Goal: Task Accomplishment & Management: Manage account settings

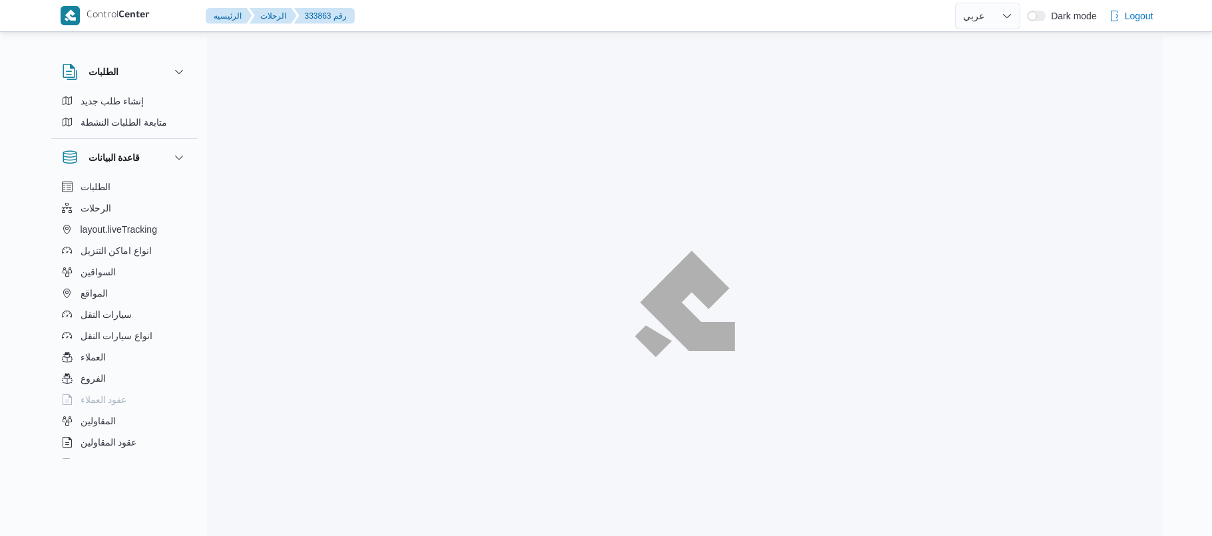
select select "ar"
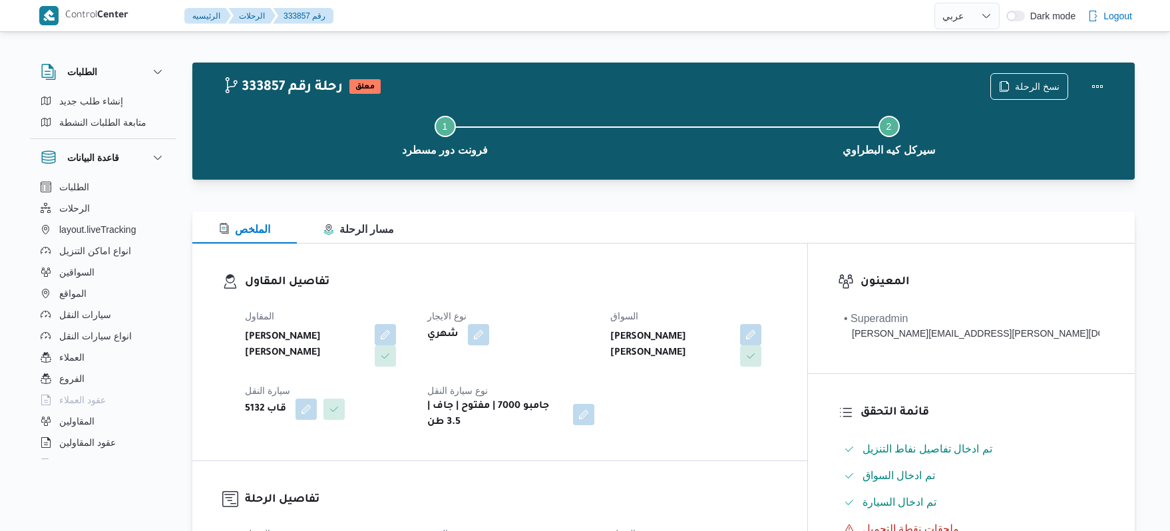
select select "ar"
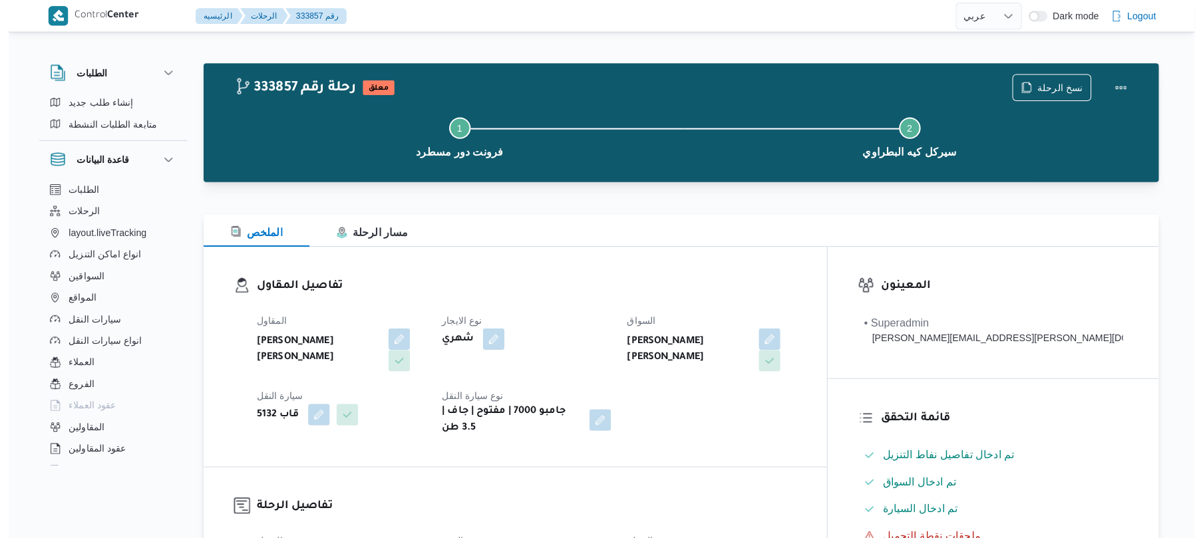
scroll to position [284, 0]
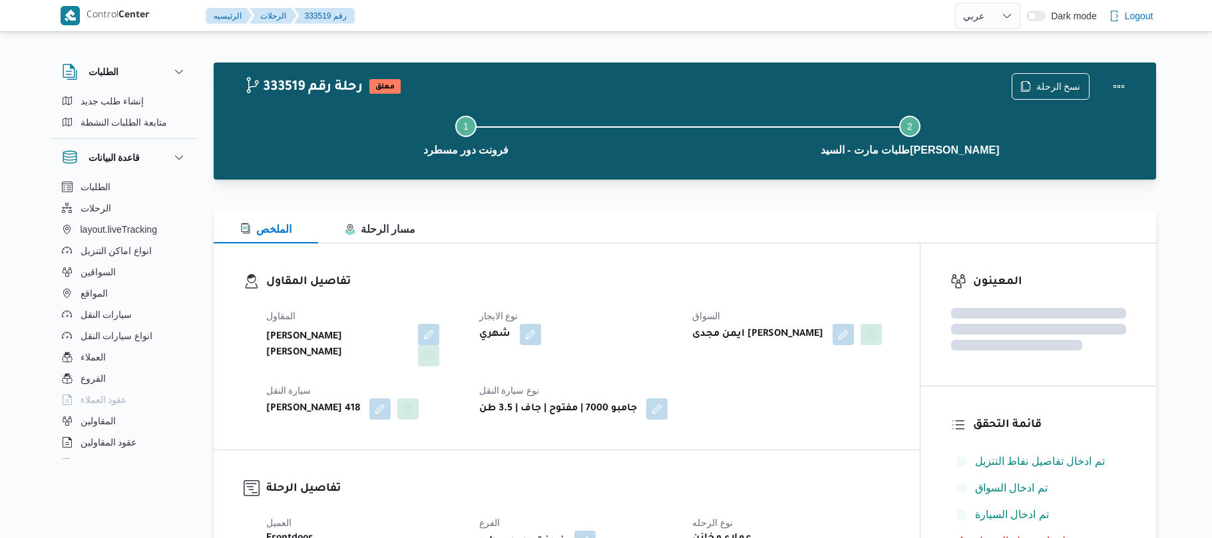
select select "ar"
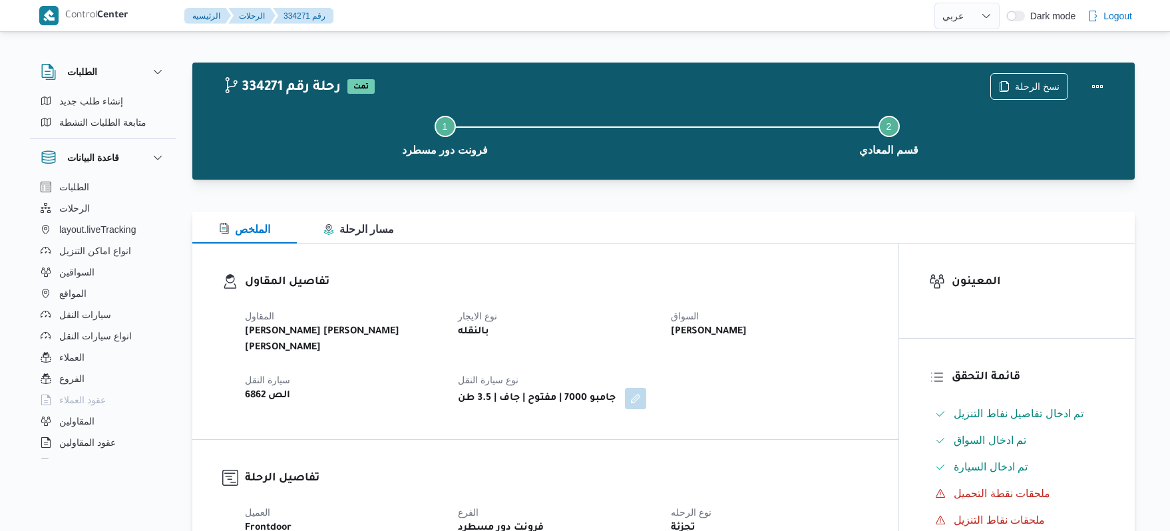
select select "ar"
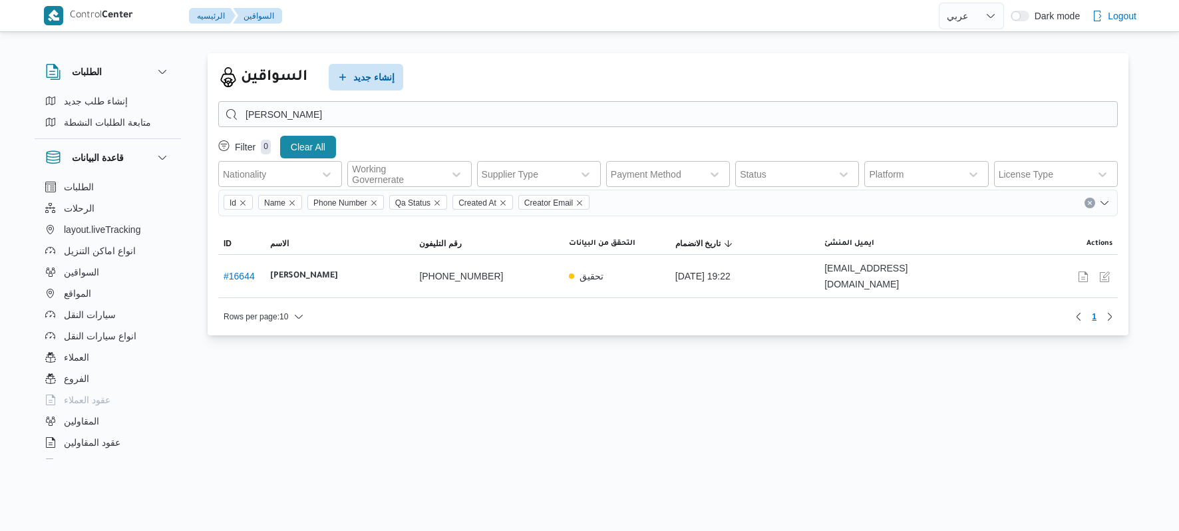
select select "ar"
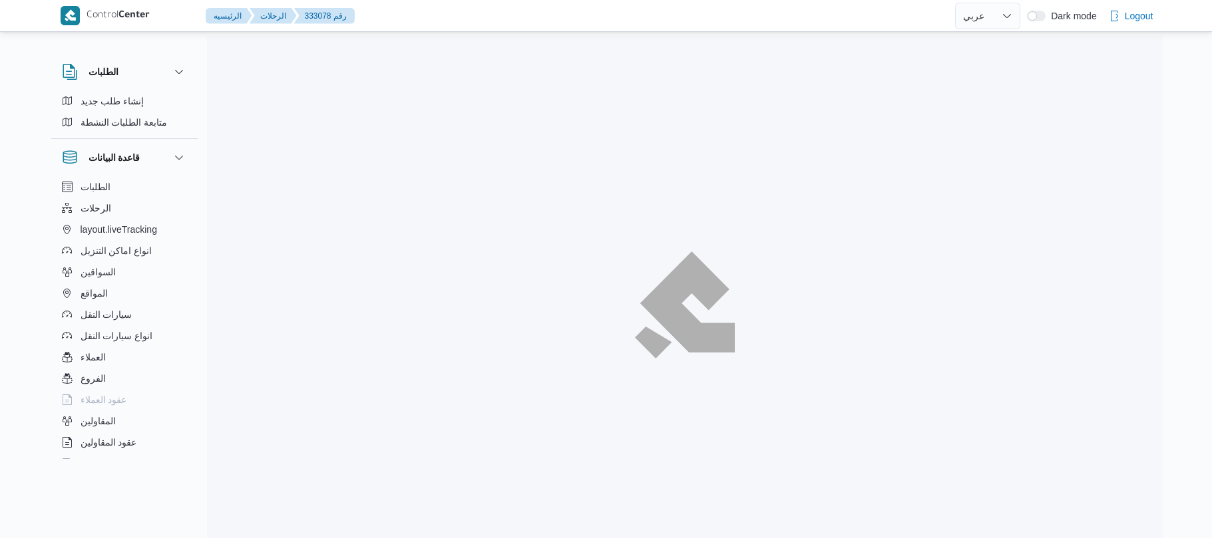
select select "ar"
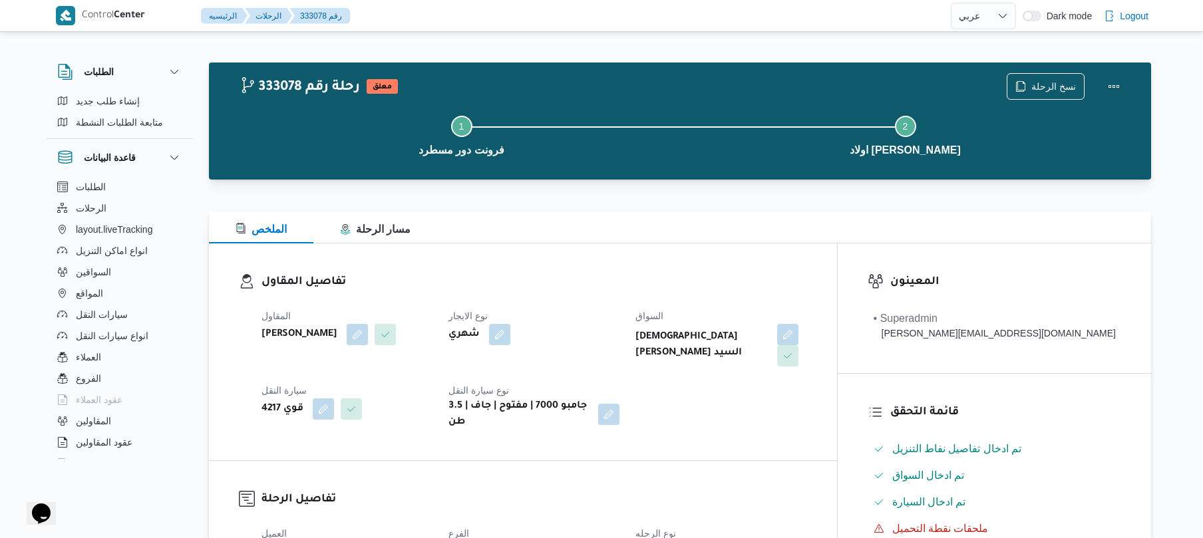
click at [640, 302] on div "المقاول محمد ناصر كامل عباس نوع الايجار شهري السواق اسلام صباح عبدالعال عبدالعا…" at bounding box center [535, 369] width 562 height 138
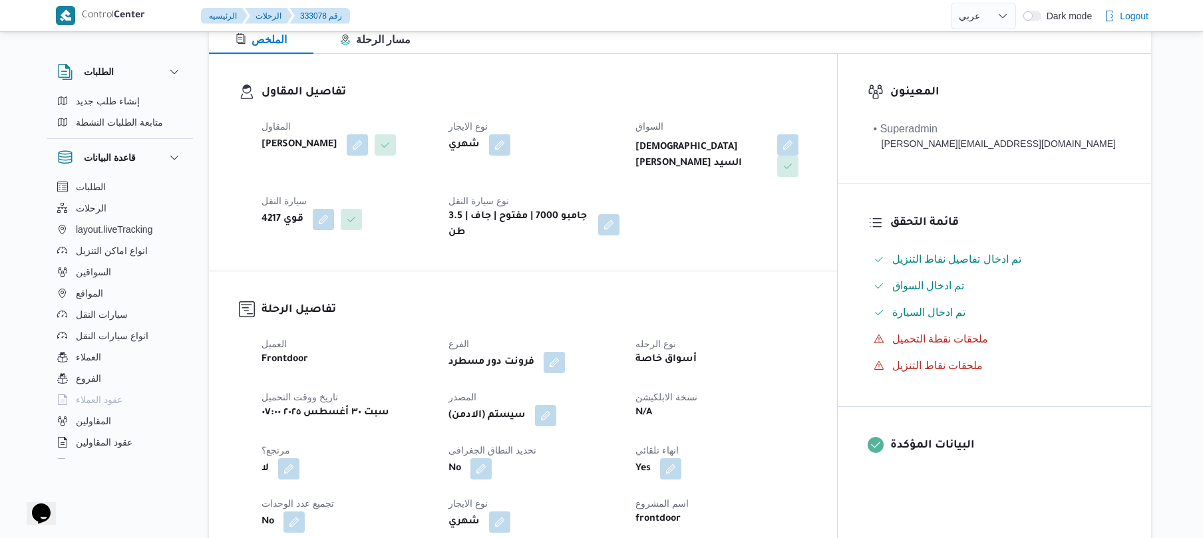
scroll to position [390, 0]
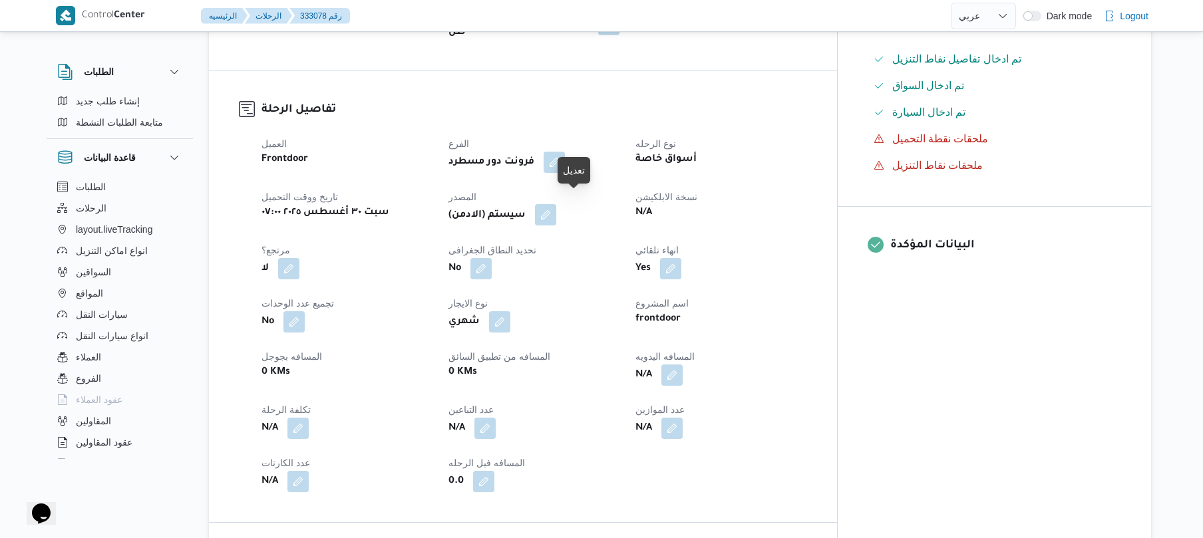
click at [556, 204] on button "button" at bounding box center [545, 214] width 21 height 21
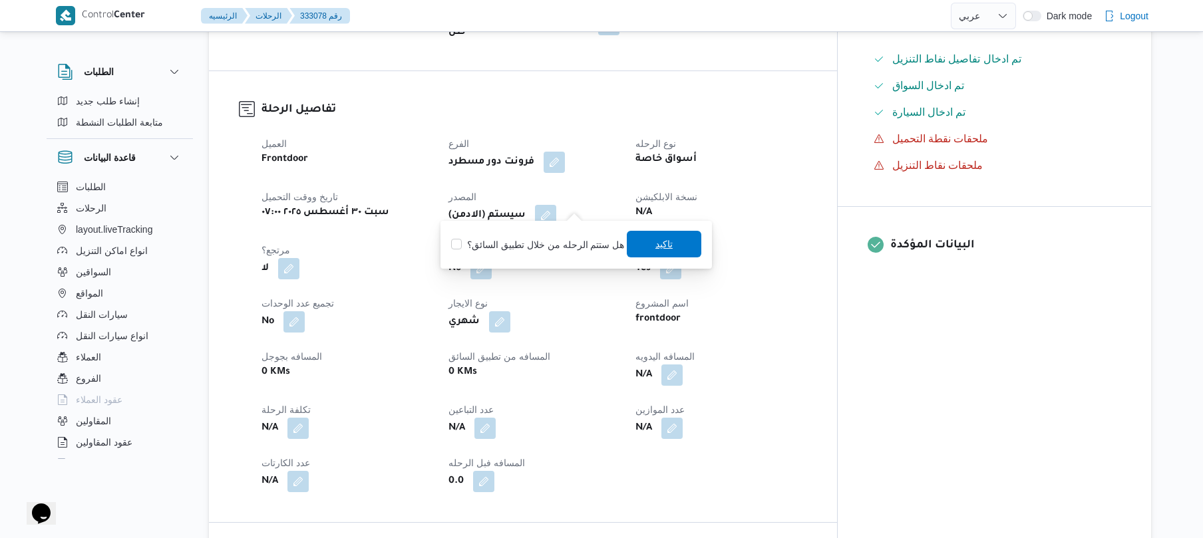
click at [656, 248] on span "تاكيد" at bounding box center [664, 244] width 17 height 16
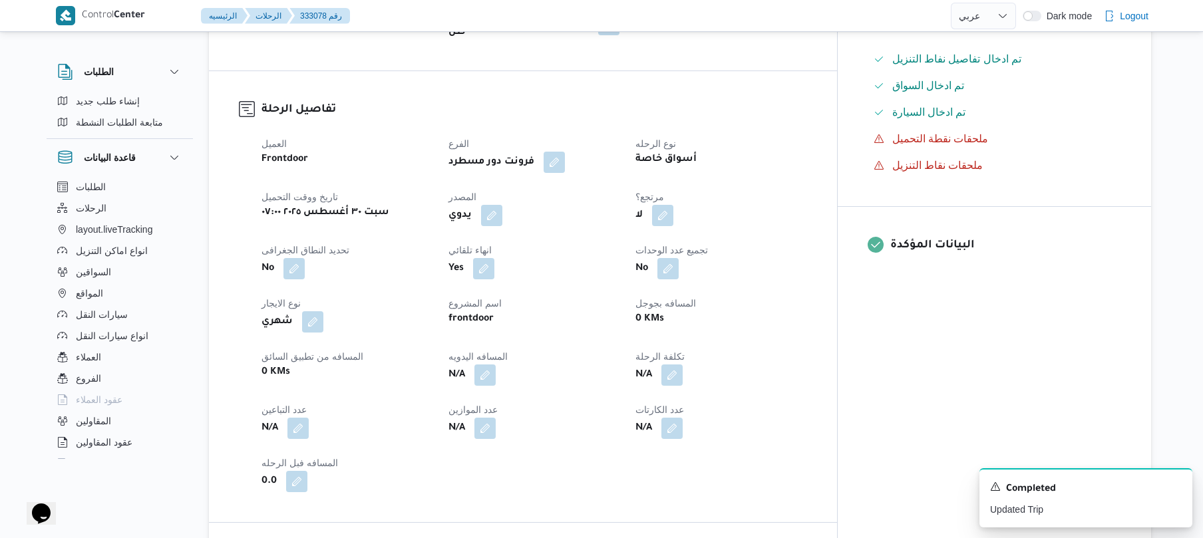
click at [815, 218] on div "العميل Frontdoor الفرع فرونت دور مسطرد نوع الرحله أسواق خاصة تاريخ ووقت التحميل…" at bounding box center [535, 314] width 562 height 373
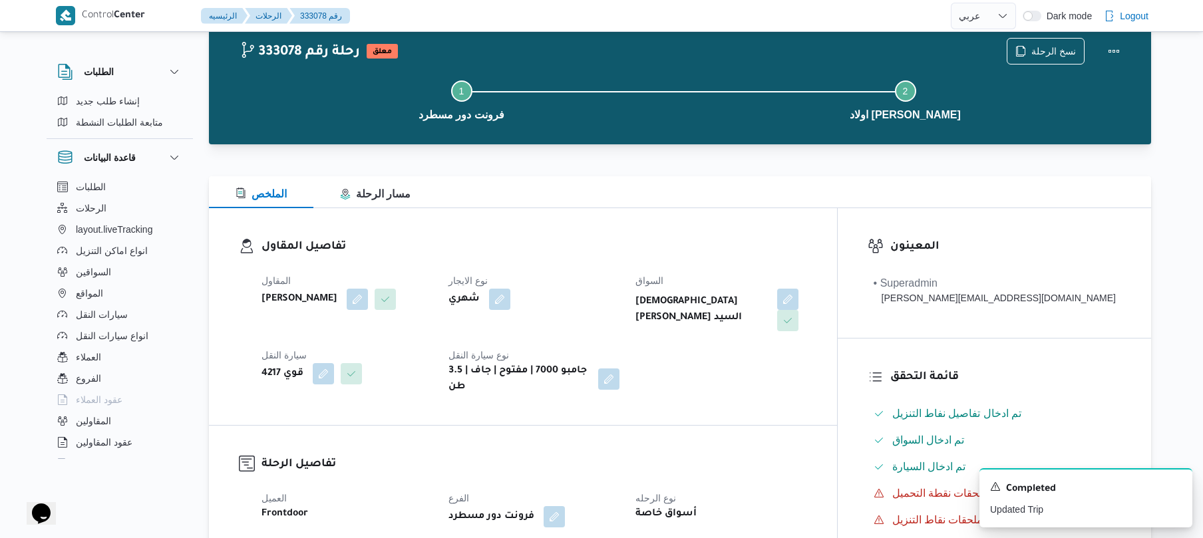
scroll to position [0, 0]
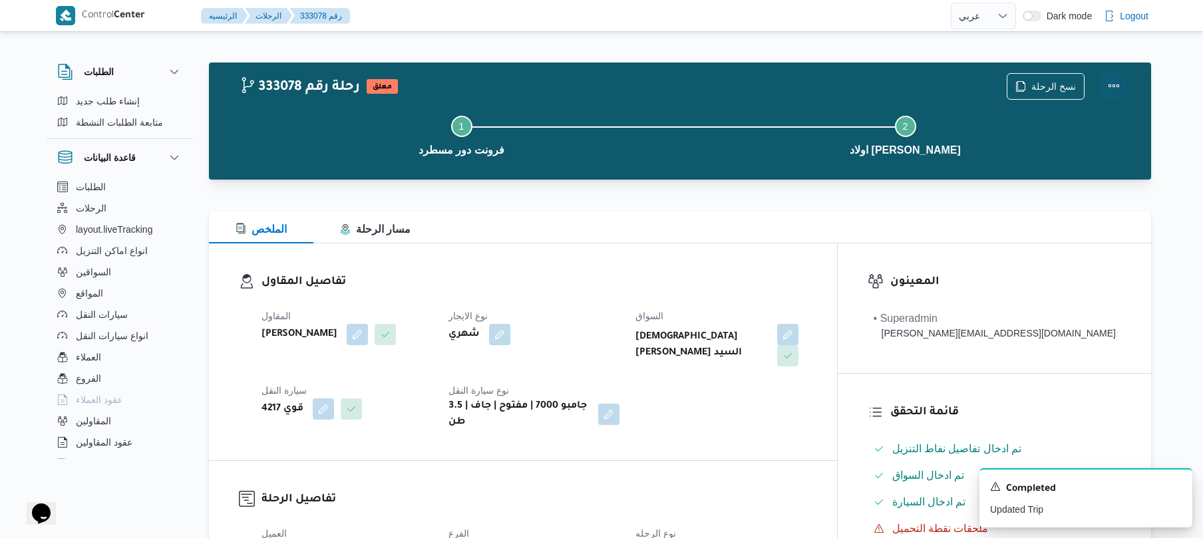
click at [1116, 79] on button "Actions" at bounding box center [1114, 86] width 27 height 27
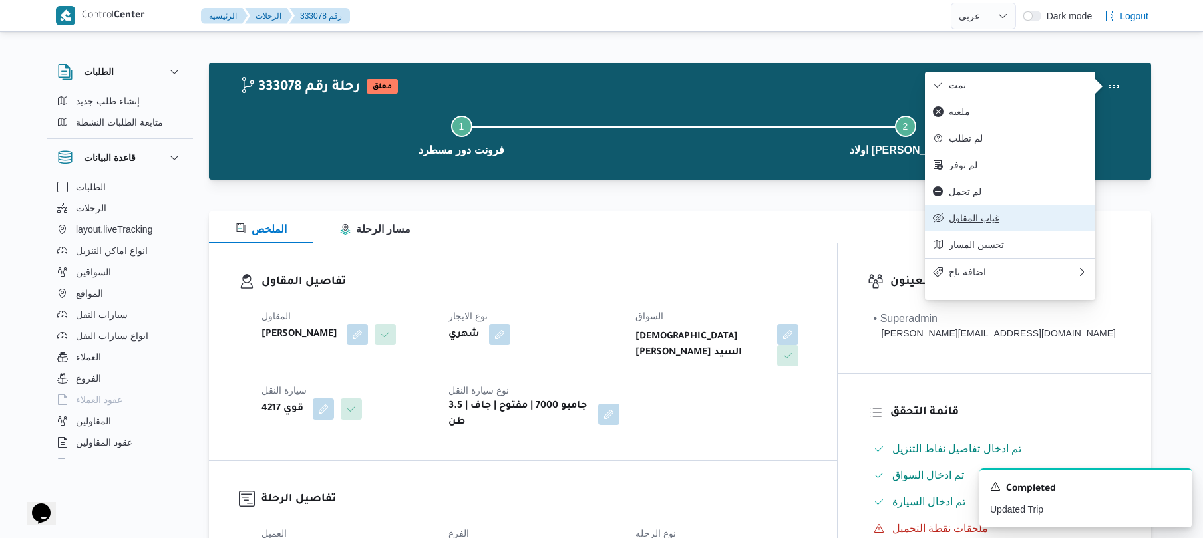
click at [978, 222] on span "غياب المقاول" at bounding box center [1018, 218] width 138 height 11
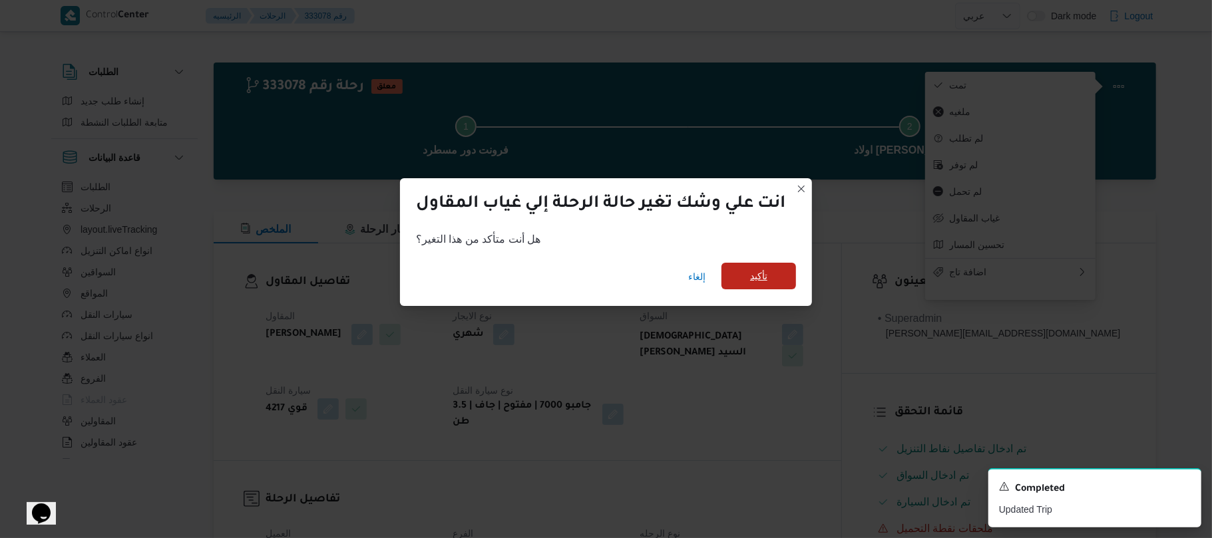
click at [767, 269] on span "تأكيد" at bounding box center [758, 276] width 17 height 16
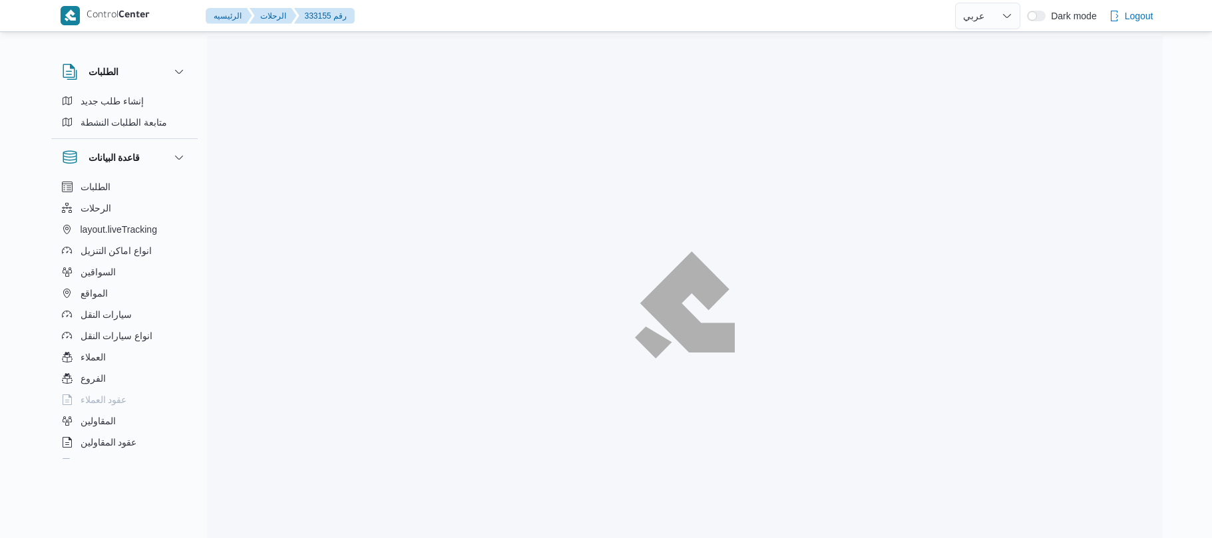
select select "ar"
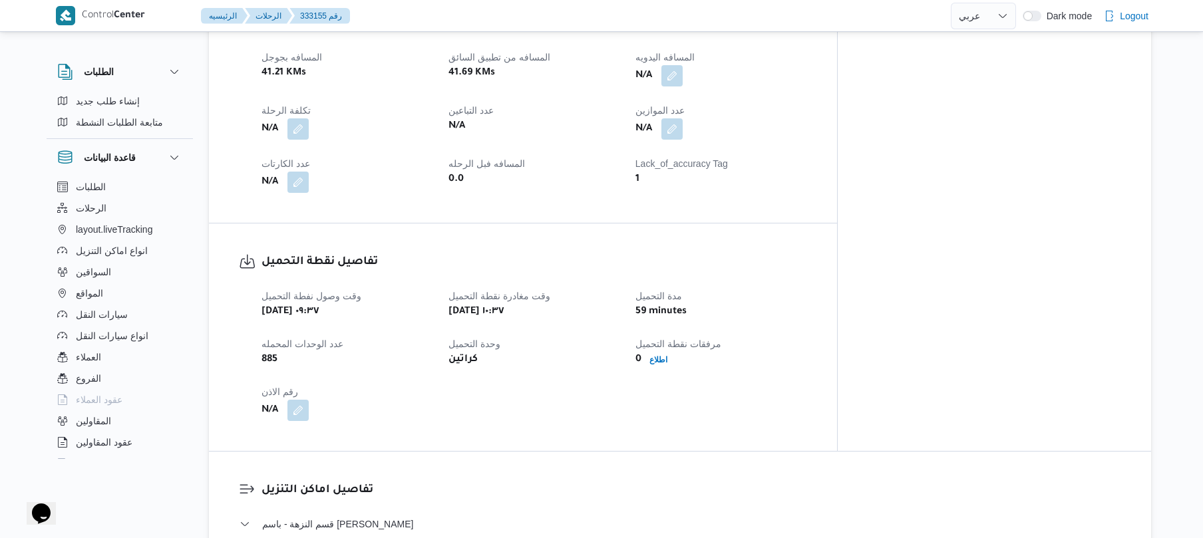
scroll to position [656, 0]
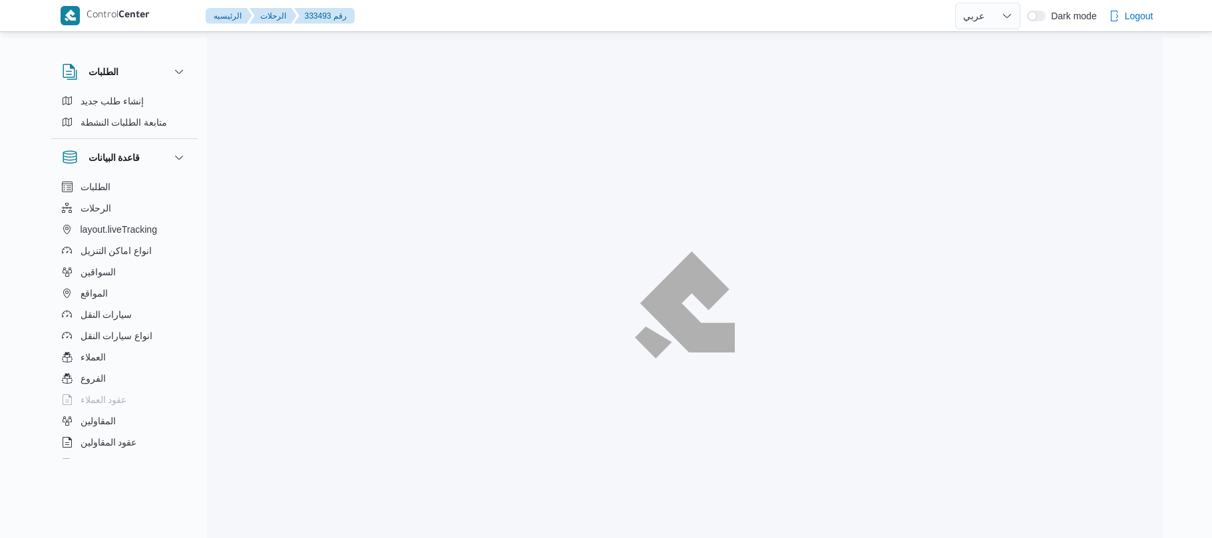
select select "ar"
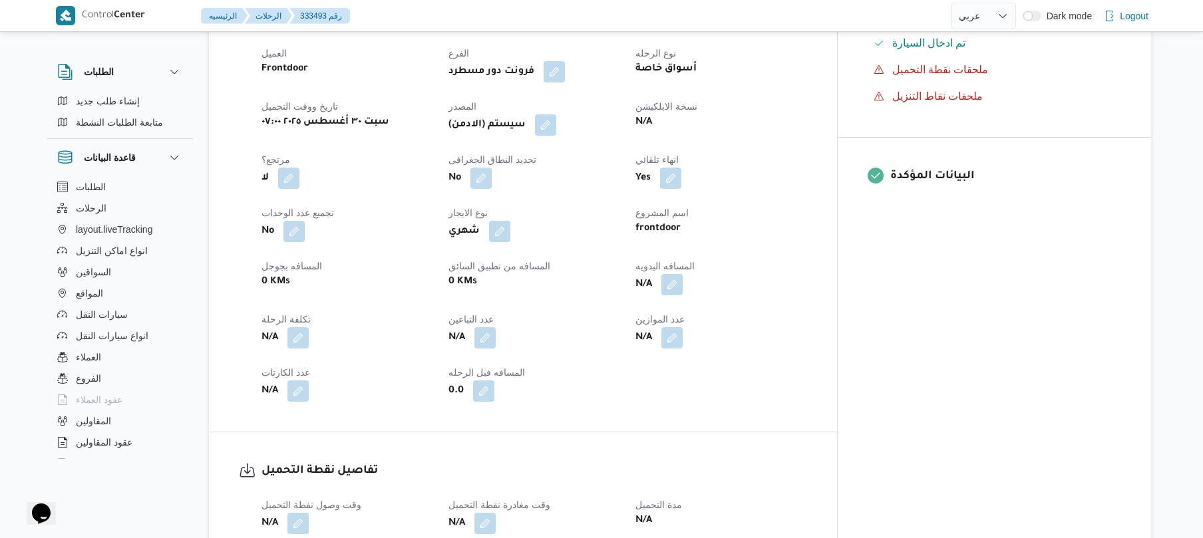
scroll to position [461, 0]
click at [556, 133] on button "button" at bounding box center [545, 122] width 21 height 21
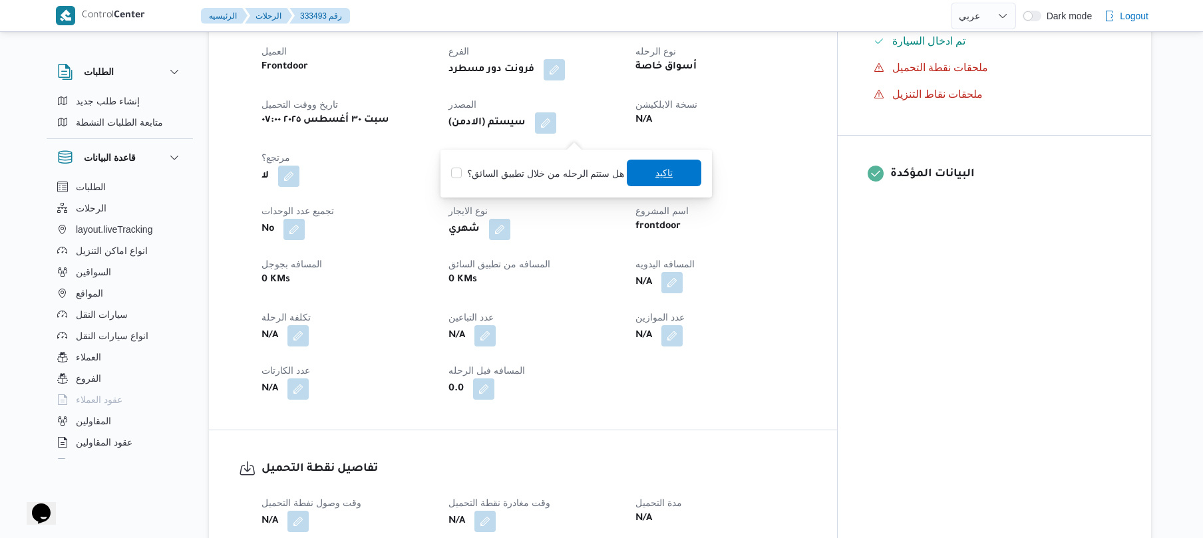
click at [667, 166] on span "تاكيد" at bounding box center [664, 173] width 17 height 16
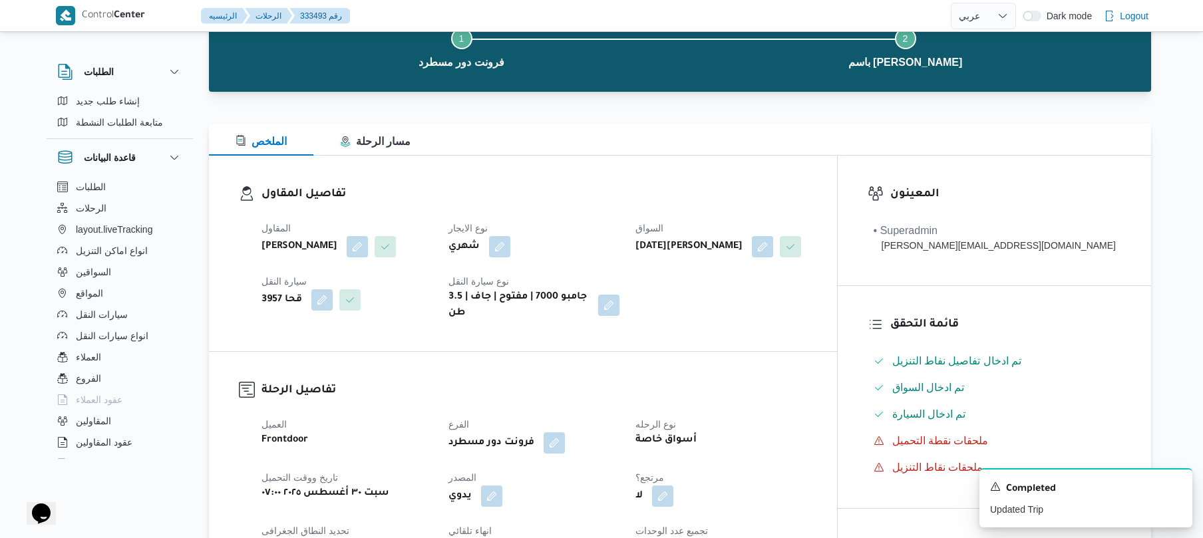
scroll to position [0, 0]
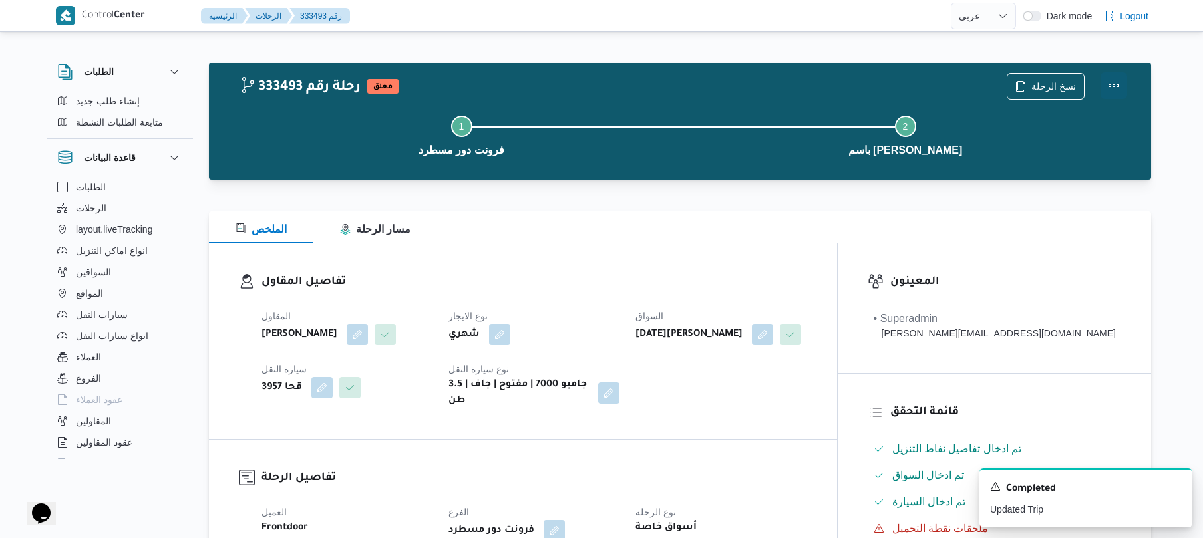
click at [1114, 86] on button "Actions" at bounding box center [1114, 86] width 27 height 27
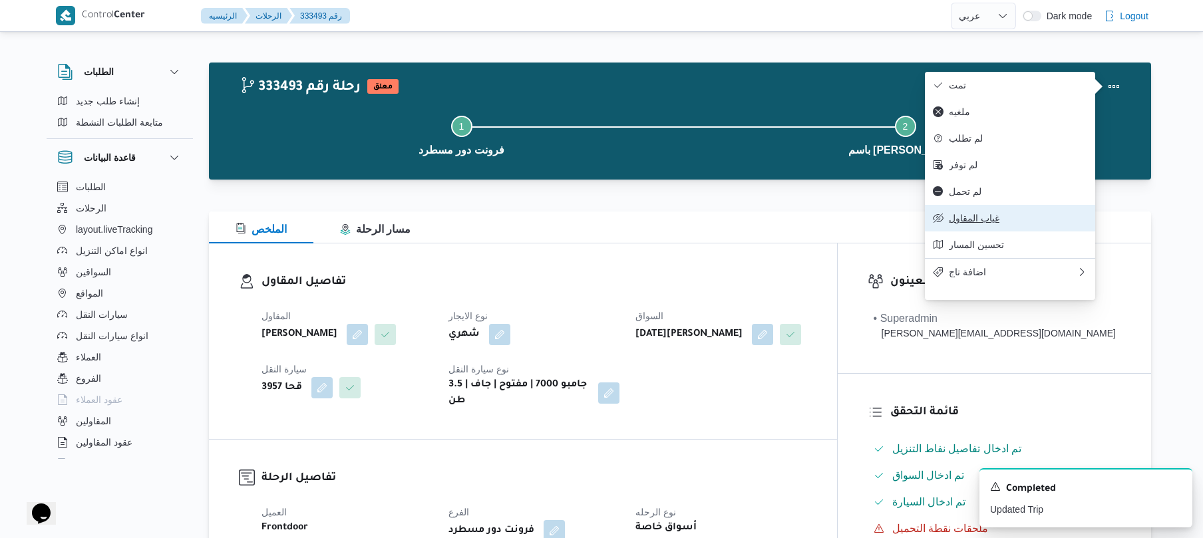
click at [958, 224] on span "غياب المقاول" at bounding box center [1018, 218] width 138 height 11
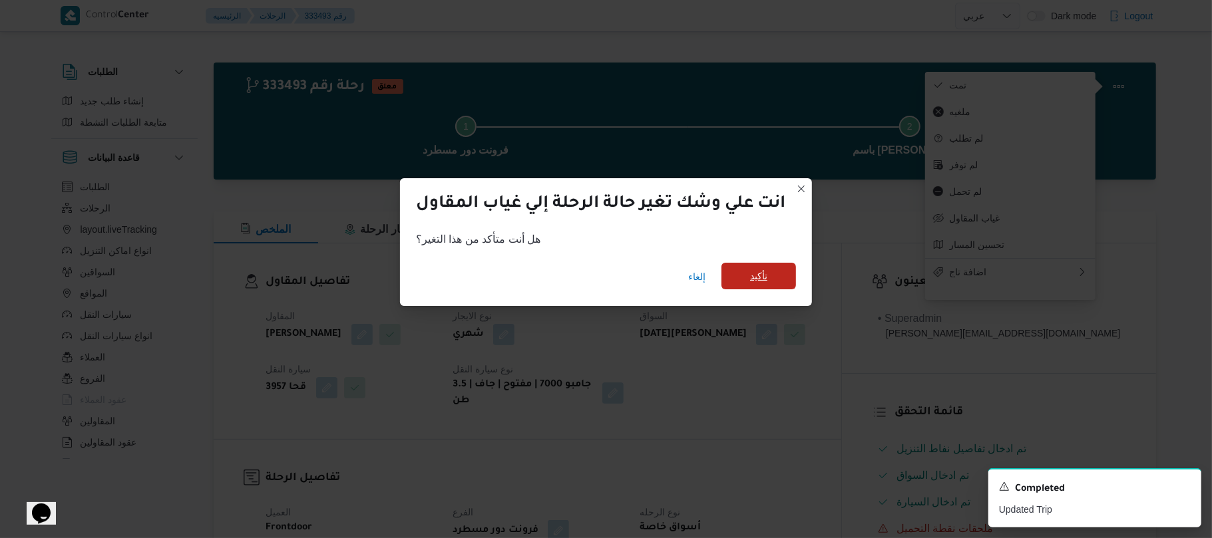
click at [749, 272] on span "تأكيد" at bounding box center [759, 276] width 75 height 27
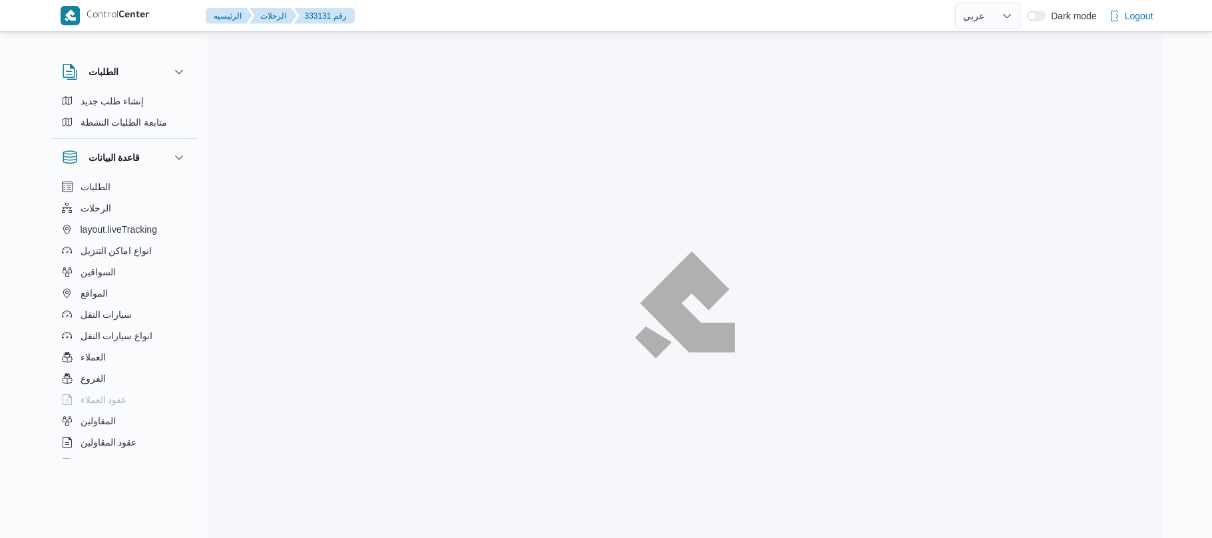
select select "ar"
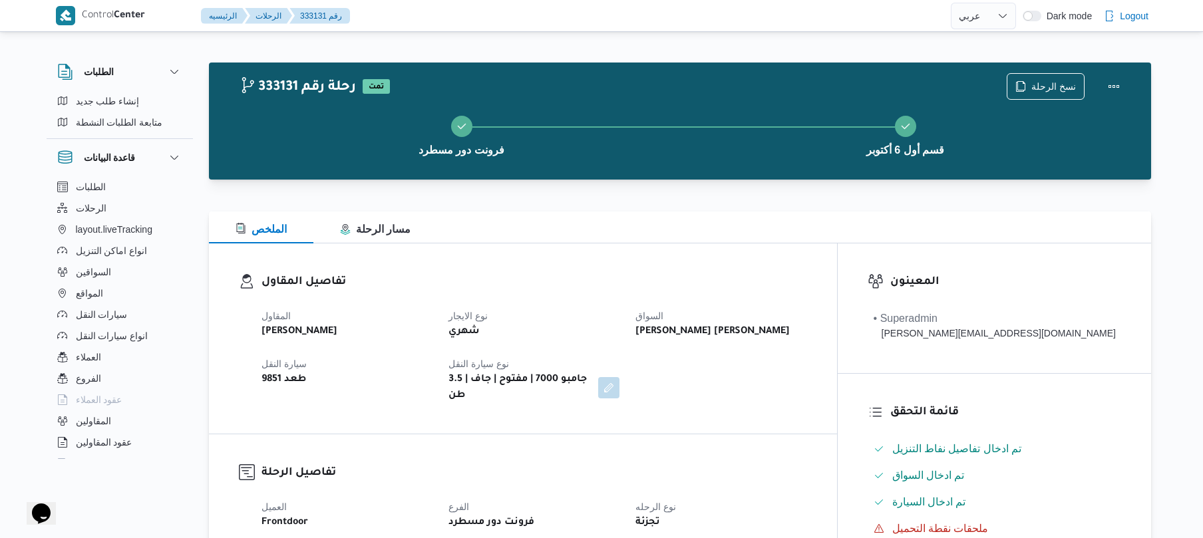
click at [634, 230] on div "الملخص مسار الرحلة" at bounding box center [680, 228] width 943 height 32
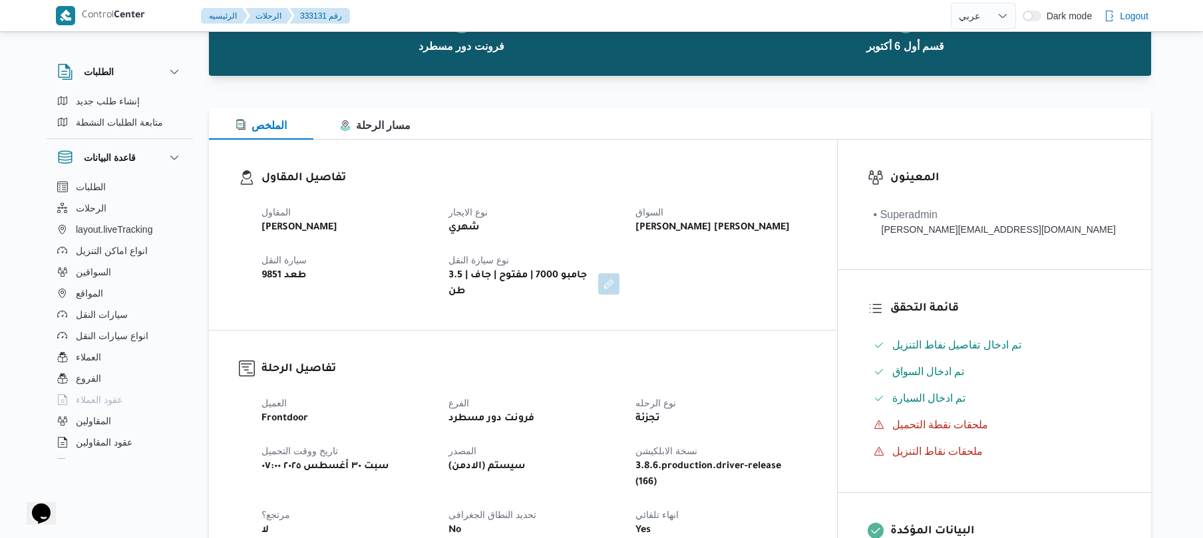
scroll to position [106, 0]
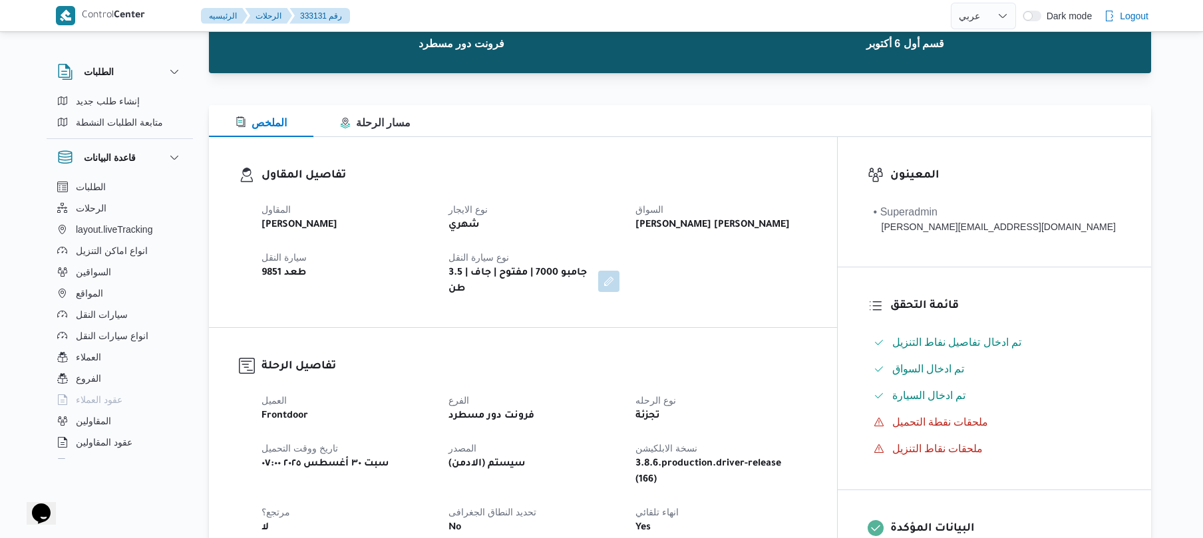
click at [621, 230] on div "شهري" at bounding box center [534, 225] width 174 height 19
click at [586, 110] on div "الملخص مسار الرحلة" at bounding box center [680, 121] width 943 height 32
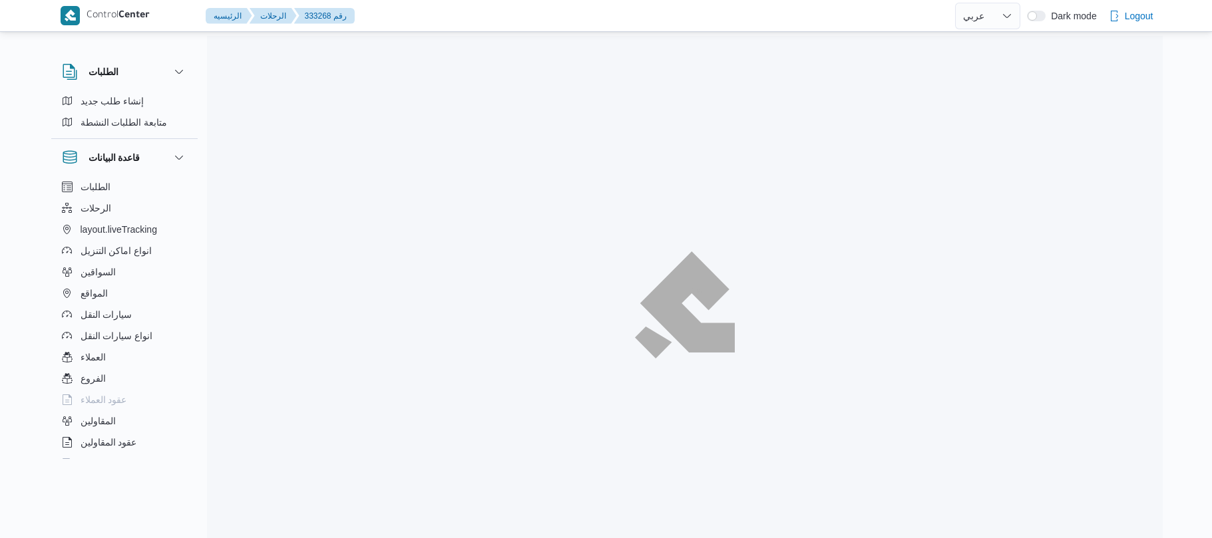
select select "ar"
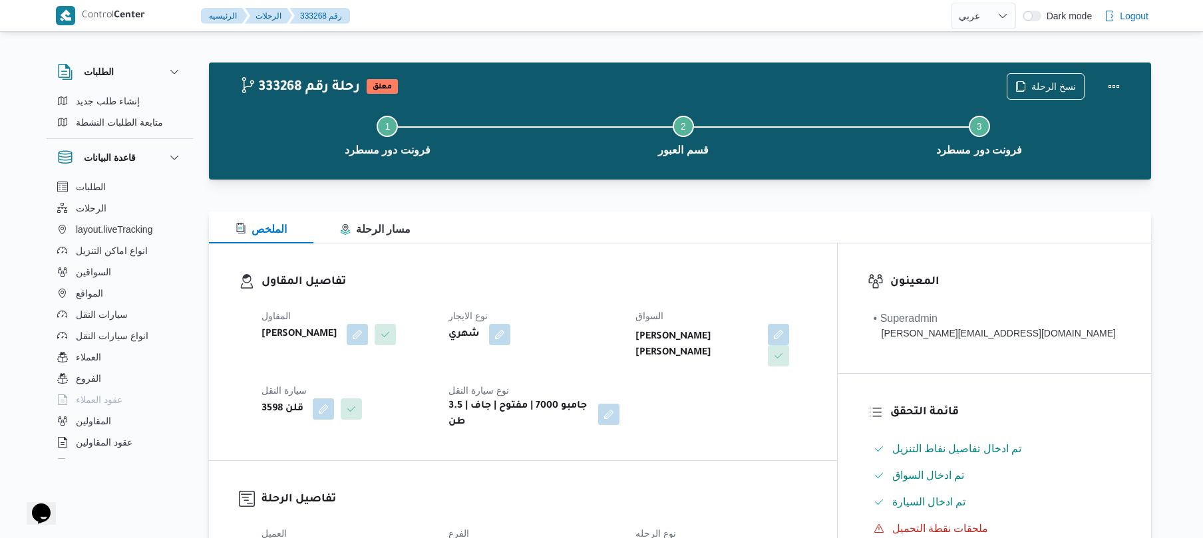
click at [646, 282] on h3 "تفاصيل المقاول" at bounding box center [535, 283] width 546 height 18
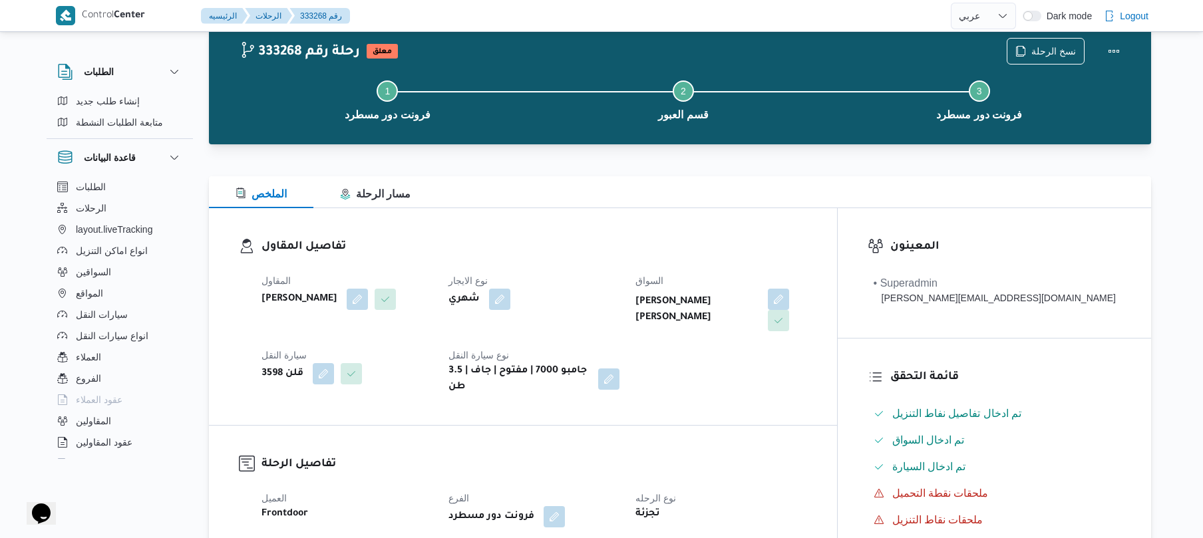
scroll to position [177, 0]
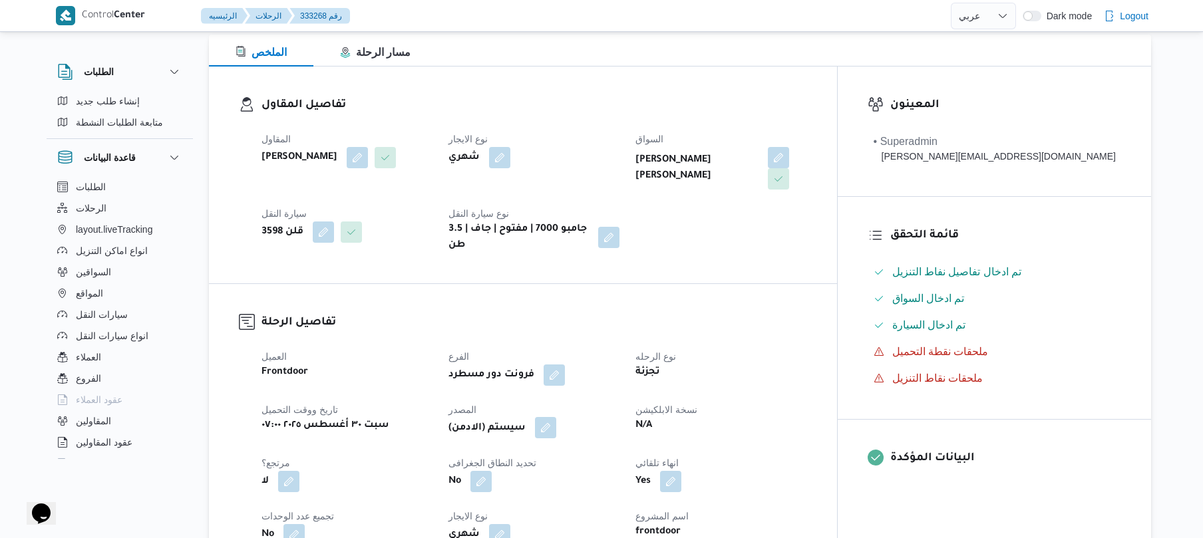
click at [556, 419] on button "button" at bounding box center [545, 427] width 21 height 21
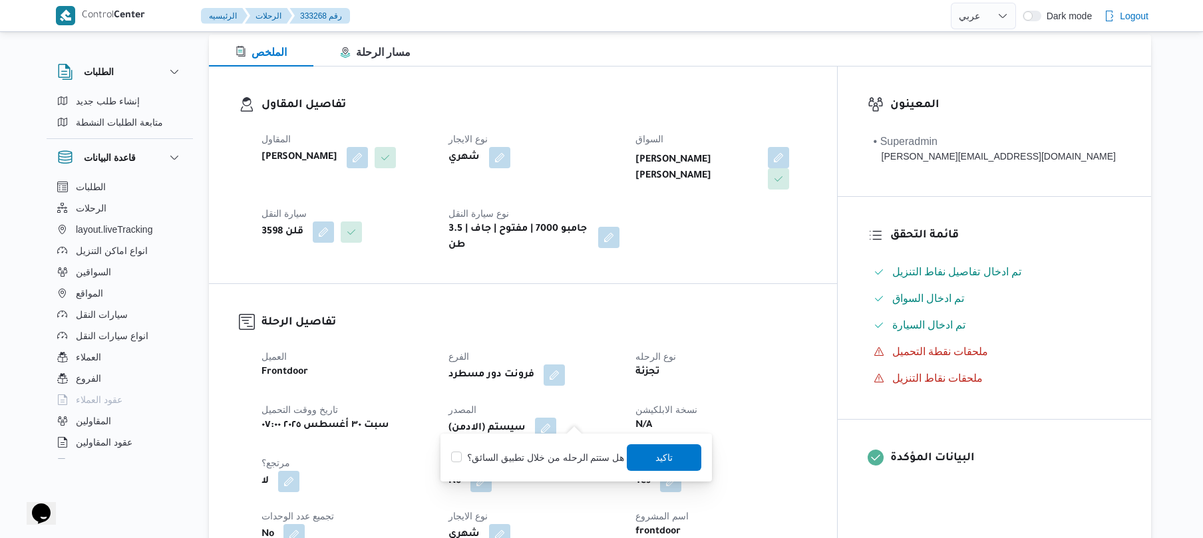
click at [576, 463] on label "هل ستتم الرحله من خلال تطبيق السائق؟" at bounding box center [537, 458] width 173 height 16
checkbox input "true"
click at [658, 455] on span "تاكيد" at bounding box center [664, 457] width 17 height 16
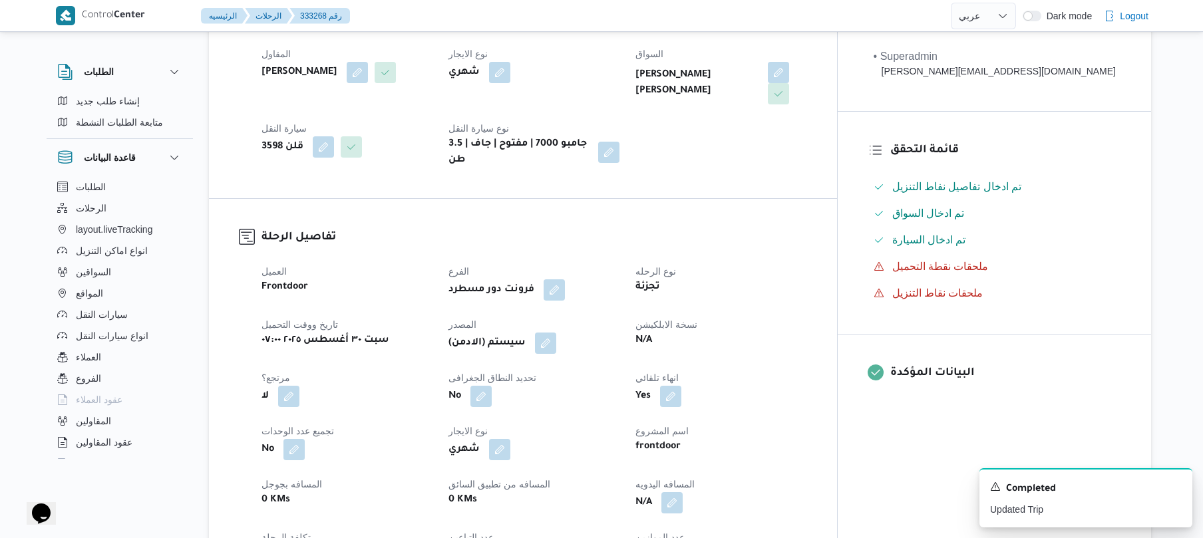
scroll to position [461, 0]
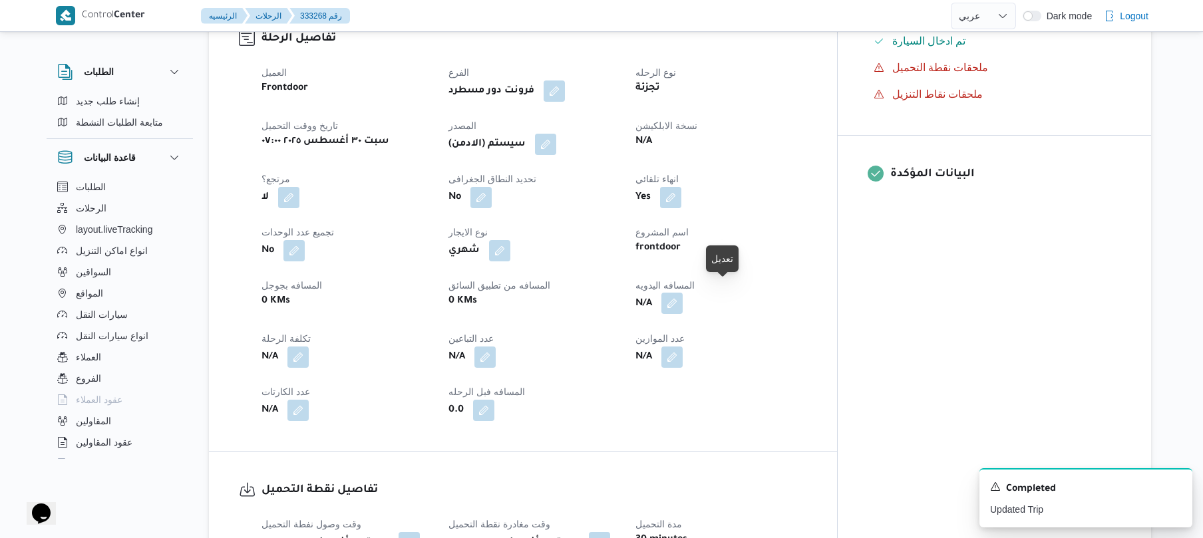
click at [683, 293] on button "button" at bounding box center [672, 303] width 21 height 21
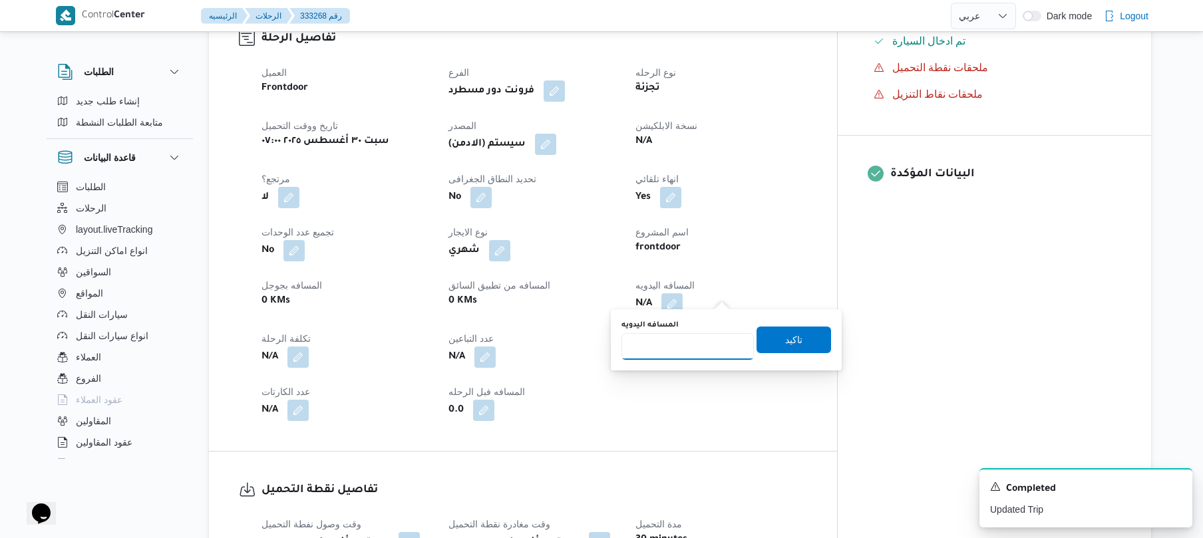
click at [680, 352] on input "المسافه اليدويه" at bounding box center [688, 346] width 132 height 27
type input "70"
click at [765, 346] on span "تاكيد" at bounding box center [794, 339] width 75 height 27
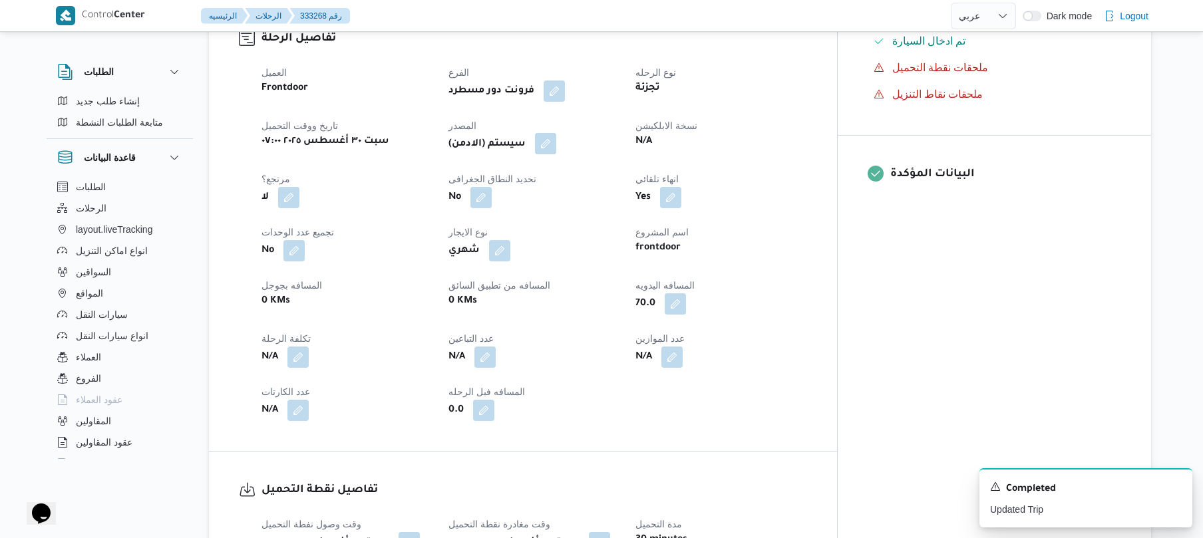
click at [556, 133] on button "button" at bounding box center [545, 143] width 21 height 21
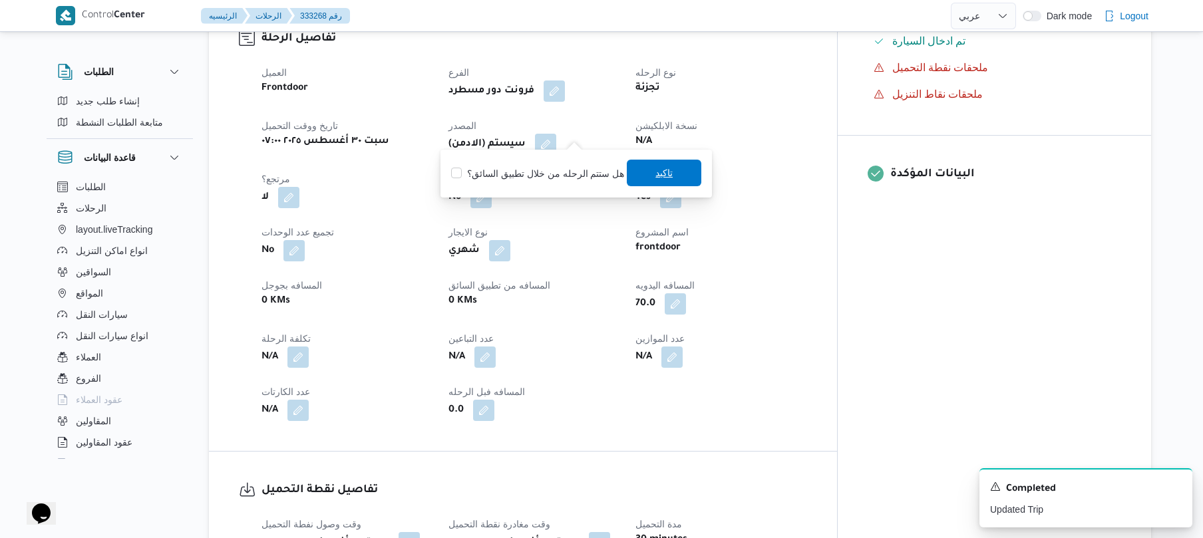
click at [647, 174] on span "تاكيد" at bounding box center [664, 173] width 75 height 27
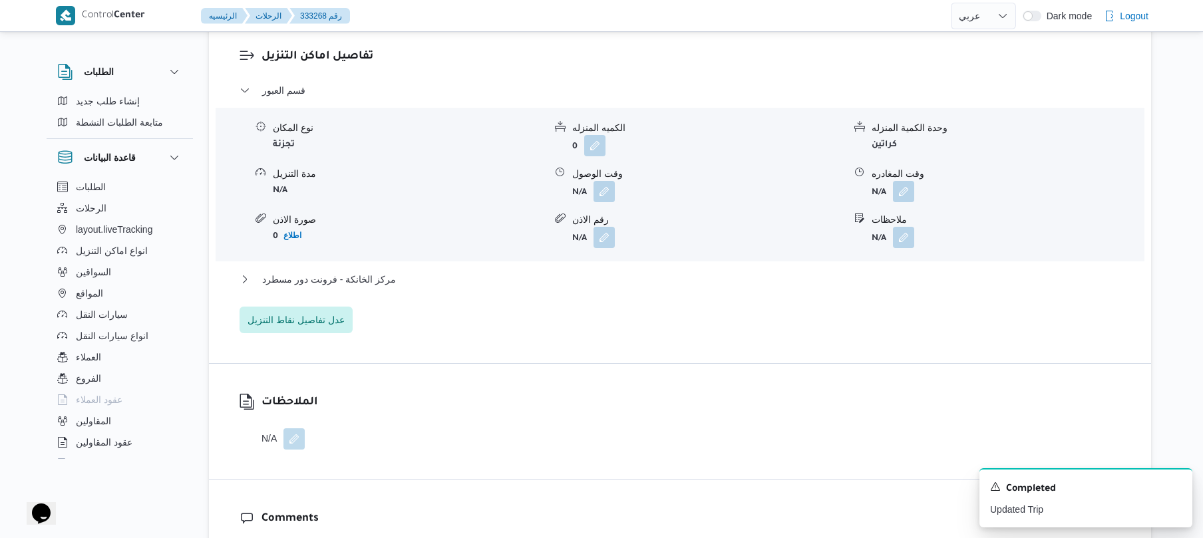
scroll to position [1136, 0]
click at [539, 270] on button "مركز الخانكة - فرونت دور مسطرد" at bounding box center [681, 278] width 882 height 16
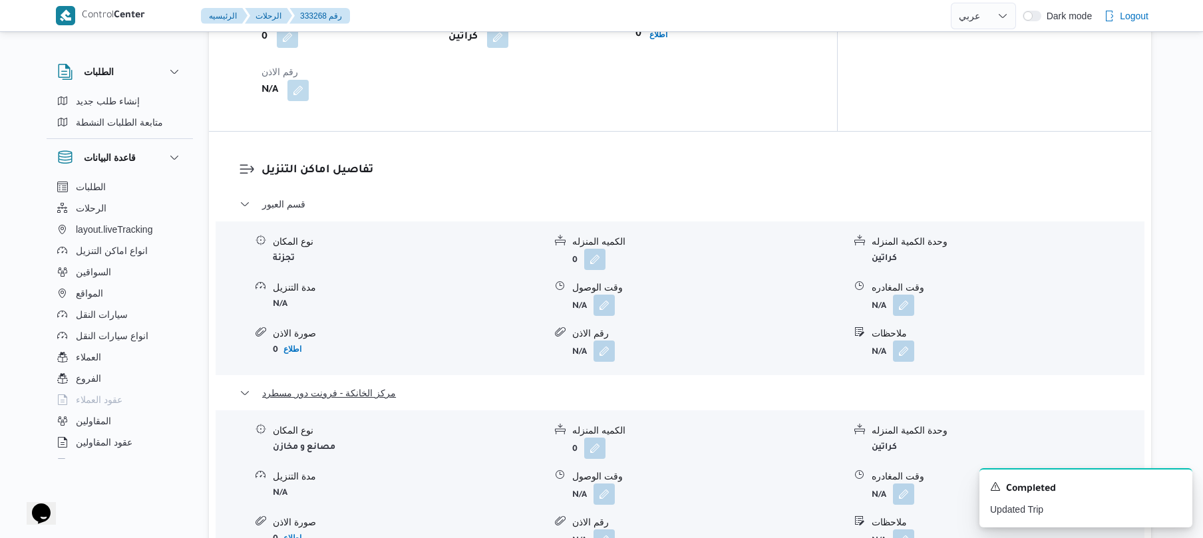
scroll to position [1100, 0]
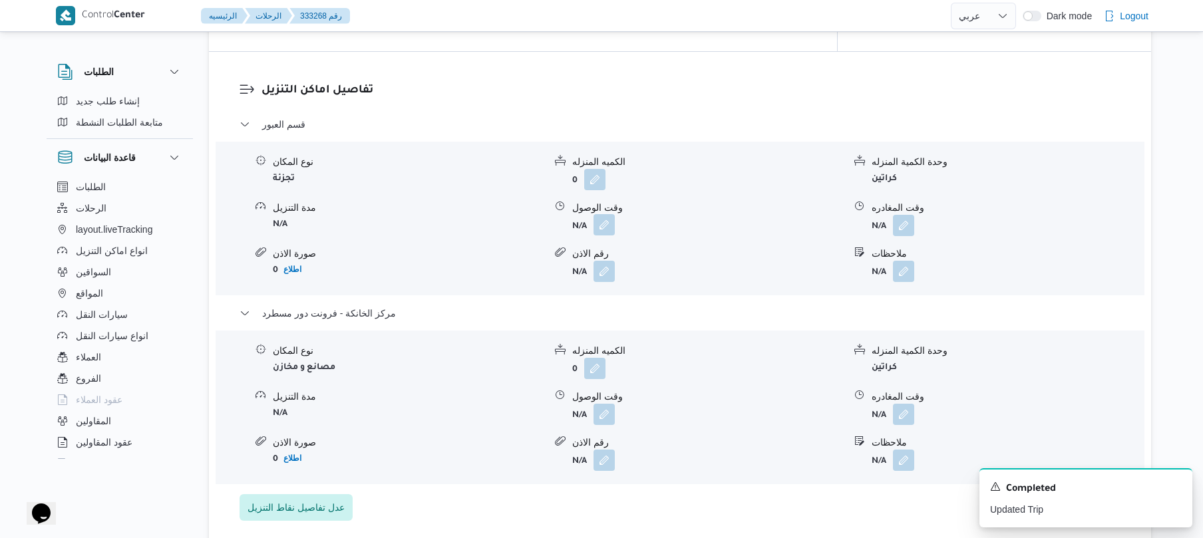
click at [608, 214] on button "button" at bounding box center [604, 224] width 21 height 21
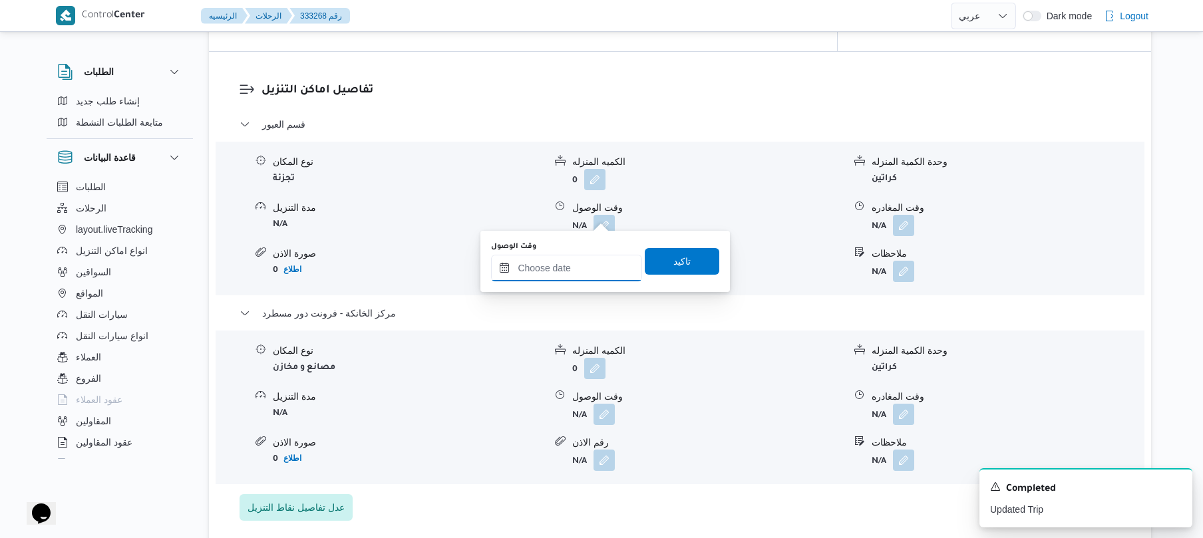
click at [567, 272] on input "وقت الوصول" at bounding box center [566, 268] width 151 height 27
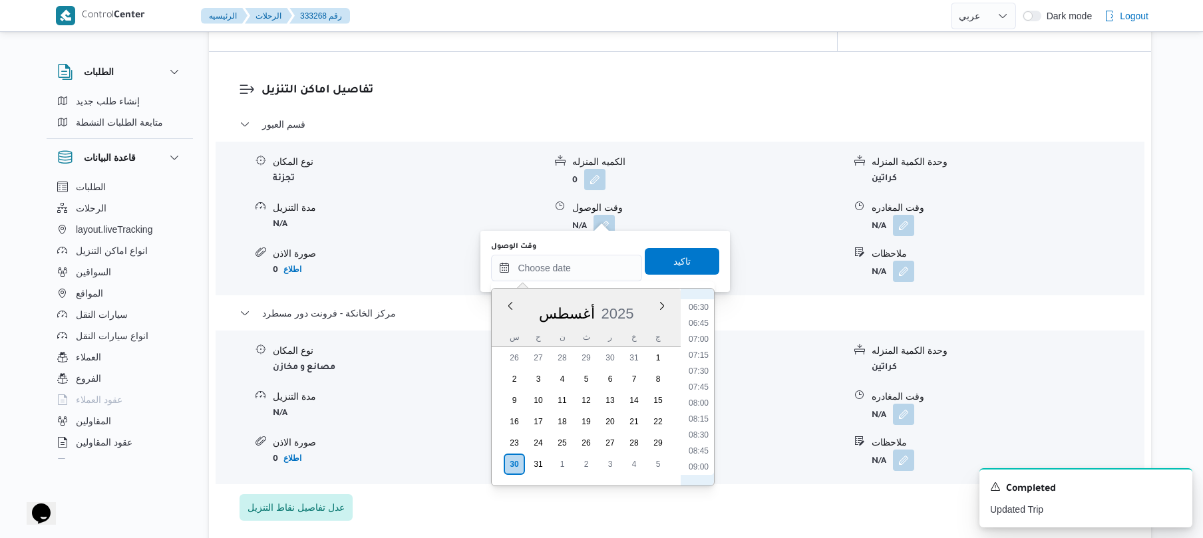
scroll to position [416, 0]
click at [703, 400] on li "08:00" at bounding box center [699, 401] width 31 height 13
type input "٣٠/٠٨/٢٠٢٥ ٠٨:٠٠"
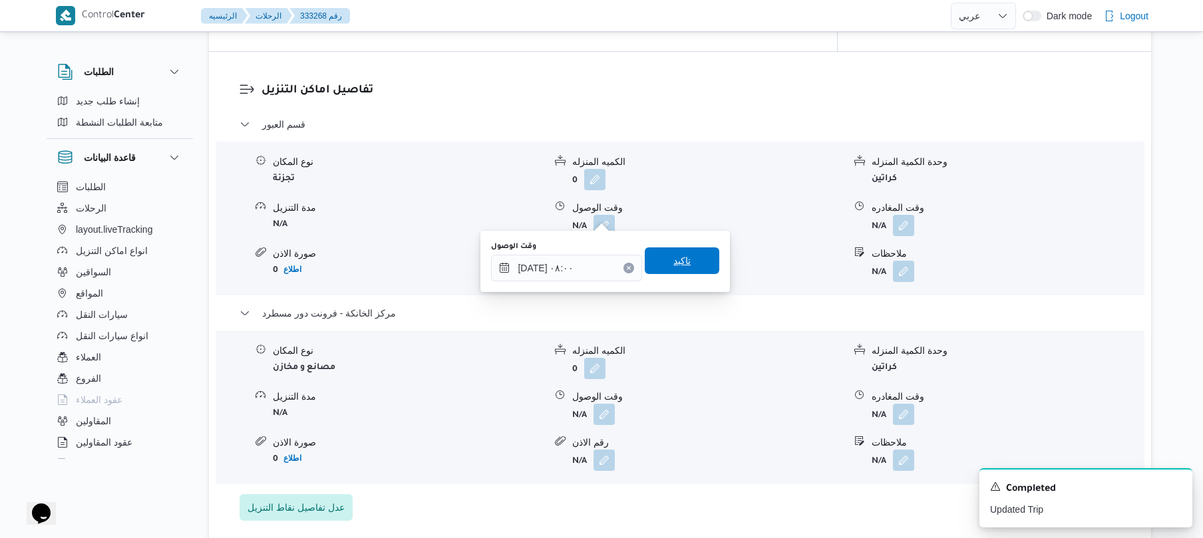
click at [690, 269] on span "تاكيد" at bounding box center [682, 261] width 75 height 27
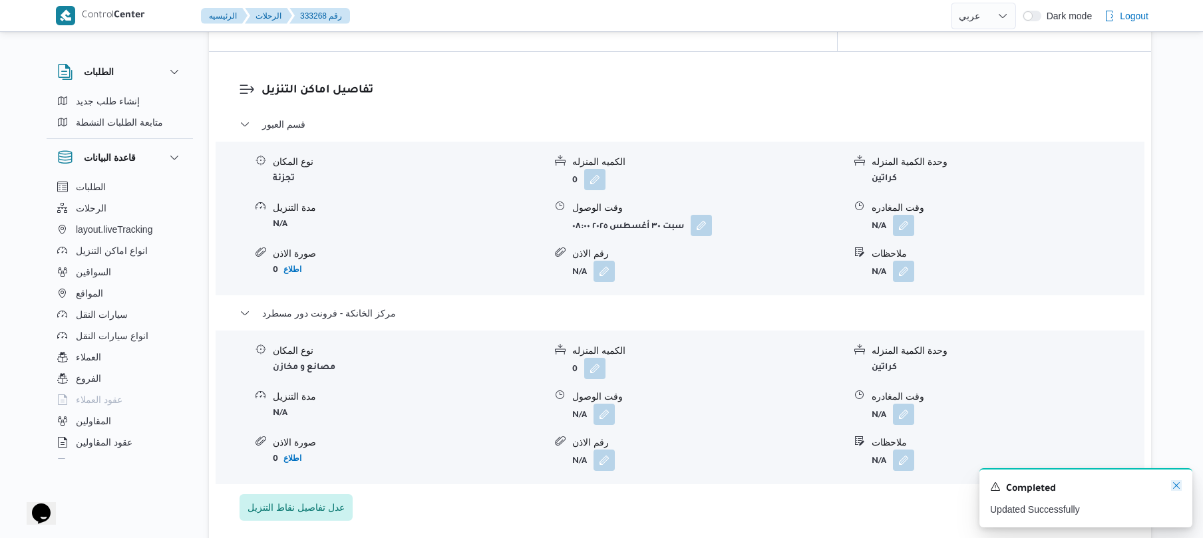
click at [1178, 488] on icon "Dismiss toast" at bounding box center [1176, 486] width 11 height 11
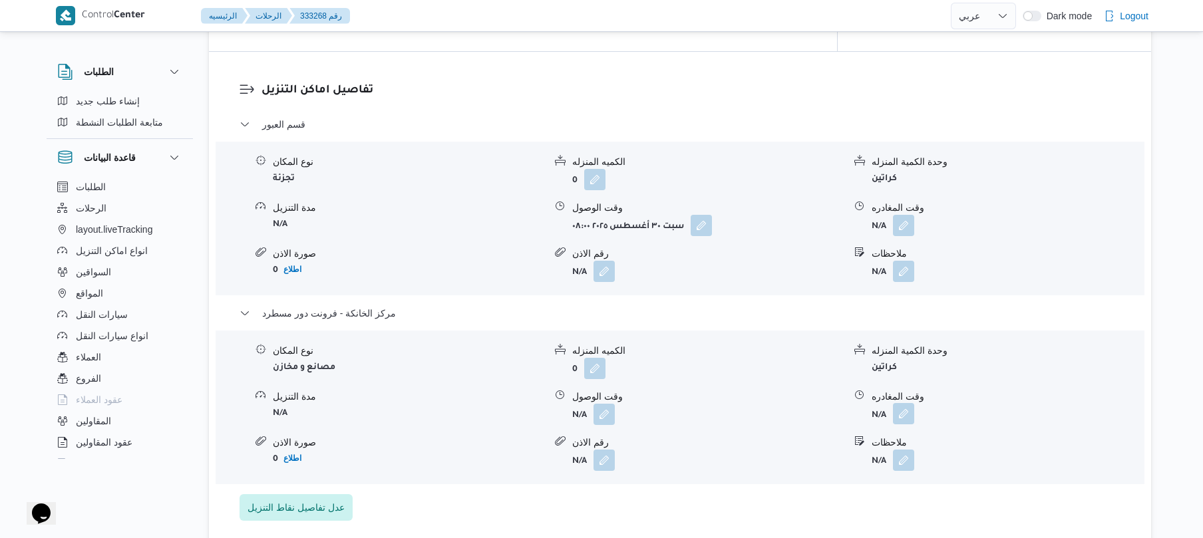
click at [903, 405] on button "button" at bounding box center [903, 413] width 21 height 21
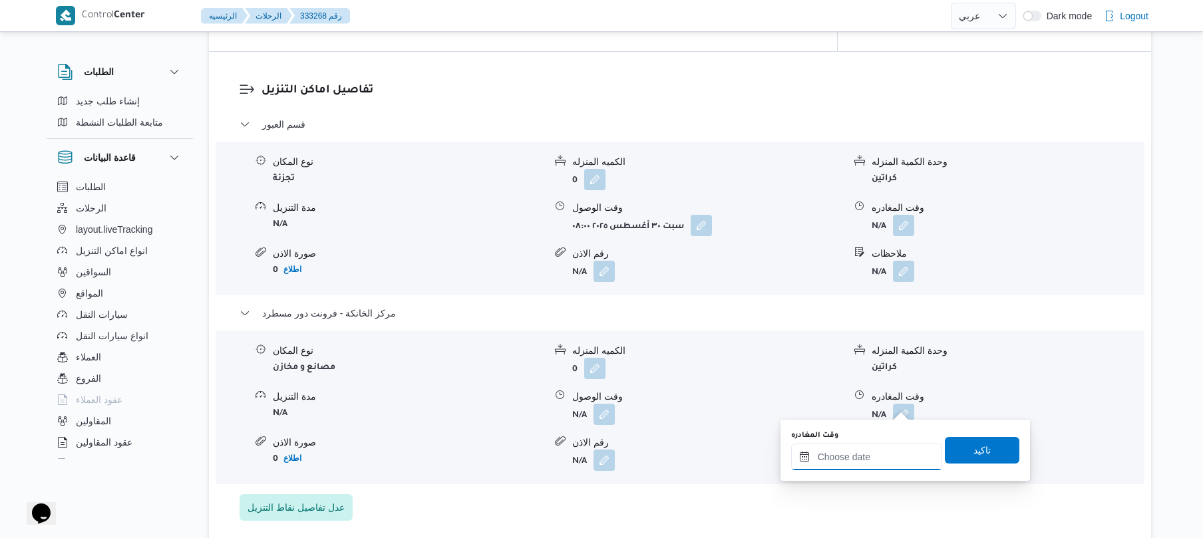
click at [849, 445] on input "وقت المغادره" at bounding box center [866, 457] width 151 height 27
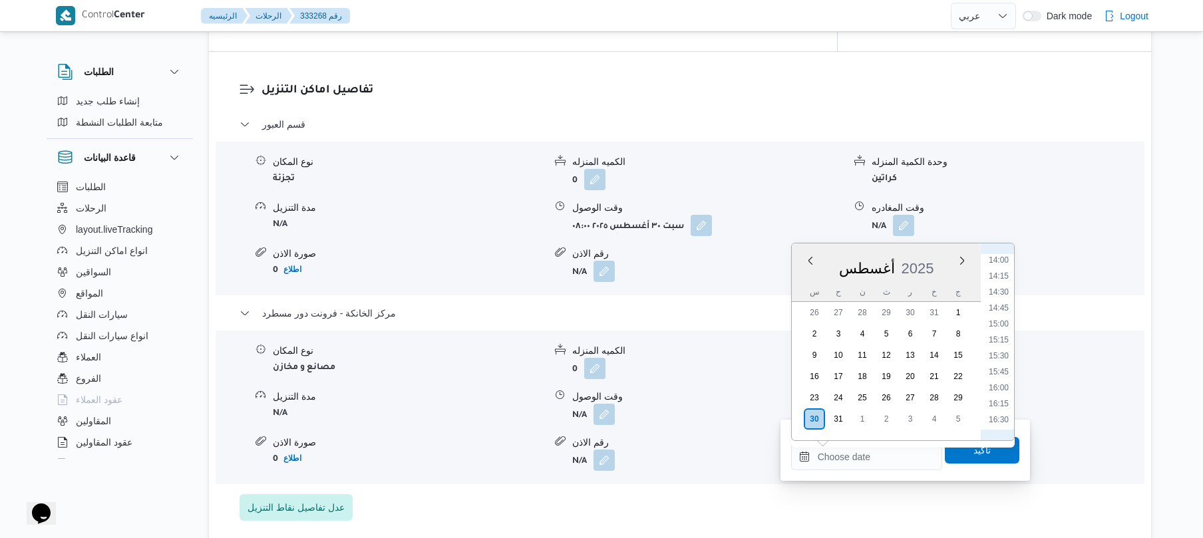
scroll to position [863, 0]
click at [996, 390] on li "15:30" at bounding box center [999, 387] width 31 height 13
type input "٣٠/٠٨/٢٠٢٥ ١٥:٣٠"
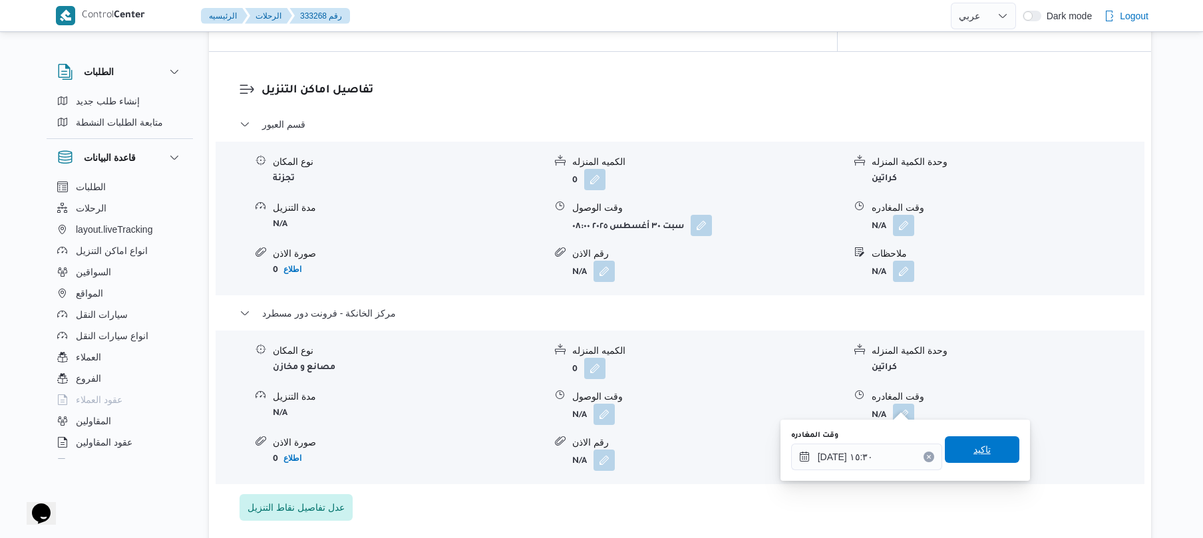
click at [959, 453] on span "تاكيد" at bounding box center [982, 450] width 75 height 27
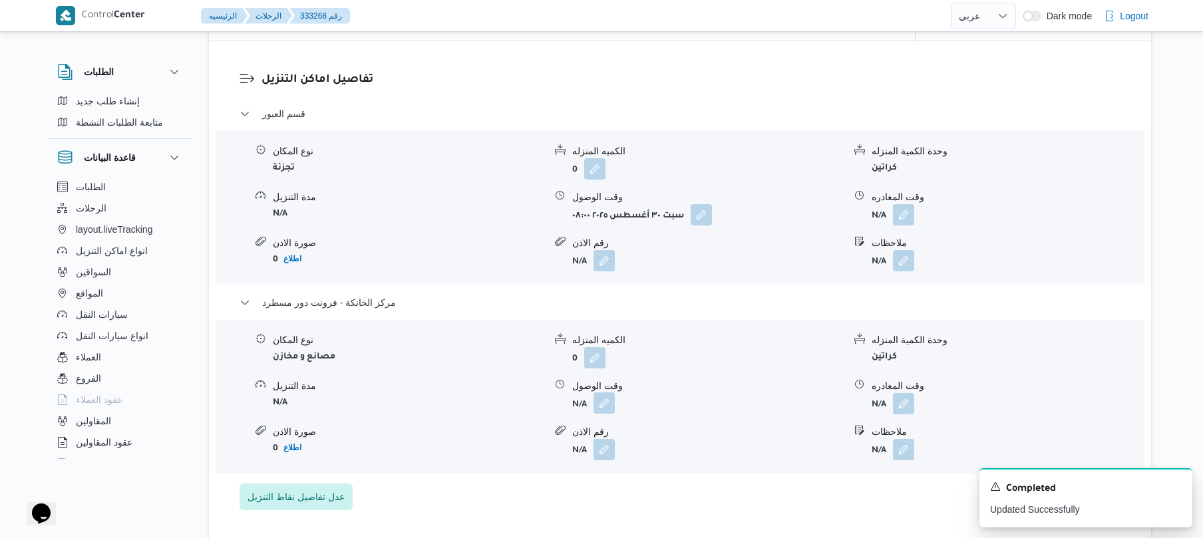
click at [602, 403] on button "button" at bounding box center [604, 403] width 21 height 21
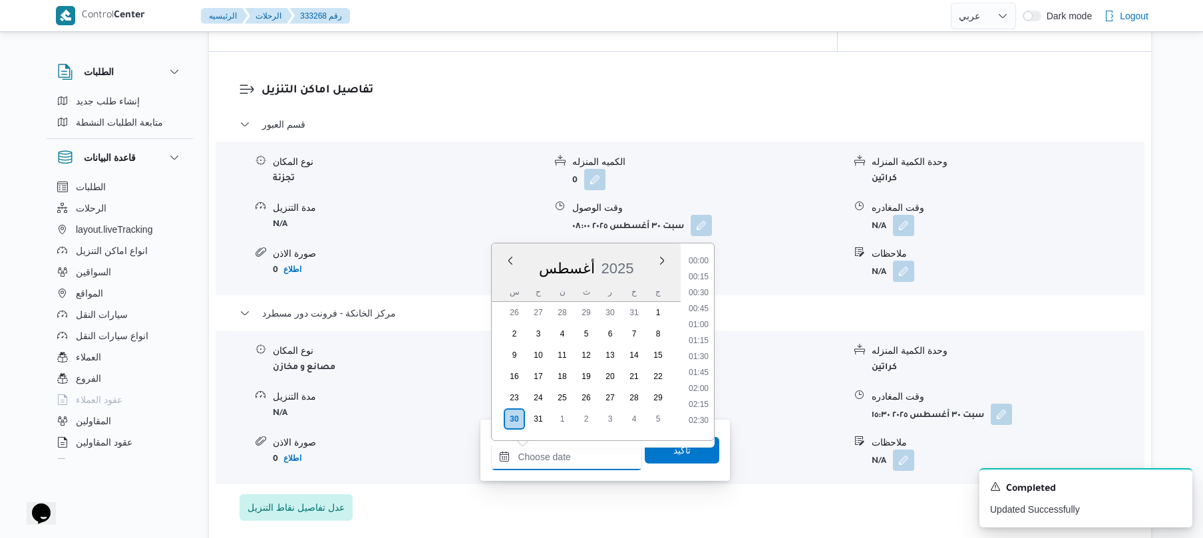
click at [586, 456] on input "وقت الوصول" at bounding box center [566, 457] width 151 height 27
click at [696, 371] on li "15:15" at bounding box center [699, 371] width 31 height 13
type input "٣٠/٠٨/٢٠٢٥ ١٥:١٥"
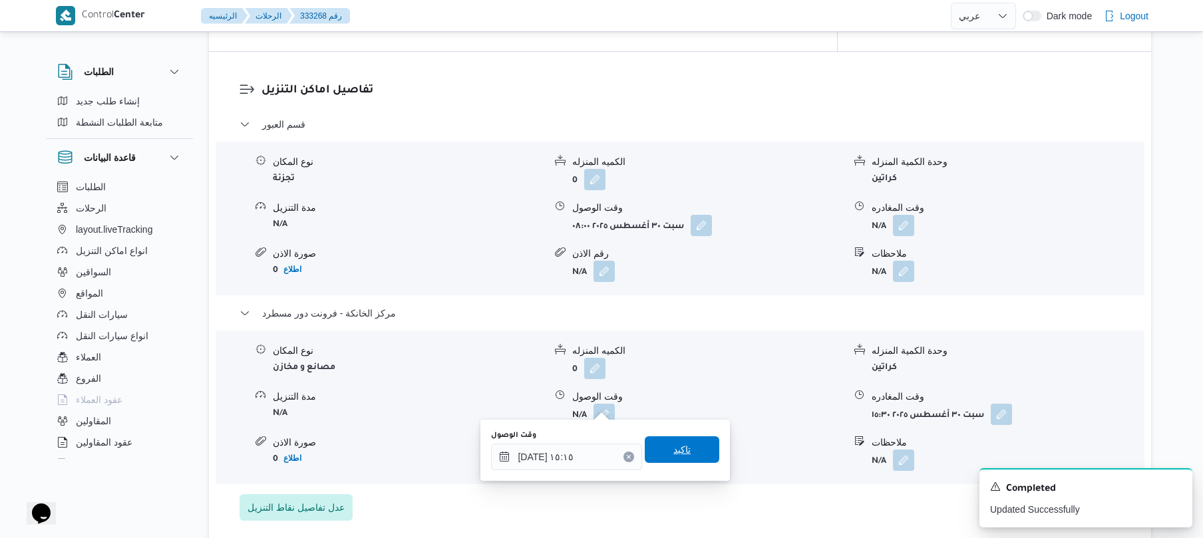
click at [674, 451] on span "تاكيد" at bounding box center [682, 450] width 17 height 16
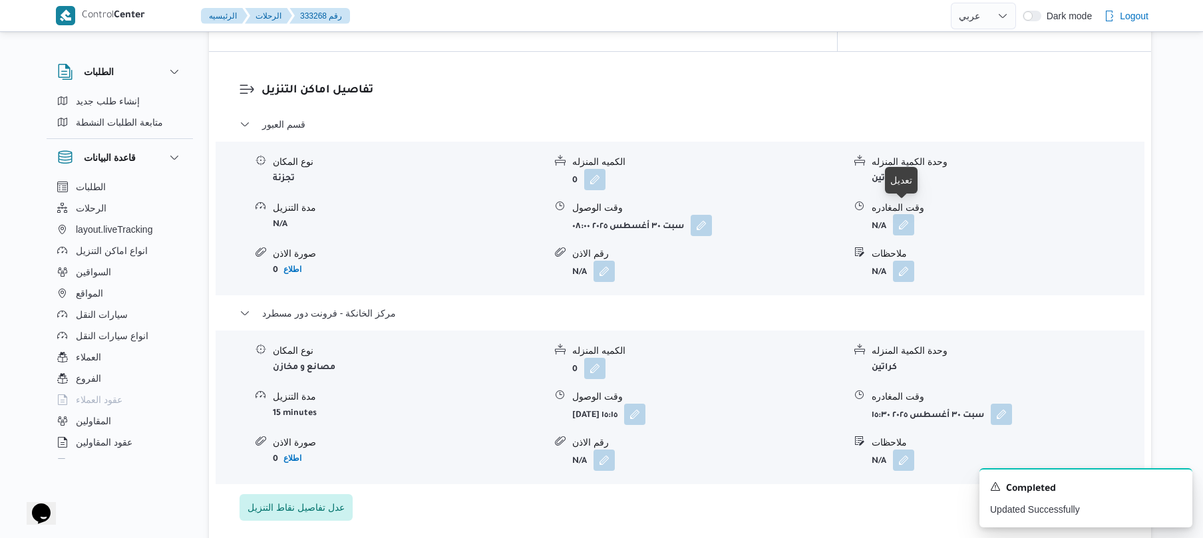
click at [898, 214] on button "button" at bounding box center [903, 224] width 21 height 21
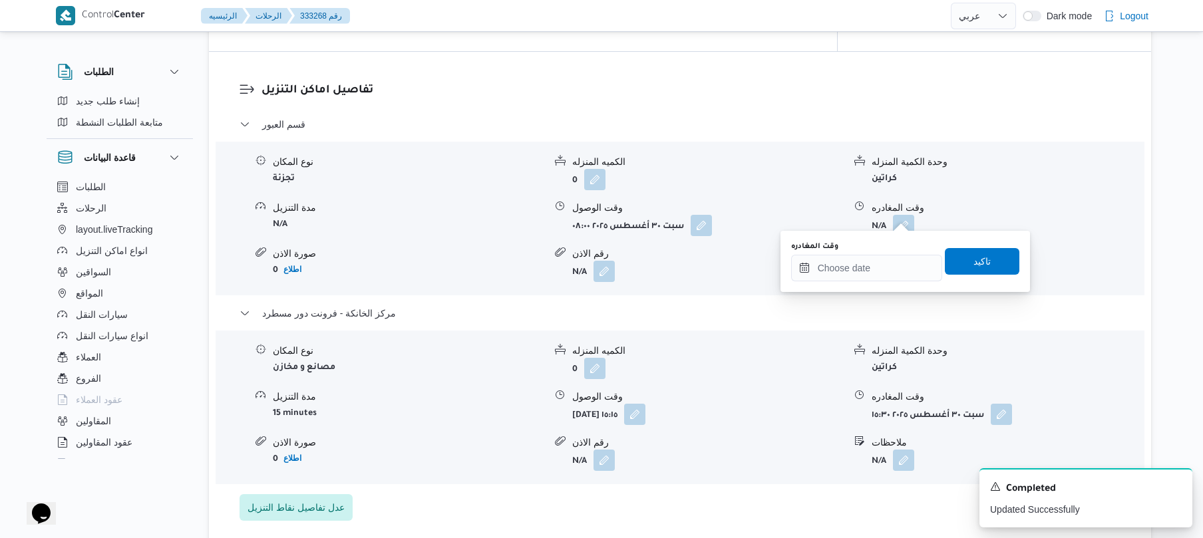
click at [853, 254] on div "وقت المغادره" at bounding box center [866, 262] width 151 height 40
click at [853, 255] on input "وقت المغادره" at bounding box center [866, 268] width 151 height 27
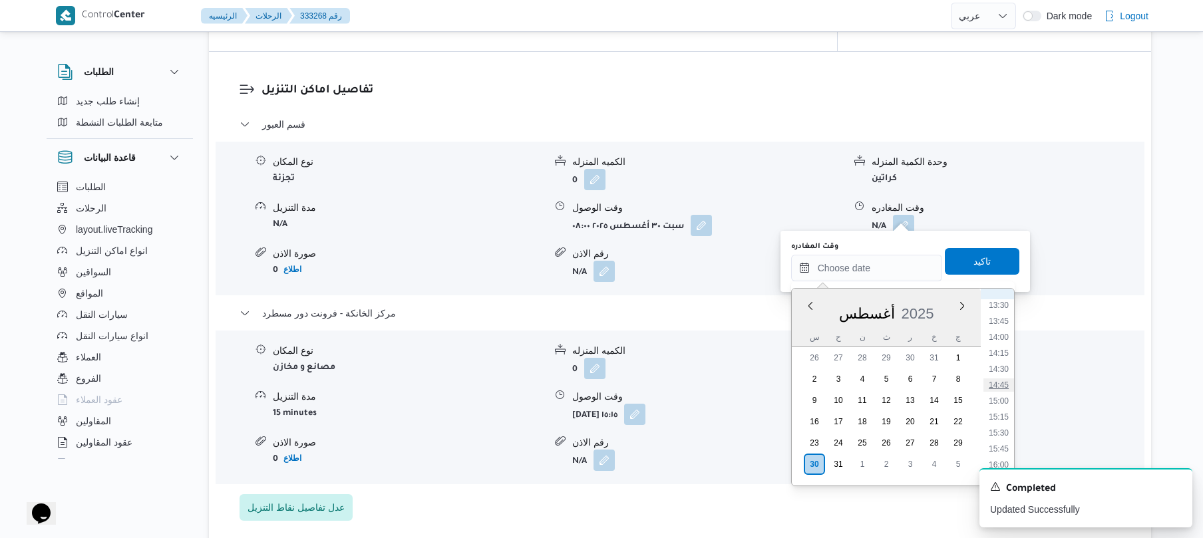
click at [993, 387] on li "14:45" at bounding box center [999, 385] width 31 height 13
type input "٣٠/٠٨/٢٠٢٥ ١٤:٤٥"
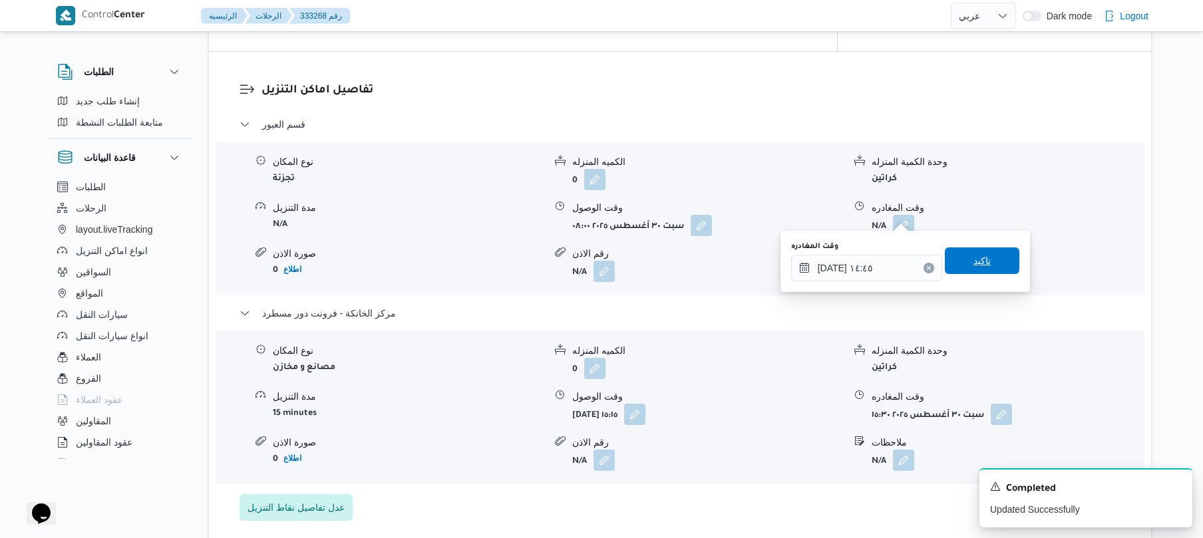
click at [990, 262] on span "تاكيد" at bounding box center [982, 261] width 75 height 27
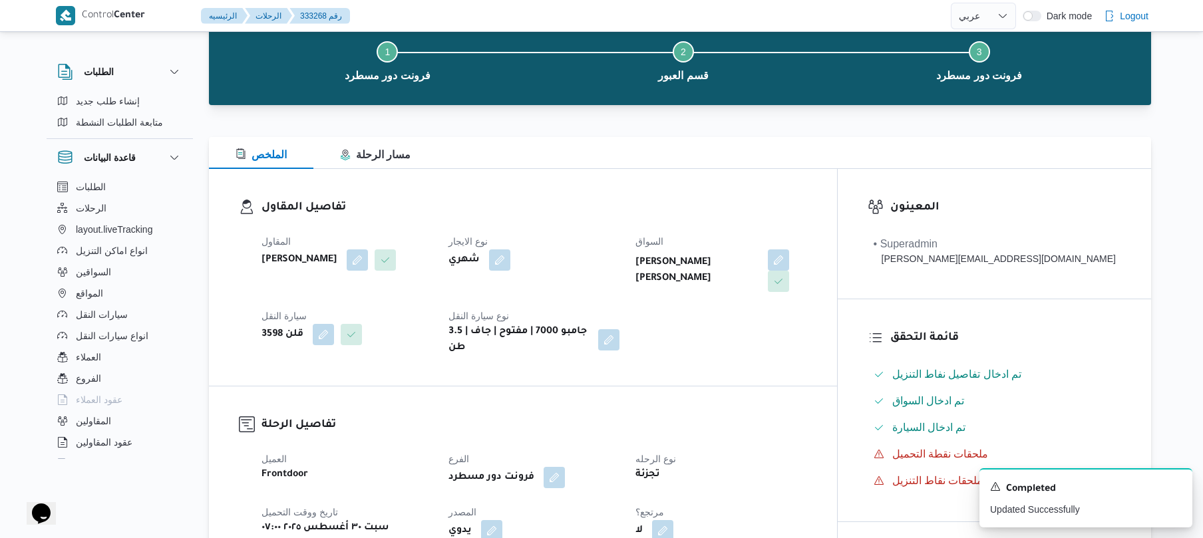
scroll to position [0, 0]
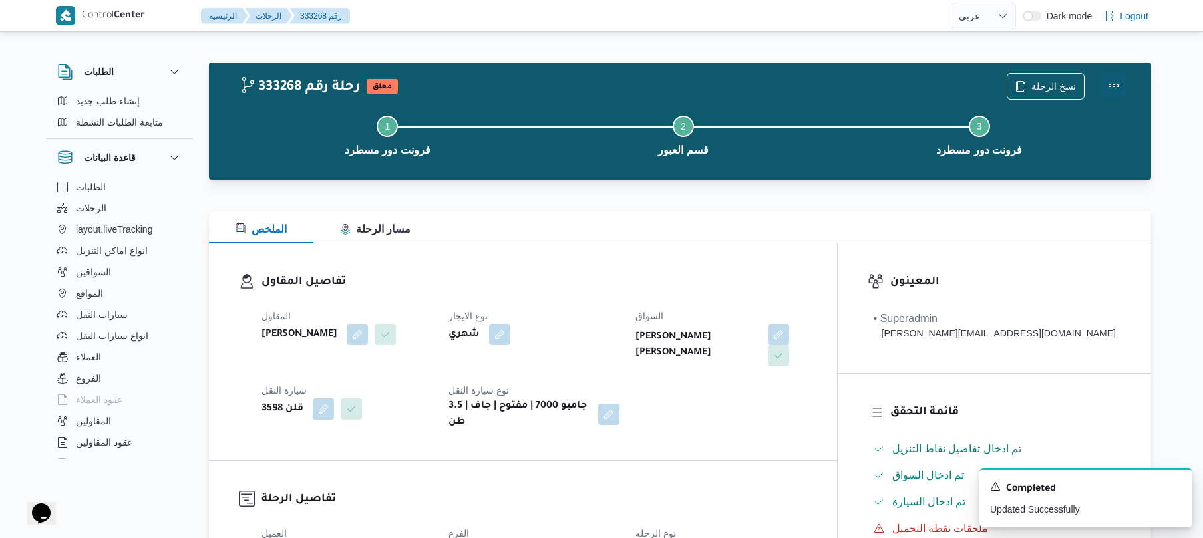
click at [1108, 89] on button "Actions" at bounding box center [1114, 86] width 27 height 27
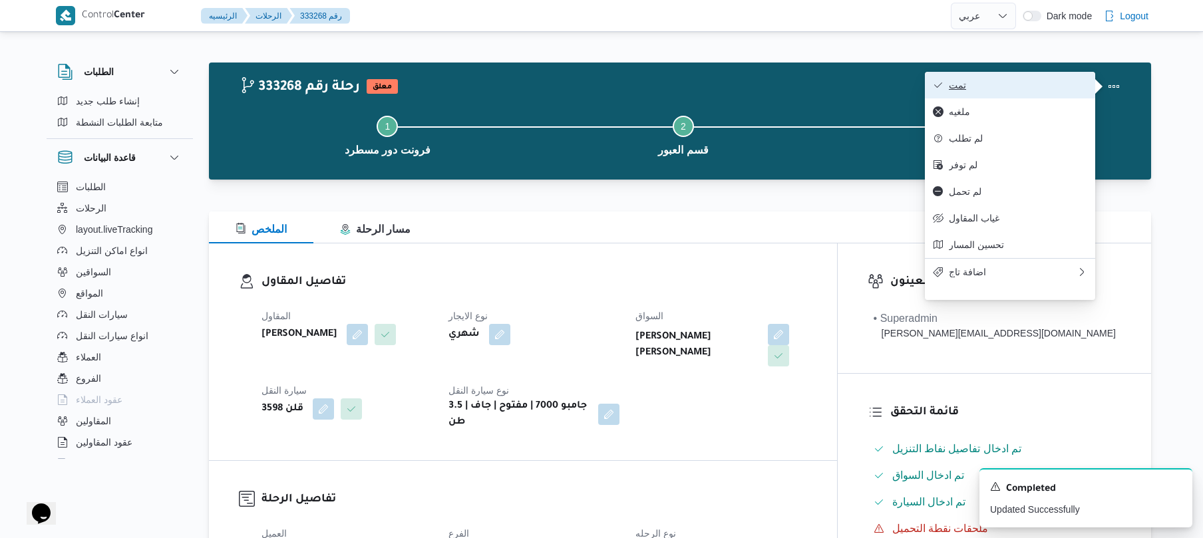
click at [1025, 89] on span "تمت" at bounding box center [1018, 85] width 138 height 11
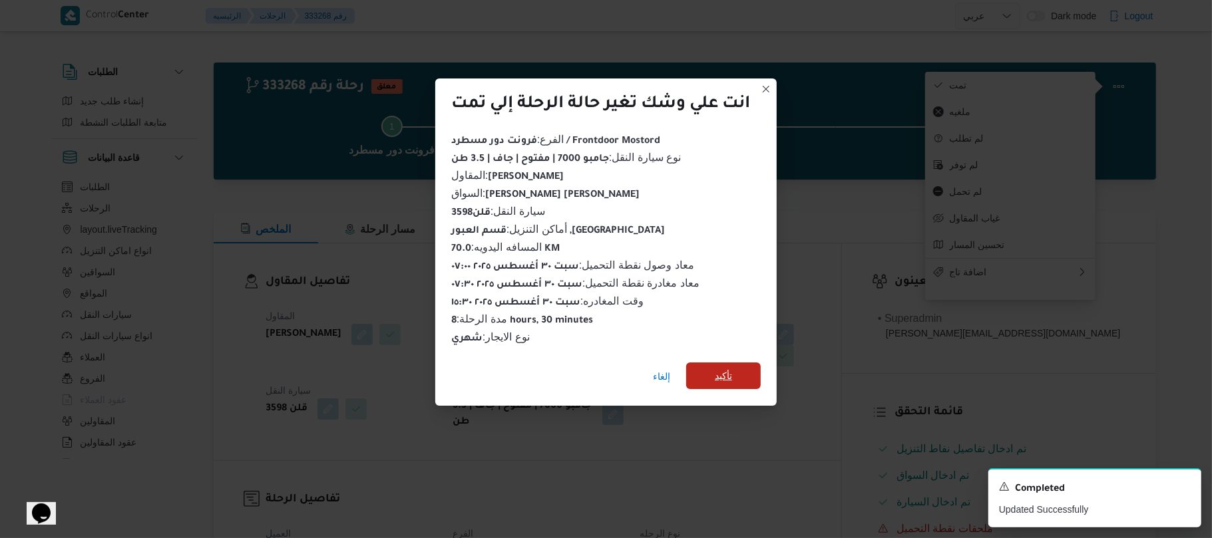
click at [731, 368] on span "تأكيد" at bounding box center [723, 376] width 17 height 16
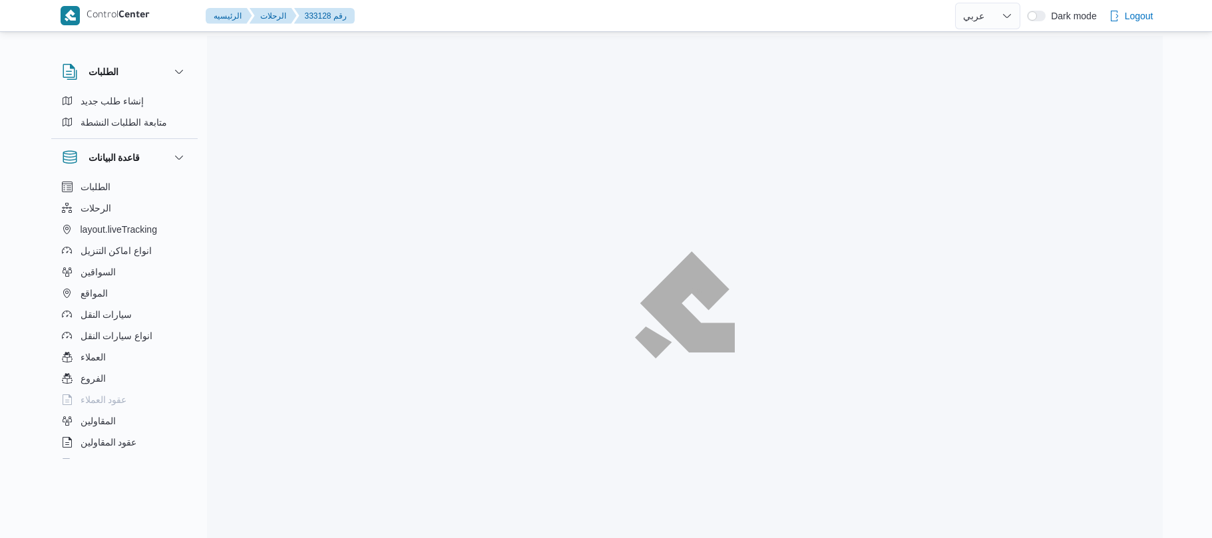
select select "ar"
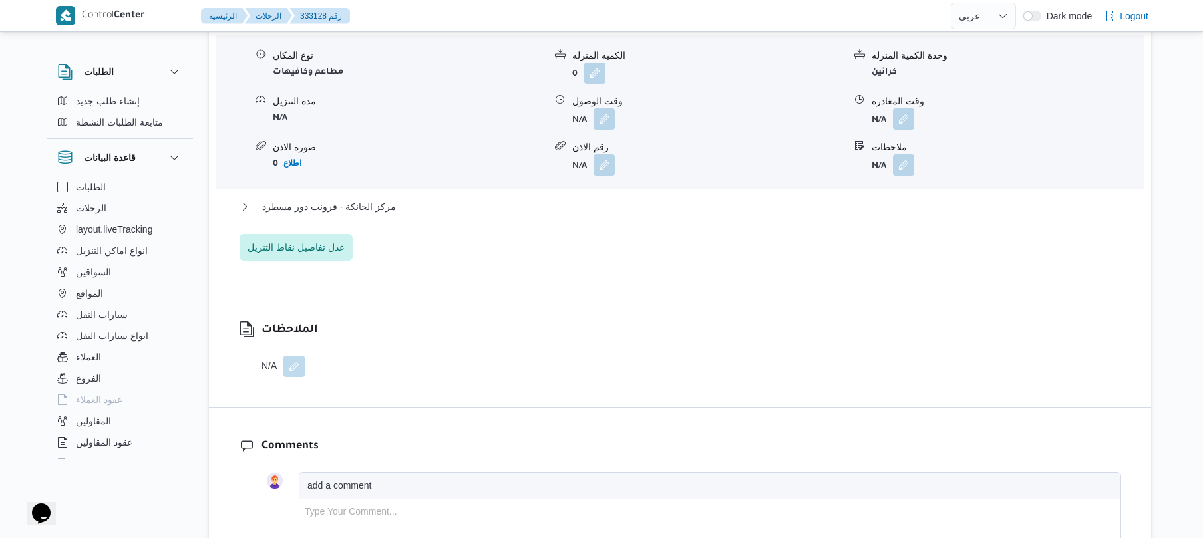
scroll to position [1100, 0]
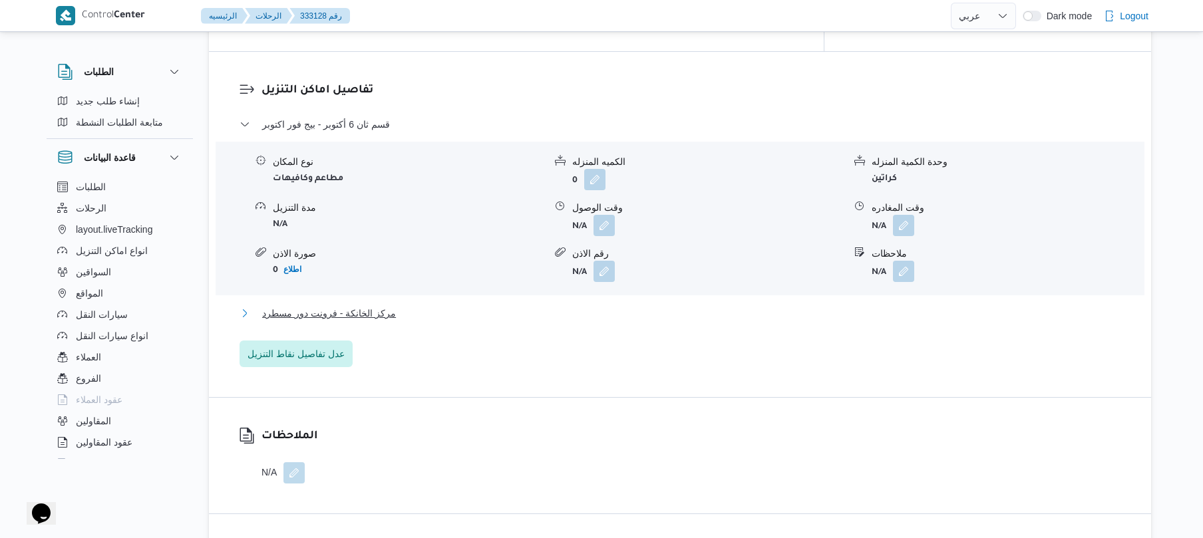
click at [562, 306] on button "مركز الخانكة - فرونت دور مسطرد" at bounding box center [681, 314] width 882 height 16
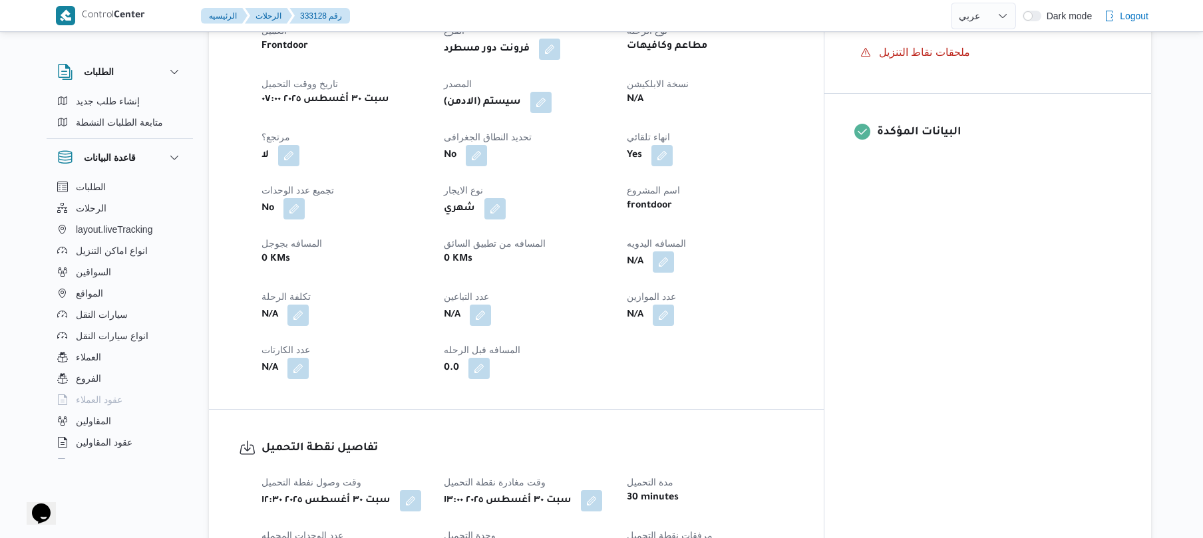
scroll to position [461, 0]
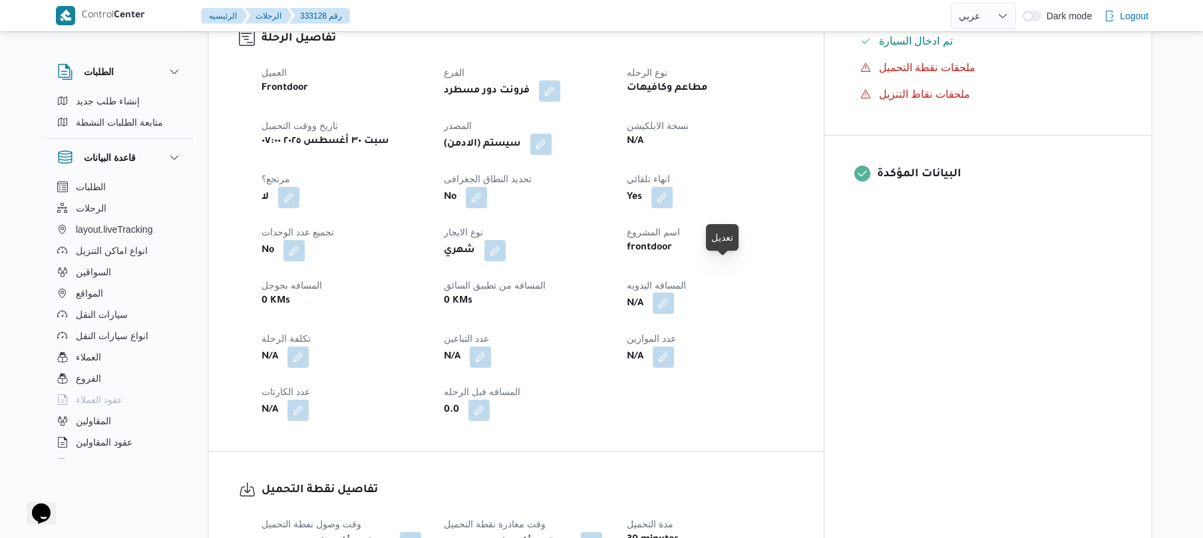
click at [674, 293] on button "button" at bounding box center [663, 303] width 21 height 21
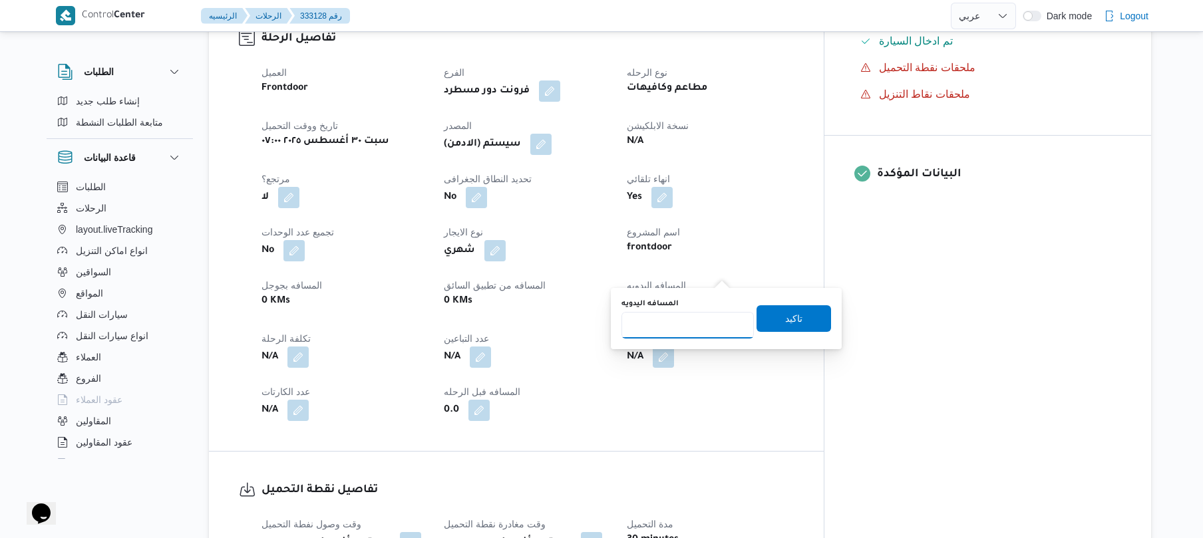
click at [667, 329] on input "المسافه اليدويه" at bounding box center [688, 325] width 132 height 27
type input "130"
click at [815, 318] on span "تاكيد" at bounding box center [794, 318] width 75 height 27
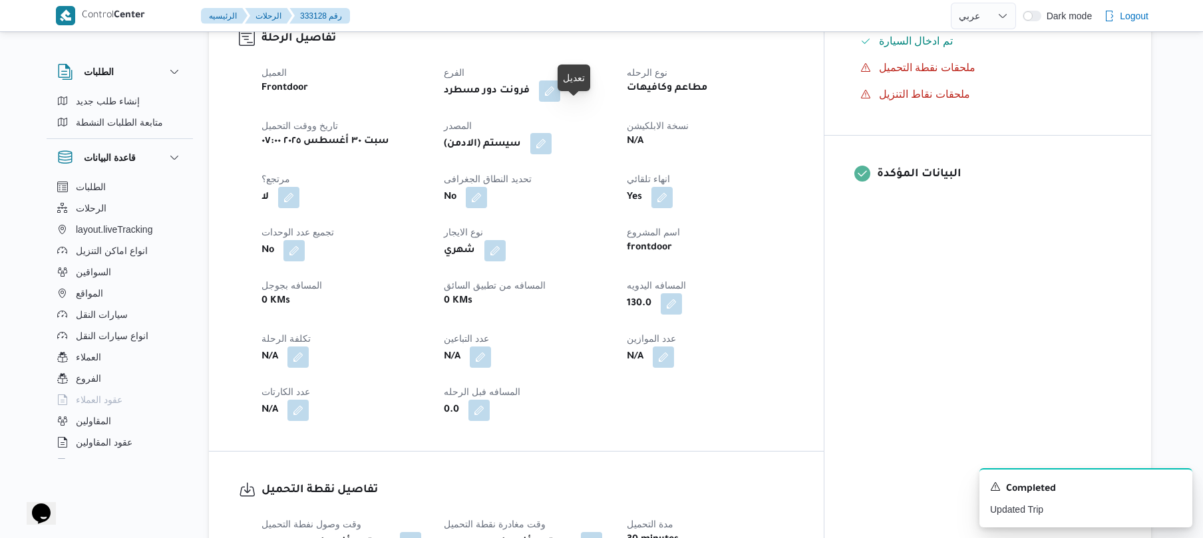
click at [552, 133] on button "button" at bounding box center [540, 143] width 21 height 21
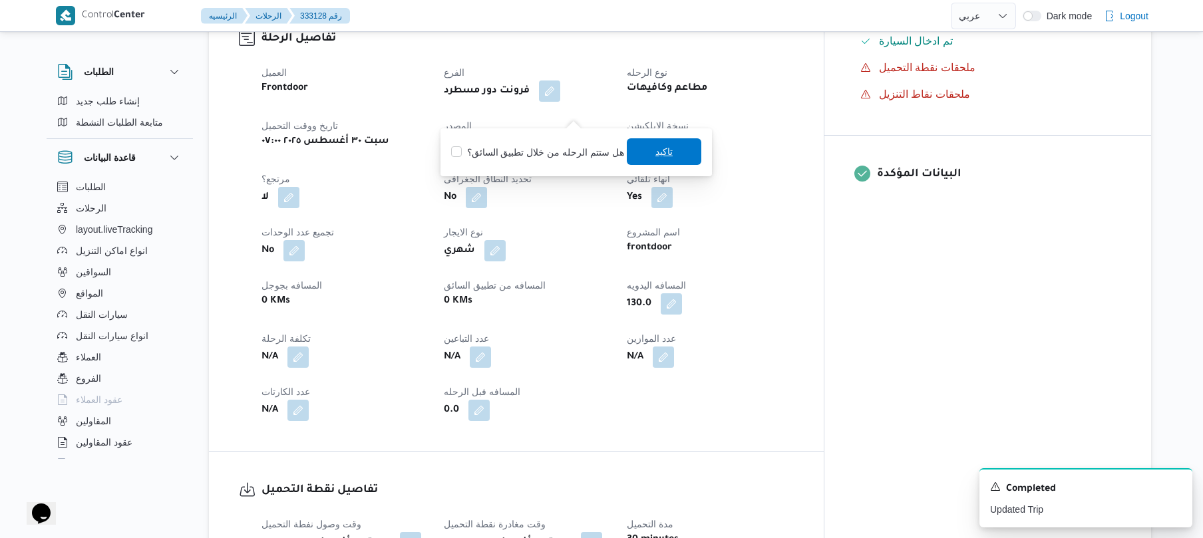
click at [656, 160] on span "تاكيد" at bounding box center [664, 151] width 75 height 27
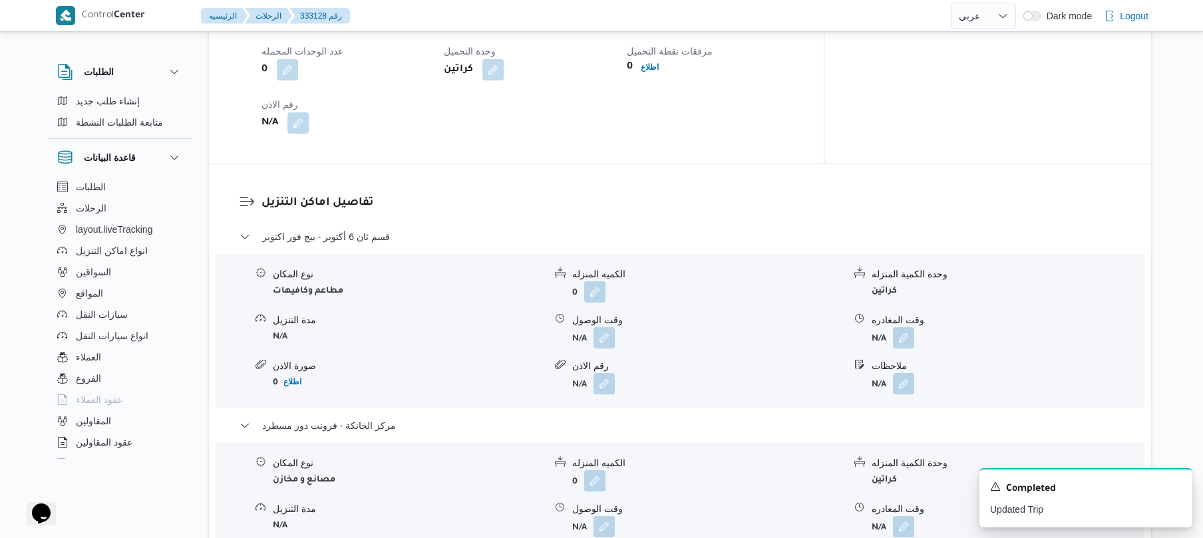
scroll to position [1029, 0]
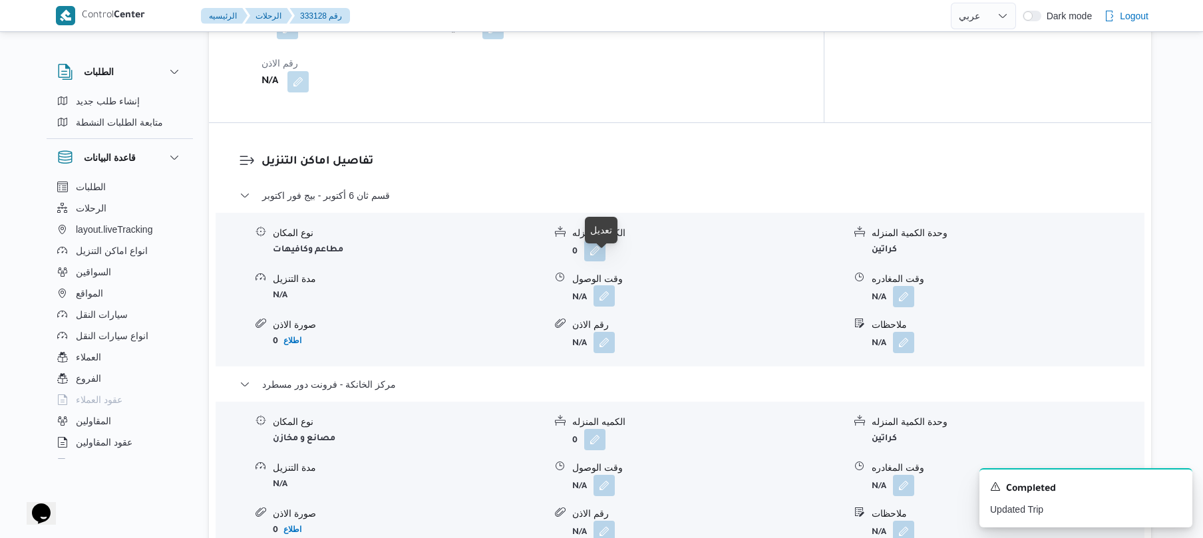
click at [603, 286] on button "button" at bounding box center [604, 296] width 21 height 21
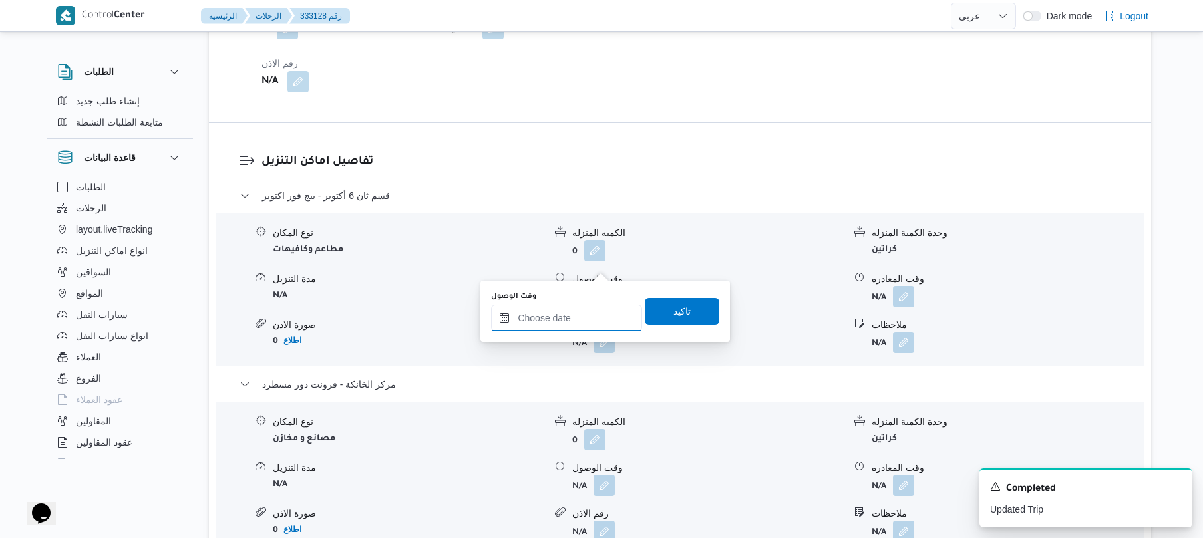
click at [544, 325] on input "وقت الوصول" at bounding box center [566, 318] width 151 height 27
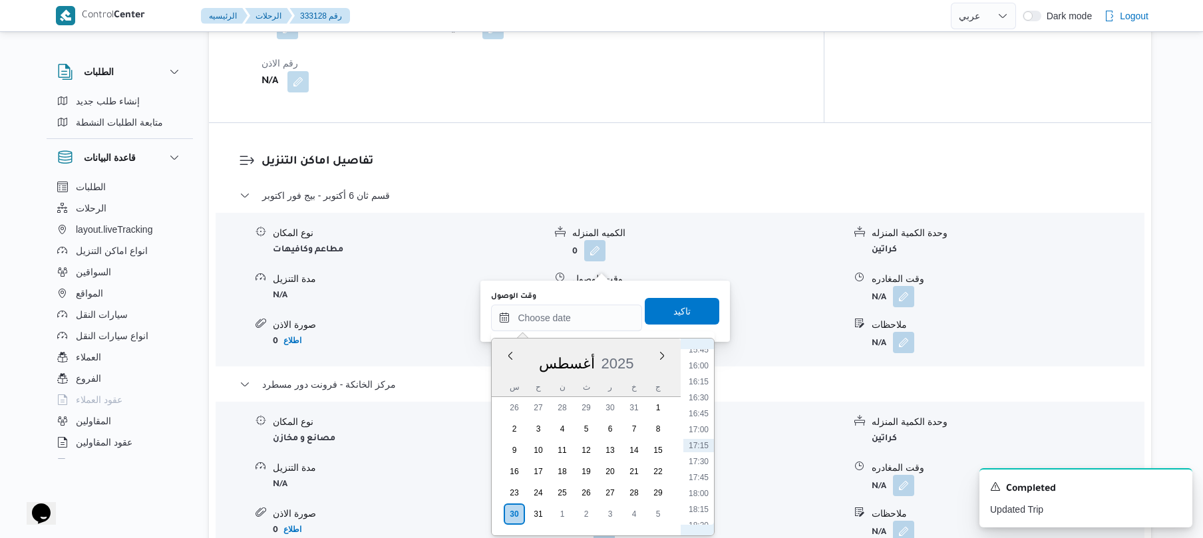
scroll to position [863, 0]
click at [698, 389] on li "14:00" at bounding box center [699, 387] width 31 height 13
type input "٣٠/٠٨/٢٠٢٥ ١٤:٠٠"
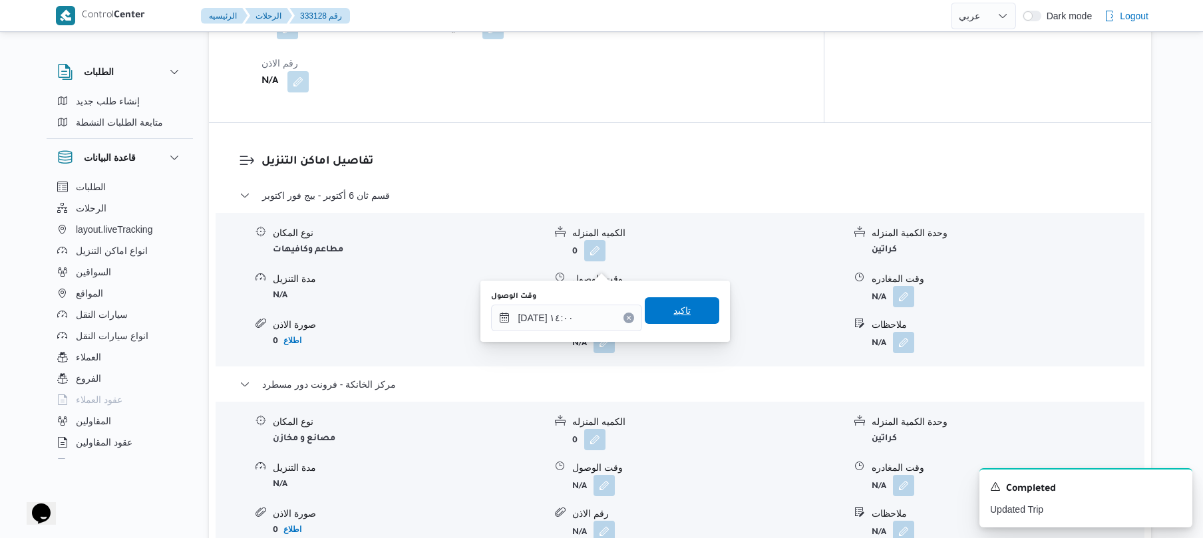
click at [691, 306] on span "تاكيد" at bounding box center [682, 311] width 75 height 27
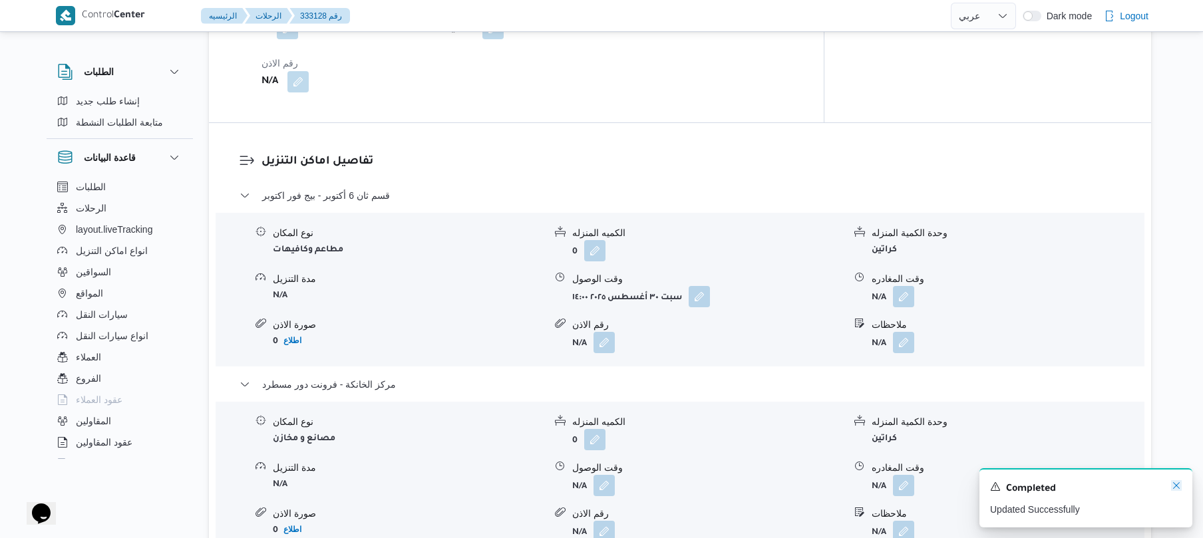
click at [1177, 485] on icon "Dismiss toast" at bounding box center [1176, 486] width 11 height 11
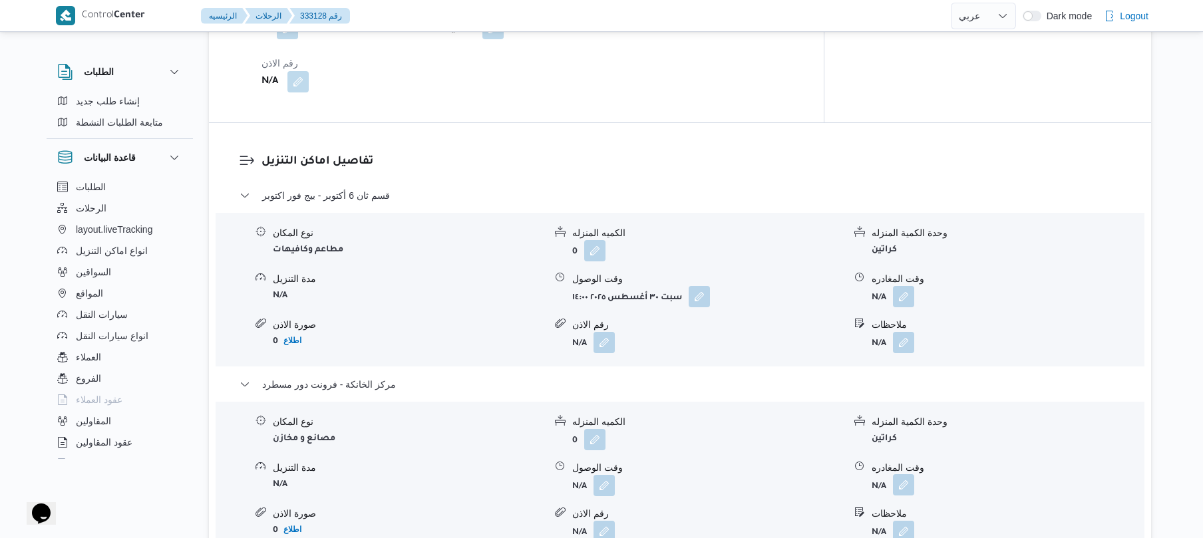
click at [909, 475] on button "button" at bounding box center [903, 485] width 21 height 21
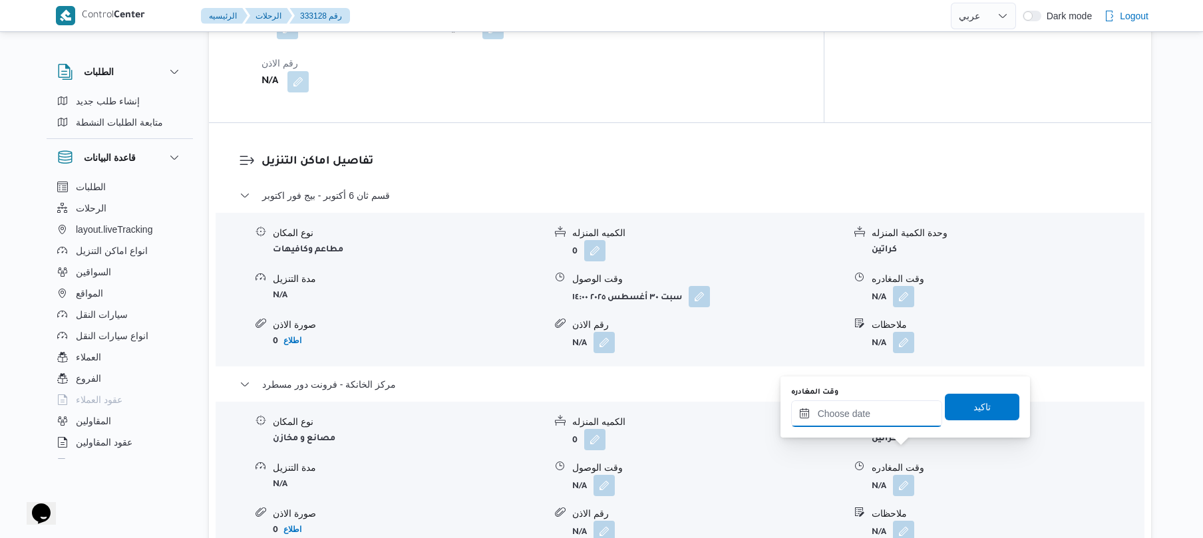
click at [861, 413] on input "وقت المغادره" at bounding box center [866, 414] width 151 height 27
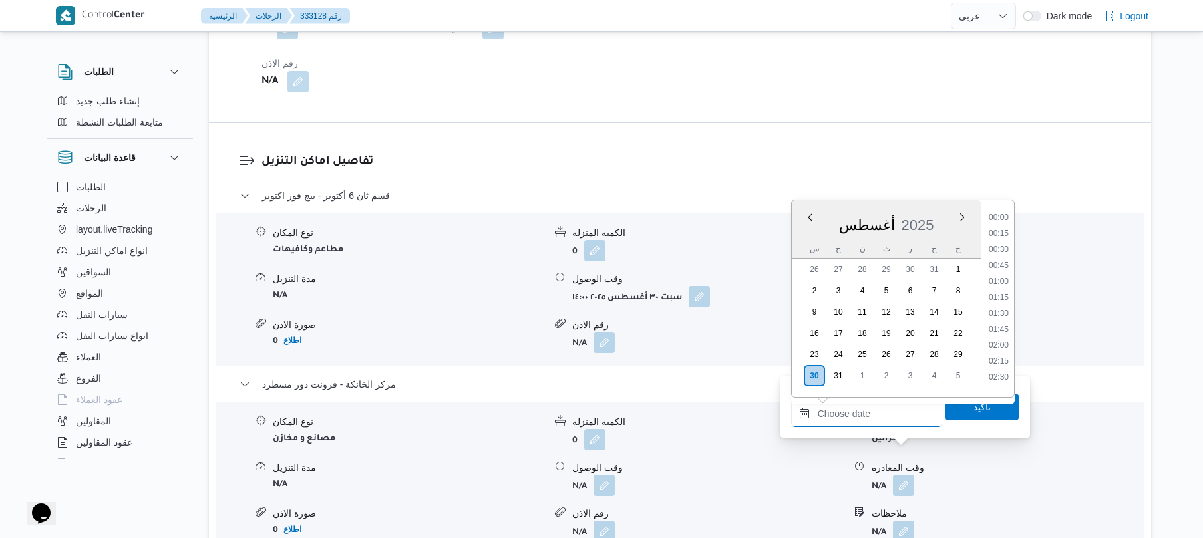
scroll to position [1012, 0]
click at [1004, 307] on li "17:15" at bounding box center [999, 307] width 31 height 13
type input "٣٠/٠٨/٢٠٢٥ ١٧:١٥"
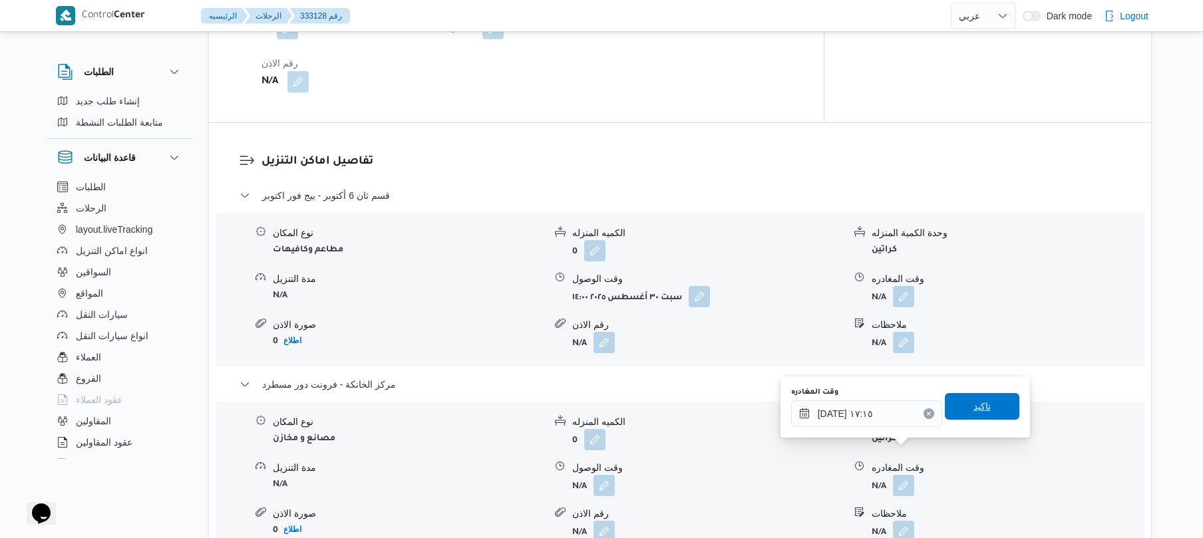
click at [974, 405] on span "تاكيد" at bounding box center [982, 407] width 17 height 16
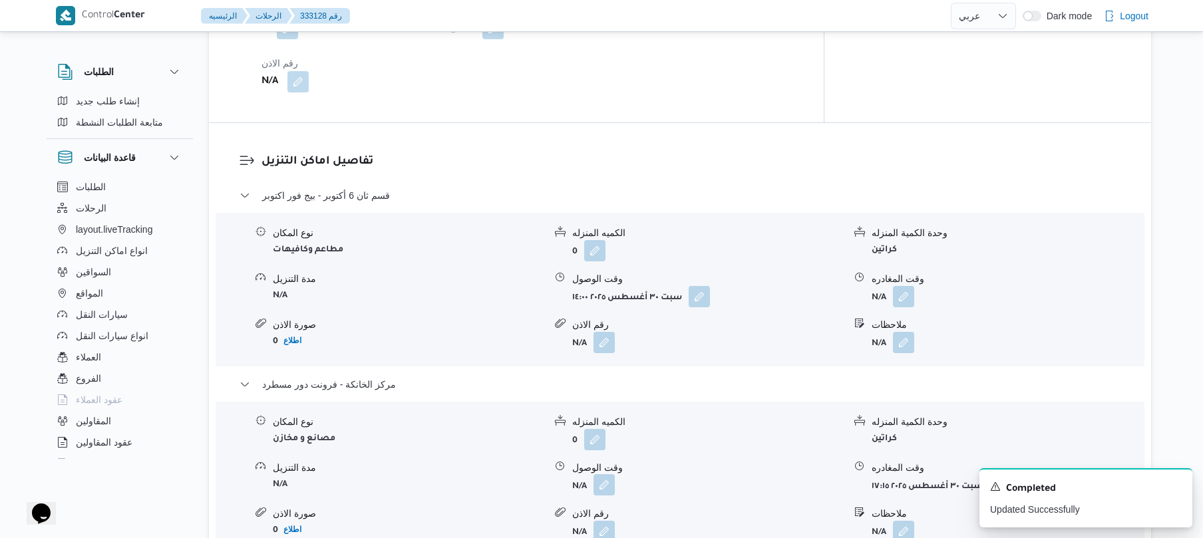
click at [605, 475] on button "button" at bounding box center [604, 485] width 21 height 21
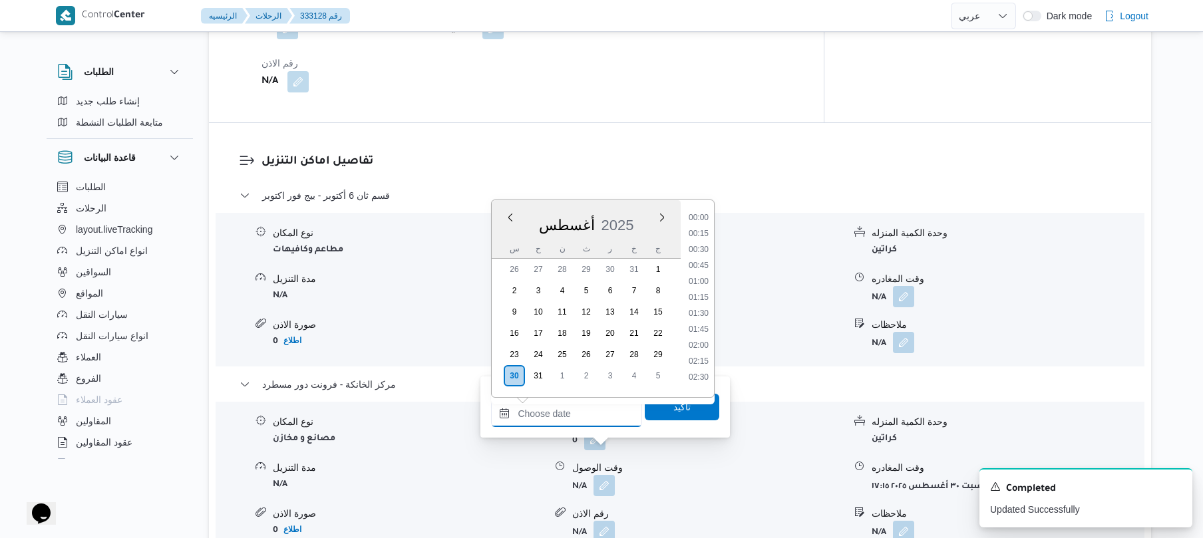
click at [602, 418] on input "وقت الوصول" at bounding box center [566, 414] width 151 height 27
click at [704, 292] on li "17:00" at bounding box center [699, 291] width 31 height 13
type input "٣٠/٠٨/٢٠٢٥ ١٧:٠٠"
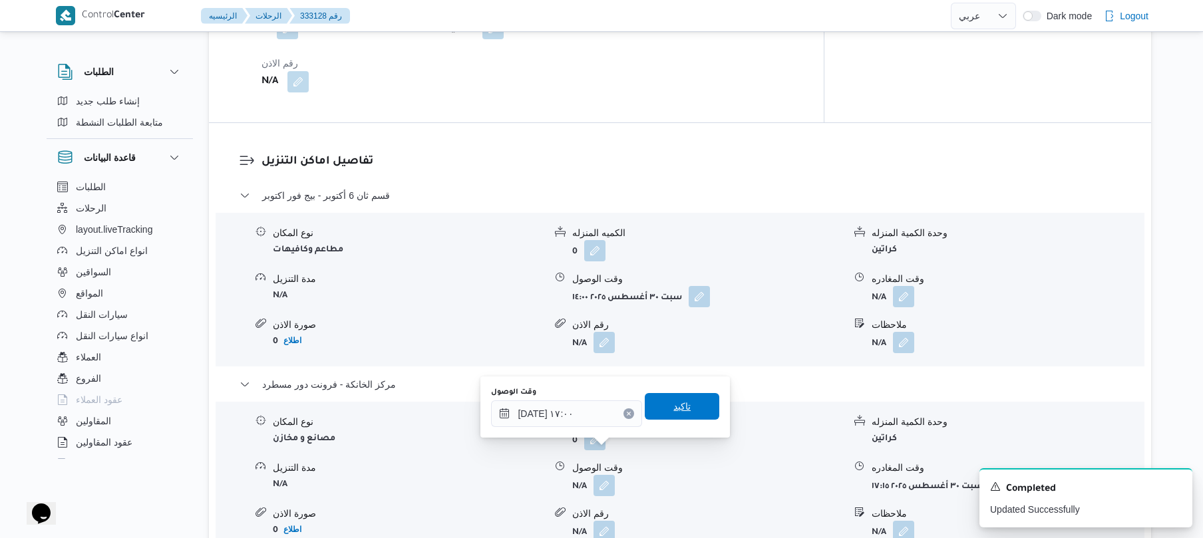
click at [676, 408] on span "تاكيد" at bounding box center [682, 407] width 17 height 16
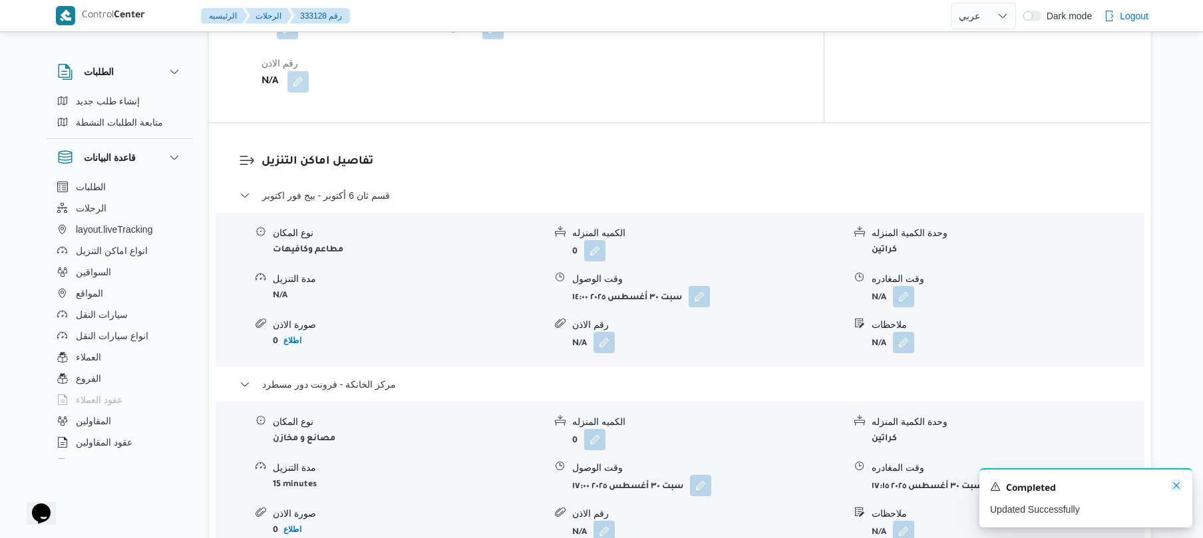
click at [1177, 485] on icon "Dismiss toast" at bounding box center [1176, 486] width 11 height 11
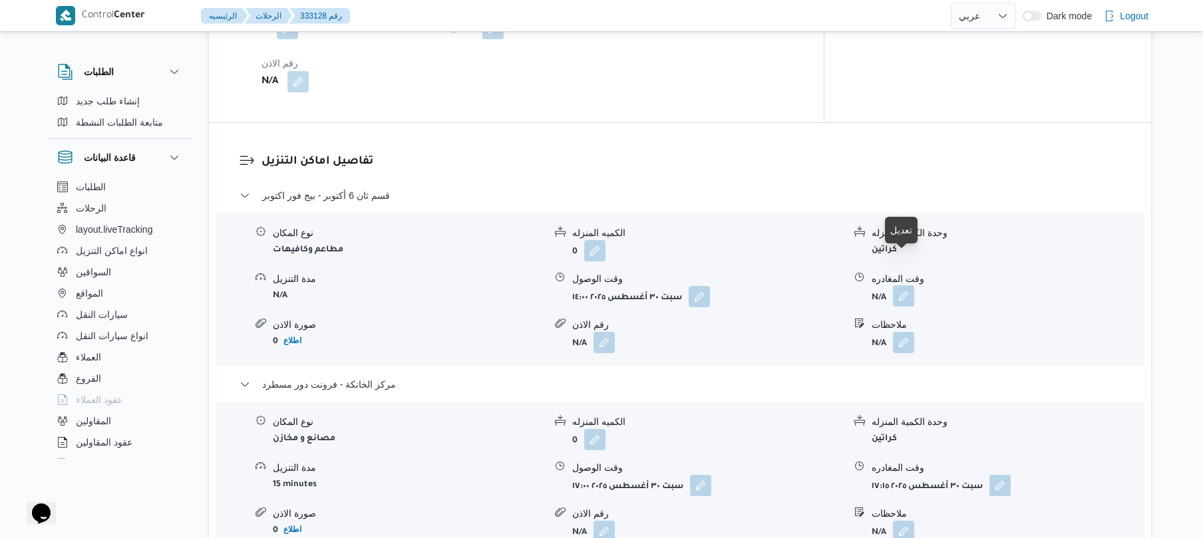
click at [903, 286] on button "button" at bounding box center [903, 296] width 21 height 21
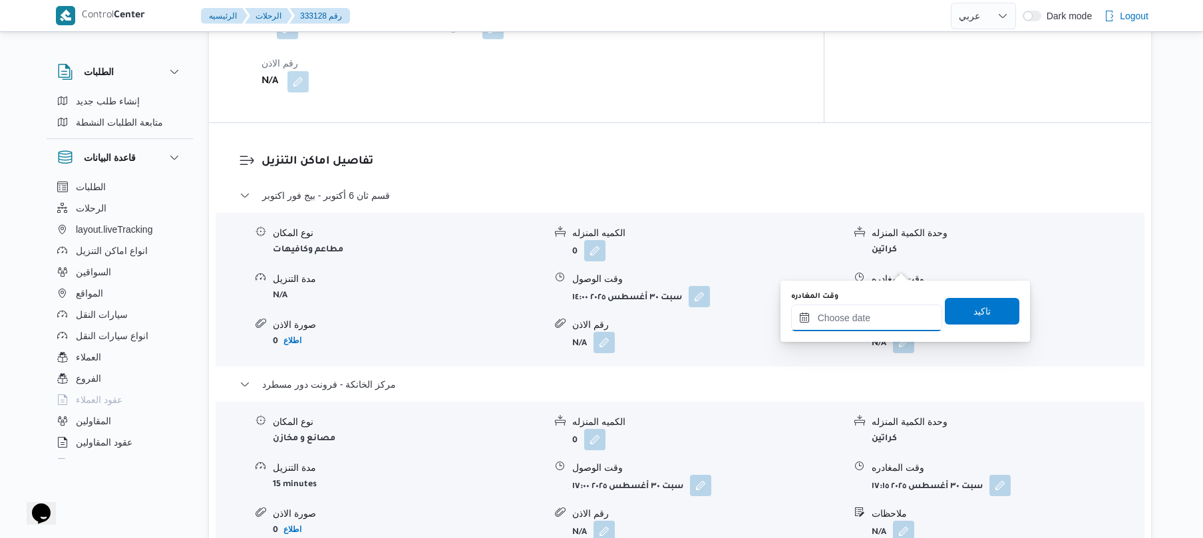
click at [871, 327] on input "وقت المغادره" at bounding box center [866, 318] width 151 height 27
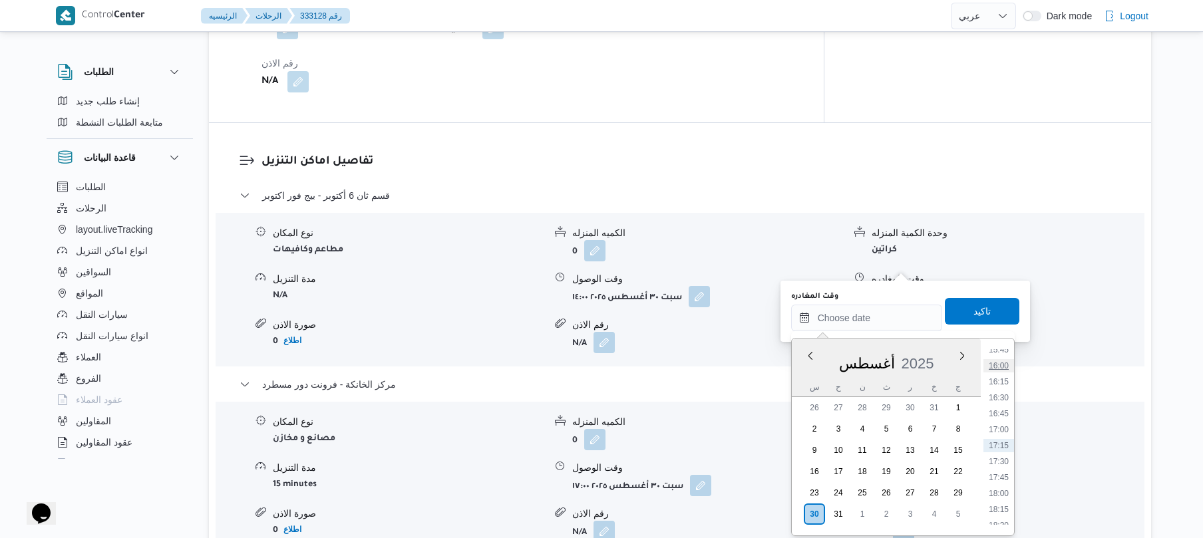
click at [1002, 365] on li "16:00" at bounding box center [999, 365] width 31 height 13
type input "٣٠/٠٨/٢٠٢٥ ١٦:٠٠"
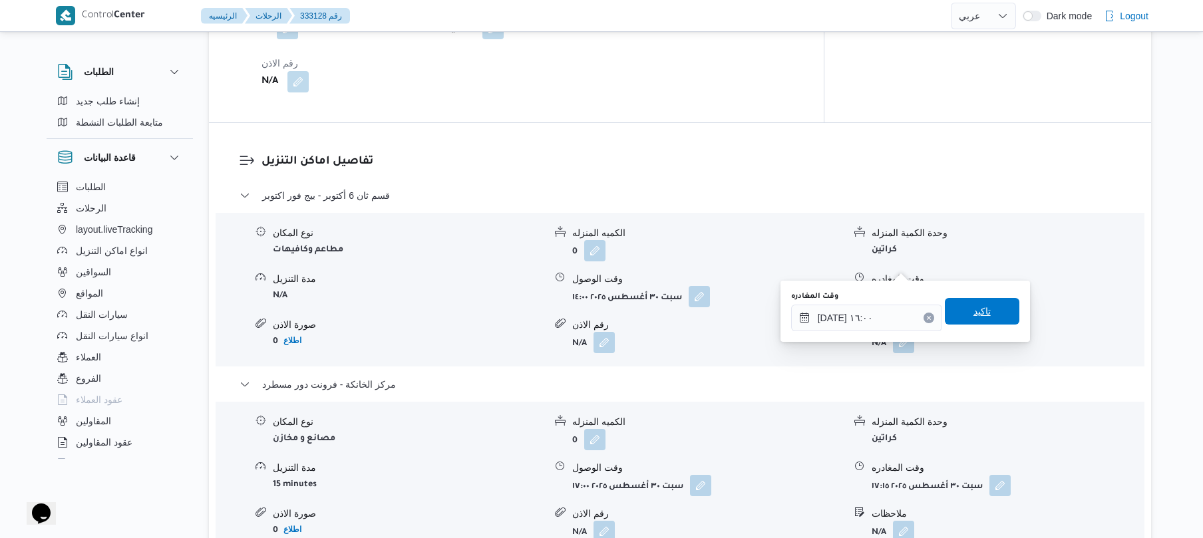
click at [986, 308] on span "تاكيد" at bounding box center [982, 311] width 75 height 27
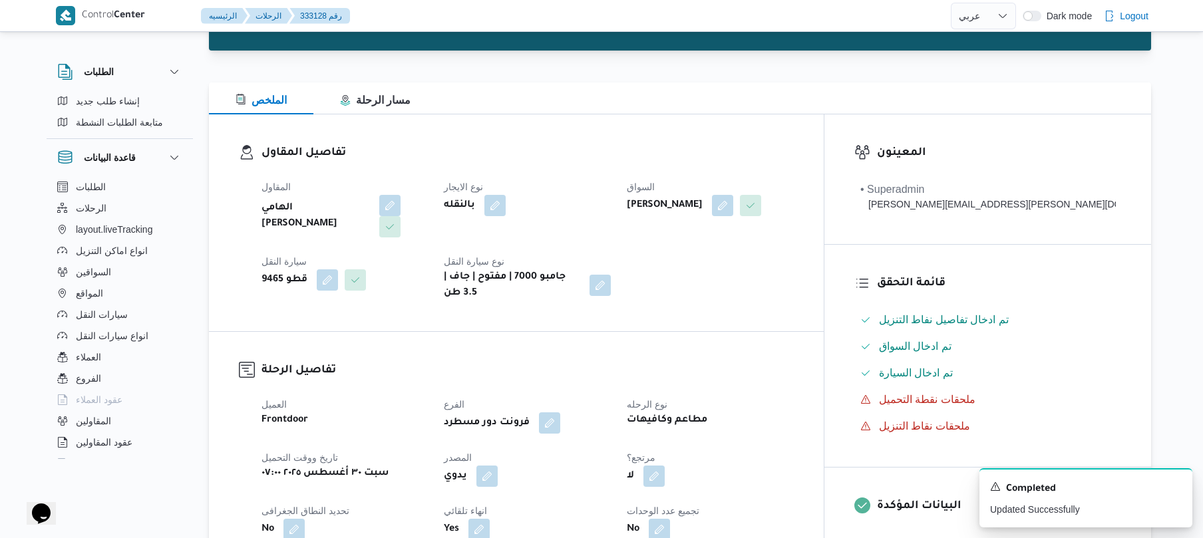
scroll to position [0, 0]
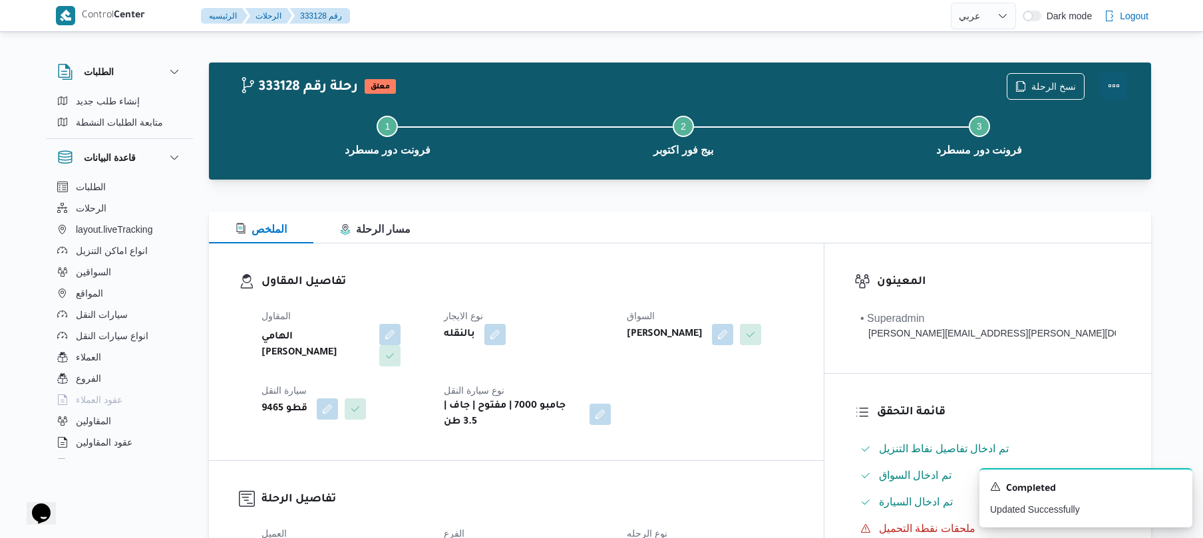
click at [1110, 86] on button "Actions" at bounding box center [1114, 86] width 27 height 27
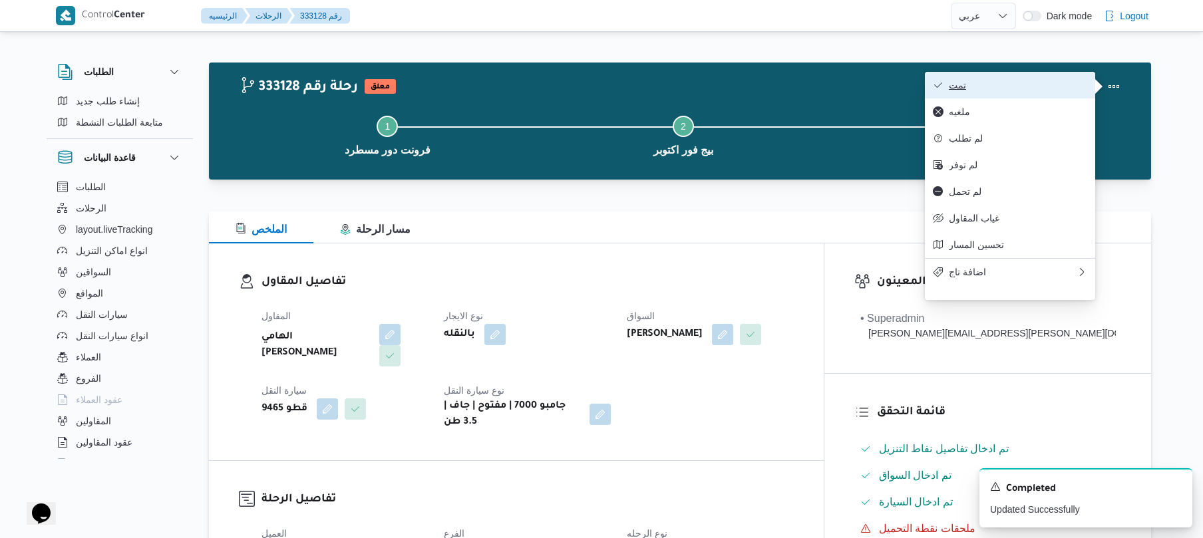
click at [1029, 87] on span "تمت" at bounding box center [1018, 85] width 138 height 11
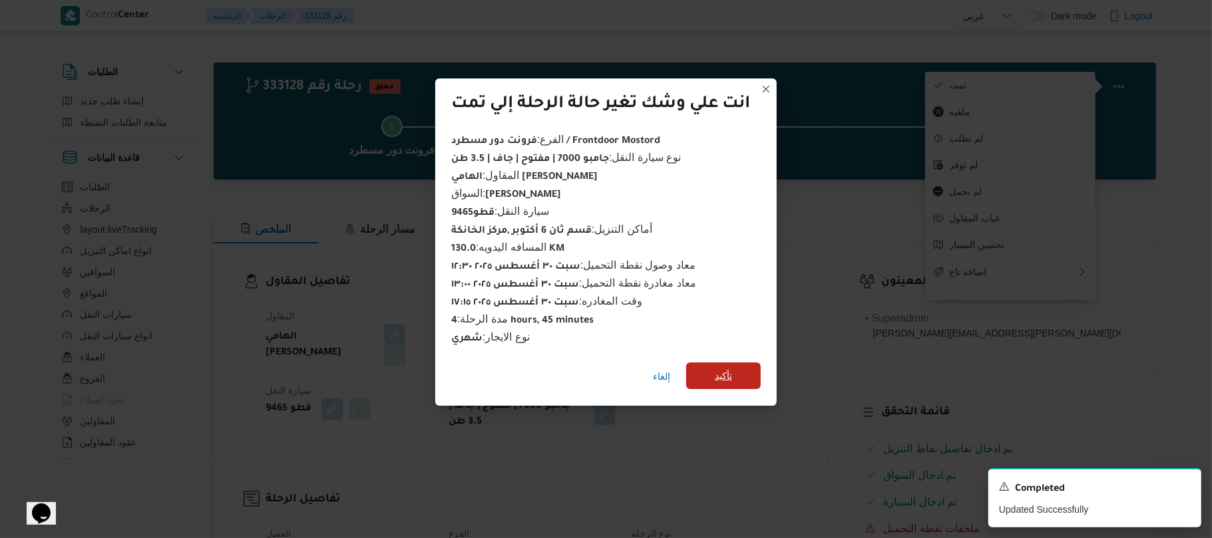
click at [728, 369] on span "تأكيد" at bounding box center [723, 376] width 17 height 16
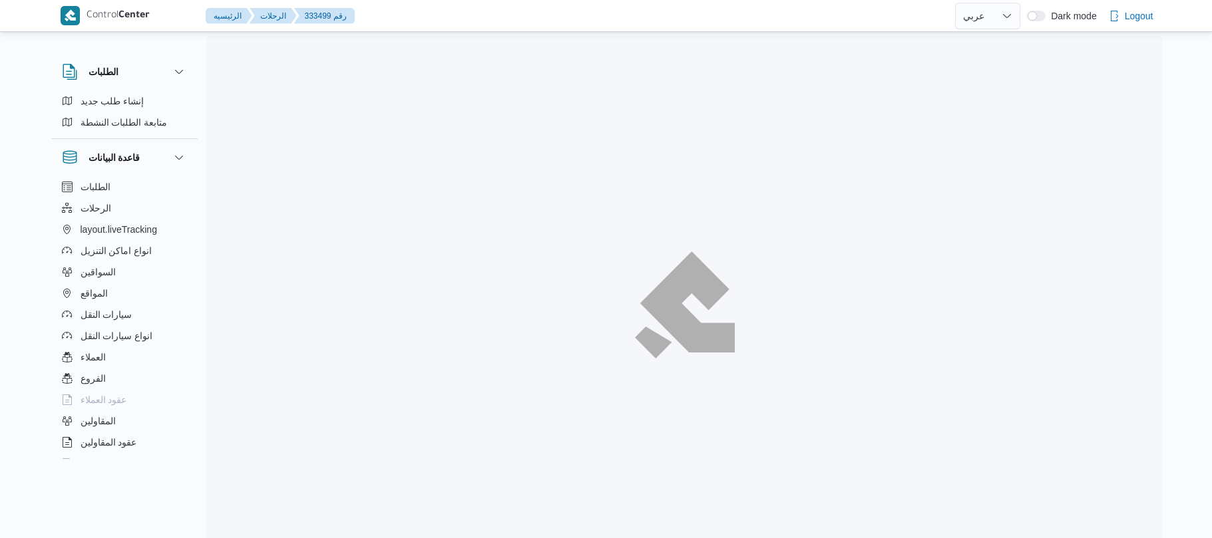
select select "ar"
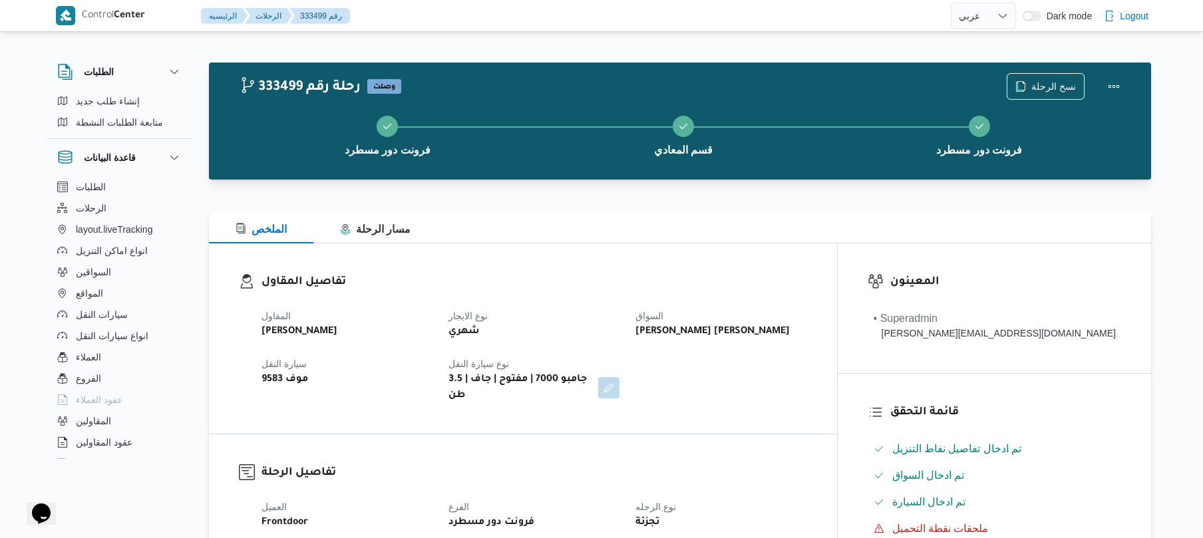
click at [608, 283] on h3 "تفاصيل المقاول" at bounding box center [535, 283] width 546 height 18
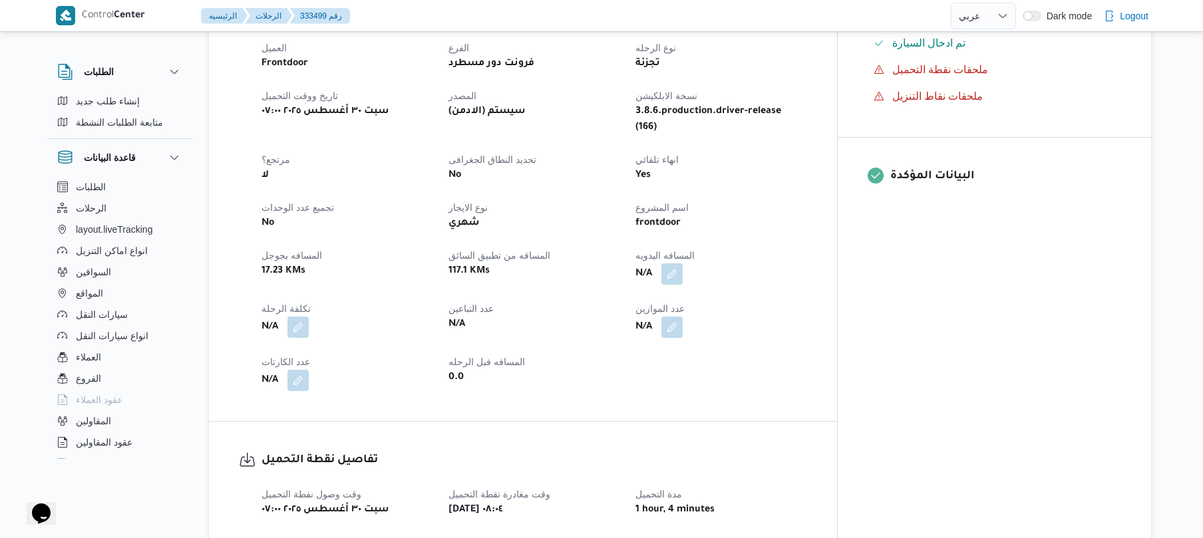
scroll to position [461, 0]
click at [683, 261] on button "button" at bounding box center [672, 271] width 21 height 21
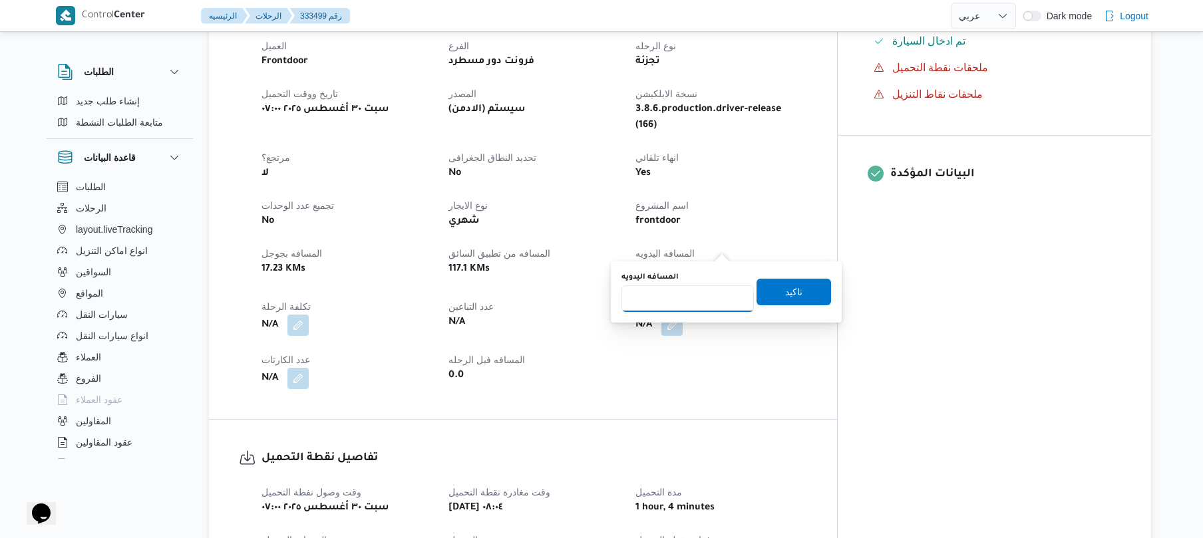
click at [674, 299] on input "المسافه اليدويه" at bounding box center [688, 299] width 132 height 27
type input "125"
click at [815, 289] on span "تاكيد" at bounding box center [794, 291] width 75 height 27
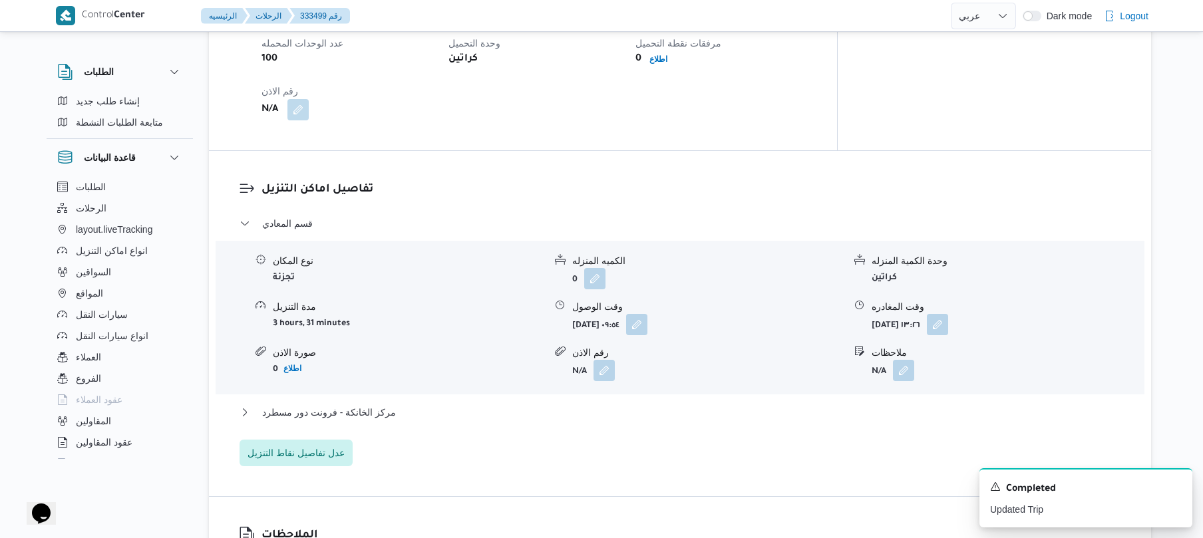
scroll to position [994, 0]
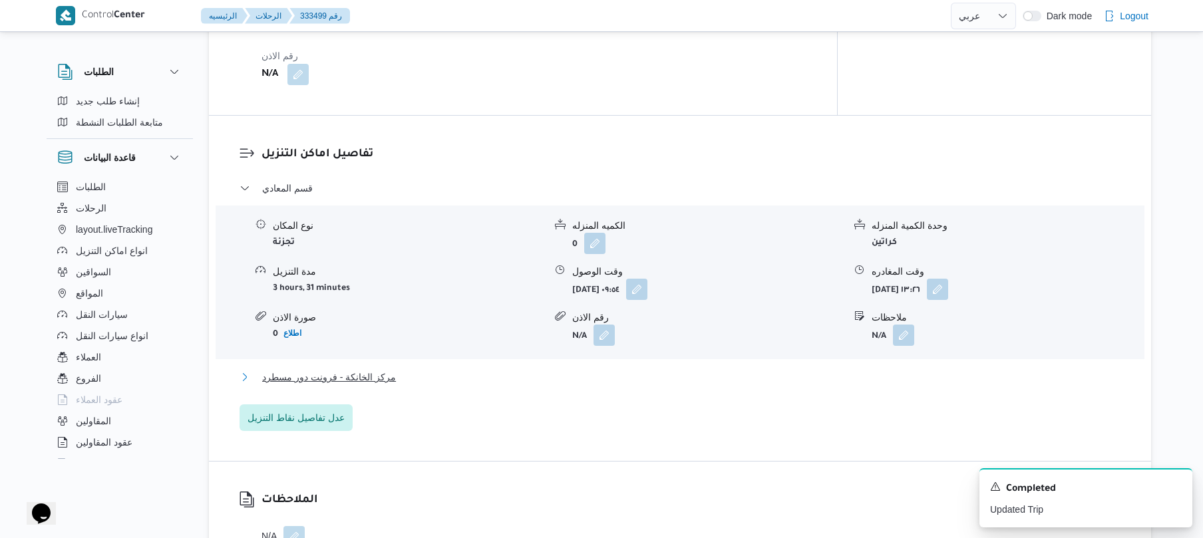
click at [666, 369] on button "مركز الخانكة - فرونت دور مسطرد" at bounding box center [681, 377] width 882 height 16
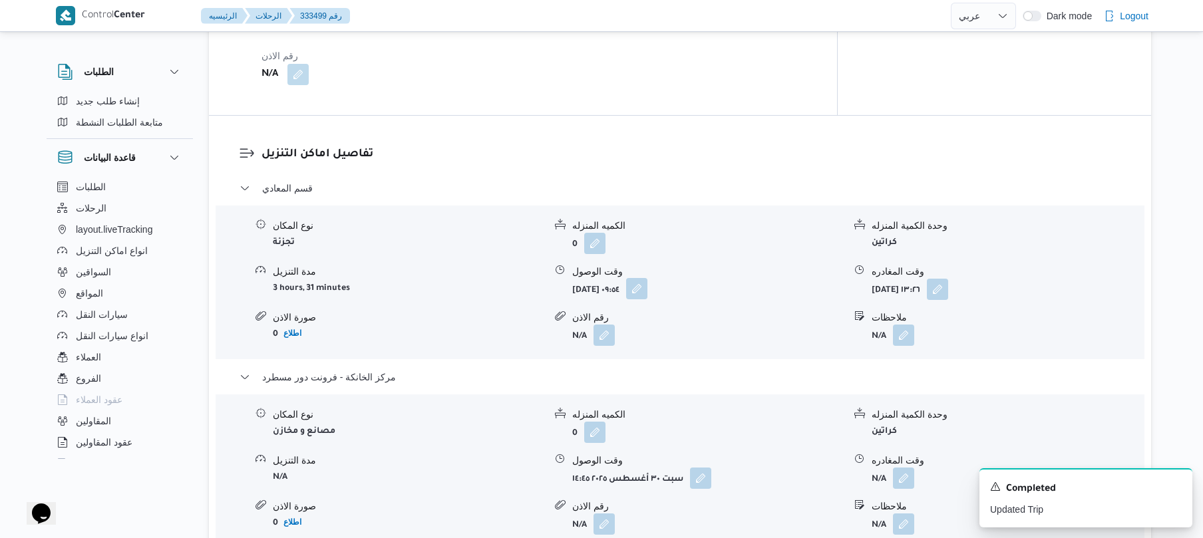
click at [648, 278] on button "button" at bounding box center [636, 288] width 21 height 21
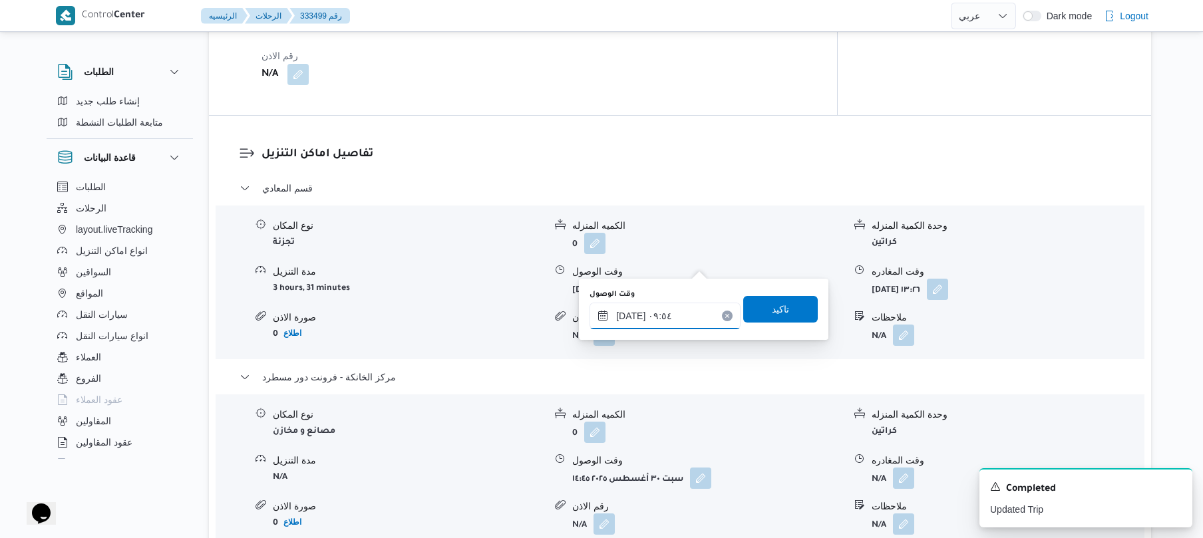
click at [662, 319] on input "٣٠/٠٨/٢٠٢٥ ٠٩:٥٤" at bounding box center [665, 316] width 151 height 27
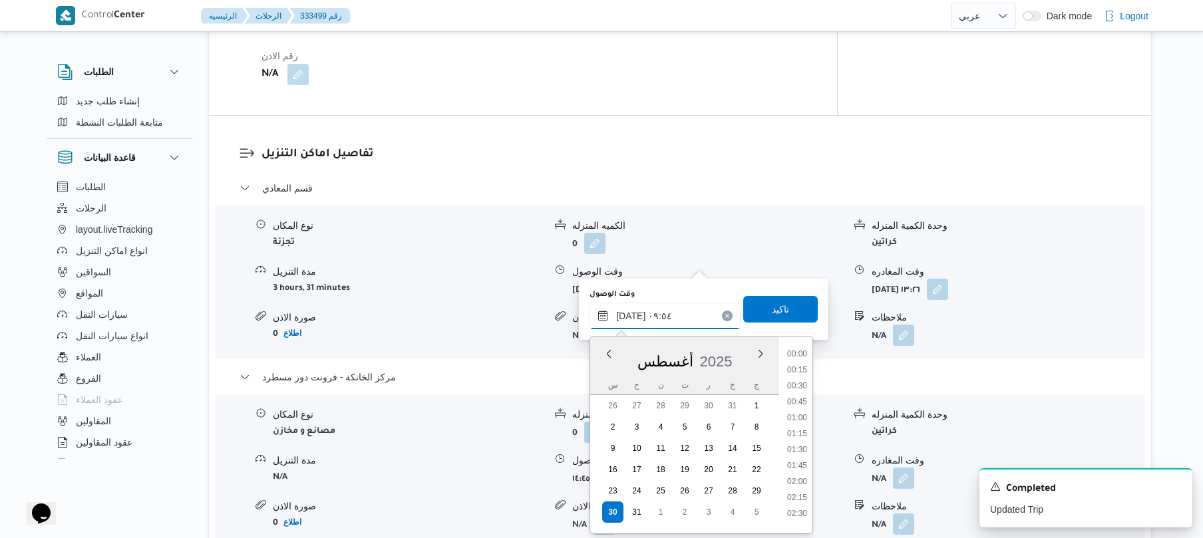
scroll to position [533, 0]
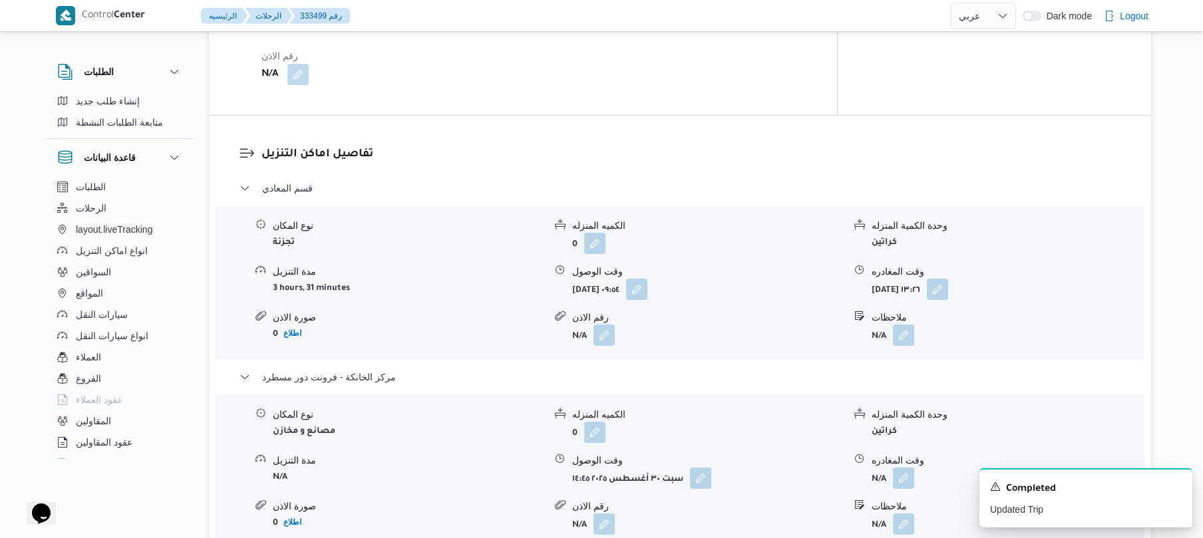
click at [869, 227] on div "وحدة الكمية المنزله كراتين" at bounding box center [999, 236] width 289 height 35
click at [1173, 483] on icon "Dismiss toast" at bounding box center [1176, 486] width 11 height 11
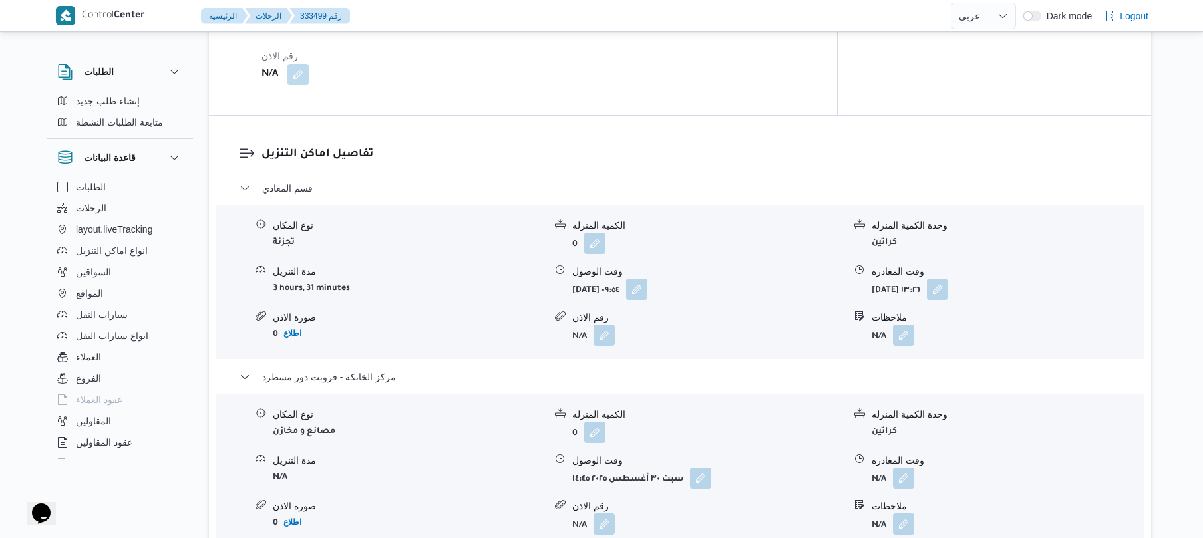
click at [1008, 422] on form "كراتين" at bounding box center [1008, 431] width 272 height 18
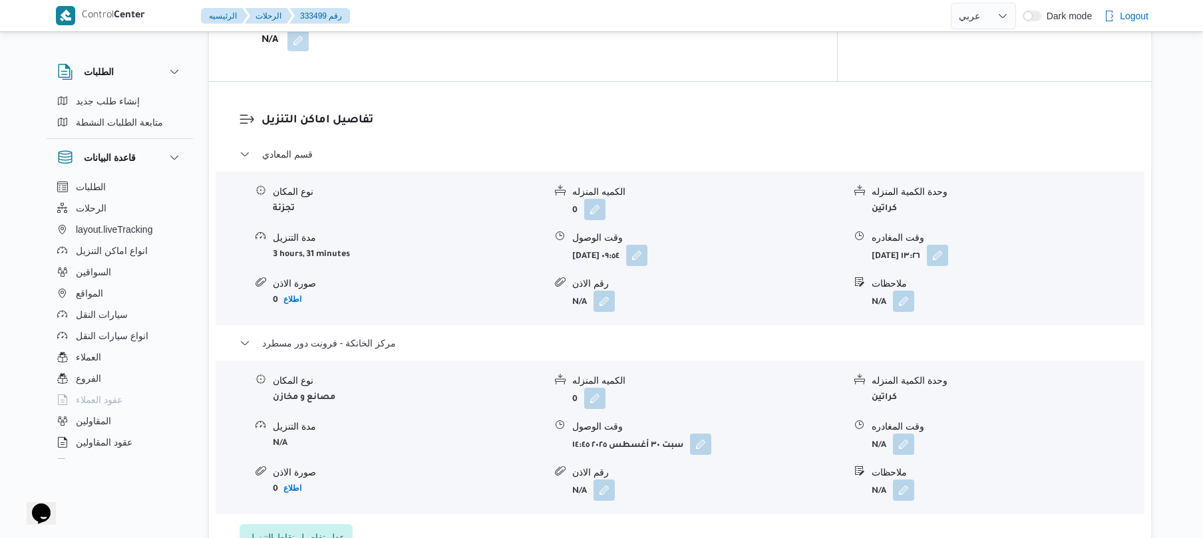
scroll to position [1029, 0]
click at [906, 432] on button "button" at bounding box center [903, 442] width 21 height 21
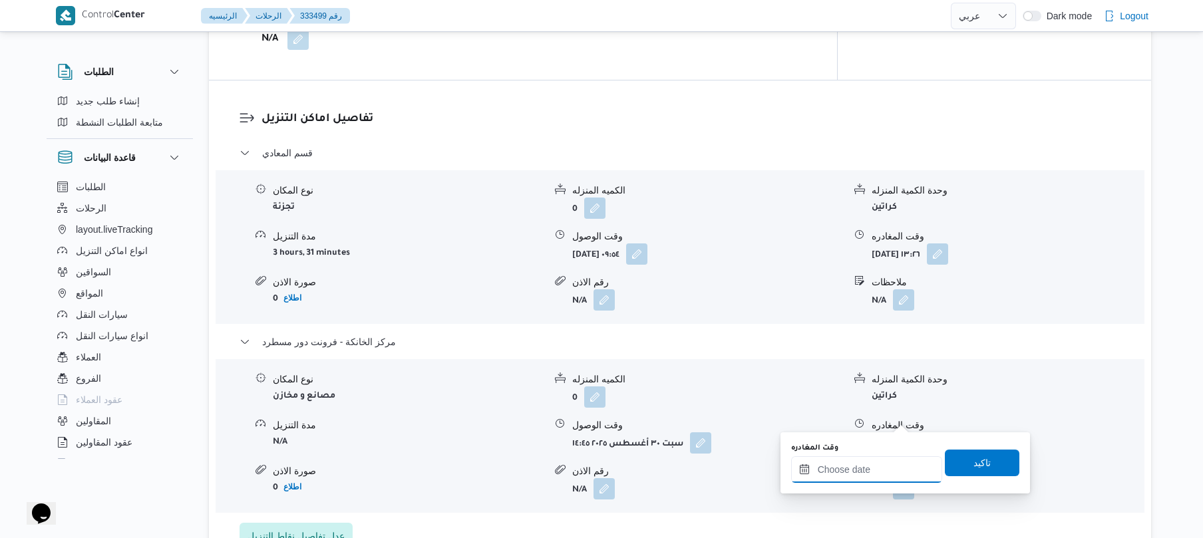
click at [841, 470] on input "وقت المغادره" at bounding box center [866, 470] width 151 height 27
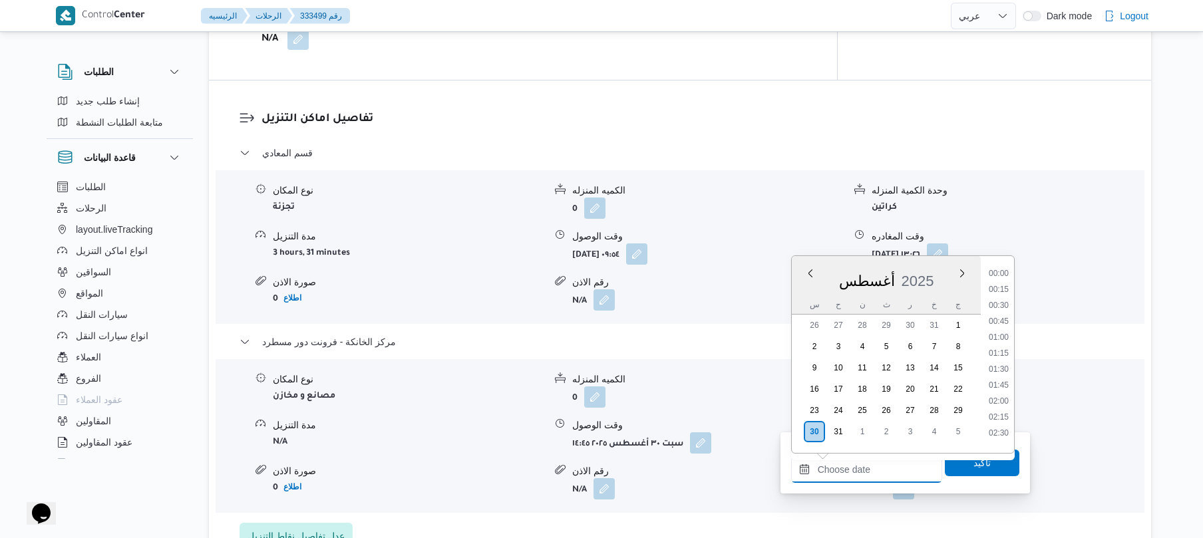
scroll to position [1028, 0]
click at [1004, 297] on li "16:30" at bounding box center [999, 299] width 31 height 13
type input "[DATE] ١٦:٣٠"
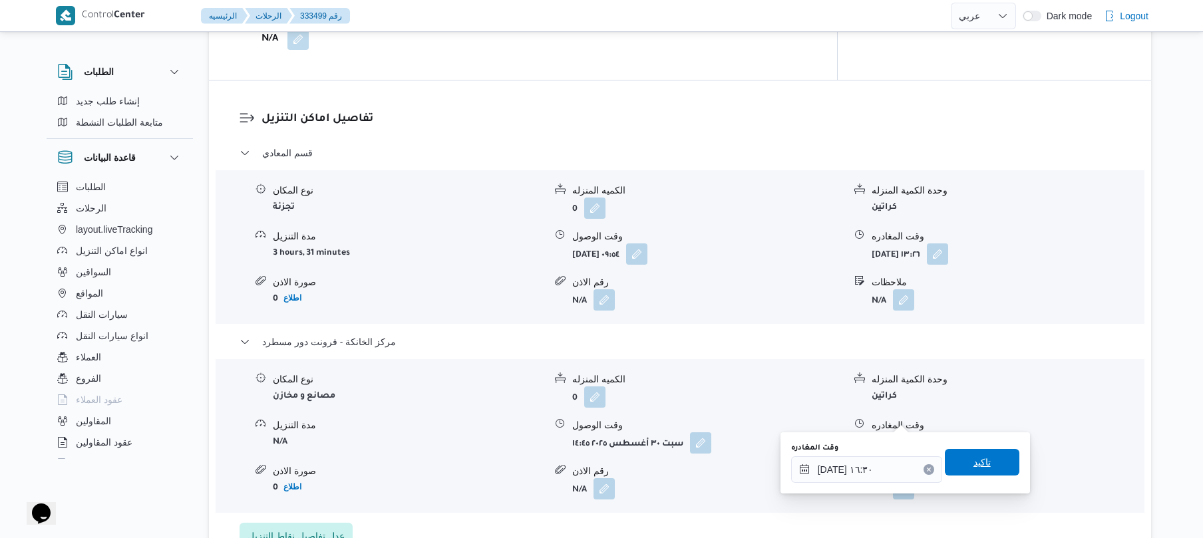
click at [947, 466] on span "تاكيد" at bounding box center [982, 462] width 75 height 27
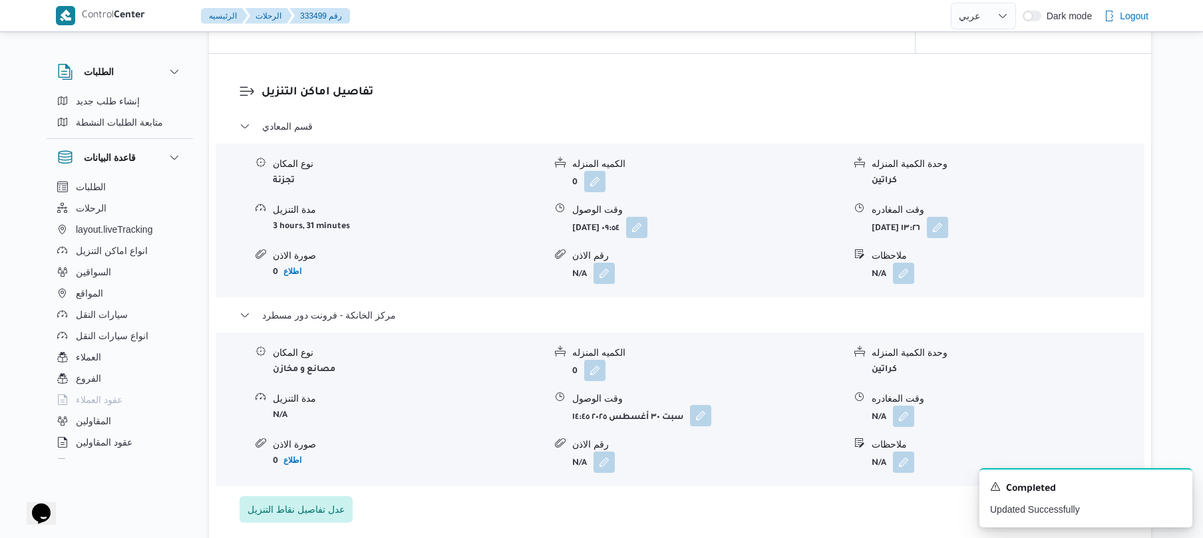
click at [702, 417] on button "button" at bounding box center [700, 415] width 21 height 21
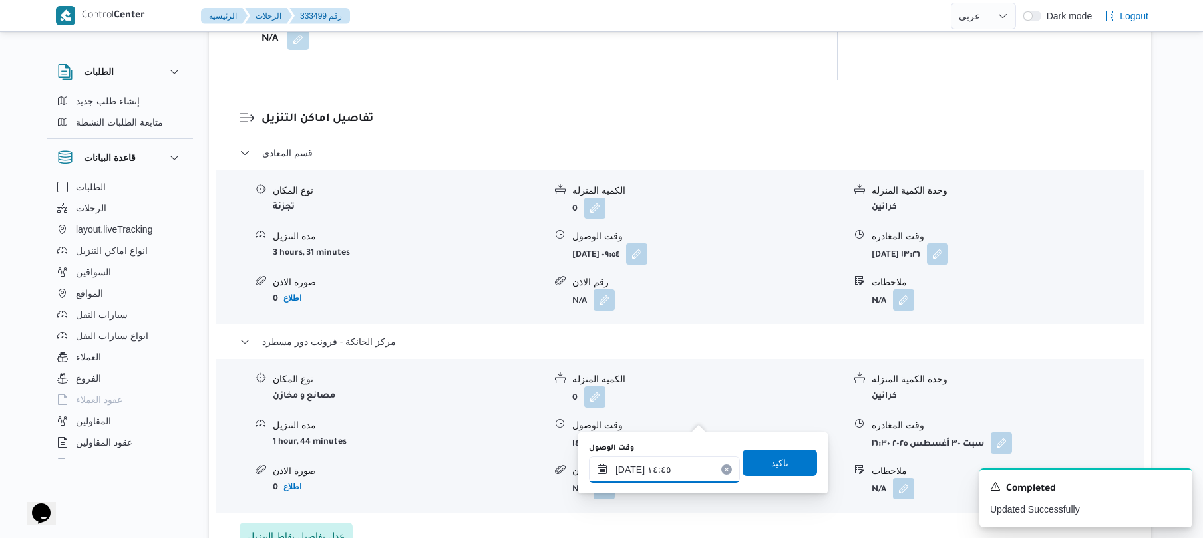
click at [674, 466] on input "٣٠/٠٨/٢٠٢٥ ١٤:٤٥" at bounding box center [664, 470] width 151 height 27
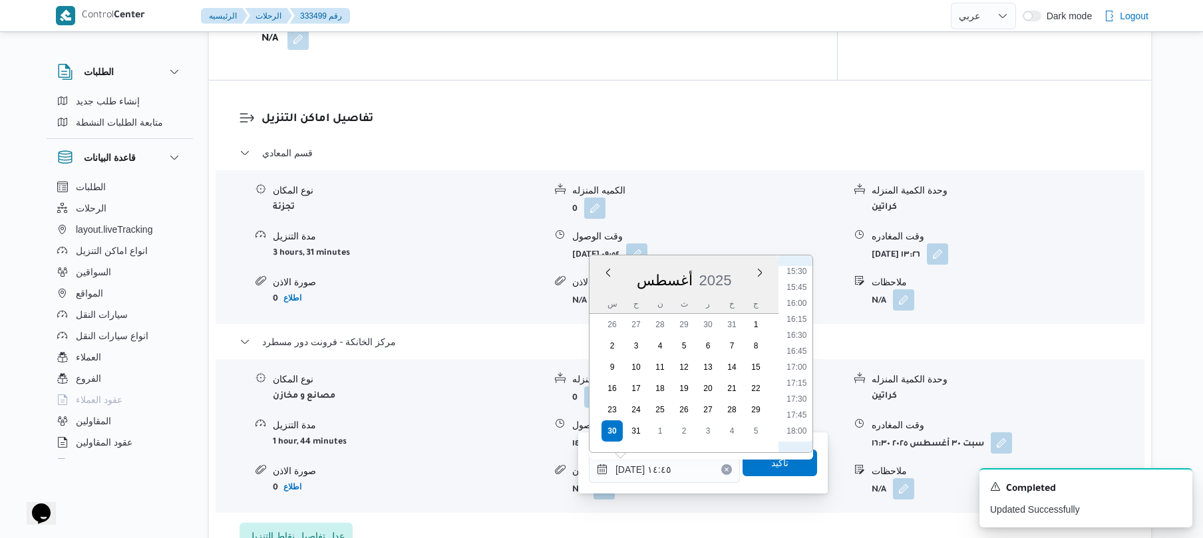
scroll to position [1002, 0]
click at [800, 307] on li "16:15" at bounding box center [796, 308] width 31 height 13
type input "[DATE] ١٦:١٥"
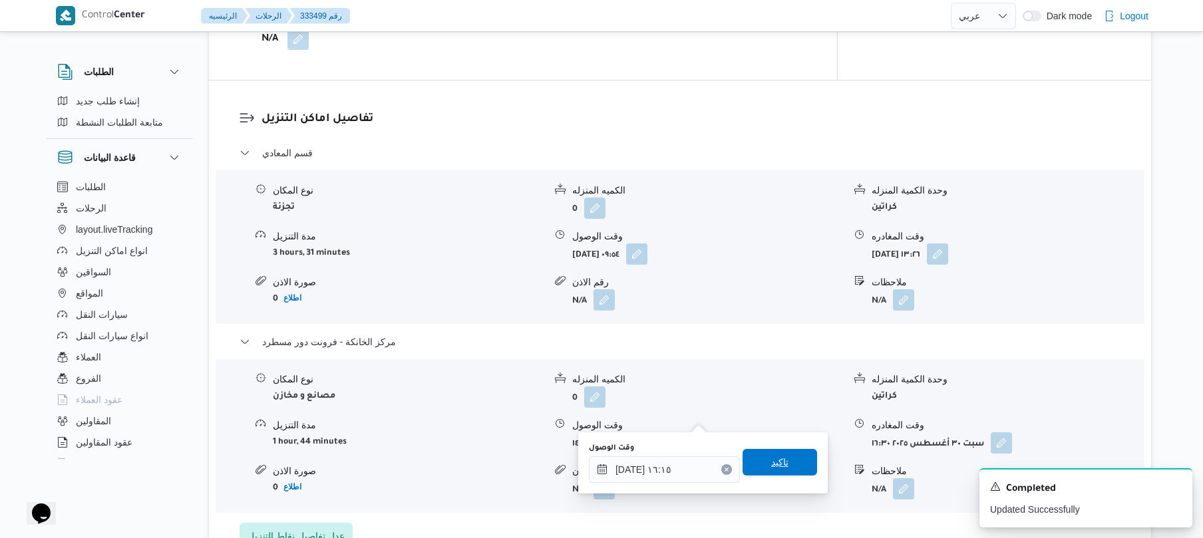
click at [757, 470] on span "تاكيد" at bounding box center [780, 462] width 75 height 27
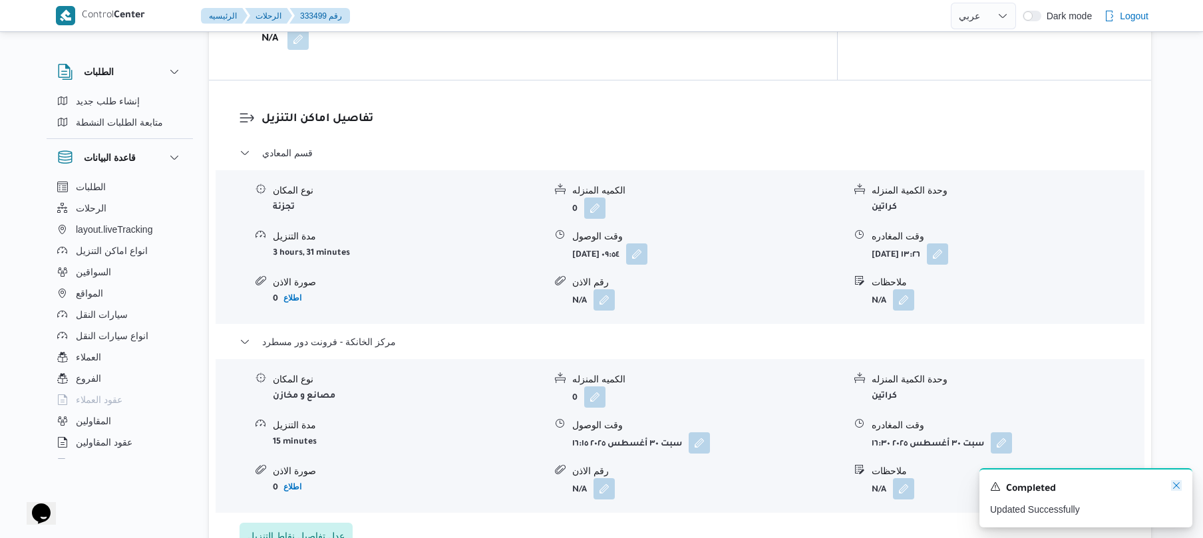
click at [1175, 488] on icon "Dismiss toast" at bounding box center [1176, 486] width 11 height 11
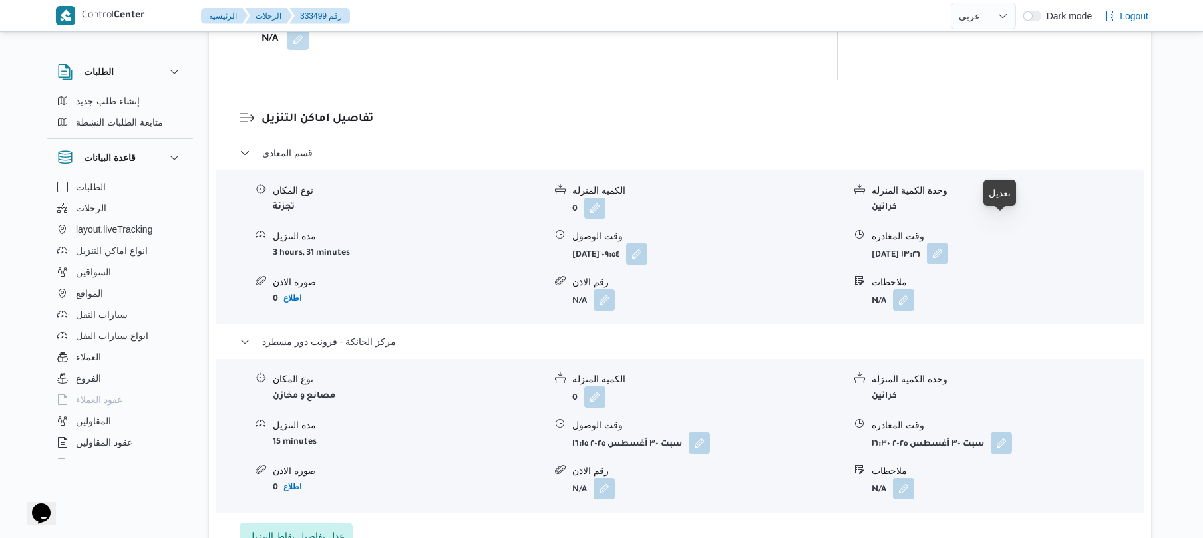
click at [949, 243] on button "button" at bounding box center [937, 253] width 21 height 21
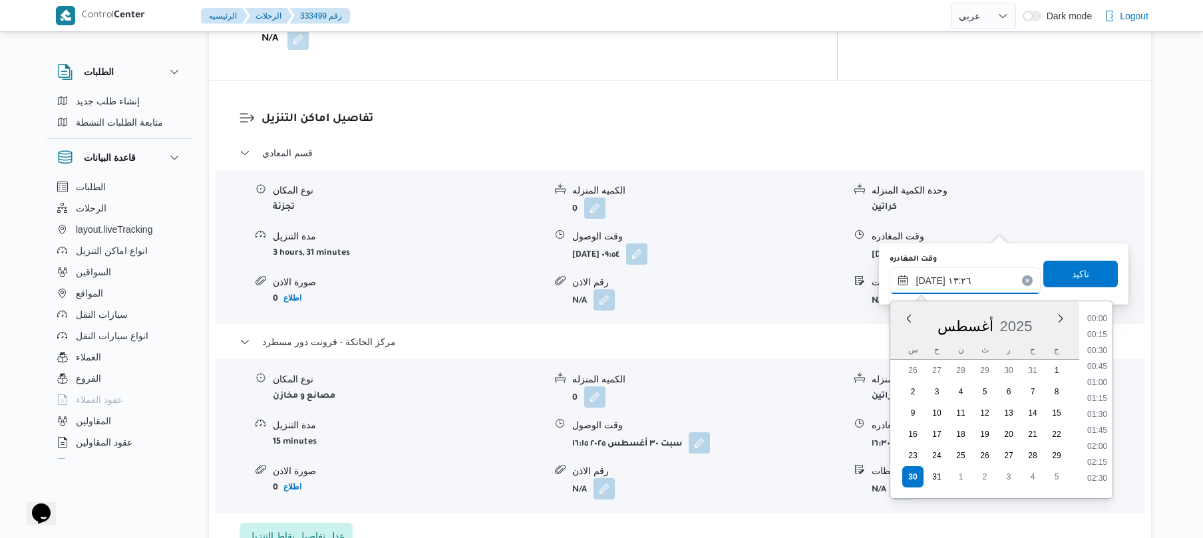
click at [981, 280] on input "٣٠/٠٨/٢٠٢٥ ١٣:٢٦" at bounding box center [965, 281] width 151 height 27
click at [1103, 385] on li "15:15" at bounding box center [1097, 387] width 31 height 13
type input "٣٠/٠٨/٢٠٢٥ ١٥:١٥"
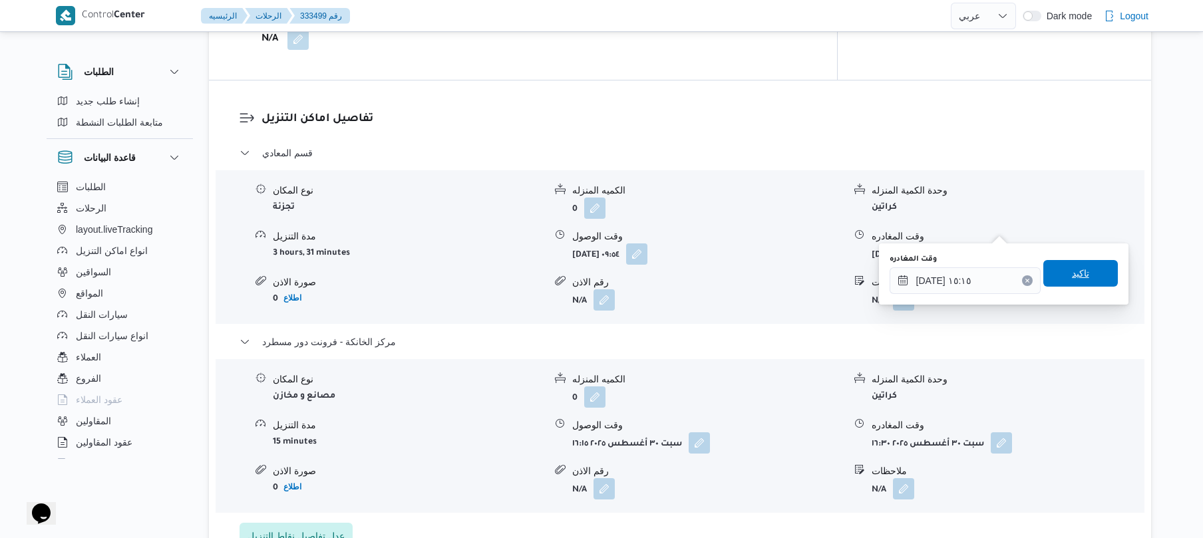
click at [1090, 277] on span "تاكيد" at bounding box center [1081, 273] width 75 height 27
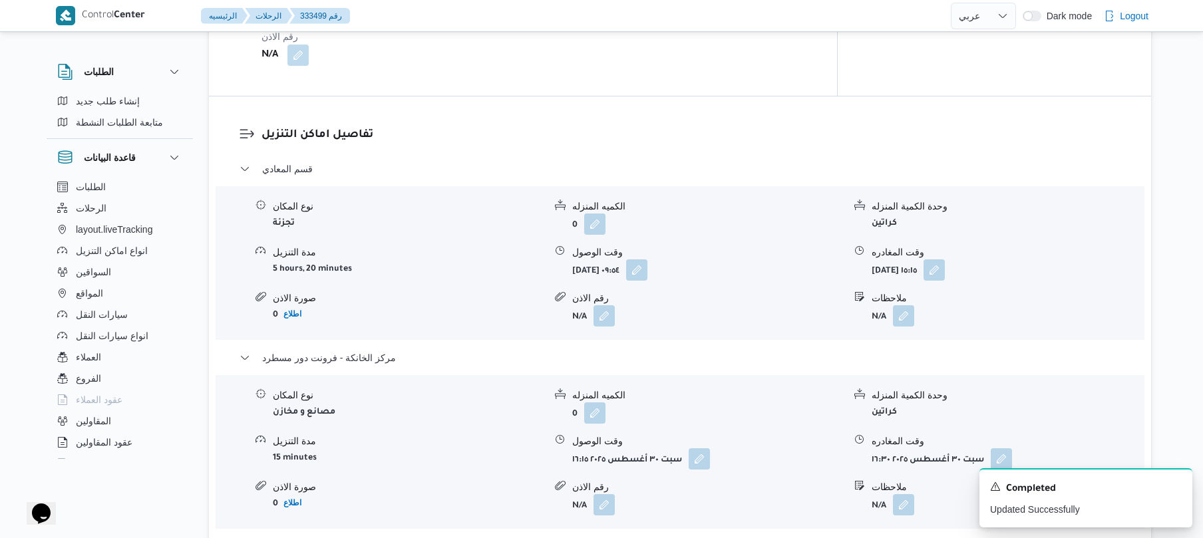
scroll to position [1029, 0]
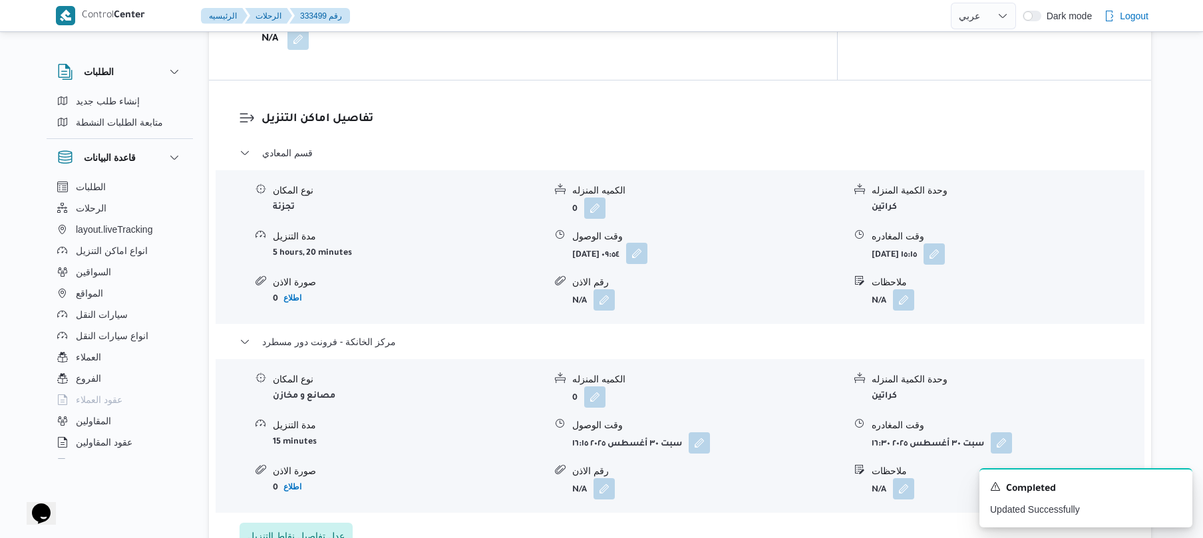
click at [648, 243] on button "button" at bounding box center [636, 253] width 21 height 21
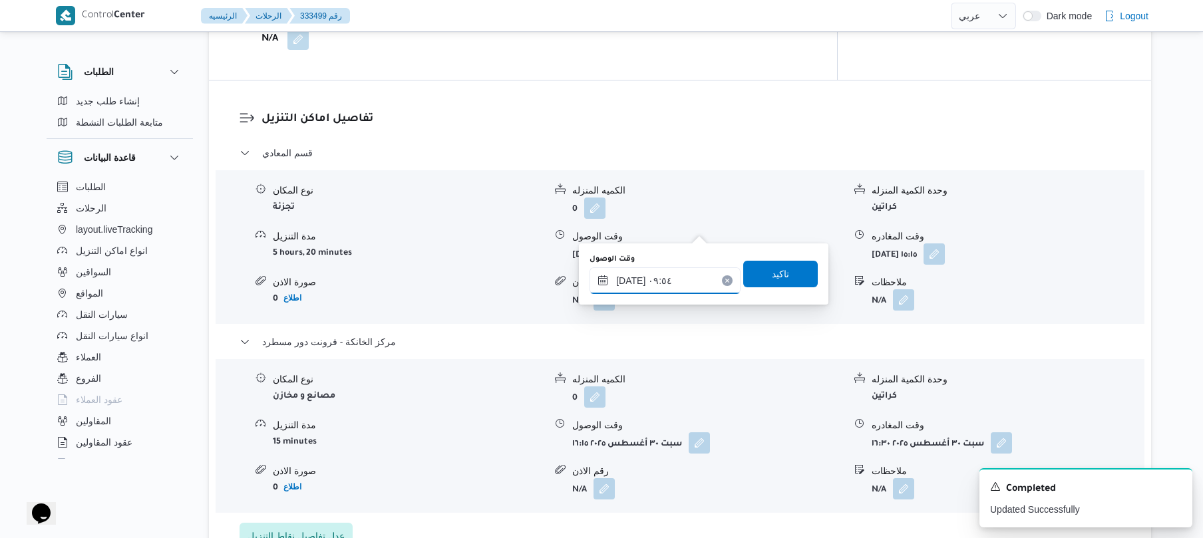
click at [650, 280] on input "٣٠/٠٨/٢٠٢٥ ٠٩:٥٤" at bounding box center [665, 281] width 151 height 27
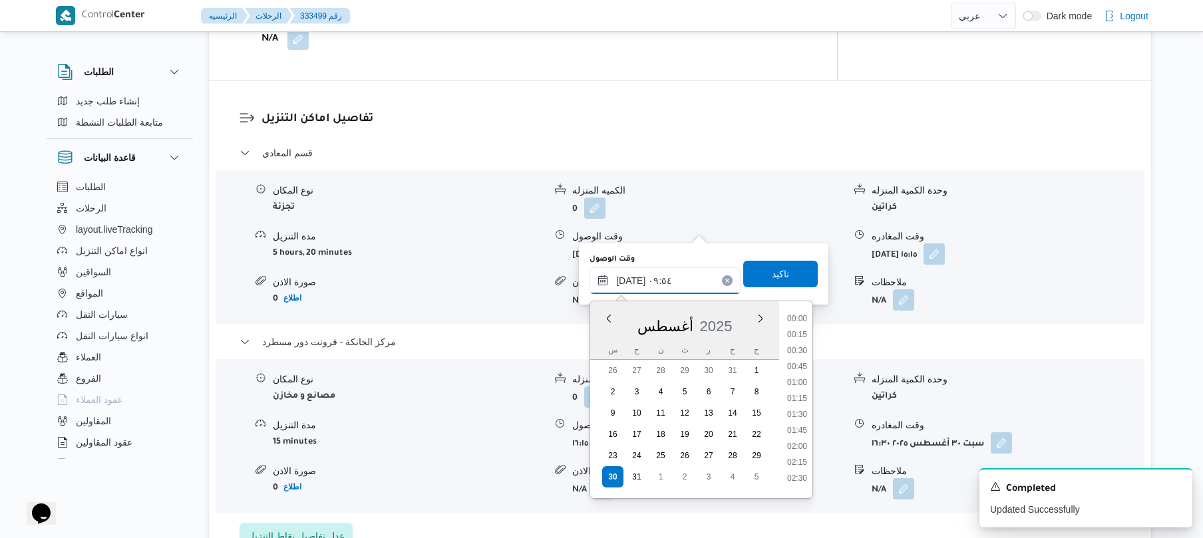
scroll to position [533, 0]
click at [799, 374] on li "09:15" at bounding box center [797, 376] width 31 height 13
type input "٣٠/٠٨/٢٠٢٥ ٠٩:١٥"
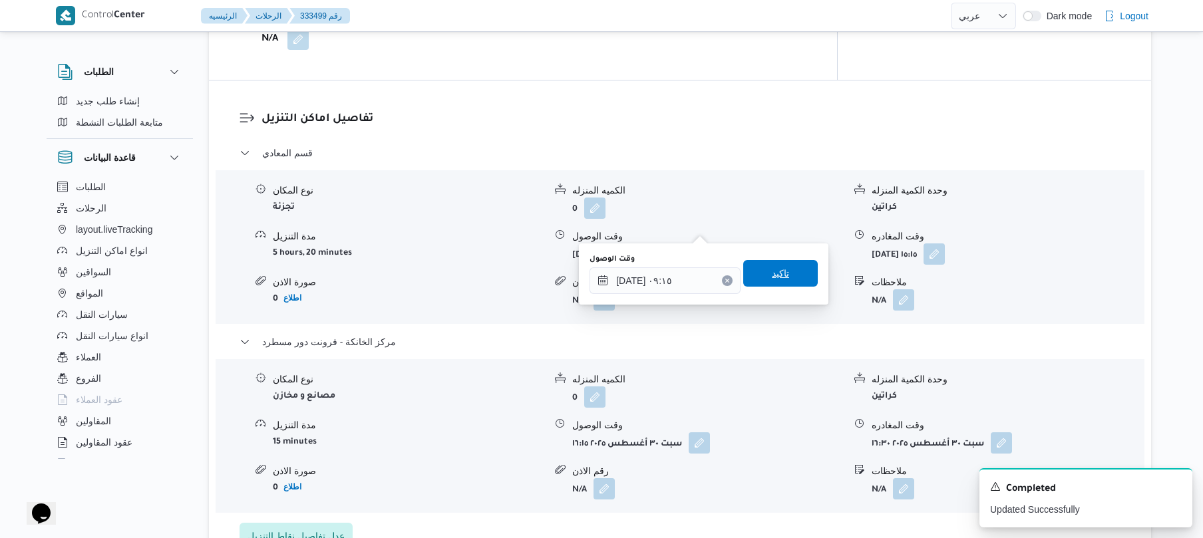
click at [772, 270] on span "تاكيد" at bounding box center [780, 274] width 17 height 16
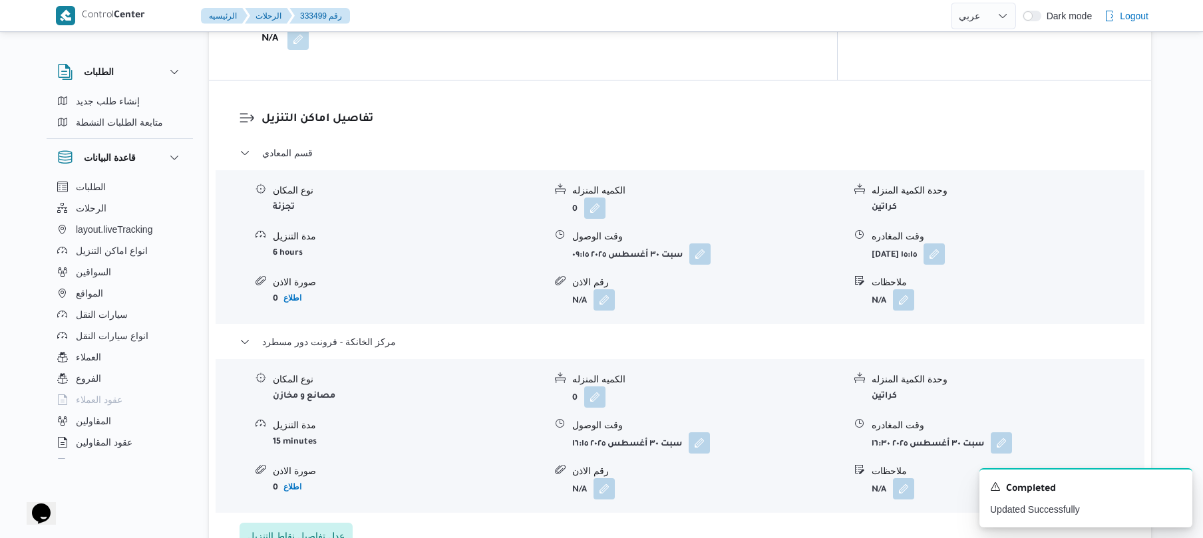
click at [590, 110] on h3 "تفاصيل اماكن التنزيل" at bounding box center [692, 119] width 860 height 18
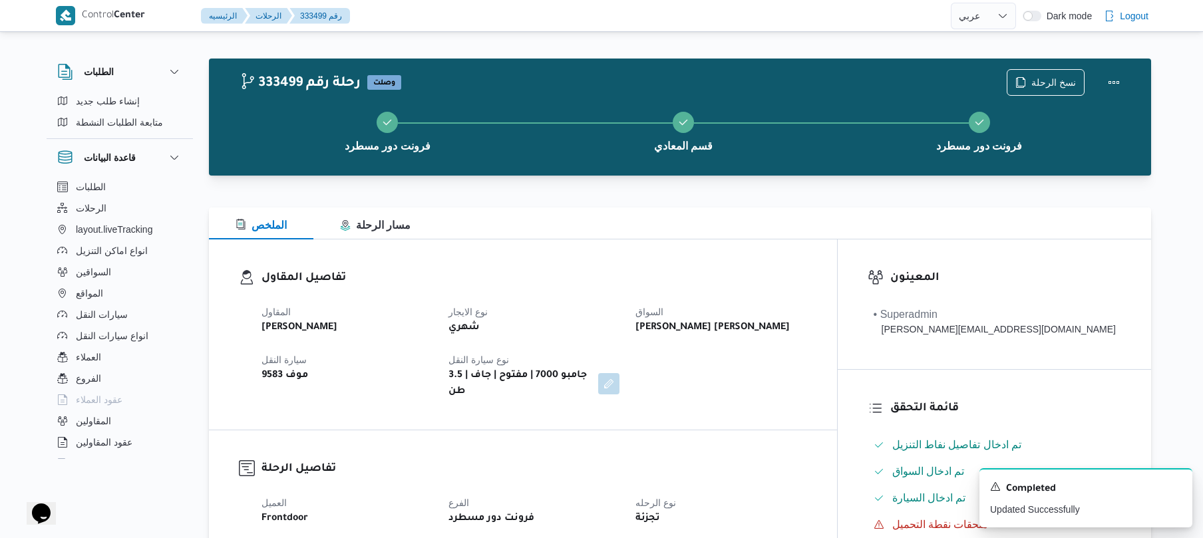
scroll to position [0, 0]
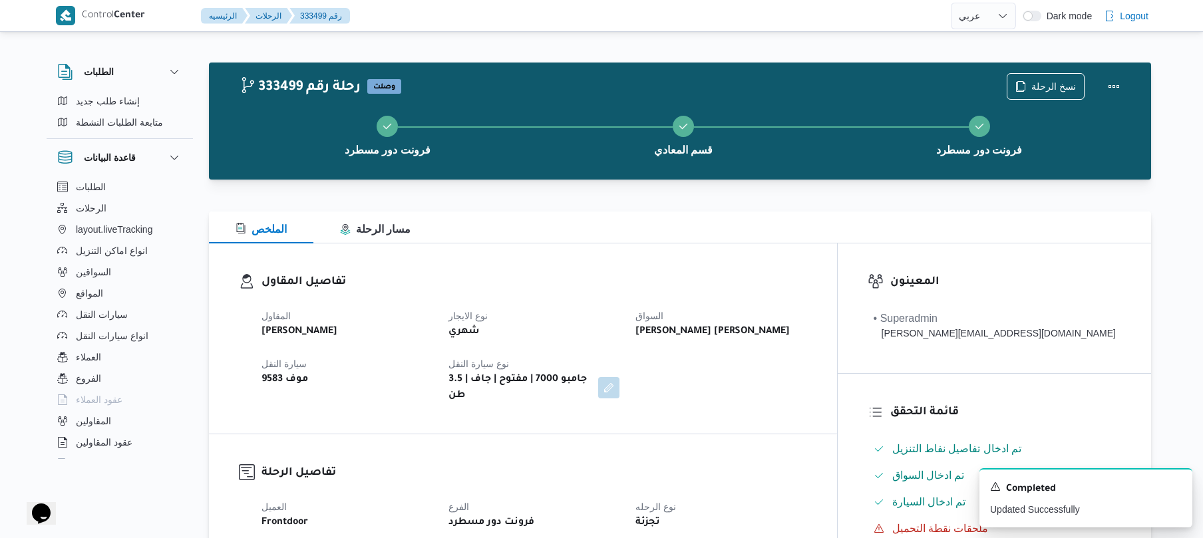
click at [606, 280] on h3 "تفاصيل المقاول" at bounding box center [535, 283] width 546 height 18
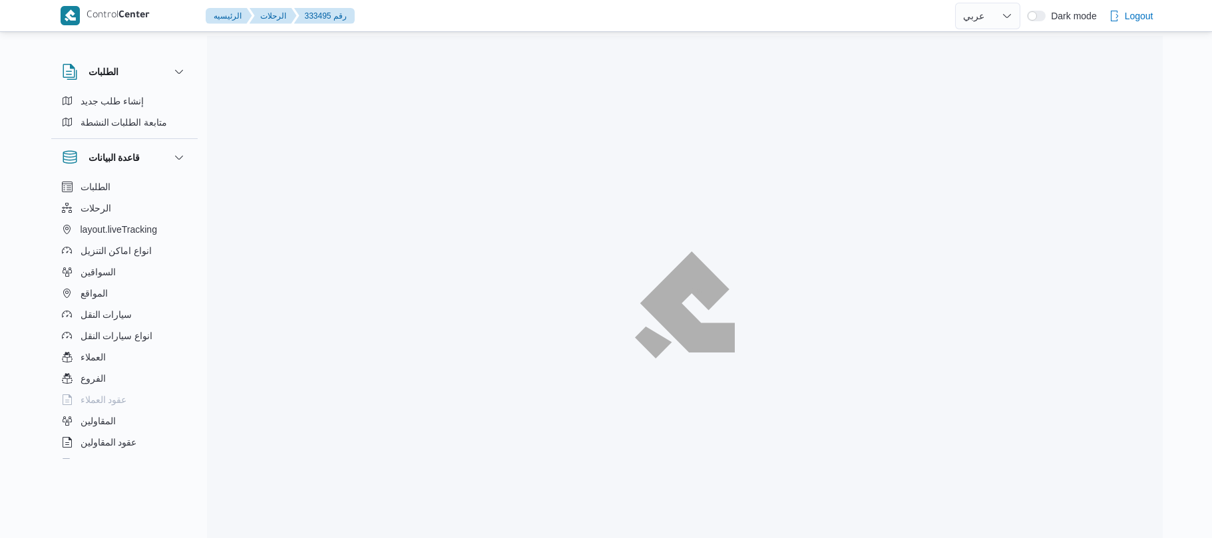
select select "ar"
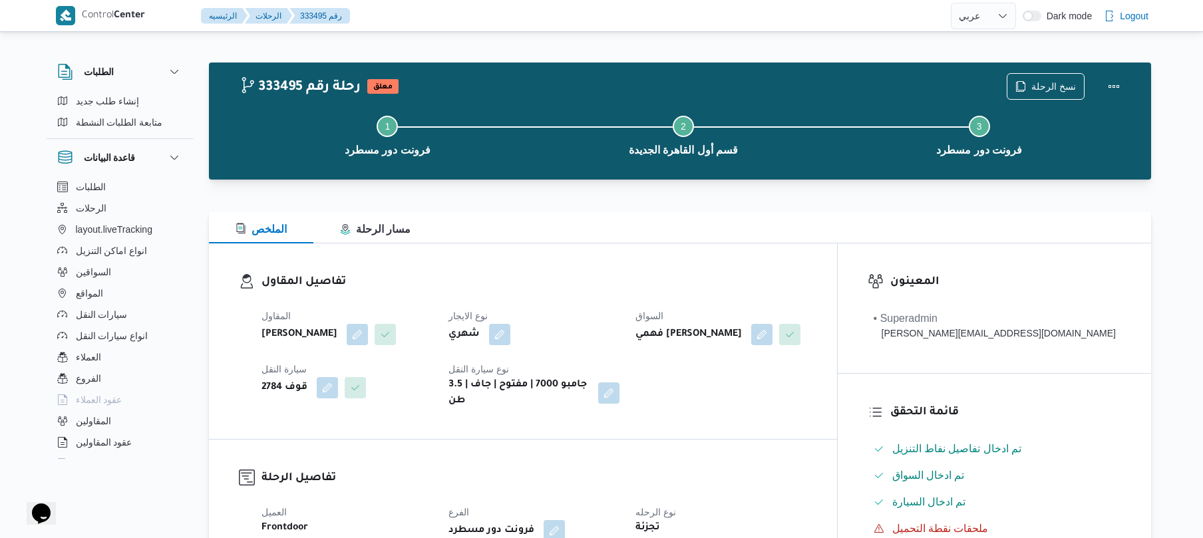
click at [722, 284] on h3 "تفاصيل المقاول" at bounding box center [535, 283] width 546 height 18
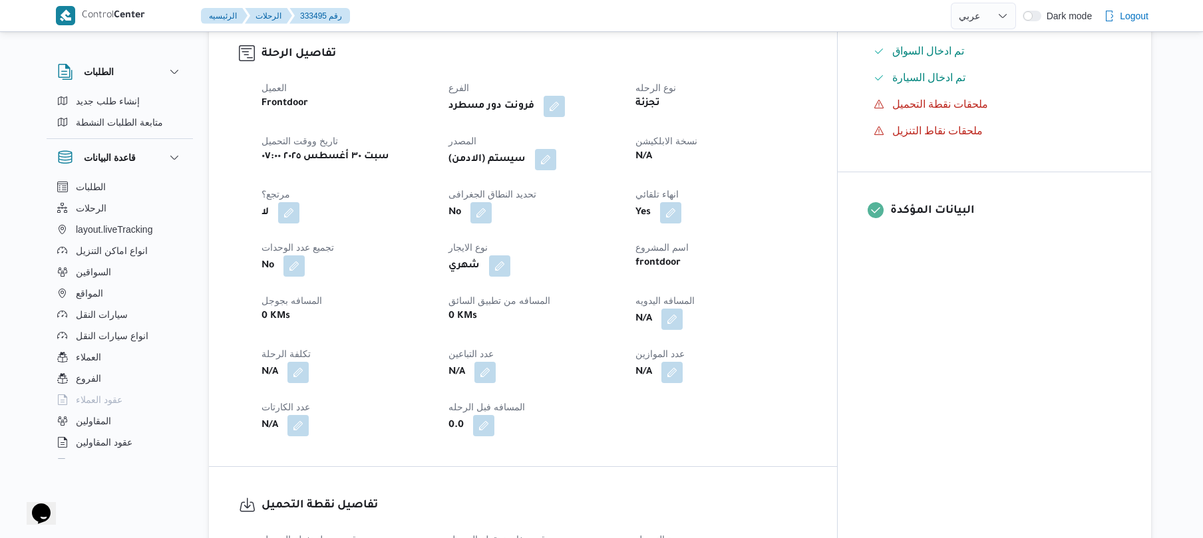
scroll to position [426, 0]
click at [683, 328] on button "button" at bounding box center [672, 317] width 21 height 21
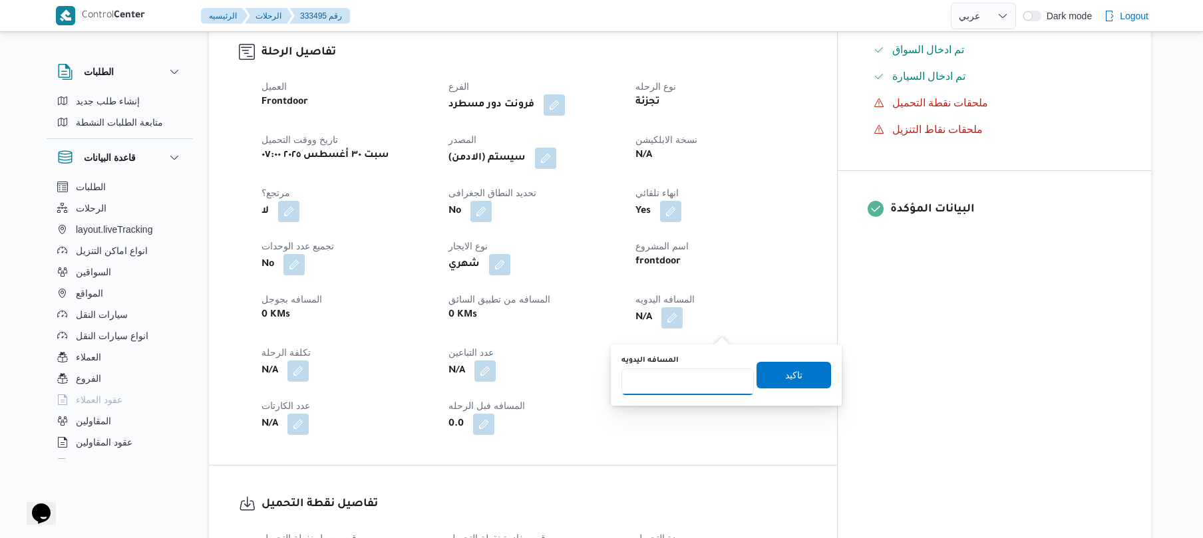
click at [683, 384] on input "المسافه اليدويه" at bounding box center [688, 382] width 132 height 27
type input "120"
click at [796, 373] on span "تاكيد" at bounding box center [794, 374] width 75 height 27
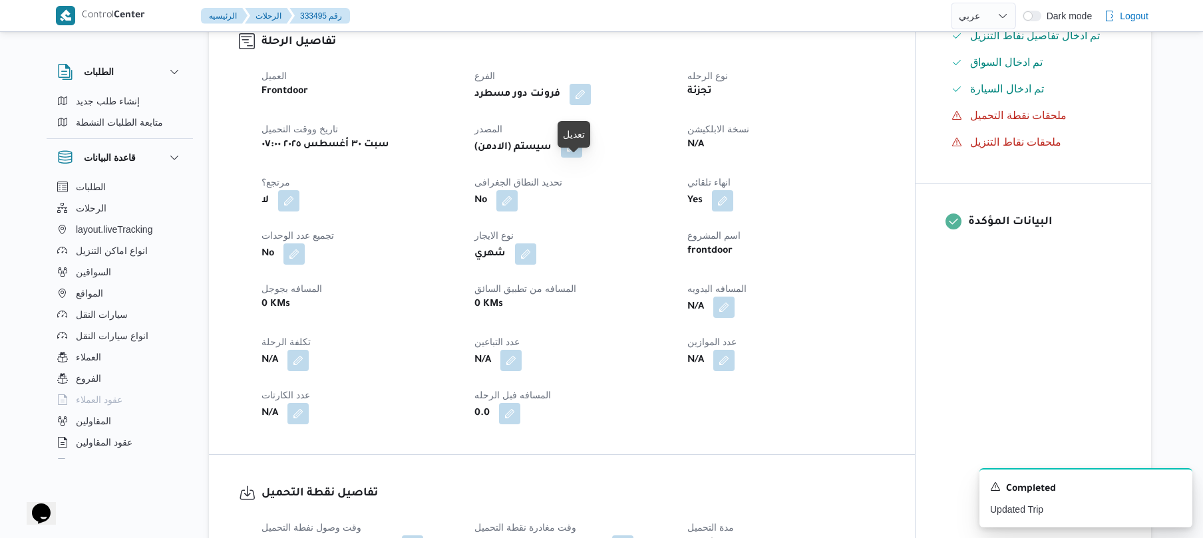
click at [578, 158] on button "button" at bounding box center [571, 146] width 21 height 21
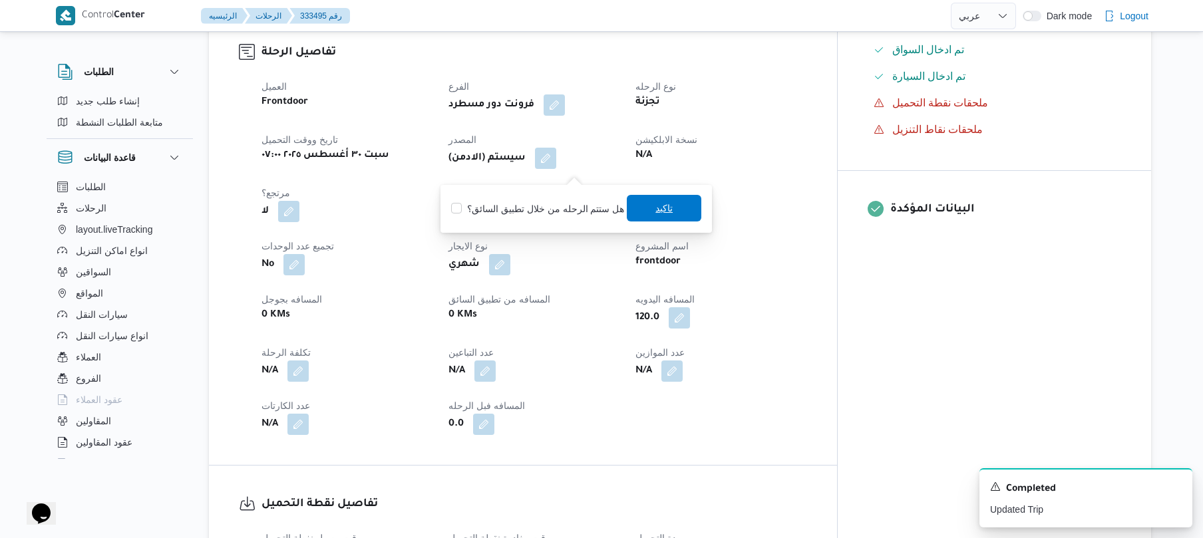
click at [647, 206] on span "تاكيد" at bounding box center [664, 208] width 75 height 27
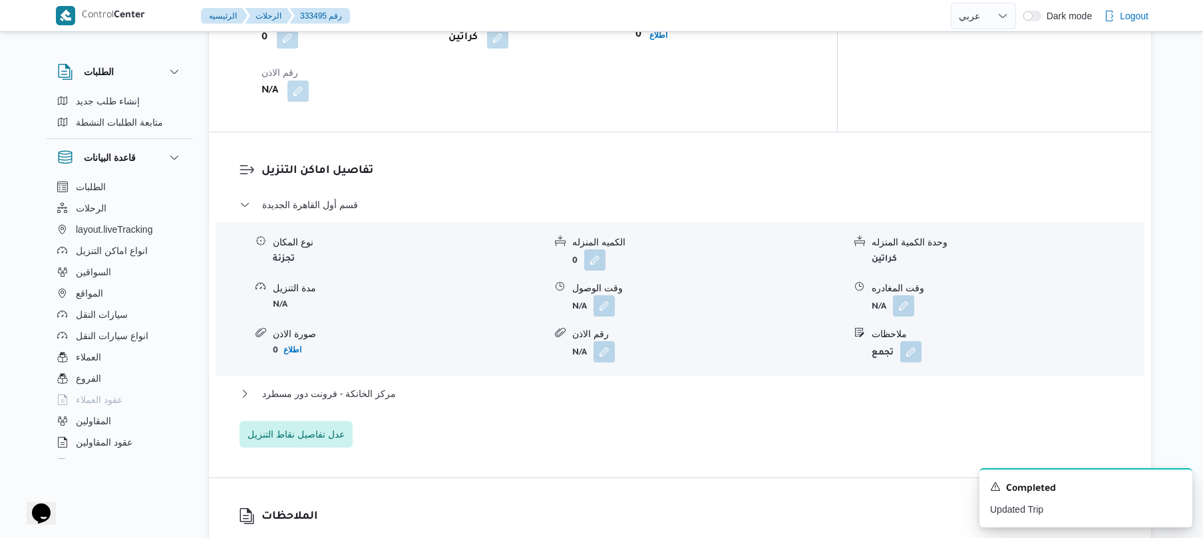
scroll to position [1029, 0]
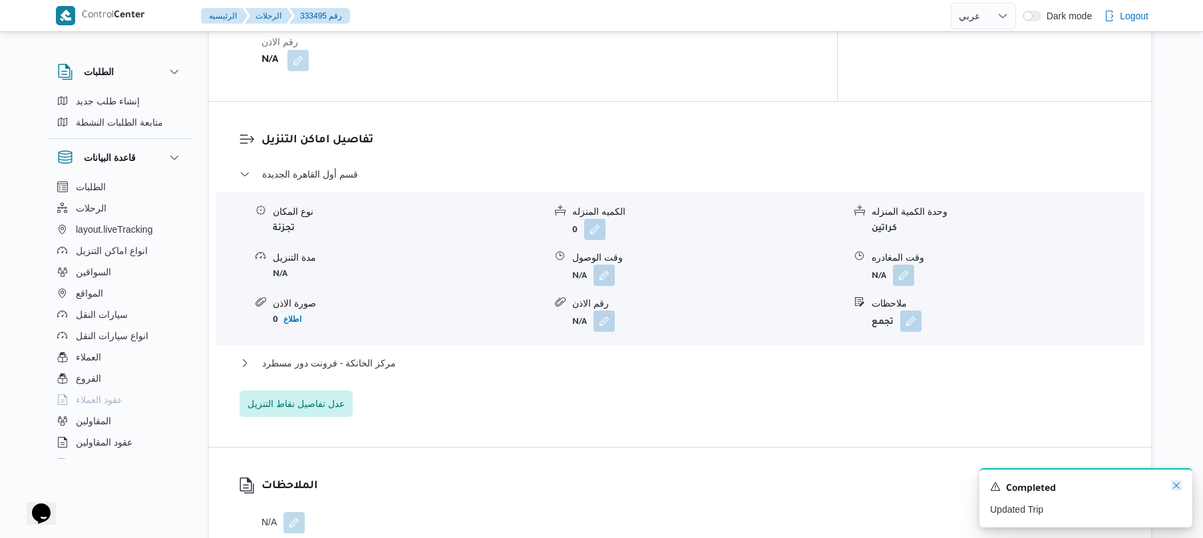
click at [1174, 491] on icon "Dismiss toast" at bounding box center [1176, 486] width 11 height 11
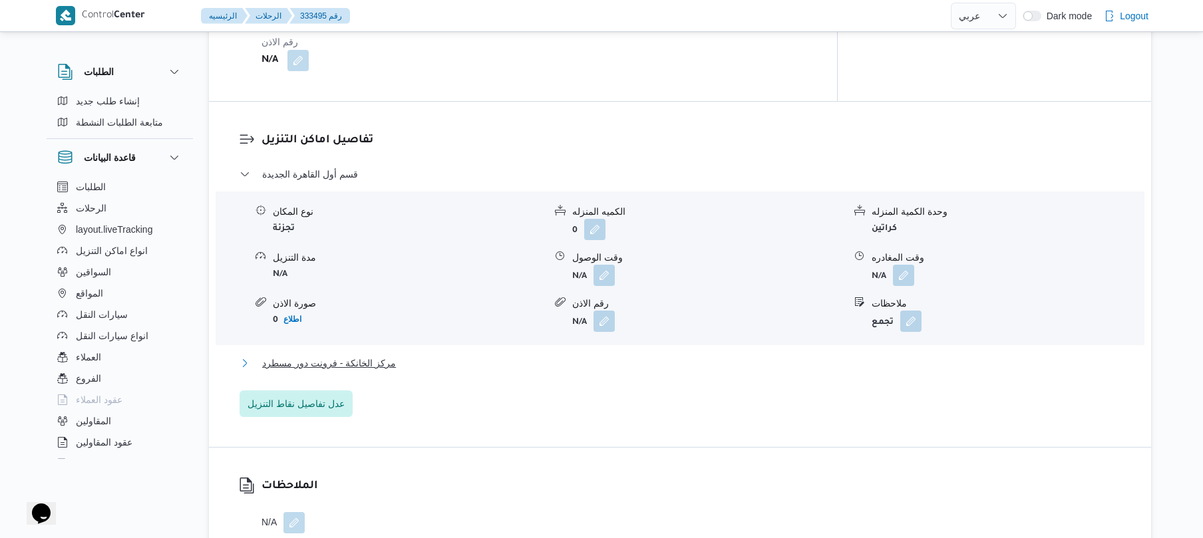
click at [808, 370] on button "مركز الخانكة - فرونت دور مسطرد" at bounding box center [681, 363] width 882 height 16
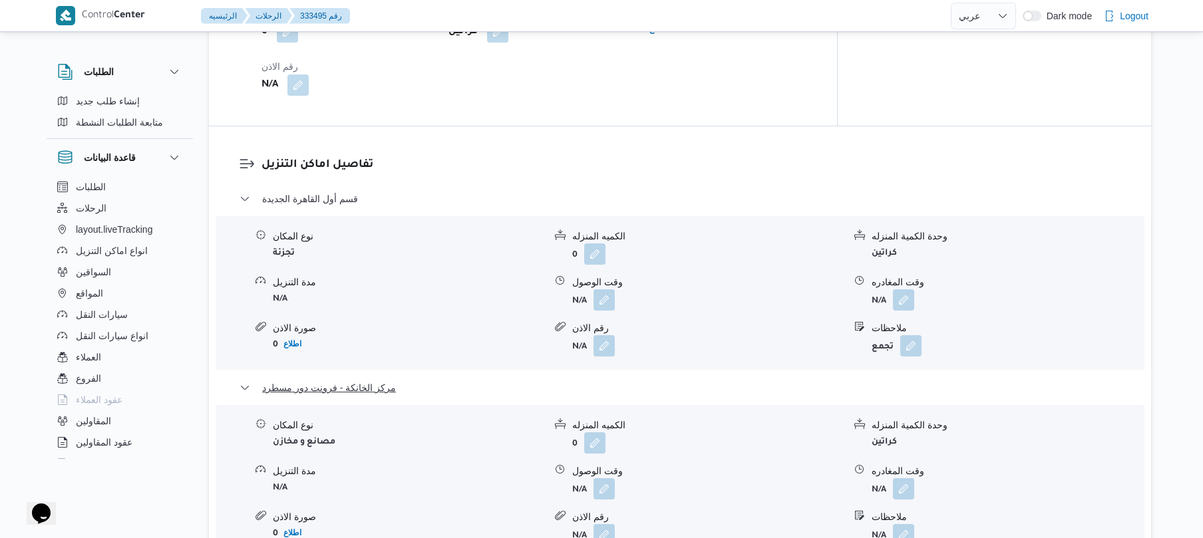
scroll to position [1065, 0]
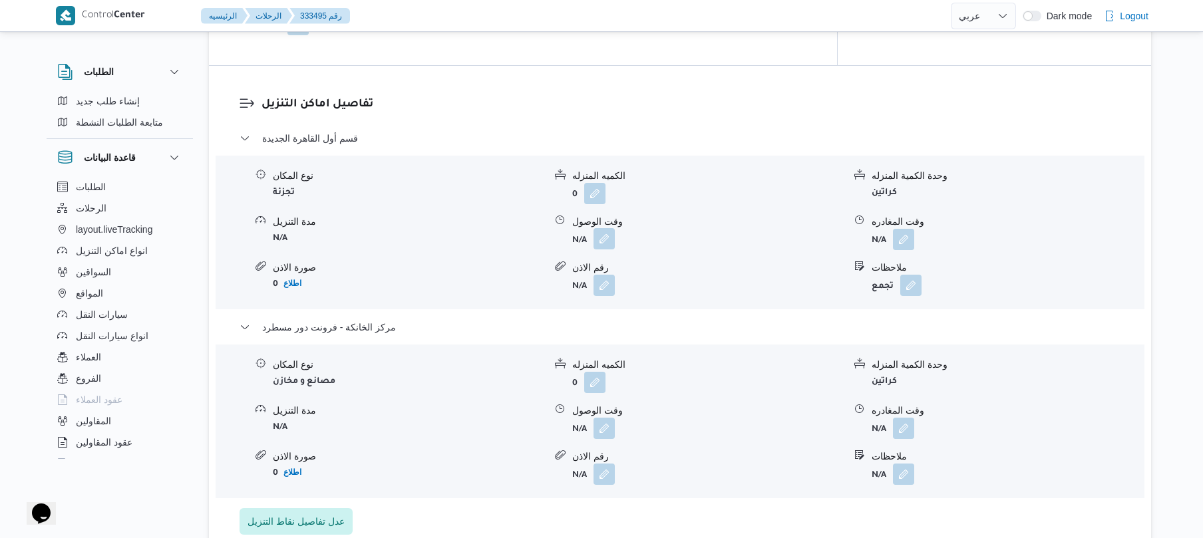
click at [606, 250] on button "button" at bounding box center [604, 238] width 21 height 21
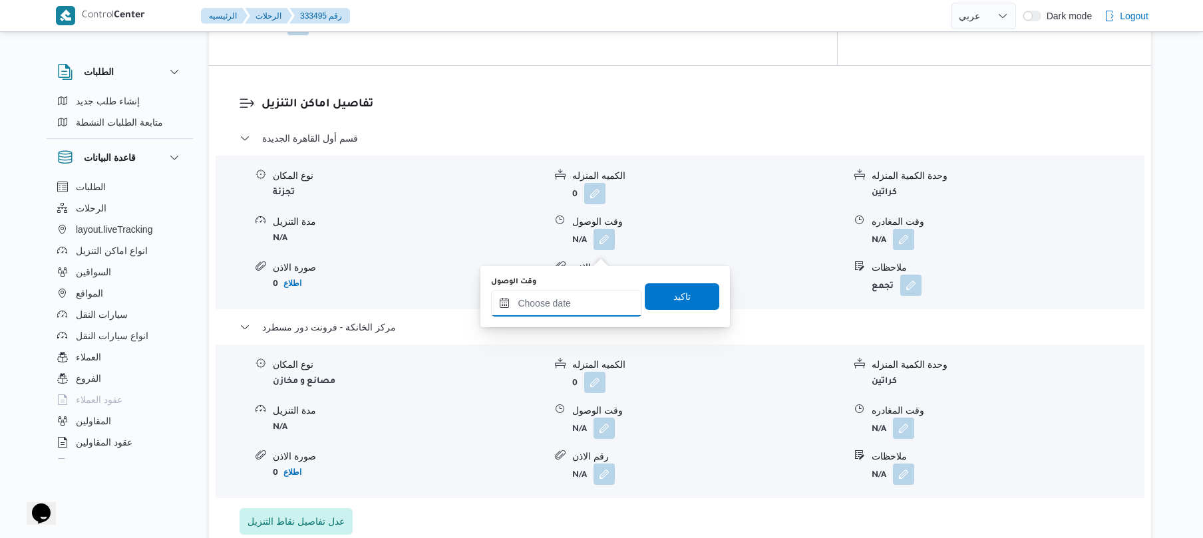
click at [587, 302] on input "وقت الوصول" at bounding box center [566, 303] width 151 height 27
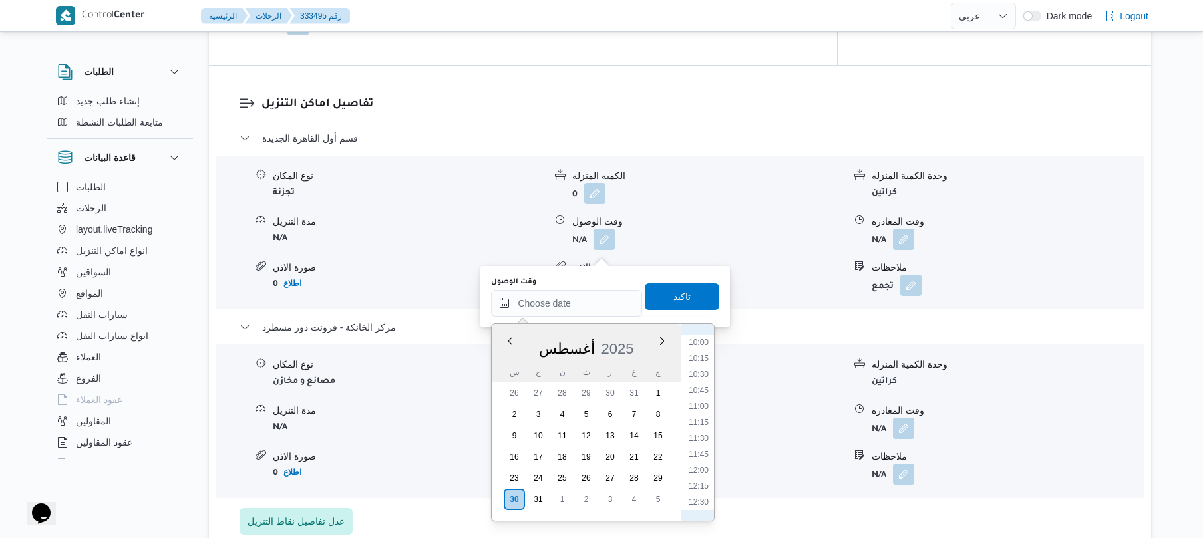
scroll to position [581, 0]
click at [698, 338] on li "09:00" at bounding box center [699, 335] width 31 height 13
type input "[DATE] ٠٩:٠٠"
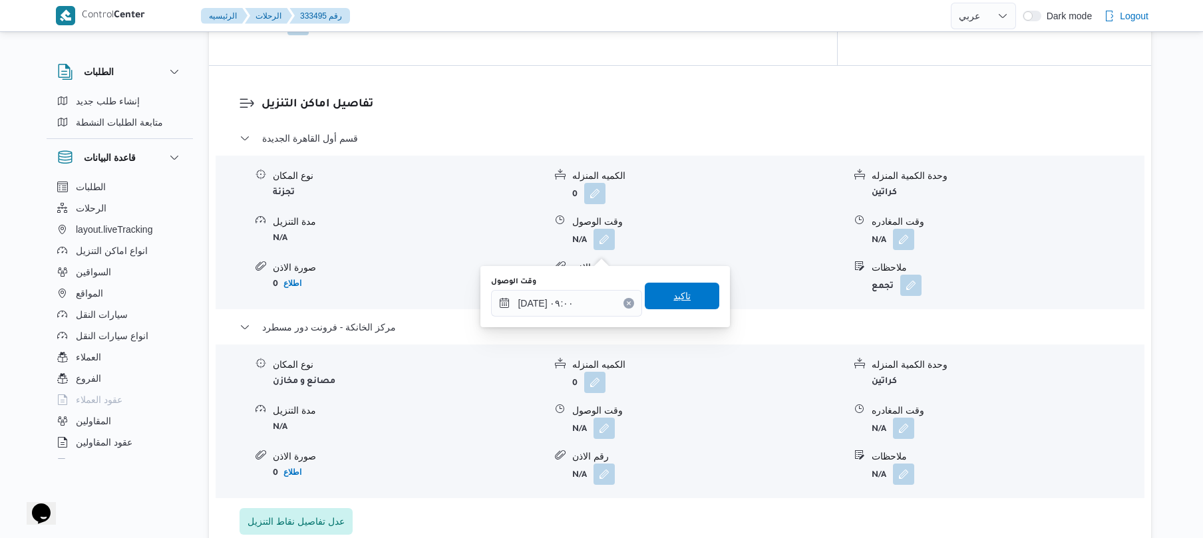
click at [687, 304] on span "تاكيد" at bounding box center [682, 296] width 75 height 27
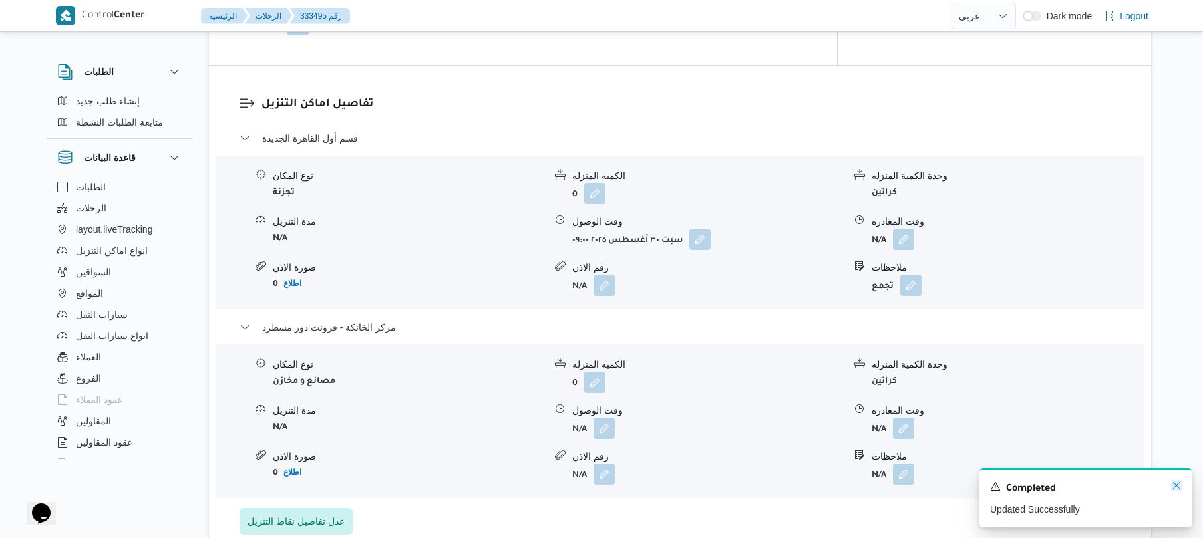
click at [1178, 486] on icon "Dismiss toast" at bounding box center [1176, 486] width 11 height 11
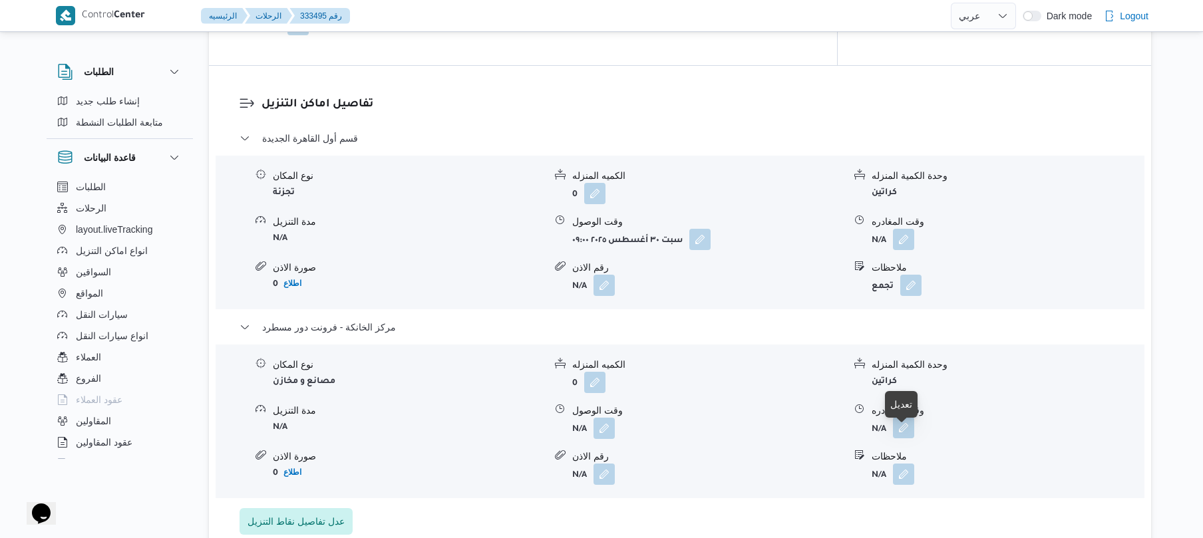
click at [909, 435] on button "button" at bounding box center [903, 427] width 21 height 21
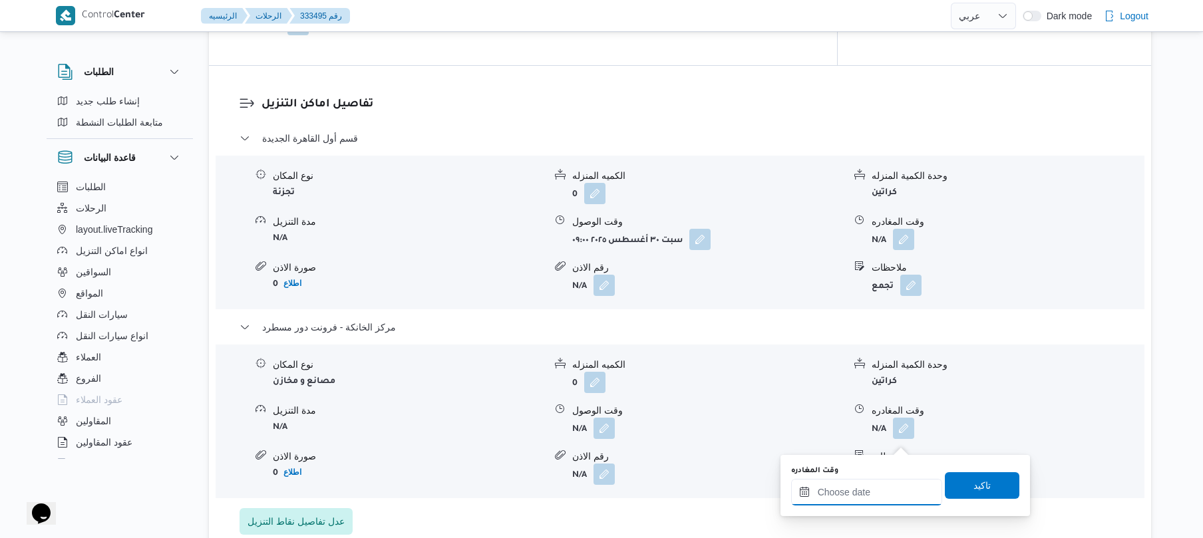
click at [861, 495] on input "وقت المغادره" at bounding box center [866, 492] width 151 height 27
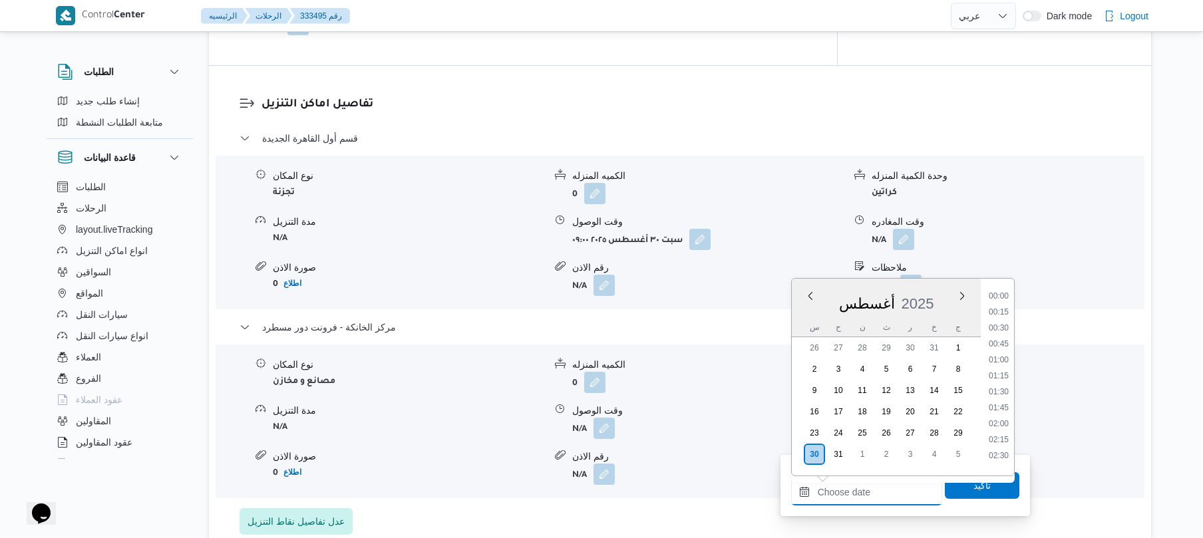
scroll to position [1028, 0]
click at [1001, 322] on li "16:30" at bounding box center [999, 322] width 31 height 13
type input "[DATE] ١٦:٣٠"
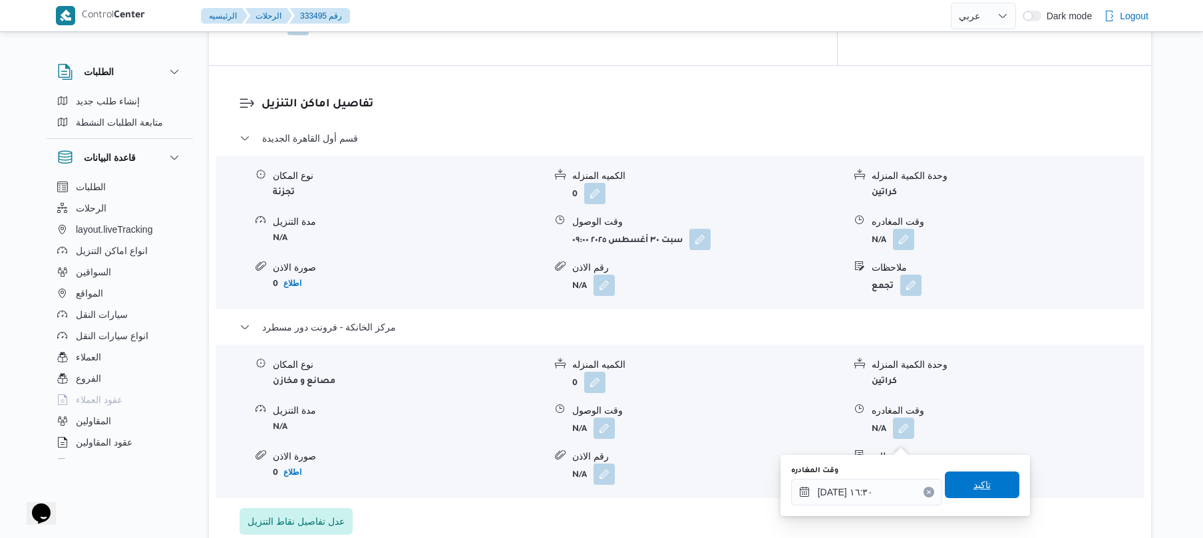
click at [962, 483] on span "تاكيد" at bounding box center [982, 485] width 75 height 27
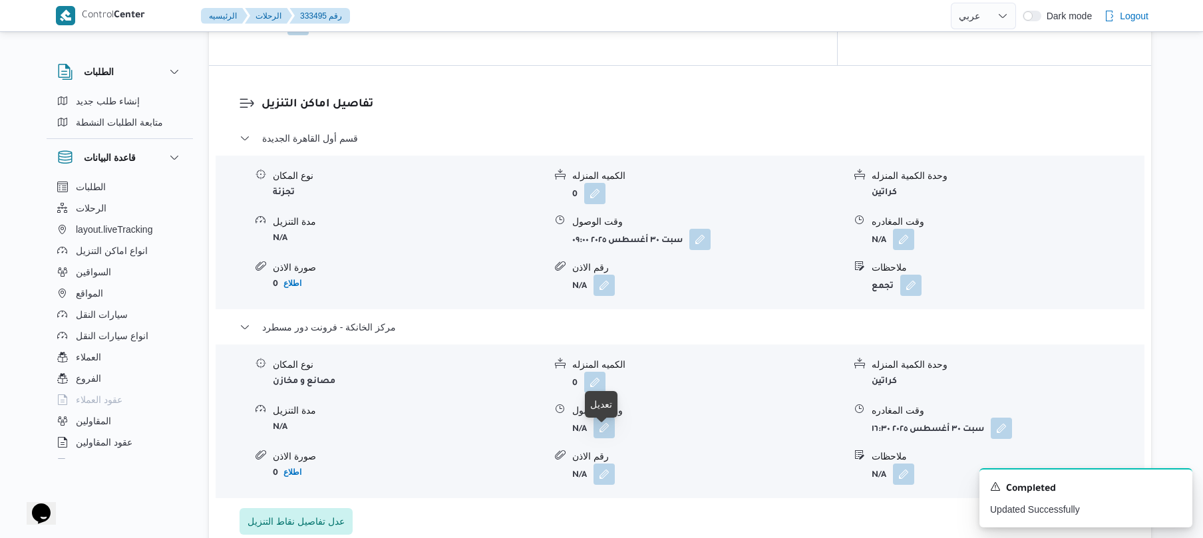
click at [596, 435] on button "button" at bounding box center [604, 427] width 21 height 21
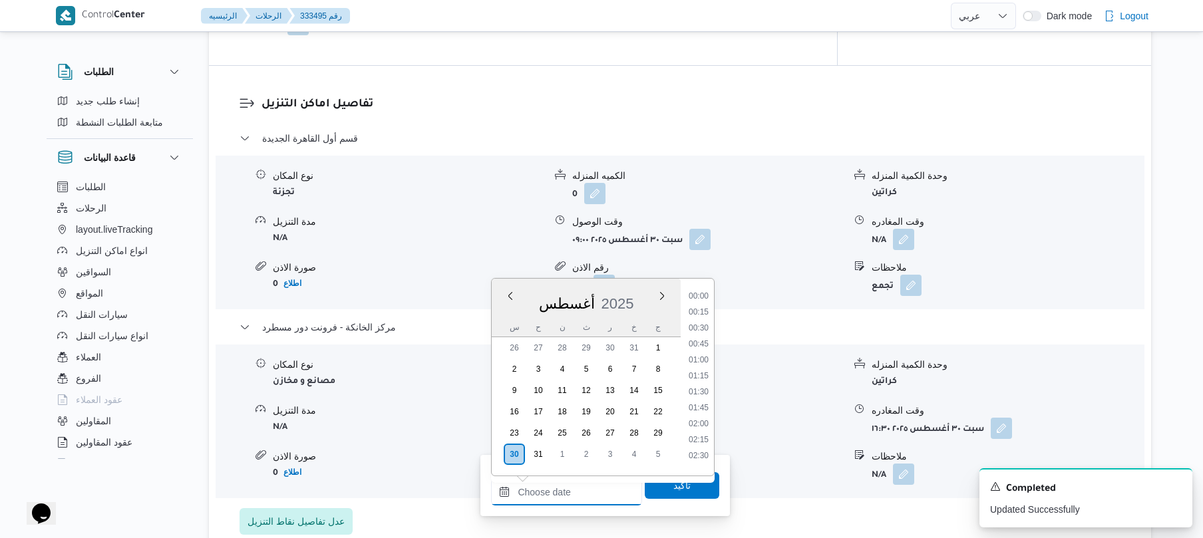
click at [603, 491] on input "وقت الوصول" at bounding box center [566, 492] width 151 height 27
click at [702, 308] on li "16:15" at bounding box center [699, 306] width 31 height 13
type input "[DATE] ١٦:١٥"
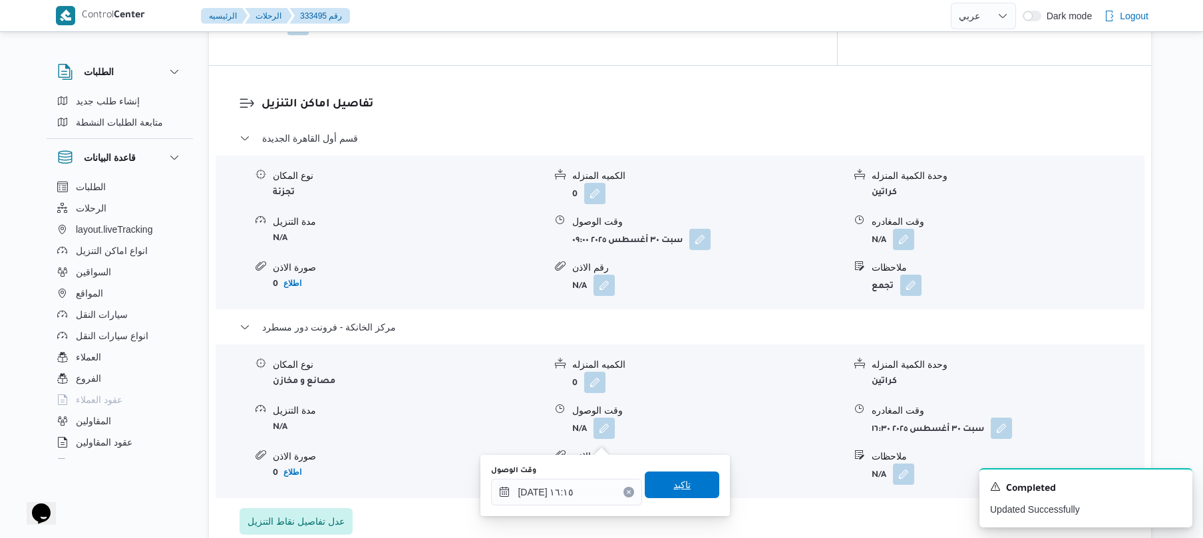
click at [675, 493] on span "تاكيد" at bounding box center [682, 485] width 75 height 27
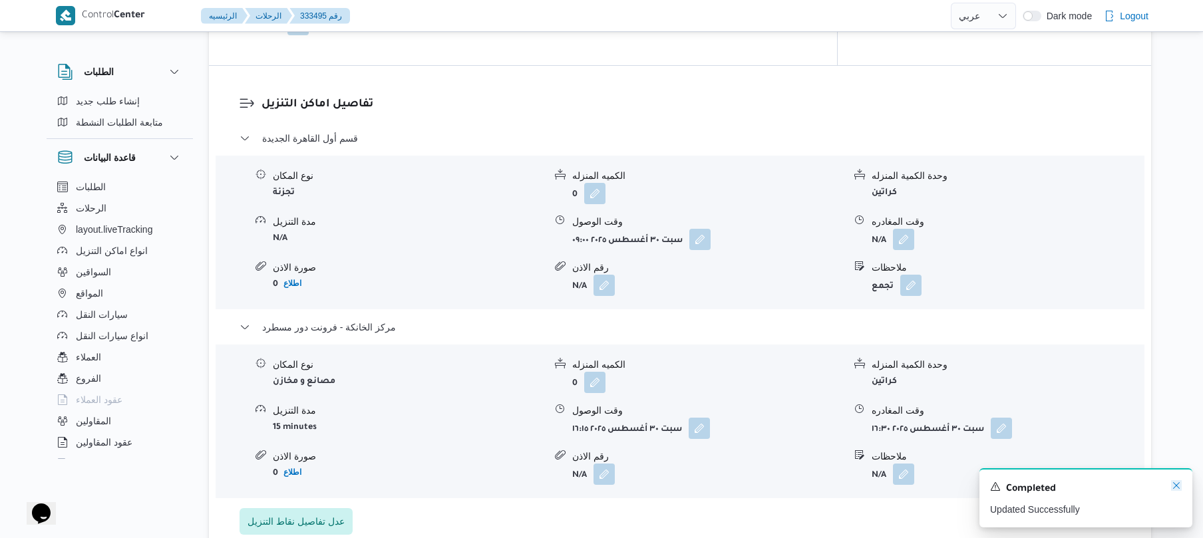
click at [1179, 486] on icon "Dismiss toast" at bounding box center [1176, 486] width 11 height 11
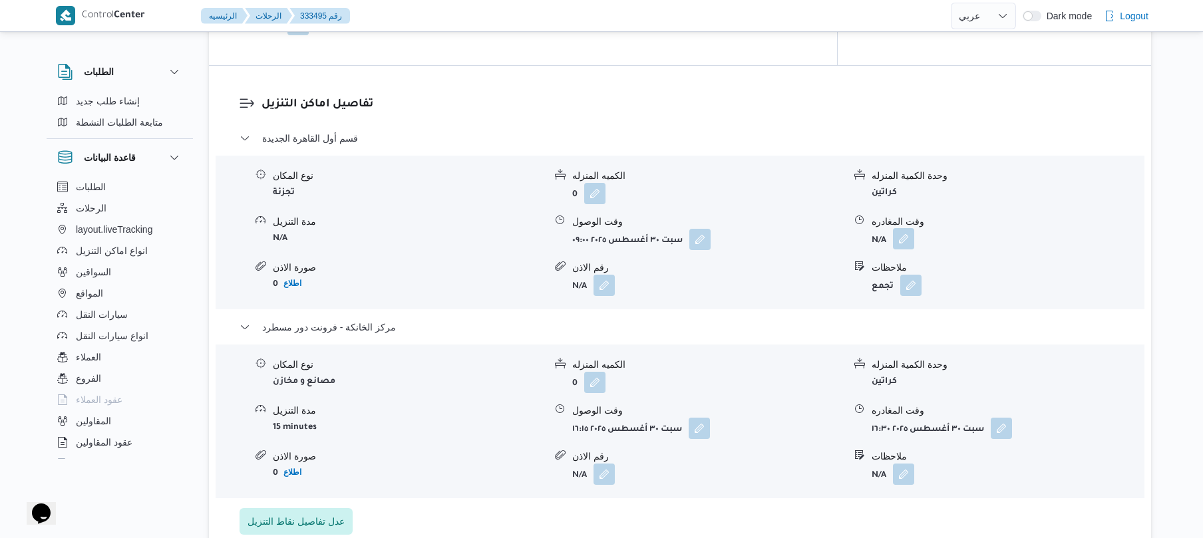
click at [903, 246] on button "button" at bounding box center [903, 238] width 21 height 21
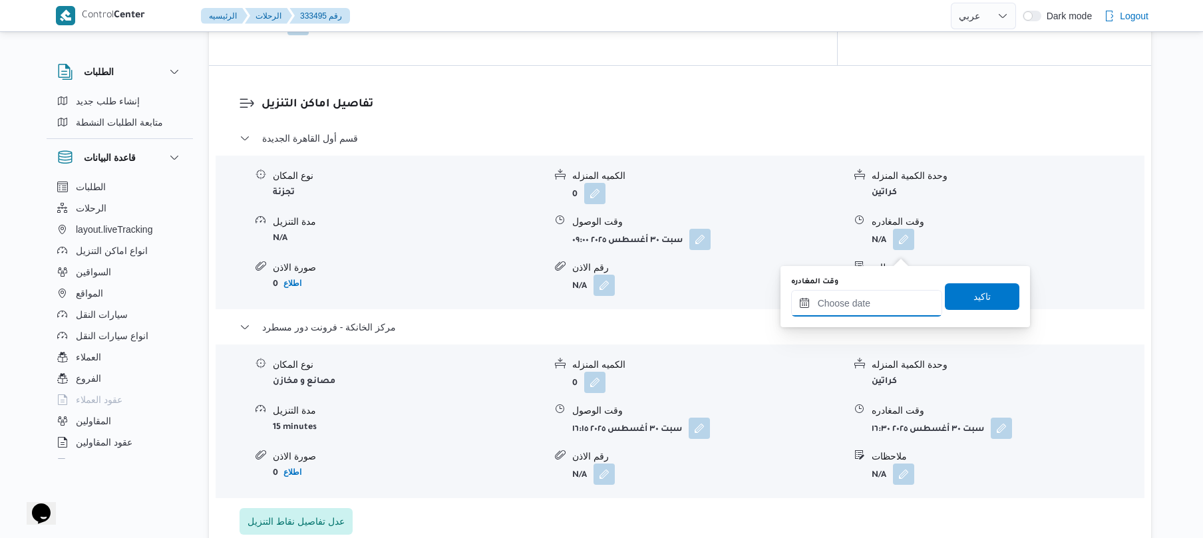
click at [868, 300] on input "وقت المغادره" at bounding box center [866, 303] width 151 height 27
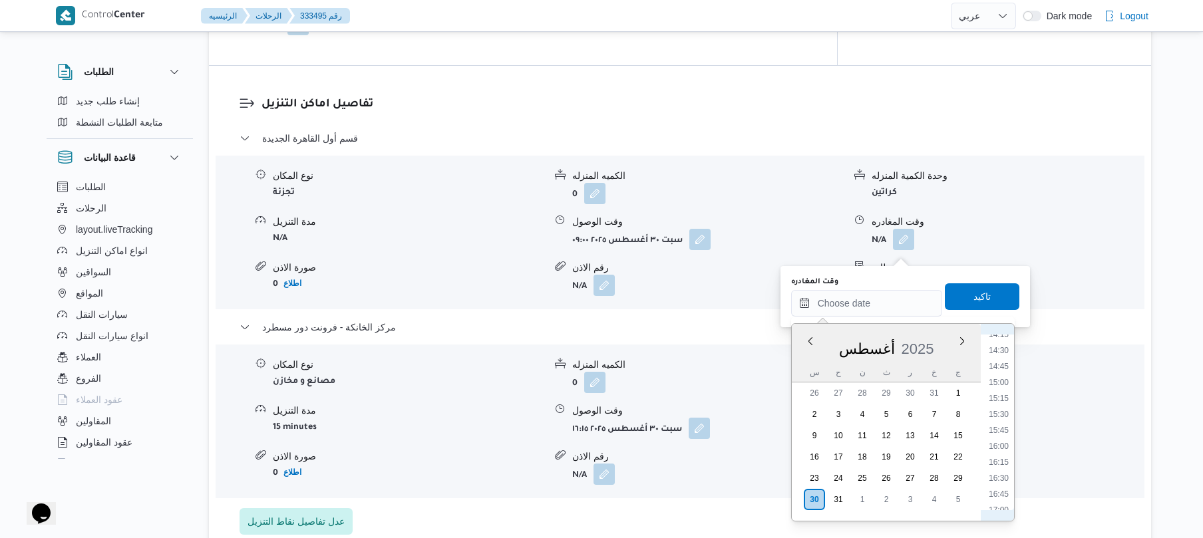
scroll to position [879, 0]
click at [1002, 449] on li "15:30" at bounding box center [999, 452] width 31 height 13
type input "[DATE] ١٥:٣٠"
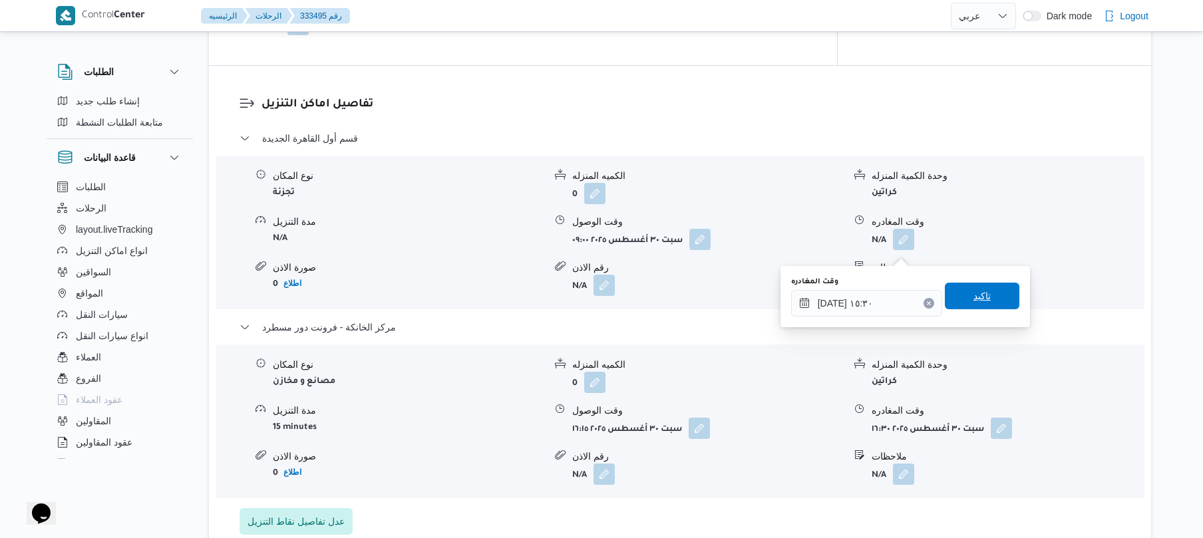
click at [977, 300] on span "تاكيد" at bounding box center [982, 296] width 17 height 16
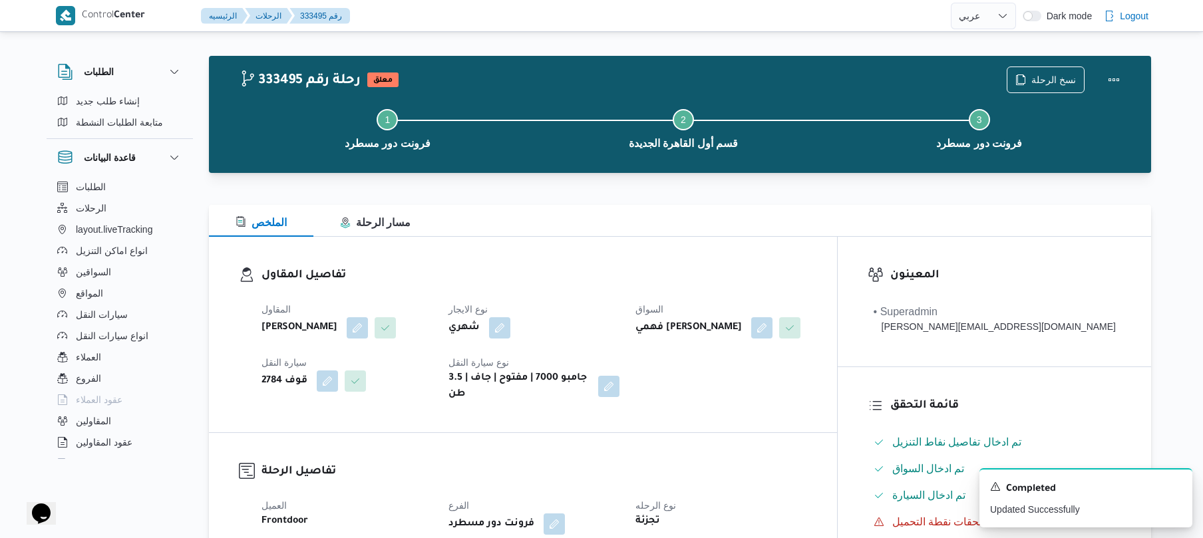
scroll to position [0, 0]
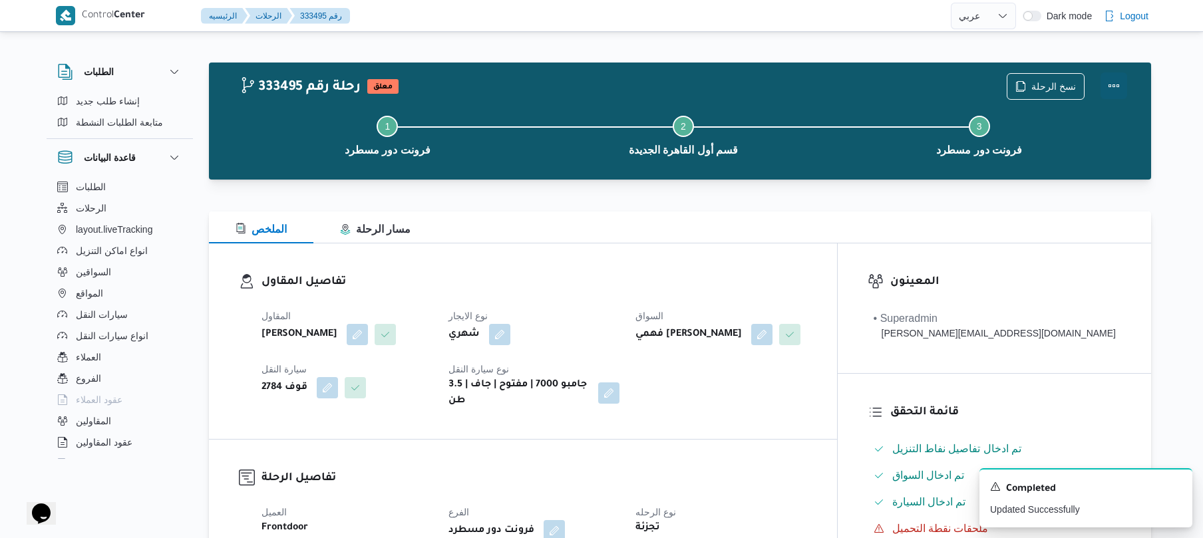
click at [1116, 77] on button "Actions" at bounding box center [1114, 86] width 27 height 27
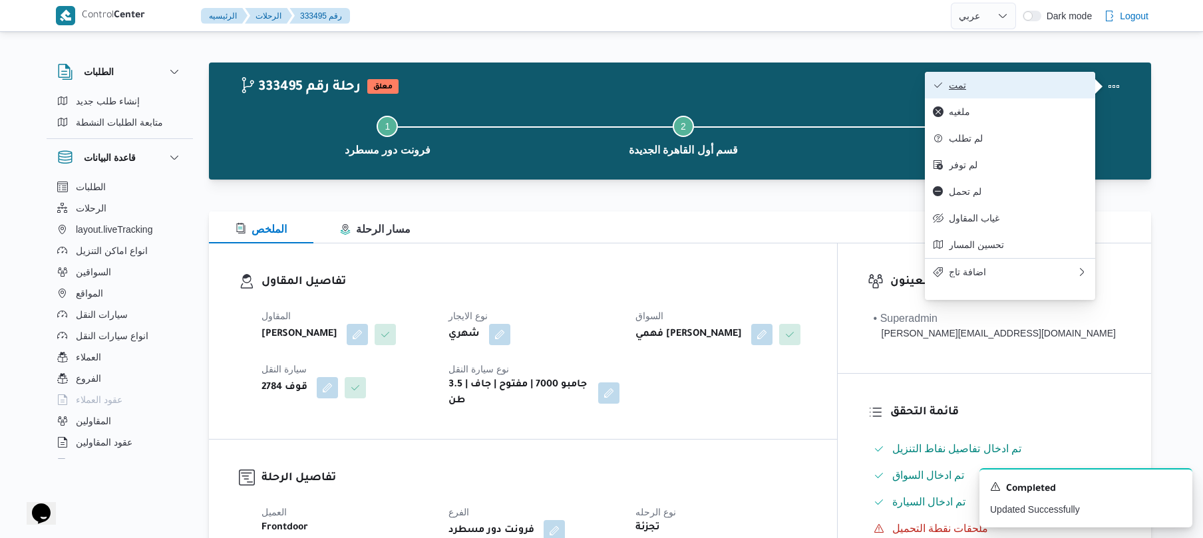
click at [1024, 81] on span "تمت" at bounding box center [1018, 85] width 138 height 11
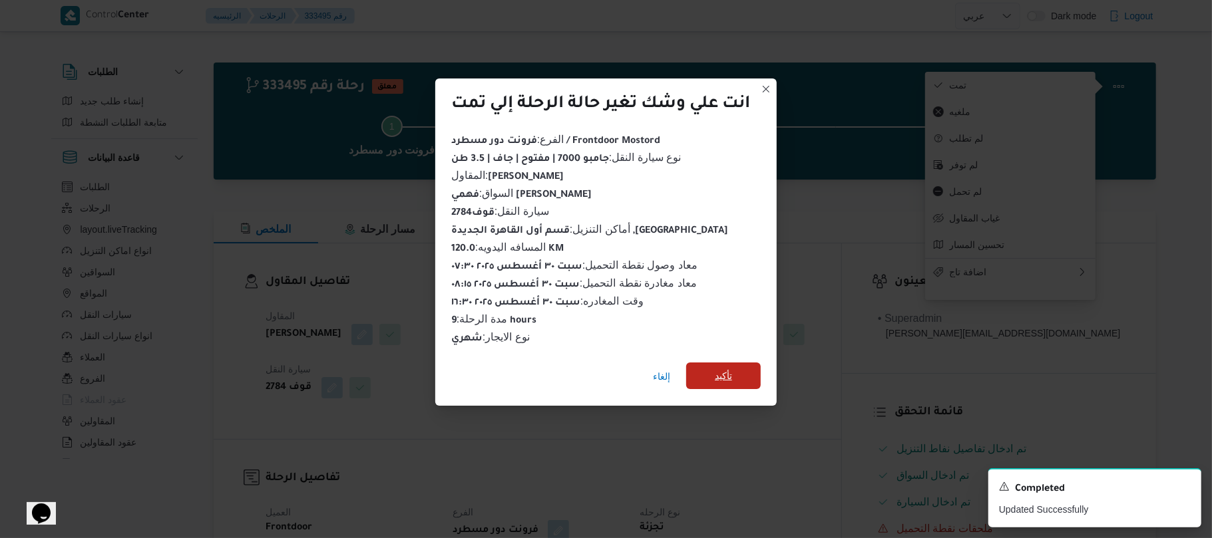
click at [739, 369] on span "تأكيد" at bounding box center [723, 376] width 75 height 27
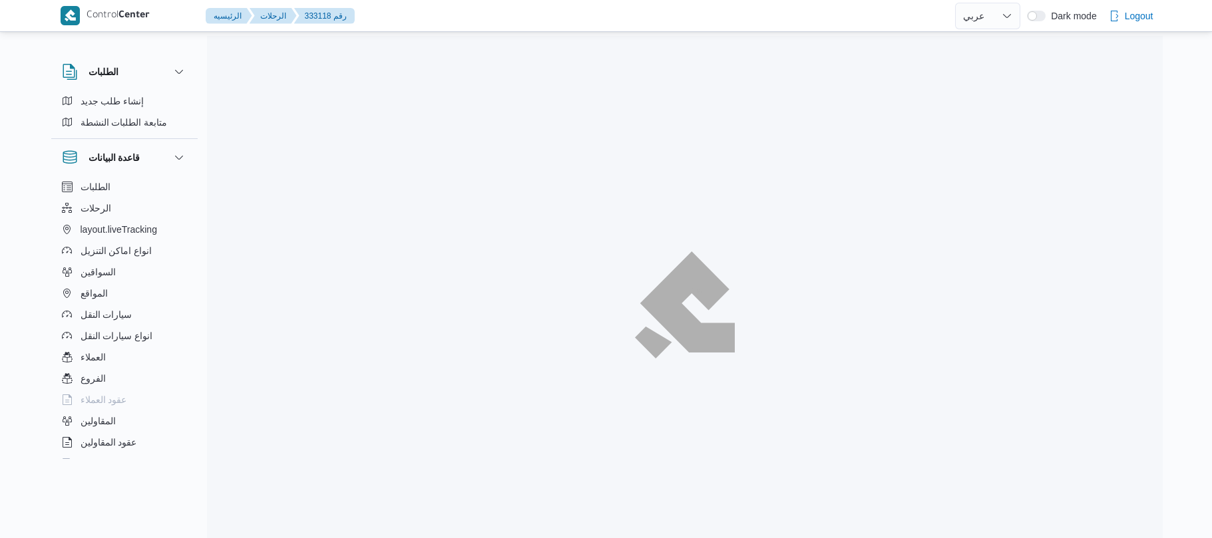
select select "ar"
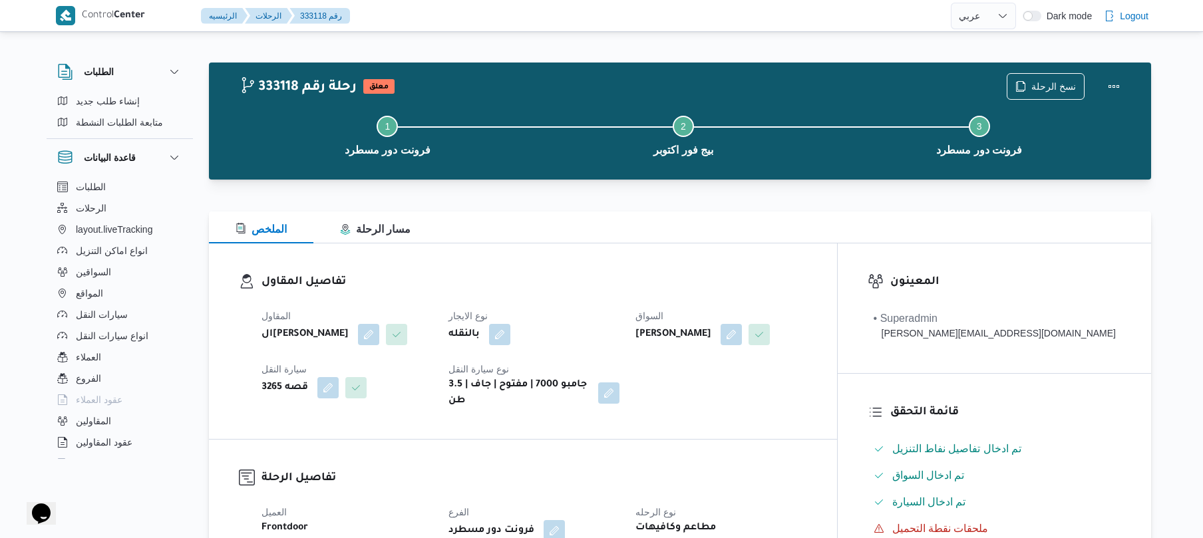
click at [619, 278] on h3 "تفاصيل المقاول" at bounding box center [535, 283] width 546 height 18
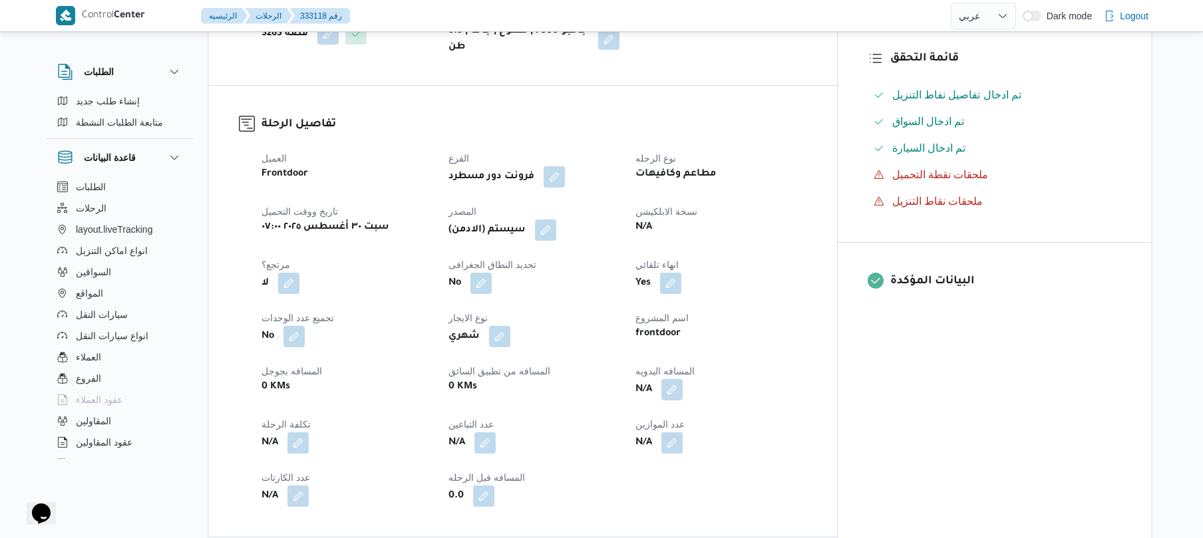
scroll to position [319, 0]
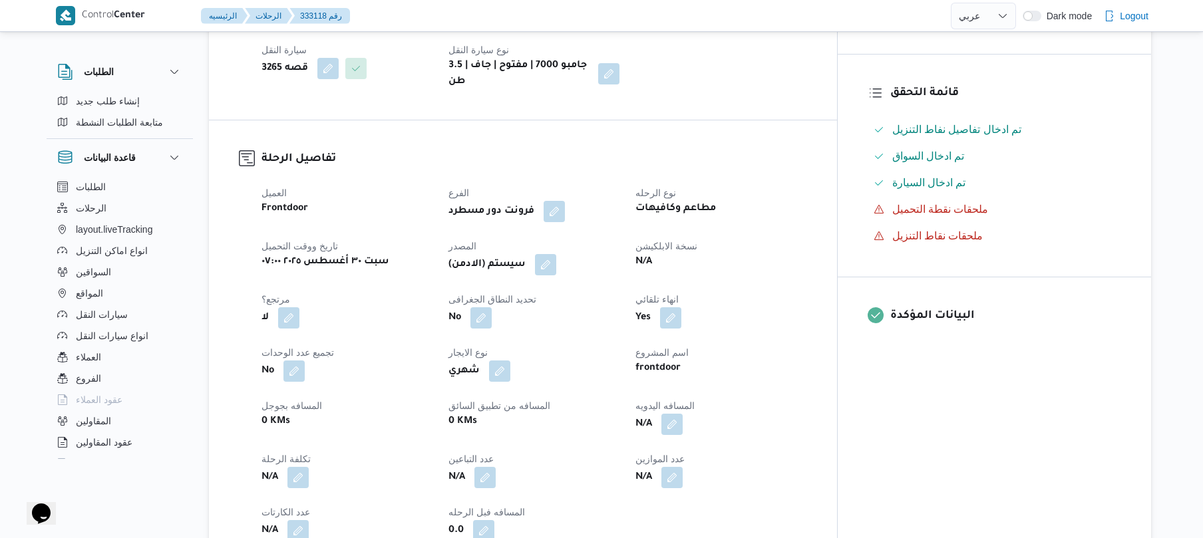
click at [621, 221] on div "فرونت دور مسطرد" at bounding box center [534, 212] width 174 height 24
click at [683, 431] on button "button" at bounding box center [672, 423] width 21 height 21
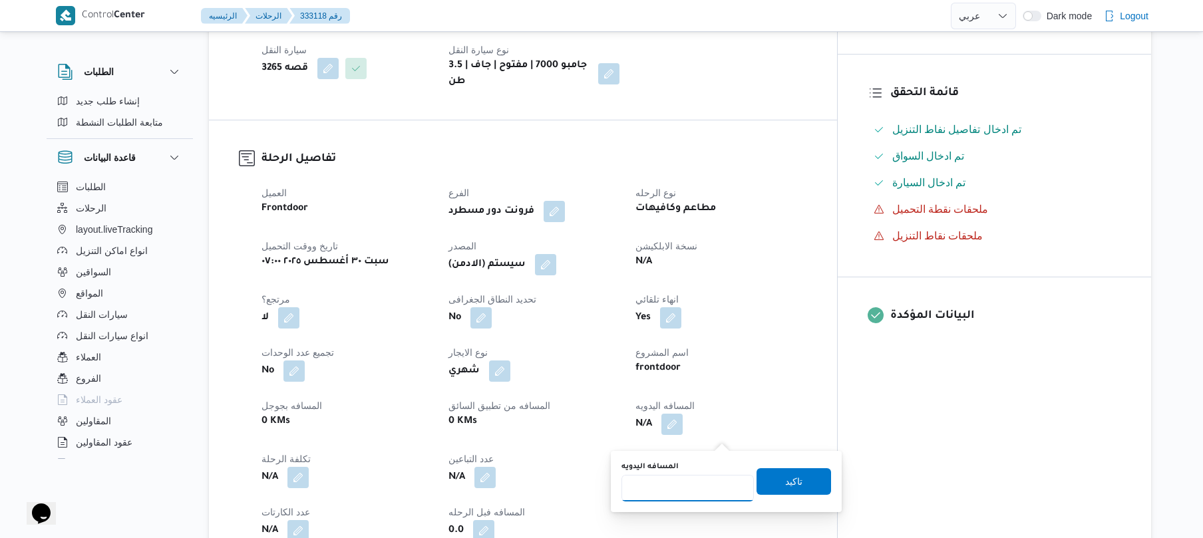
click at [686, 481] on input "المسافه اليدويه" at bounding box center [688, 488] width 132 height 27
type input "125"
click at [767, 483] on span "تاكيد" at bounding box center [794, 482] width 75 height 27
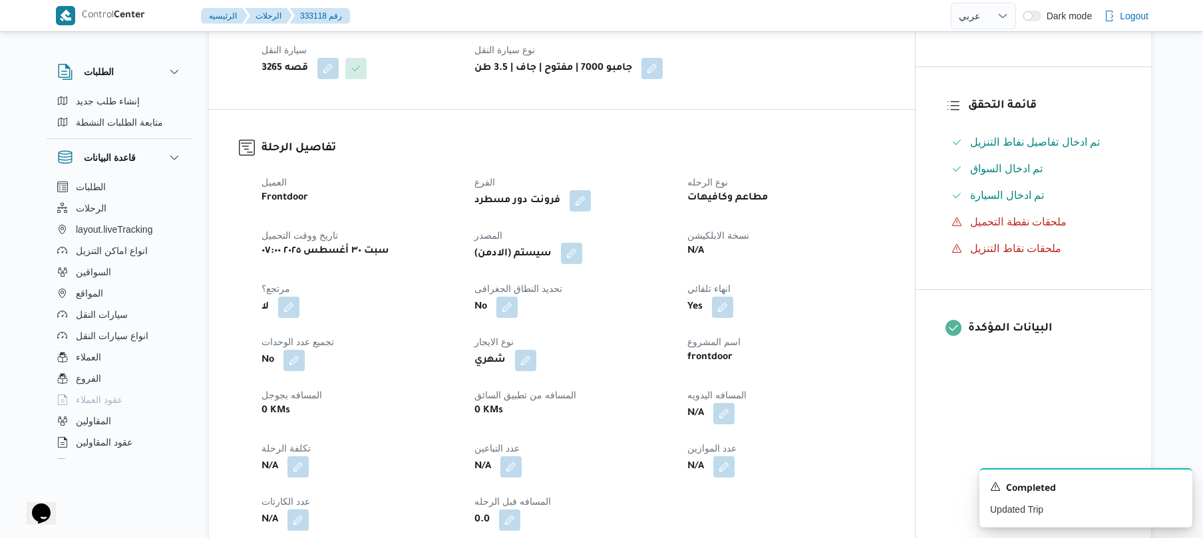
click at [582, 264] on button "button" at bounding box center [571, 253] width 21 height 21
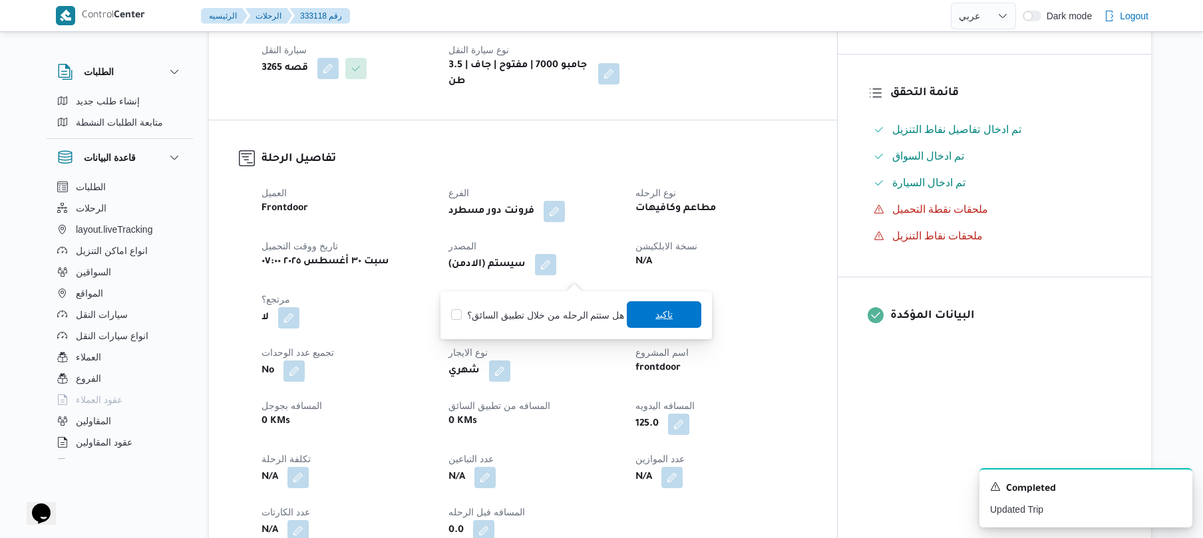
click at [650, 310] on span "تاكيد" at bounding box center [664, 315] width 75 height 27
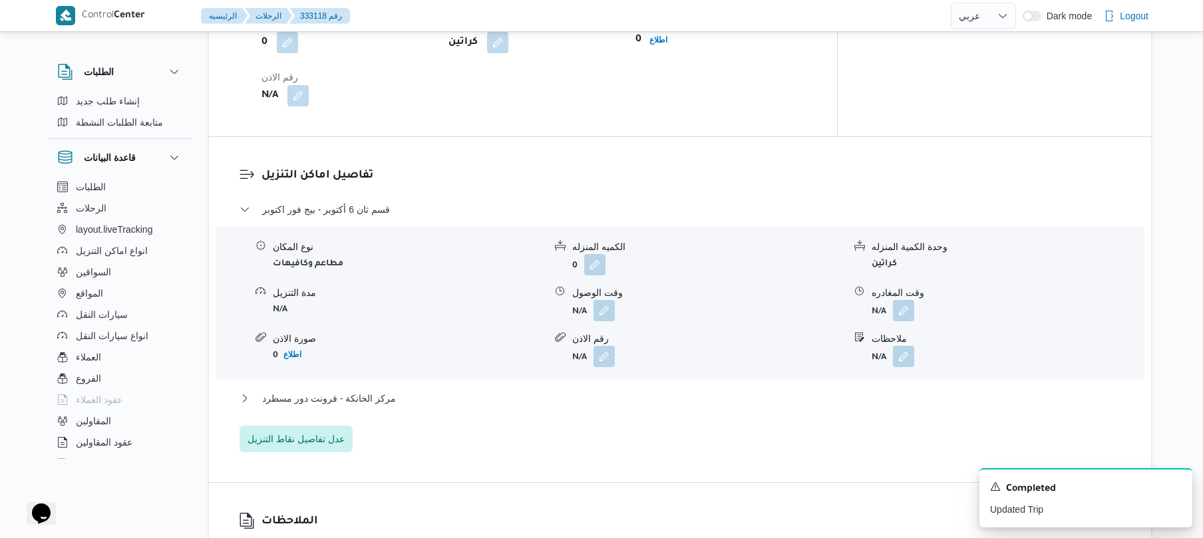
scroll to position [1029, 0]
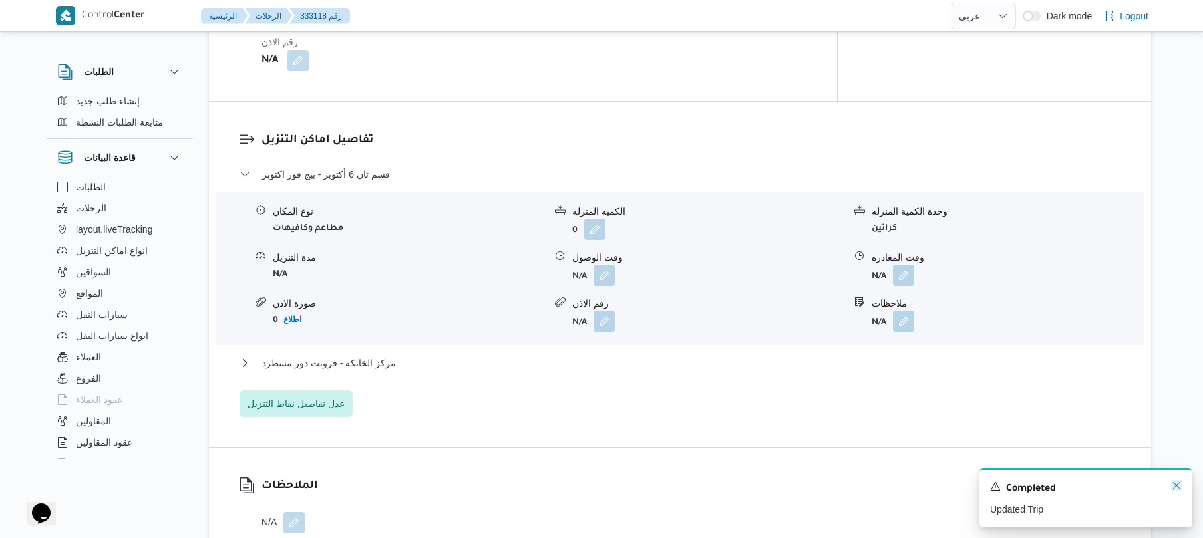
click at [1174, 483] on icon "Dismiss toast" at bounding box center [1176, 486] width 11 height 11
click at [610, 283] on button "button" at bounding box center [604, 274] width 21 height 21
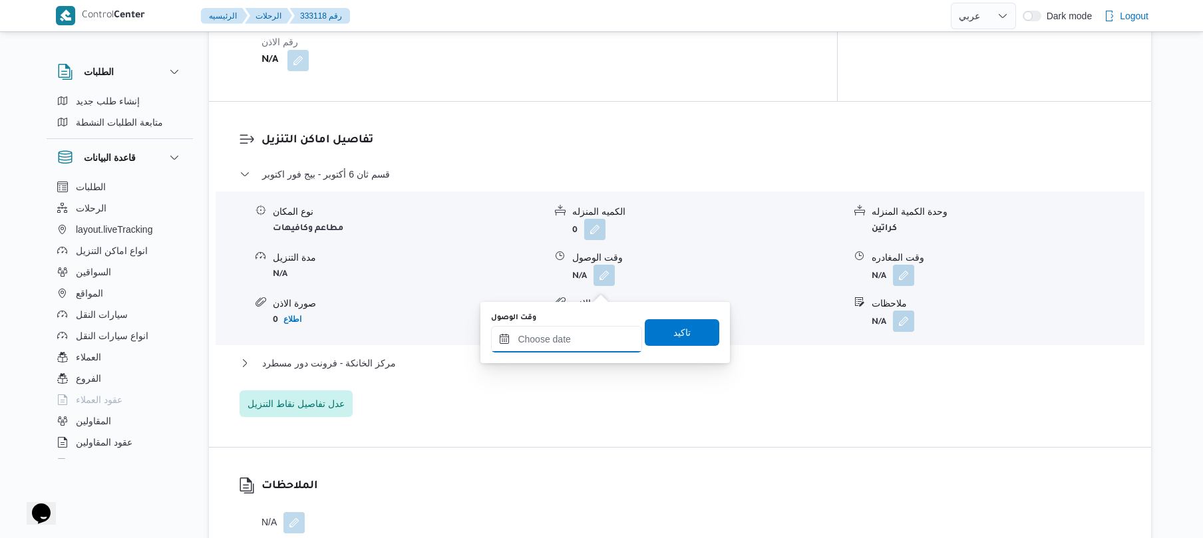
click at [568, 334] on input "وقت الوصول" at bounding box center [566, 339] width 151 height 27
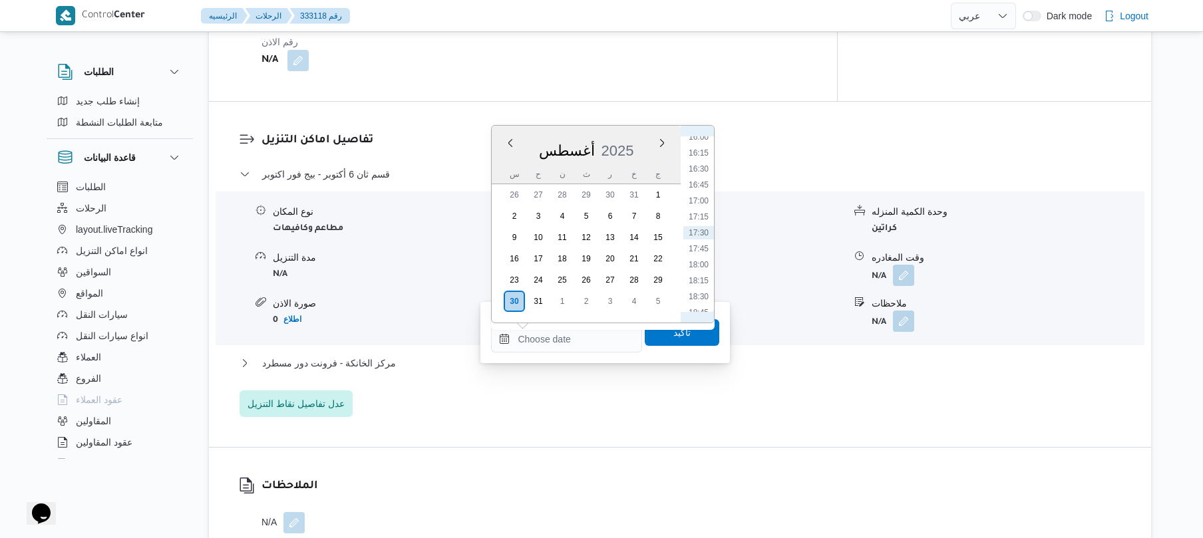
scroll to position [879, 0]
click at [702, 142] on li "13:45" at bounding box center [699, 142] width 31 height 13
type input "٣٠/٠٨/٢٠٢٥ ١٣:٤٥"
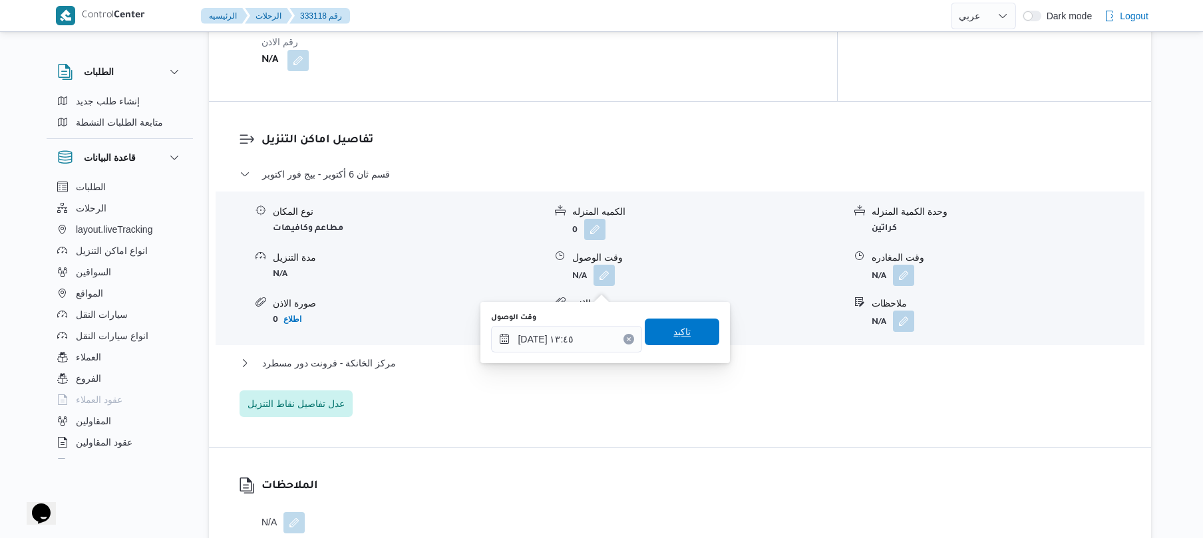
click at [682, 328] on span "تاكيد" at bounding box center [682, 332] width 17 height 16
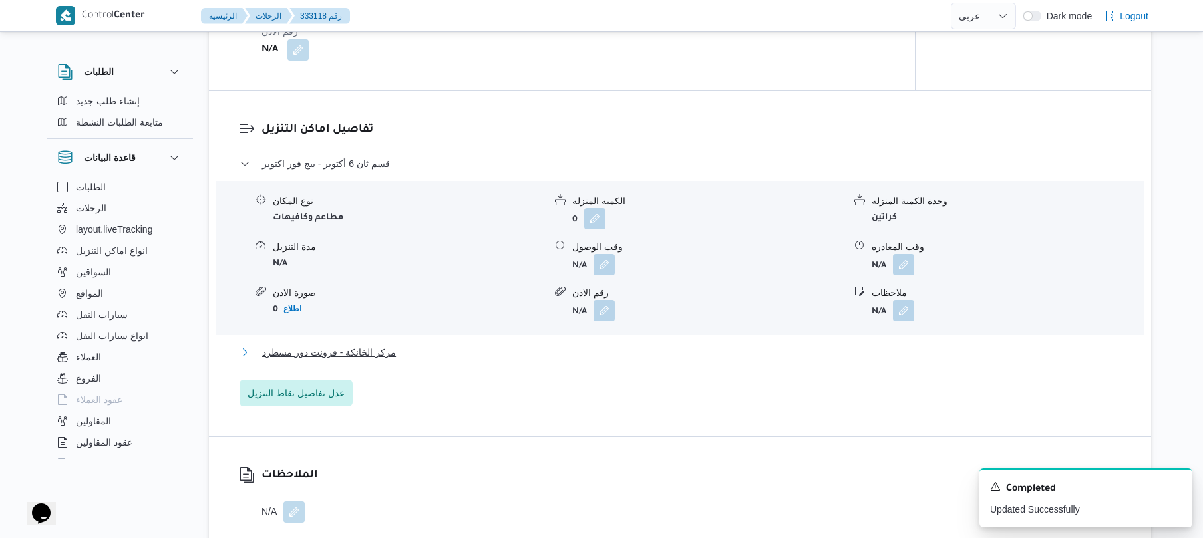
click at [632, 361] on button "مركز الخانكة - فرونت دور مسطرد" at bounding box center [681, 353] width 882 height 16
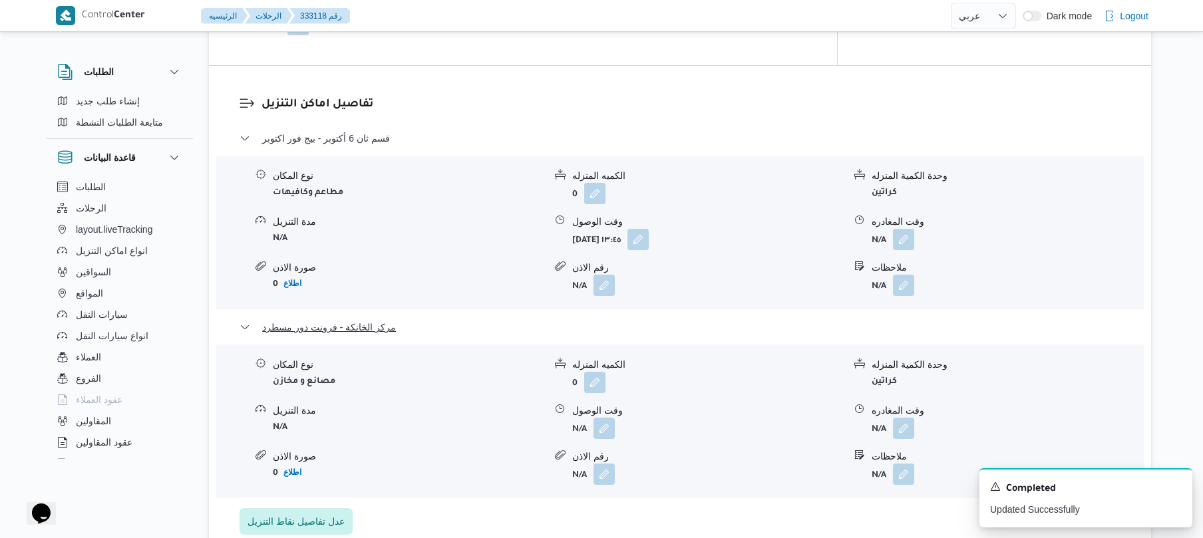
scroll to position [1207, 0]
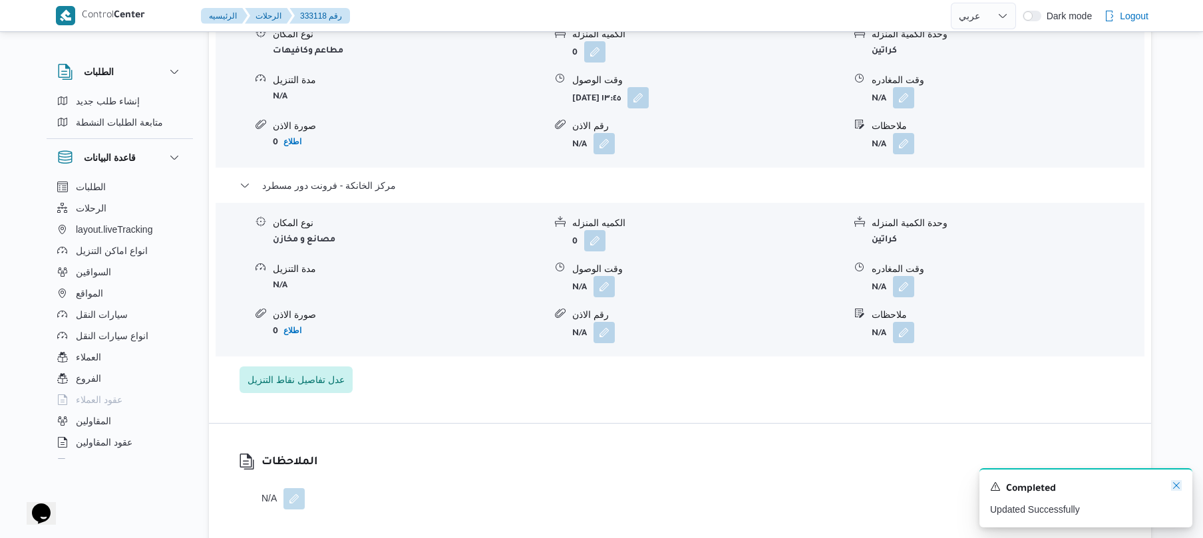
click at [1178, 488] on icon "Dismiss toast" at bounding box center [1176, 486] width 11 height 11
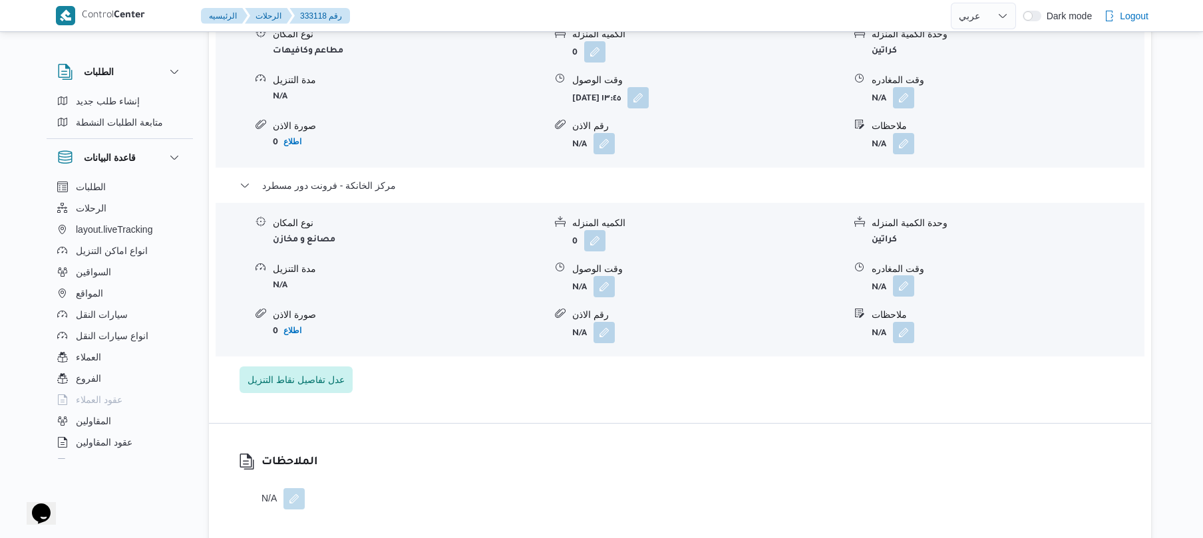
click at [904, 297] on button "button" at bounding box center [903, 286] width 21 height 21
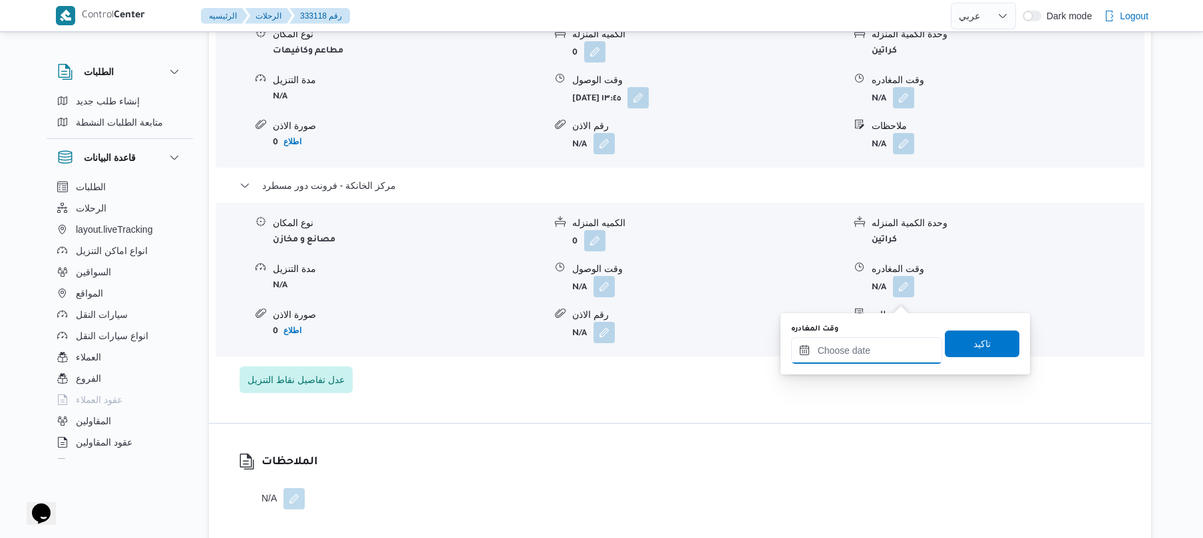
click at [863, 349] on input "وقت المغادره" at bounding box center [866, 350] width 151 height 27
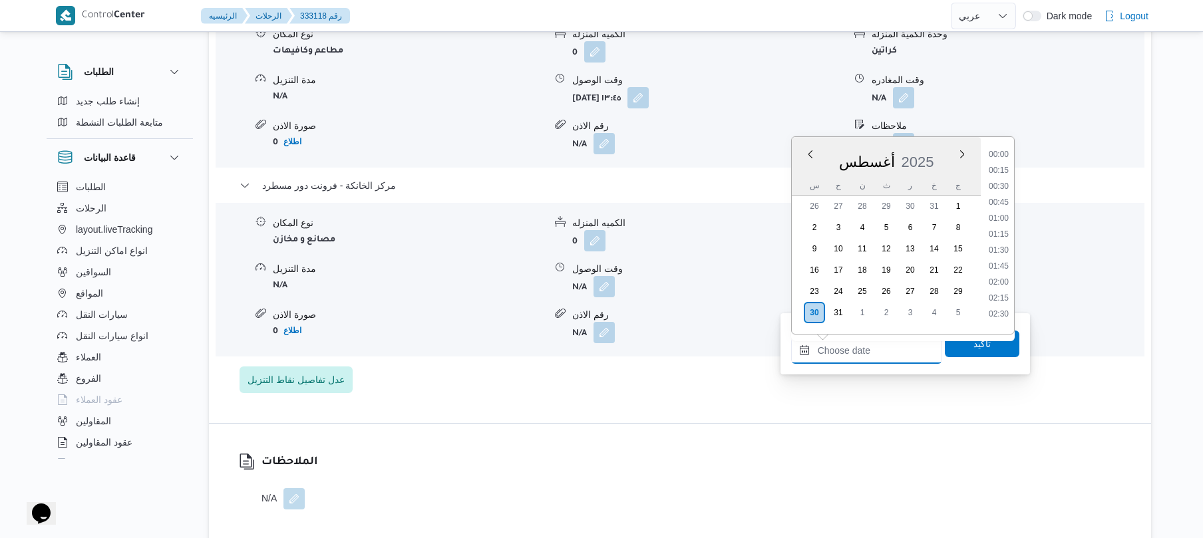
scroll to position [1028, 0]
click at [992, 230] on li "17:15" at bounding box center [999, 228] width 31 height 13
type input "٣٠/٠٨/٢٠٢٥ ١٧:١٥"
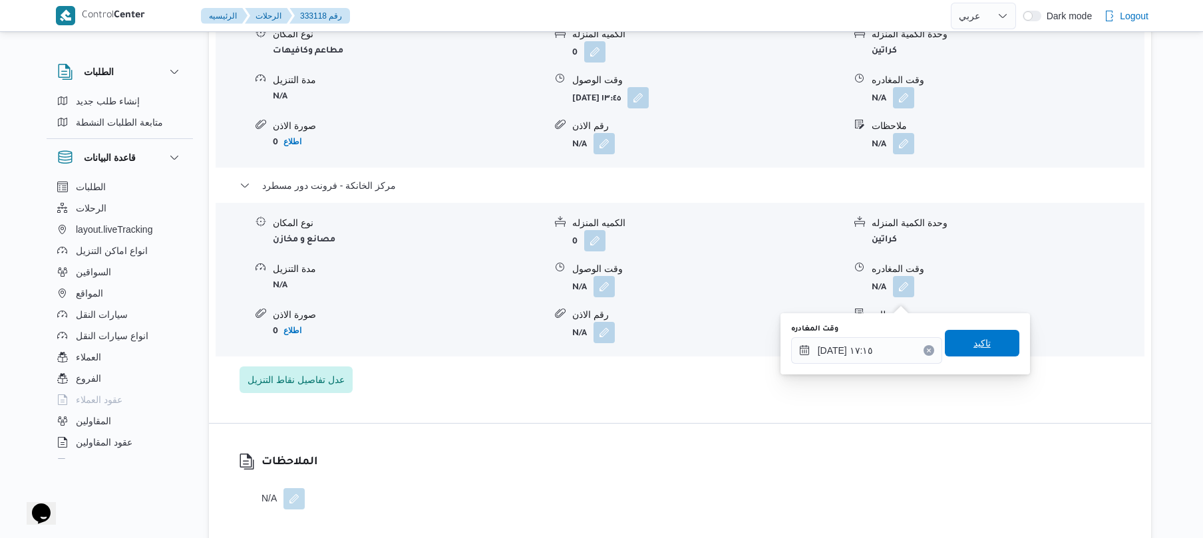
click at [966, 351] on span "تاكيد" at bounding box center [982, 343] width 75 height 27
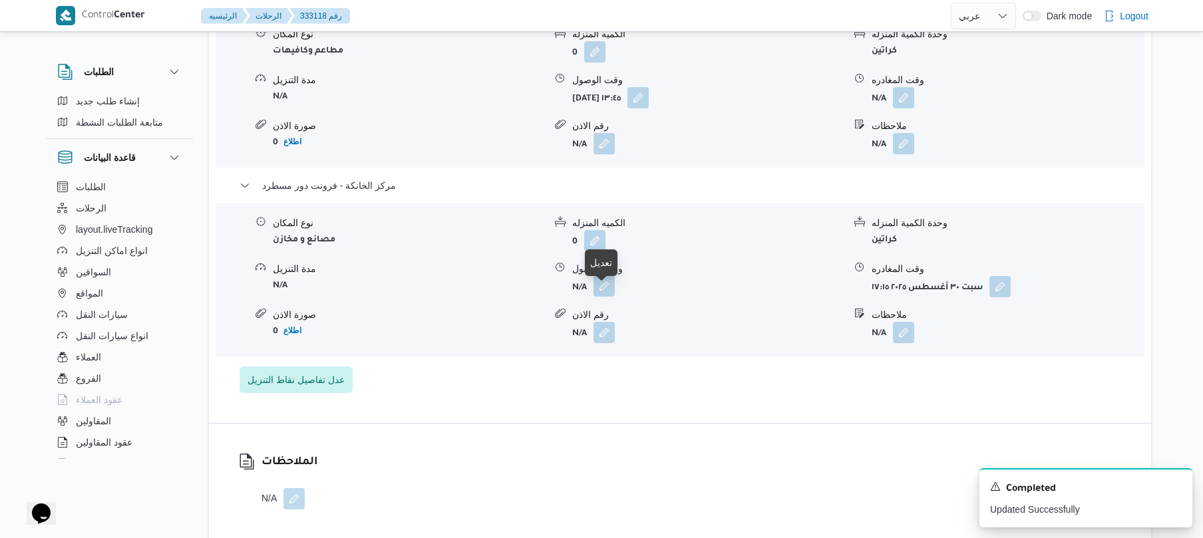
click at [606, 296] on button "button" at bounding box center [604, 286] width 21 height 21
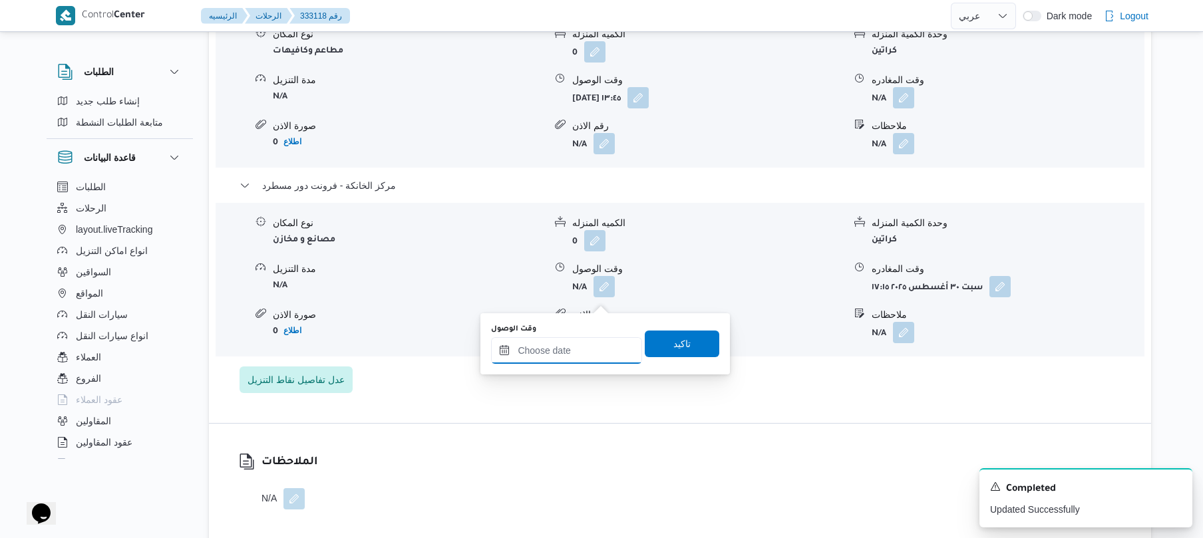
click at [591, 360] on input "وقت الوصول" at bounding box center [566, 350] width 151 height 27
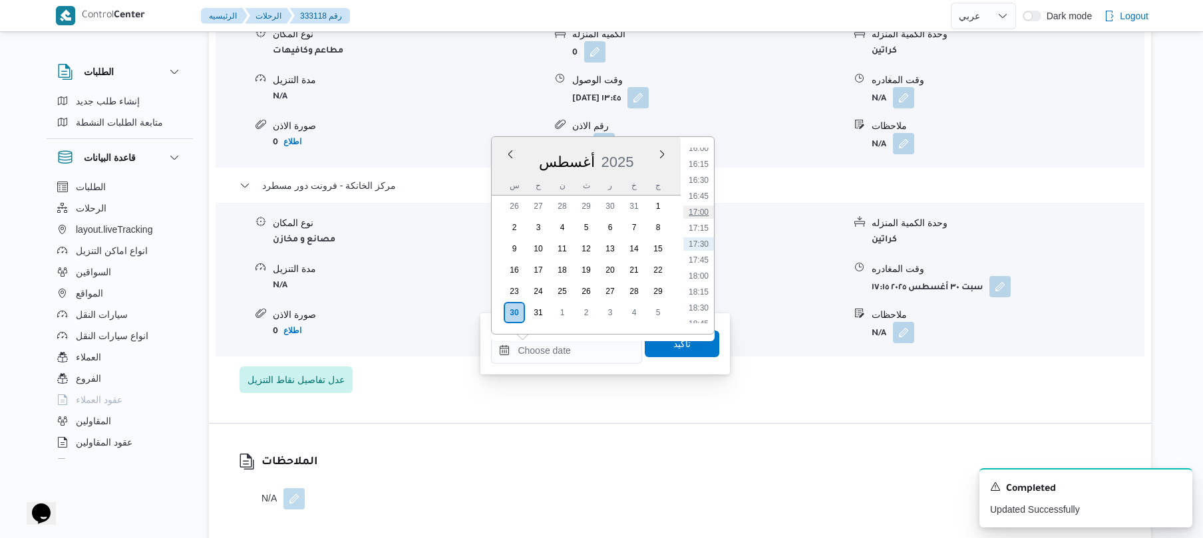
click at [700, 213] on li "17:00" at bounding box center [699, 212] width 31 height 13
type input "٣٠/٠٨/٢٠٢٥ ١٧:٠٠"
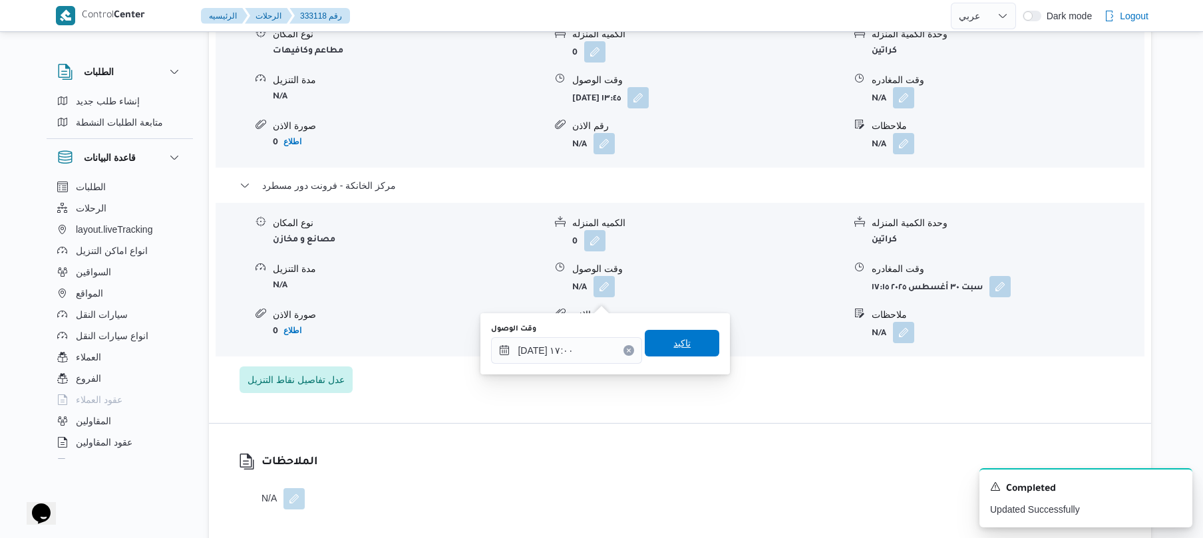
click at [680, 338] on span "تاكيد" at bounding box center [682, 343] width 17 height 16
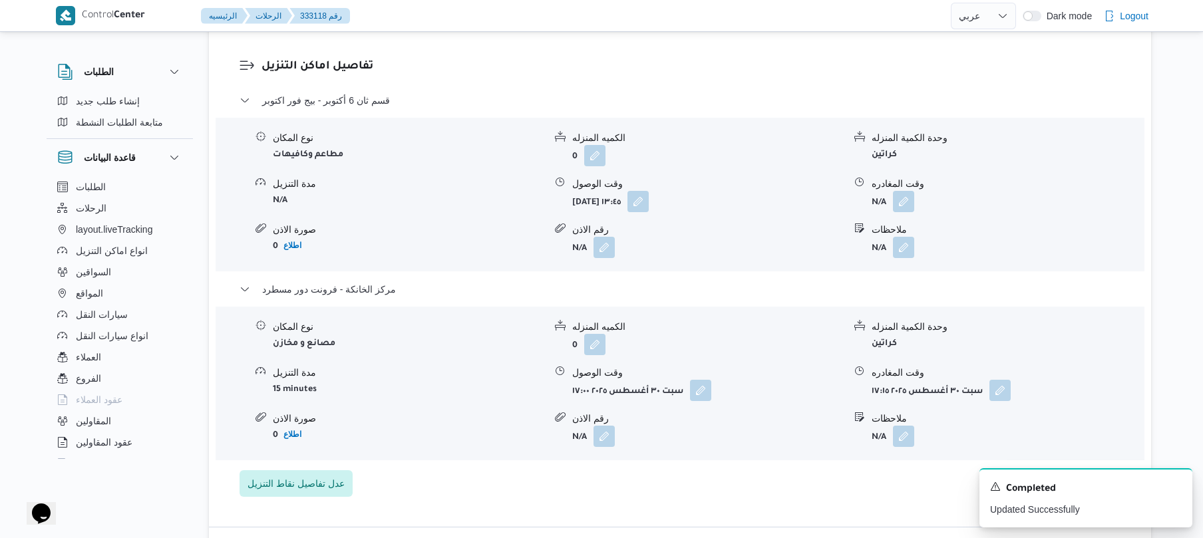
scroll to position [1100, 0]
click at [1179, 487] on icon "Dismiss toast" at bounding box center [1176, 486] width 11 height 11
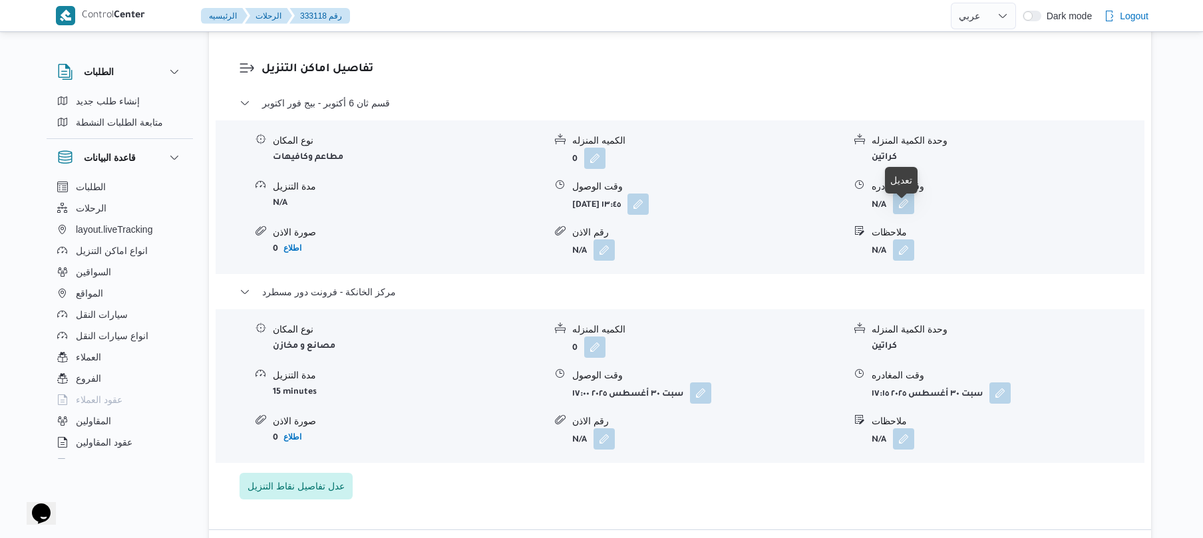
click at [904, 209] on button "button" at bounding box center [903, 203] width 21 height 21
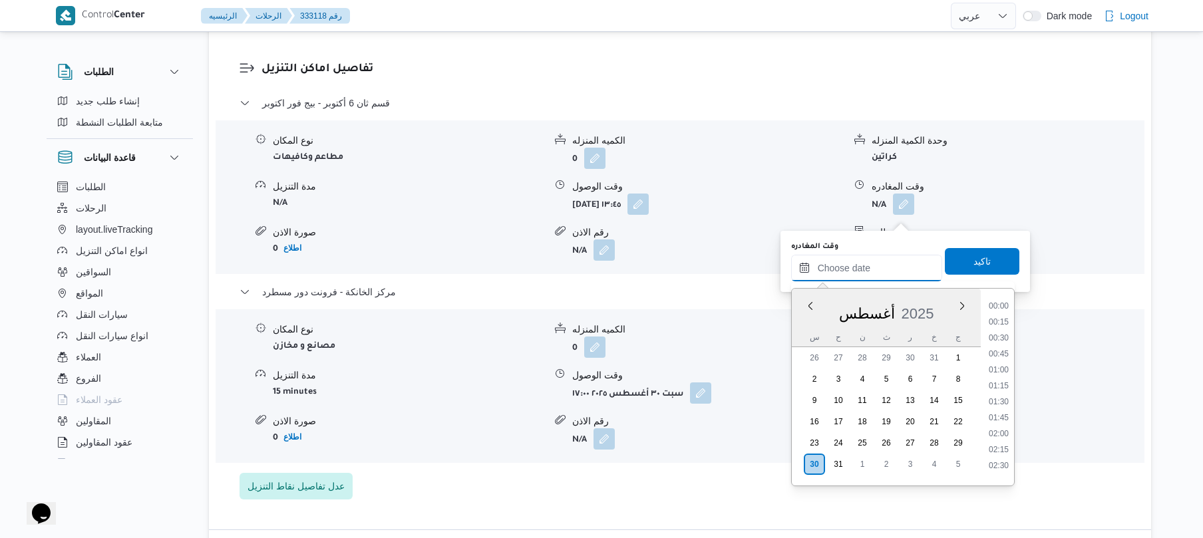
click at [879, 261] on input "وقت المغادره" at bounding box center [866, 268] width 151 height 27
click at [1006, 318] on li "16:15" at bounding box center [999, 316] width 31 height 13
type input "٣٠/٠٨/٢٠٢٥ ١٦:١٥"
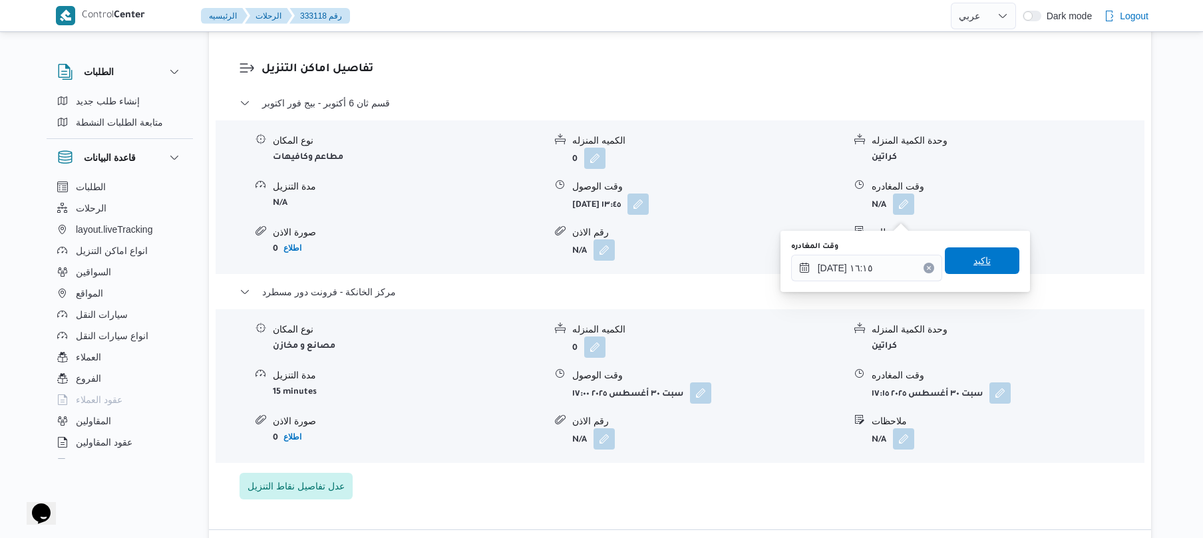
click at [991, 267] on span "تاكيد" at bounding box center [982, 261] width 75 height 27
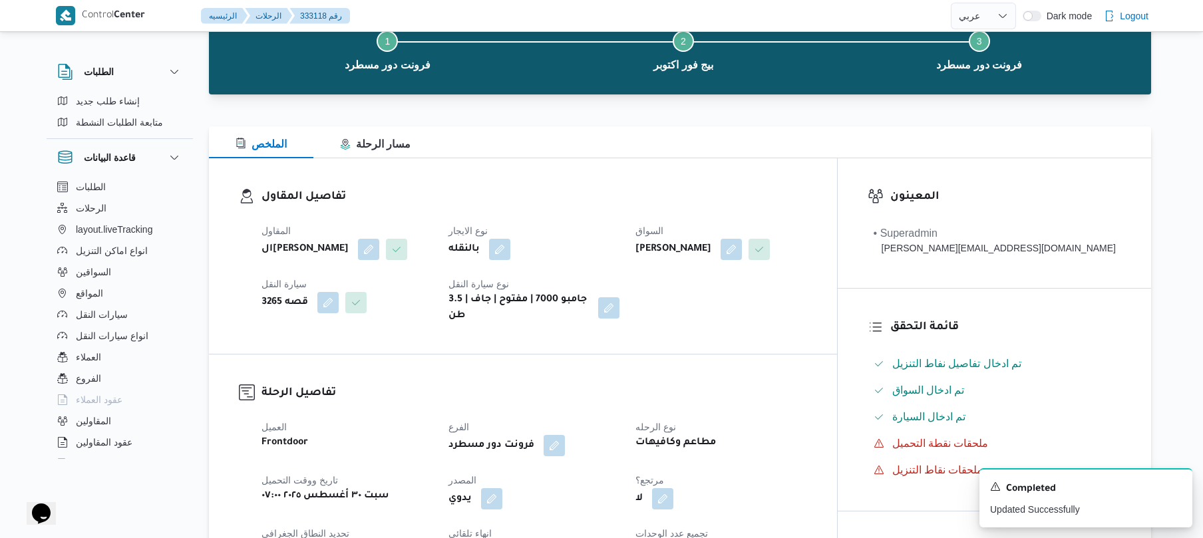
scroll to position [0, 0]
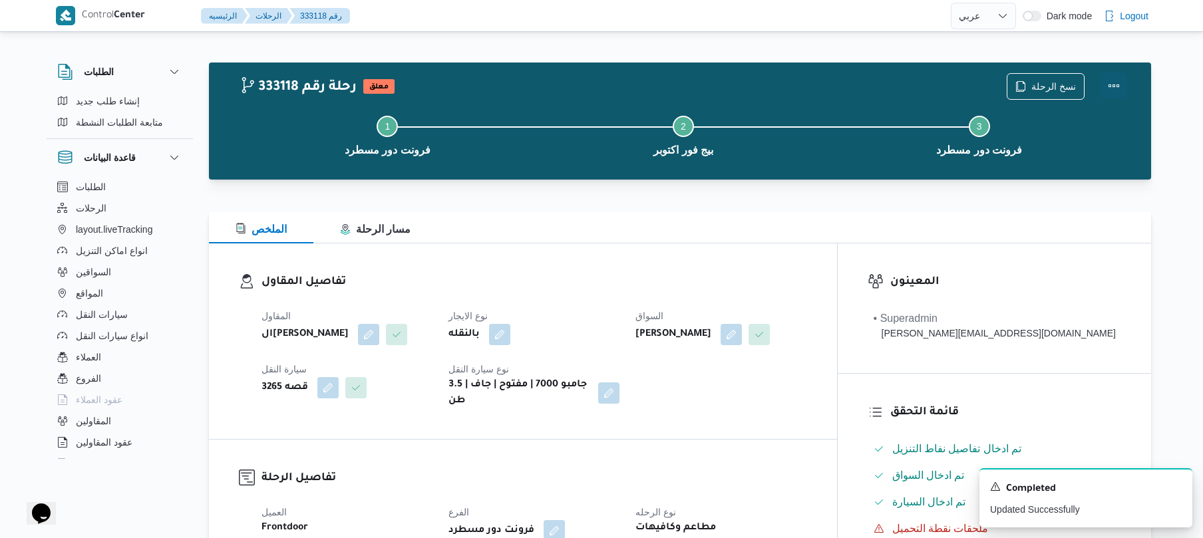
click at [1116, 81] on button "Actions" at bounding box center [1114, 86] width 27 height 27
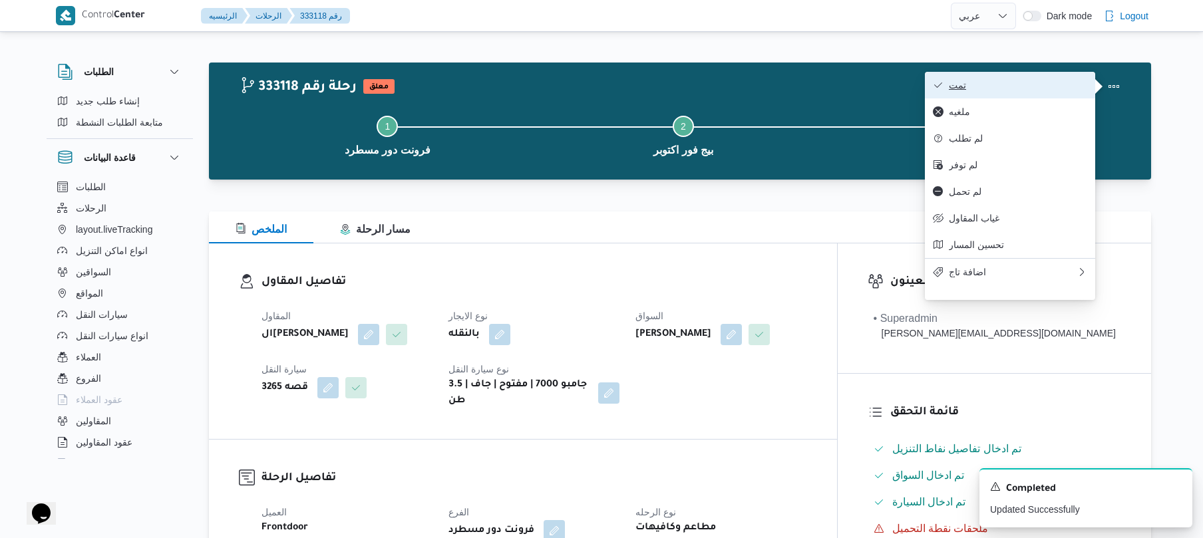
click at [1025, 80] on span "تمت" at bounding box center [1018, 85] width 138 height 11
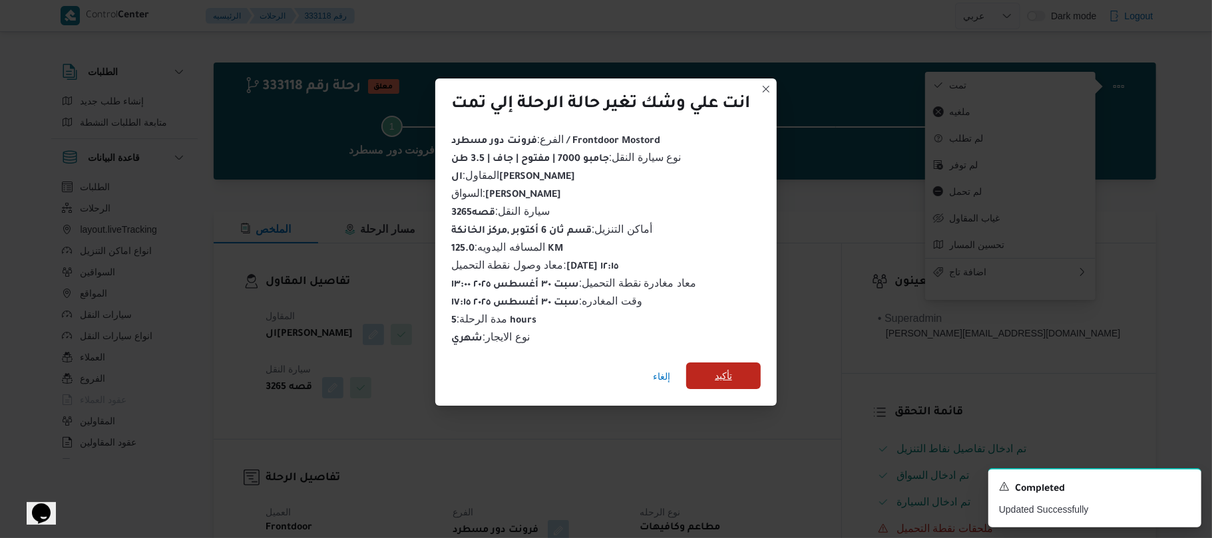
click at [743, 366] on span "تأكيد" at bounding box center [723, 376] width 75 height 27
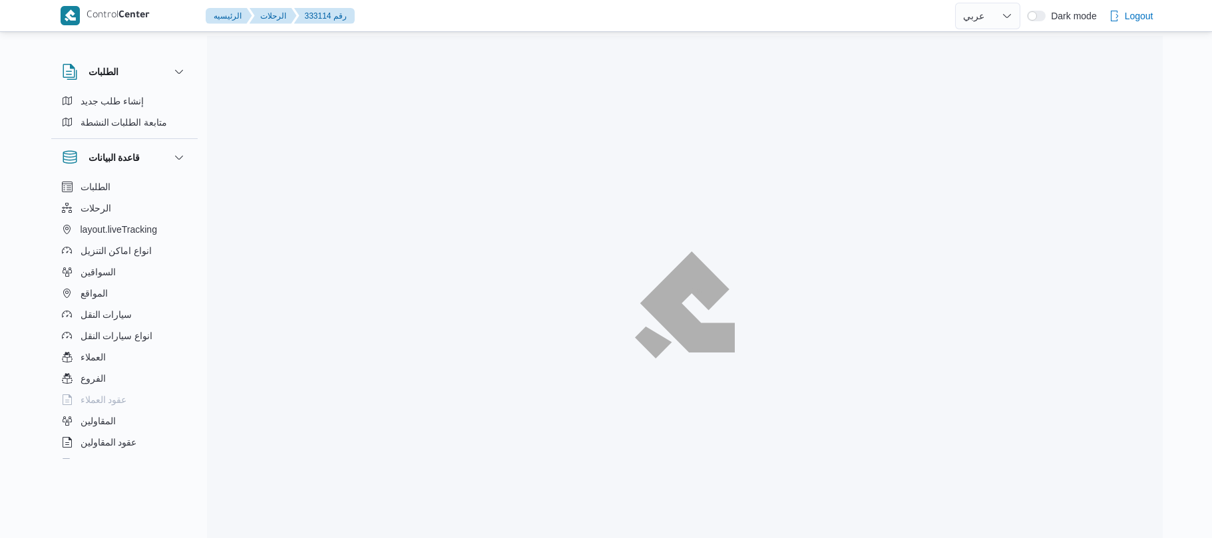
select select "ar"
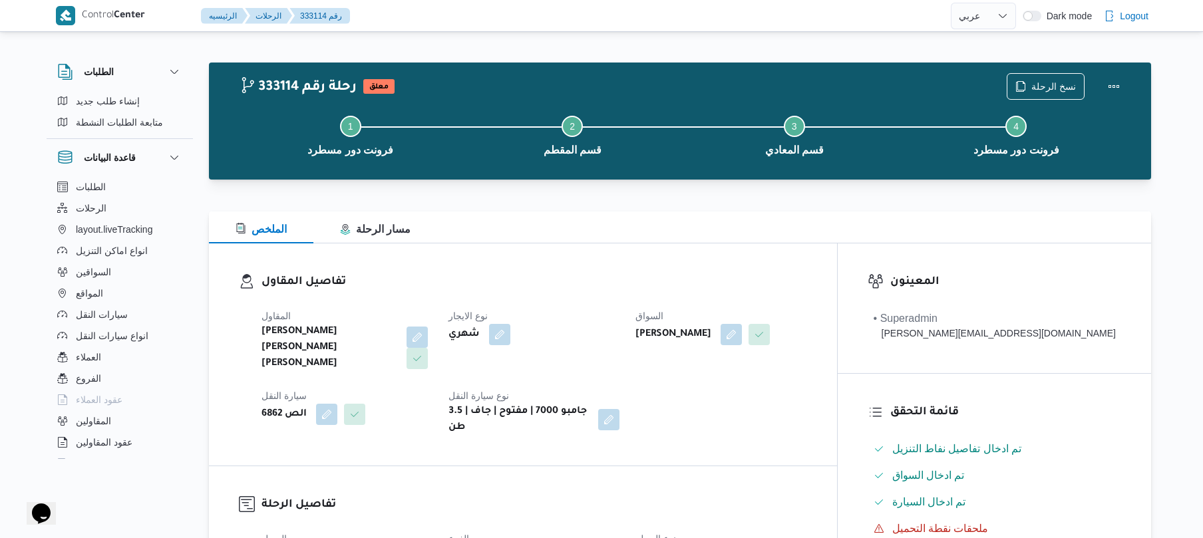
click at [696, 248] on div "تفاصيل المقاول [PERSON_NAME] [PERSON_NAME] [PERSON_NAME] نوع الايجار شهري السوا…" at bounding box center [523, 355] width 628 height 222
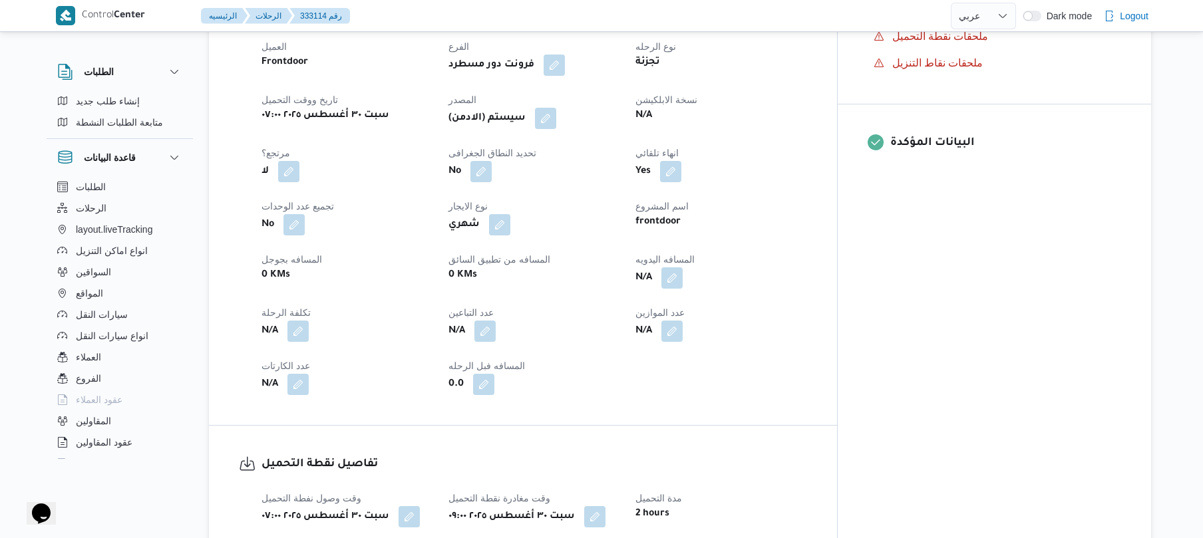
scroll to position [497, 0]
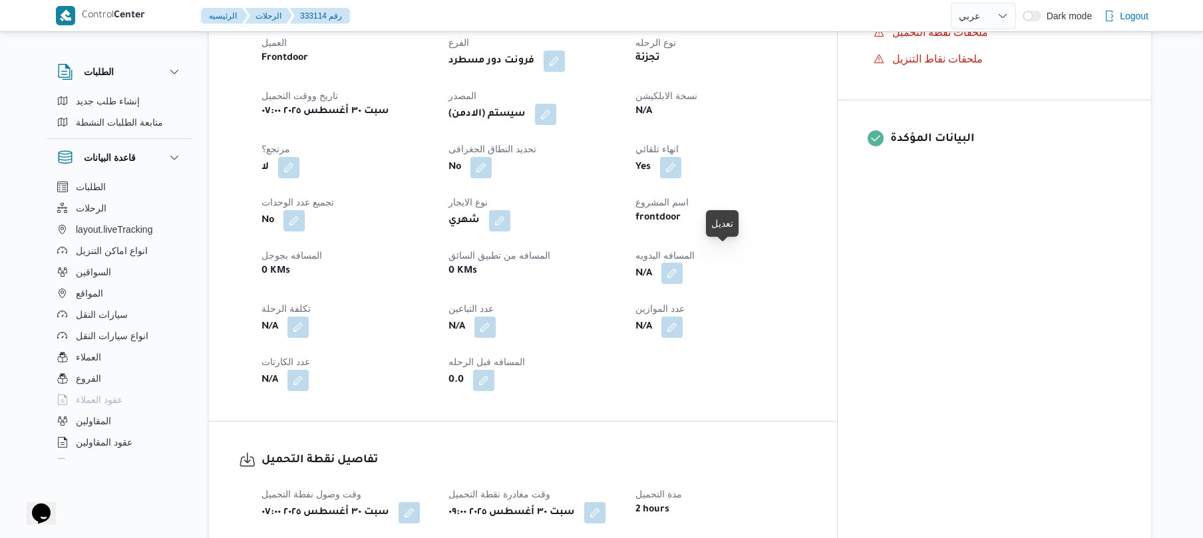
click at [683, 263] on button "button" at bounding box center [672, 273] width 21 height 21
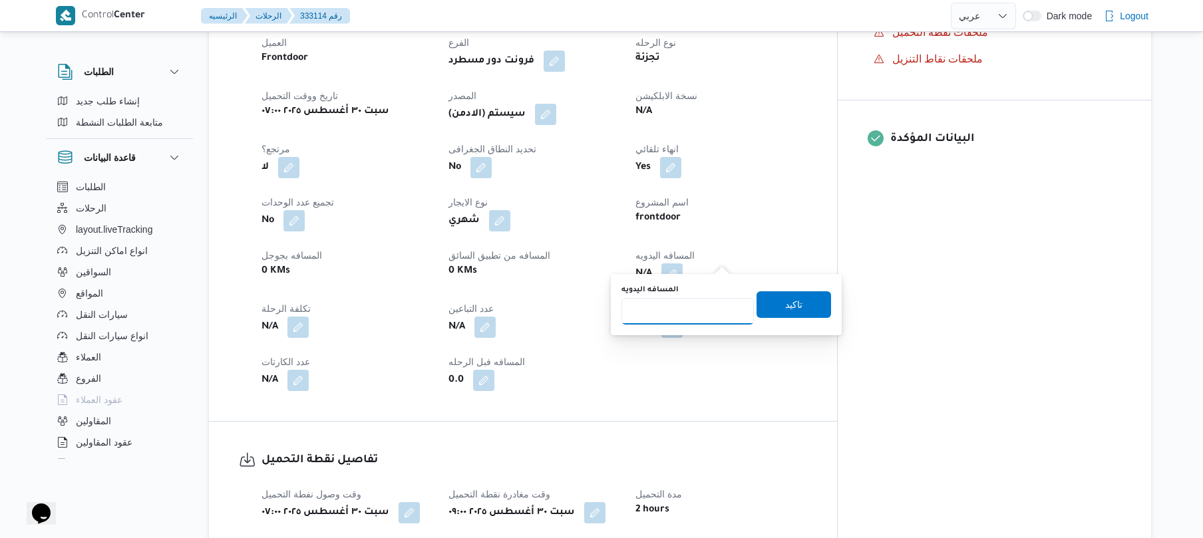
click at [680, 312] on input "المسافه اليدويه" at bounding box center [688, 311] width 132 height 27
type input "130"
click at [788, 310] on span "تاكيد" at bounding box center [793, 304] width 17 height 16
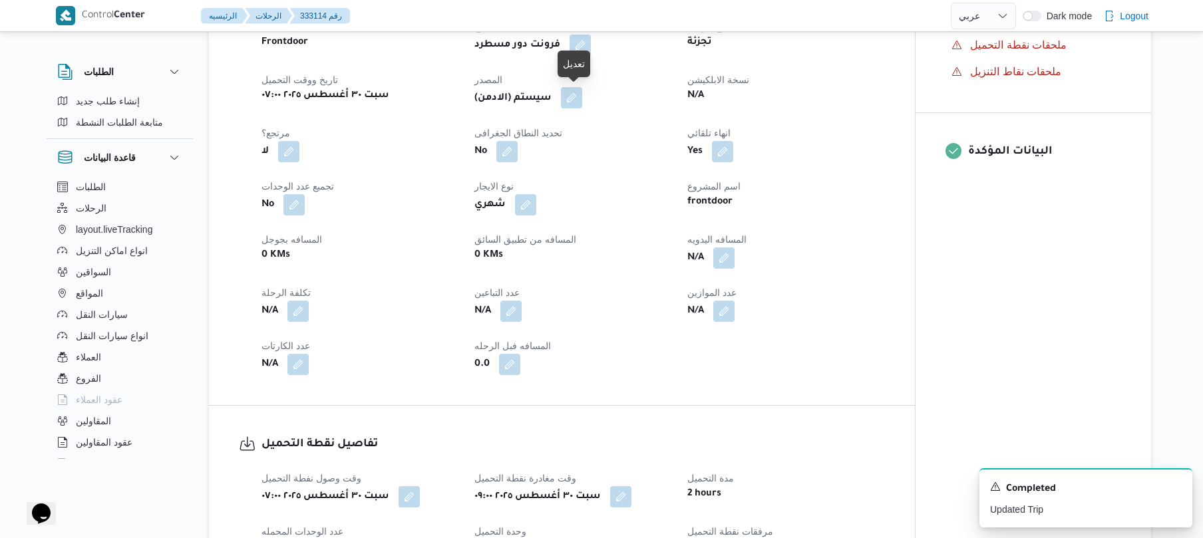
click at [582, 94] on button "button" at bounding box center [571, 97] width 21 height 21
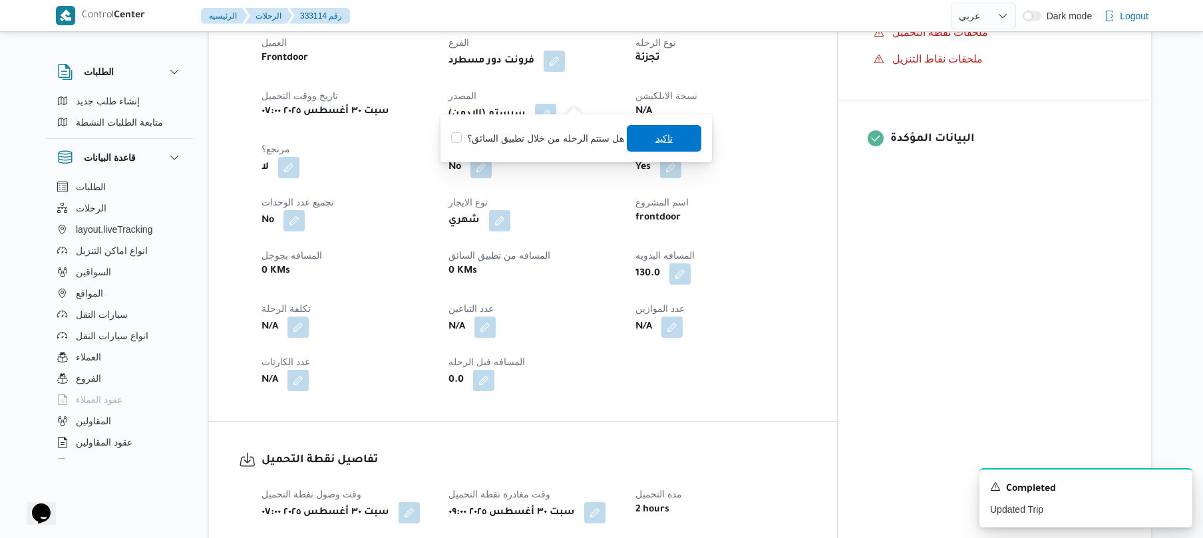
click at [658, 146] on span "تاكيد" at bounding box center [664, 138] width 17 height 16
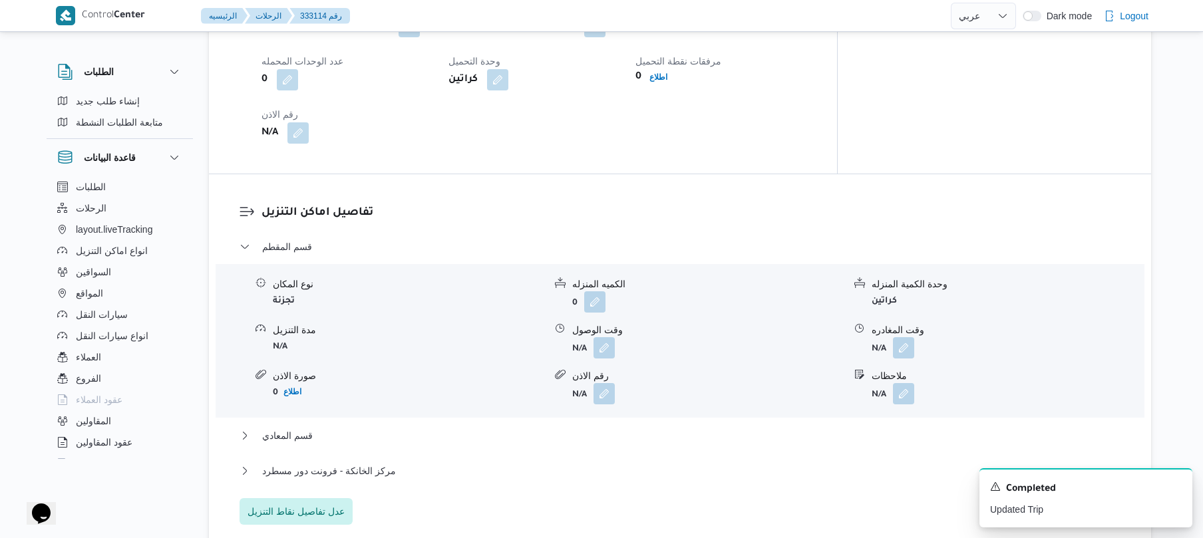
scroll to position [994, 0]
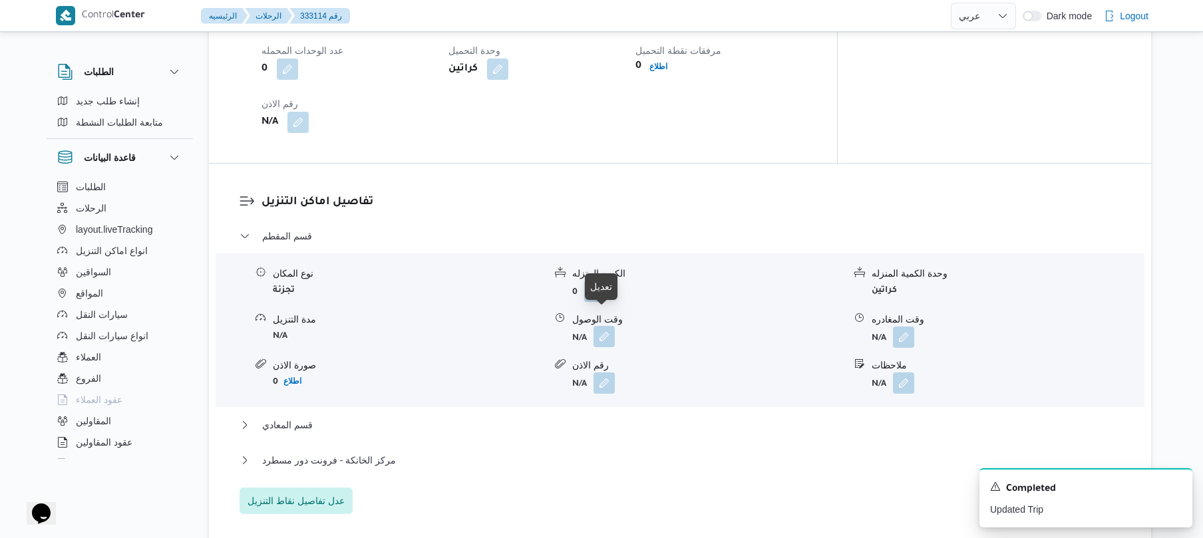
click at [605, 326] on button "button" at bounding box center [604, 336] width 21 height 21
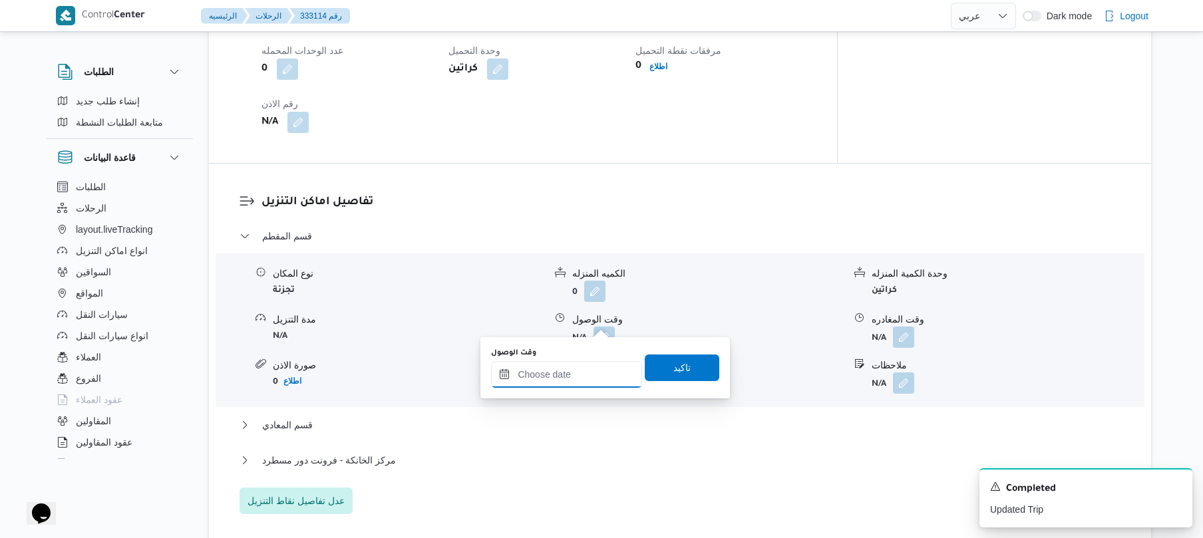
click at [572, 366] on input "وقت الوصول" at bounding box center [566, 374] width 151 height 27
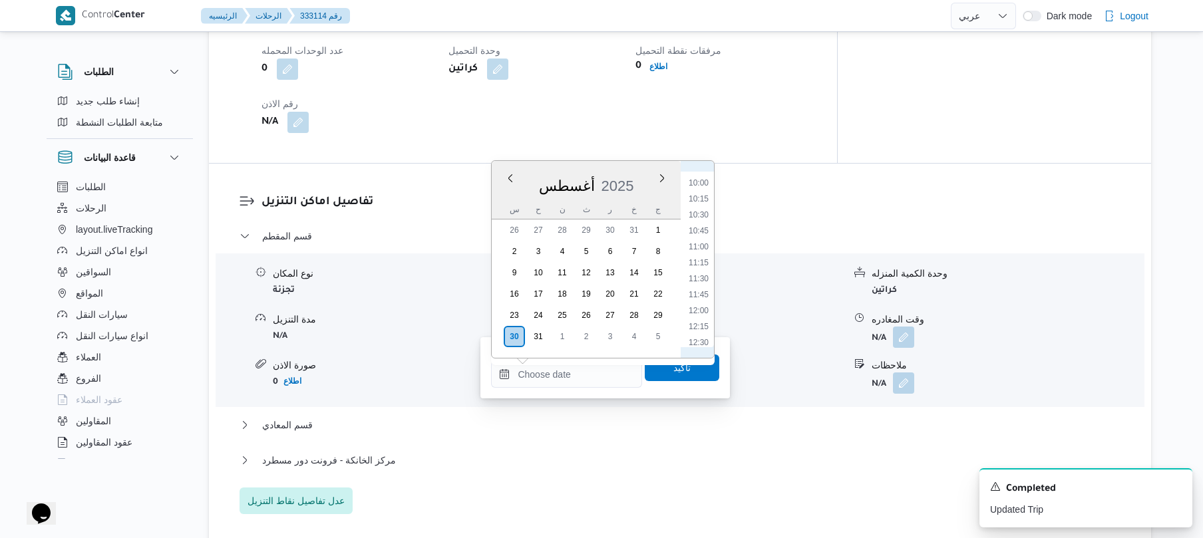
scroll to position [581, 0]
click at [695, 235] on li "10:00" at bounding box center [699, 236] width 31 height 13
type input "٣٠/٠٨/٢٠٢٥ ١٠:٠٠"
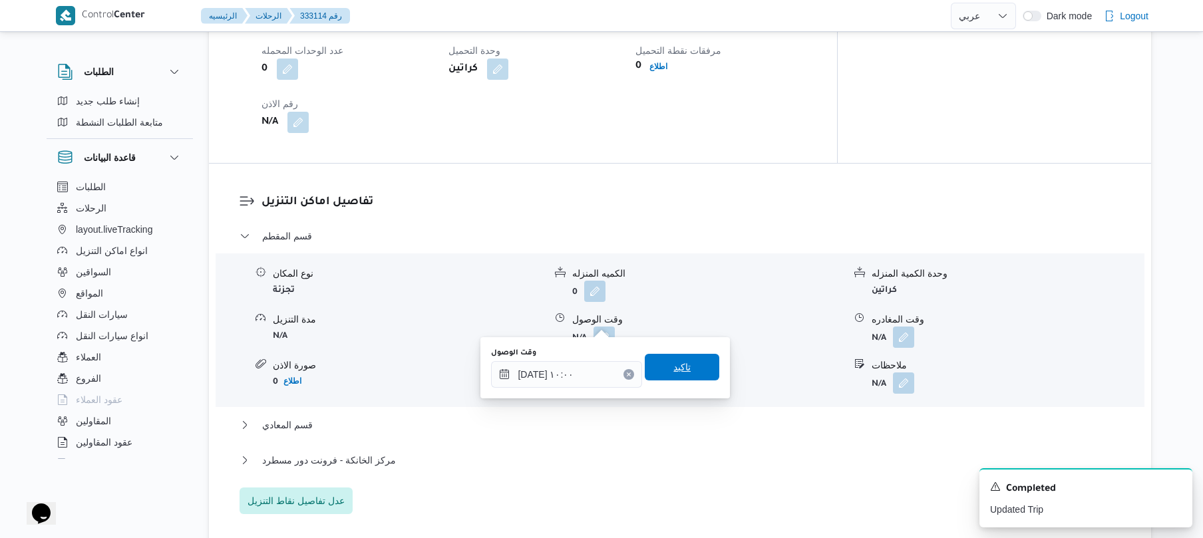
click at [674, 361] on span "تاكيد" at bounding box center [682, 367] width 17 height 16
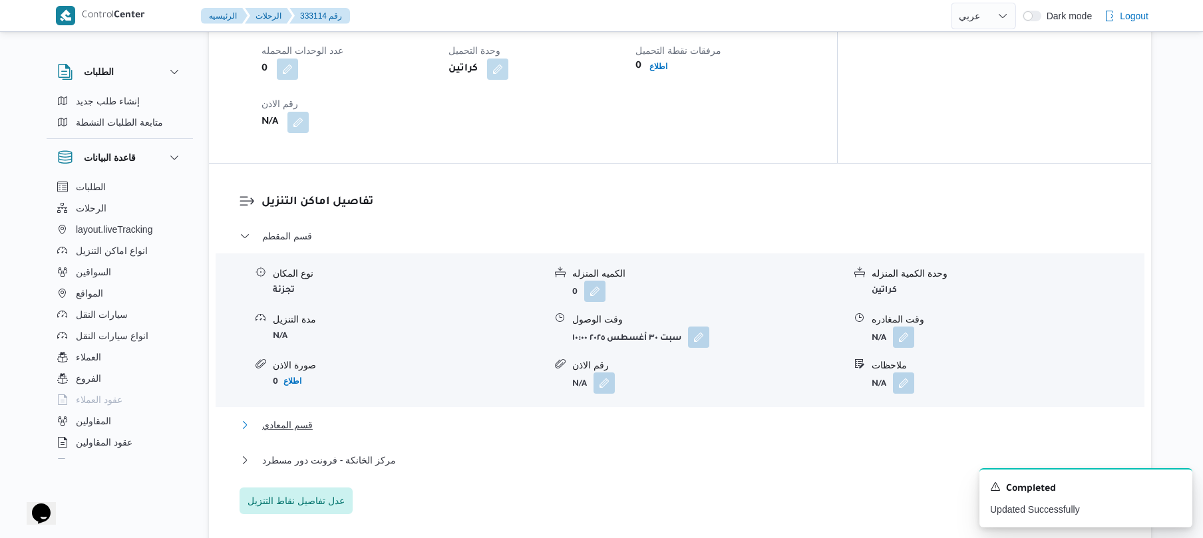
click at [600, 417] on button "قسم المعادي" at bounding box center [681, 425] width 882 height 16
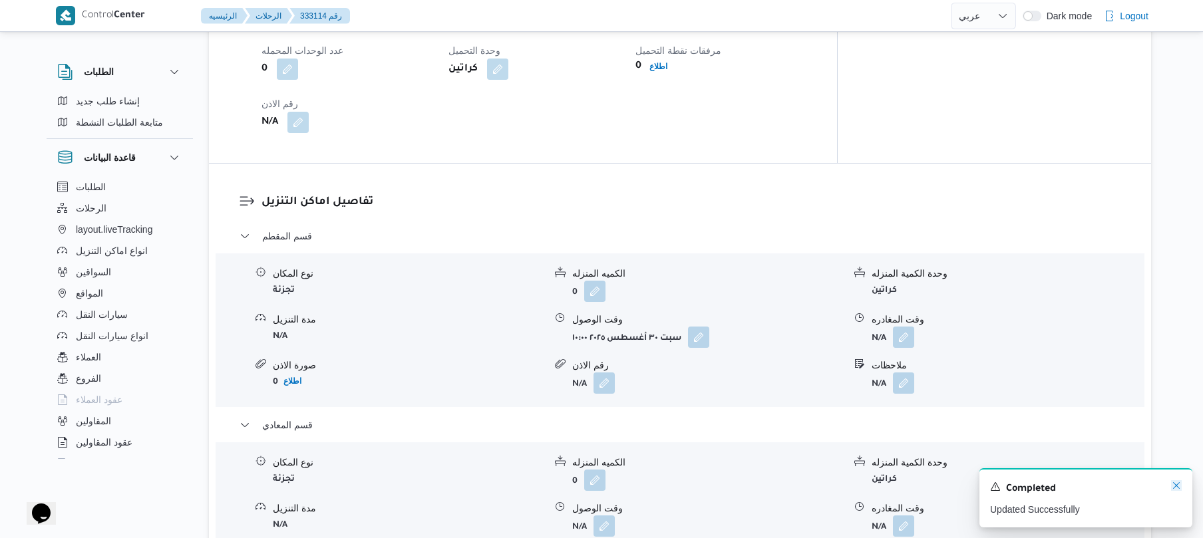
click at [1177, 486] on icon "Dismiss toast" at bounding box center [1176, 486] width 11 height 11
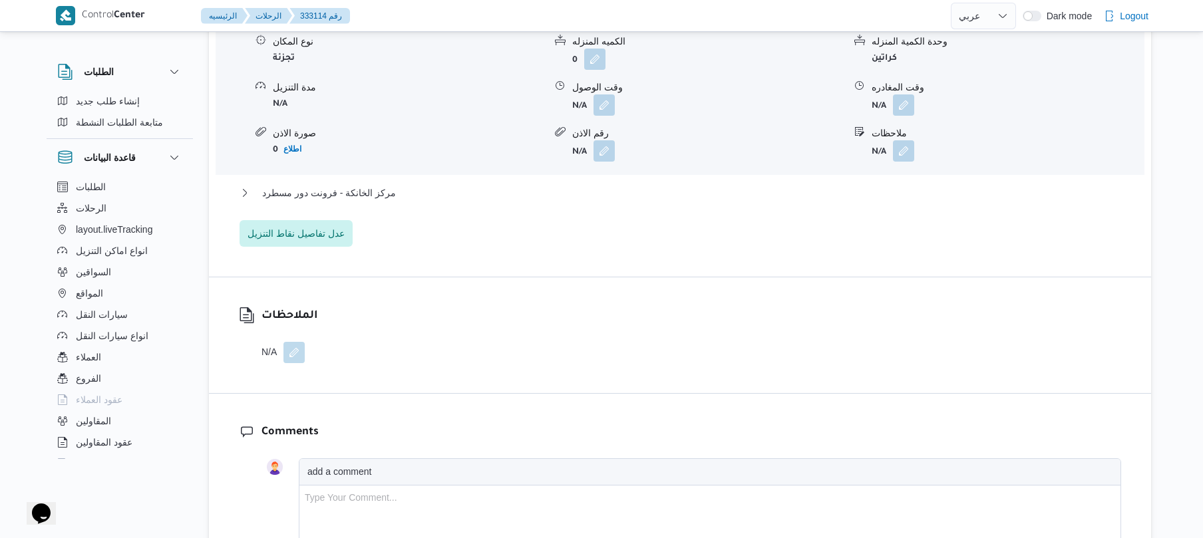
scroll to position [1420, 0]
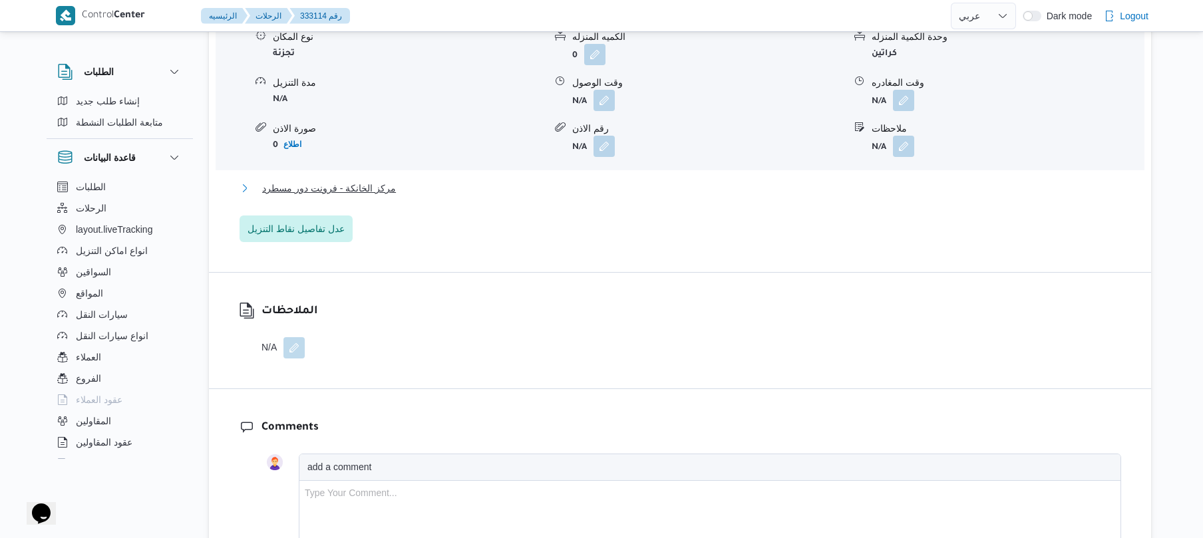
click at [767, 180] on button "مركز الخانكة - فرونت دور مسطرد" at bounding box center [681, 188] width 882 height 16
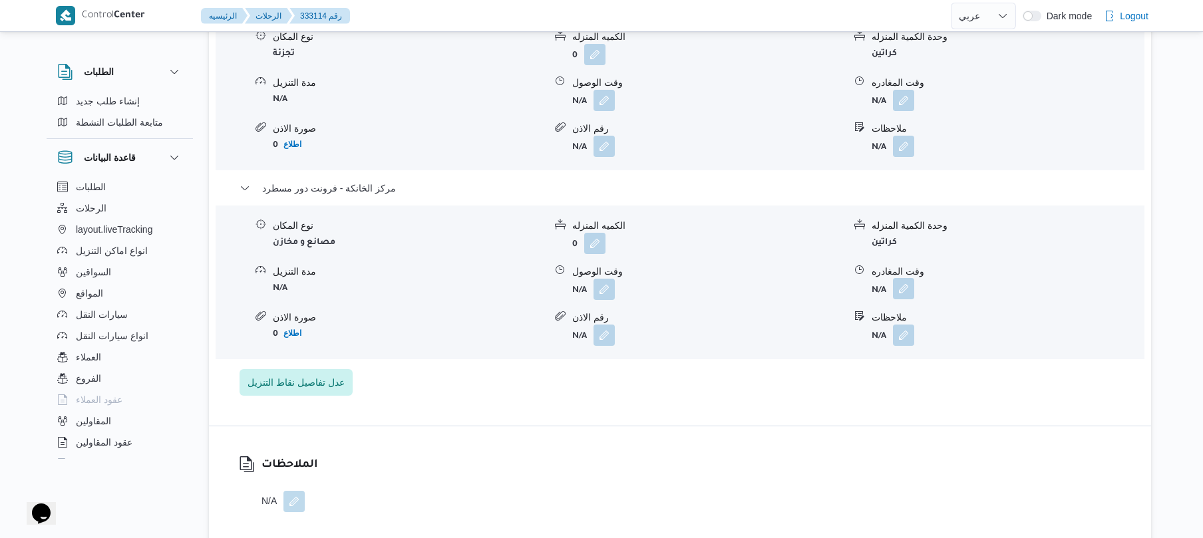
click at [908, 278] on button "button" at bounding box center [903, 288] width 21 height 21
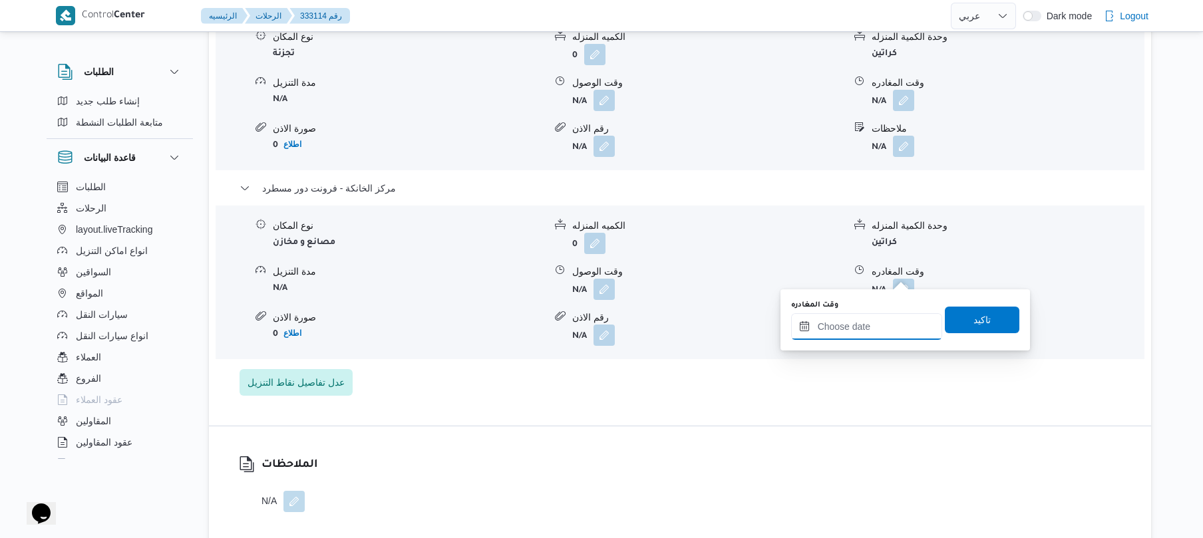
click at [879, 317] on input "وقت المغادره" at bounding box center [866, 327] width 151 height 27
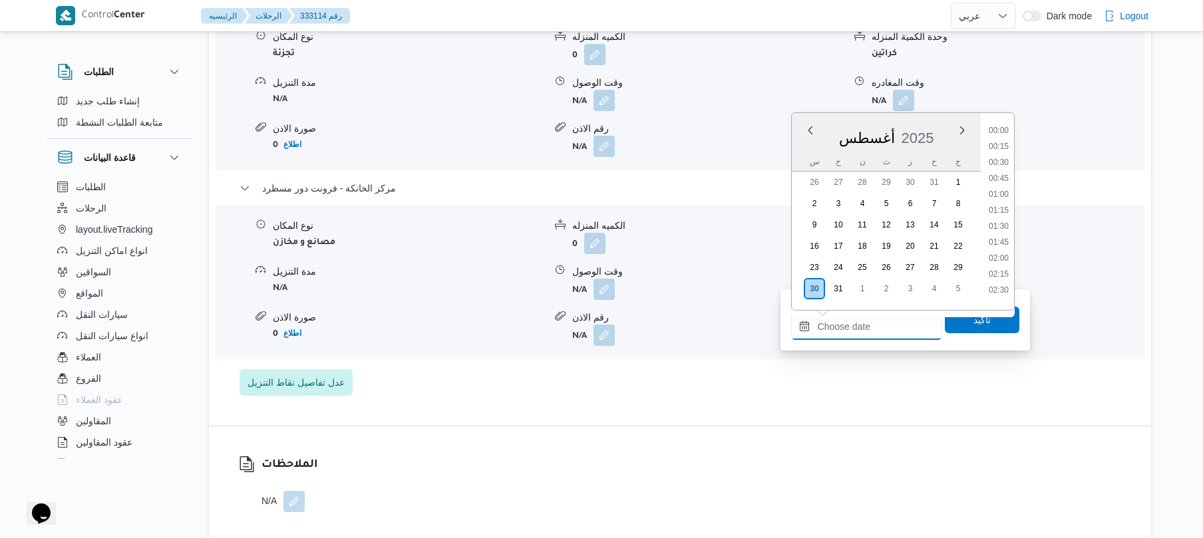
scroll to position [1028, 0]
click at [1009, 216] on li "17:30" at bounding box center [999, 220] width 31 height 13
type input "٣٠/٠٨/٢٠٢٥ ١٧:٣٠"
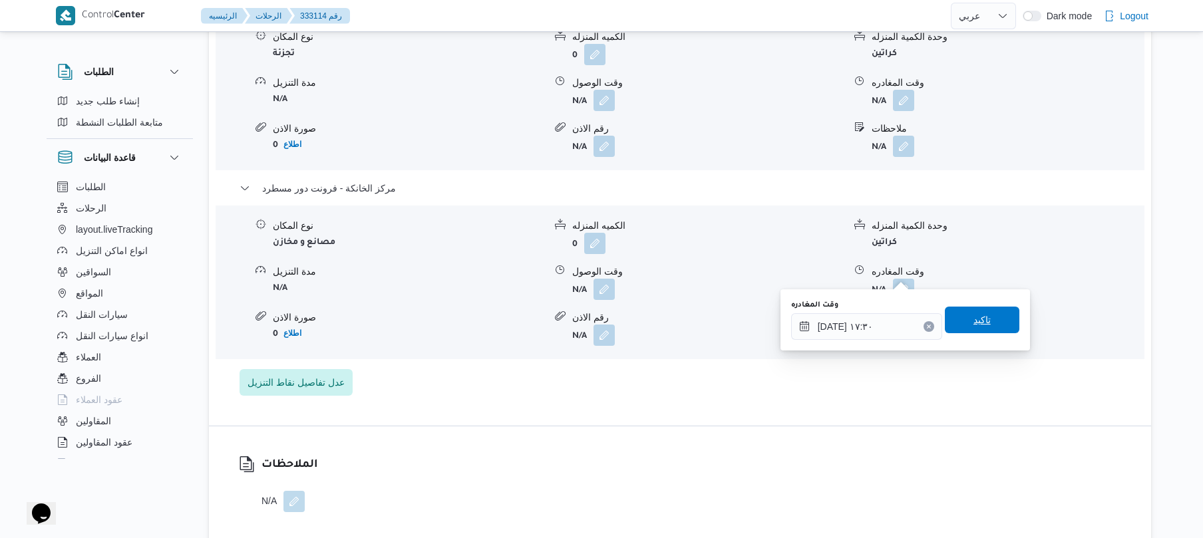
drag, startPoint x: 973, startPoint y: 305, endPoint x: 978, endPoint y: 296, distance: 10.7
click at [978, 296] on div "You are in a dialog. To close this dialog, hit escape. وقت المغادره ٣٠/٠٨/٢٠٢٥ …" at bounding box center [906, 320] width 250 height 61
click at [956, 321] on span "تاكيد" at bounding box center [982, 319] width 75 height 27
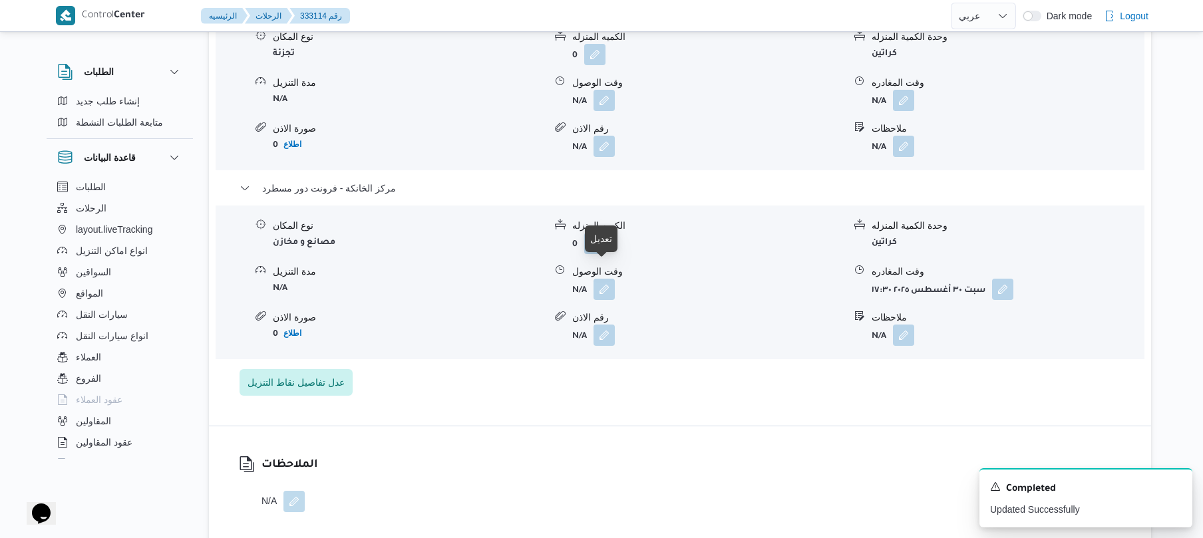
click at [614, 265] on dl "وقت الوصول N/A" at bounding box center [708, 282] width 272 height 35
click at [604, 278] on button "button" at bounding box center [604, 288] width 21 height 21
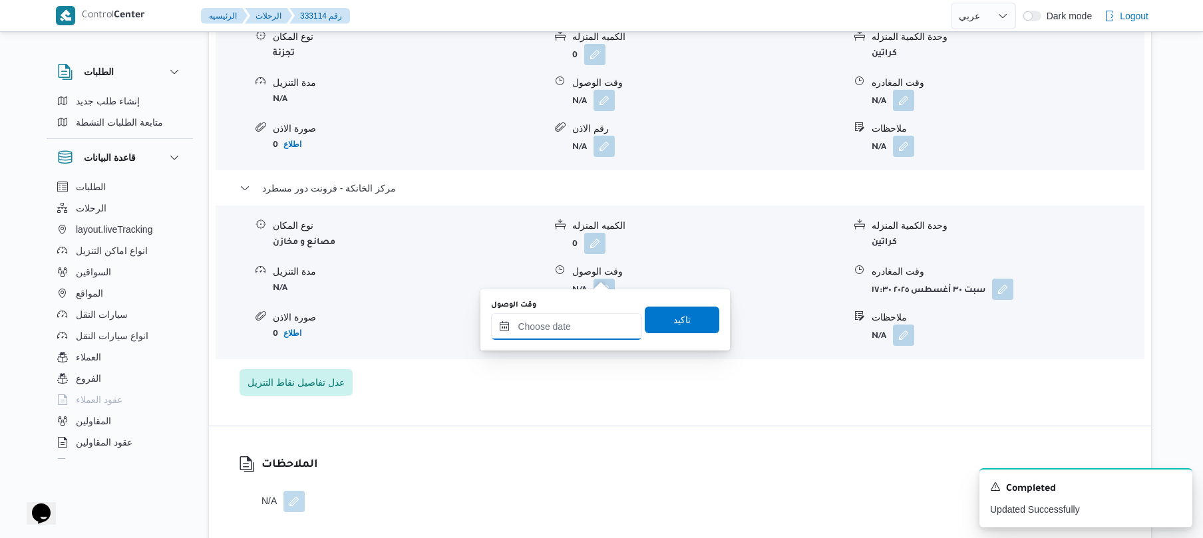
click at [580, 323] on input "وقت الوصول" at bounding box center [566, 327] width 151 height 27
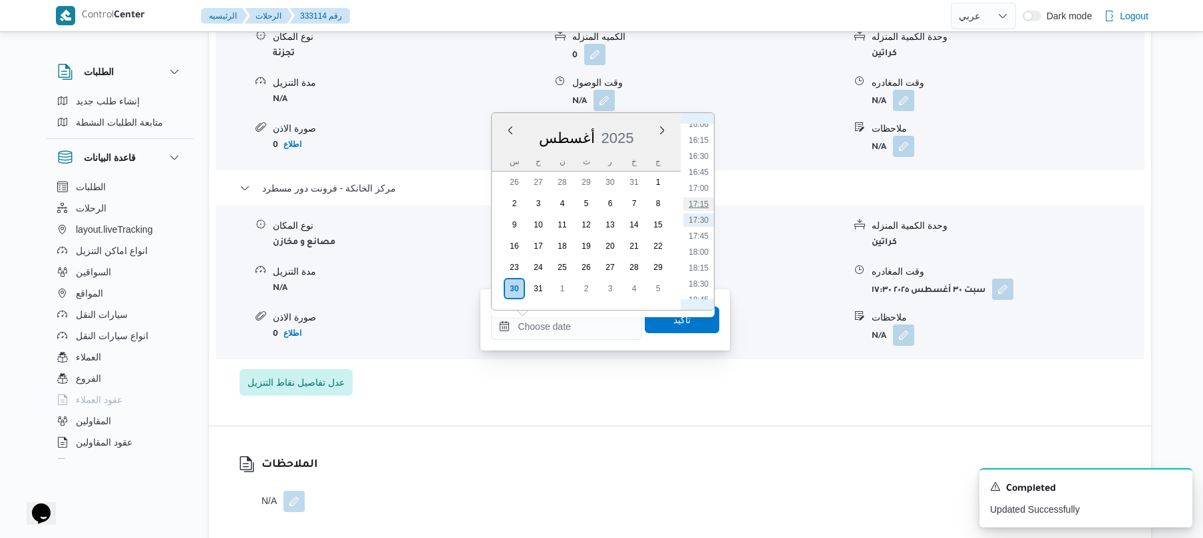
click at [694, 200] on li "17:15" at bounding box center [699, 204] width 31 height 13
type input "٣٠/٠٨/٢٠٢٥ ١٧:١٥"
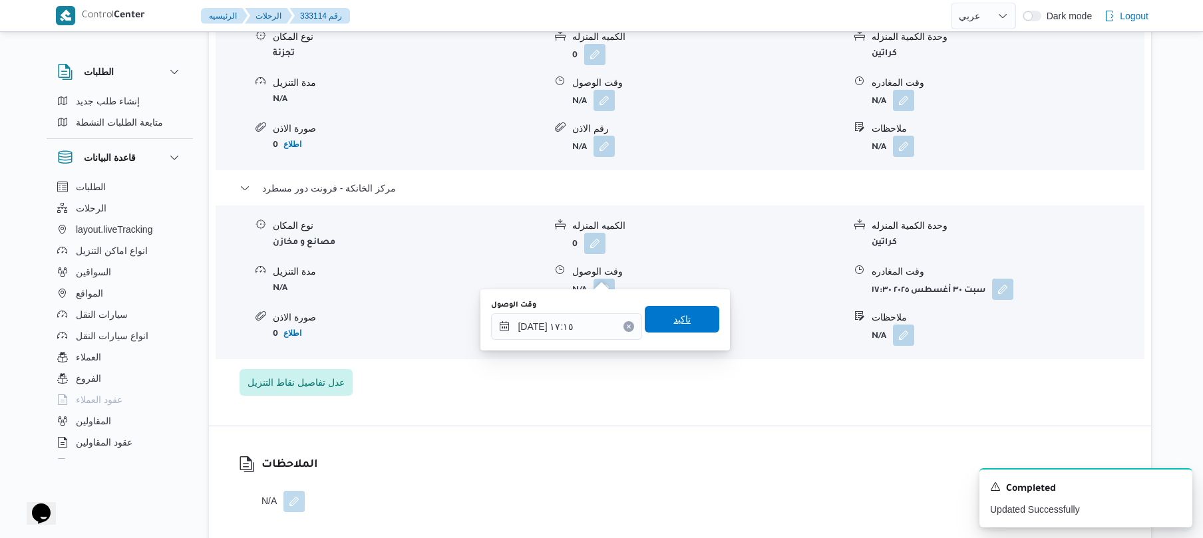
click at [674, 323] on span "تاكيد" at bounding box center [682, 320] width 17 height 16
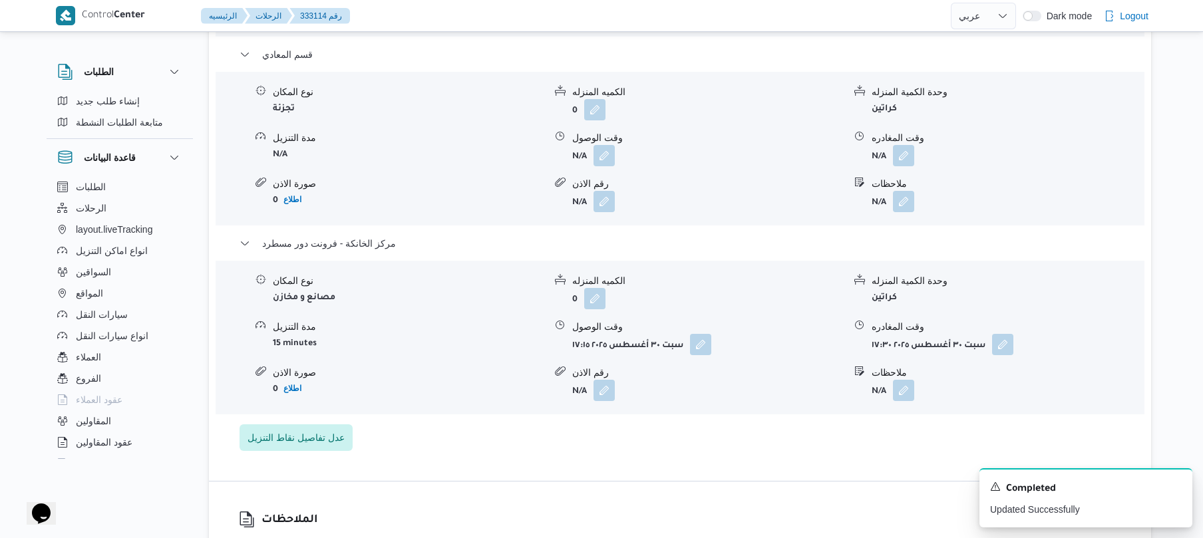
scroll to position [1349, 0]
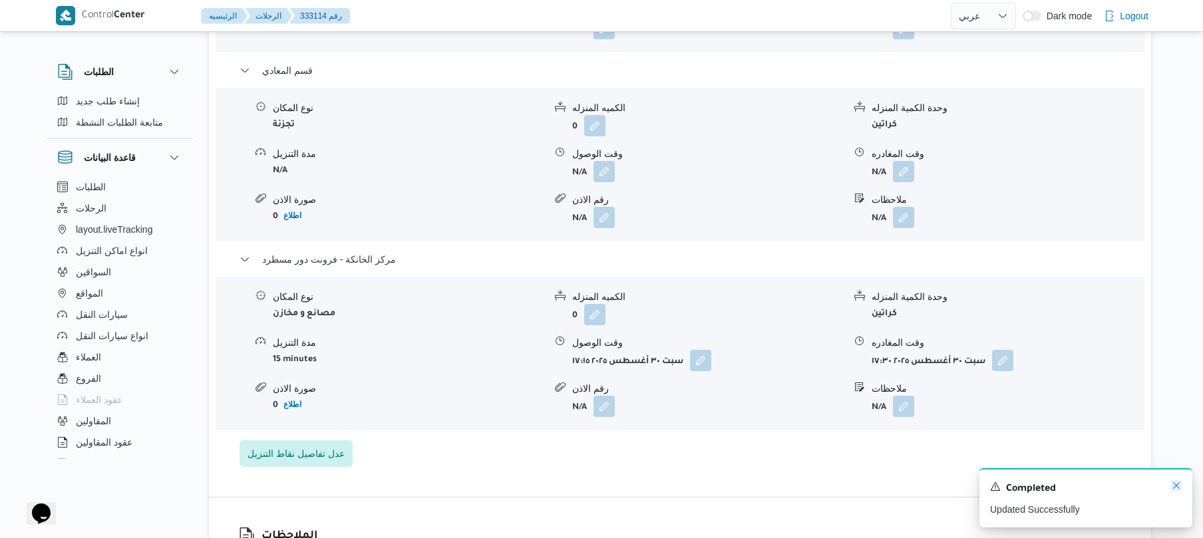
click at [1177, 485] on icon "Dismiss toast" at bounding box center [1176, 486] width 11 height 11
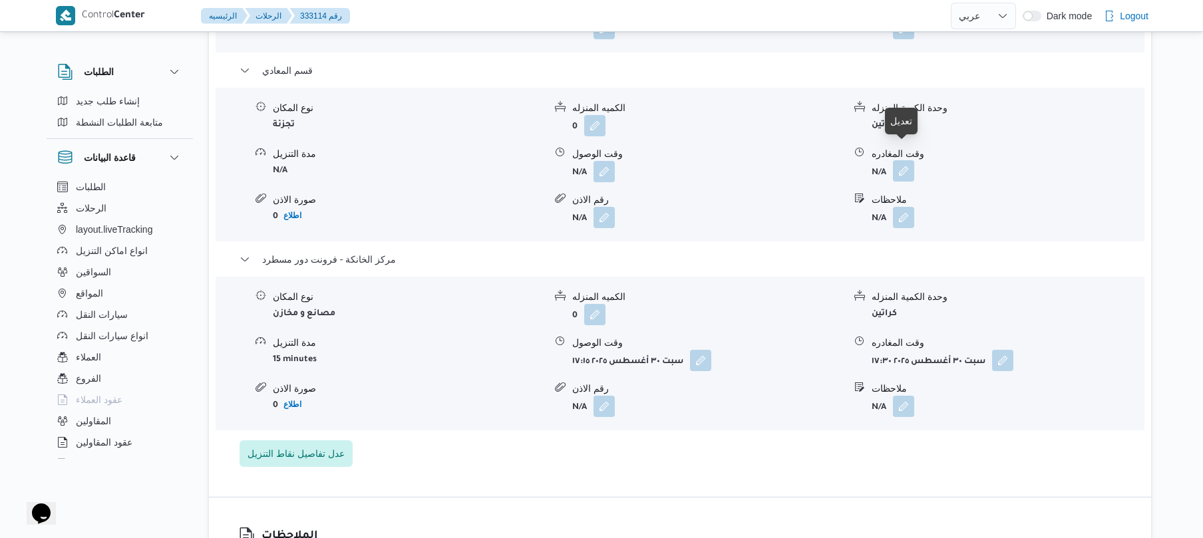
click at [905, 160] on button "button" at bounding box center [903, 170] width 21 height 21
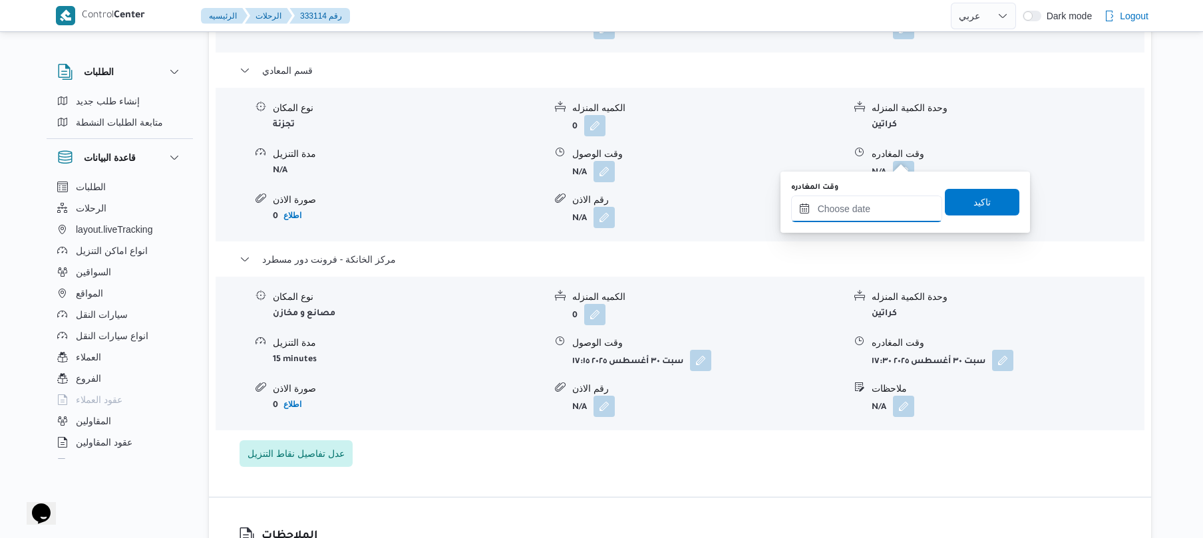
click at [871, 203] on input "وقت المغادره" at bounding box center [866, 209] width 151 height 27
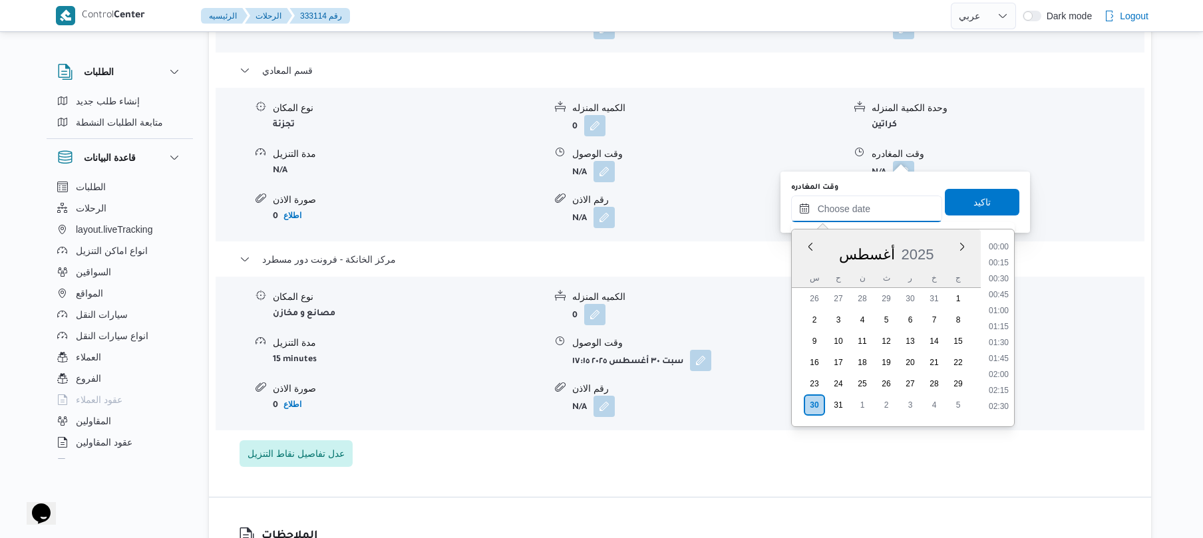
scroll to position [1028, 0]
click at [1007, 256] on li "16:15" at bounding box center [999, 256] width 31 height 13
type input "٣٠/٠٨/٢٠٢٥ ١٦:١٥"
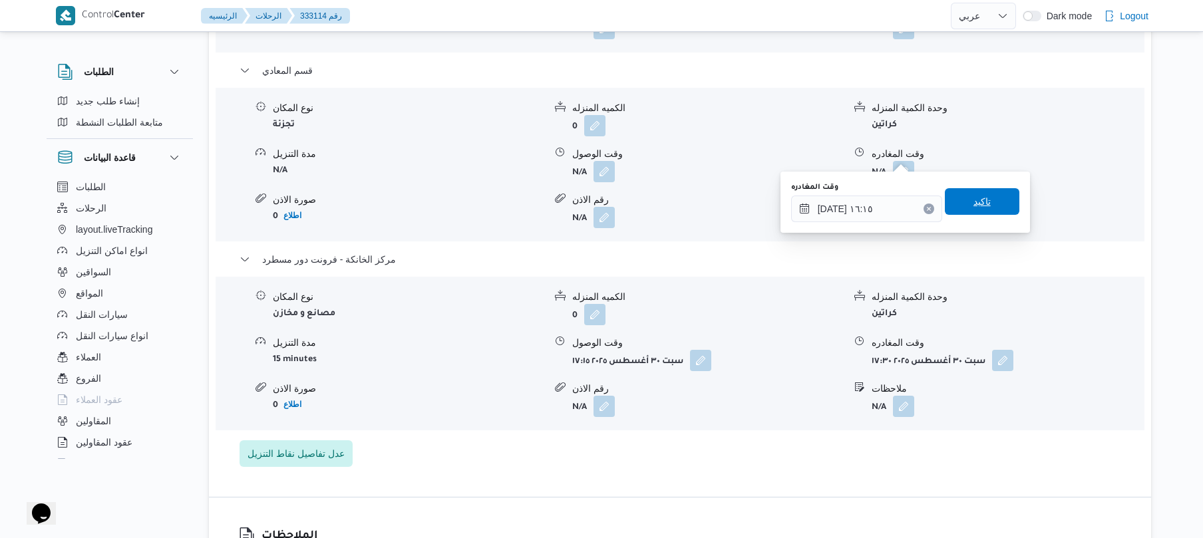
click at [978, 206] on span "تاكيد" at bounding box center [982, 202] width 17 height 16
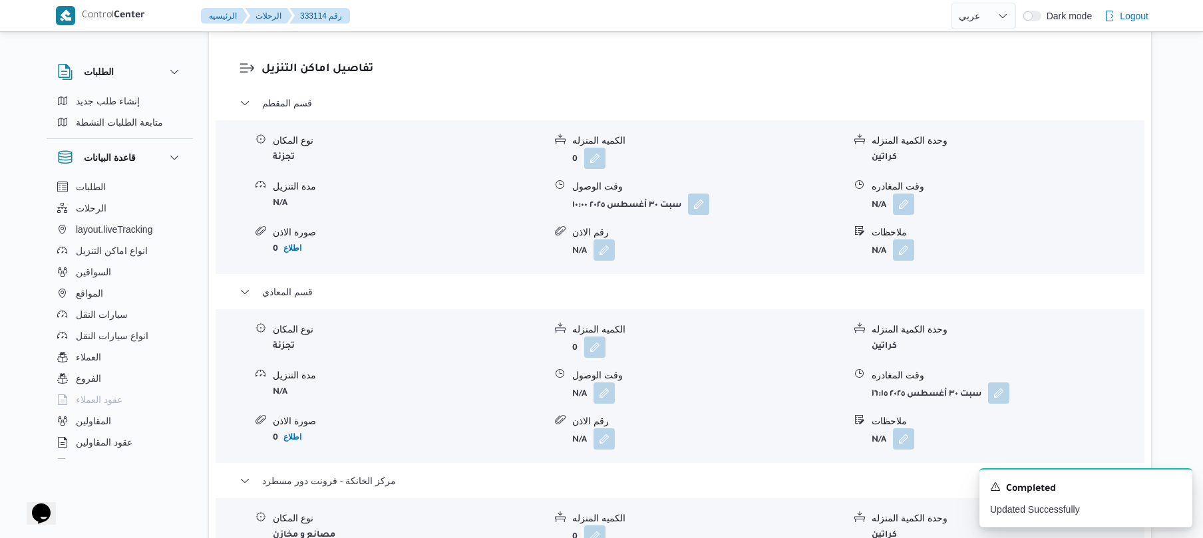
scroll to position [1100, 0]
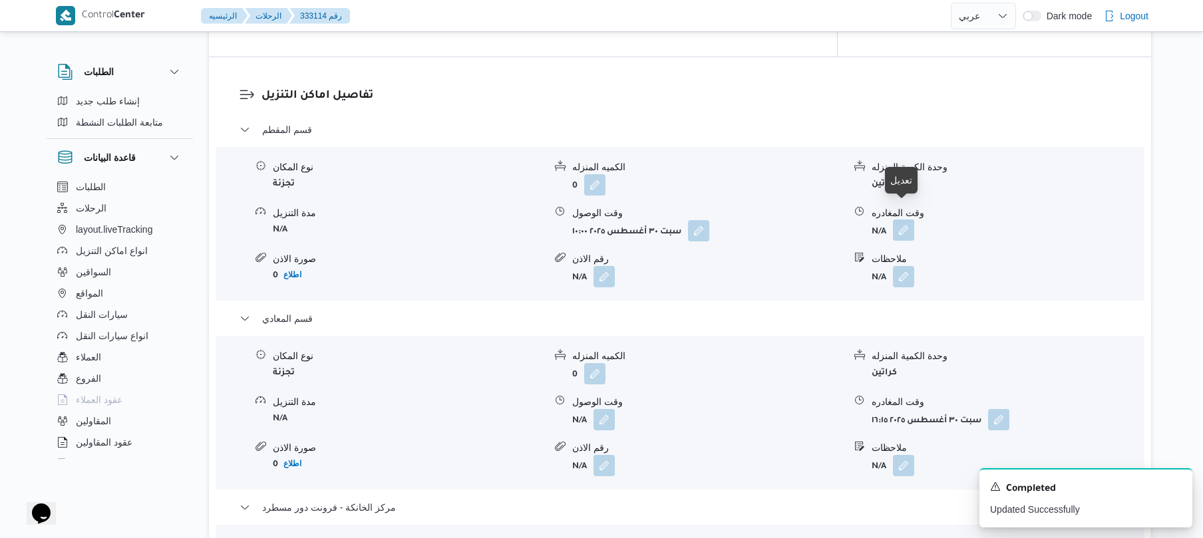
click at [903, 220] on button "button" at bounding box center [903, 230] width 21 height 21
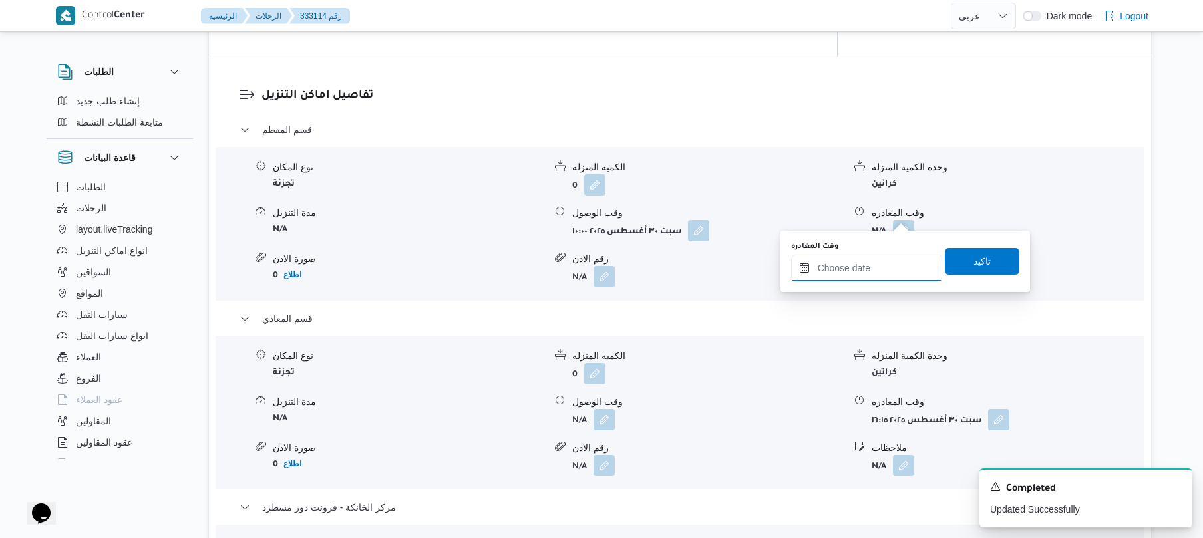
click at [828, 261] on input "وقت المغادره" at bounding box center [866, 268] width 151 height 27
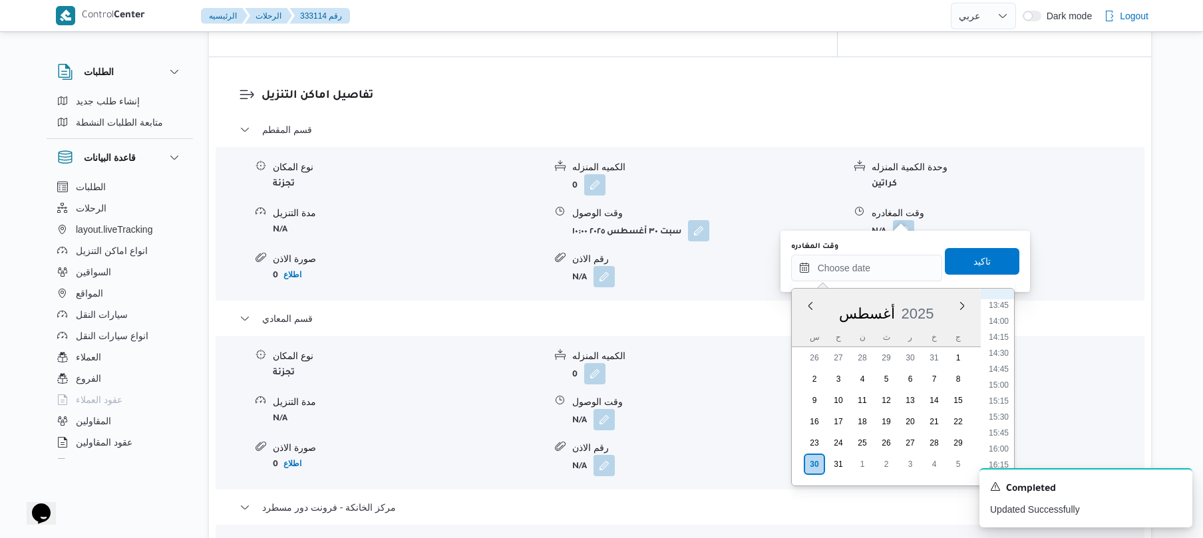
scroll to position [730, 0]
click at [1000, 361] on li "12:15" at bounding box center [999, 358] width 31 height 13
type input "٣٠/٠٨/٢٠٢٥ ١٢:١٥"
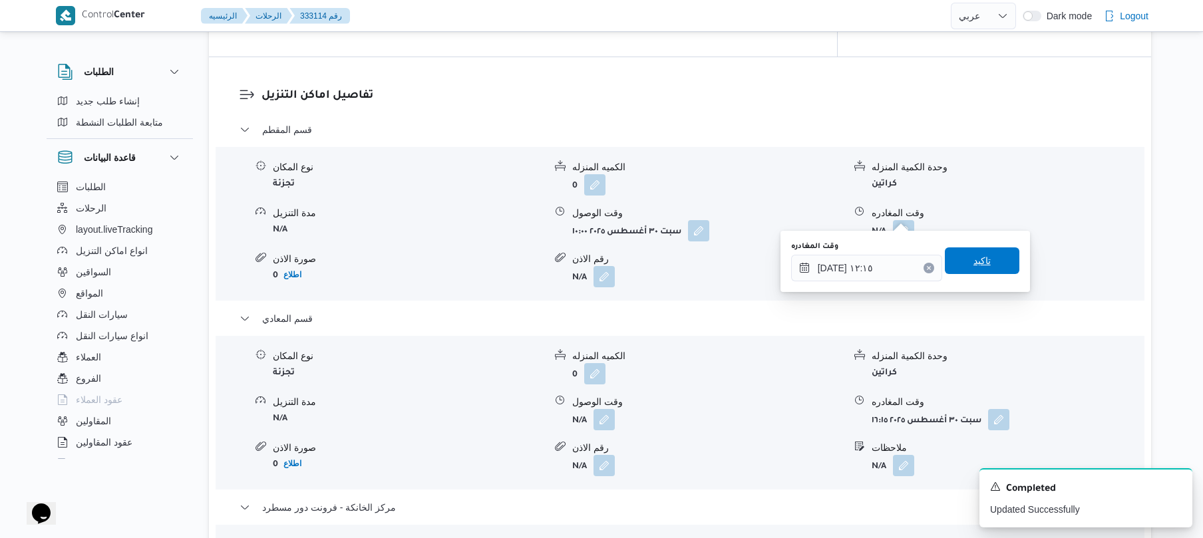
click at [986, 262] on span "تاكيد" at bounding box center [982, 261] width 75 height 27
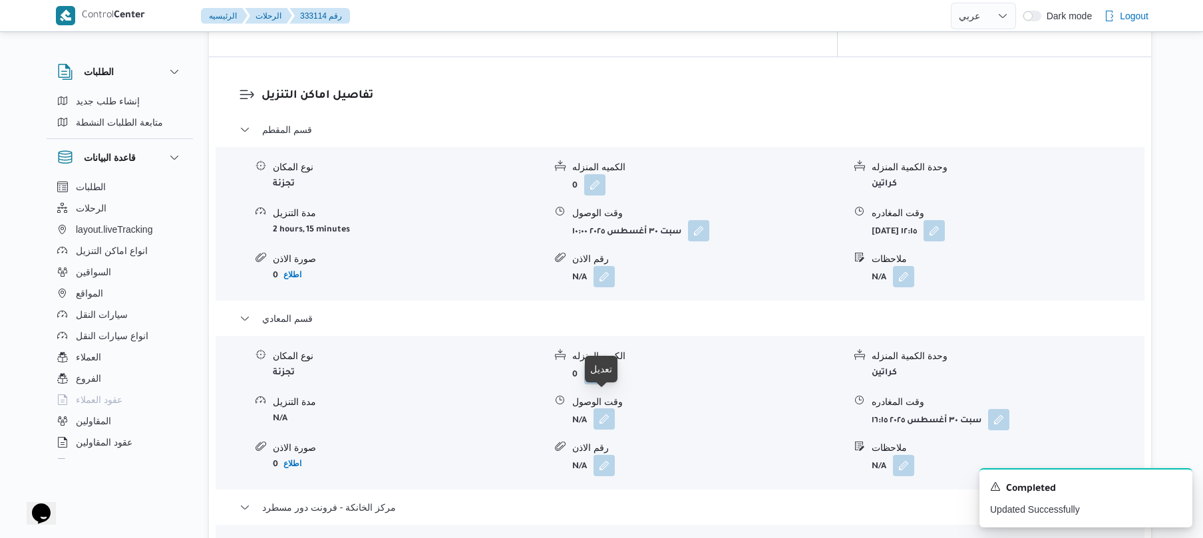
click at [610, 409] on button "button" at bounding box center [604, 419] width 21 height 21
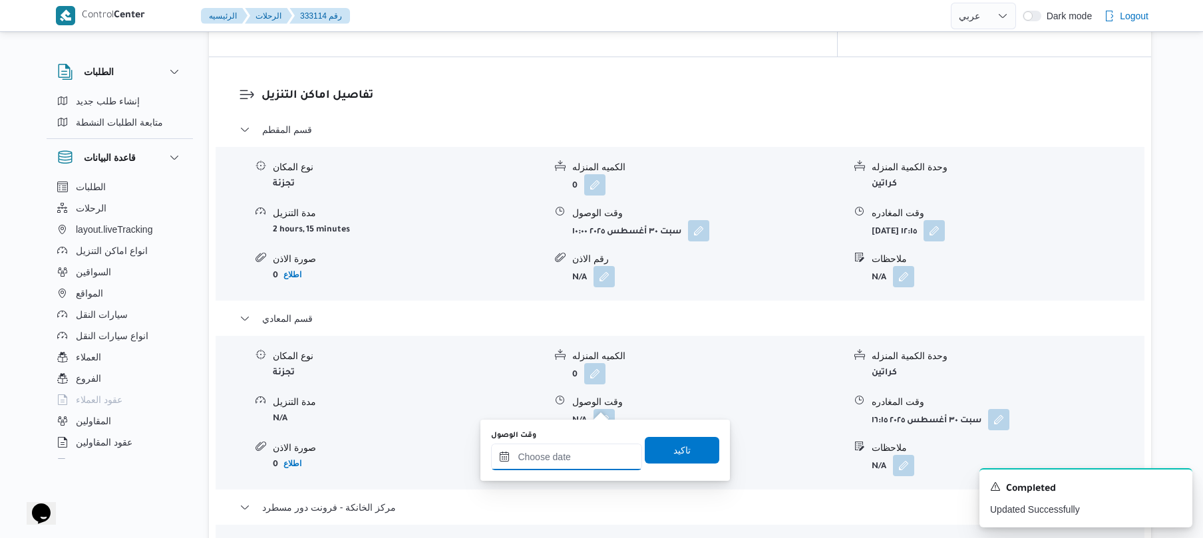
click at [579, 459] on input "وقت الوصول" at bounding box center [566, 457] width 151 height 27
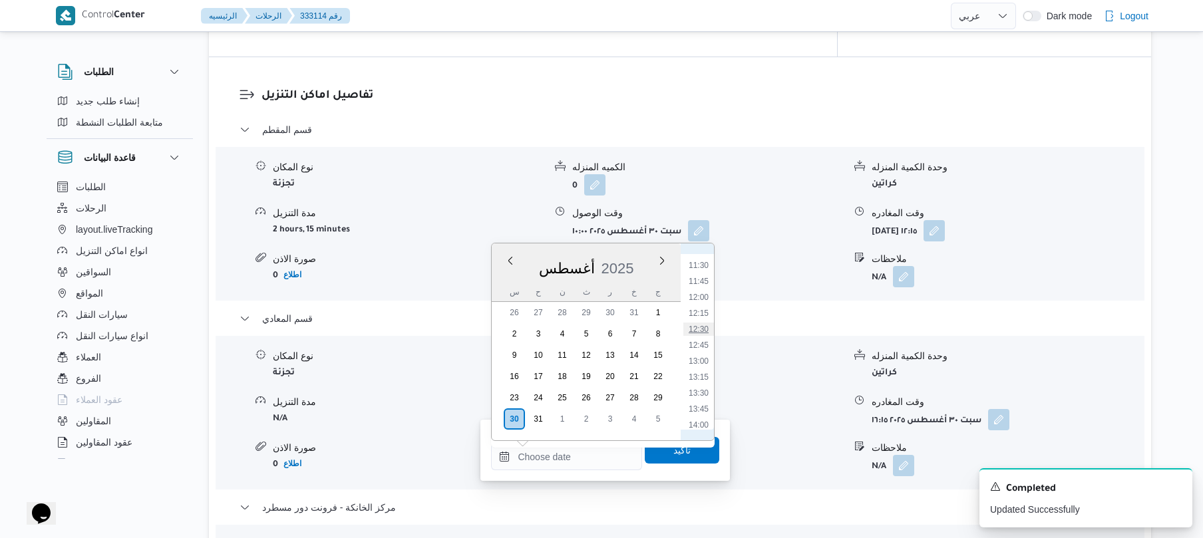
click at [703, 329] on li "12:30" at bounding box center [699, 329] width 31 height 13
type input "٣٠/٠٨/٢٠٢٥ ١٢:٣٠"
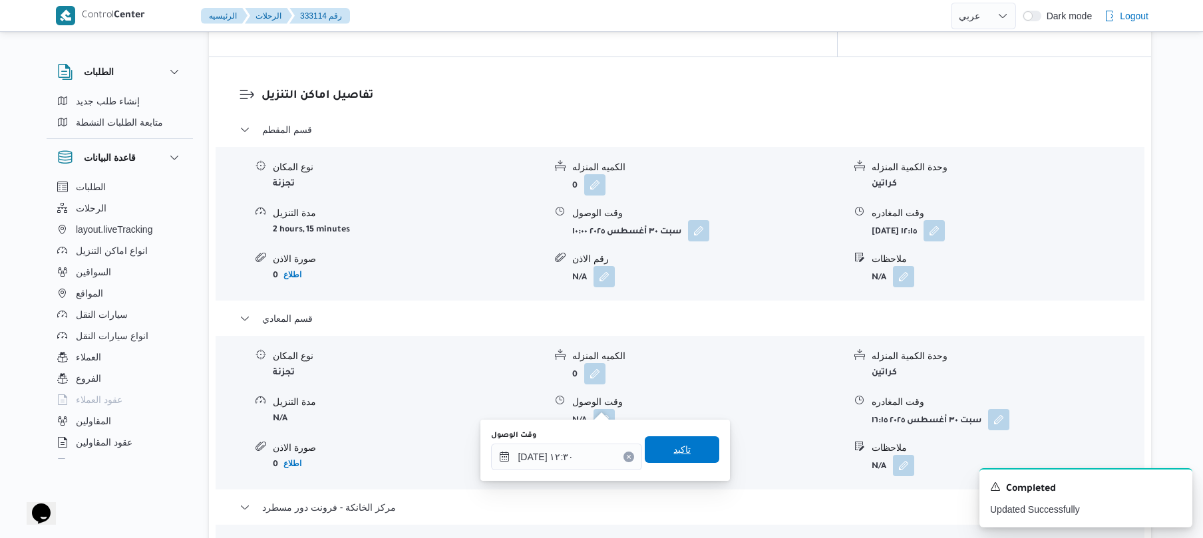
click at [676, 449] on span "تاكيد" at bounding box center [682, 450] width 17 height 16
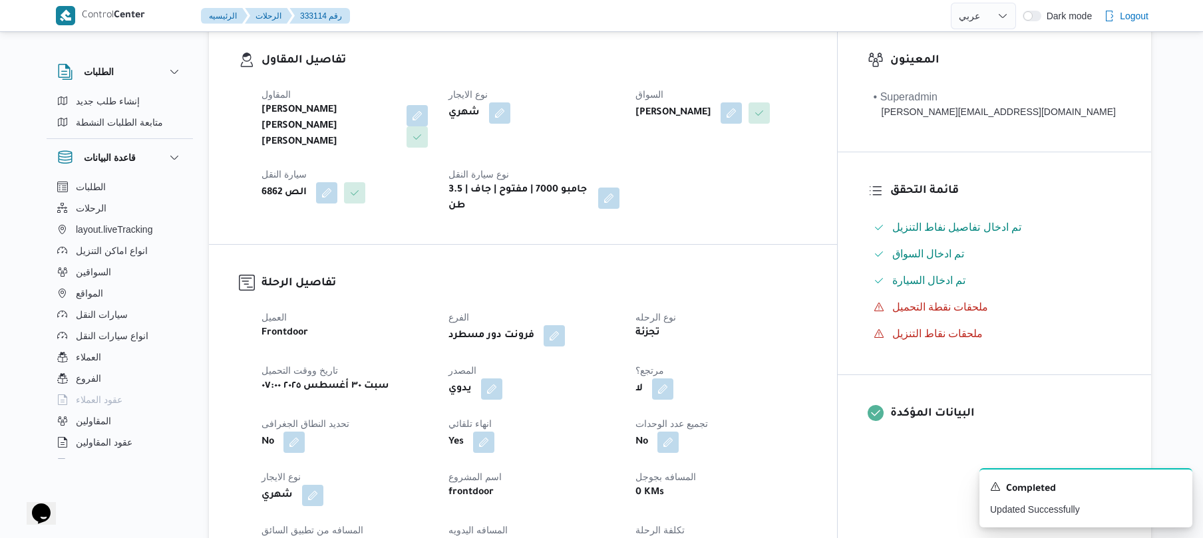
scroll to position [19, 0]
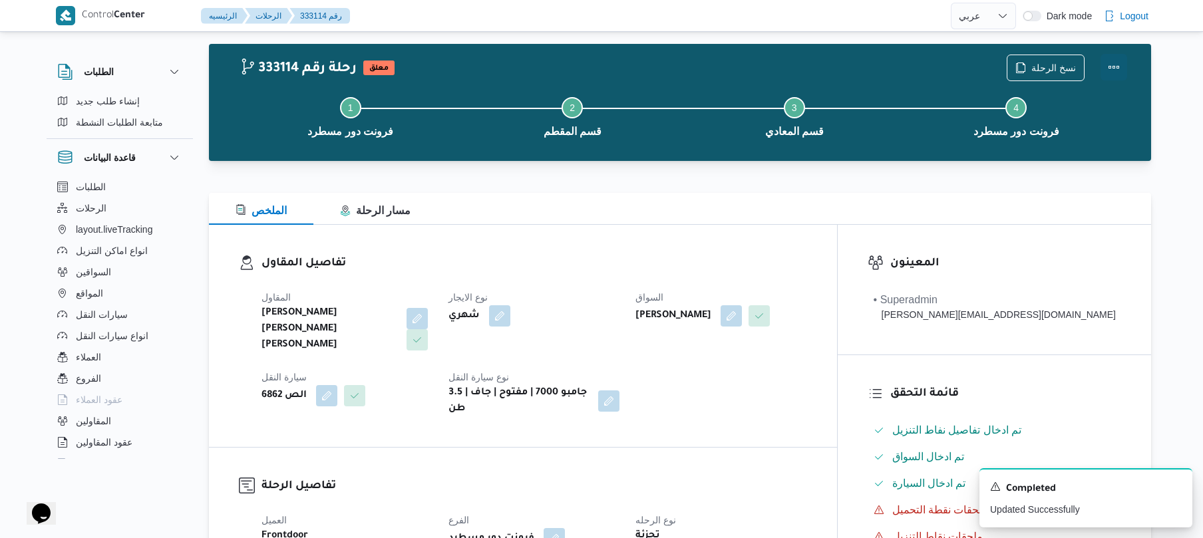
click at [1111, 64] on button "Actions" at bounding box center [1114, 67] width 27 height 27
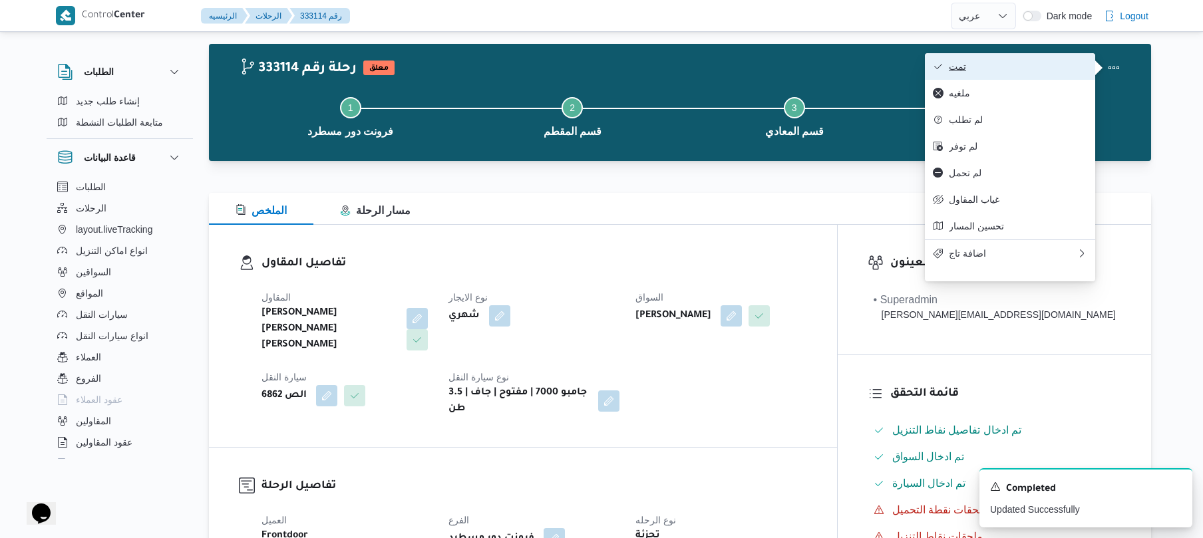
click at [1076, 68] on span "تمت" at bounding box center [1018, 66] width 138 height 11
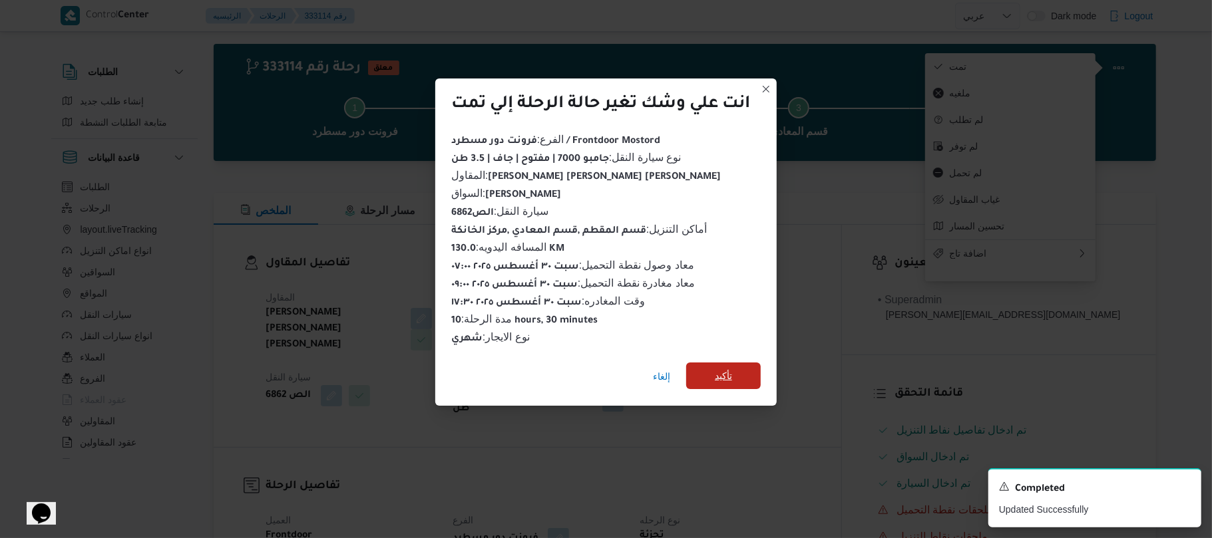
click at [726, 378] on span "تأكيد" at bounding box center [723, 376] width 75 height 27
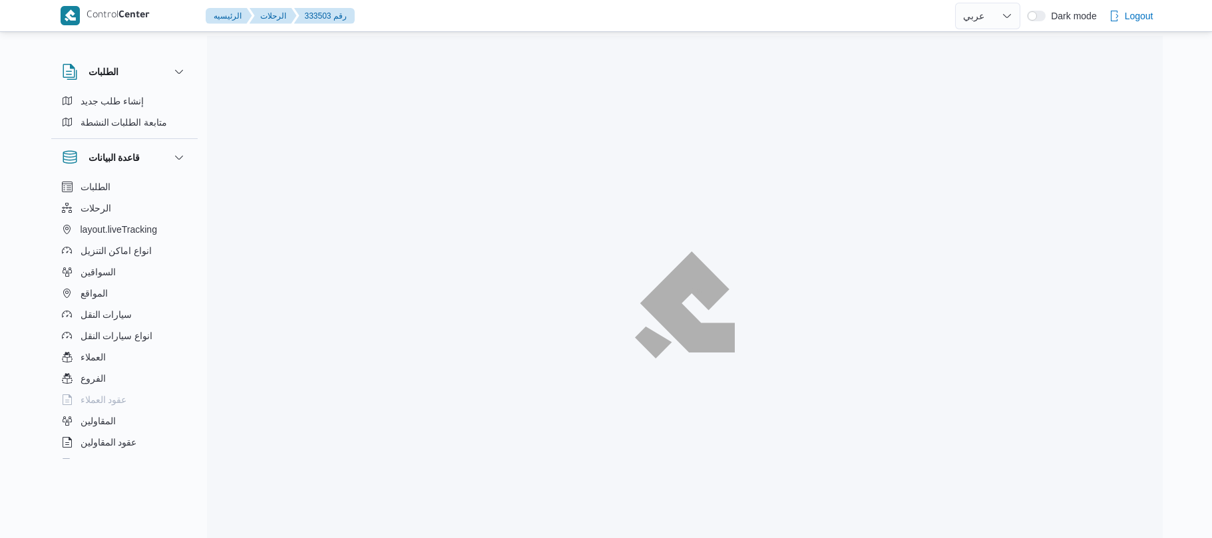
select select "ar"
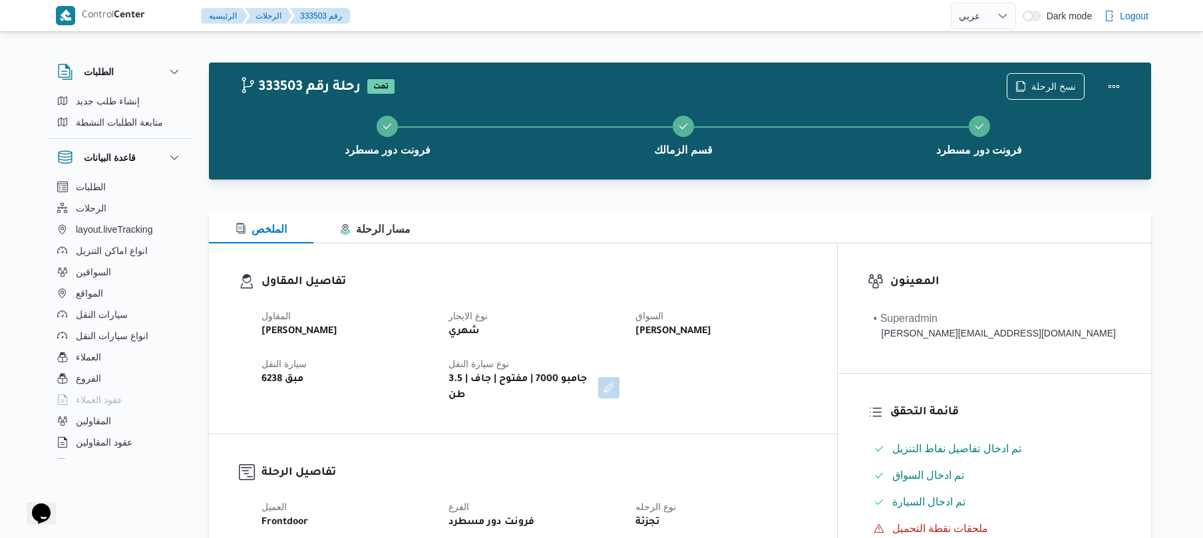
click at [602, 293] on dl "تفاصيل المقاول المقاول [PERSON_NAME] نوع الايجار شهري السواق [PERSON_NAME] سيار…" at bounding box center [535, 339] width 546 height 130
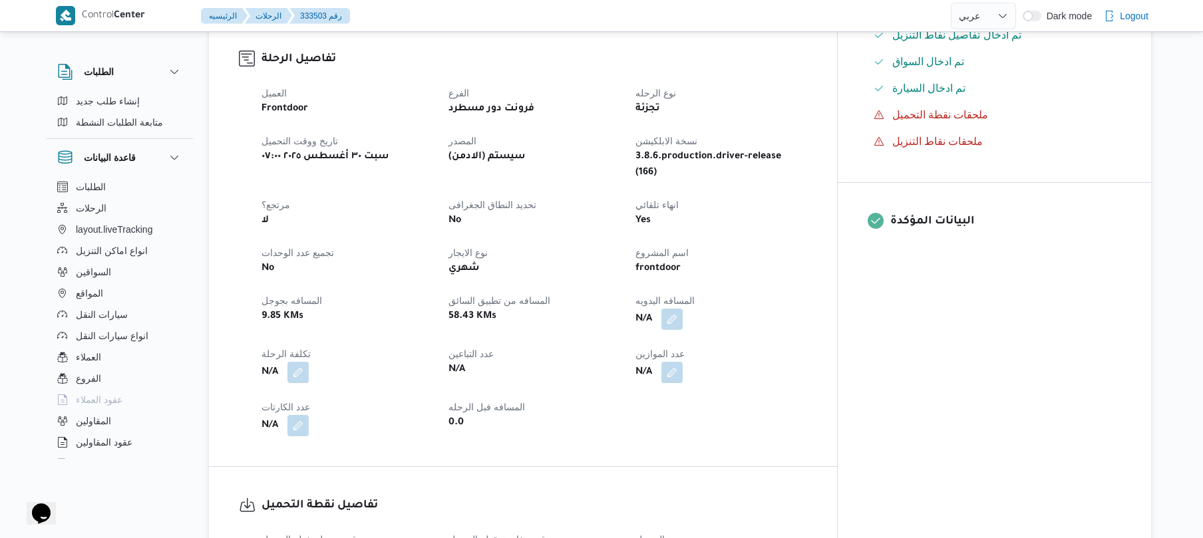
scroll to position [426, 0]
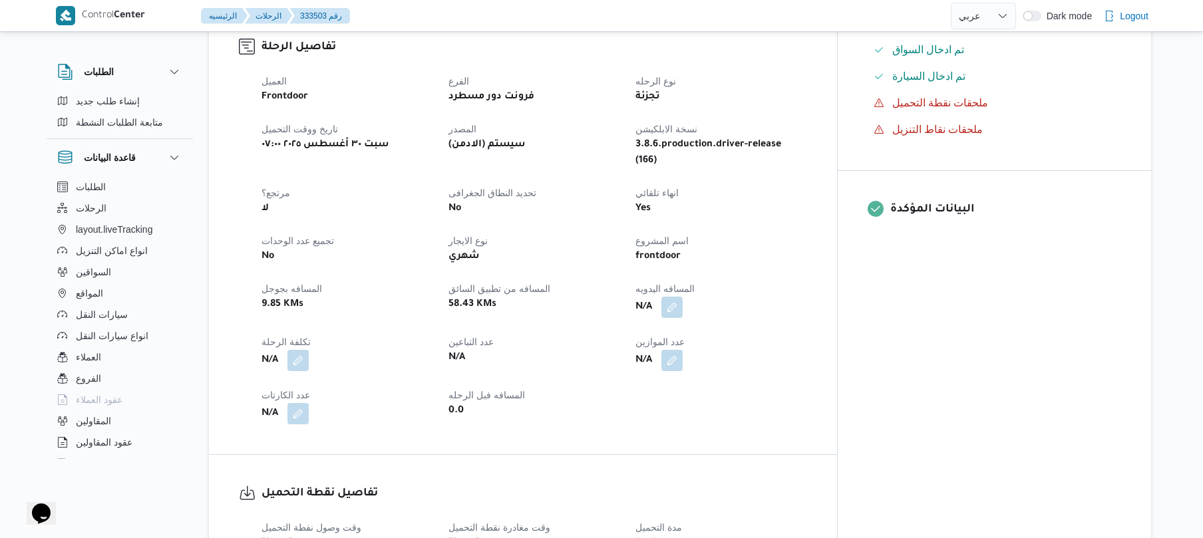
click at [683, 297] on span at bounding box center [669, 307] width 28 height 21
click at [683, 296] on button "button" at bounding box center [672, 306] width 21 height 21
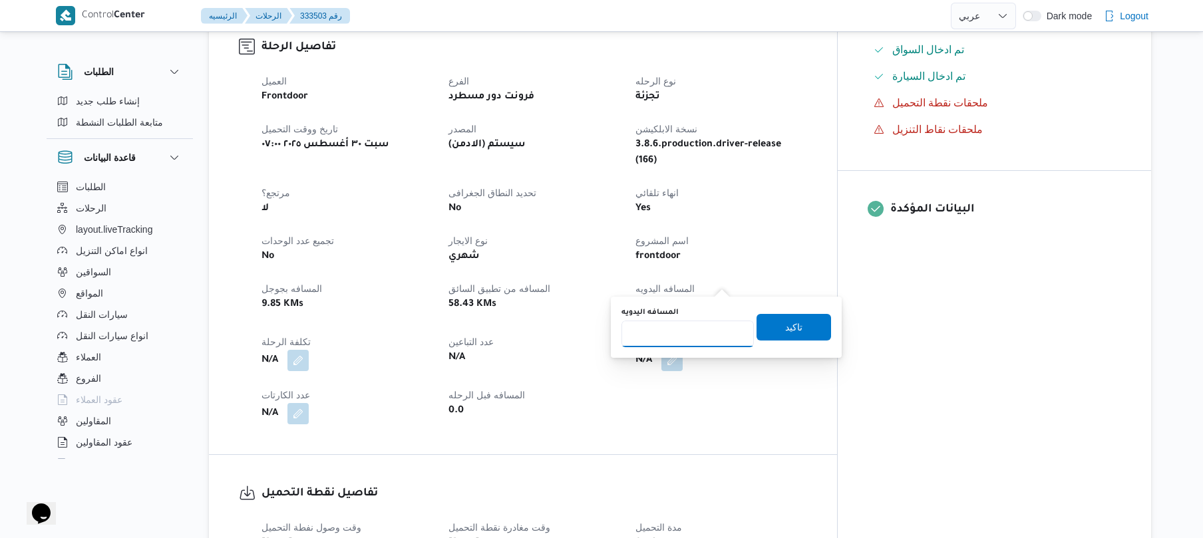
click at [693, 339] on input "المسافه اليدويه" at bounding box center [688, 334] width 132 height 27
type input "90"
click at [794, 328] on span "تاكيد" at bounding box center [793, 327] width 17 height 16
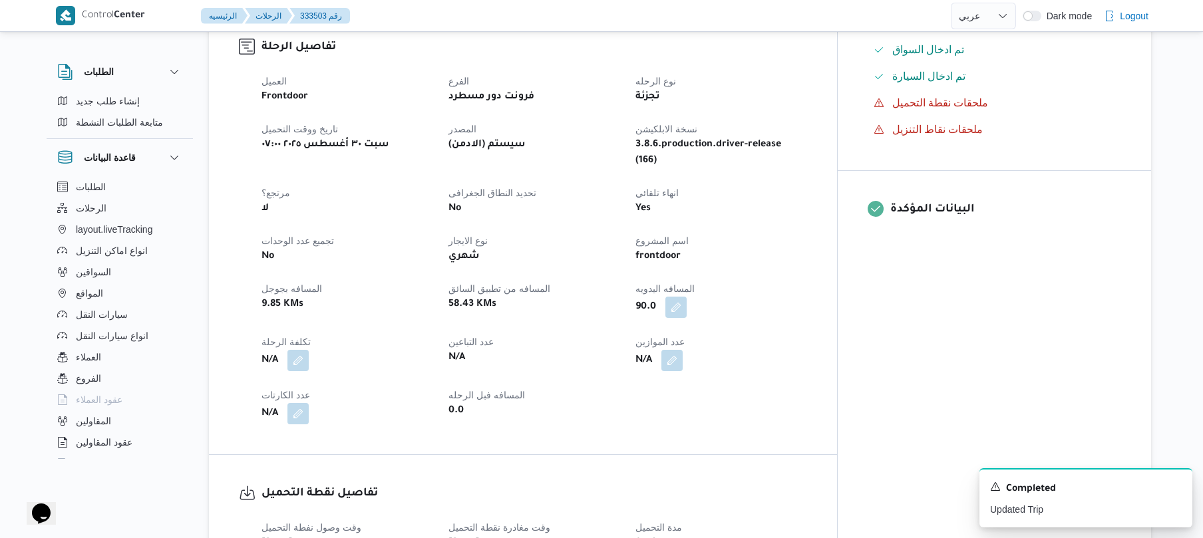
scroll to position [461, 0]
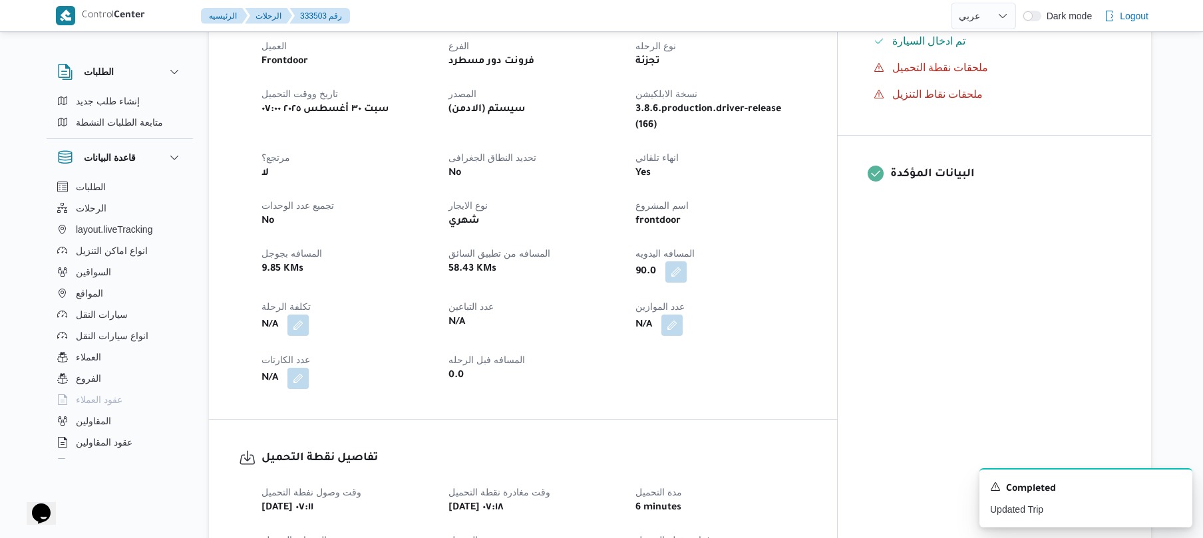
click at [799, 314] on div "العميل Frontdoor الفرع فرونت دور مسطرد نوع الرحله تجزئة تاريخ ووقت التحميل سبت …" at bounding box center [535, 213] width 562 height 367
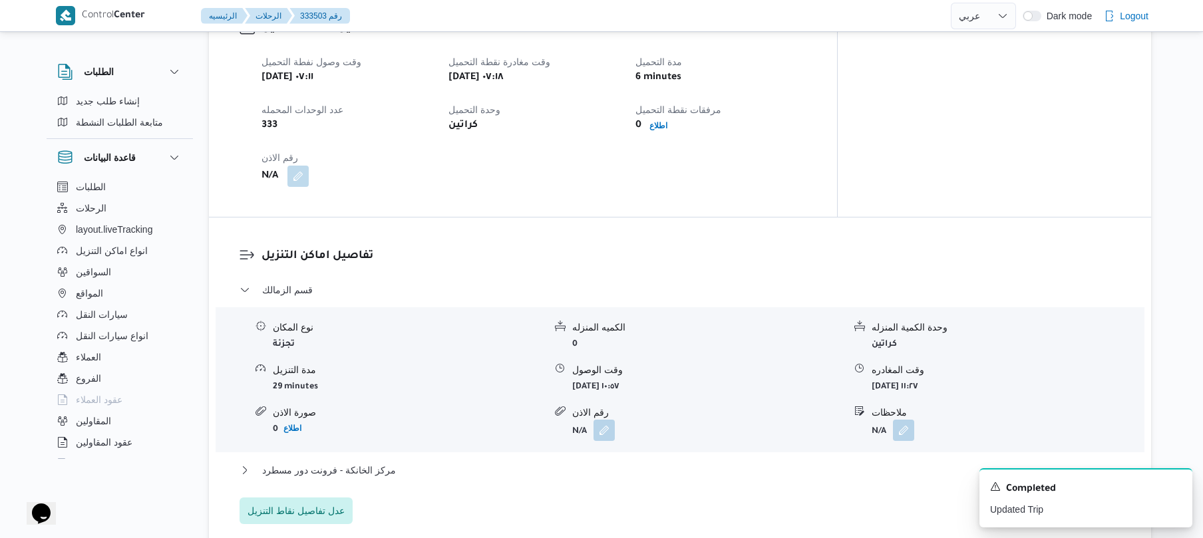
scroll to position [923, 0]
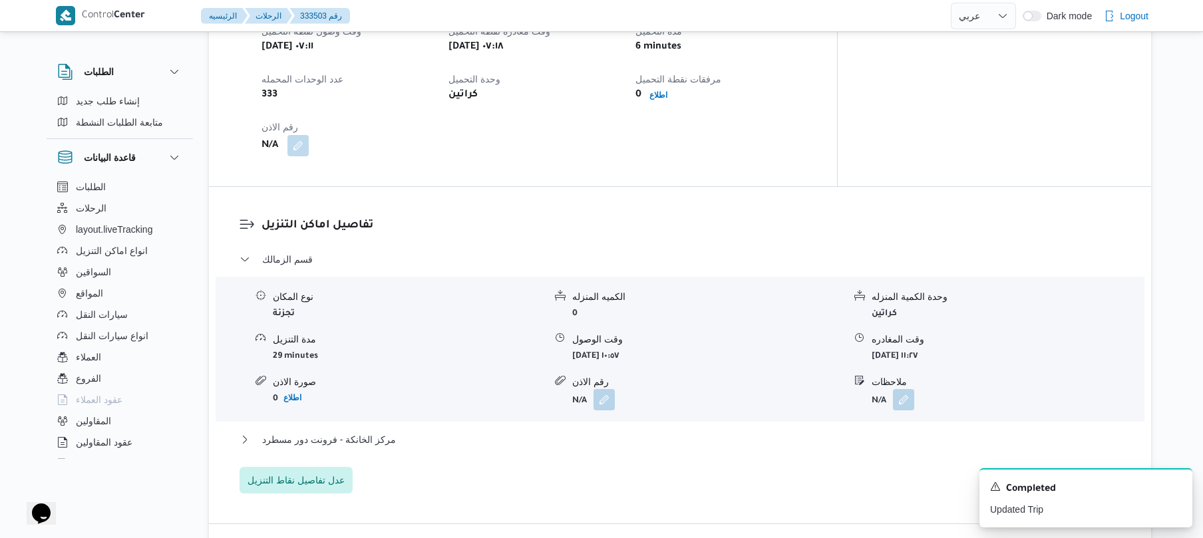
click at [808, 86] on div "0 اطلاع" at bounding box center [721, 95] width 174 height 19
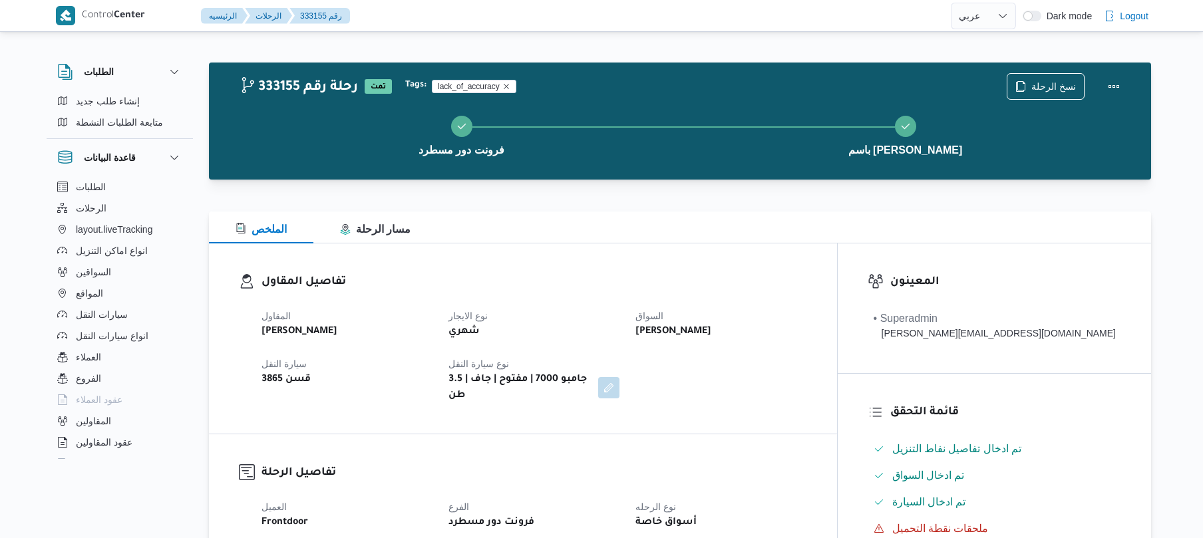
select select "ar"
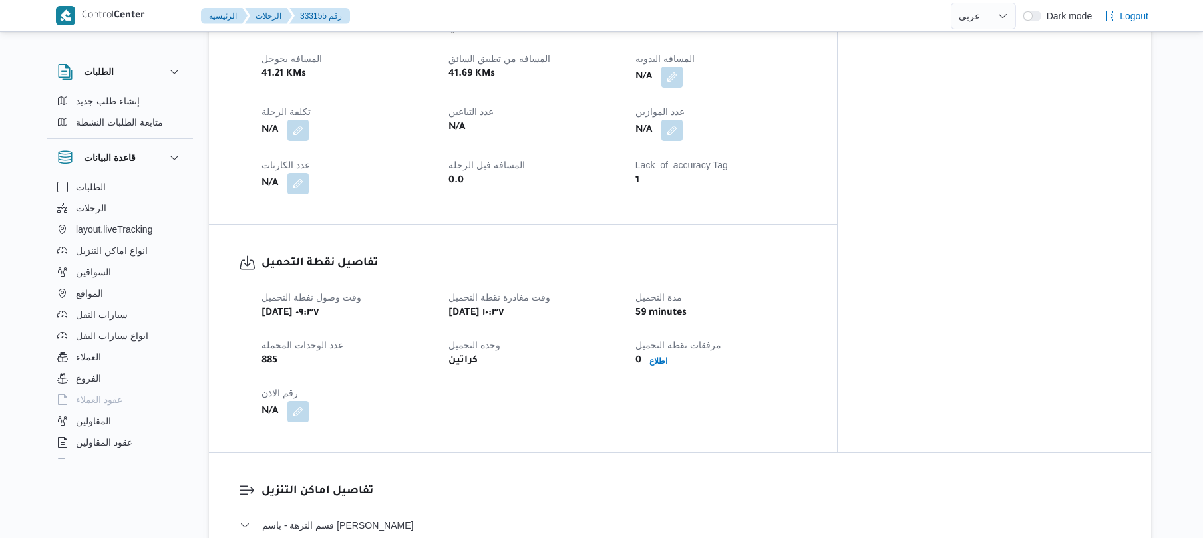
click at [815, 128] on div "العميل Frontdoor الفرع فرونت دور مسطرد نوع الرحله أسواق خاصة تاريخ ووقت التحميل…" at bounding box center [535, 18] width 562 height 367
click at [815, 126] on div "العميل Frontdoor الفرع فرونت دور مسطرد نوع الرحله أسواق خاصة تاريخ ووقت التحميل…" at bounding box center [535, 18] width 562 height 367
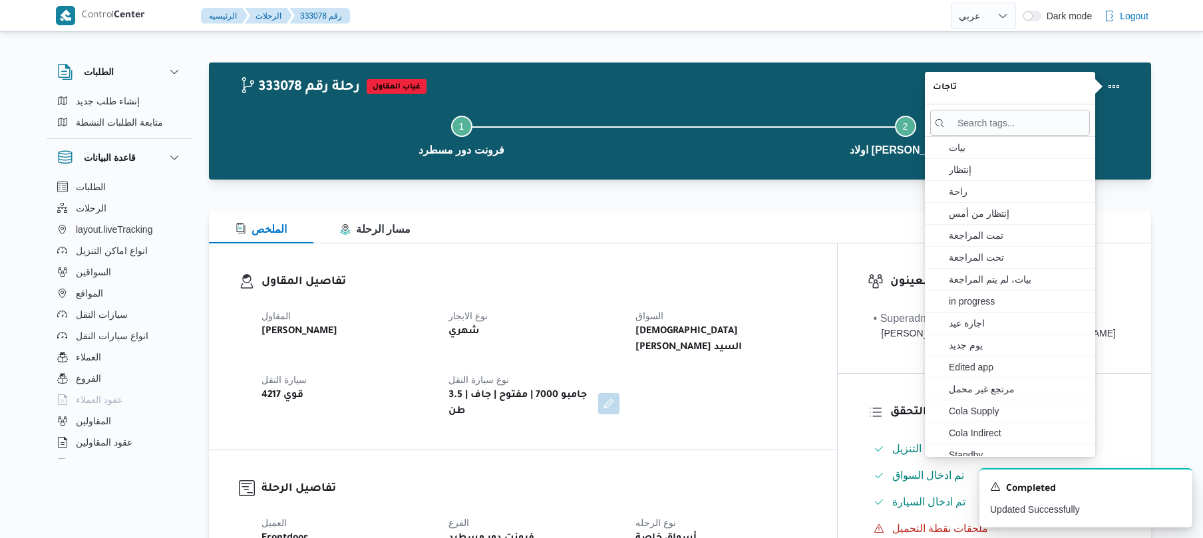
select select "ar"
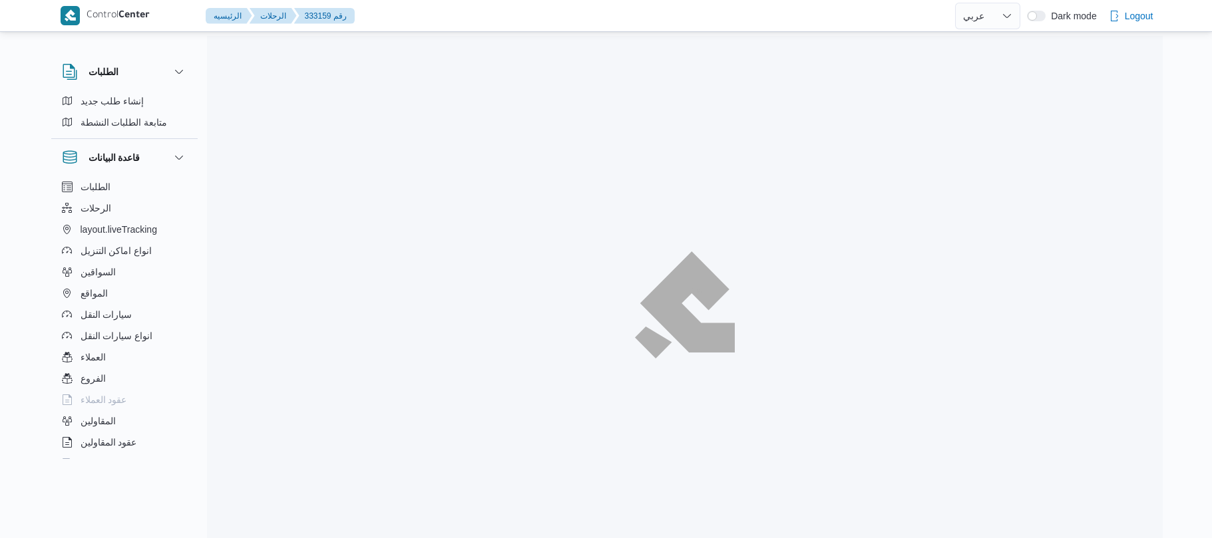
select select "ar"
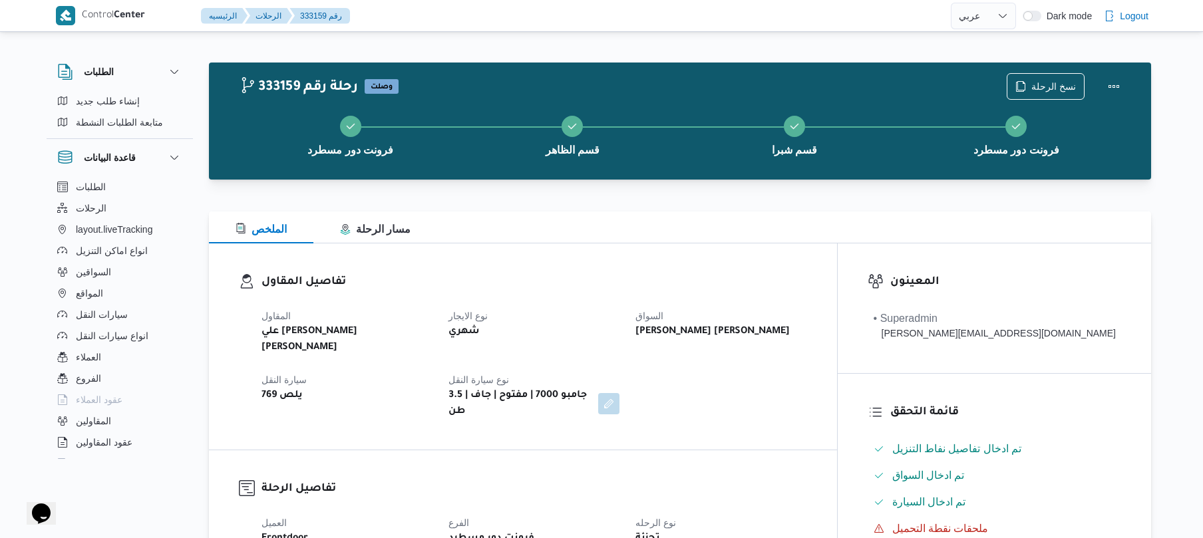
click at [636, 250] on div "تفاصيل المقاول المقاول علي يحيي علي مهران حسنين نوع الايجار شهري السواق محمود ر…" at bounding box center [523, 347] width 628 height 206
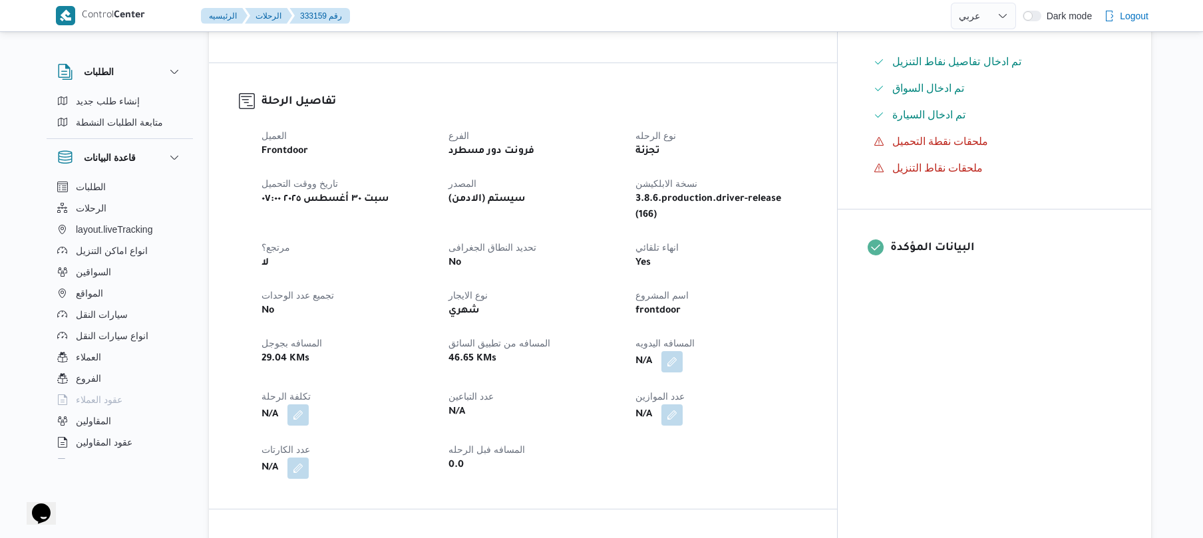
scroll to position [390, 0]
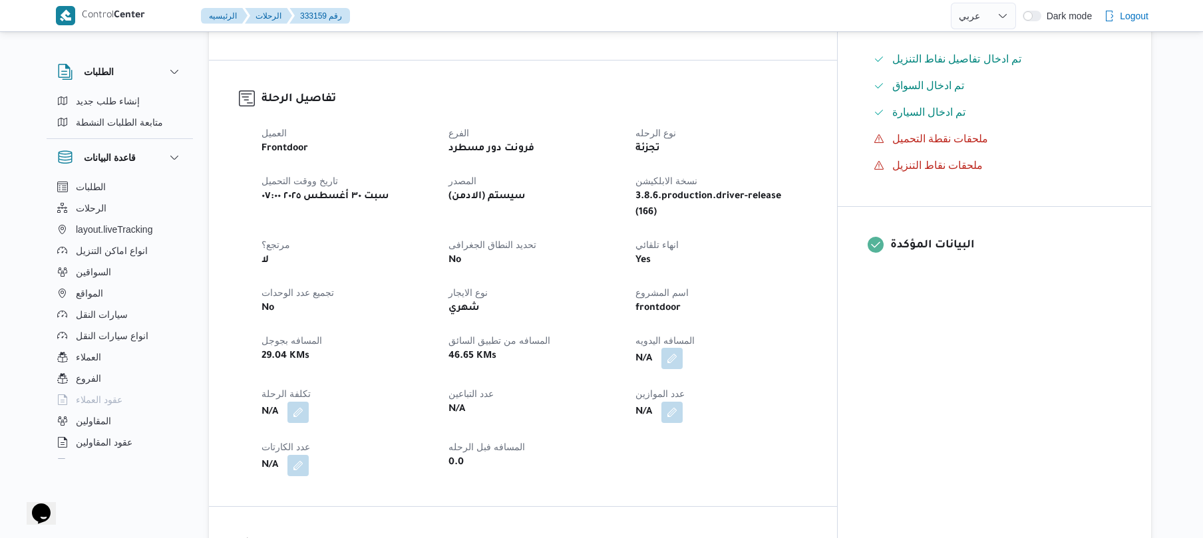
click at [683, 348] on button "button" at bounding box center [672, 358] width 21 height 21
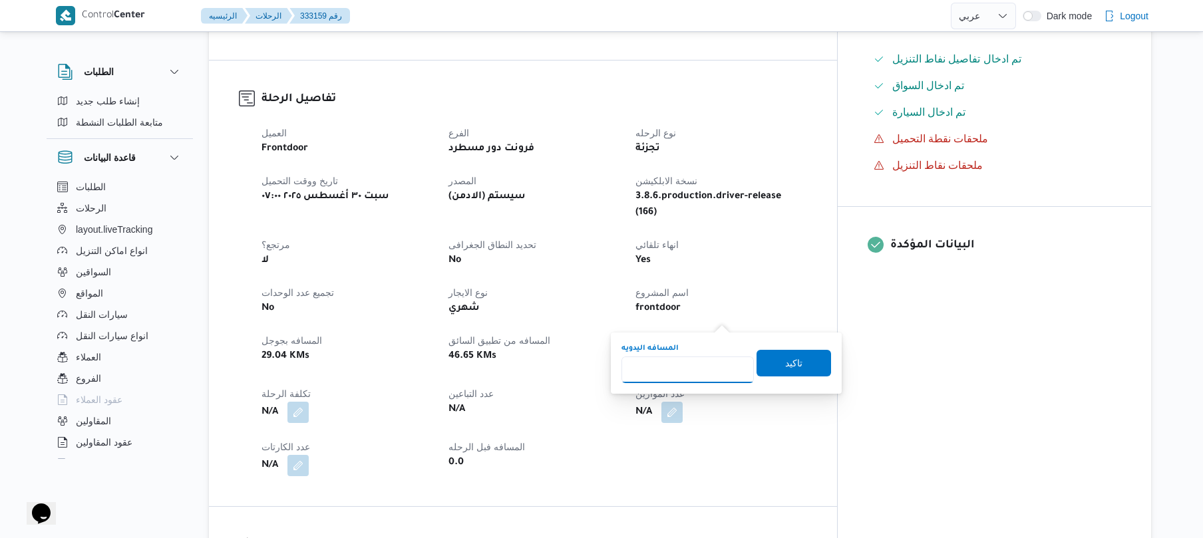
click at [682, 363] on input "المسافه اليدويه" at bounding box center [688, 370] width 132 height 27
type input "70"
click at [807, 362] on span "تاكيد" at bounding box center [794, 362] width 75 height 27
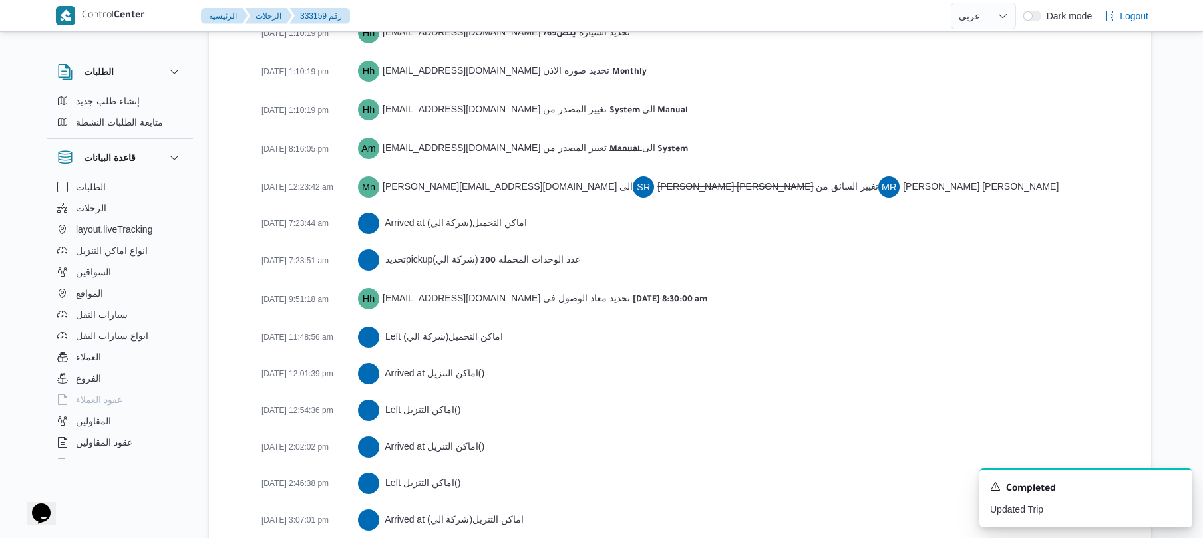
scroll to position [2165, 0]
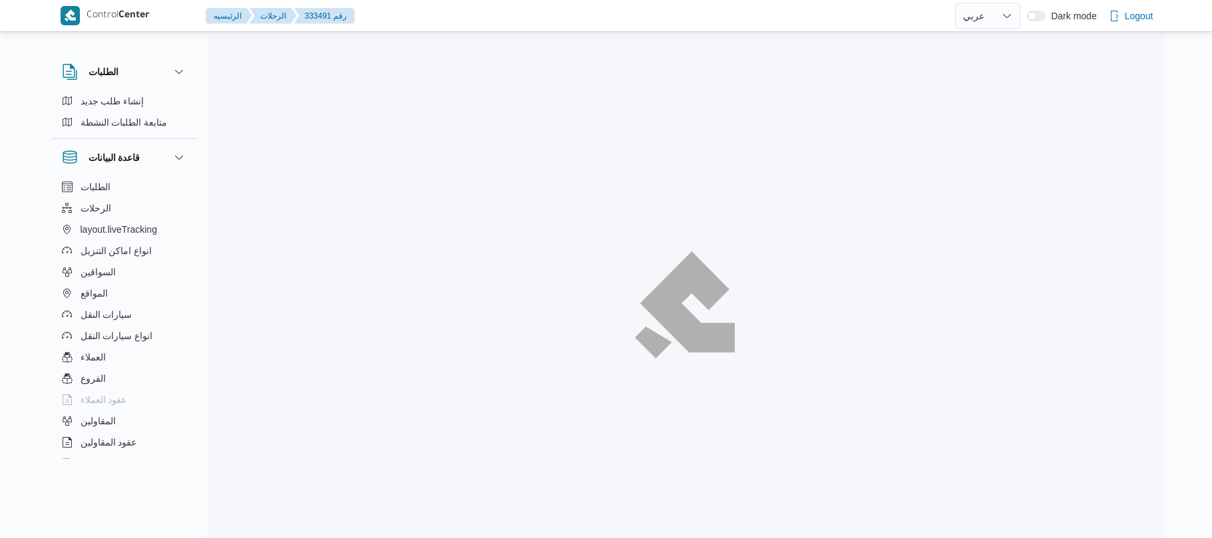
select select "ar"
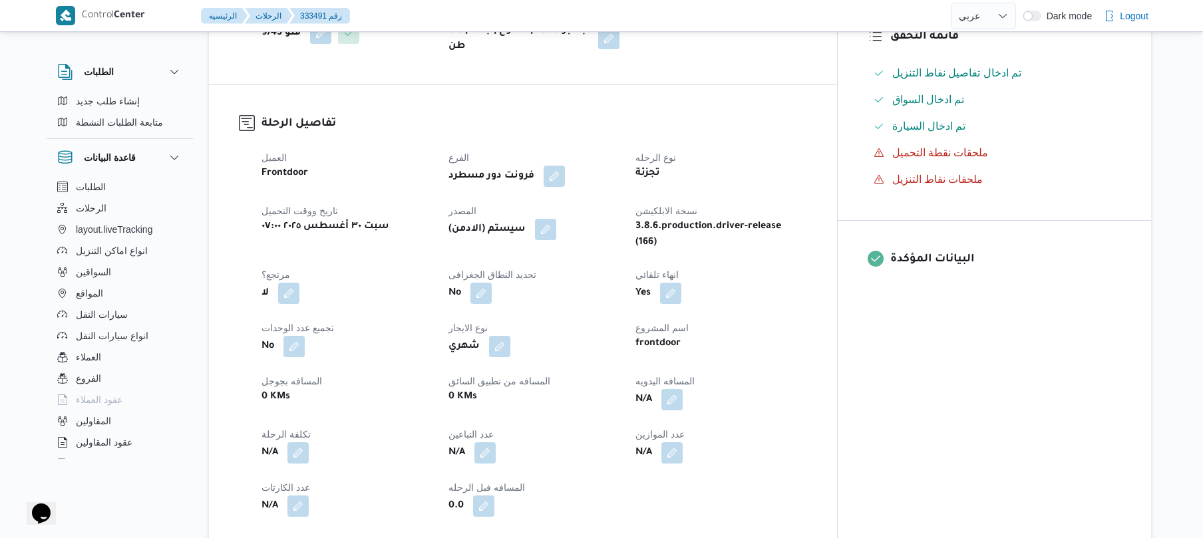
scroll to position [426, 0]
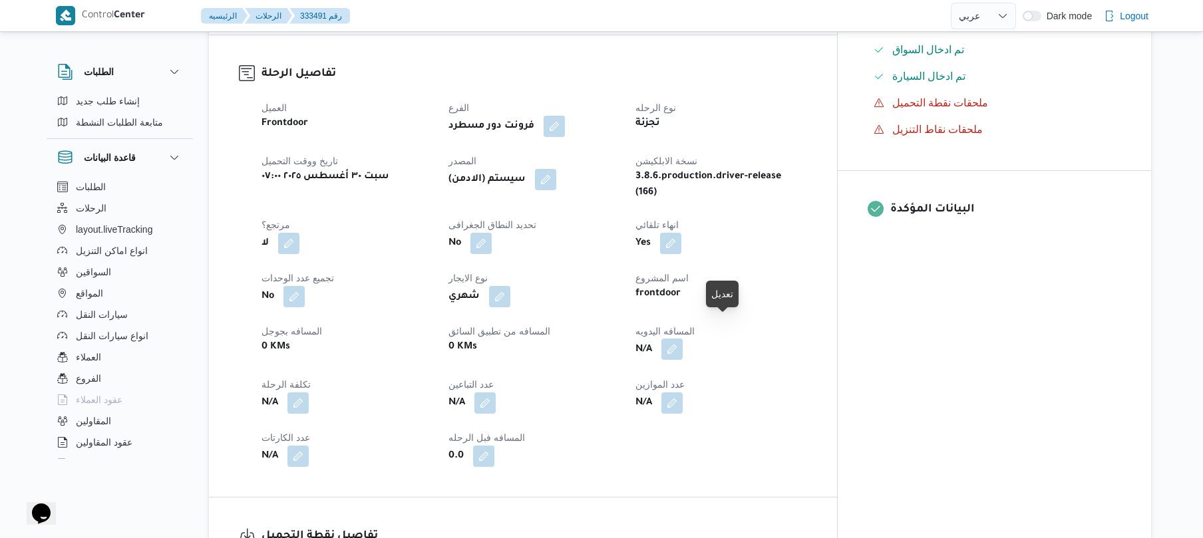
click at [683, 339] on button "button" at bounding box center [672, 349] width 21 height 21
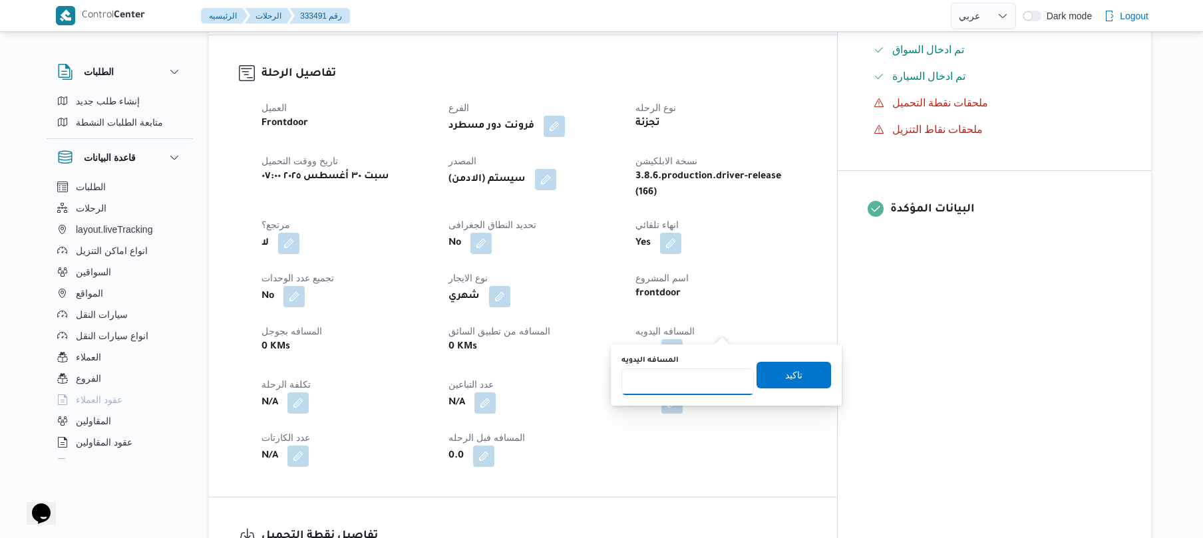
click at [683, 387] on input "المسافه اليدويه" at bounding box center [688, 382] width 132 height 27
type input "120"
click at [796, 373] on span "تاكيد" at bounding box center [794, 374] width 75 height 27
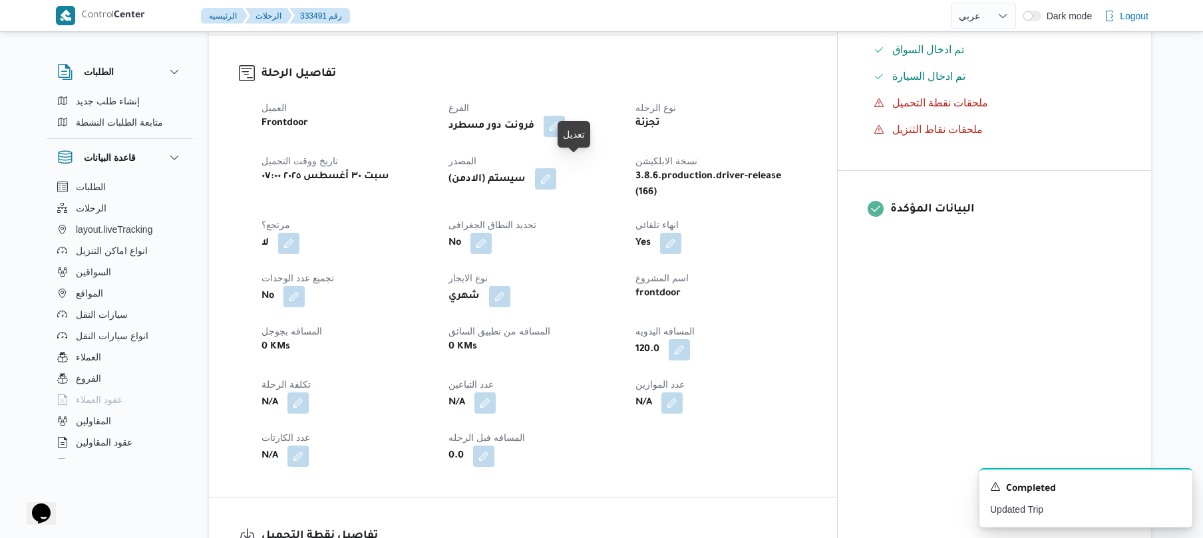
click at [556, 174] on button "button" at bounding box center [545, 178] width 21 height 21
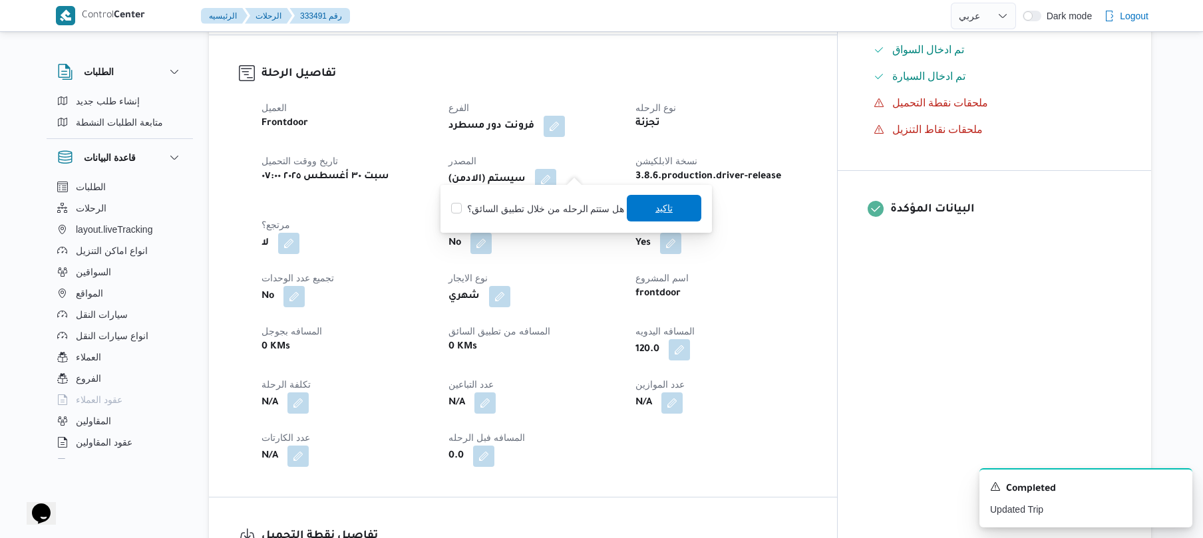
click at [648, 209] on span "تاكيد" at bounding box center [664, 208] width 75 height 27
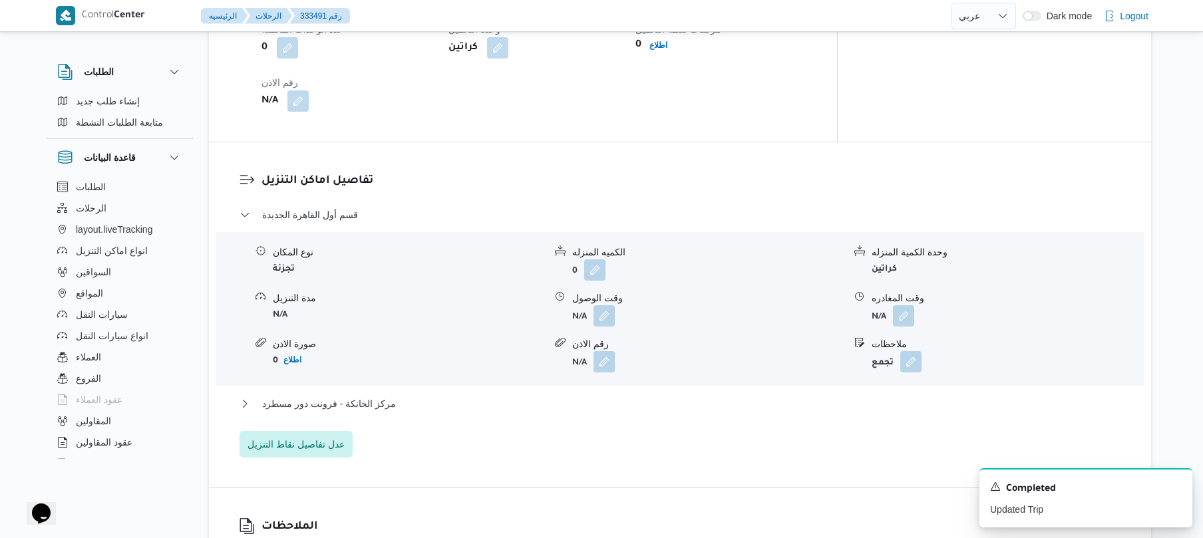
scroll to position [1100, 0]
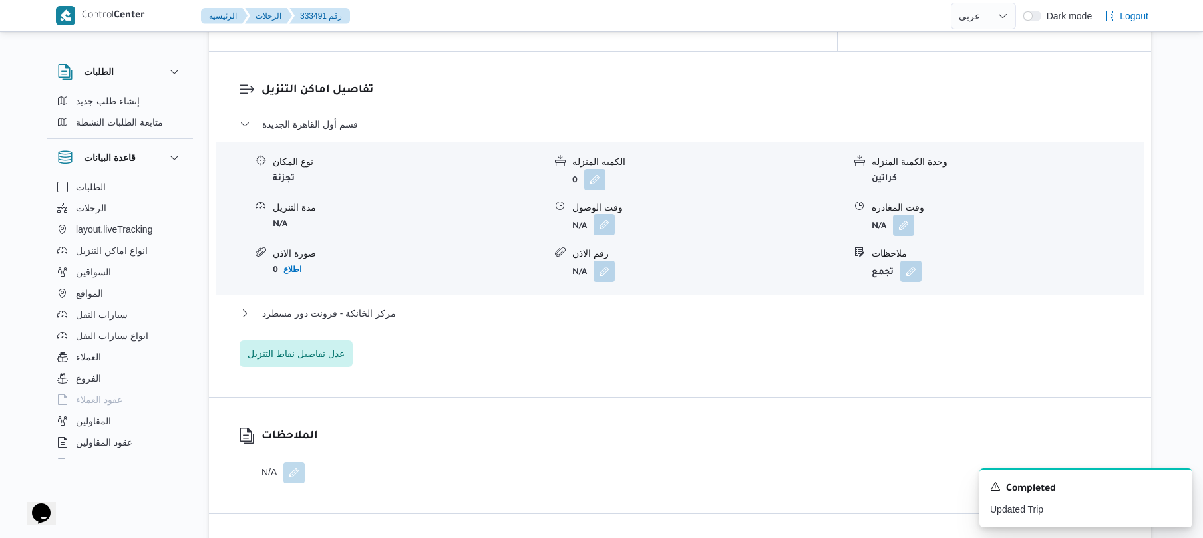
click at [600, 214] on button "button" at bounding box center [604, 224] width 21 height 21
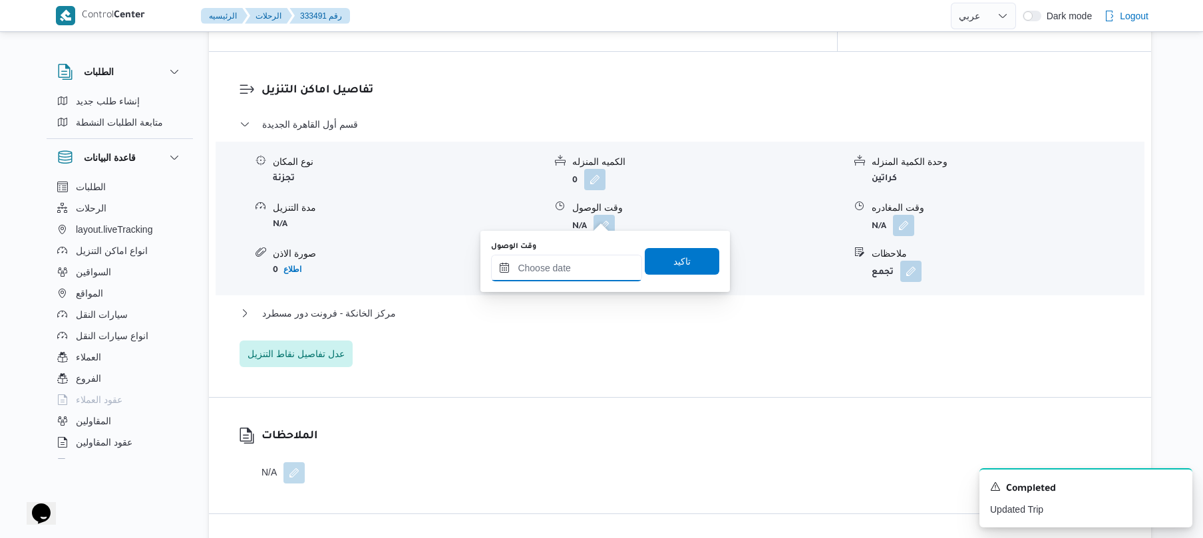
click at [573, 264] on input "وقت الوصول" at bounding box center [566, 268] width 151 height 27
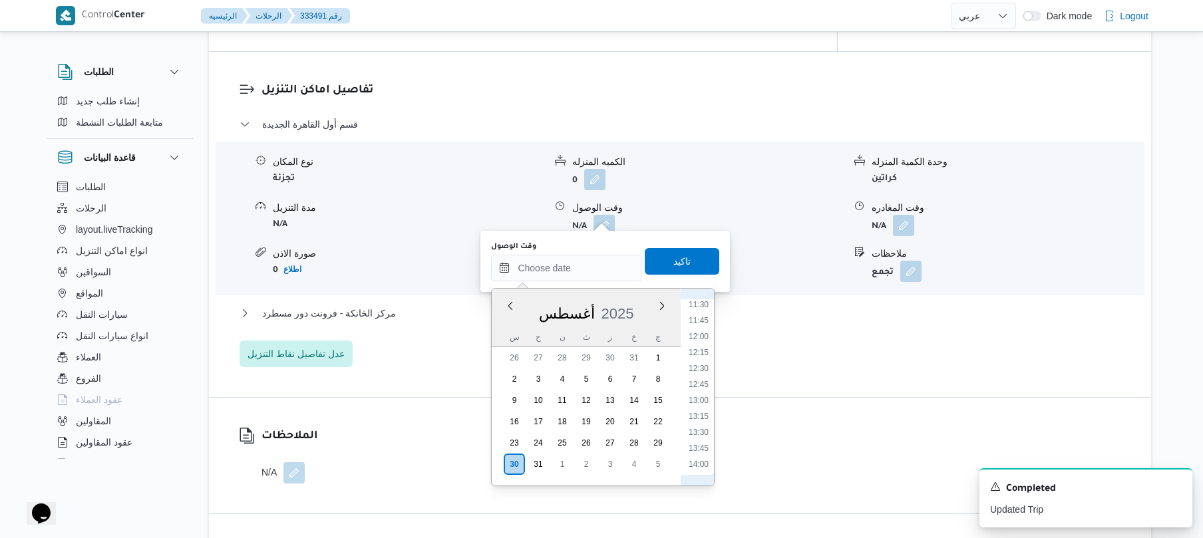
scroll to position [597, 0]
click at [703, 330] on li "09:45" at bounding box center [699, 331] width 31 height 13
type input "٣٠/٠٨/٢٠٢٥ ٠٩:٤٥"
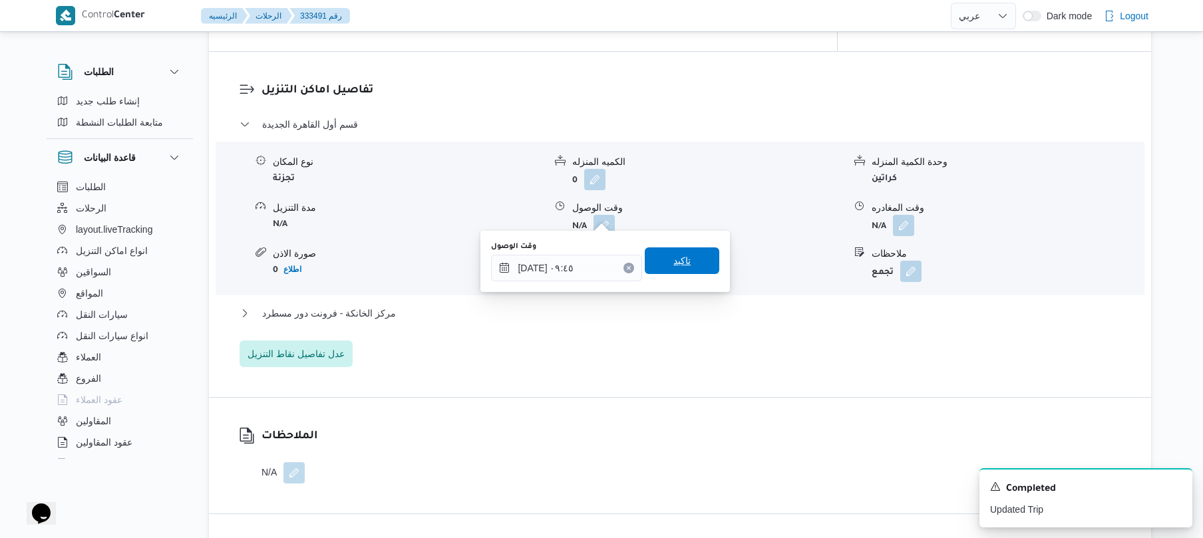
click at [691, 254] on span "تاكيد" at bounding box center [682, 261] width 75 height 27
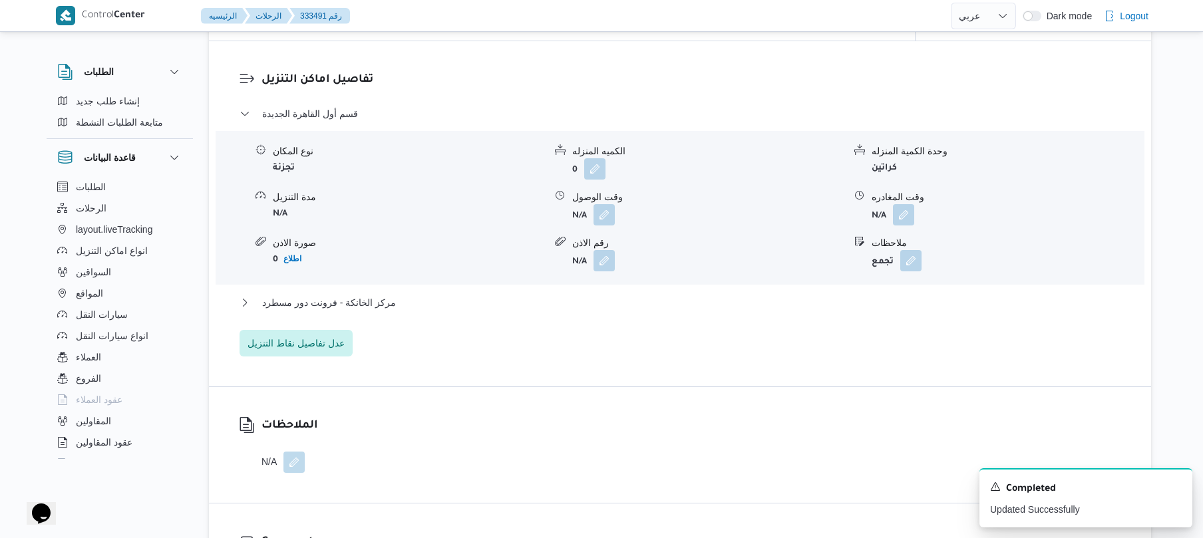
click at [636, 312] on div "مركز الخانكة - فرونت دور مسطرد" at bounding box center [681, 307] width 882 height 25
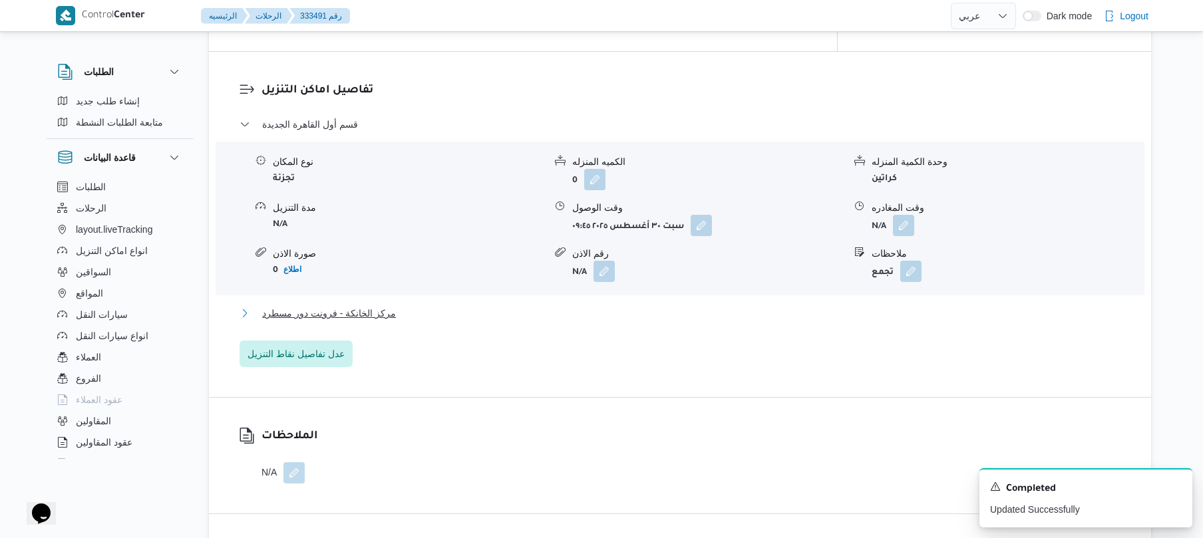
click at [636, 306] on button "مركز الخانكة - فرونت دور مسطرد" at bounding box center [681, 314] width 882 height 16
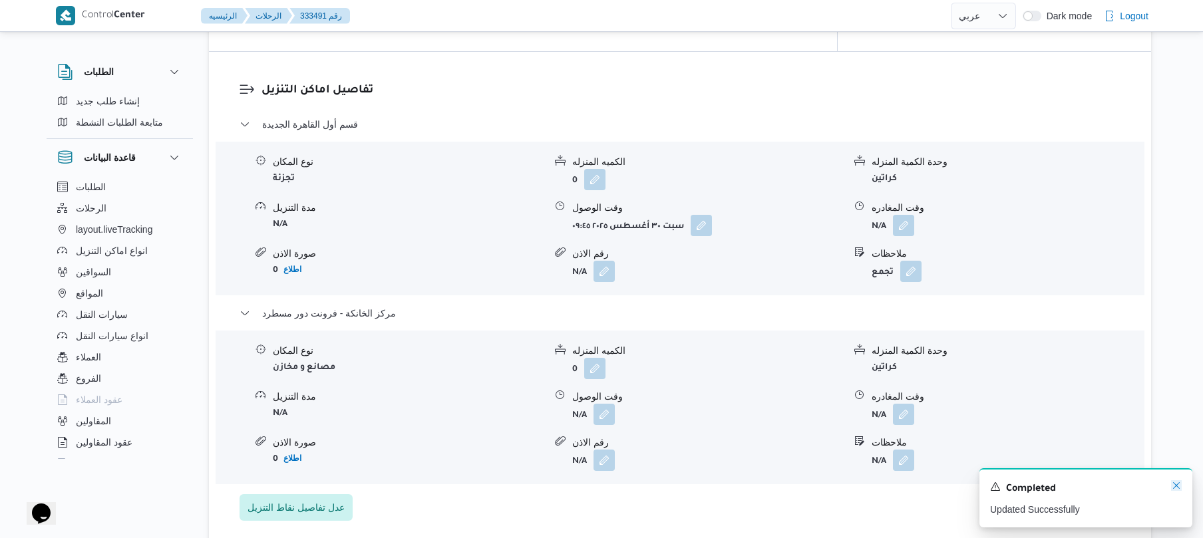
click at [1172, 488] on icon "Dismiss toast" at bounding box center [1176, 486] width 11 height 11
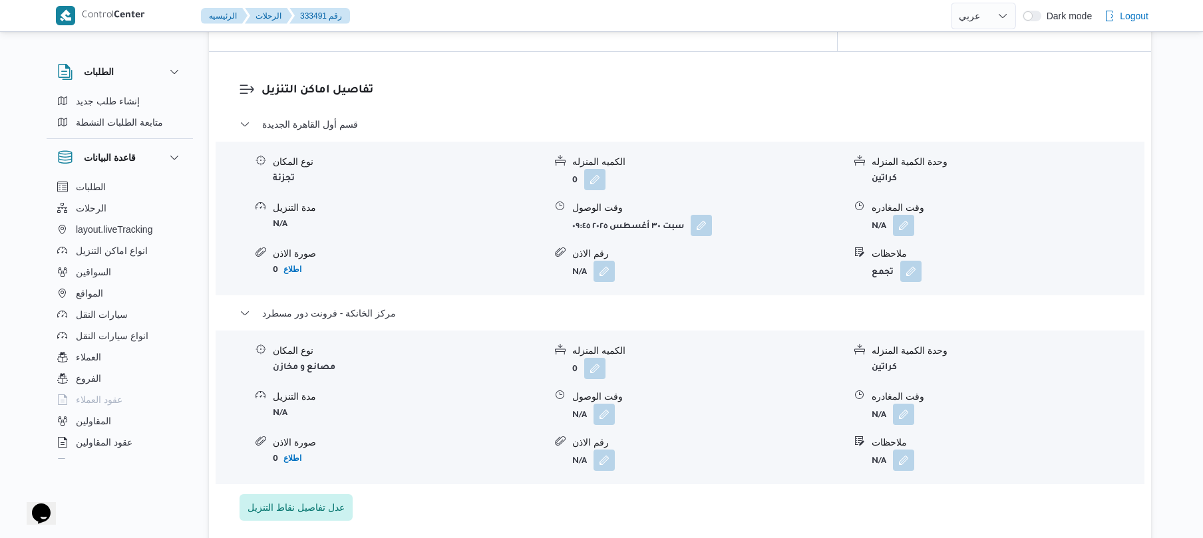
click at [893, 404] on span at bounding box center [901, 414] width 28 height 21
click at [904, 403] on button "button" at bounding box center [903, 413] width 21 height 21
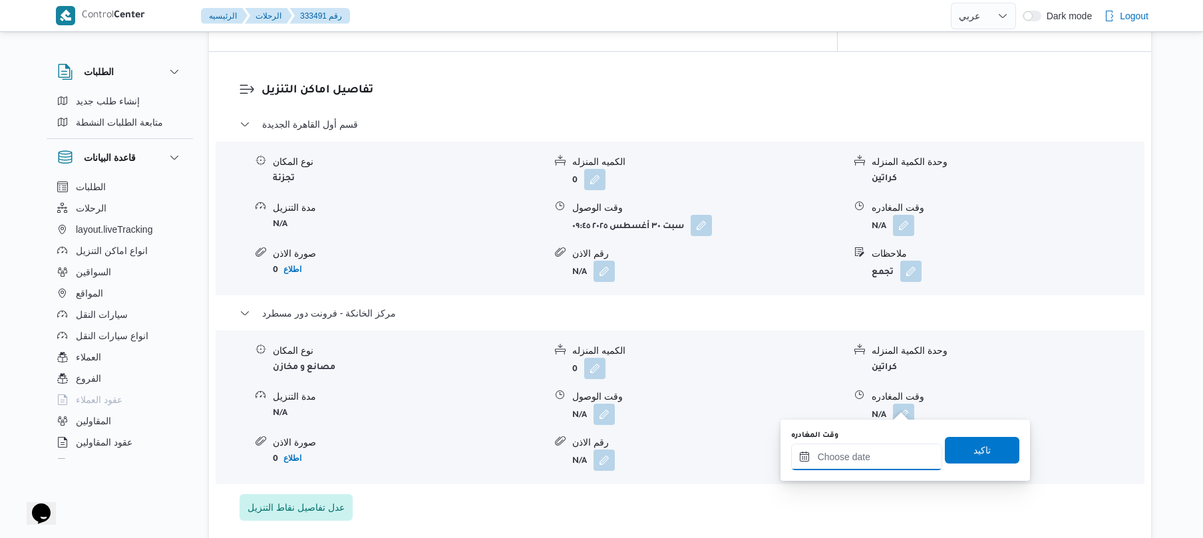
click at [871, 454] on input "وقت المغادره" at bounding box center [866, 457] width 151 height 27
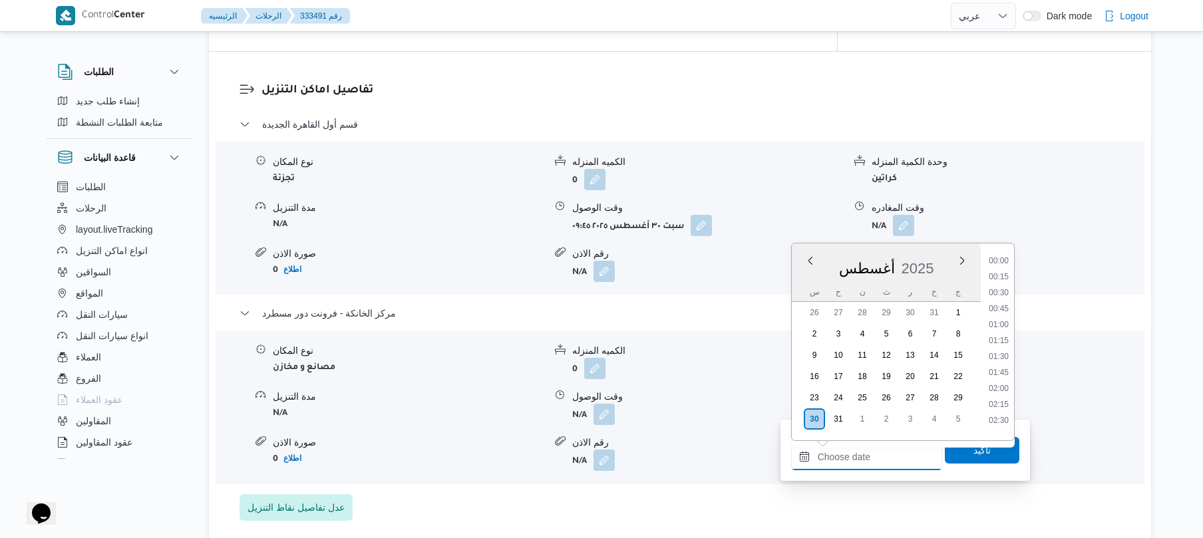
scroll to position [1044, 0]
click at [1002, 259] on li "16:15" at bounding box center [999, 254] width 31 height 13
type input "٣٠/٠٨/٢٠٢٥ ١٦:١٥"
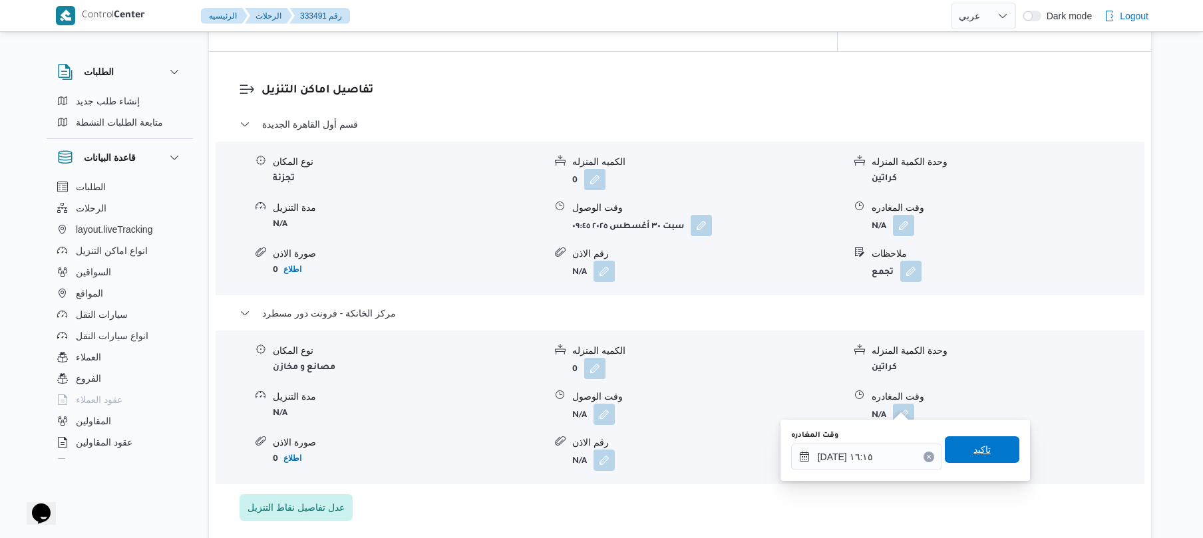
click at [985, 453] on span "تاكيد" at bounding box center [982, 450] width 75 height 27
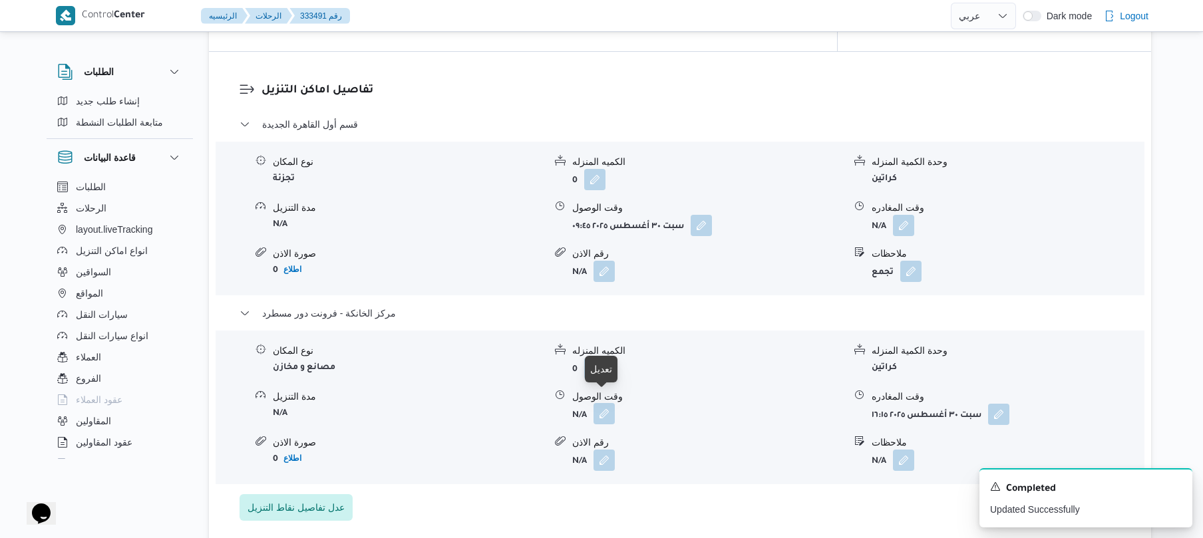
click at [606, 403] on button "button" at bounding box center [604, 413] width 21 height 21
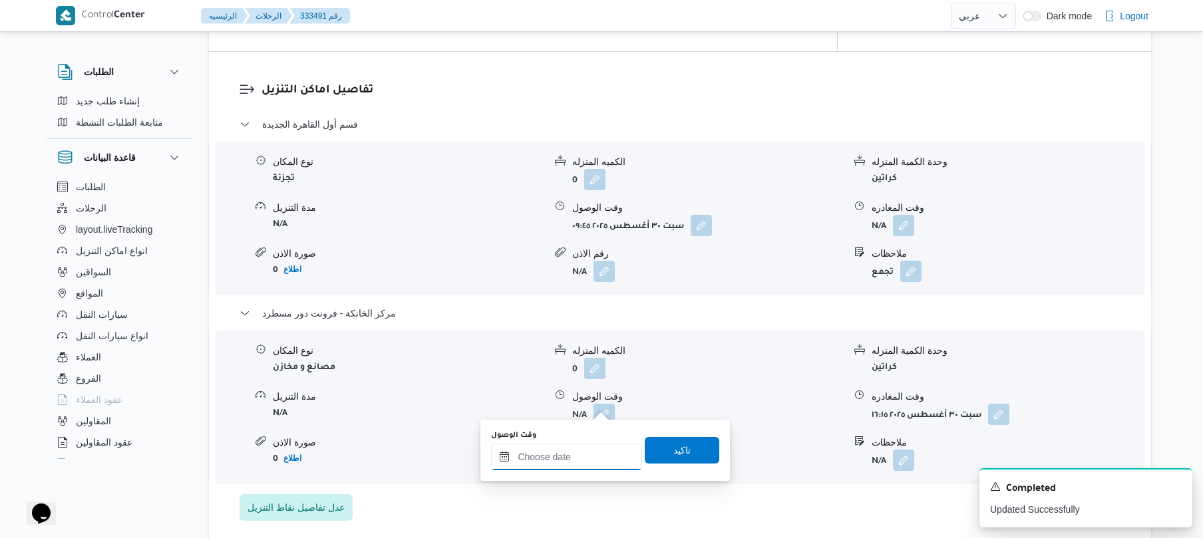
click at [574, 459] on input "وقت الوصول" at bounding box center [566, 457] width 151 height 27
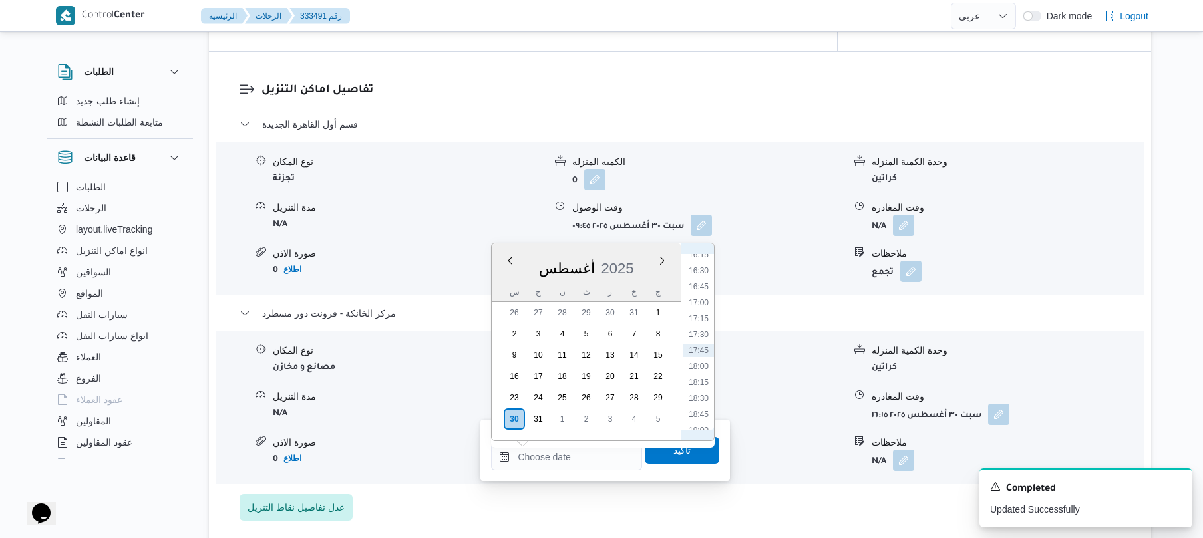
scroll to position [895, 0]
click at [702, 387] on li "16:00" at bounding box center [699, 387] width 31 height 13
type input "٣٠/٠٨/٢٠٢٥ ١٦:٠٠"
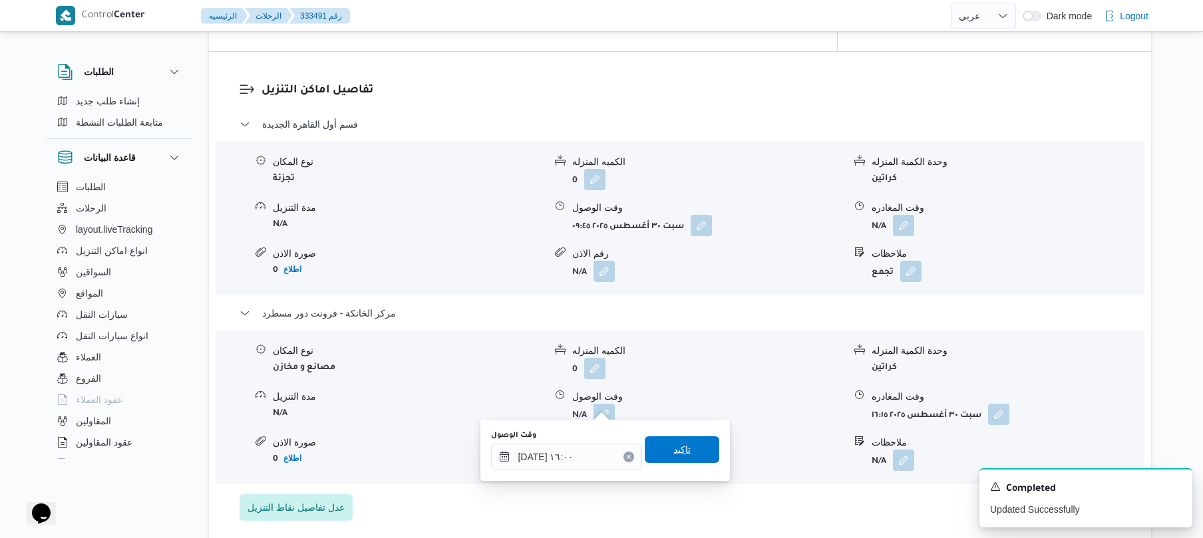
click at [694, 445] on span "تاكيد" at bounding box center [682, 450] width 75 height 27
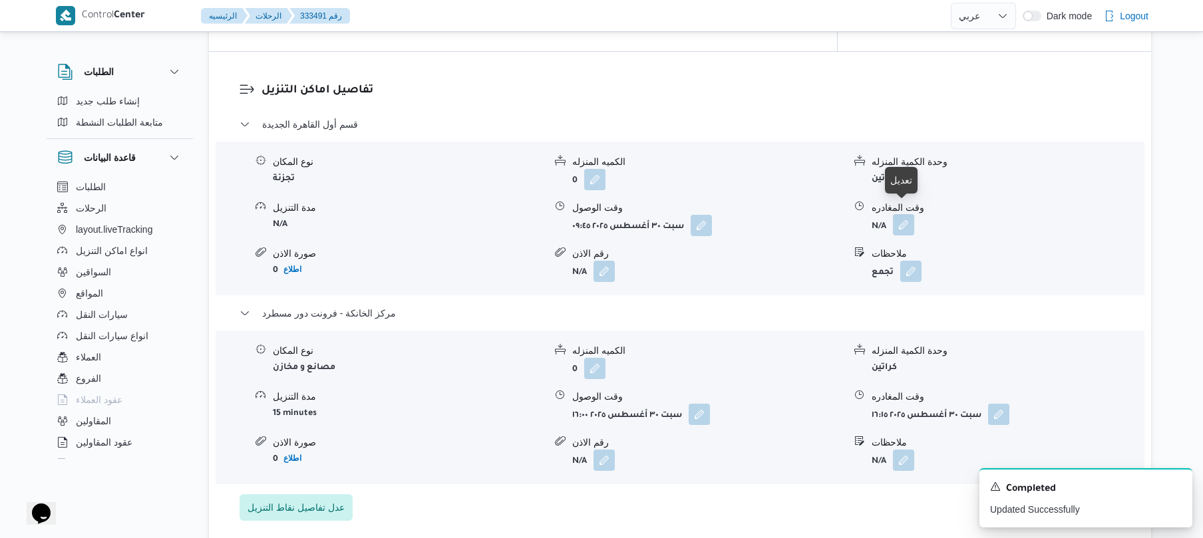
click at [907, 214] on button "button" at bounding box center [903, 224] width 21 height 21
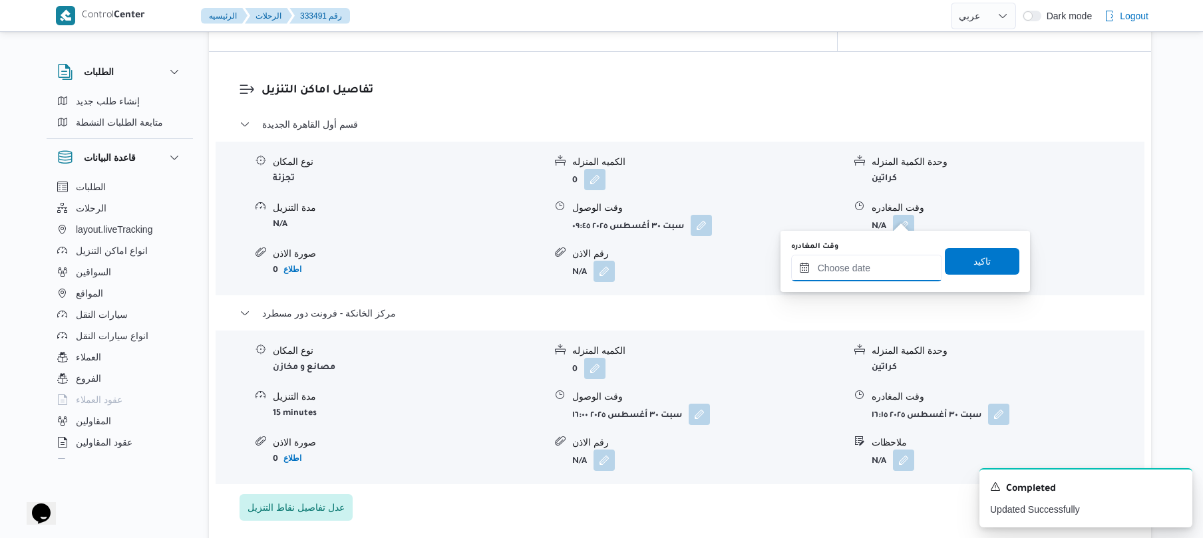
click at [871, 258] on input "وقت المغادره" at bounding box center [866, 268] width 151 height 27
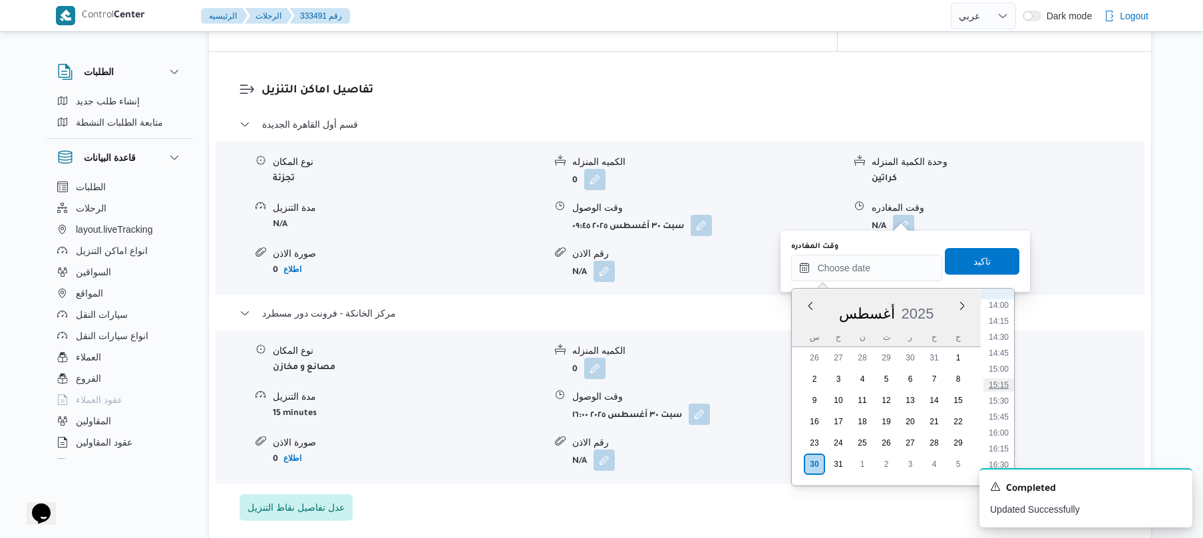
click at [999, 385] on li "15:15" at bounding box center [999, 385] width 31 height 13
type input "[DATE] ١٥:١٥"
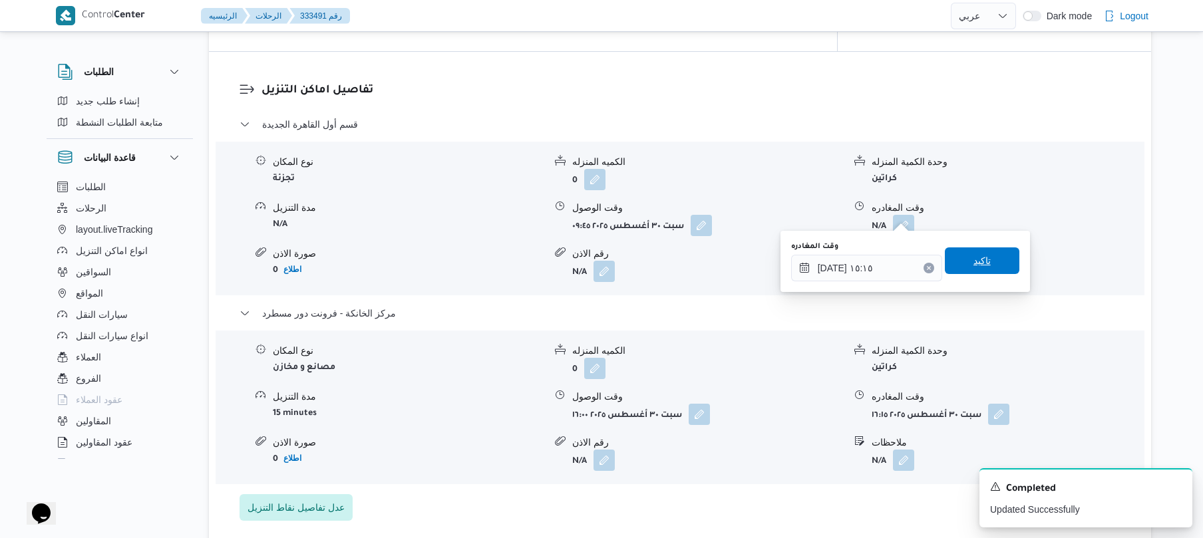
click at [985, 262] on span "تاكيد" at bounding box center [982, 261] width 75 height 27
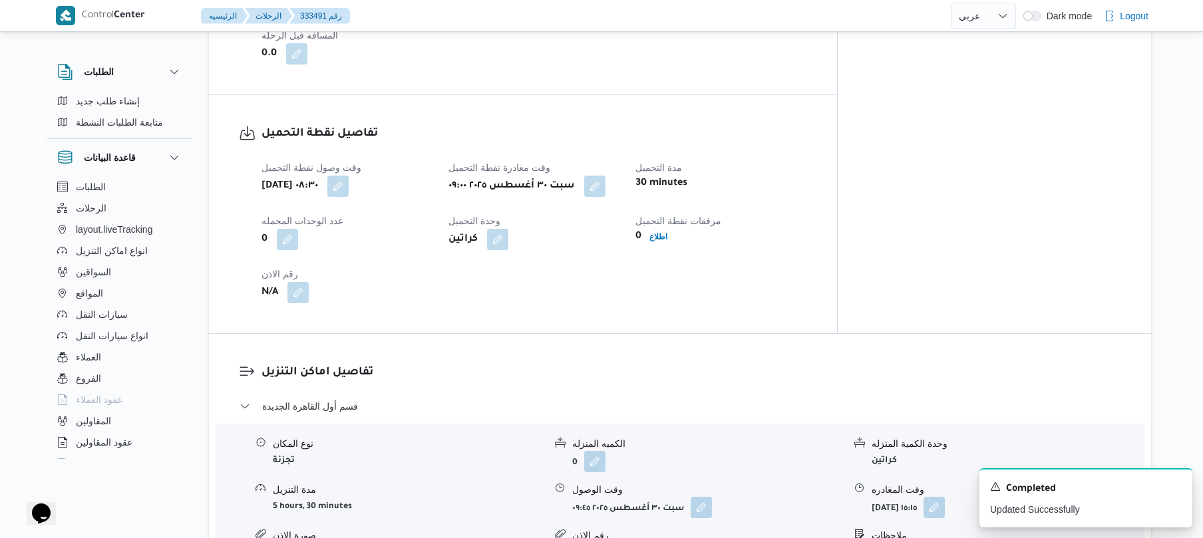
scroll to position [0, 0]
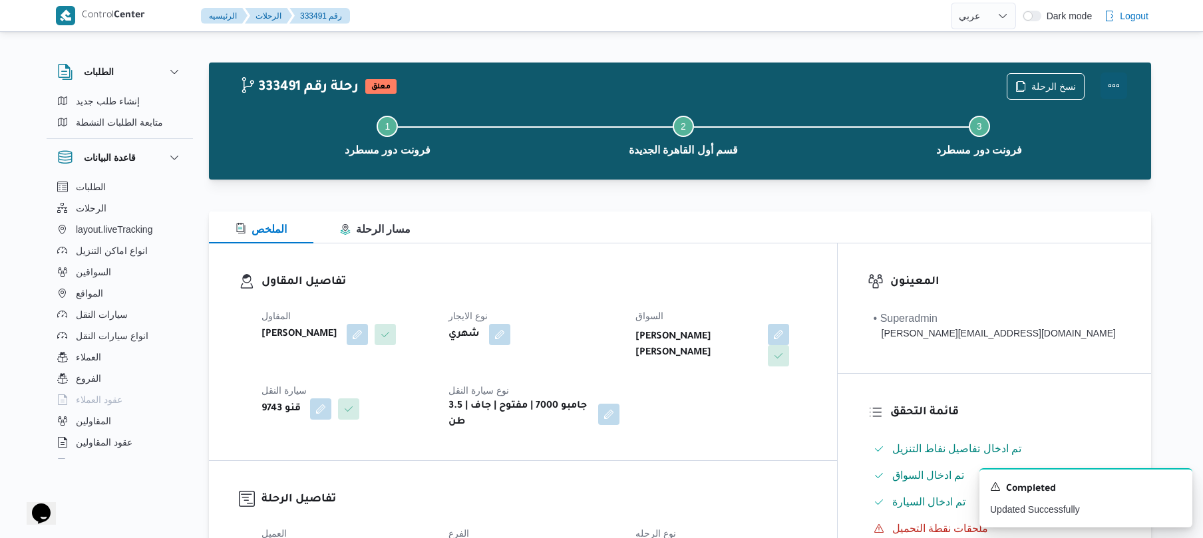
click at [1113, 81] on button "Actions" at bounding box center [1114, 86] width 27 height 27
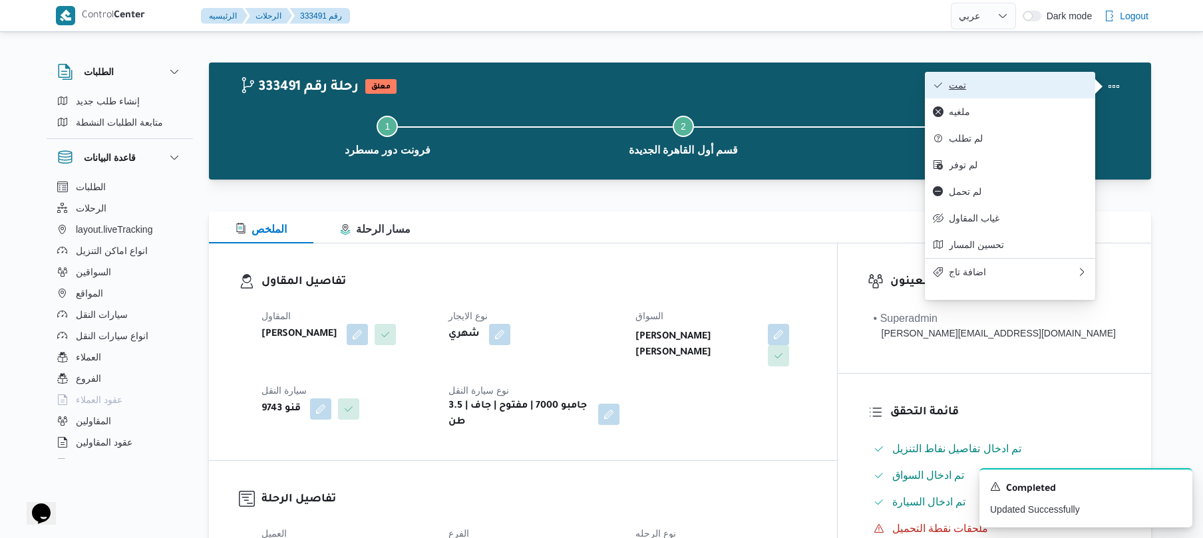
click at [1034, 86] on span "تمت" at bounding box center [1018, 85] width 138 height 11
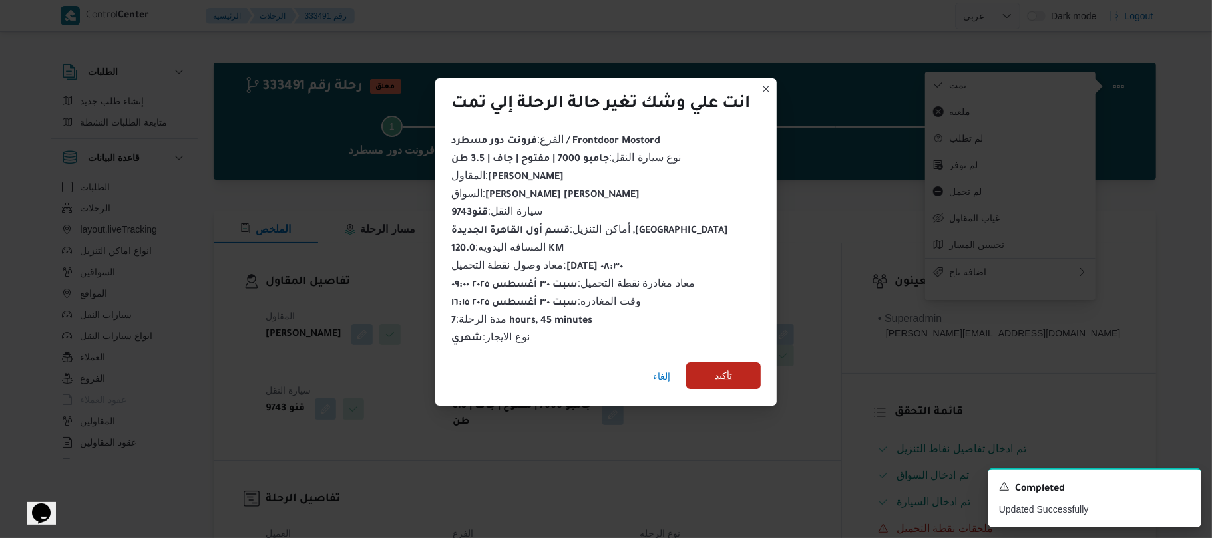
click at [730, 369] on span "تأكيد" at bounding box center [723, 376] width 17 height 16
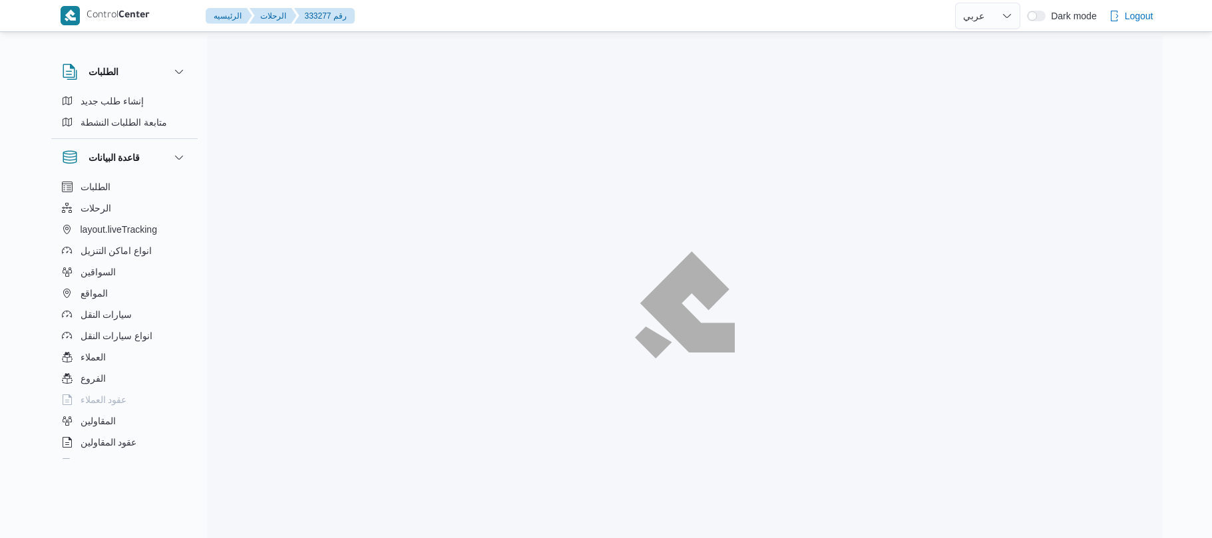
select select "ar"
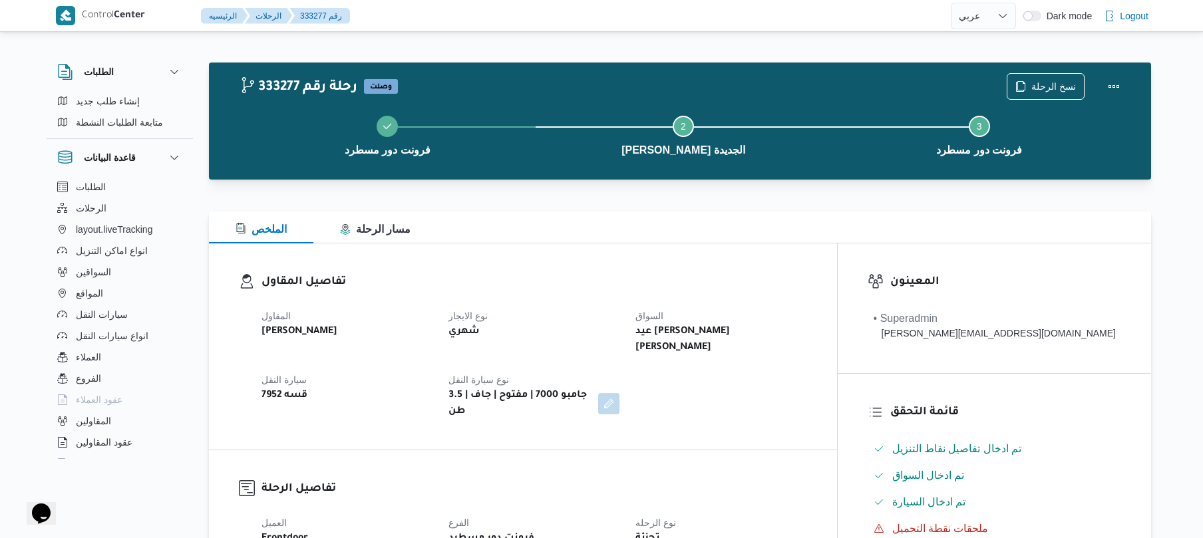
click at [688, 268] on div "تفاصيل المقاول المقاول [PERSON_NAME] نوع الايجار شهري السواق عيد [PERSON_NAME] …" at bounding box center [523, 347] width 628 height 206
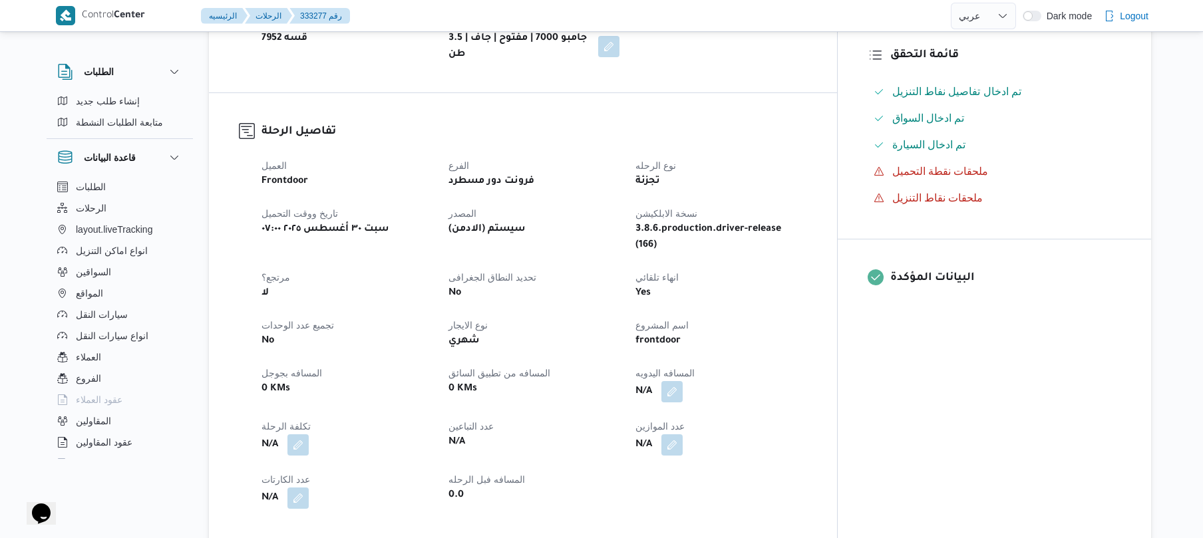
scroll to position [390, 0]
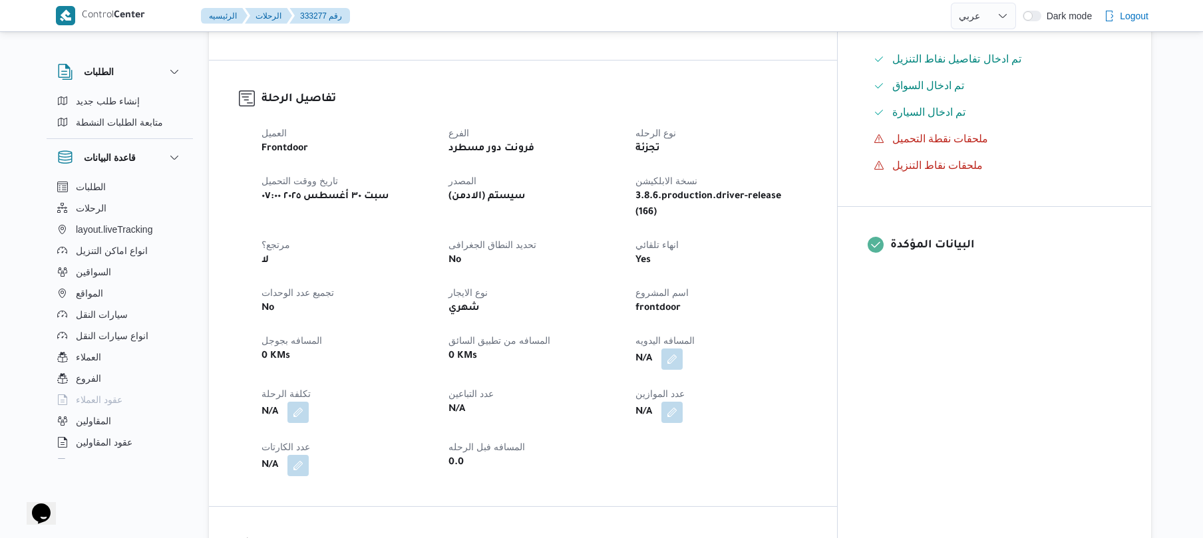
click at [715, 328] on div "العميل Frontdoor الفرع فرونت دور مسطرد نوع الرحله تجزئة تاريخ ووقت التحميل [DAT…" at bounding box center [535, 300] width 562 height 367
click at [683, 348] on button "button" at bounding box center [672, 358] width 21 height 21
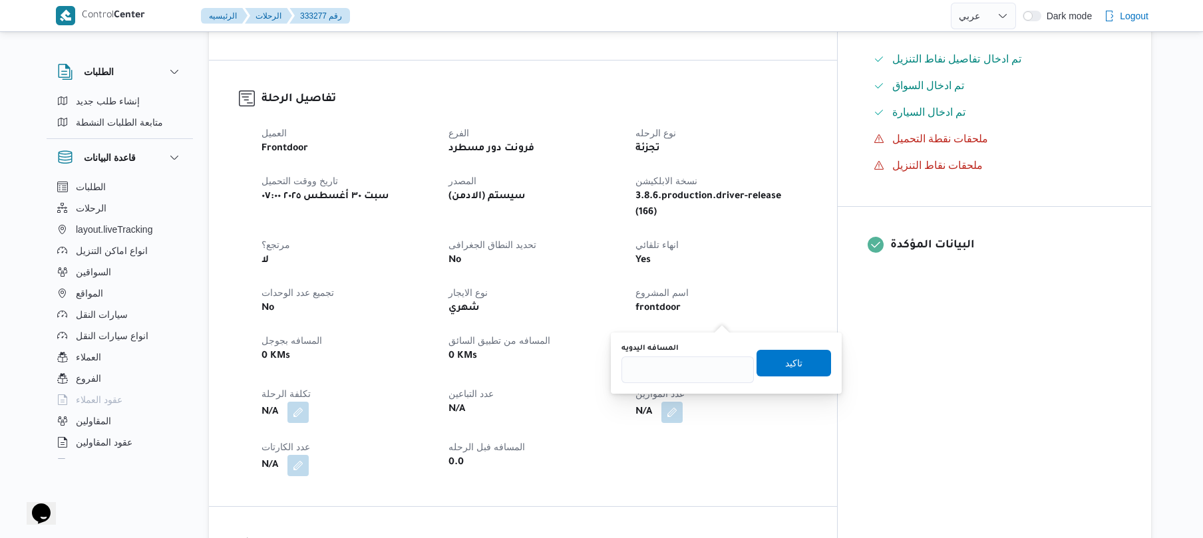
click at [679, 387] on div "You are in a dialog. To close this dialog, hit escape. المسافه اليدويه تاكيد" at bounding box center [726, 363] width 231 height 61
click at [690, 371] on input "المسافه اليدويه" at bounding box center [688, 370] width 132 height 27
type input "120"
click at [765, 358] on span "تاكيد" at bounding box center [794, 362] width 75 height 27
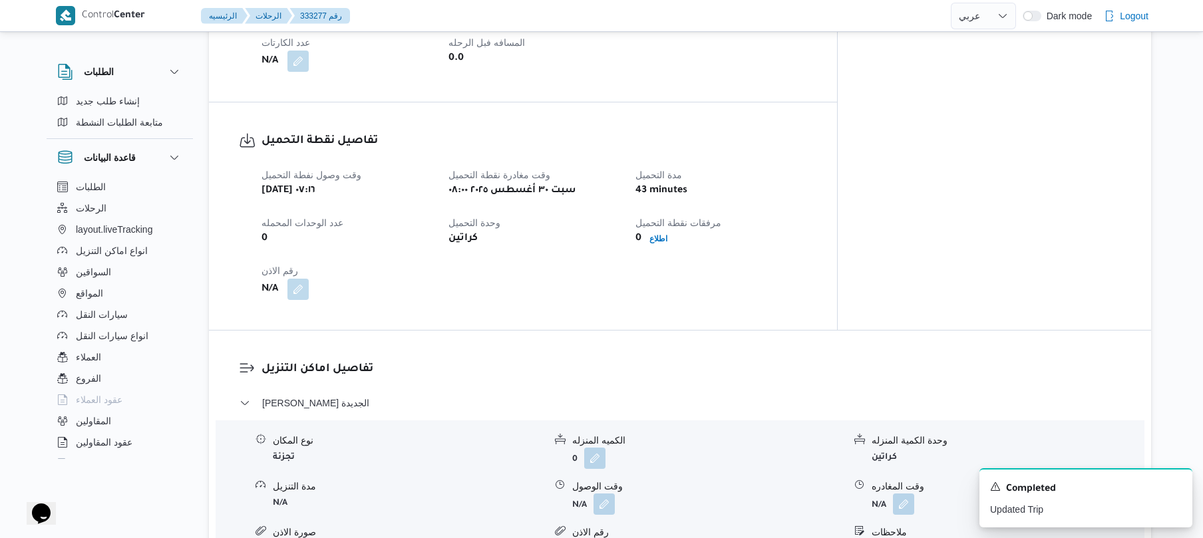
scroll to position [958, 0]
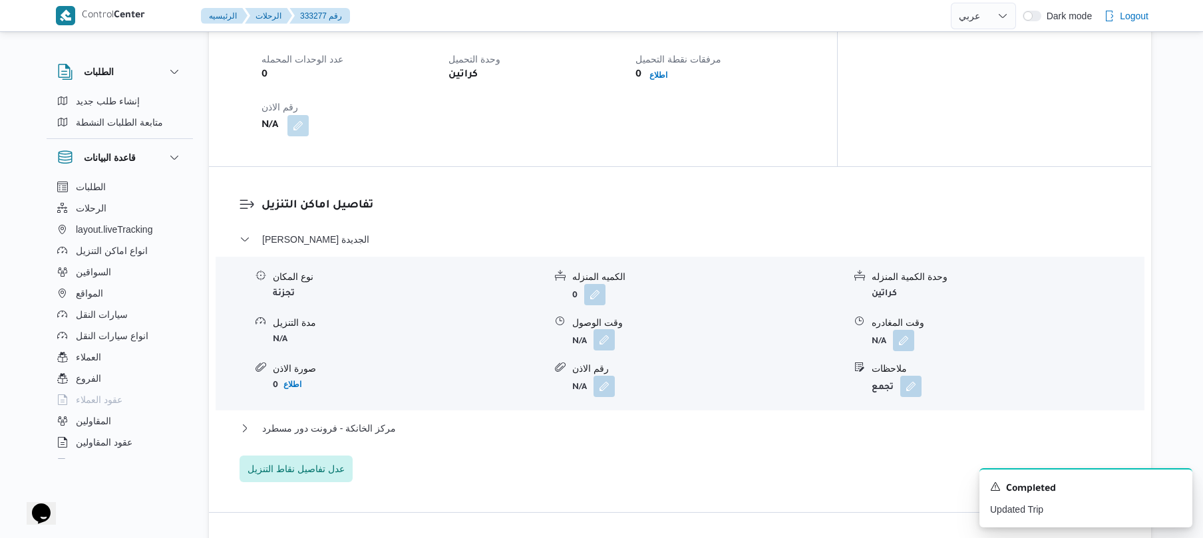
click at [599, 329] on button "button" at bounding box center [604, 339] width 21 height 21
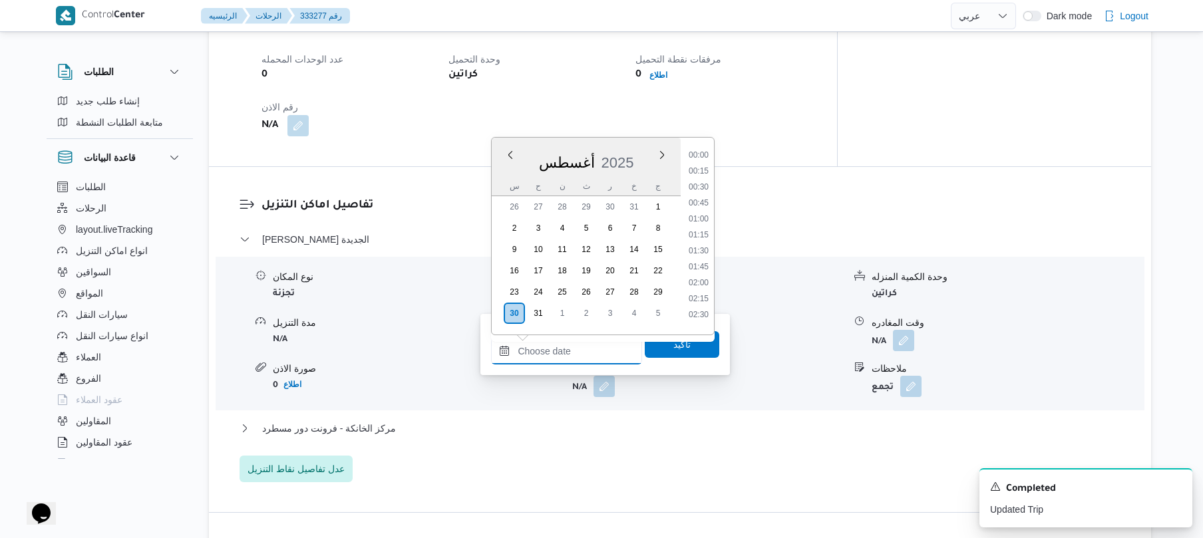
click at [568, 341] on input "وقت الوصول" at bounding box center [566, 351] width 151 height 27
click at [703, 267] on li "08:45" at bounding box center [699, 266] width 31 height 13
type input "[DATE] ٠٨:٤٥"
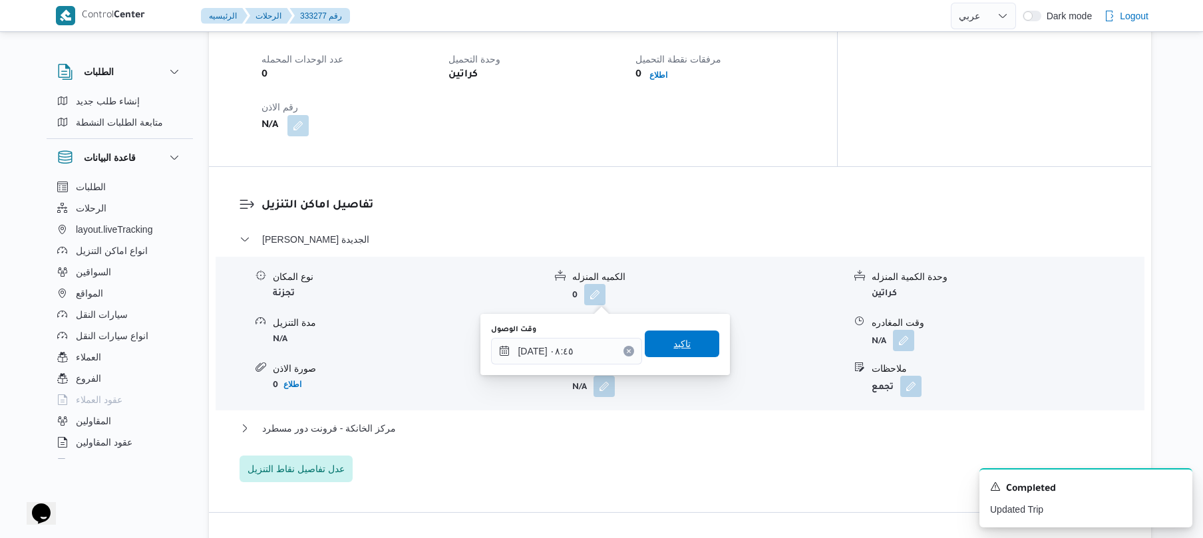
click at [676, 349] on span "تاكيد" at bounding box center [682, 344] width 17 height 16
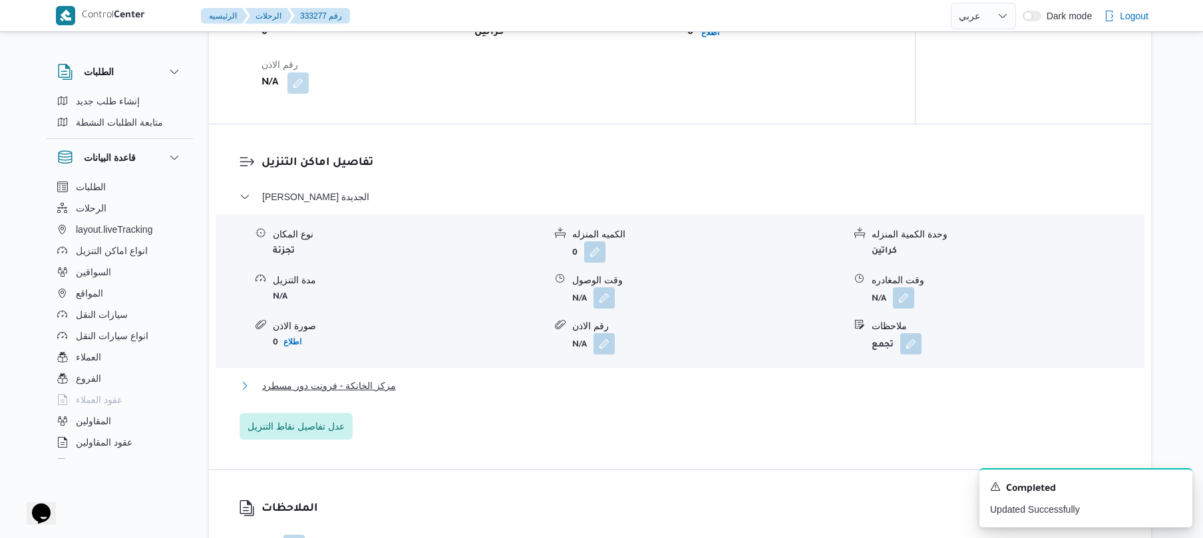
click at [629, 389] on button "مركز الخانكة - فرونت دور مسطرد" at bounding box center [681, 386] width 882 height 16
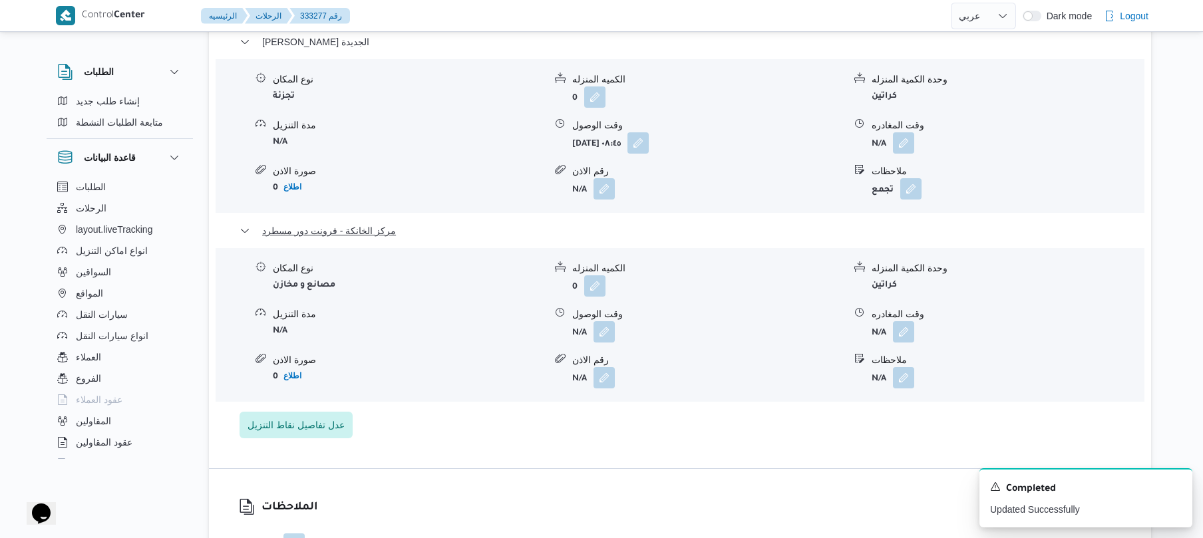
scroll to position [1171, 0]
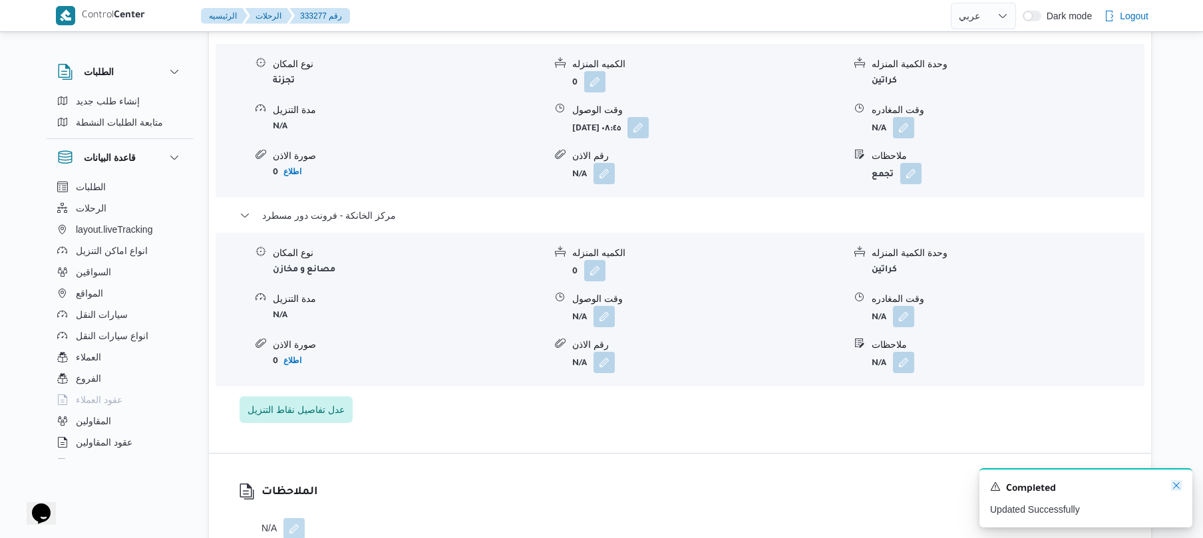
click at [1178, 486] on icon "Dismiss toast" at bounding box center [1176, 486] width 11 height 11
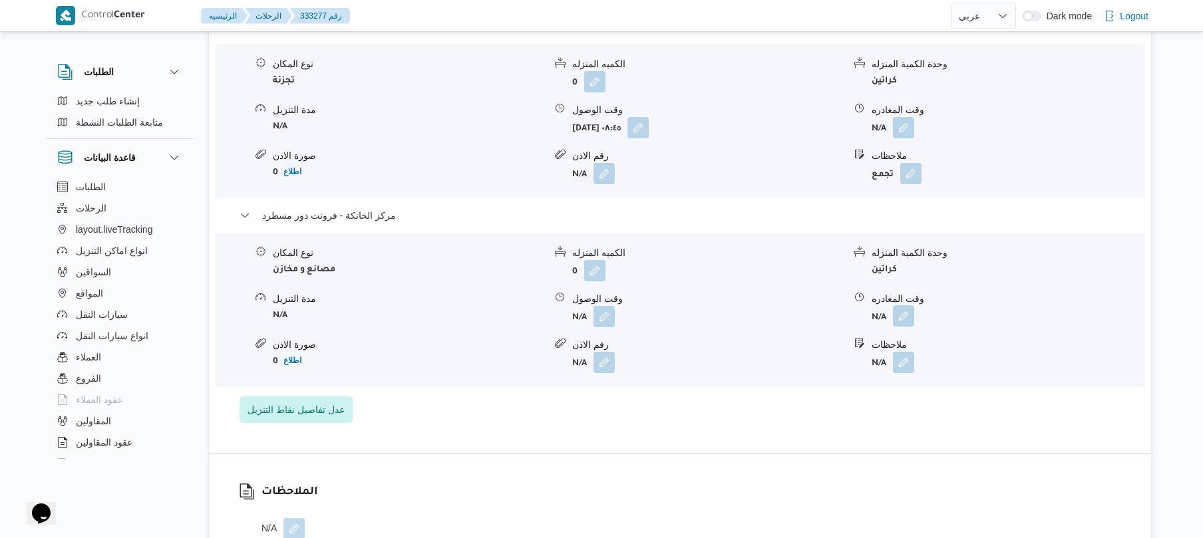
click at [914, 306] on button "button" at bounding box center [903, 316] width 21 height 21
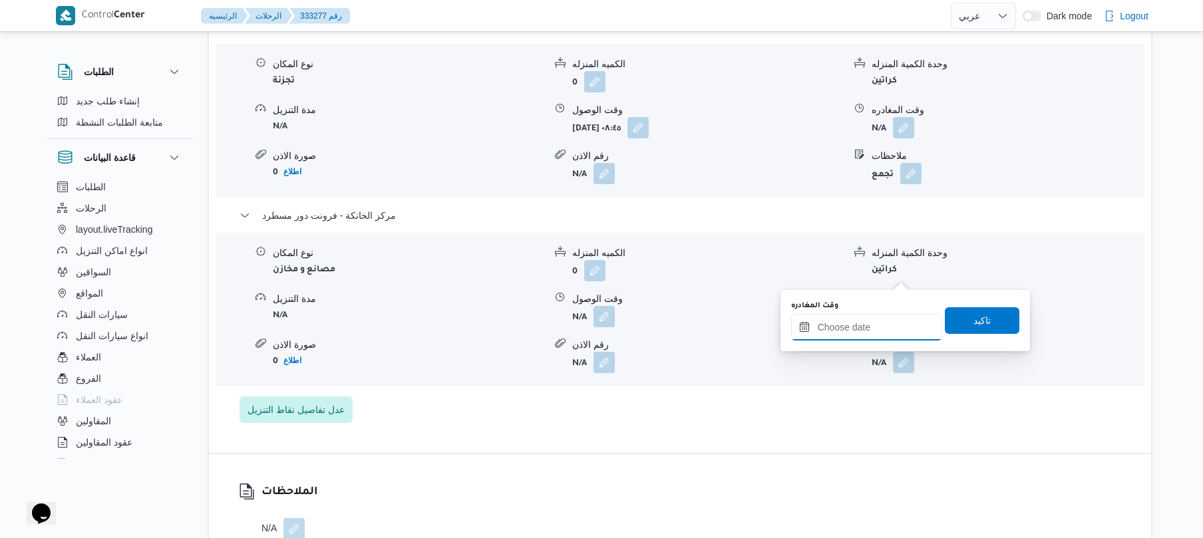
click at [877, 325] on input "وقت المغادره" at bounding box center [866, 327] width 151 height 27
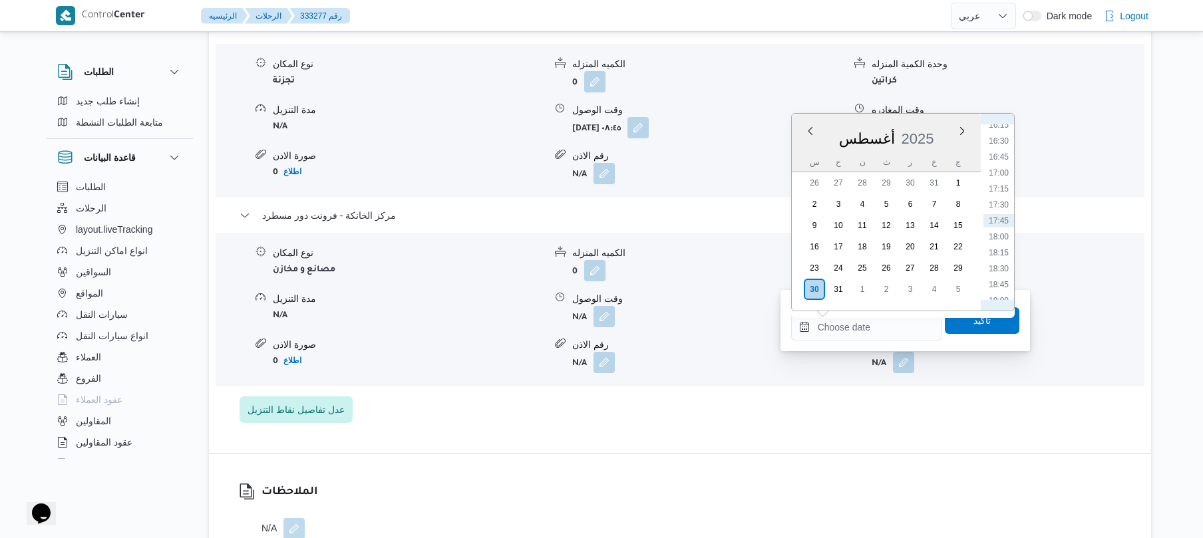
scroll to position [895, 0]
click at [999, 256] on li "16:00" at bounding box center [999, 258] width 31 height 13
type input "[DATE] ١٦:٠٠"
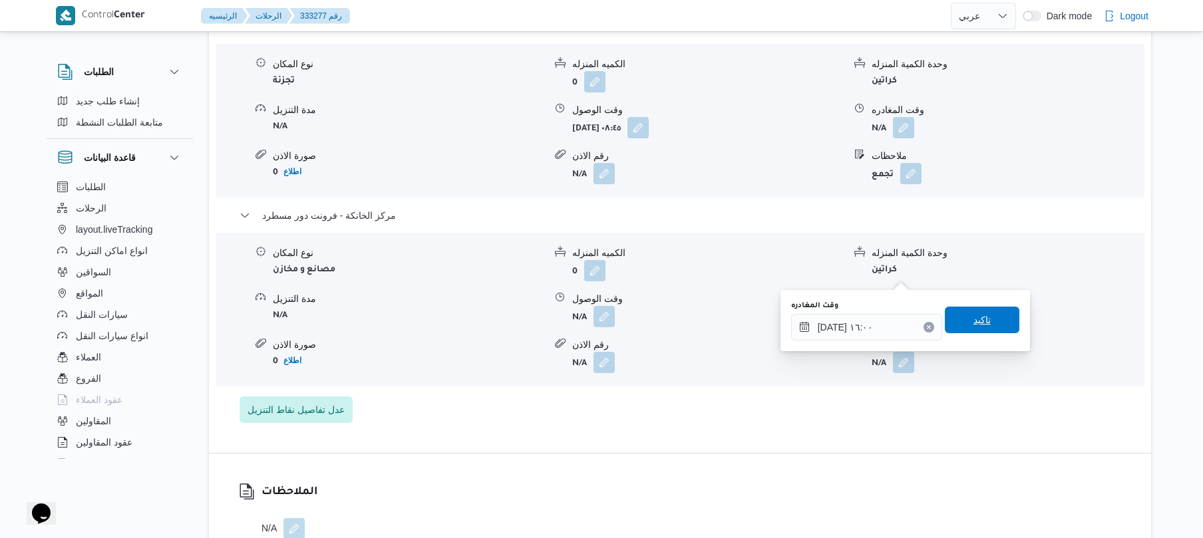
click at [974, 317] on span "تاكيد" at bounding box center [982, 320] width 17 height 16
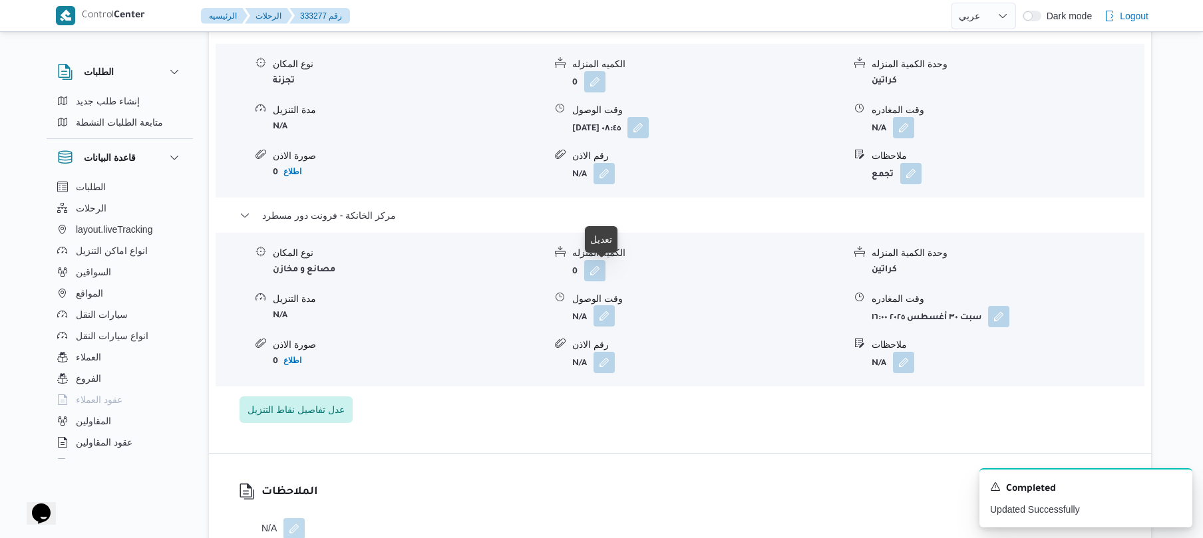
click at [596, 306] on button "button" at bounding box center [604, 316] width 21 height 21
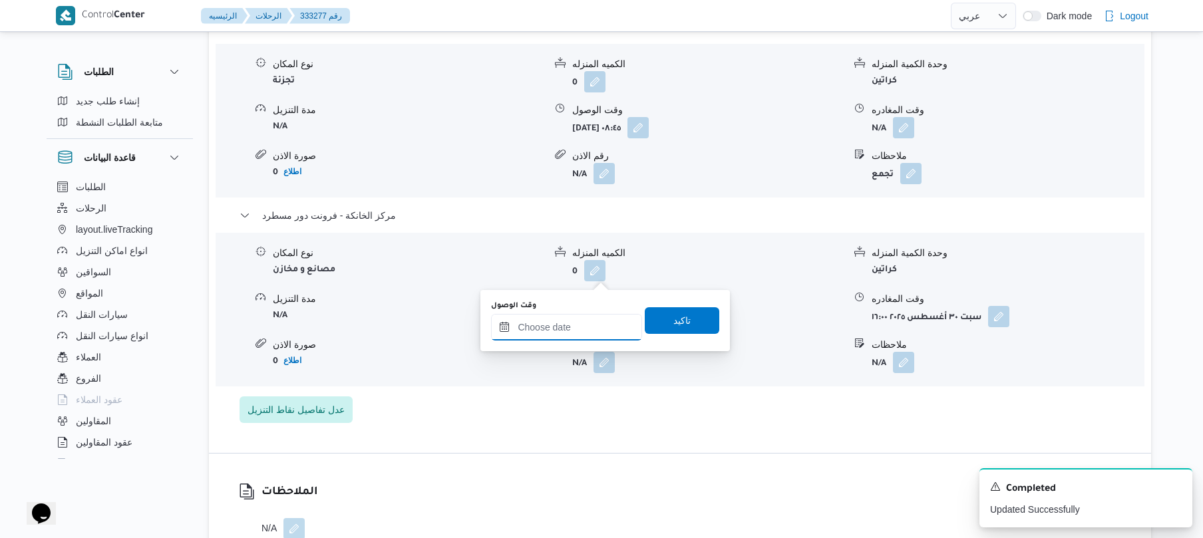
click at [586, 319] on input "وقت الوصول" at bounding box center [566, 327] width 151 height 27
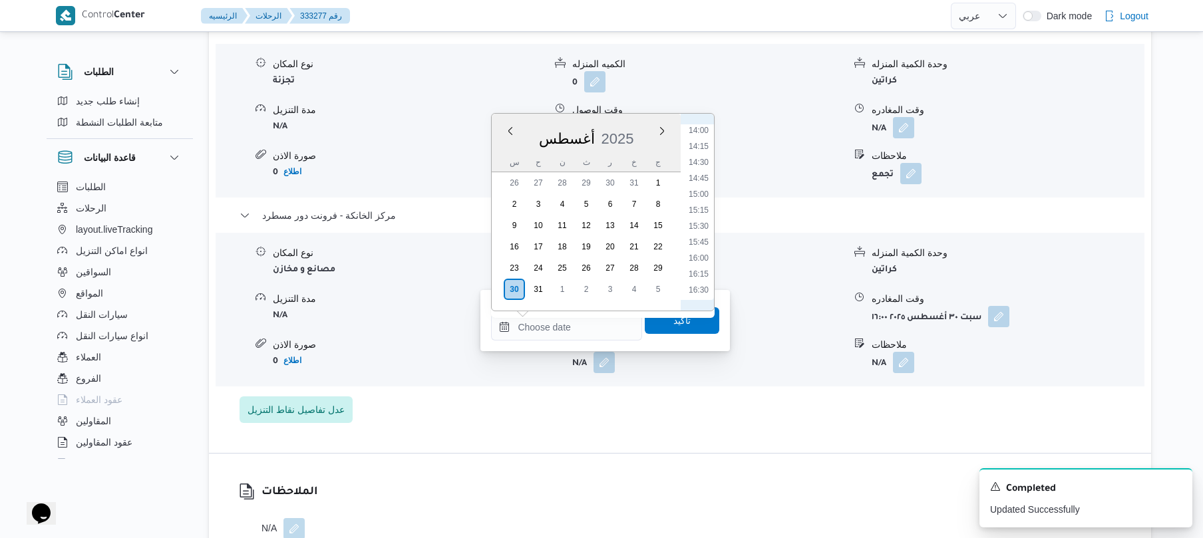
click at [702, 241] on li "15:45" at bounding box center [699, 242] width 31 height 13
type input "٣٠/٠٨/٢٠٢٥ ١٥:٤٥"
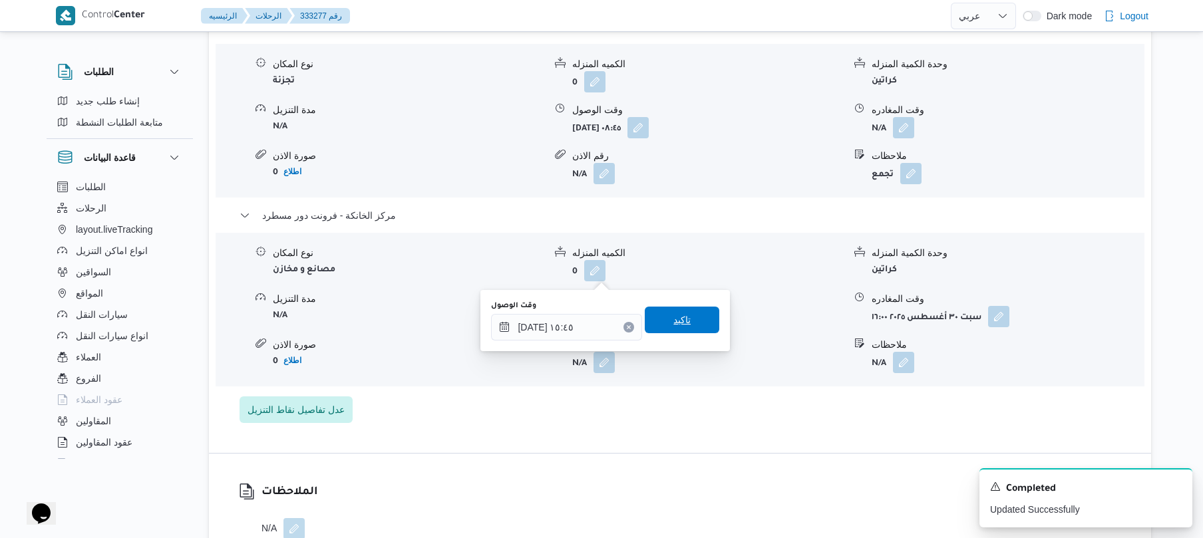
click at [679, 320] on span "تاكيد" at bounding box center [682, 320] width 17 height 16
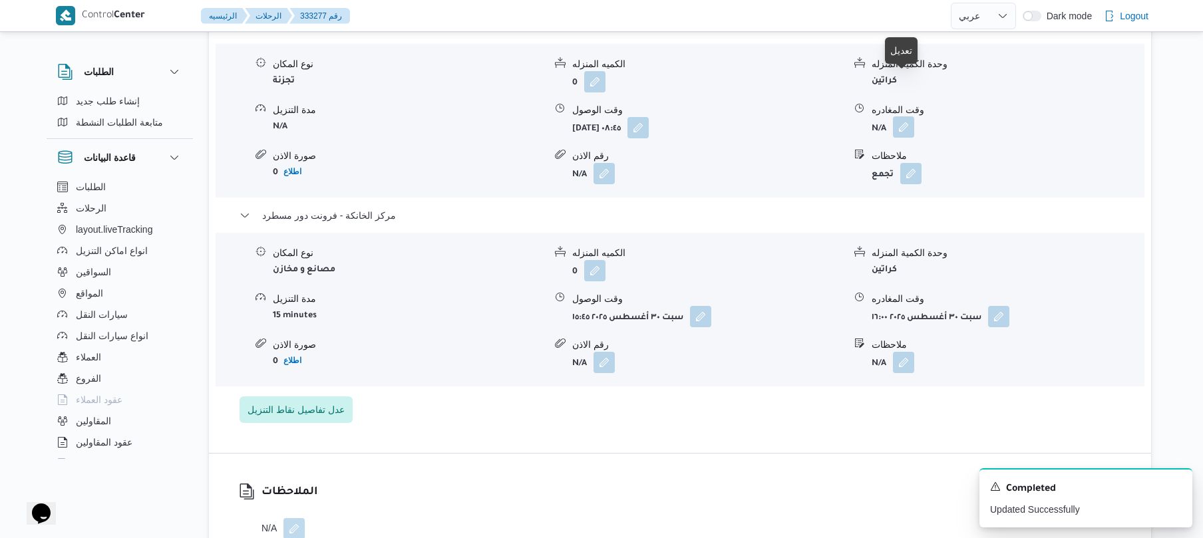
click at [901, 116] on button "button" at bounding box center [903, 126] width 21 height 21
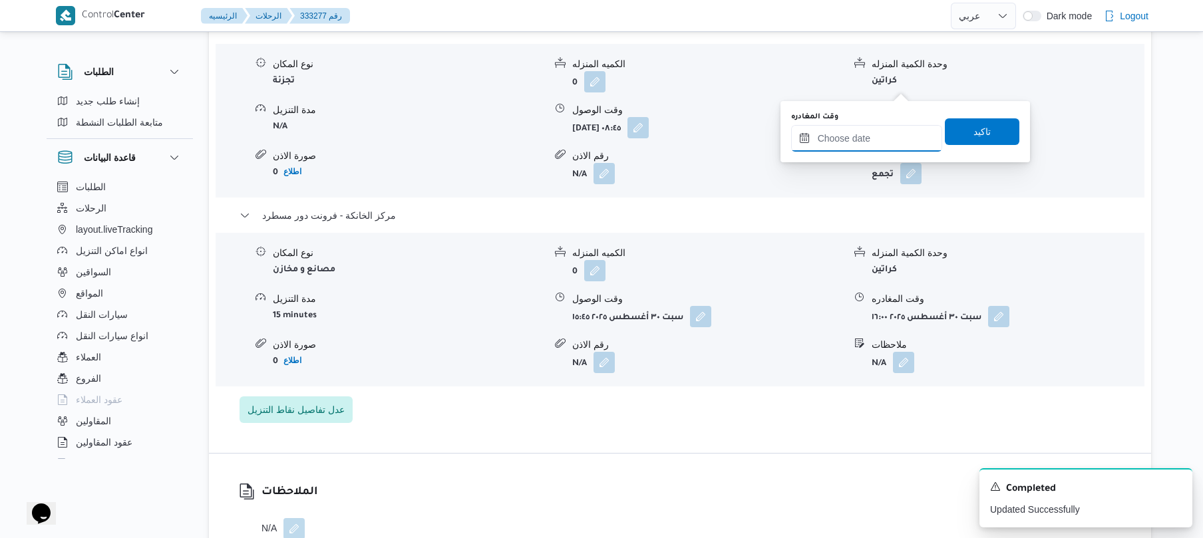
click at [868, 132] on input "وقت المغادره" at bounding box center [866, 138] width 151 height 27
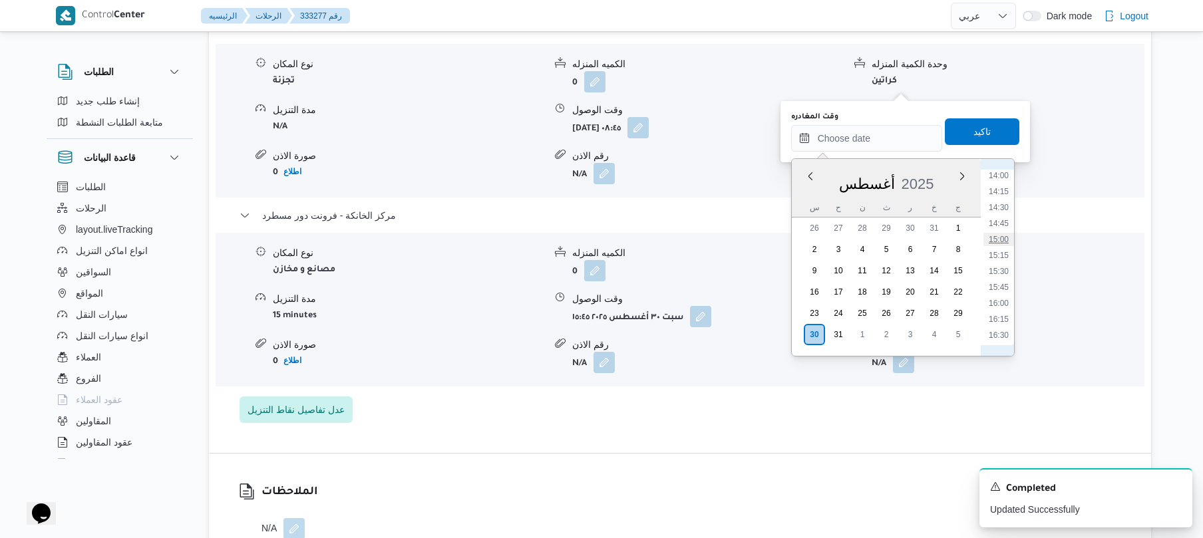
click at [1004, 236] on li "15:00" at bounding box center [999, 239] width 31 height 13
type input "٣٠/٠٨/٢٠٢٥ ١٥:٠٠"
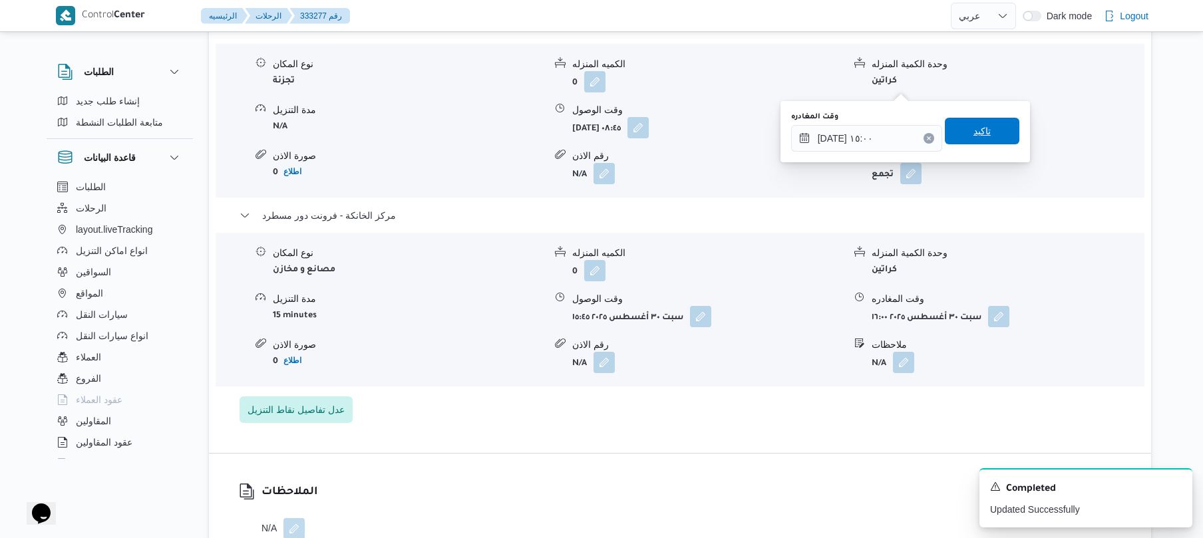
click at [976, 136] on span "تاكيد" at bounding box center [982, 131] width 17 height 16
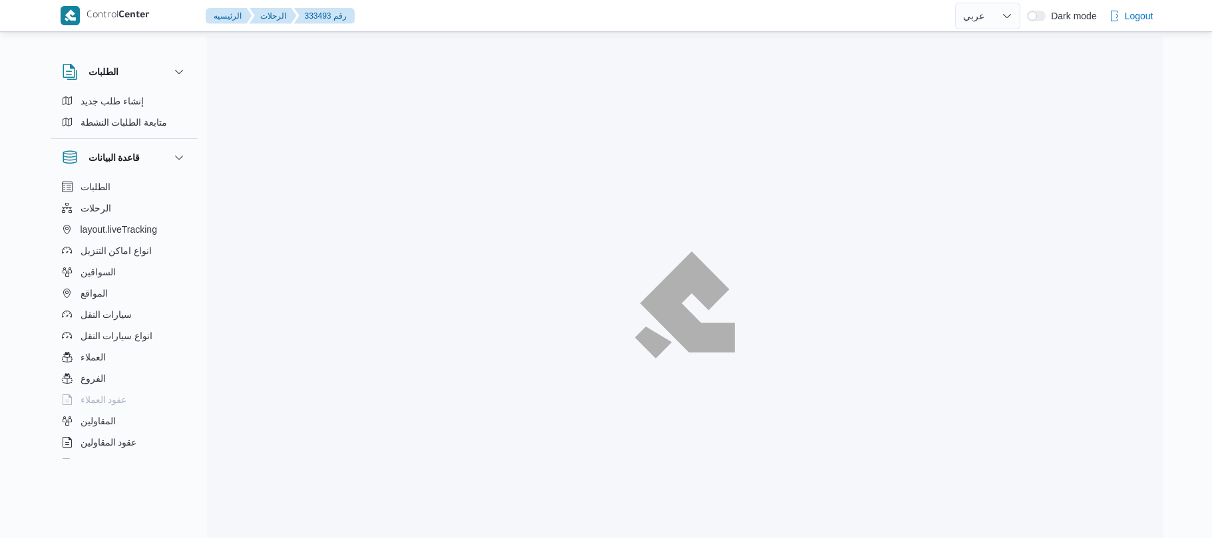
select select "ar"
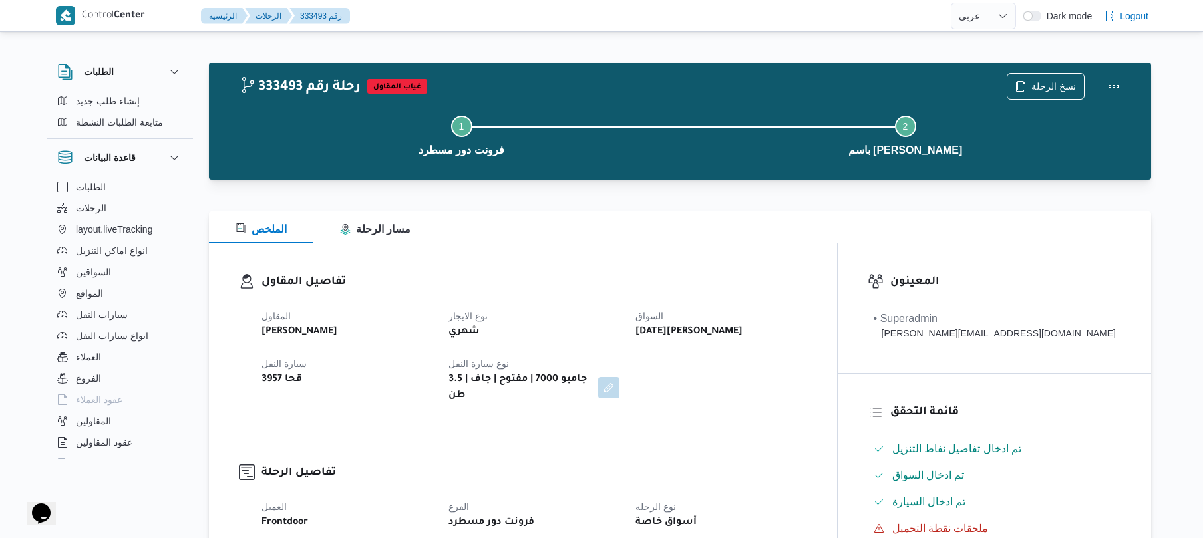
click at [664, 182] on div at bounding box center [680, 188] width 943 height 16
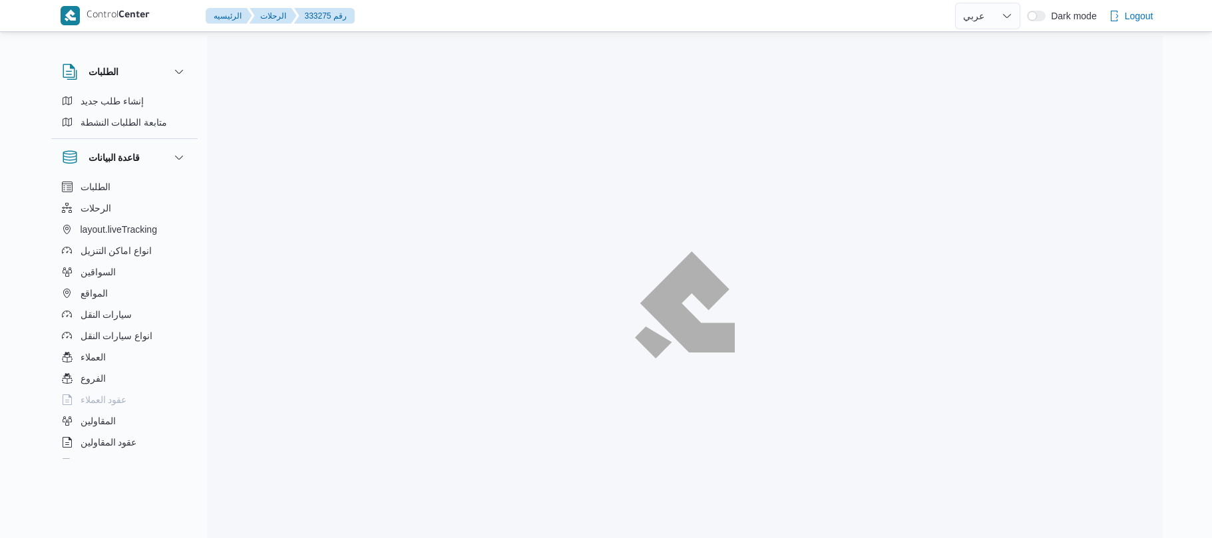
select select "ar"
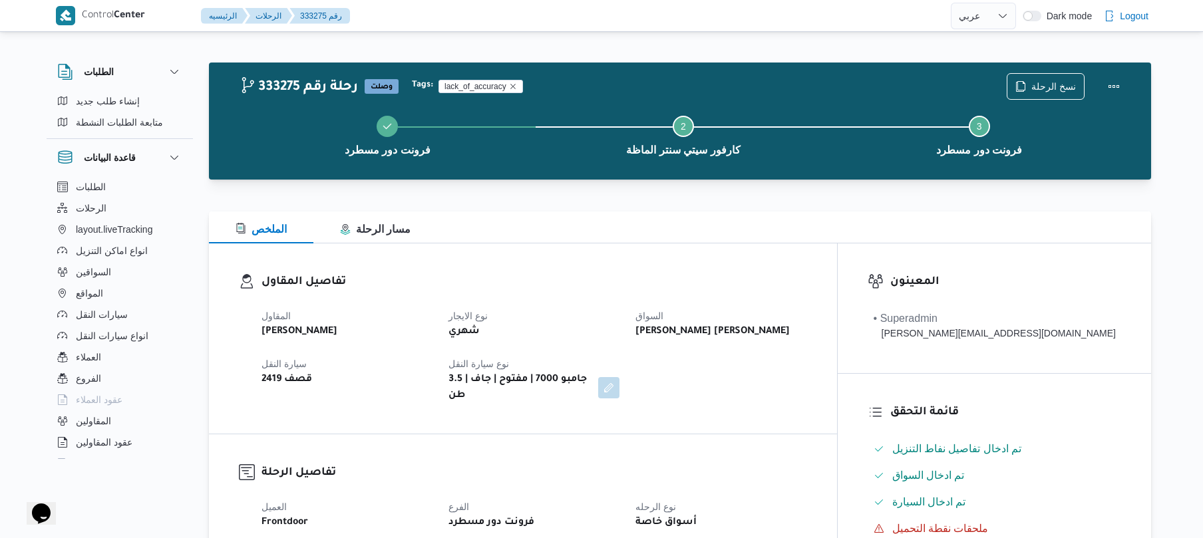
click at [723, 391] on div "المقاول [PERSON_NAME] نوع الايجار شهري السواق [PERSON_NAME] [PERSON_NAME] سيارة…" at bounding box center [535, 356] width 562 height 112
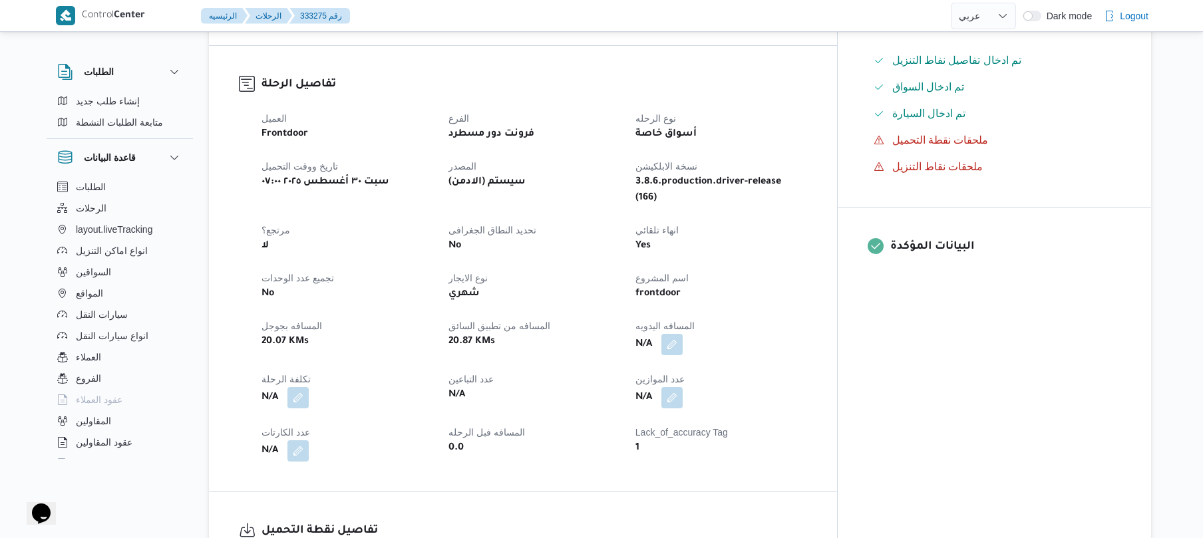
scroll to position [390, 0]
click at [683, 332] on button "button" at bounding box center [672, 342] width 21 height 21
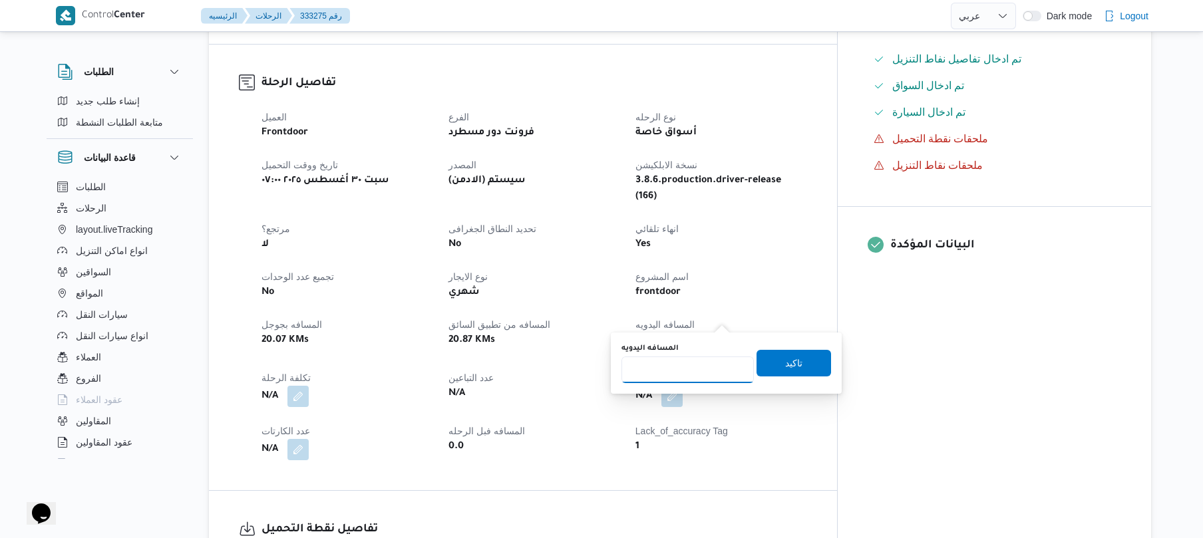
click at [688, 370] on input "المسافه اليدويه" at bounding box center [688, 370] width 132 height 27
type input "65"
click at [791, 373] on span "تاكيد" at bounding box center [794, 362] width 75 height 27
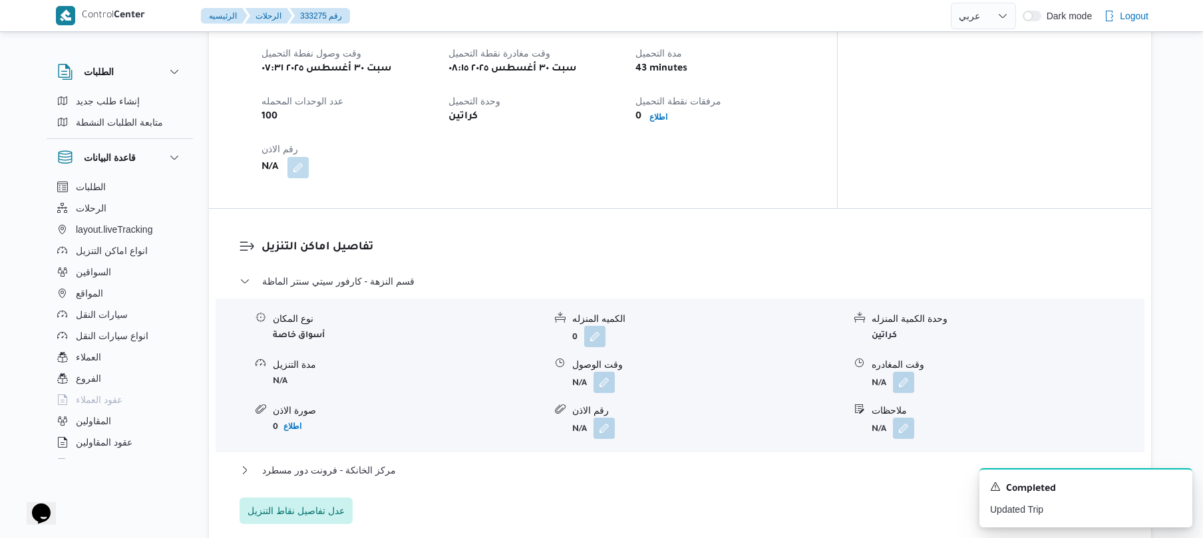
scroll to position [923, 0]
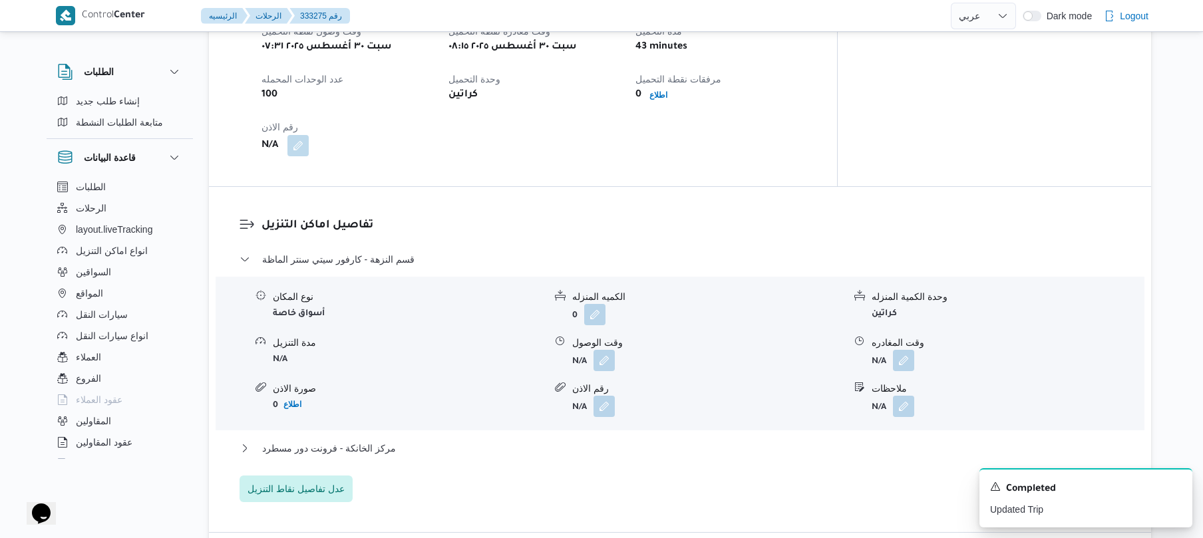
click at [587, 350] on span at bounding box center [601, 360] width 28 height 21
click at [600, 349] on button "button" at bounding box center [604, 359] width 21 height 21
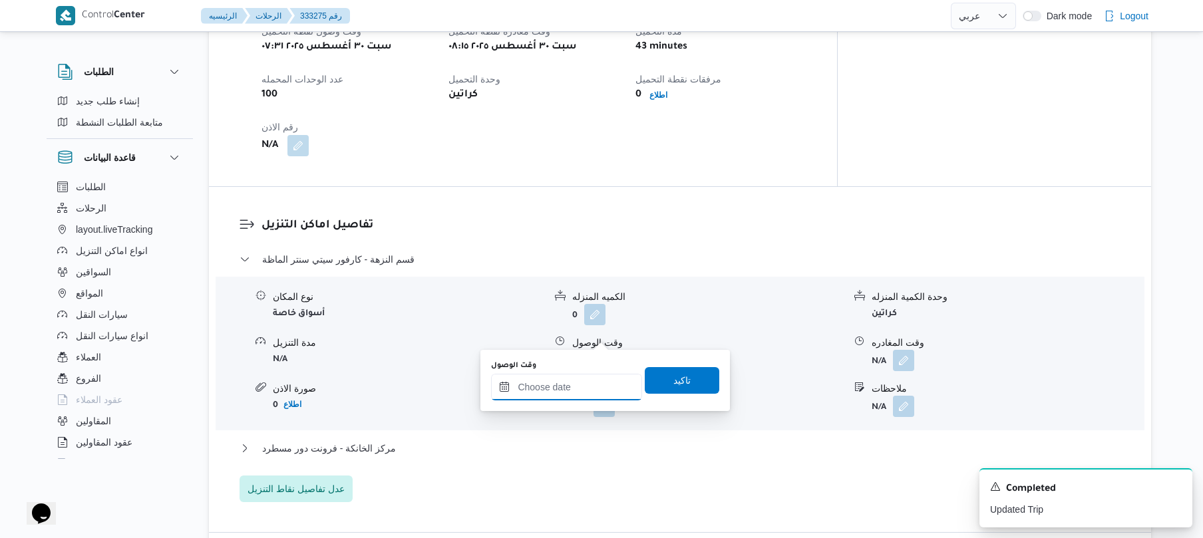
click at [559, 387] on input "وقت الوصول" at bounding box center [566, 387] width 151 height 27
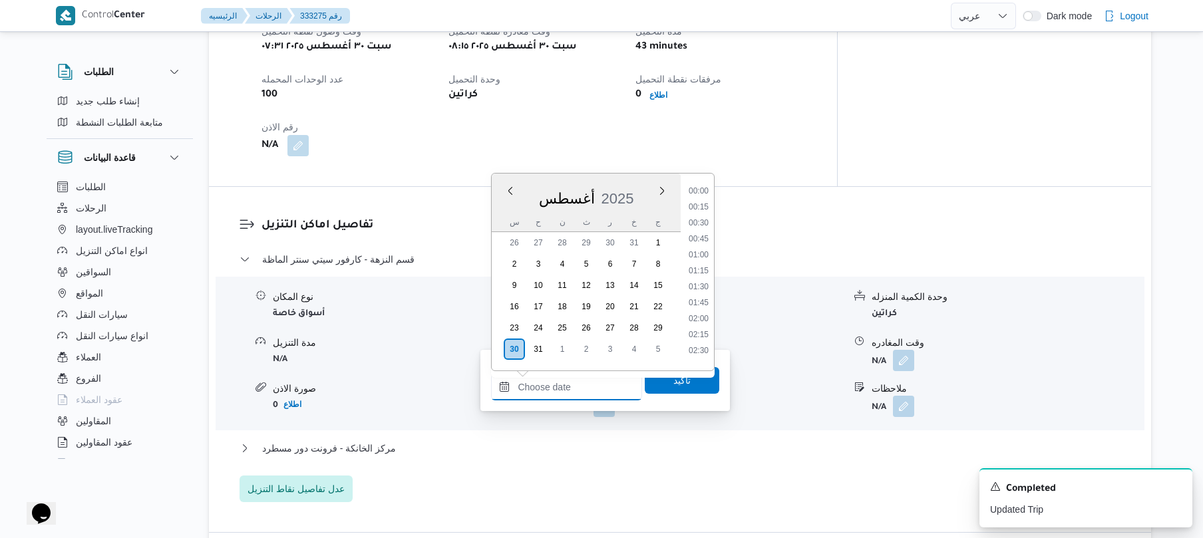
scroll to position [1060, 0]
click at [712, 206] on li "16:45" at bounding box center [699, 200] width 31 height 13
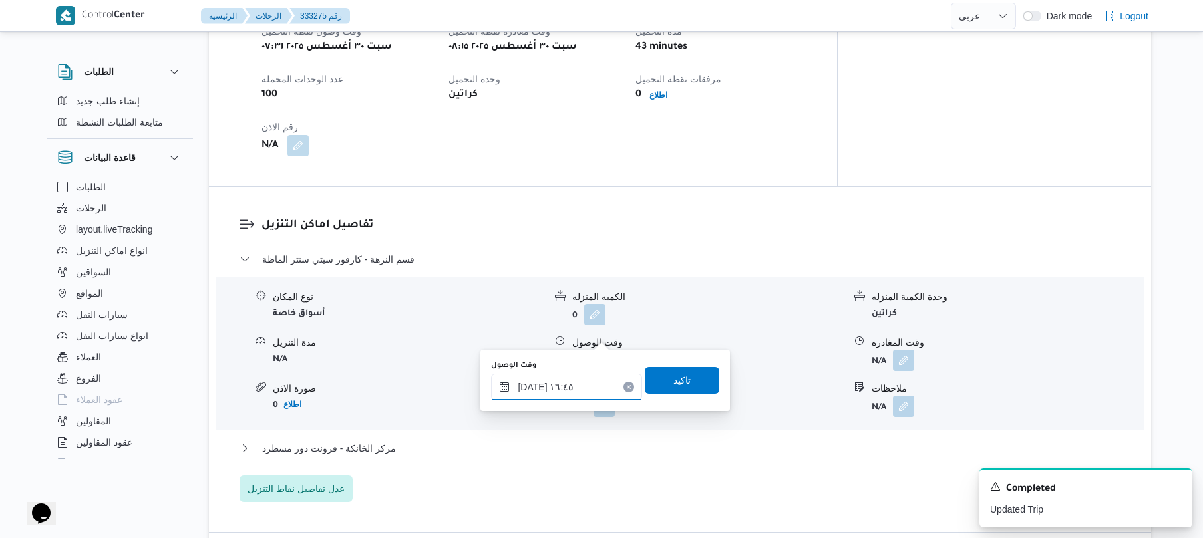
click at [581, 384] on input "٣٠/٠٨/٢٠٢٥ ١٦:٤٥" at bounding box center [566, 387] width 151 height 27
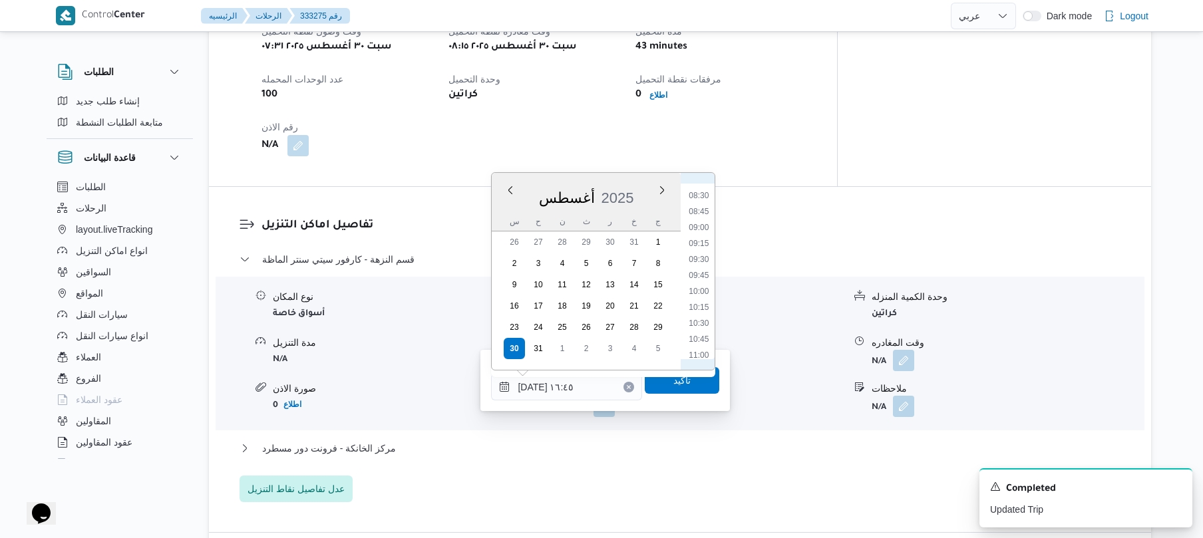
scroll to position [530, 0]
click at [698, 285] on li "09:45" at bounding box center [699, 282] width 31 height 13
type input "٣٠/٠٨/٢٠٢٥ ٠٩:٤٥"
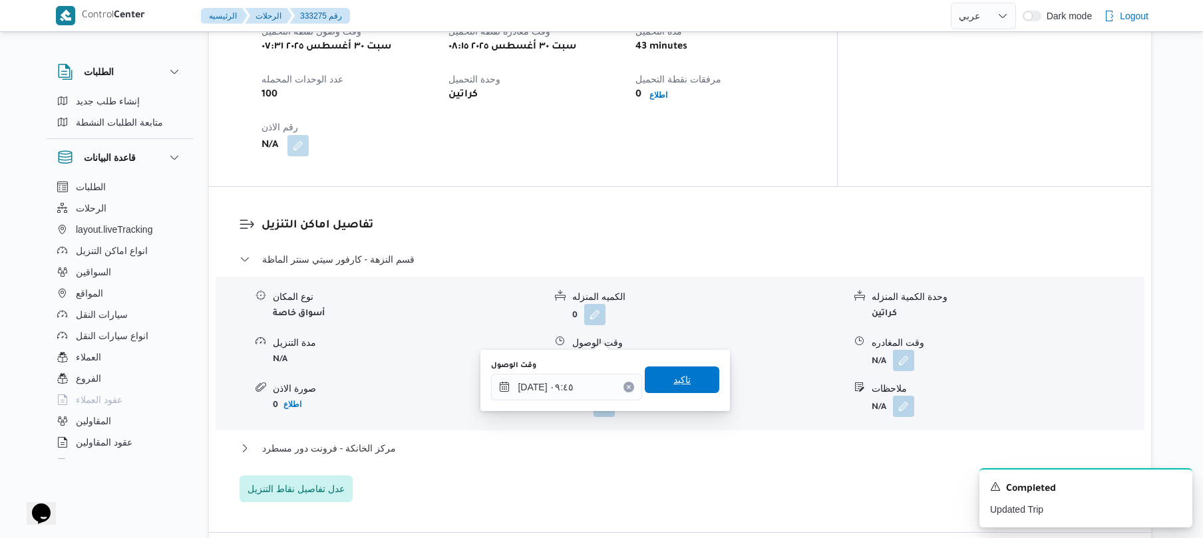
click at [677, 382] on span "تاكيد" at bounding box center [682, 380] width 17 height 16
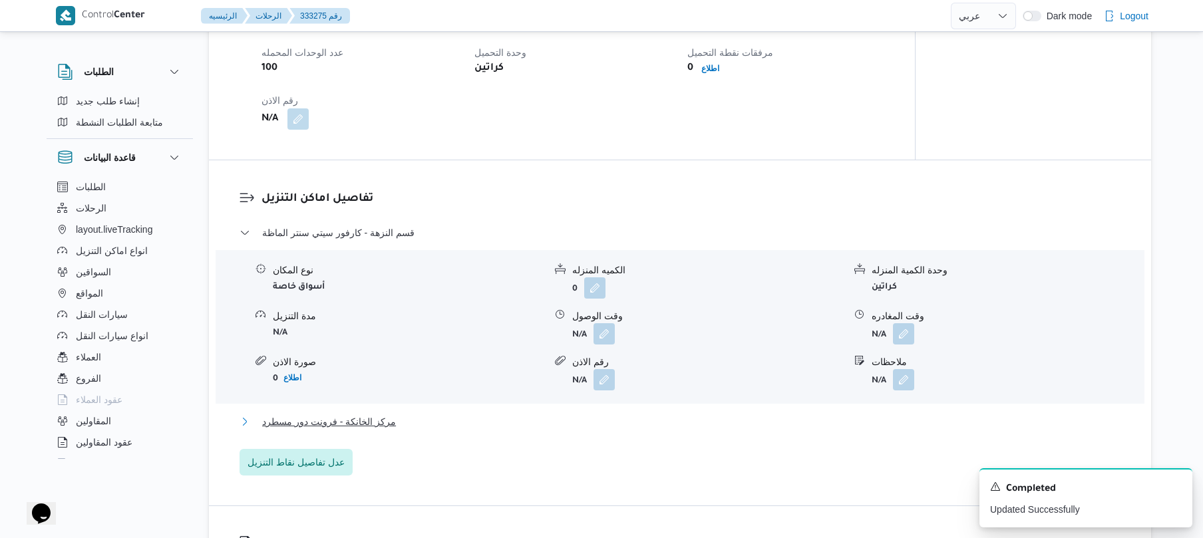
click at [600, 423] on button "مركز الخانكة - فرونت دور مسطرد" at bounding box center [681, 422] width 882 height 16
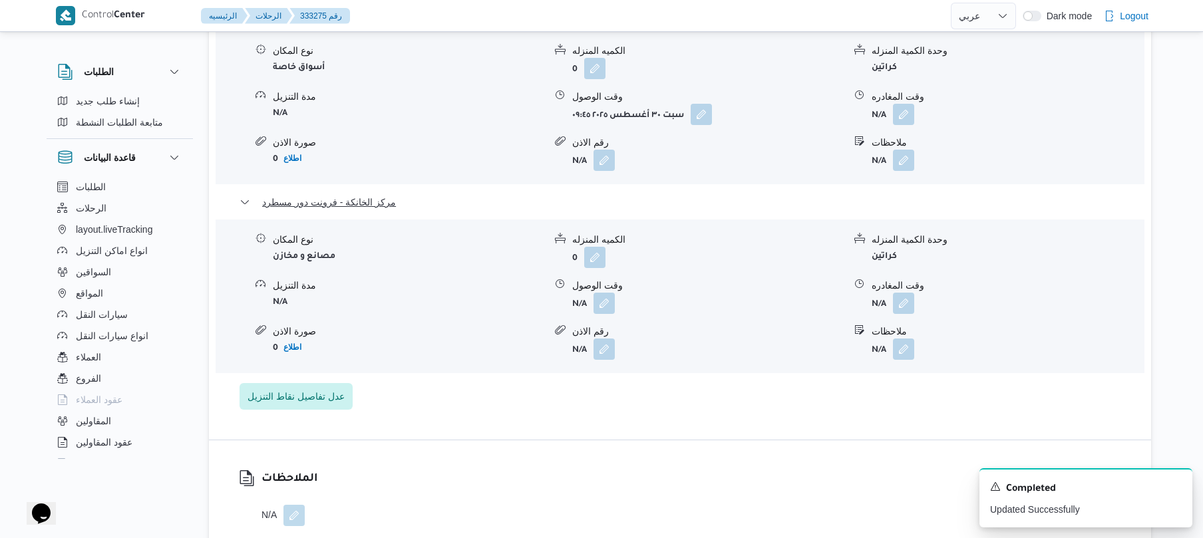
scroll to position [1242, 0]
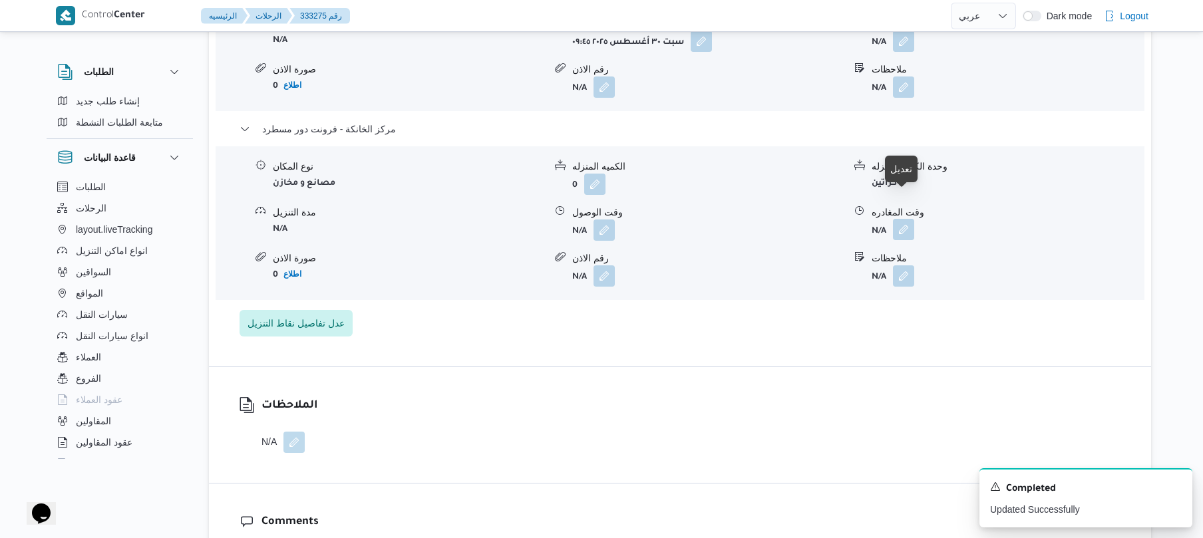
click at [900, 219] on button "button" at bounding box center [903, 229] width 21 height 21
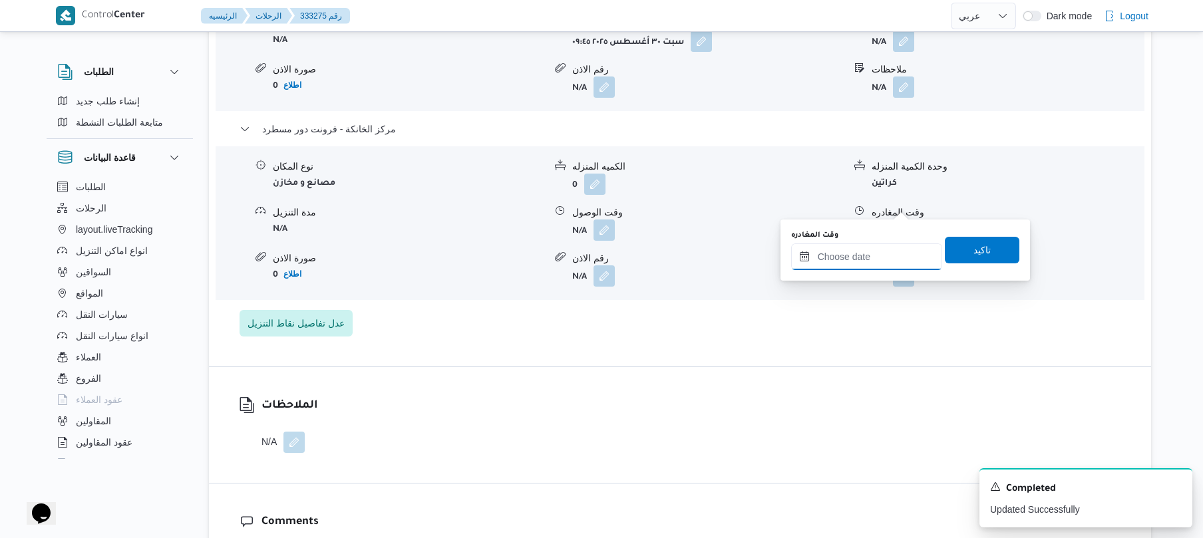
click at [847, 248] on input "وقت المغادره" at bounding box center [866, 257] width 151 height 27
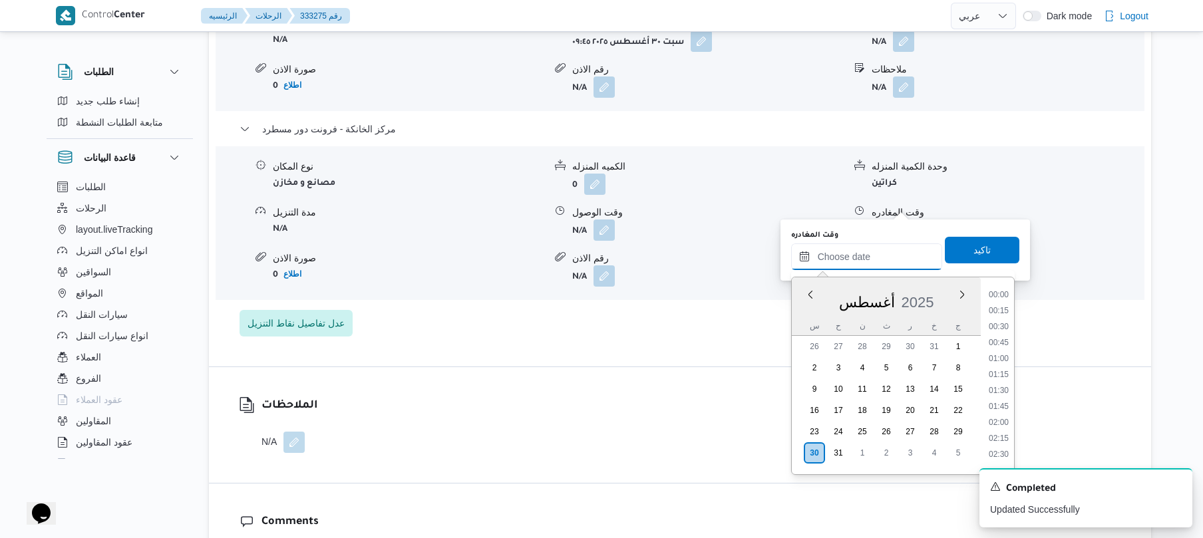
scroll to position [1060, 0]
click at [996, 331] on li "17:15" at bounding box center [999, 336] width 31 height 13
type input "٣٠/٠٨/٢٠٢٥ ١٧:١٥"
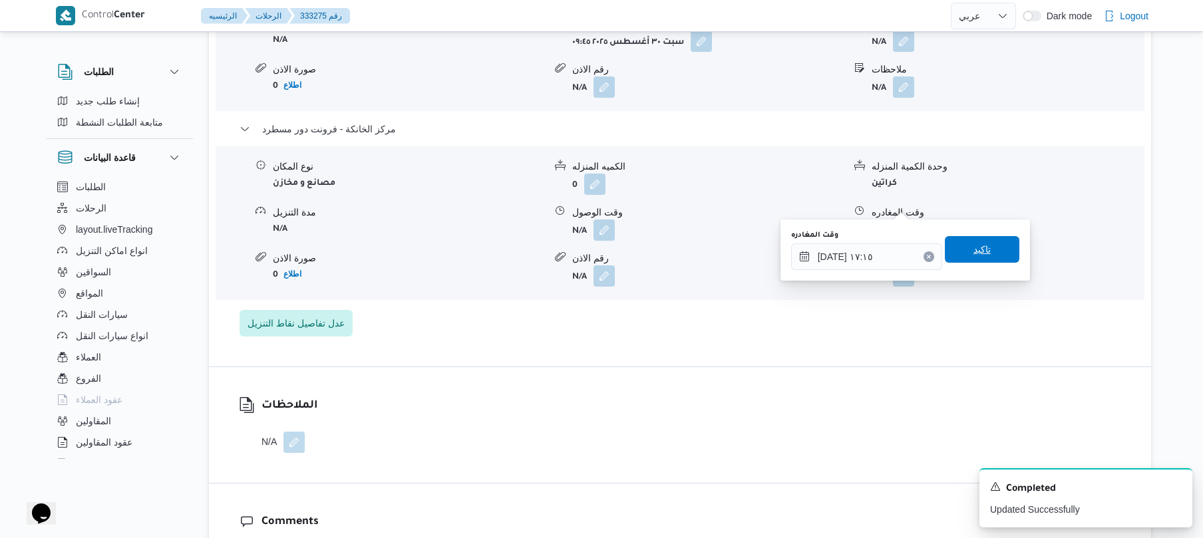
click at [992, 254] on span "تاكيد" at bounding box center [982, 249] width 75 height 27
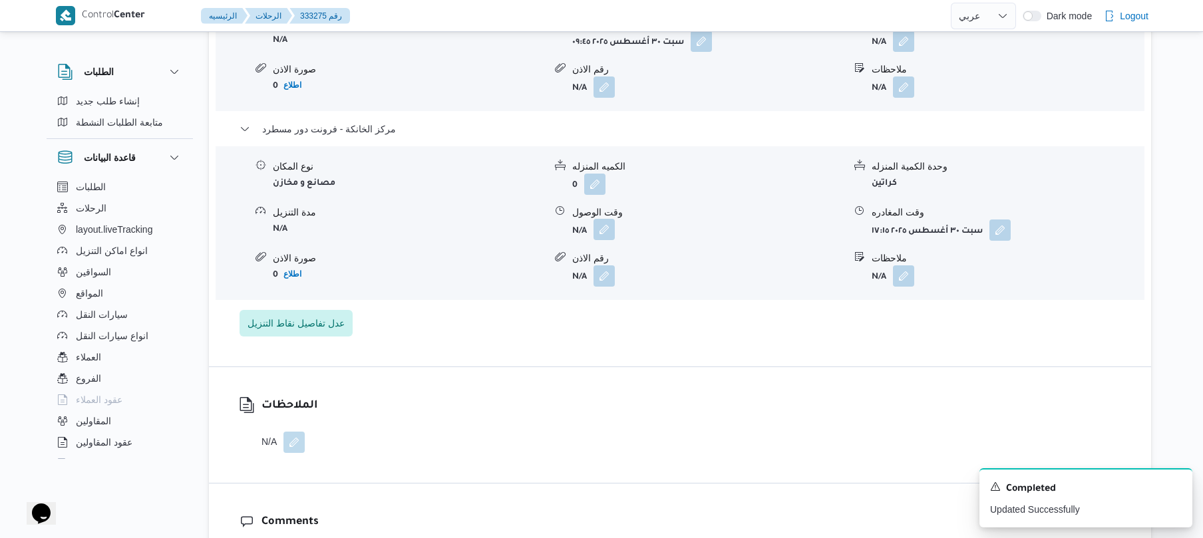
click at [604, 219] on button "button" at bounding box center [604, 229] width 21 height 21
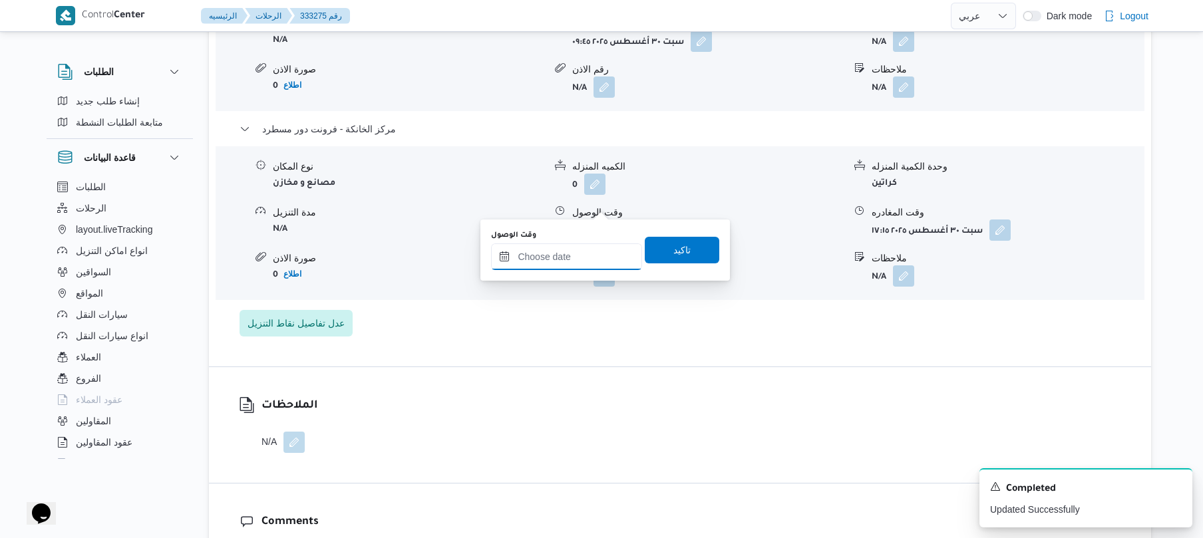
click at [579, 248] on input "وقت الوصول" at bounding box center [566, 257] width 151 height 27
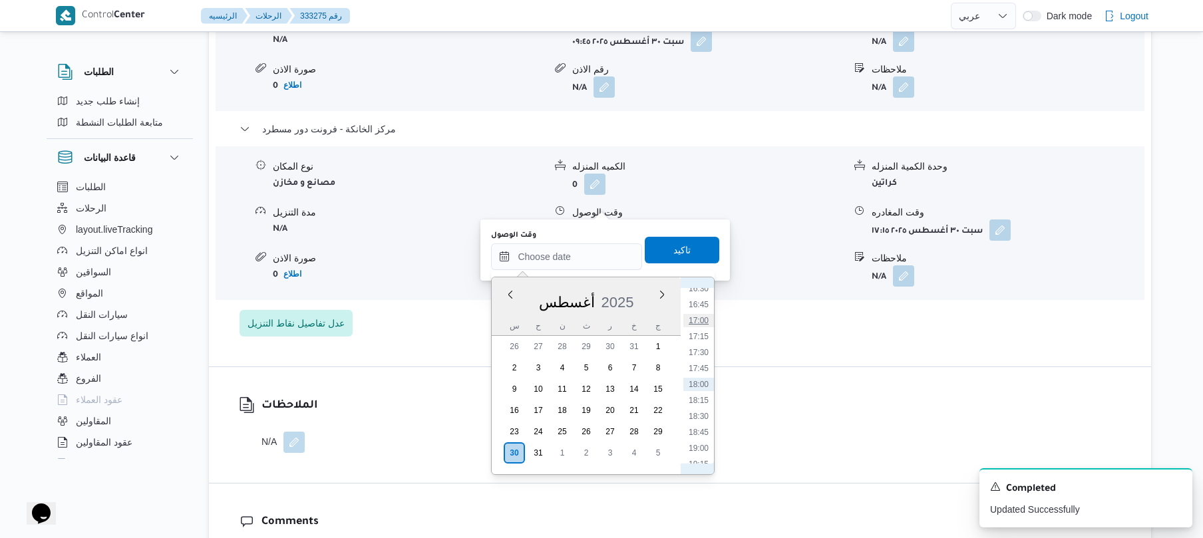
click at [706, 318] on li "17:00" at bounding box center [699, 320] width 31 height 13
type input "٣٠/٠٨/٢٠٢٥ ١٧:٠٠"
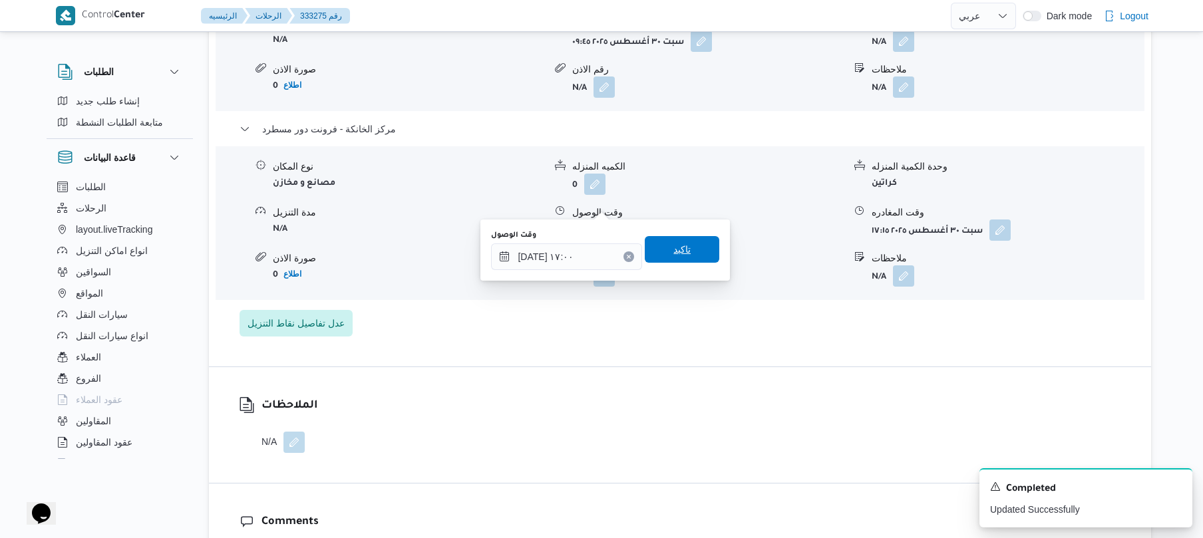
click at [690, 248] on span "تاكيد" at bounding box center [682, 249] width 75 height 27
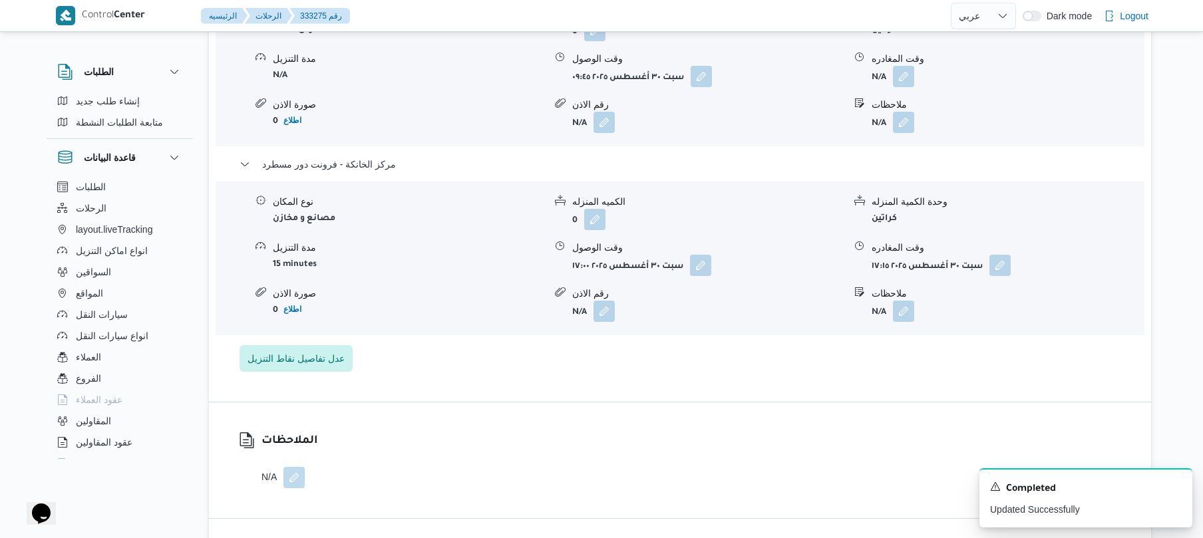
scroll to position [1136, 0]
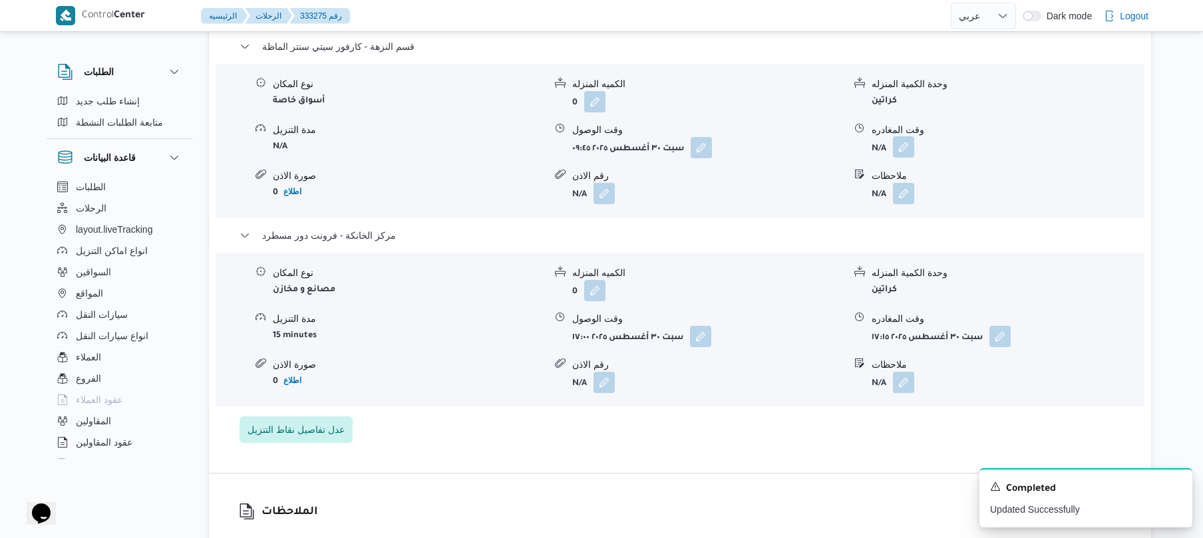
click at [904, 136] on button "button" at bounding box center [903, 146] width 21 height 21
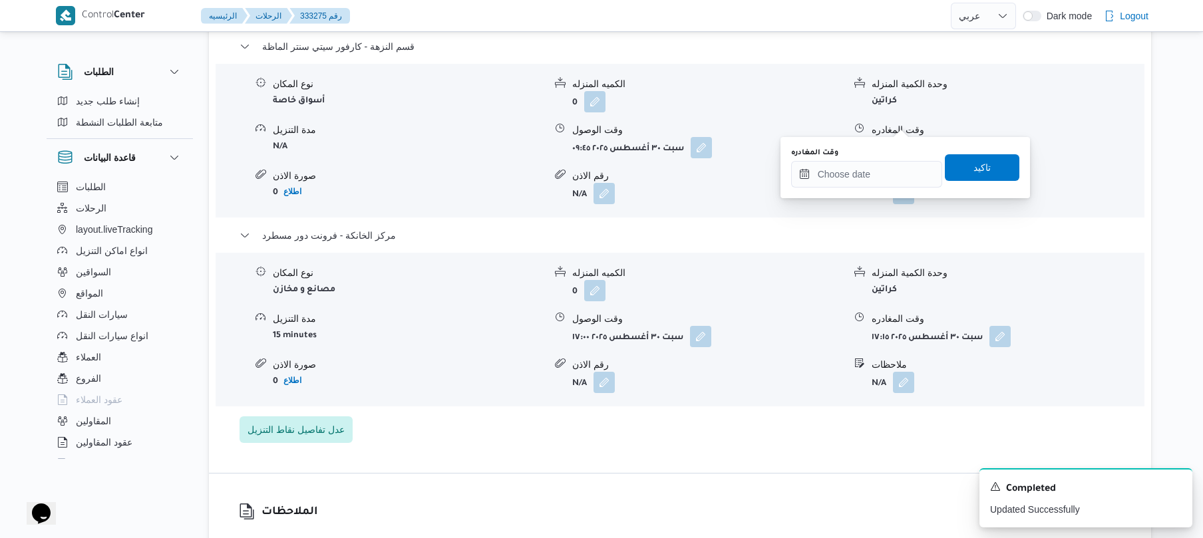
click at [869, 155] on div "وقت المغادره" at bounding box center [866, 153] width 151 height 11
click at [859, 180] on input "وقت المغادره" at bounding box center [866, 174] width 151 height 27
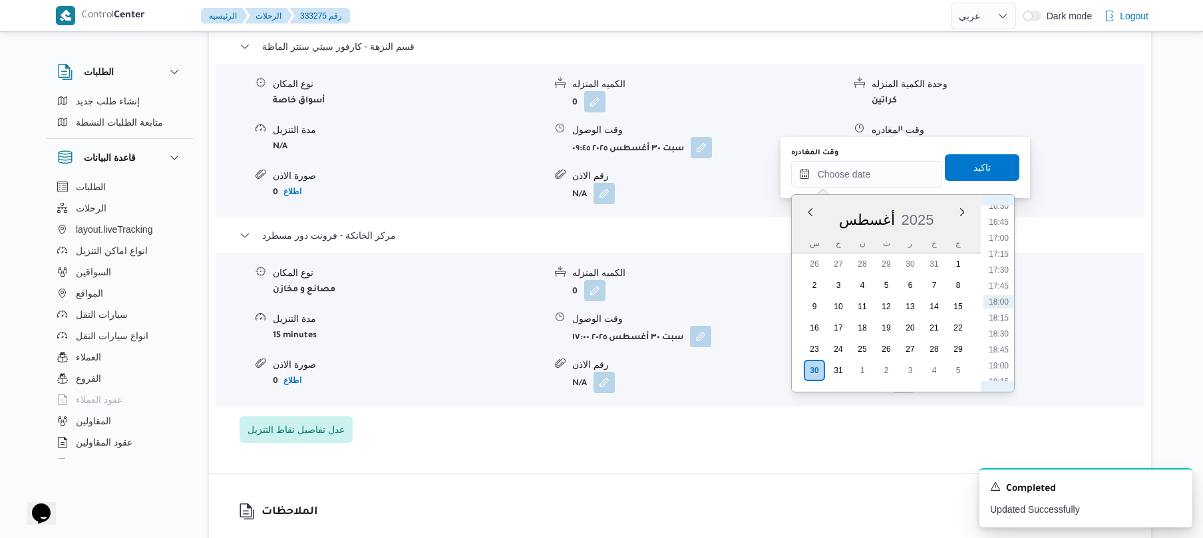
scroll to position [911, 0]
click at [1004, 336] on li "16:15" at bounding box center [999, 339] width 31 height 13
type input "[DATE] ١٦:١٥"
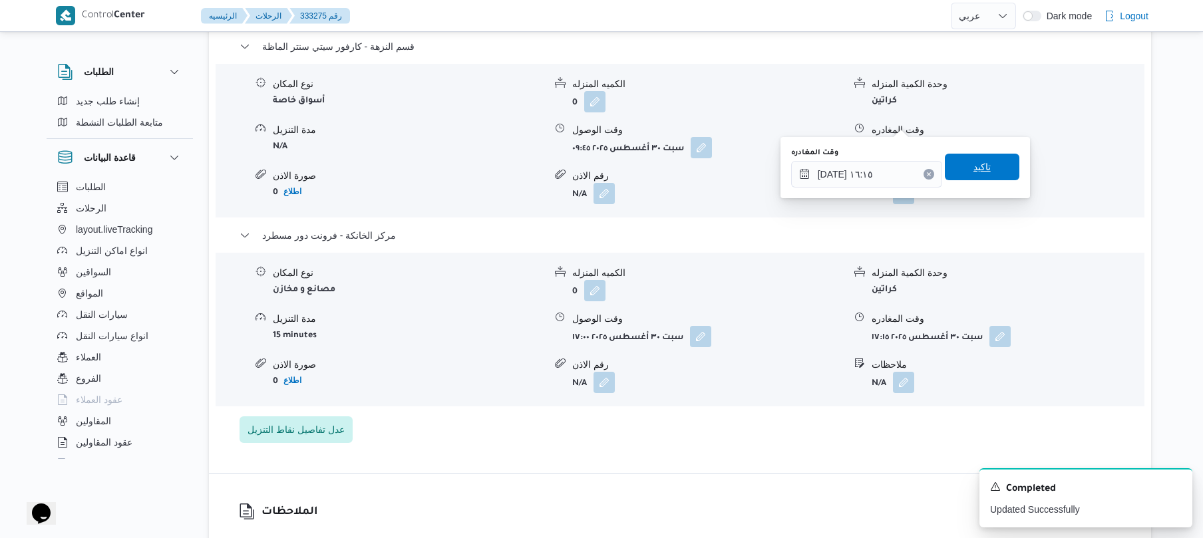
click at [959, 165] on span "تاكيد" at bounding box center [982, 167] width 75 height 27
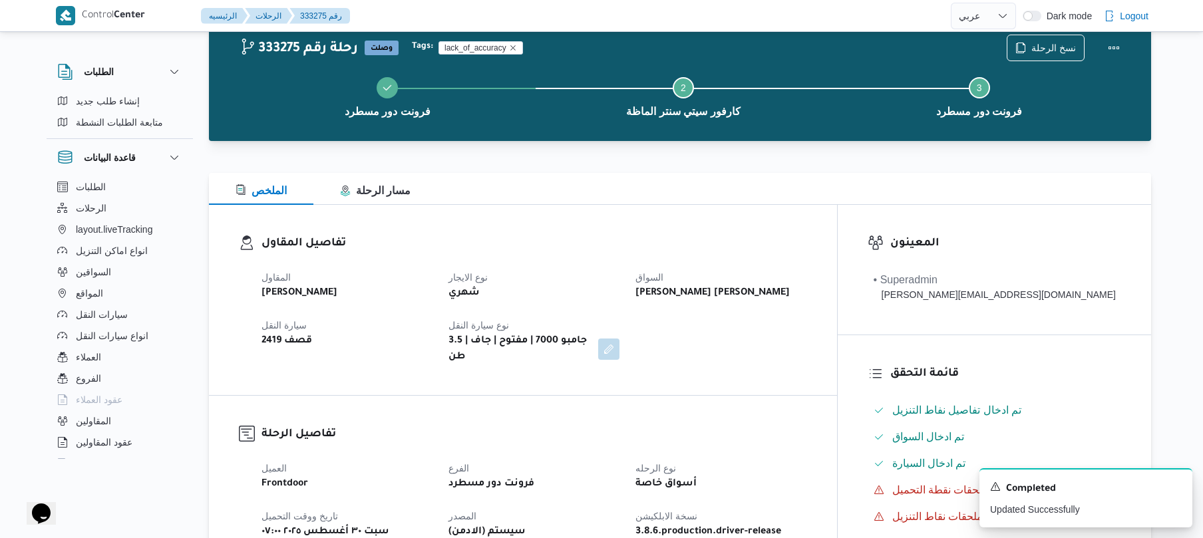
scroll to position [0, 0]
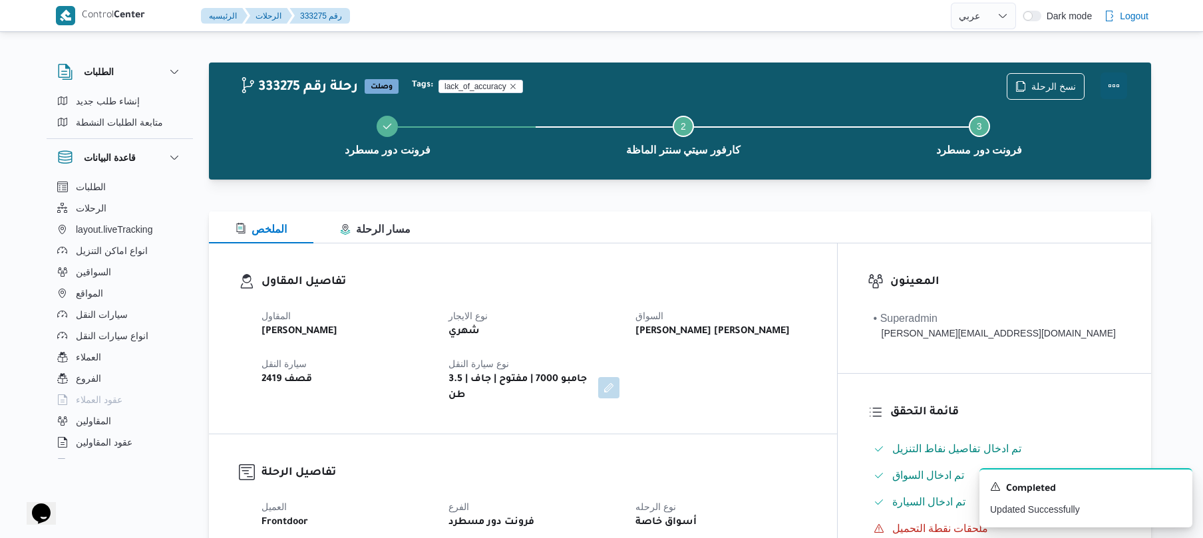
click at [1117, 87] on button "Actions" at bounding box center [1114, 86] width 27 height 27
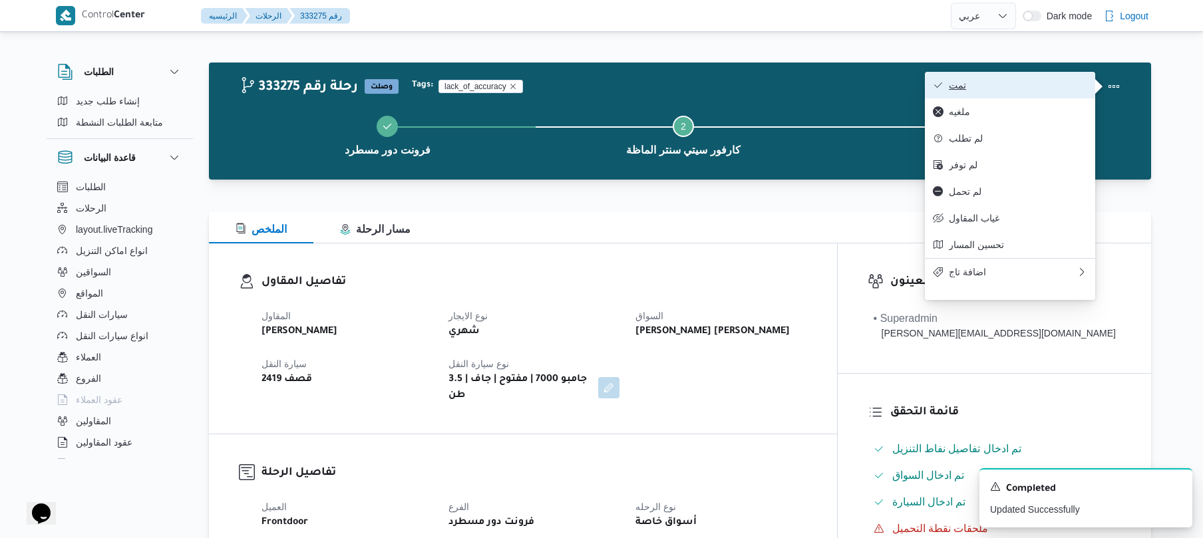
click at [1038, 93] on button "تمت" at bounding box center [1010, 85] width 170 height 27
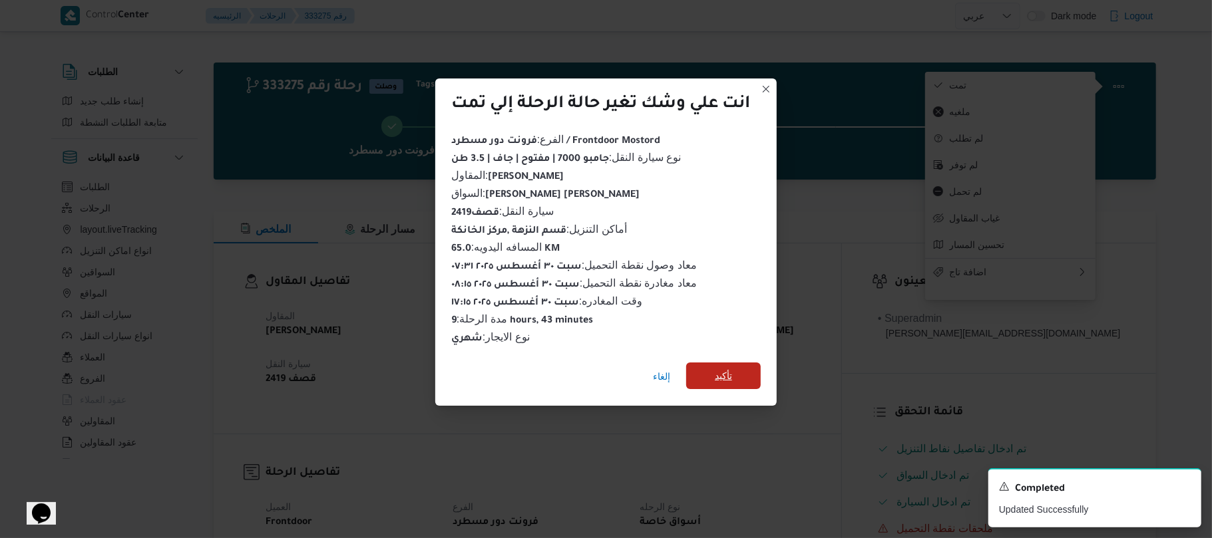
click at [744, 368] on span "تأكيد" at bounding box center [723, 376] width 75 height 27
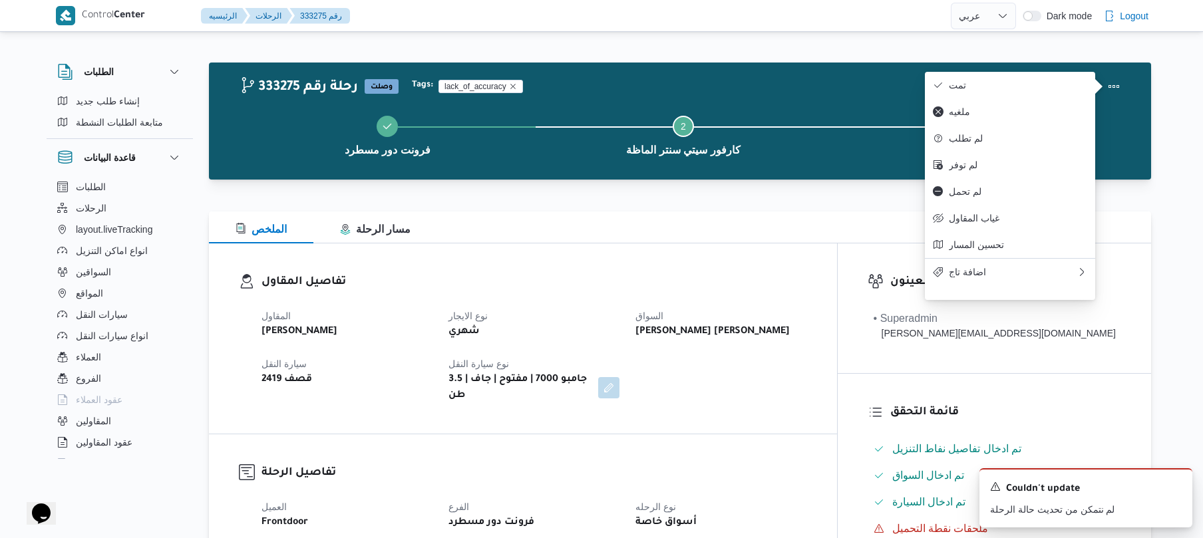
click at [754, 222] on div "الملخص مسار الرحلة" at bounding box center [680, 228] width 943 height 32
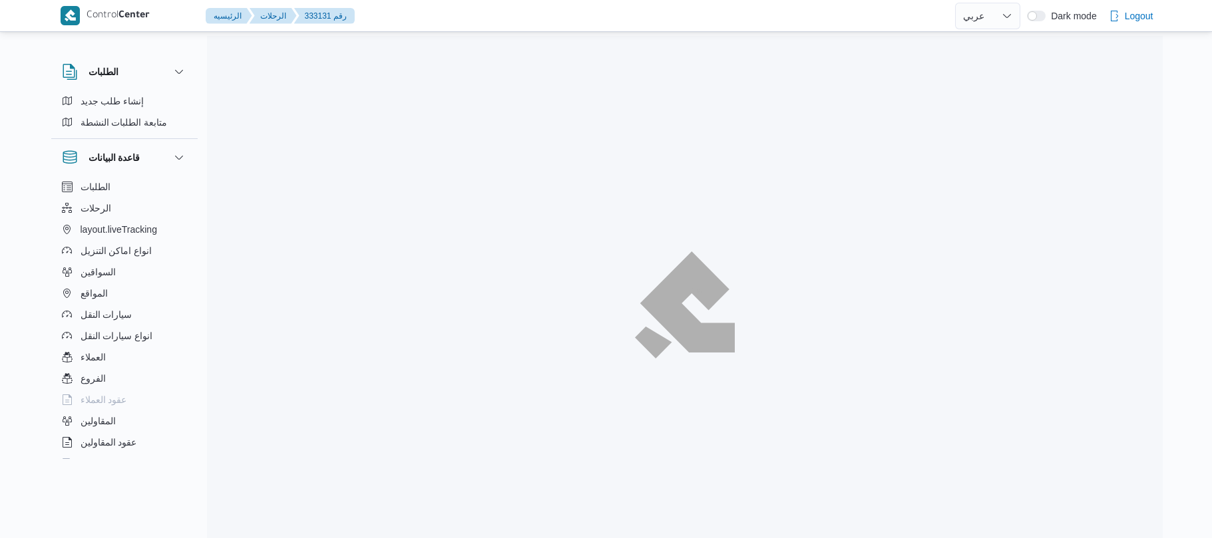
select select "ar"
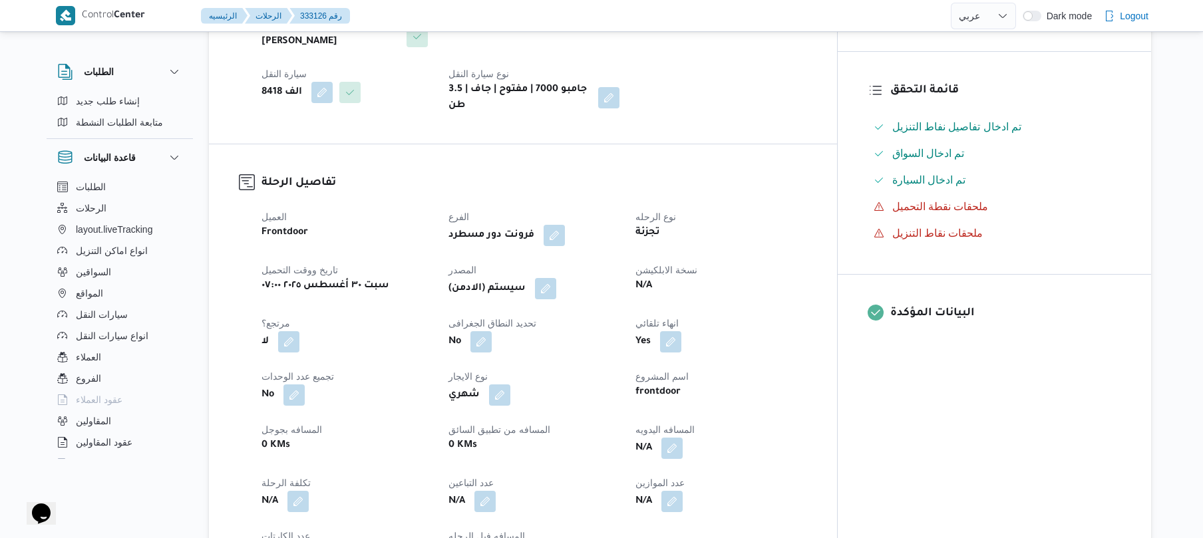
scroll to position [390, 0]
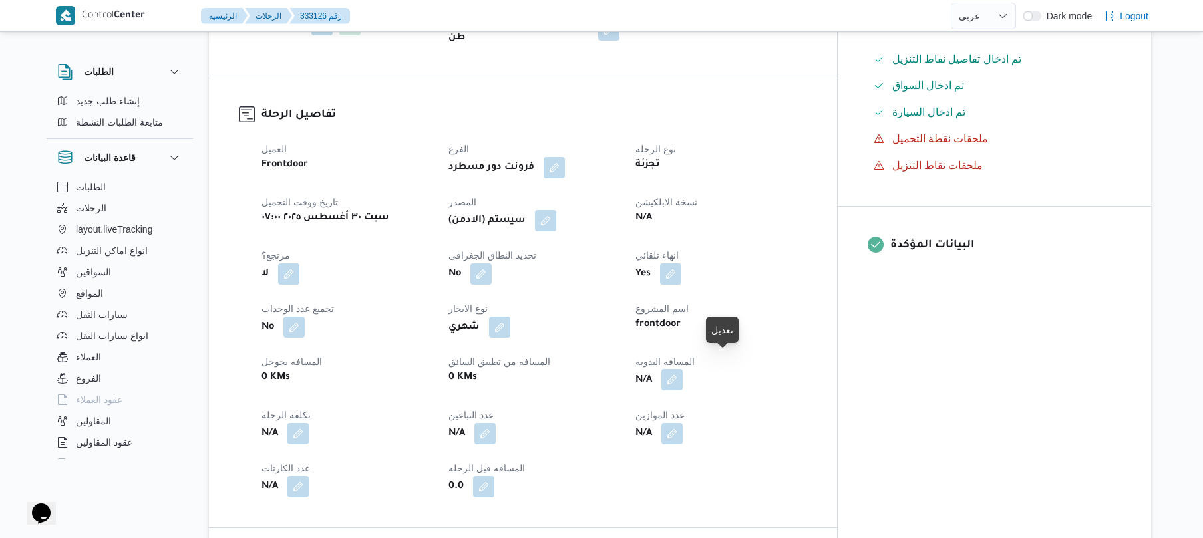
drag, startPoint x: 730, startPoint y: 363, endPoint x: 722, endPoint y: 368, distance: 9.8
click at [683, 369] on button "button" at bounding box center [672, 379] width 21 height 21
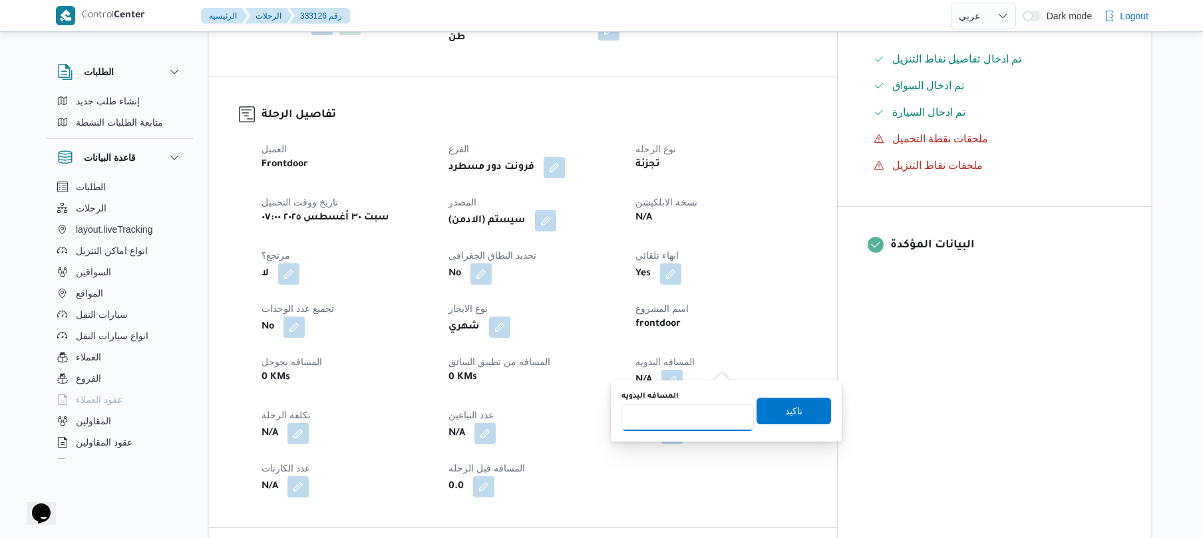
click at [676, 427] on input "المسافه اليدويه" at bounding box center [688, 418] width 132 height 27
type input "85"
click at [785, 405] on span "تاكيد" at bounding box center [793, 411] width 17 height 16
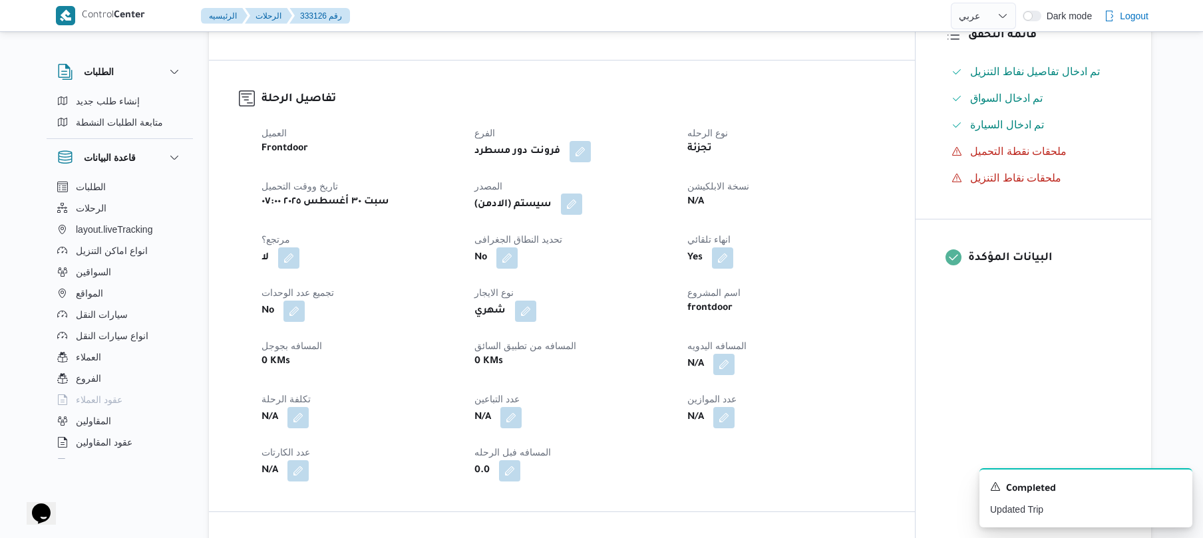
click at [571, 212] on button "button" at bounding box center [571, 204] width 21 height 21
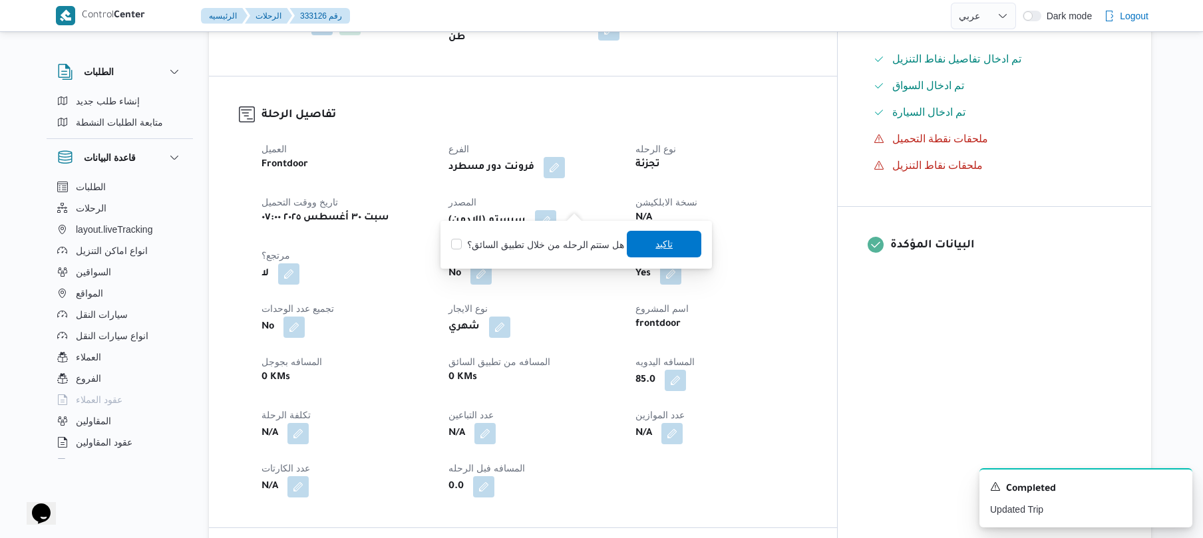
click at [656, 244] on span "تاكيد" at bounding box center [664, 244] width 17 height 16
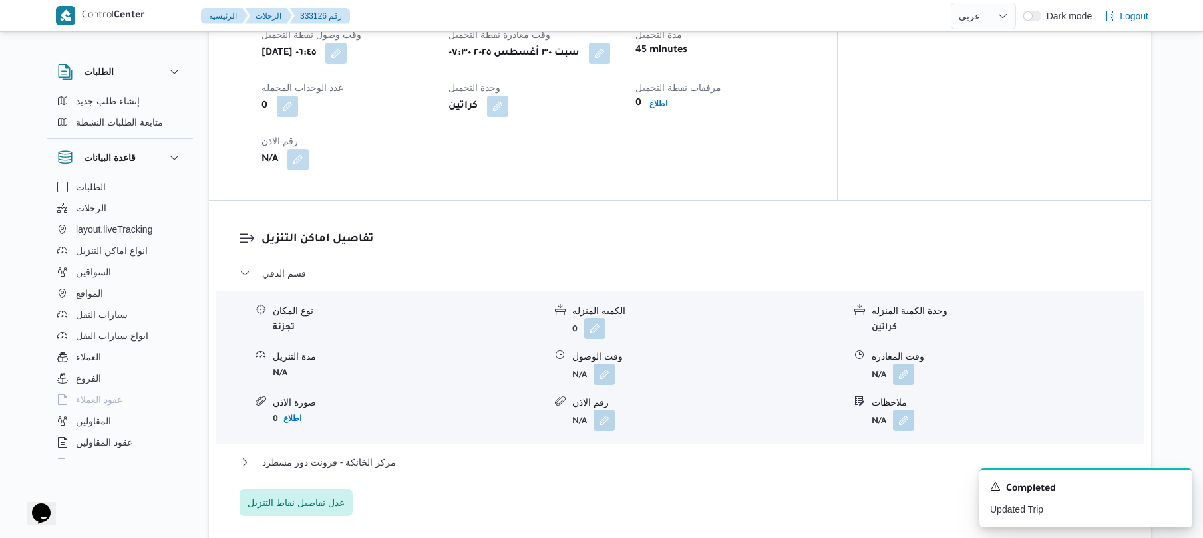
scroll to position [958, 0]
click at [600, 365] on button "button" at bounding box center [604, 371] width 21 height 21
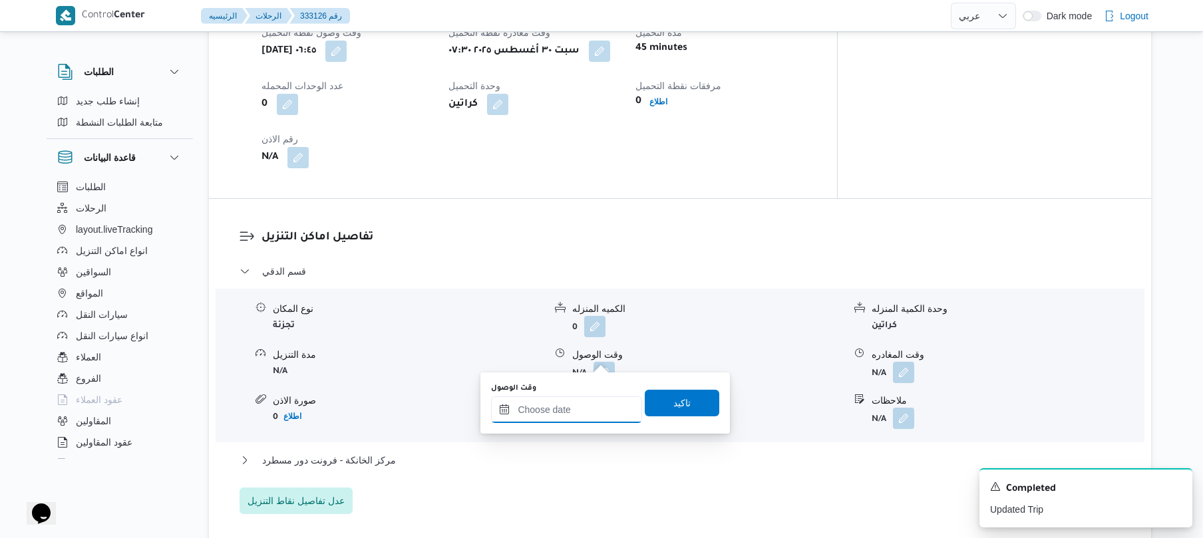
click at [560, 411] on input "وقت الوصول" at bounding box center [566, 410] width 151 height 27
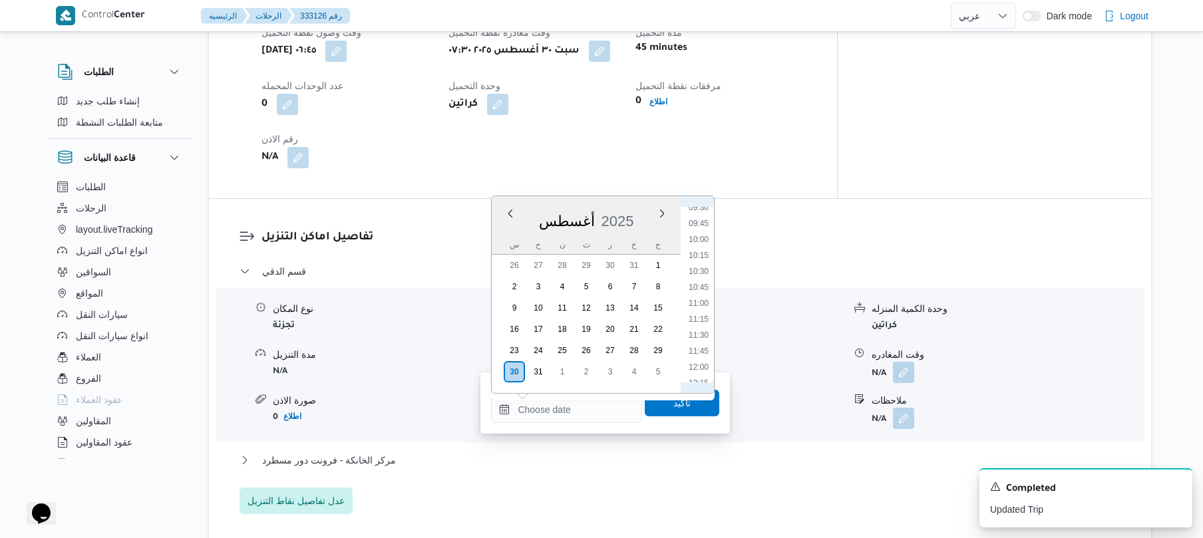
scroll to position [464, 0]
click at [701, 275] on li "08:15" at bounding box center [699, 276] width 31 height 13
type input "٣٠/٠٨/٢٠٢٥ ٠٨:١٥"
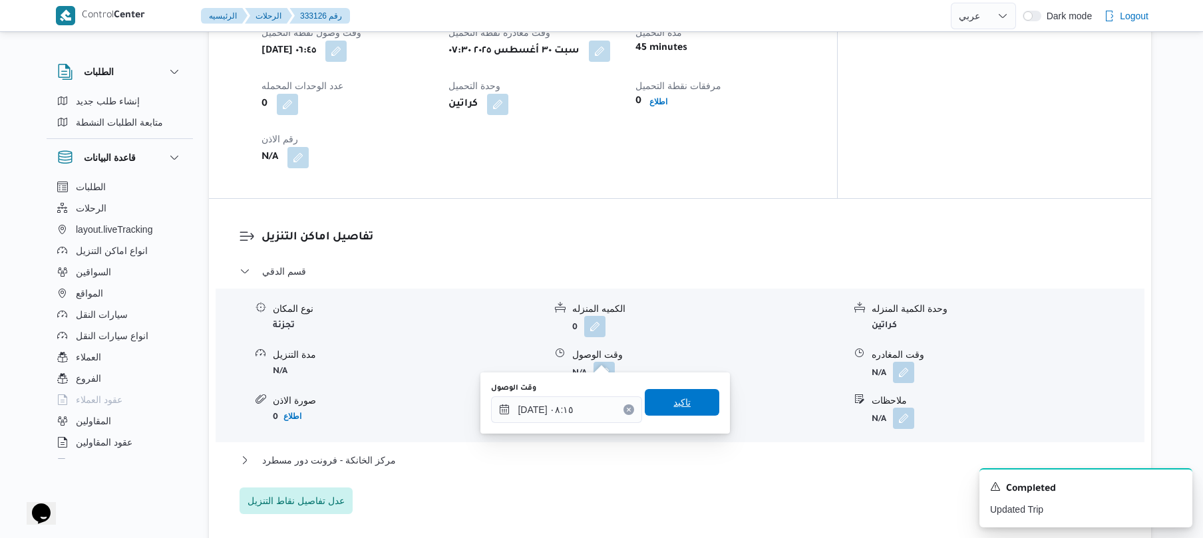
click at [674, 395] on span "تاكيد" at bounding box center [682, 403] width 17 height 16
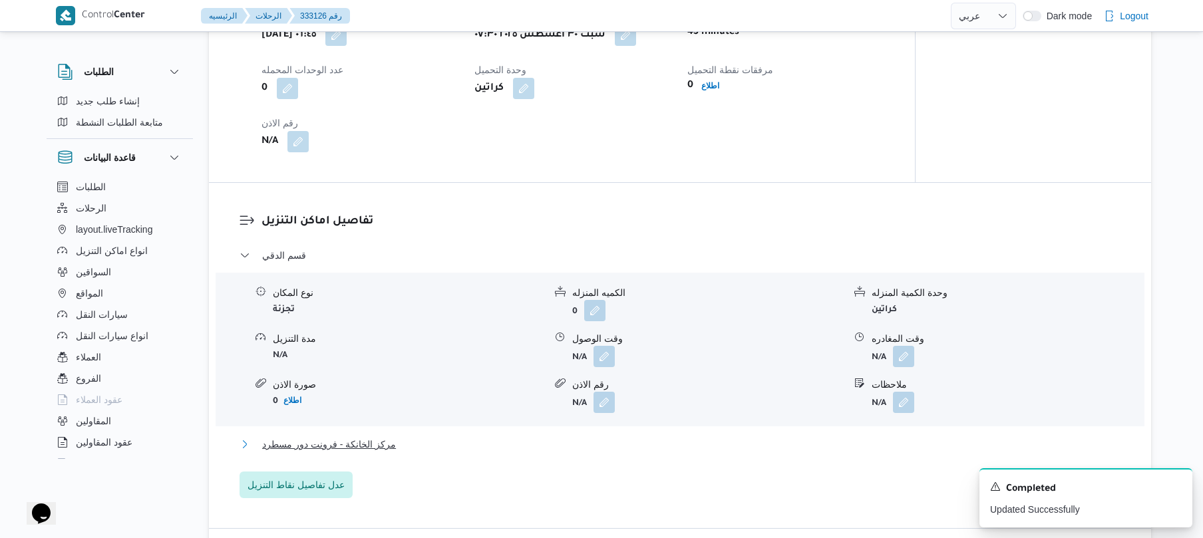
click at [587, 440] on button "مركز الخانكة - فرونت دور مسطرد" at bounding box center [681, 445] width 882 height 16
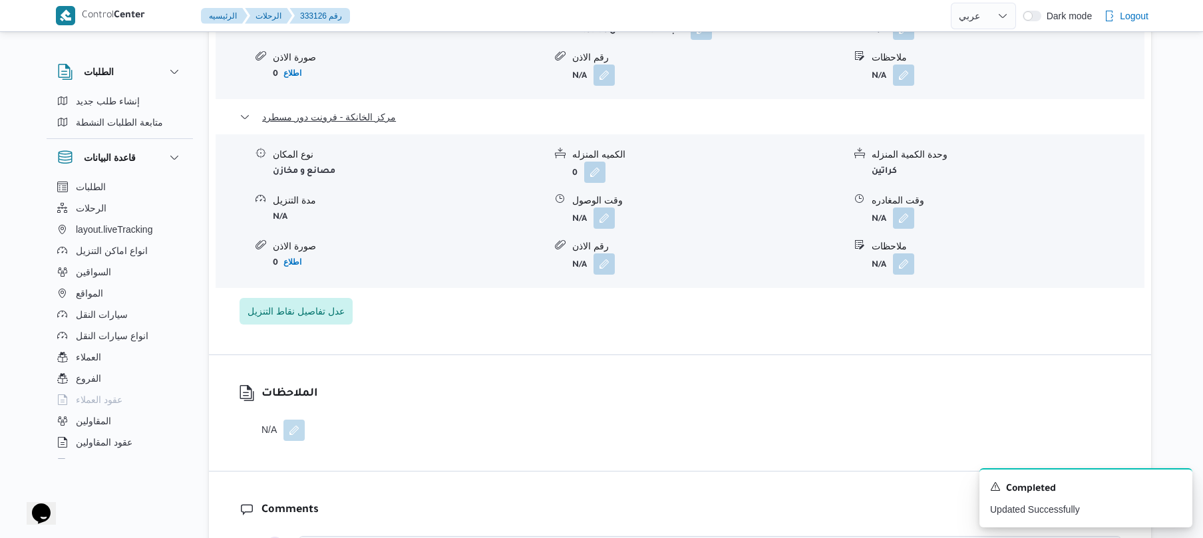
scroll to position [1313, 0]
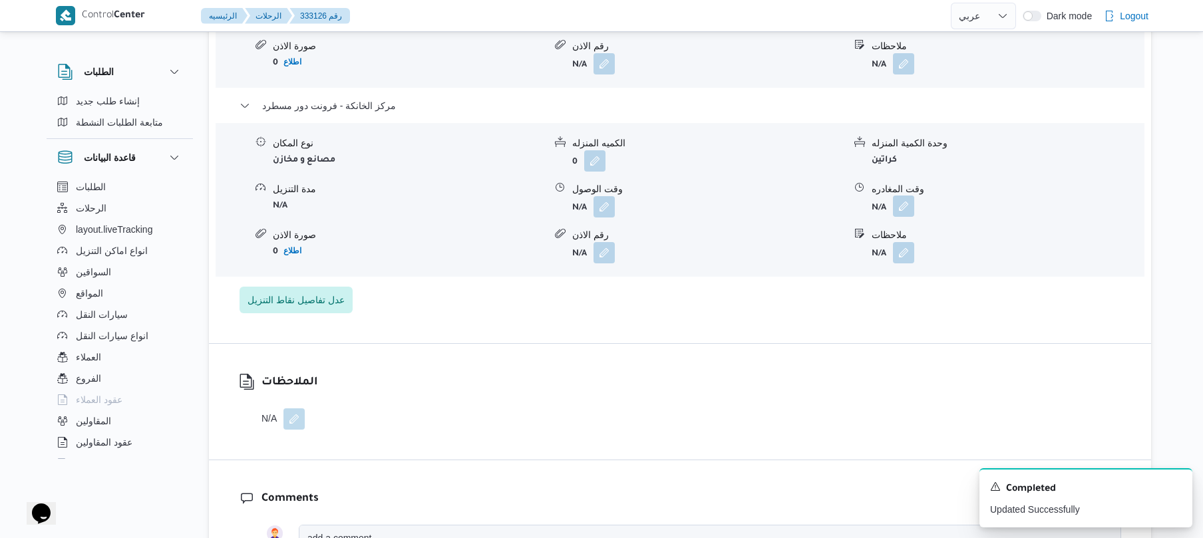
click at [909, 196] on button "button" at bounding box center [903, 206] width 21 height 21
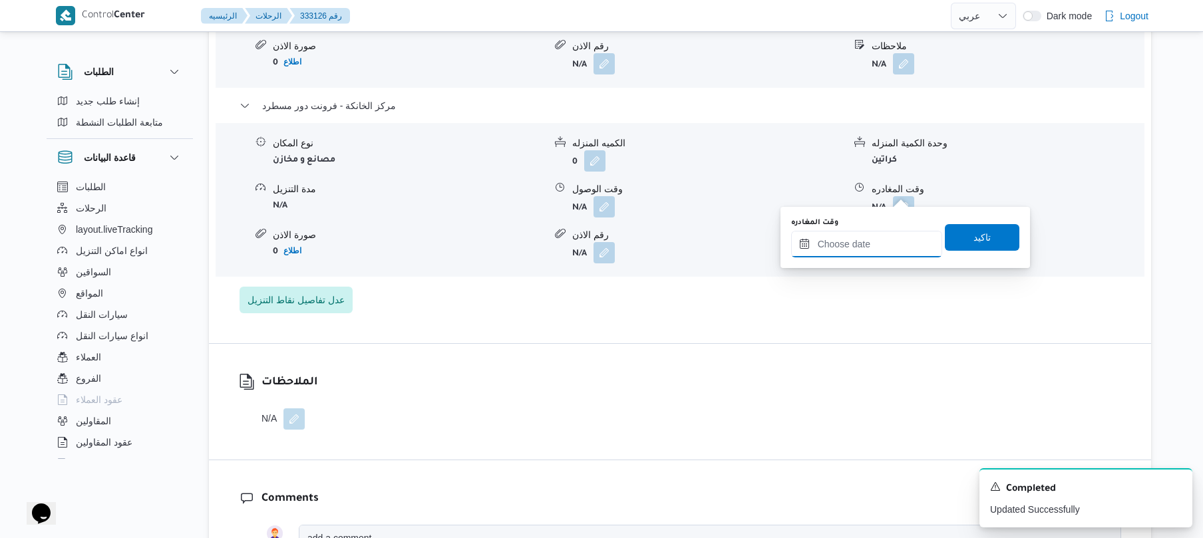
click at [853, 238] on input "وقت المغادره" at bounding box center [866, 244] width 151 height 27
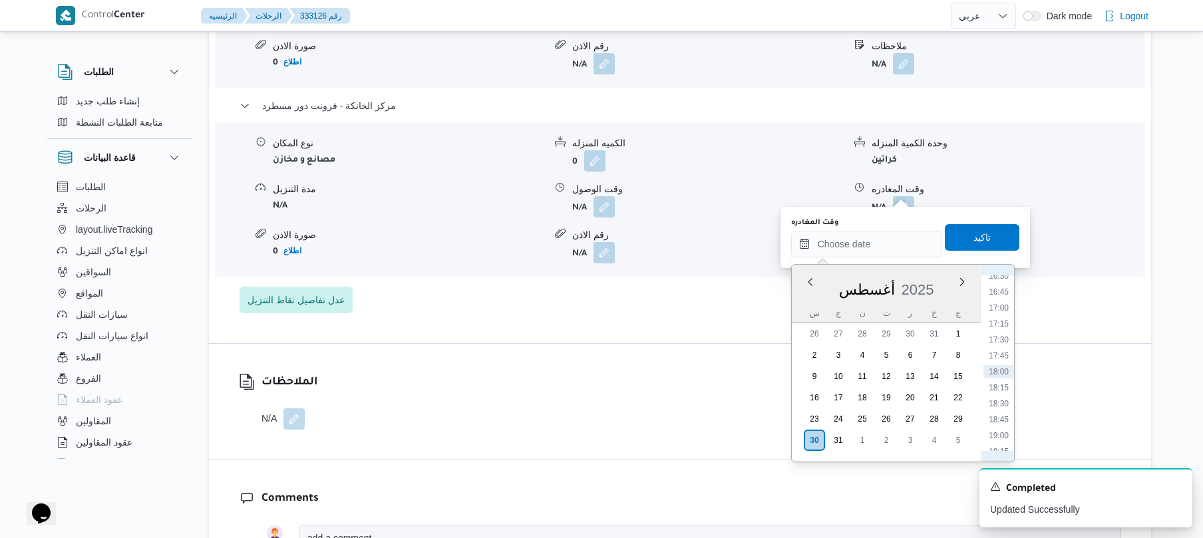
scroll to position [911, 0]
click at [1002, 411] on li "16:15" at bounding box center [999, 409] width 31 height 13
type input "[DATE] ١٦:١٥"
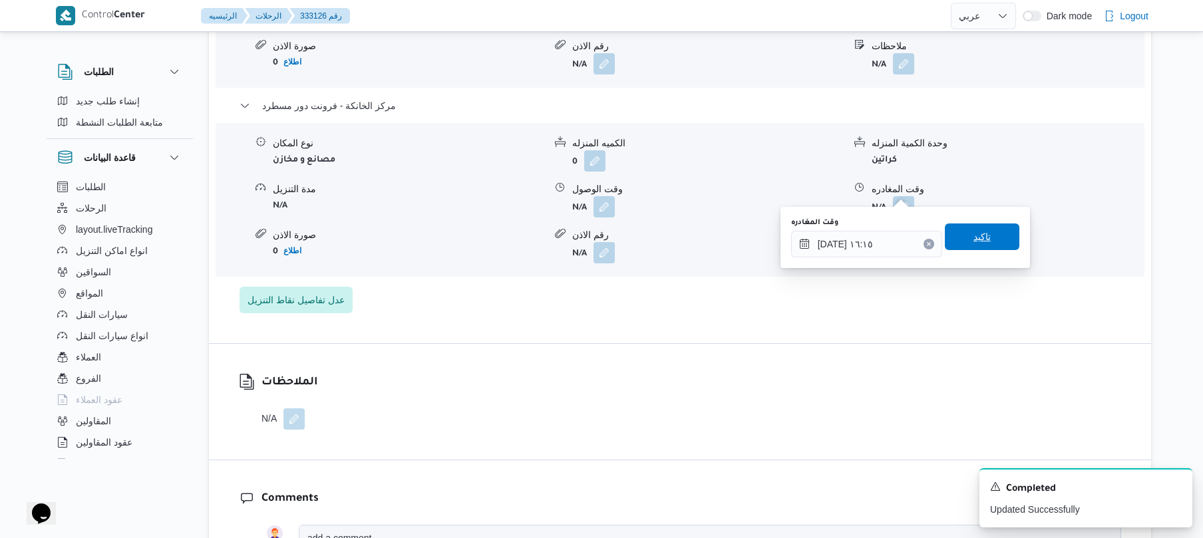
click at [990, 243] on span "تاكيد" at bounding box center [982, 237] width 75 height 27
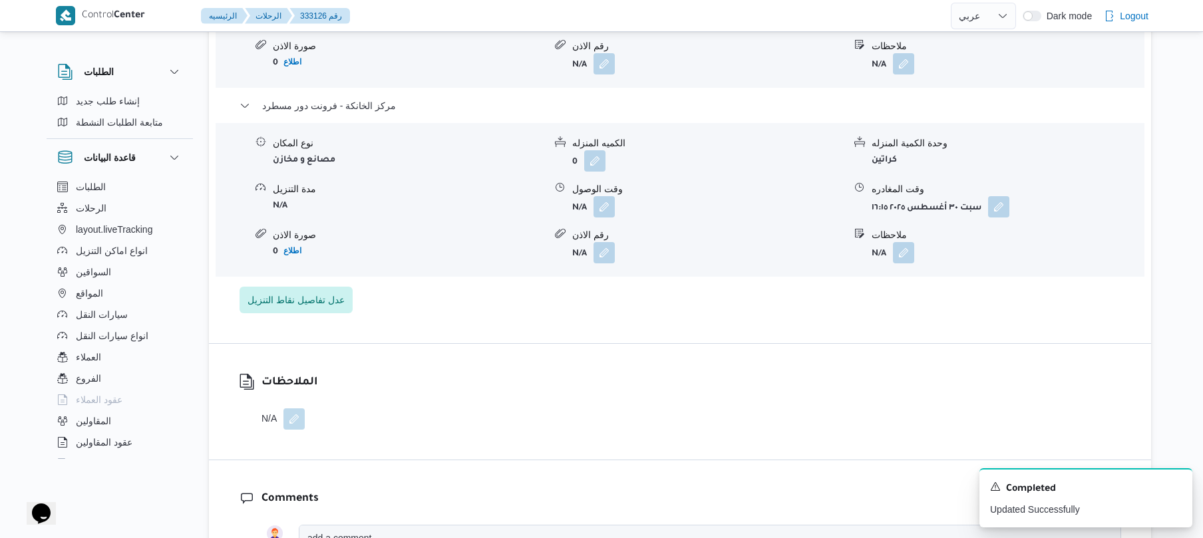
click at [618, 196] on form "N/A" at bounding box center [708, 206] width 272 height 21
click at [608, 196] on button "button" at bounding box center [604, 206] width 21 height 21
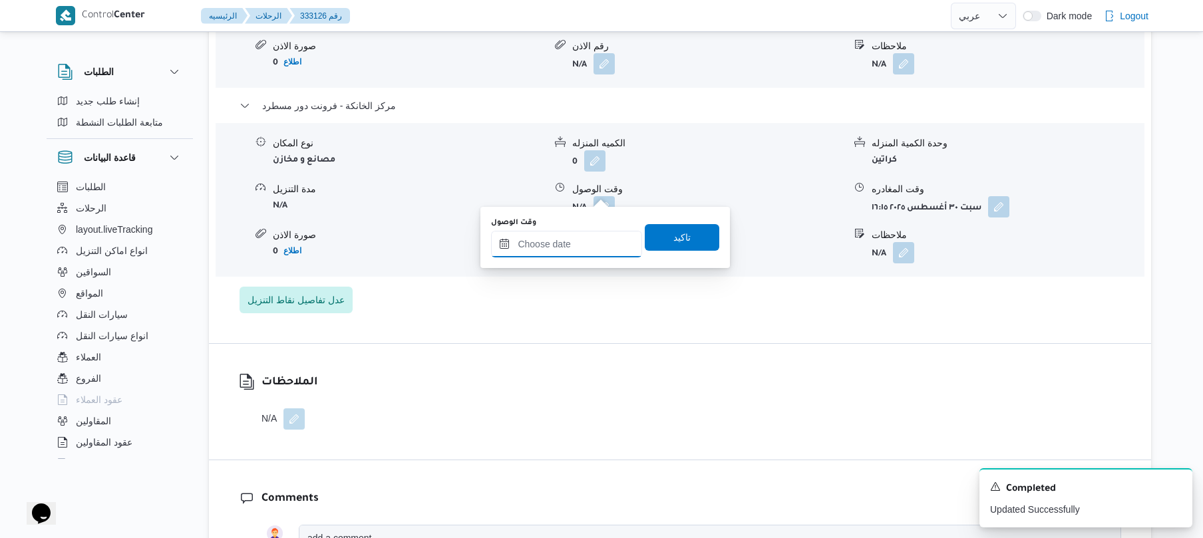
click at [560, 235] on input "وقت الوصول" at bounding box center [566, 244] width 151 height 27
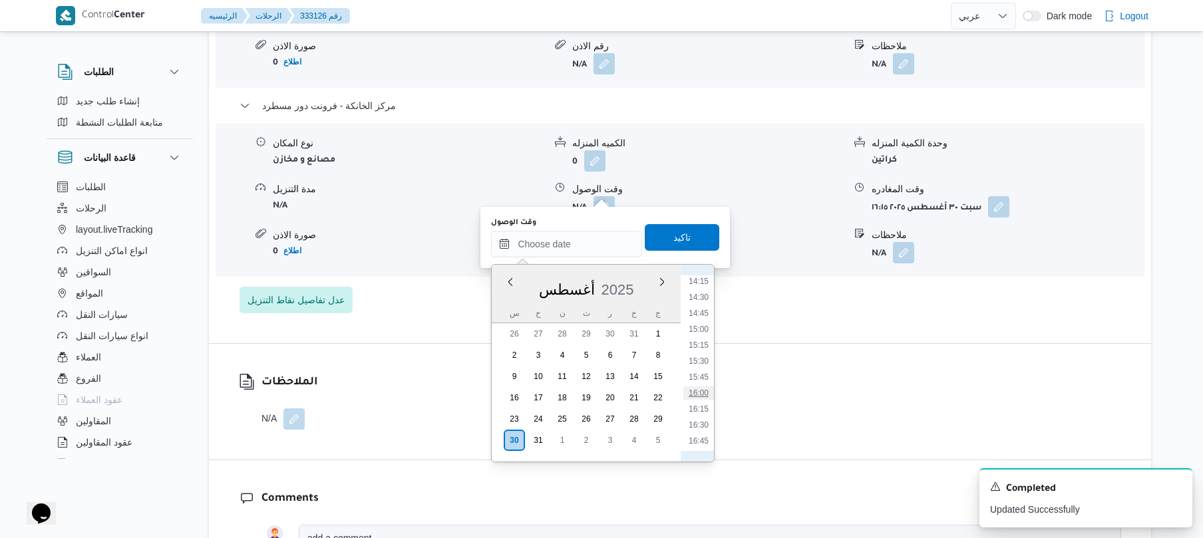
click at [704, 392] on li "16:00" at bounding box center [699, 393] width 31 height 13
type input "٣٠/٠٨/٢٠٢٥ ١٦:٠٠"
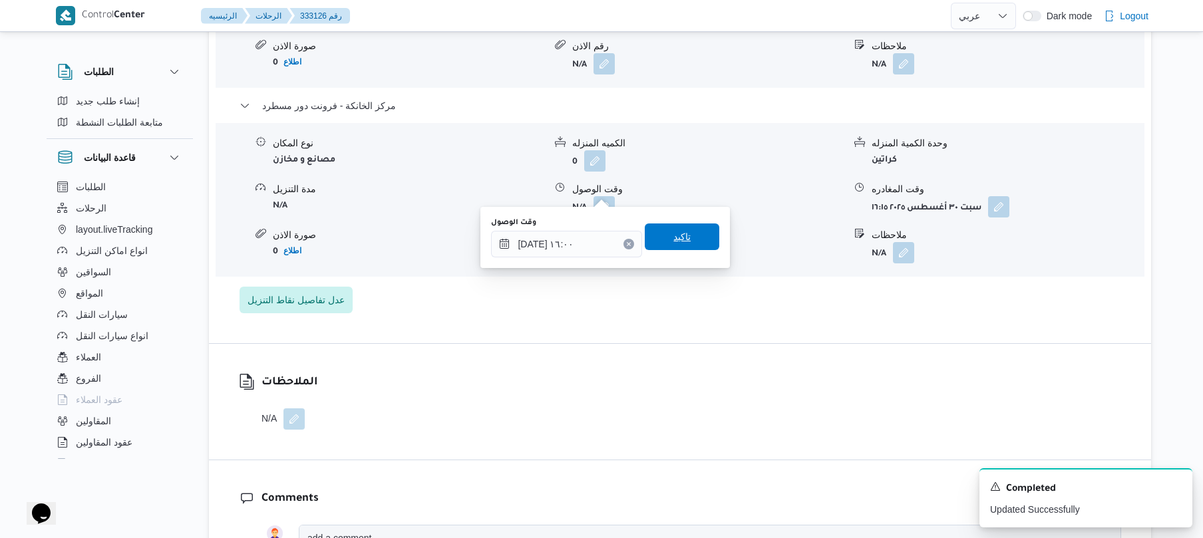
click at [684, 232] on span "تاكيد" at bounding box center [682, 237] width 75 height 27
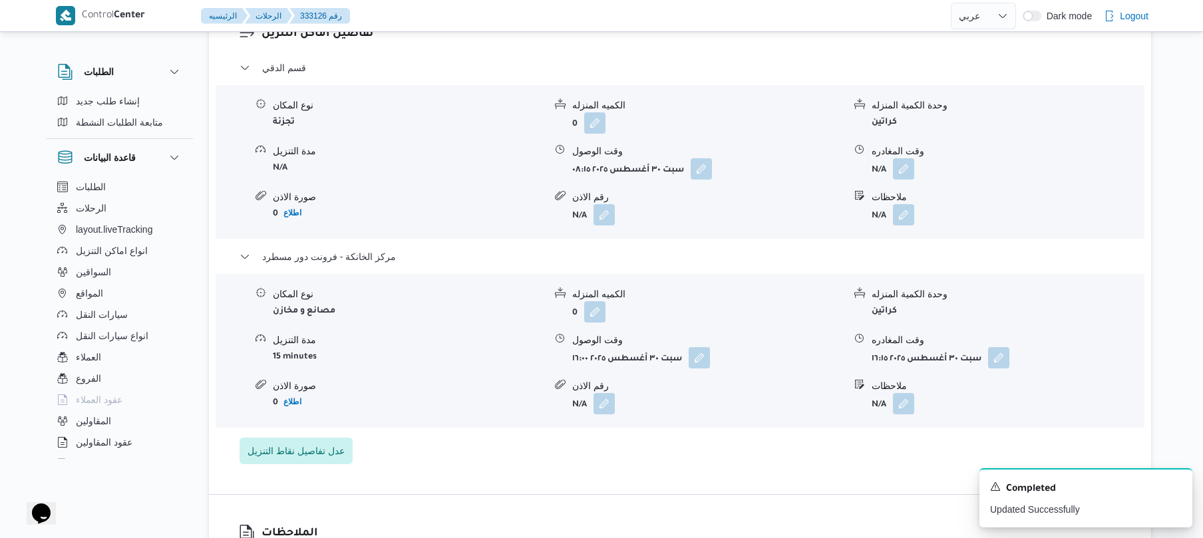
scroll to position [1136, 0]
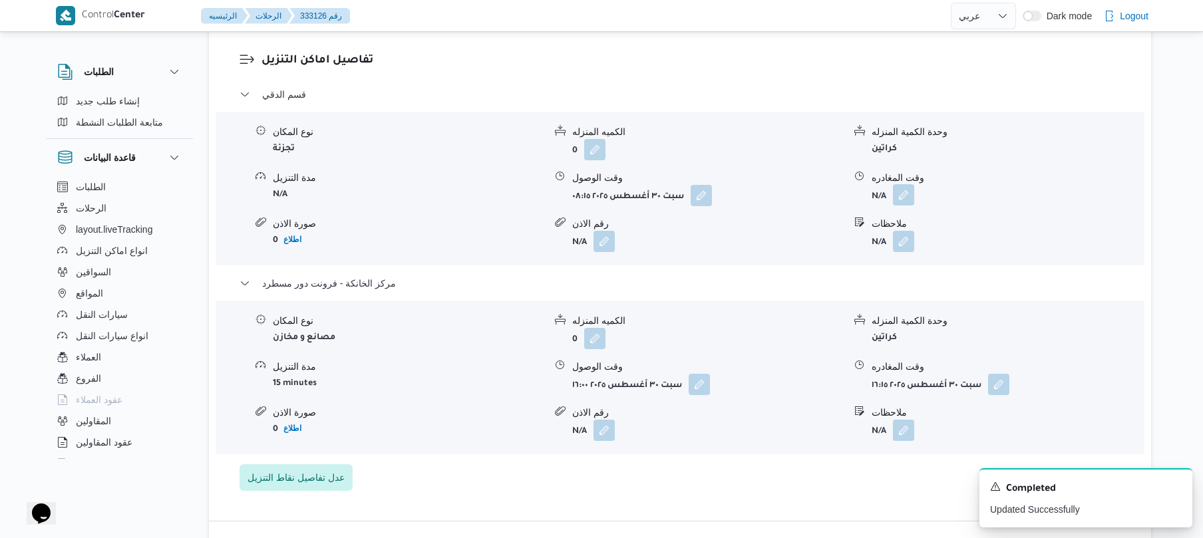
click at [909, 184] on button "button" at bounding box center [903, 194] width 21 height 21
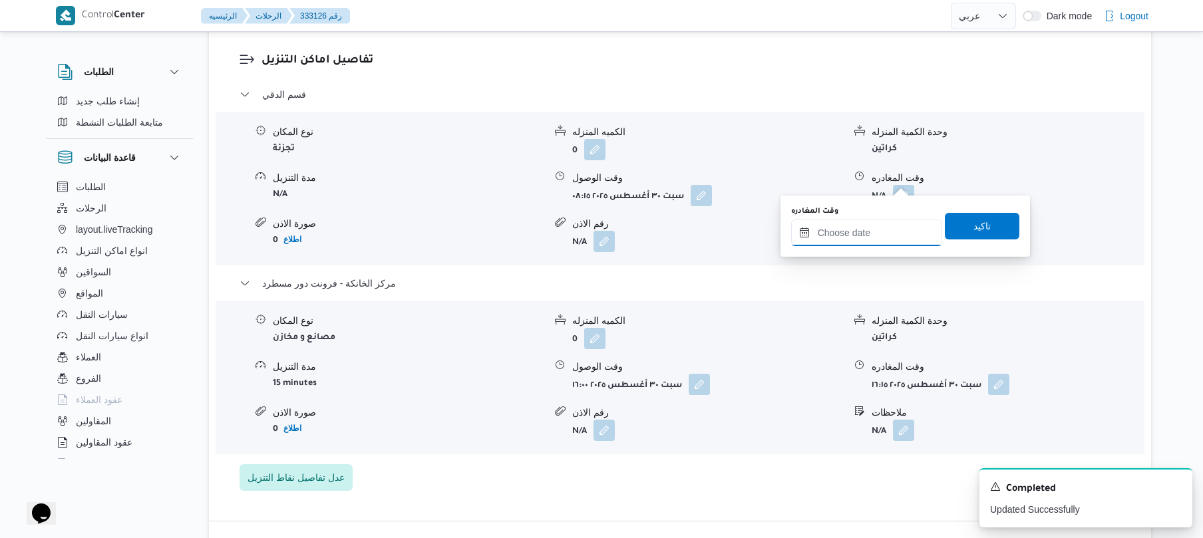
click at [850, 225] on input "وقت المغادره" at bounding box center [866, 233] width 151 height 27
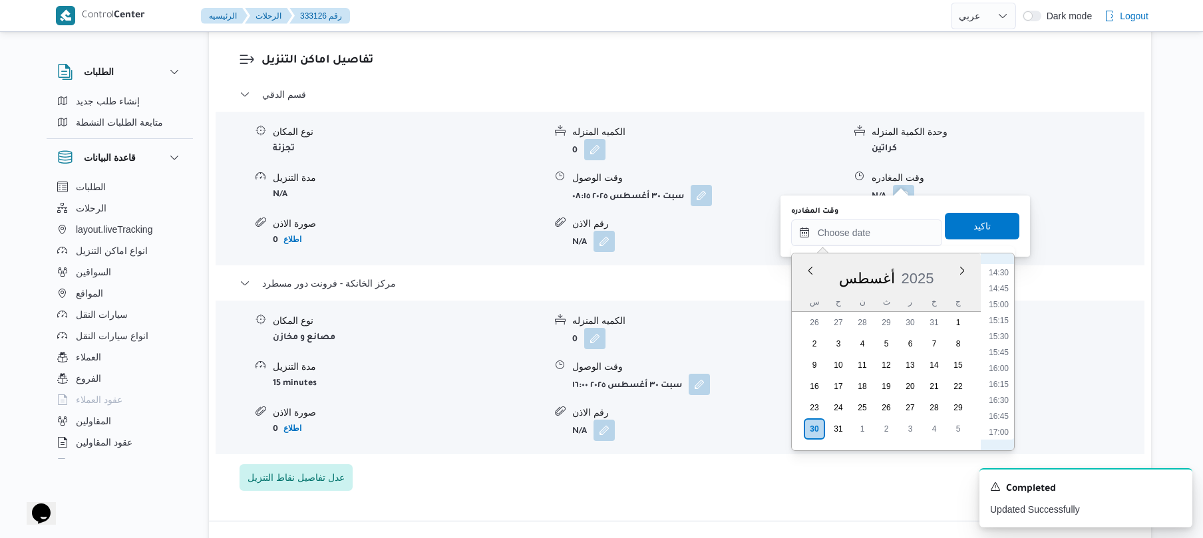
scroll to position [911, 0]
click at [1000, 337] on li "15:15" at bounding box center [999, 333] width 31 height 13
type input "٣٠/٠٨/٢٠٢٥ ١٥:١٥"
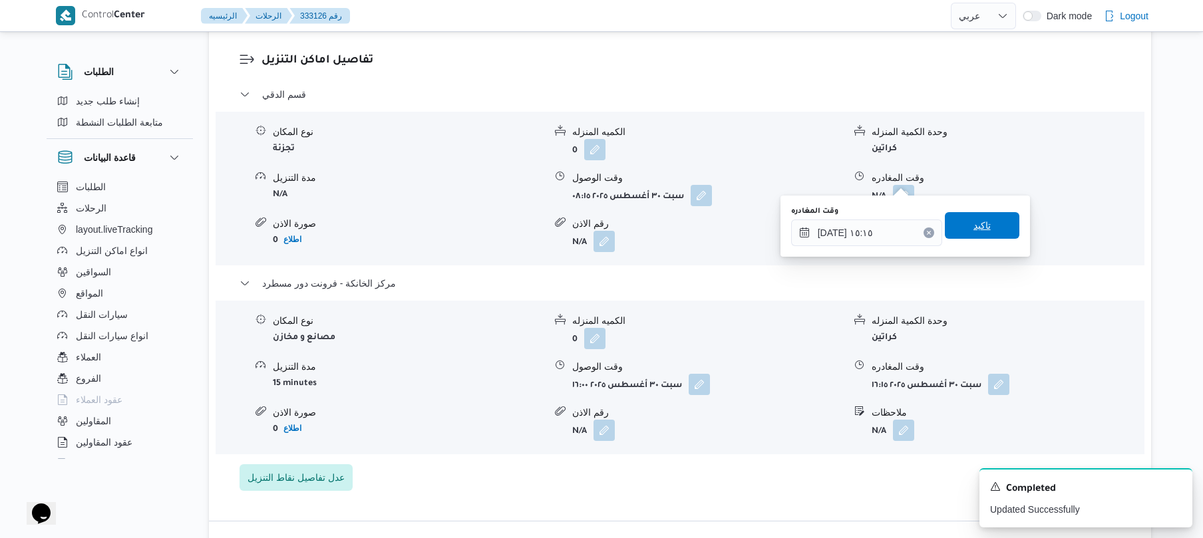
click at [974, 228] on span "تاكيد" at bounding box center [982, 226] width 17 height 16
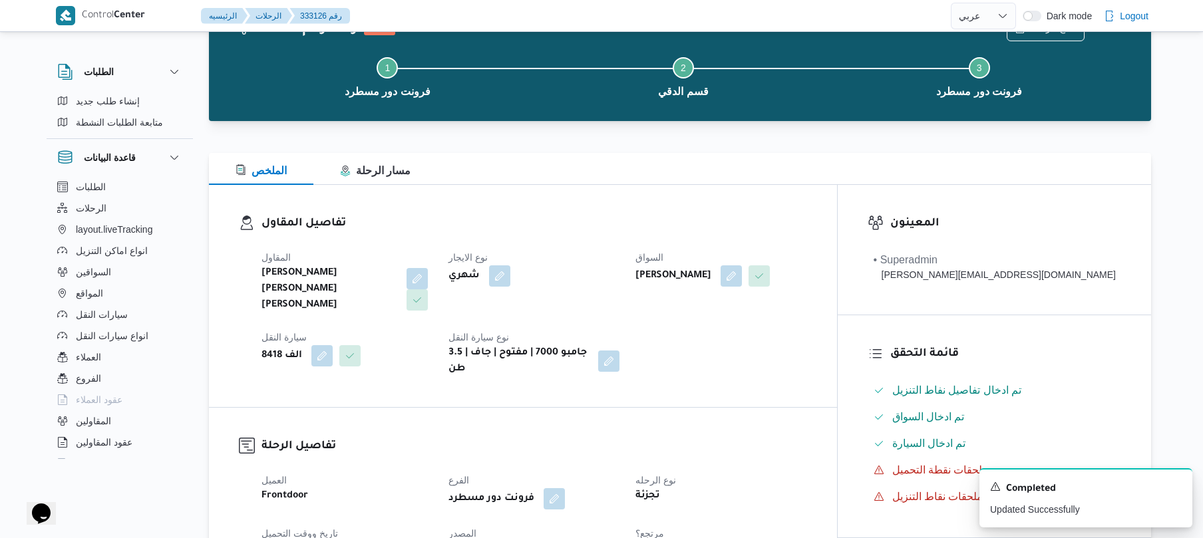
scroll to position [0, 0]
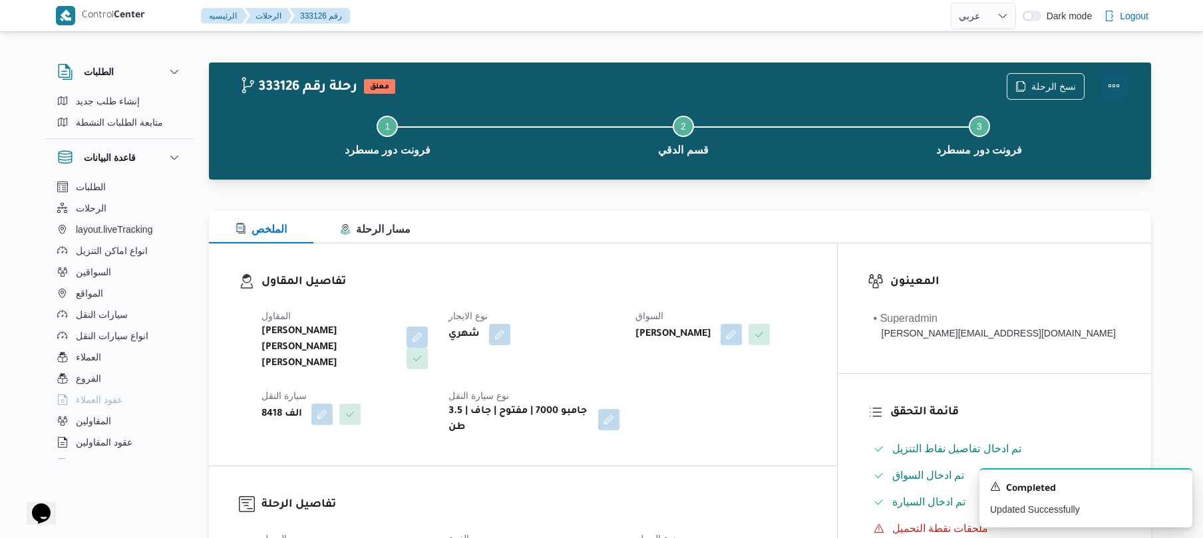
click at [1122, 92] on button "Actions" at bounding box center [1114, 86] width 27 height 27
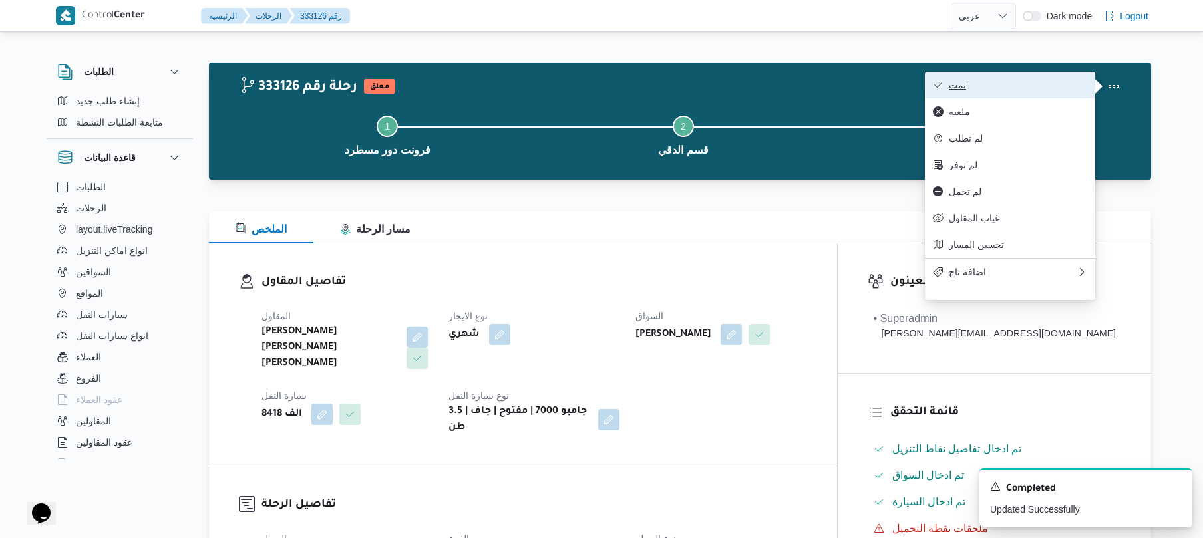
click at [1001, 76] on button "تمت" at bounding box center [1010, 85] width 170 height 27
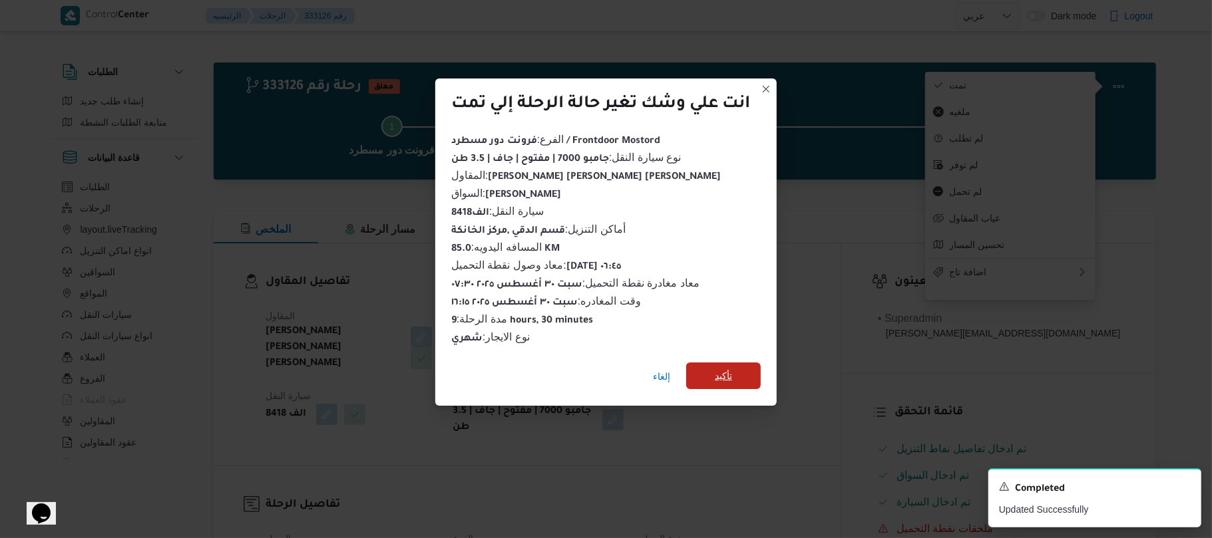
click at [741, 363] on span "تأكيد" at bounding box center [723, 376] width 75 height 27
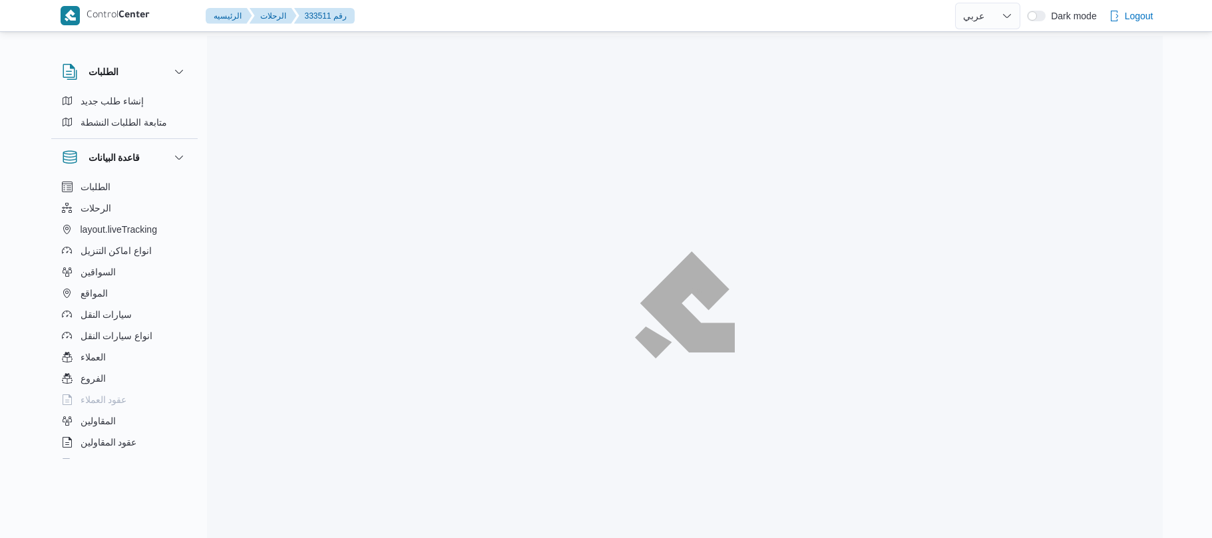
select select "ar"
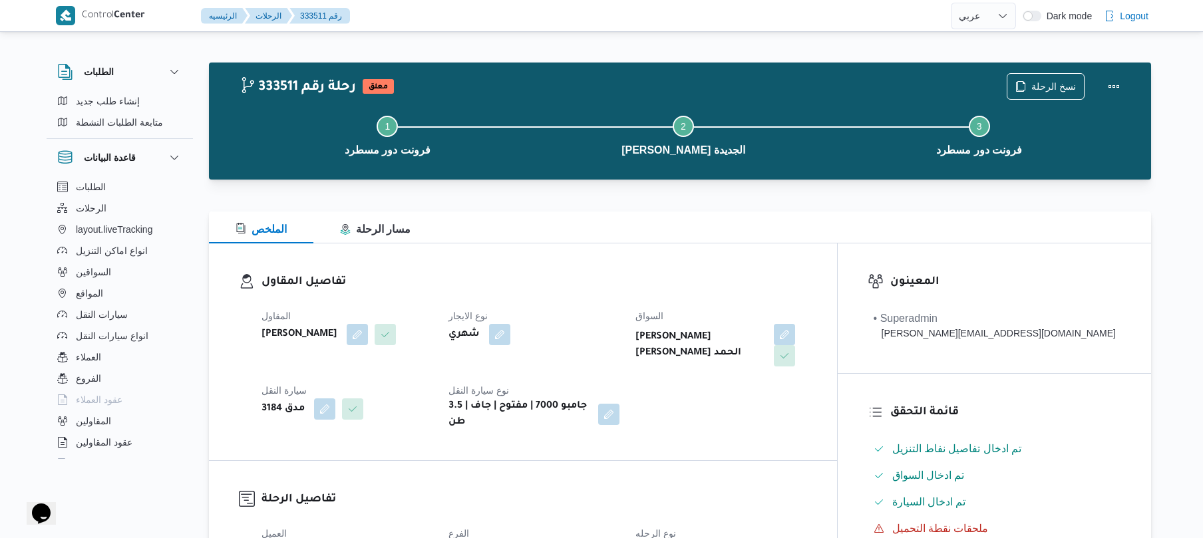
click at [627, 217] on div "الملخص مسار الرحلة" at bounding box center [680, 228] width 943 height 32
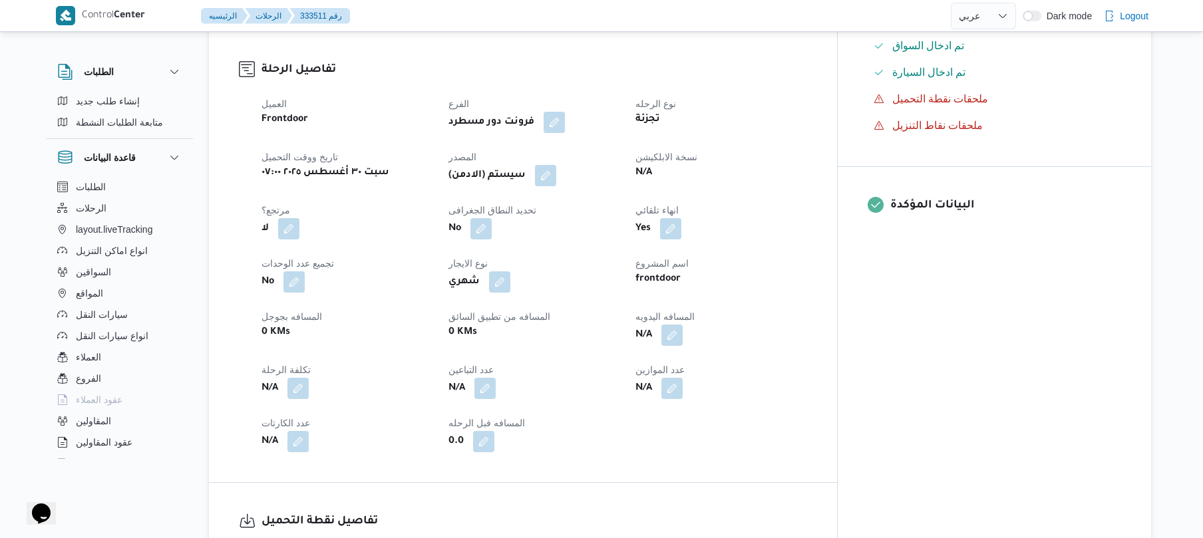
scroll to position [461, 0]
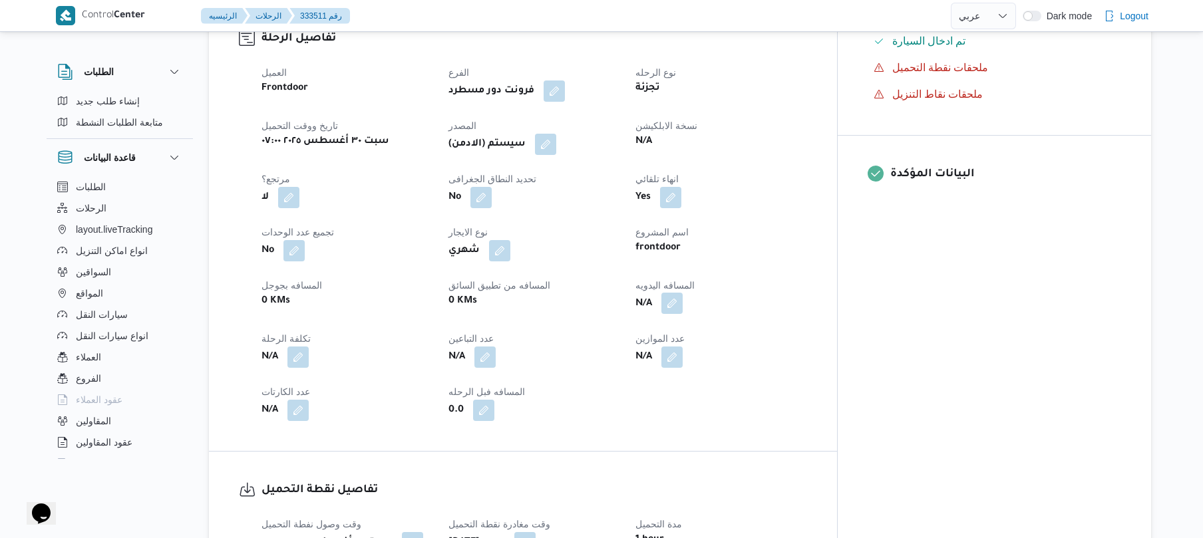
click at [683, 293] on button "button" at bounding box center [672, 303] width 21 height 21
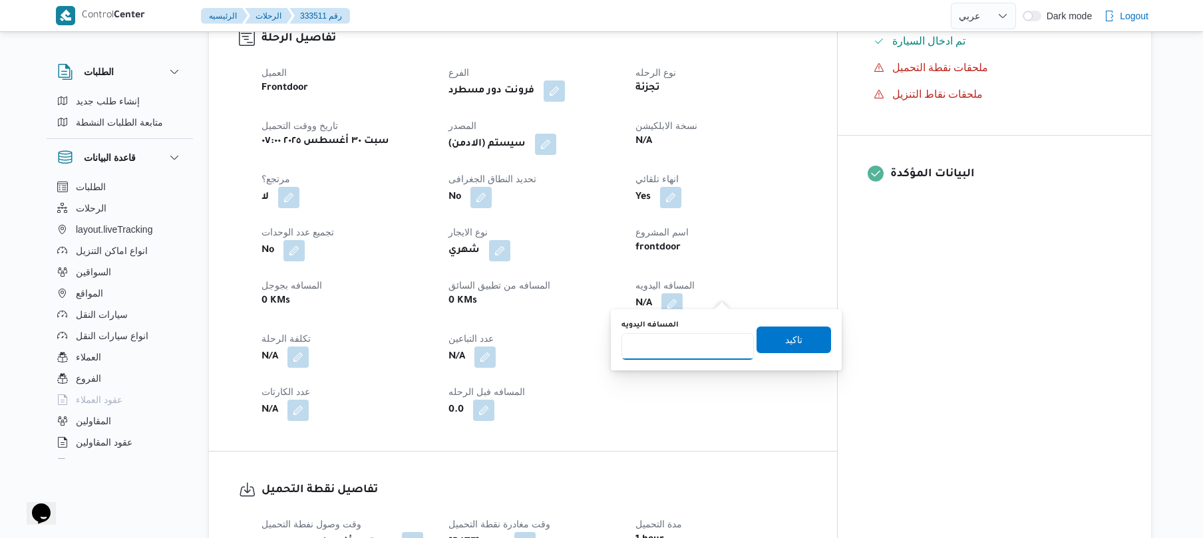
click at [676, 339] on input "المسافه اليدويه" at bounding box center [688, 346] width 132 height 27
type input "120"
click at [763, 344] on span "تاكيد" at bounding box center [794, 340] width 75 height 27
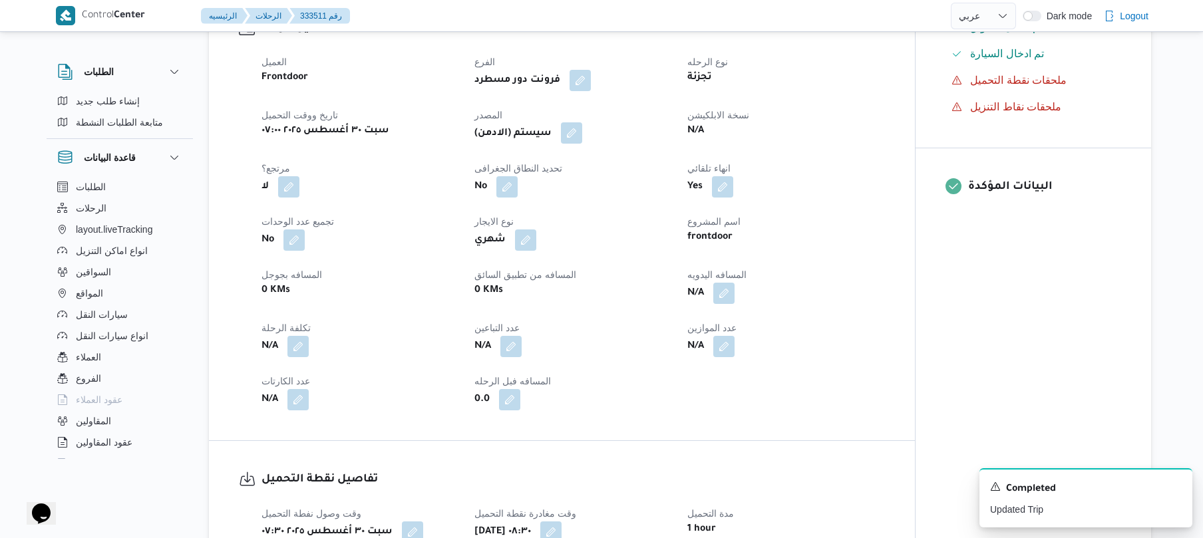
click at [575, 140] on button "button" at bounding box center [571, 132] width 21 height 21
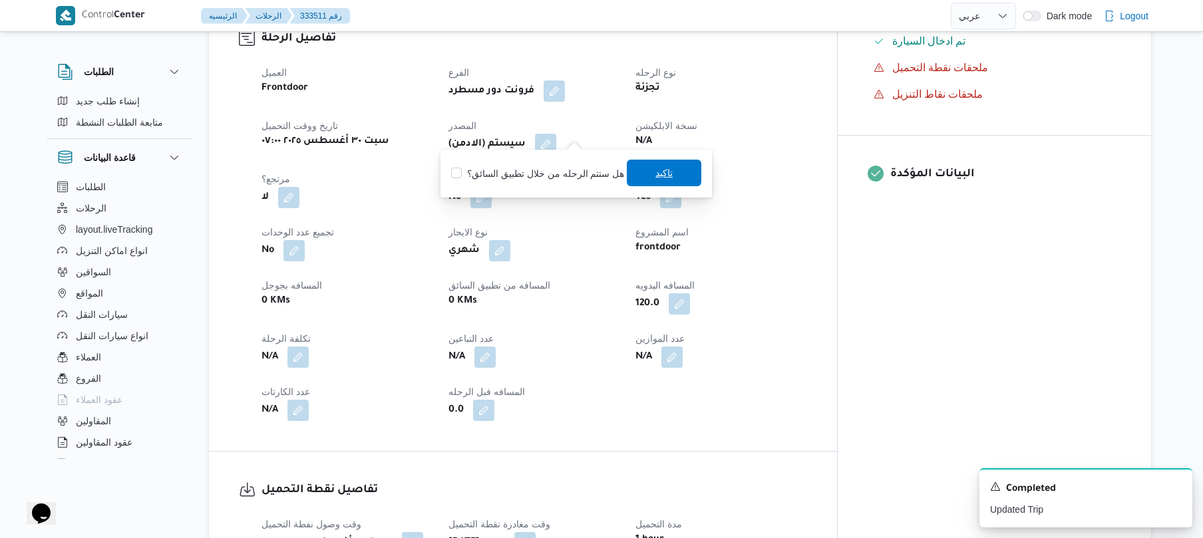
click at [648, 179] on span "تاكيد" at bounding box center [664, 173] width 75 height 27
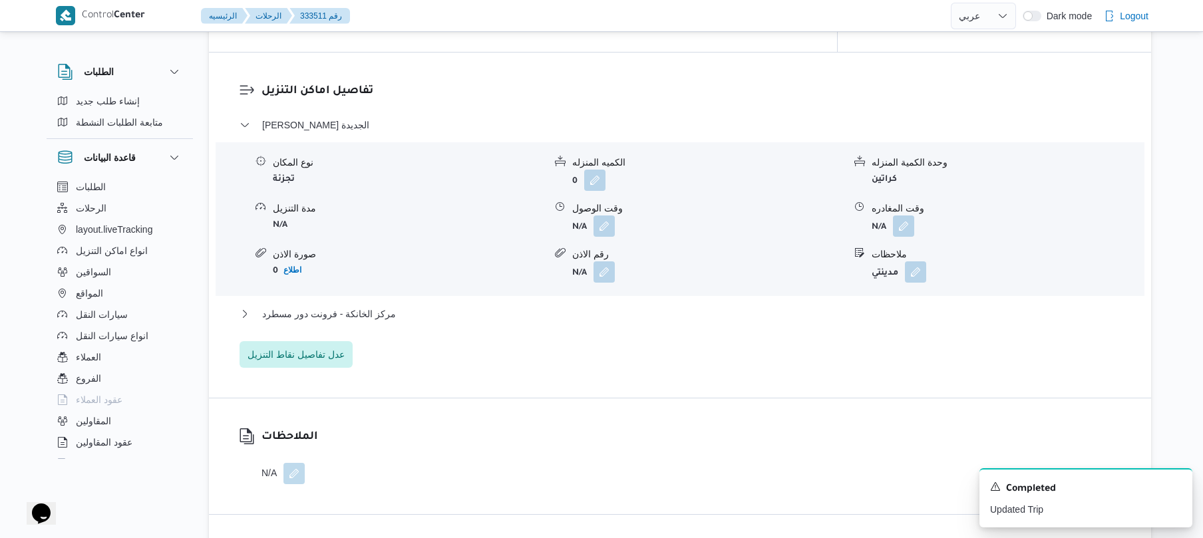
scroll to position [1100, 0]
click at [606, 214] on button "button" at bounding box center [604, 224] width 21 height 21
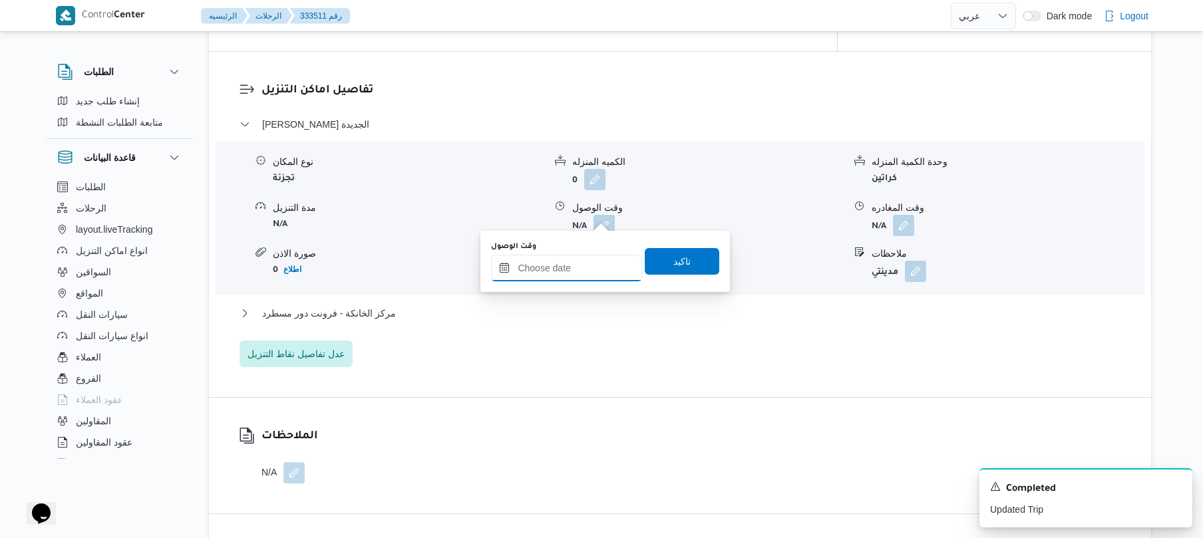
click at [559, 269] on input "وقت الوصول" at bounding box center [566, 268] width 151 height 27
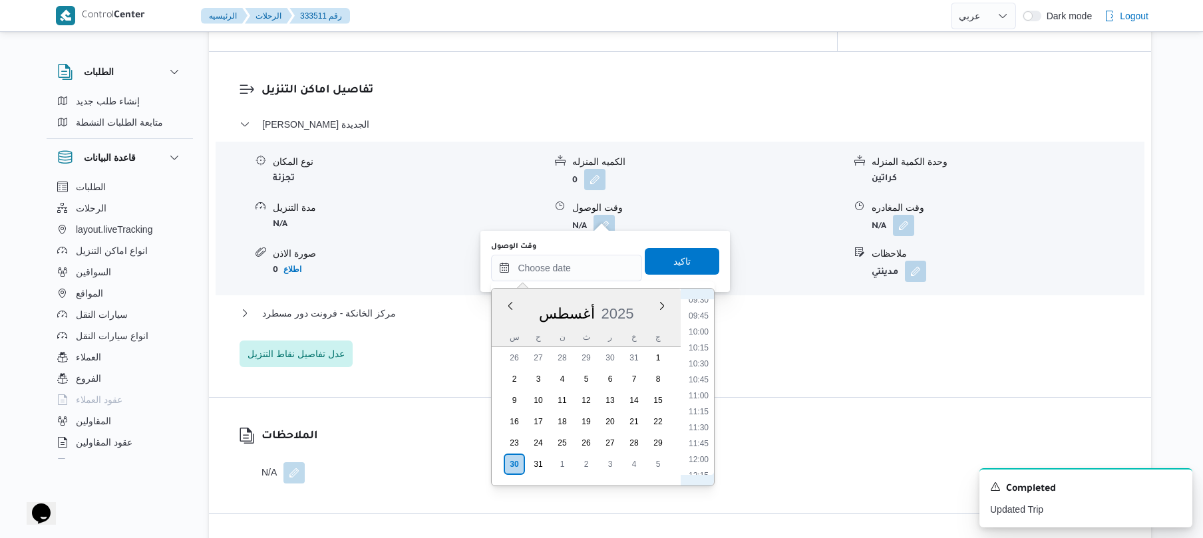
scroll to position [464, 0]
click at [699, 435] on li "09:15" at bounding box center [699, 433] width 31 height 13
type input "٣٠/٠٨/٢٠٢٥ ٠٩:١٥"
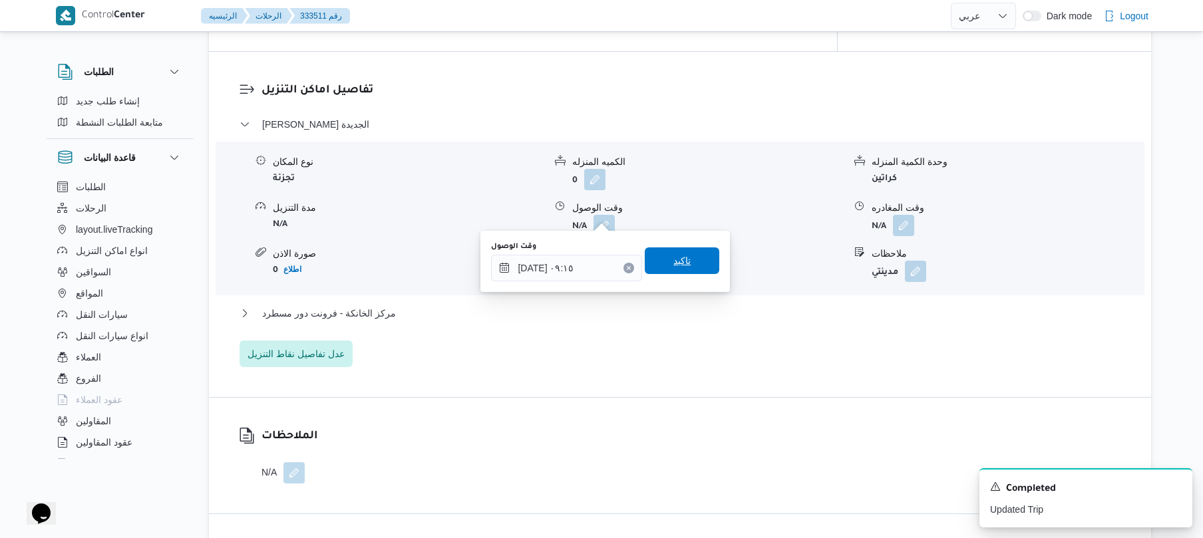
click at [690, 268] on span "تاكيد" at bounding box center [682, 261] width 75 height 27
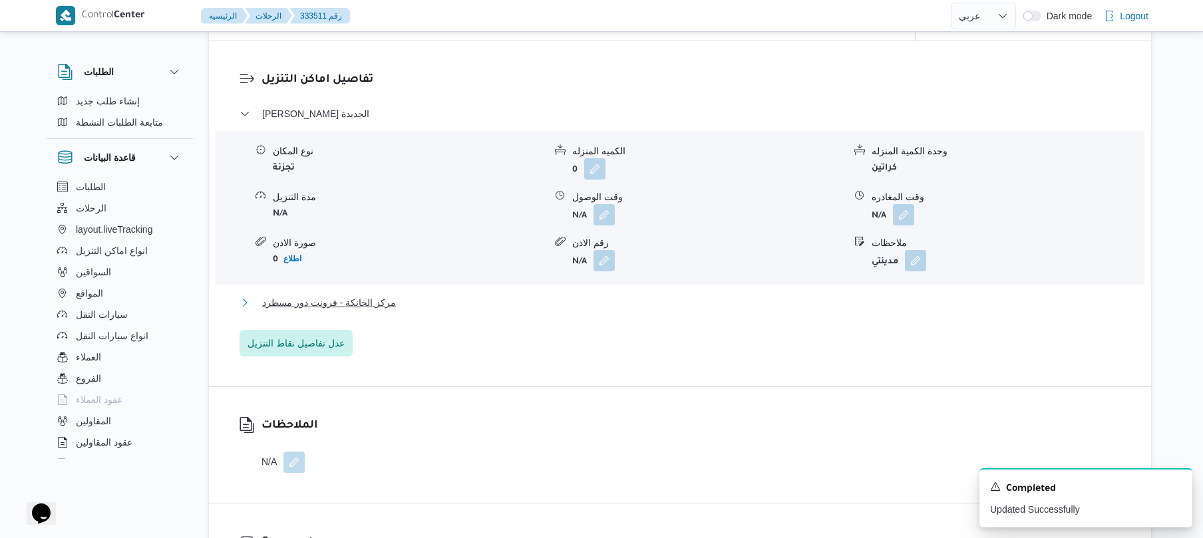
click at [576, 304] on button "مركز الخانكة - فرونت دور مسطرد" at bounding box center [681, 303] width 882 height 16
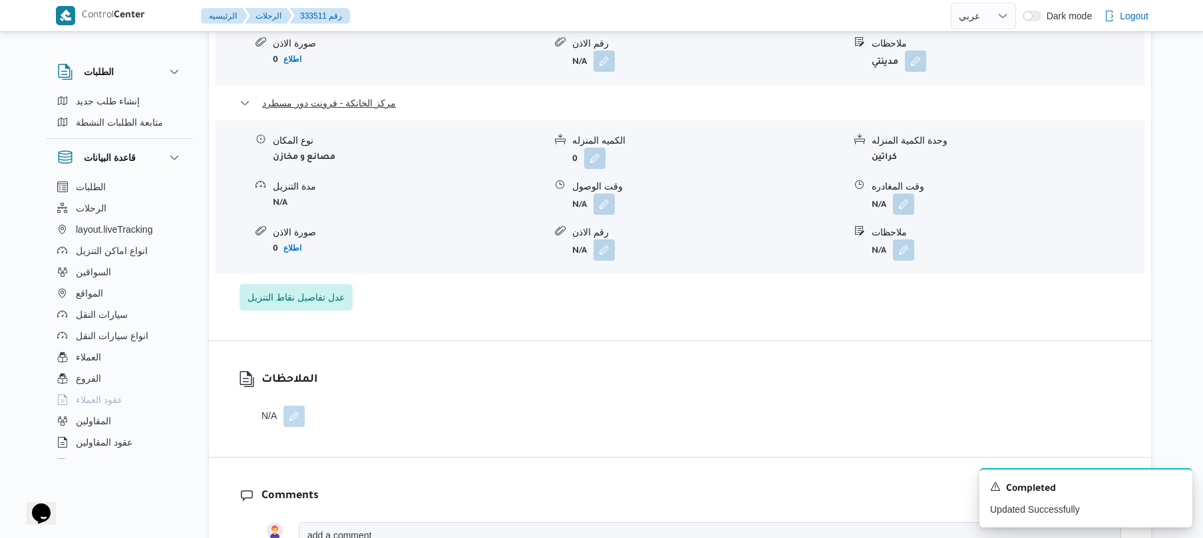
scroll to position [1313, 0]
click at [1175, 485] on icon "Dismiss toast" at bounding box center [1176, 486] width 11 height 11
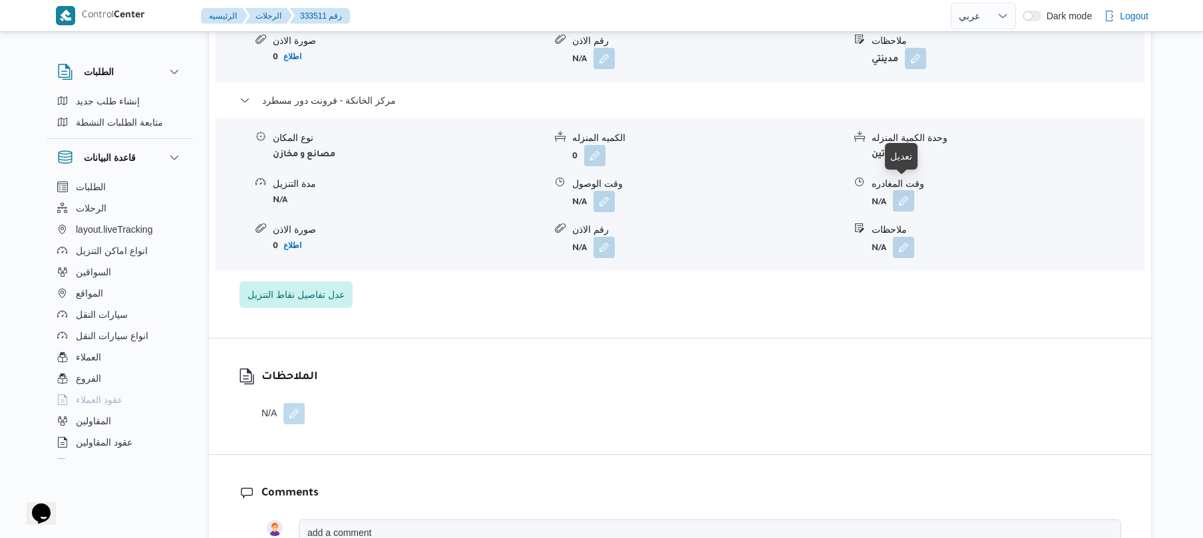
click at [900, 190] on button "button" at bounding box center [903, 200] width 21 height 21
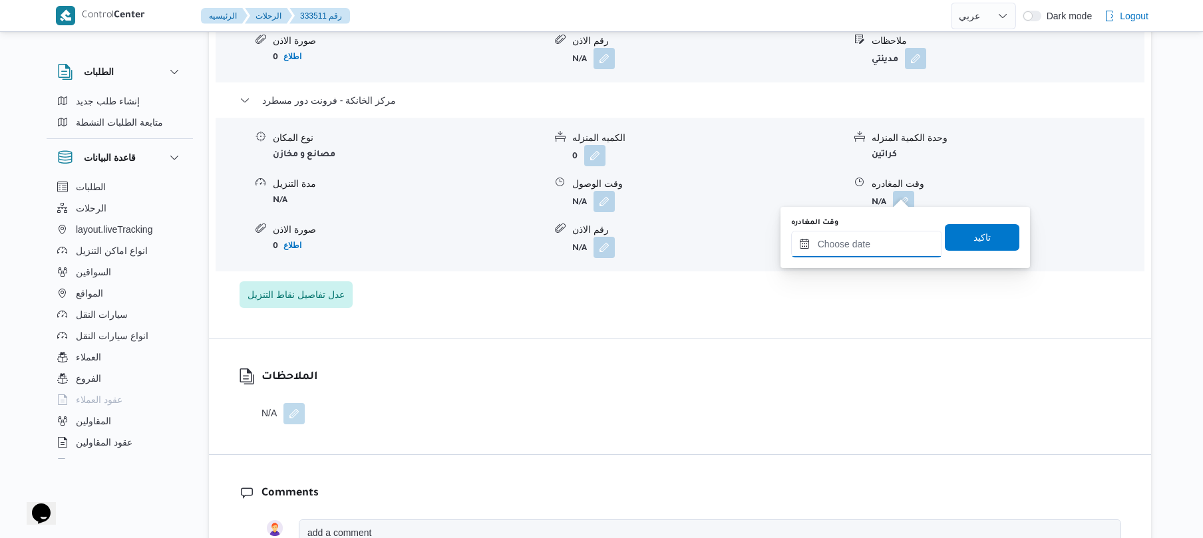
click at [831, 242] on input "وقت المغادره" at bounding box center [866, 244] width 151 height 27
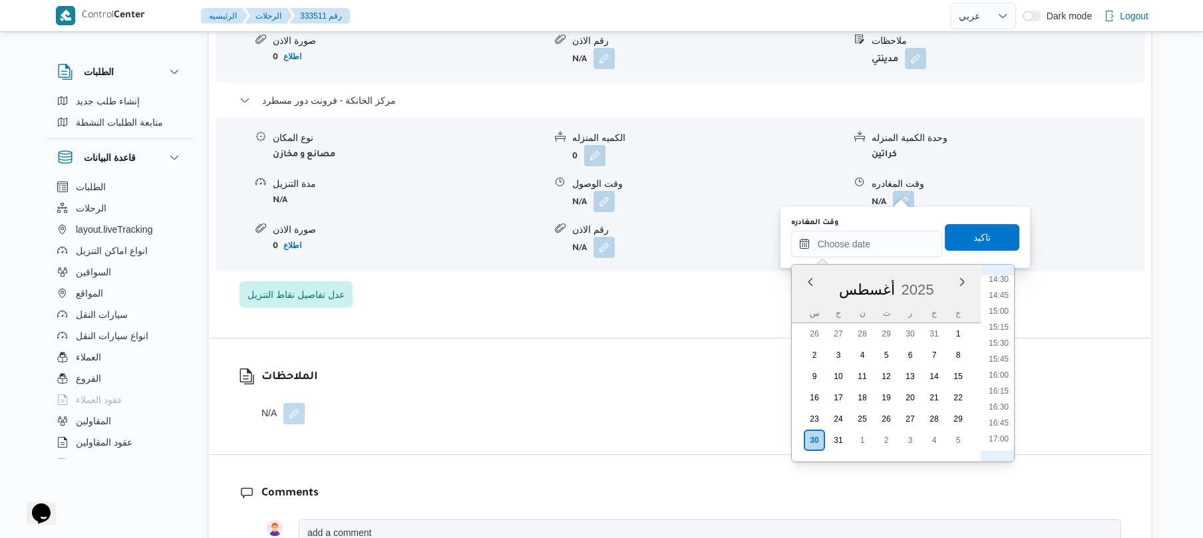
scroll to position [911, 0]
click at [994, 411] on li "16:15" at bounding box center [999, 409] width 31 height 13
type input "٣٠/٠٨/٢٠٢٥ ١٦:١٥"
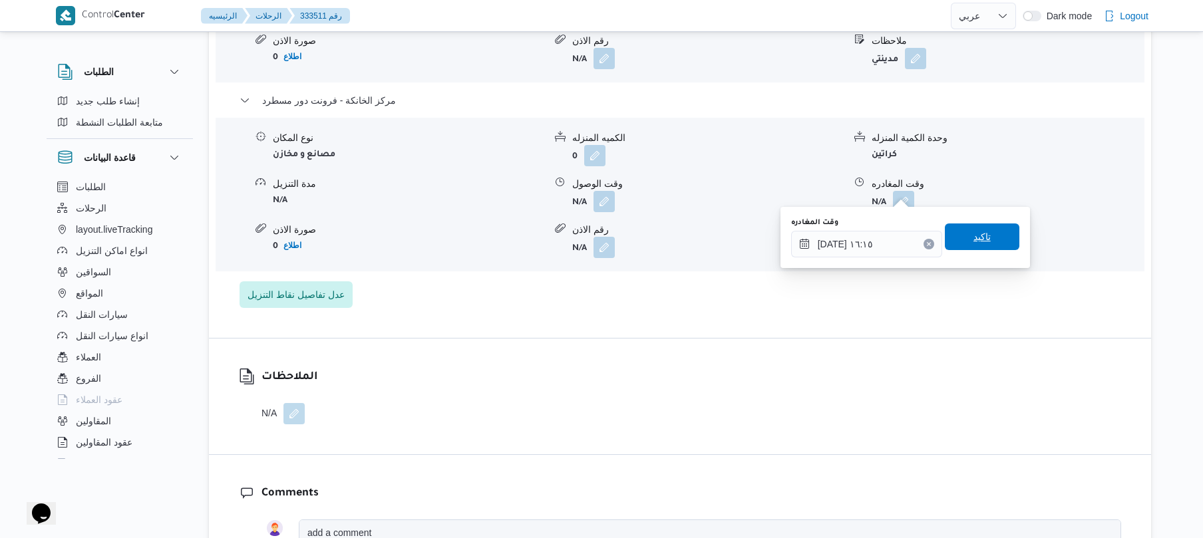
click at [996, 240] on span "تاكيد" at bounding box center [982, 237] width 75 height 27
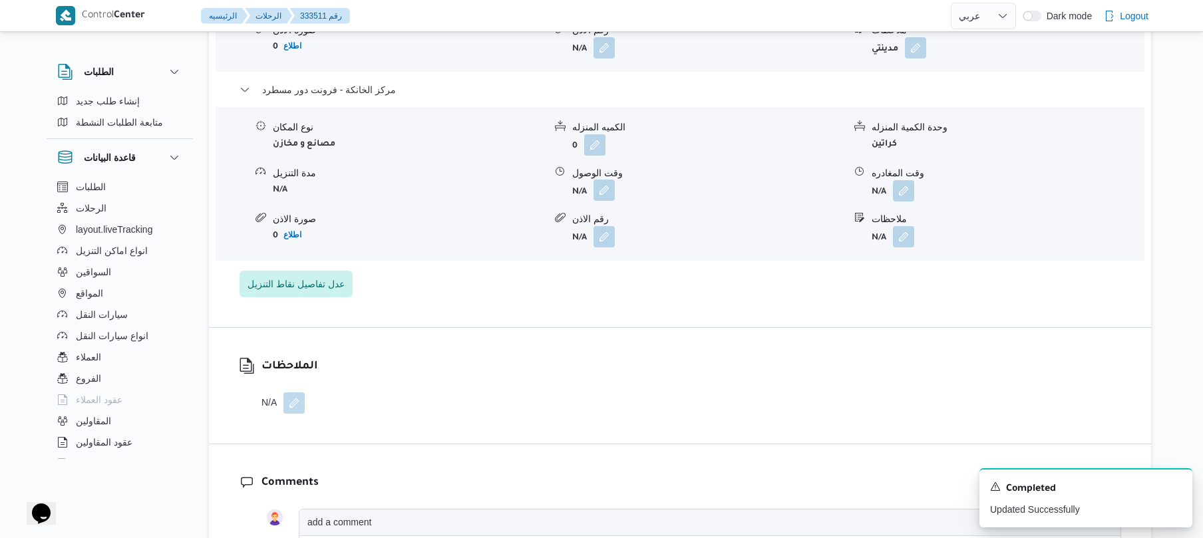
click at [602, 195] on button "button" at bounding box center [604, 190] width 21 height 21
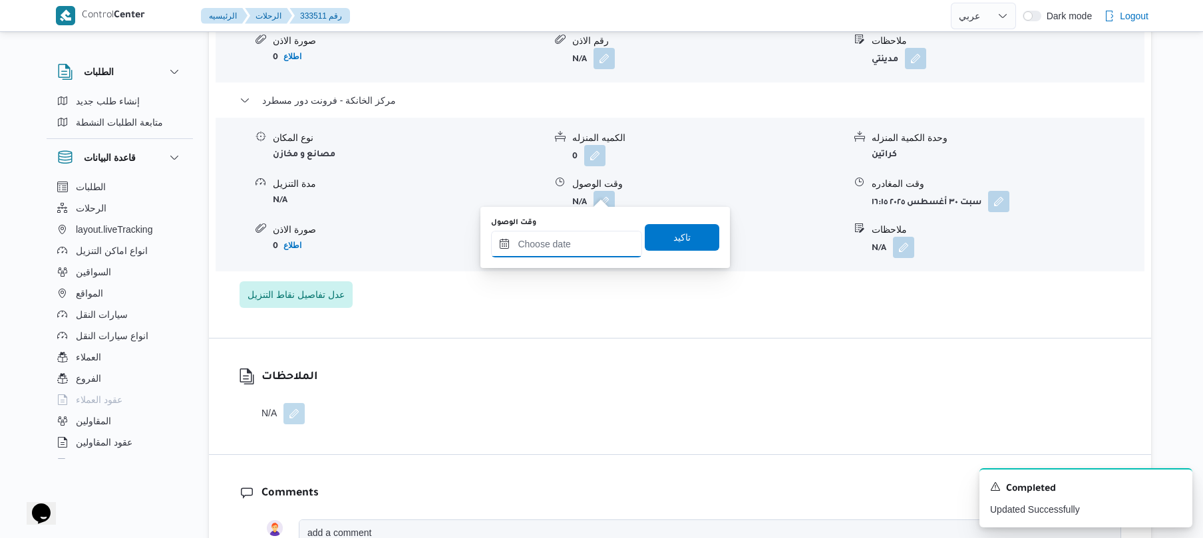
click at [586, 231] on input "وقت الوصول" at bounding box center [566, 244] width 151 height 27
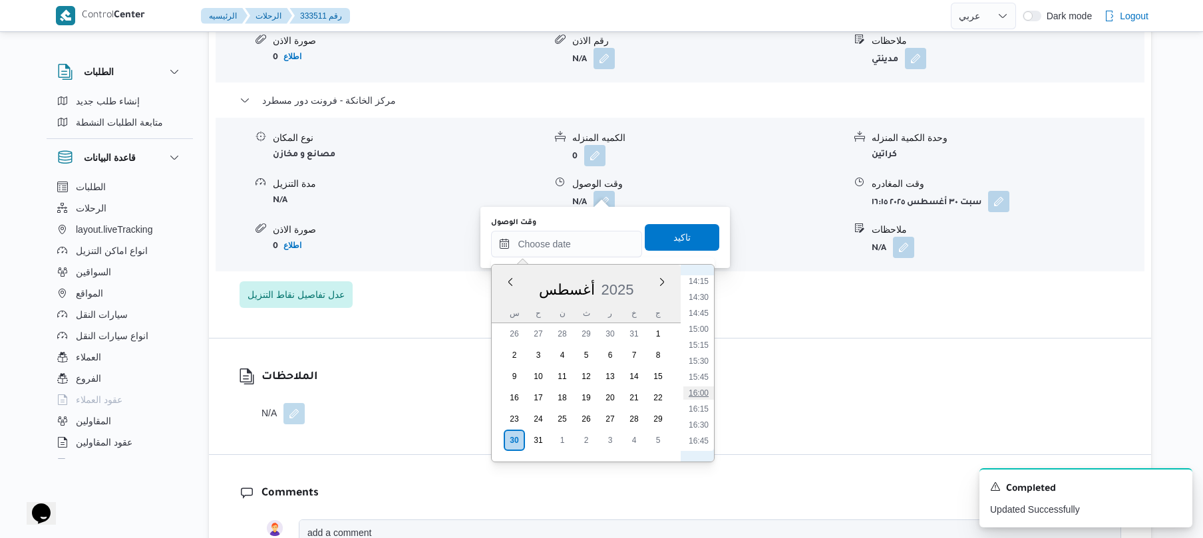
click at [700, 389] on li "16:00" at bounding box center [699, 393] width 31 height 13
type input "٣٠/٠٨/٢٠٢٥ ١٦:٠٠"
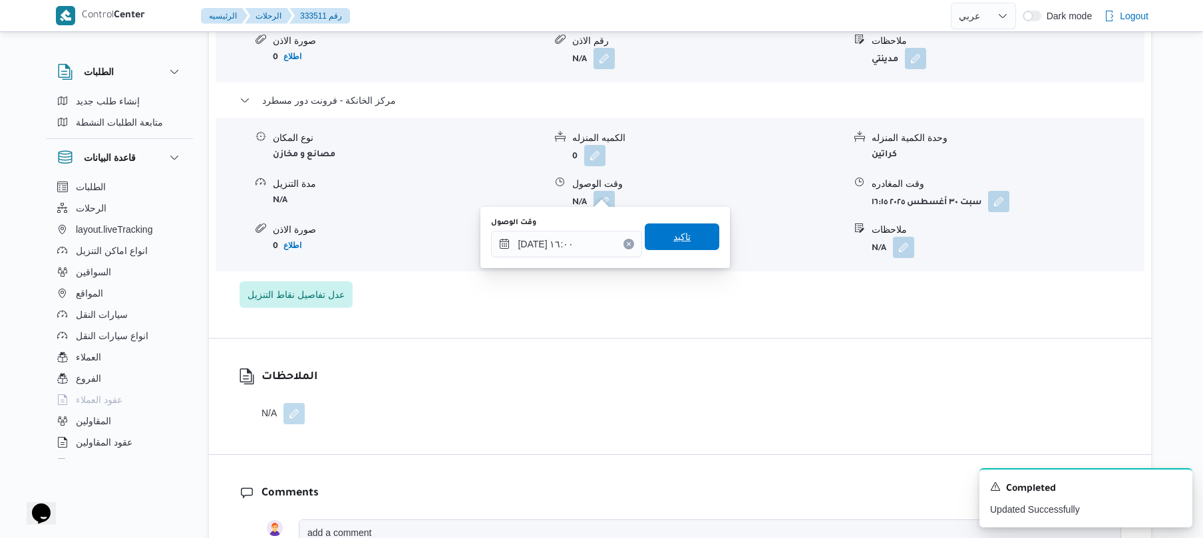
click at [694, 235] on span "تاكيد" at bounding box center [682, 237] width 75 height 27
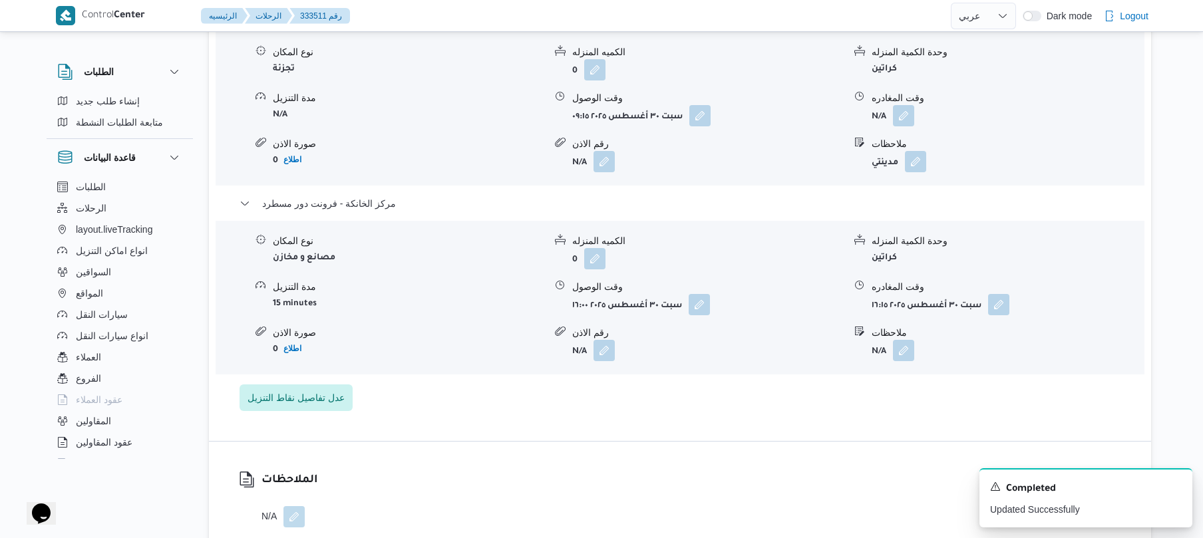
scroll to position [1207, 0]
click at [1177, 487] on icon "Dismiss toast" at bounding box center [1176, 486] width 11 height 11
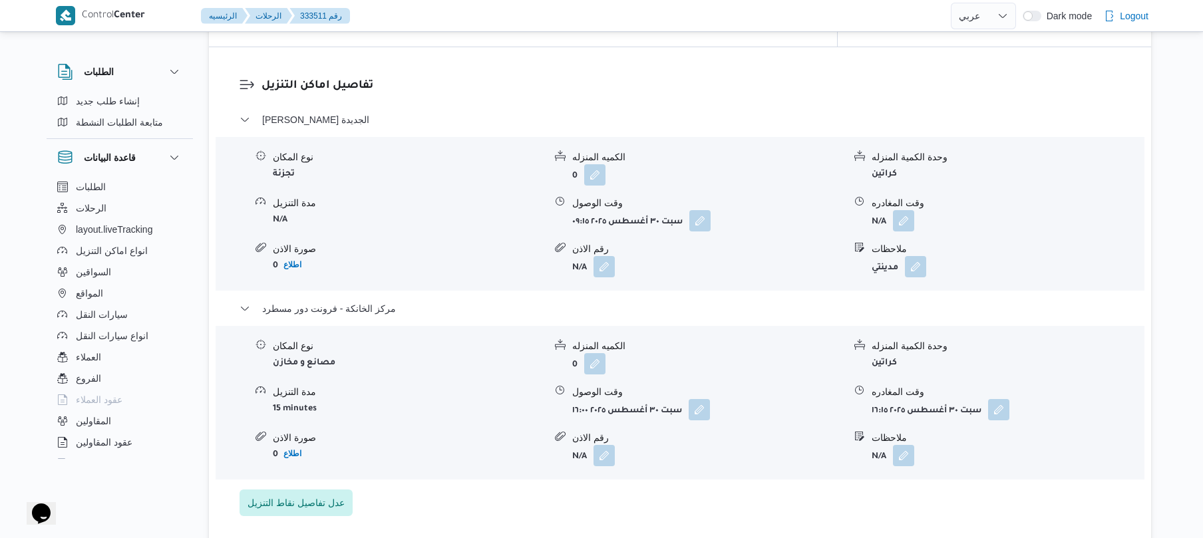
scroll to position [1100, 0]
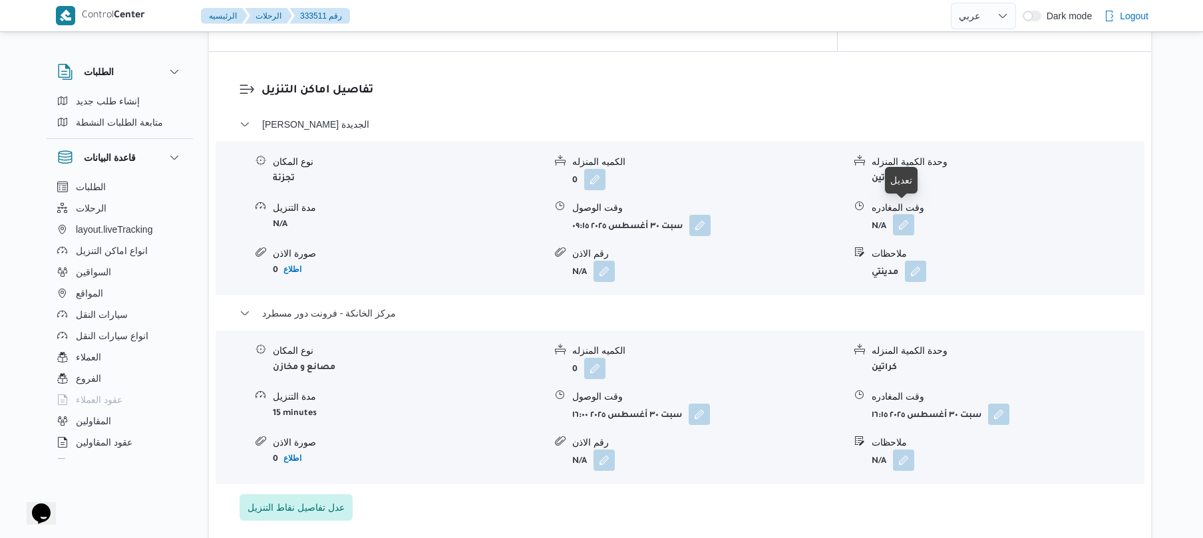
click at [913, 214] on button "button" at bounding box center [903, 224] width 21 height 21
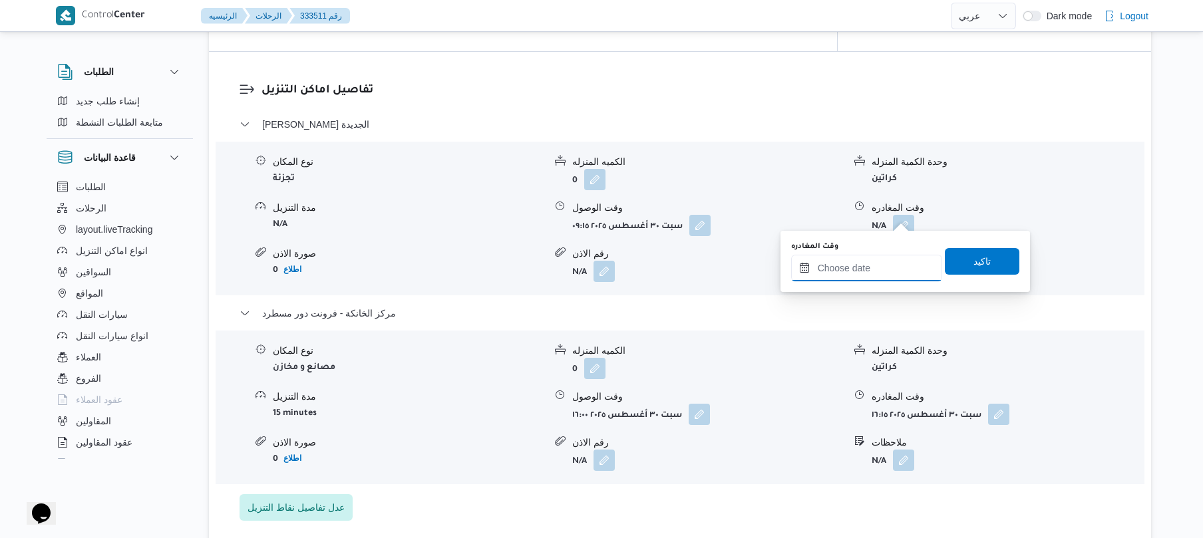
click at [820, 264] on input "وقت المغادره" at bounding box center [866, 268] width 151 height 27
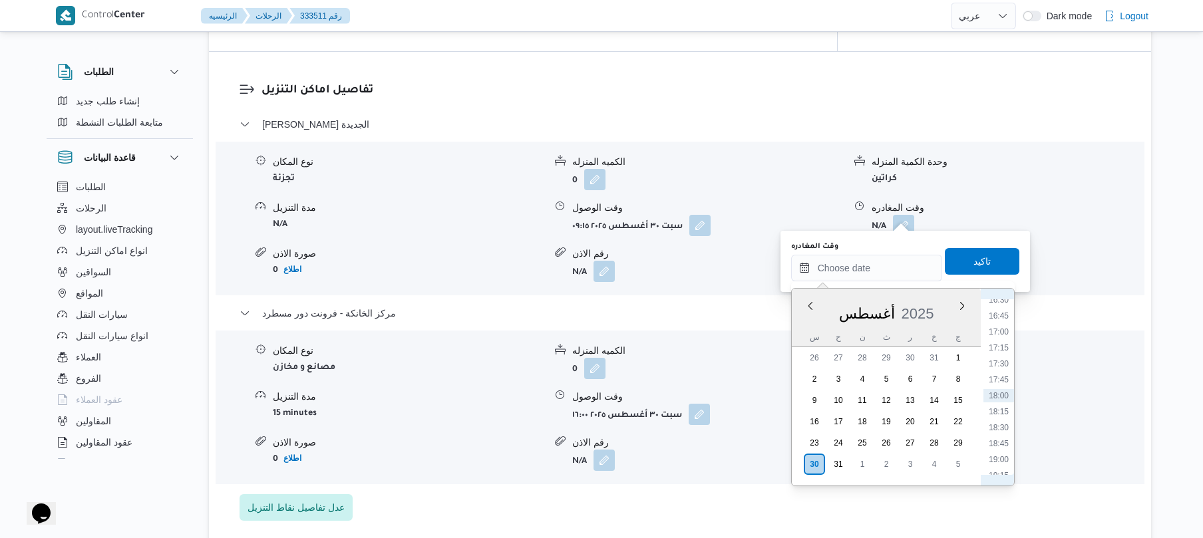
scroll to position [911, 0]
click at [994, 371] on li "15:15" at bounding box center [999, 369] width 31 height 13
type input "٣٠/٠٨/٢٠٢٥ ١٥:١٥"
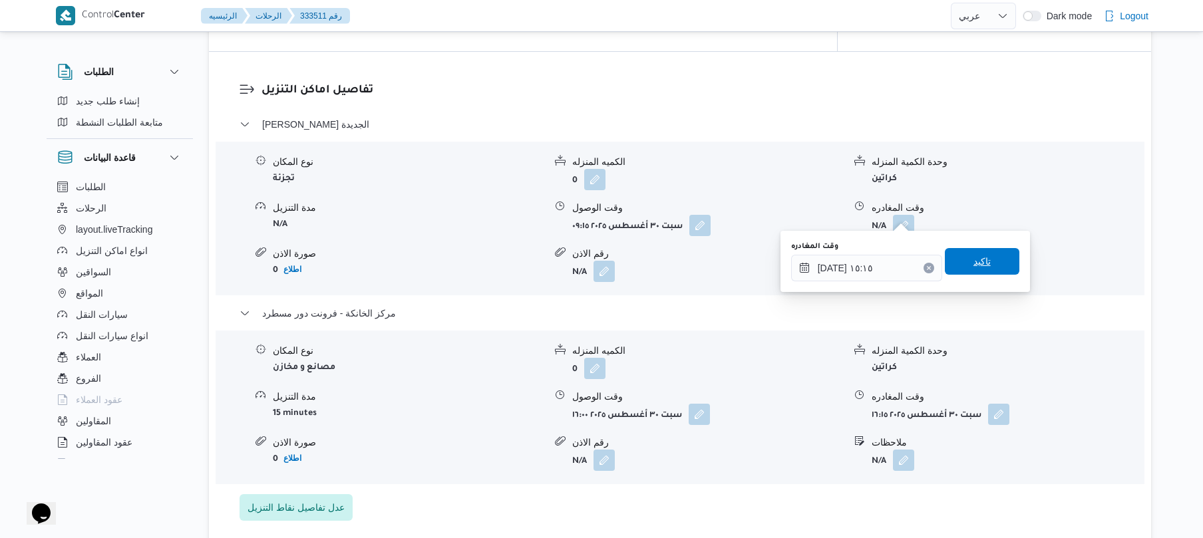
click at [988, 262] on span "تاكيد" at bounding box center [982, 261] width 75 height 27
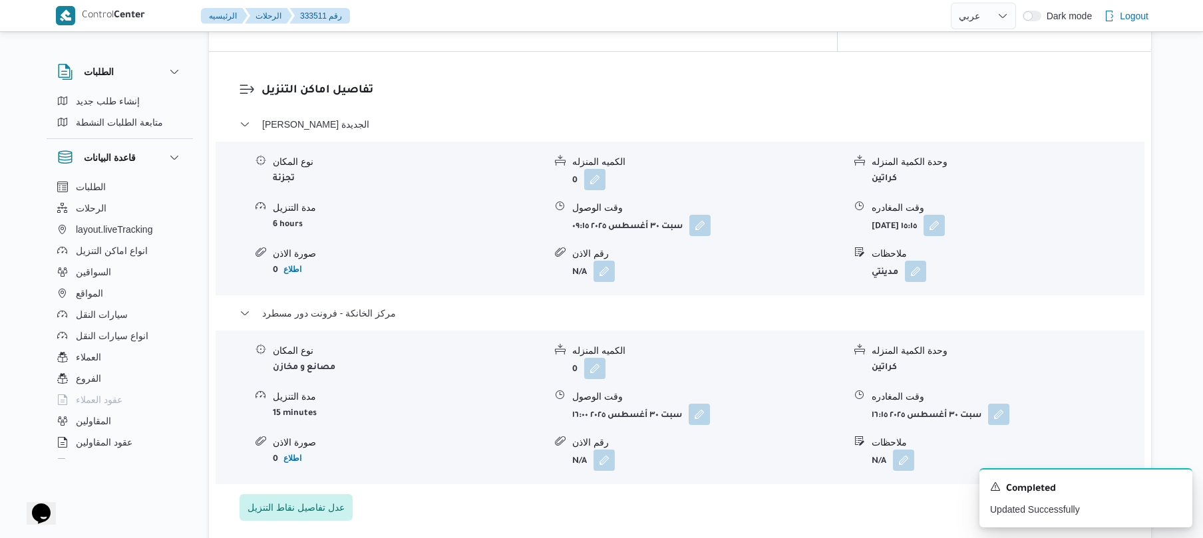
click at [1100, 62] on div "تفاصيل اماكن التنزيل ثانى القاهرة الجديدة نوع المكان تجزئة الكميه المنزله 0 وحد…" at bounding box center [680, 301] width 943 height 499
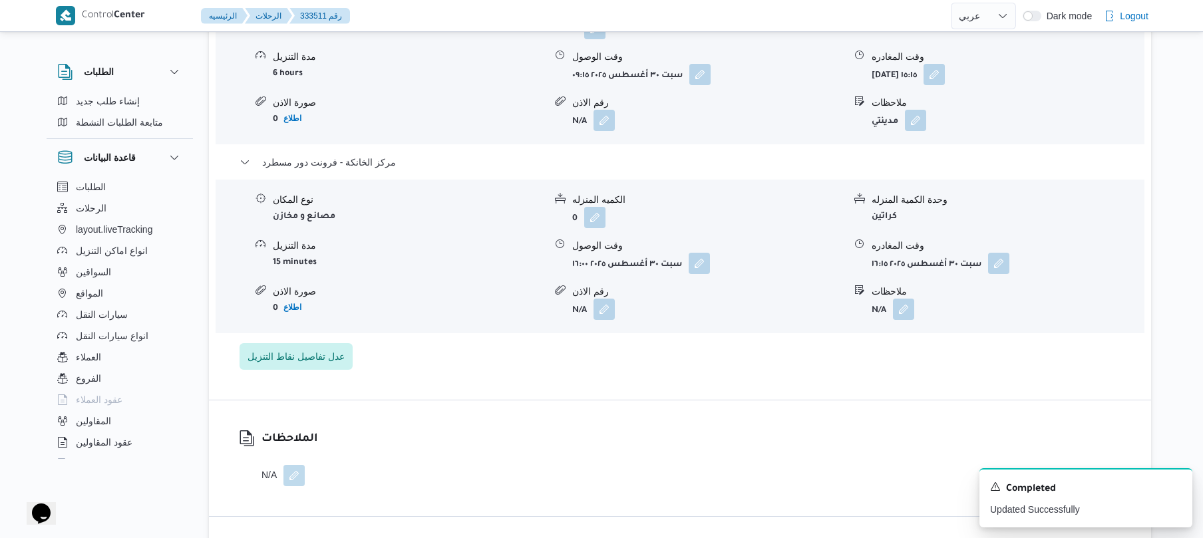
scroll to position [1278, 0]
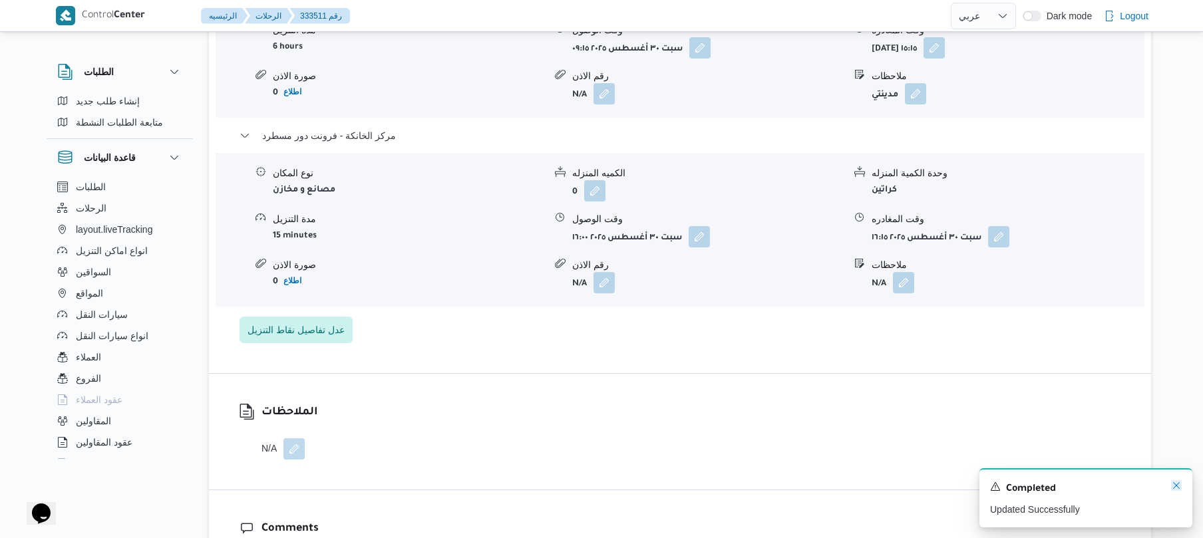
click at [1178, 483] on icon "Dismiss toast" at bounding box center [1176, 486] width 11 height 11
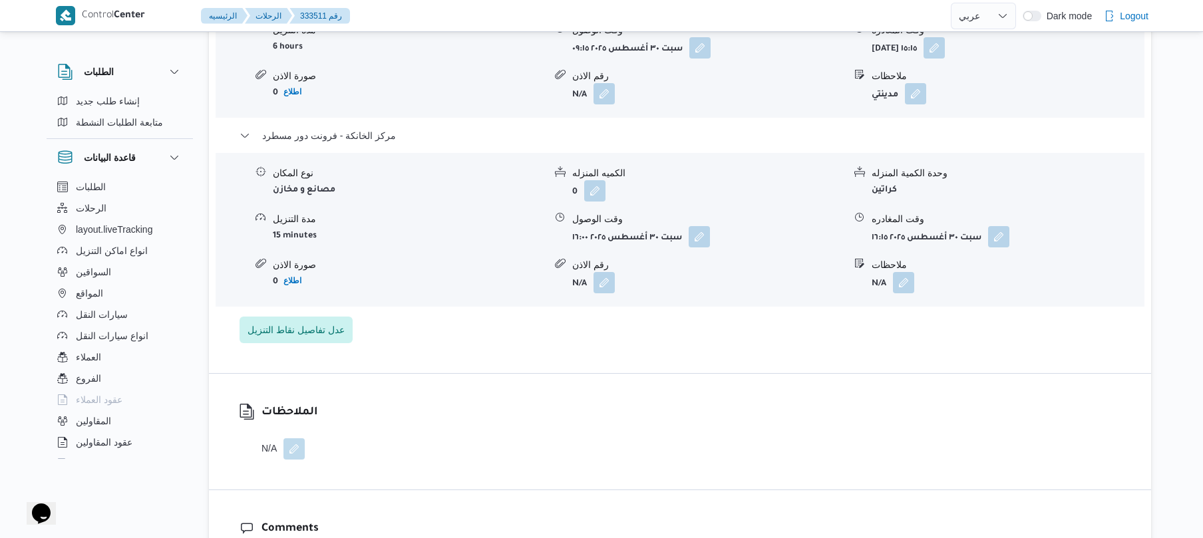
click at [1012, 397] on div "الملاحظات N/A" at bounding box center [680, 432] width 943 height 116
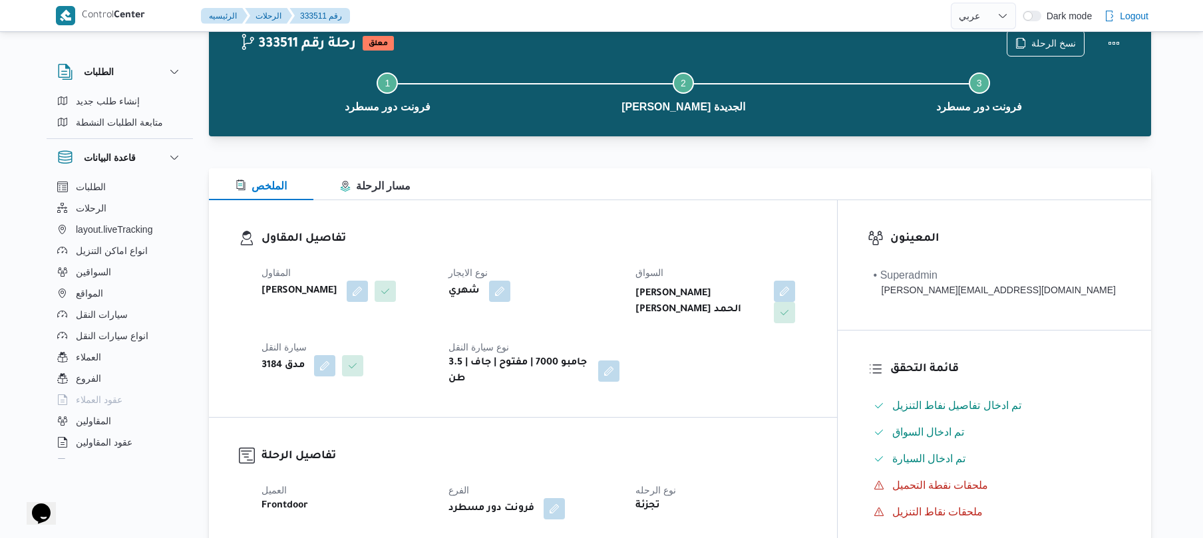
scroll to position [0, 0]
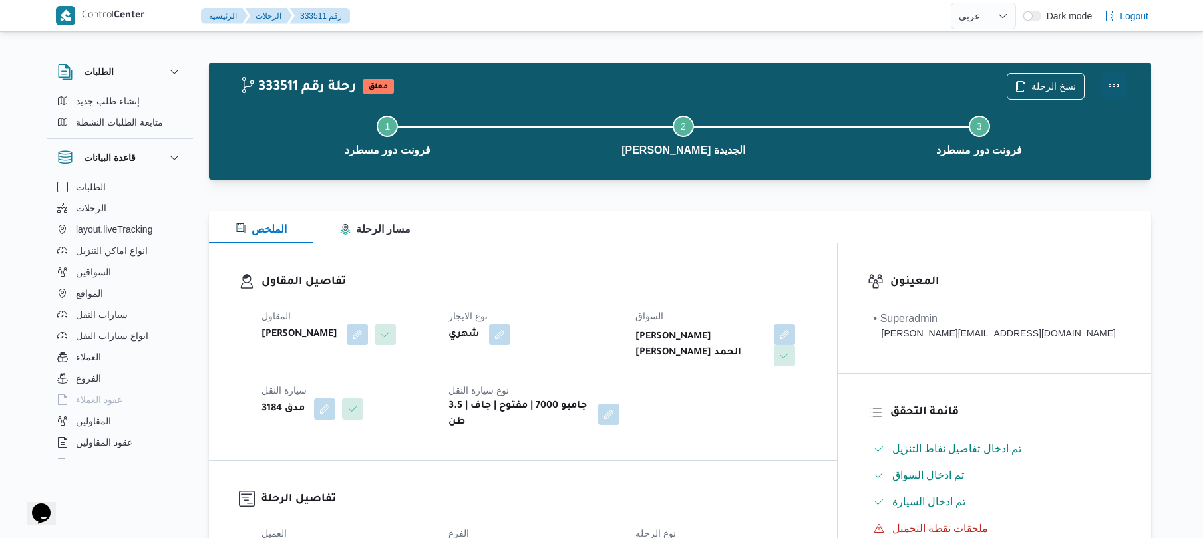
click at [1108, 89] on button "Actions" at bounding box center [1114, 86] width 27 height 27
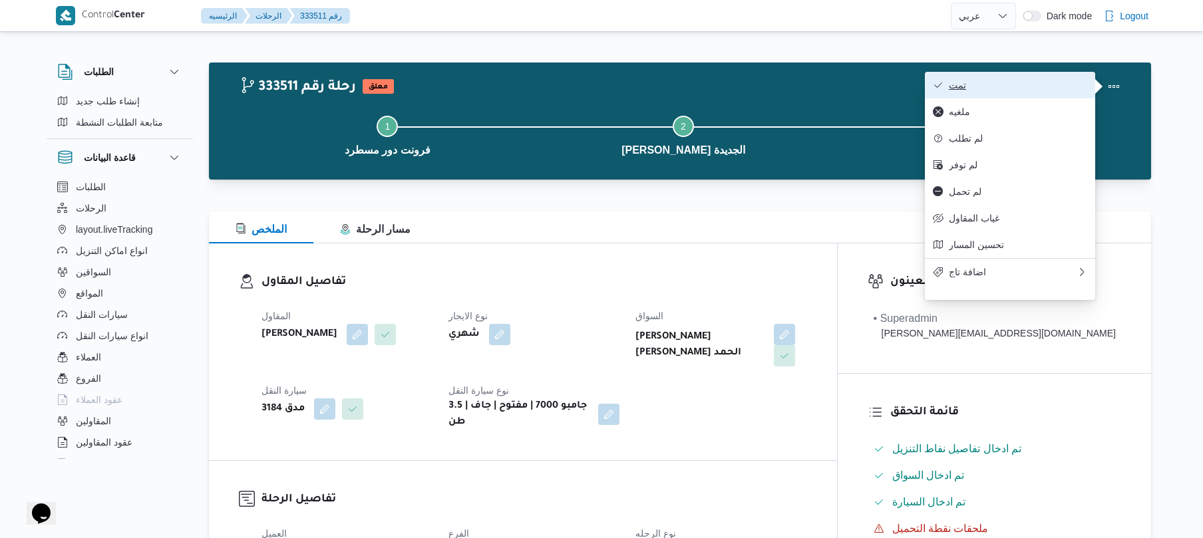
click at [1002, 83] on span "تمت" at bounding box center [1018, 85] width 138 height 11
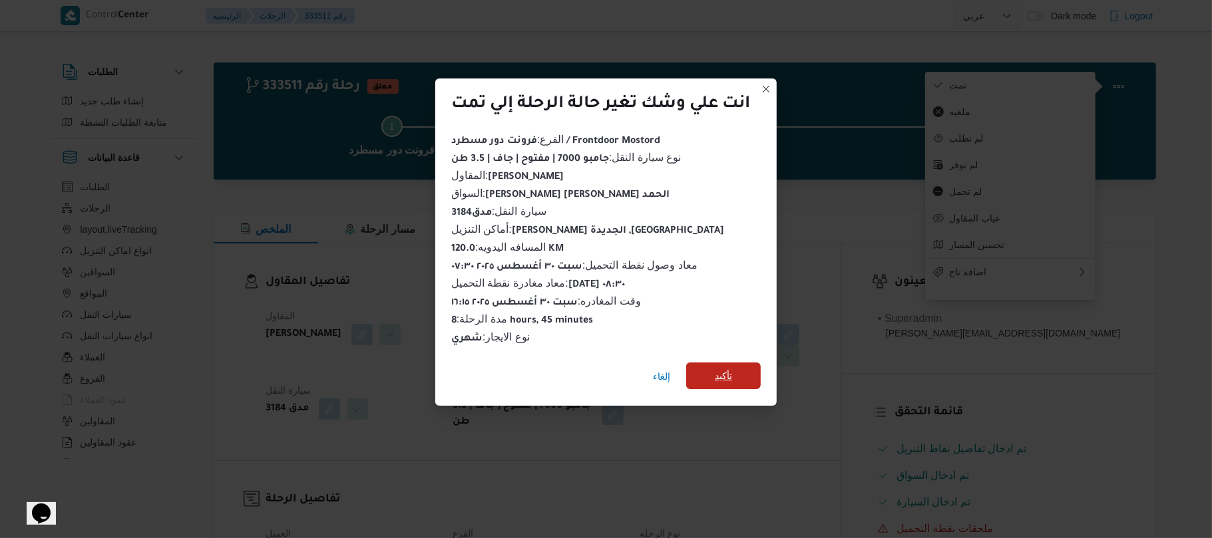
click at [722, 363] on span "تأكيد" at bounding box center [723, 376] width 75 height 27
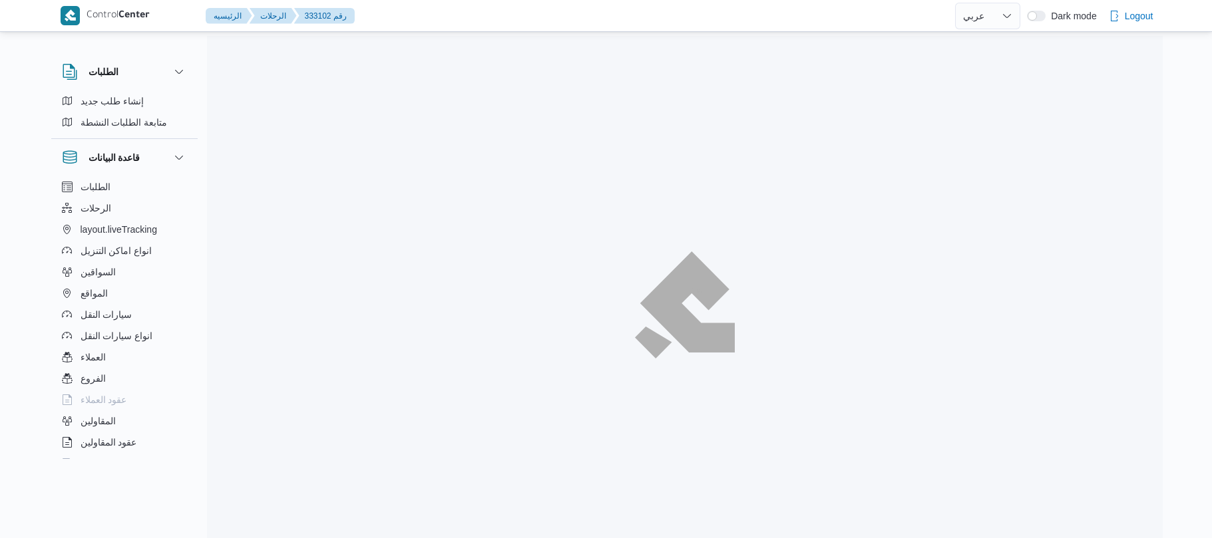
select select "ar"
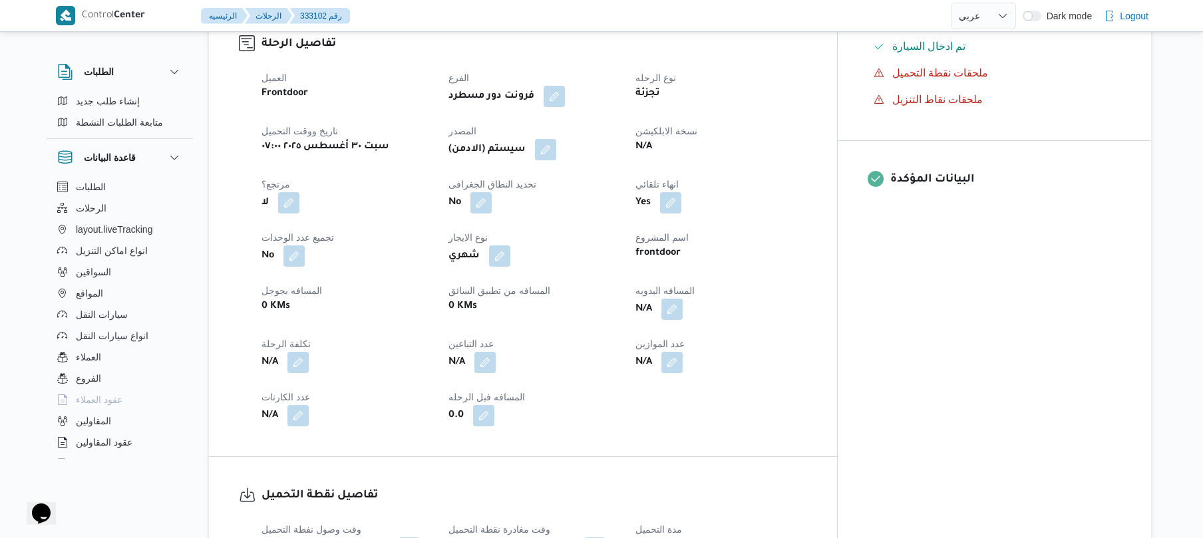
scroll to position [461, 0]
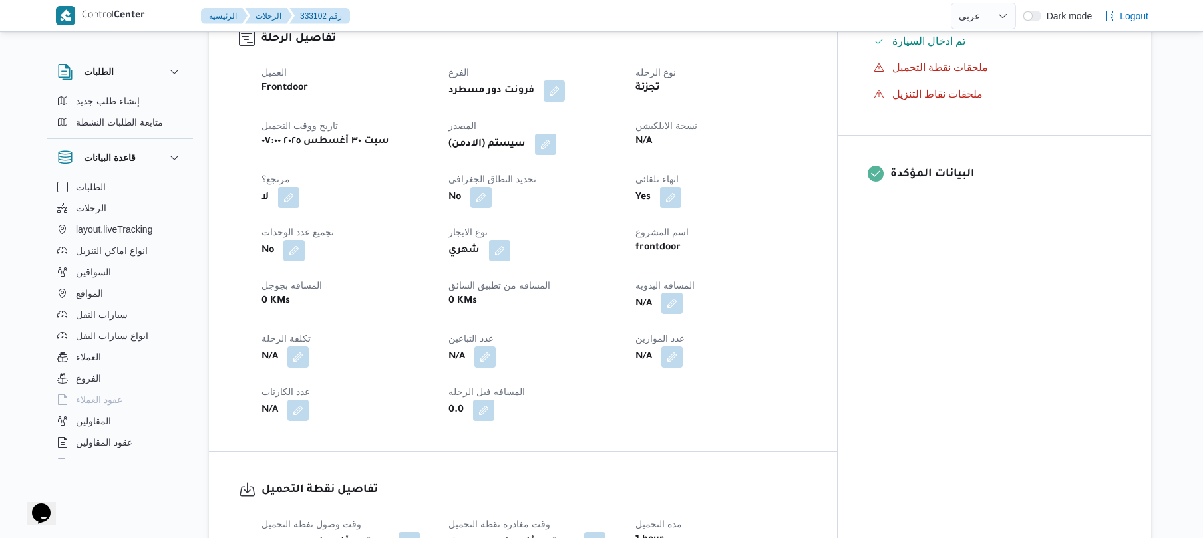
click at [683, 297] on button "button" at bounding box center [672, 303] width 21 height 21
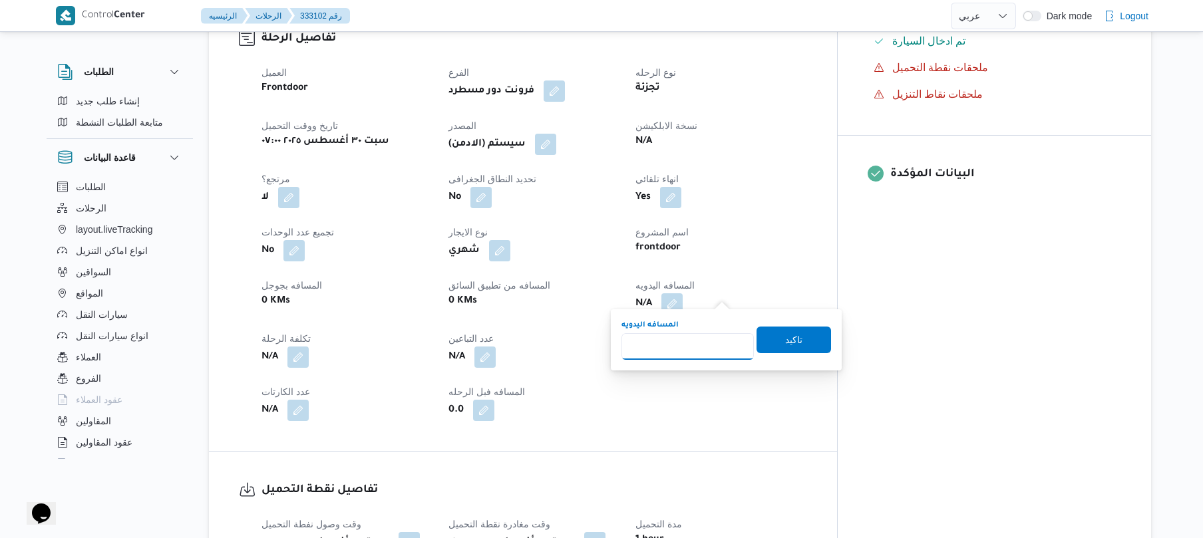
click at [684, 355] on input "المسافه اليدويه" at bounding box center [688, 346] width 132 height 27
type input "120"
click at [785, 341] on span "تاكيد" at bounding box center [793, 339] width 17 height 16
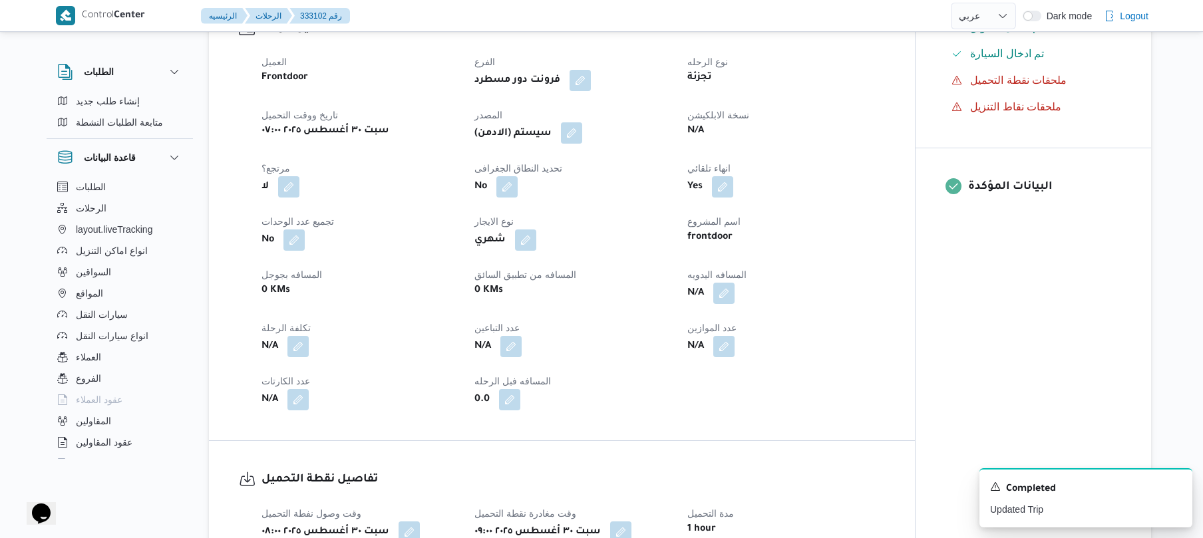
click at [578, 136] on button "button" at bounding box center [571, 132] width 21 height 21
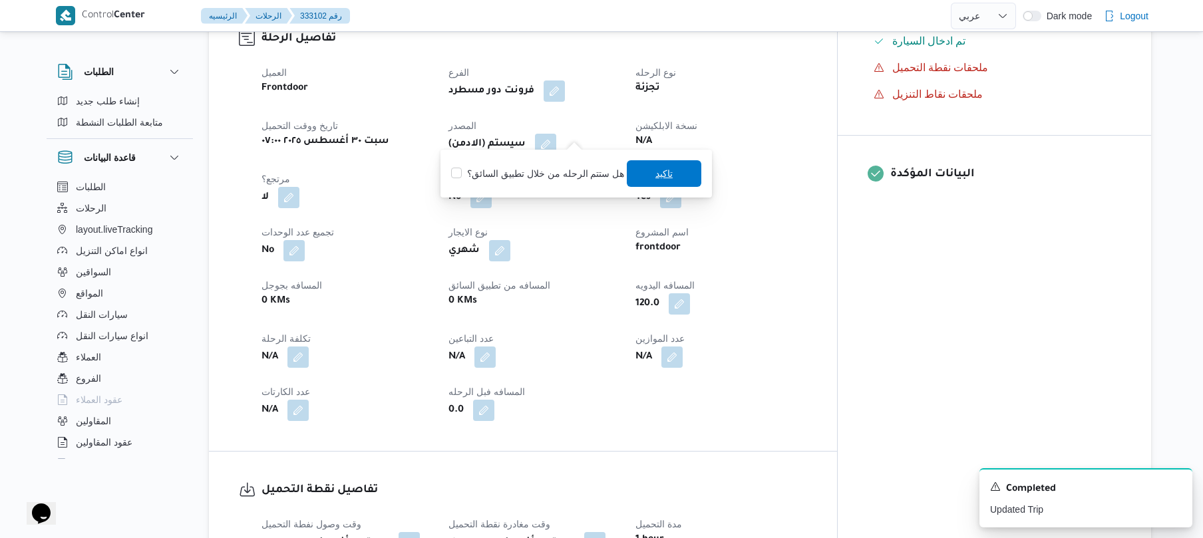
click at [640, 185] on span "تاكيد" at bounding box center [664, 173] width 75 height 27
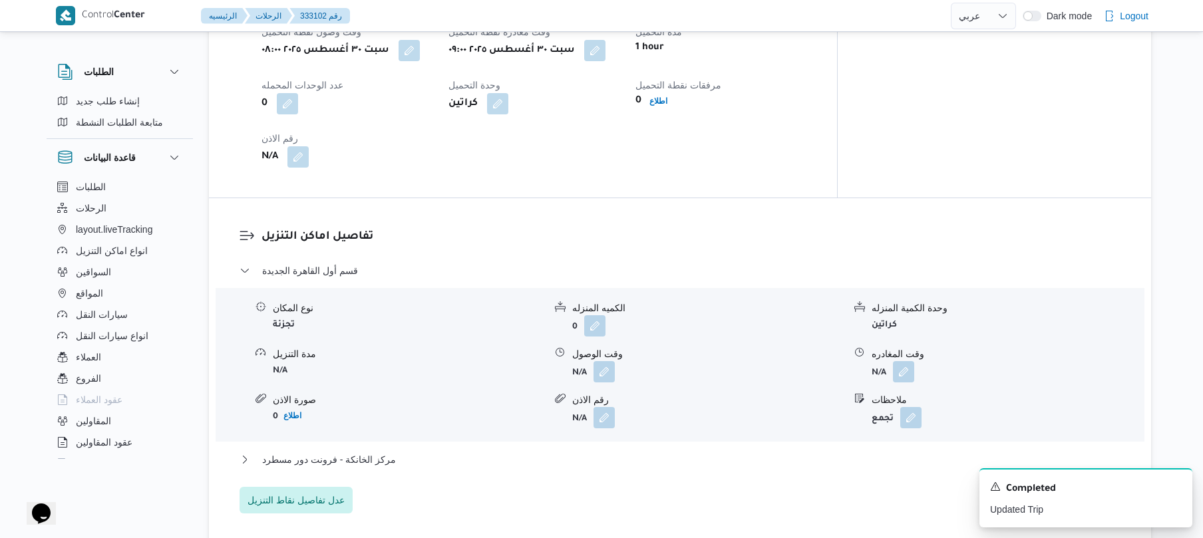
scroll to position [958, 0]
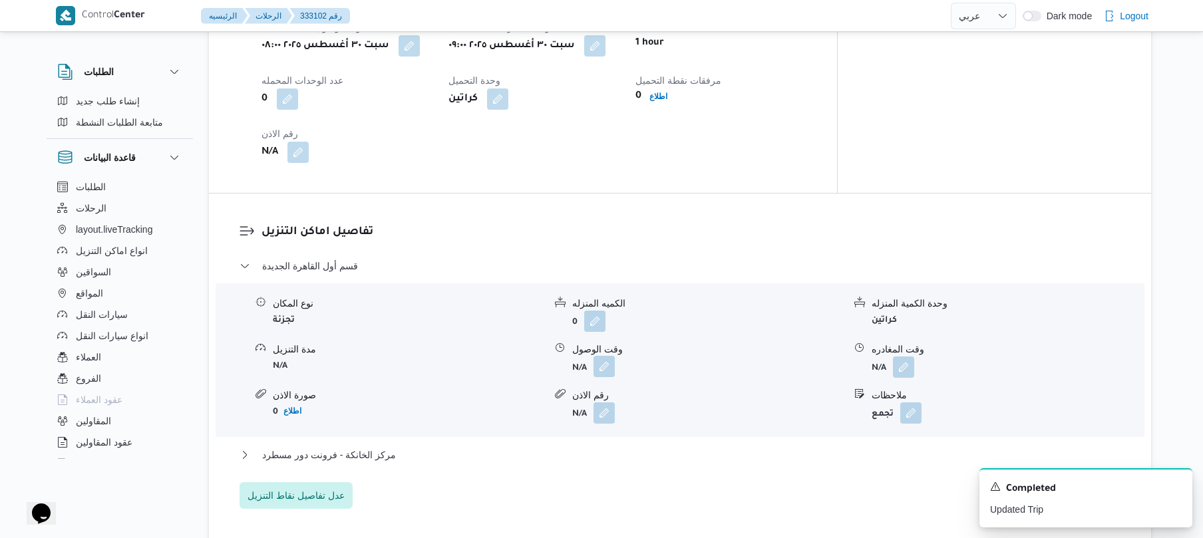
click at [606, 357] on button "button" at bounding box center [604, 366] width 21 height 21
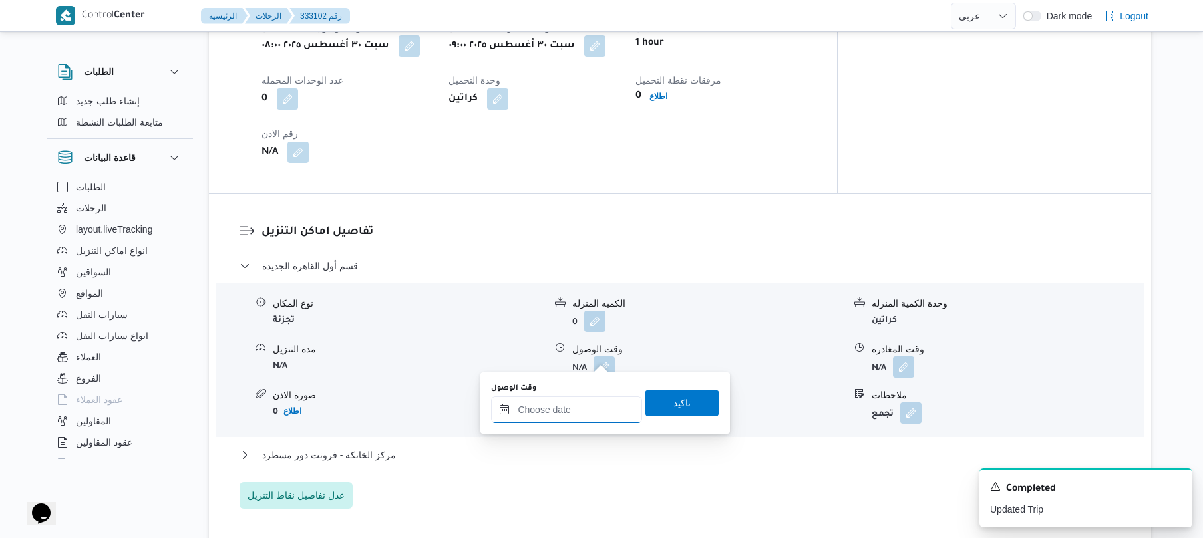
click at [576, 406] on input "وقت الوصول" at bounding box center [566, 410] width 151 height 27
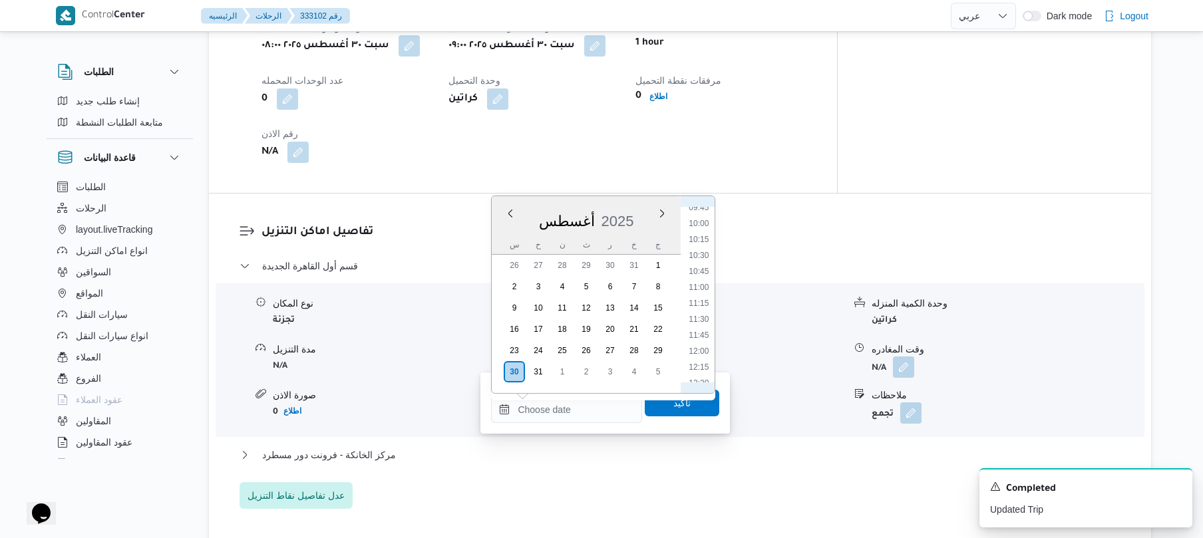
scroll to position [480, 0]
click at [701, 354] on li "09:45" at bounding box center [699, 356] width 31 height 13
type input "٣٠/٠٨/٢٠٢٥ ٠٩:٤٥"
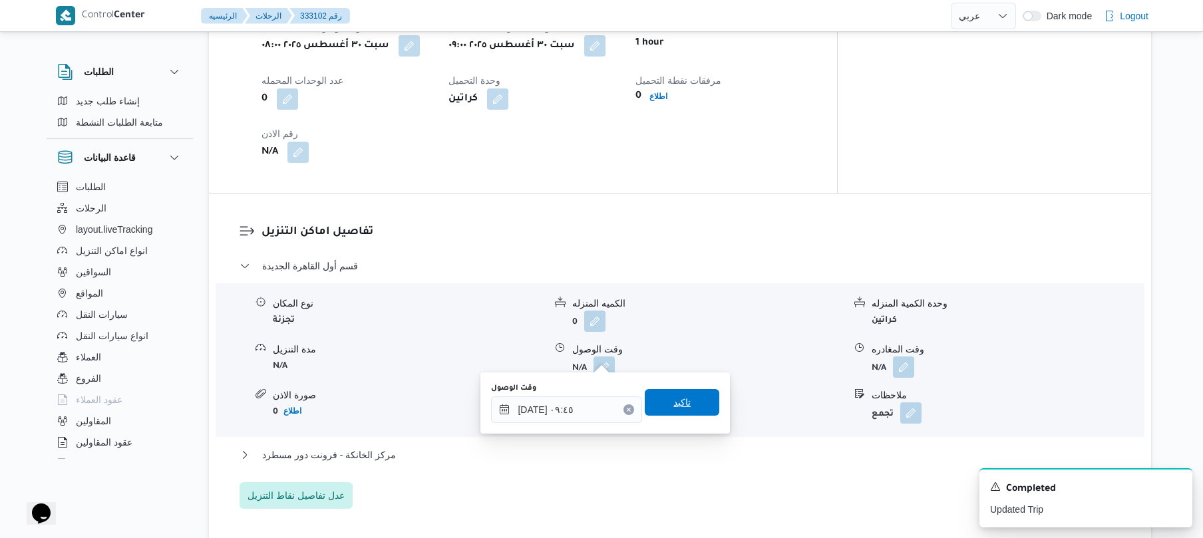
click at [684, 405] on span "تاكيد" at bounding box center [682, 402] width 75 height 27
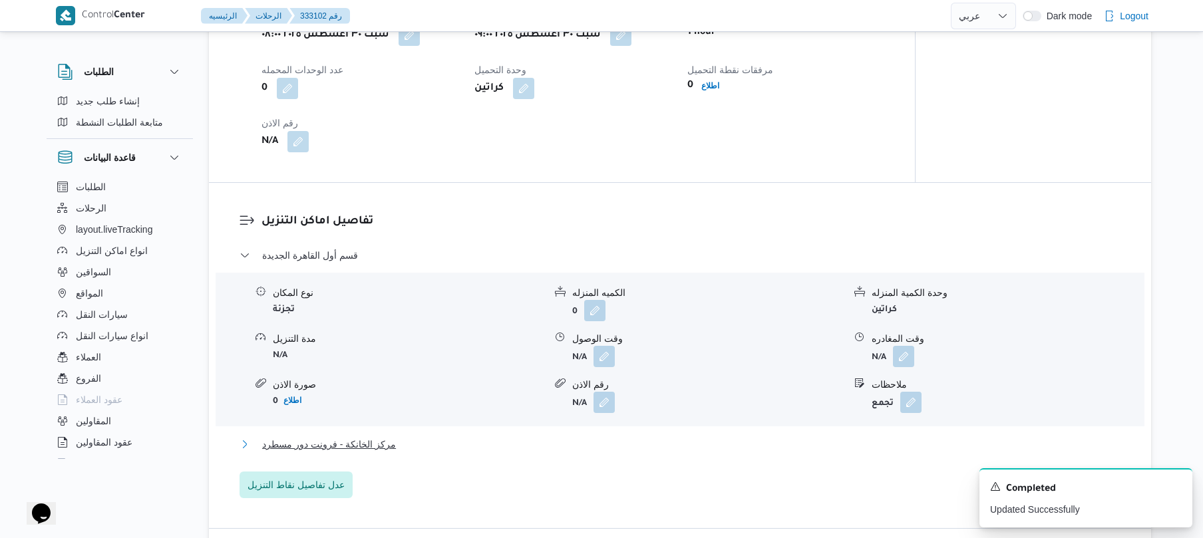
click at [643, 442] on button "مركز الخانكة - فرونت دور مسطرد" at bounding box center [681, 445] width 882 height 16
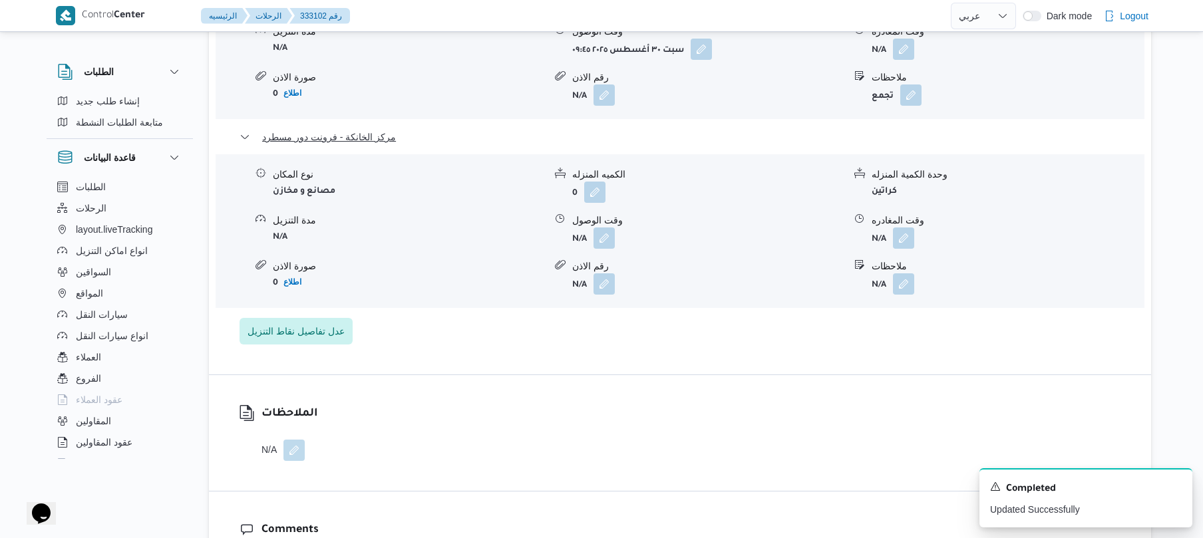
scroll to position [1278, 0]
click at [1178, 486] on icon "Dismiss toast" at bounding box center [1176, 486] width 11 height 11
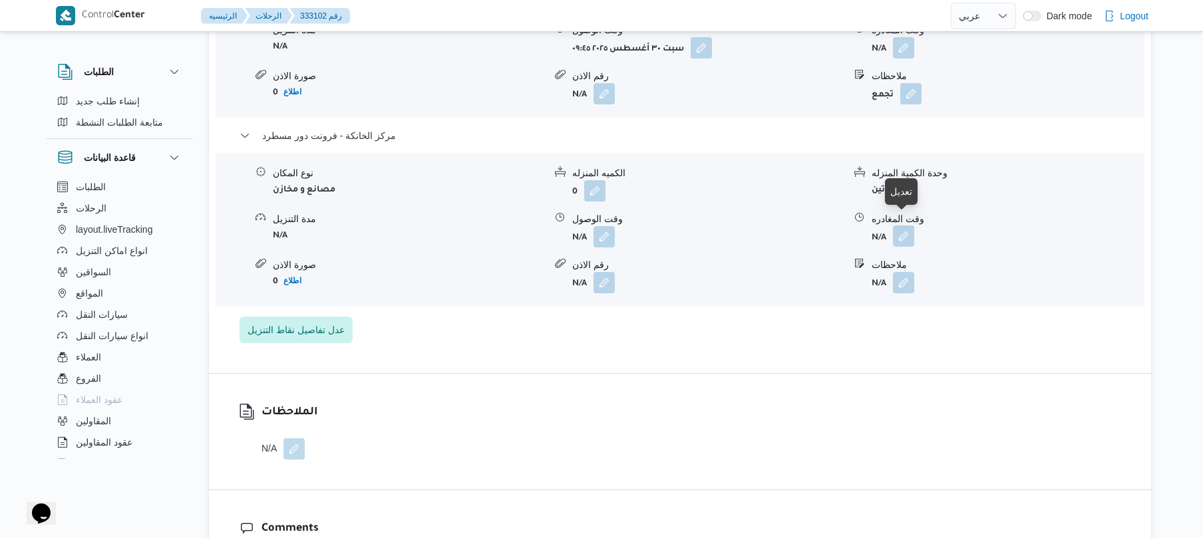
click at [901, 226] on button "button" at bounding box center [903, 236] width 21 height 21
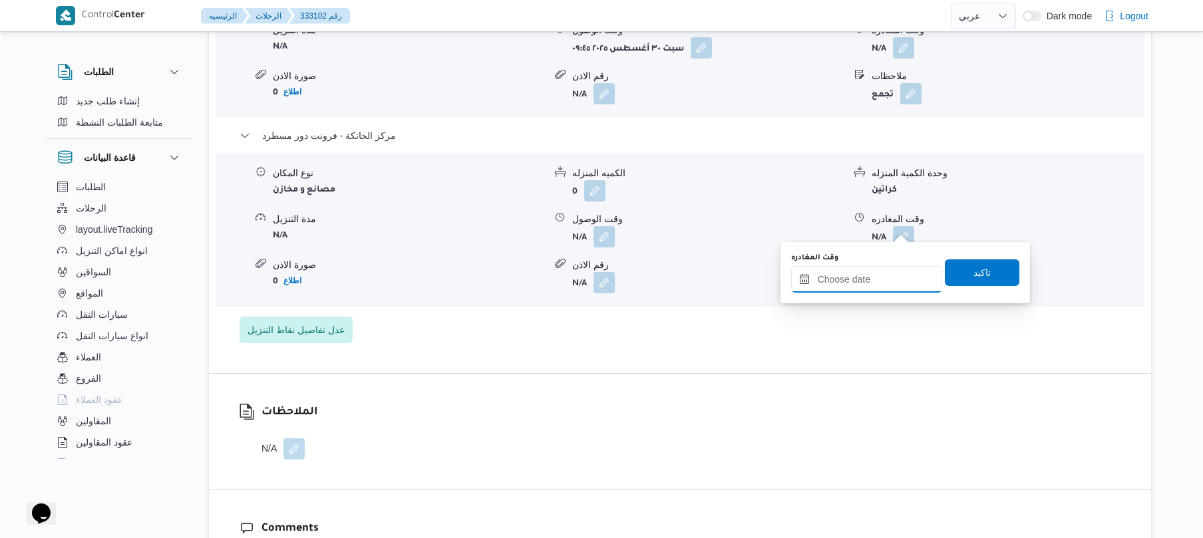
click at [879, 272] on input "وقت المغادره" at bounding box center [866, 279] width 151 height 27
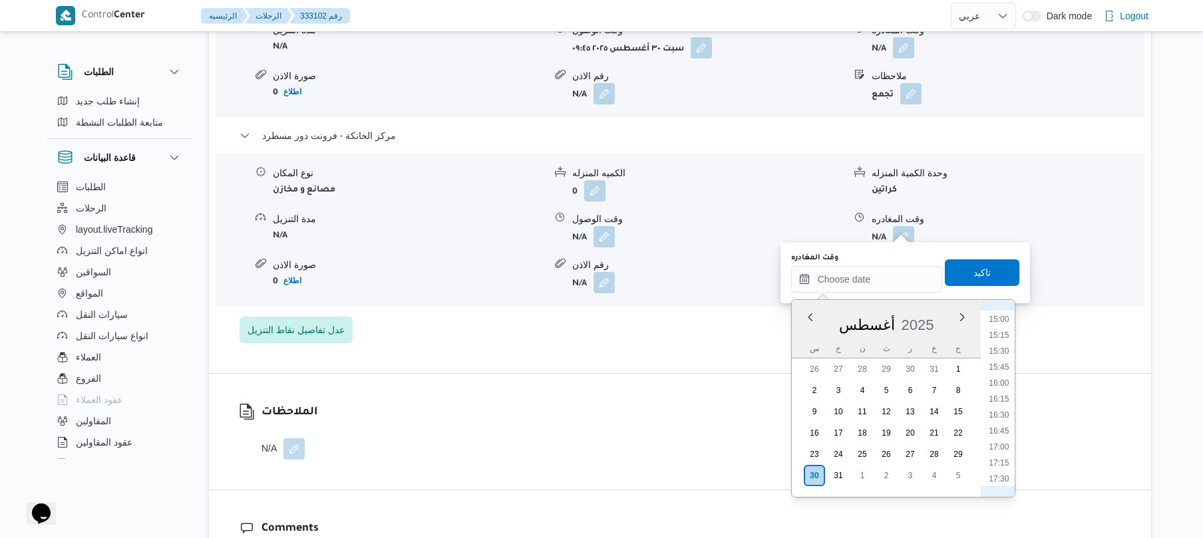
scroll to position [927, 0]
click at [1005, 445] on li "16:30" at bounding box center [999, 444] width 31 height 13
type input "٣٠/٠٨/٢٠٢٥ ١٦:٣٠"
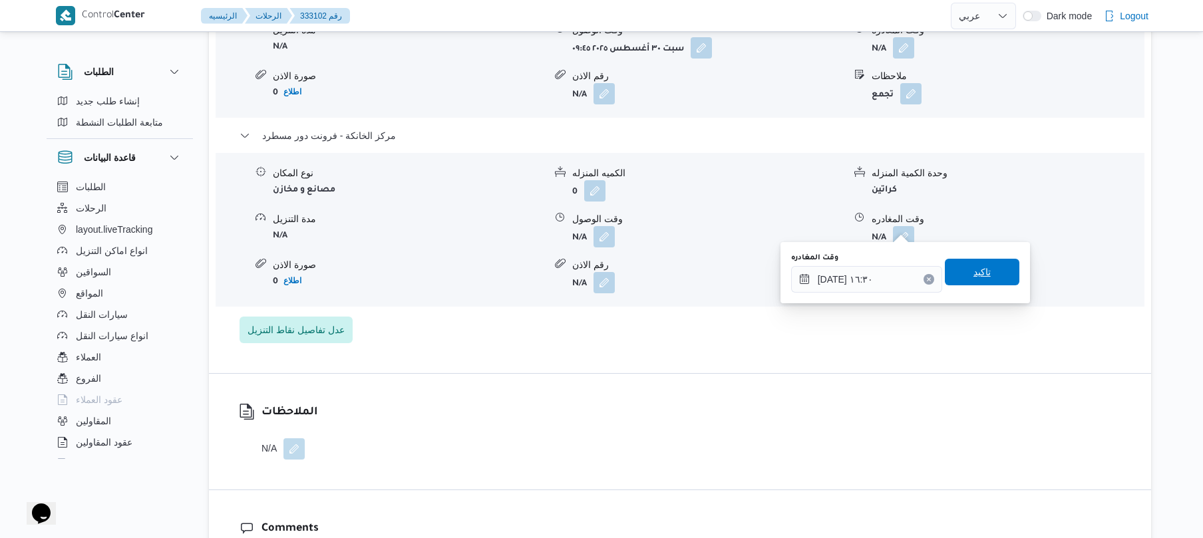
click at [985, 274] on span "تاكيد" at bounding box center [982, 272] width 75 height 27
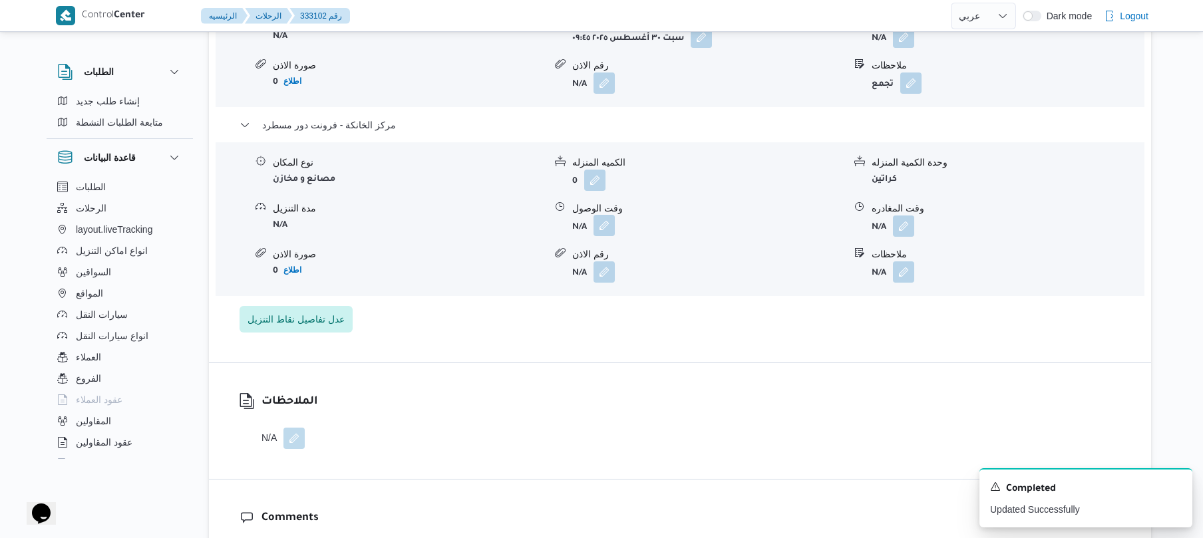
click at [600, 232] on button "button" at bounding box center [604, 225] width 21 height 21
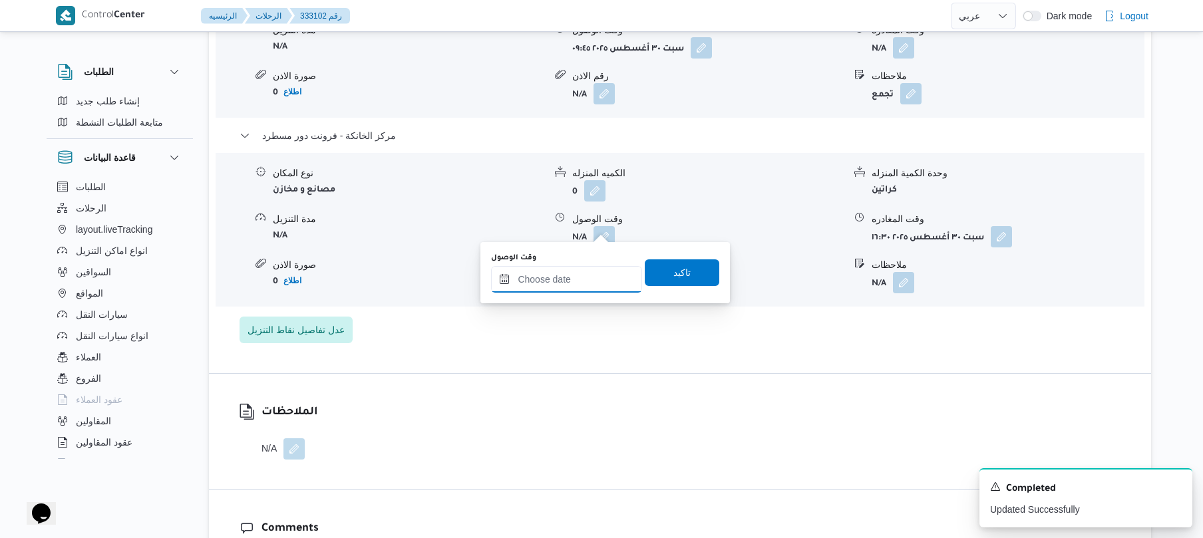
click at [594, 274] on input "وقت الوصول" at bounding box center [566, 279] width 151 height 27
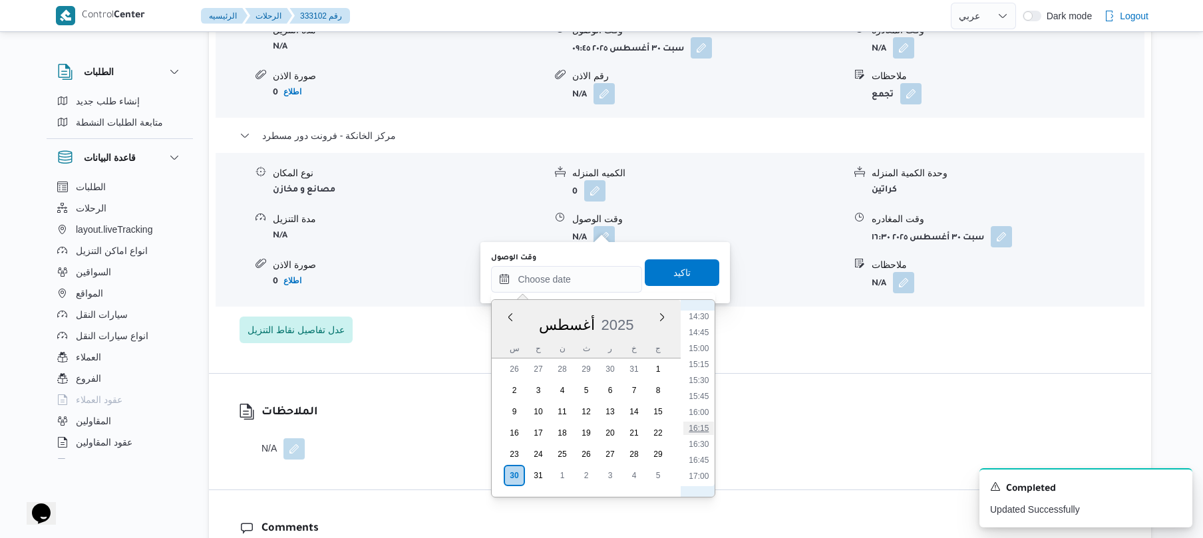
click at [702, 429] on li "16:15" at bounding box center [699, 428] width 31 height 13
type input "٣٠/٠٨/٢٠٢٥ ١٦:١٥"
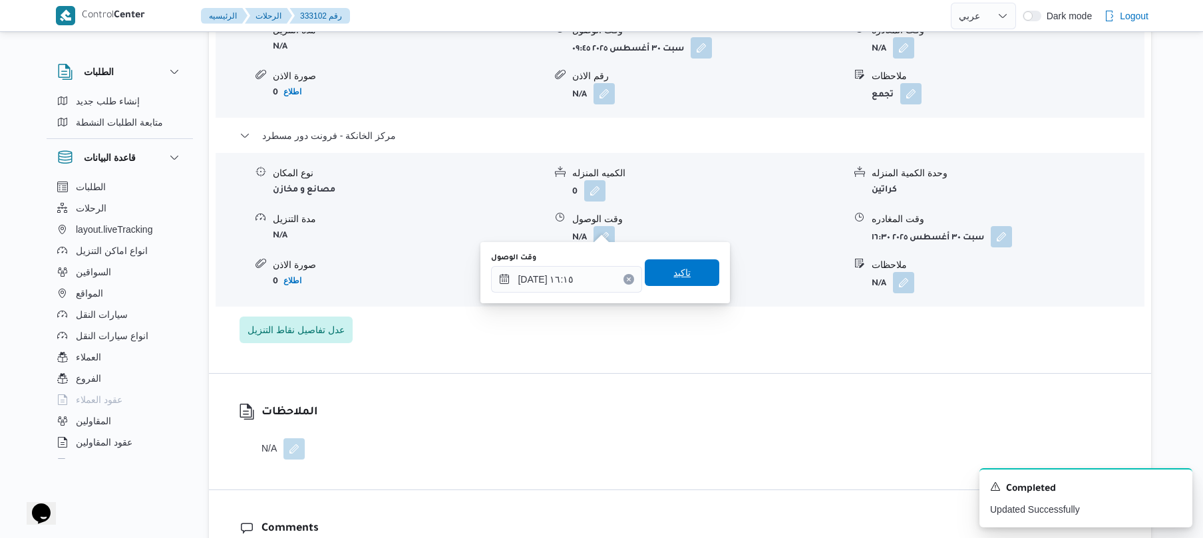
click at [695, 275] on span "تاكيد" at bounding box center [682, 273] width 75 height 27
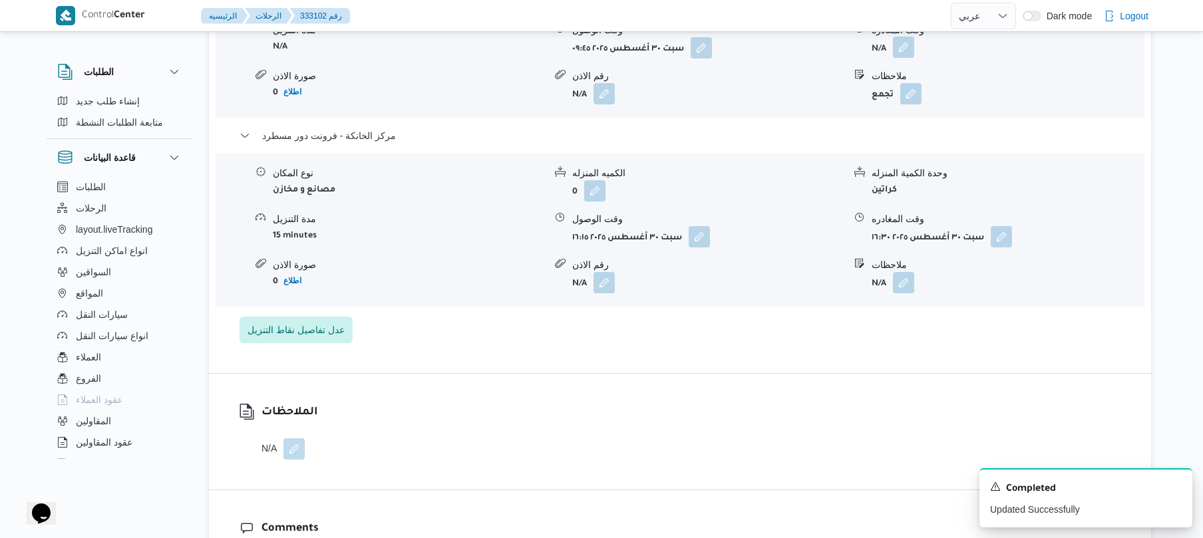
click at [905, 41] on button "button" at bounding box center [903, 47] width 21 height 21
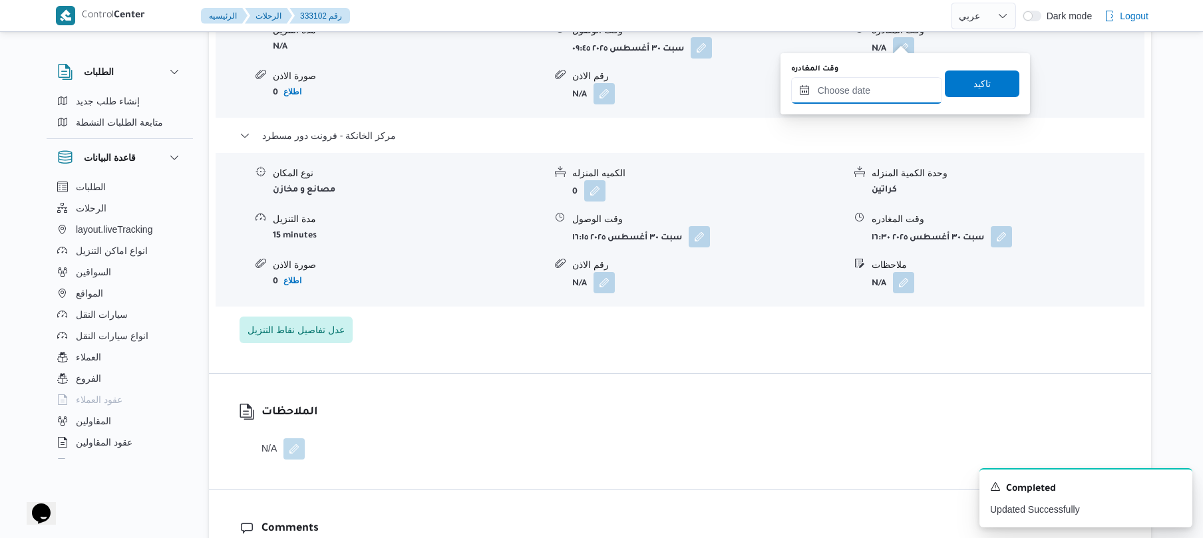
click at [869, 85] on input "وقت المغادره" at bounding box center [866, 90] width 151 height 27
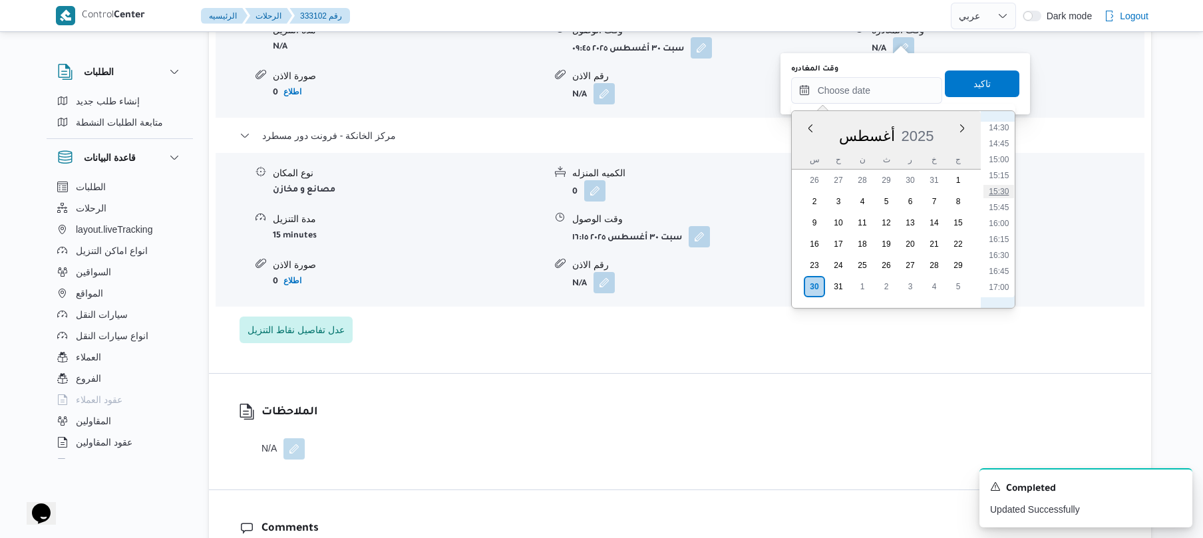
click at [1002, 189] on li "15:30" at bounding box center [999, 191] width 31 height 13
type input "[DATE] ١٥:٣٠"
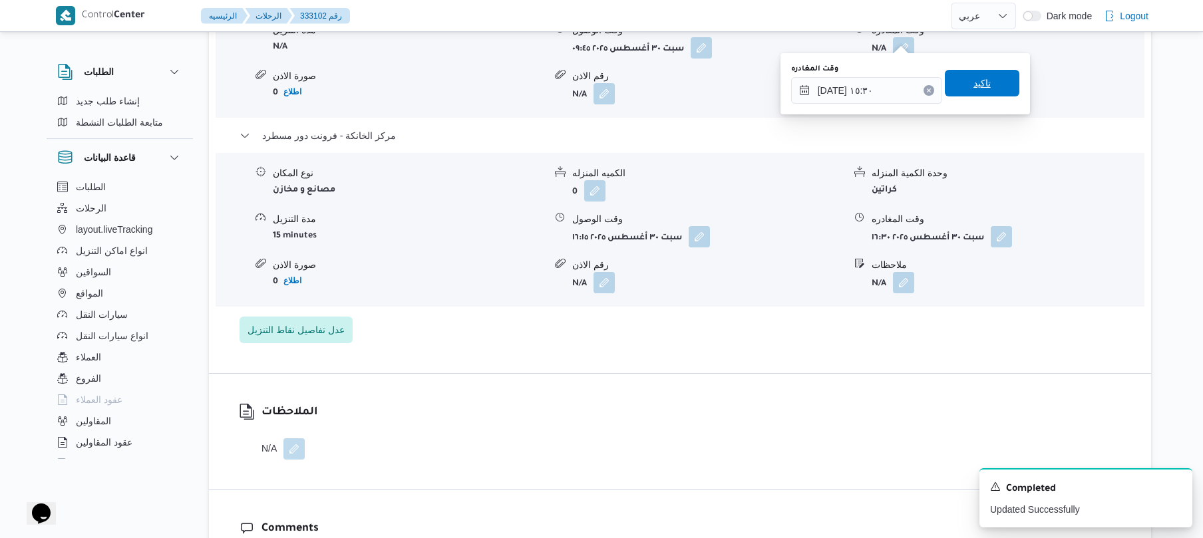
click at [982, 79] on span "تاكيد" at bounding box center [982, 83] width 17 height 16
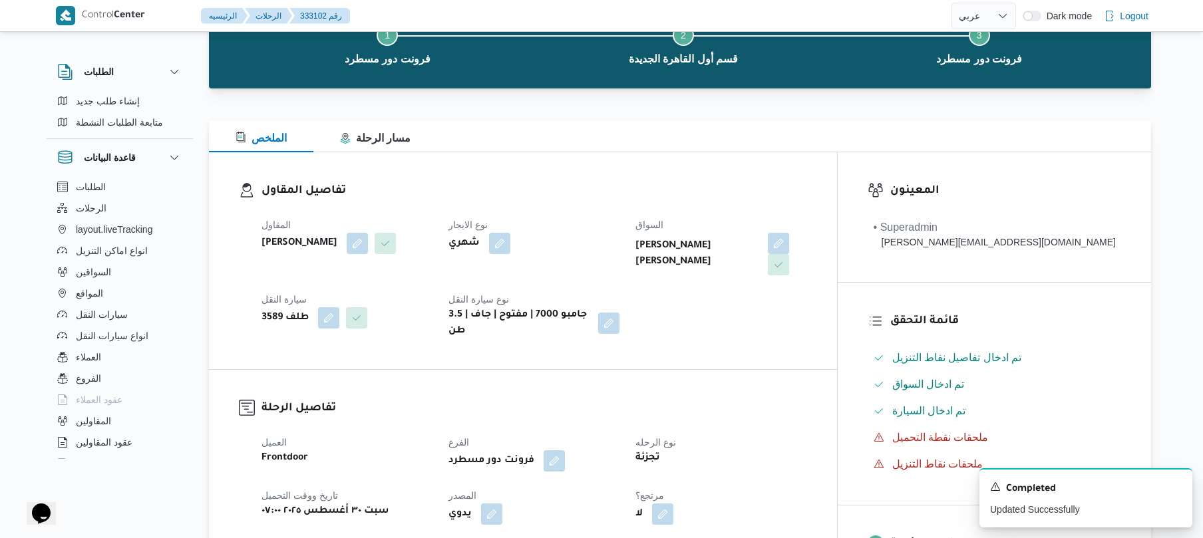
scroll to position [0, 0]
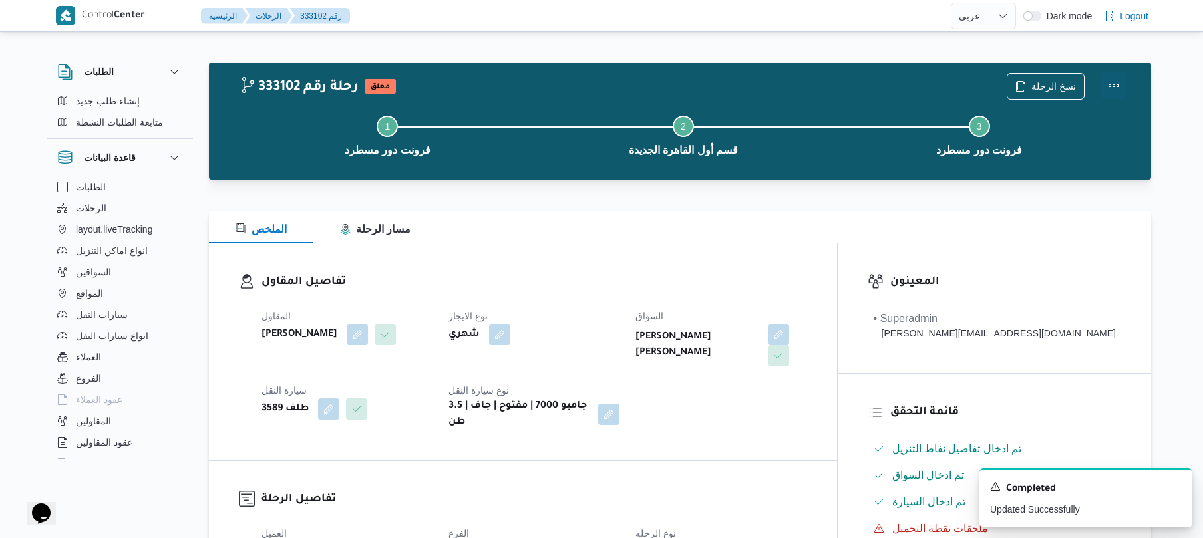
click at [1111, 79] on button "Actions" at bounding box center [1114, 86] width 27 height 27
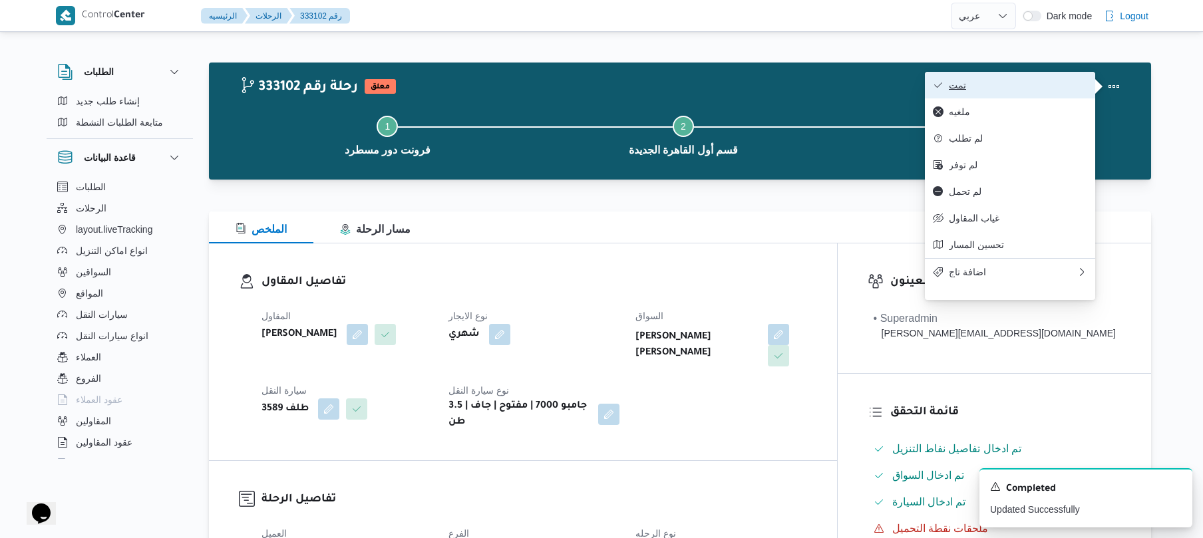
click at [1054, 89] on span "تمت" at bounding box center [1018, 85] width 138 height 11
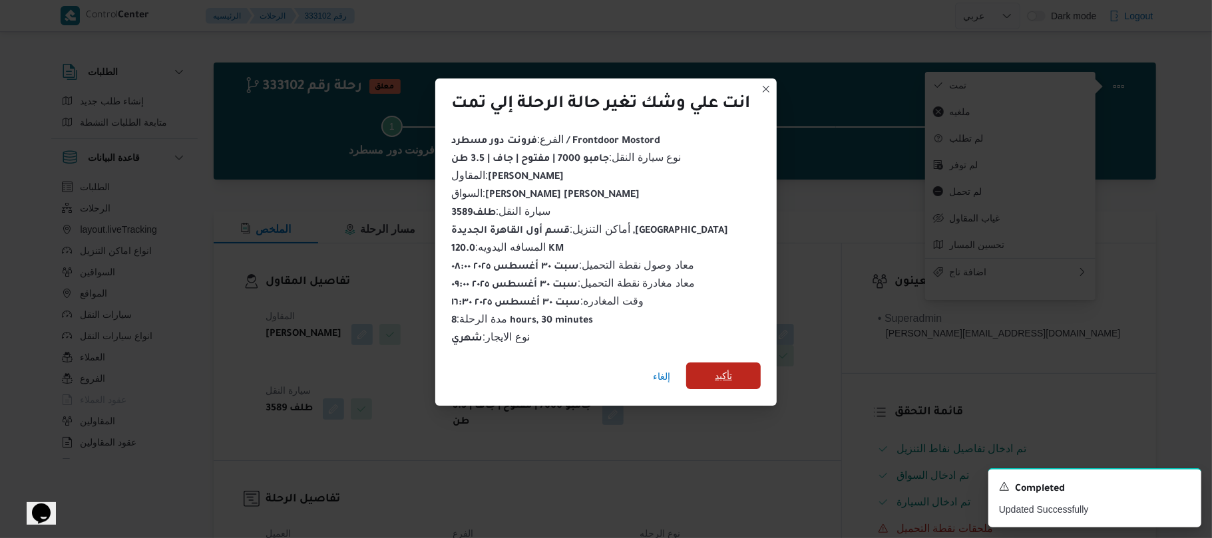
click at [722, 368] on span "تأكيد" at bounding box center [723, 376] width 17 height 16
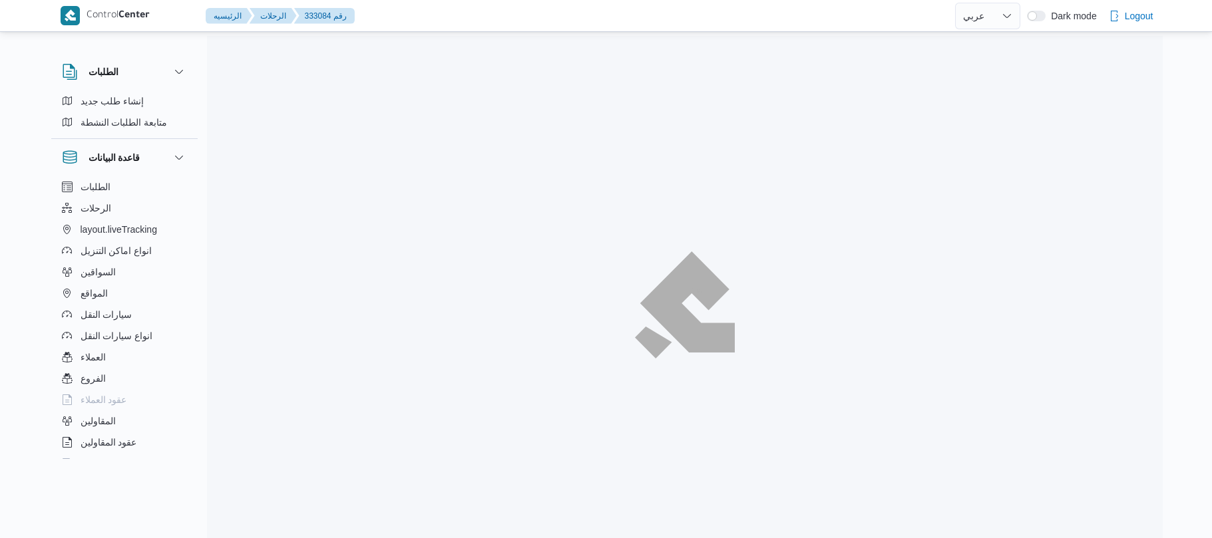
select select "ar"
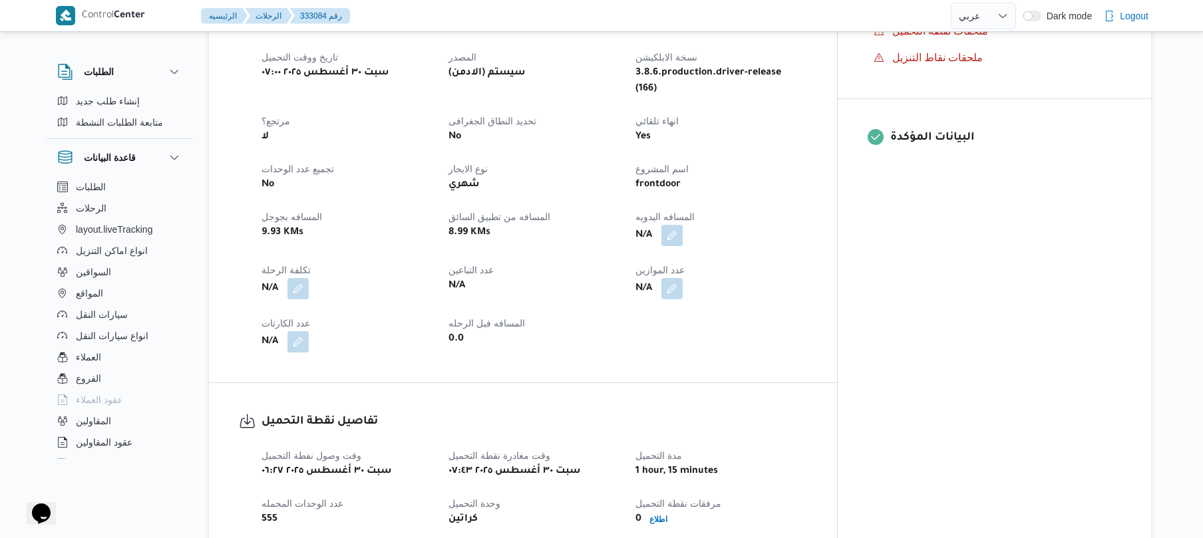
scroll to position [532, 0]
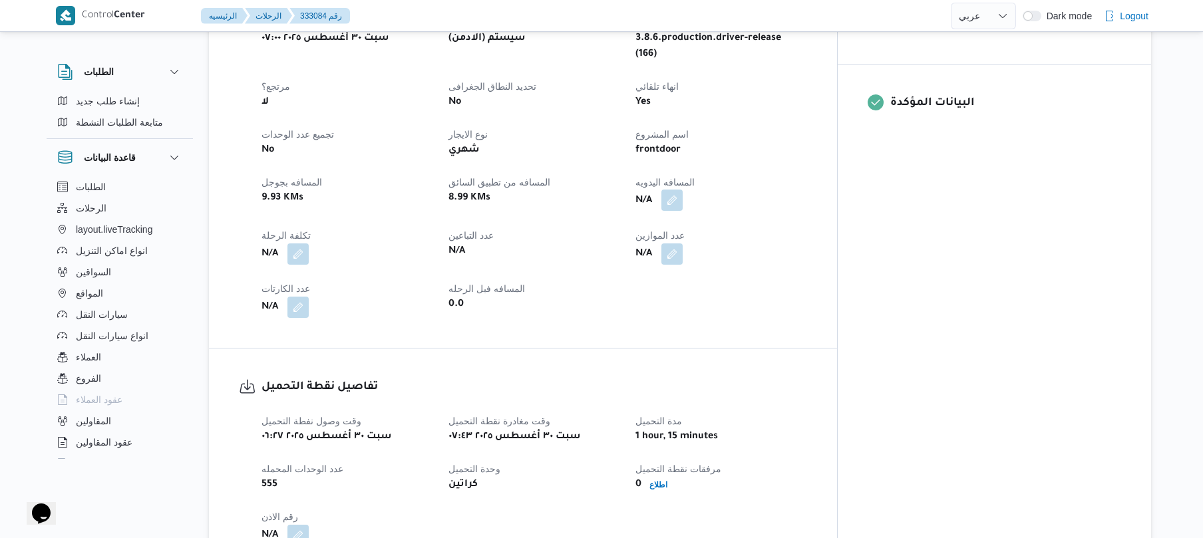
click at [683, 190] on button "button" at bounding box center [672, 200] width 21 height 21
click at [694, 227] on input "المسافه اليدويه" at bounding box center [688, 227] width 132 height 27
type input "120"
click at [785, 221] on span "تاكيد" at bounding box center [793, 220] width 17 height 16
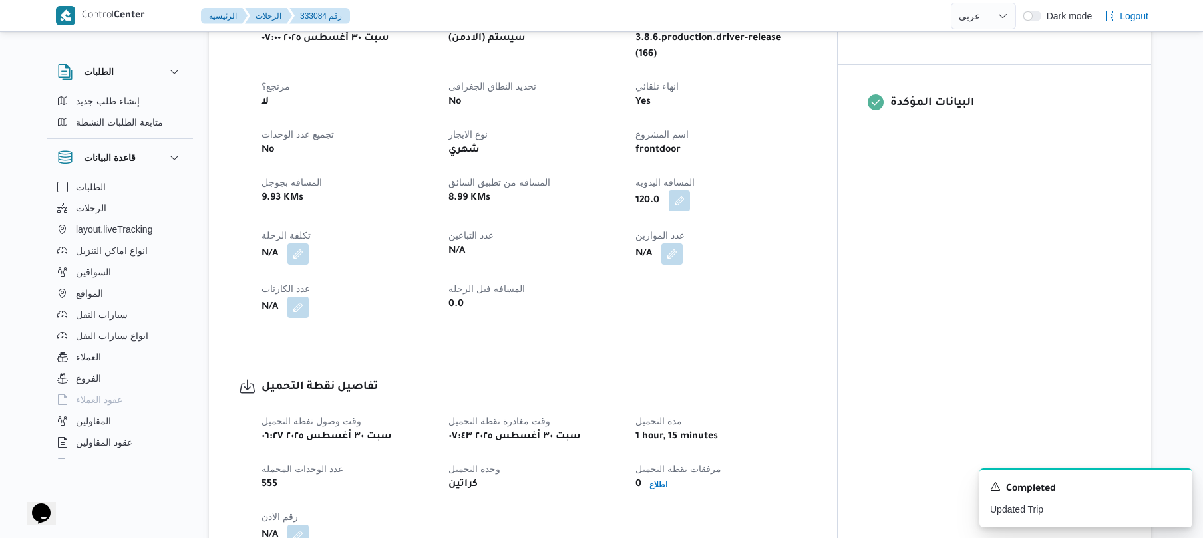
click at [763, 296] on div "العميل Frontdoor الفرع فرونت دور مسطرد نوع الرحله تجزئة تاريخ ووقت التحميل [DAT…" at bounding box center [535, 142] width 562 height 367
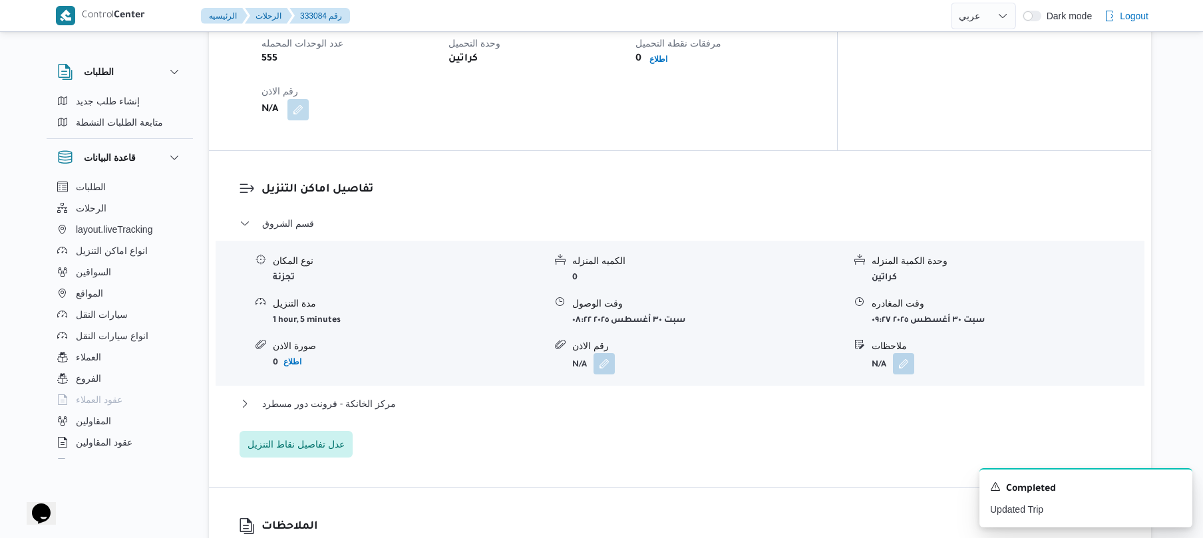
scroll to position [994, 0]
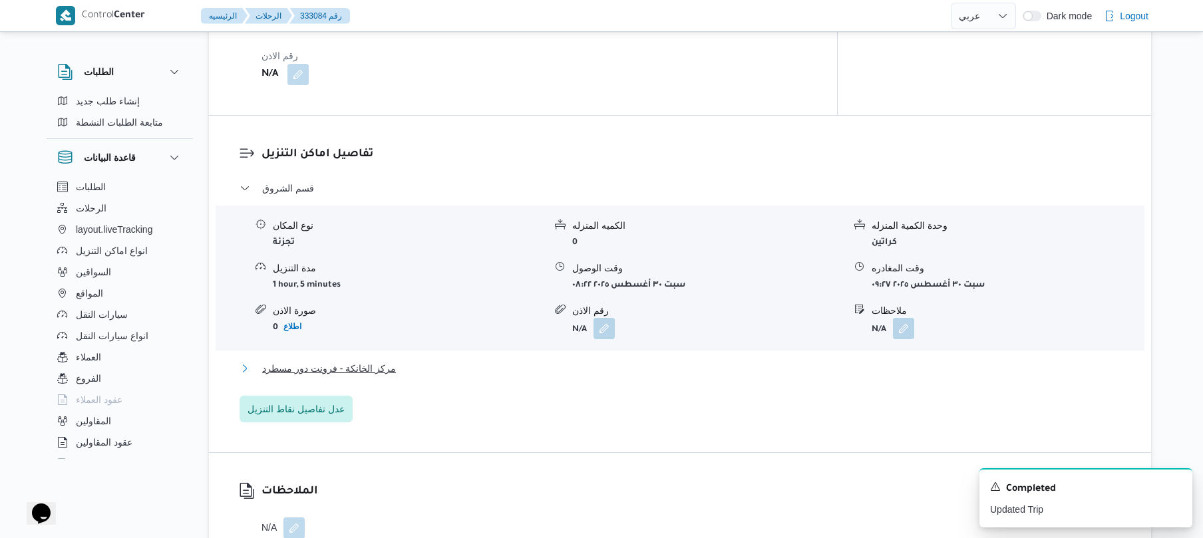
click at [632, 361] on button "مركز الخانكة - فرونت دور مسطرد" at bounding box center [681, 369] width 882 height 16
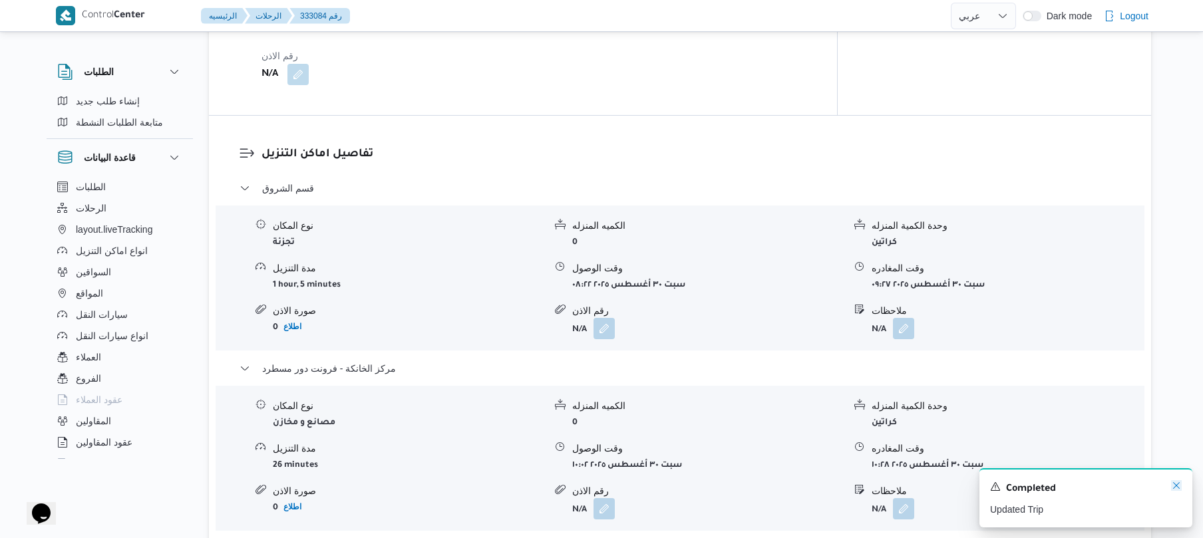
click at [1175, 485] on icon "Dismiss toast" at bounding box center [1176, 486] width 11 height 11
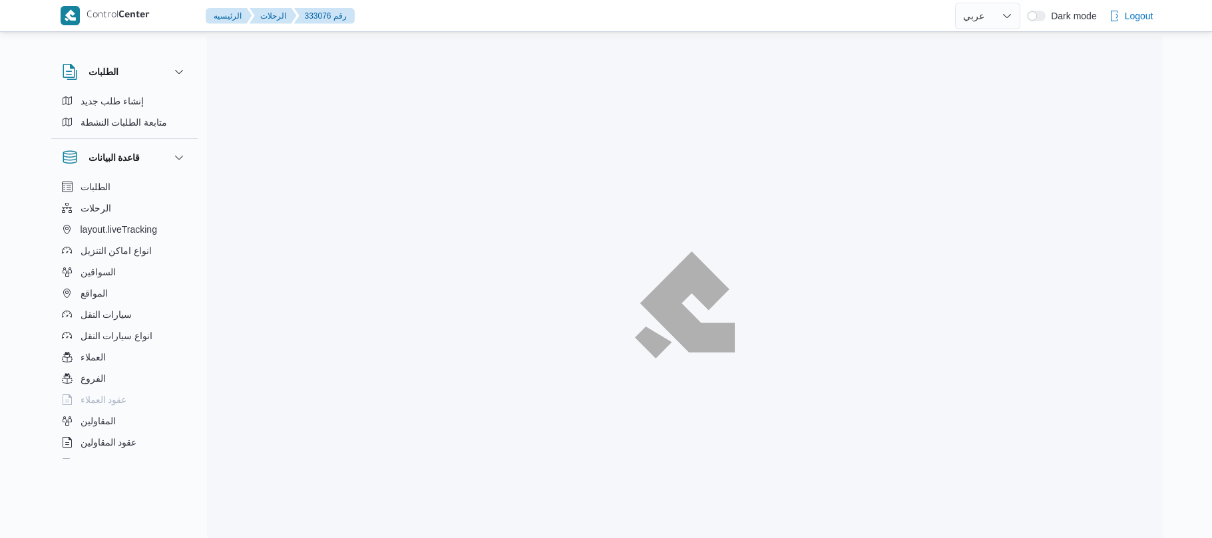
select select "ar"
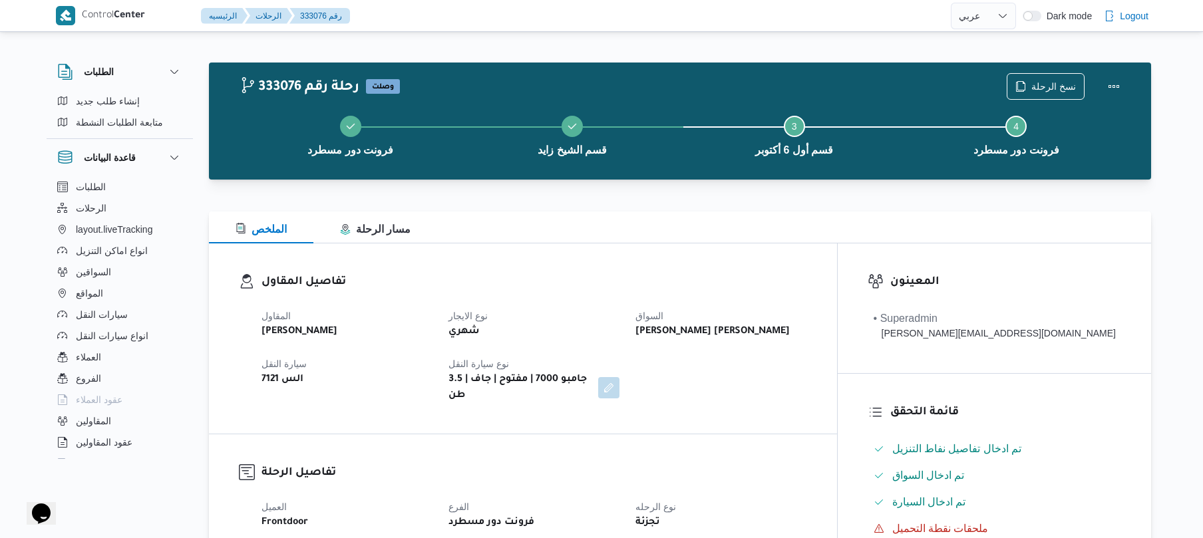
click at [783, 261] on div "تفاصيل المقاول المقاول محمد ناصر كامل عباس نوع الايجار شهري السواق محمد سعيد عل…" at bounding box center [523, 339] width 628 height 190
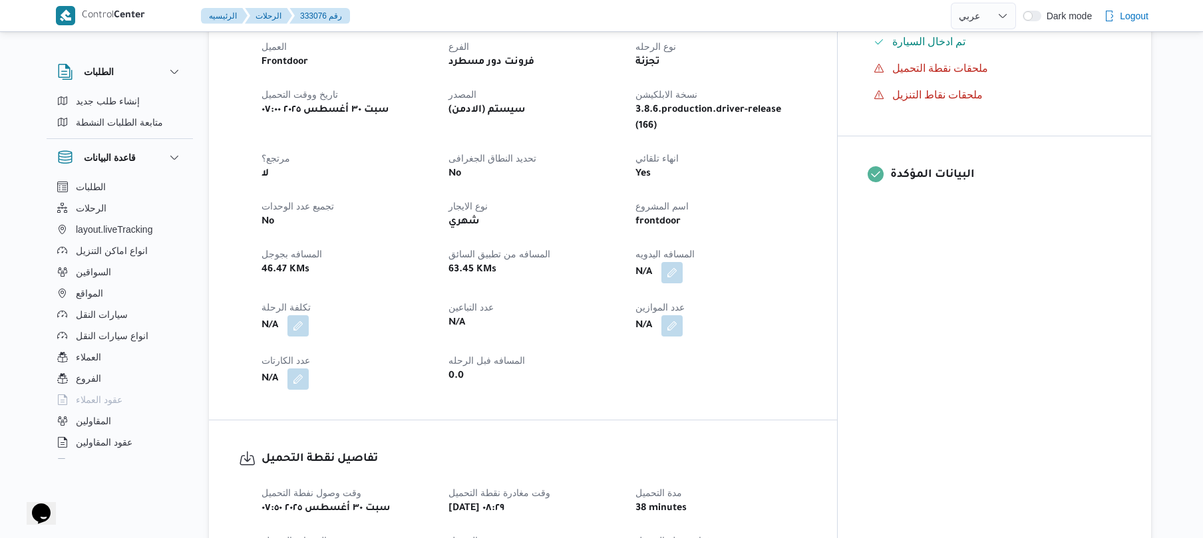
scroll to position [461, 0]
click at [683, 261] on button "button" at bounding box center [672, 271] width 21 height 21
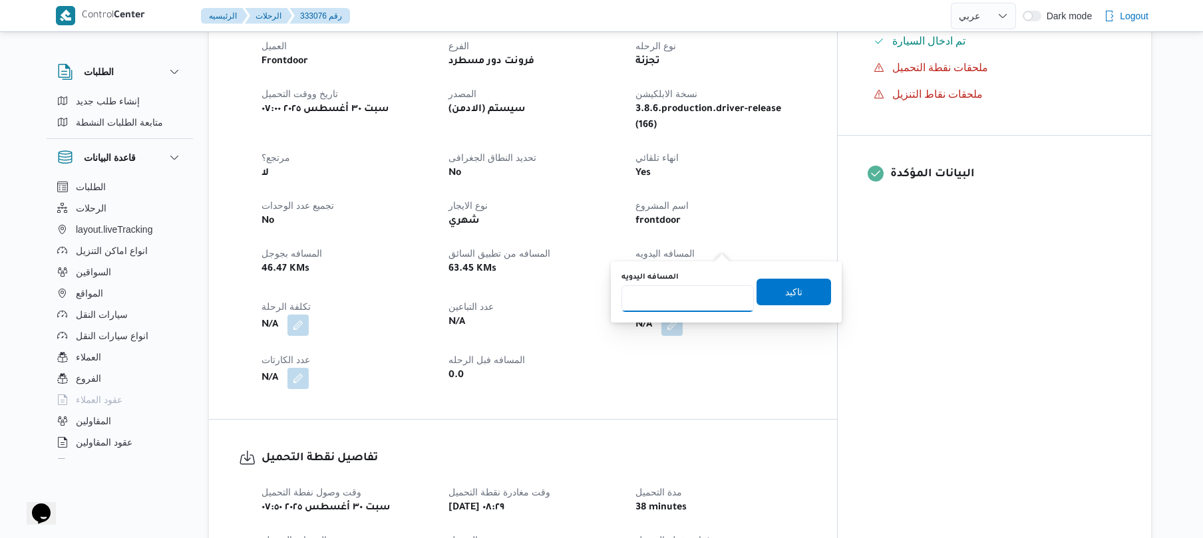
click at [688, 304] on input "المسافه اليدويه" at bounding box center [688, 299] width 132 height 27
type input "130"
click at [773, 289] on span "تاكيد" at bounding box center [794, 291] width 75 height 27
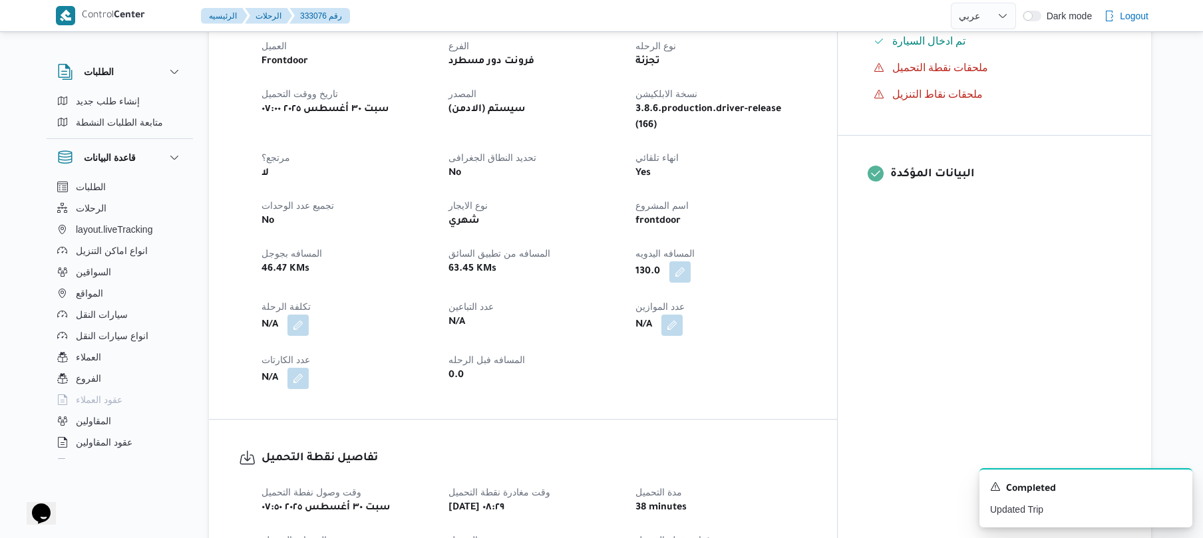
click at [815, 363] on div "العميل Frontdoor الفرع فرونت دور مسطرد نوع الرحله تجزئة تاريخ ووقت التحميل سبت …" at bounding box center [535, 213] width 562 height 367
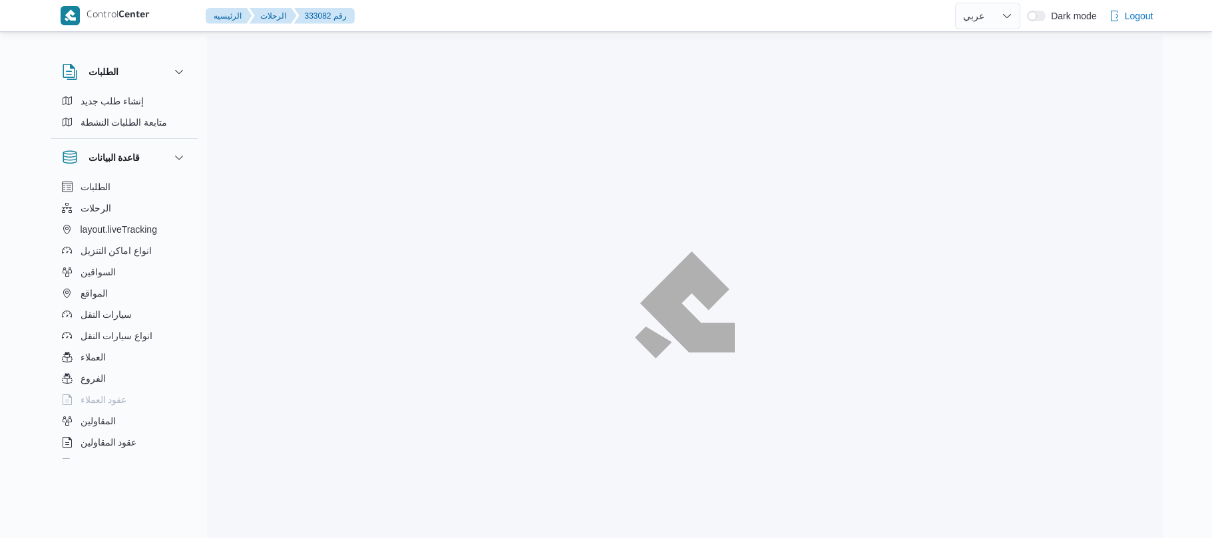
select select "ar"
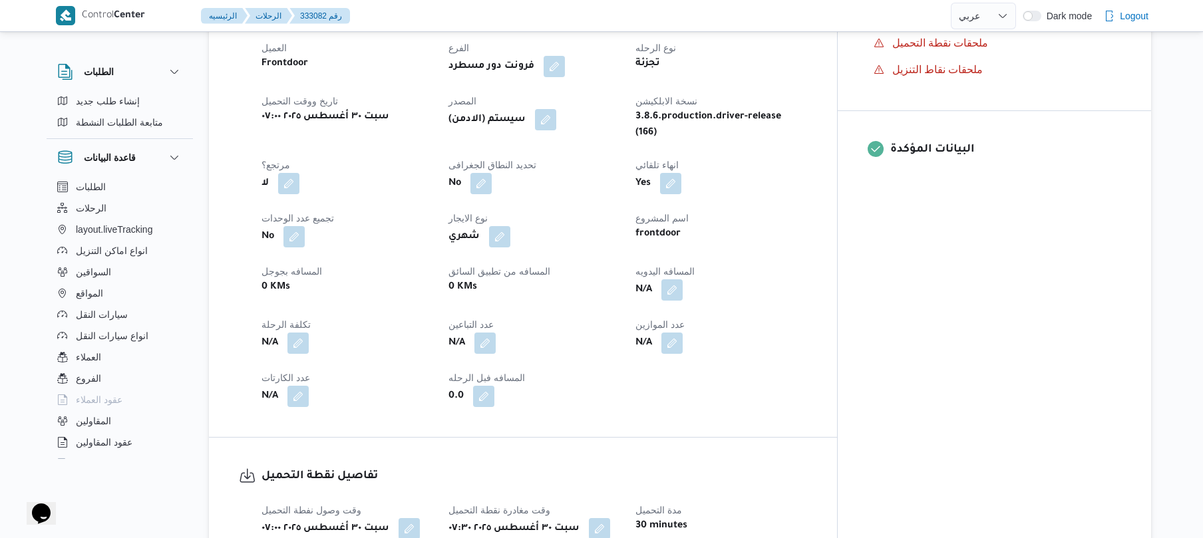
scroll to position [497, 0]
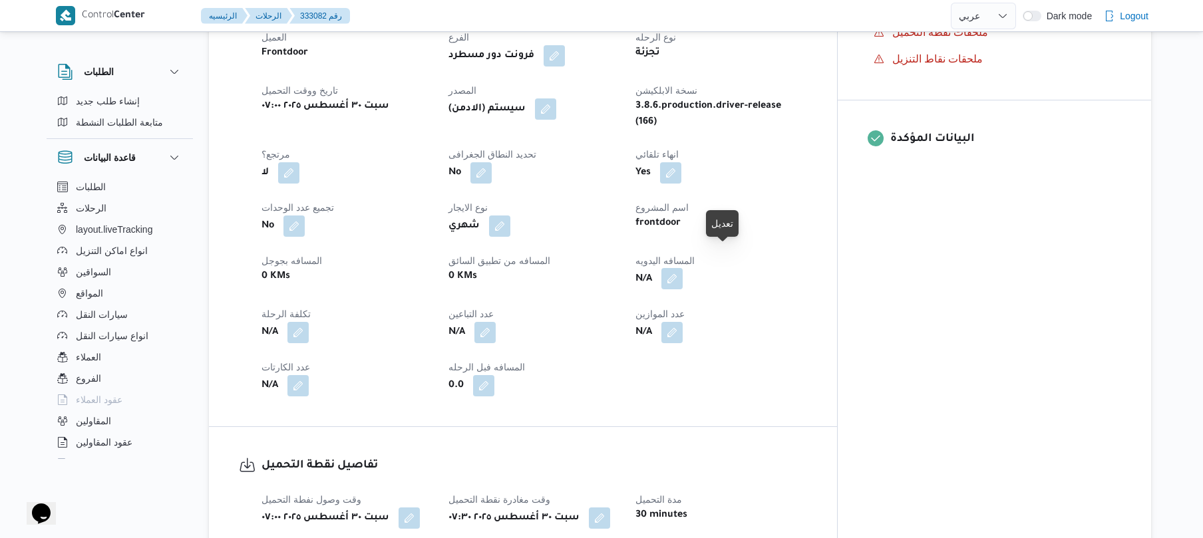
drag, startPoint x: 714, startPoint y: 253, endPoint x: 720, endPoint y: 254, distance: 6.8
click at [683, 268] on button "button" at bounding box center [672, 278] width 21 height 21
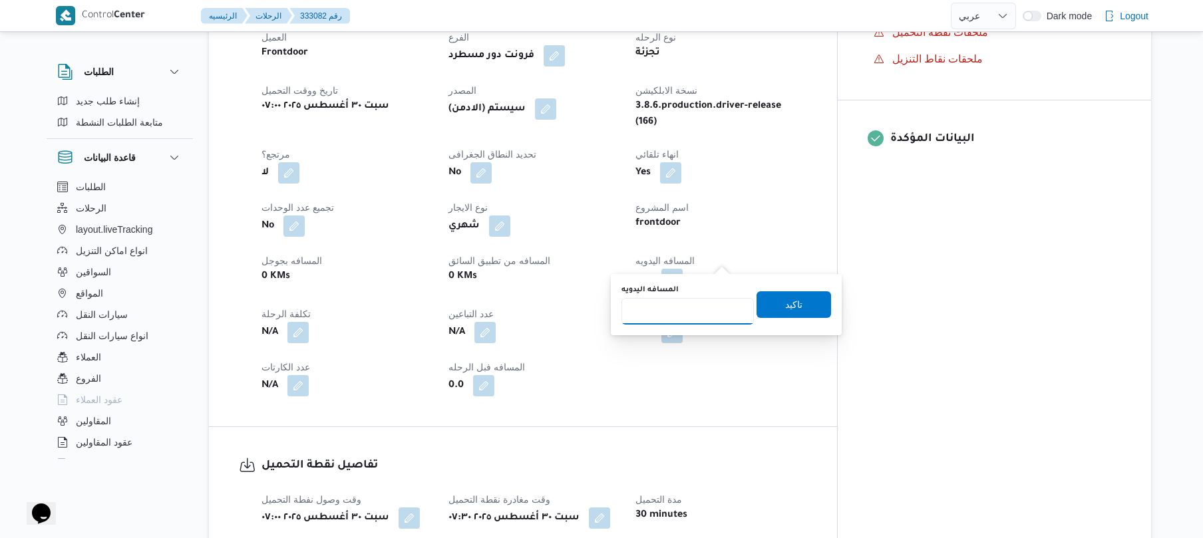
click at [688, 310] on input "المسافه اليدويه" at bounding box center [688, 311] width 132 height 27
type input "120"
click at [785, 310] on span "تاكيد" at bounding box center [793, 305] width 17 height 16
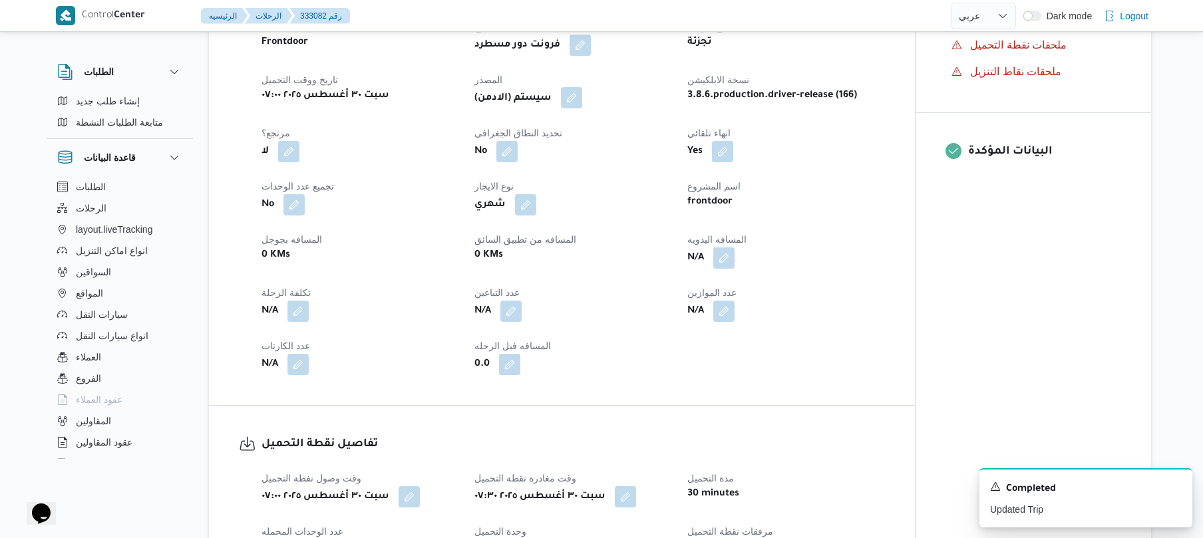
click at [572, 101] on button "button" at bounding box center [571, 97] width 21 height 21
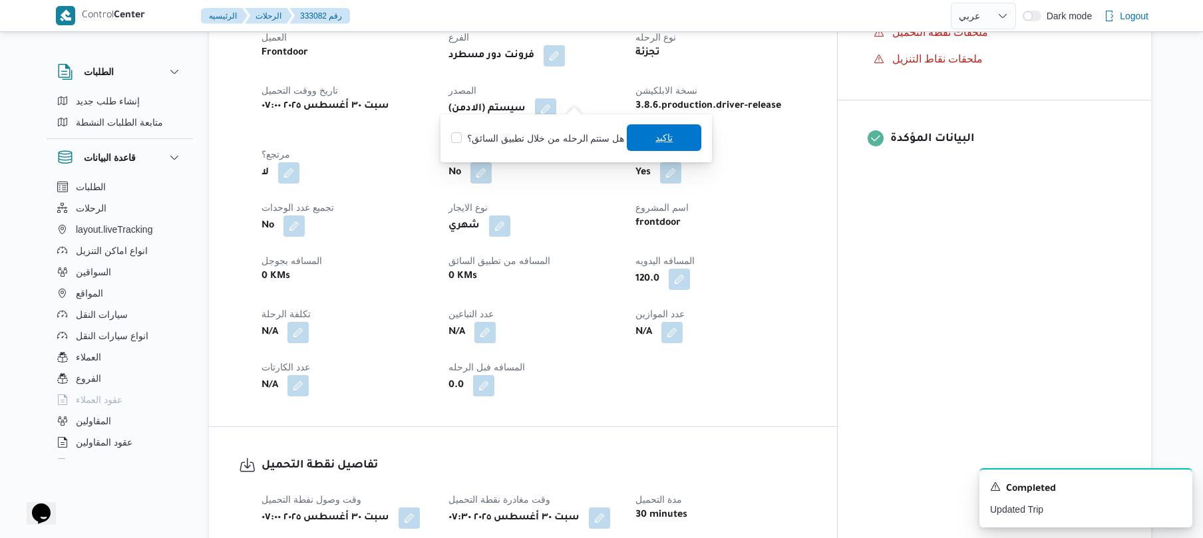
click at [650, 145] on span "تاكيد" at bounding box center [664, 137] width 75 height 27
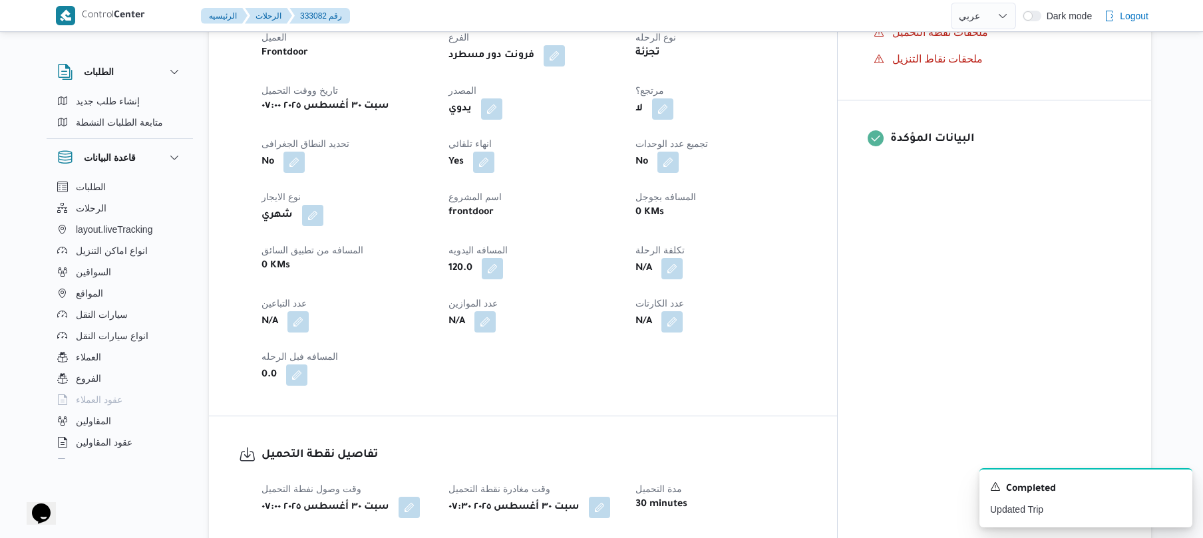
click at [614, 317] on div "N/A" at bounding box center [534, 322] width 174 height 24
click at [591, 354] on div "العميل Frontdoor الفرع فرونت دور مسطرد نوع الرحله تجزئة تاريخ ووقت التحميل سبت …" at bounding box center [535, 207] width 562 height 373
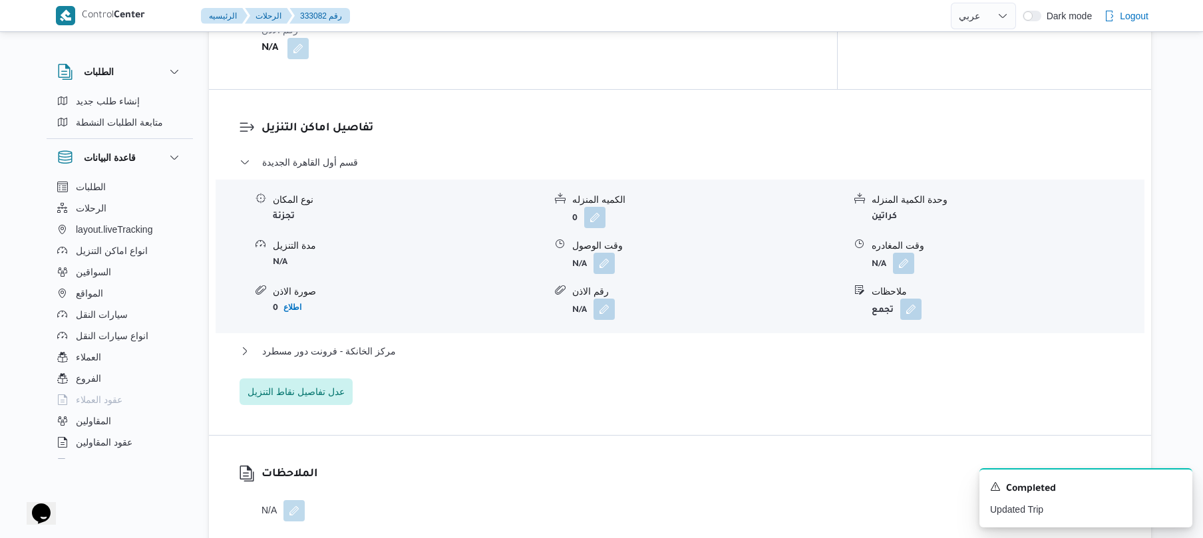
scroll to position [1065, 0]
click at [605, 250] on button "button" at bounding box center [604, 260] width 21 height 21
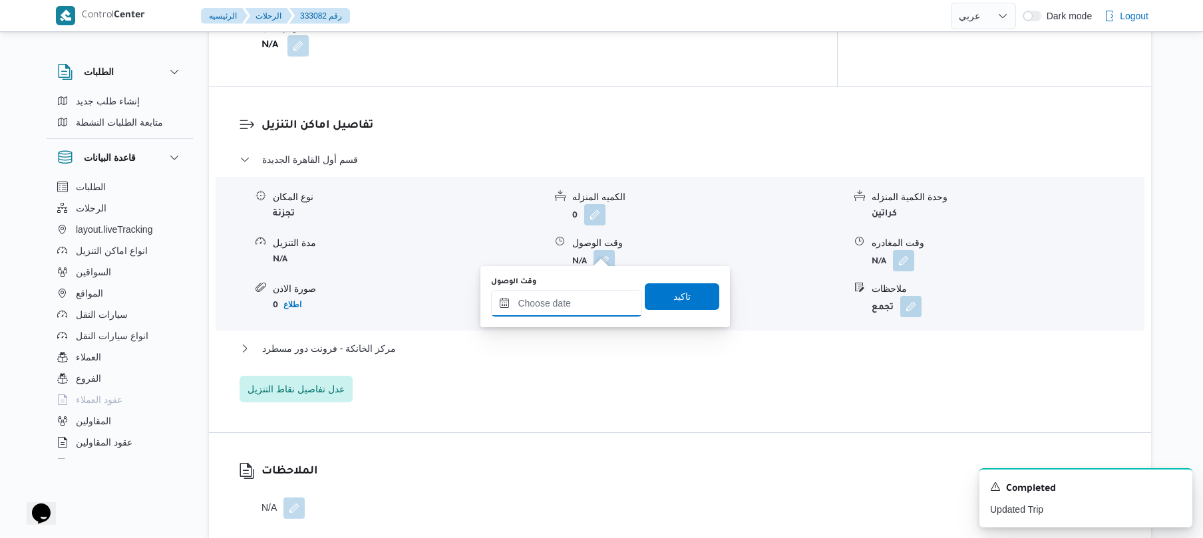
click at [565, 302] on input "وقت الوصول" at bounding box center [566, 303] width 151 height 27
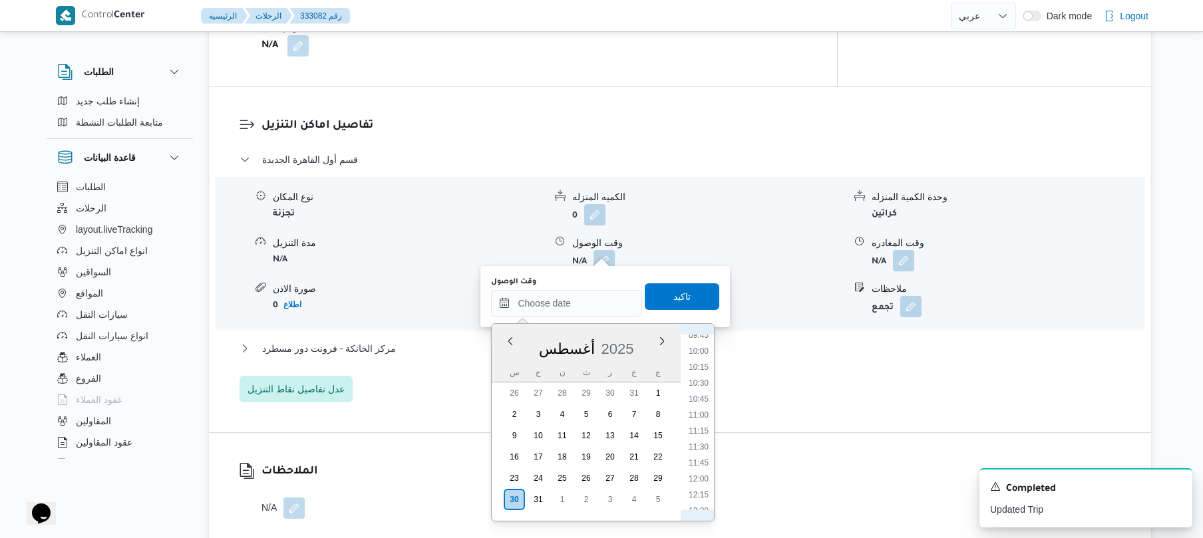
scroll to position [480, 0]
click at [698, 387] on li "08:15" at bounding box center [699, 388] width 31 height 13
type input "٣٠/٠٨/٢٠٢٥ ٠٨:١٥"
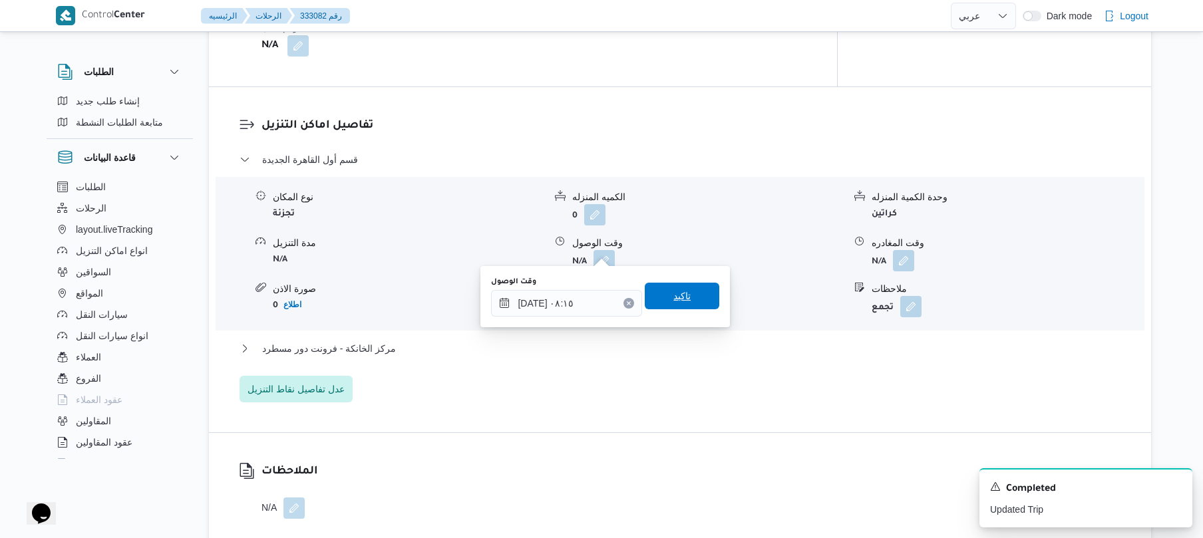
click at [688, 288] on span "تاكيد" at bounding box center [682, 296] width 75 height 27
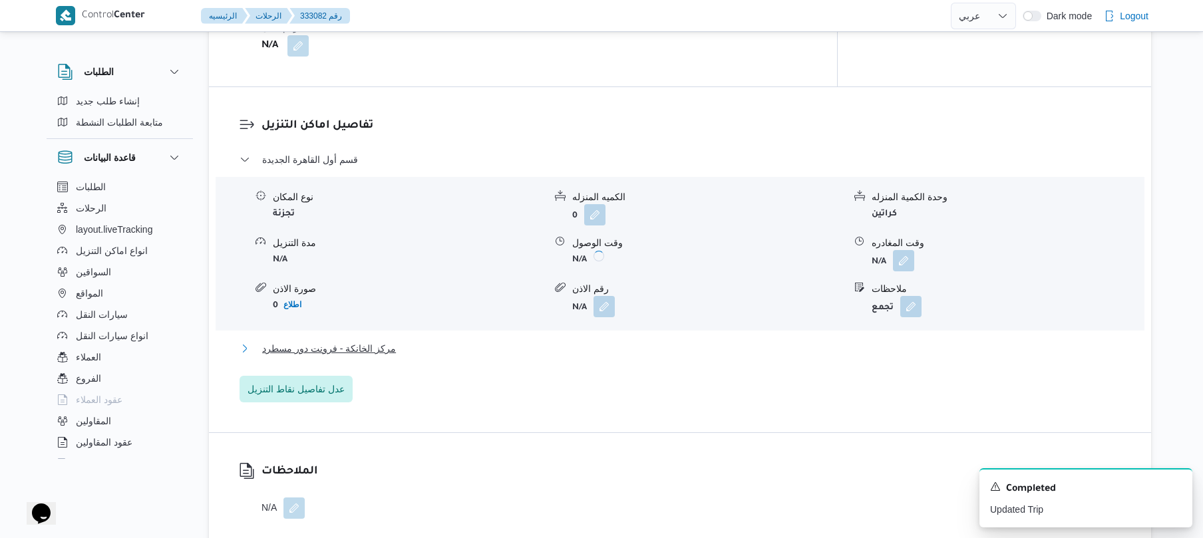
click at [659, 341] on button "مركز الخانكة - فرونت دور مسطرد" at bounding box center [681, 349] width 882 height 16
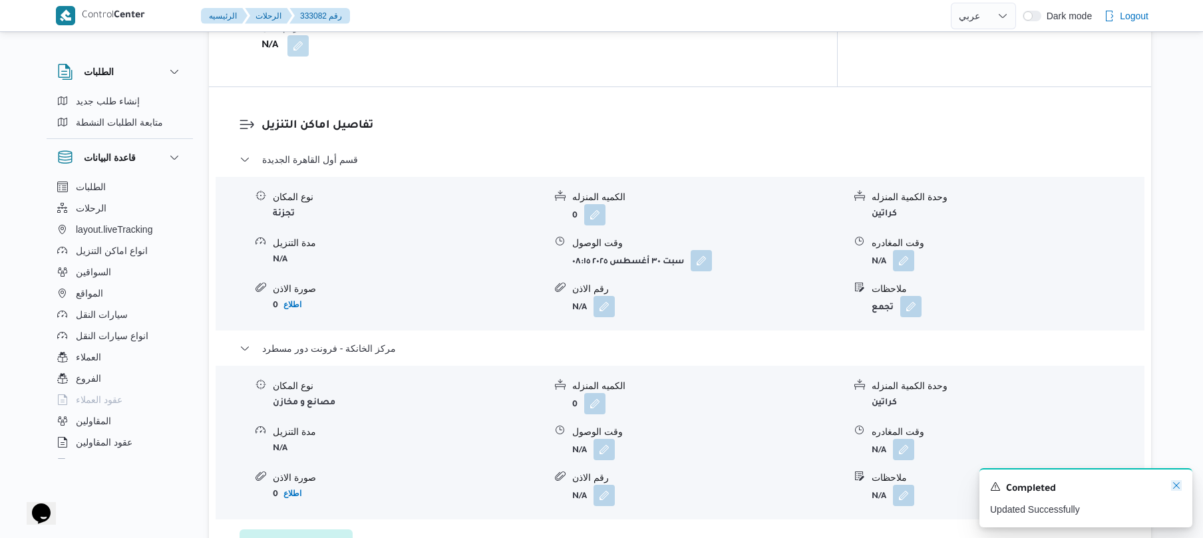
click at [1171, 487] on icon "Dismiss toast" at bounding box center [1176, 486] width 11 height 11
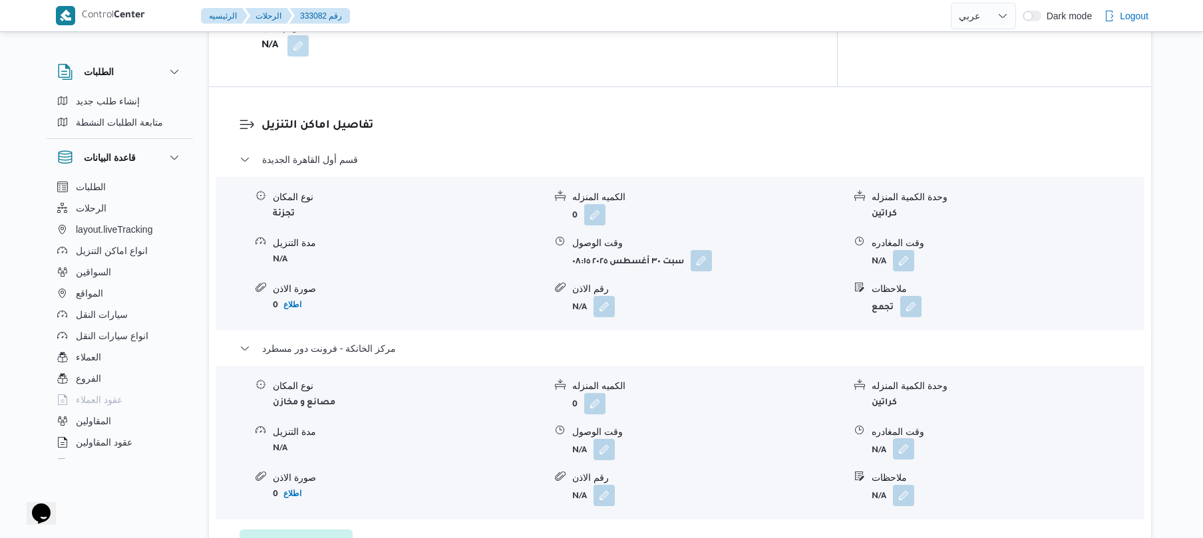
click at [904, 443] on button "button" at bounding box center [903, 449] width 21 height 21
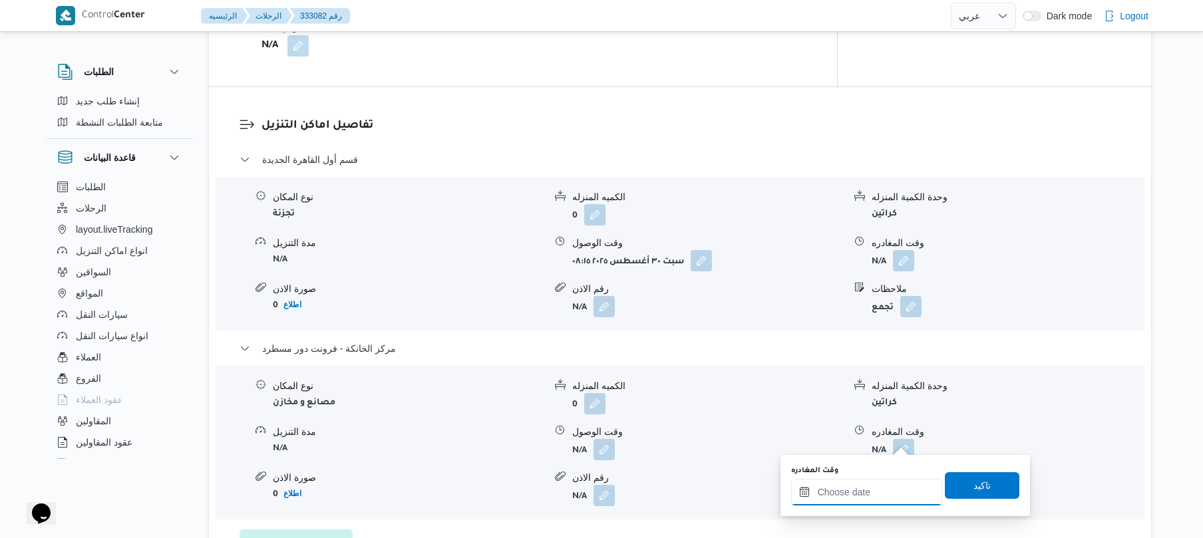
click at [853, 486] on input "وقت المغادره" at bounding box center [866, 492] width 151 height 27
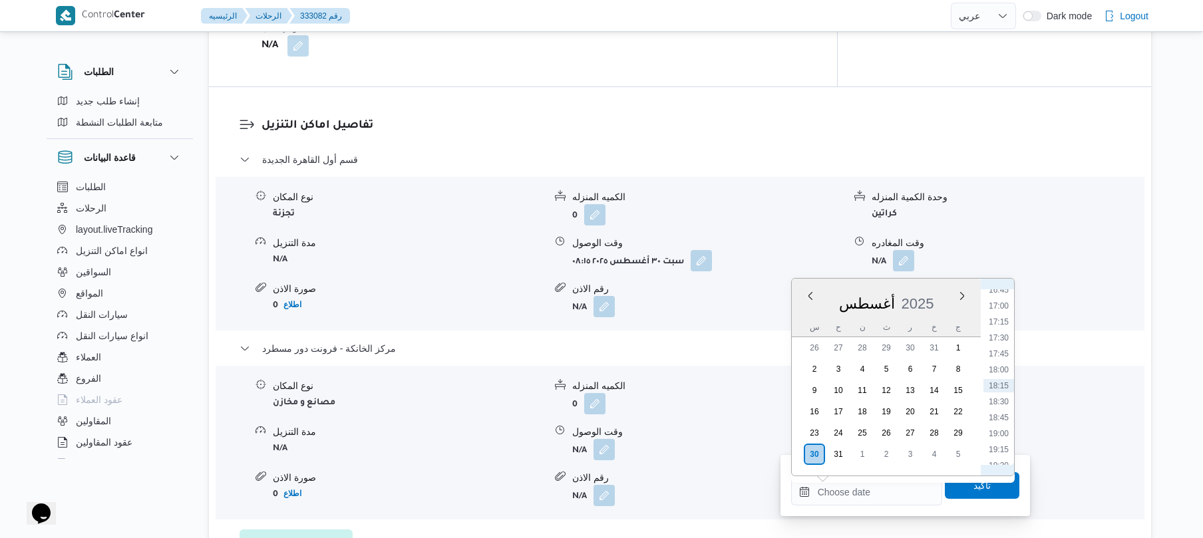
scroll to position [927, 0]
click at [1002, 376] on li "15:45" at bounding box center [999, 375] width 31 height 13
type input "٣٠/٠٨/٢٠٢٥ ١٥:٤٥"
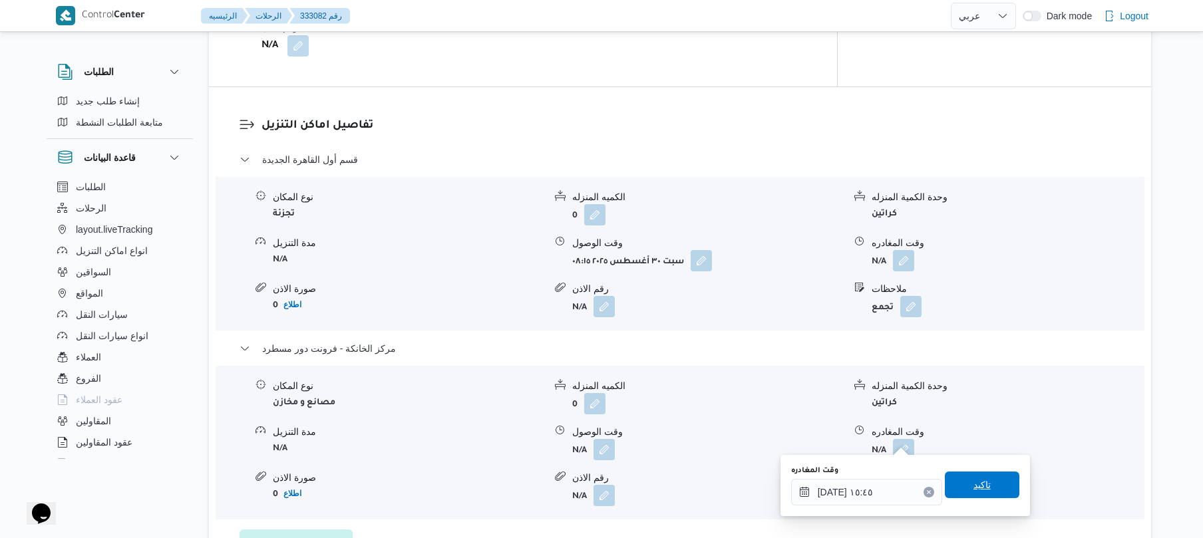
click at [956, 491] on span "تاكيد" at bounding box center [982, 485] width 75 height 27
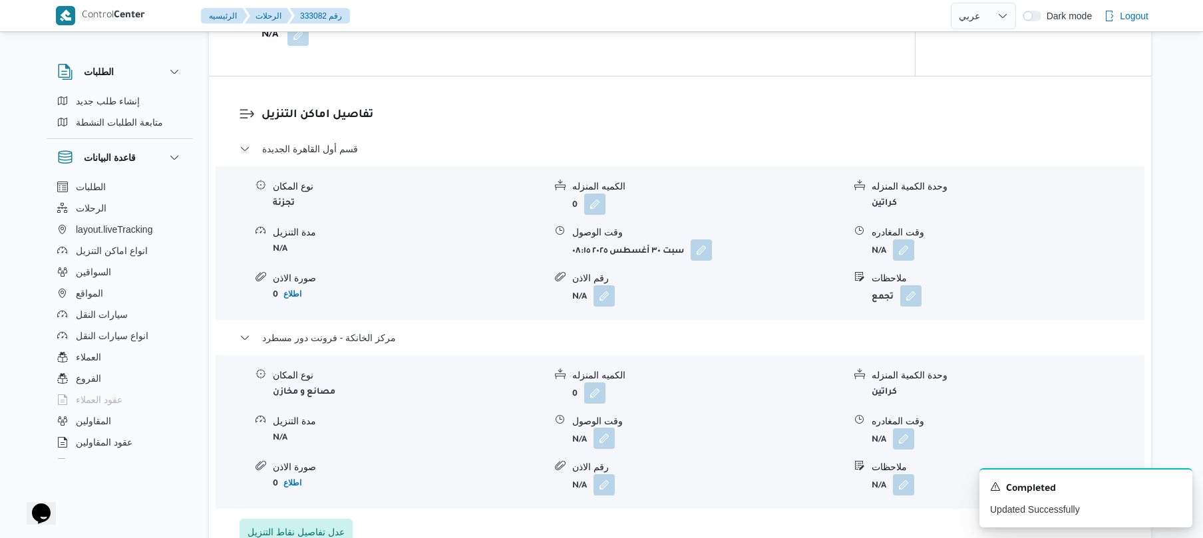
click at [600, 437] on button "button" at bounding box center [604, 438] width 21 height 21
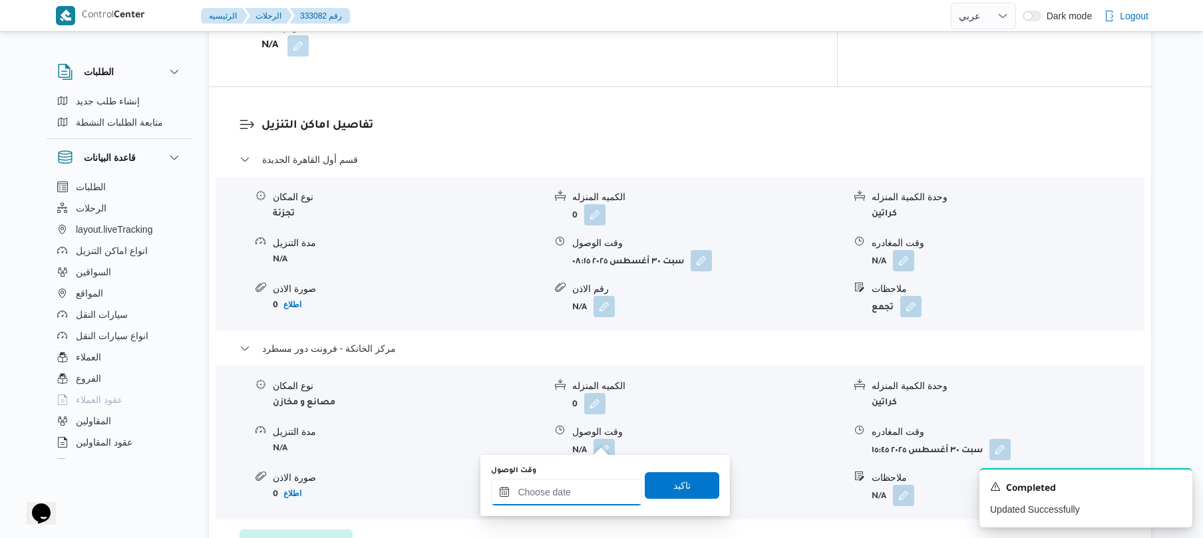
click at [589, 493] on input "وقت الوصول" at bounding box center [566, 492] width 151 height 27
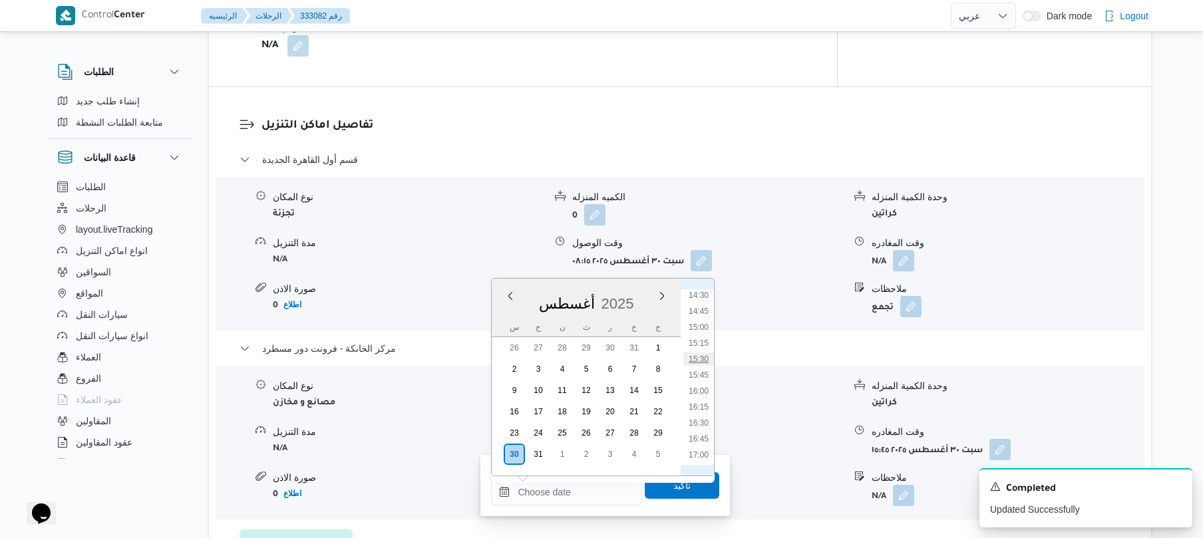
click at [700, 358] on li "15:30" at bounding box center [699, 359] width 31 height 13
type input "٣٠/٠٨/٢٠٢٥ ١٥:٣٠"
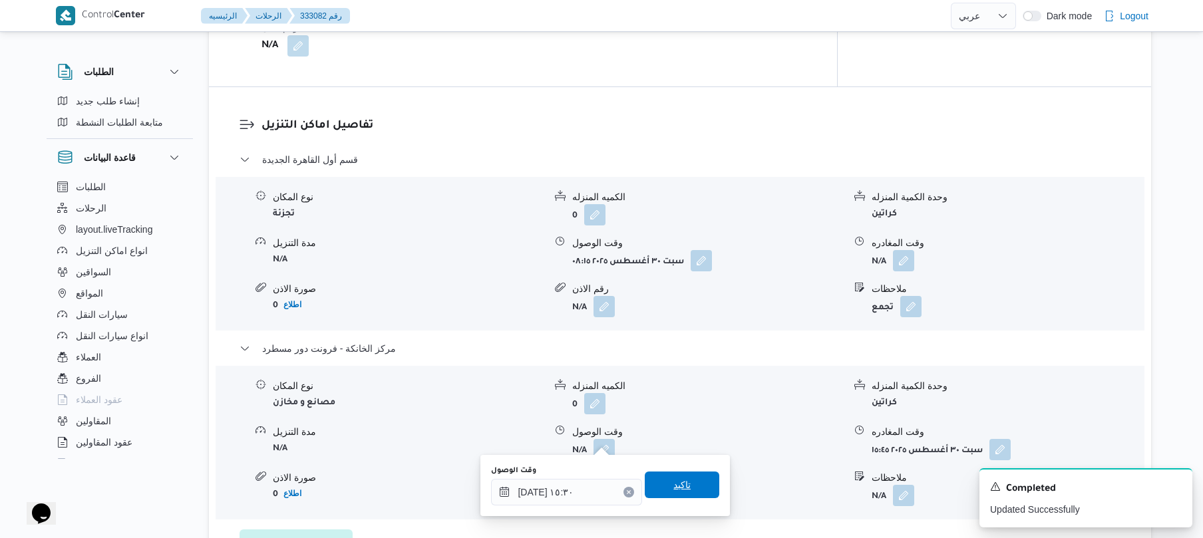
click at [674, 491] on span "تاكيد" at bounding box center [682, 485] width 17 height 16
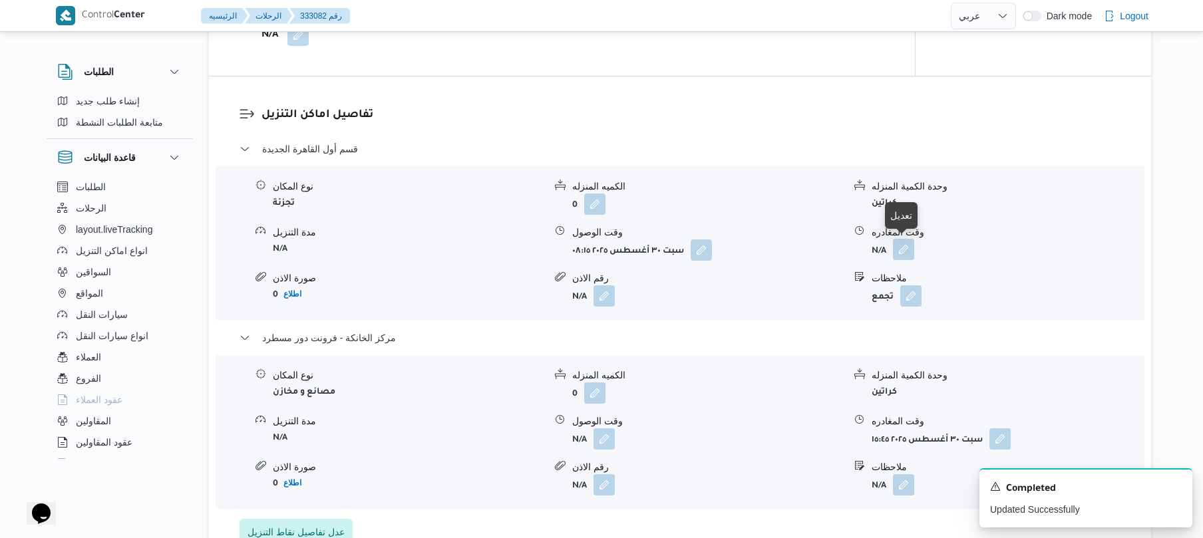
click at [907, 254] on button "button" at bounding box center [903, 249] width 21 height 21
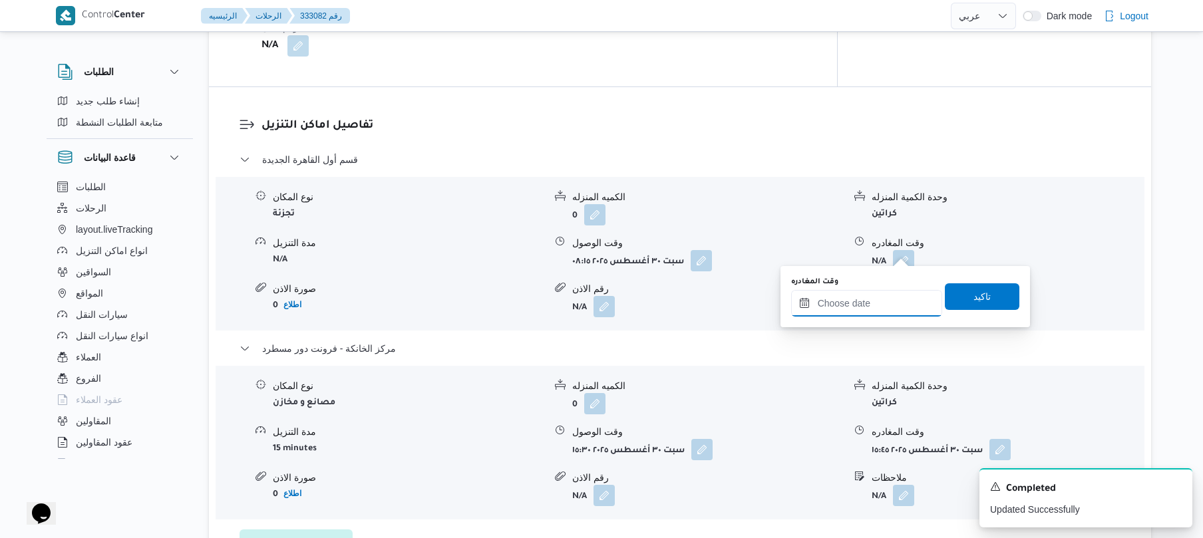
click at [853, 304] on input "وقت المغادره" at bounding box center [866, 303] width 151 height 27
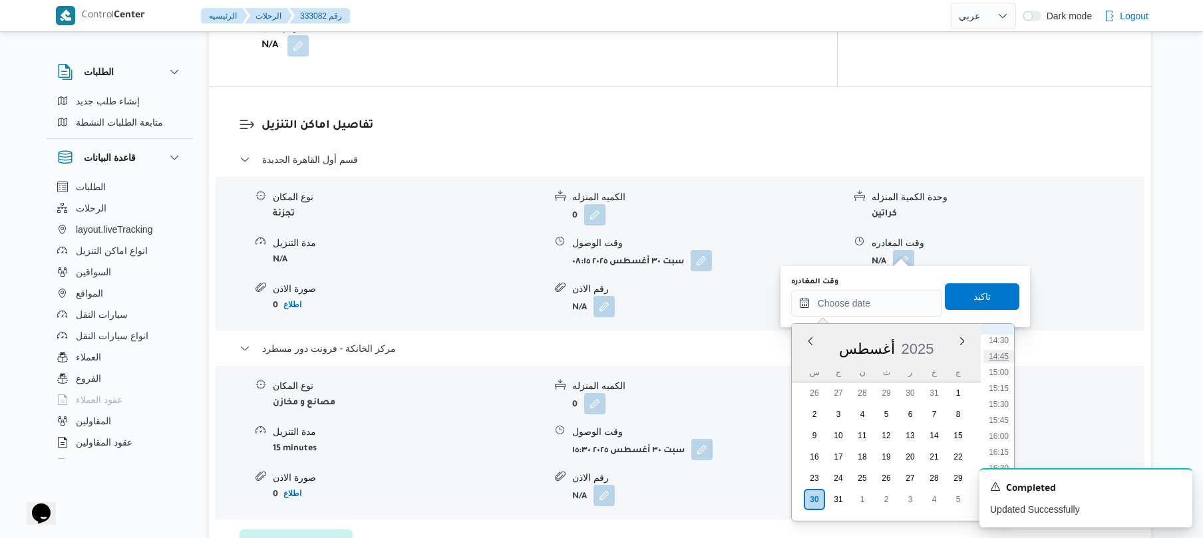
click at [1001, 357] on li "14:45" at bounding box center [999, 356] width 31 height 13
type input "٣٠/٠٨/٢٠٢٥ ١٤:٤٥"
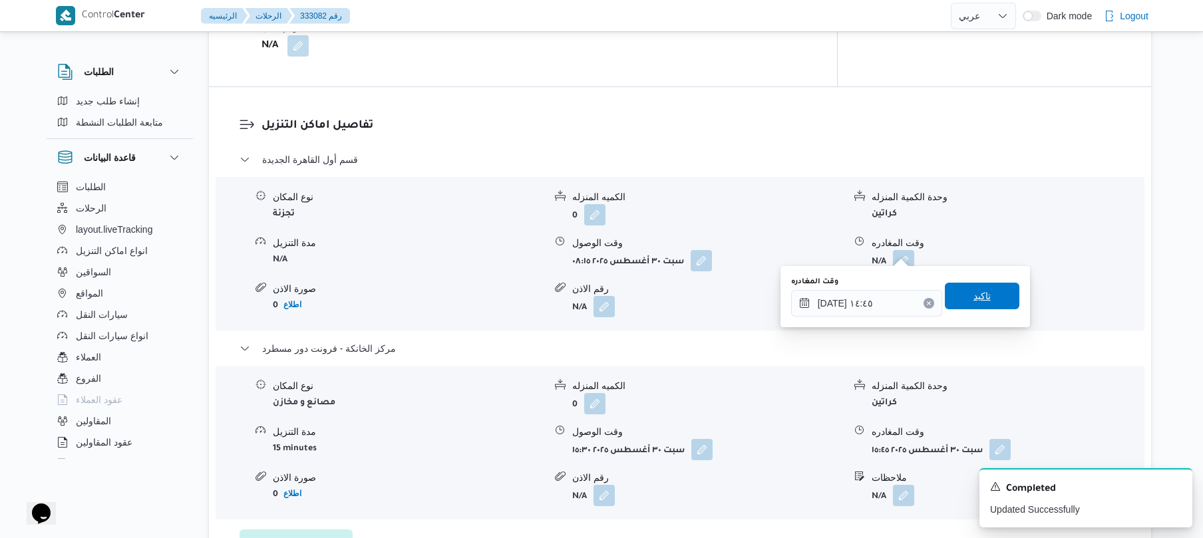
click at [980, 299] on span "تاكيد" at bounding box center [982, 296] width 17 height 16
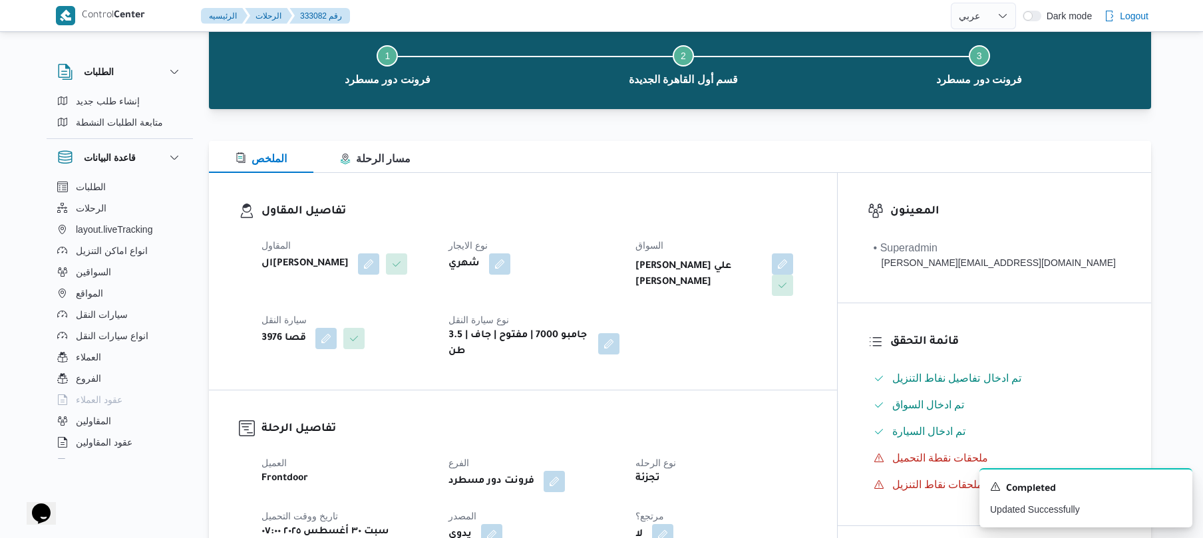
scroll to position [0, 0]
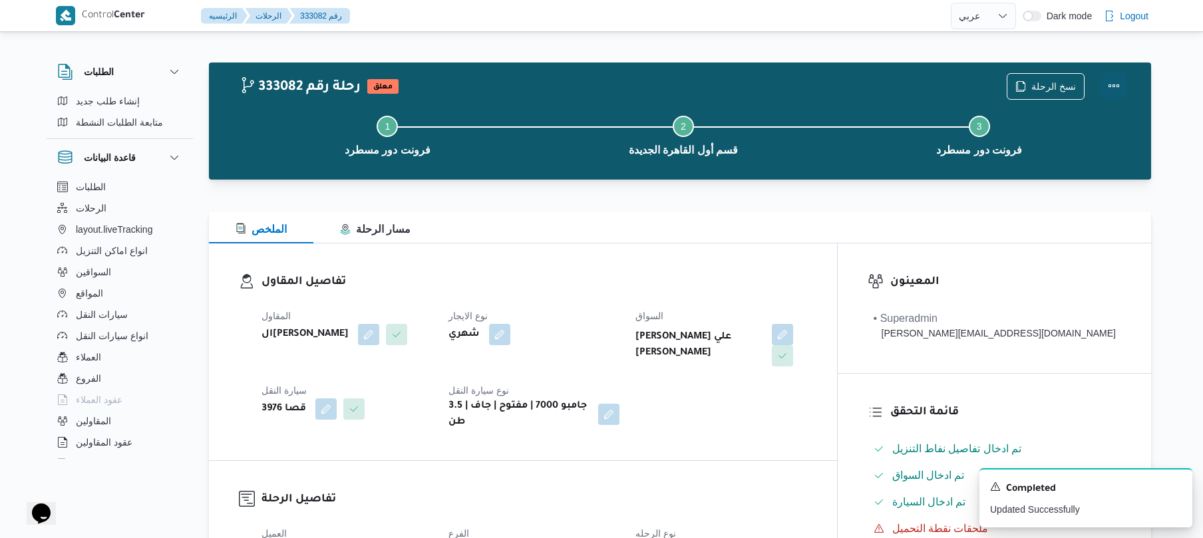
click at [1121, 86] on button "Actions" at bounding box center [1114, 86] width 27 height 27
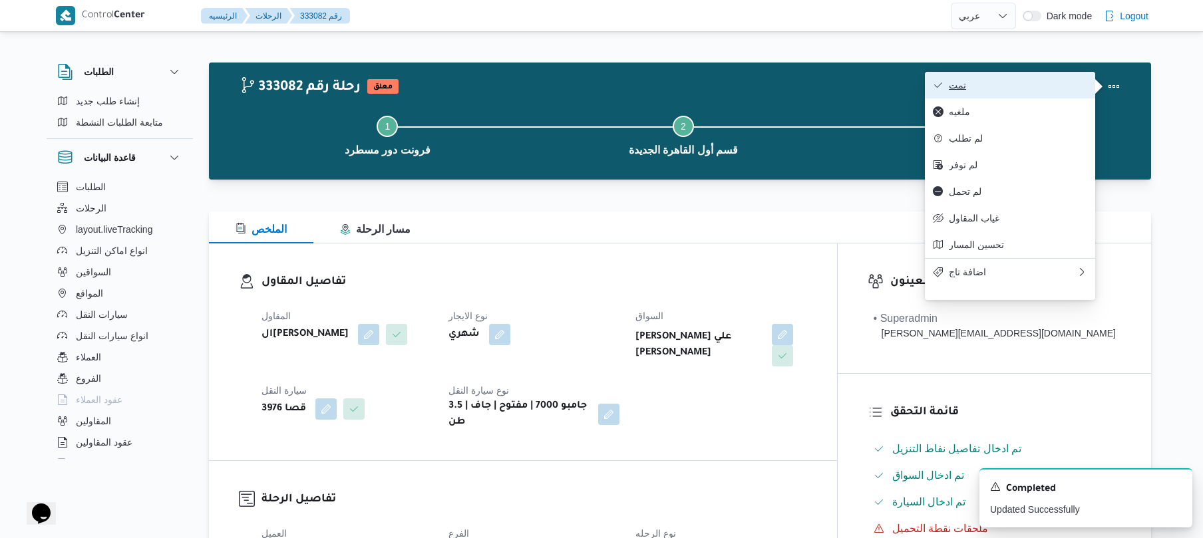
click at [1047, 88] on span "تمت" at bounding box center [1018, 85] width 138 height 11
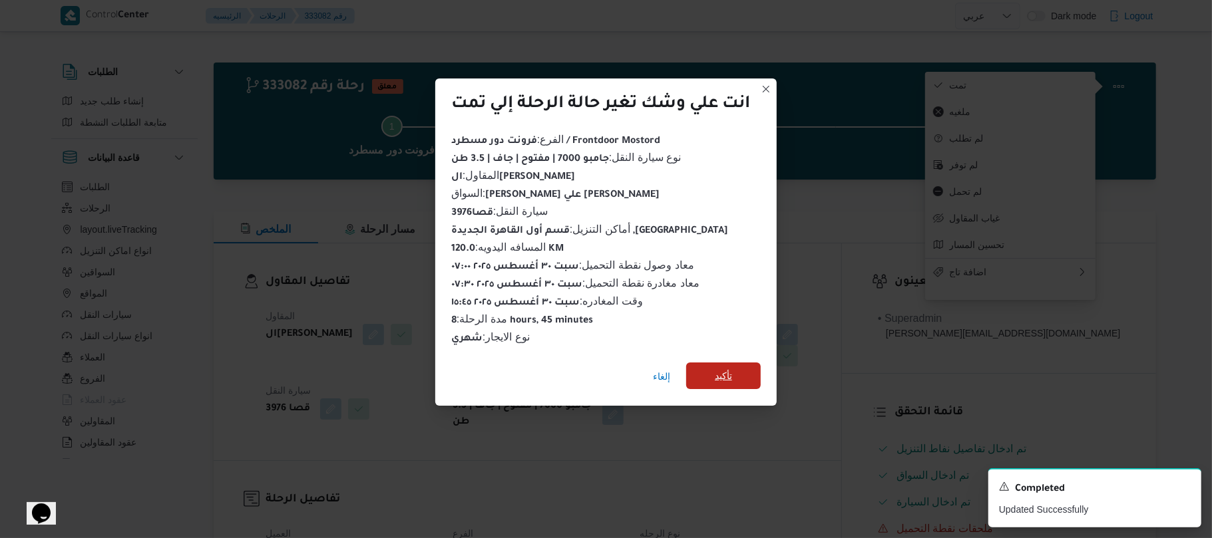
click at [714, 366] on span "تأكيد" at bounding box center [723, 376] width 75 height 27
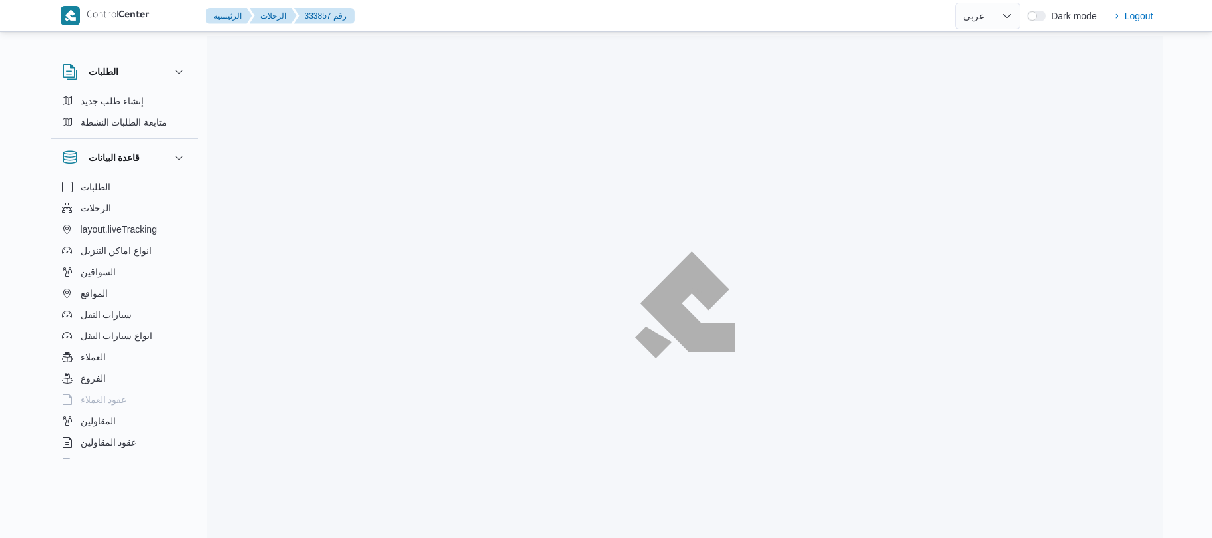
select select "ar"
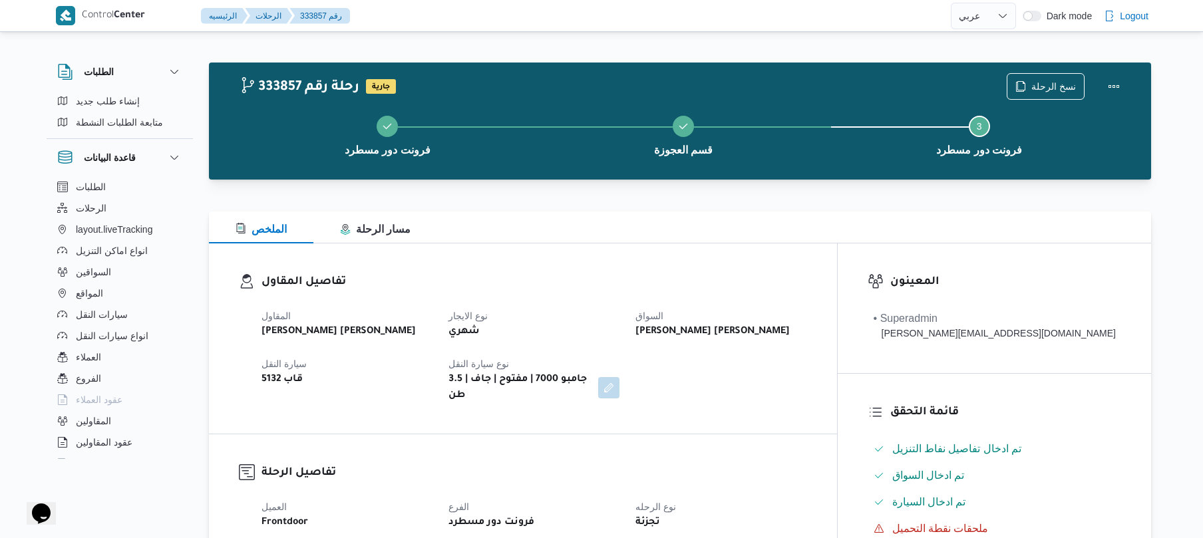
click at [663, 274] on h3 "تفاصيل المقاول" at bounding box center [535, 283] width 546 height 18
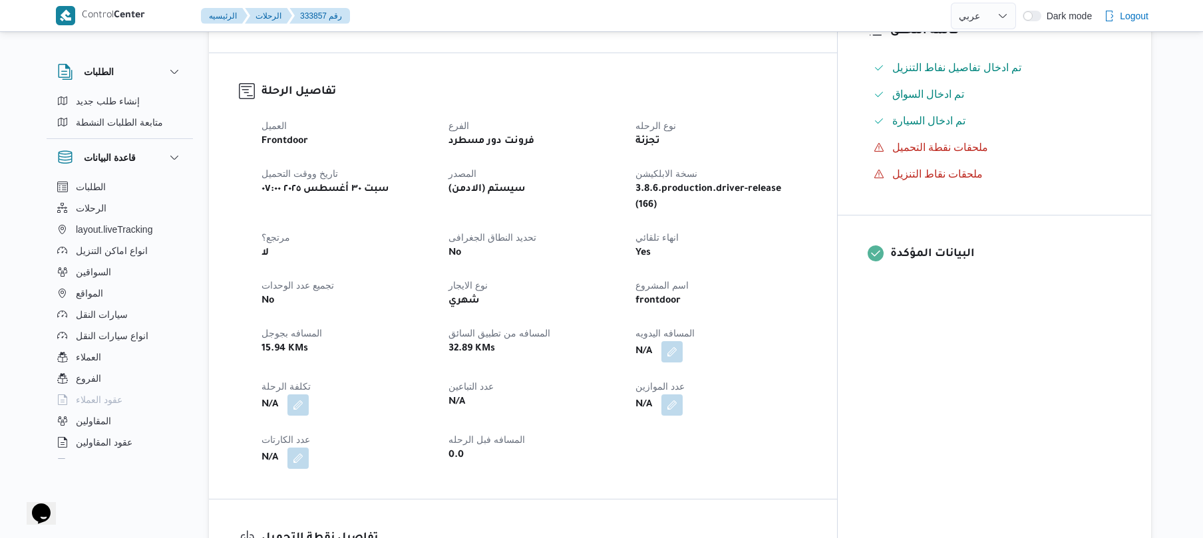
scroll to position [426, 0]
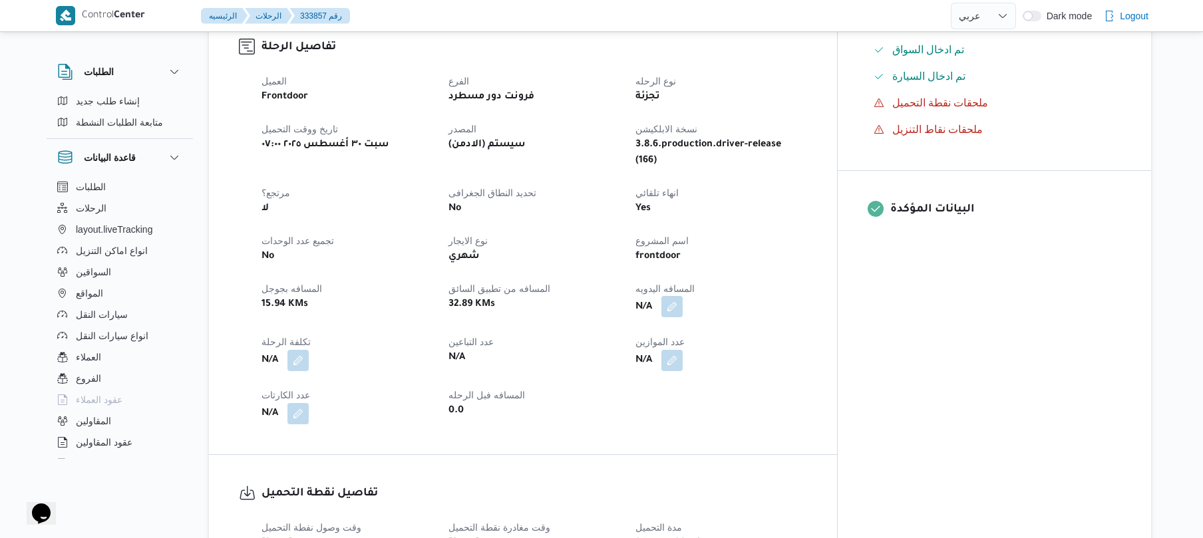
click at [683, 296] on button "button" at bounding box center [672, 306] width 21 height 21
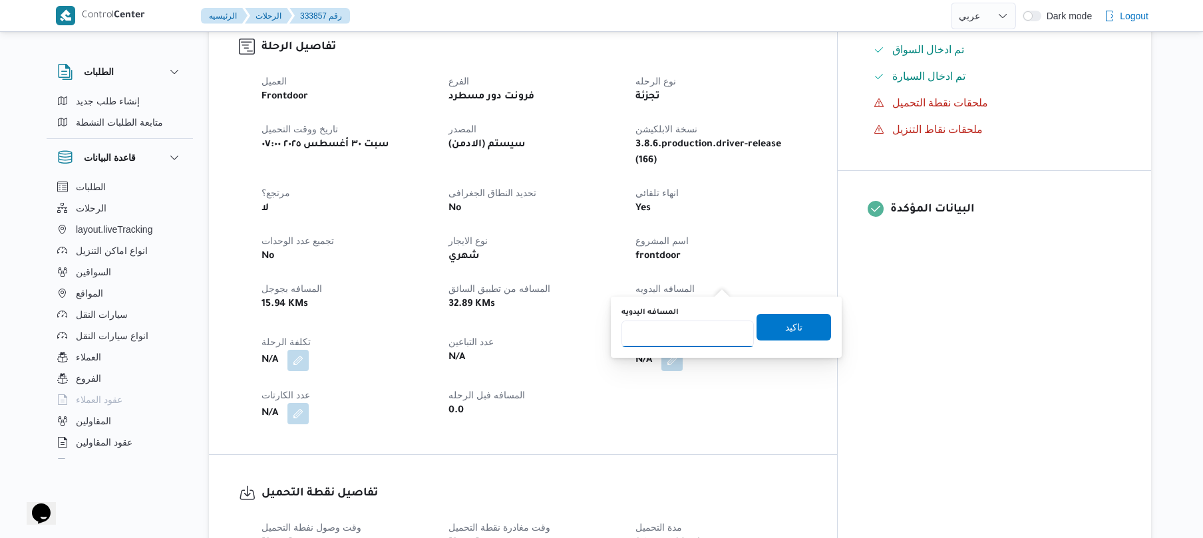
click at [704, 328] on input "المسافه اليدويه" at bounding box center [688, 334] width 132 height 27
type input "90"
click at [773, 325] on span "تاكيد" at bounding box center [794, 327] width 75 height 27
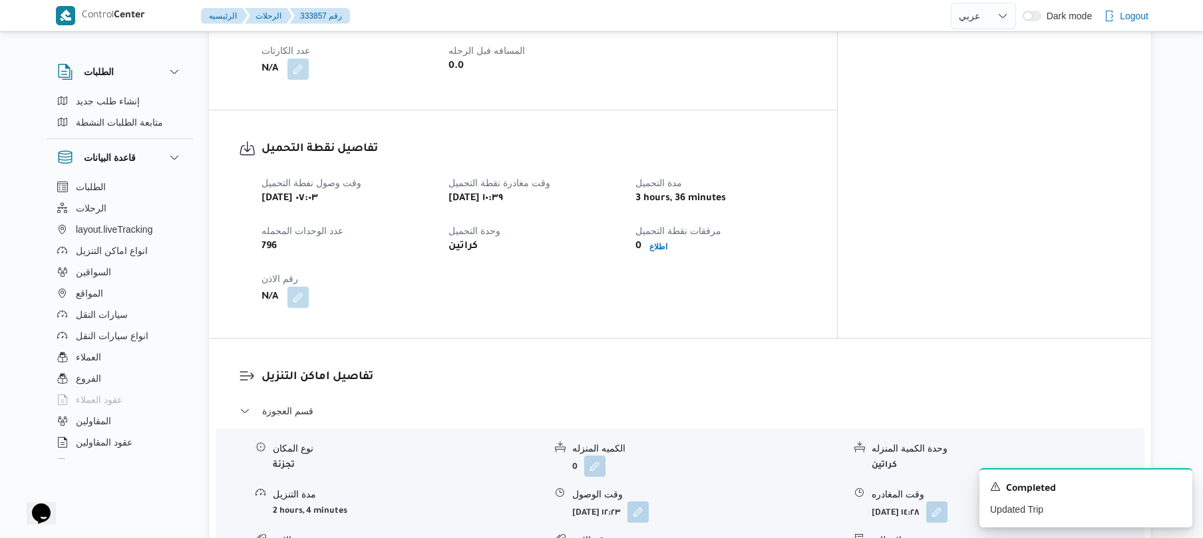
scroll to position [745, 0]
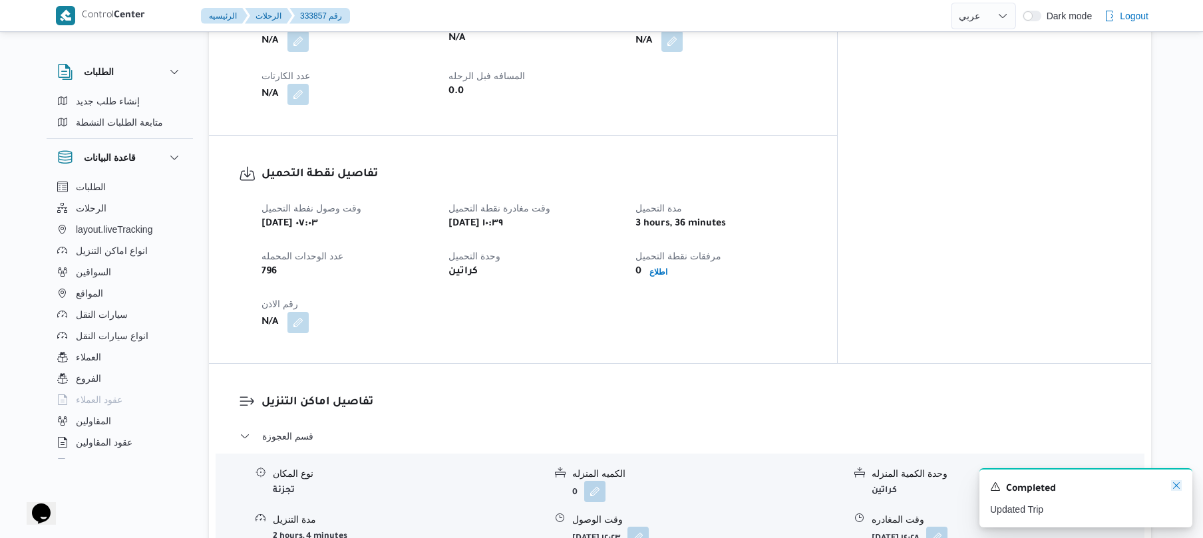
click at [1171, 489] on icon "Dismiss toast" at bounding box center [1176, 486] width 11 height 11
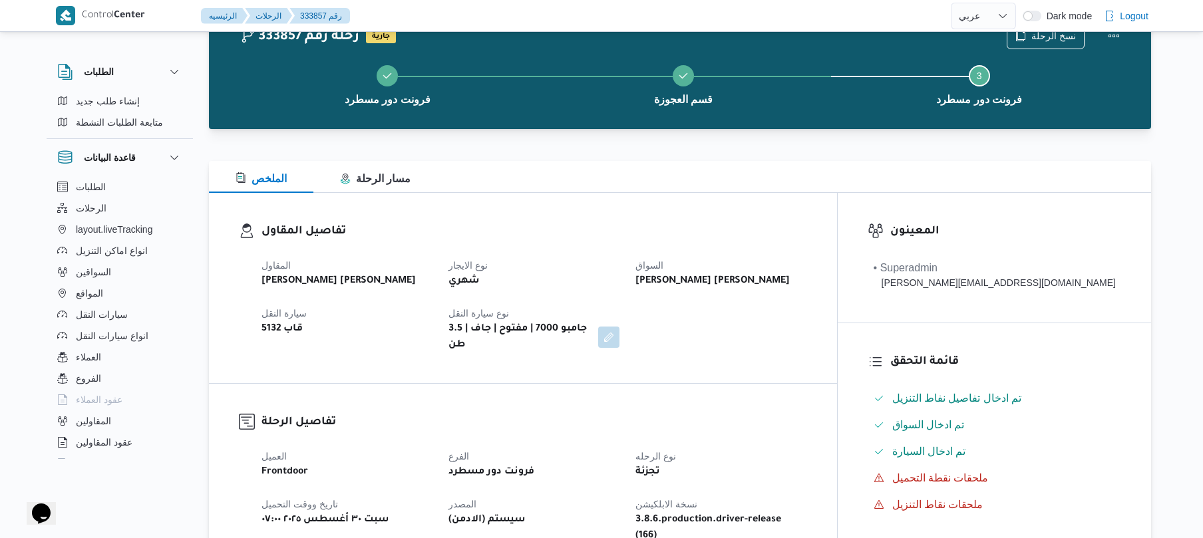
scroll to position [0, 0]
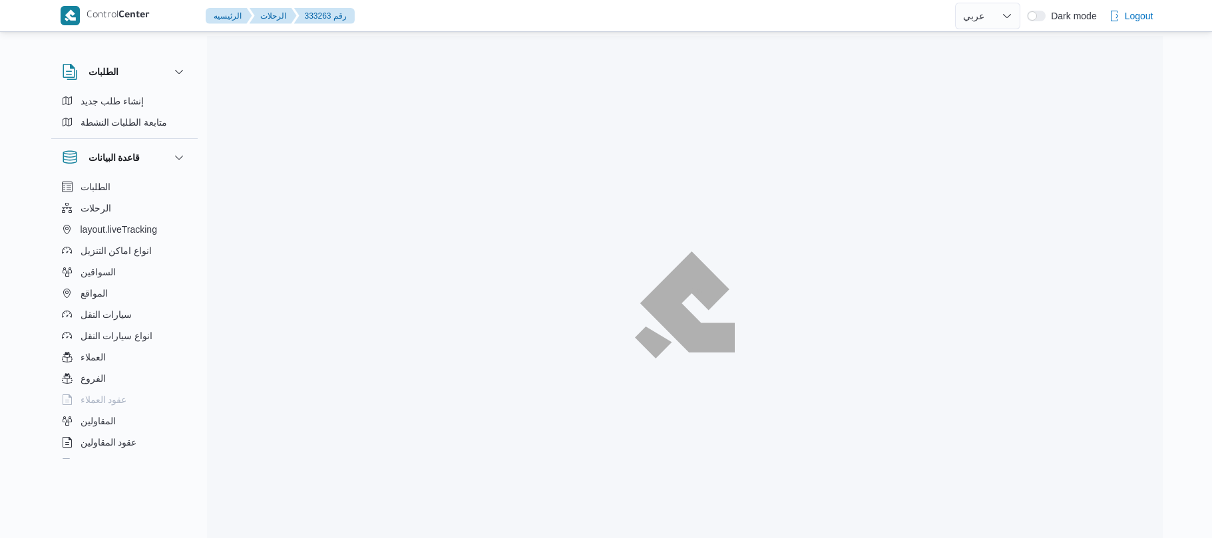
select select "ar"
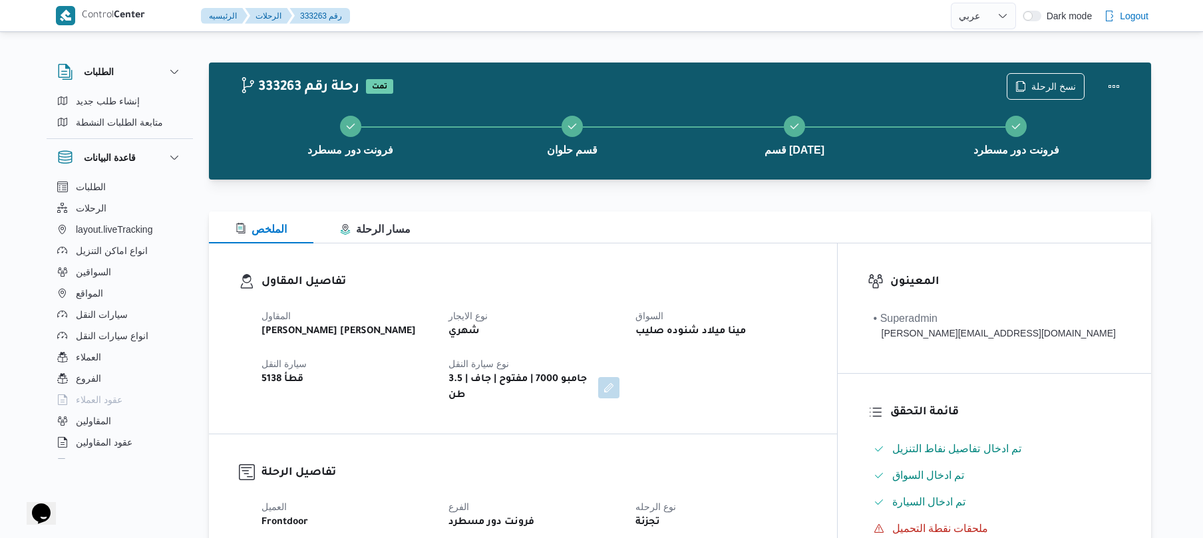
click at [658, 265] on div "تفاصيل المقاول المقاول [PERSON_NAME] [PERSON_NAME] نوع الايجار شهري السواق مينا…" at bounding box center [523, 339] width 628 height 190
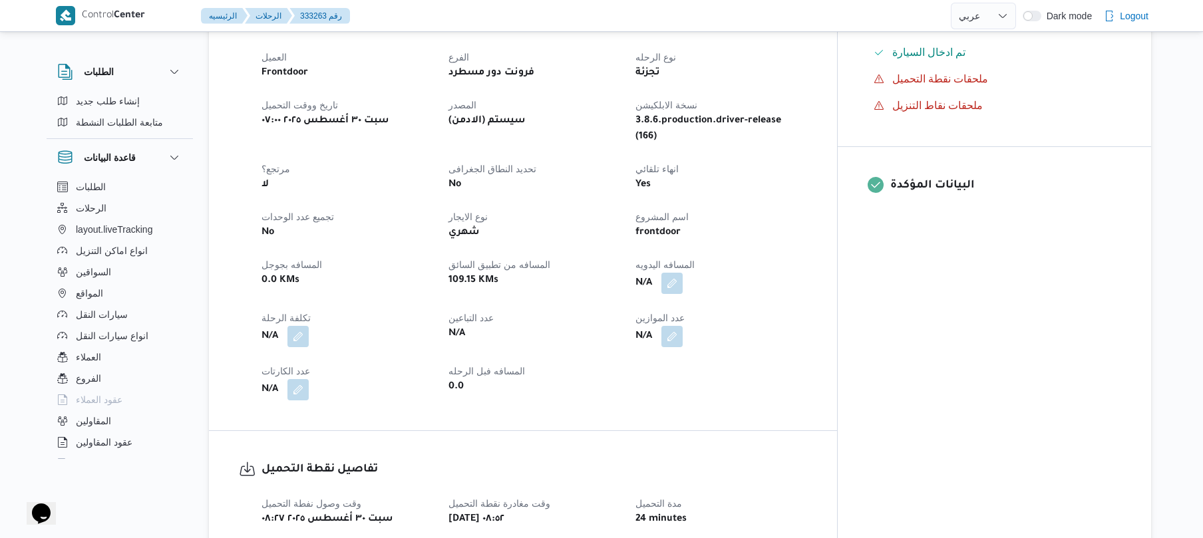
scroll to position [461, 0]
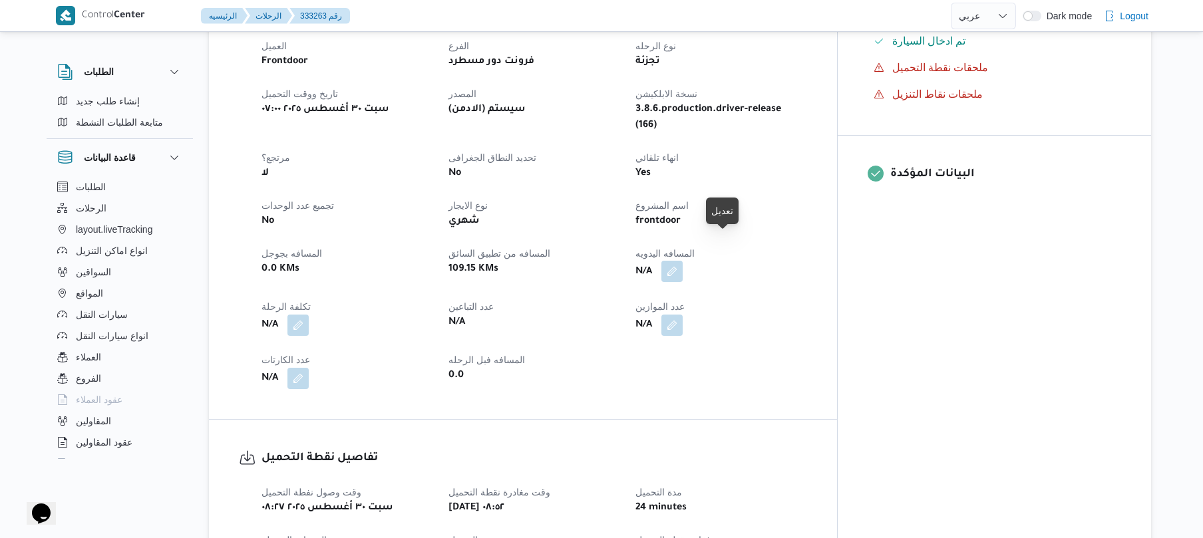
click at [683, 261] on button "button" at bounding box center [672, 271] width 21 height 21
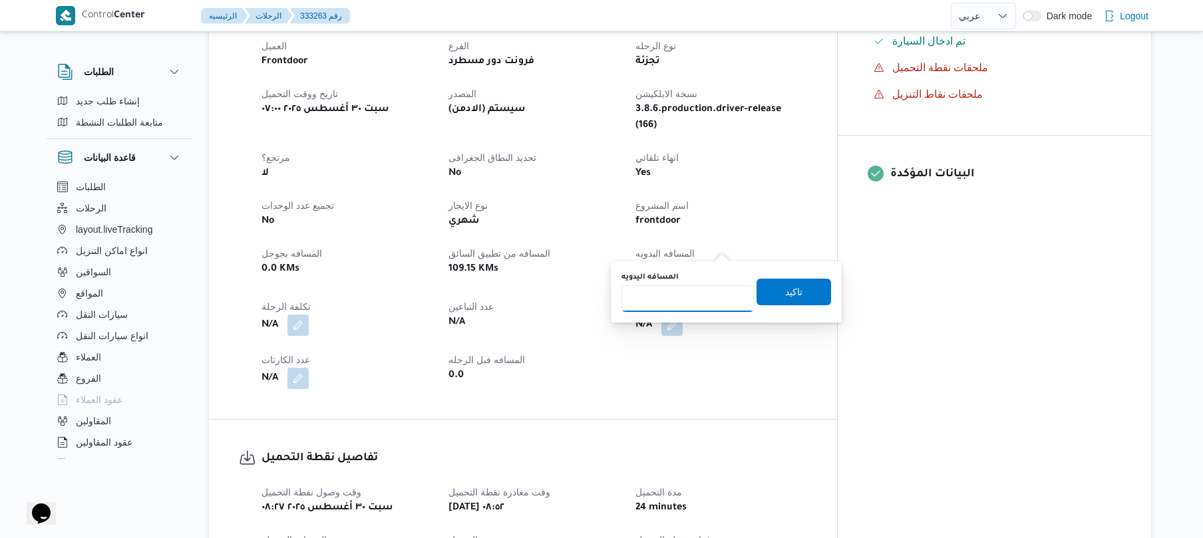
click at [691, 296] on input "المسافه اليدويه" at bounding box center [688, 299] width 132 height 27
type input "140"
click at [797, 313] on div "You are in a dialog. To close this dialog, hit escape. المسافه اليدويه 140 تاكيد" at bounding box center [726, 292] width 231 height 61
click at [797, 299] on span "تاكيد" at bounding box center [794, 291] width 75 height 27
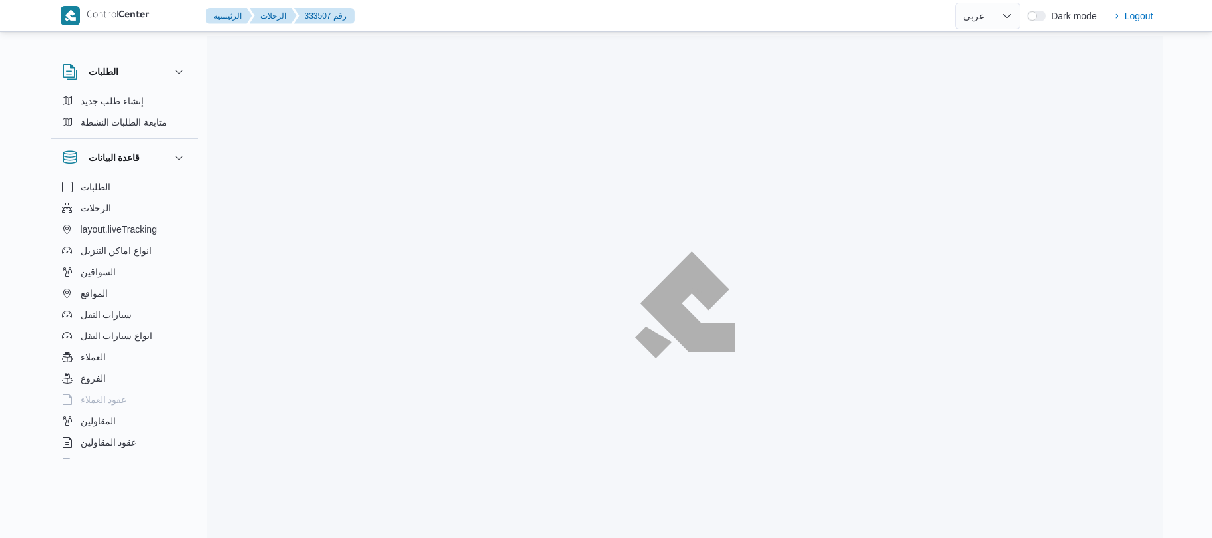
select select "ar"
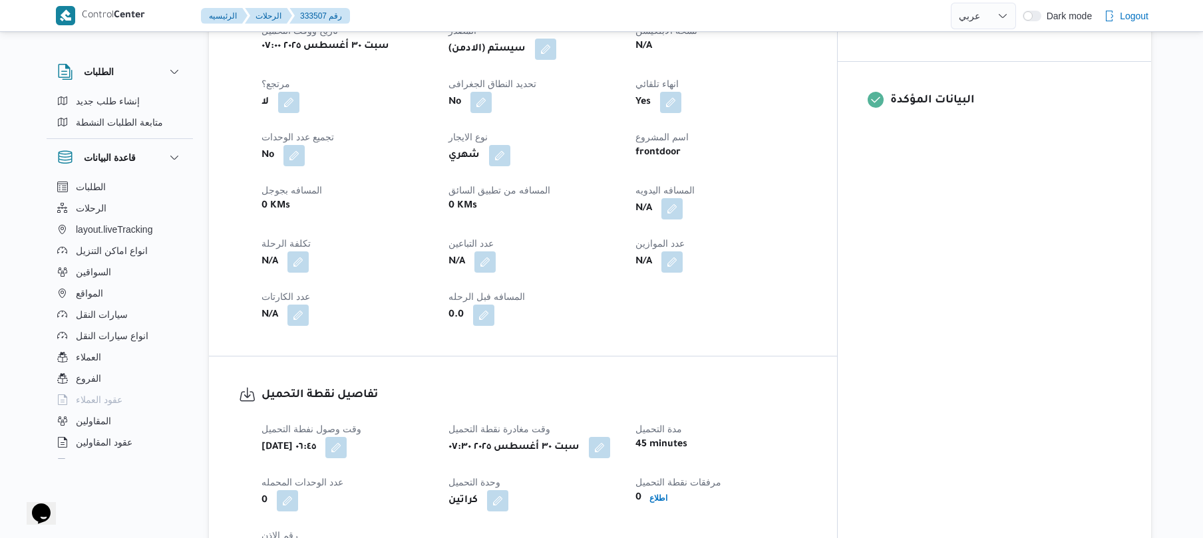
scroll to position [568, 0]
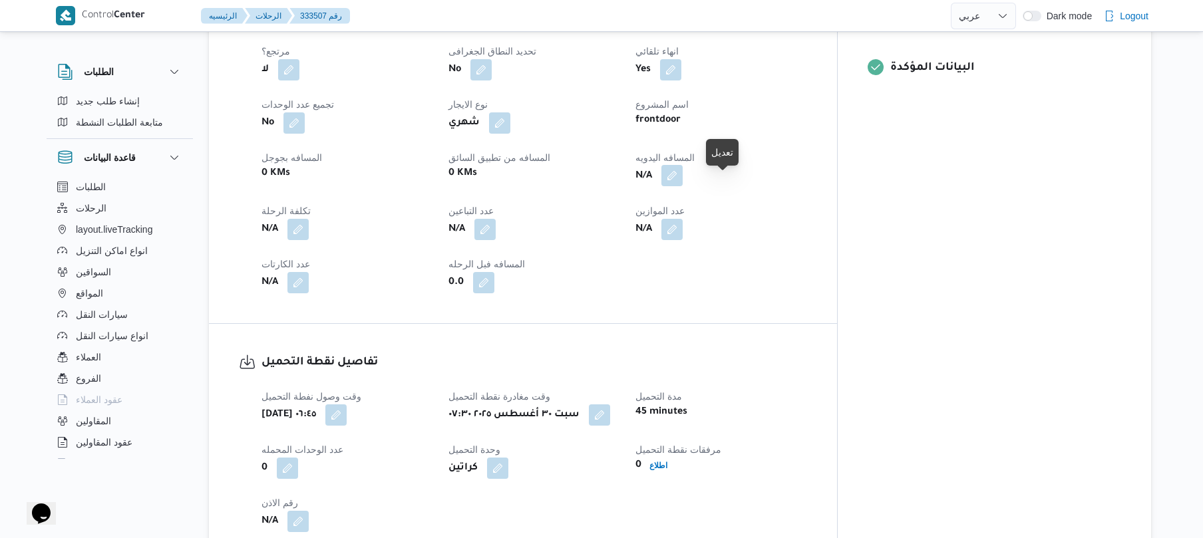
click at [683, 186] on button "button" at bounding box center [672, 175] width 21 height 21
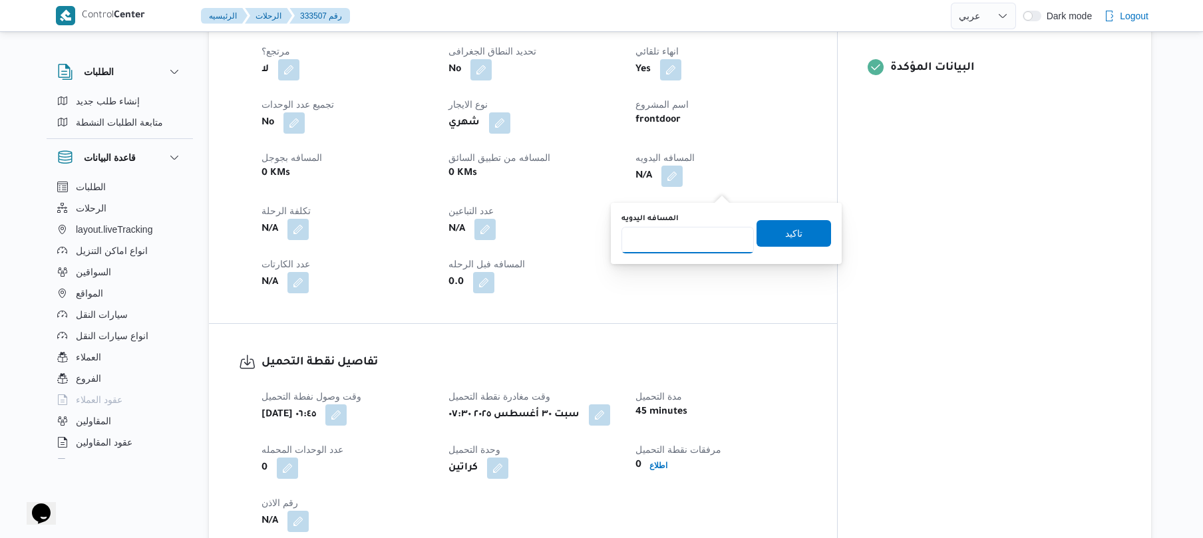
click at [696, 243] on input "المسافه اليدويه" at bounding box center [688, 240] width 132 height 27
type input "70"
click at [794, 226] on span "تاكيد" at bounding box center [793, 233] width 17 height 16
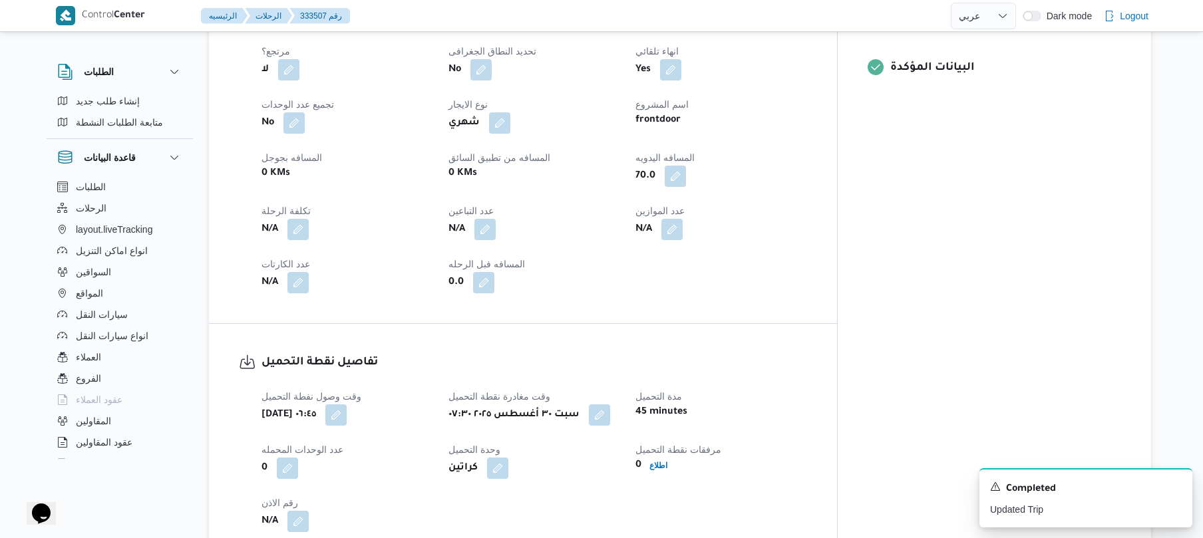
click at [620, 112] on dt "نوع الايجار" at bounding box center [534, 105] width 171 height 16
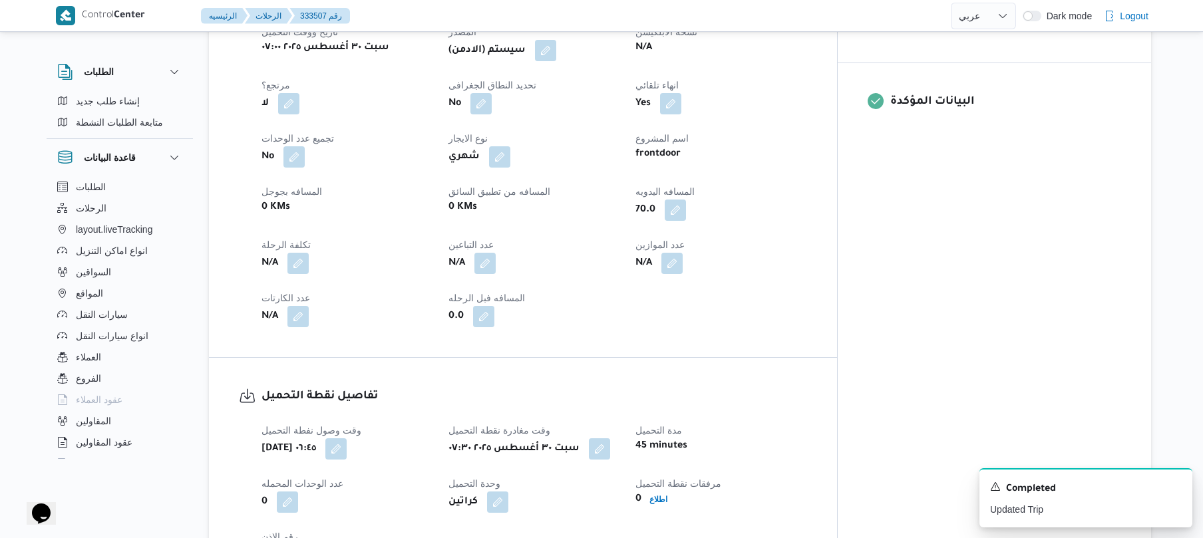
scroll to position [532, 0]
click at [556, 62] on button "button" at bounding box center [545, 51] width 21 height 21
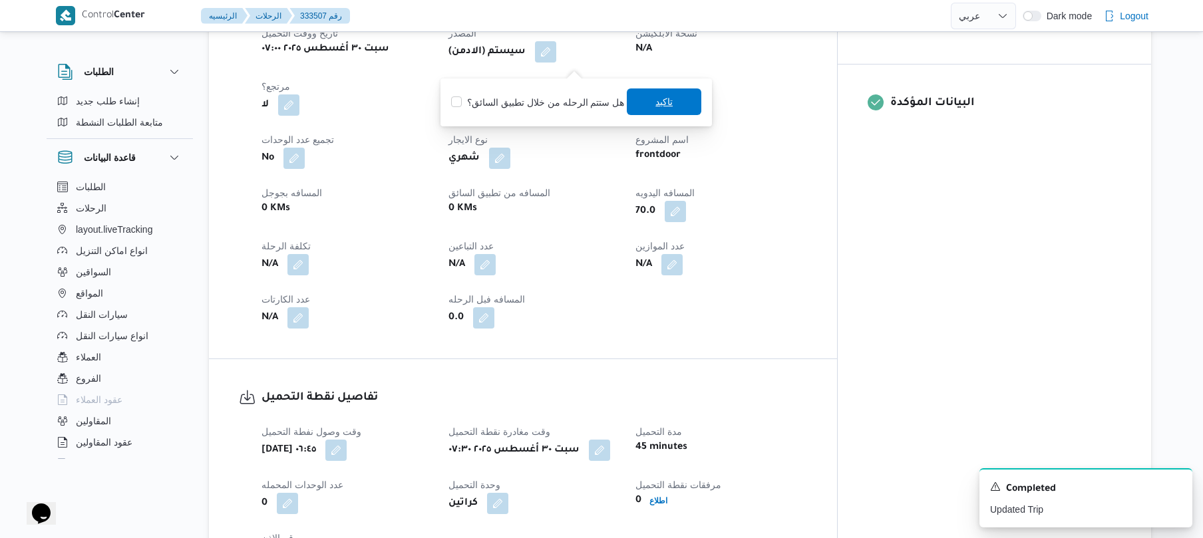
click at [648, 107] on span "تاكيد" at bounding box center [664, 102] width 75 height 27
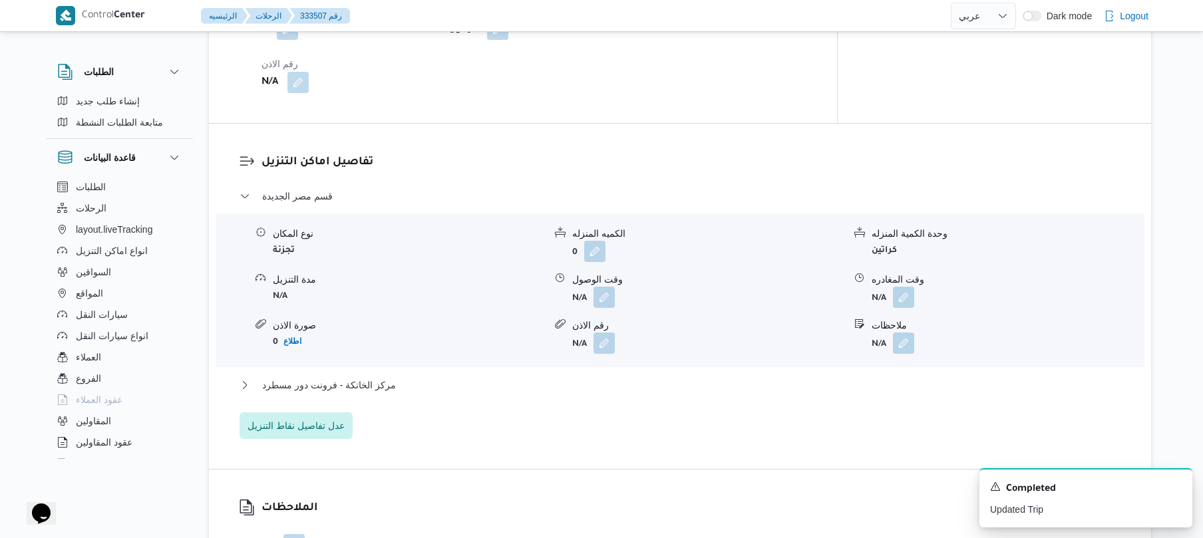
scroll to position [1029, 0]
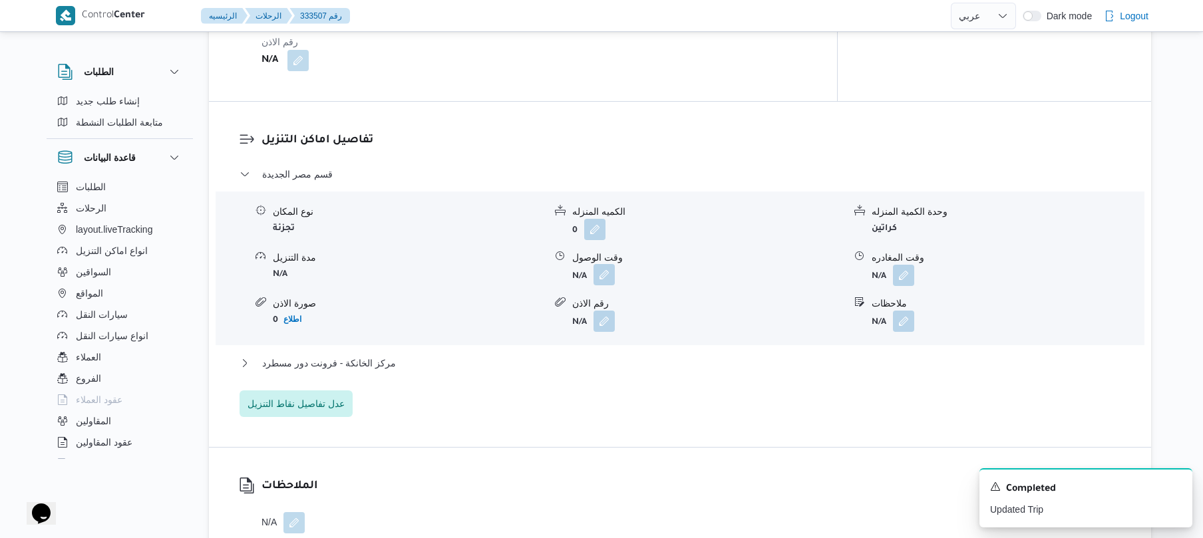
click at [605, 286] on button "button" at bounding box center [604, 274] width 21 height 21
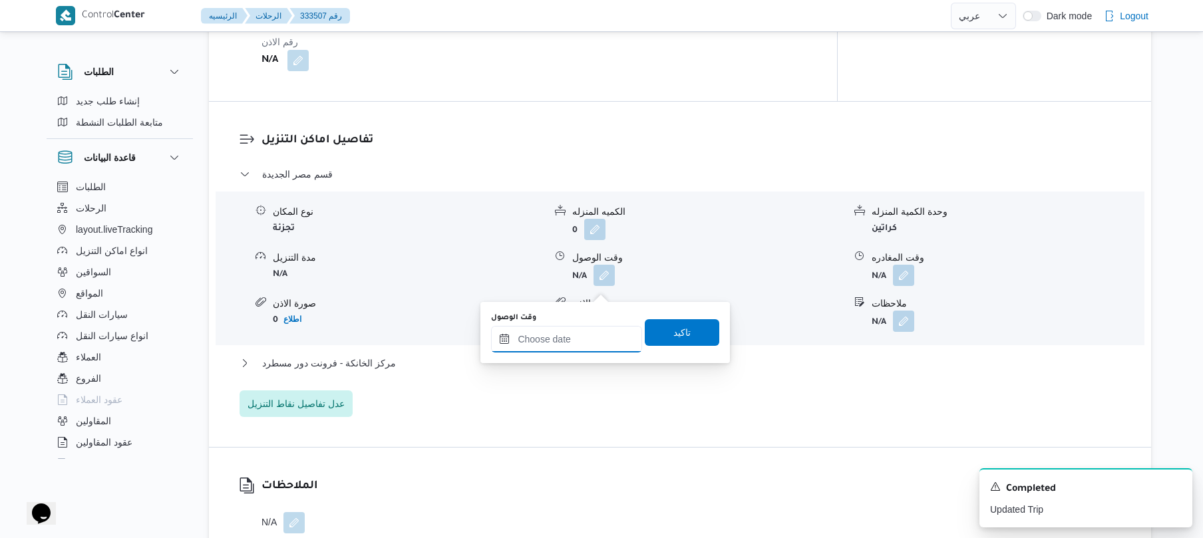
click at [568, 351] on input "وقت الوصول" at bounding box center [566, 339] width 151 height 27
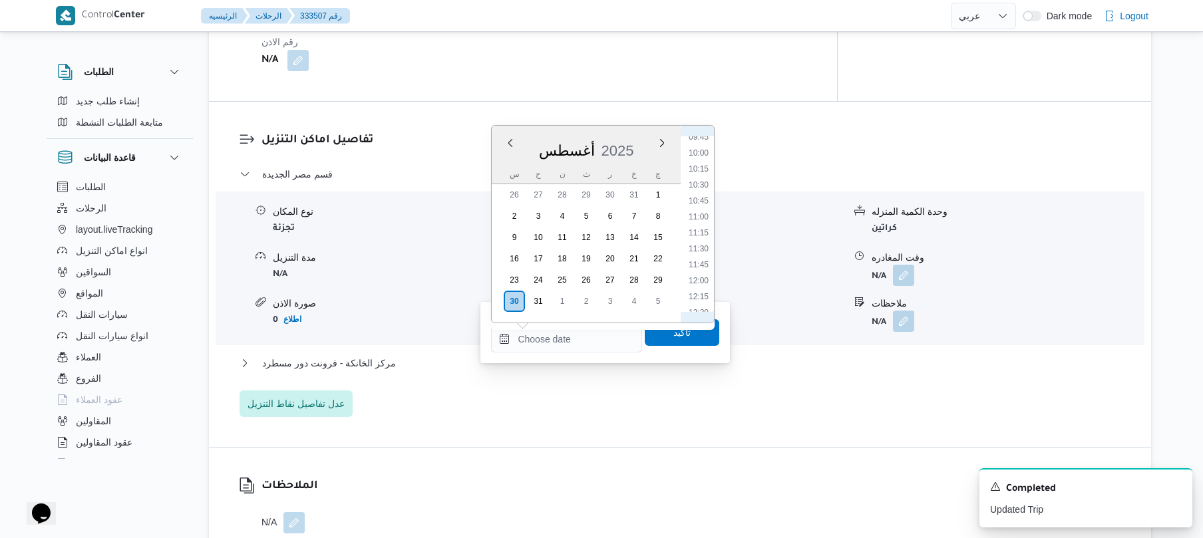
scroll to position [480, 0]
click at [699, 174] on li "08:00" at bounding box center [699, 174] width 31 height 13
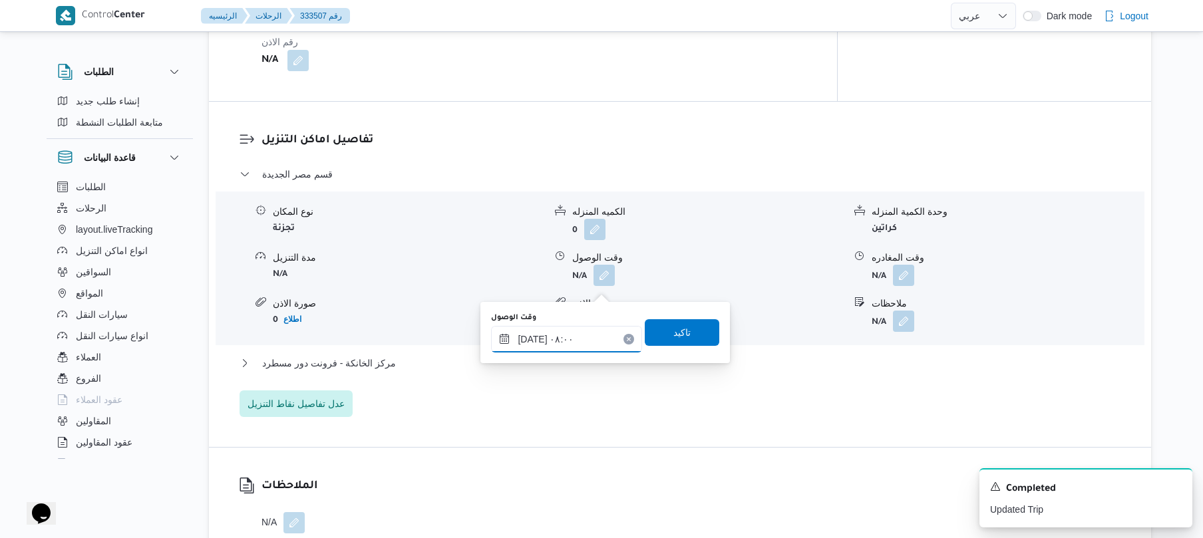
click at [532, 338] on input "٣٠/٠٨/٢٠٢٥ ٠٨:٠٠" at bounding box center [566, 339] width 151 height 27
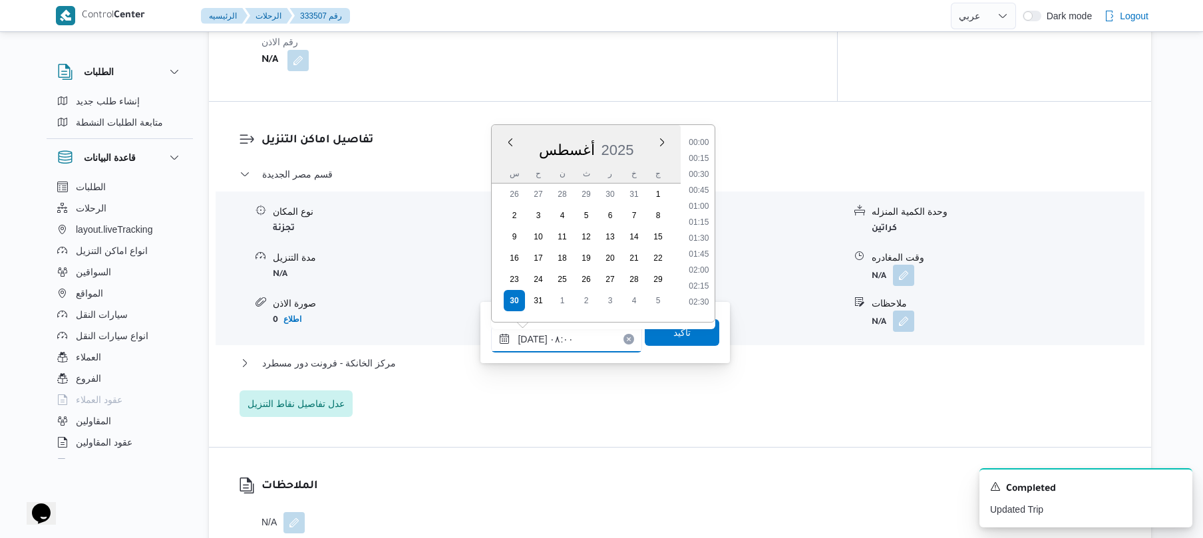
click at [532, 338] on input "٣٠/٠٨/٢٠٢٥ ٠٨:٠٠" at bounding box center [566, 339] width 151 height 27
type input "٣٠/٠٨/٢٠٢٥ ٠٨:05"
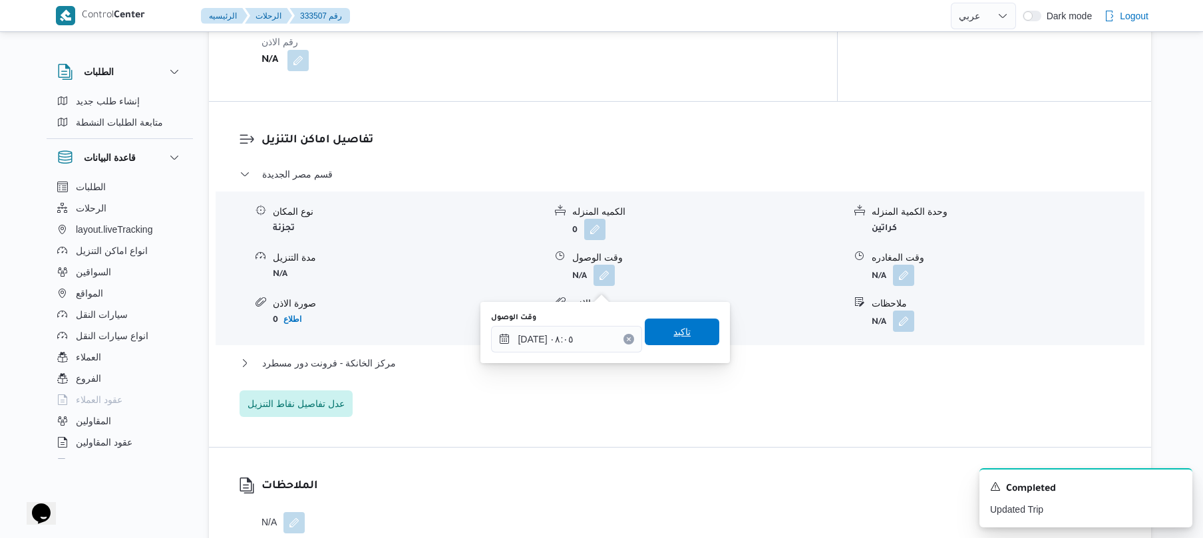
click at [656, 331] on span "تاكيد" at bounding box center [682, 332] width 75 height 27
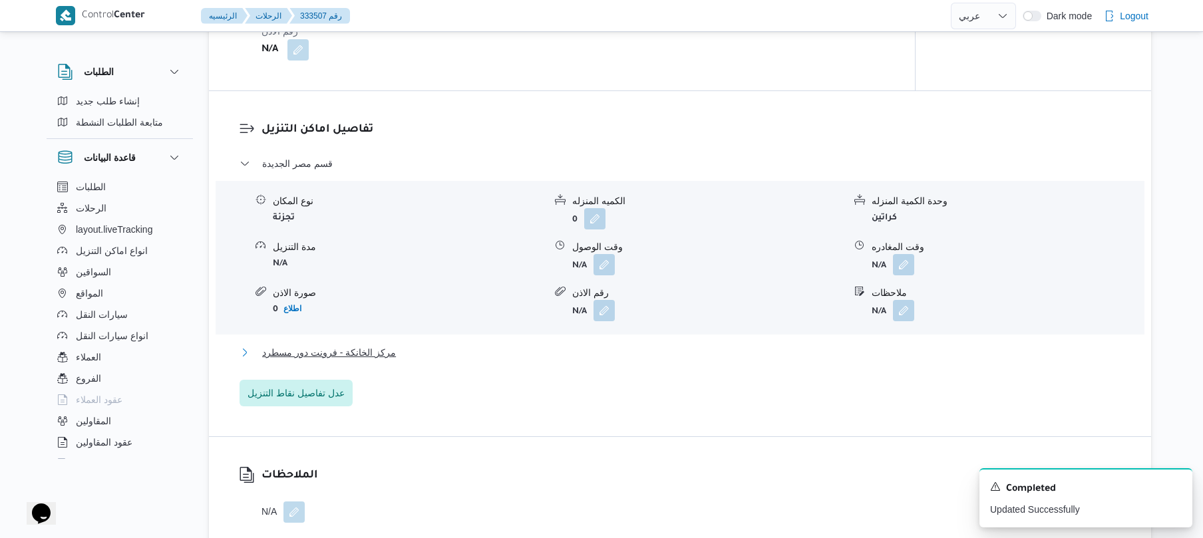
click at [543, 361] on button "مركز الخانكة - فرونت دور مسطرد" at bounding box center [681, 353] width 882 height 16
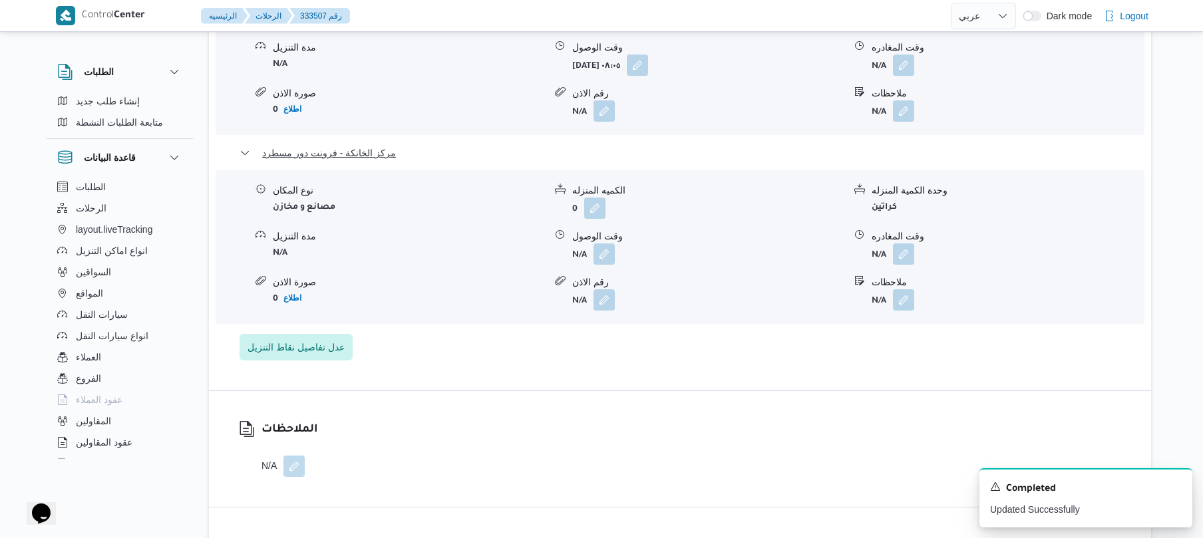
scroll to position [1313, 0]
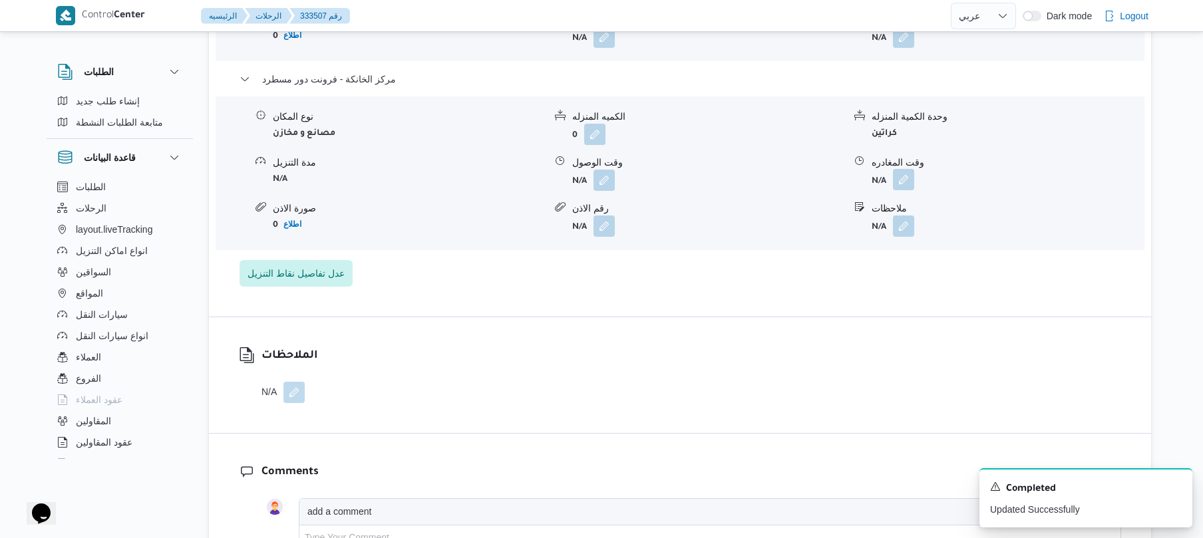
click at [905, 186] on button "button" at bounding box center [903, 179] width 21 height 21
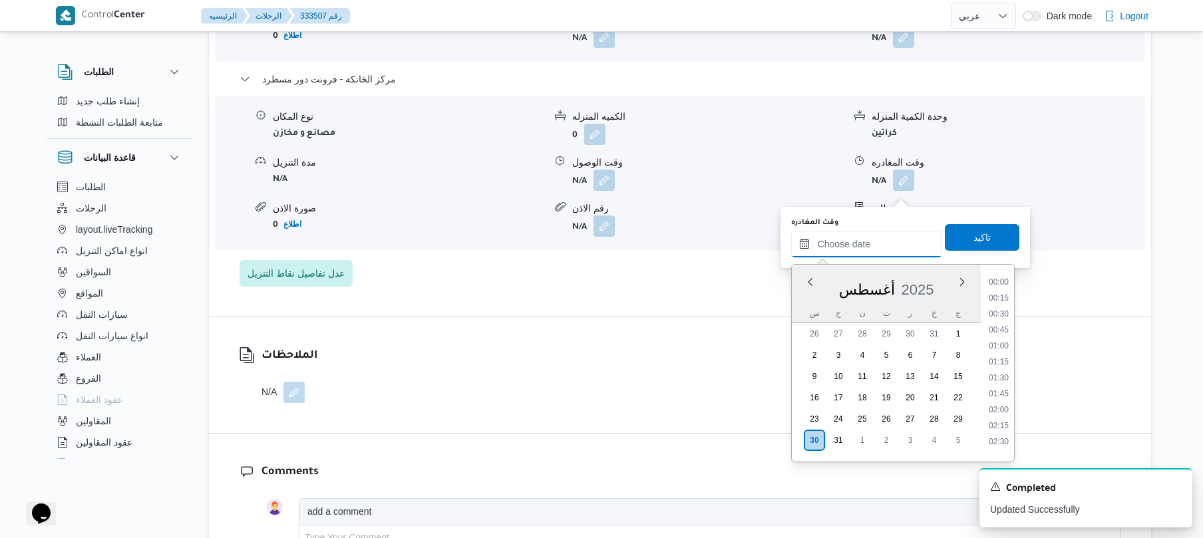
click at [857, 253] on input "وقت المغادره" at bounding box center [866, 244] width 151 height 27
click at [993, 362] on li "15:45" at bounding box center [999, 361] width 31 height 13
type input "٣٠/٠٨/٢٠٢٥ ١٥:٤٥"
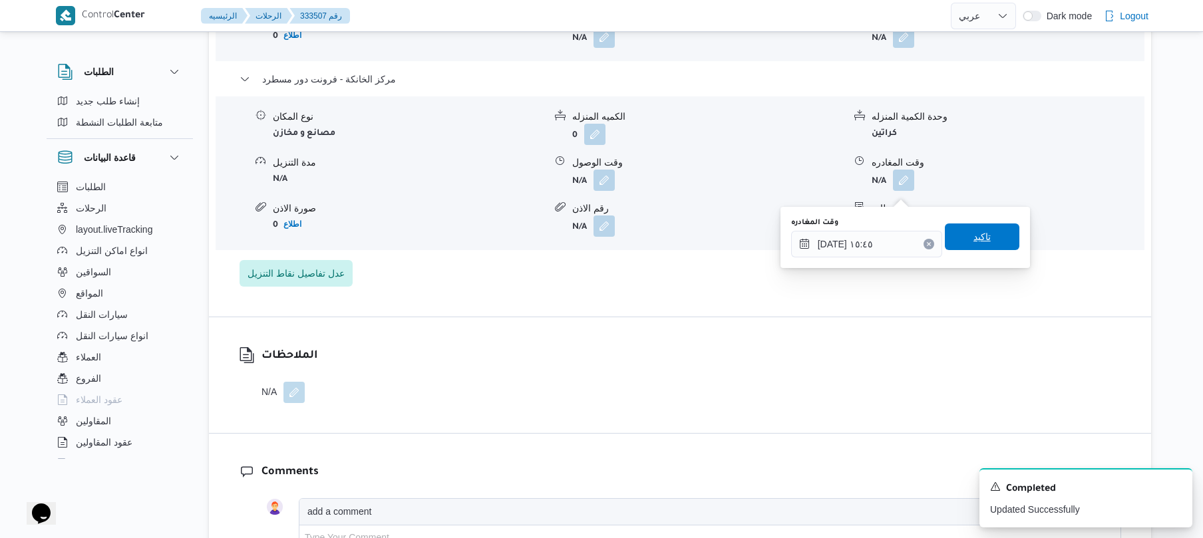
click at [992, 240] on span "تاكيد" at bounding box center [982, 237] width 75 height 27
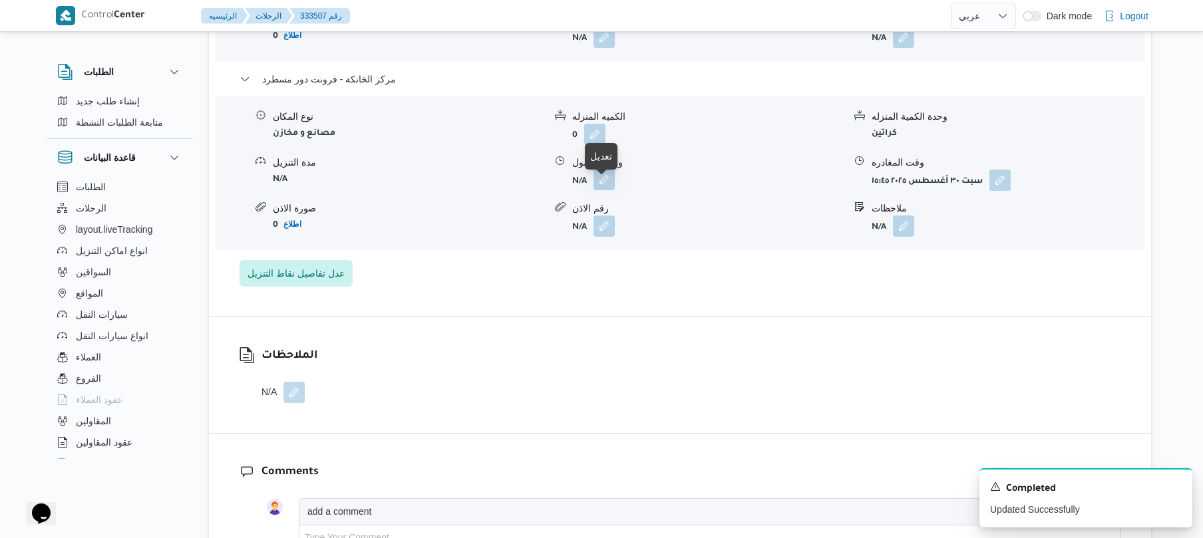
click at [602, 188] on button "button" at bounding box center [604, 179] width 21 height 21
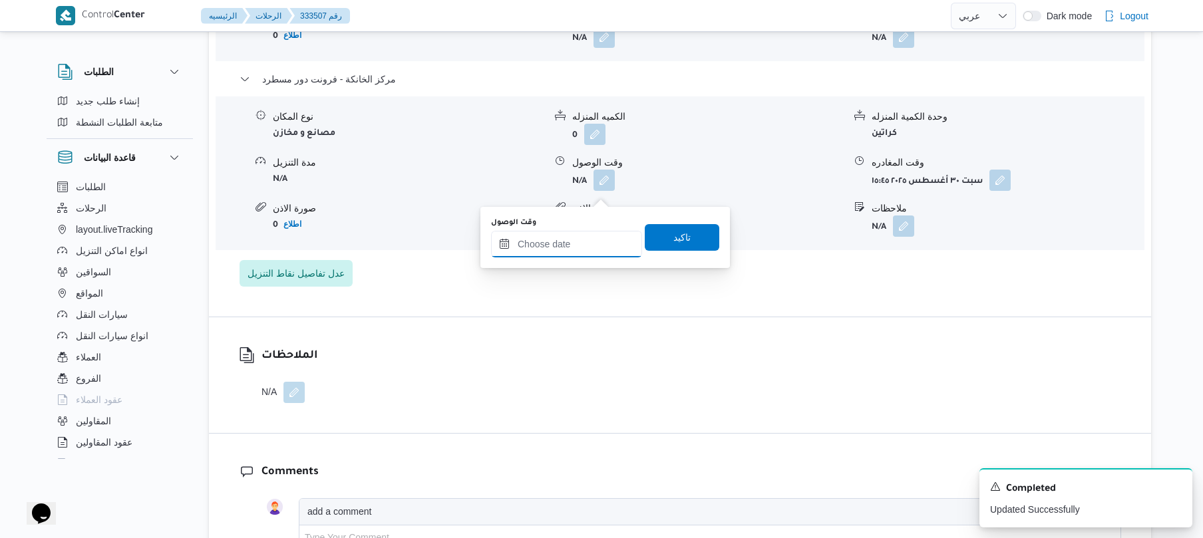
click at [595, 240] on input "وقت الوصول" at bounding box center [566, 244] width 151 height 27
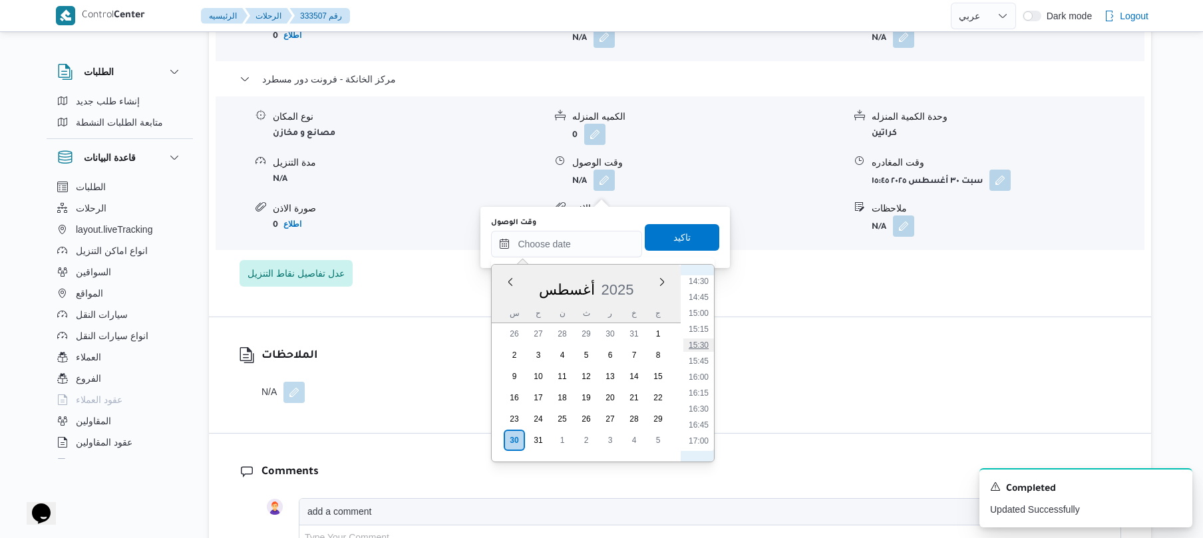
click at [703, 344] on li "15:30" at bounding box center [699, 345] width 31 height 13
type input "٣٠/٠٨/٢٠٢٥ ١٥:٣٠"
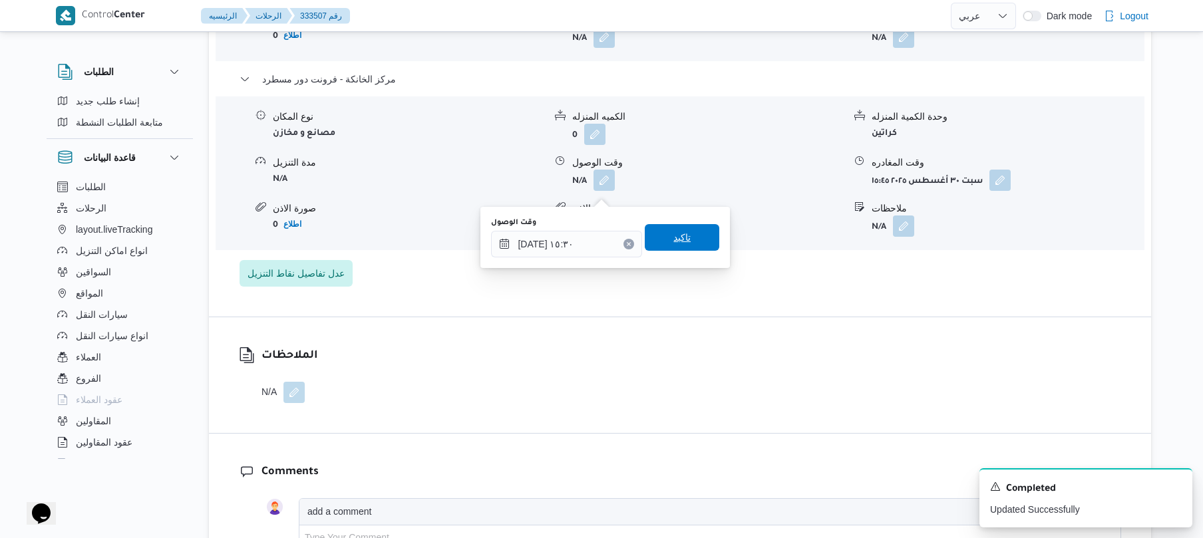
click at [691, 232] on span "تاكيد" at bounding box center [682, 237] width 75 height 27
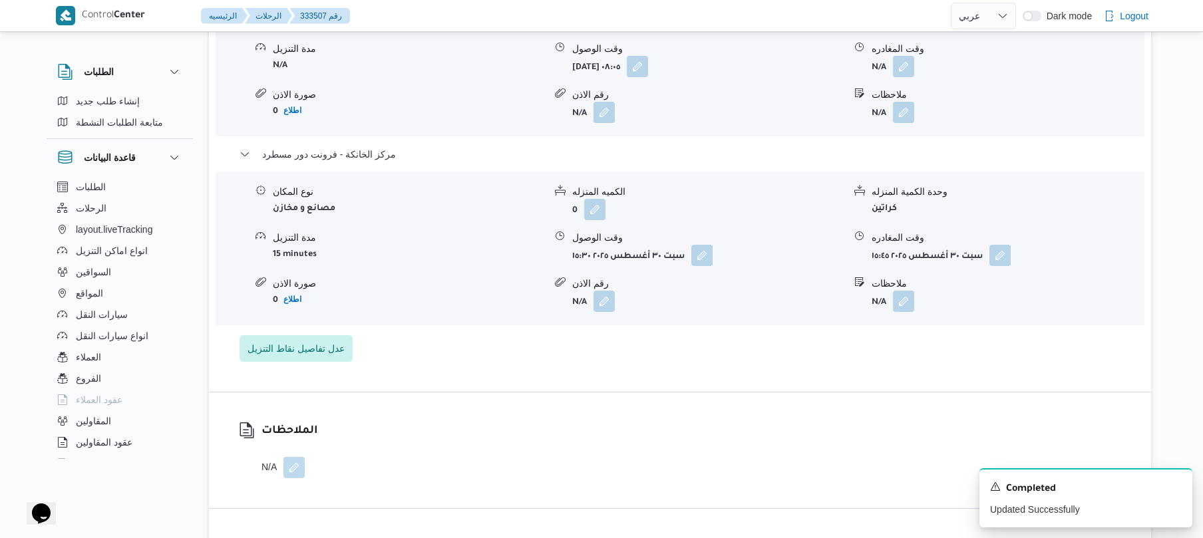
scroll to position [1207, 0]
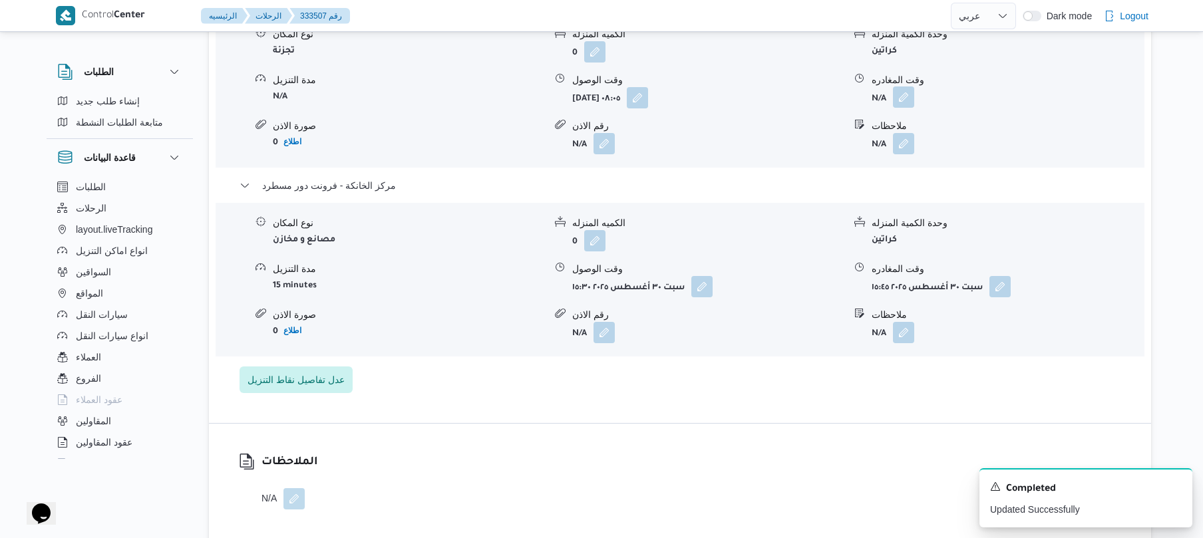
click at [899, 105] on button "button" at bounding box center [903, 97] width 21 height 21
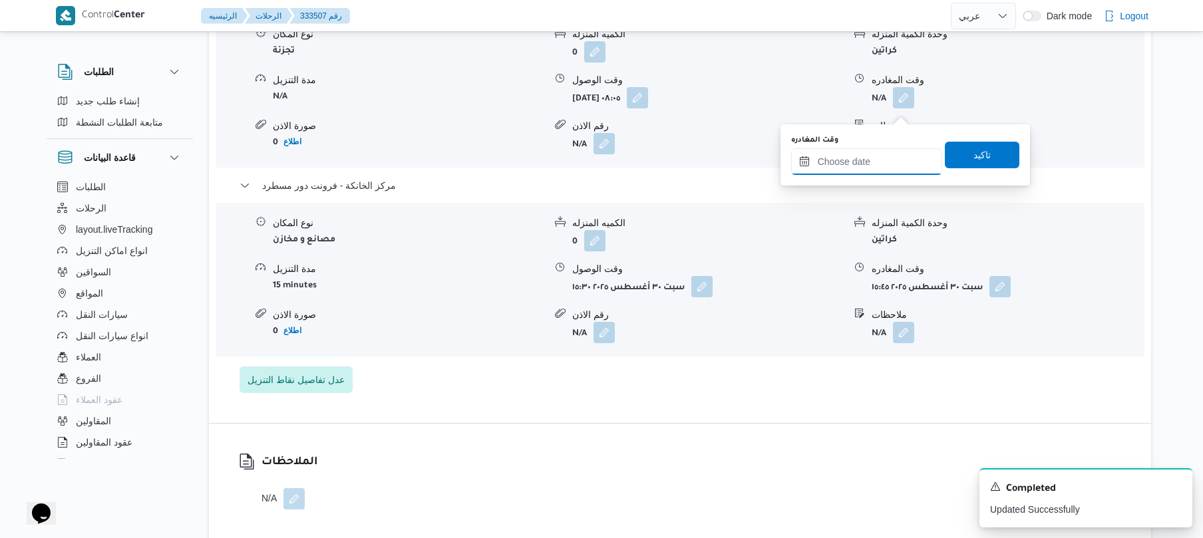
click at [855, 165] on input "وقت المغادره" at bounding box center [866, 161] width 151 height 27
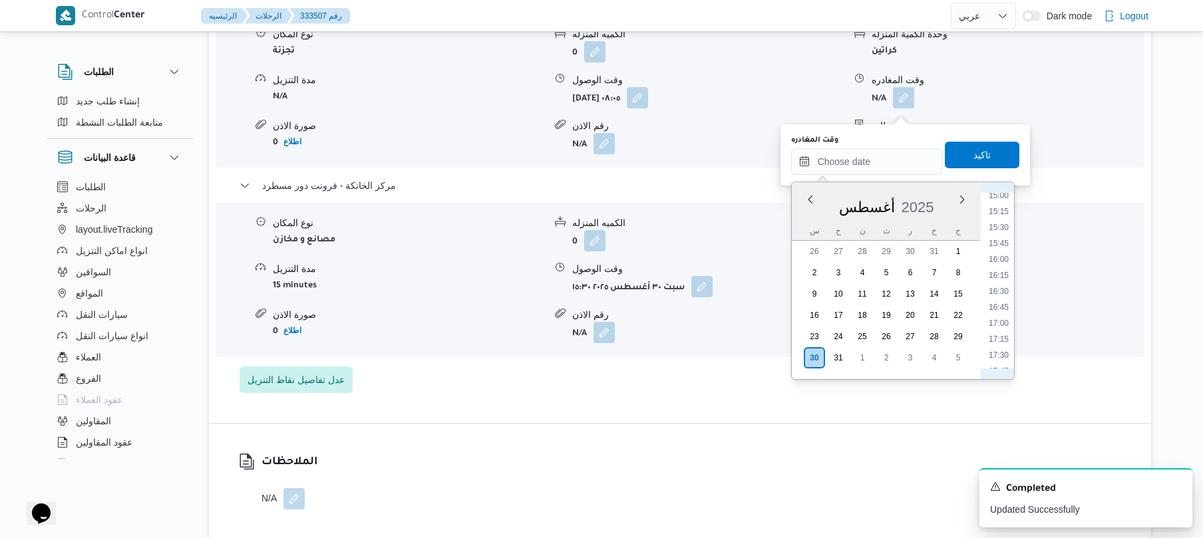
scroll to position [927, 0]
click at [1004, 209] on li "14:45" at bounding box center [999, 214] width 31 height 13
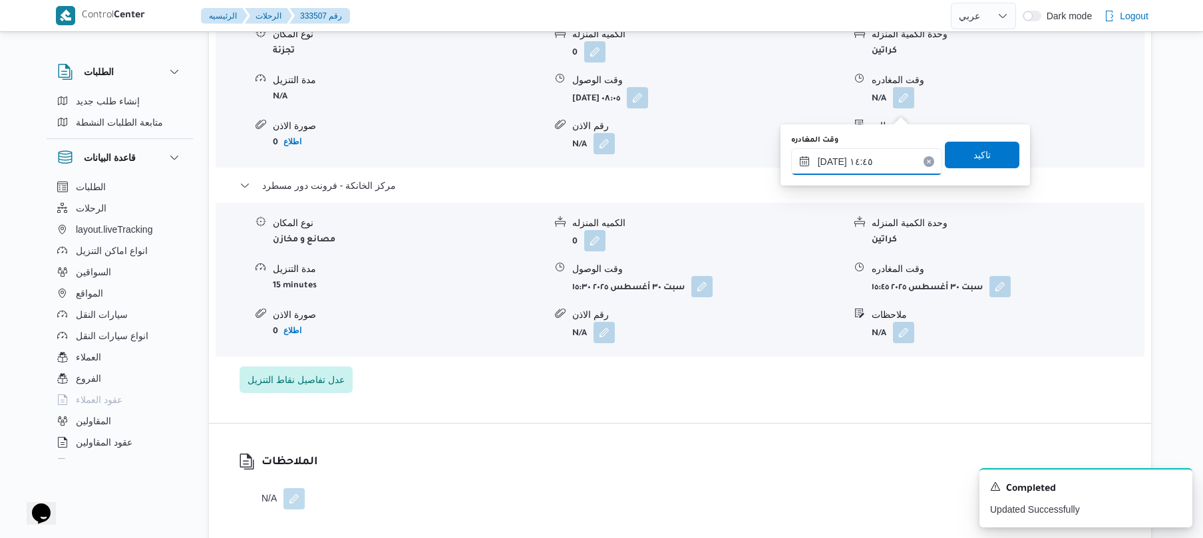
click at [832, 158] on input "٣٠/٠٨/٢٠٢٥ ١٤:٤٥" at bounding box center [866, 161] width 151 height 27
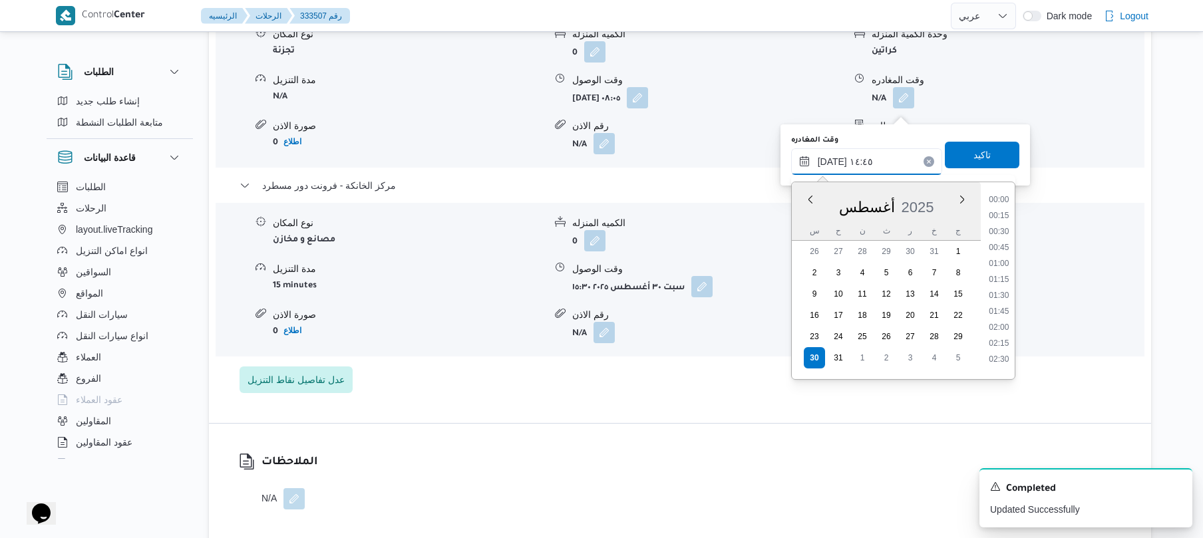
scroll to position [853, 0]
type input "٣٠/٠٨/٢٠٢٥ ١٤:٥٥"
click at [964, 150] on span "تاكيد" at bounding box center [982, 154] width 75 height 27
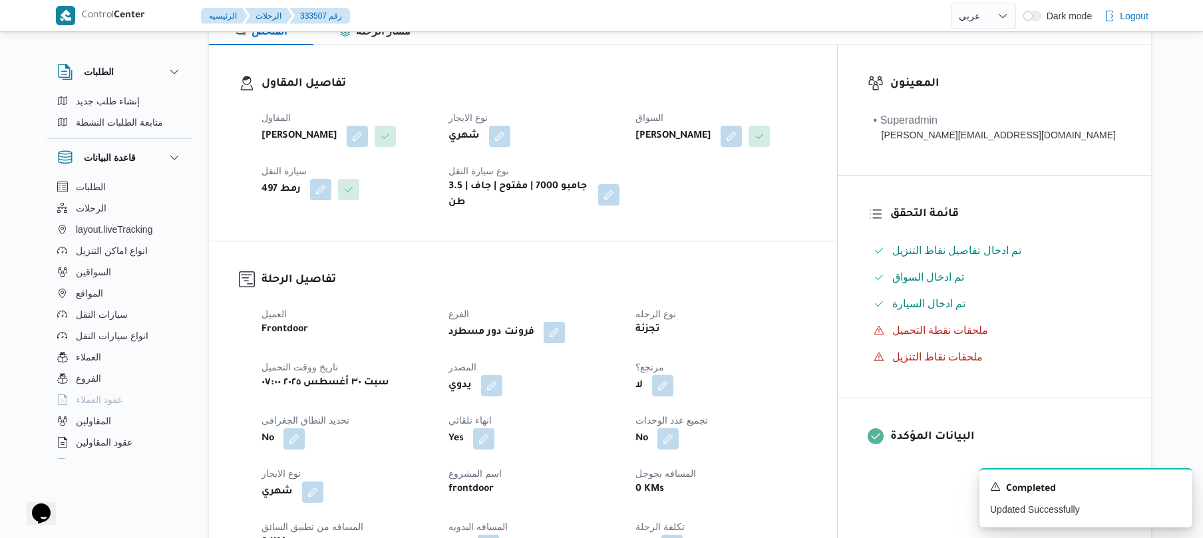
scroll to position [0, 0]
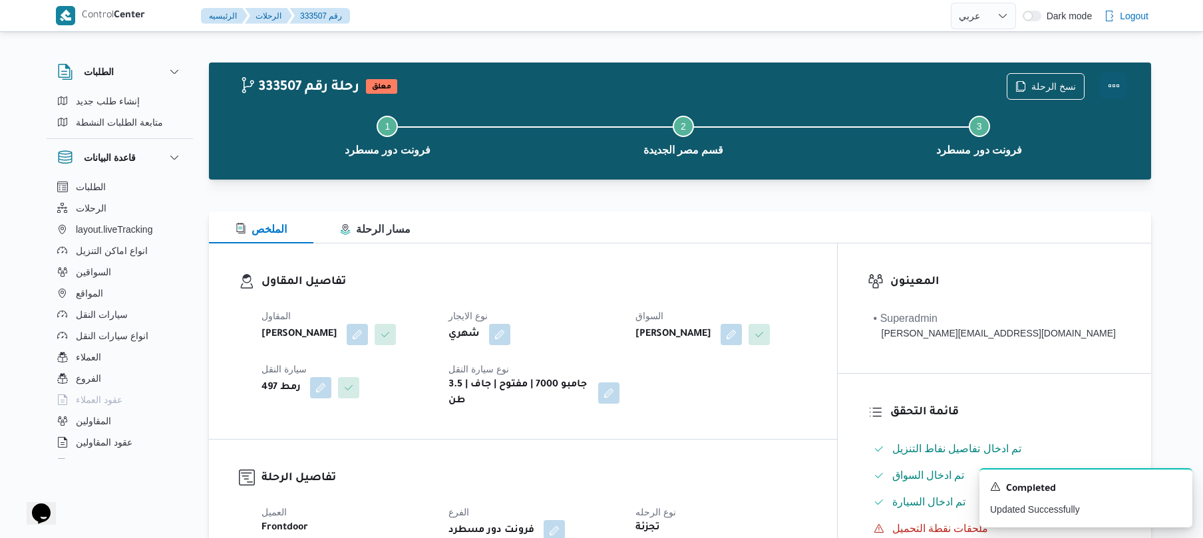
click at [1112, 80] on button "Actions" at bounding box center [1114, 86] width 27 height 27
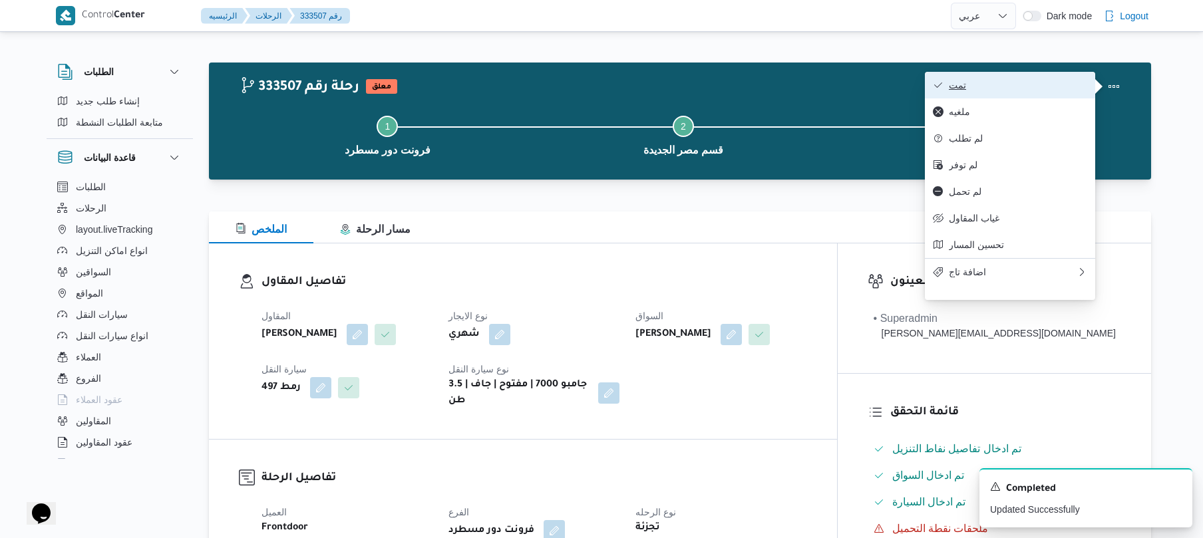
click at [1044, 85] on span "تمت" at bounding box center [1018, 85] width 138 height 11
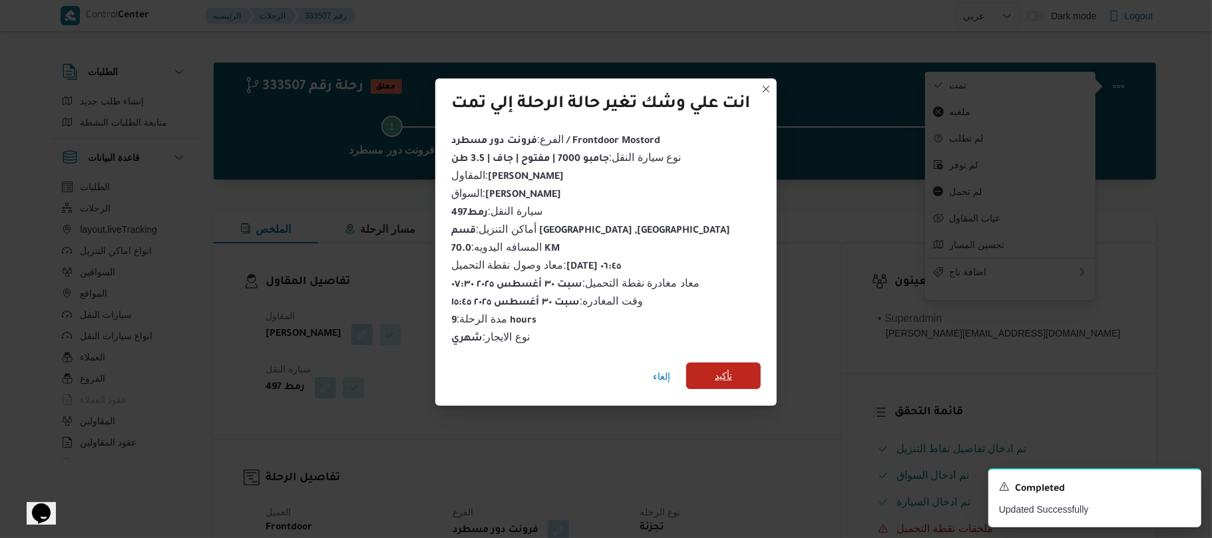
click at [747, 371] on span "تأكيد" at bounding box center [723, 376] width 75 height 27
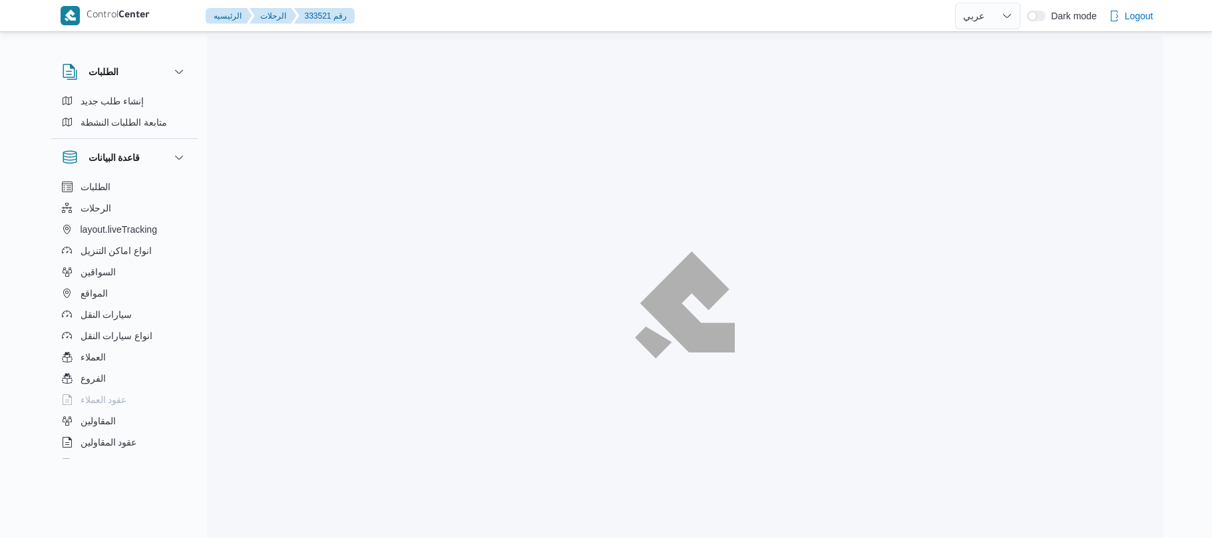
select select "ar"
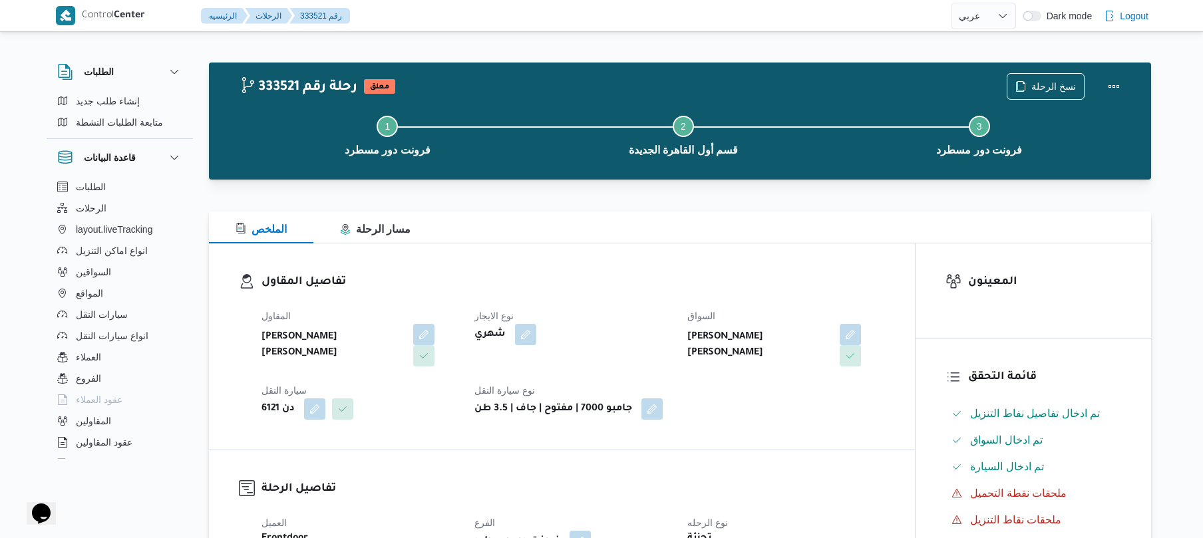
click at [632, 277] on h3 "تفاصيل المقاول" at bounding box center [574, 283] width 624 height 18
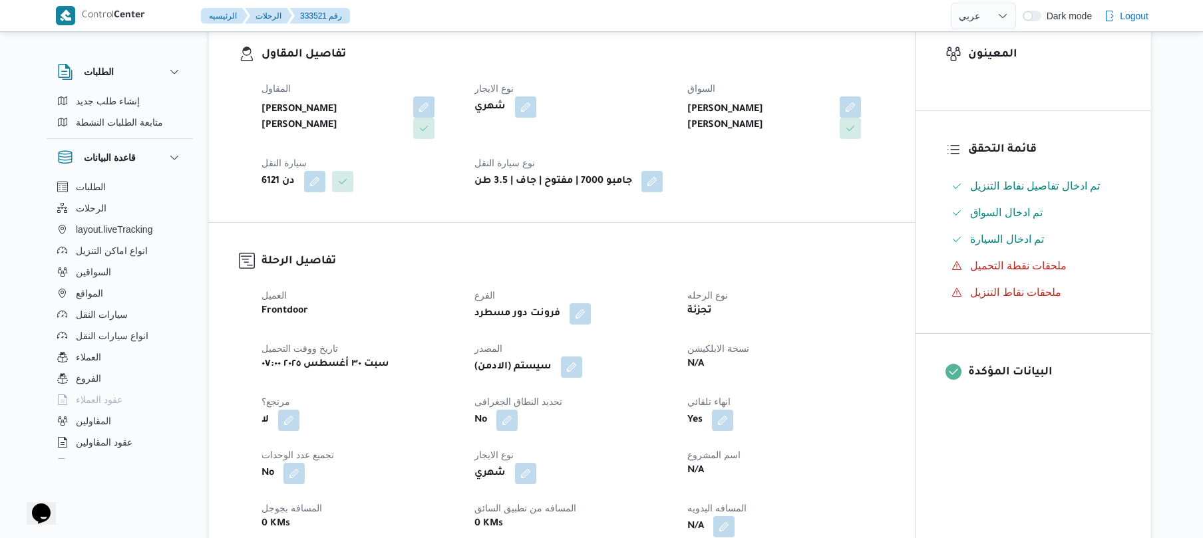
scroll to position [390, 0]
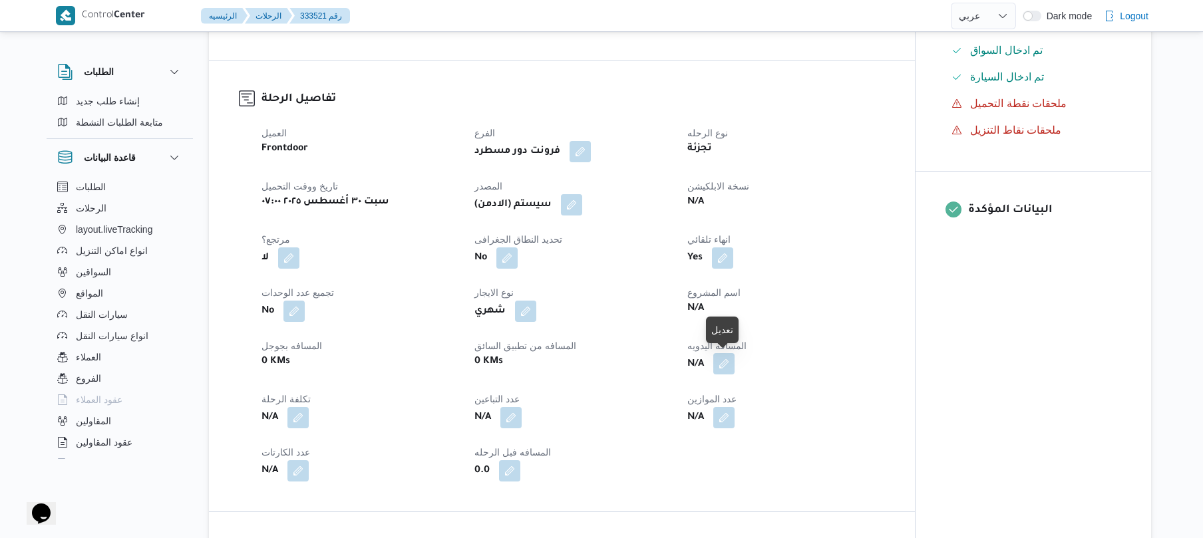
click at [726, 366] on button "button" at bounding box center [724, 363] width 21 height 21
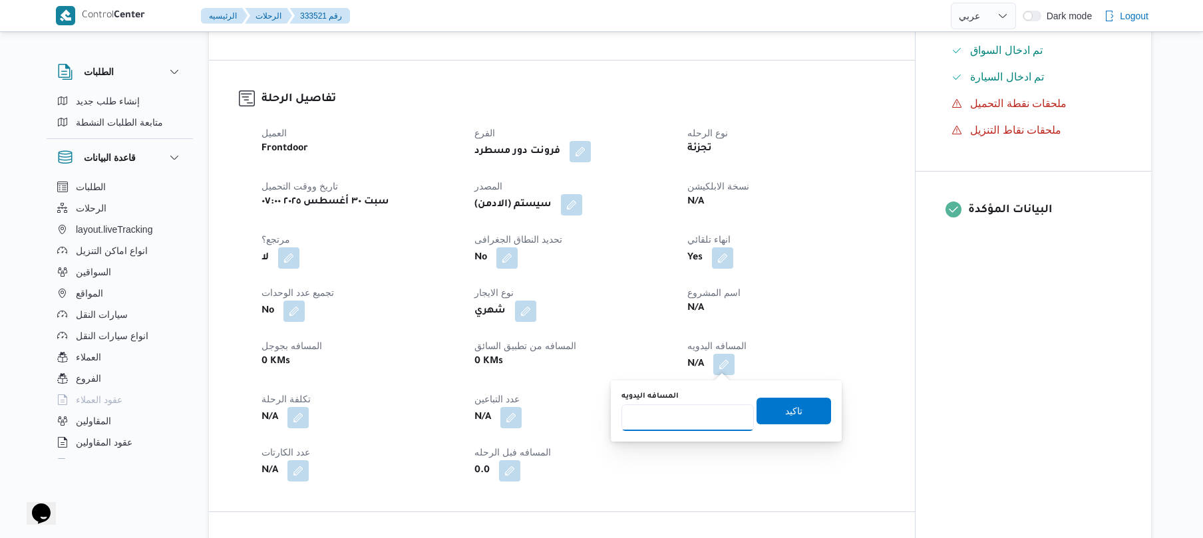
click at [691, 409] on input "المسافه اليدويه" at bounding box center [688, 418] width 132 height 27
type input "120"
click at [799, 418] on span "تاكيد" at bounding box center [794, 410] width 75 height 27
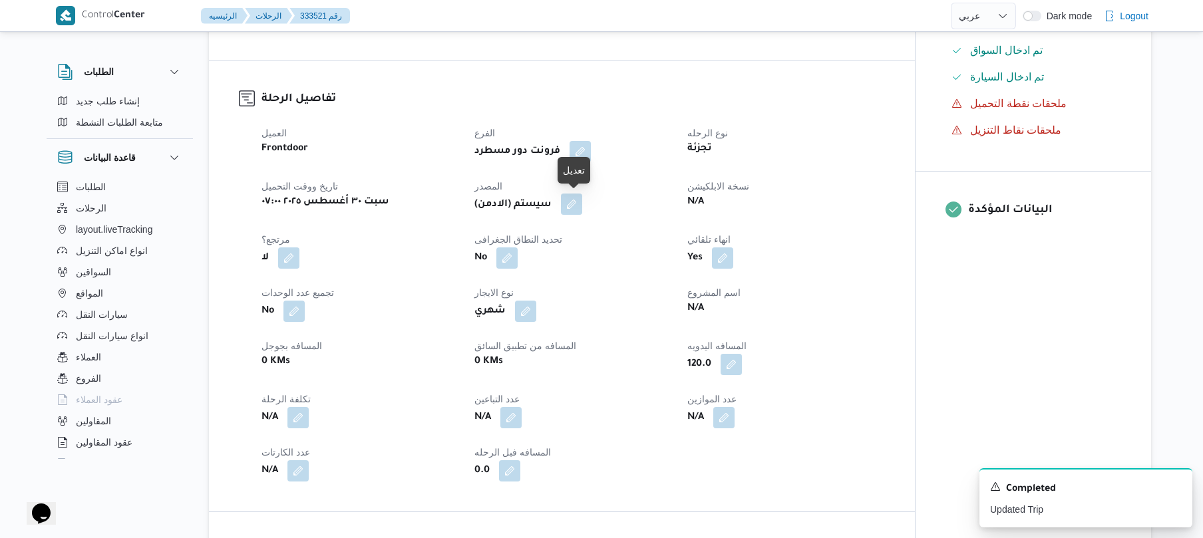
click at [578, 200] on button "button" at bounding box center [571, 204] width 21 height 21
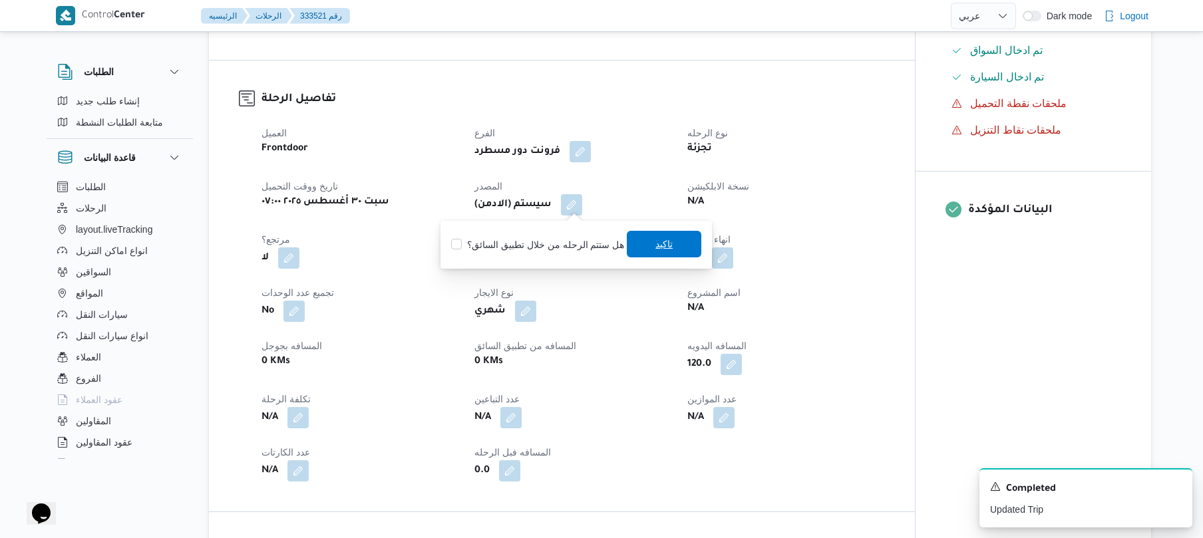
click at [664, 245] on span "تاكيد" at bounding box center [664, 244] width 17 height 16
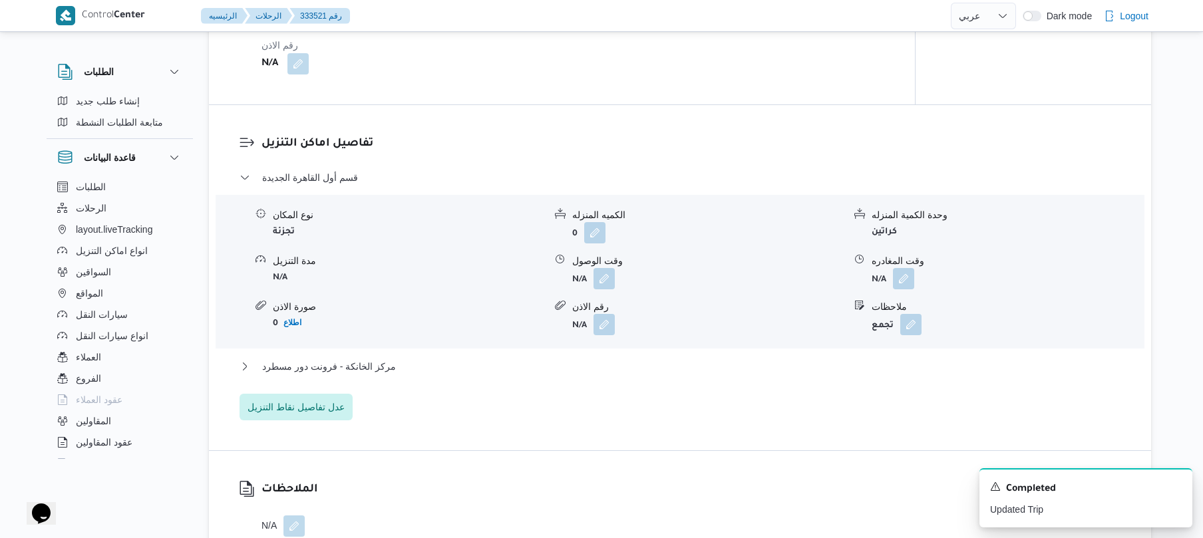
scroll to position [1065, 0]
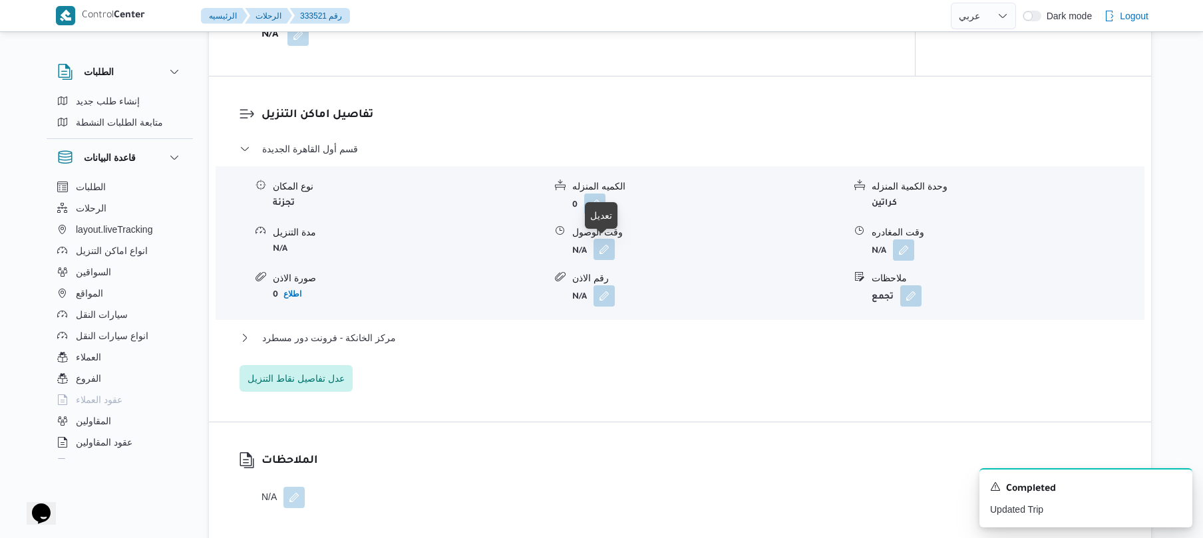
click at [608, 246] on button "button" at bounding box center [604, 249] width 21 height 21
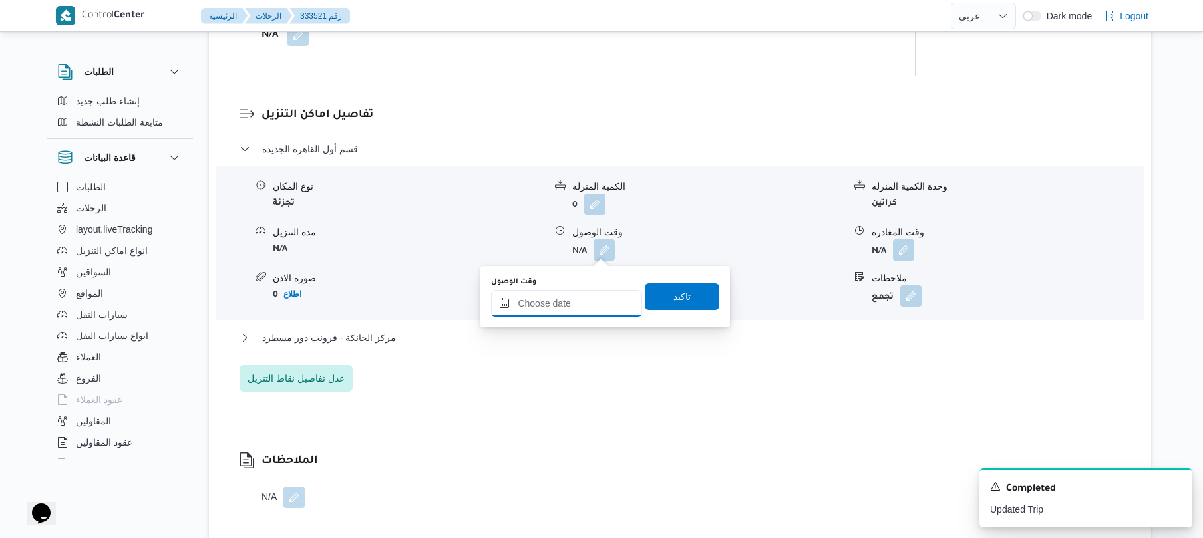
click at [579, 297] on input "وقت الوصول" at bounding box center [566, 303] width 151 height 27
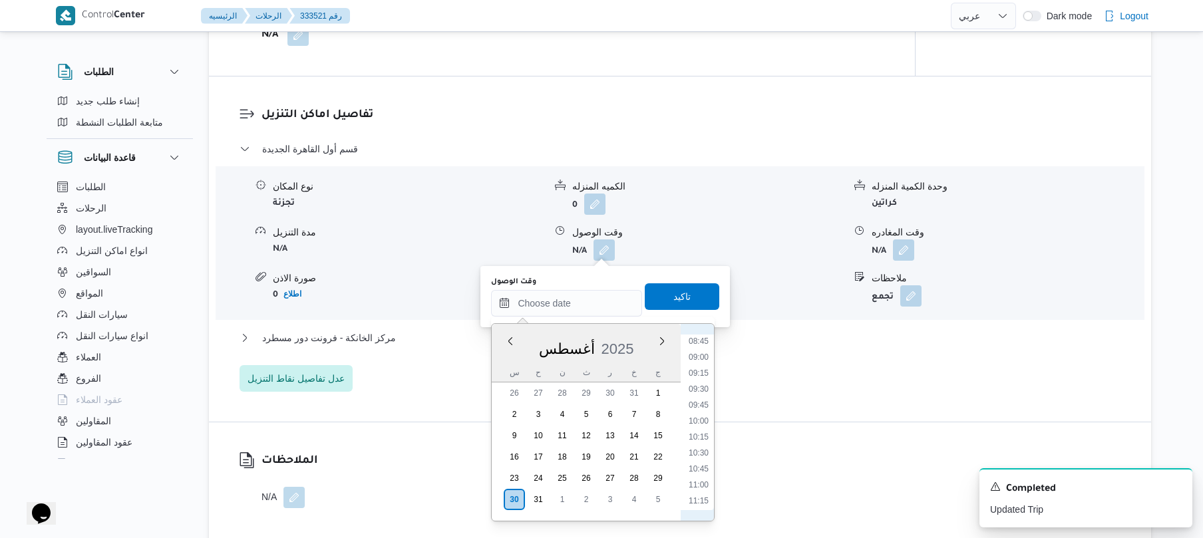
scroll to position [496, 0]
click at [693, 407] on li "08:45" at bounding box center [699, 404] width 31 height 13
type input "[DATE] ٠٨:٤٥"
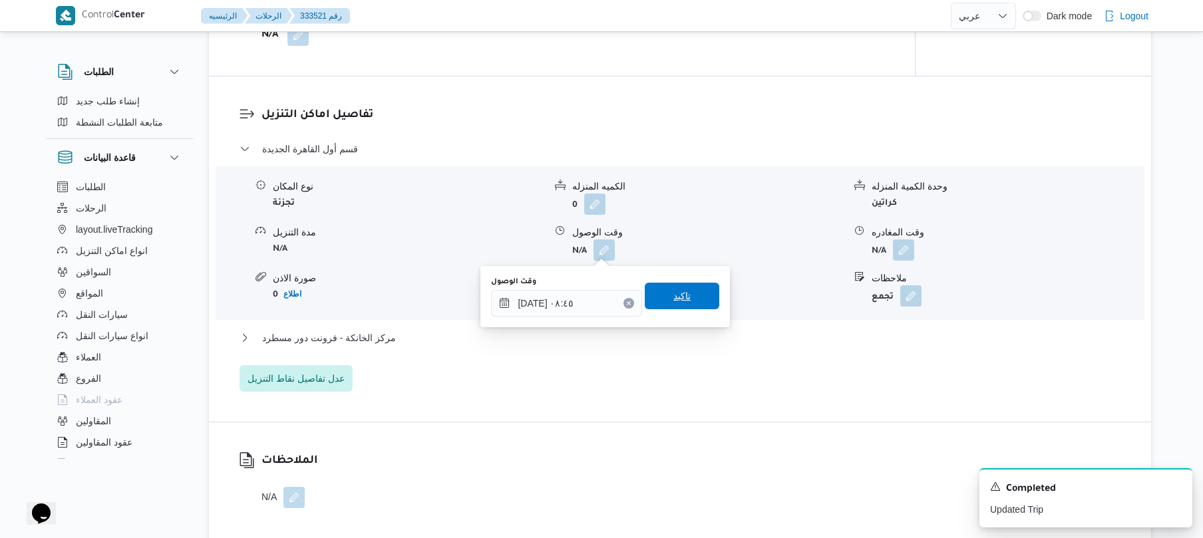
click at [693, 299] on span "تاكيد" at bounding box center [682, 296] width 75 height 27
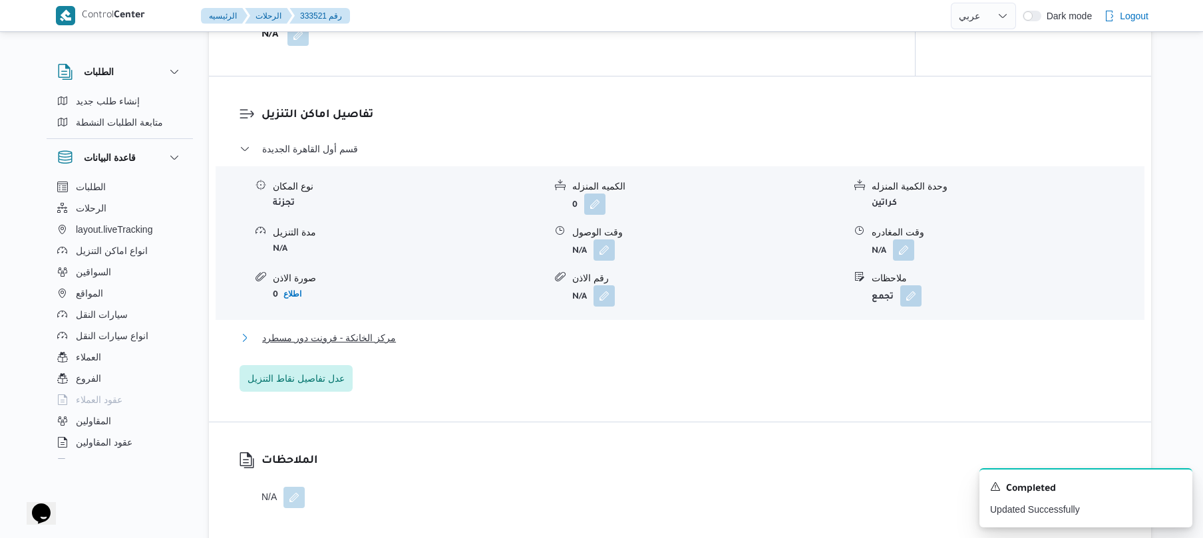
click at [620, 342] on button "مركز الخانكة - فرونت دور مسطرد" at bounding box center [681, 338] width 882 height 16
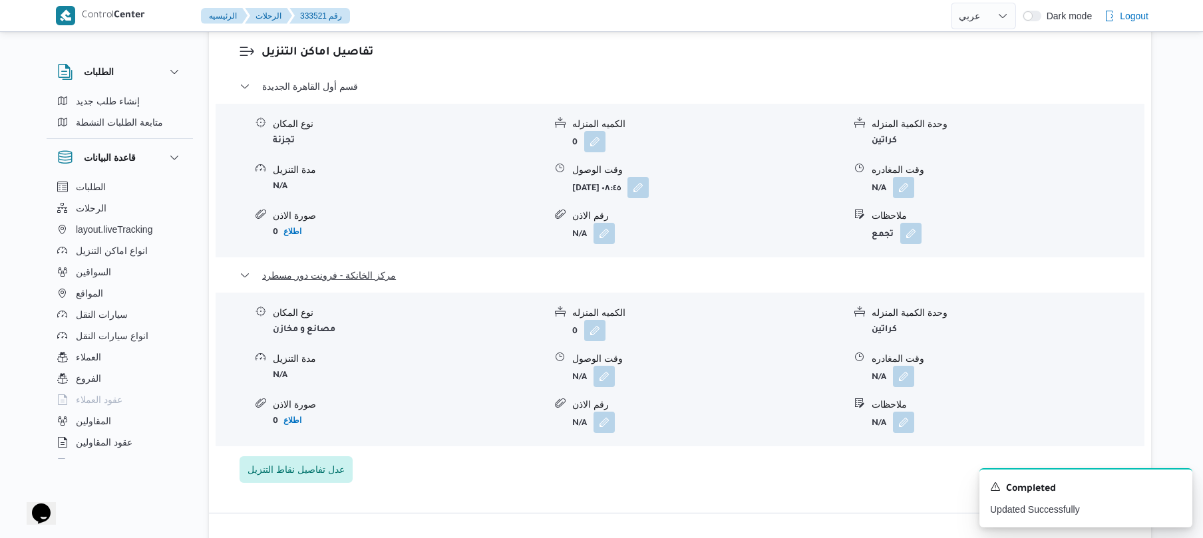
scroll to position [1171, 0]
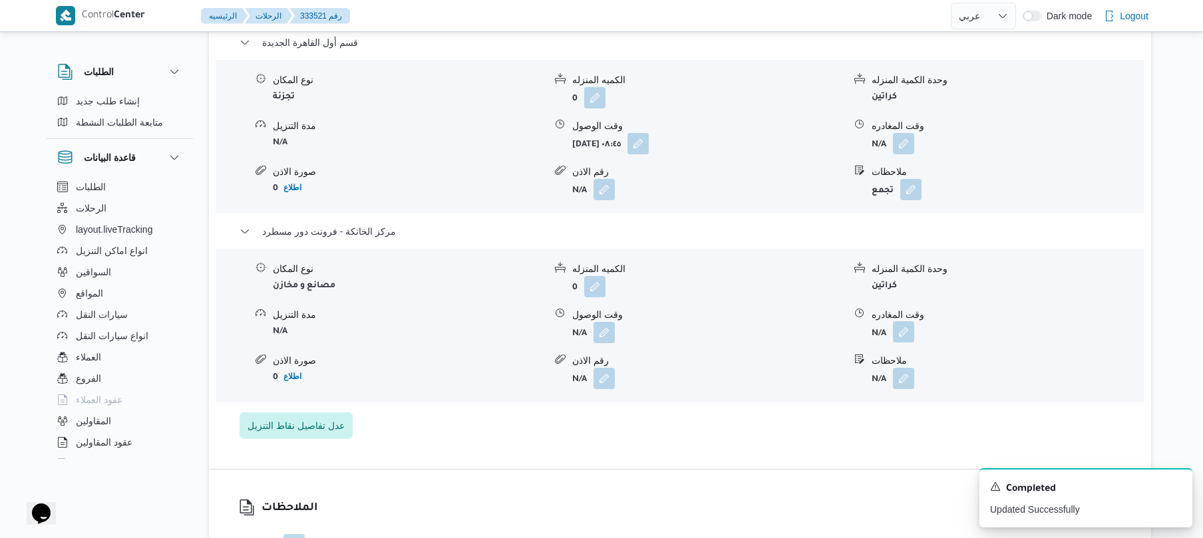
click at [909, 327] on button "button" at bounding box center [903, 331] width 21 height 21
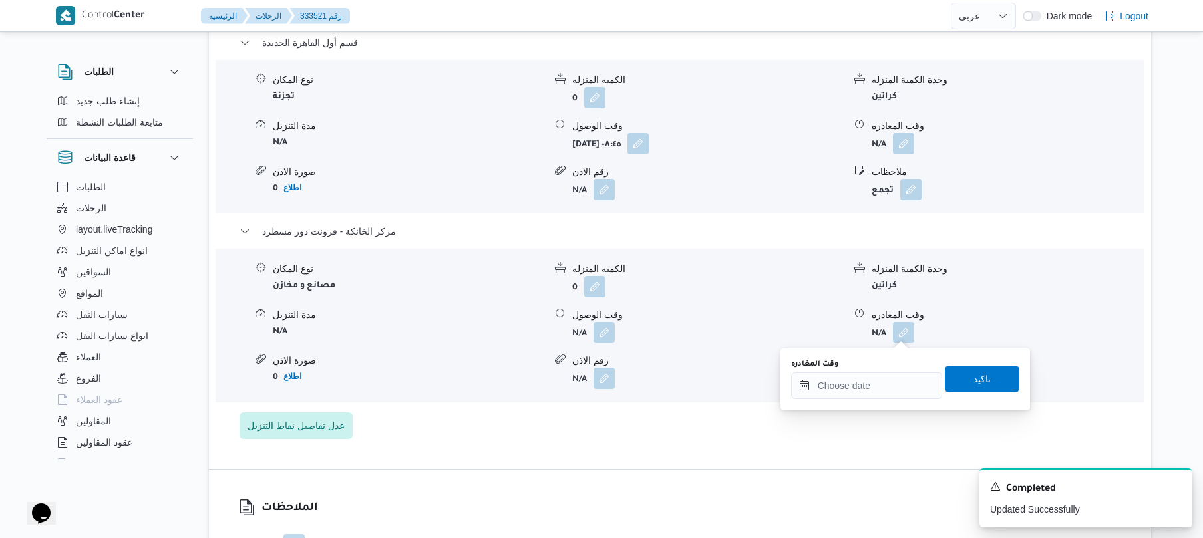
click at [839, 401] on div "You are in a dialog. To close this dialog, hit escape. وقت المغادره تاكيد" at bounding box center [906, 379] width 250 height 61
click at [851, 385] on input "وقت المغادره" at bounding box center [866, 386] width 151 height 27
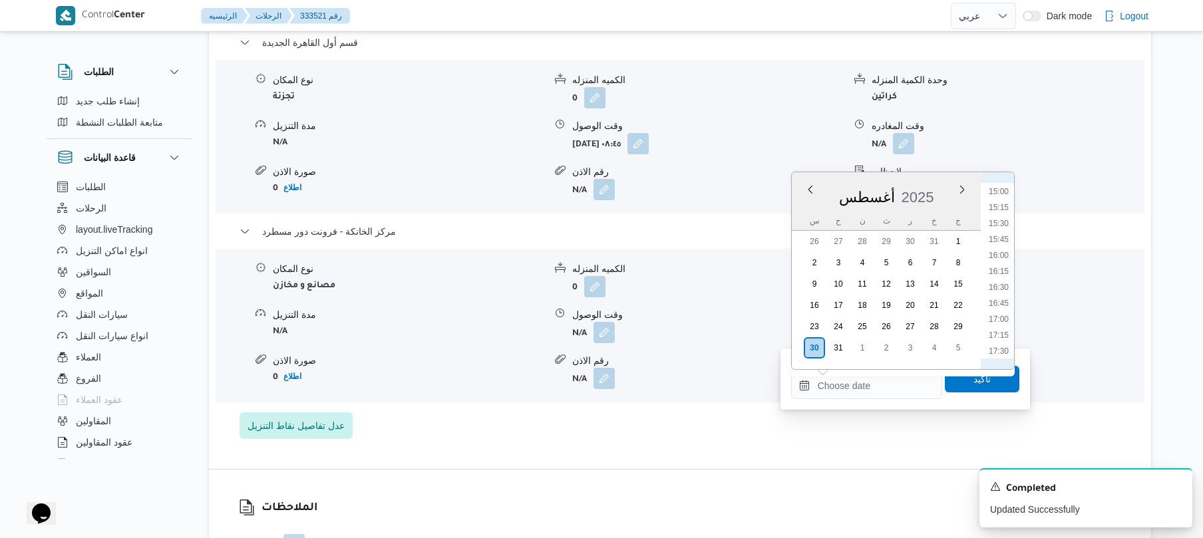
scroll to position [943, 0]
click at [999, 286] on li "16:15" at bounding box center [999, 284] width 31 height 13
type input "[DATE] ١٦:١٥"
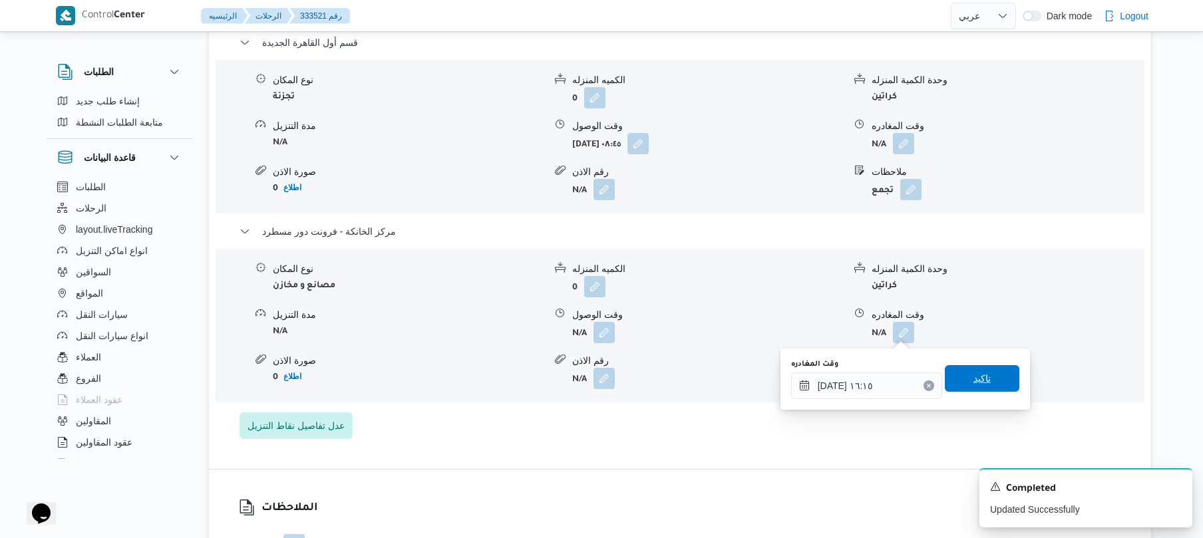
click at [974, 381] on span "تاكيد" at bounding box center [982, 379] width 17 height 16
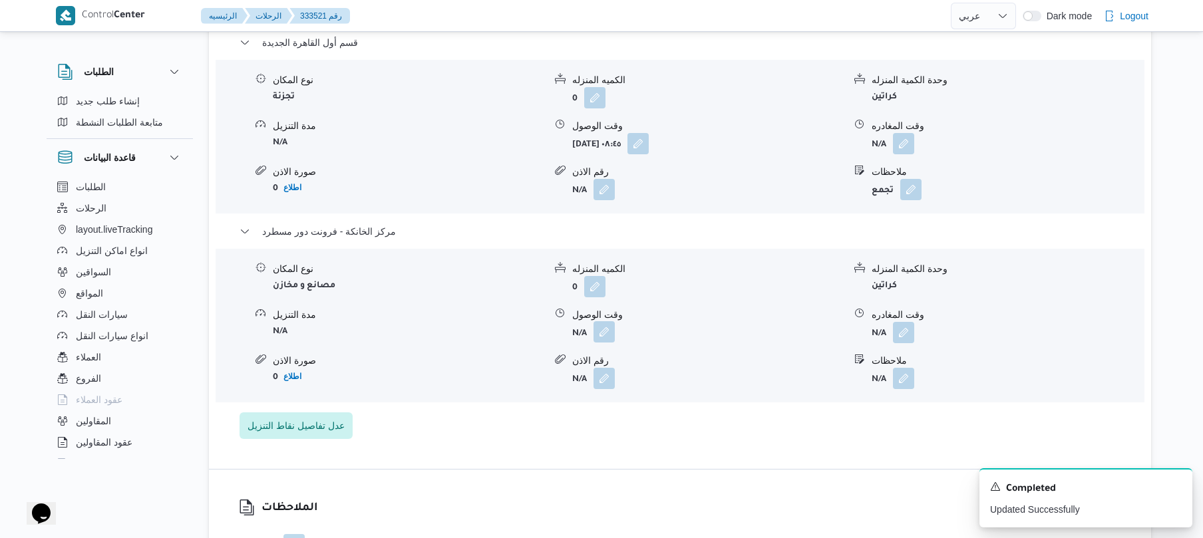
click at [602, 325] on button "button" at bounding box center [604, 331] width 21 height 21
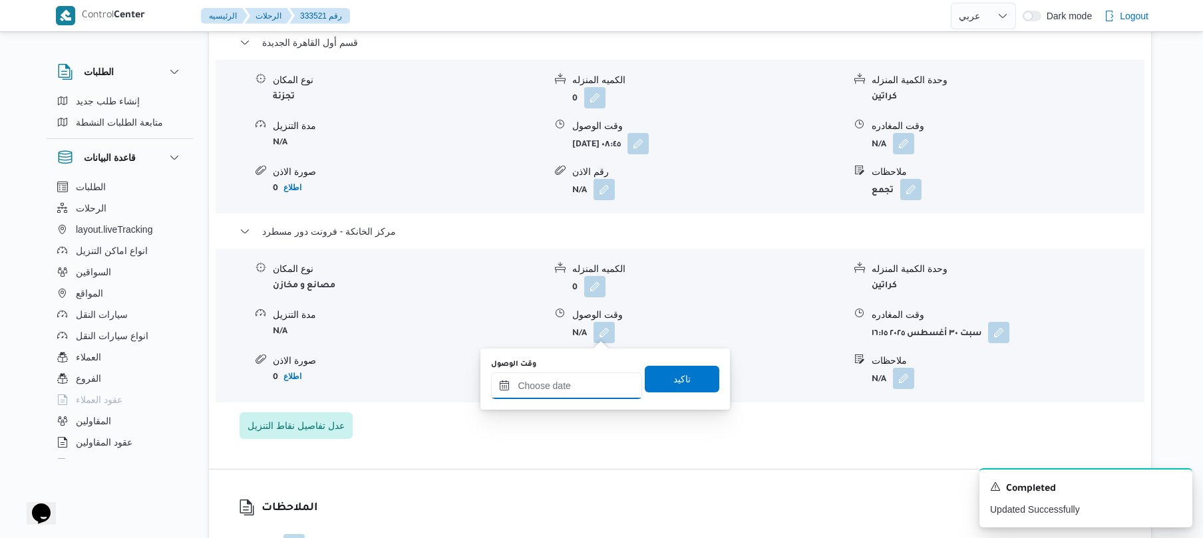
click at [592, 378] on input "وقت الوصول" at bounding box center [566, 386] width 151 height 27
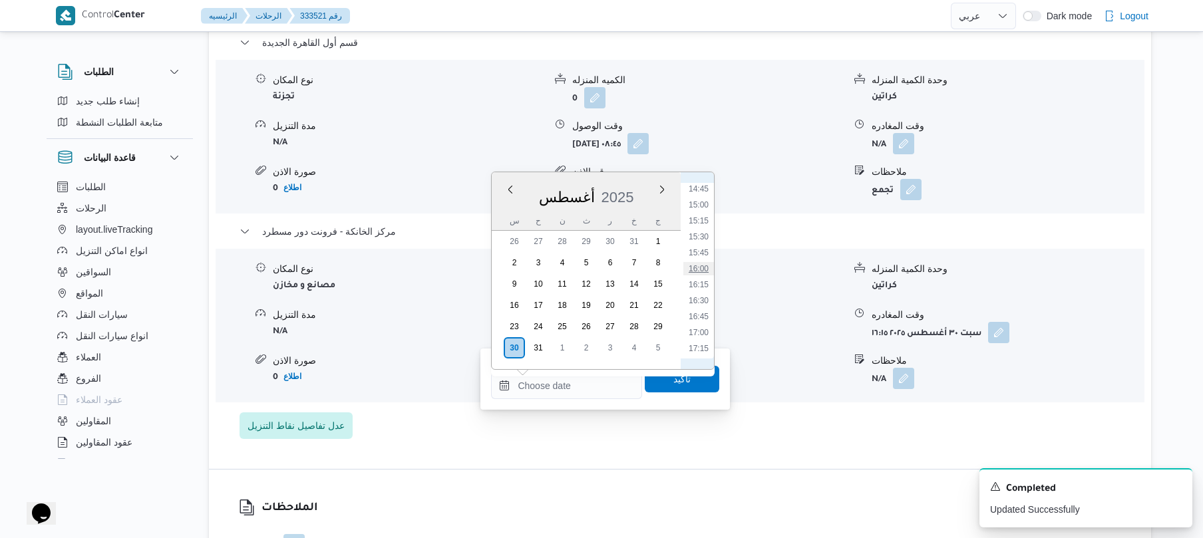
click at [700, 268] on li "16:00" at bounding box center [699, 268] width 31 height 13
type input "[DATE] ١٦:٠٠"
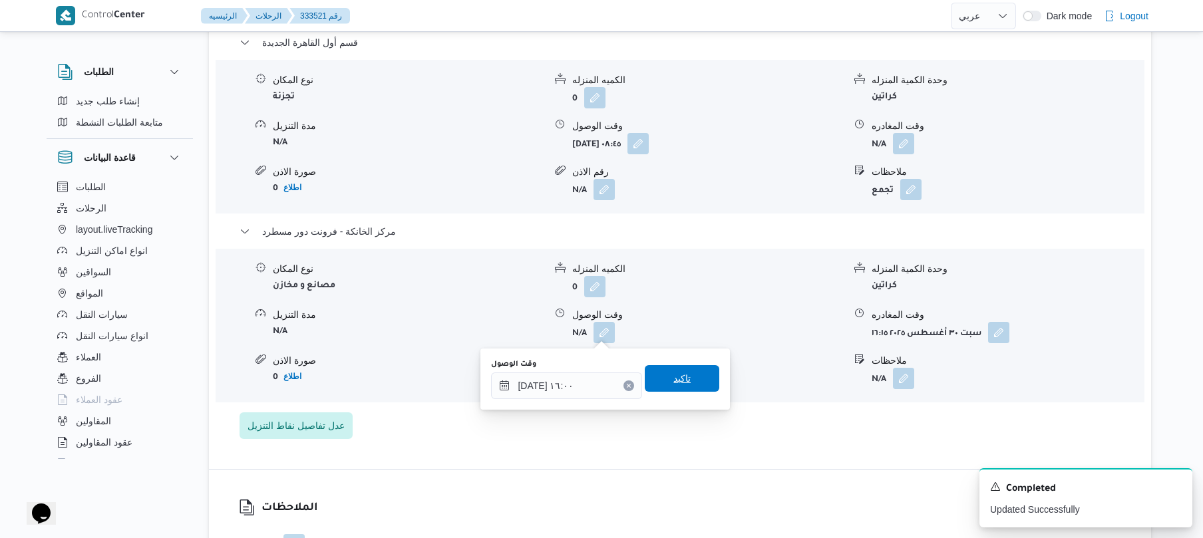
drag, startPoint x: 678, startPoint y: 375, endPoint x: 698, endPoint y: 383, distance: 22.1
click at [698, 383] on span "تاكيد" at bounding box center [682, 379] width 75 height 27
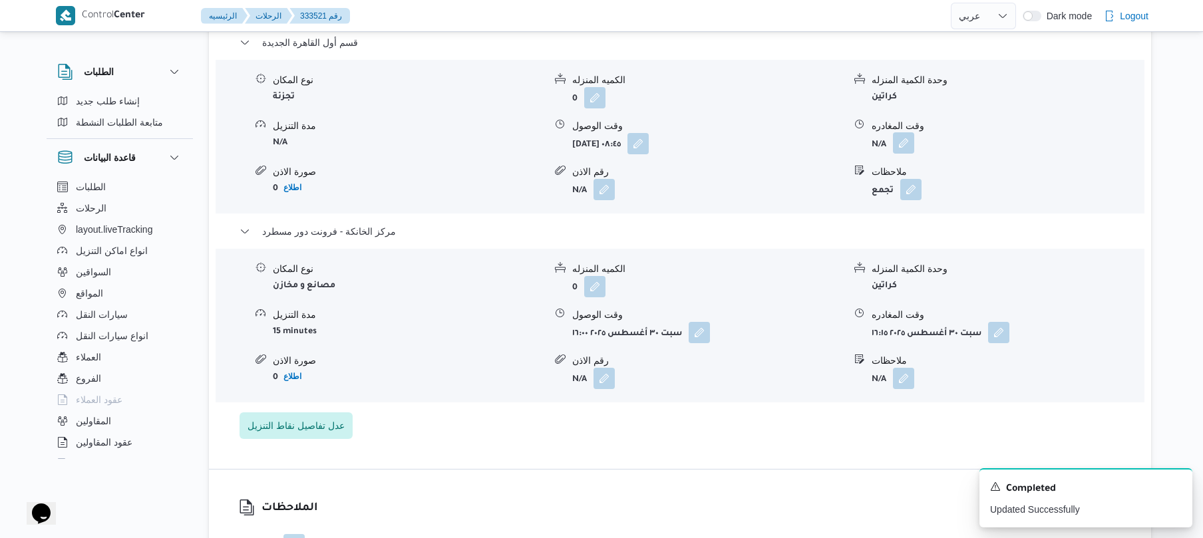
click at [901, 134] on button "button" at bounding box center [903, 142] width 21 height 21
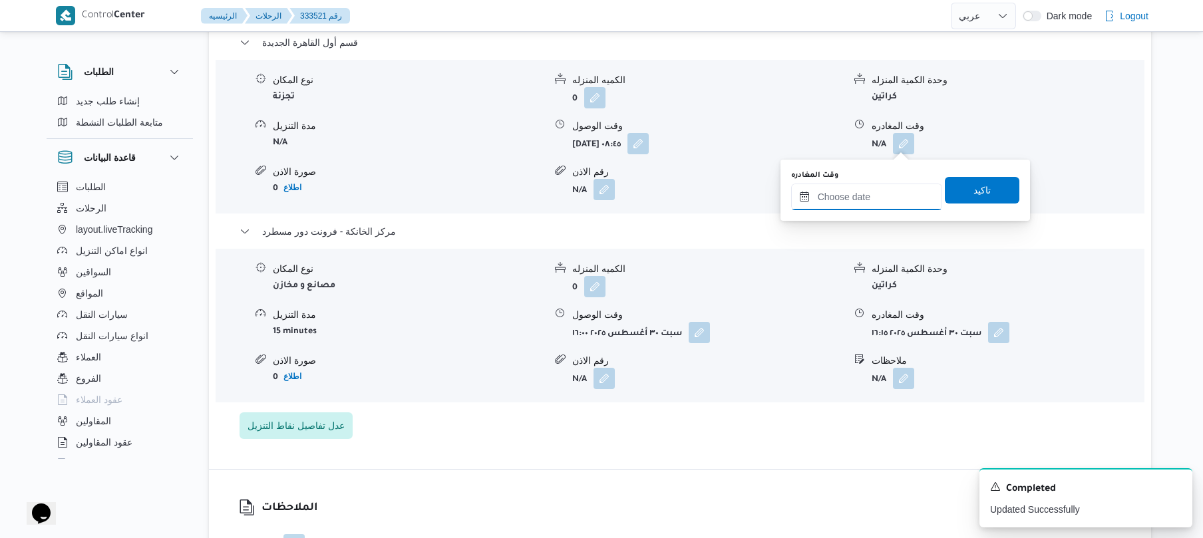
click at [866, 194] on input "وقت المغادره" at bounding box center [866, 197] width 151 height 27
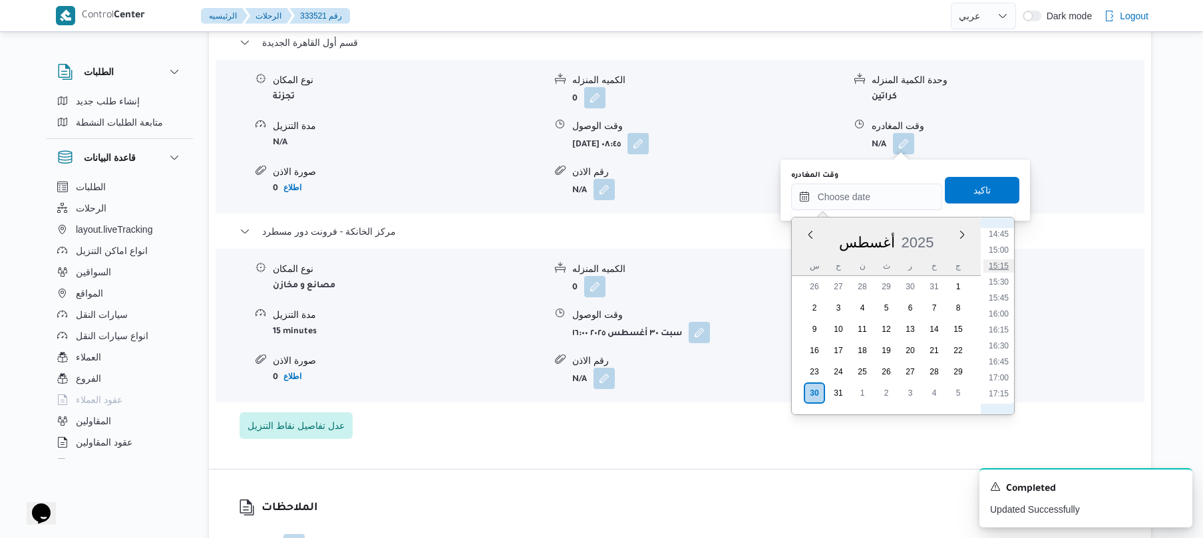
click at [1004, 264] on li "15:15" at bounding box center [999, 266] width 31 height 13
type input "٣٠/٠٨/٢٠٢٥ ١٥:١٥"
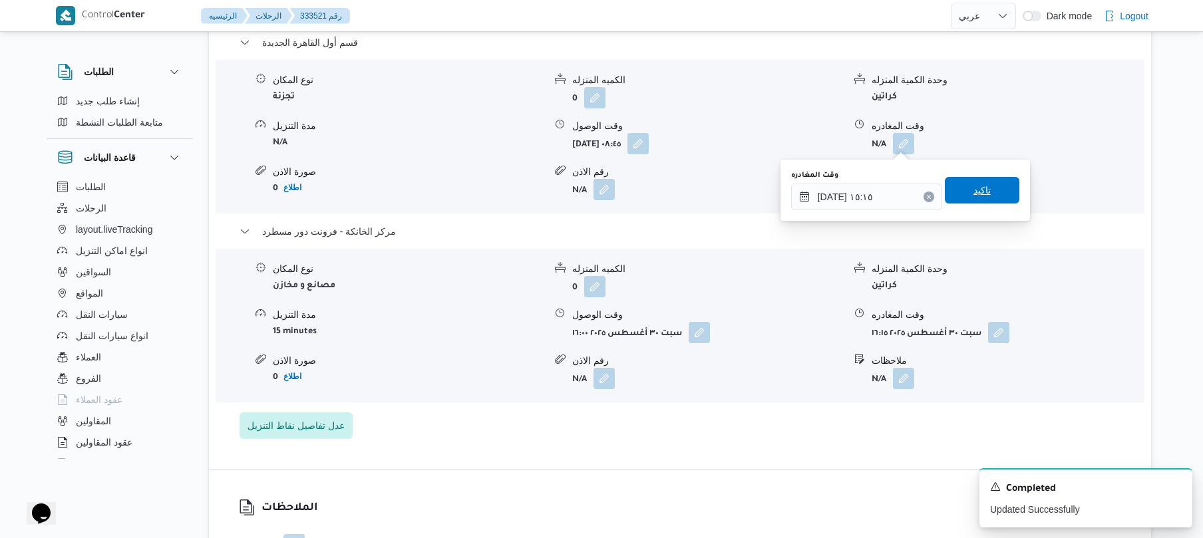
click at [988, 202] on span "تاكيد" at bounding box center [982, 190] width 75 height 27
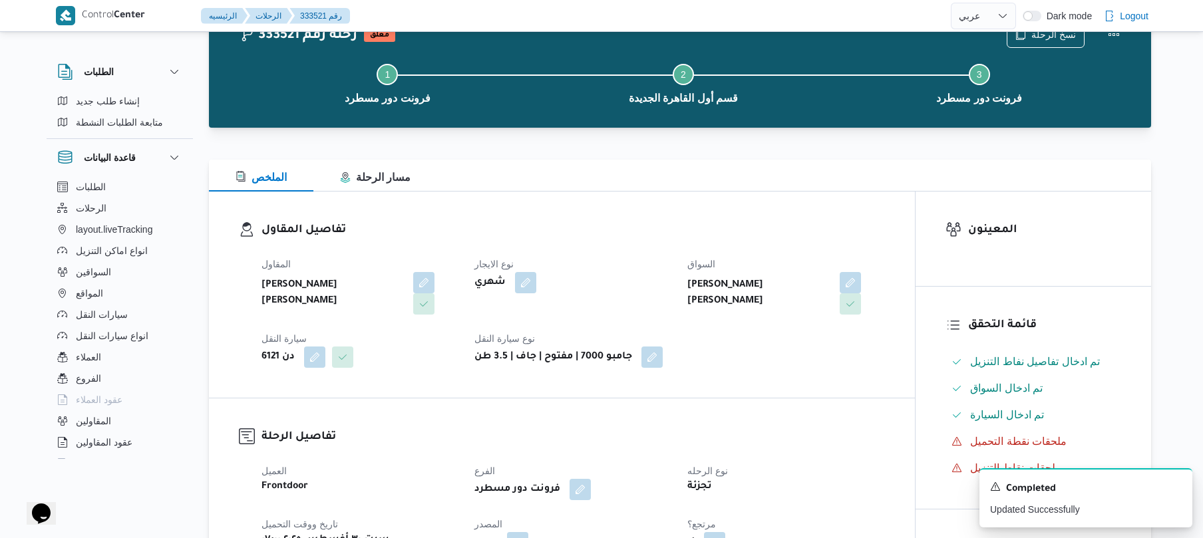
scroll to position [0, 0]
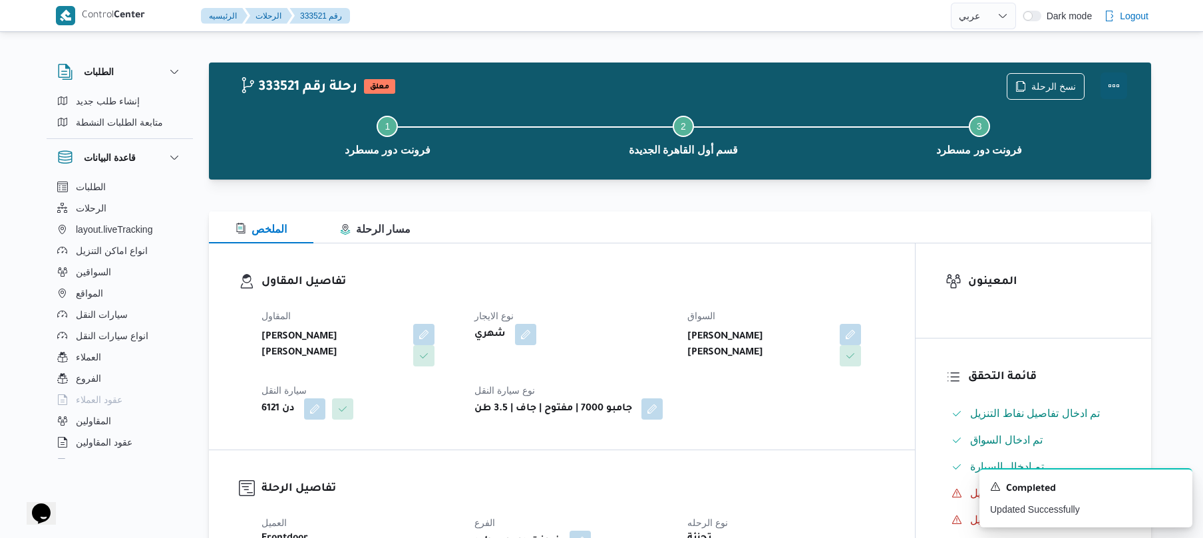
click at [1108, 84] on button "Actions" at bounding box center [1114, 86] width 27 height 27
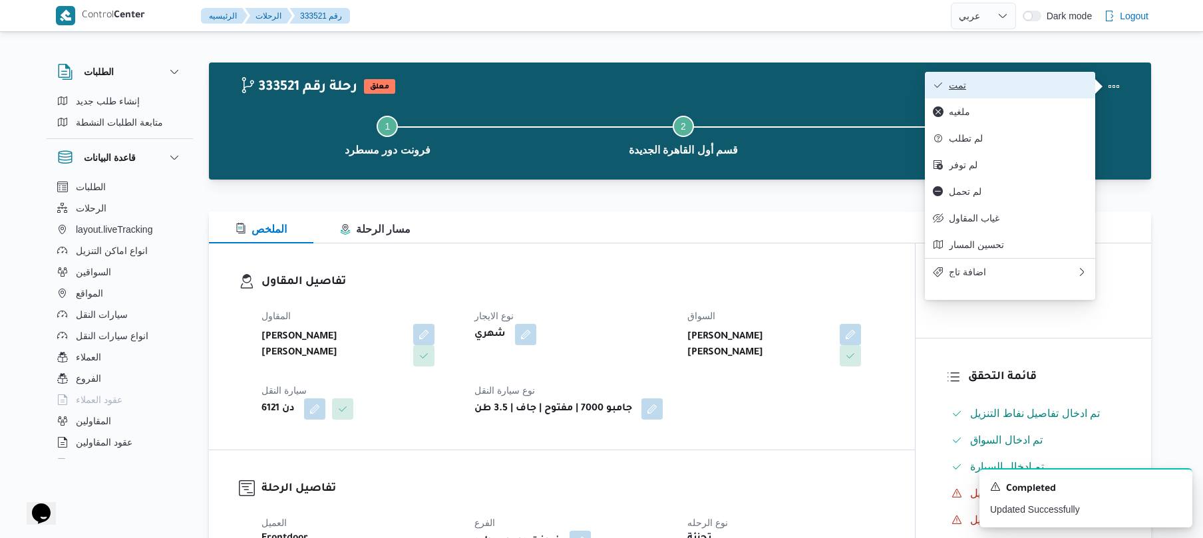
click at [986, 83] on span "تمت" at bounding box center [1018, 85] width 138 height 11
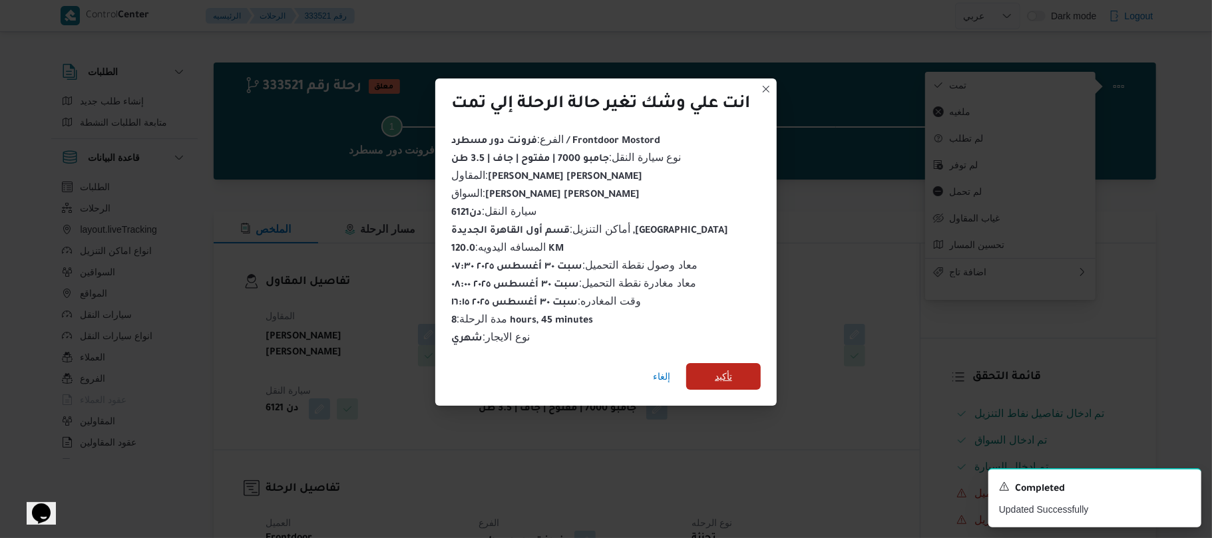
click at [738, 363] on span "تأكيد" at bounding box center [723, 376] width 75 height 27
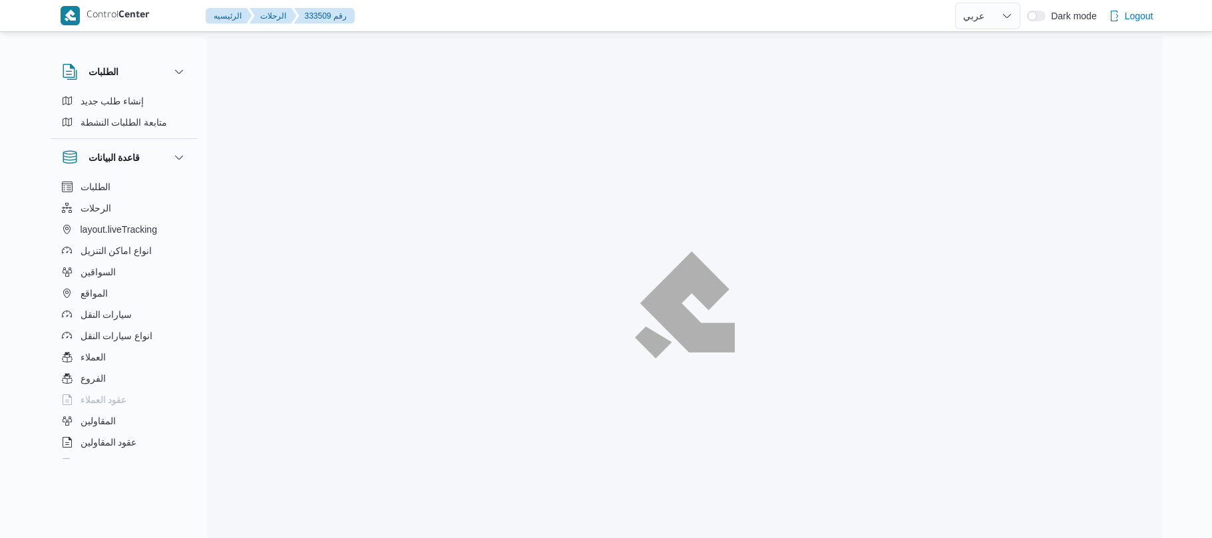
select select "ar"
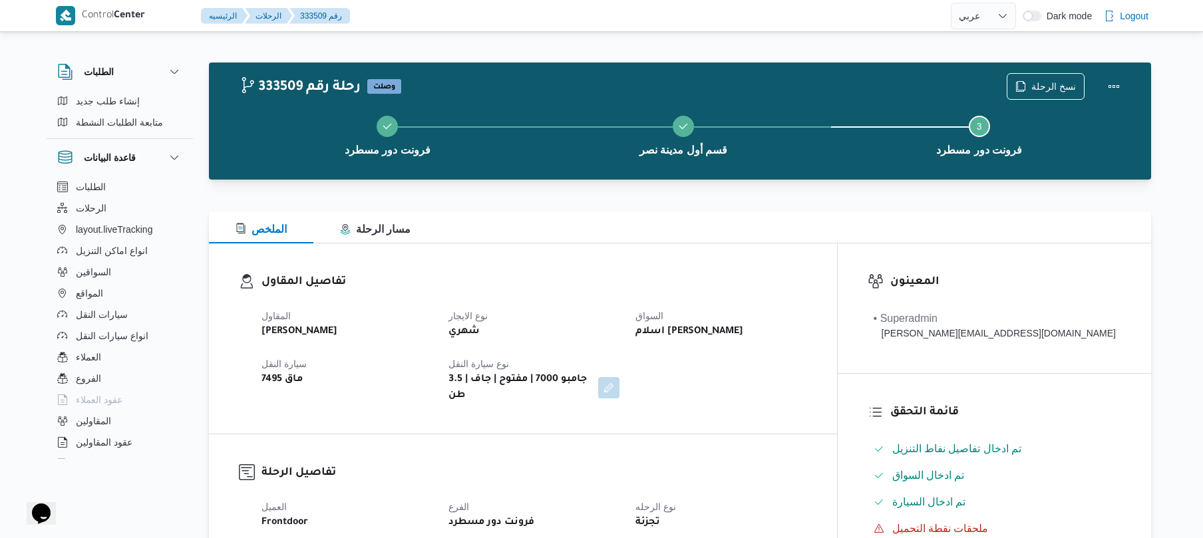
click at [573, 304] on div "المقاول [PERSON_NAME] نوع الايجار شهري السواق اسلام [PERSON_NAME] سيارة النقل م…" at bounding box center [535, 356] width 562 height 112
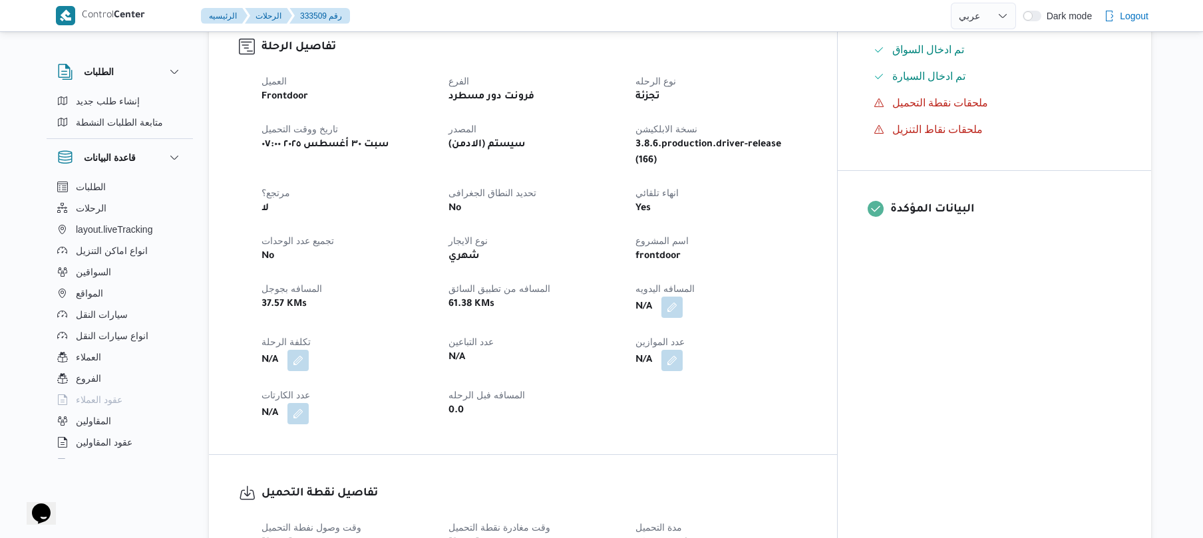
scroll to position [461, 0]
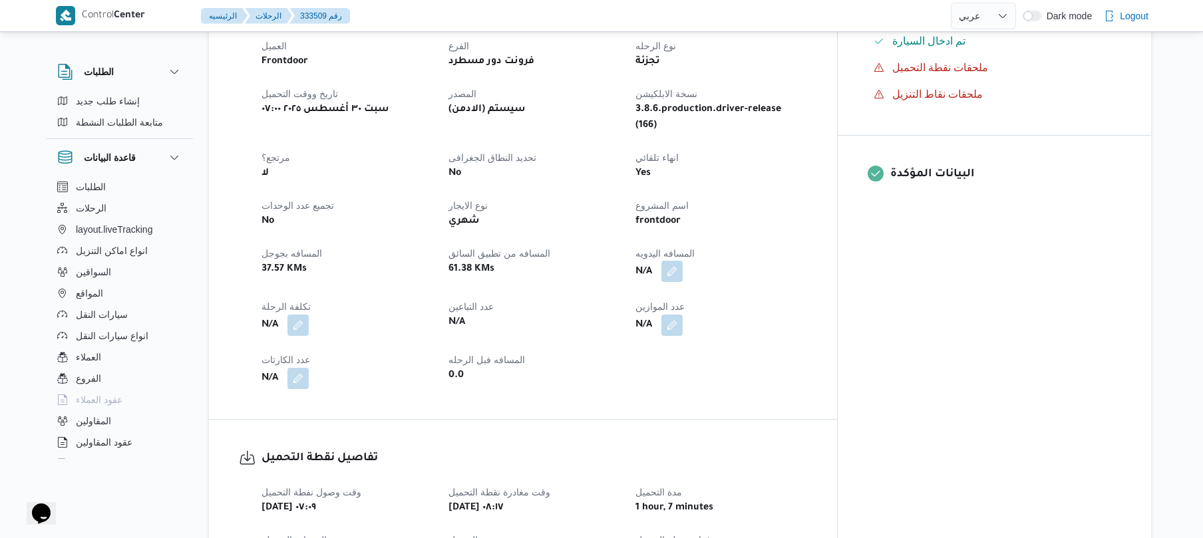
click at [683, 261] on button "button" at bounding box center [672, 271] width 21 height 21
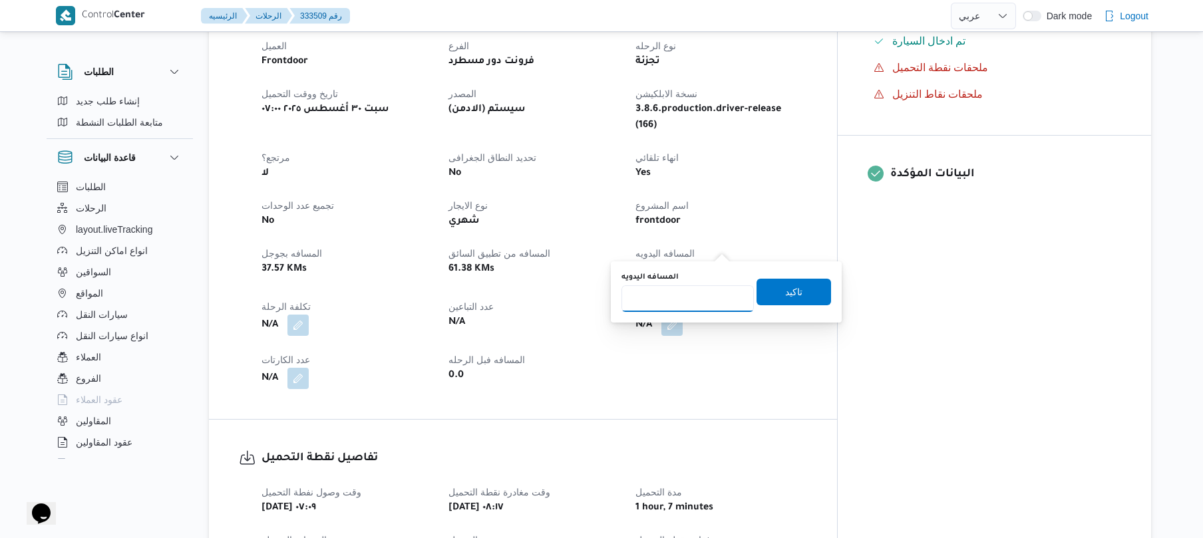
click at [690, 302] on input "المسافه اليدويه" at bounding box center [688, 299] width 132 height 27
type input "90"
click at [775, 288] on span "تاكيد" at bounding box center [794, 291] width 75 height 27
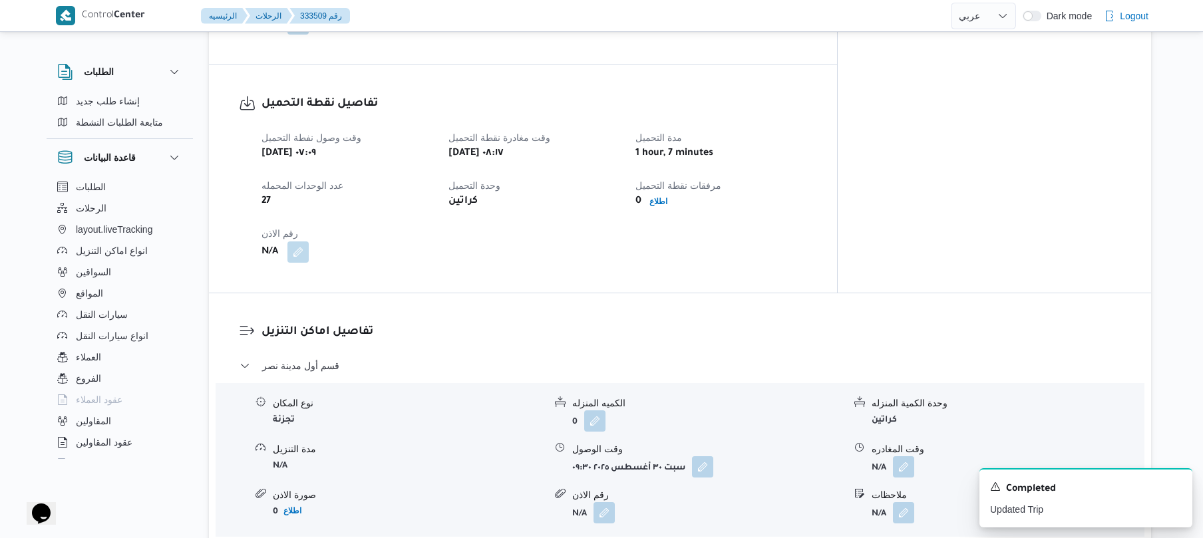
scroll to position [852, 0]
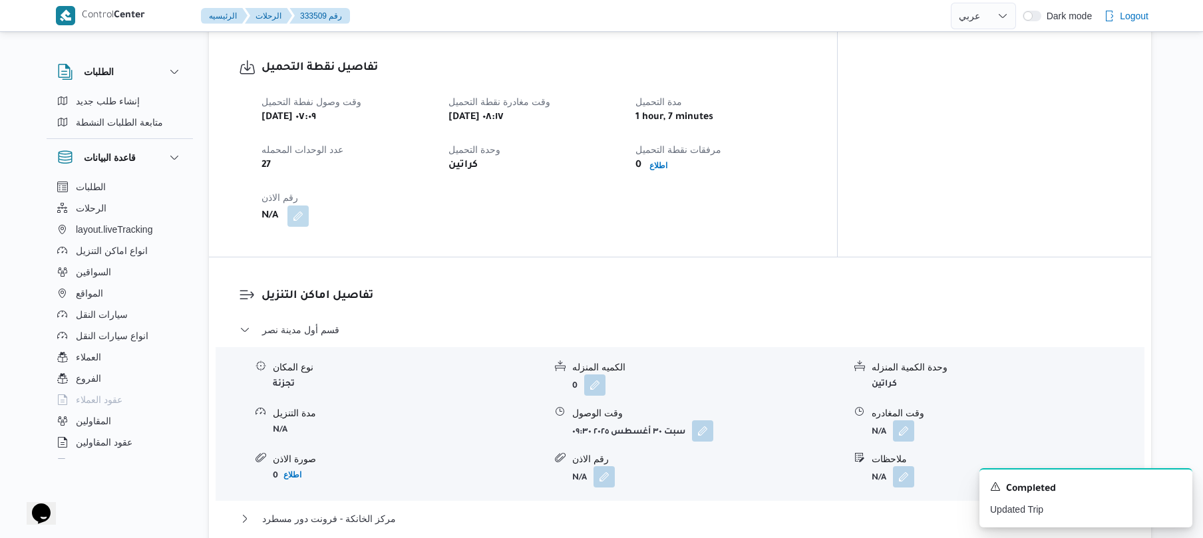
click at [653, 190] on div "وقت وصول نفطة التحميل [DATE] ٠٧:٠٩ وقت مغادرة نقطة التحميل [DATE] ٠٨:١٧ مدة الت…" at bounding box center [535, 160] width 562 height 149
click at [1180, 487] on icon "Dismiss toast" at bounding box center [1176, 486] width 11 height 11
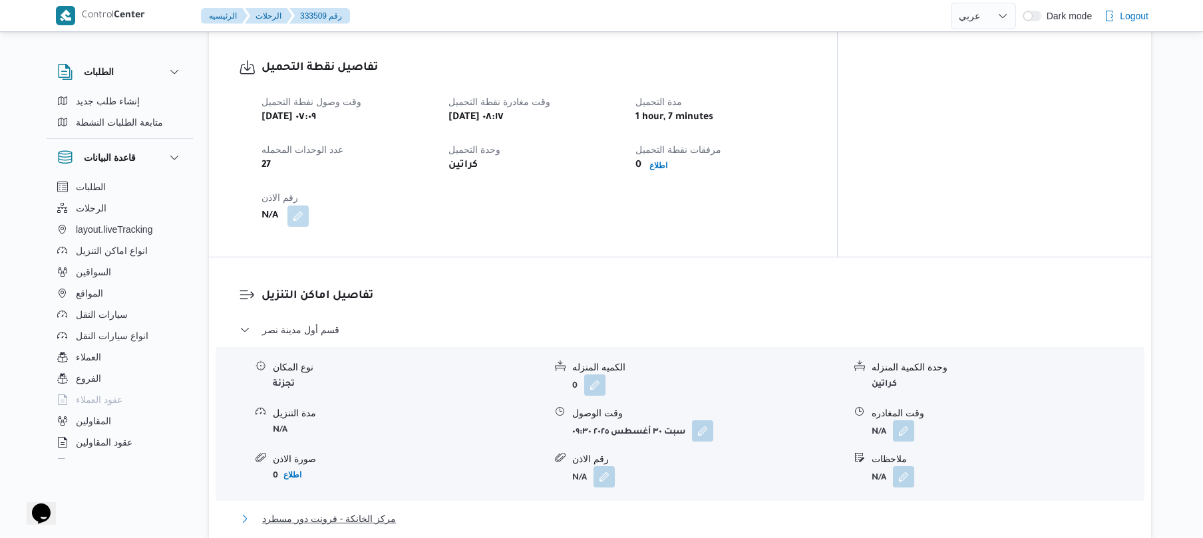
click at [909, 511] on button "مركز الخانكة - فرونت دور مسطرد" at bounding box center [681, 519] width 882 height 16
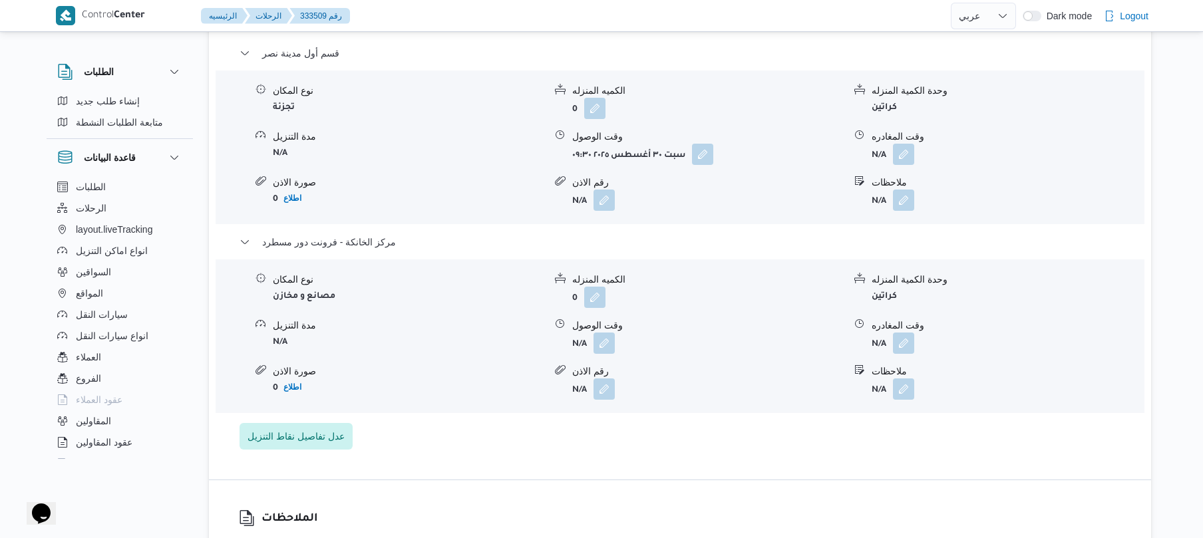
scroll to position [1136, 0]
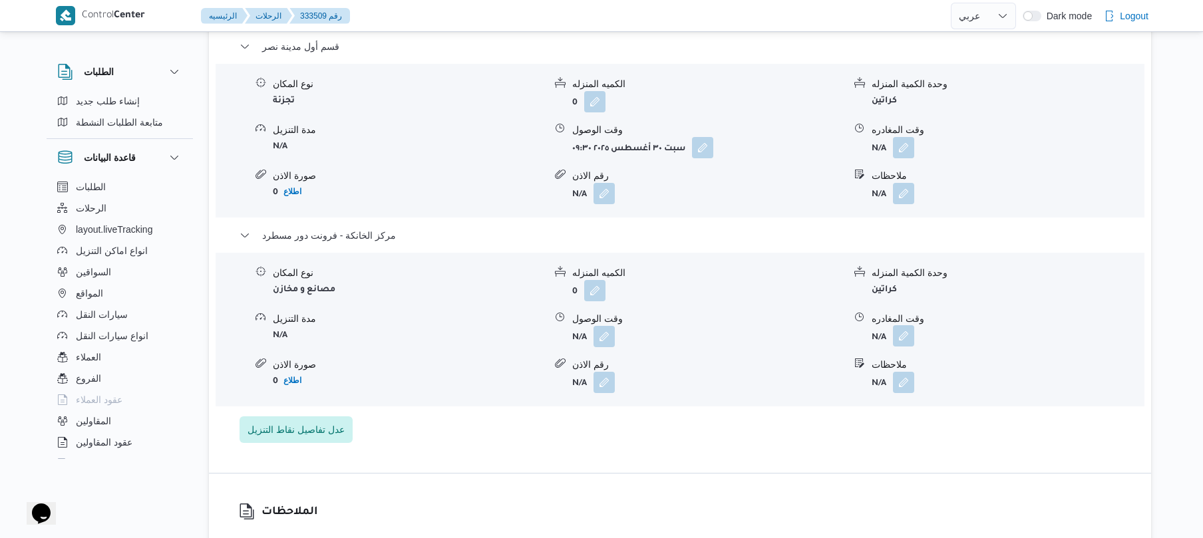
click at [907, 325] on button "button" at bounding box center [903, 335] width 21 height 21
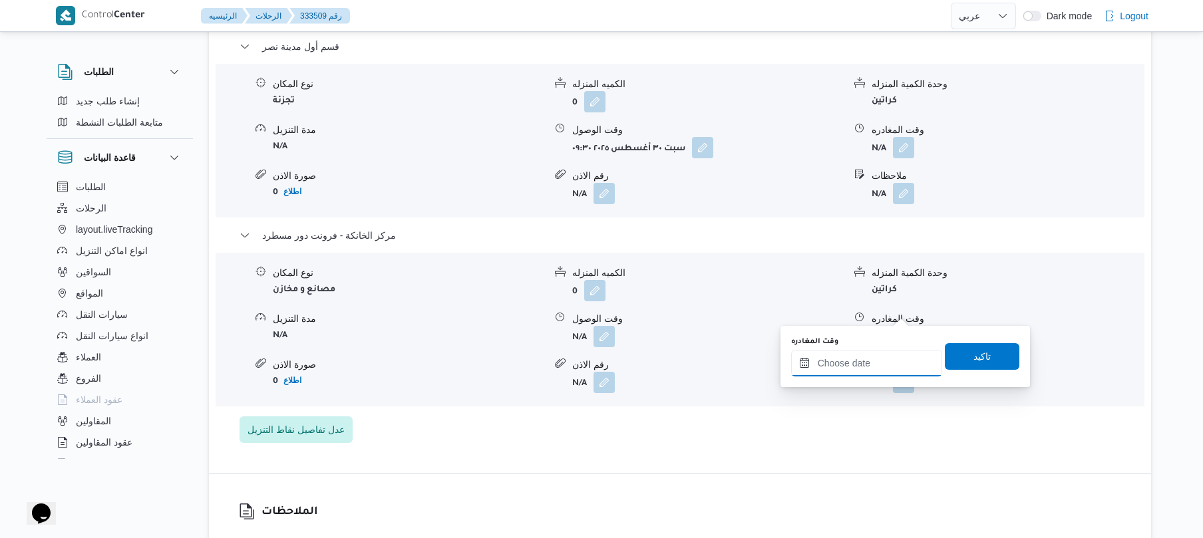
click at [863, 363] on input "وقت المغادره" at bounding box center [866, 363] width 151 height 27
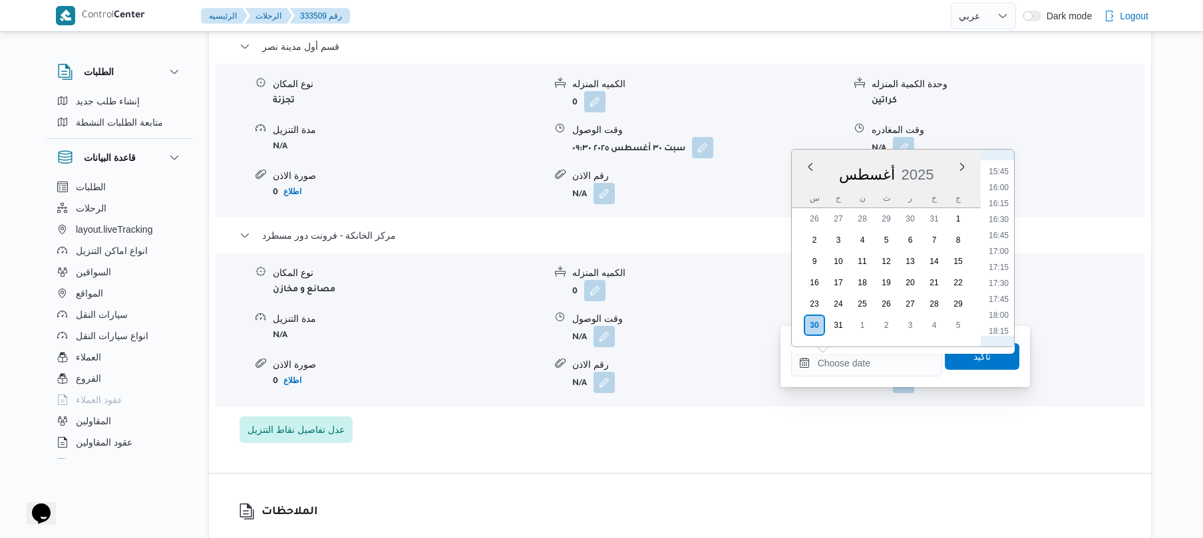
scroll to position [943, 0]
click at [1004, 259] on li "16:15" at bounding box center [999, 262] width 31 height 13
type input "٣٠/٠٨/٢٠٢٥ ١٦:١٥"
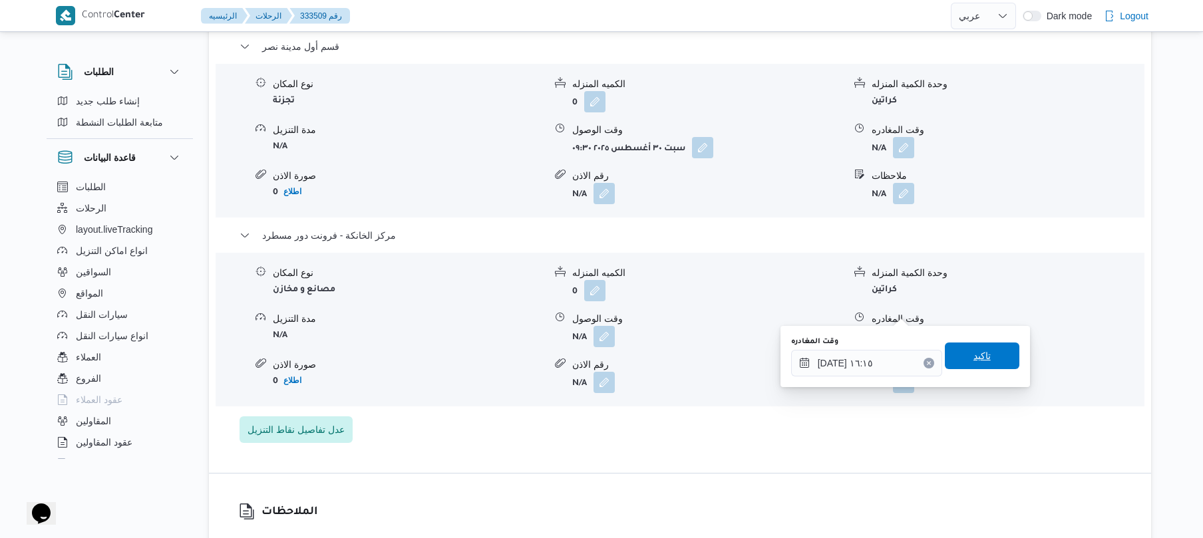
click at [974, 355] on span "تاكيد" at bounding box center [982, 356] width 17 height 16
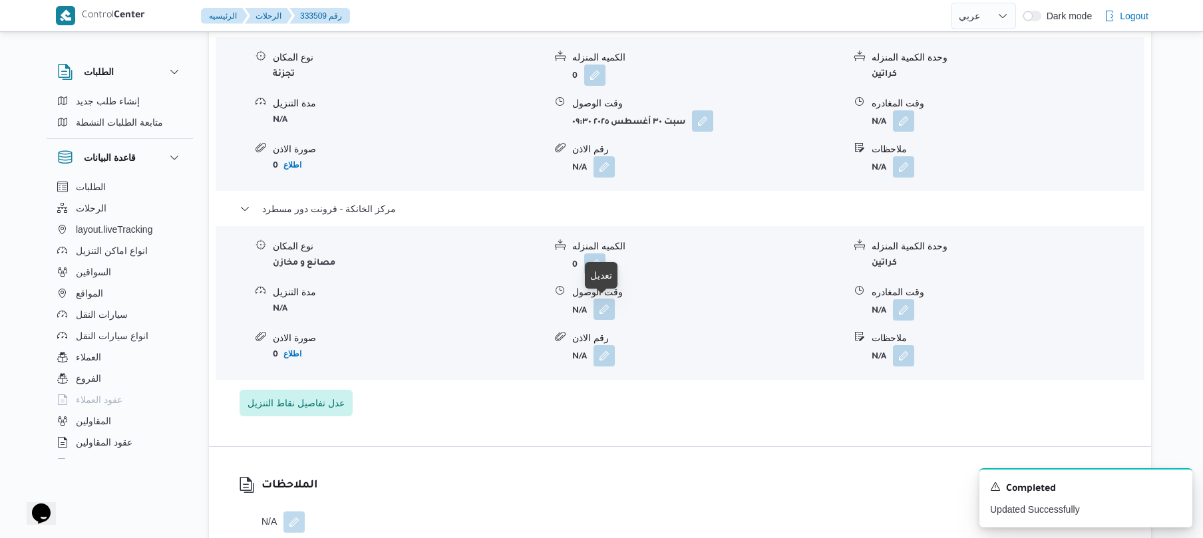
click at [612, 313] on button "button" at bounding box center [604, 309] width 21 height 21
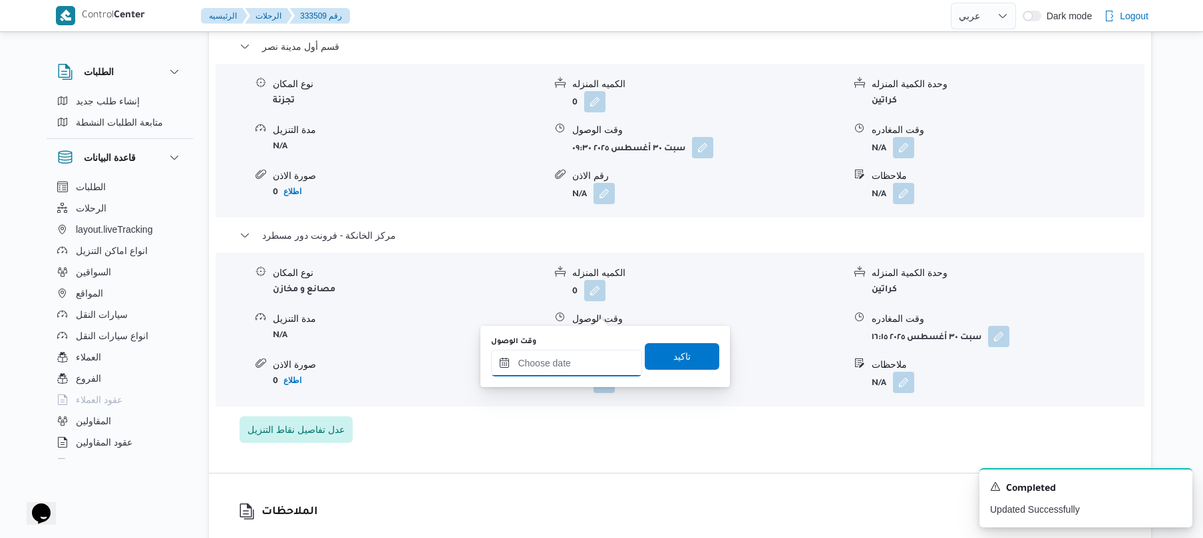
click at [581, 362] on input "وقت الوصول" at bounding box center [566, 363] width 151 height 27
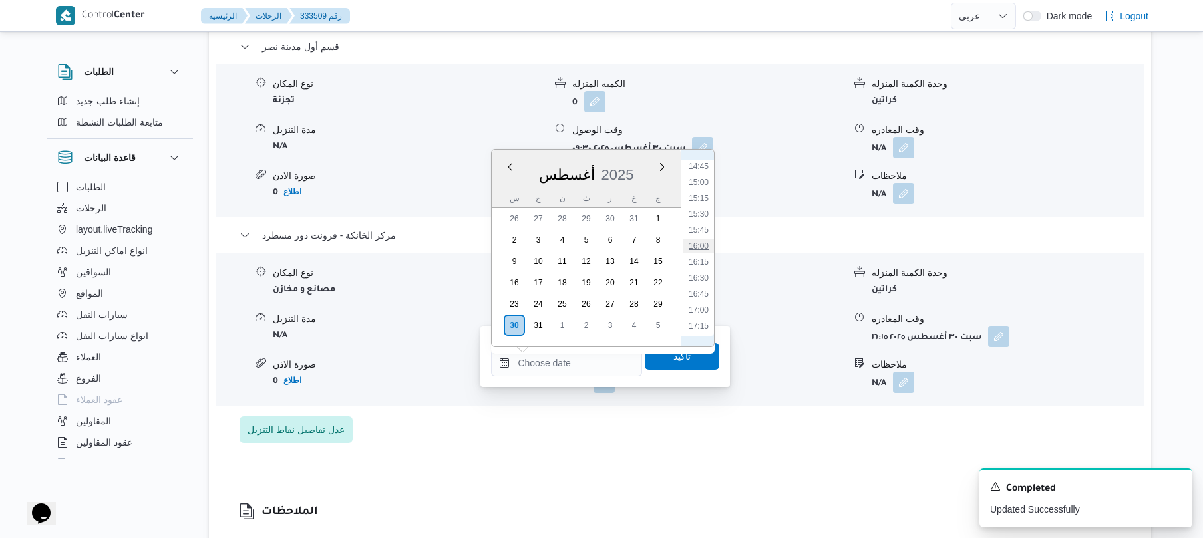
click at [698, 243] on li "16:00" at bounding box center [699, 246] width 31 height 13
type input "٣٠/٠٨/٢٠٢٥ ١٦:٠٠"
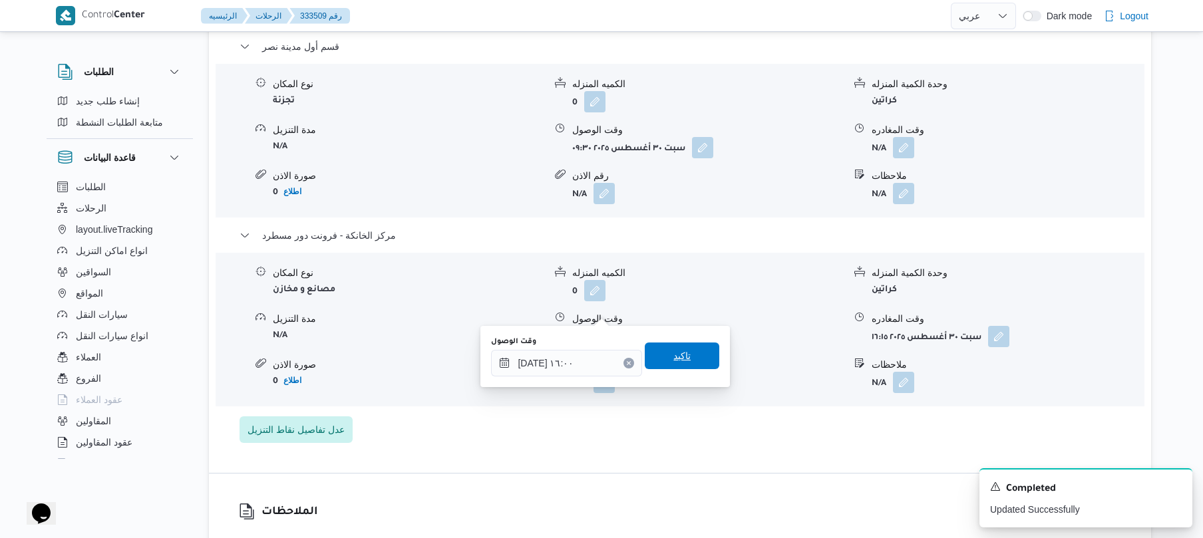
click at [674, 354] on span "تاكيد" at bounding box center [682, 356] width 17 height 16
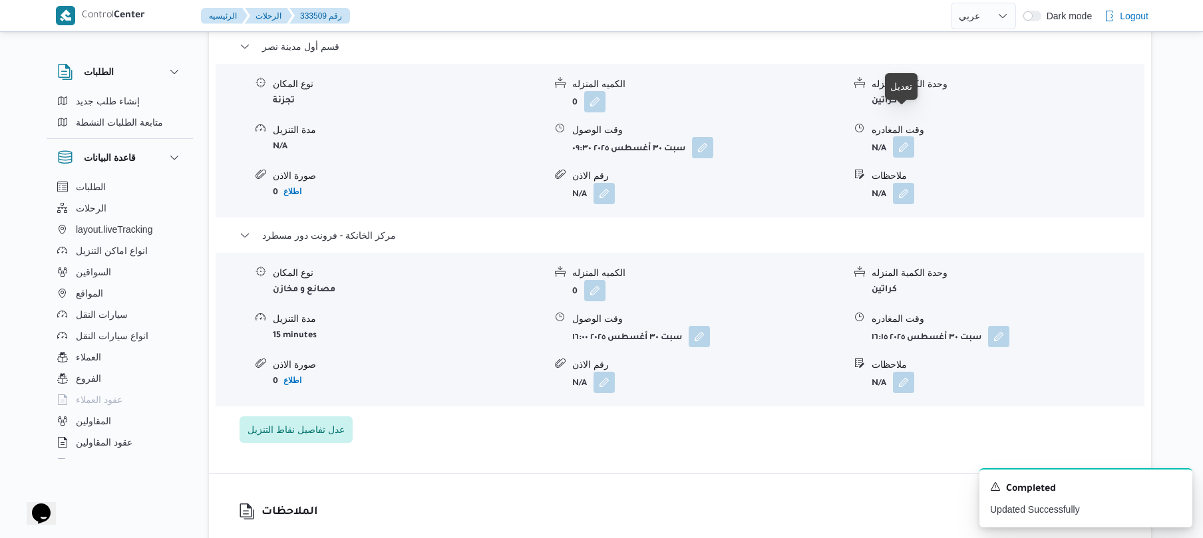
click at [906, 136] on button "button" at bounding box center [903, 146] width 21 height 21
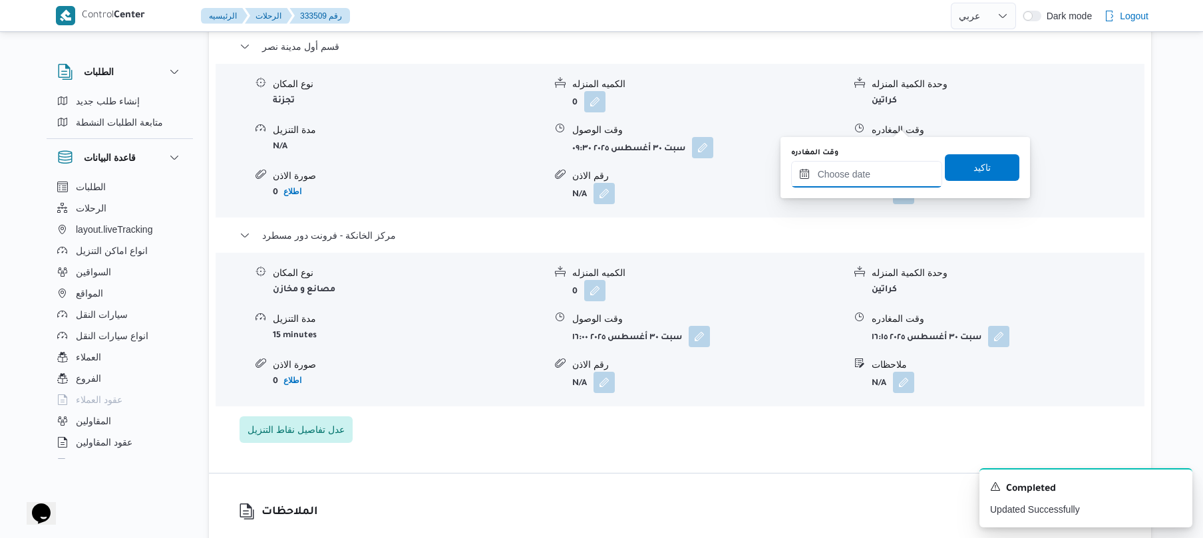
click at [847, 165] on input "وقت المغادره" at bounding box center [866, 174] width 151 height 27
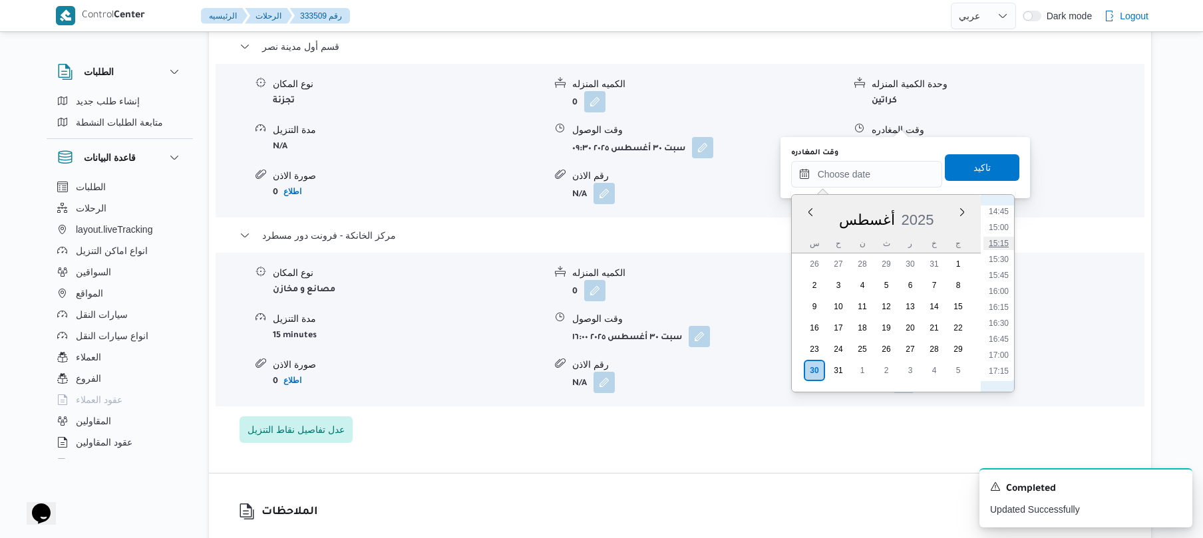
click at [997, 248] on li "15:15" at bounding box center [999, 243] width 31 height 13
type input "٣٠/٠٨/٢٠٢٥ ١٥:١٥"
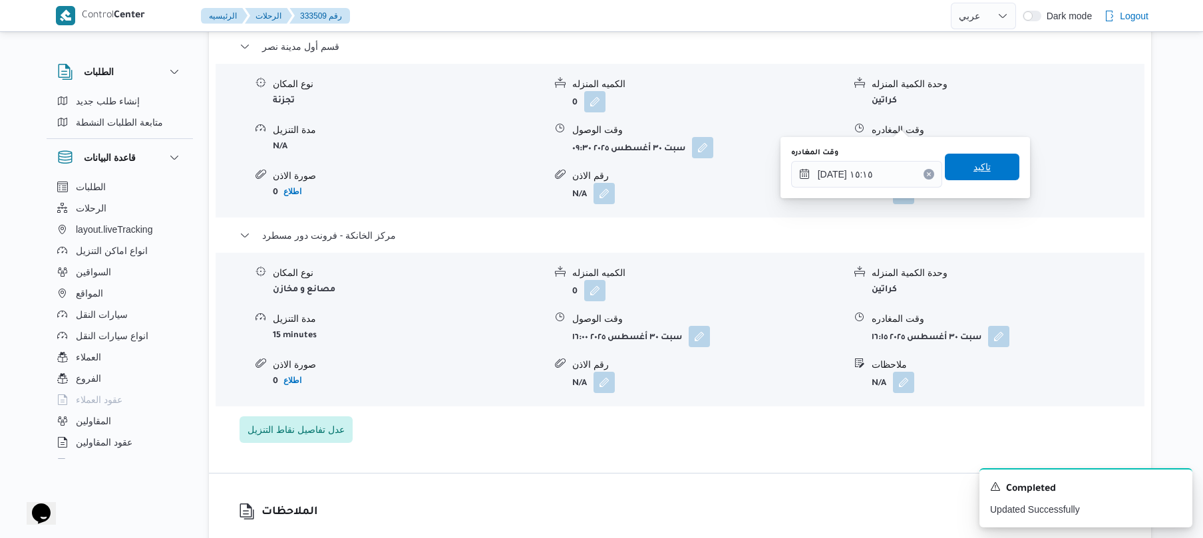
click at [988, 164] on span "تاكيد" at bounding box center [982, 167] width 75 height 27
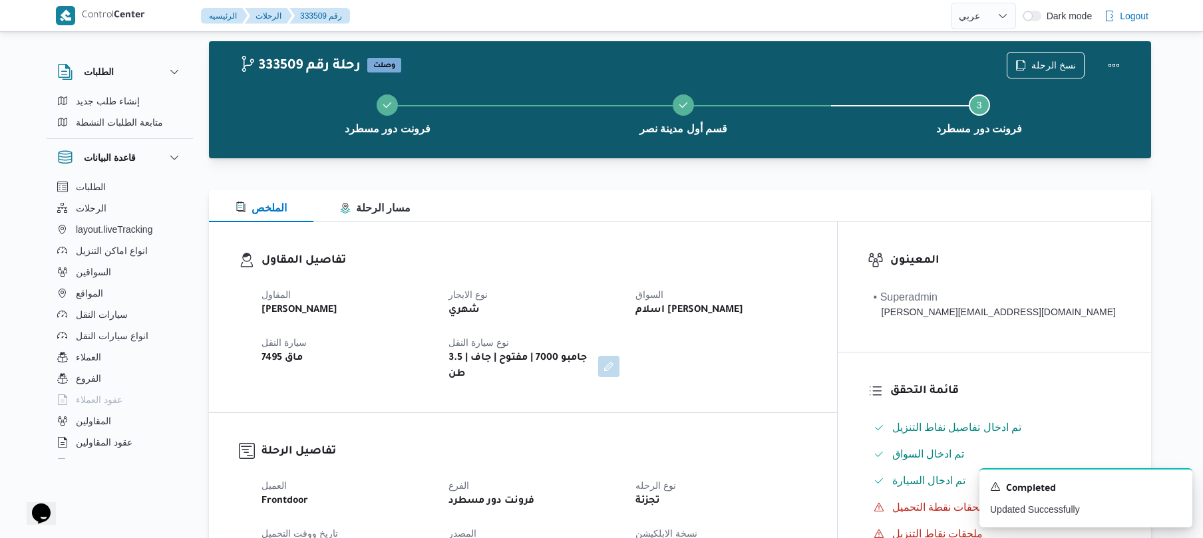
scroll to position [0, 0]
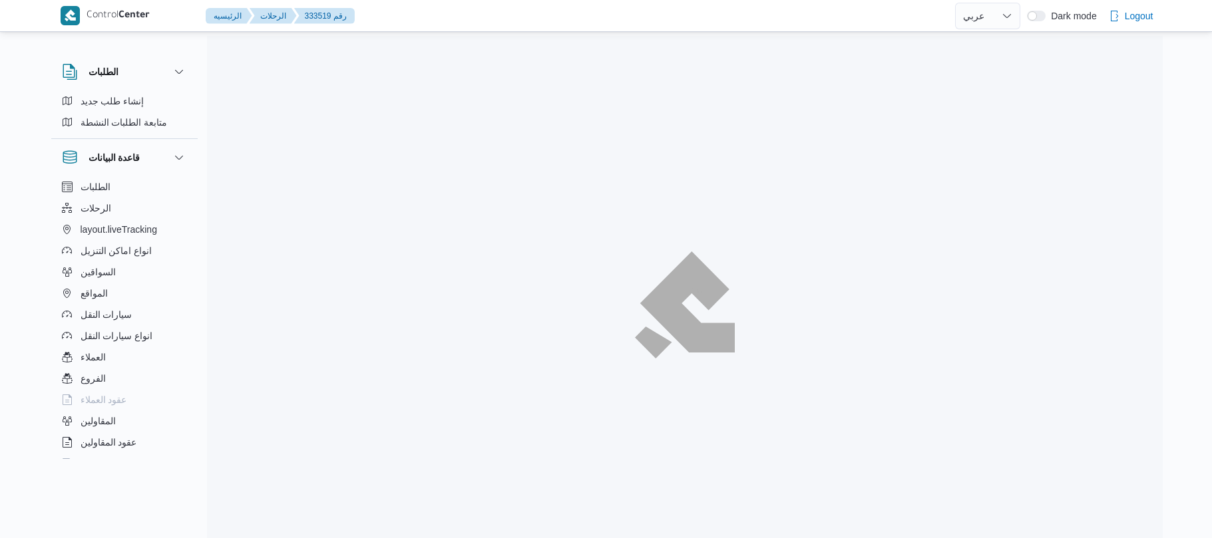
select select "ar"
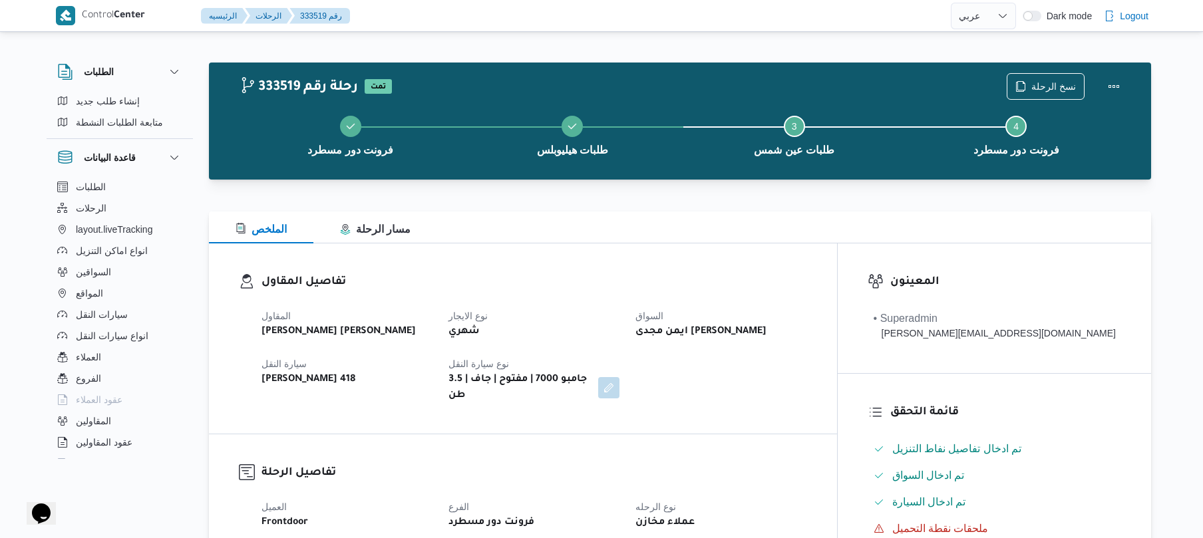
click at [709, 206] on div at bounding box center [680, 204] width 943 height 16
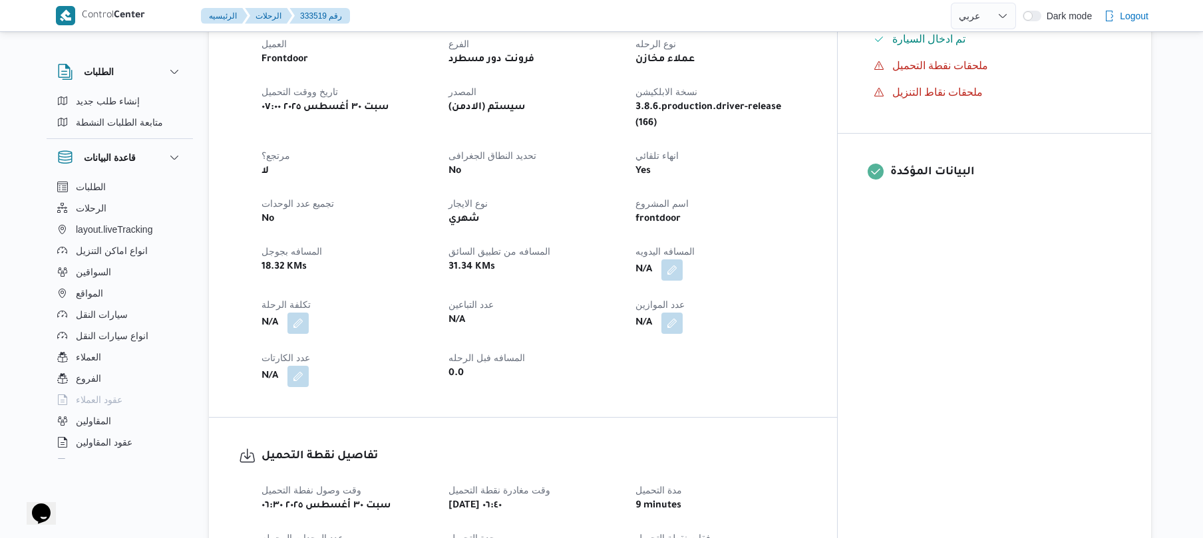
scroll to position [461, 0]
click at [683, 261] on button "button" at bounding box center [672, 271] width 21 height 21
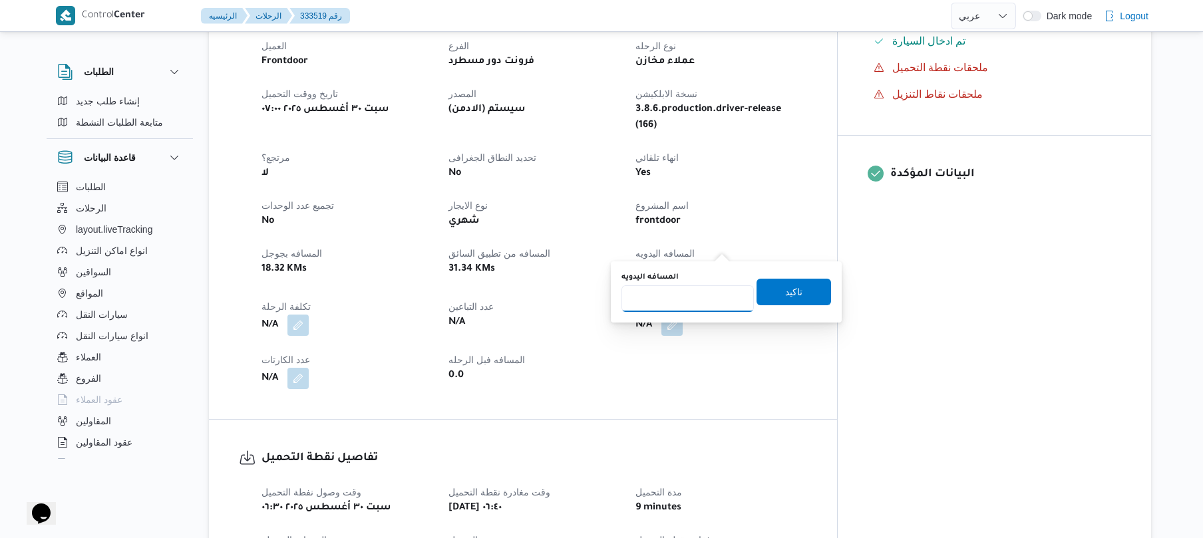
click at [690, 294] on input "المسافه اليدويه" at bounding box center [688, 299] width 132 height 27
type input "70"
click at [791, 291] on span "تاكيد" at bounding box center [793, 292] width 17 height 16
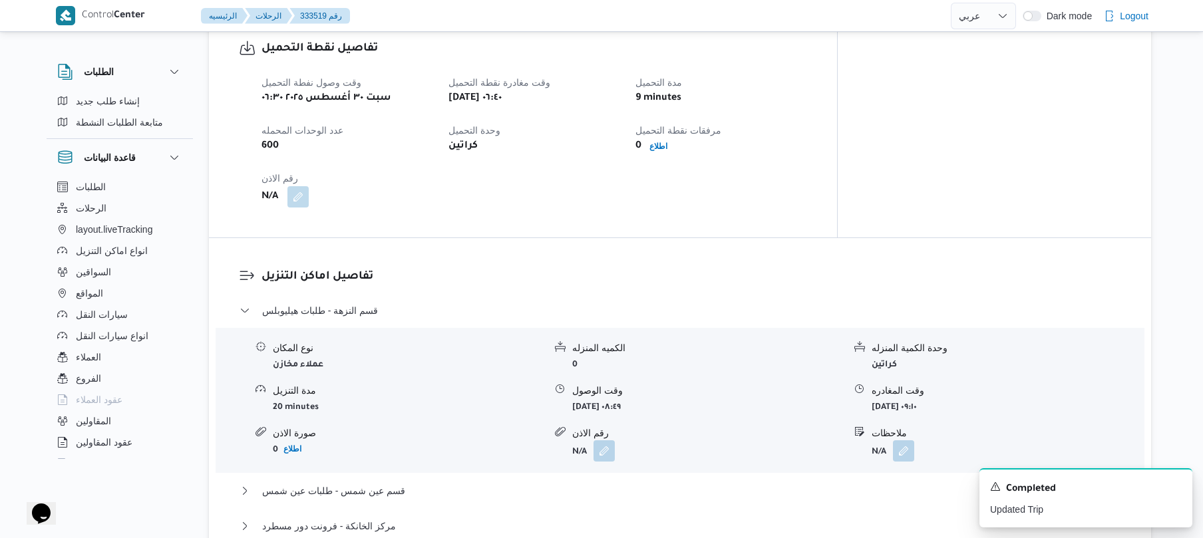
scroll to position [887, 0]
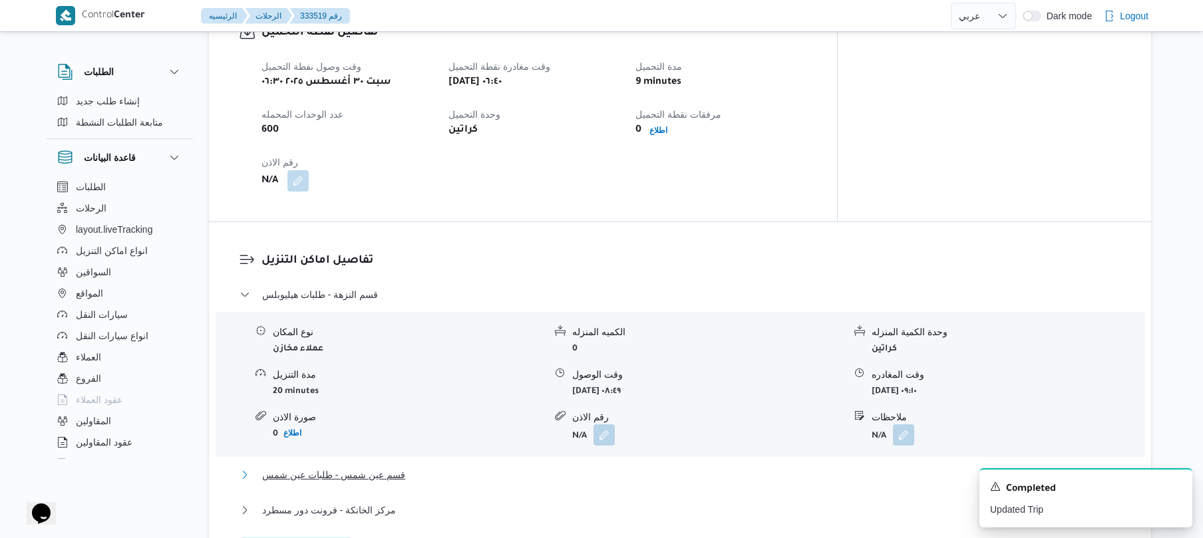
click at [525, 467] on button "قسم عين شمس - طلبات عين شمس" at bounding box center [681, 475] width 882 height 16
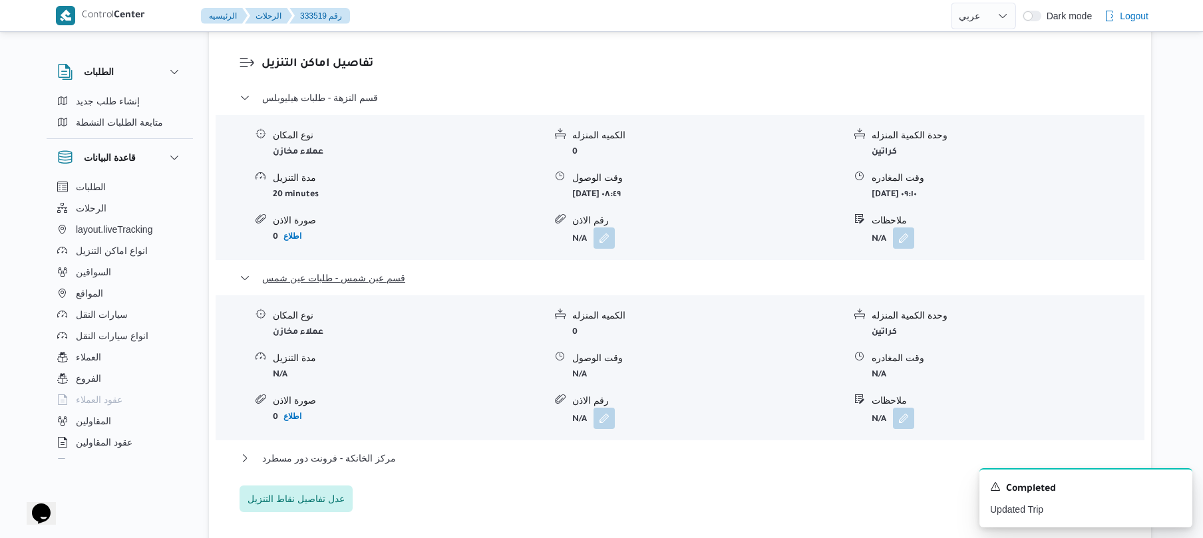
scroll to position [1100, 0]
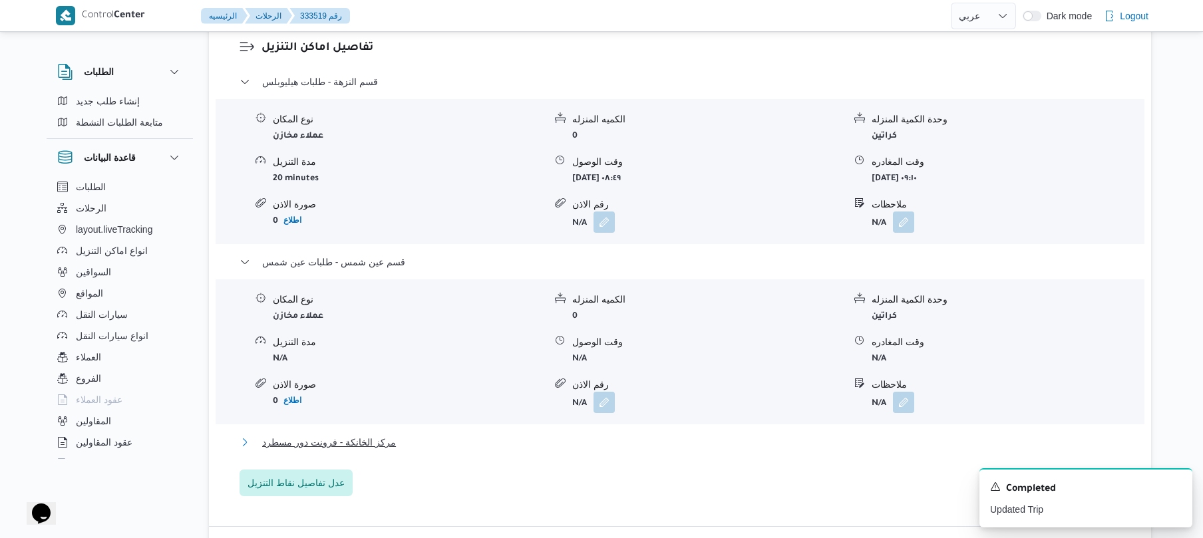
click at [562, 435] on button "مركز الخانكة - فرونت دور مسطرد" at bounding box center [681, 443] width 882 height 16
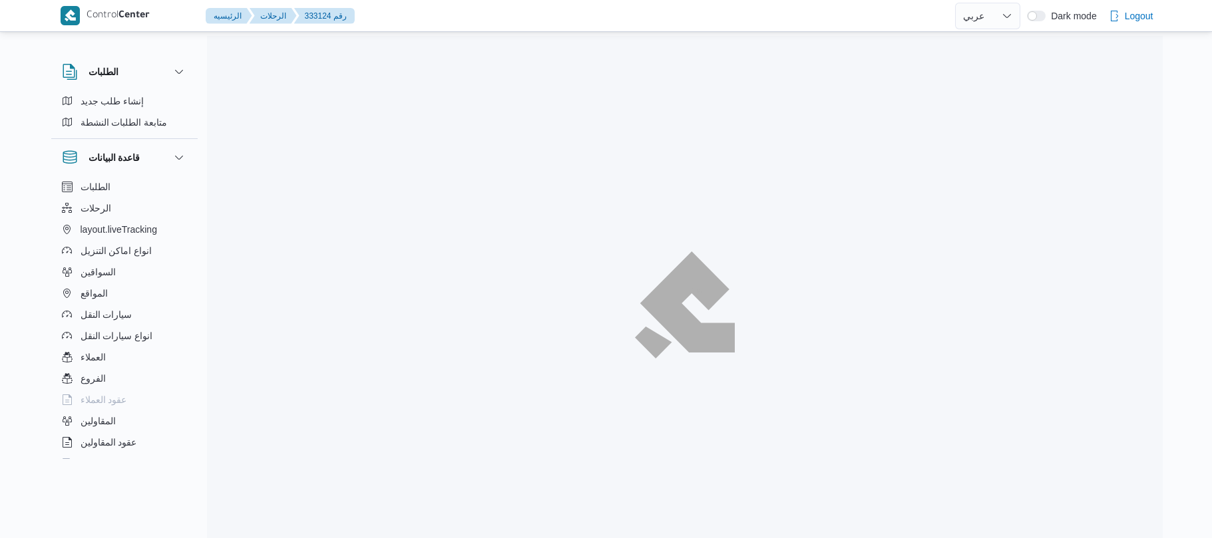
select select "ar"
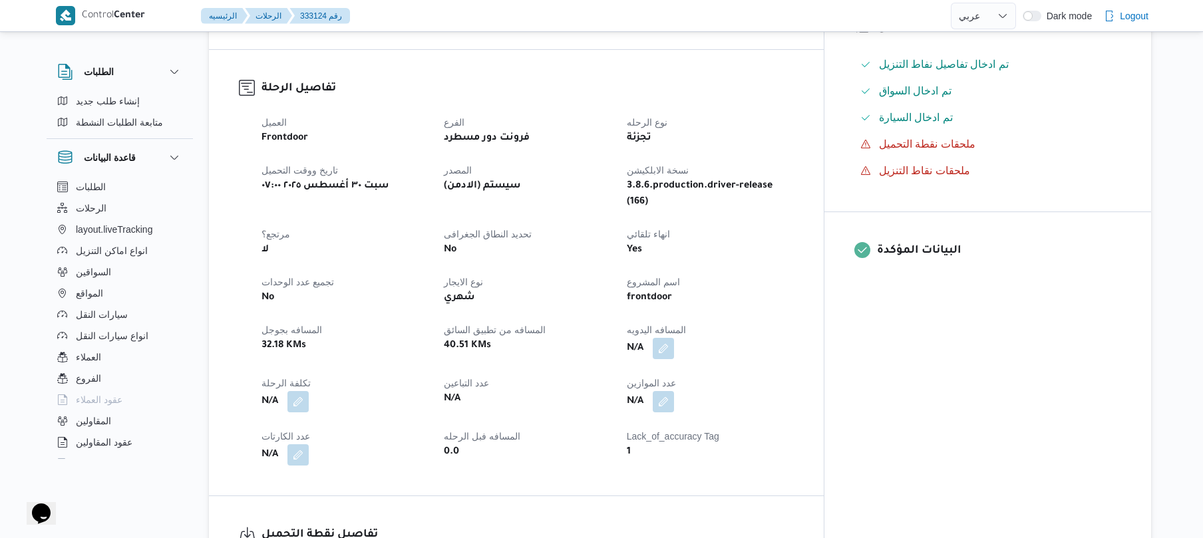
scroll to position [568, 0]
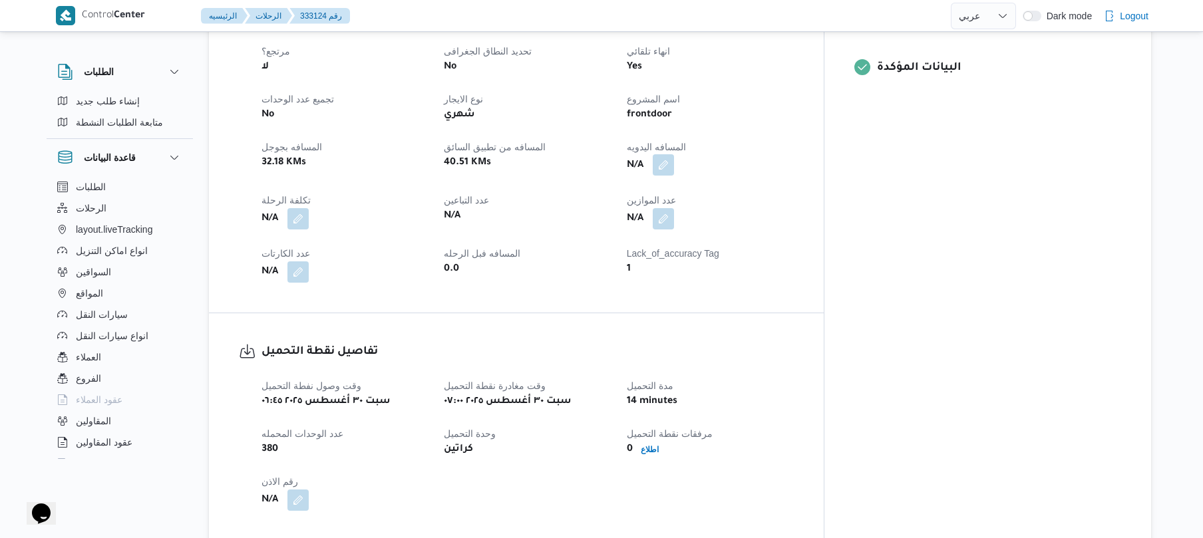
click at [674, 154] on button "button" at bounding box center [663, 164] width 21 height 21
click at [692, 195] on input "المسافه اليدويه" at bounding box center [688, 192] width 132 height 27
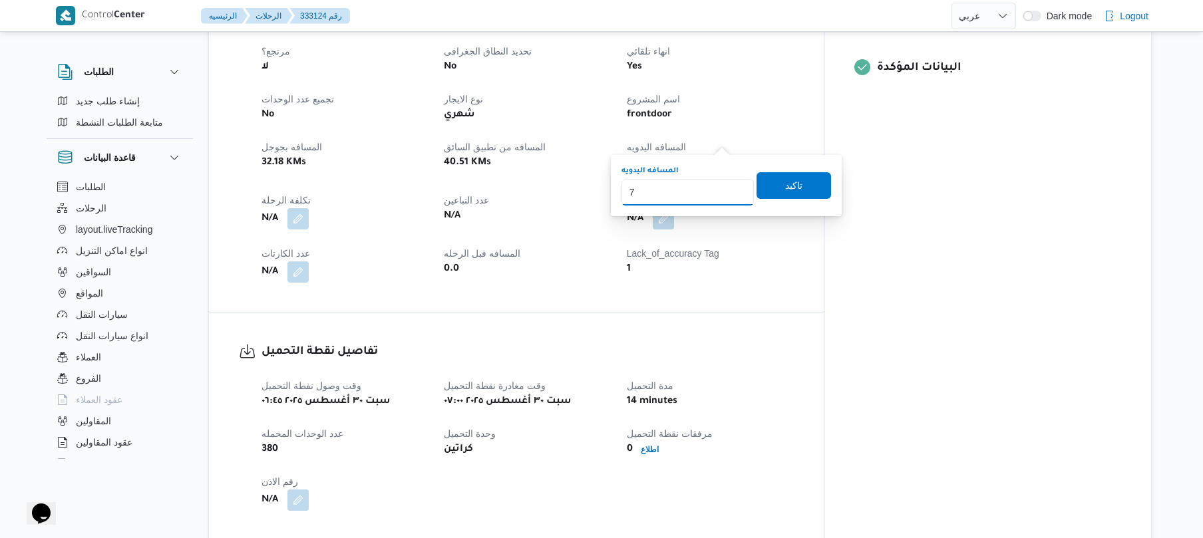
type input "70"
click at [795, 182] on span "تاكيد" at bounding box center [794, 185] width 75 height 27
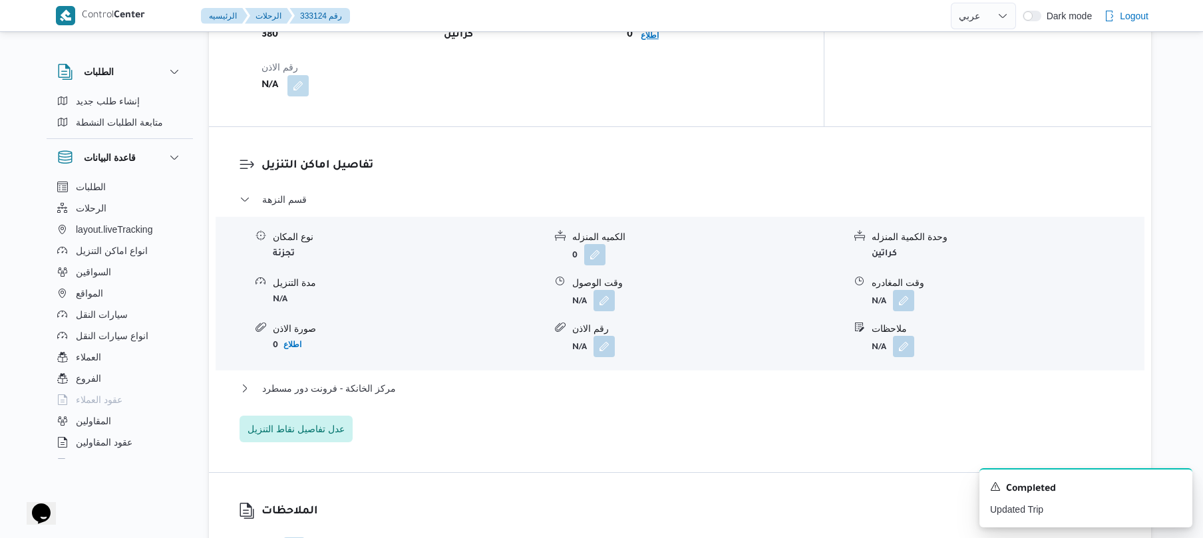
scroll to position [994, 0]
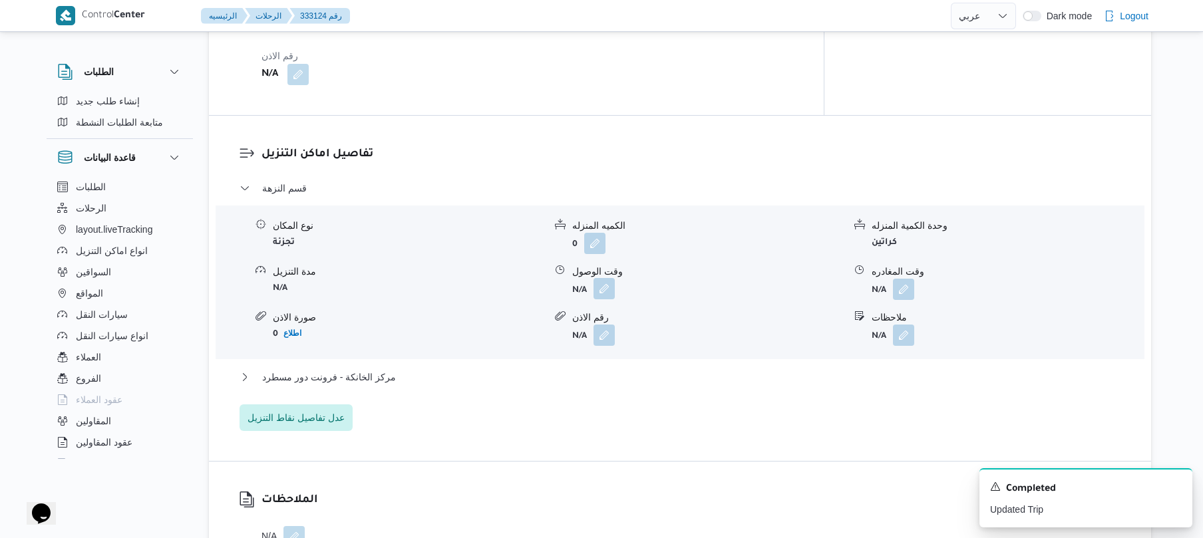
click at [600, 278] on button "button" at bounding box center [604, 288] width 21 height 21
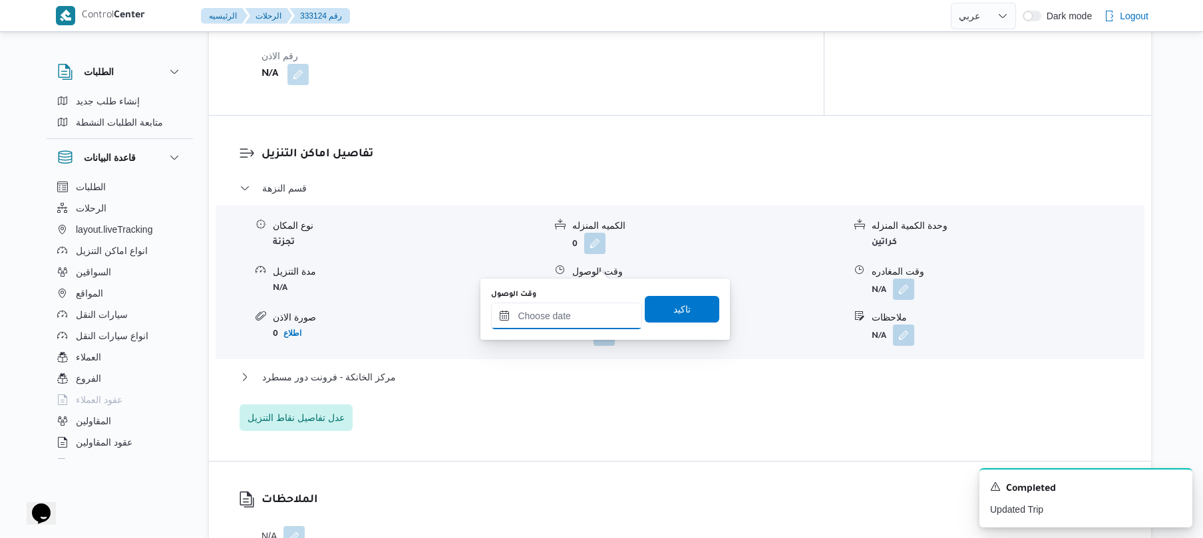
click at [581, 315] on input "وقت الوصول" at bounding box center [566, 316] width 151 height 27
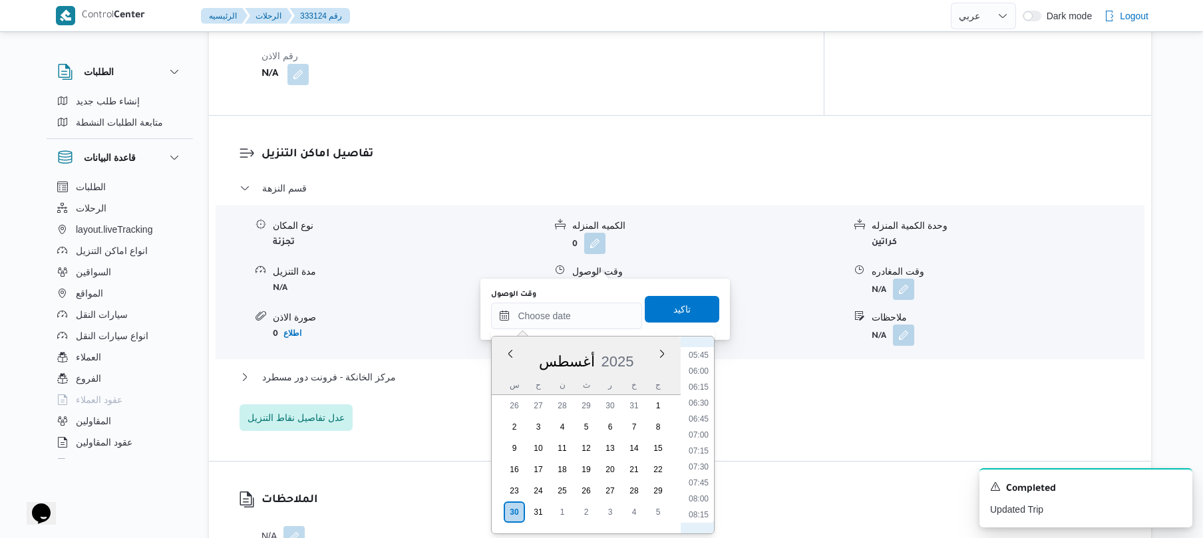
scroll to position [347, 0]
click at [698, 485] on li "07:30" at bounding box center [699, 486] width 31 height 13
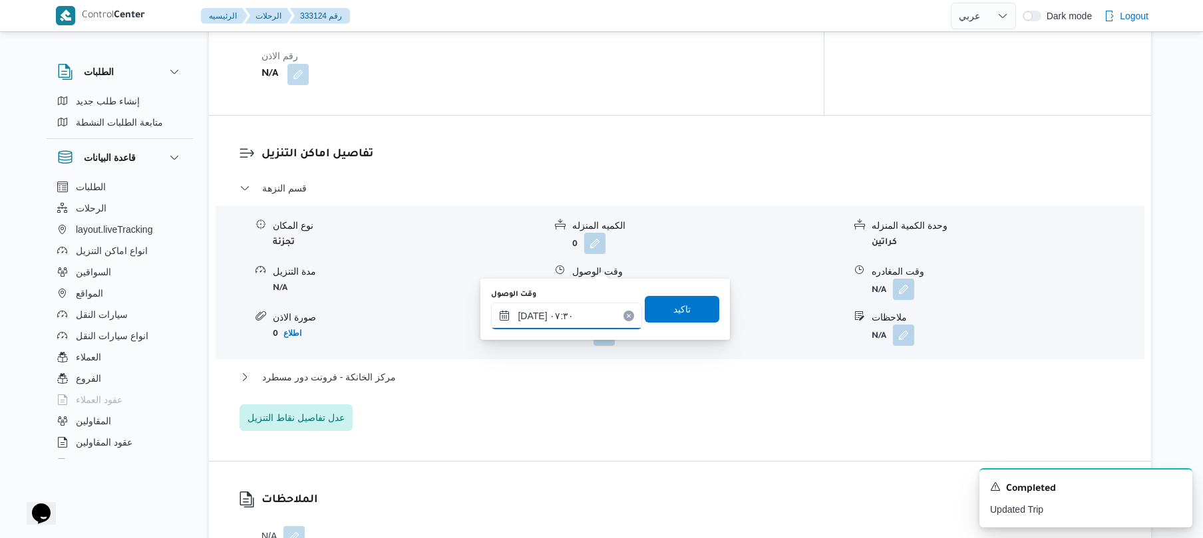
click at [534, 316] on input "٣٠/٠٨/٢٠٢٥ ٠٧:٣٠" at bounding box center [566, 316] width 151 height 27
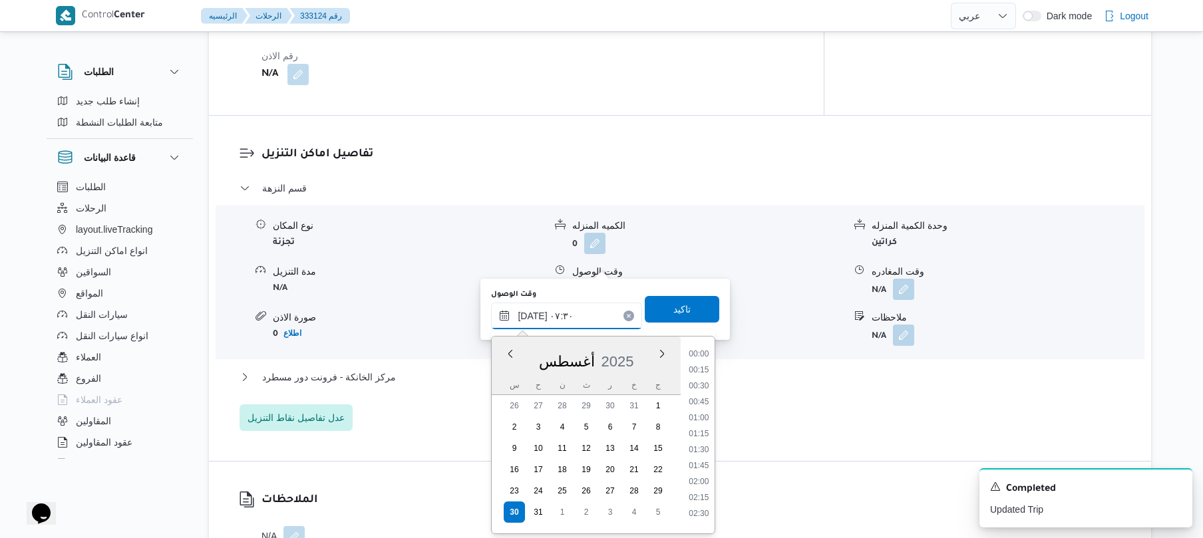
click at [534, 316] on input "٣٠/٠٨/٢٠٢٥ ٠٧:٣٠" at bounding box center [566, 316] width 151 height 27
type input "٣٠/٠٨/٢٠٢٥ ٠٧:35"
click at [646, 298] on span "تاكيد" at bounding box center [682, 309] width 75 height 27
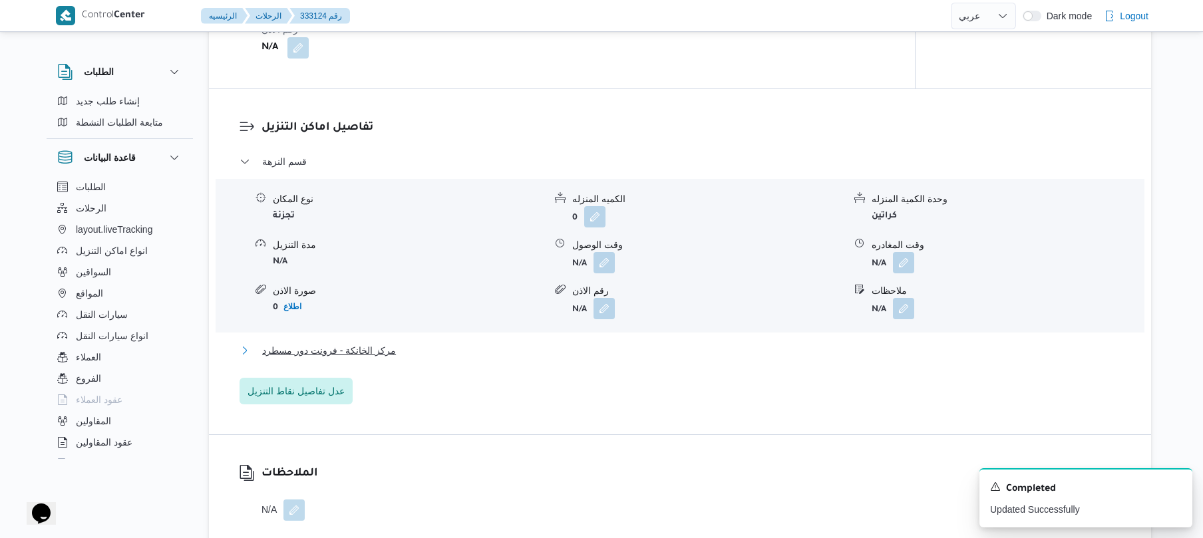
click at [560, 350] on button "مركز الخانكة - فرونت دور مسطرد" at bounding box center [681, 351] width 882 height 16
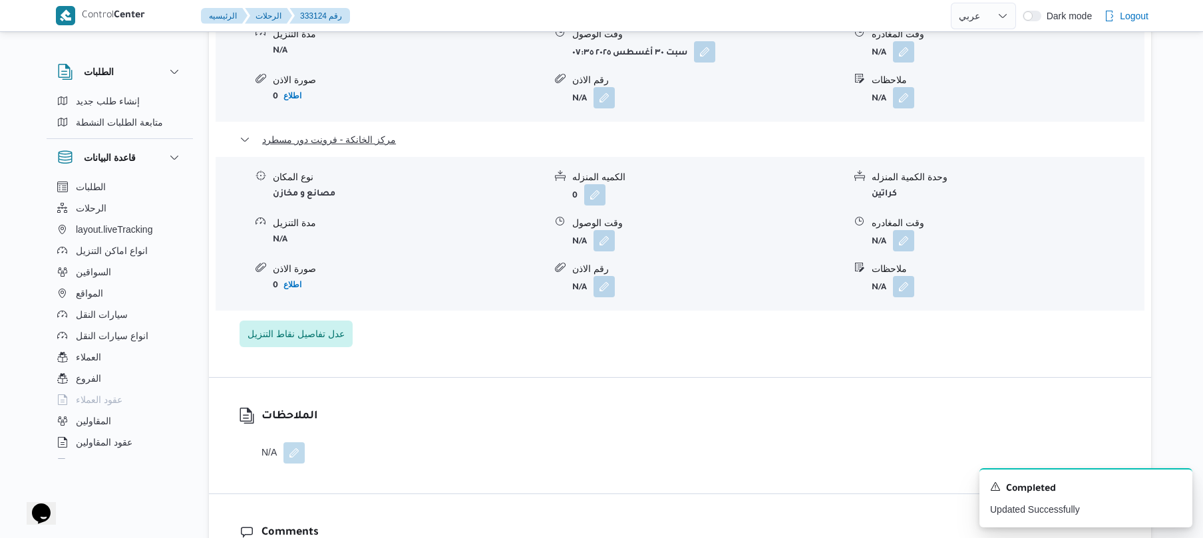
scroll to position [1313, 0]
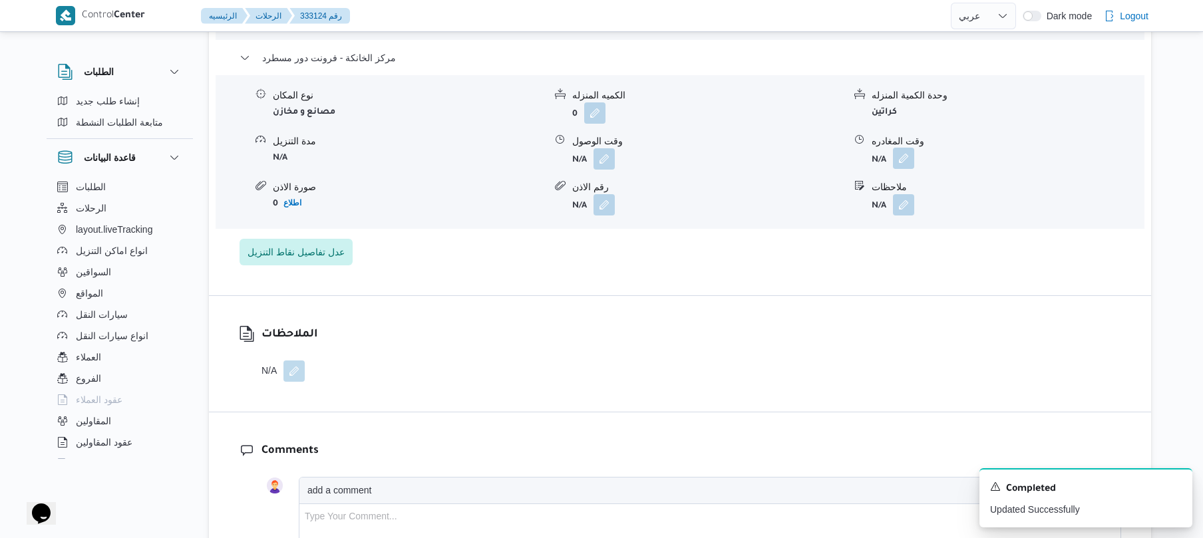
click at [908, 148] on button "button" at bounding box center [903, 158] width 21 height 21
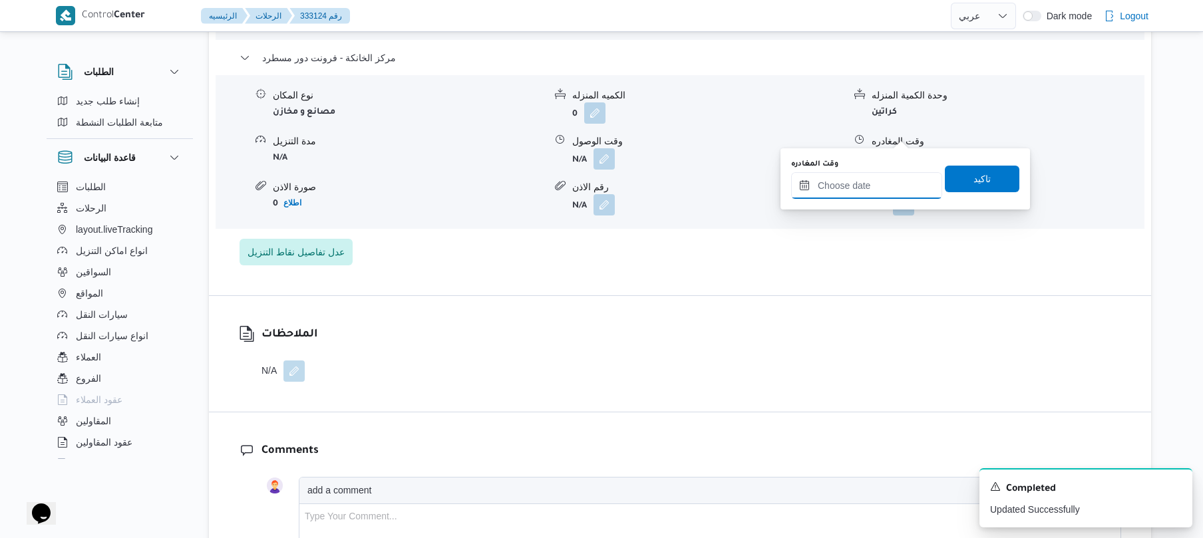
click at [867, 186] on input "وقت المغادره" at bounding box center [866, 185] width 151 height 27
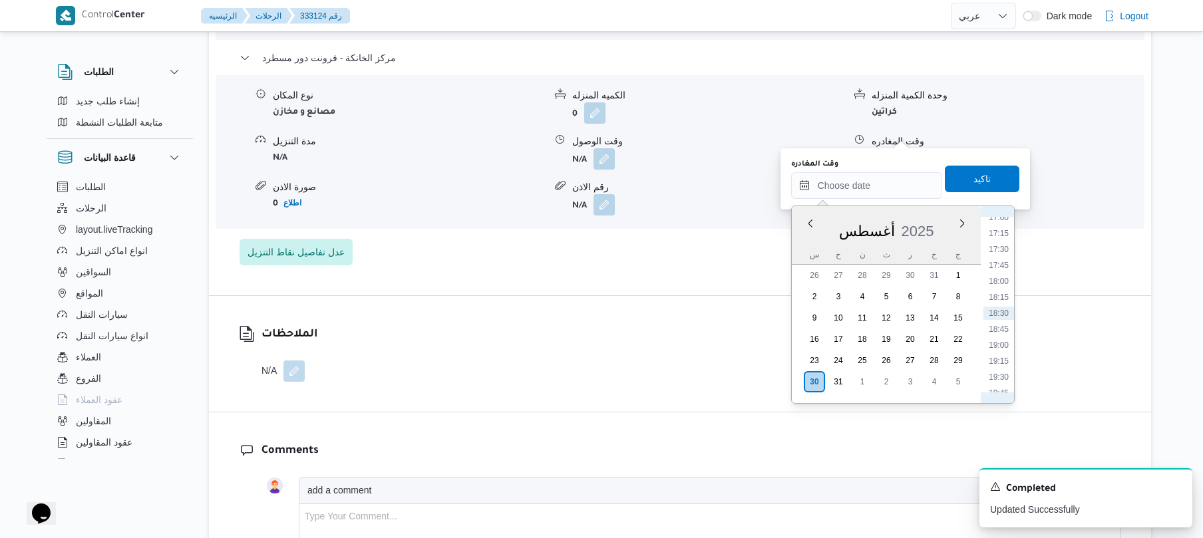
scroll to position [943, 0]
click at [1004, 265] on li "15:30" at bounding box center [999, 270] width 31 height 13
type input "٣٠/٠٨/٢٠٢٥ ١٥:٣٠"
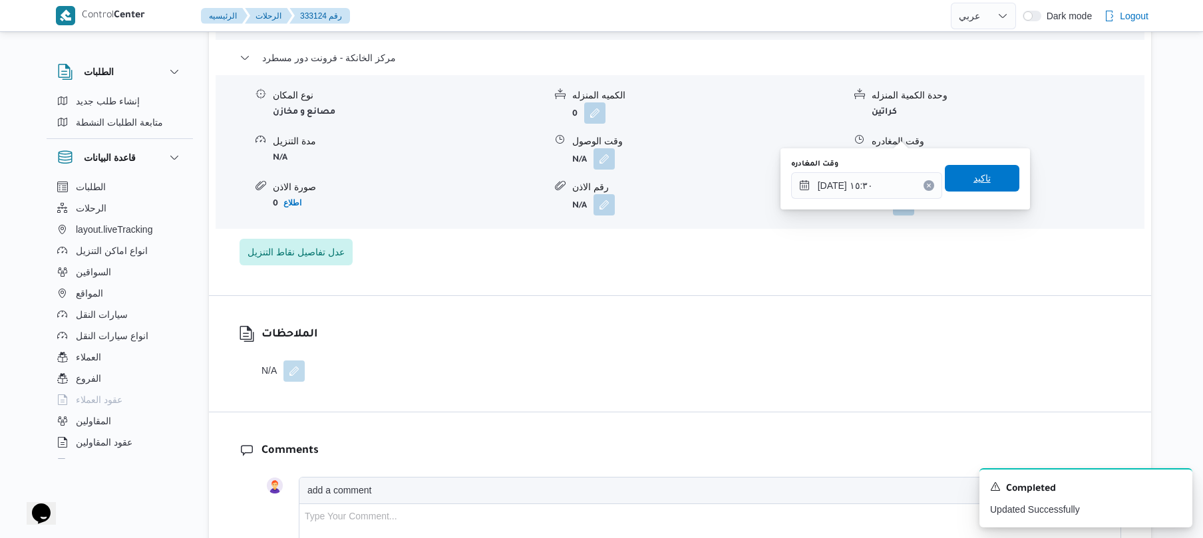
click at [986, 174] on span "تاكيد" at bounding box center [982, 178] width 75 height 27
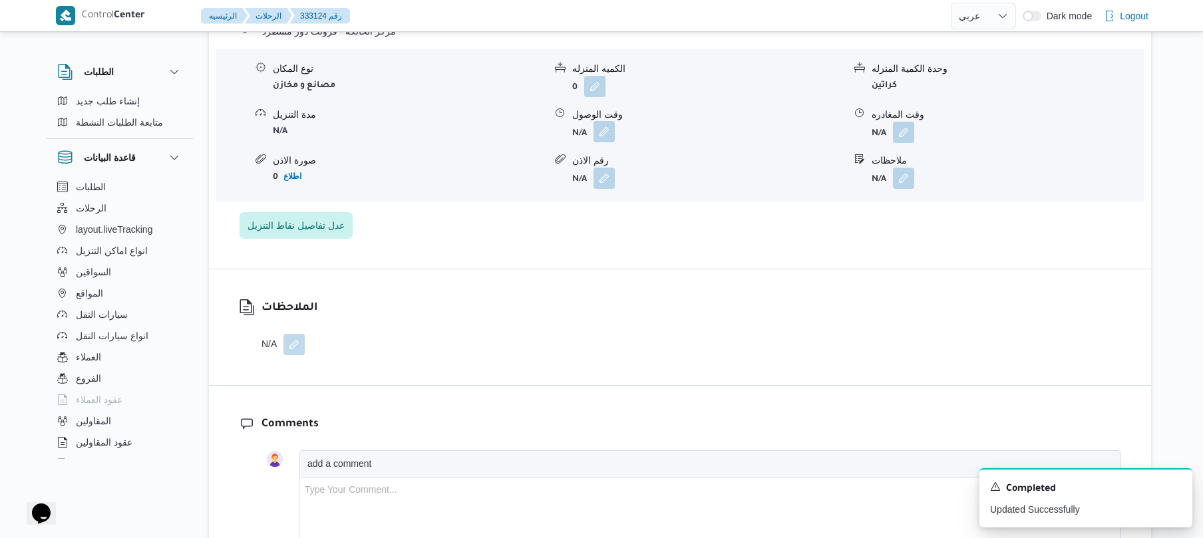
click at [599, 131] on button "button" at bounding box center [604, 131] width 21 height 21
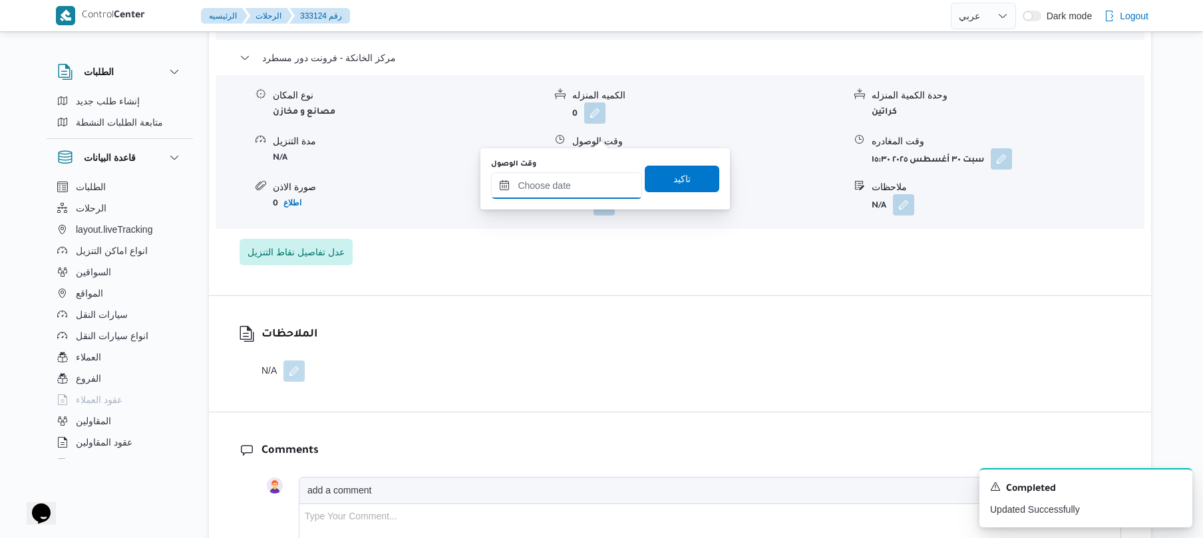
click at [598, 174] on input "وقت الوصول" at bounding box center [566, 185] width 151 height 27
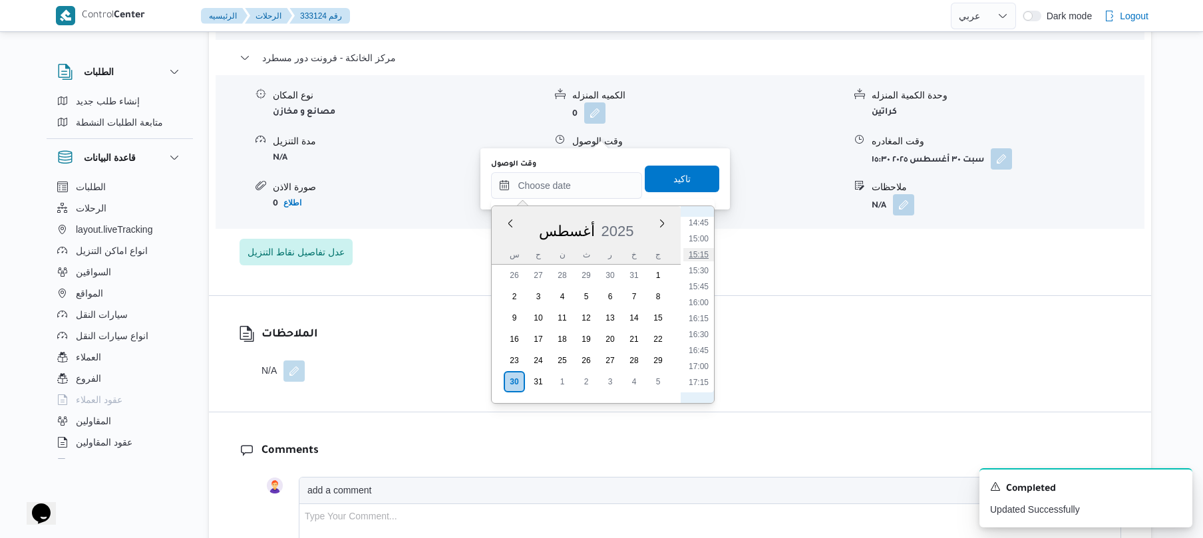
click at [698, 254] on li "15:15" at bounding box center [699, 254] width 31 height 13
type input "٣٠/٠٨/٢٠٢٥ ١٥:١٥"
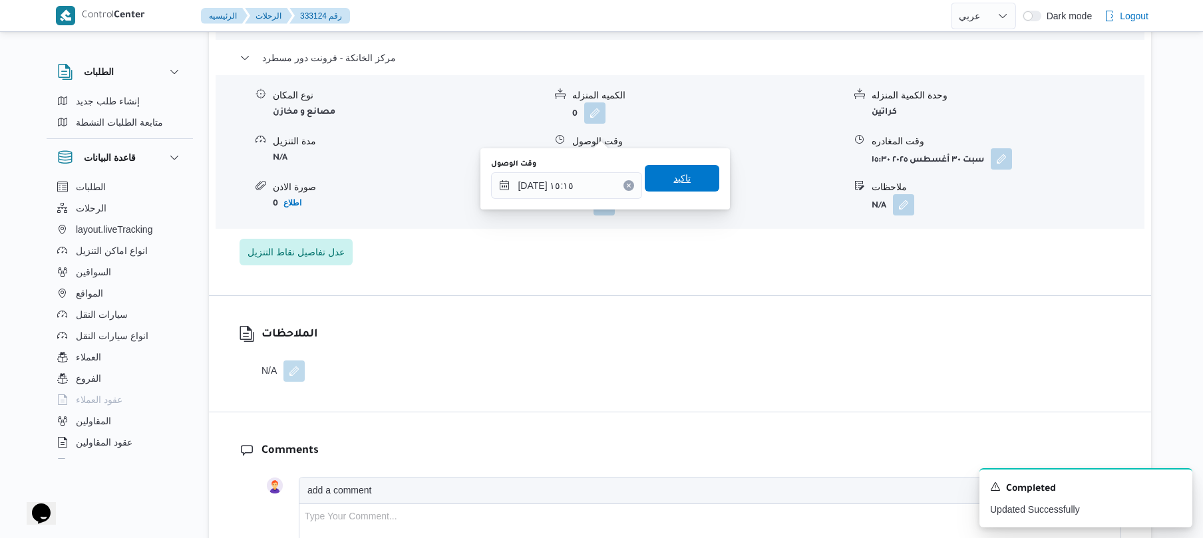
click at [674, 185] on span "تاكيد" at bounding box center [682, 178] width 17 height 16
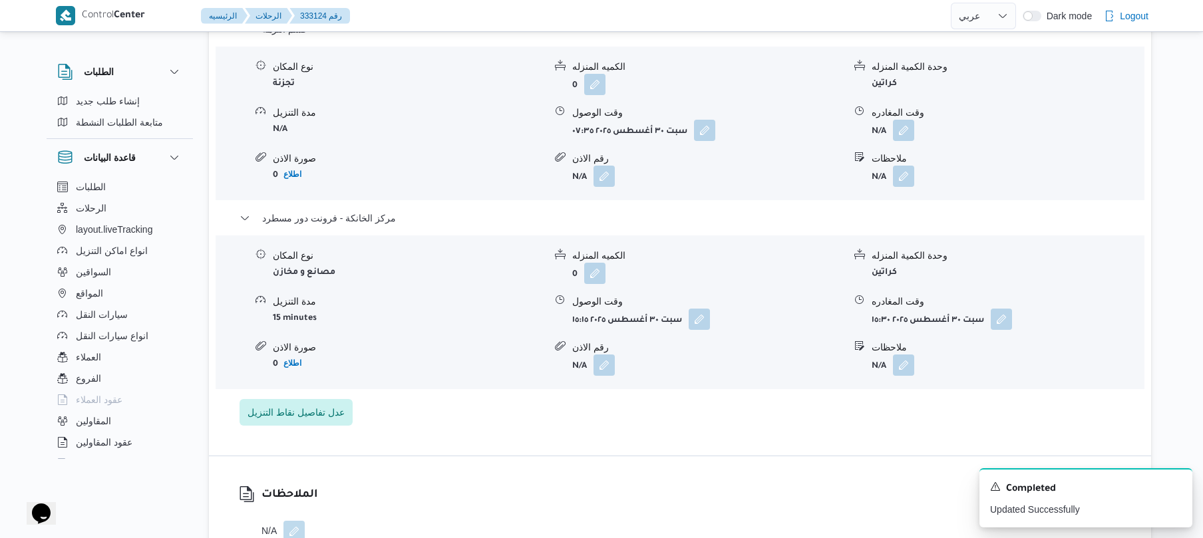
scroll to position [1136, 0]
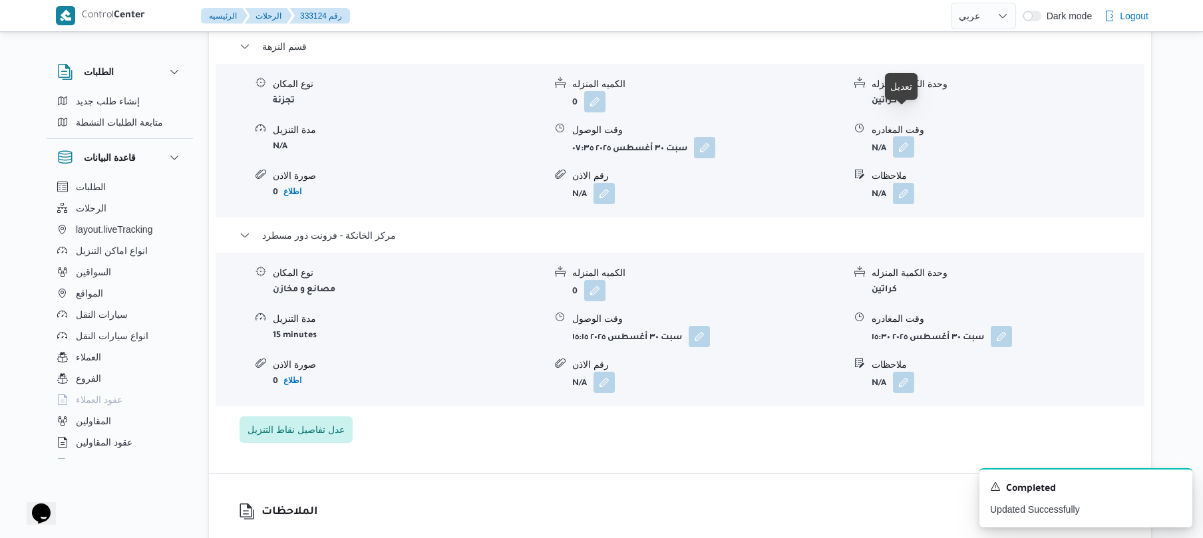
click at [913, 136] on button "button" at bounding box center [903, 146] width 21 height 21
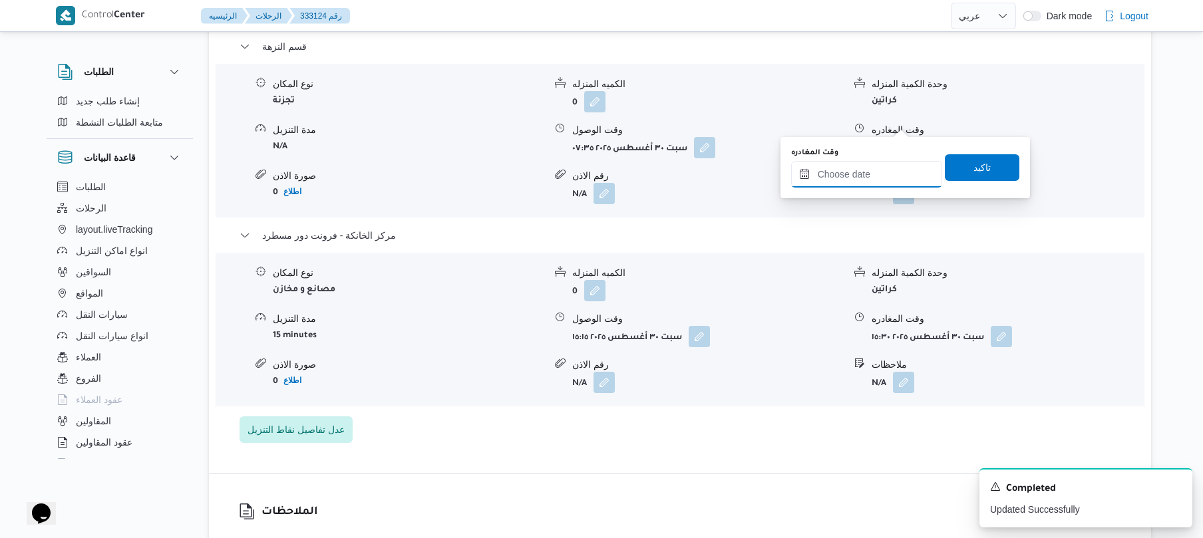
click at [859, 170] on input "وقت المغادره" at bounding box center [866, 174] width 151 height 27
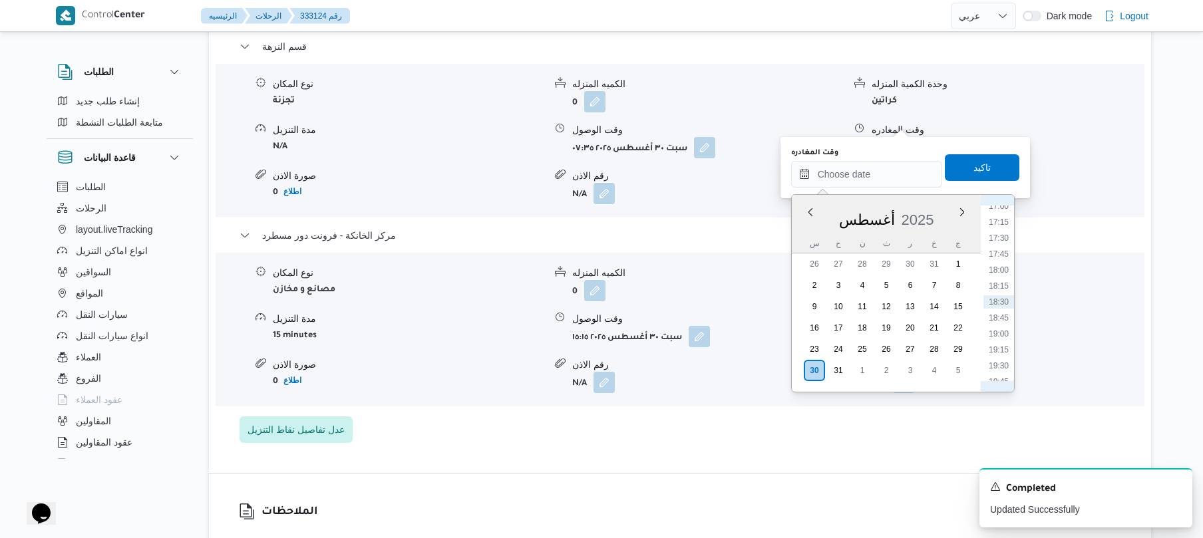
scroll to position [943, 0]
click at [1002, 216] on li "14:45" at bounding box center [999, 211] width 31 height 13
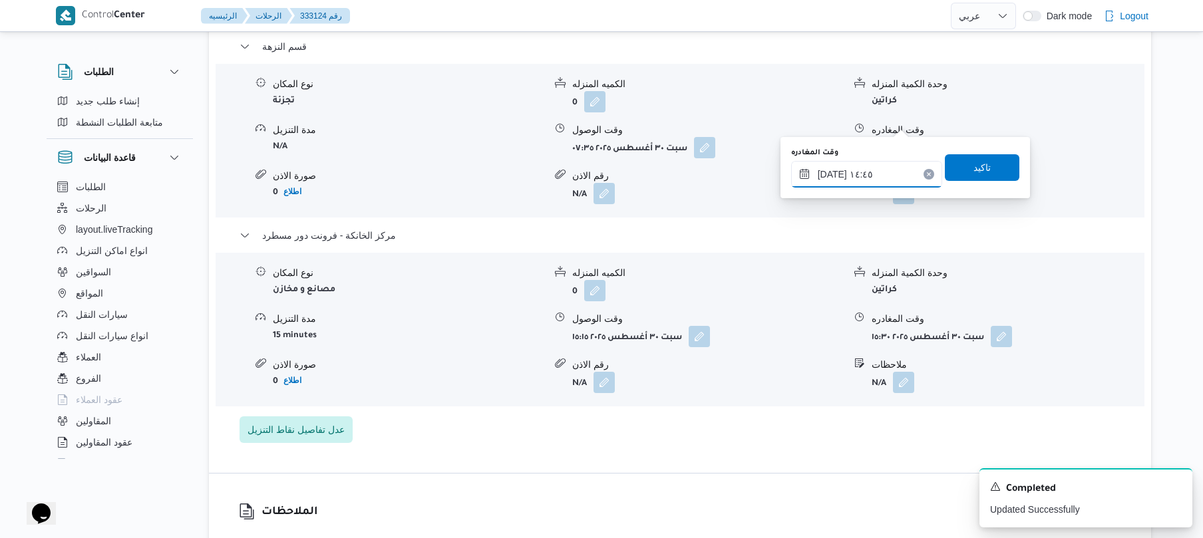
click at [833, 171] on input "٣٠/٠٨/٢٠٢٥ ١٤:٤٥" at bounding box center [866, 174] width 151 height 27
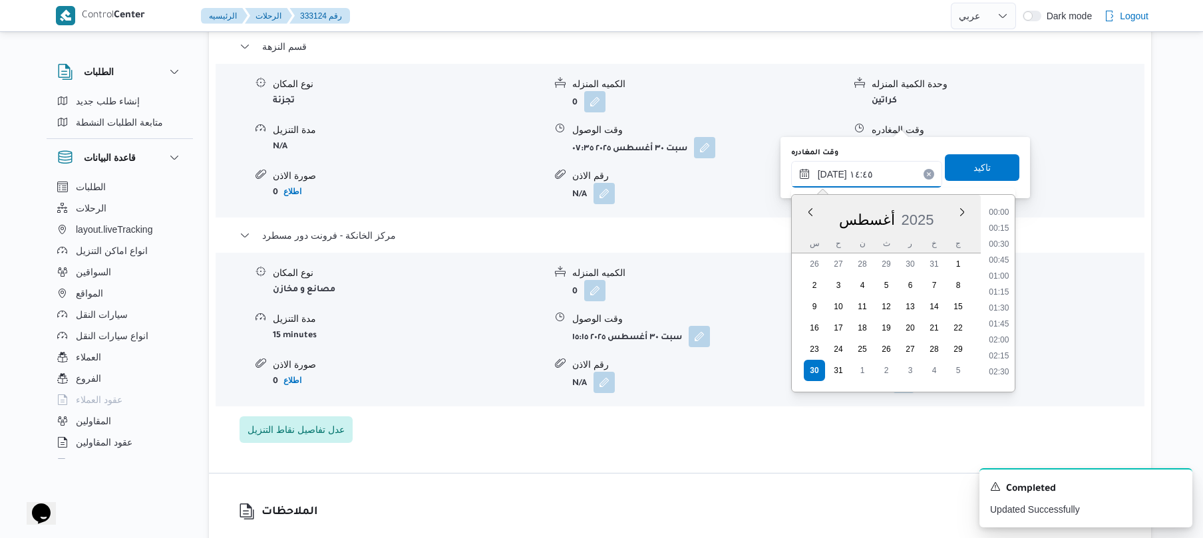
scroll to position [853, 0]
type input "٣٠/٠٨/٢٠٢٥ ١٤:40"
click at [974, 161] on span "تاكيد" at bounding box center [982, 167] width 17 height 16
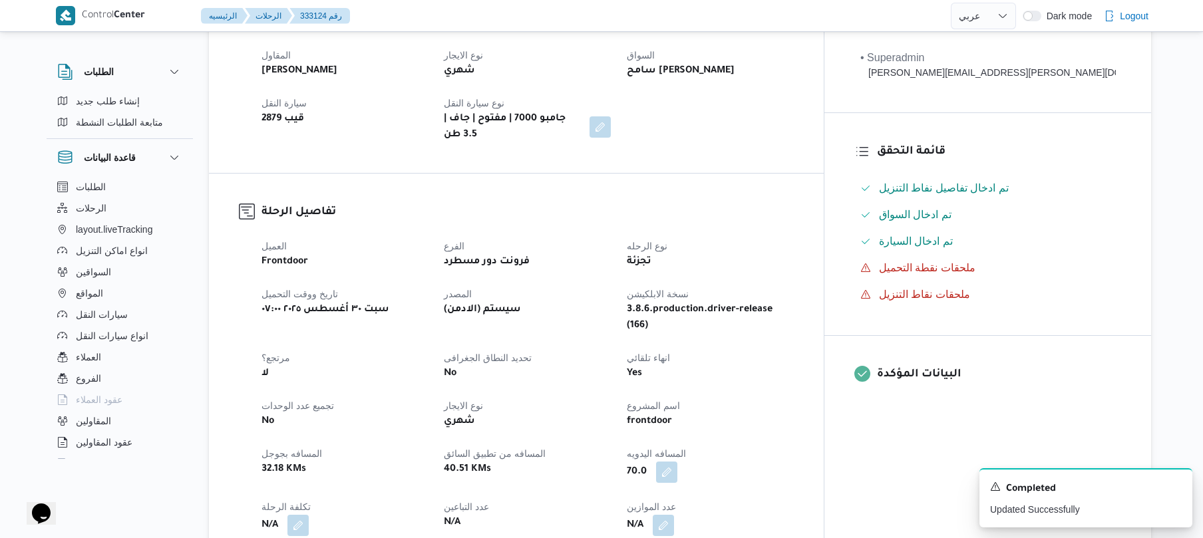
scroll to position [0, 0]
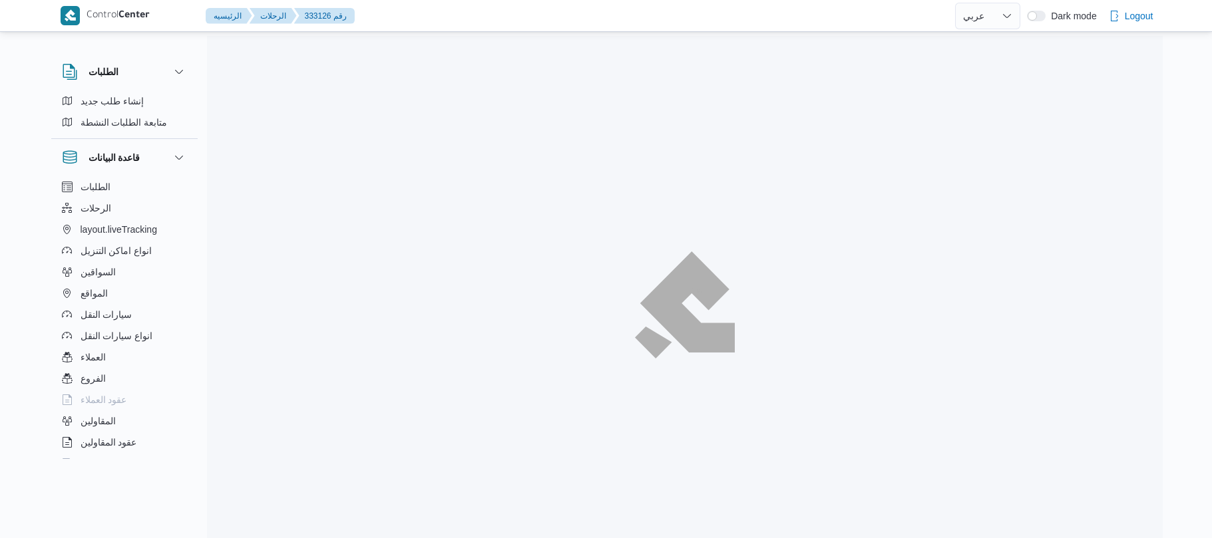
select select "ar"
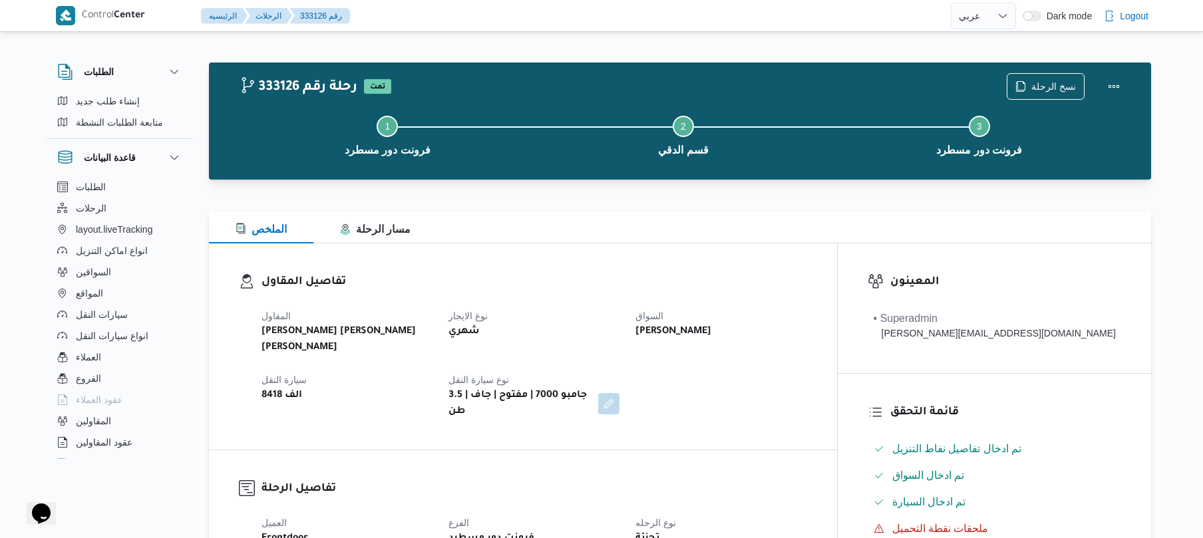
click at [560, 272] on div "تفاصيل المقاول [PERSON_NAME] [PERSON_NAME] [PERSON_NAME] نوع الايجار شهري السوا…" at bounding box center [523, 347] width 628 height 206
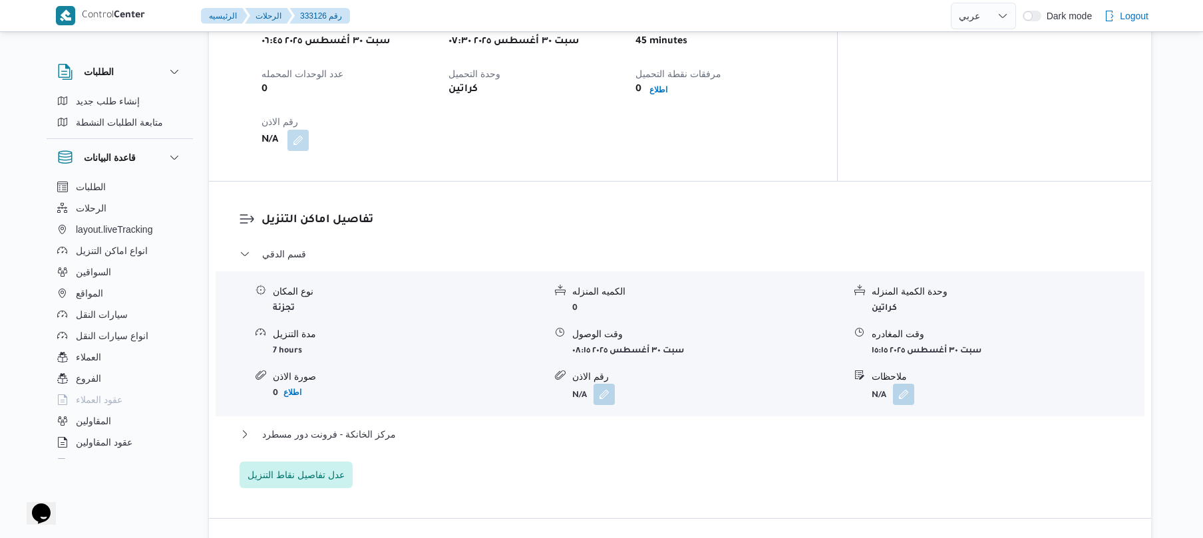
scroll to position [958, 0]
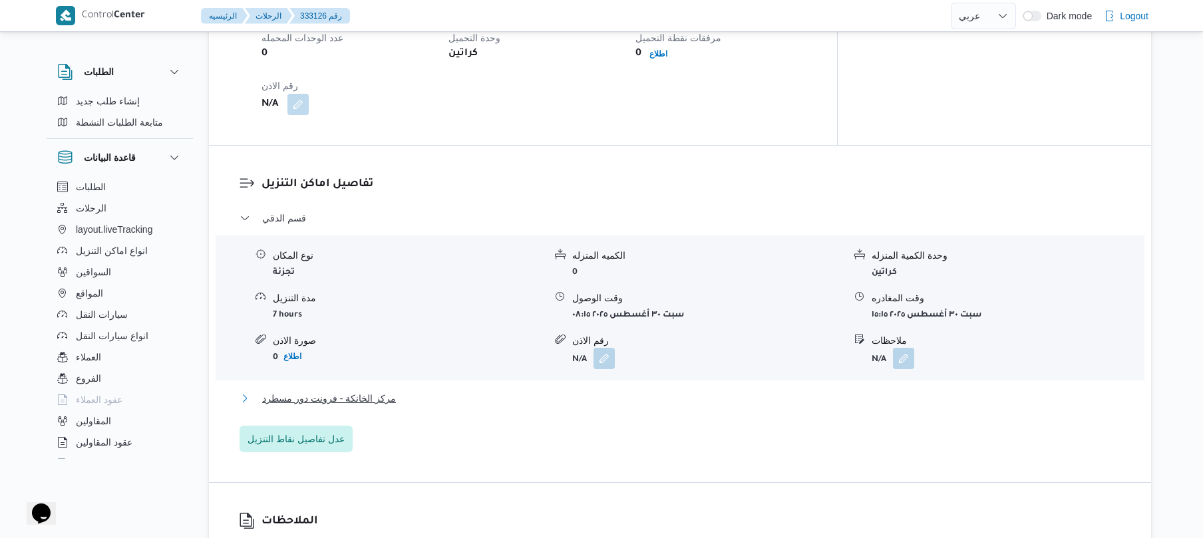
click at [642, 391] on button "مركز الخانكة - فرونت دور مسطرد" at bounding box center [681, 399] width 882 height 16
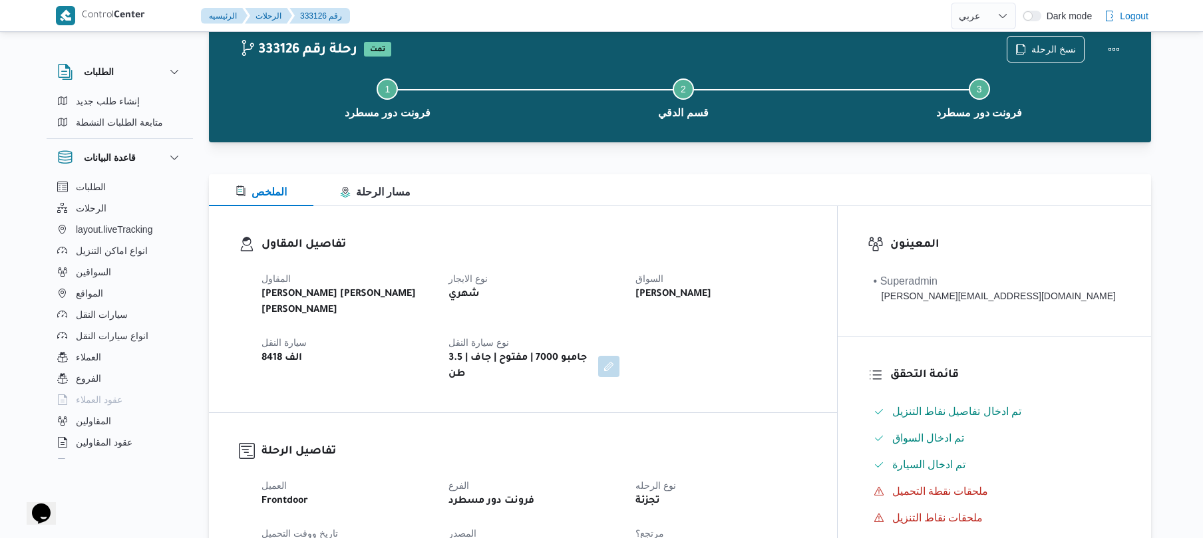
scroll to position [0, 0]
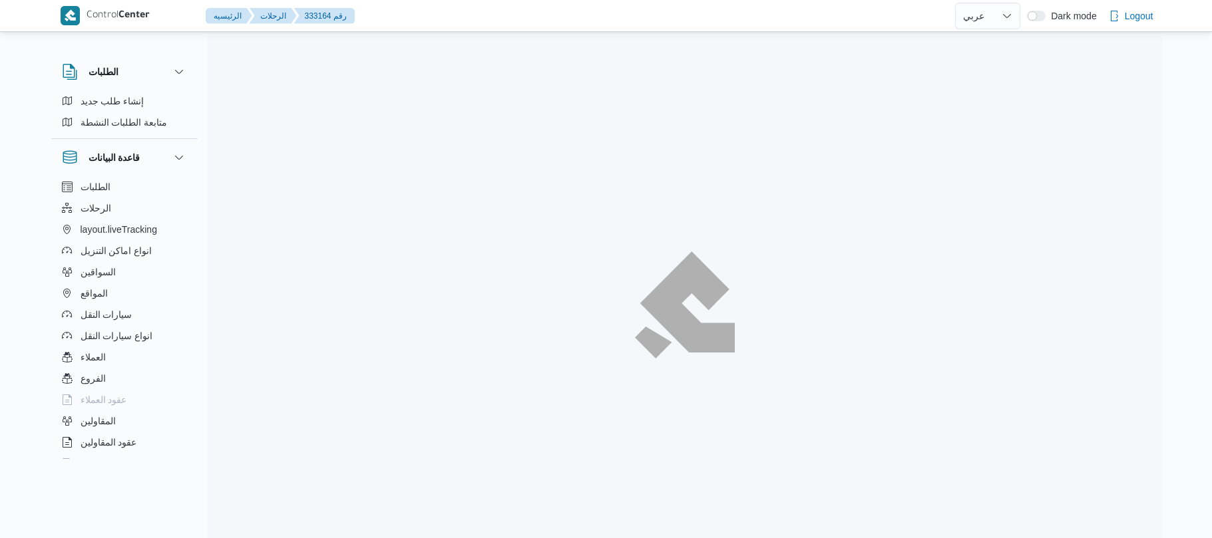
select select "ar"
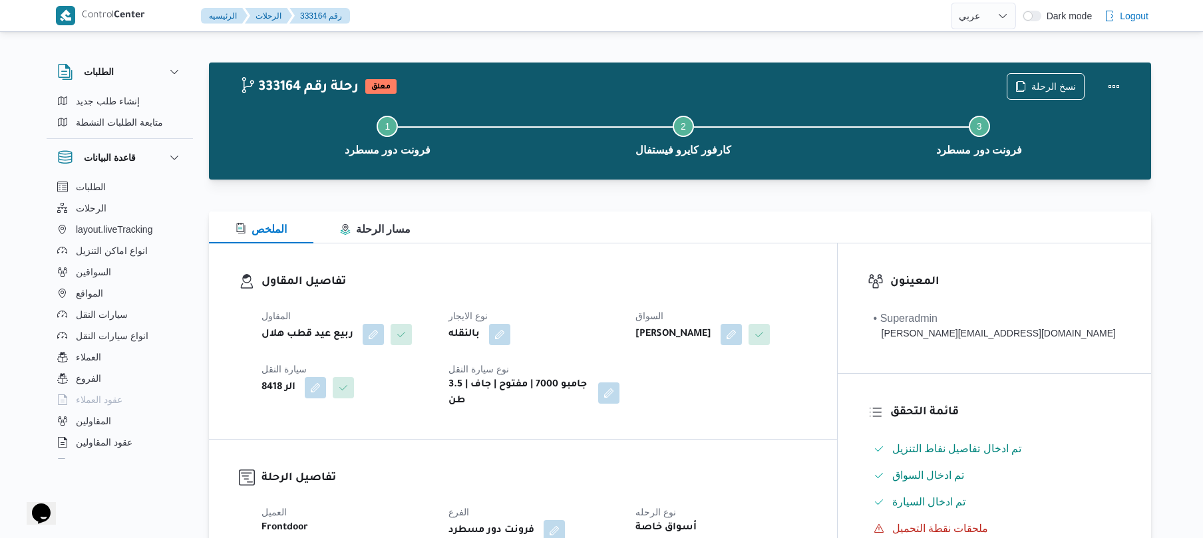
click at [706, 240] on div "الملخص مسار الرحلة" at bounding box center [680, 228] width 943 height 32
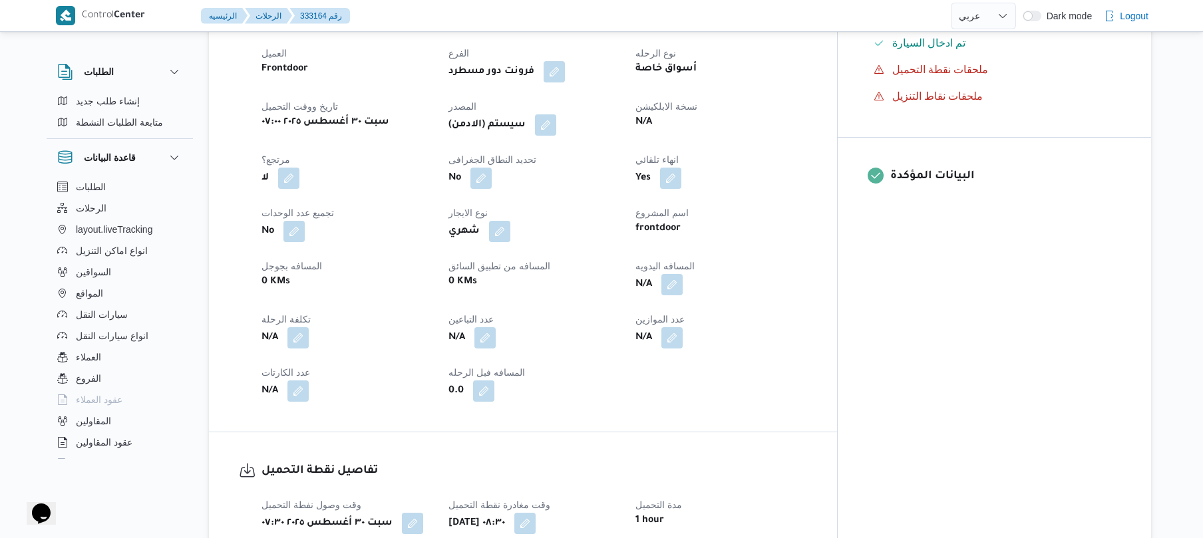
scroll to position [461, 0]
click at [683, 274] on button "button" at bounding box center [672, 282] width 21 height 21
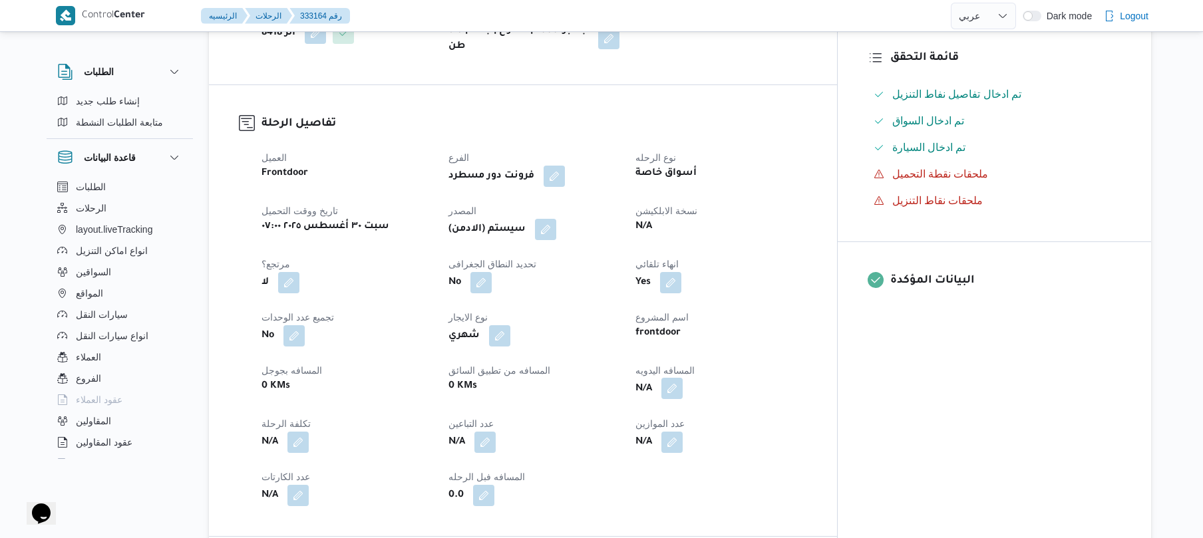
click at [683, 387] on button "button" at bounding box center [672, 388] width 21 height 21
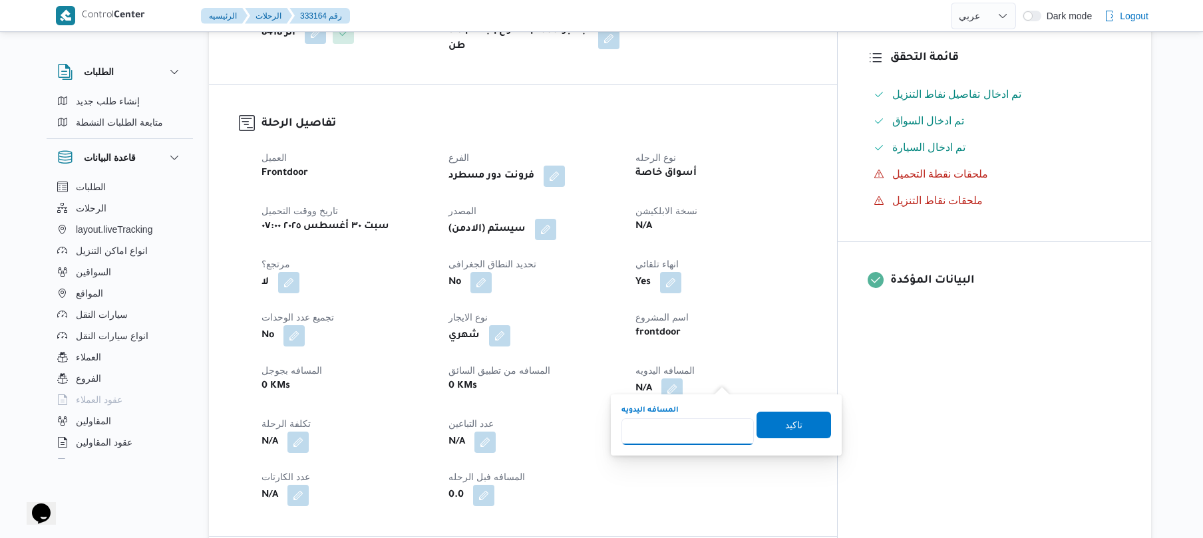
click at [688, 422] on input "المسافه اليدويه" at bounding box center [688, 432] width 132 height 27
type input "120"
click at [769, 427] on span "تاكيد" at bounding box center [794, 424] width 75 height 27
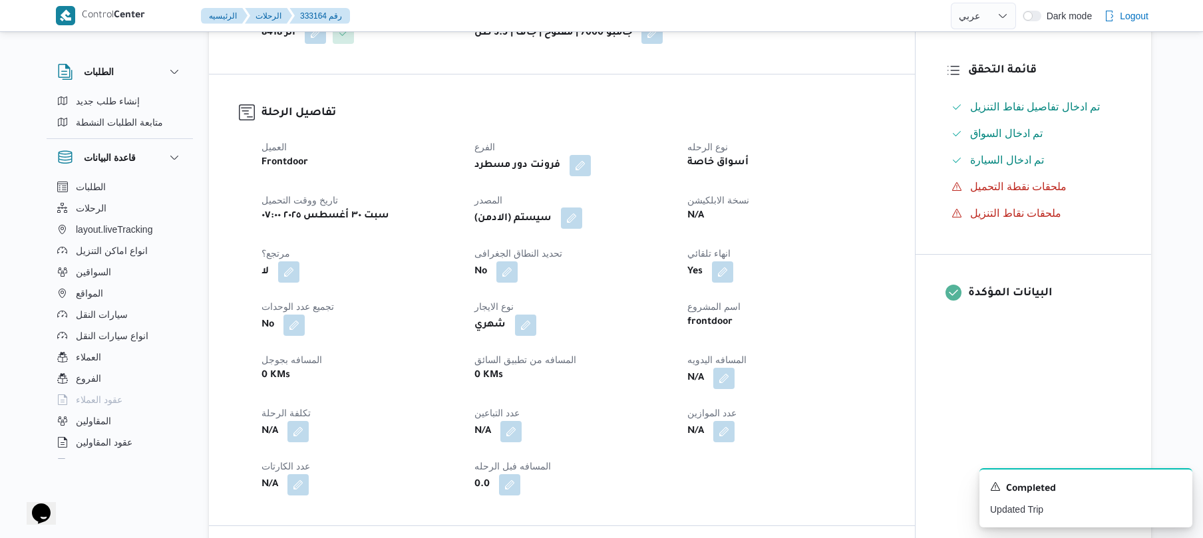
click at [575, 217] on button "button" at bounding box center [571, 218] width 21 height 21
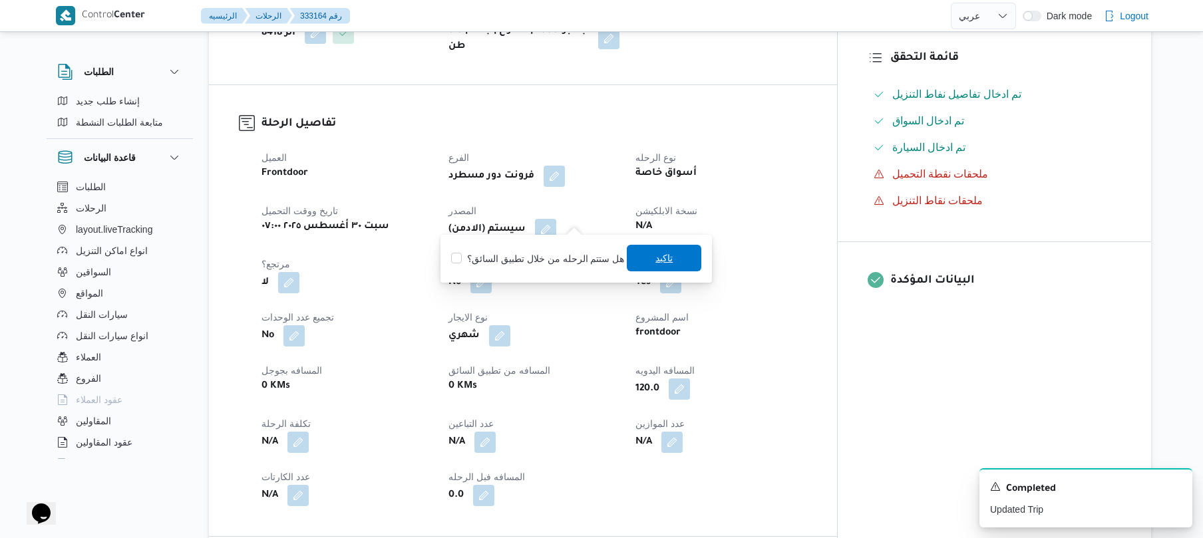
click at [646, 252] on span "تاكيد" at bounding box center [664, 258] width 75 height 27
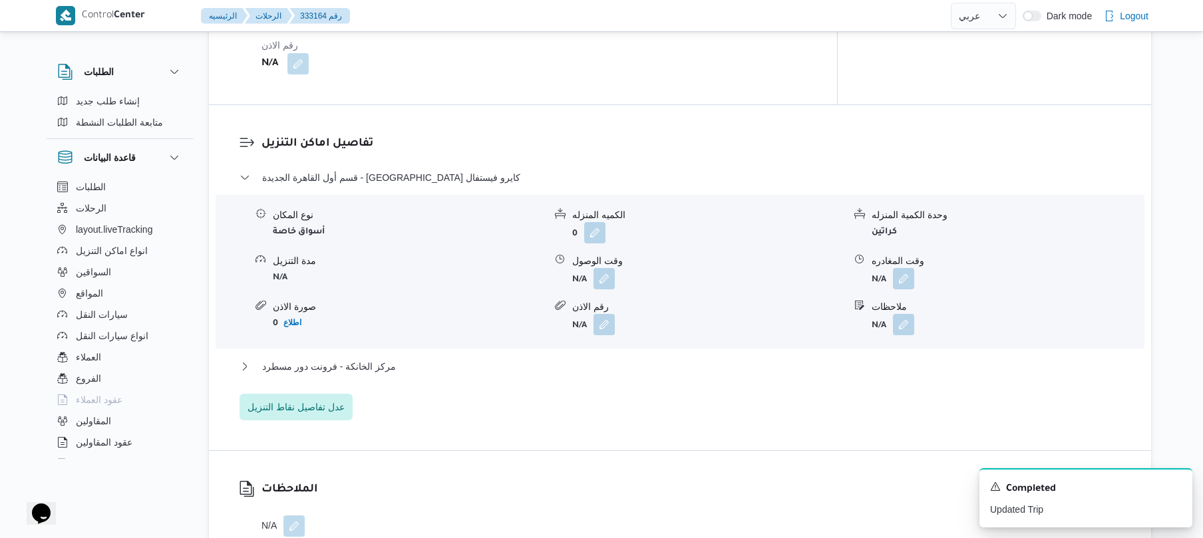
scroll to position [1029, 0]
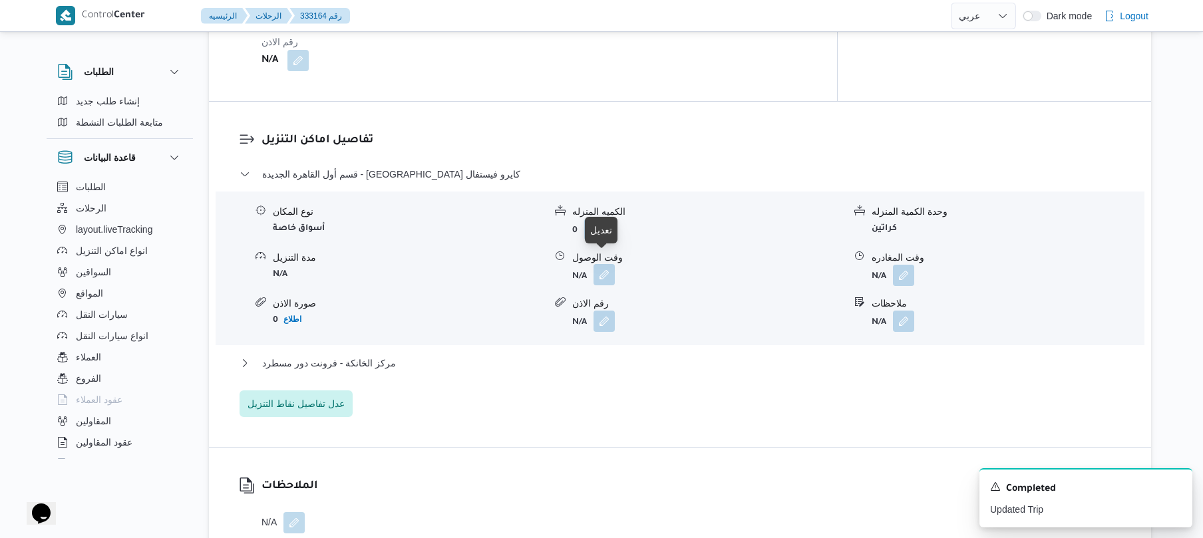
click at [594, 267] on button "button" at bounding box center [604, 274] width 21 height 21
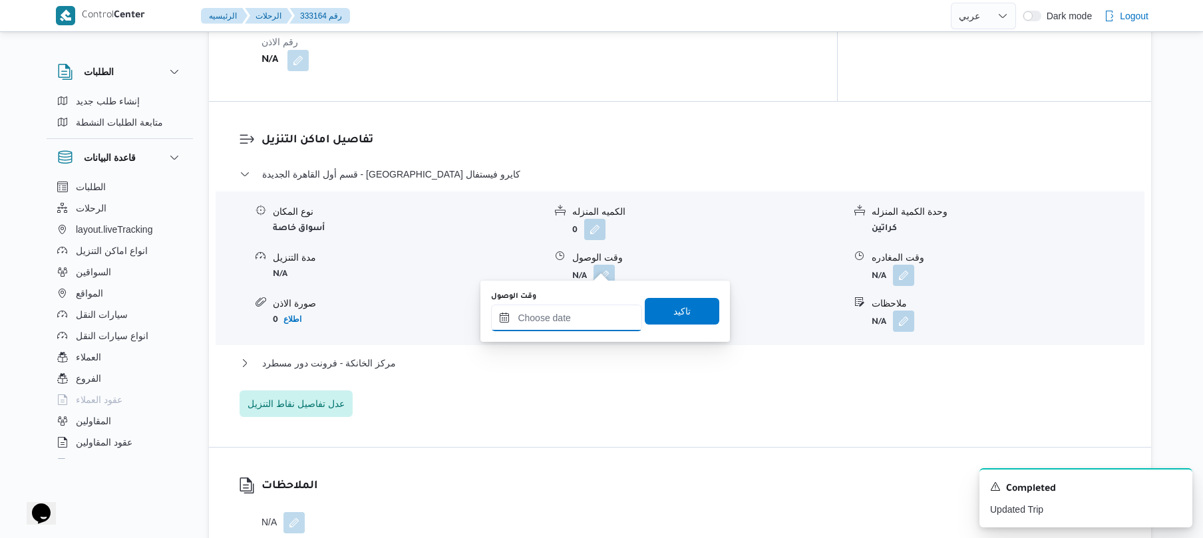
click at [567, 317] on input "وقت الوصول" at bounding box center [566, 318] width 151 height 27
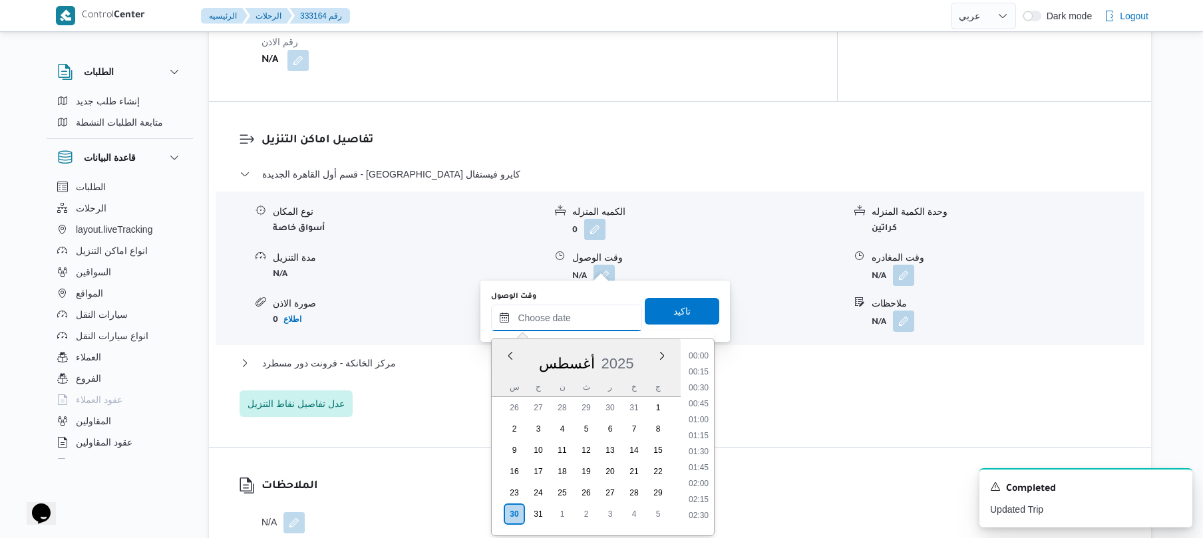
scroll to position [1092, 0]
click at [715, 366] on div "Previous Month Next month أغسطس ٢٠٢٥ أغسطس 2025 س ح ن ث ر خ ج 26 27 28 29 30 31…" at bounding box center [603, 437] width 224 height 198
click at [707, 451] on li "09:15" at bounding box center [699, 451] width 31 height 13
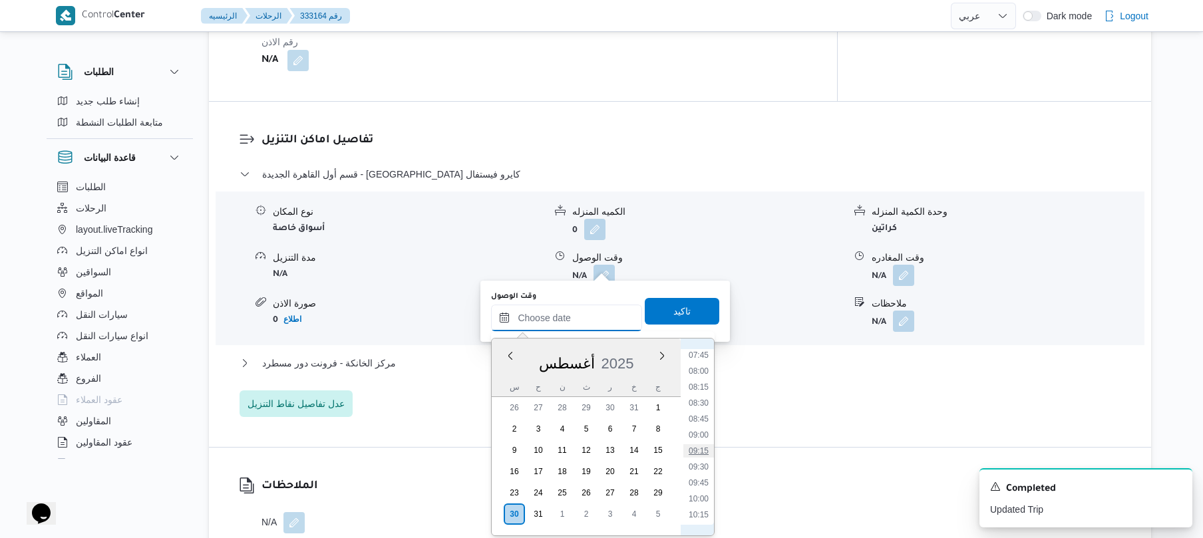
type input "٣٠/٠٨/٢٠٢٥ ٠٩:١٥"
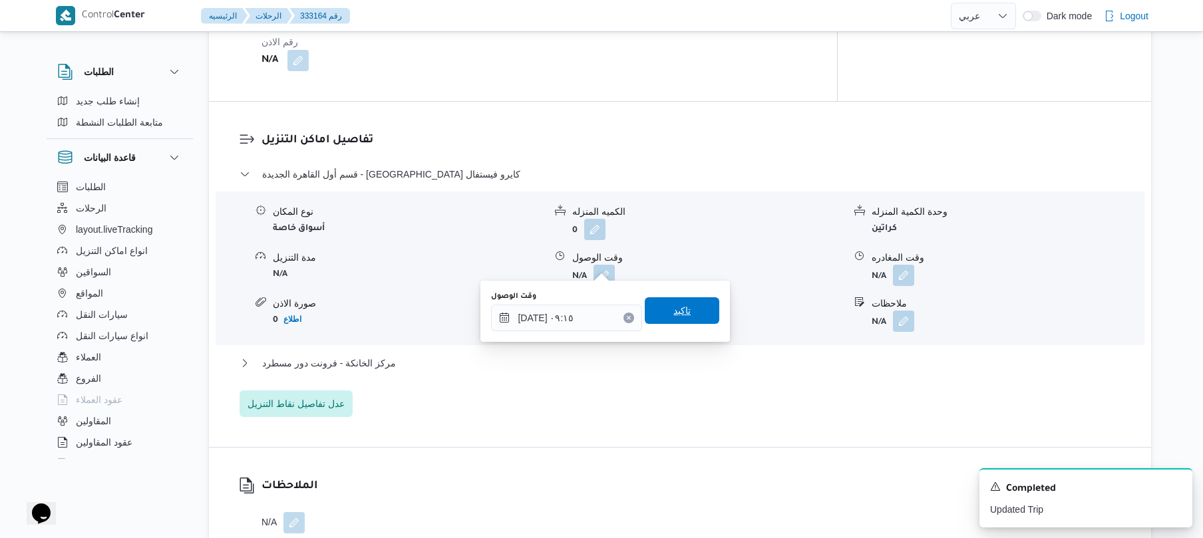
click at [690, 319] on span "تاكيد" at bounding box center [682, 311] width 75 height 27
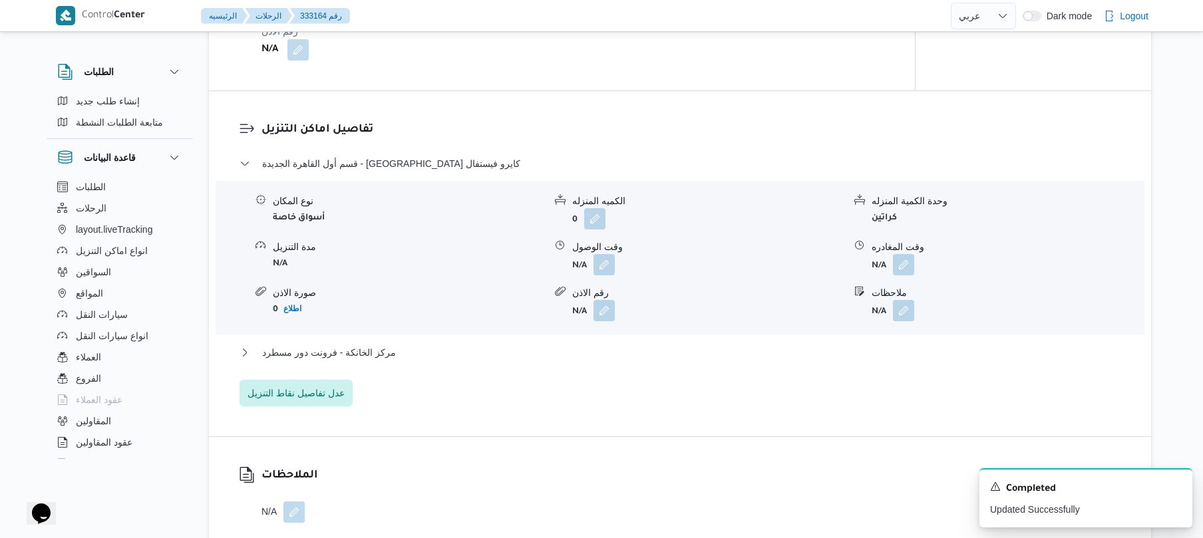
click at [643, 341] on div "قسم أول القاهرة الجديدة - كارفور كايرو فيستفال نوع المكان أسواق خاصة الكميه الم…" at bounding box center [681, 281] width 882 height 251
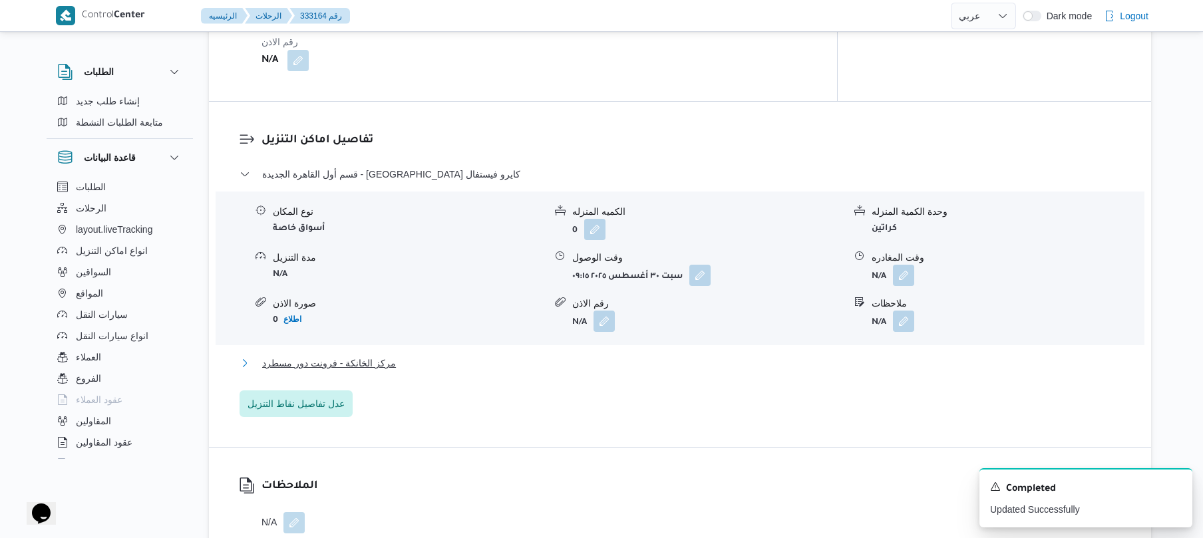
click at [639, 355] on button "مركز الخانكة - فرونت دور مسطرد" at bounding box center [681, 363] width 882 height 16
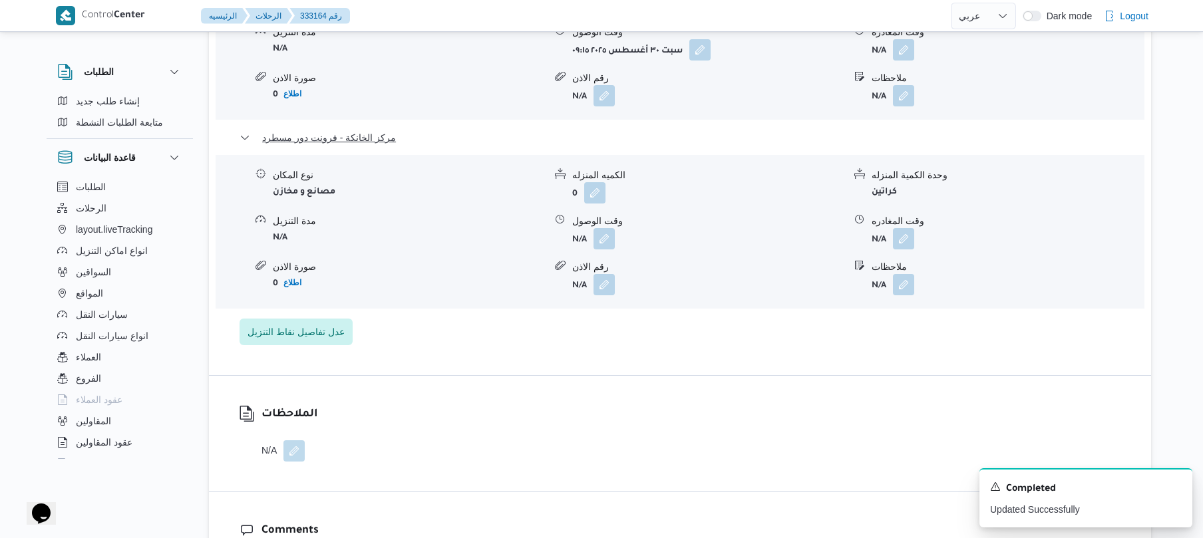
scroll to position [1313, 0]
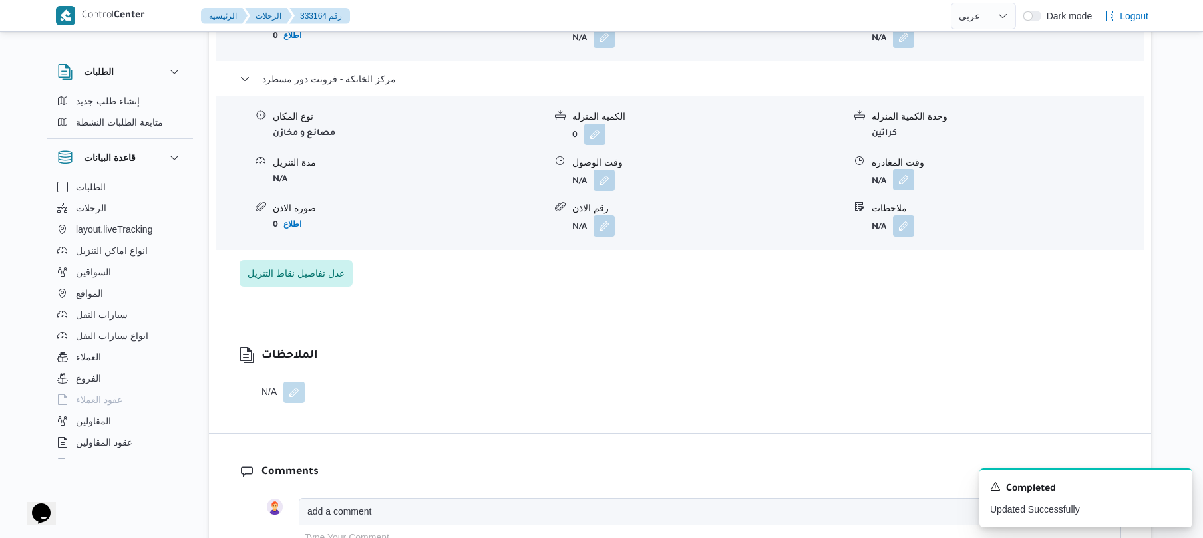
click at [895, 169] on button "button" at bounding box center [903, 179] width 21 height 21
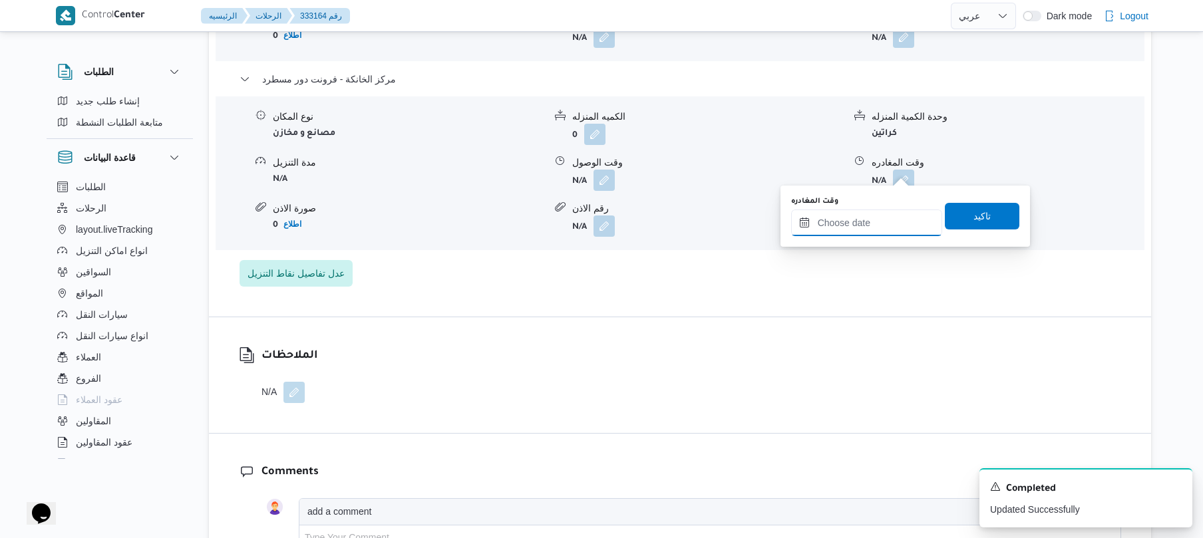
click at [821, 230] on input "وقت المغادره" at bounding box center [866, 223] width 151 height 27
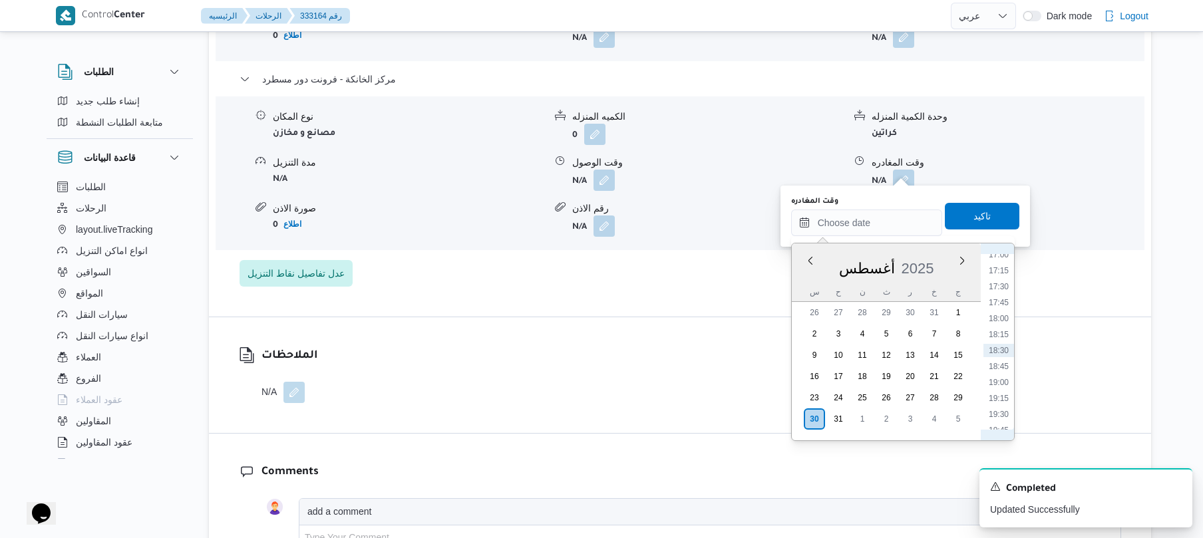
scroll to position [943, 0]
click at [1002, 343] on li "16:00" at bounding box center [999, 339] width 31 height 13
type input "٣٠/٠٨/٢٠٢٥ ١٦:٠٠"
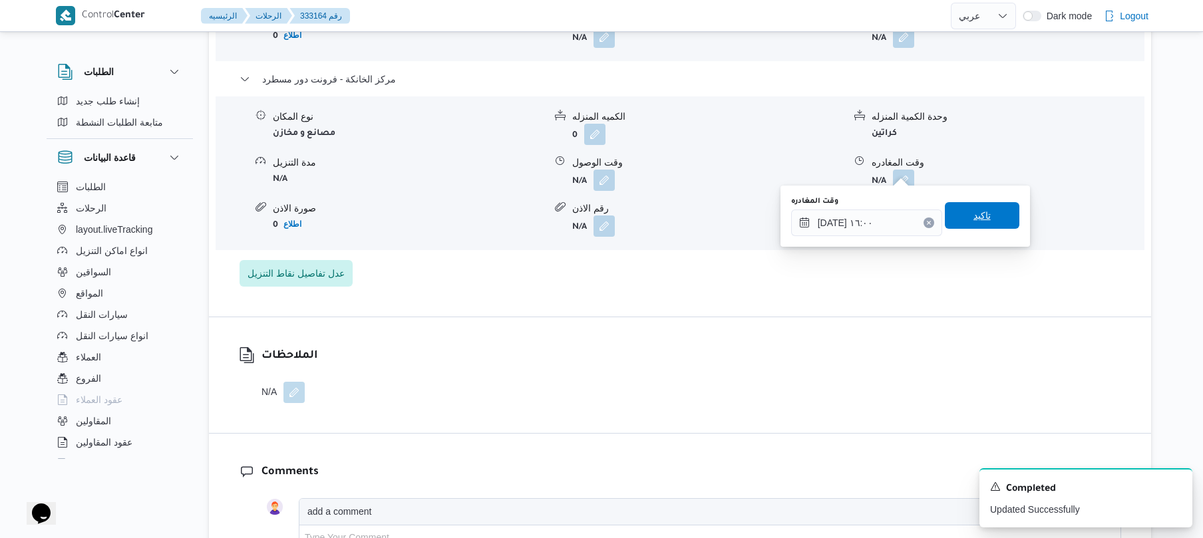
click at [989, 206] on span "تاكيد" at bounding box center [982, 215] width 75 height 27
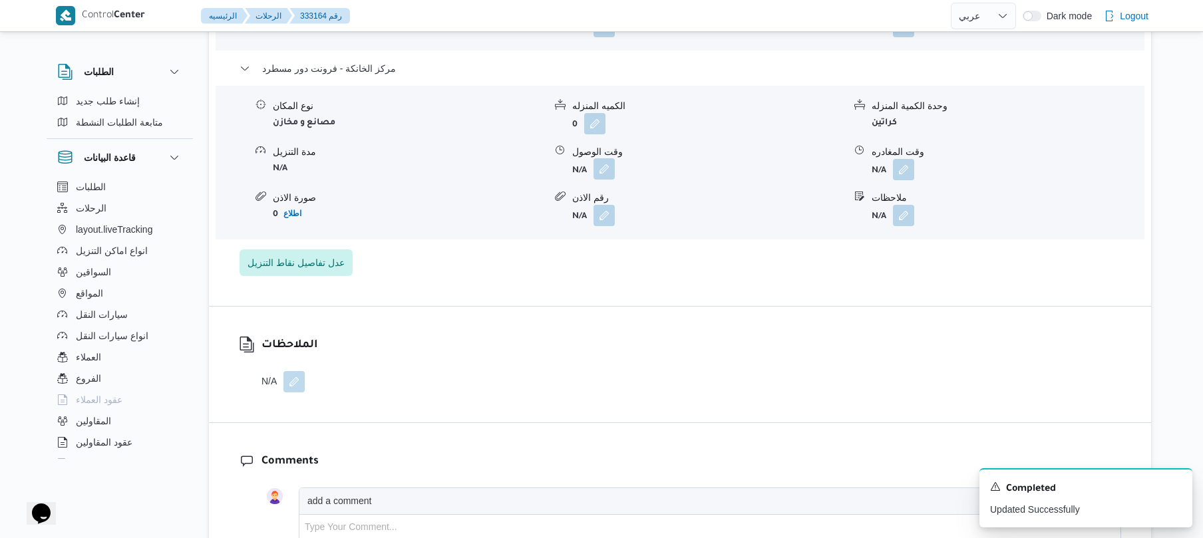
click at [602, 168] on button "button" at bounding box center [604, 168] width 21 height 21
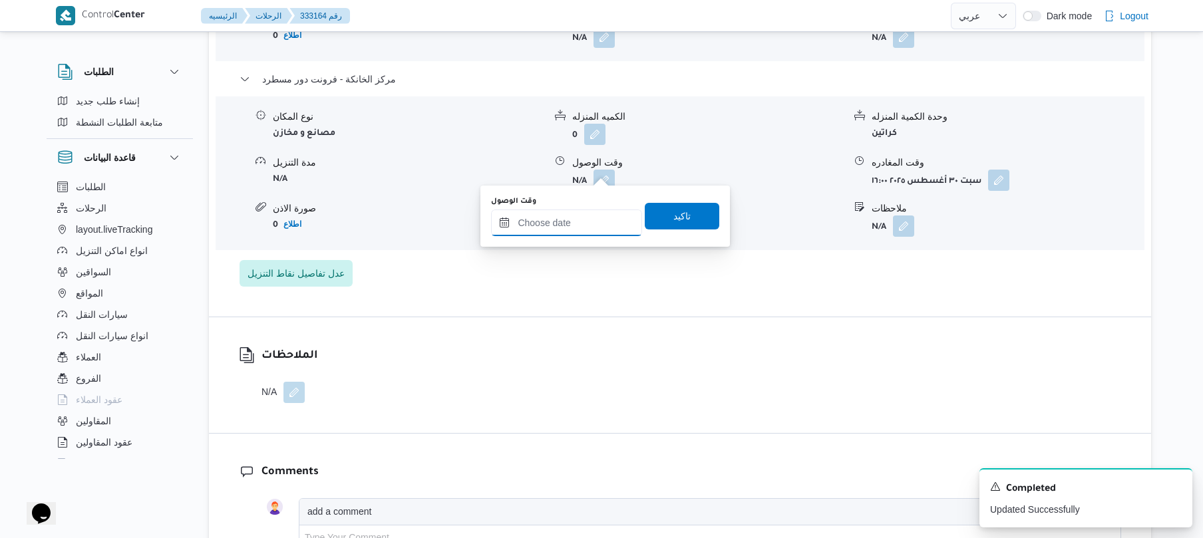
click at [596, 221] on input "وقت الوصول" at bounding box center [566, 223] width 151 height 27
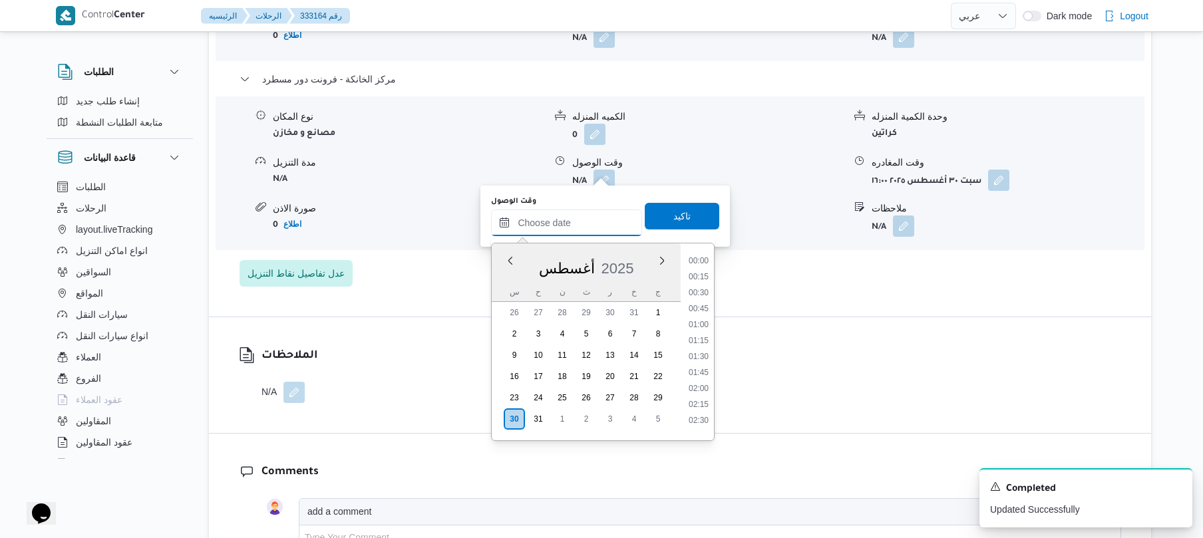
scroll to position [1092, 0]
click at [727, 288] on div "تفاصيل اماكن التنزيل قسم أول القاهرة الجديدة - كارفور كايرو فيستفال نوع المكان …" at bounding box center [680, 67] width 943 height 499
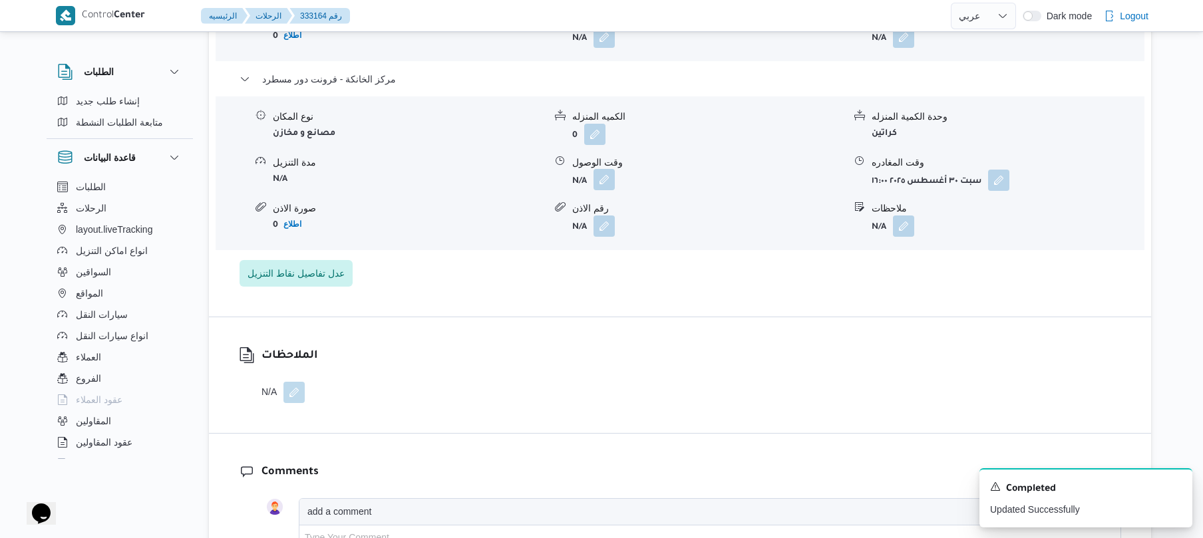
click at [608, 174] on button "button" at bounding box center [604, 179] width 21 height 21
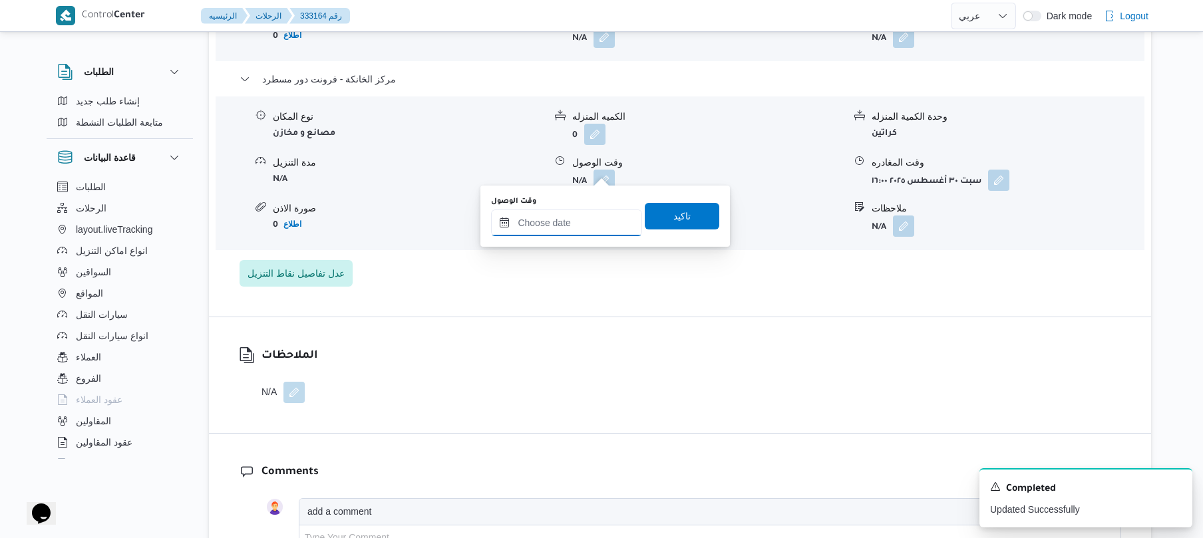
click at [589, 218] on input "وقت الوصول" at bounding box center [566, 223] width 151 height 27
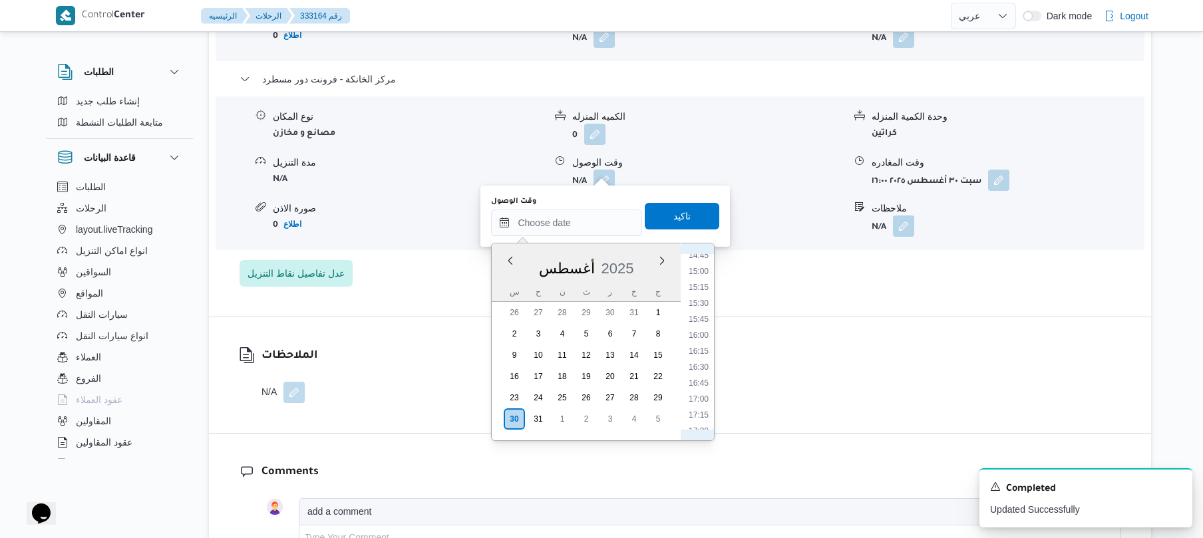
scroll to position [943, 0]
click at [703, 321] on li "15:45" at bounding box center [699, 323] width 31 height 13
type input "٣٠/٠٨/٢٠٢٥ ١٥:٤٥"
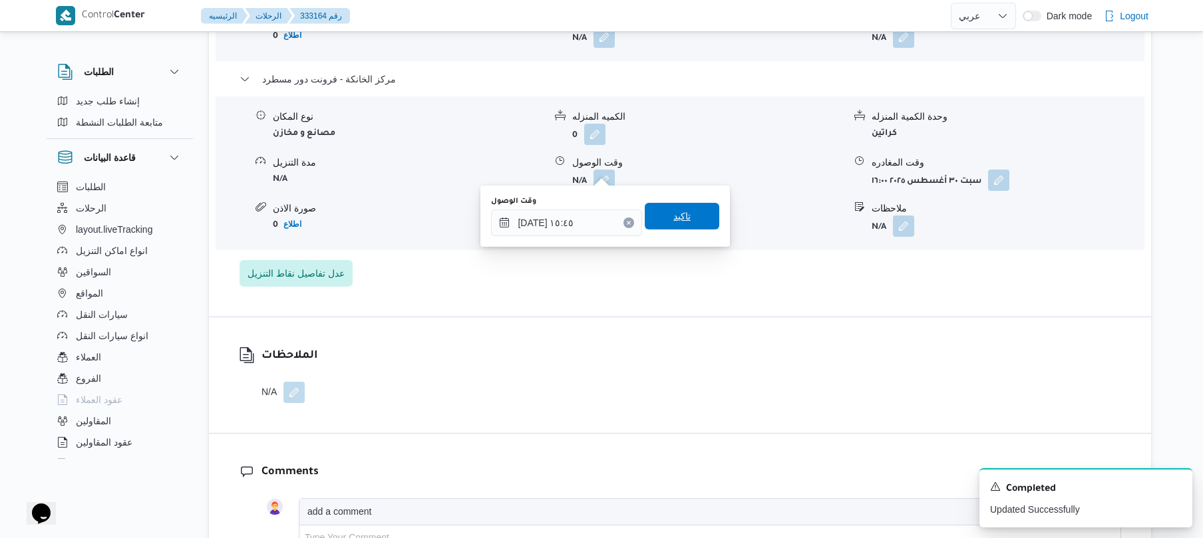
click at [695, 211] on span "تاكيد" at bounding box center [682, 216] width 75 height 27
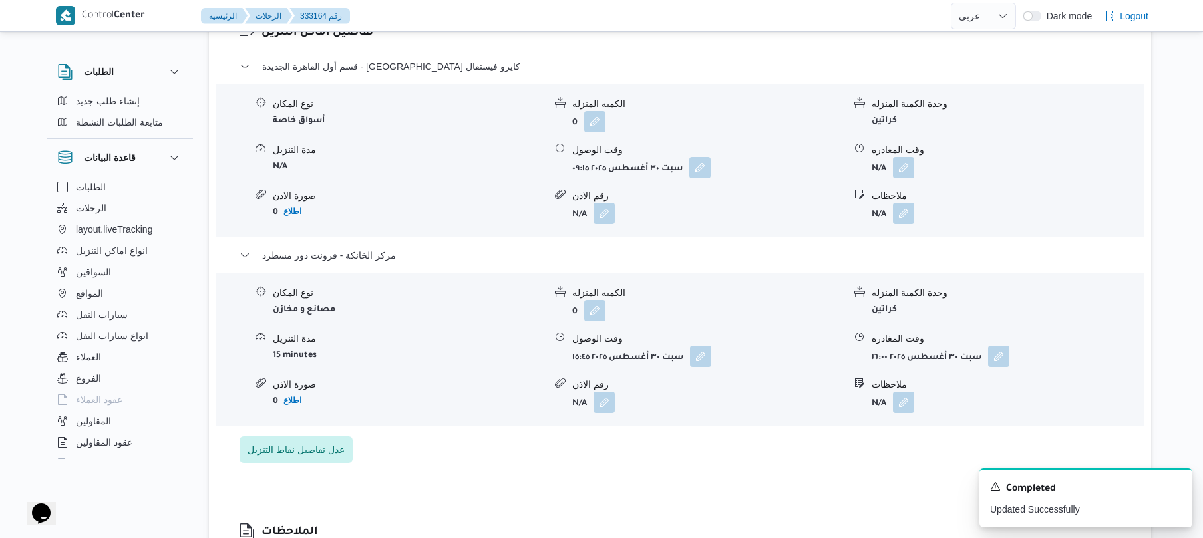
scroll to position [1136, 0]
click at [899, 168] on div "نوع المكان أسواق خاصة الكميه المنزله 0 وحدة الكمية المنزله كراتين مدة التنزيل N…" at bounding box center [680, 162] width 940 height 151
click at [906, 162] on button "button" at bounding box center [903, 168] width 21 height 21
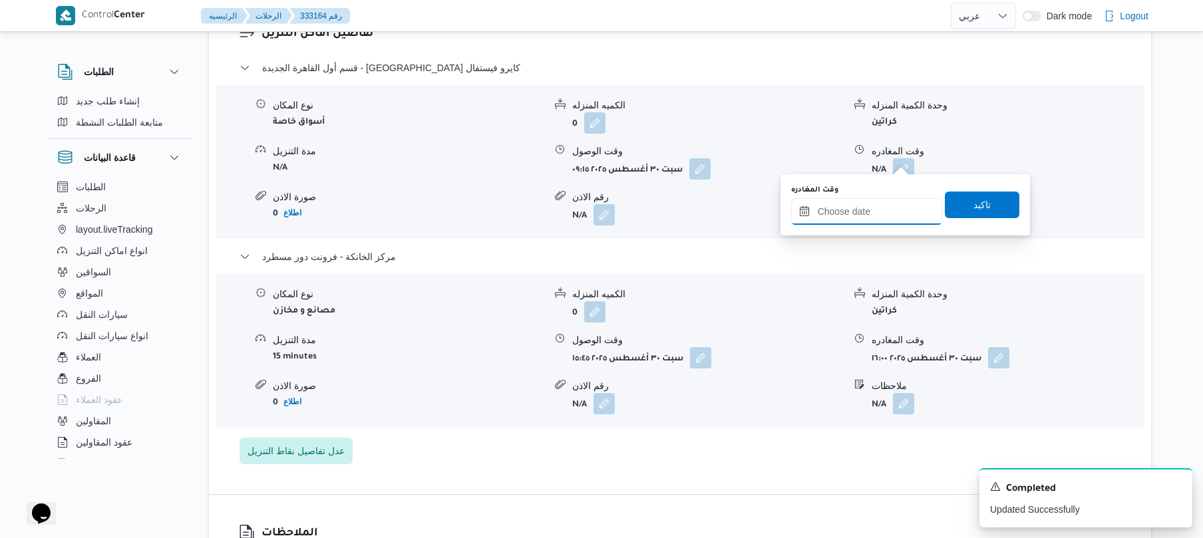
click at [860, 210] on input "وقت المغادره" at bounding box center [866, 211] width 151 height 27
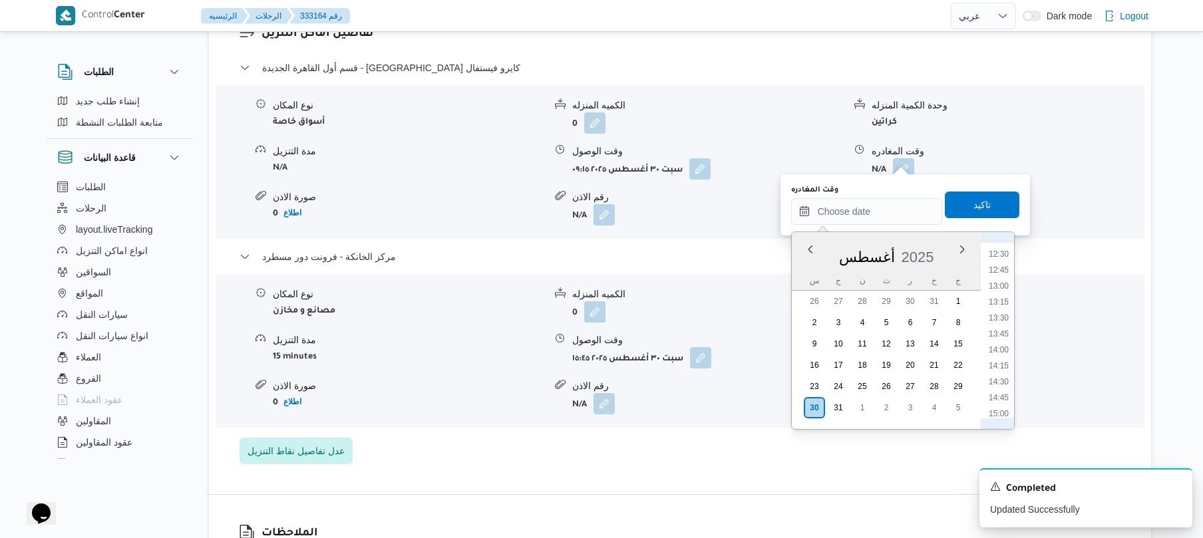
scroll to position [943, 0]
click at [998, 267] on li "15:00" at bounding box center [999, 264] width 31 height 13
type input "٣٠/٠٨/٢٠٢٥ ١٥:٠٠"
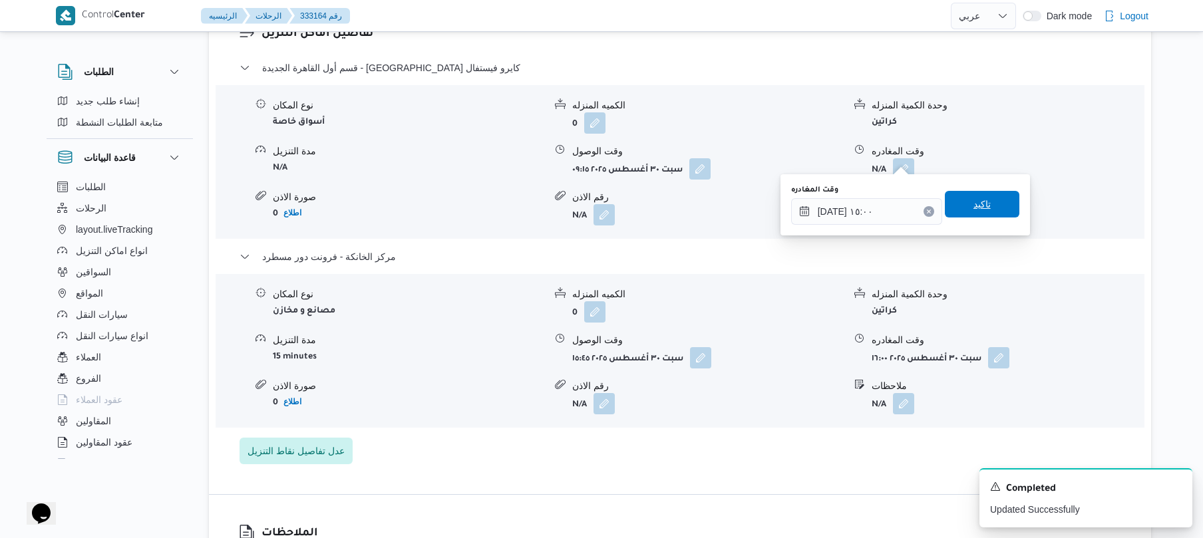
click at [997, 214] on span "تاكيد" at bounding box center [982, 204] width 75 height 27
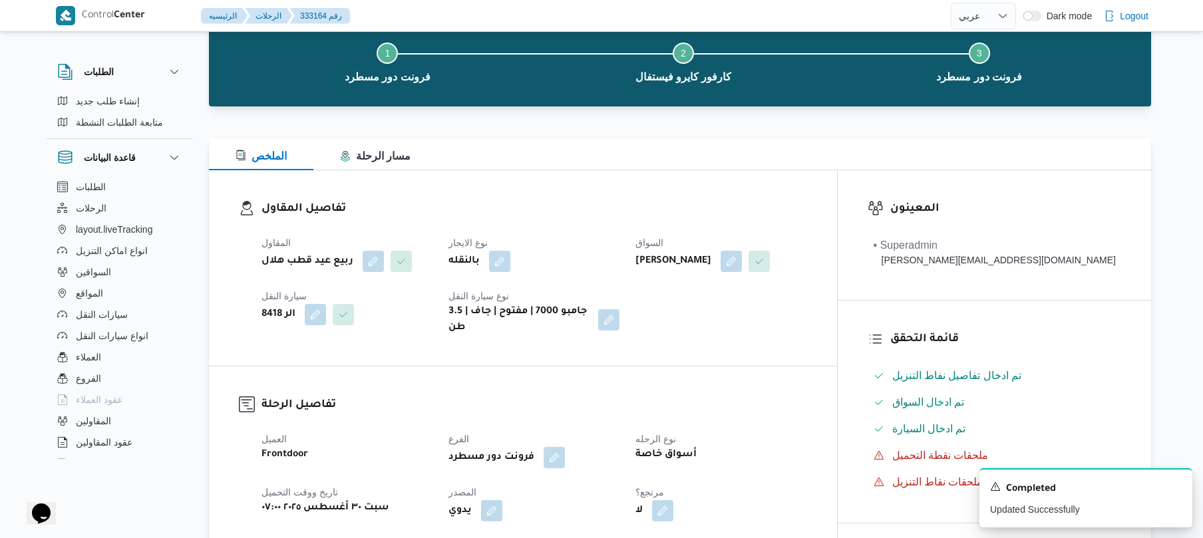
scroll to position [0, 0]
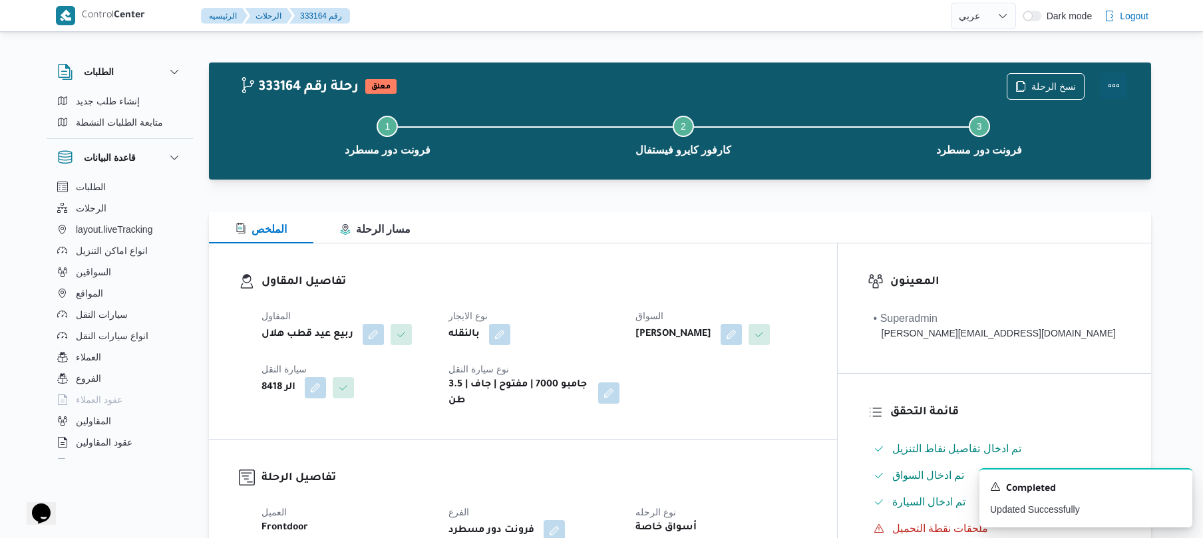
click at [1116, 85] on button "Actions" at bounding box center [1114, 86] width 27 height 27
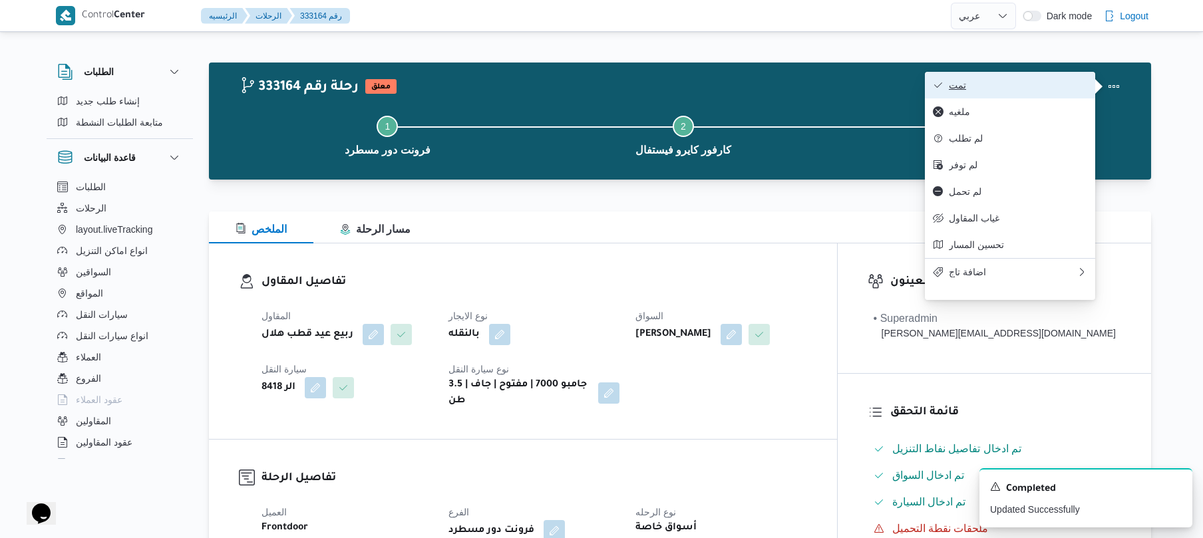
click at [1023, 88] on span "تمت" at bounding box center [1018, 85] width 138 height 11
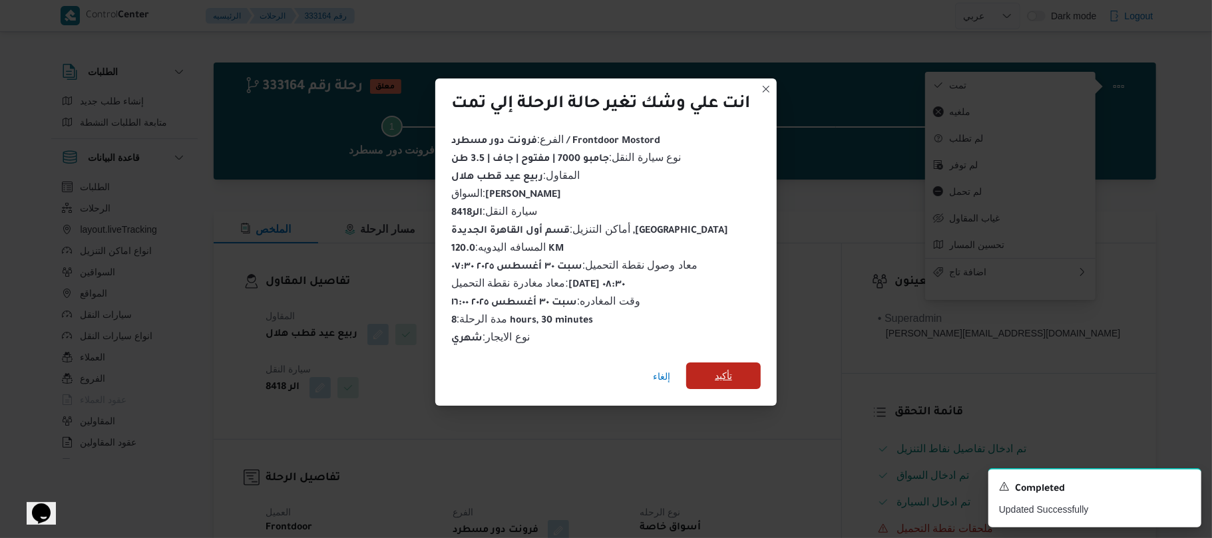
click at [741, 371] on span "تأكيد" at bounding box center [723, 376] width 75 height 27
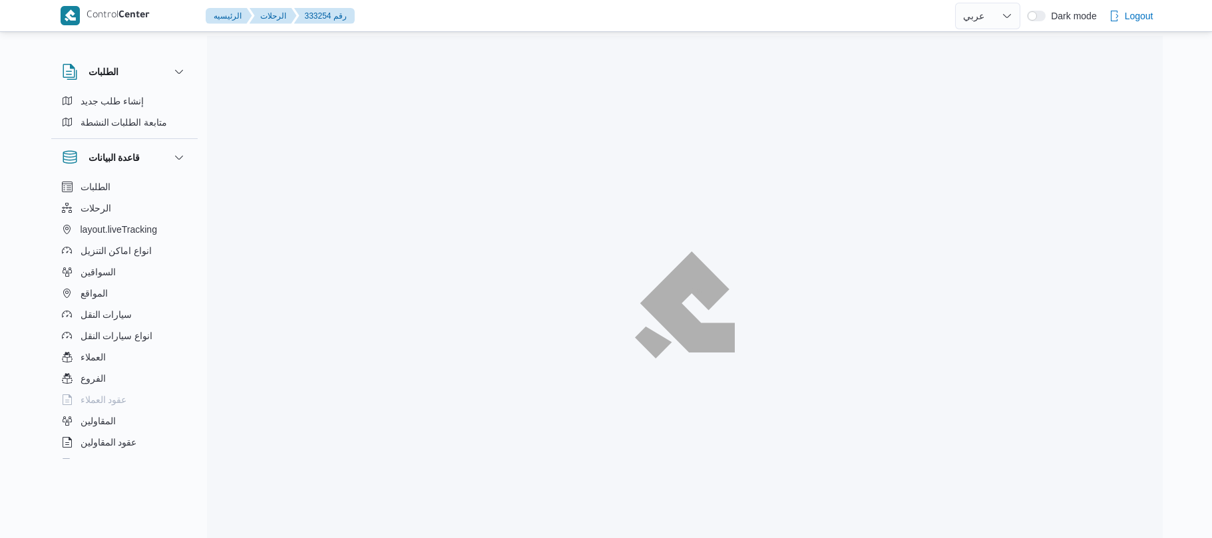
select select "ar"
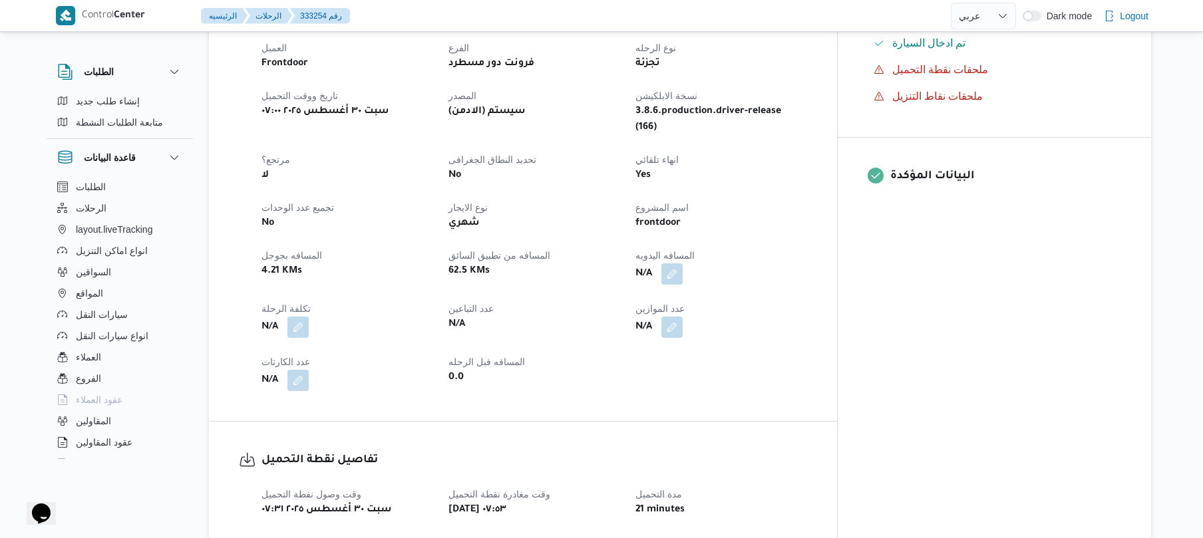
scroll to position [497, 0]
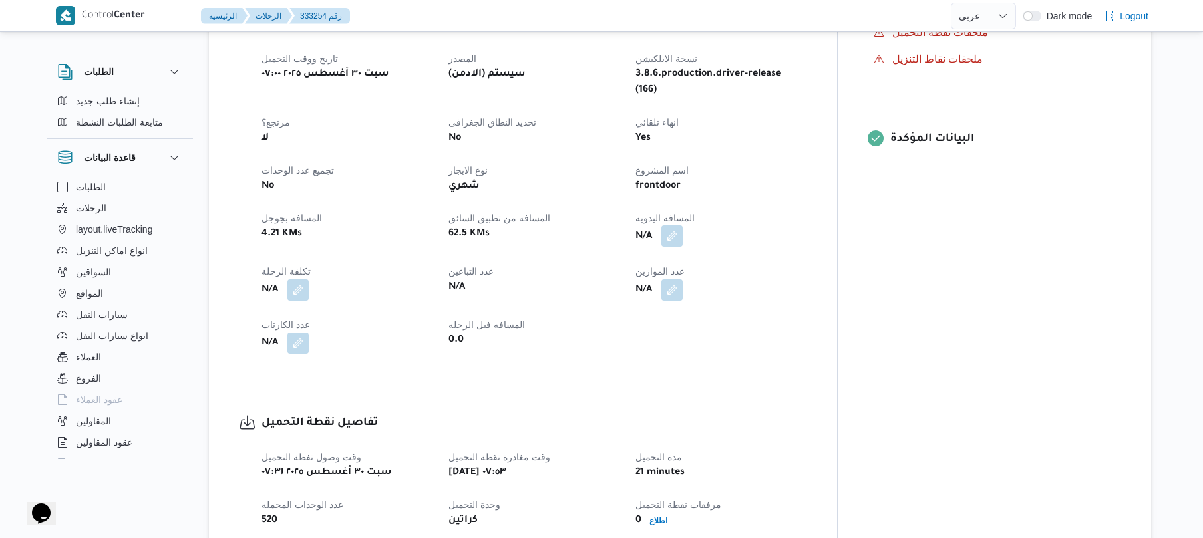
click at [683, 226] on button "button" at bounding box center [672, 236] width 21 height 21
click at [698, 262] on input "المسافه اليدويه" at bounding box center [688, 263] width 132 height 27
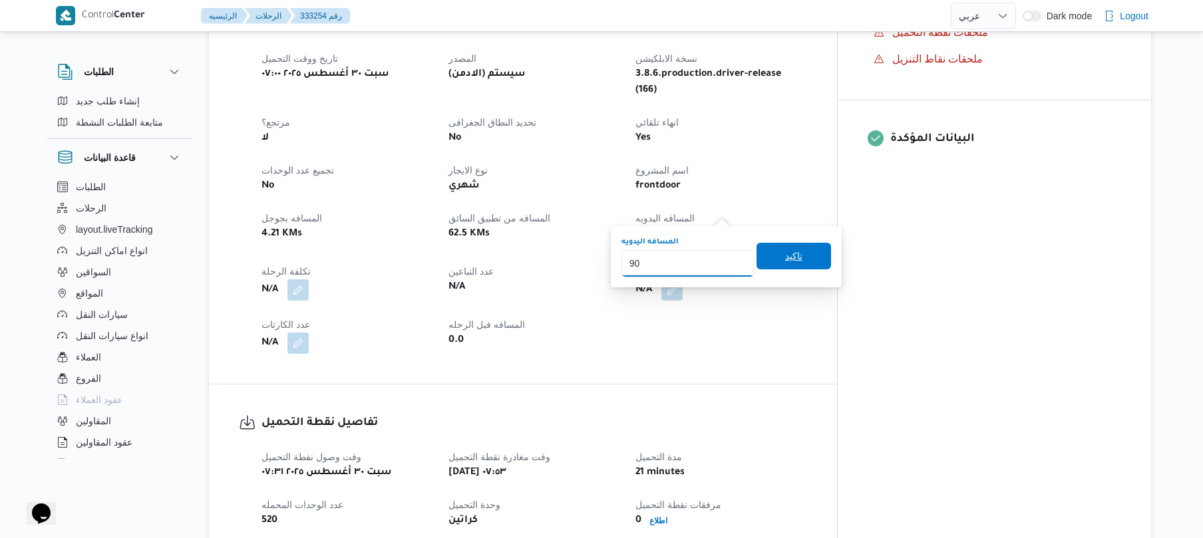
type input "90"
click at [765, 254] on span "تاكيد" at bounding box center [794, 256] width 75 height 27
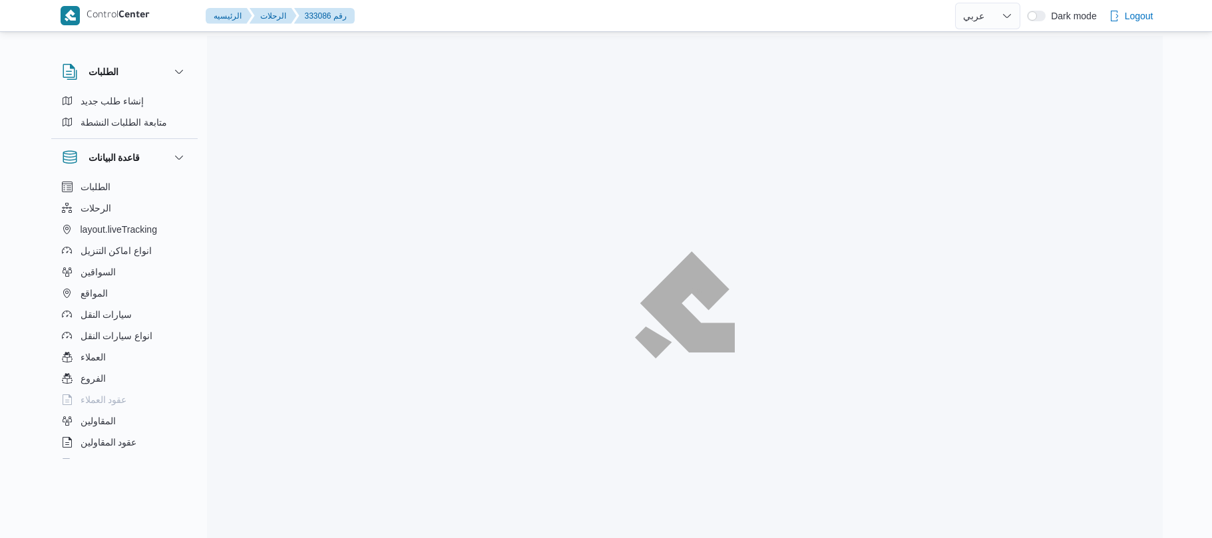
select select "ar"
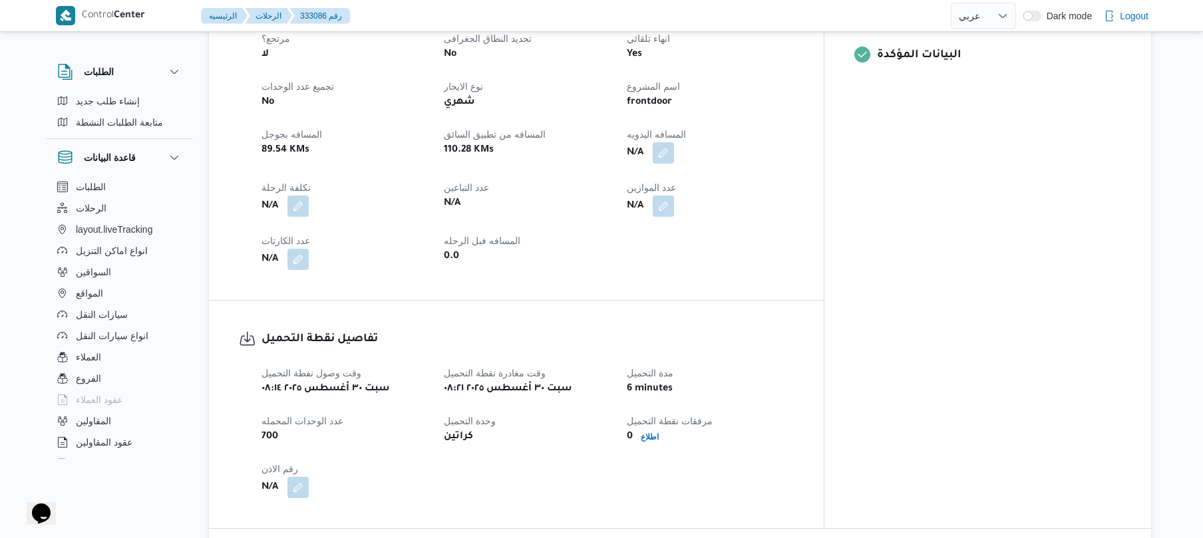
scroll to position [461, 0]
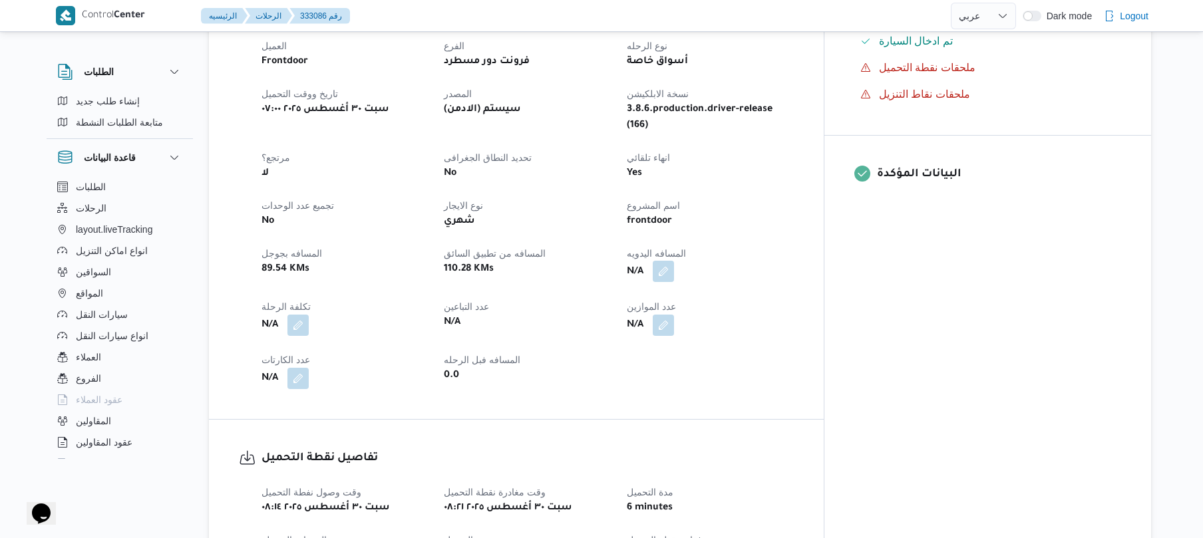
click at [674, 261] on button "button" at bounding box center [663, 271] width 21 height 21
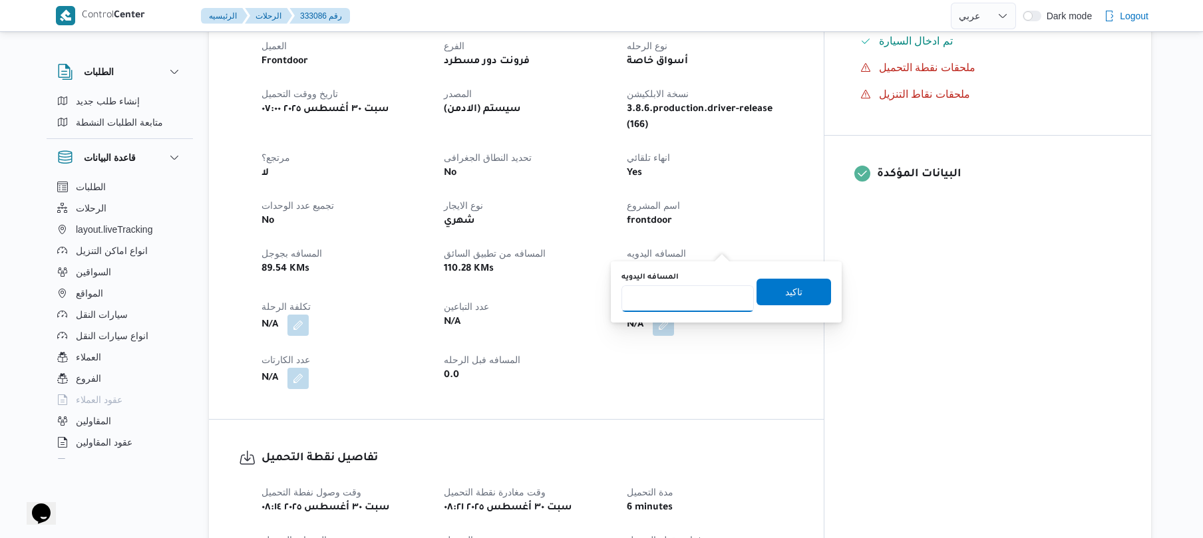
click at [701, 292] on input "المسافه اليدويه" at bounding box center [688, 299] width 132 height 27
type input "70"
click at [797, 296] on span "تاكيد" at bounding box center [794, 291] width 75 height 27
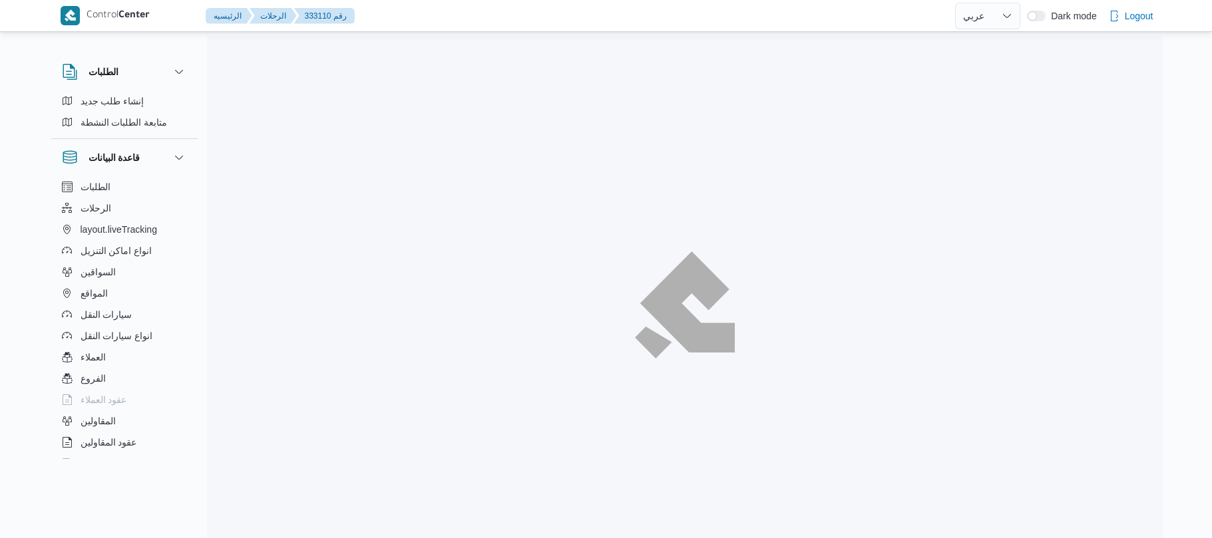
select select "ar"
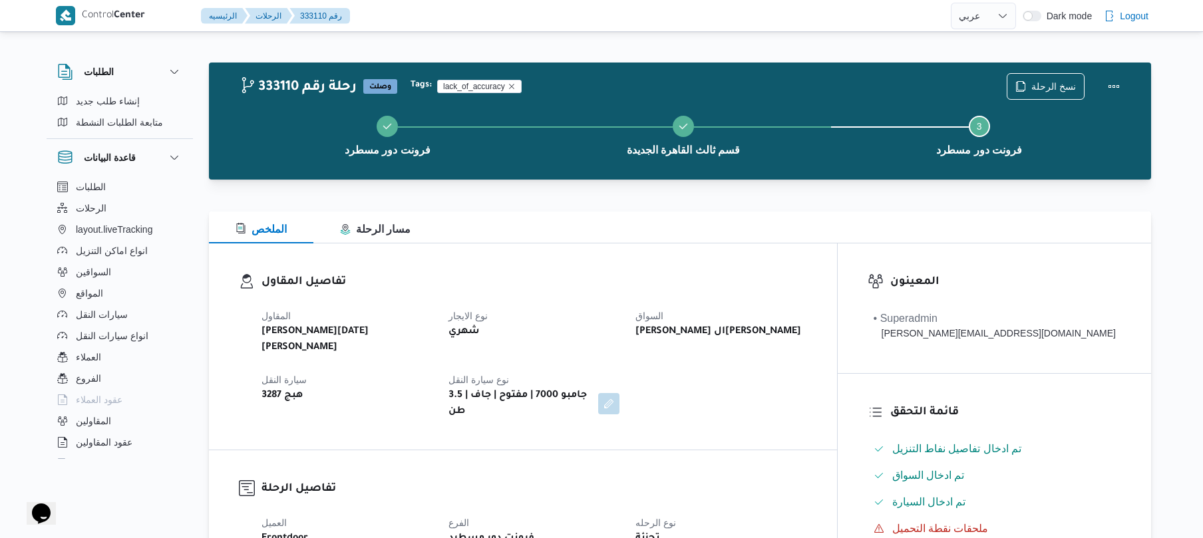
click at [714, 274] on h3 "تفاصيل المقاول" at bounding box center [535, 283] width 546 height 18
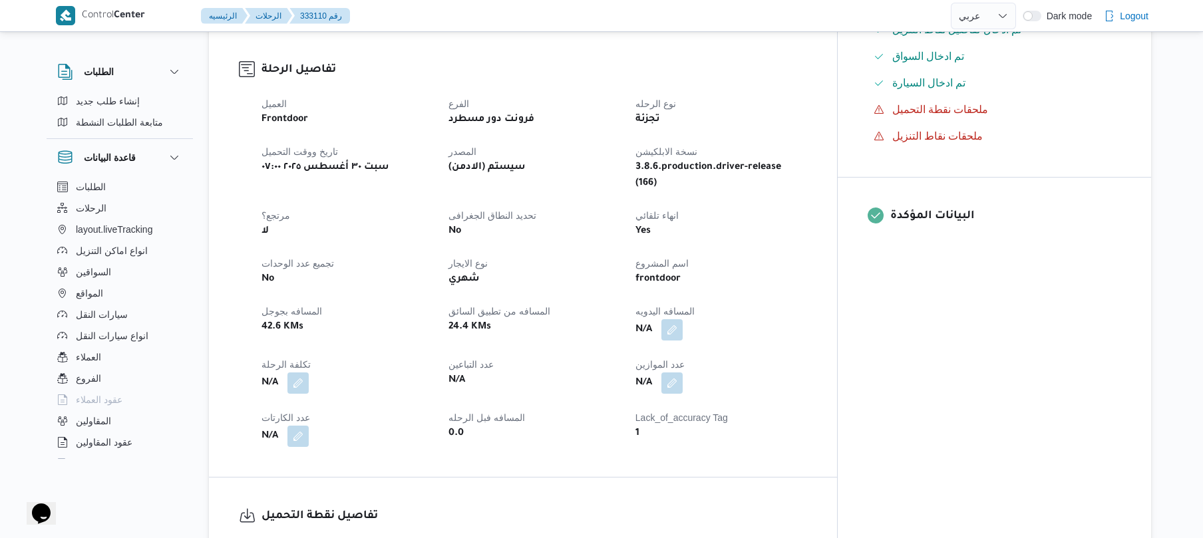
scroll to position [497, 0]
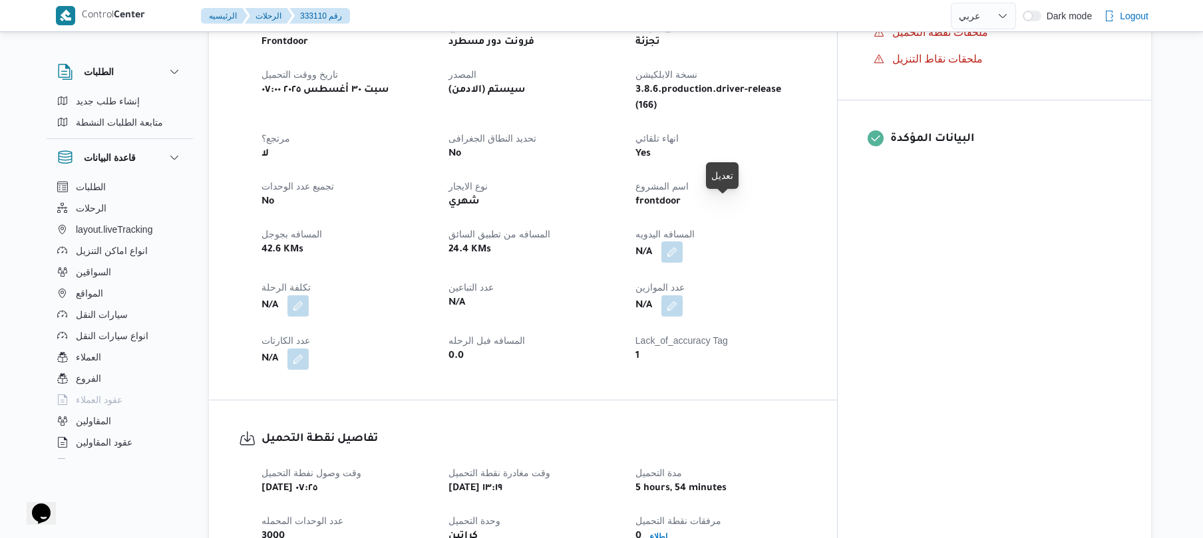
click at [683, 242] on button "button" at bounding box center [672, 252] width 21 height 21
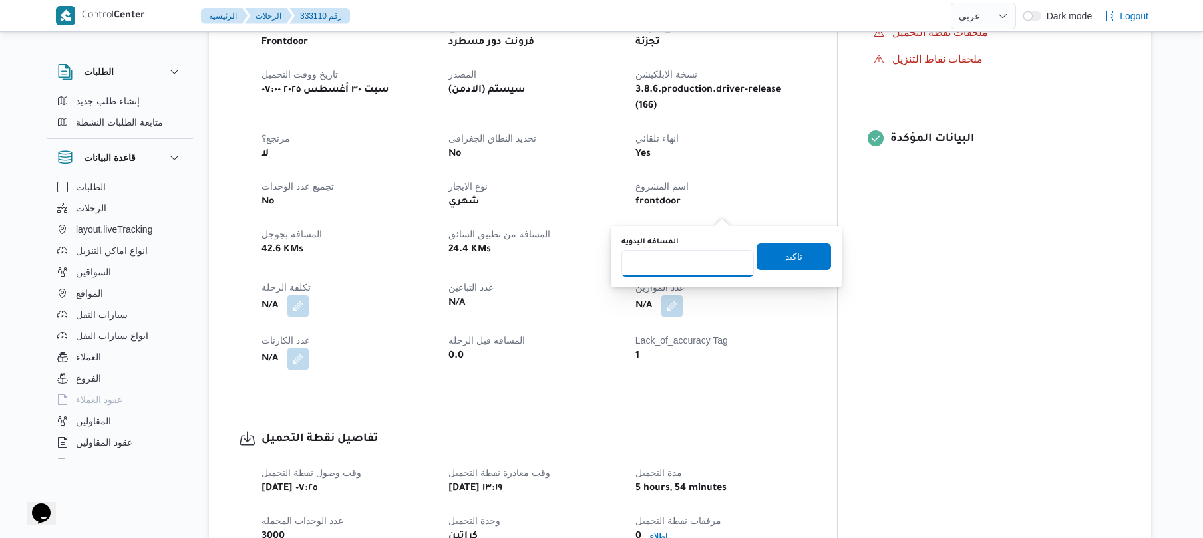
click at [682, 264] on input "المسافه اليدويه" at bounding box center [688, 263] width 132 height 27
type input "120"
click at [768, 257] on span "تاكيد" at bounding box center [794, 256] width 75 height 27
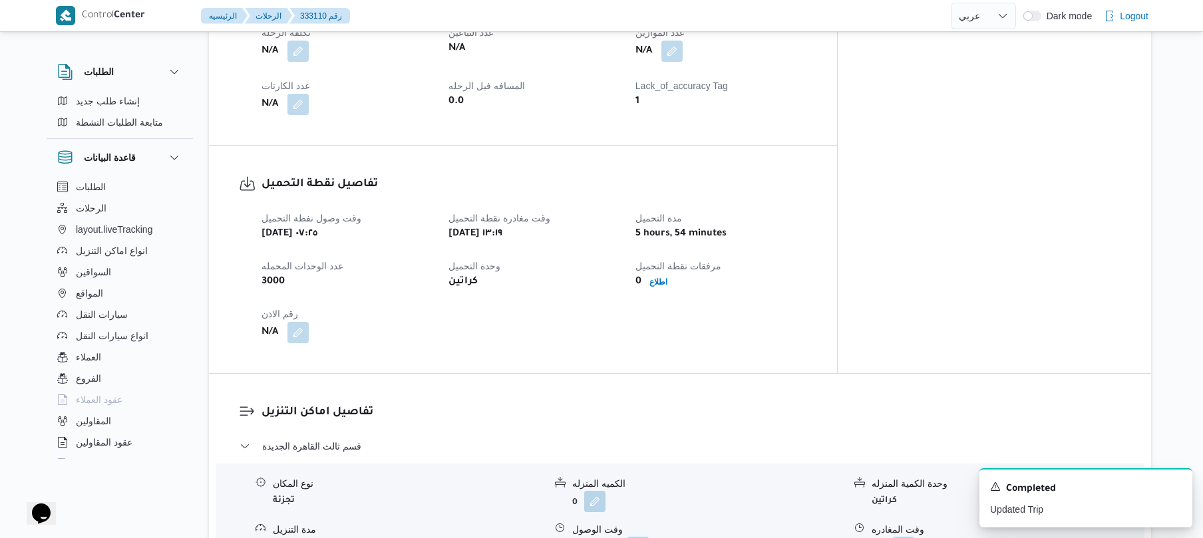
scroll to position [2019, 0]
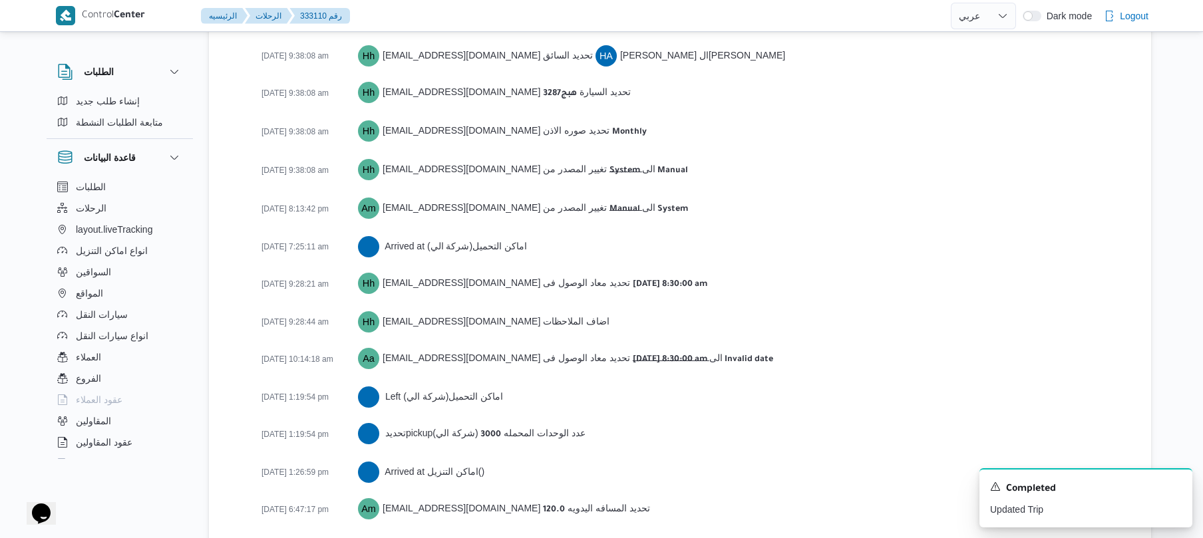
click at [1136, 134] on div "Activity 22-01-2025 12:01:56 pm Hh hadeer.hesham@illa.com.eg انشئ الرحله 22-01-…" at bounding box center [680, 199] width 943 height 746
click at [759, 119] on div "24-08-2025 9:38:08 am Hh hadeer.hesham@illa.com.eg تحديد صوره الاذن Monthly" at bounding box center [692, 131] width 860 height 25
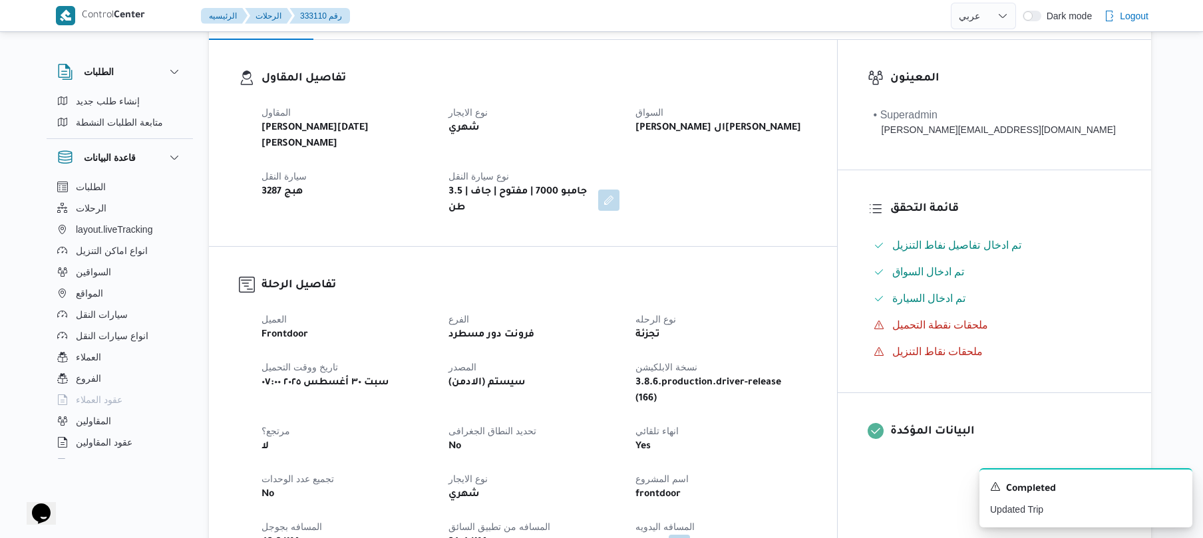
scroll to position [0, 0]
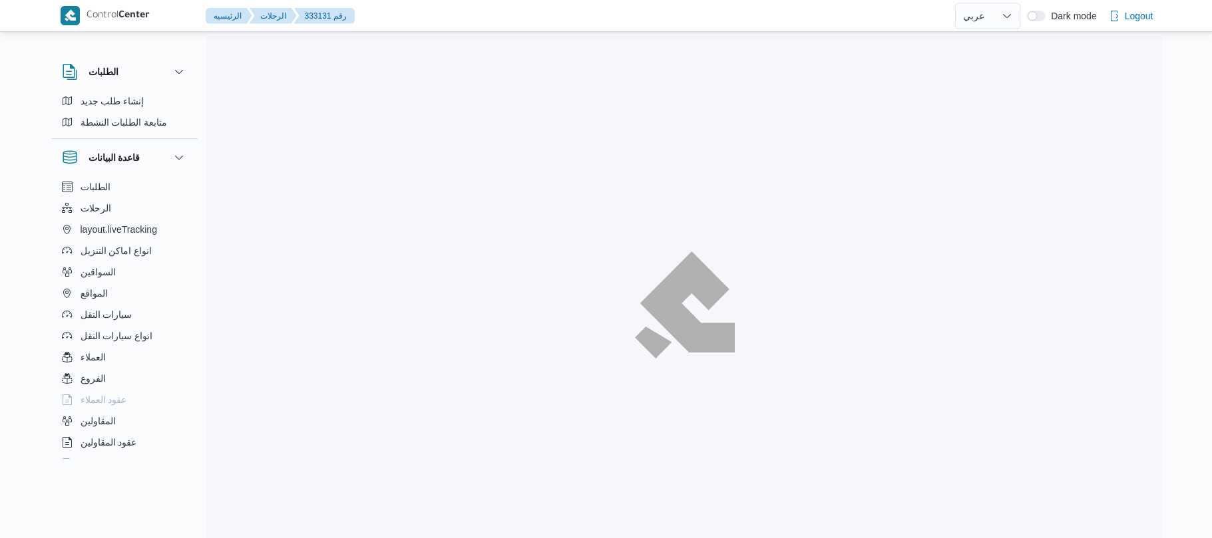
select select "ar"
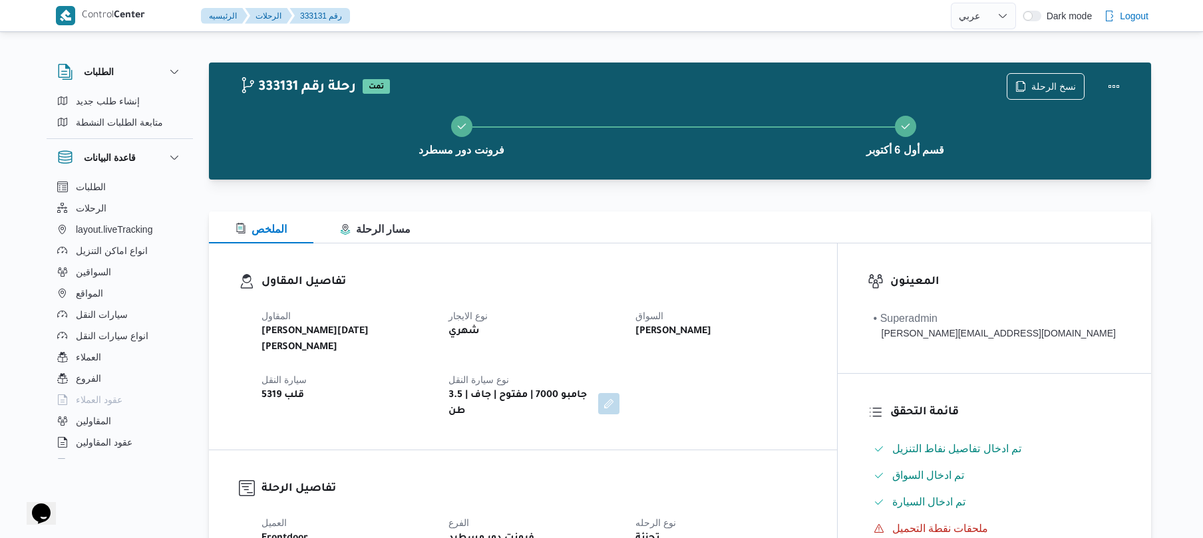
click at [607, 270] on div "تفاصيل المقاول المقاول [PERSON_NAME][DATE] [PERSON_NAME] نوع الايجار شهري السوا…" at bounding box center [523, 347] width 628 height 206
click at [504, 400] on div "المقاول [PERSON_NAME][DATE] [PERSON_NAME] نوع الايجار شهري السواق [PERSON_NAME]…" at bounding box center [535, 364] width 562 height 128
click at [642, 238] on div "الملخص مسار الرحلة" at bounding box center [680, 228] width 943 height 32
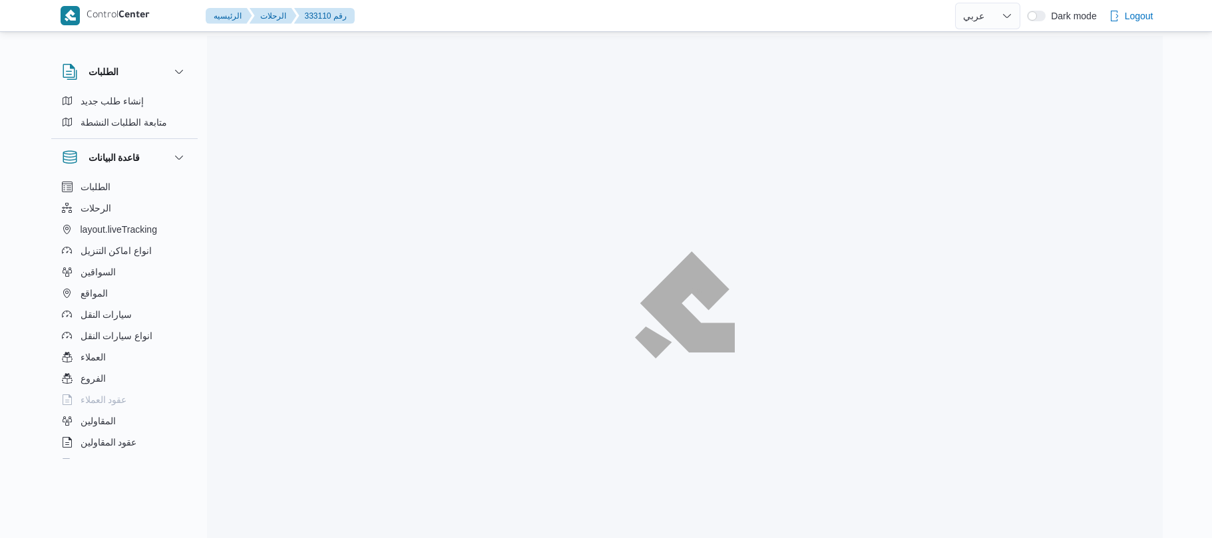
select select "ar"
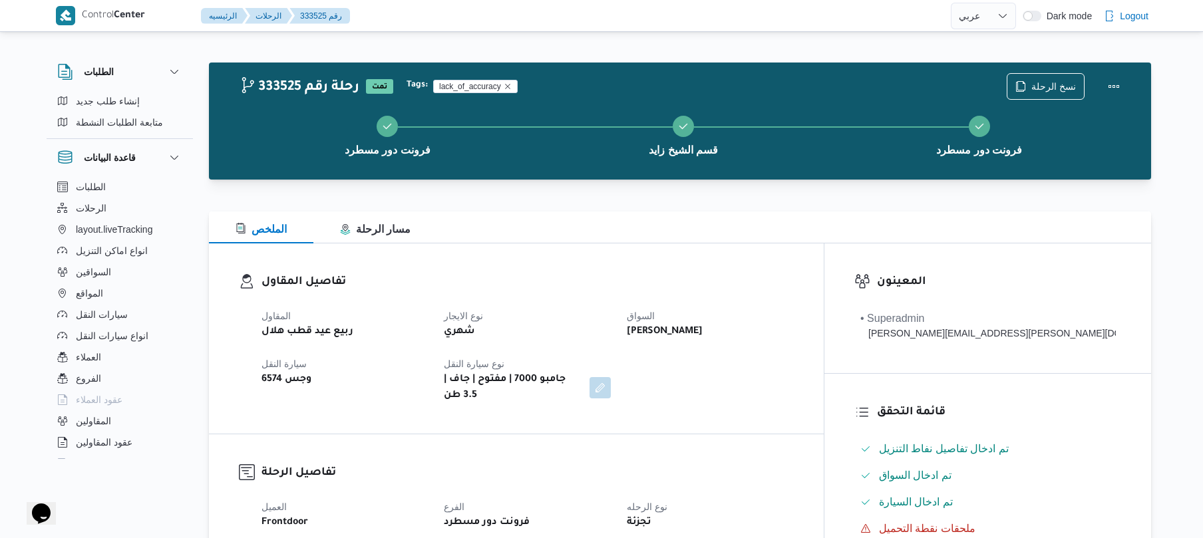
click at [718, 209] on div at bounding box center [680, 204] width 943 height 16
click at [757, 281] on h3 "تفاصيل المقاول" at bounding box center [528, 283] width 532 height 18
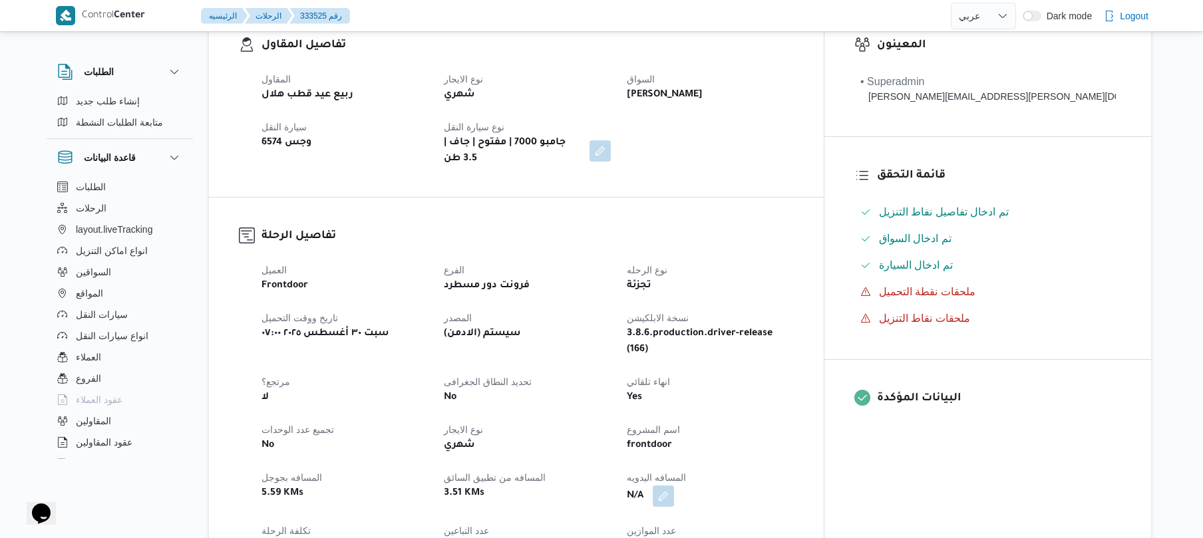
scroll to position [426, 0]
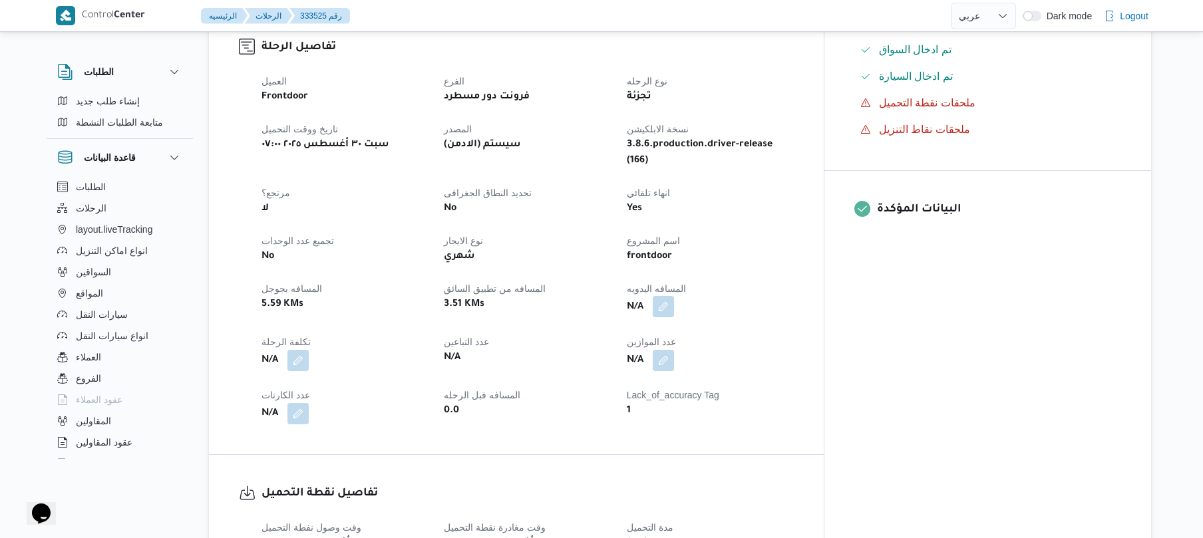
click at [674, 296] on button "button" at bounding box center [663, 306] width 21 height 21
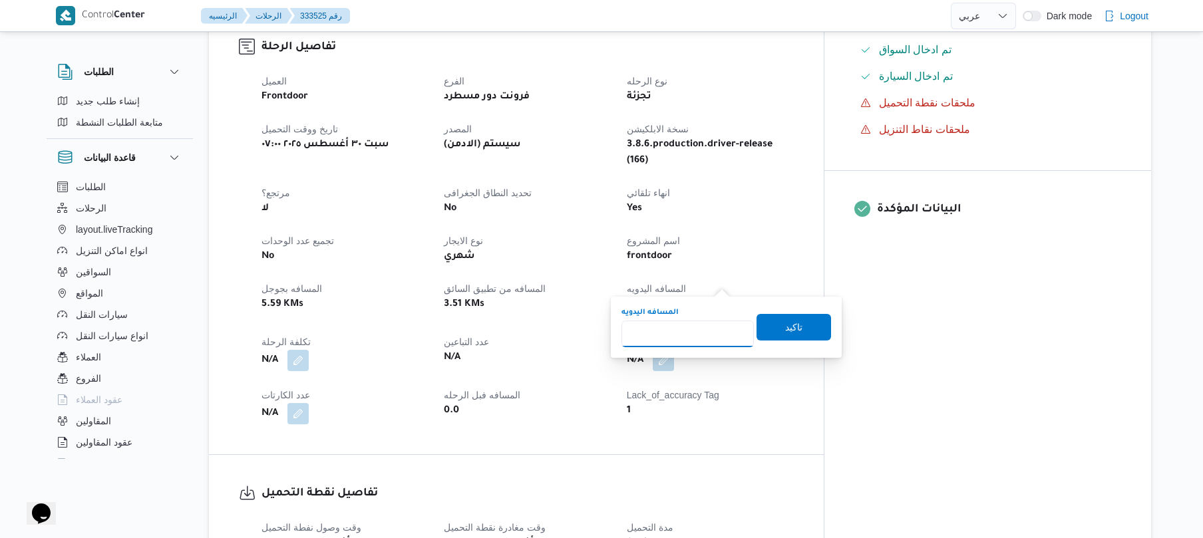
click at [698, 327] on input "المسافه اليدويه" at bounding box center [688, 334] width 132 height 27
type input "130"
click at [775, 329] on span "تاكيد" at bounding box center [794, 327] width 75 height 27
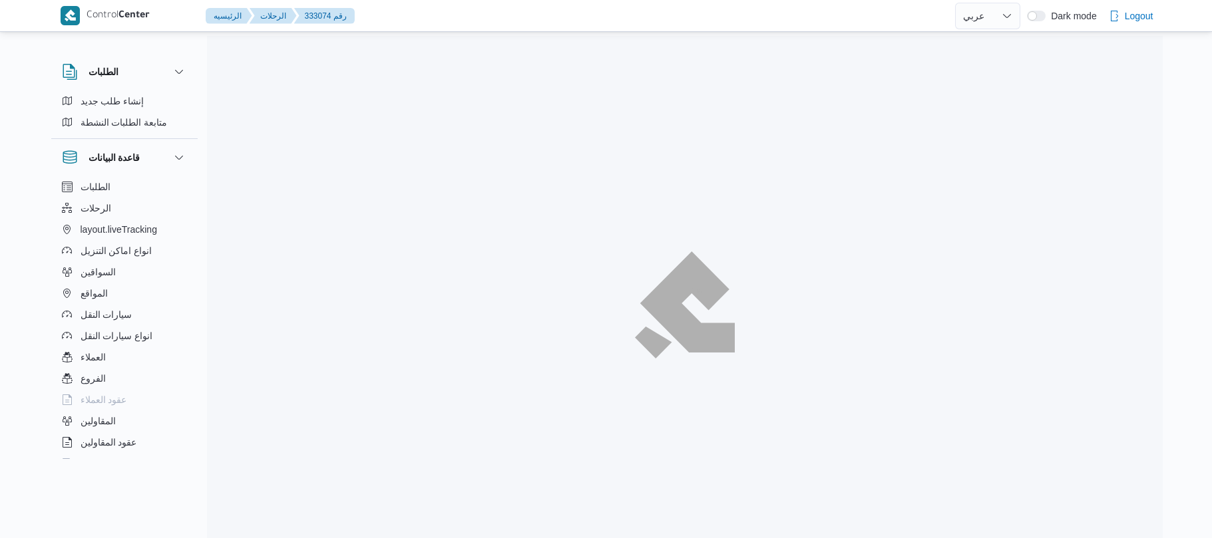
select select "ar"
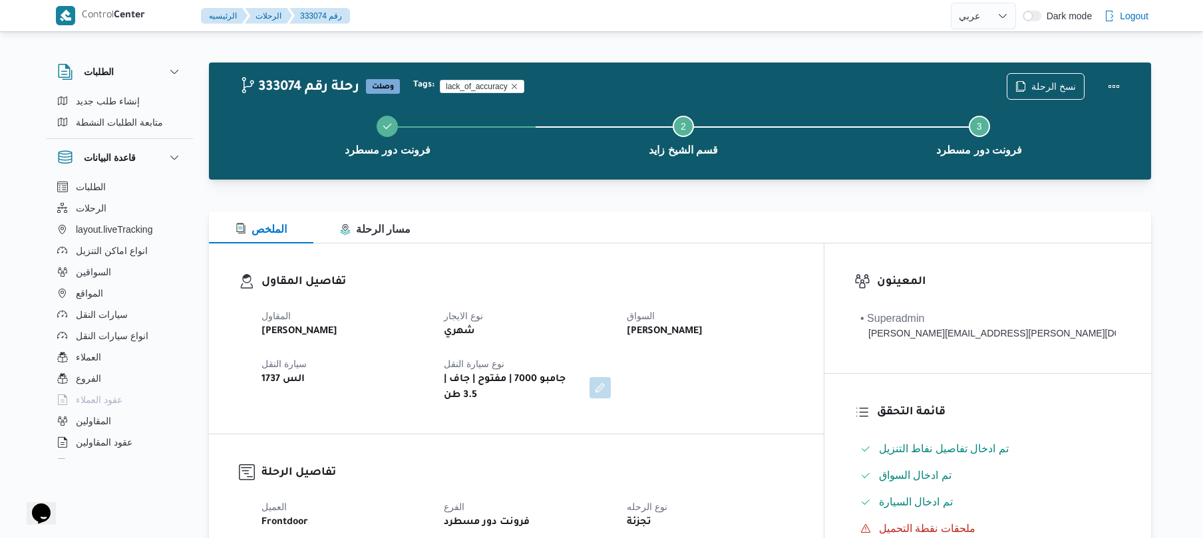
click at [604, 280] on h3 "تفاصيل المقاول" at bounding box center [528, 283] width 532 height 18
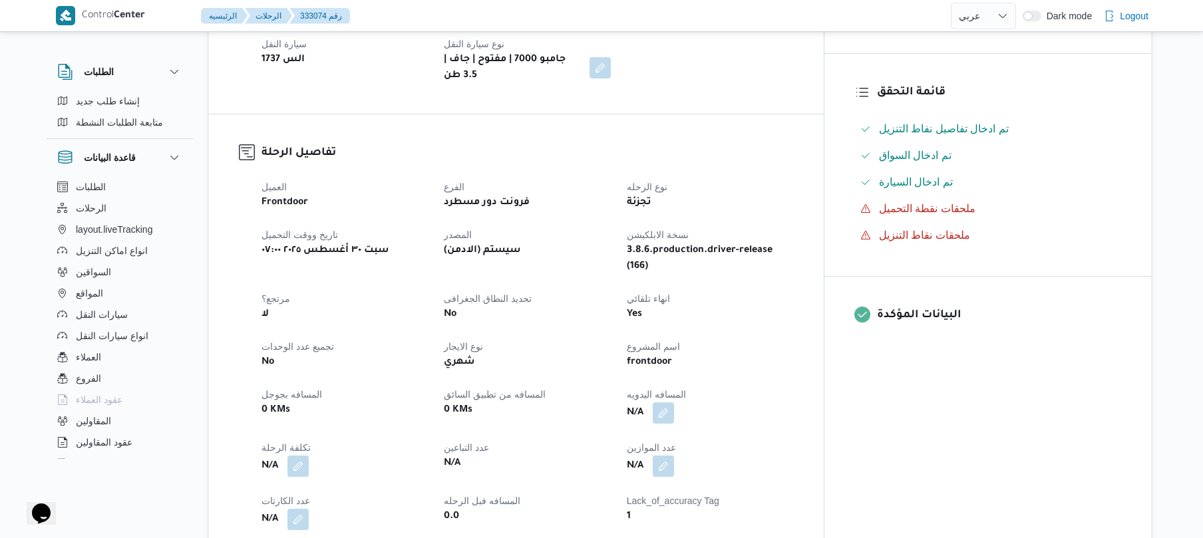
scroll to position [319, 0]
click at [674, 403] on button "button" at bounding box center [663, 413] width 21 height 21
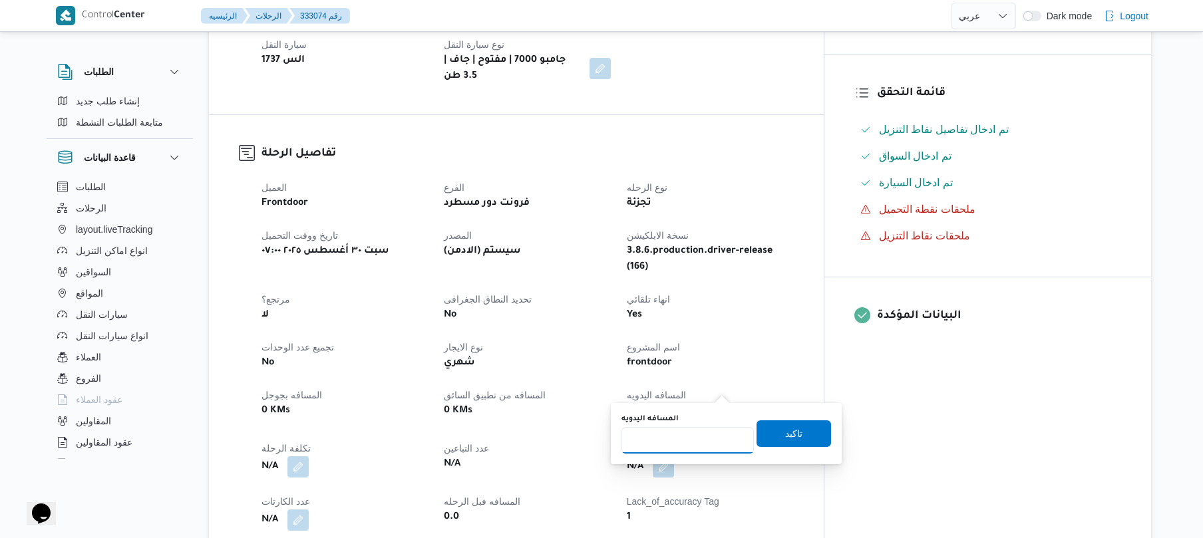
click at [688, 439] on input "المسافه اليدويه" at bounding box center [688, 440] width 132 height 27
type input "130"
click at [796, 434] on span "تاكيد" at bounding box center [794, 433] width 75 height 27
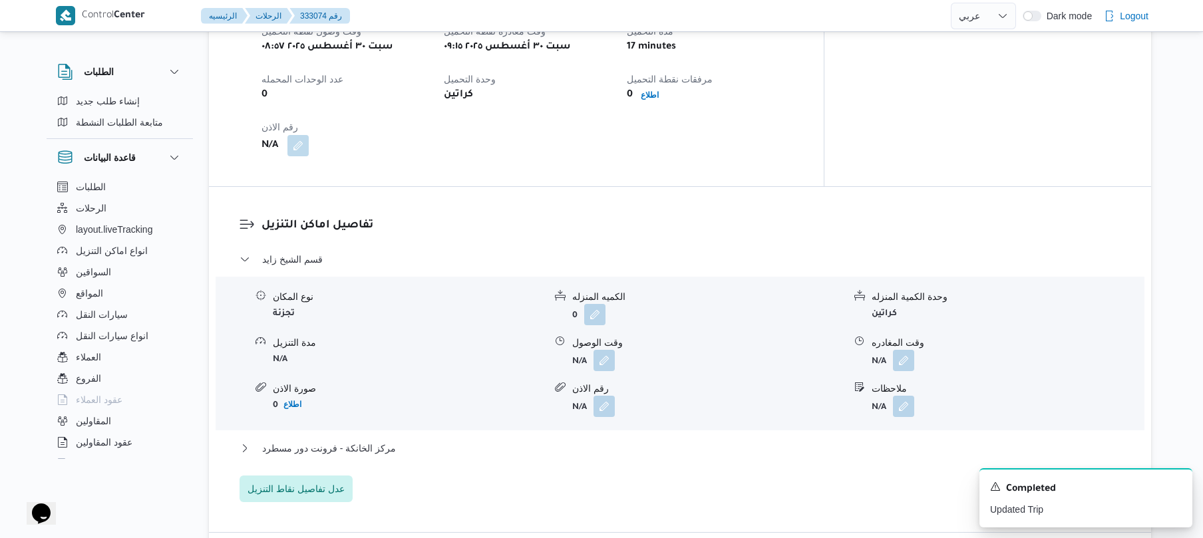
scroll to position [958, 0]
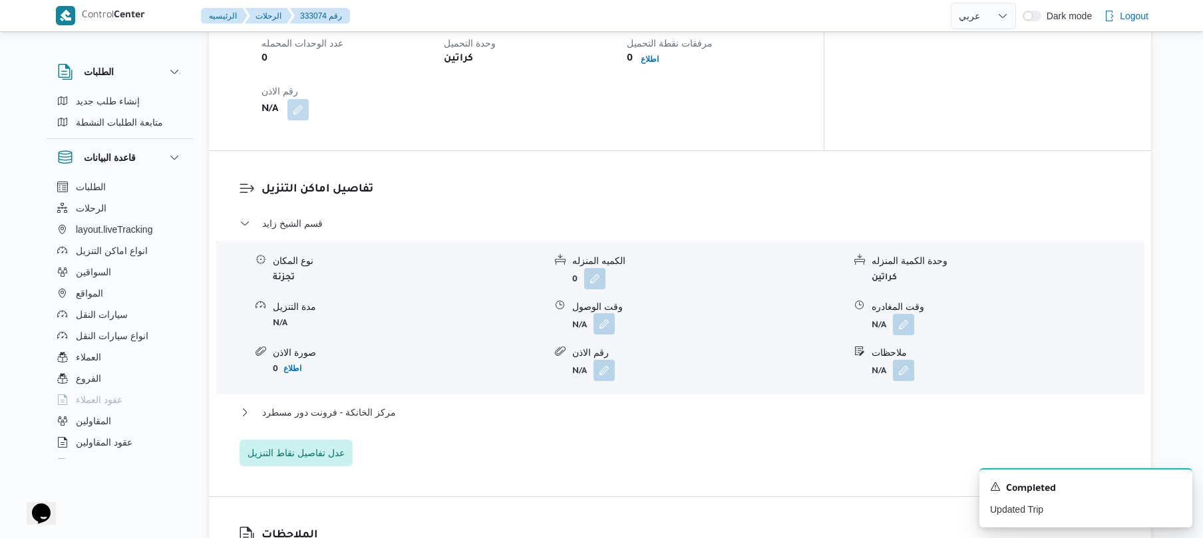
click at [602, 314] on button "button" at bounding box center [604, 324] width 21 height 21
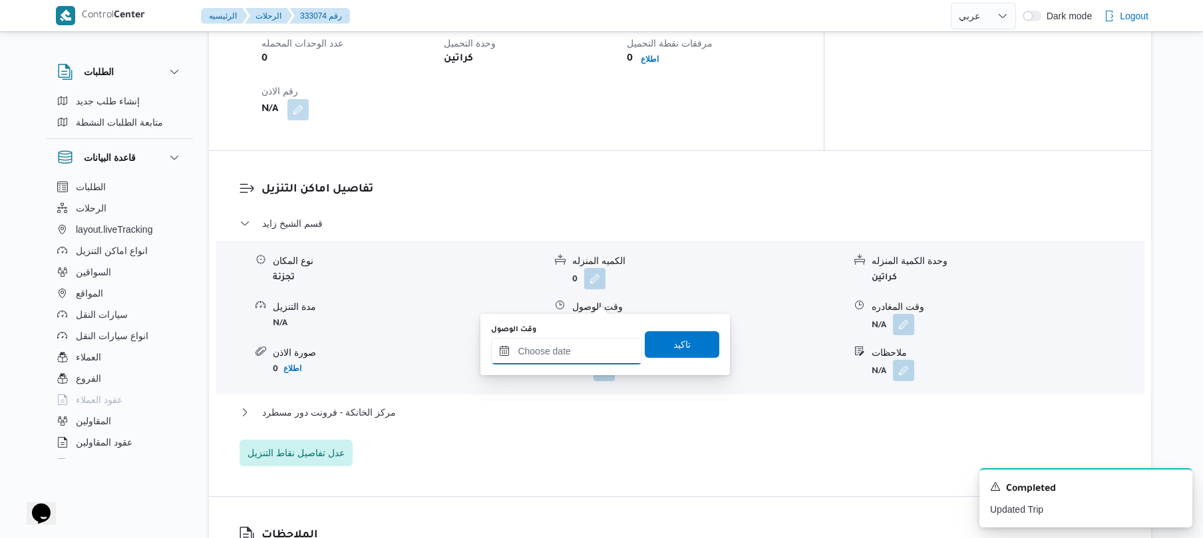
click at [560, 347] on input "وقت الوصول" at bounding box center [566, 351] width 151 height 27
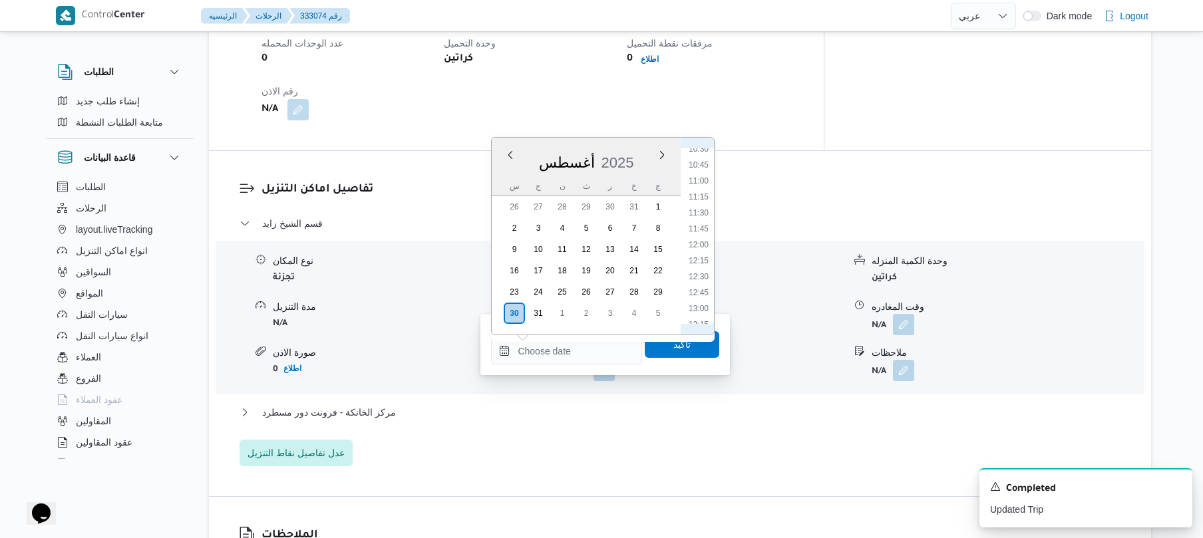
scroll to position [528, 0]
click at [693, 284] on li "10:15" at bounding box center [699, 282] width 31 height 13
type input "٣٠/٠٨/٢٠٢٥ ١٠:١٥"
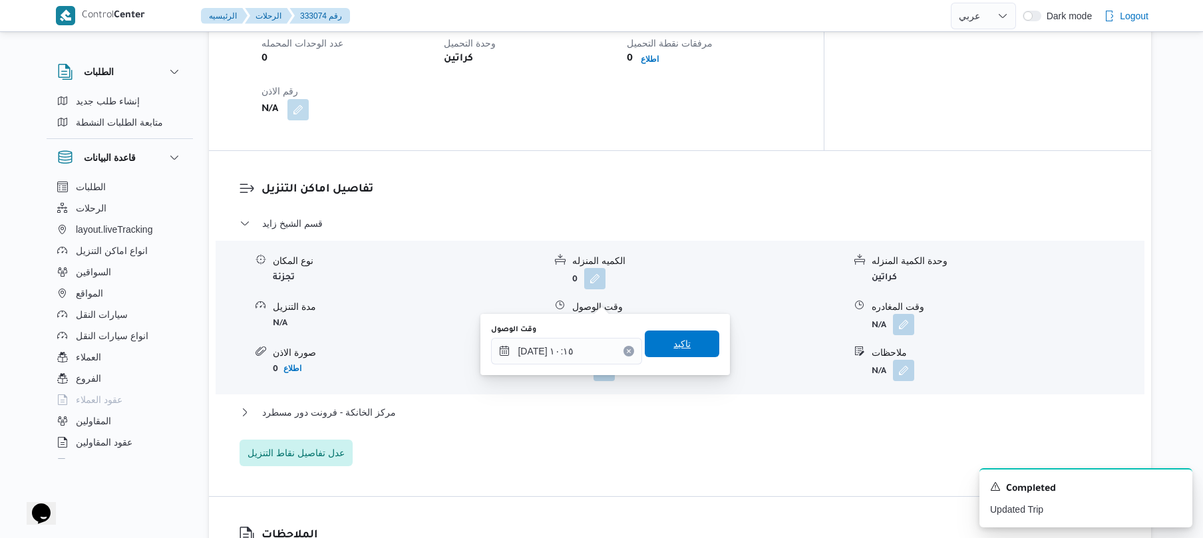
click at [674, 343] on span "تاكيد" at bounding box center [682, 344] width 17 height 16
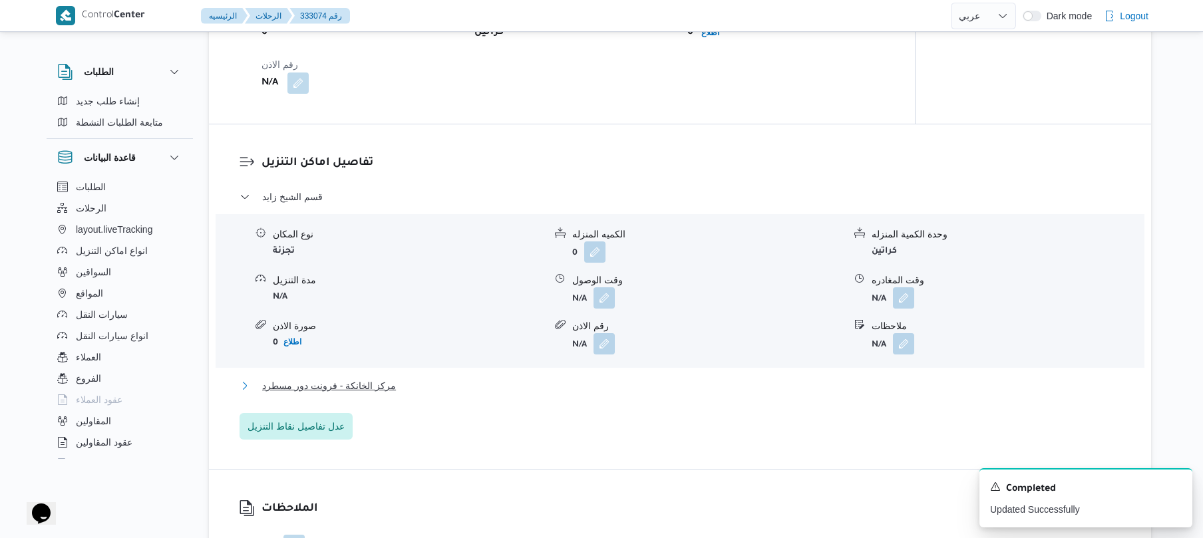
click at [612, 385] on button "مركز الخانكة - فرونت دور مسطرد" at bounding box center [681, 386] width 882 height 16
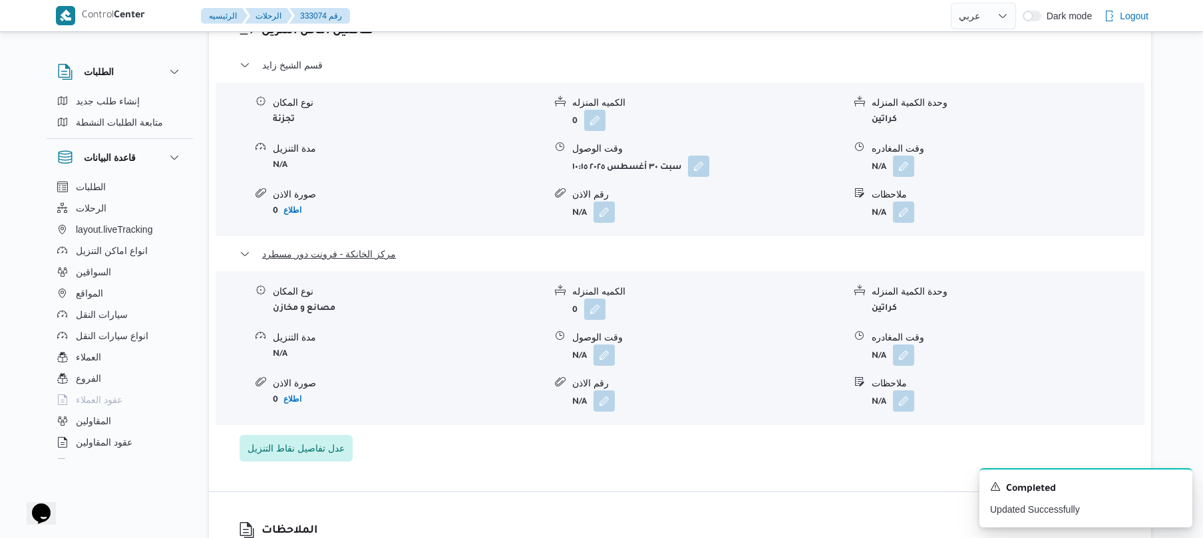
scroll to position [1242, 0]
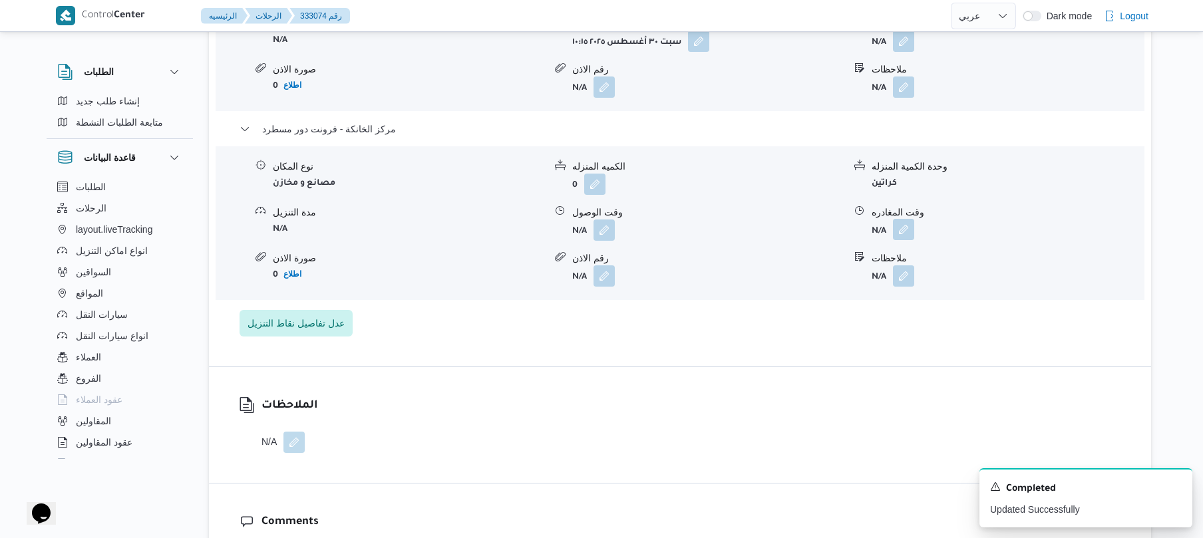
click at [900, 219] on button "button" at bounding box center [903, 229] width 21 height 21
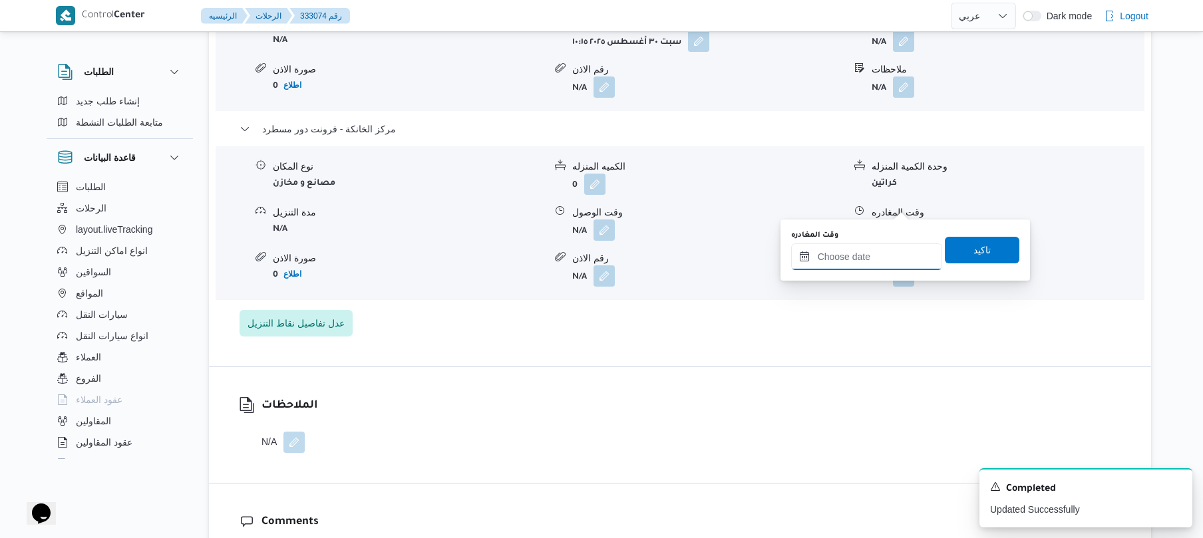
click at [831, 253] on input "وقت المغادره" at bounding box center [866, 257] width 151 height 27
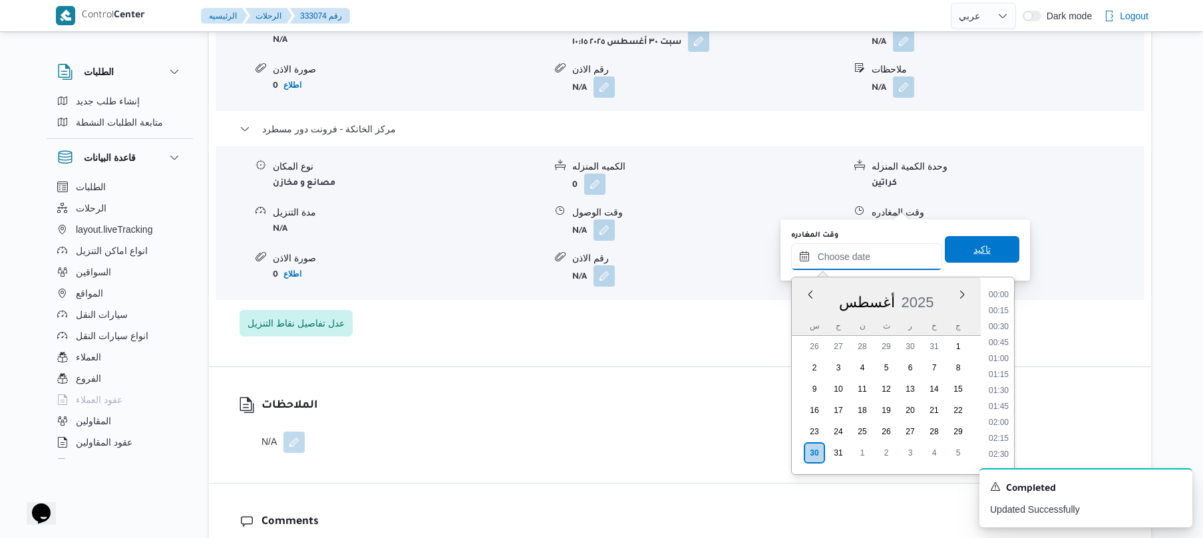
scroll to position [1124, 0]
click at [1000, 325] on li "18:00" at bounding box center [999, 320] width 31 height 13
type input "[DATE] ١٨:٠٠"
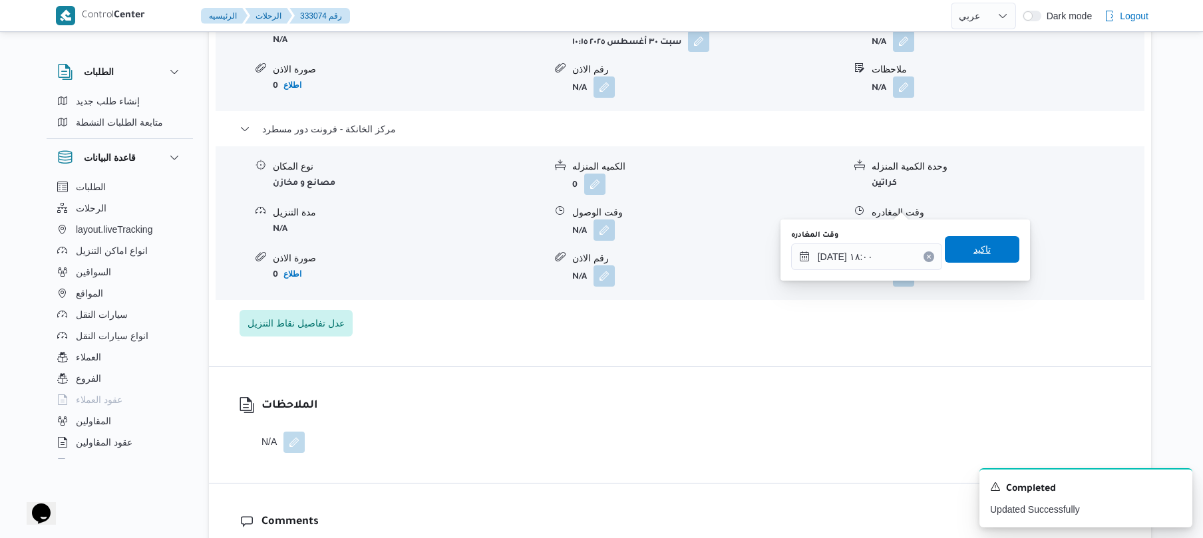
click at [994, 258] on span "تاكيد" at bounding box center [982, 249] width 75 height 27
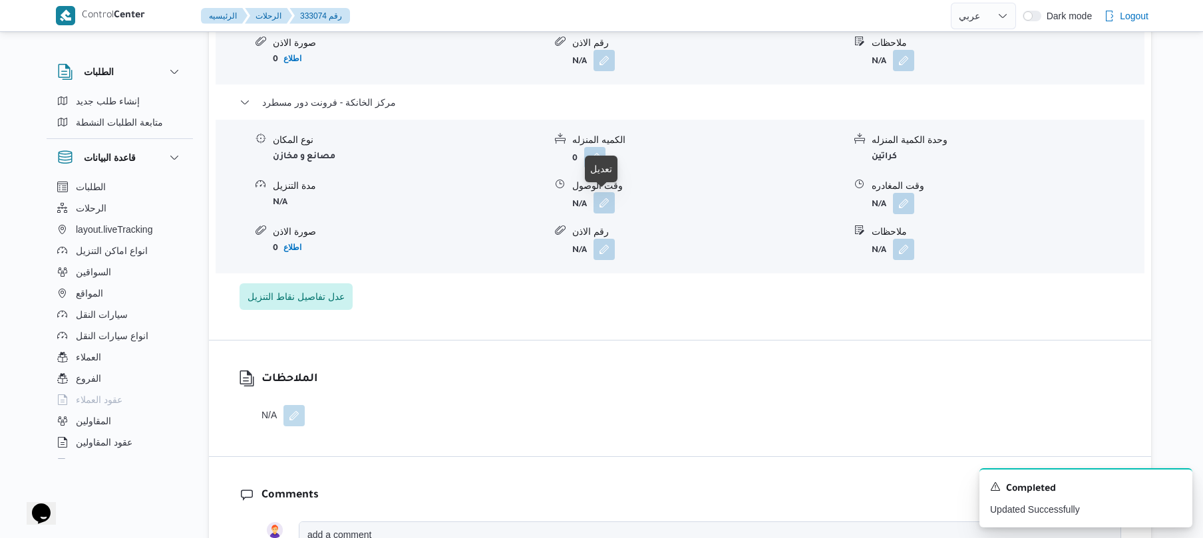
click at [608, 201] on button "button" at bounding box center [604, 202] width 21 height 21
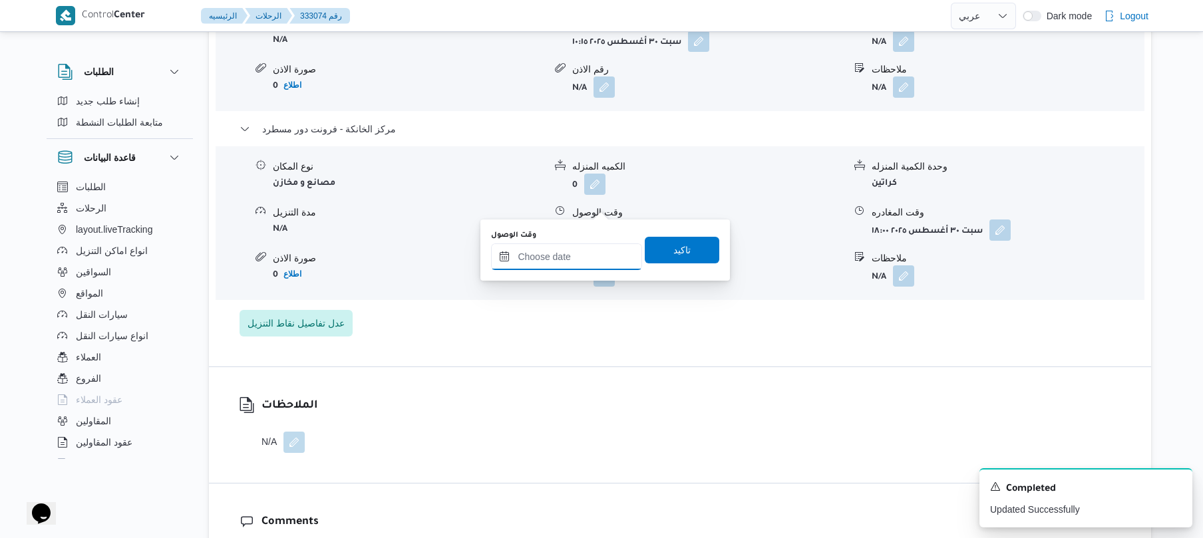
click at [578, 253] on input "وقت الوصول" at bounding box center [566, 257] width 151 height 27
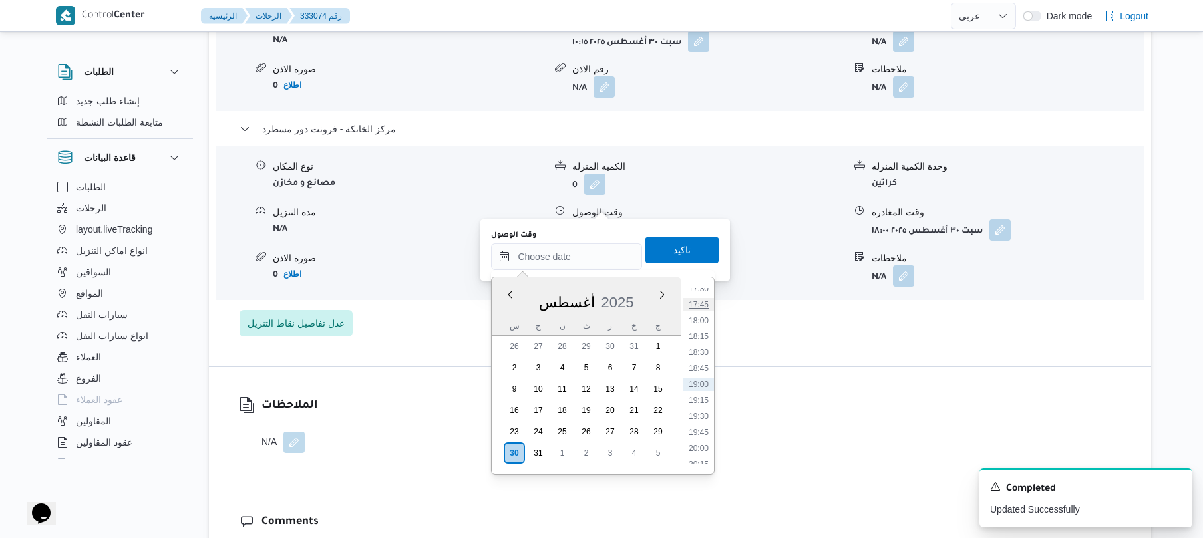
click at [701, 304] on li "17:45" at bounding box center [699, 304] width 31 height 13
type input "٣٠/٠٨/٢٠٢٥ ١٧:٤٥"
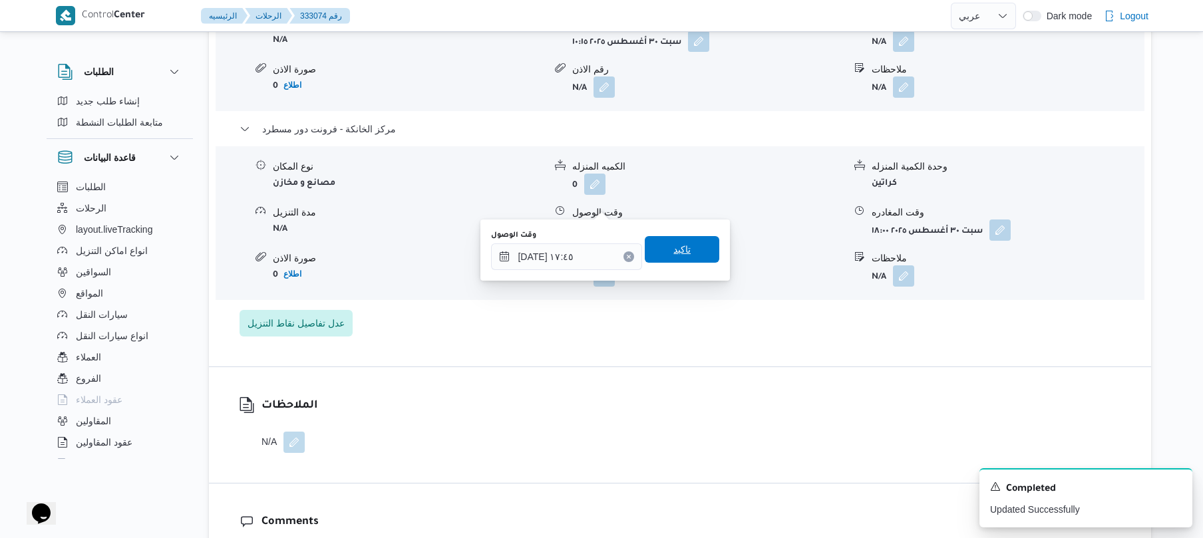
click at [688, 256] on span "تاكيد" at bounding box center [682, 249] width 75 height 27
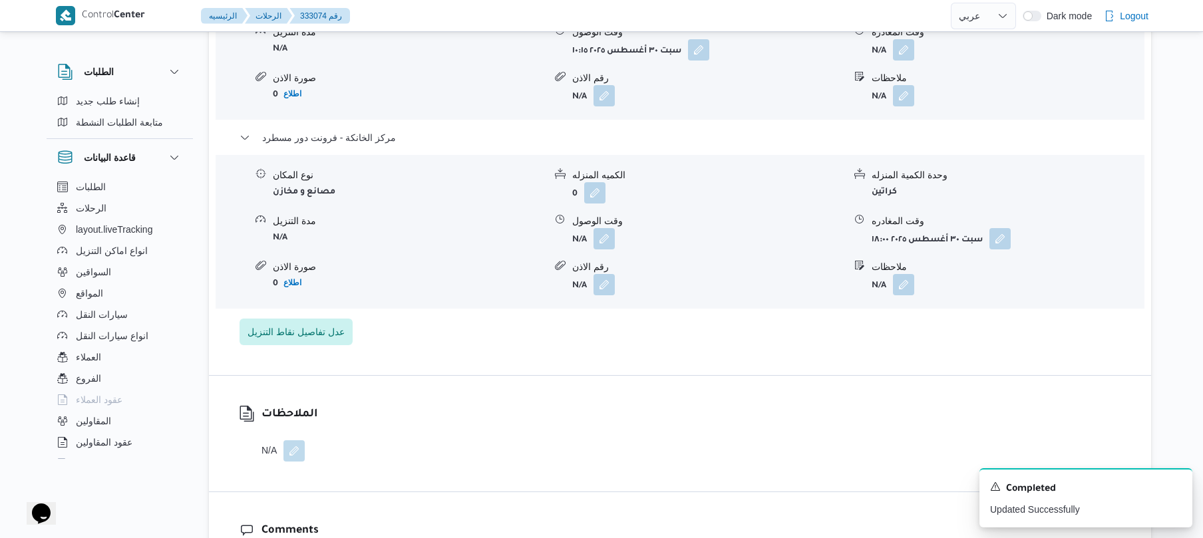
scroll to position [1171, 0]
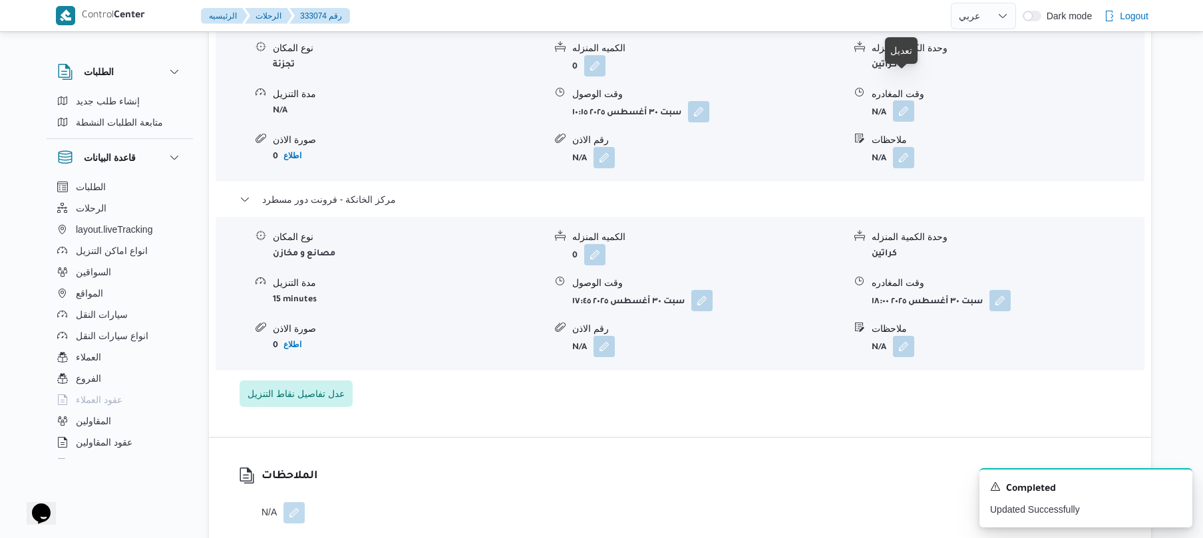
click at [911, 101] on button "button" at bounding box center [903, 111] width 21 height 21
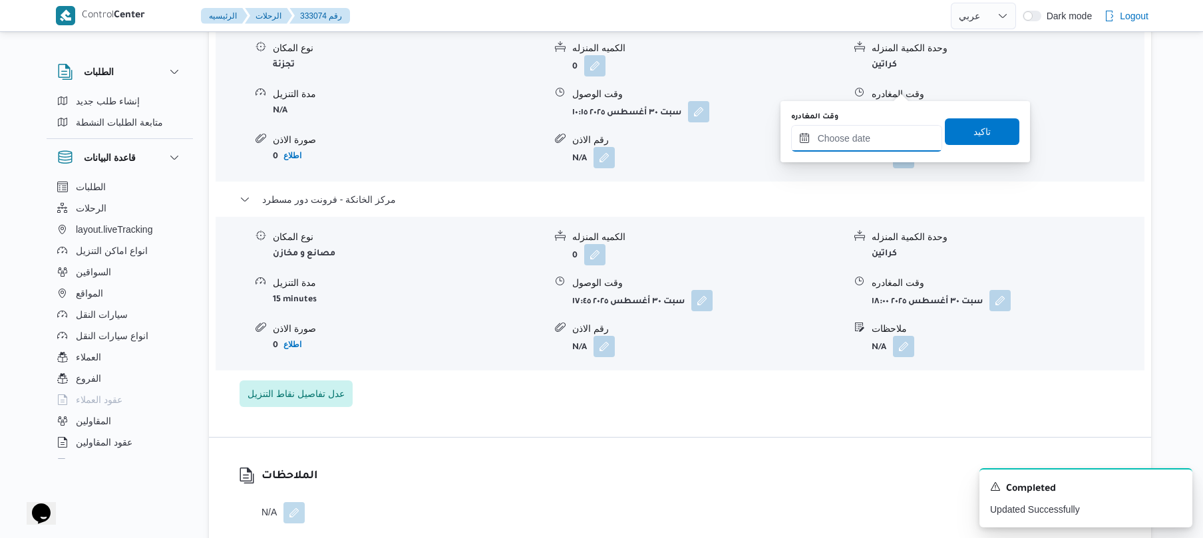
click at [851, 137] on input "وقت المغادره" at bounding box center [866, 138] width 151 height 27
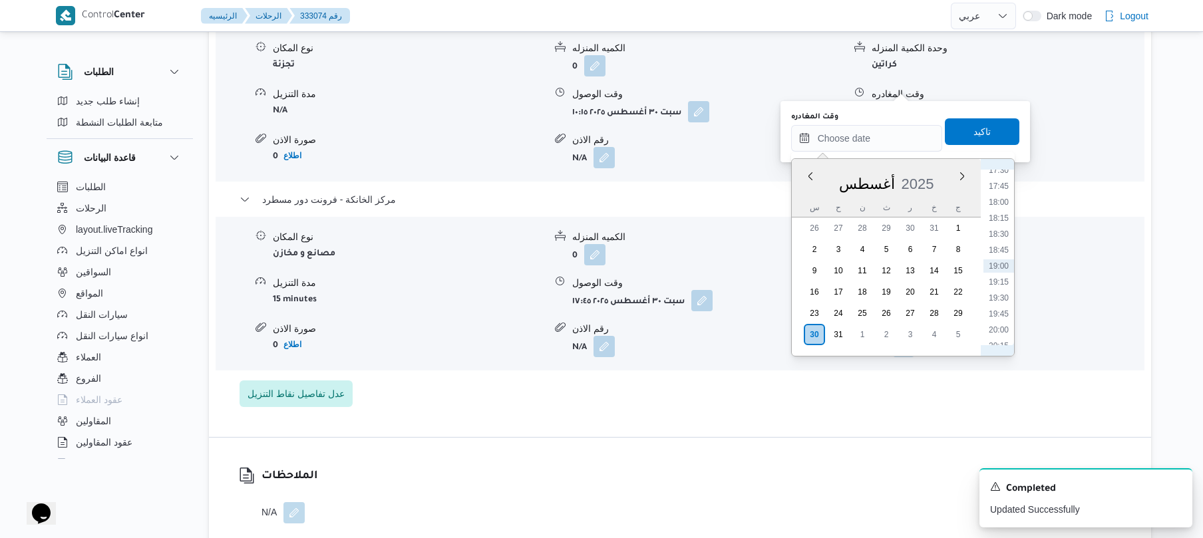
scroll to position [975, 0]
click at [1002, 272] on li "16:45" at bounding box center [999, 271] width 31 height 13
type input "٣٠/٠٨/٢٠٢٥ ١٦:٤٥"
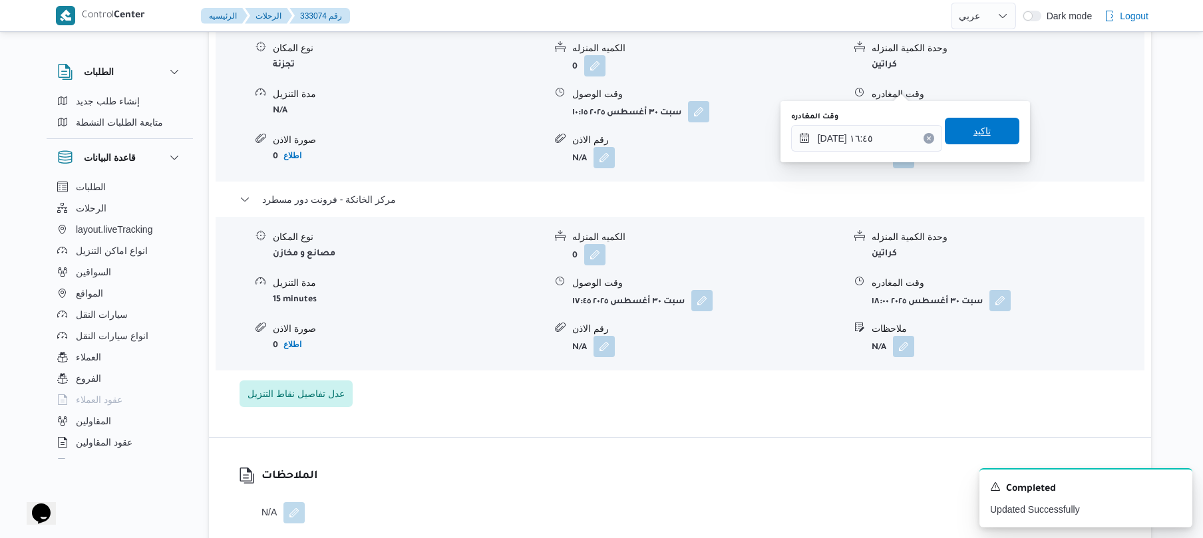
click at [983, 126] on span "تاكيد" at bounding box center [982, 131] width 75 height 27
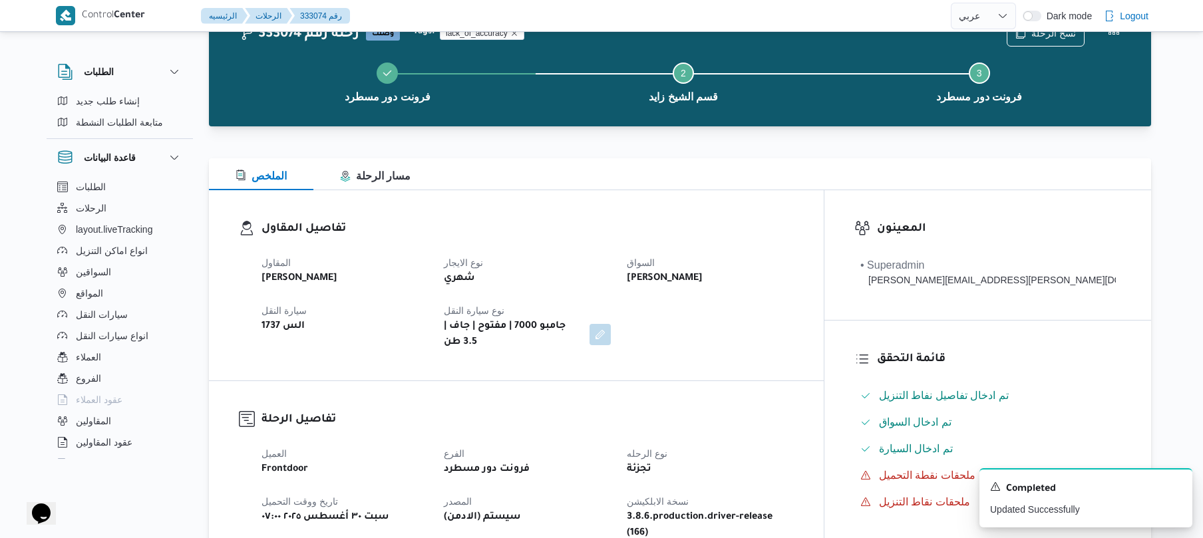
scroll to position [0, 0]
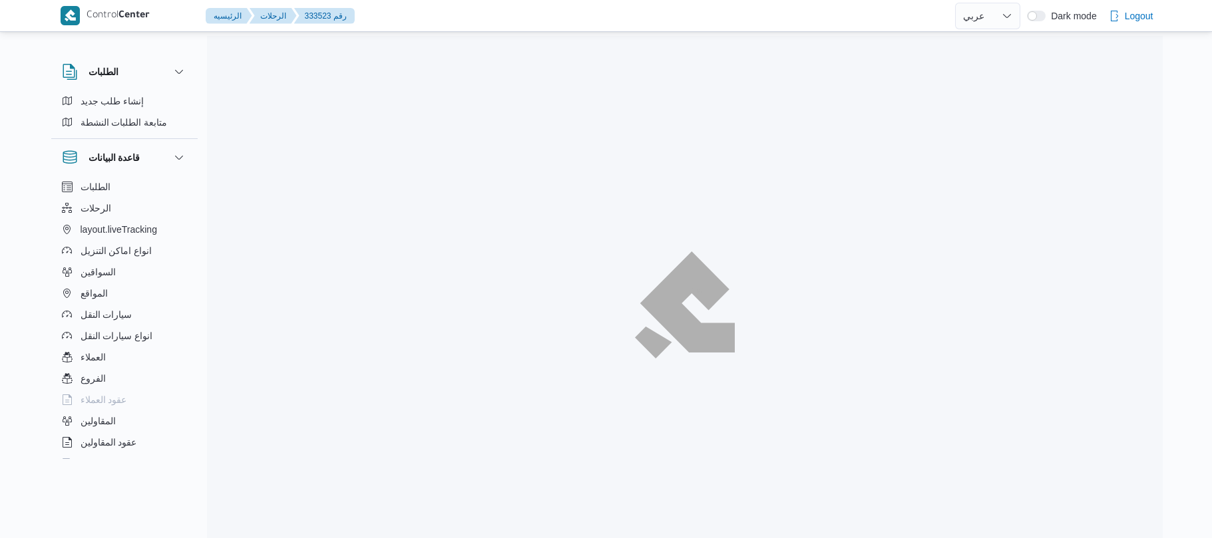
select select "ar"
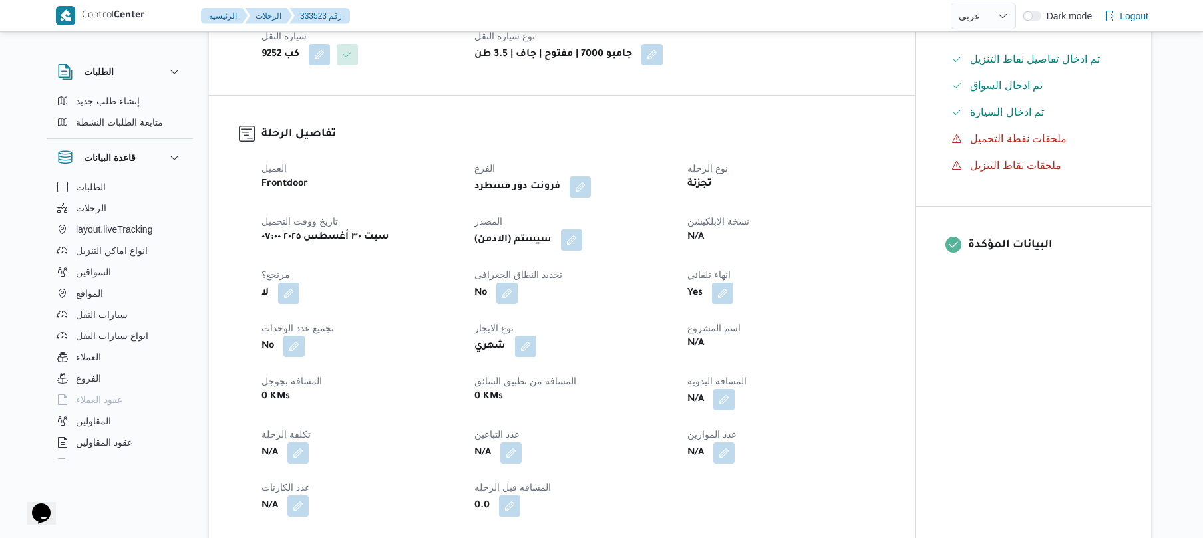
scroll to position [390, 0]
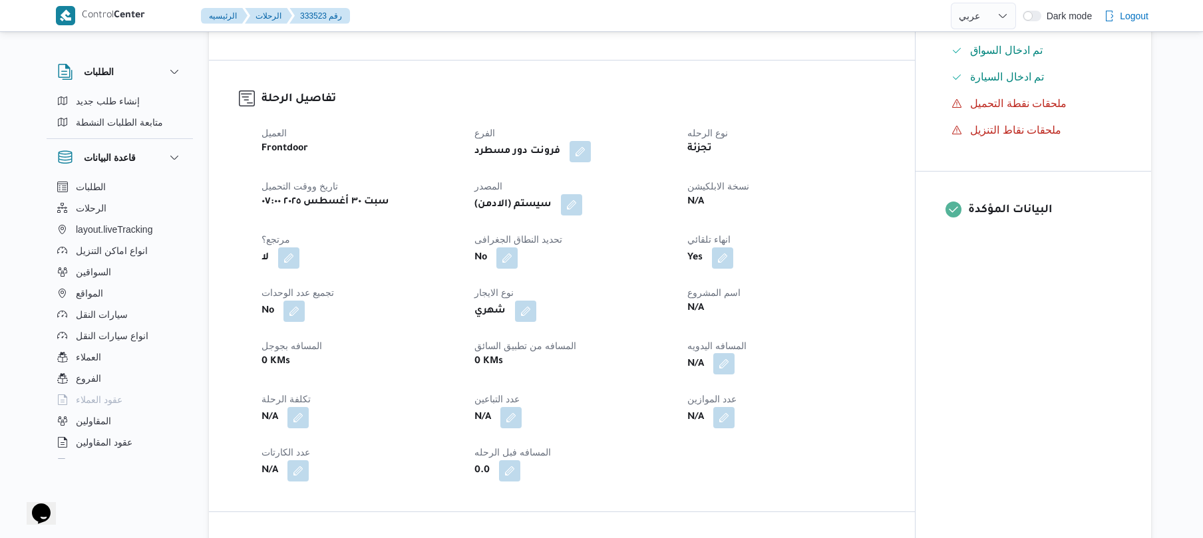
click at [731, 366] on button "button" at bounding box center [724, 363] width 21 height 21
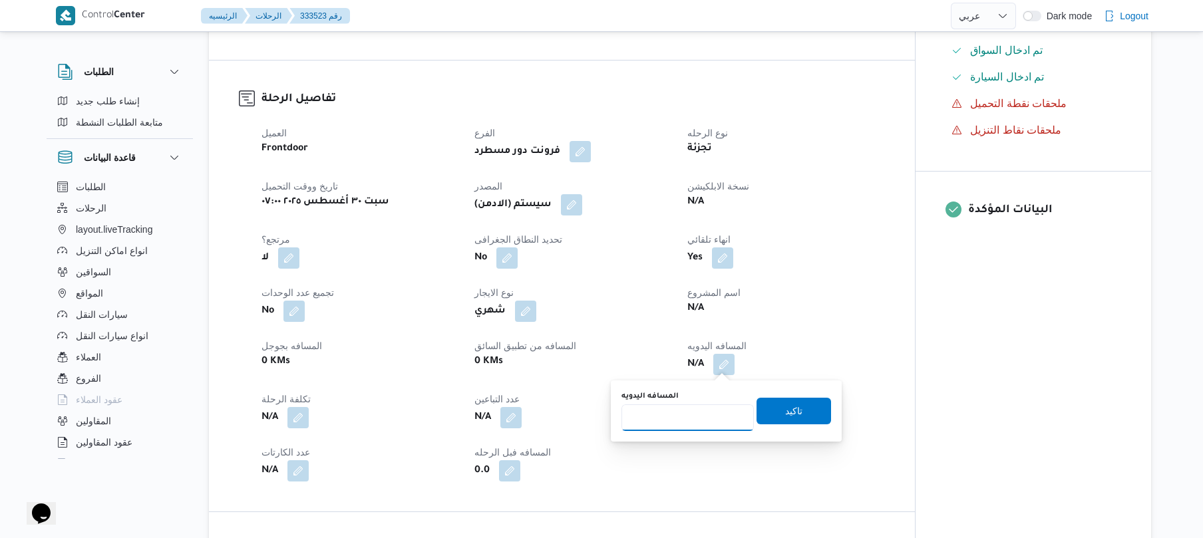
click at [684, 419] on input "المسافه اليدويه" at bounding box center [688, 418] width 132 height 27
type input "120"
click at [773, 413] on span "تاكيد" at bounding box center [794, 410] width 75 height 27
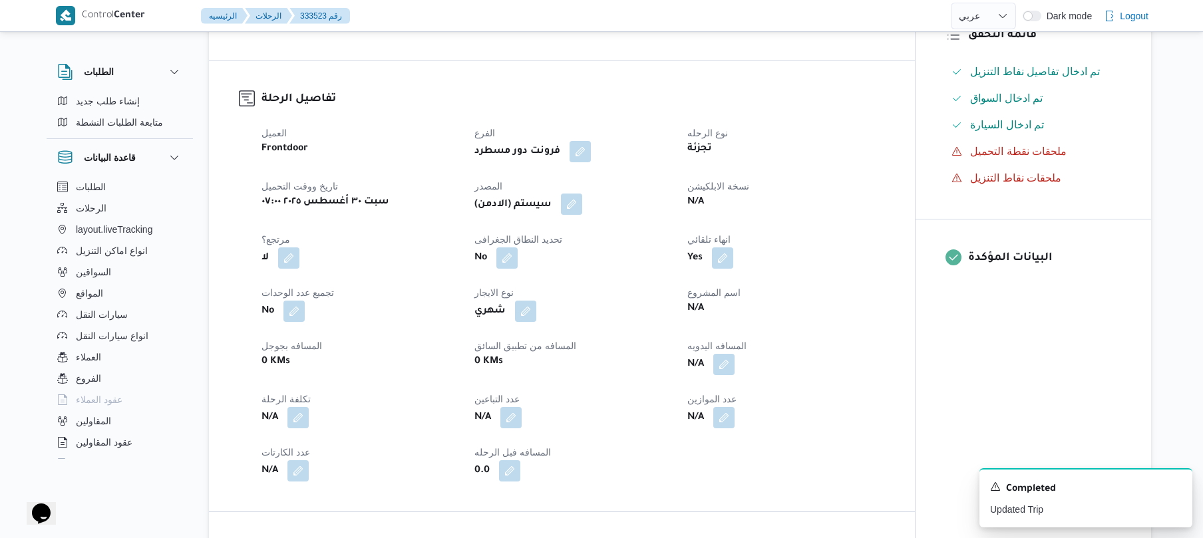
click at [578, 200] on button "button" at bounding box center [571, 204] width 21 height 21
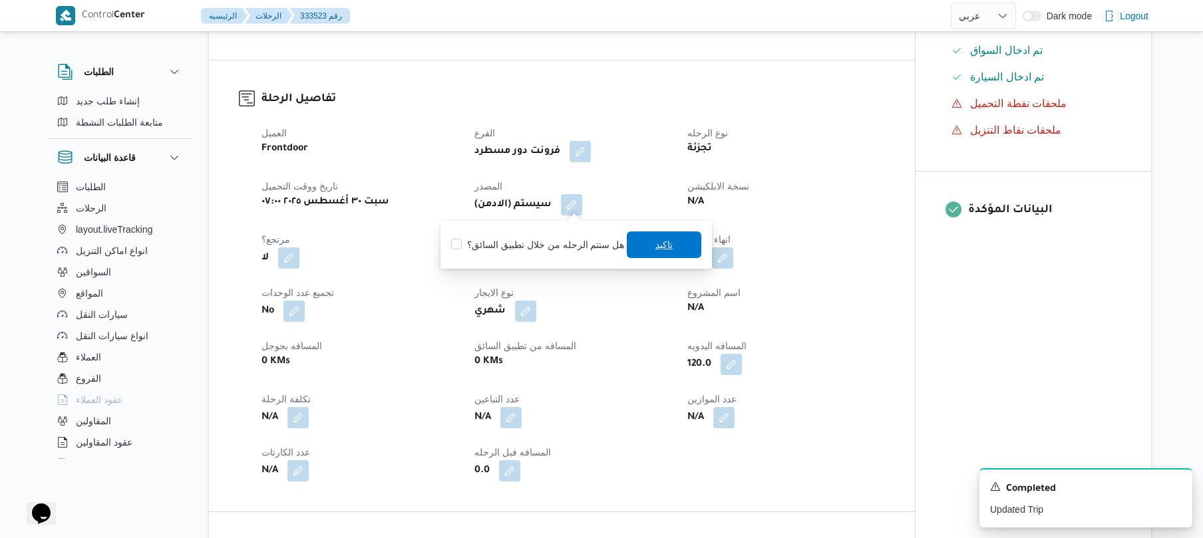
click at [664, 224] on div "You are in a dialog. To close this dialog, hit escape. هل ستتم الرحله من خلال ت…" at bounding box center [577, 245] width 272 height 48
click at [656, 246] on span "تاكيد" at bounding box center [664, 244] width 17 height 16
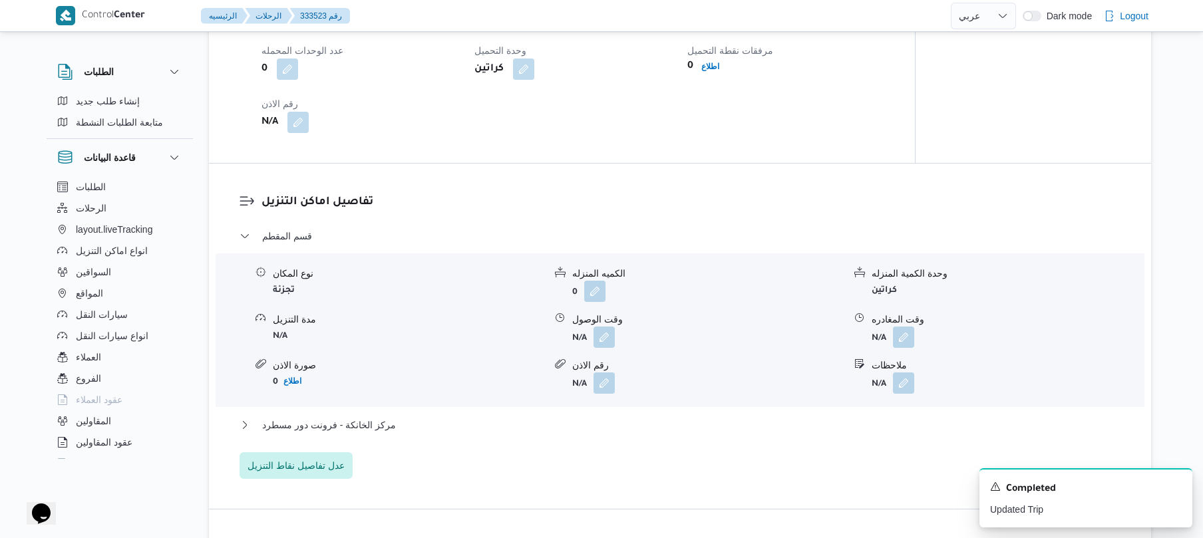
scroll to position [1065, 0]
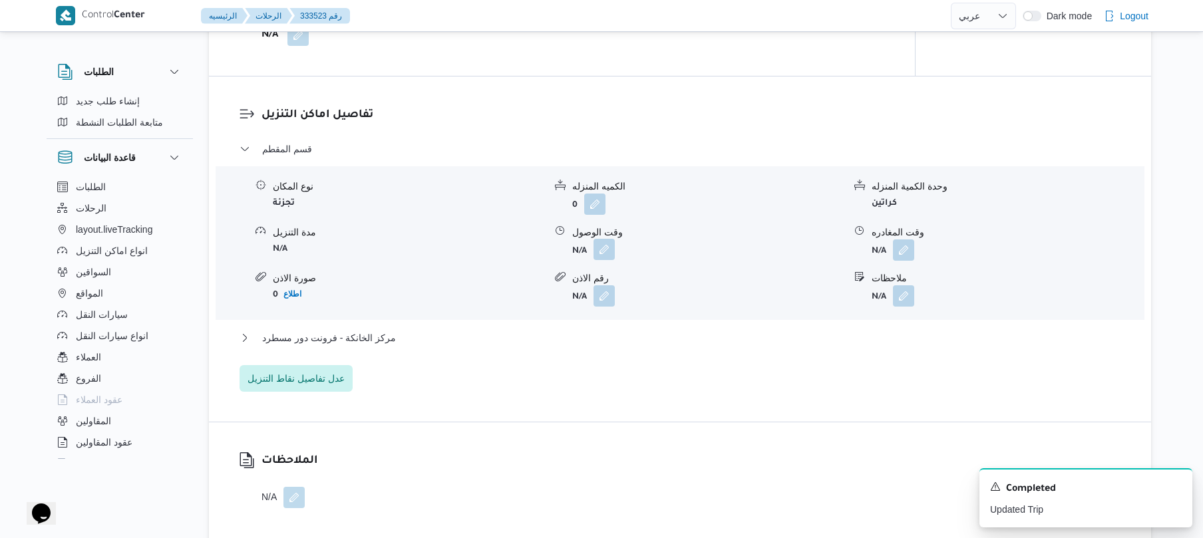
click at [610, 248] on button "button" at bounding box center [604, 249] width 21 height 21
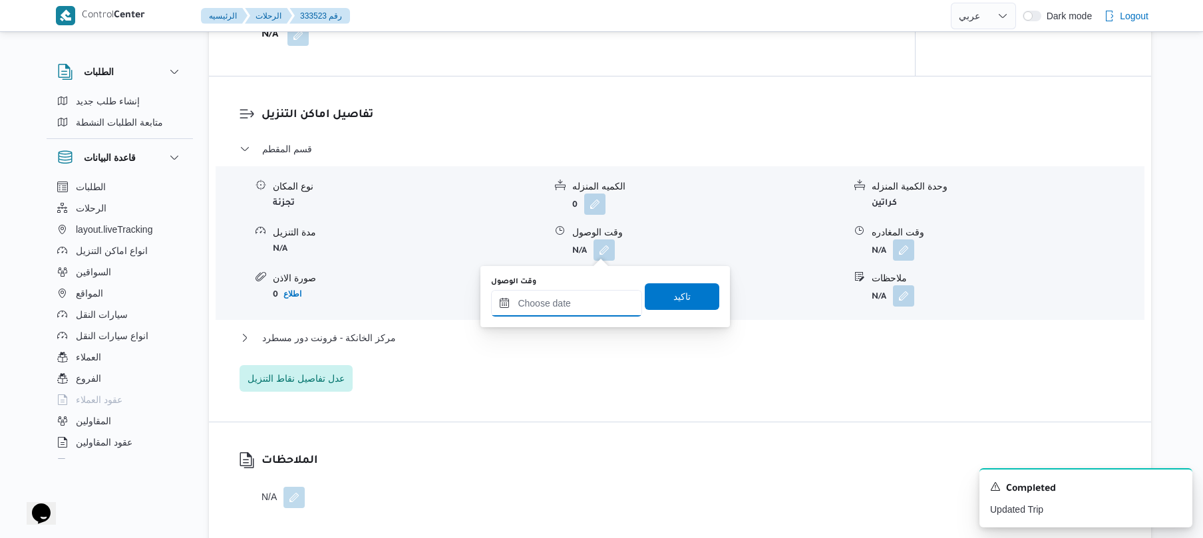
click at [594, 294] on input "وقت الوصول" at bounding box center [566, 303] width 151 height 27
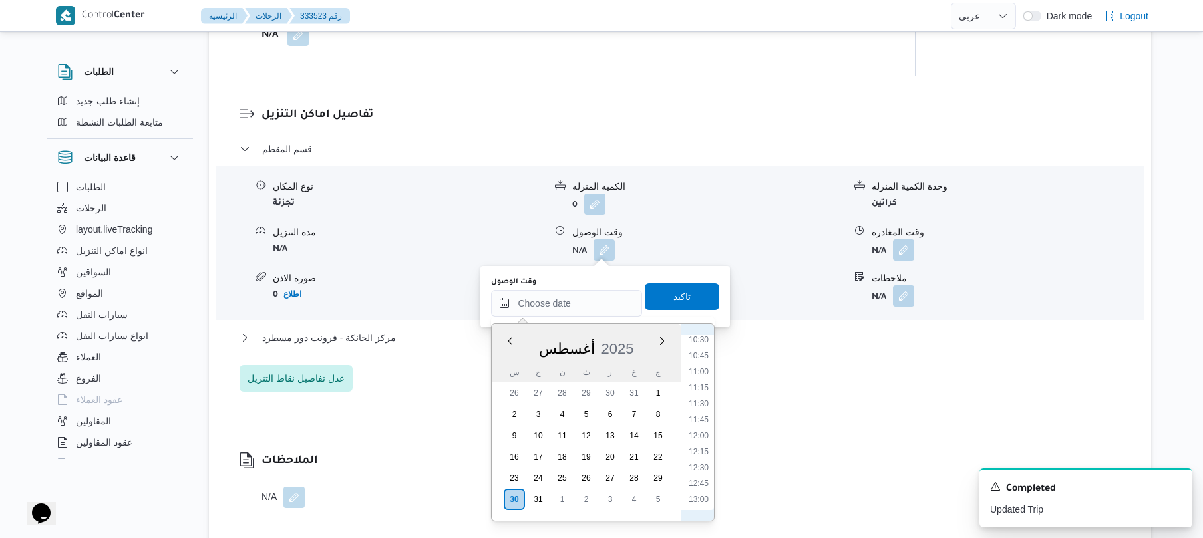
scroll to position [528, 0]
click at [700, 373] on li "08:45" at bounding box center [699, 372] width 31 height 13
type input "٣٠/٠٨/٢٠٢٥ ٠٨:٤٥"
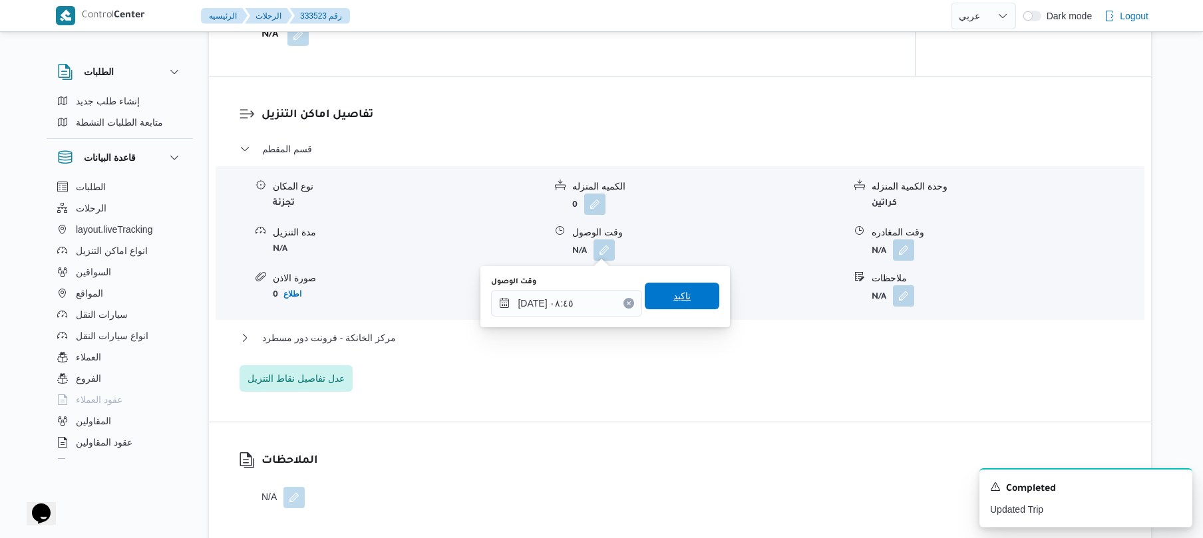
click at [688, 300] on span "تاكيد" at bounding box center [682, 296] width 75 height 27
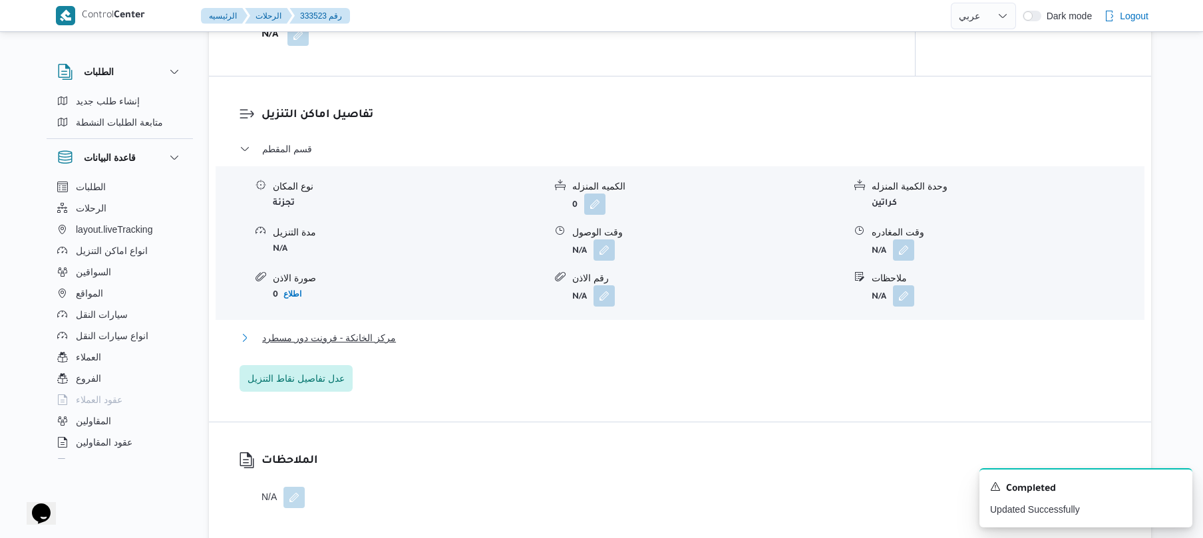
click at [666, 336] on button "مركز الخانكة - فرونت دور مسطرد" at bounding box center [681, 338] width 882 height 16
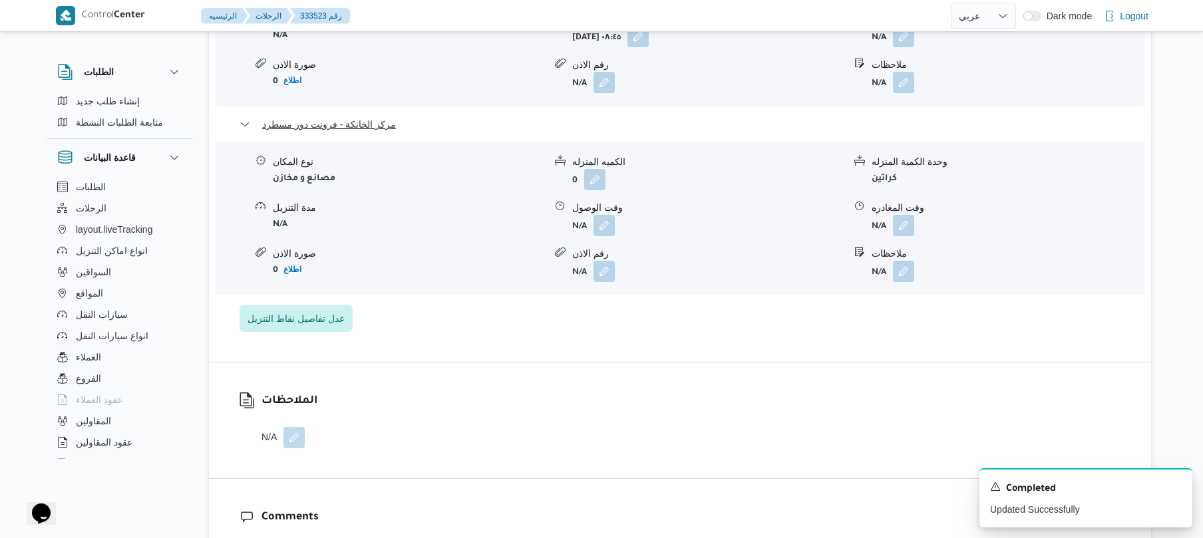
scroll to position [1349, 0]
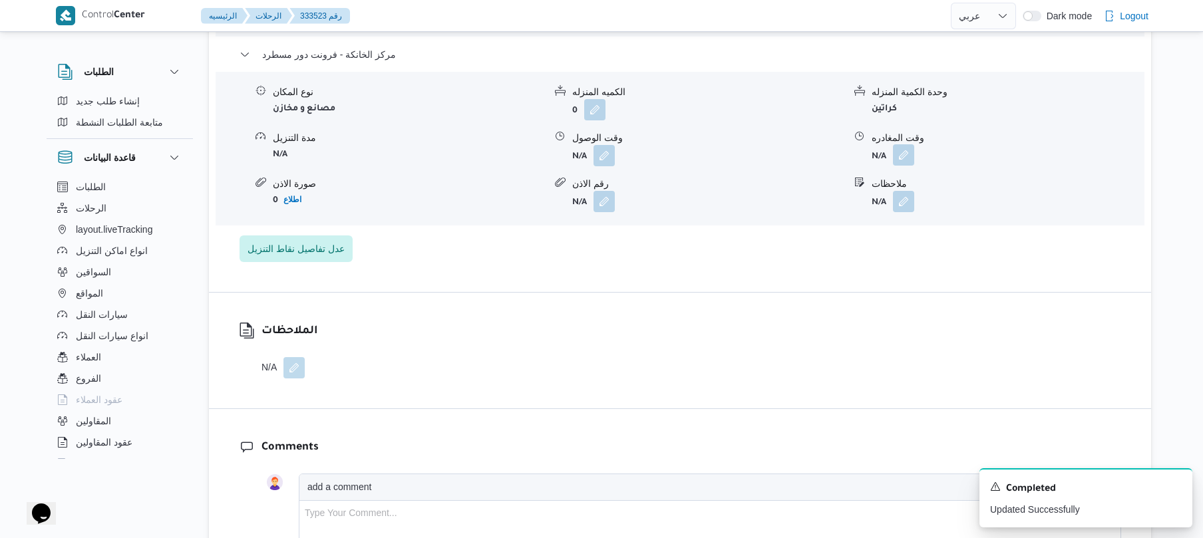
click at [905, 156] on button "button" at bounding box center [903, 154] width 21 height 21
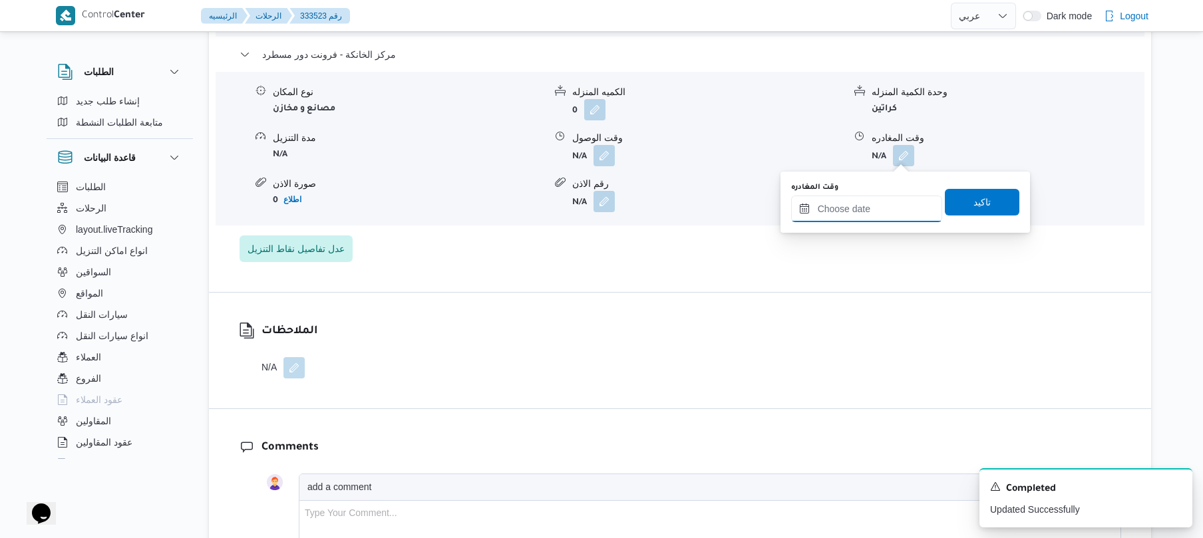
click at [853, 206] on input "وقت المغادره" at bounding box center [866, 209] width 151 height 27
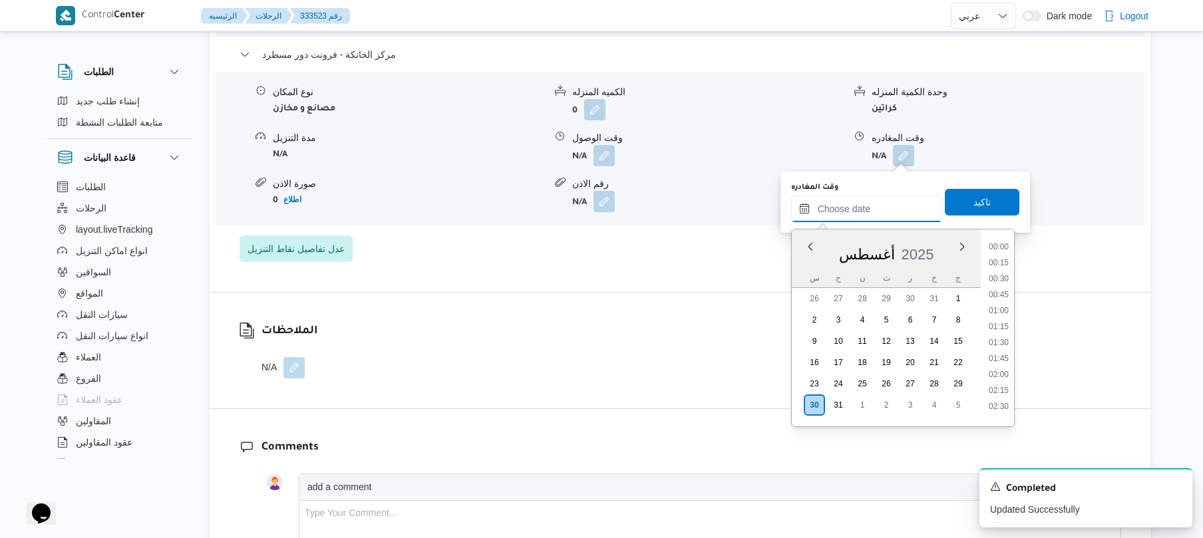
scroll to position [1124, 0]
click at [1005, 246] on li "17:30" at bounding box center [999, 240] width 31 height 13
type input "٣٠/٠٨/٢٠٢٥ ١٧:٣٠"
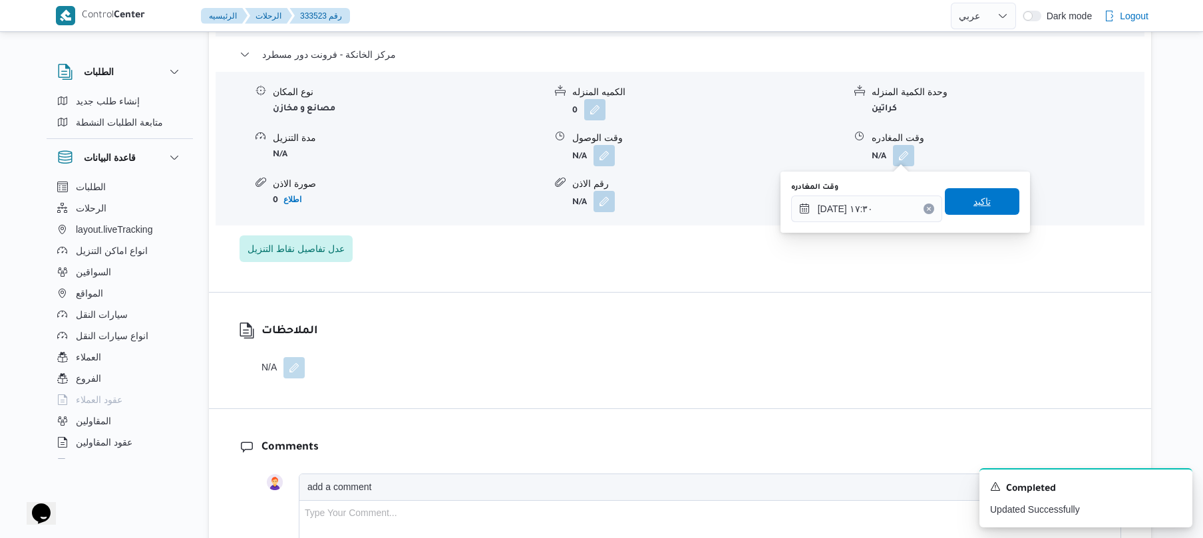
click at [978, 202] on span "تاكيد" at bounding box center [982, 202] width 17 height 16
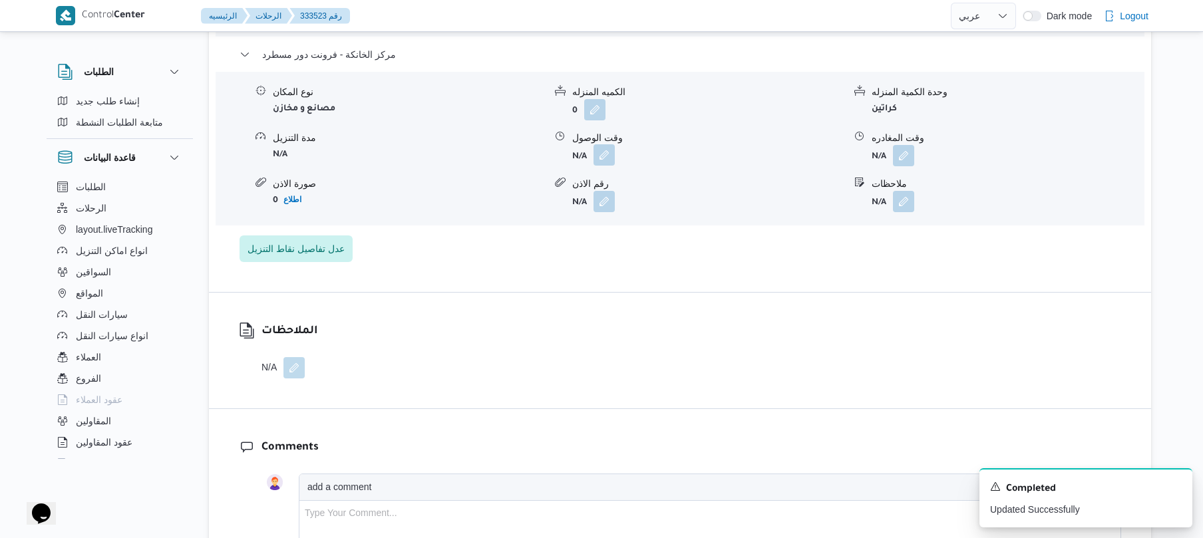
click at [604, 158] on button "button" at bounding box center [604, 154] width 21 height 21
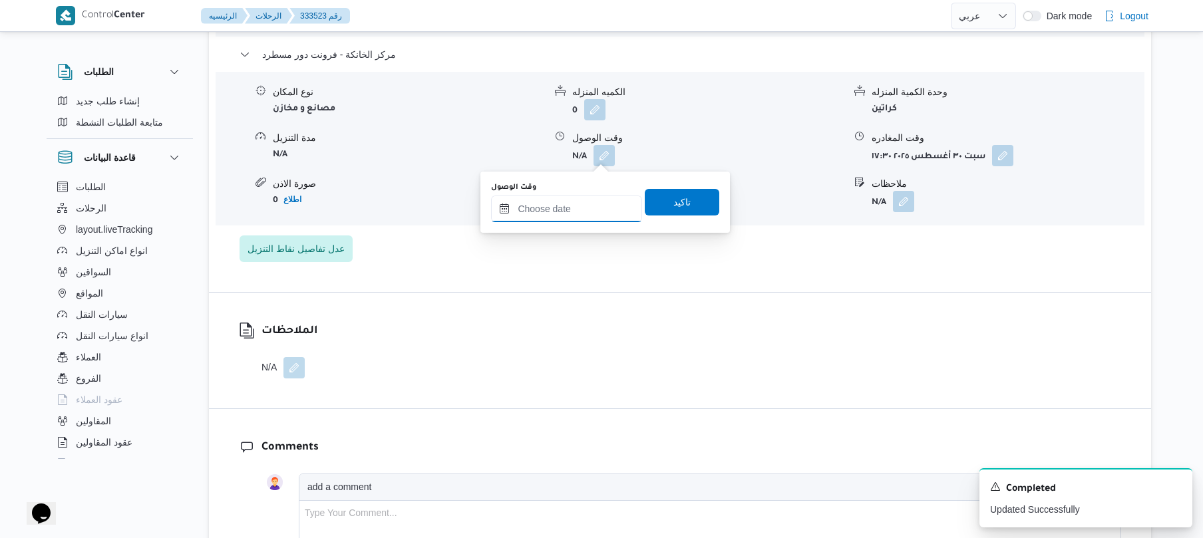
click at [586, 204] on input "وقت الوصول" at bounding box center [566, 209] width 151 height 27
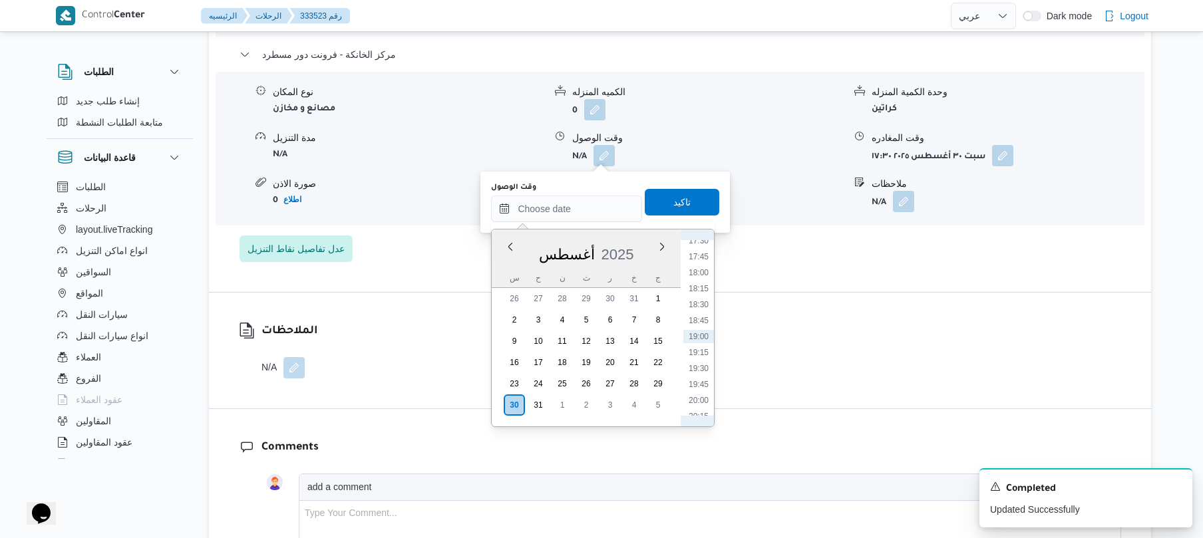
scroll to position [975, 0]
click at [706, 371] on li "17:15" at bounding box center [699, 373] width 31 height 13
type input "٣٠/٠٨/٢٠٢٥ ١٧:١٥"
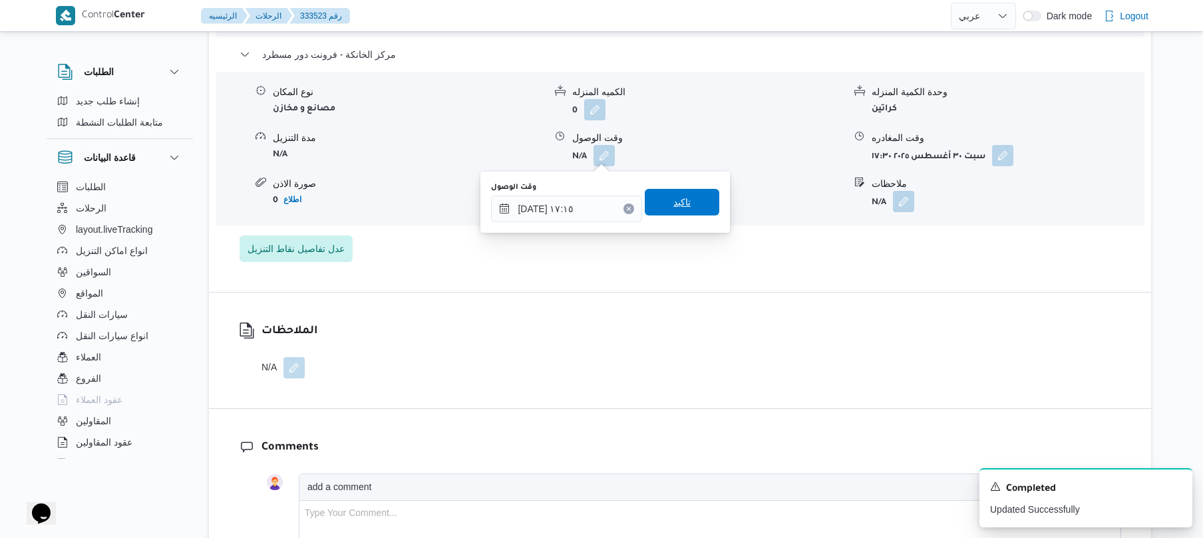
click at [675, 200] on span "تاكيد" at bounding box center [682, 202] width 17 height 16
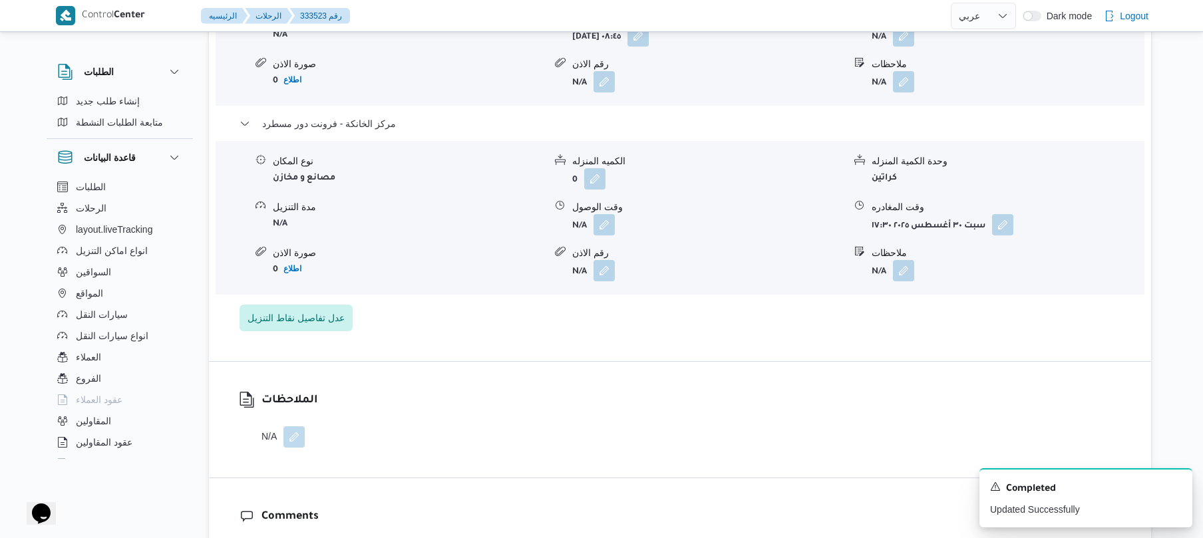
scroll to position [1242, 0]
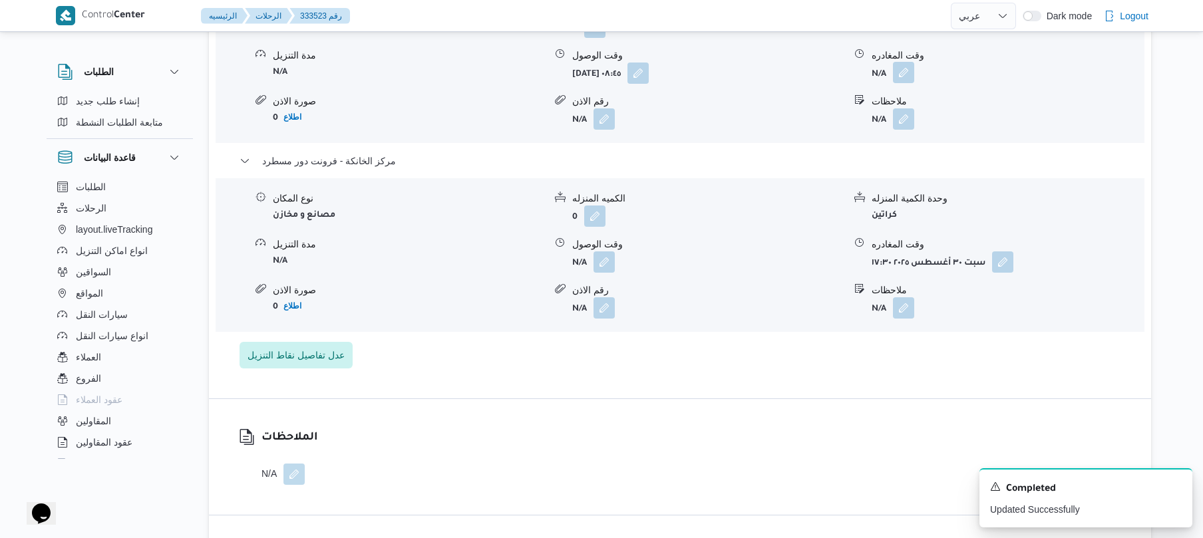
click at [906, 70] on button "button" at bounding box center [903, 72] width 21 height 21
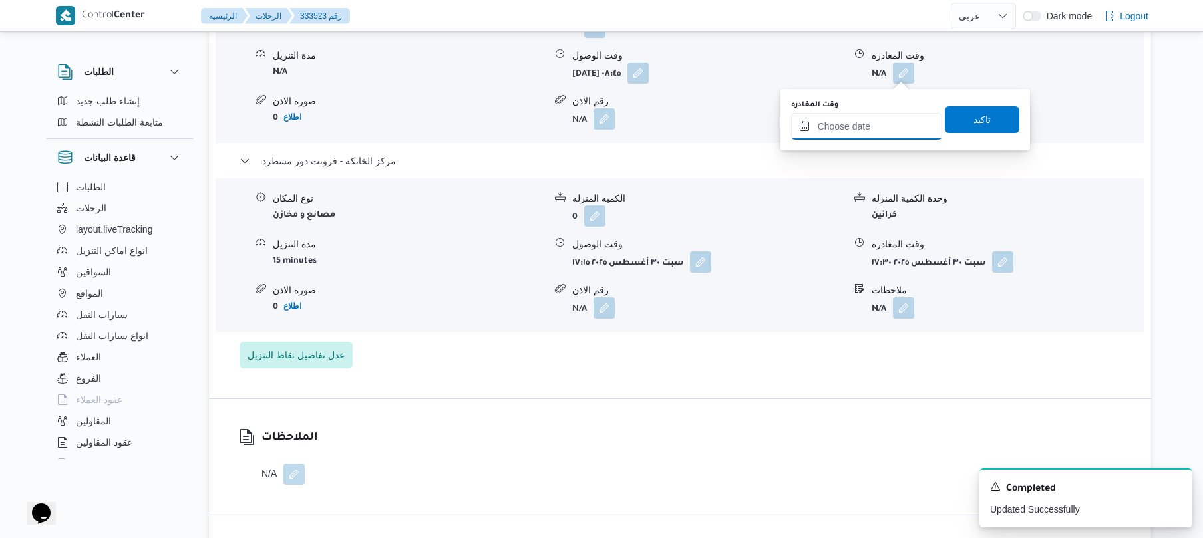
click at [844, 126] on input "وقت المغادره" at bounding box center [866, 126] width 151 height 27
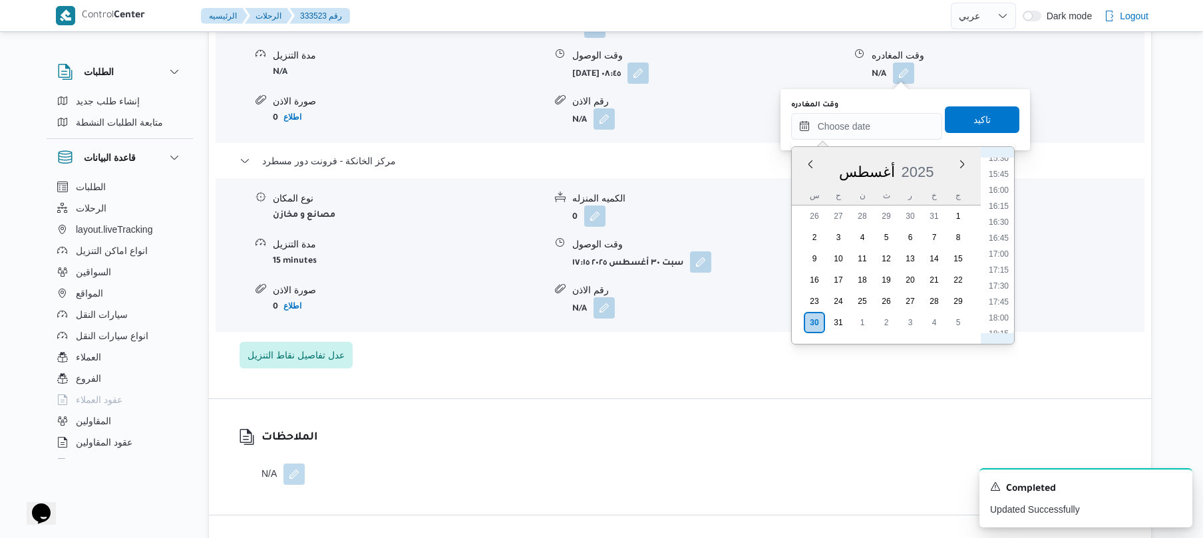
scroll to position [975, 0]
click at [1000, 227] on li "16:15" at bounding box center [999, 227] width 31 height 13
type input "٣٠/٠٨/٢٠٢٥ ١٦:١٥"
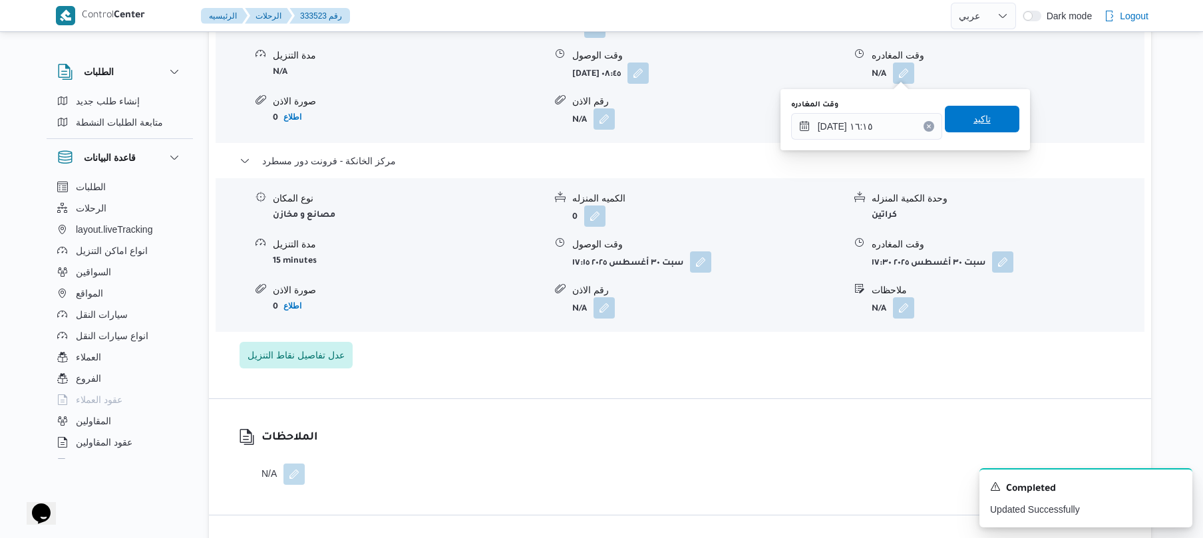
click at [985, 122] on span "تاكيد" at bounding box center [982, 119] width 75 height 27
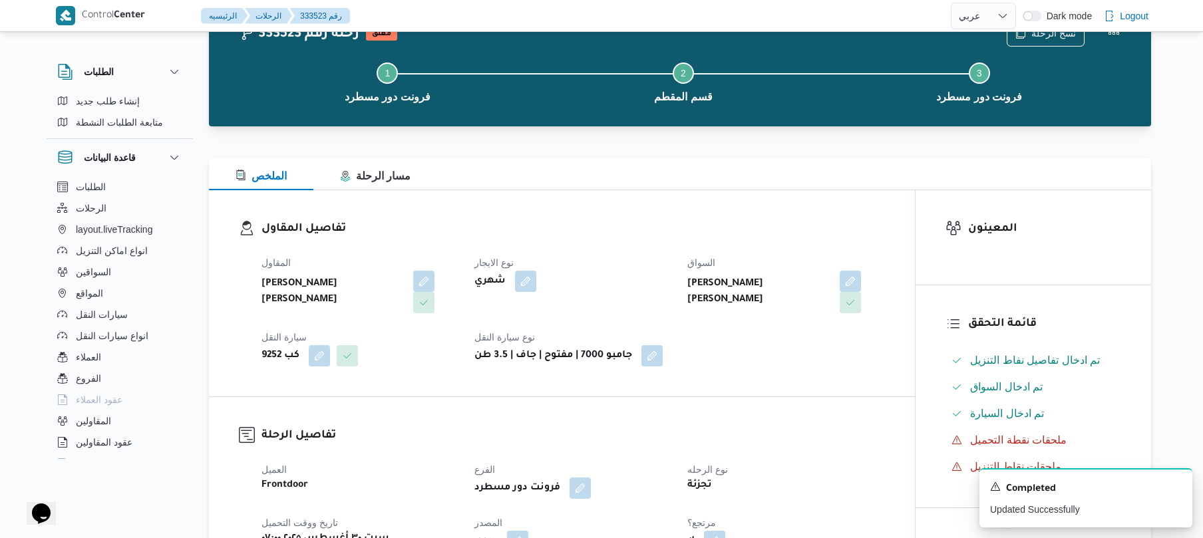
scroll to position [0, 0]
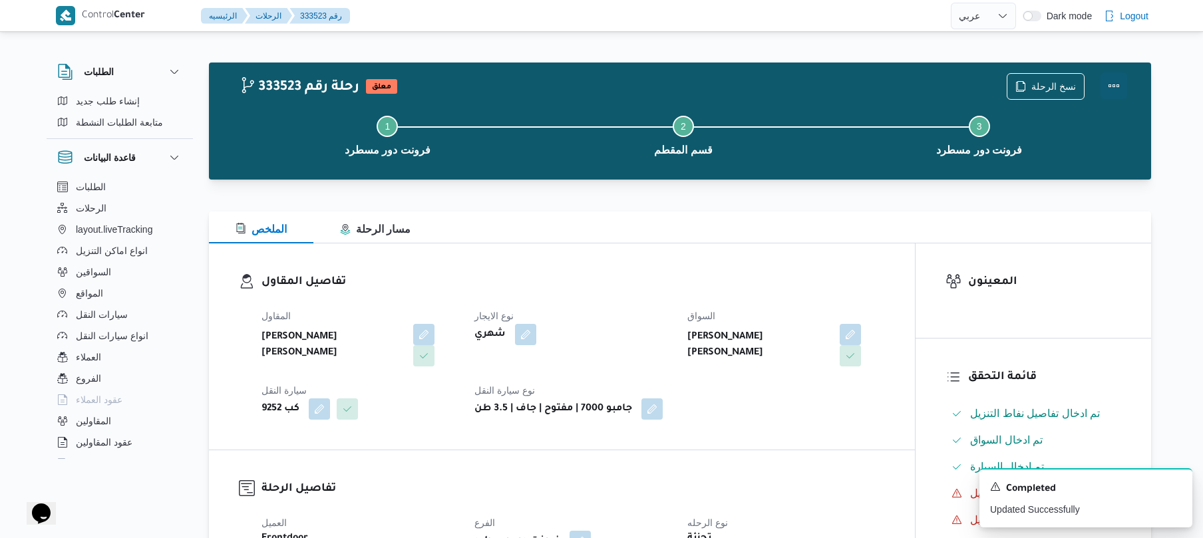
click at [1108, 86] on button "Actions" at bounding box center [1114, 86] width 27 height 27
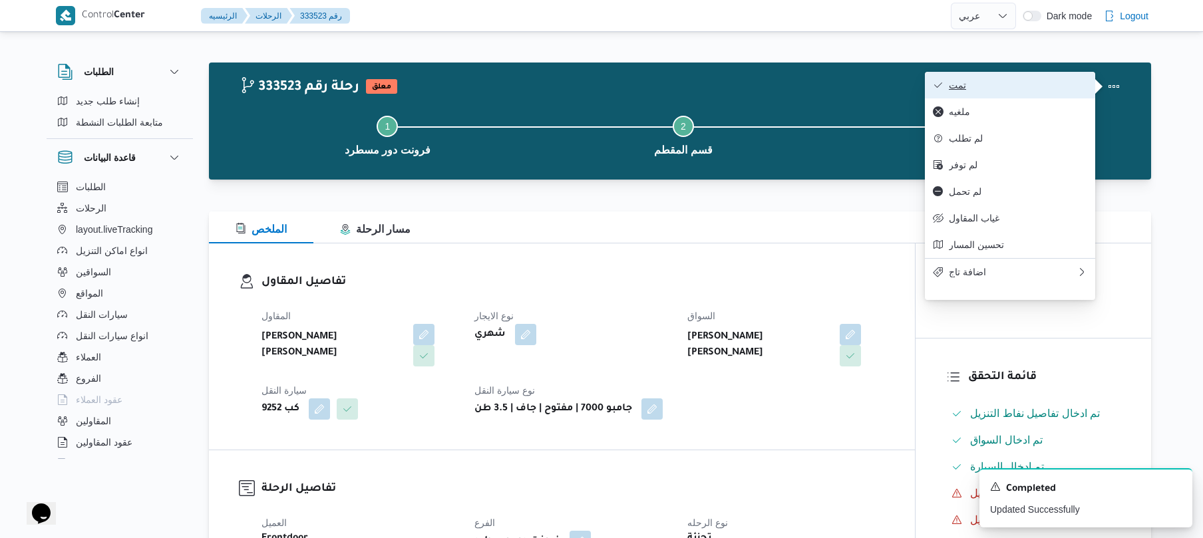
click at [1031, 83] on span "تمت" at bounding box center [1018, 85] width 138 height 11
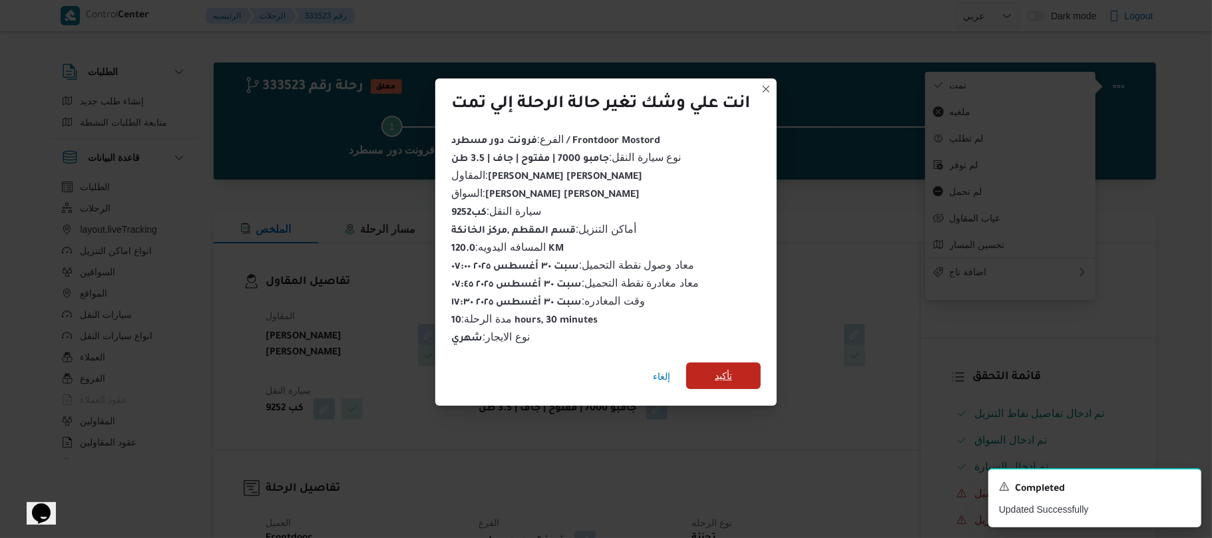
click at [743, 369] on span "تأكيد" at bounding box center [723, 376] width 75 height 27
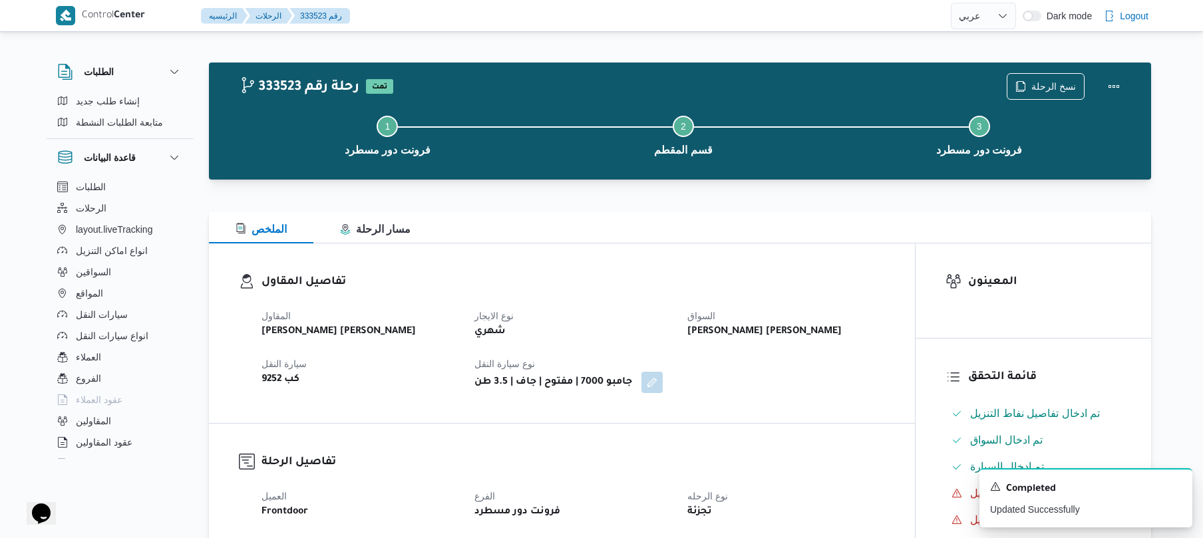
click at [743, 394] on div "المقاول عليوه سراج الدين عليوه محمد نوع الايجار شهري السواق نور الدين محمد عبدا…" at bounding box center [574, 350] width 640 height 101
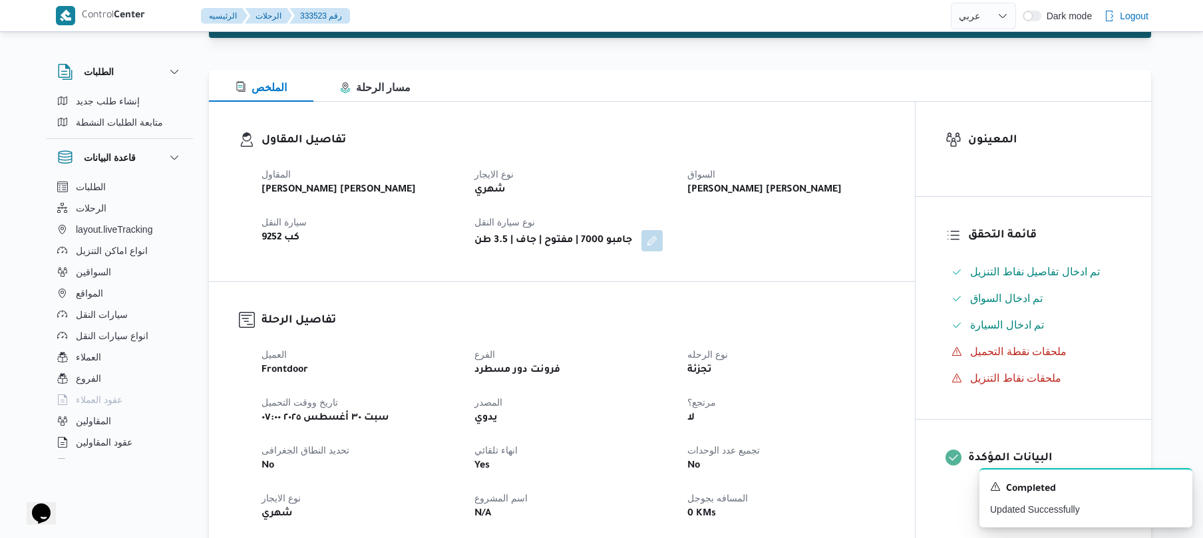
scroll to position [177, 0]
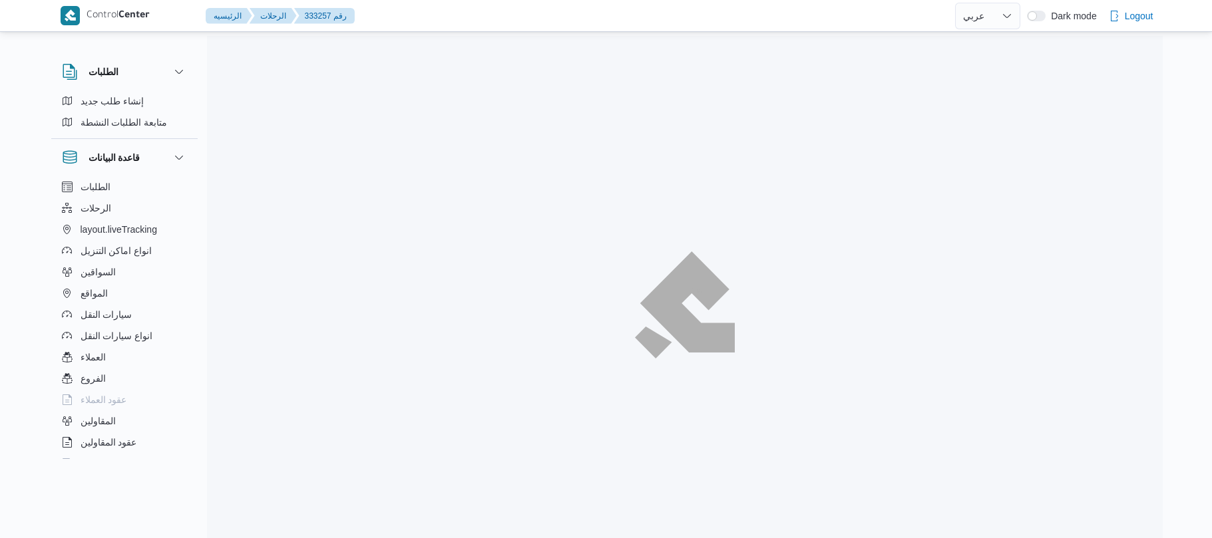
select select "ar"
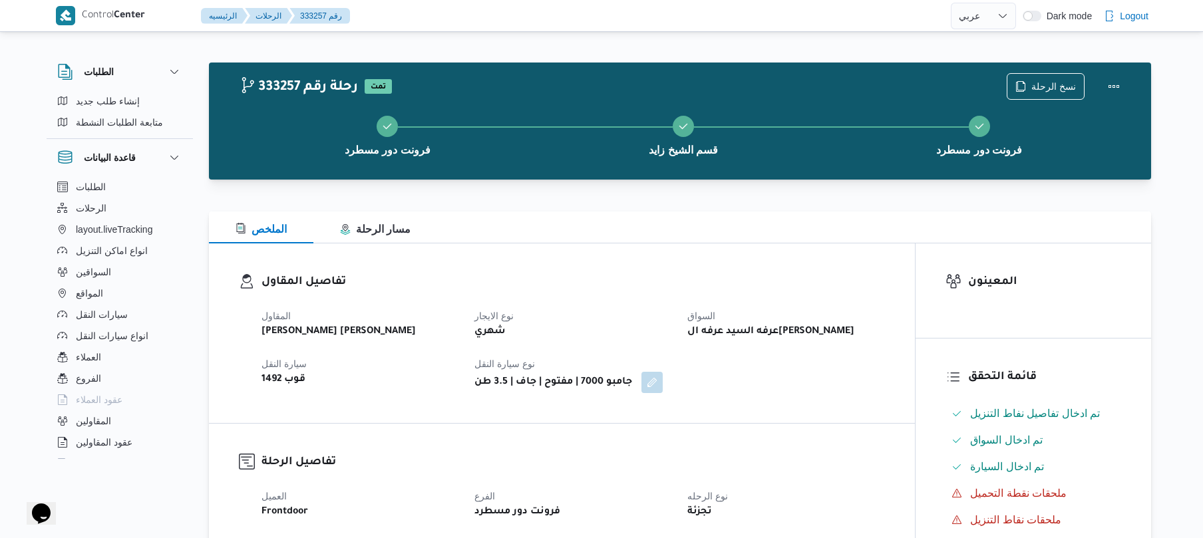
click at [749, 248] on div "تفاصيل المقاول المقاول [PERSON_NAME] [PERSON_NAME] نوع الايجار شهري السواق عرفه…" at bounding box center [562, 334] width 706 height 180
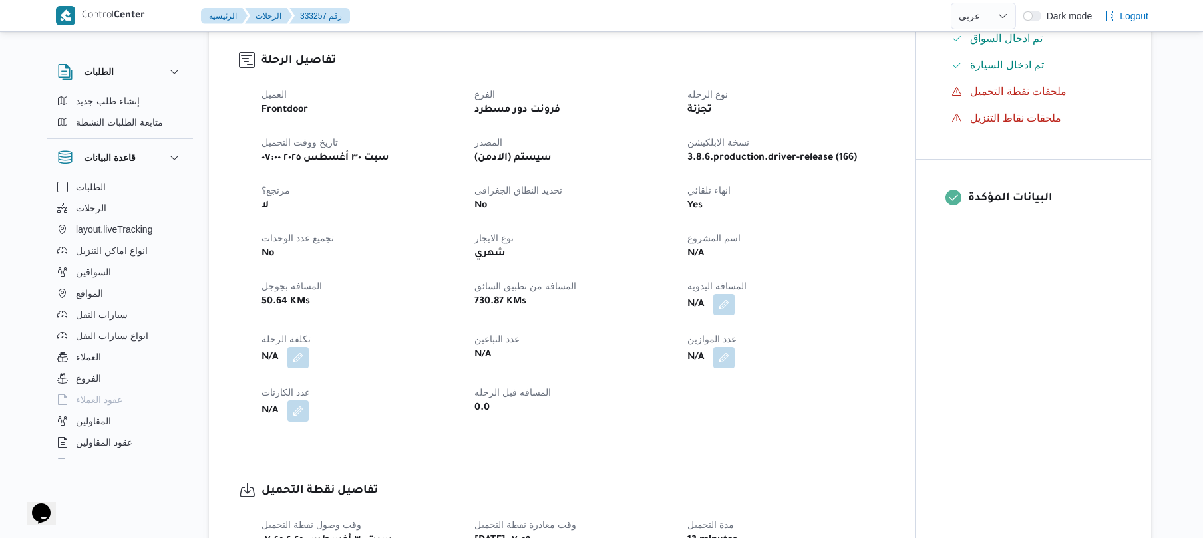
scroll to position [426, 0]
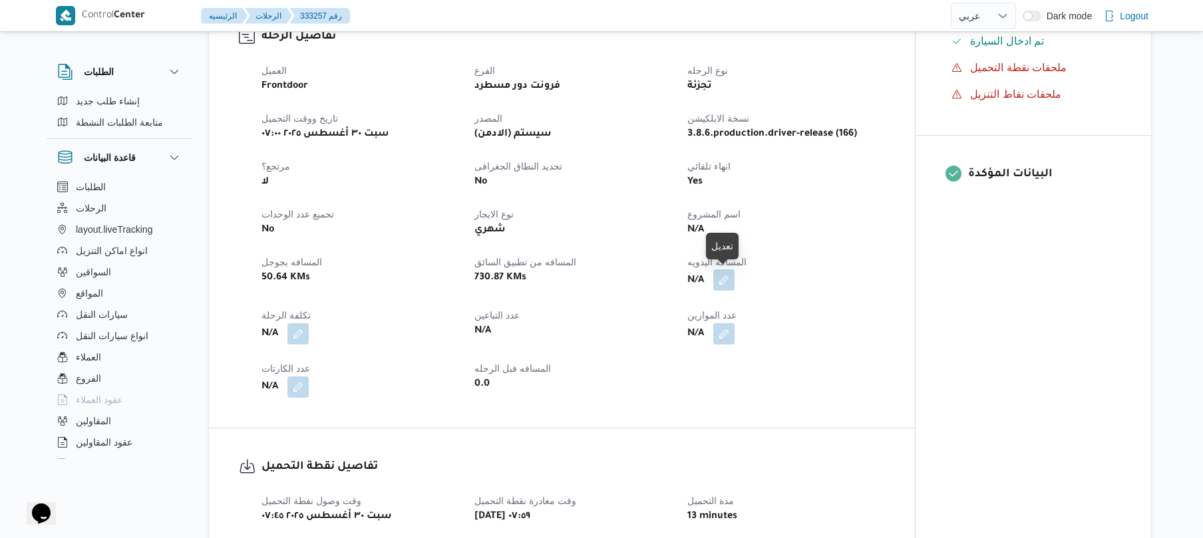
click at [723, 282] on button "button" at bounding box center [724, 280] width 21 height 21
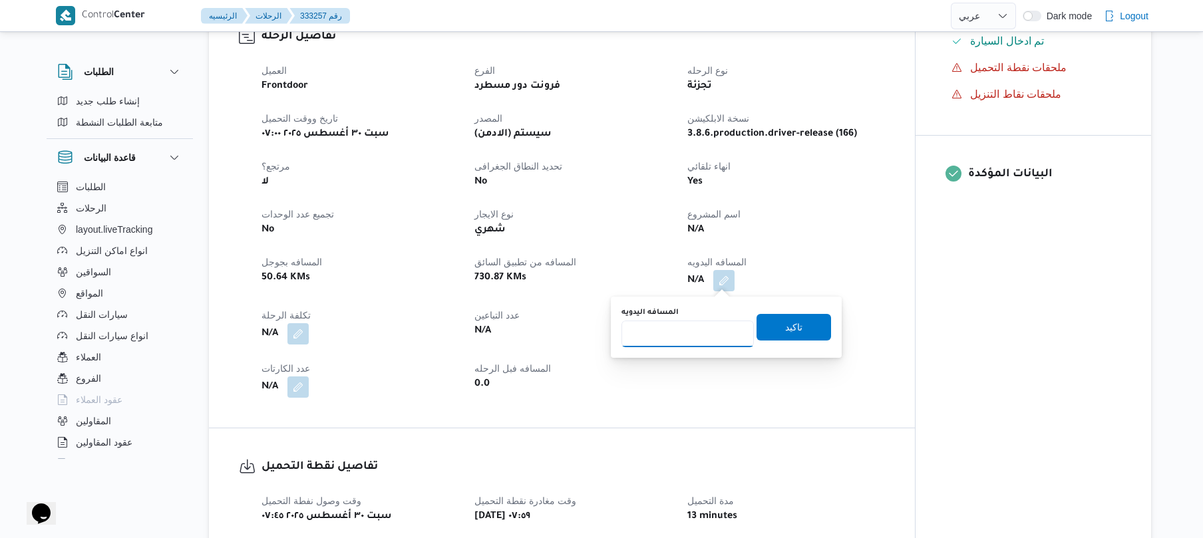
click at [690, 336] on input "المسافه اليدويه" at bounding box center [688, 334] width 132 height 27
type input "130"
click at [773, 331] on span "تاكيد" at bounding box center [794, 327] width 75 height 27
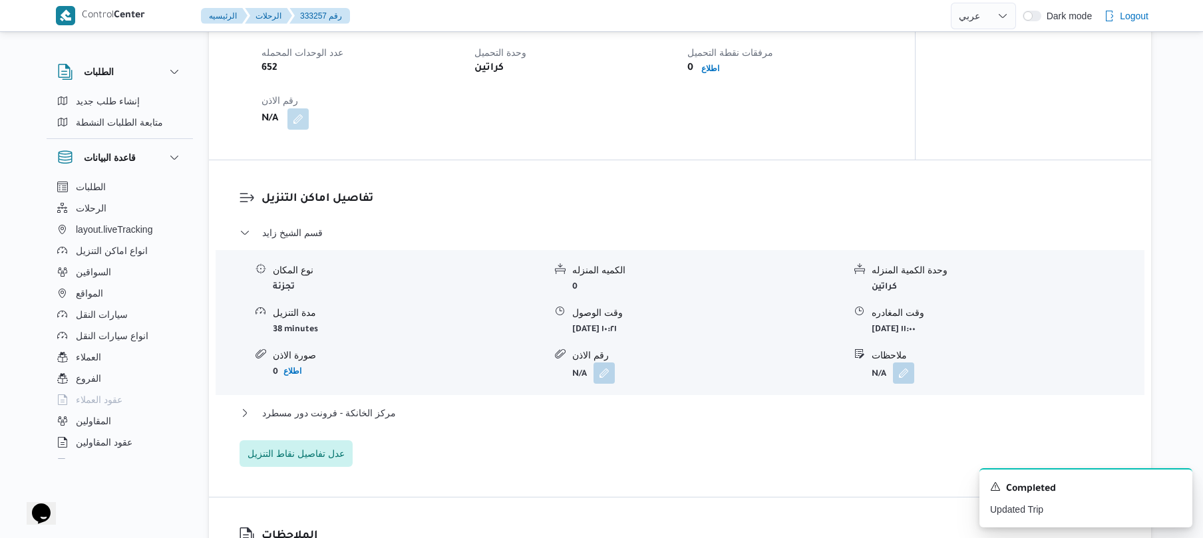
scroll to position [958, 0]
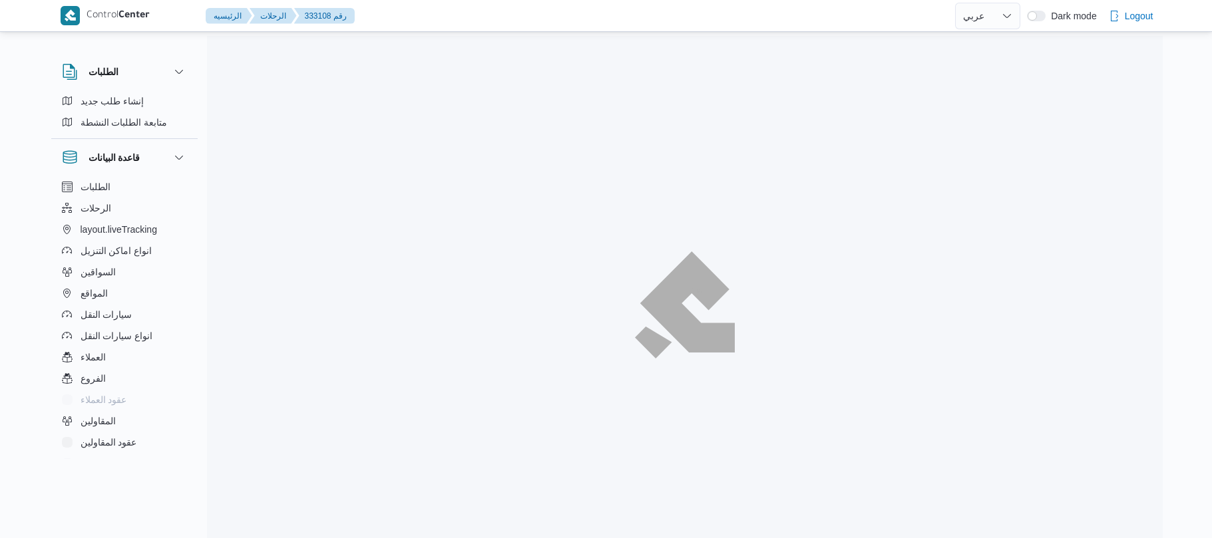
select select "ar"
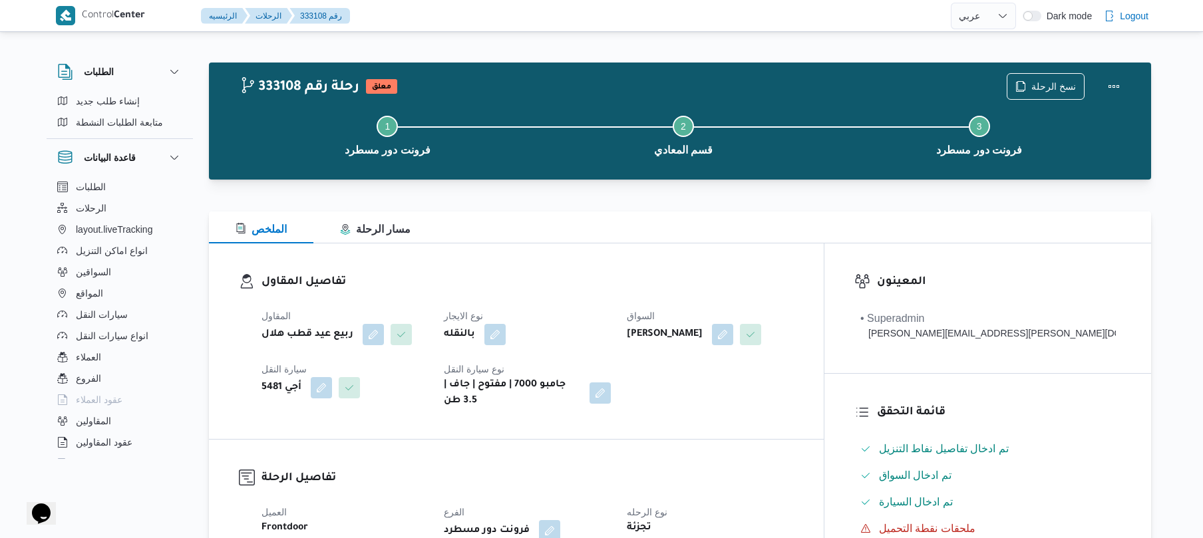
click at [655, 288] on h3 "تفاصيل المقاول" at bounding box center [528, 283] width 532 height 18
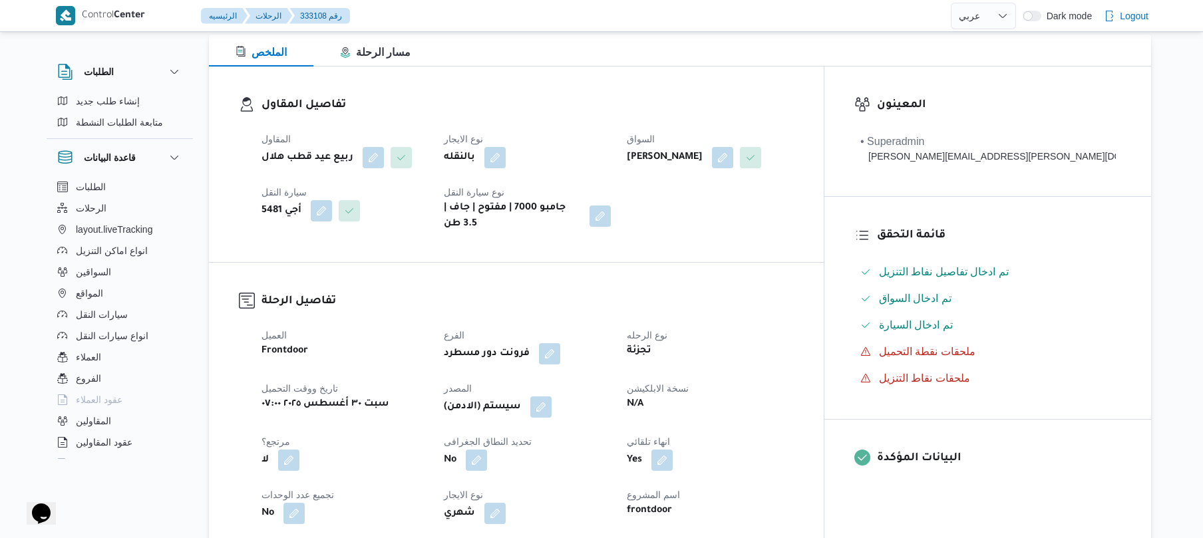
scroll to position [355, 0]
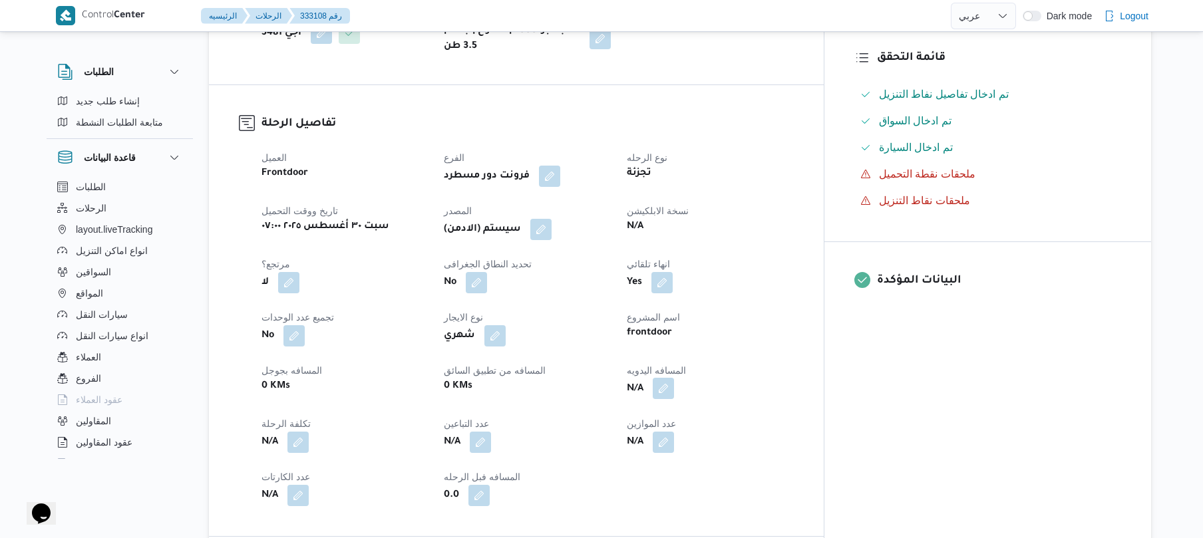
click at [674, 378] on button "button" at bounding box center [663, 388] width 21 height 21
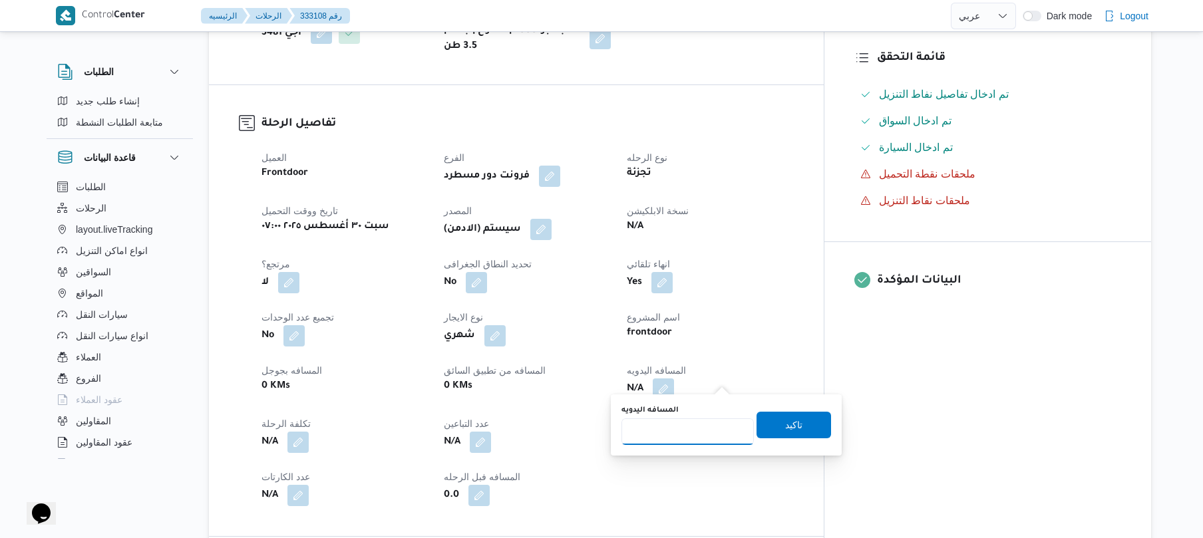
click at [680, 435] on input "المسافه اليدويه" at bounding box center [688, 432] width 132 height 27
type input "125"
click at [804, 422] on span "تاكيد" at bounding box center [794, 424] width 75 height 27
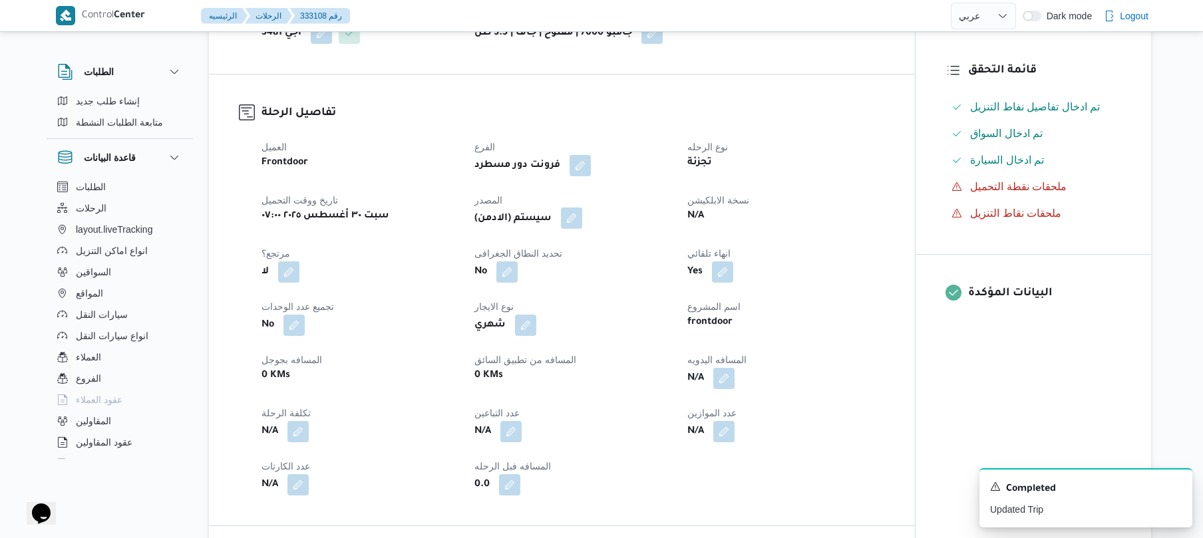
click at [576, 226] on button "button" at bounding box center [571, 218] width 21 height 21
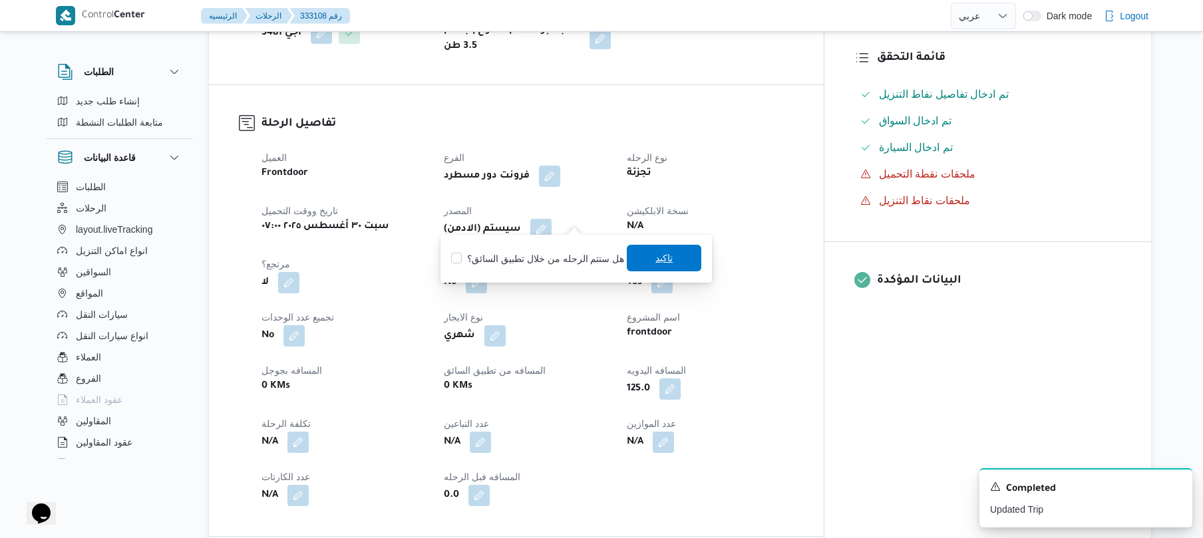
click at [644, 262] on span "تاكيد" at bounding box center [664, 258] width 75 height 27
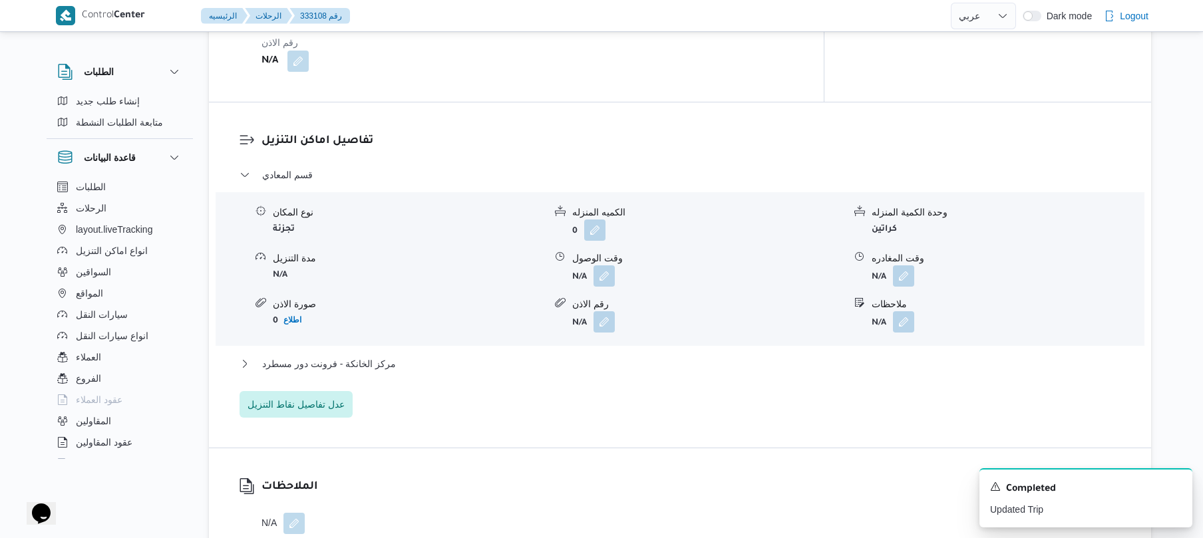
scroll to position [1100, 0]
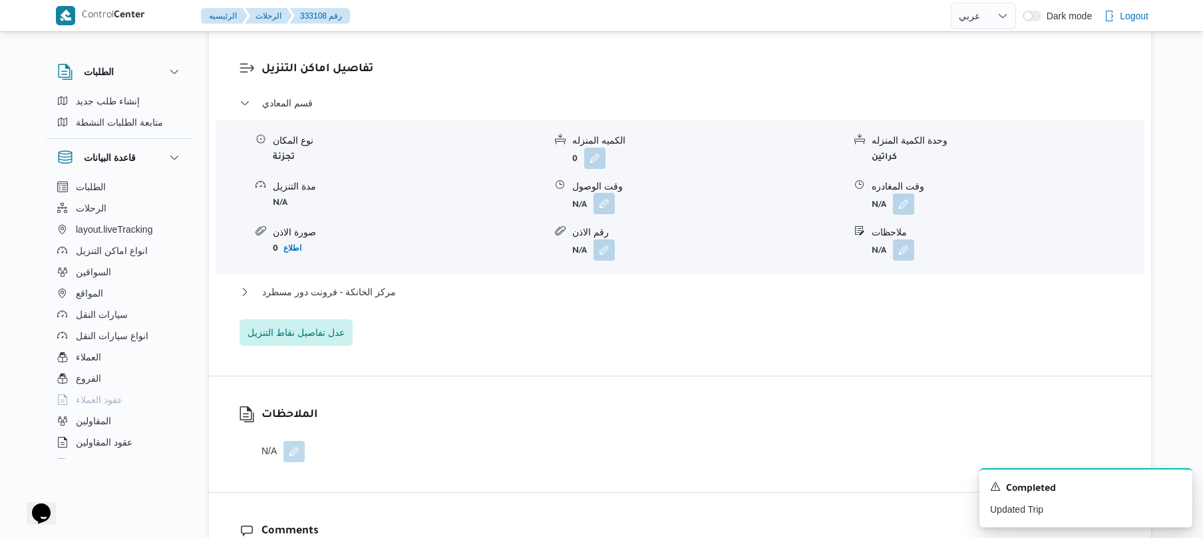
click at [606, 193] on button "button" at bounding box center [604, 203] width 21 height 21
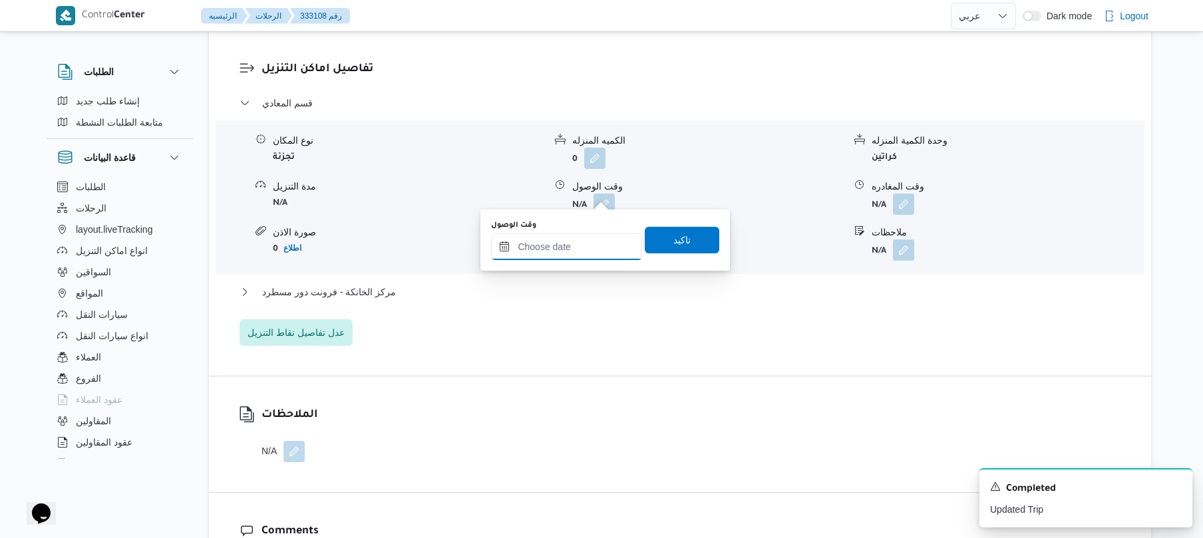
click at [586, 244] on input "وقت الوصول" at bounding box center [566, 247] width 151 height 27
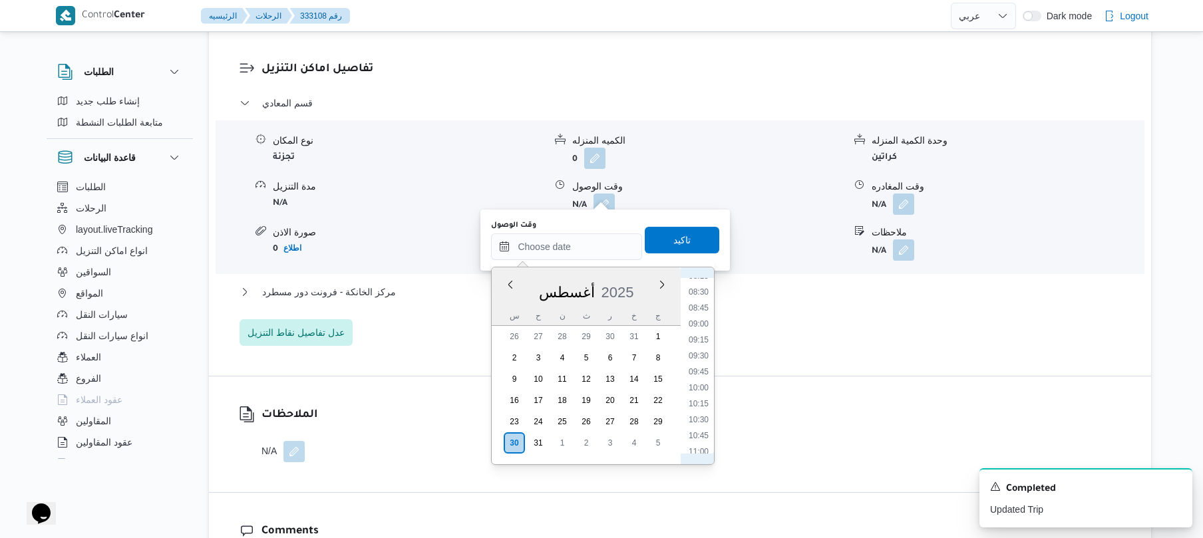
scroll to position [528, 0]
click at [698, 395] on li "10:00" at bounding box center [699, 395] width 31 height 13
type input "٣٠/٠٨/٢٠٢٥ ١٠:٠٠"
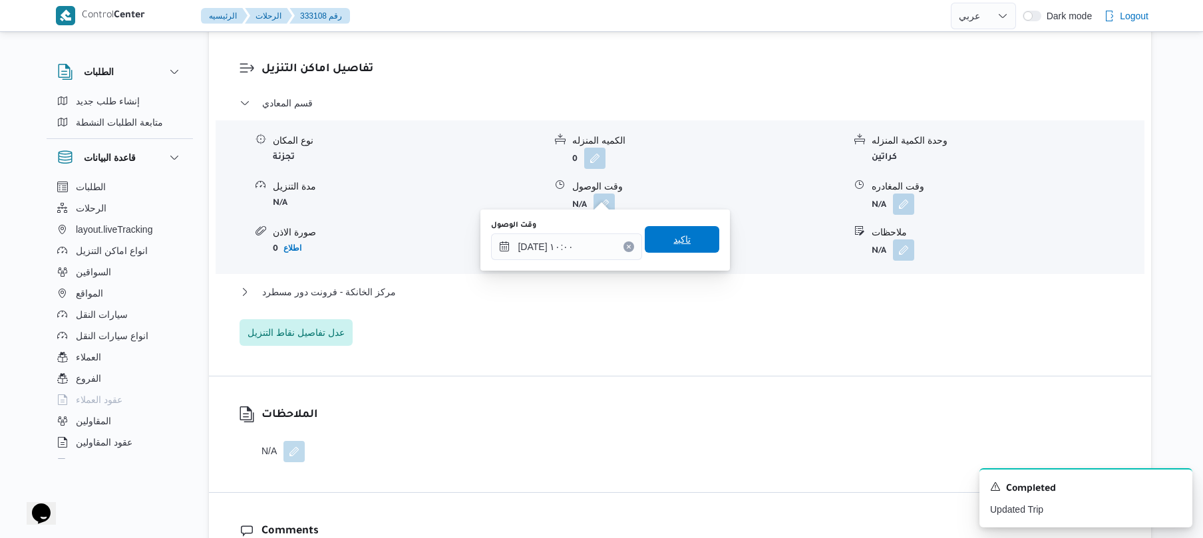
click at [683, 242] on span "تاكيد" at bounding box center [682, 239] width 75 height 27
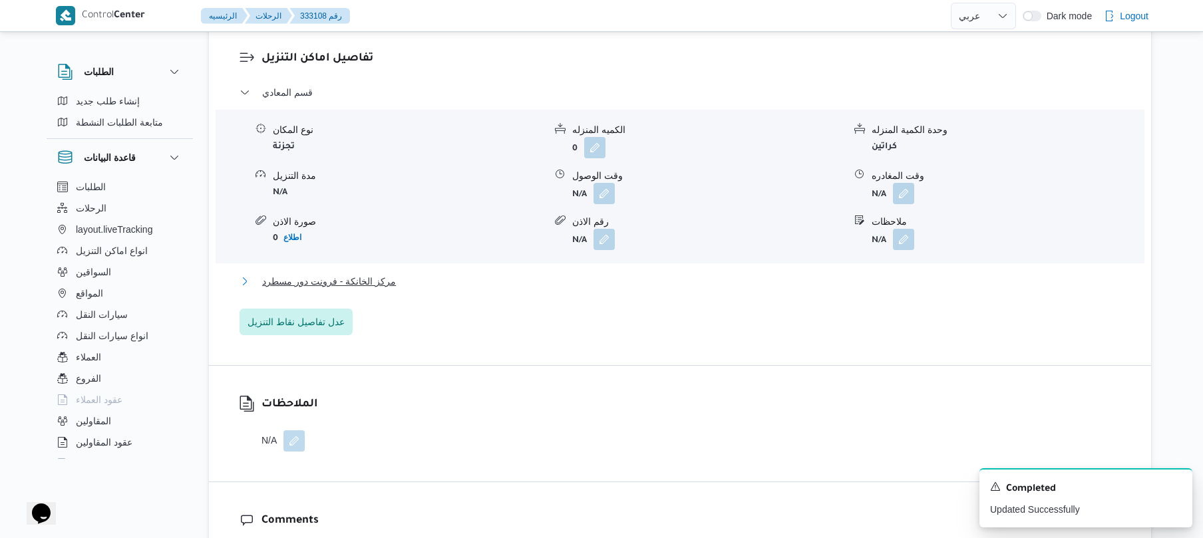
click at [646, 284] on button "مركز الخانكة - فرونت دور مسطرد" at bounding box center [681, 282] width 882 height 16
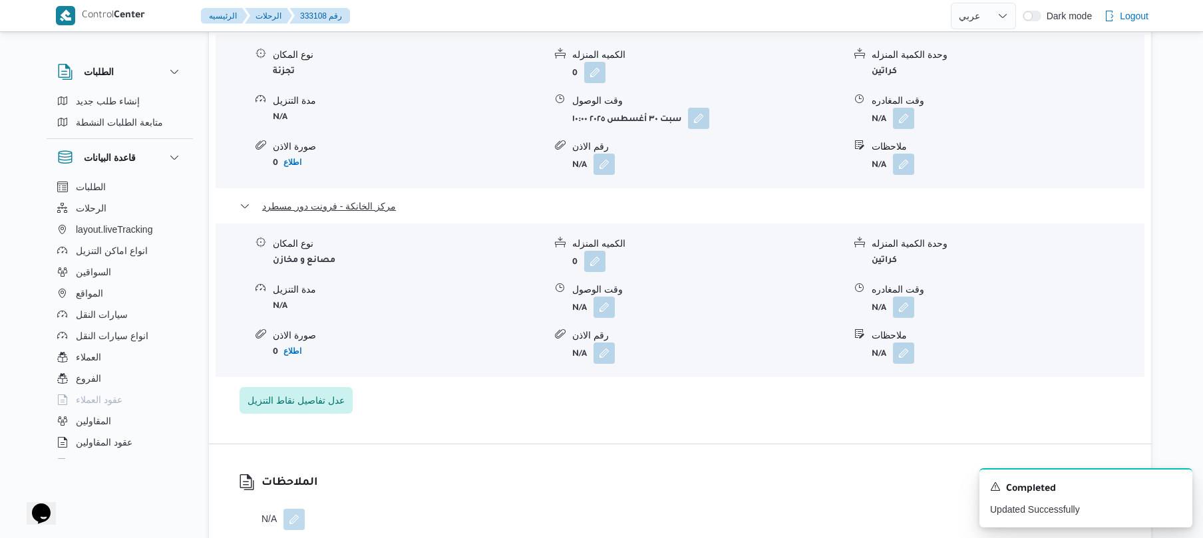
scroll to position [1207, 0]
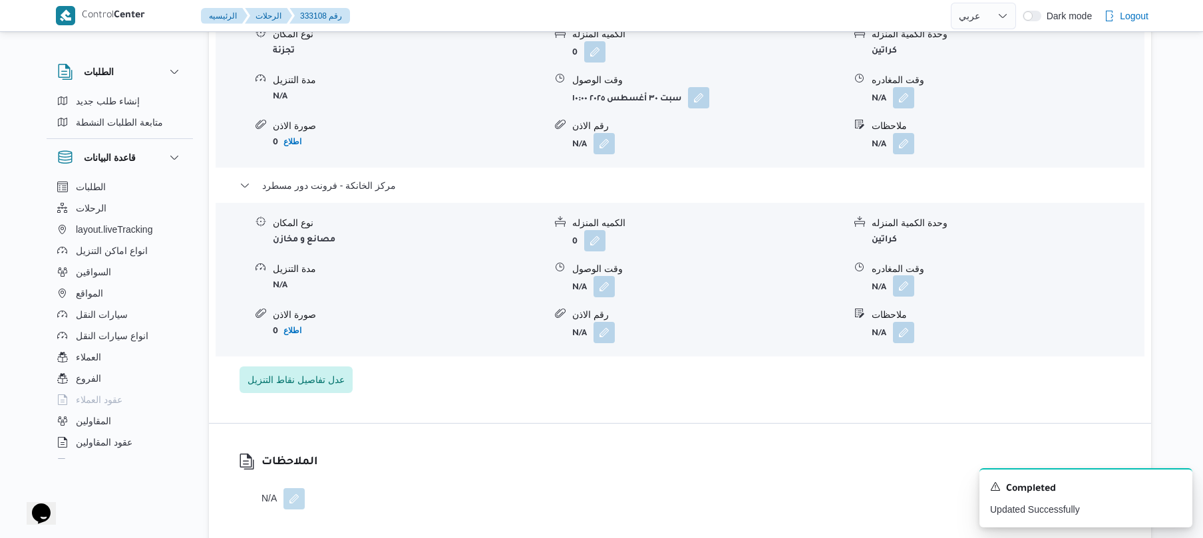
click at [903, 276] on button "button" at bounding box center [903, 286] width 21 height 21
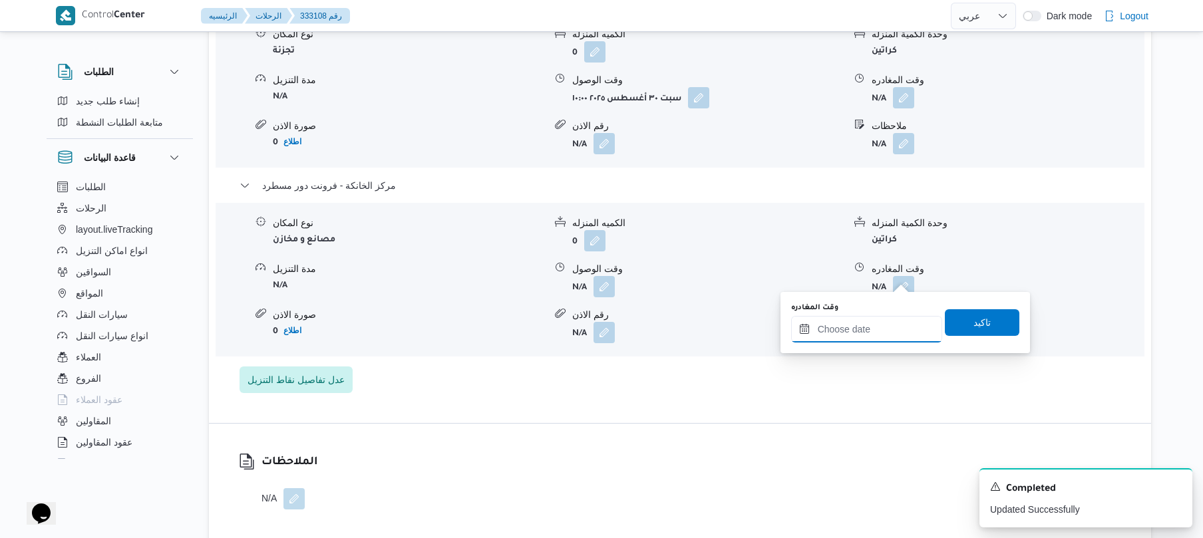
click at [860, 328] on input "وقت المغادره" at bounding box center [866, 329] width 151 height 27
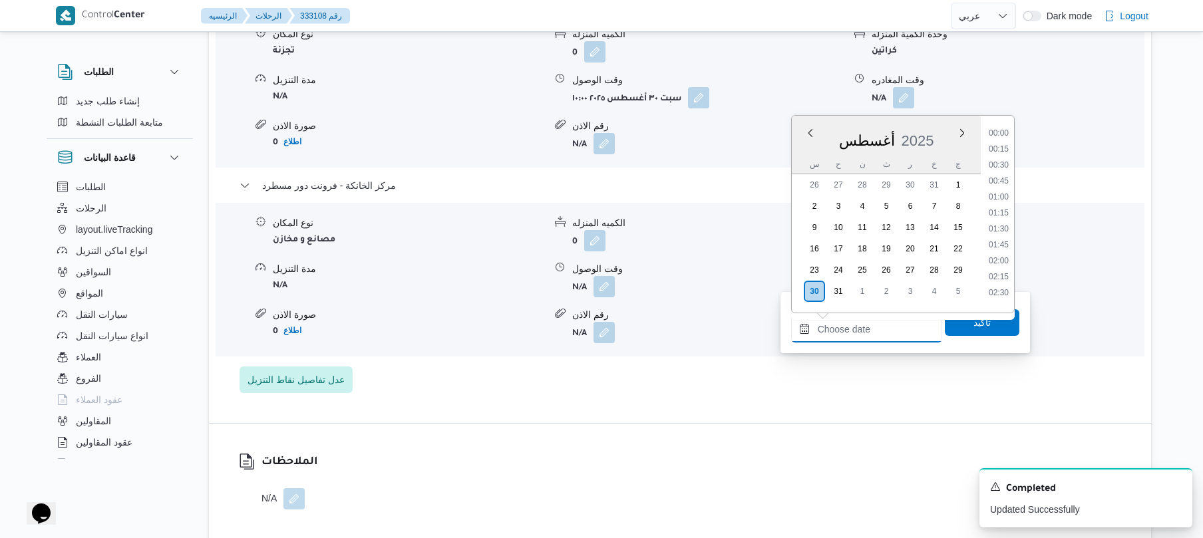
scroll to position [1124, 0]
click at [1004, 165] on li "18:00" at bounding box center [999, 158] width 31 height 13
type input "[DATE] ١٨:٠٠"
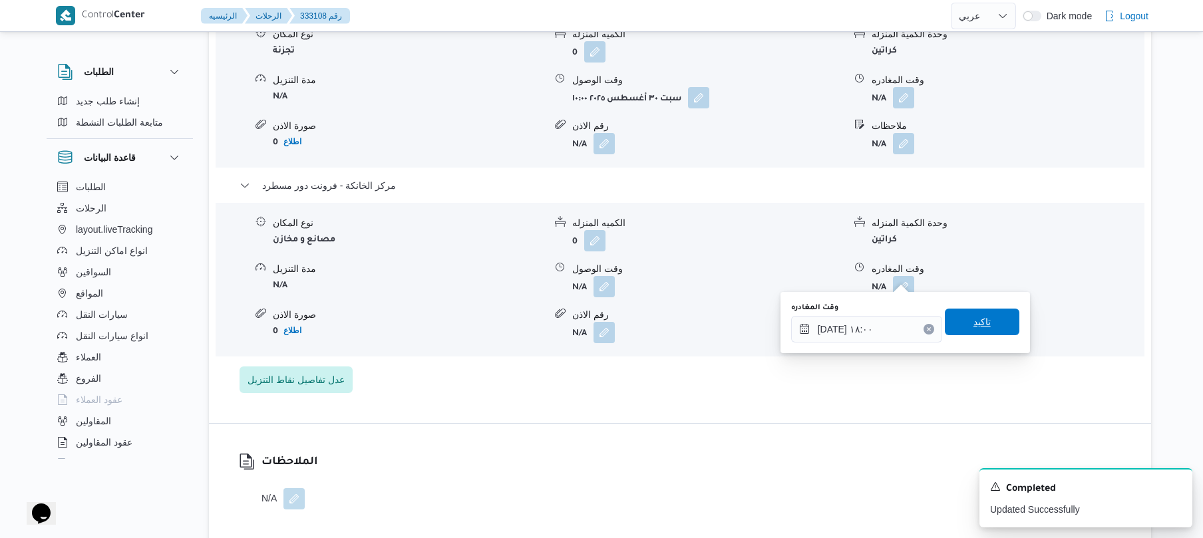
click at [974, 321] on span "تاكيد" at bounding box center [982, 322] width 17 height 16
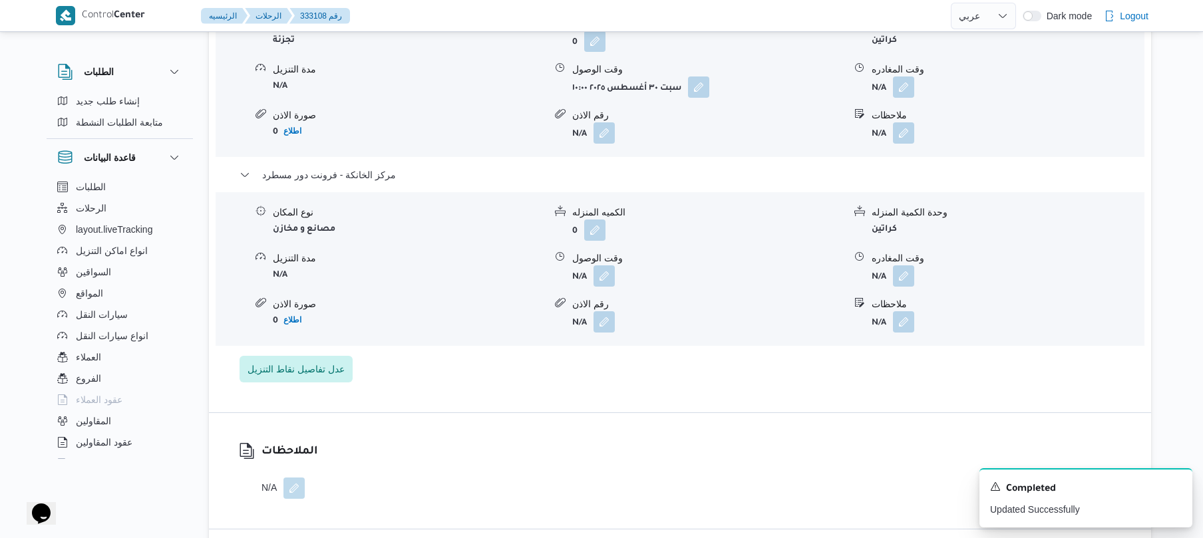
click at [613, 288] on div "نوع المكان مصانع و مخازن الكميه المنزله 0 وحدة الكمية المنزله كراتين مدة التنزي…" at bounding box center [680, 269] width 940 height 151
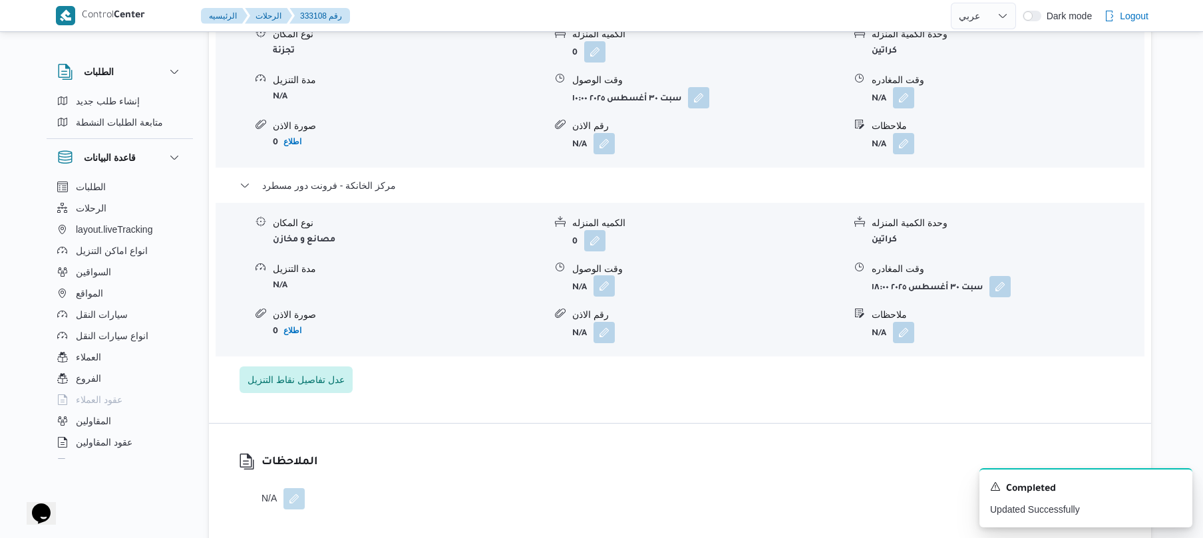
click at [606, 278] on button "button" at bounding box center [604, 286] width 21 height 21
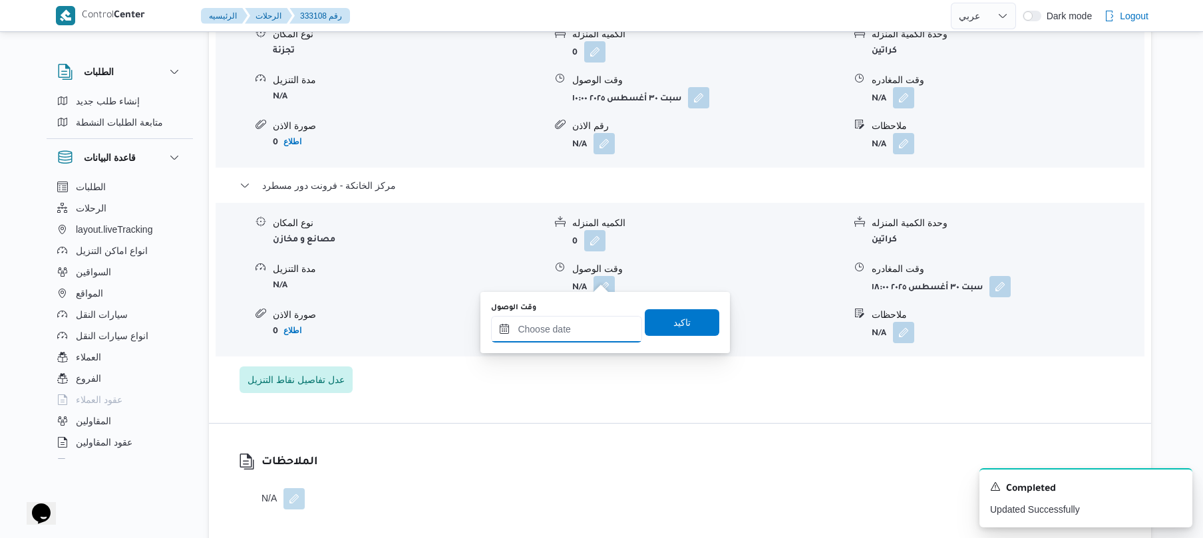
click at [591, 323] on input "وقت الوصول" at bounding box center [566, 329] width 151 height 27
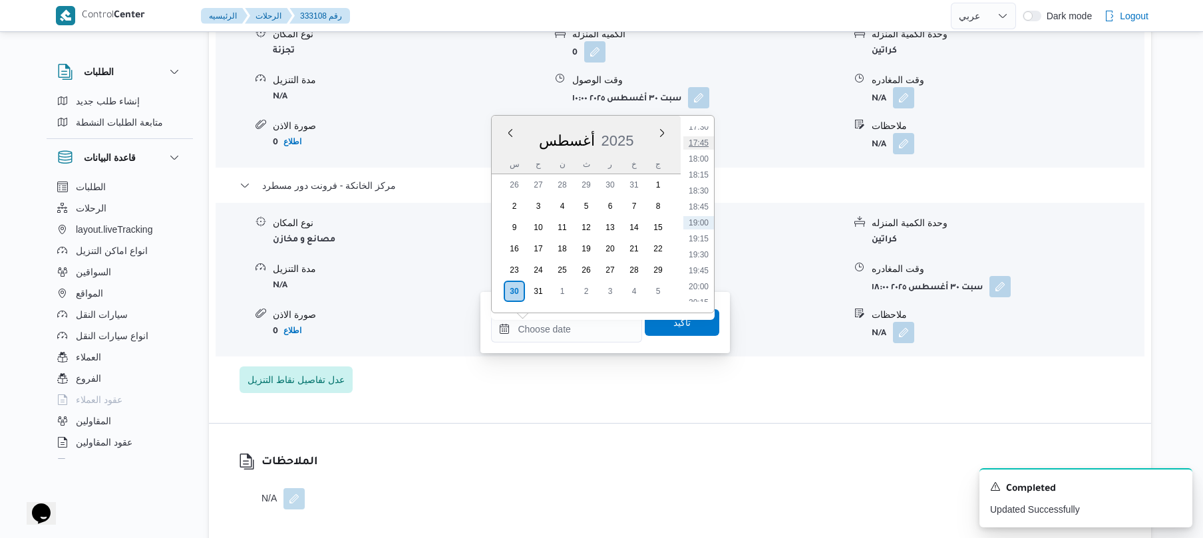
click at [706, 141] on li "17:45" at bounding box center [699, 142] width 31 height 13
type input "٣٠/٠٨/٢٠٢٥ ١٧:٤٥"
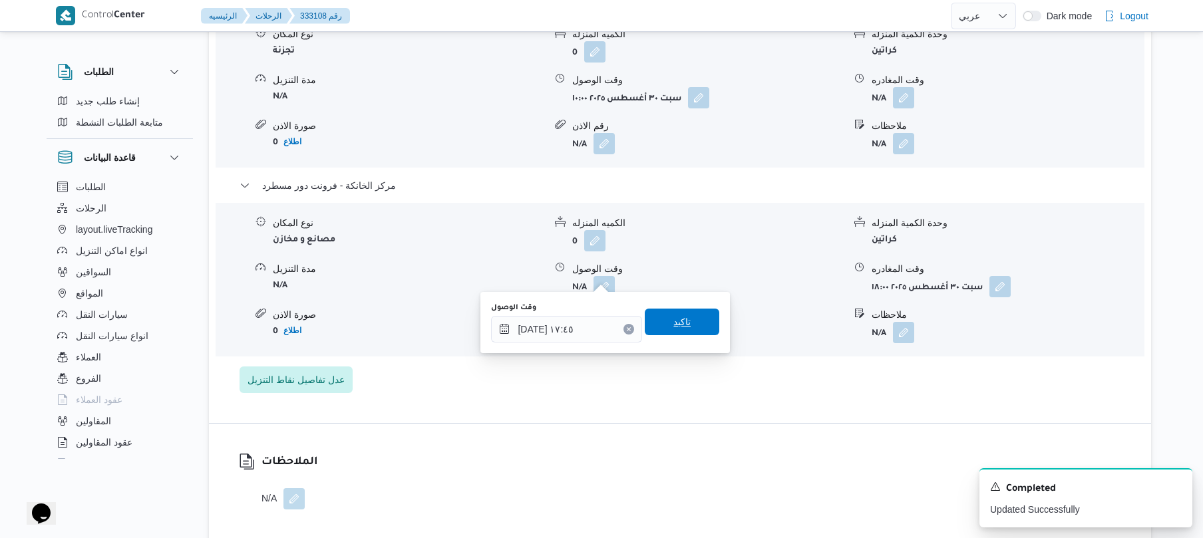
click at [674, 317] on span "تاكيد" at bounding box center [682, 322] width 17 height 16
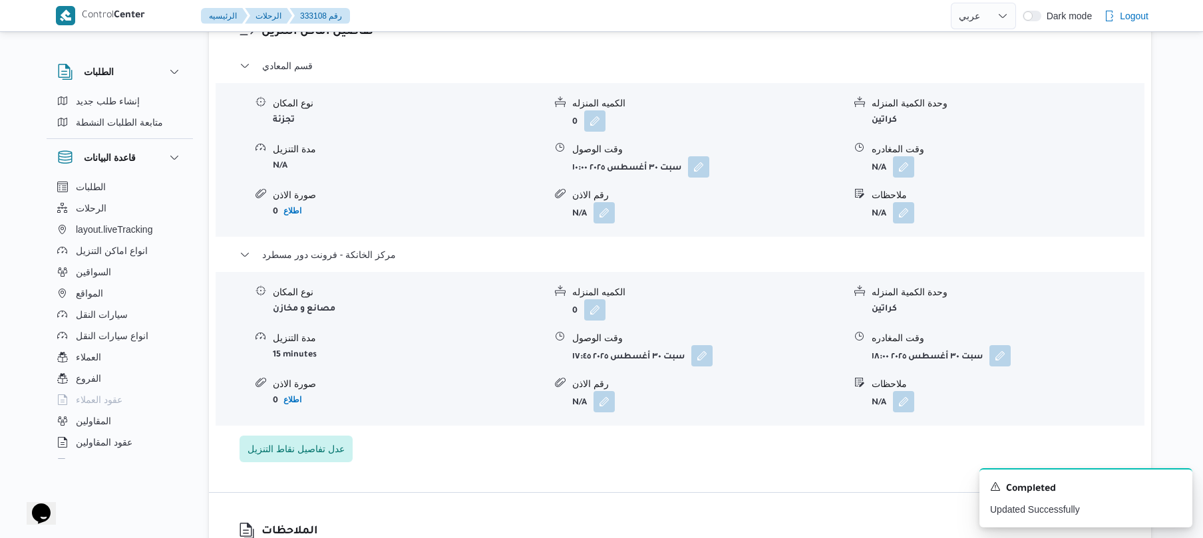
scroll to position [1136, 0]
click at [904, 166] on button "button" at bounding box center [903, 168] width 21 height 21
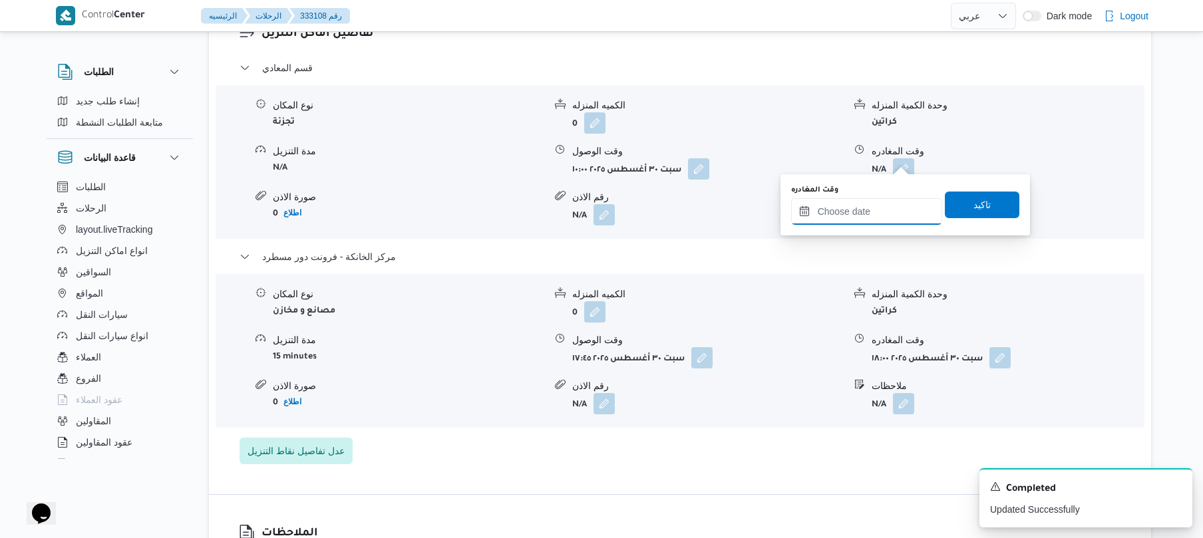
click at [847, 208] on input "وقت المغادره" at bounding box center [866, 211] width 151 height 27
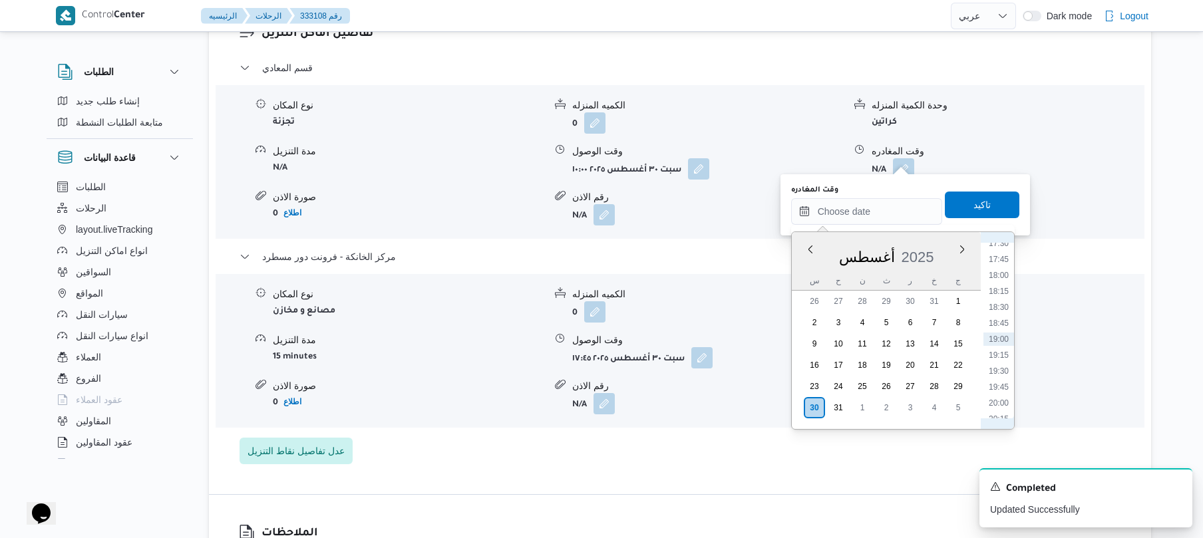
scroll to position [975, 0]
click at [1000, 346] on li "16:45" at bounding box center [999, 344] width 31 height 13
type input "٣٠/٠٨/٢٠٢٥ ١٦:٤٥"
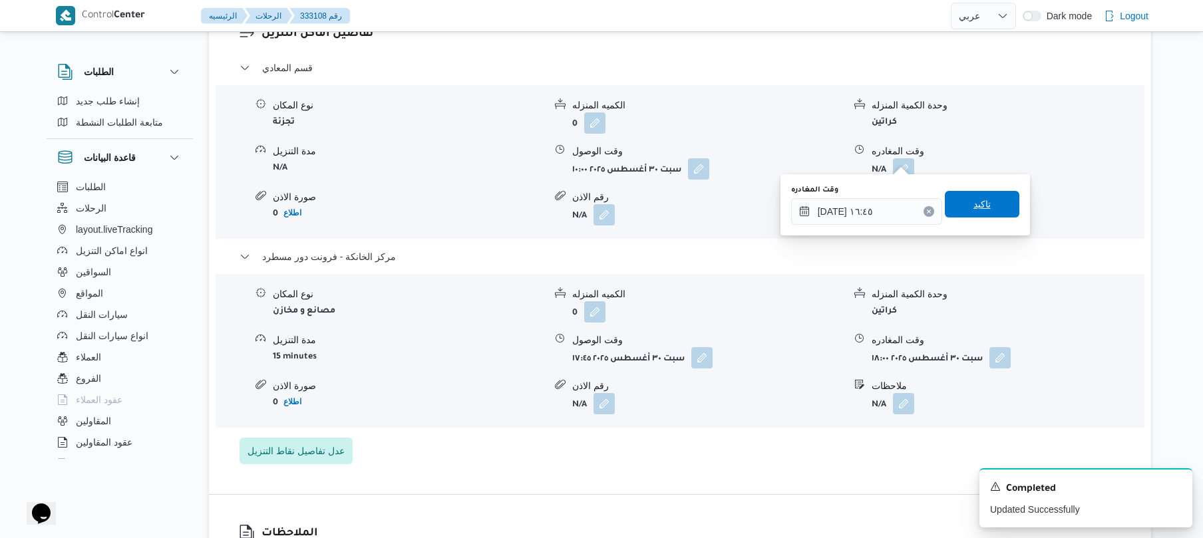
click at [976, 201] on span "تاكيد" at bounding box center [982, 204] width 17 height 16
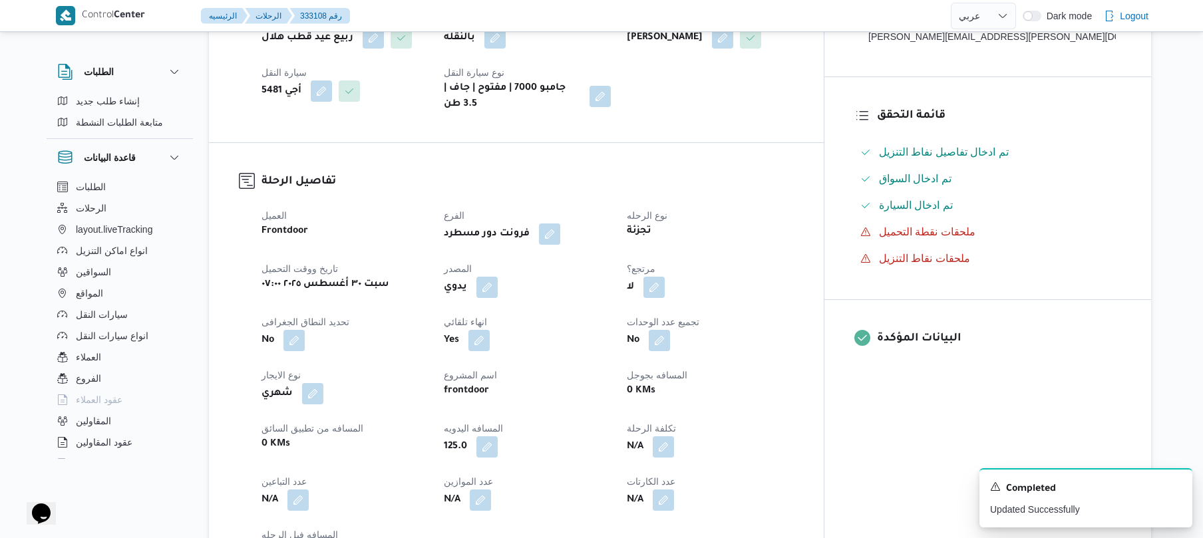
scroll to position [0, 0]
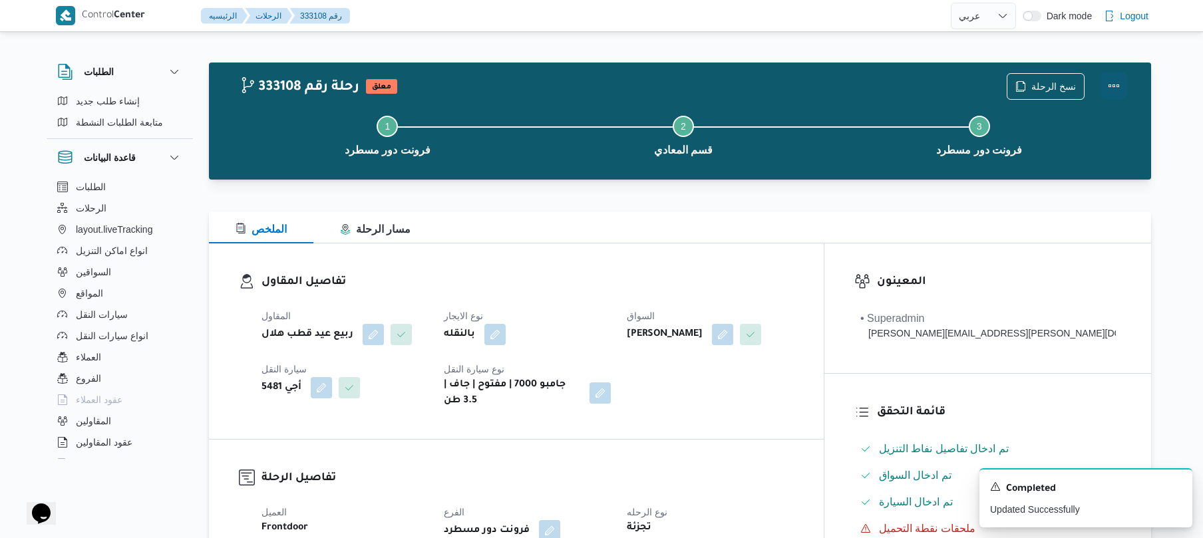
click at [1117, 84] on button "Actions" at bounding box center [1114, 86] width 27 height 27
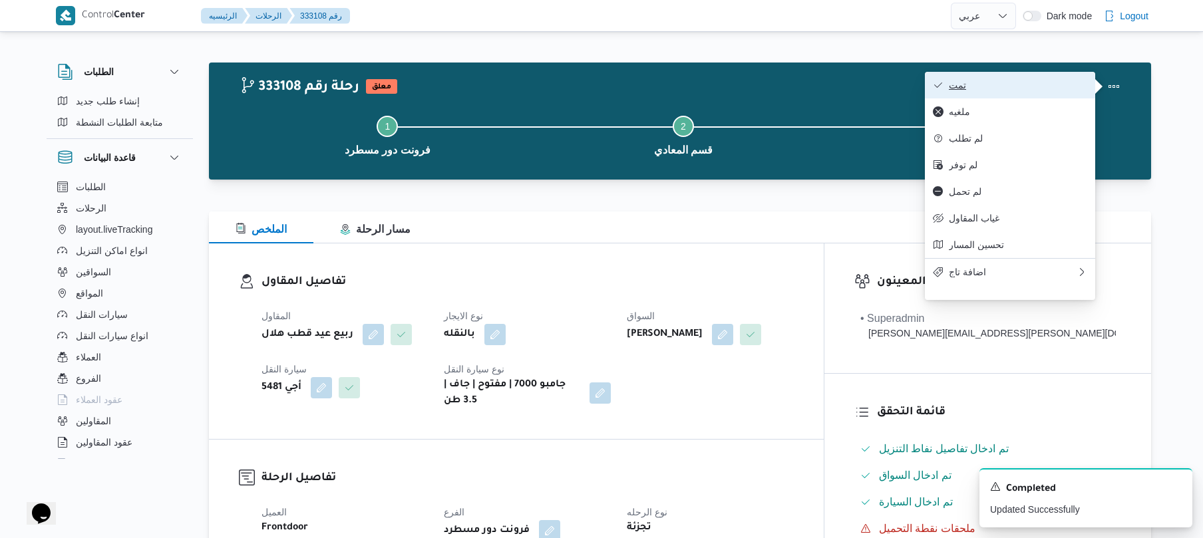
click at [1028, 83] on span "تمت" at bounding box center [1018, 85] width 138 height 11
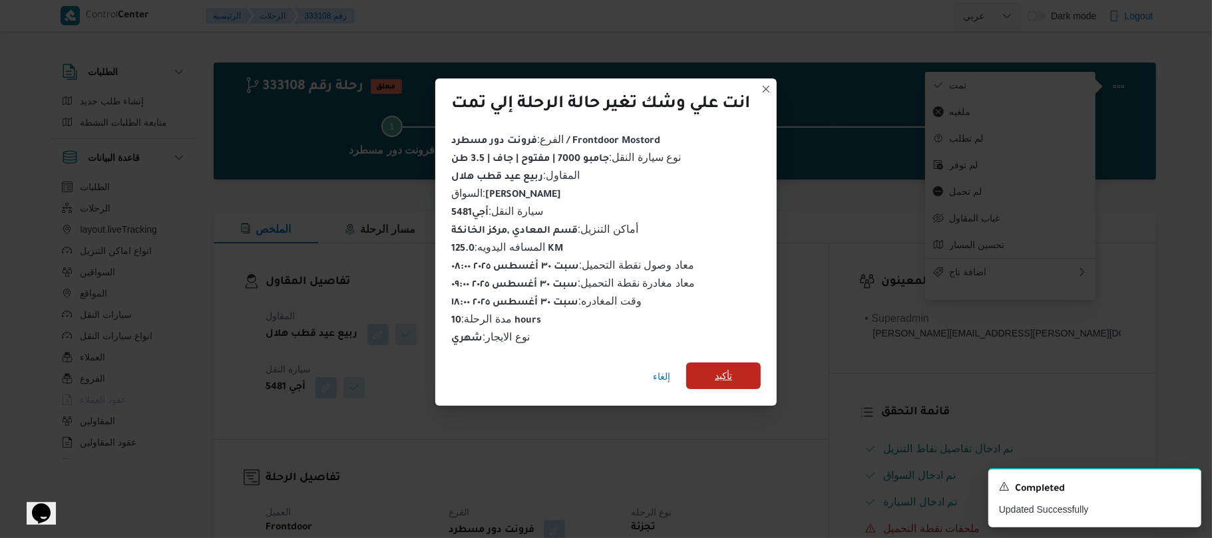
click at [732, 368] on span "تأكيد" at bounding box center [723, 376] width 17 height 16
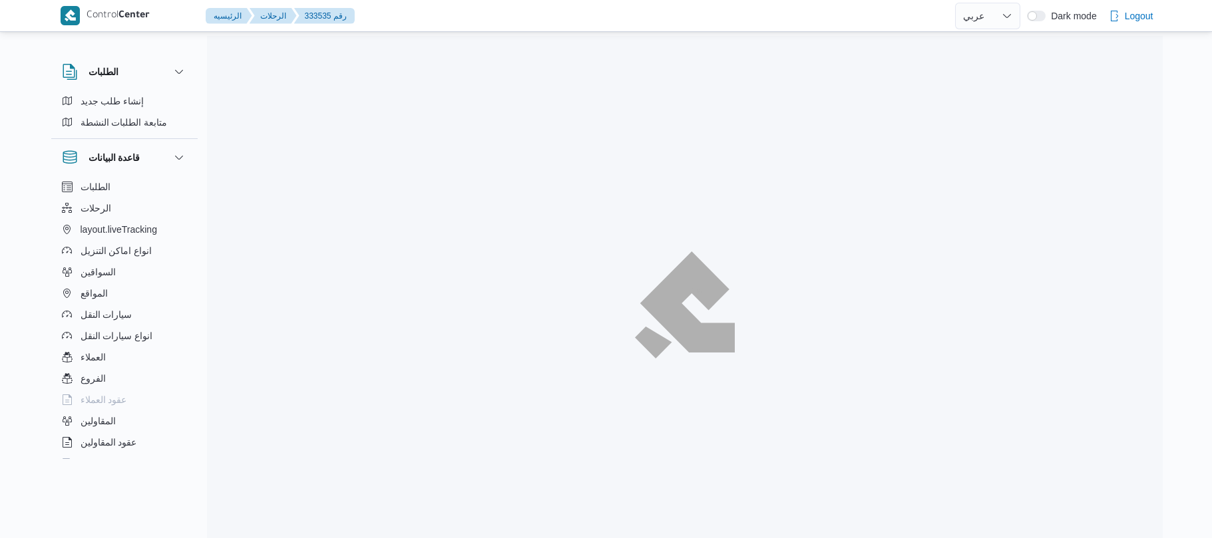
select select "ar"
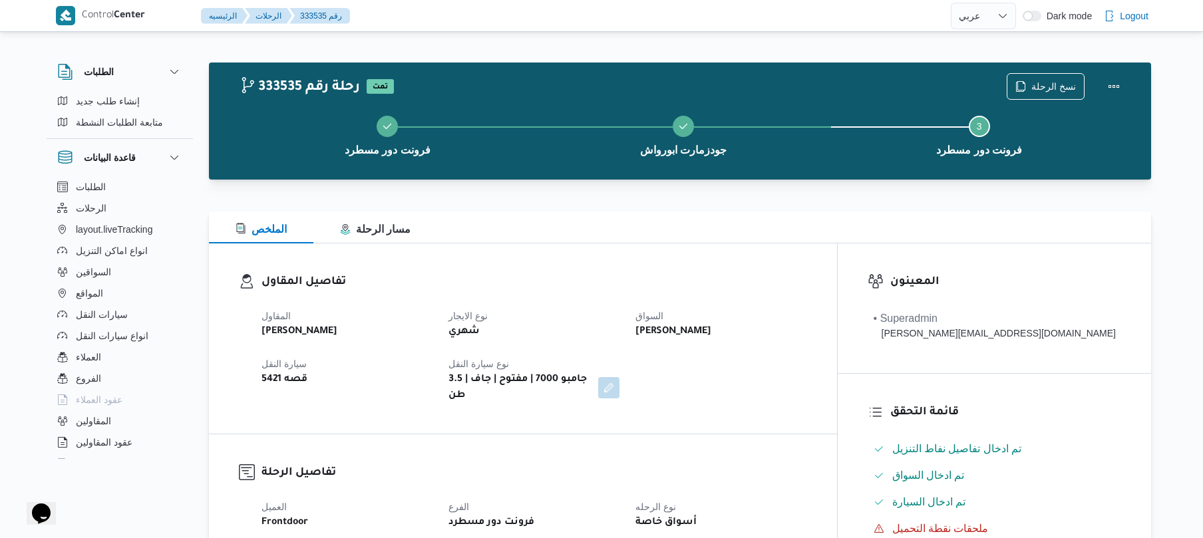
click at [678, 250] on div "تفاصيل المقاول المقاول [PERSON_NAME] نوع الايجار شهري السواق [PERSON_NAME] سيار…" at bounding box center [523, 339] width 628 height 190
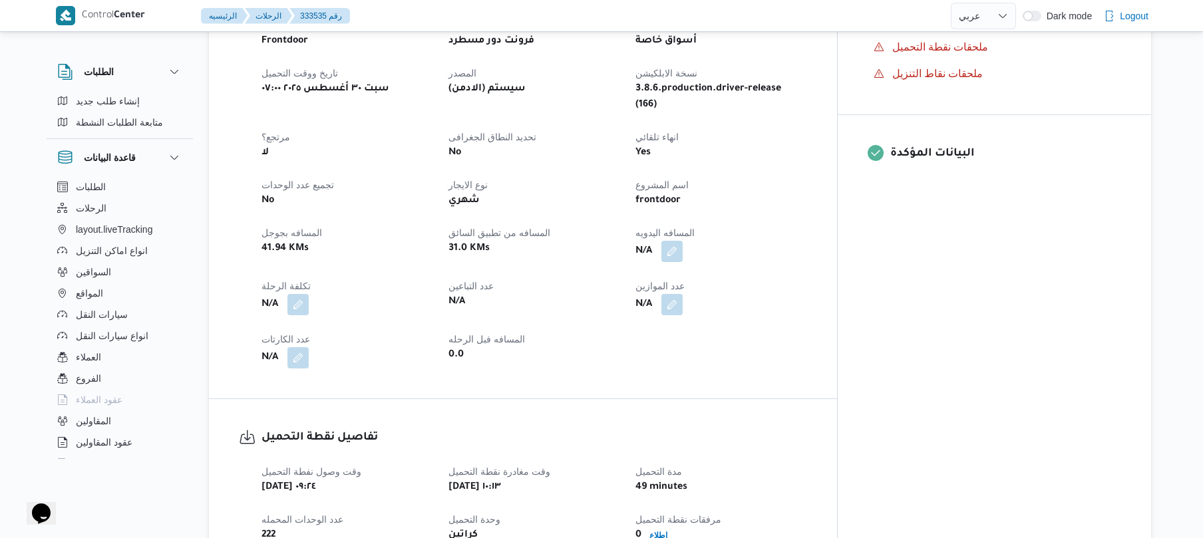
scroll to position [481, 0]
click at [568, 353] on div "تفاصيل الرحلة العميل Frontdoor الفرع فرونت دور مسطرد نوع الرحله أسواق خاصة تاري…" at bounding box center [523, 177] width 628 height 446
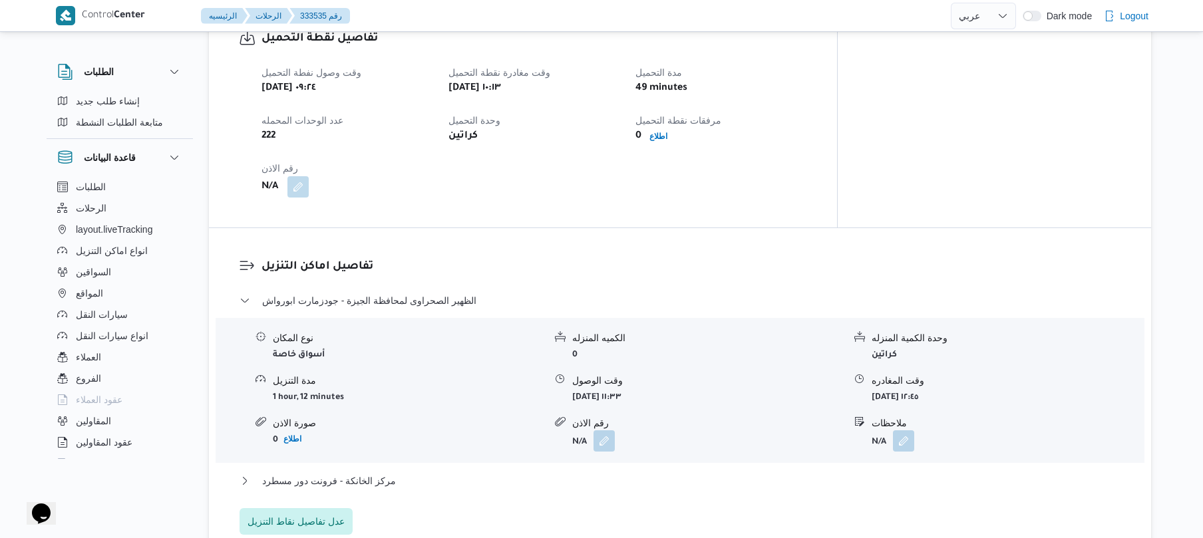
scroll to position [907, 0]
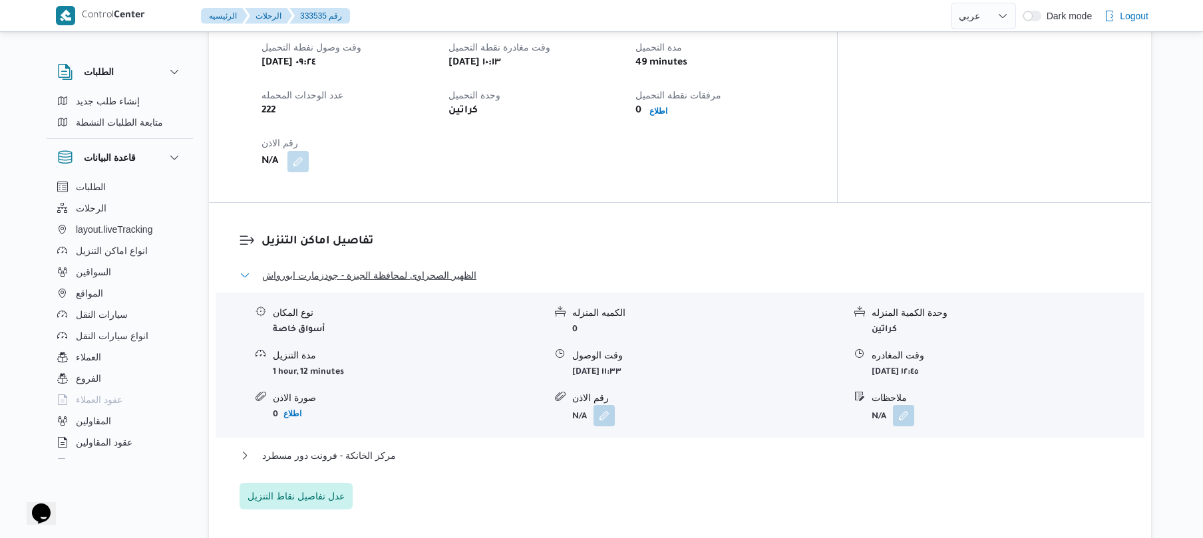
drag, startPoint x: 477, startPoint y: 243, endPoint x: 339, endPoint y: 242, distance: 137.8
click at [339, 268] on button "الظهير الصحراوى لمحافظة الجيزة - جودزمارت ابورواش" at bounding box center [681, 276] width 882 height 16
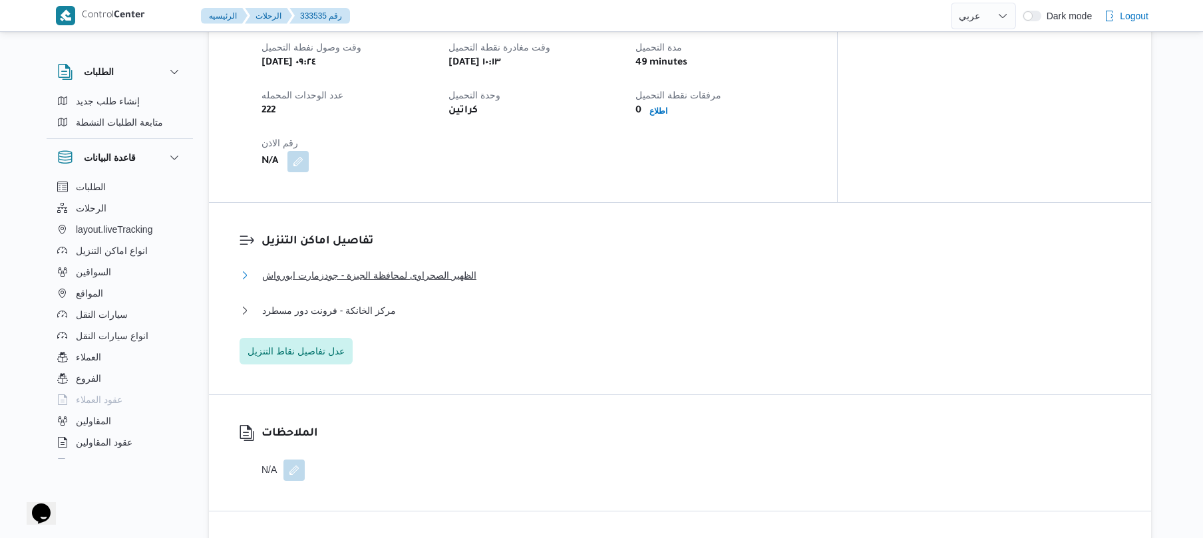
click at [475, 268] on button "الظهير الصحراوى لمحافظة الجيزة - جودزمارت ابورواش" at bounding box center [681, 276] width 882 height 16
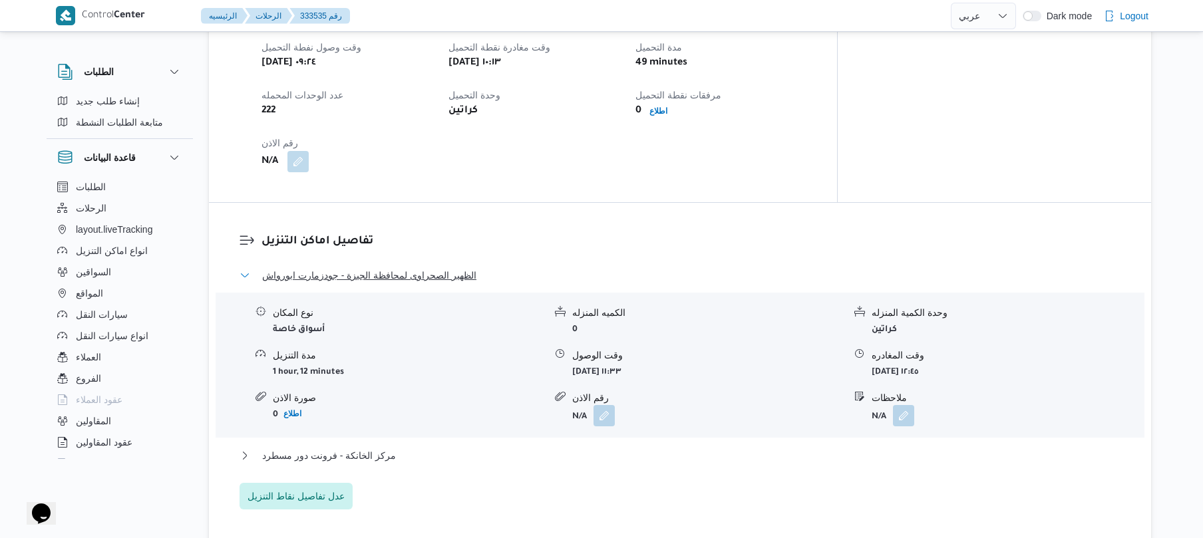
drag, startPoint x: 475, startPoint y: 250, endPoint x: 312, endPoint y: 259, distance: 163.3
click at [312, 268] on div "الظهير الصحراوى لمحافظة الجيزة - جودزمارت ابورواش" at bounding box center [681, 280] width 882 height 25
drag, startPoint x: 314, startPoint y: 246, endPoint x: 389, endPoint y: 235, distance: 76.0
click at [389, 235] on dl "تفاصيل اماكن التنزيل الظهير الصحراوى لمحافظة الجيزة - جودزمارت ابورواش نوع المك…" at bounding box center [692, 371] width 860 height 277
click at [302, 268] on span "الظهير الصحراوى لمحافظة الجيزة - جودزمارت ابورواش" at bounding box center [369, 276] width 214 height 16
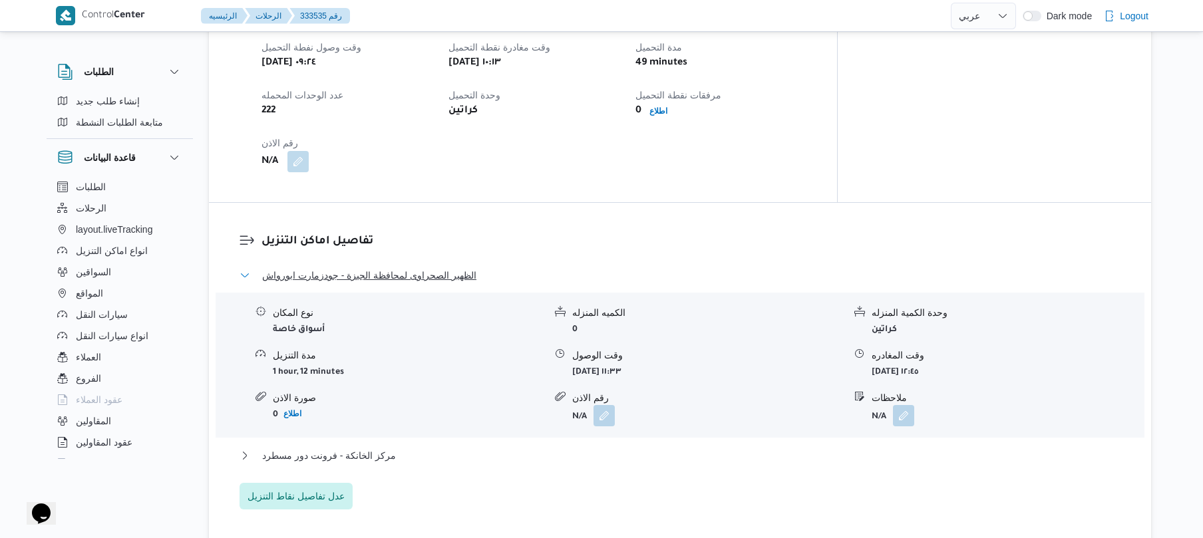
click at [302, 268] on span "الظهير الصحراوى لمحافظة الجيزة - جودزمارت ابورواش" at bounding box center [369, 276] width 214 height 16
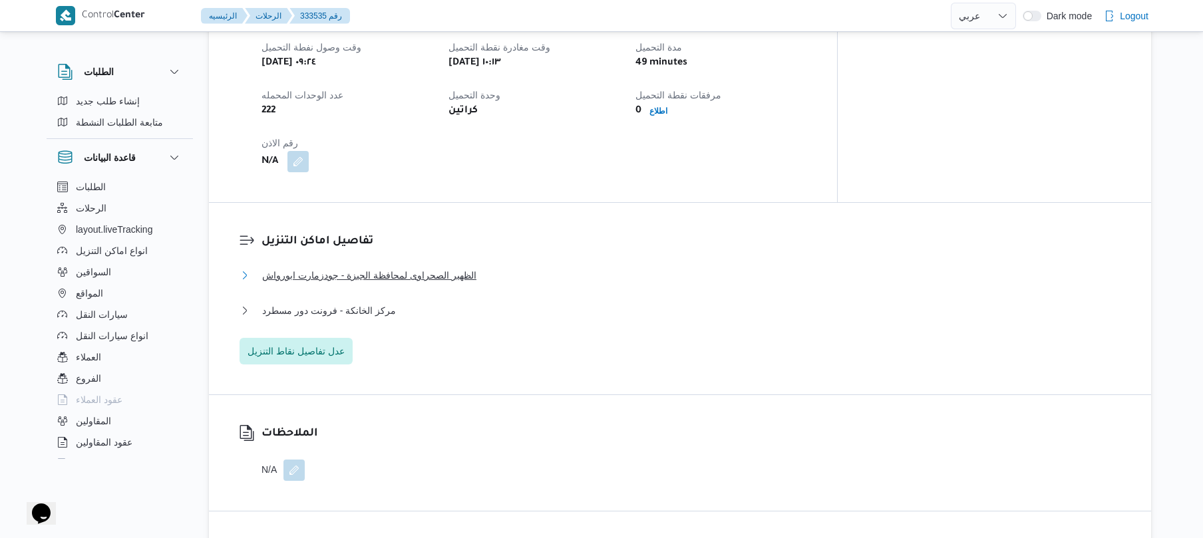
drag, startPoint x: 256, startPoint y: 248, endPoint x: 286, endPoint y: 246, distance: 30.1
click at [286, 268] on button "الظهير الصحراوى لمحافظة الجيزة - جودزمارت ابورواش" at bounding box center [681, 276] width 882 height 16
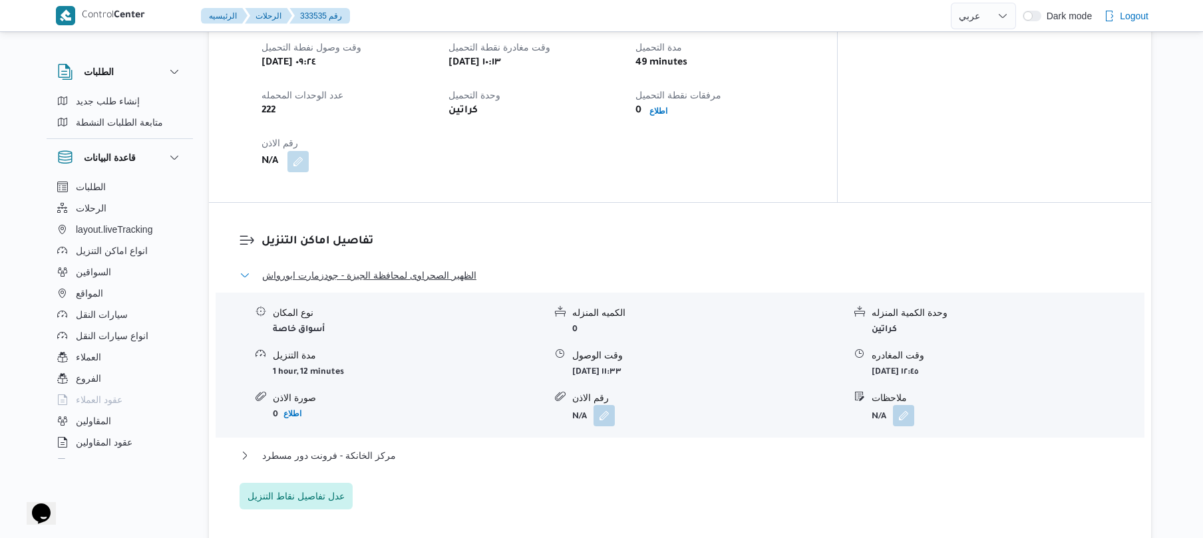
drag, startPoint x: 252, startPoint y: 245, endPoint x: 242, endPoint y: 240, distance: 10.7
click at [242, 240] on div "تفاصيل اماكن التنزيل الظهير الصحراوى لمحافظة الجيزة - جودزمارت ابورواش نوع المك…" at bounding box center [680, 371] width 883 height 277
click at [242, 238] on div at bounding box center [247, 371] width 16 height 277
click at [475, 238] on dl "تفاصيل اماكن التنزيل الظهير الصحراوى لمحافظة الجيزة - جودزمارت ابورواش نوع المك…" at bounding box center [692, 371] width 860 height 277
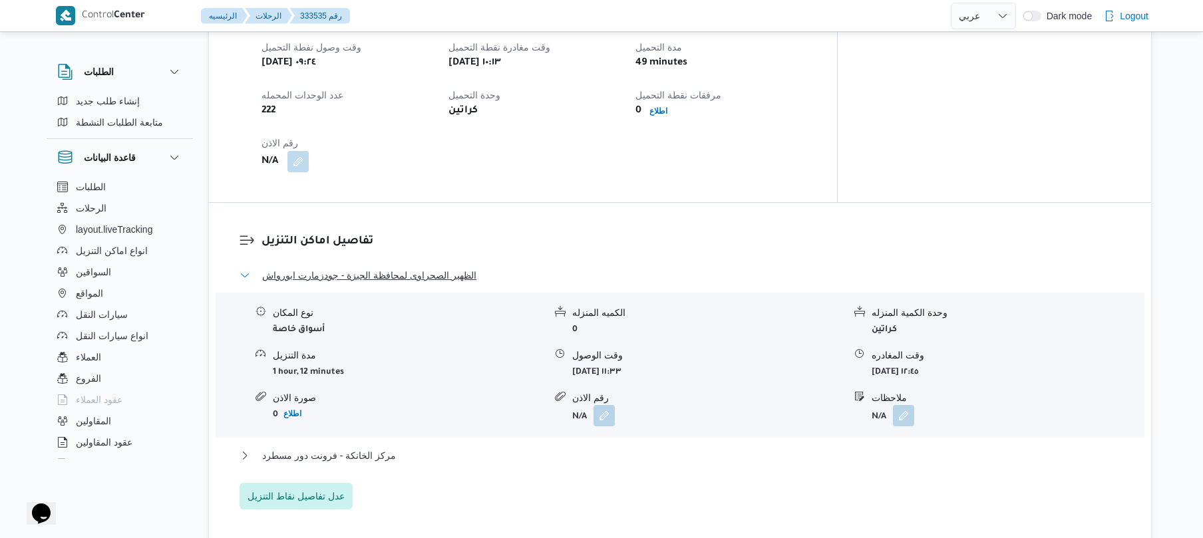
click at [463, 268] on span "الظهير الصحراوى لمحافظة الجيزة - جودزمارت ابورواش" at bounding box center [369, 276] width 214 height 16
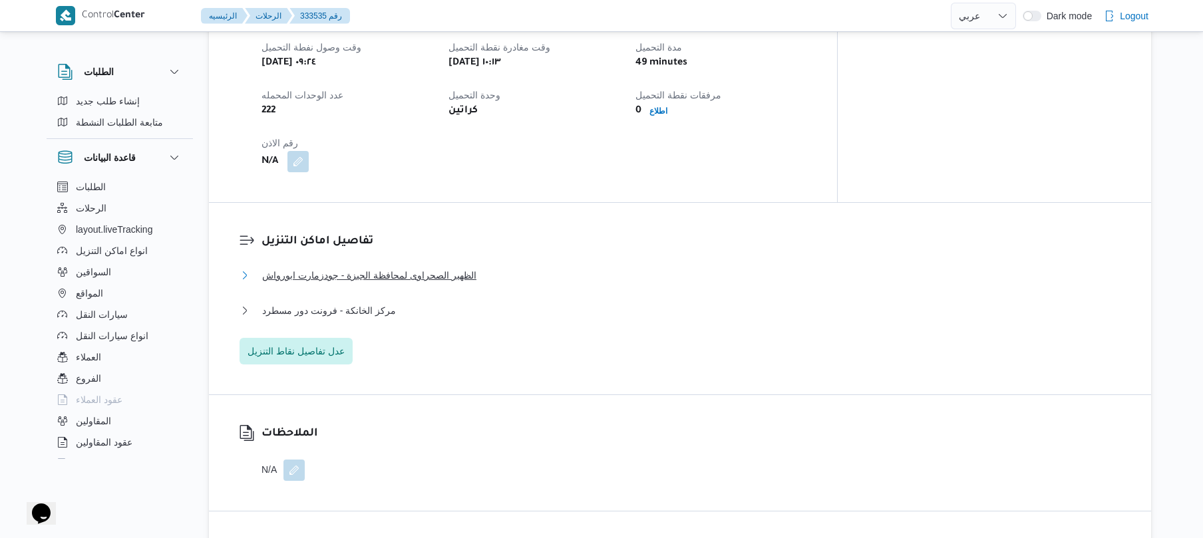
click at [463, 268] on span "الظهير الصحراوى لمحافظة الجيزة - جودزمارت ابورواش" at bounding box center [369, 276] width 214 height 16
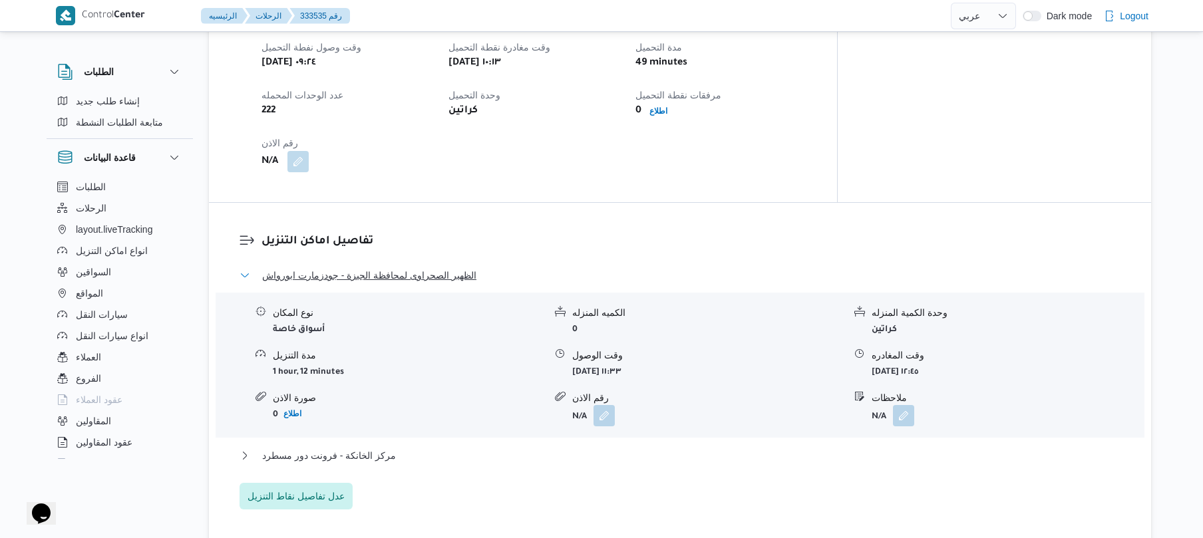
click at [463, 268] on span "الظهير الصحراوى لمحافظة الجيزة - جودزمارت ابورواش" at bounding box center [369, 276] width 214 height 16
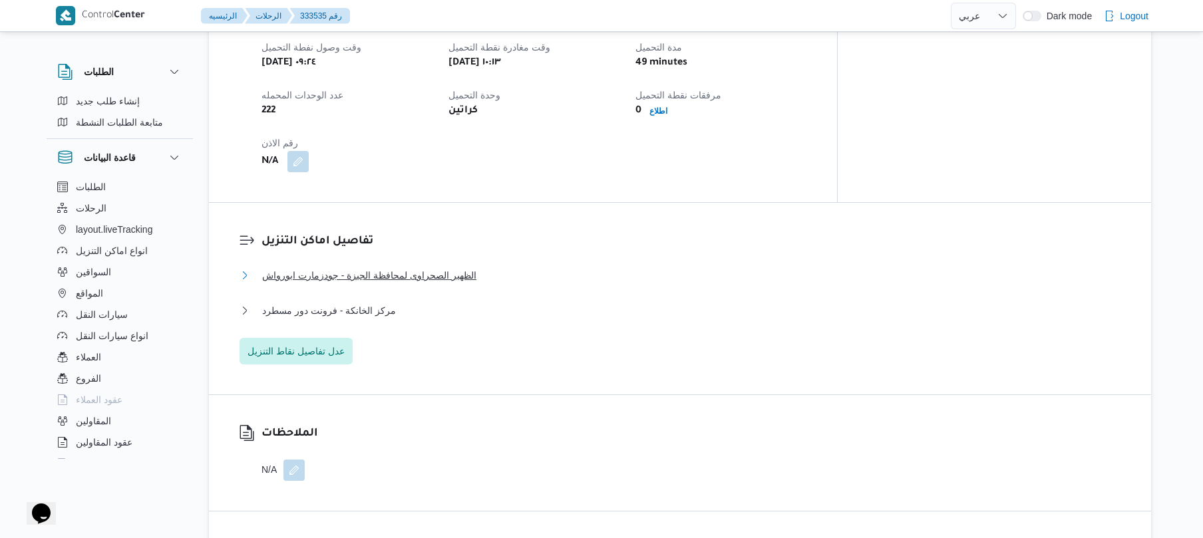
click at [469, 268] on button "الظهير الصحراوى لمحافظة الجيزة - جودزمارت ابورواش" at bounding box center [681, 276] width 882 height 16
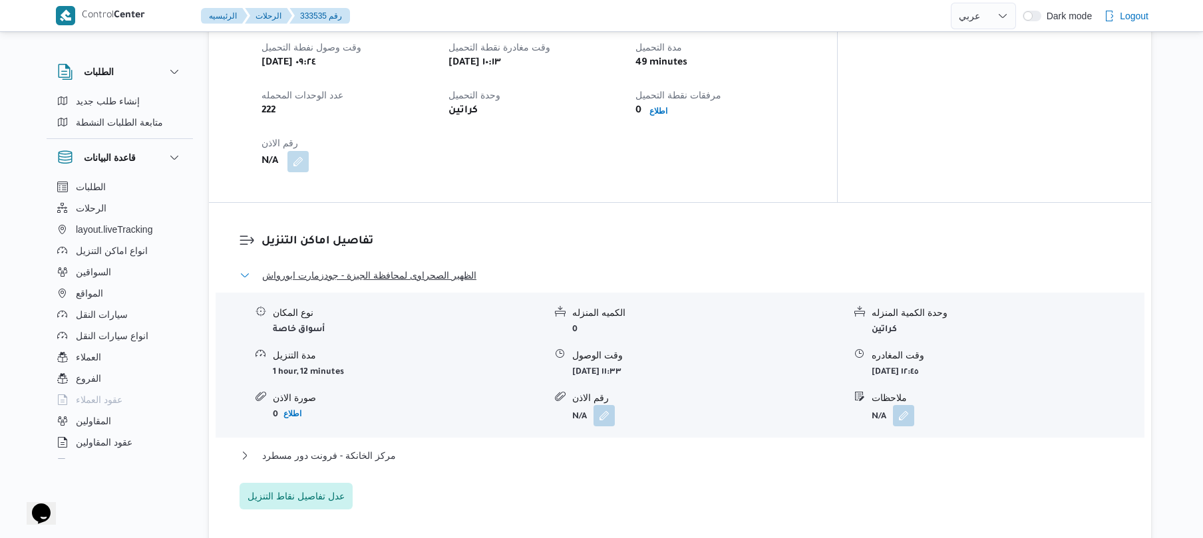
click at [469, 268] on button "الظهير الصحراوى لمحافظة الجيزة - جودزمارت ابورواش" at bounding box center [681, 276] width 882 height 16
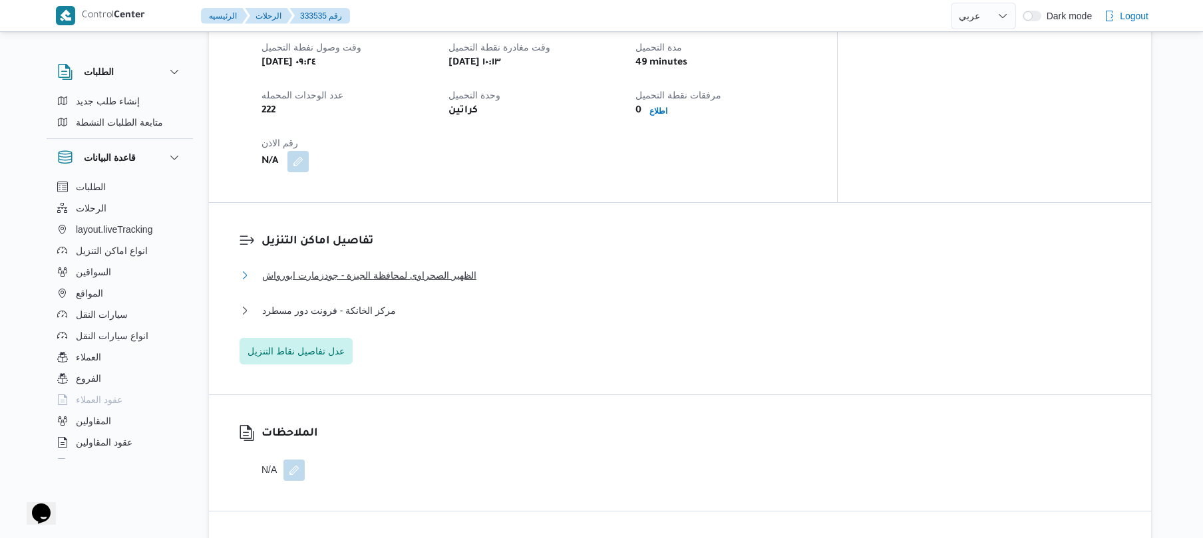
click at [479, 268] on button "الظهير الصحراوى لمحافظة الجيزة - جودزمارت ابورواش" at bounding box center [681, 276] width 882 height 16
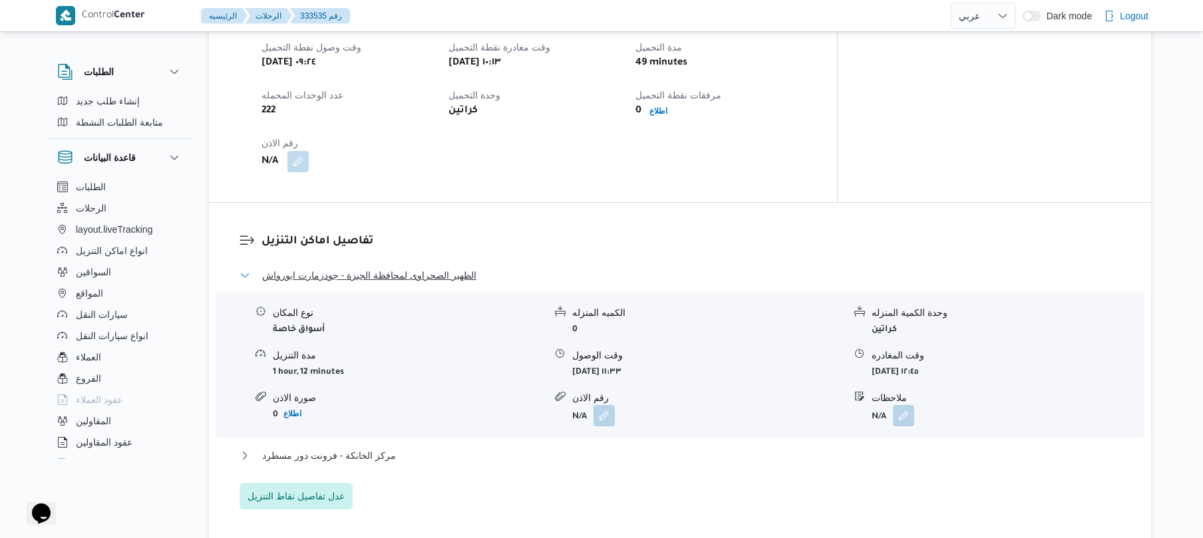
click at [479, 268] on button "الظهير الصحراوى لمحافظة الجيزة - جودزمارت ابورواش" at bounding box center [681, 276] width 882 height 16
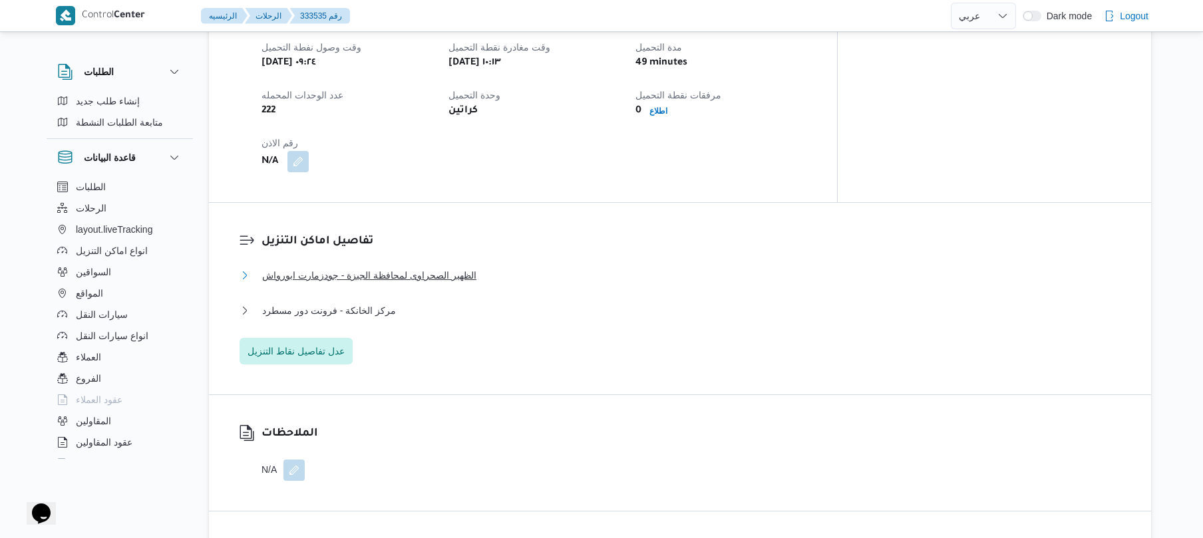
click at [479, 268] on button "الظهير الصحراوى لمحافظة الجيزة - جودزمارت ابورواش" at bounding box center [681, 276] width 882 height 16
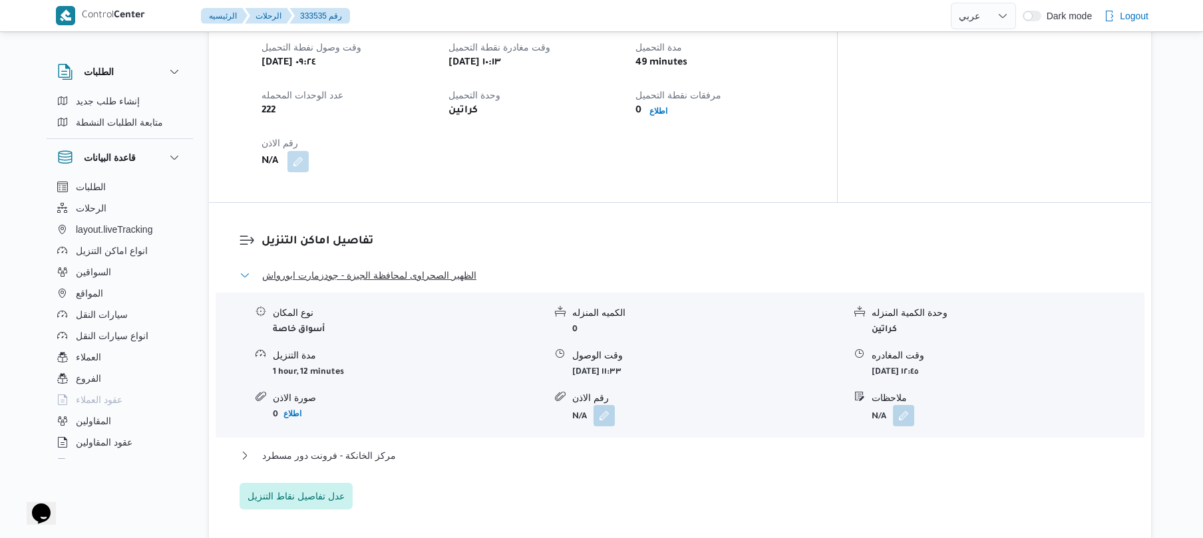
click at [479, 268] on button "الظهير الصحراوى لمحافظة الجيزة - جودزمارت ابورواش" at bounding box center [681, 276] width 882 height 16
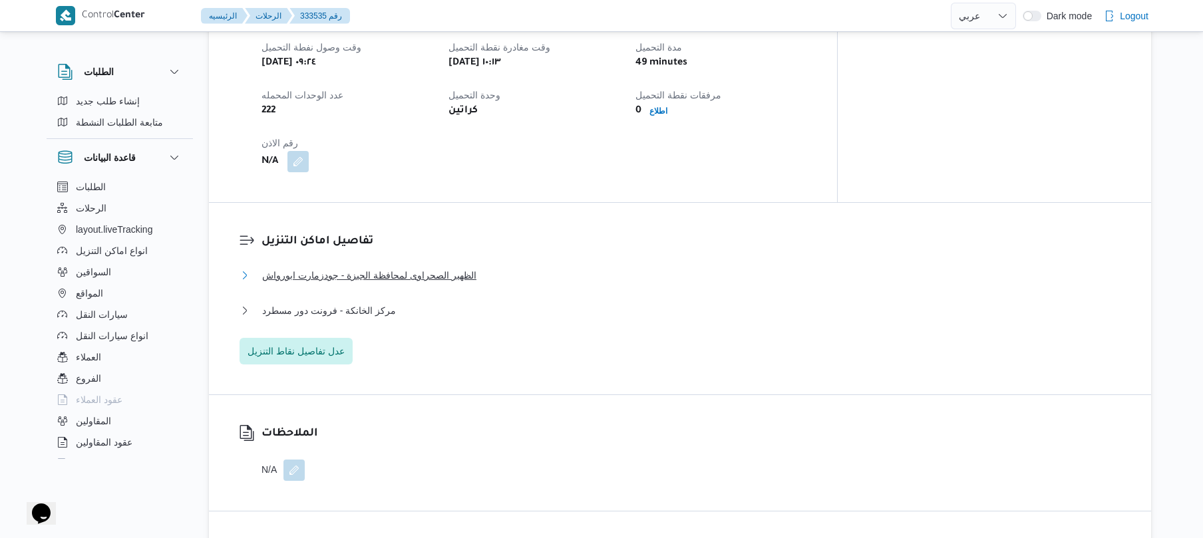
drag, startPoint x: 479, startPoint y: 245, endPoint x: 383, endPoint y: 248, distance: 95.9
click at [383, 268] on button "الظهير الصحراوى لمحافظة الجيزة - جودزمارت ابورواش" at bounding box center [681, 276] width 882 height 16
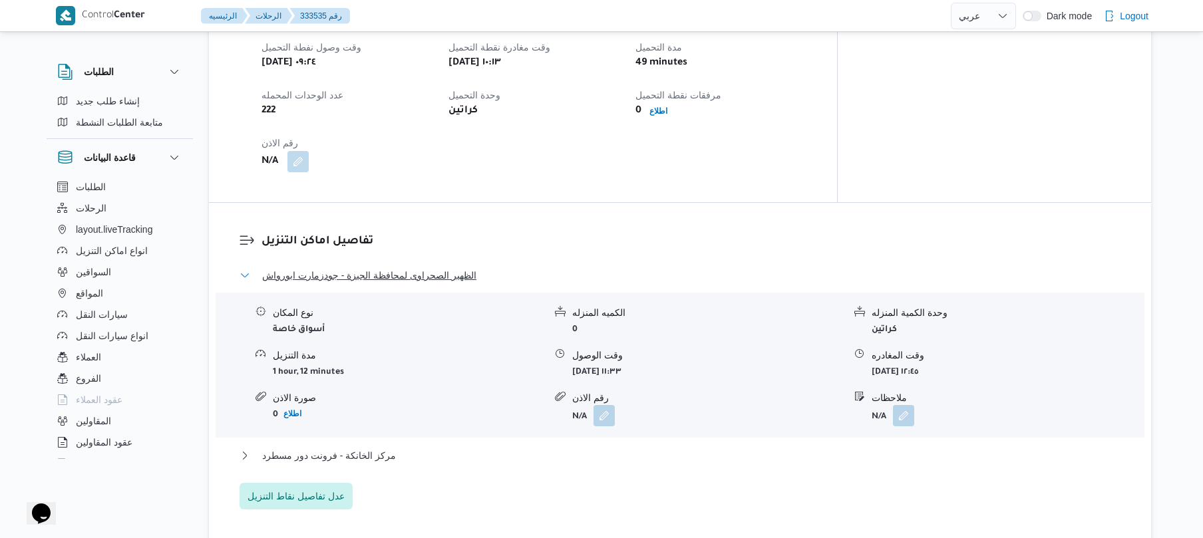
click at [339, 268] on span "الظهير الصحراوى لمحافظة الجيزة - جودزمارت ابورواش" at bounding box center [369, 276] width 214 height 16
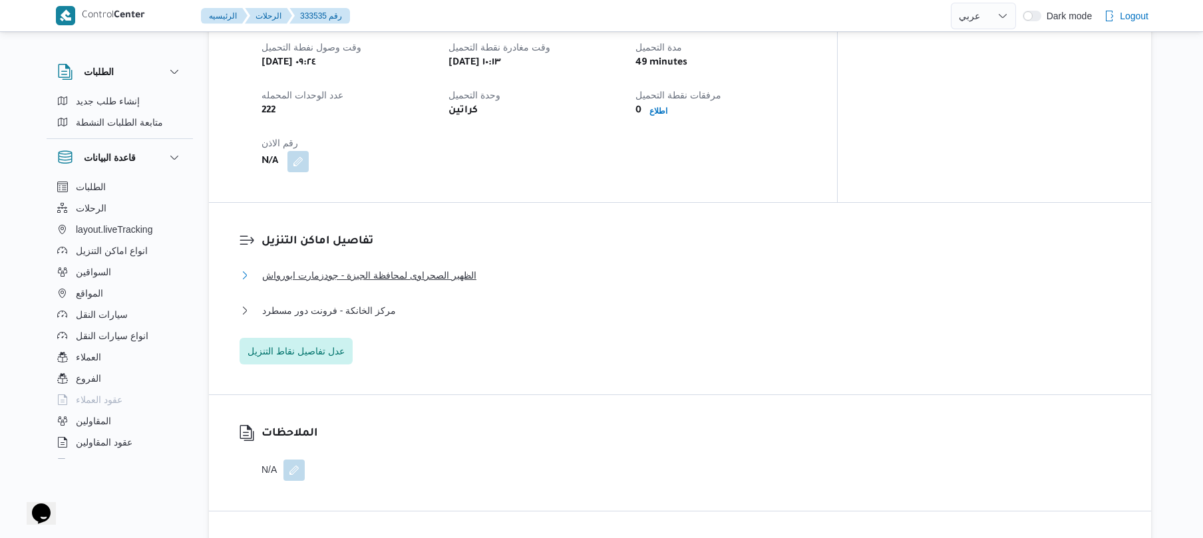
click at [339, 268] on span "الظهير الصحراوى لمحافظة الجيزة - جودزمارت ابورواش" at bounding box center [369, 276] width 214 height 16
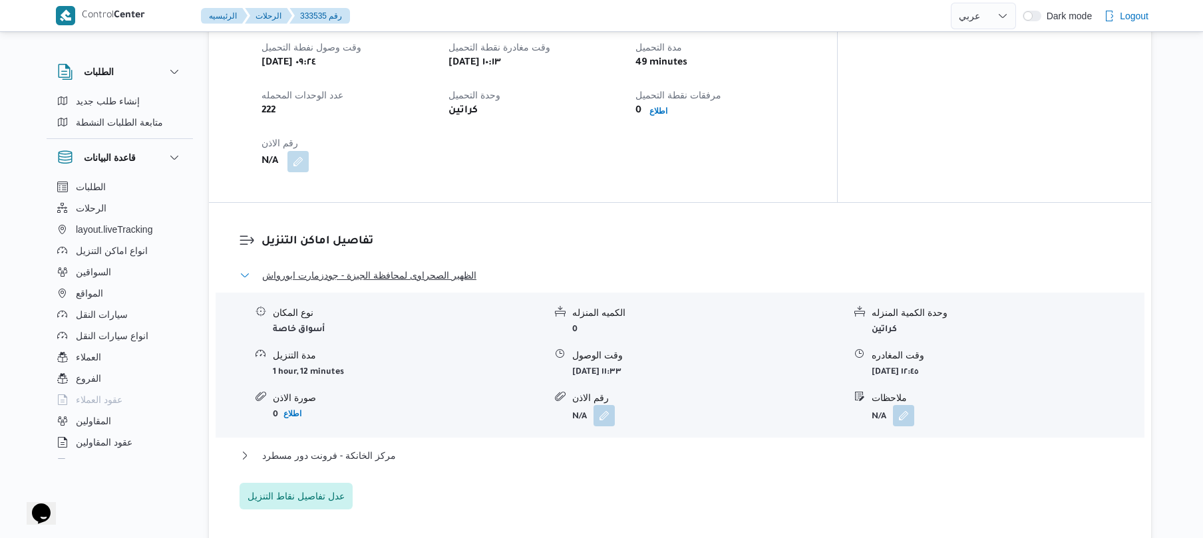
drag, startPoint x: 339, startPoint y: 246, endPoint x: 423, endPoint y: 237, distance: 85.0
click at [423, 237] on dl "تفاصيل اماكن التنزيل الظهير الصحراوى لمحافظة الجيزة - جودزمارت ابورواش نوع المك…" at bounding box center [692, 371] width 860 height 277
click at [425, 240] on dl "تفاصيل اماكن التنزيل الظهير الصحراوى لمحافظة الجيزة - جودزمارت ابورواش نوع المك…" at bounding box center [692, 371] width 860 height 277
drag, startPoint x: 425, startPoint y: 240, endPoint x: 414, endPoint y: 229, distance: 15.1
click at [414, 233] on dl "تفاصيل اماكن التنزيل الظهير الصحراوى لمحافظة الجيزة - جودزمارت ابورواش نوع المك…" at bounding box center [692, 371] width 860 height 277
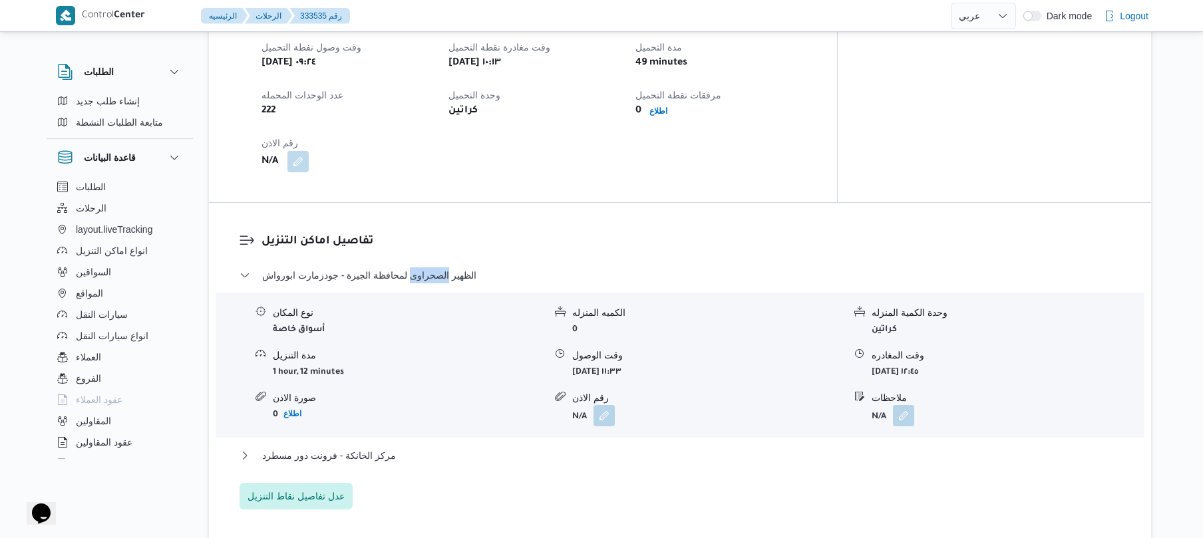
click at [435, 233] on dl "تفاصيل اماكن التنزيل الظهير الصحراوى لمحافظة الجيزة - جودزمارت ابورواش نوع المك…" at bounding box center [692, 371] width 860 height 277
click at [465, 268] on span "الظهير الصحراوى لمحافظة الجيزة - جودزمارت ابورواش" at bounding box center [369, 276] width 214 height 16
drag, startPoint x: 465, startPoint y: 245, endPoint x: 405, endPoint y: 253, distance: 60.4
click at [403, 268] on span "الظهير الصحراوى لمحافظة الجيزة - جودزمارت ابورواش" at bounding box center [369, 276] width 214 height 16
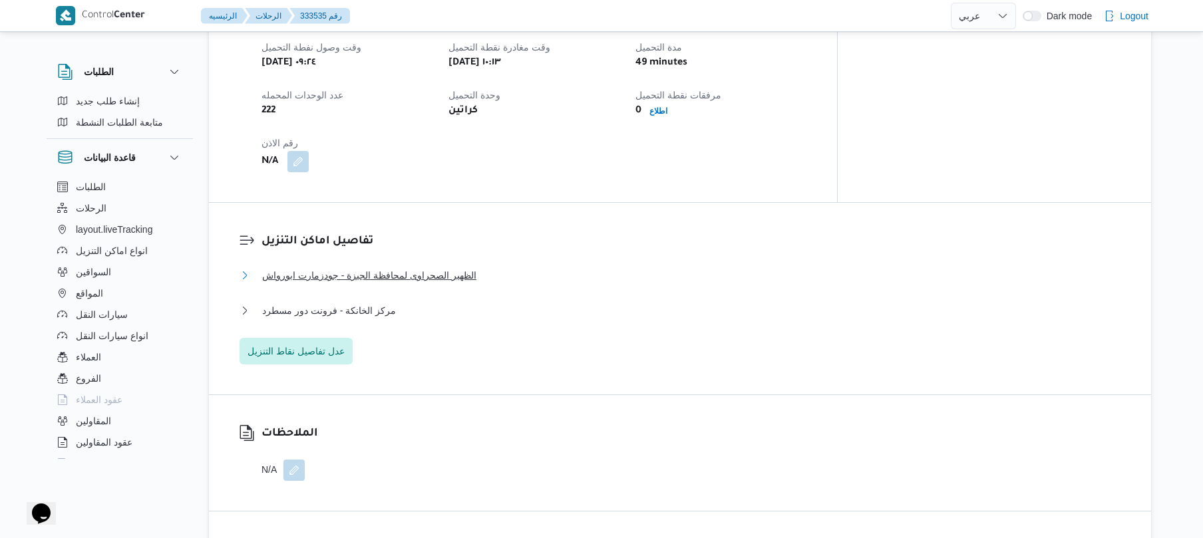
drag, startPoint x: 461, startPoint y: 248, endPoint x: 264, endPoint y: 248, distance: 197.0
click at [264, 268] on span "الظهير الصحراوى لمحافظة الجيزة - جودزمارت ابورواش" at bounding box center [369, 276] width 214 height 16
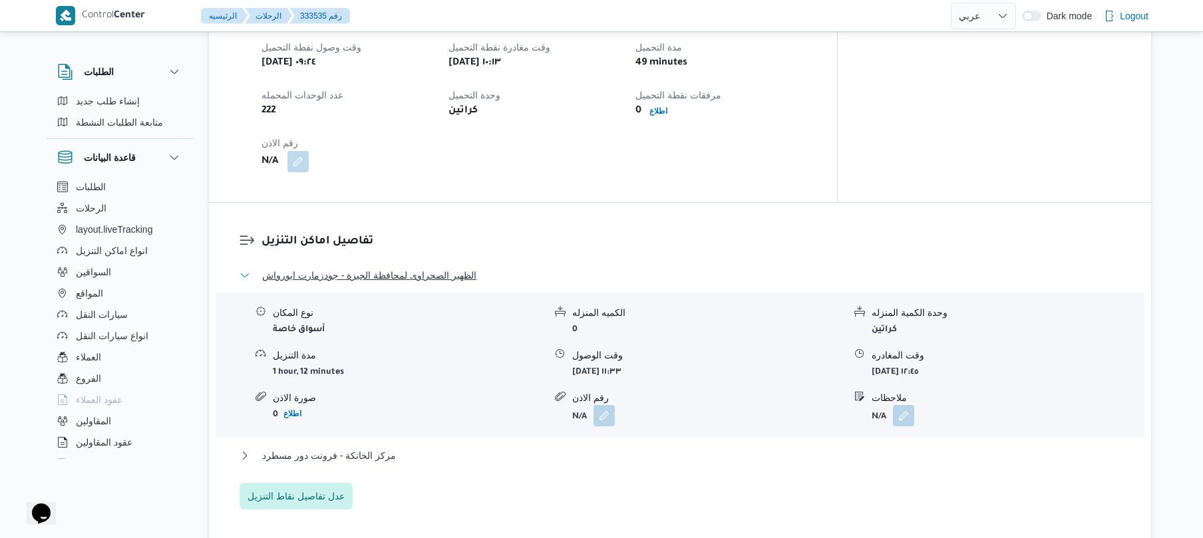
click at [464, 268] on span "الظهير الصحراوى لمحافظة الجيزة - جودزمارت ابورواش" at bounding box center [369, 276] width 214 height 16
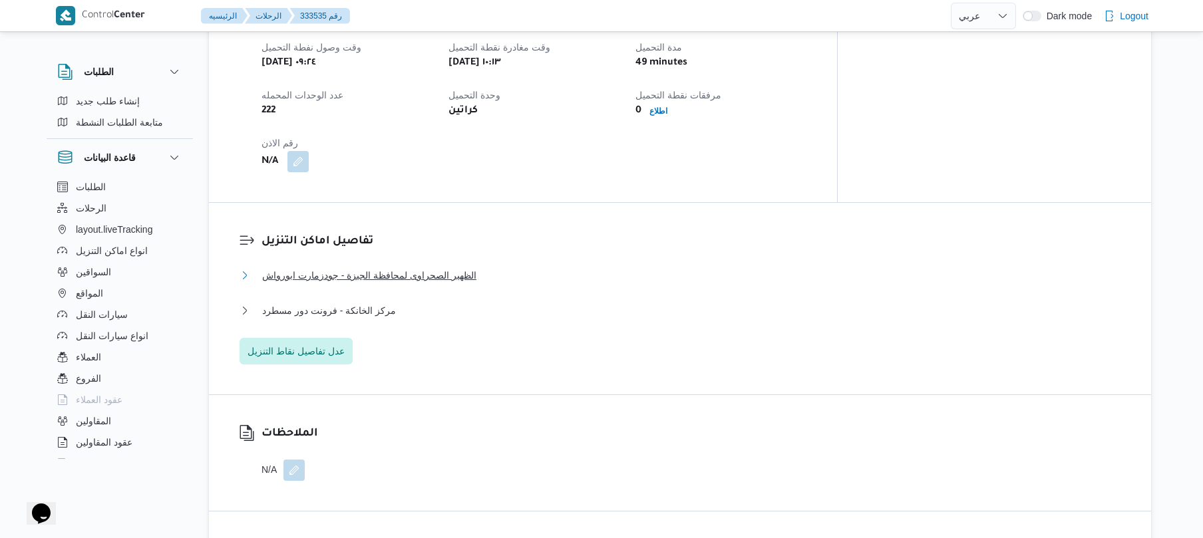
drag, startPoint x: 464, startPoint y: 244, endPoint x: 312, endPoint y: 242, distance: 151.8
click at [293, 268] on span "الظهير الصحراوى لمحافظة الجيزة - جودزمارت ابورواش" at bounding box center [369, 276] width 214 height 16
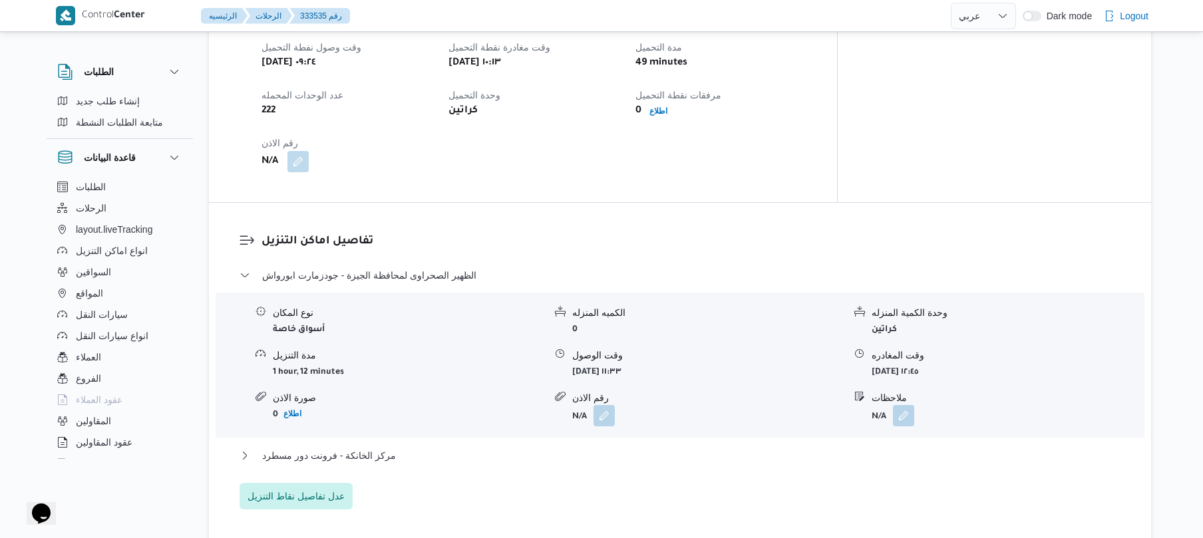
click at [653, 103] on div "وقت وصول نفطة التحميل سبت ٣٠ أغسطس ٢٠٢٥ ٠٩:٢٤ وقت مغادرة نقطة التحميل سبت ٣٠ أغ…" at bounding box center [535, 105] width 562 height 149
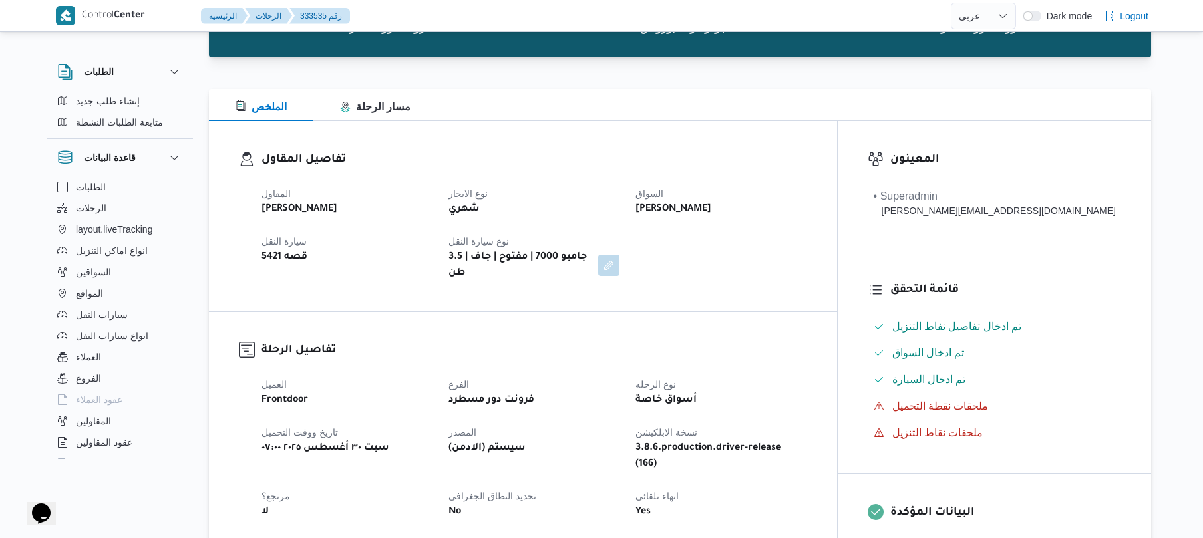
scroll to position [0, 0]
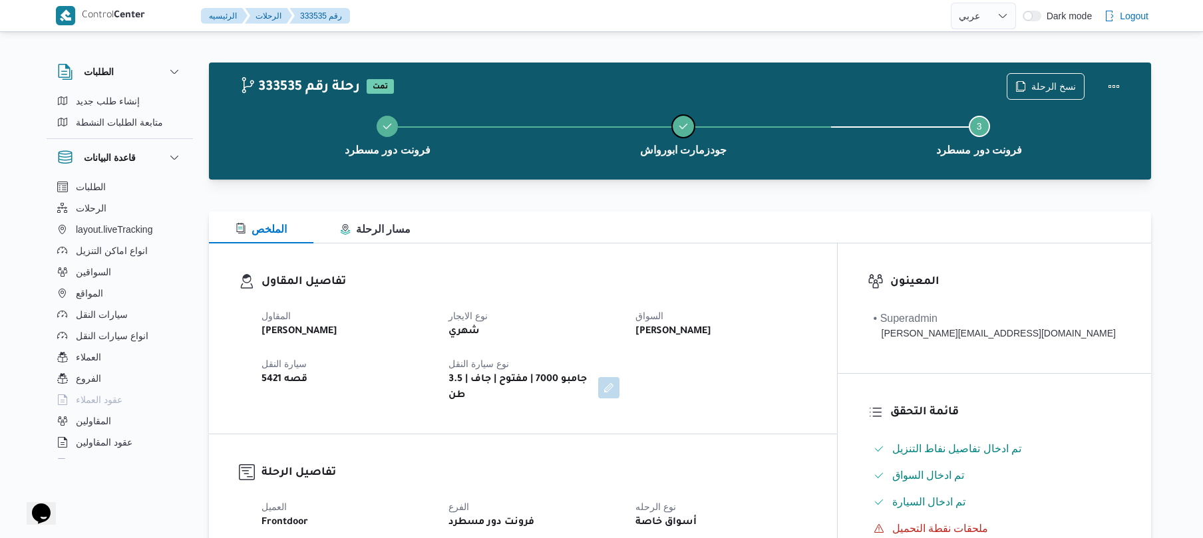
drag, startPoint x: 727, startPoint y: 148, endPoint x: 620, endPoint y: 152, distance: 106.6
click at [620, 152] on button "جودزمارت ابورواش" at bounding box center [684, 134] width 296 height 69
click at [687, 142] on span "جودزمارت ابورواش" at bounding box center [683, 150] width 87 height 16
click at [687, 144] on span "جودزمارت ابورواش" at bounding box center [683, 150] width 87 height 16
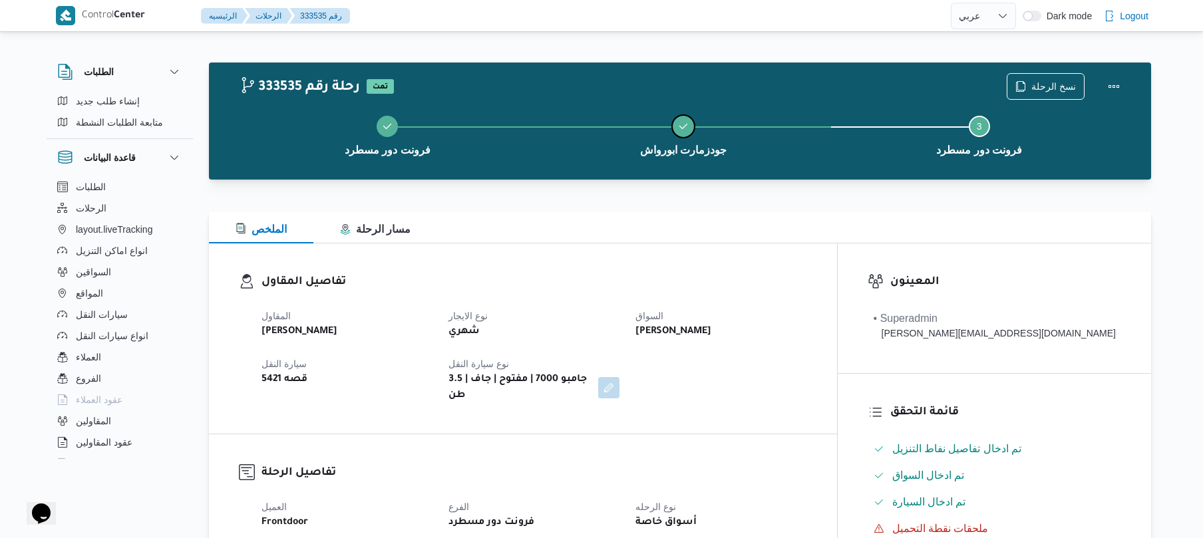
click at [687, 144] on span "جودزمارت ابورواش" at bounding box center [683, 150] width 87 height 16
drag, startPoint x: 647, startPoint y: 154, endPoint x: 743, endPoint y: 172, distance: 98.1
click at [743, 172] on div "فرونت دور مسطرد جودزمارت ابورواش Step 3 is incomplete 3 فرونت دور مسطرد" at bounding box center [684, 134] width 904 height 85
click at [589, 383] on b "جامبو 7000 | مفتوح | جاف | 3.5 طن" at bounding box center [519, 388] width 140 height 32
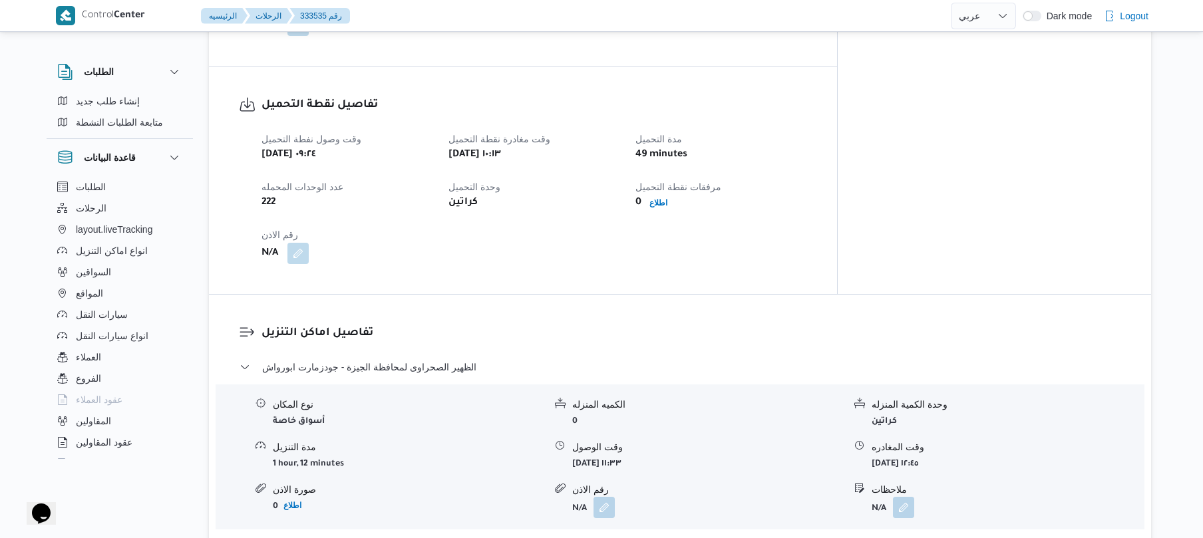
scroll to position [816, 0]
drag, startPoint x: 466, startPoint y: 342, endPoint x: 367, endPoint y: 327, distance: 99.6
click at [367, 327] on dl "تفاصيل اماكن التنزيل الظهير الصحراوى لمحافظة الجيزة - جودزمارت ابورواش نوع المك…" at bounding box center [692, 461] width 860 height 277
click at [472, 358] on button "الظهير الصحراوى لمحافظة الجيزة - جودزمارت ابورواش" at bounding box center [681, 366] width 882 height 16
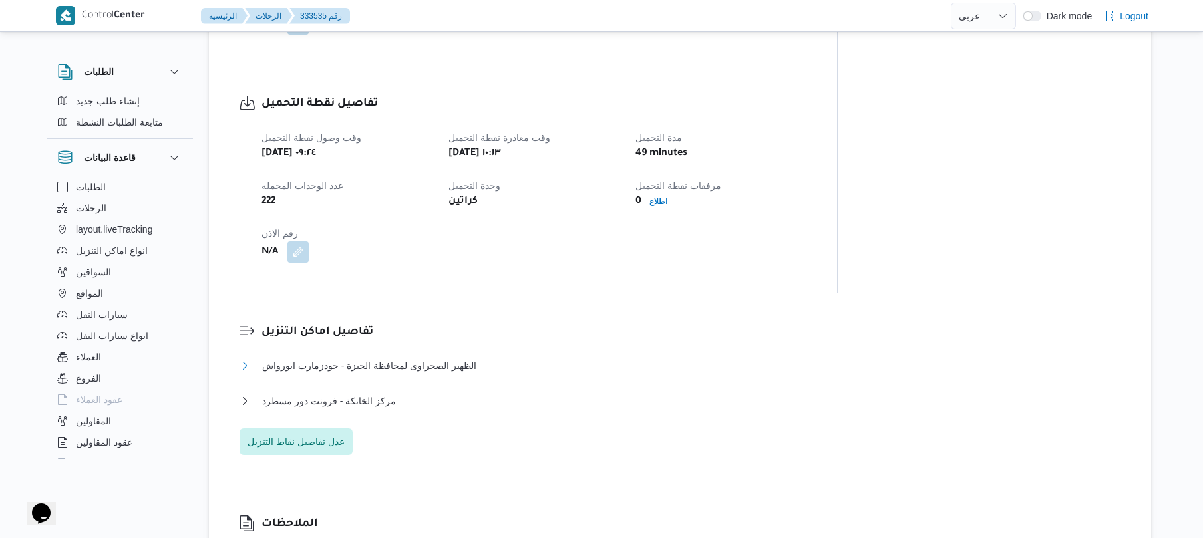
drag, startPoint x: 472, startPoint y: 339, endPoint x: 198, endPoint y: 355, distance: 274.0
click at [198, 355] on div "الطلبات إنشاء طلب جديد متابعة الطلبات النشطة قاعدة البيانات الطلبات الرحلات lay…" at bounding box center [602, 382] width 1132 height 2311
click at [270, 358] on span "الظهير الصحراوى لمحافظة الجيزة - جودزمارت ابورواش" at bounding box center [369, 366] width 214 height 16
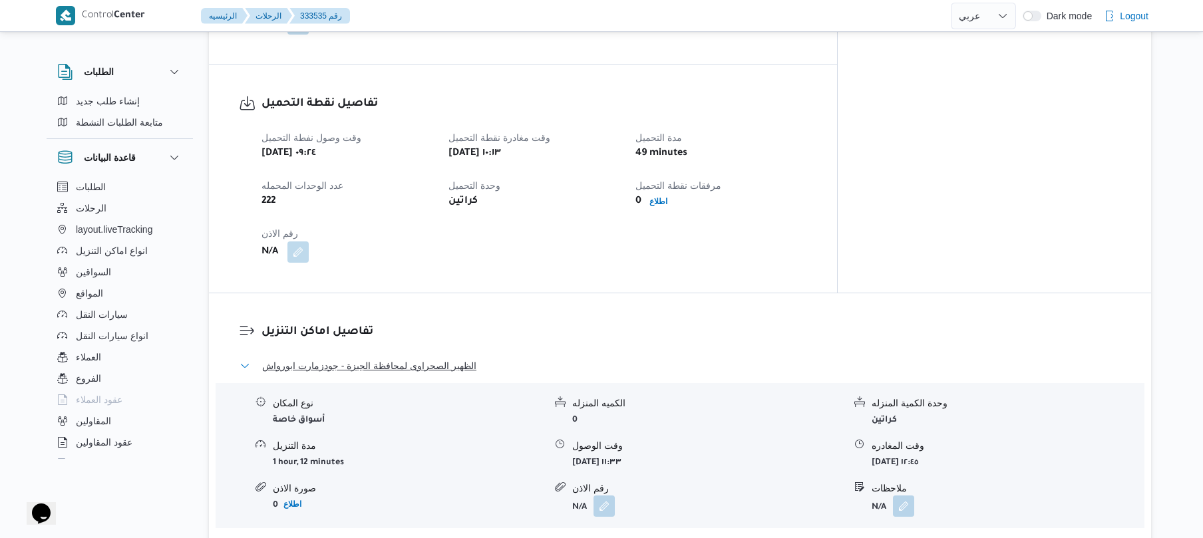
drag, startPoint x: 270, startPoint y: 335, endPoint x: 489, endPoint y: 330, distance: 219.1
click at [489, 330] on dl "تفاصيل اماكن التنزيل الظهير الصحراوى لمحافظة الجيزة - جودزمارت ابورواش نوع المك…" at bounding box center [692, 461] width 860 height 277
click at [469, 358] on button "الظهير الصحراوى لمحافظة الجيزة - جودزمارت ابورواش" at bounding box center [681, 366] width 882 height 16
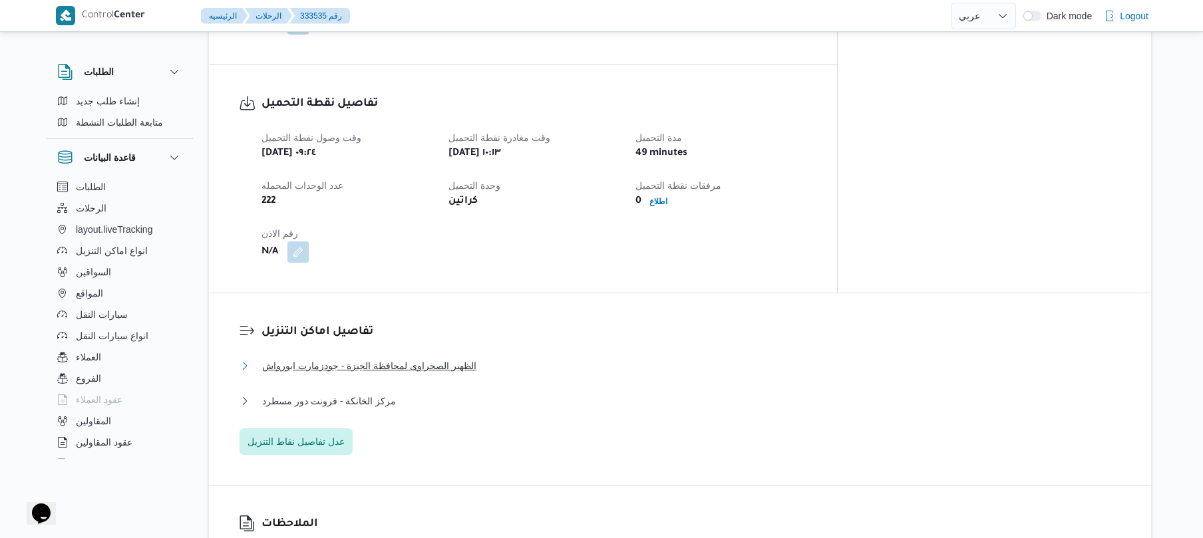
click at [469, 358] on button "الظهير الصحراوى لمحافظة الجيزة - جودزمارت ابورواش" at bounding box center [681, 366] width 882 height 16
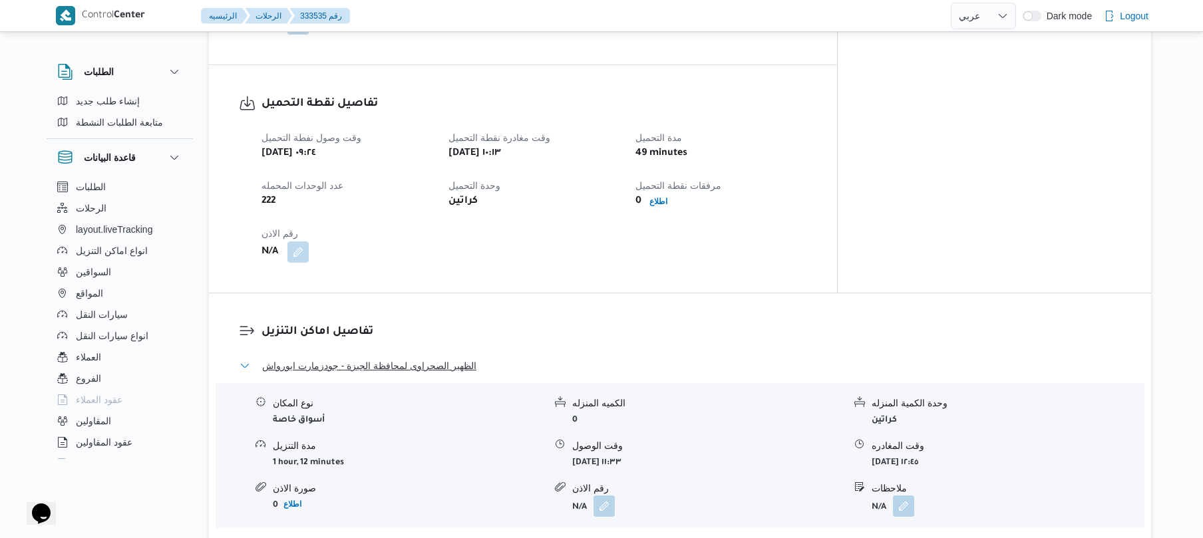
drag, startPoint x: 467, startPoint y: 337, endPoint x: 216, endPoint y: 330, distance: 251.0
click at [216, 330] on div "تفاصيل اماكن التنزيل الظهير الصحراوى لمحافظة الجيزة - جودزمارت ابورواش نوع المك…" at bounding box center [680, 462] width 943 height 337
click at [667, 228] on div "وقت وصول نفطة التحميل سبت ٣٠ أغسطس ٢٠٢٥ ٠٩:٢٤ وقت مغادرة نقطة التحميل سبت ٣٠ أغ…" at bounding box center [535, 196] width 562 height 149
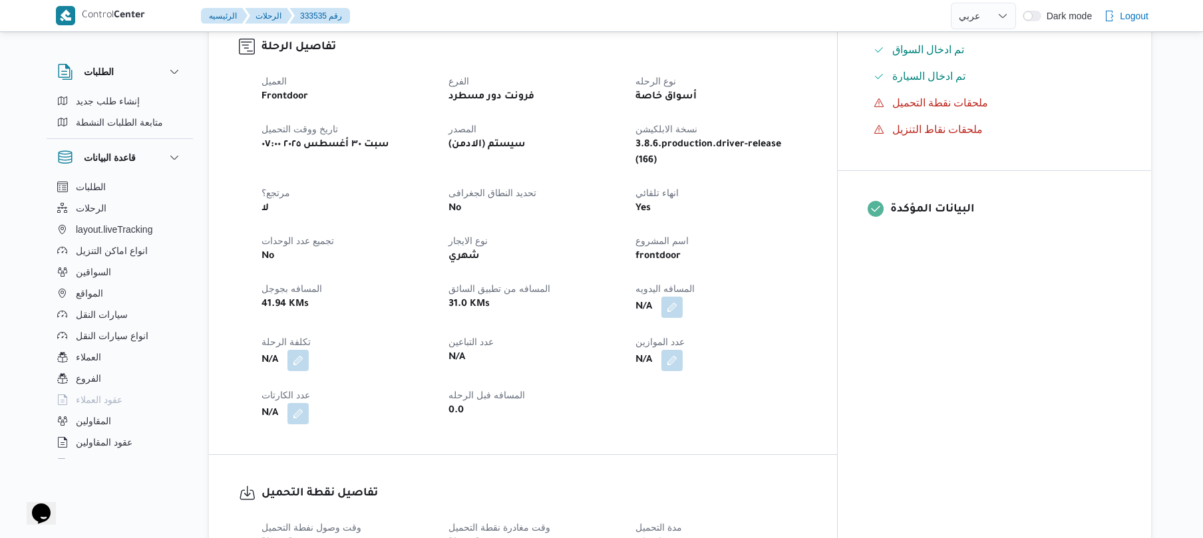
scroll to position [461, 0]
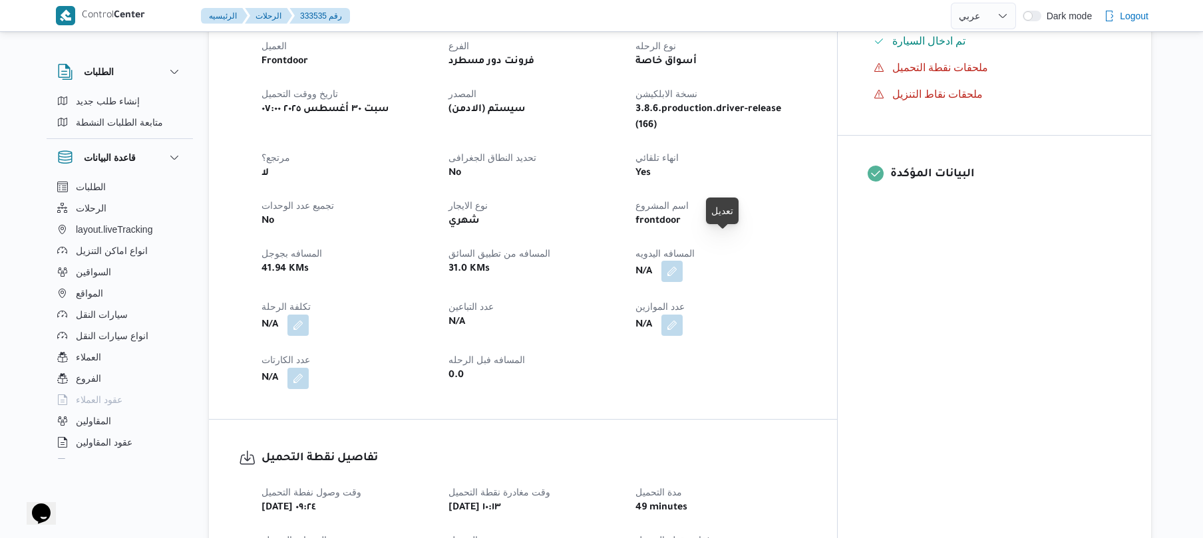
click at [683, 261] on button "button" at bounding box center [672, 271] width 21 height 21
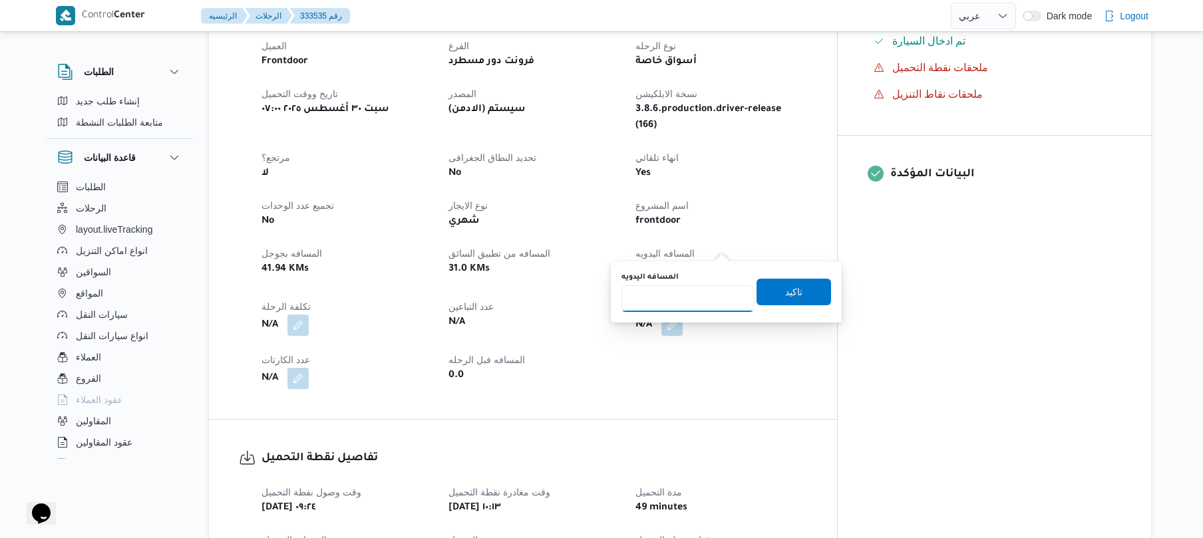
click at [706, 307] on input "المسافه اليدويه" at bounding box center [688, 299] width 132 height 27
type input "120"
click at [785, 293] on span "تاكيد" at bounding box center [793, 292] width 17 height 16
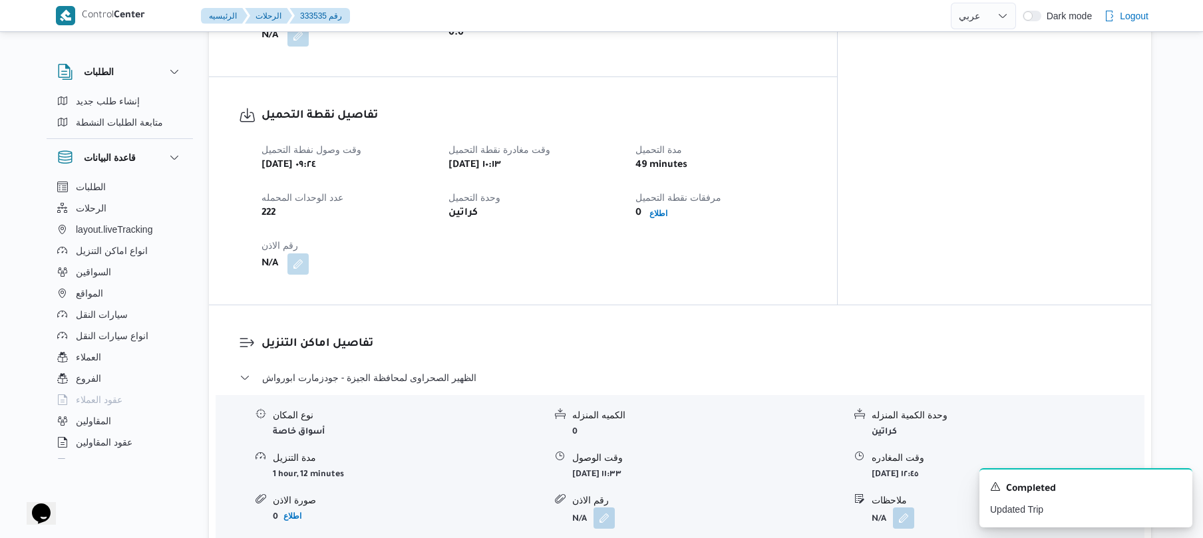
scroll to position [802, 0]
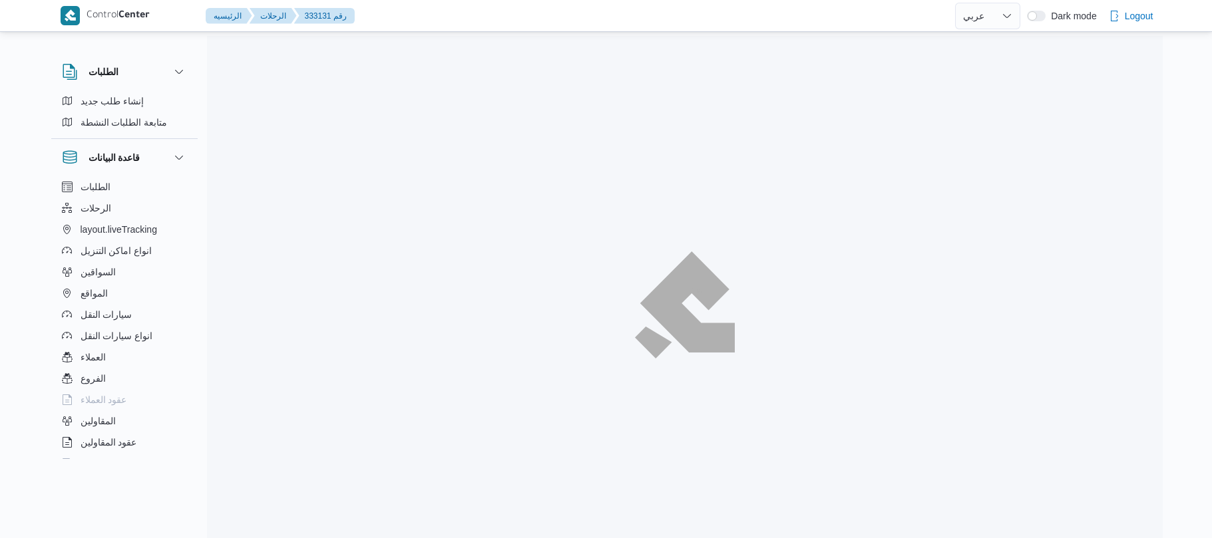
select select "ar"
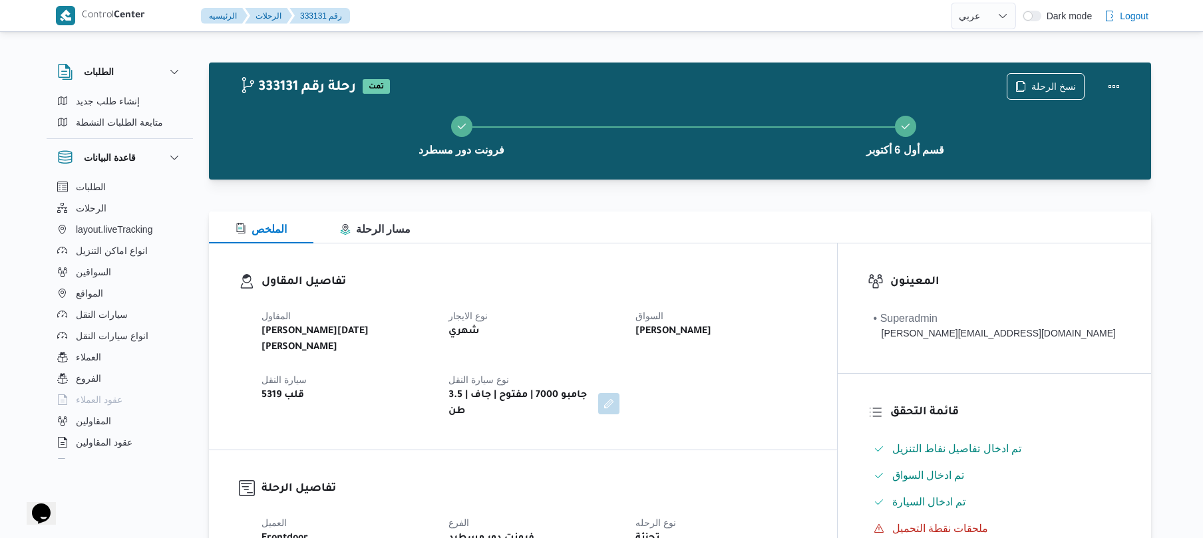
click at [712, 230] on div "الملخص مسار الرحلة" at bounding box center [680, 228] width 943 height 32
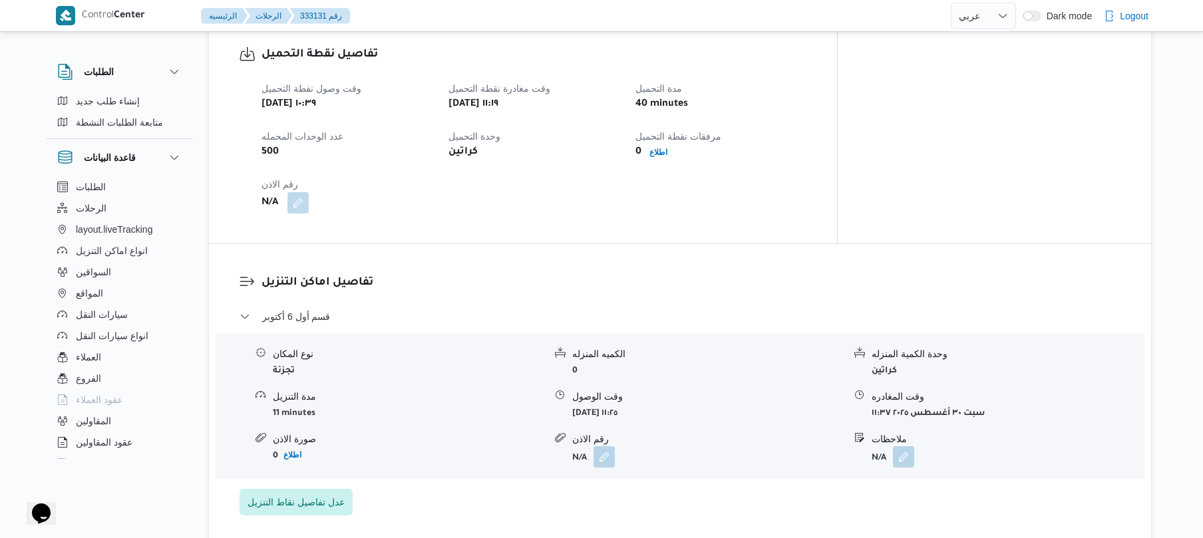
scroll to position [1130, 0]
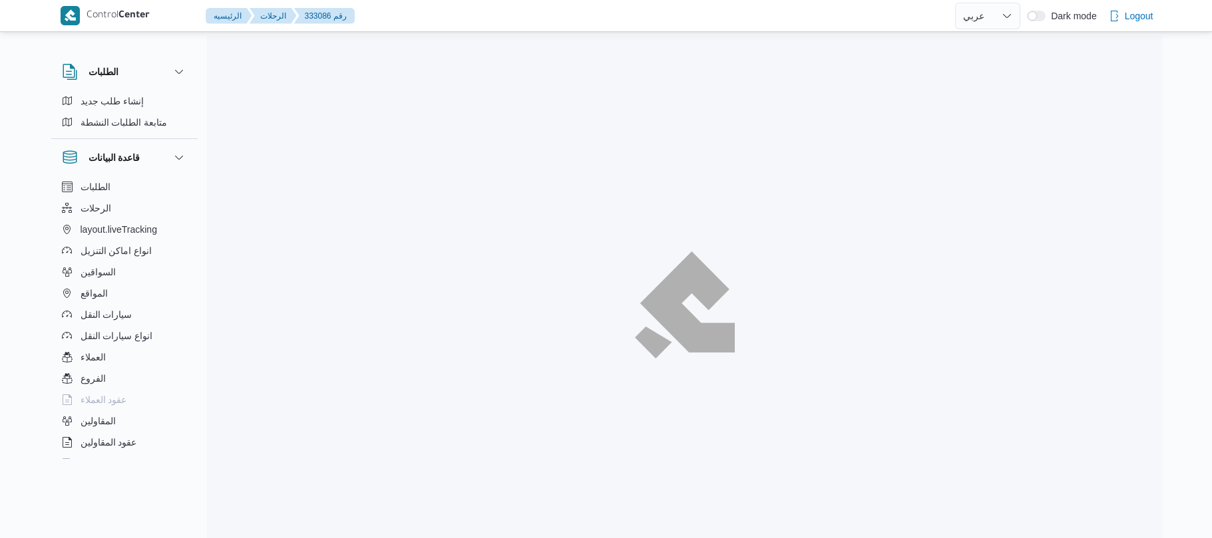
select select "ar"
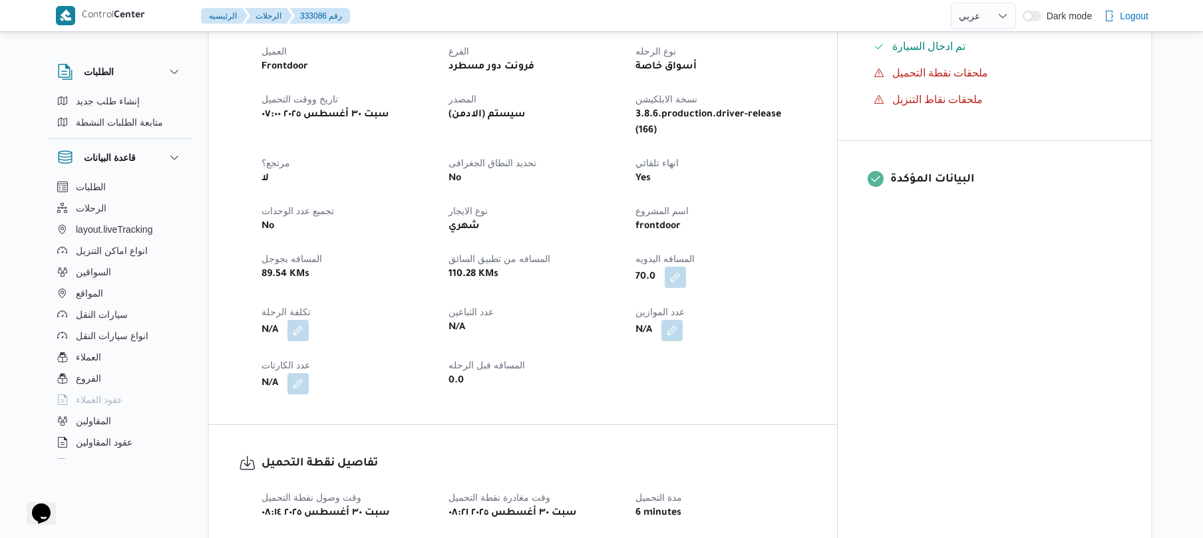
scroll to position [497, 0]
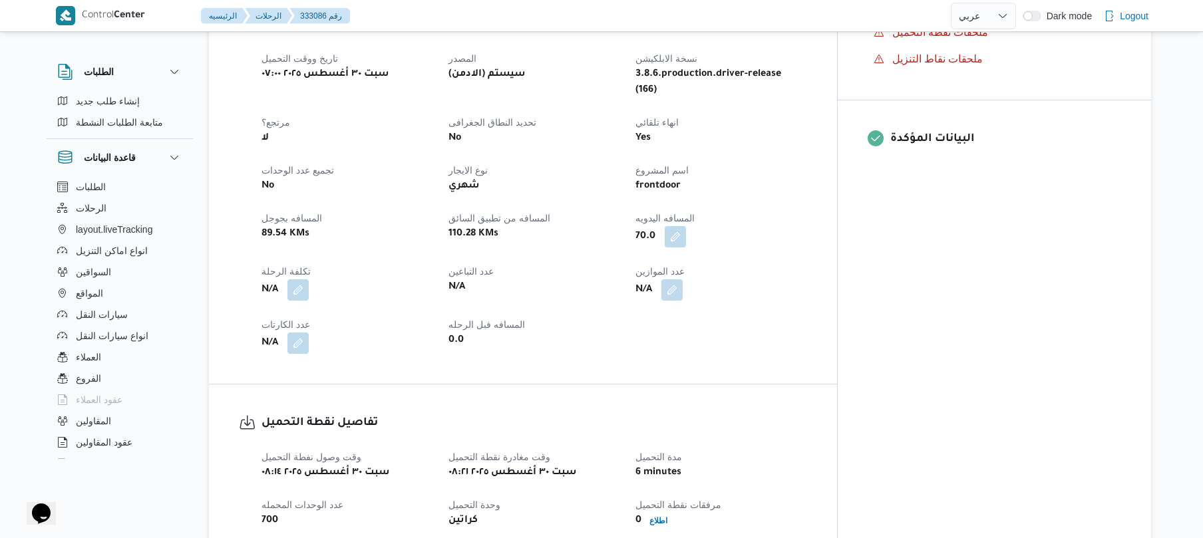
click at [621, 331] on div "0.0" at bounding box center [534, 340] width 174 height 19
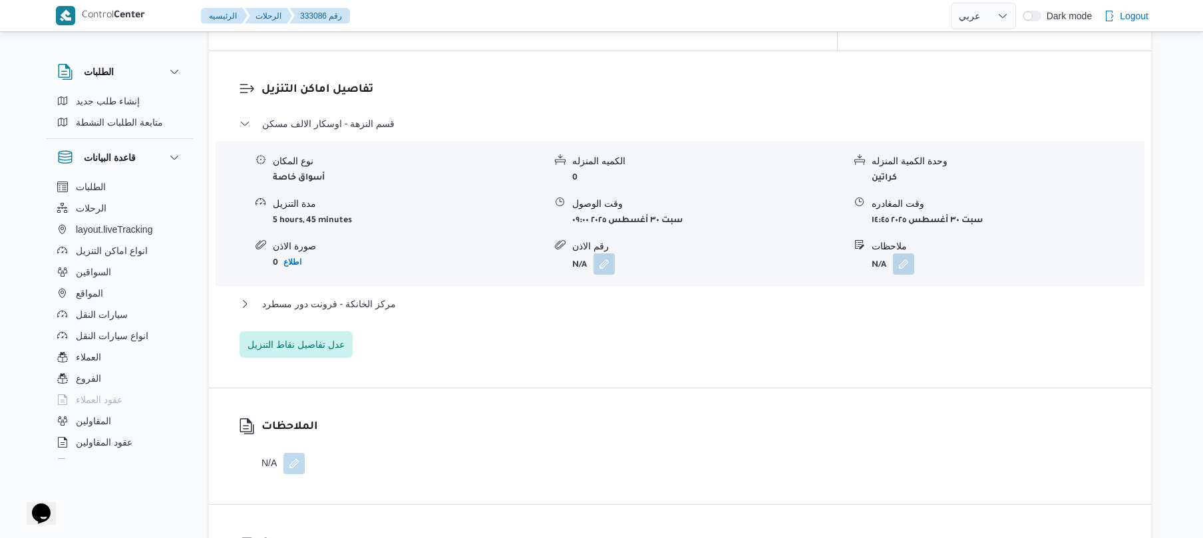
scroll to position [1023, 0]
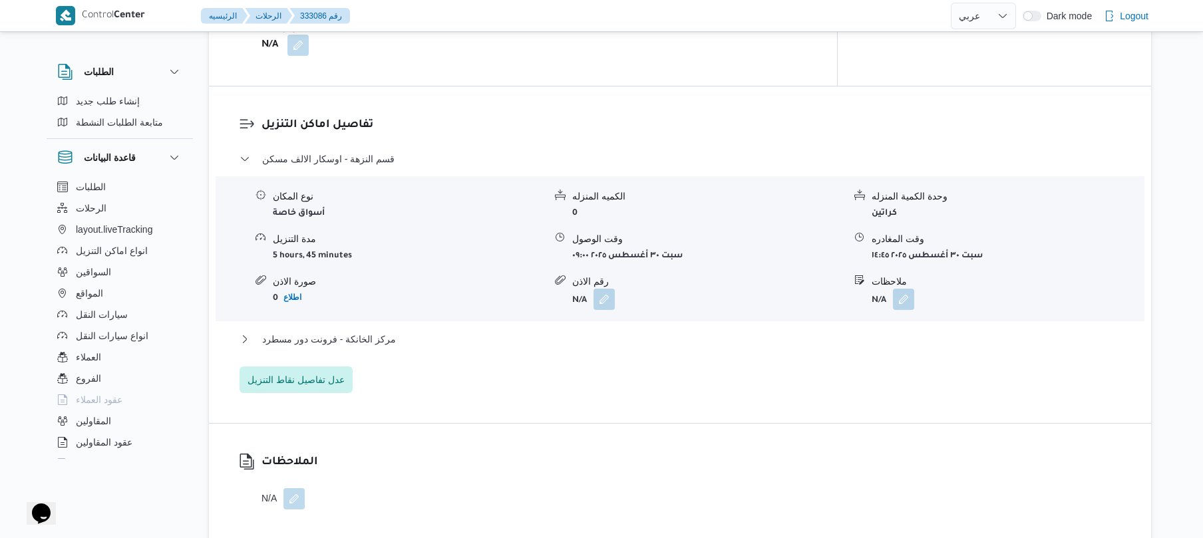
click at [628, 304] on div "قسم النزهة - اوسكار الالف مسكن نوع المكان أسواق خاصة الكميه المنزله 0 وحدة الكم…" at bounding box center [681, 272] width 882 height 242
click at [629, 331] on button "مركز الخانكة - فرونت دور مسطرد" at bounding box center [681, 339] width 882 height 16
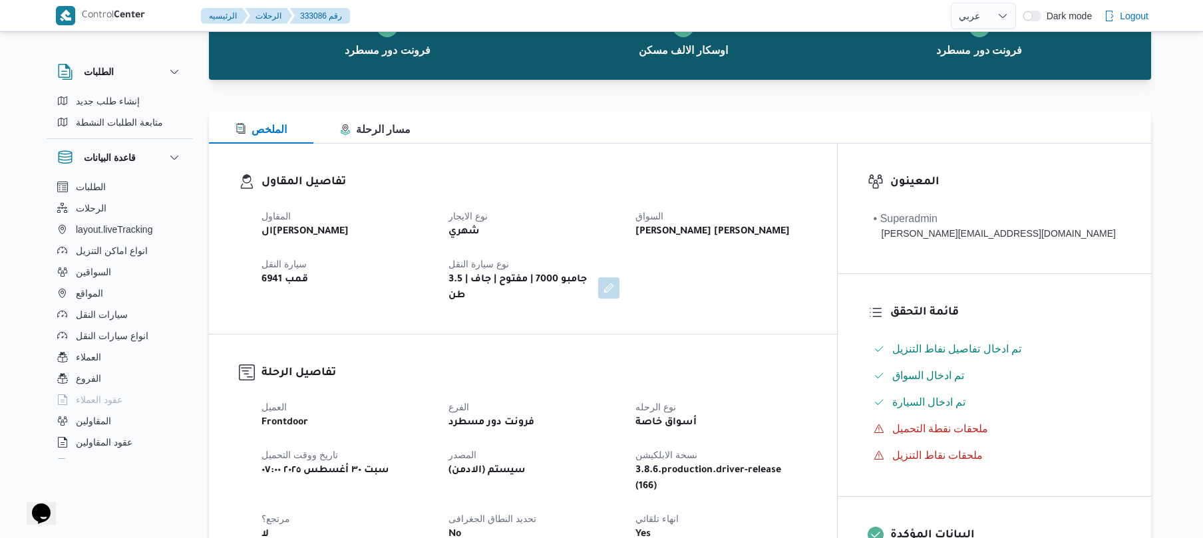
scroll to position [0, 0]
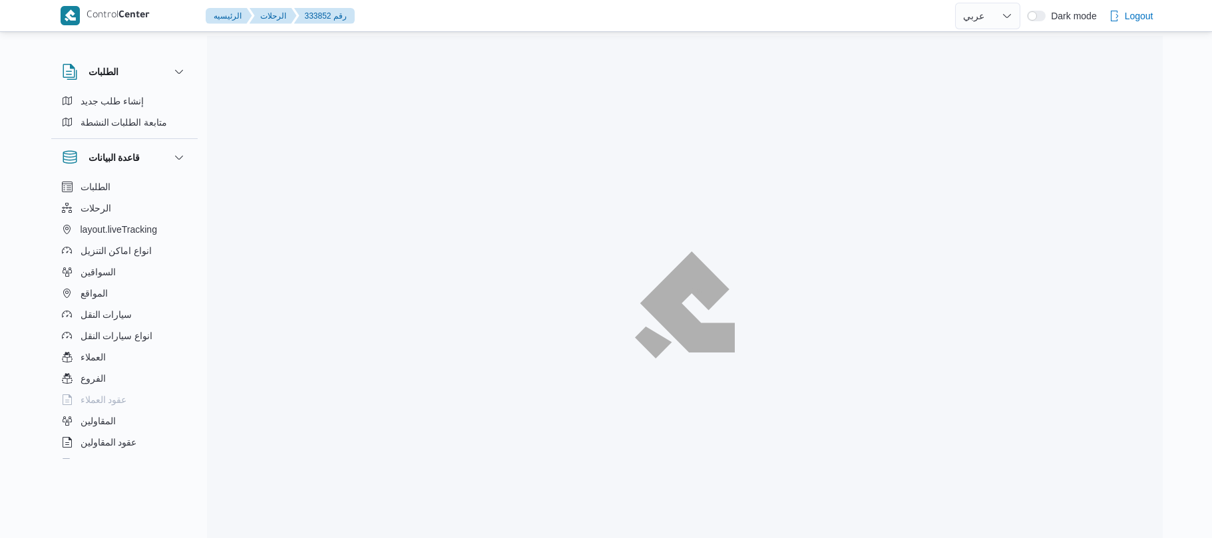
select select "ar"
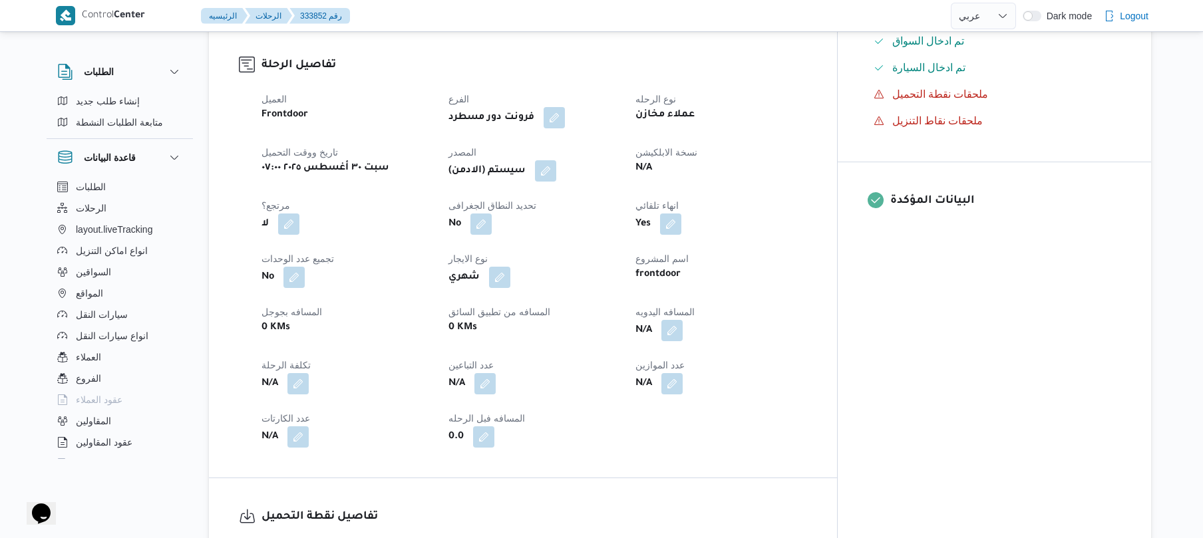
scroll to position [497, 0]
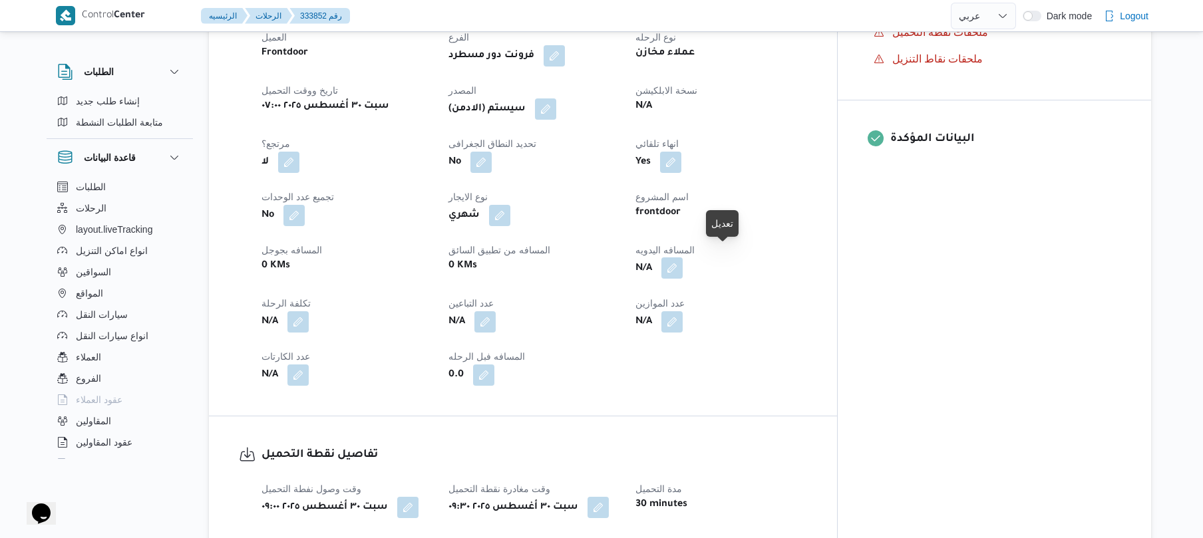
click at [683, 258] on button "button" at bounding box center [672, 268] width 21 height 21
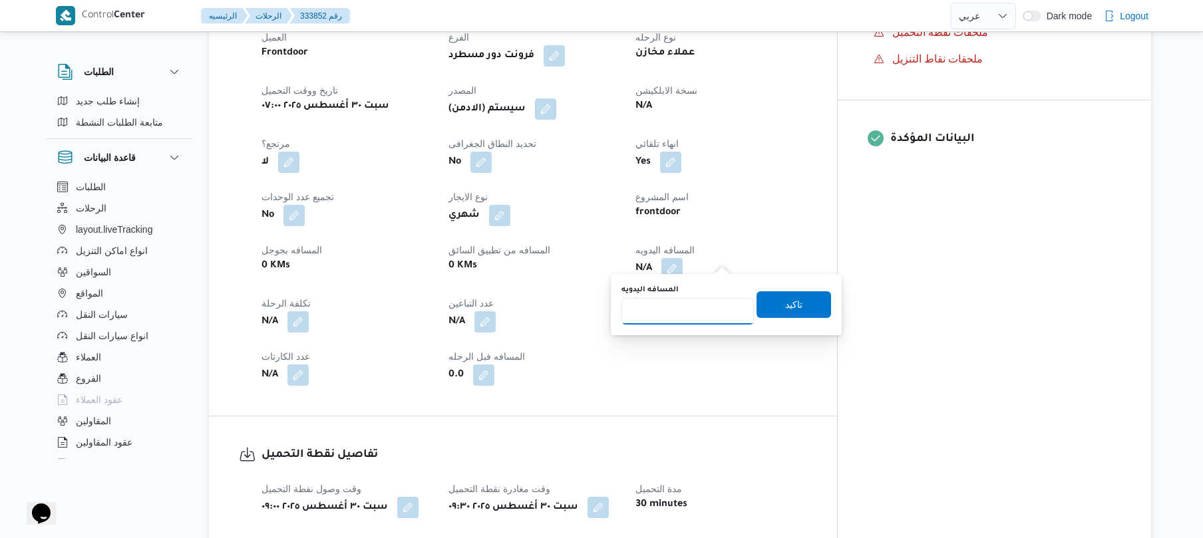
click at [680, 313] on input "المسافه اليدويه" at bounding box center [688, 311] width 132 height 27
type input "120"
click at [788, 312] on span "تاكيد" at bounding box center [793, 304] width 17 height 16
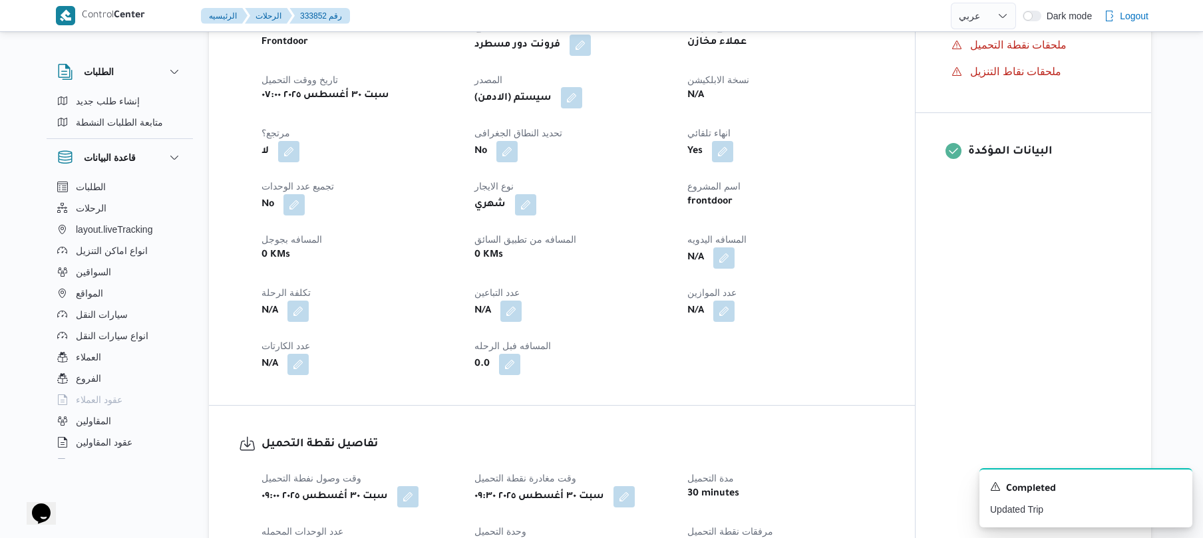
click at [580, 95] on button "button" at bounding box center [571, 97] width 21 height 21
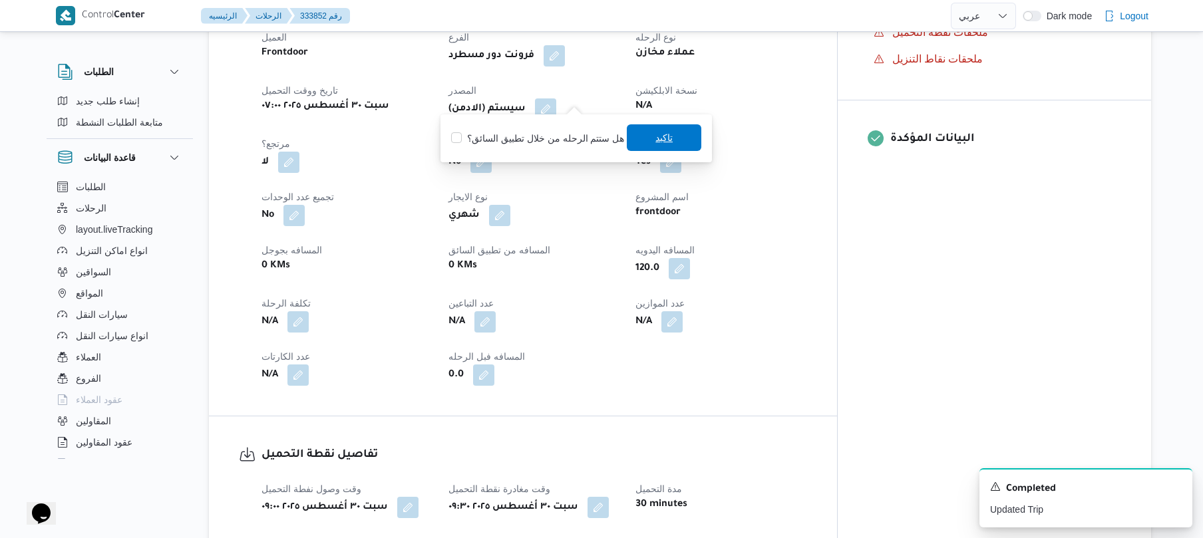
click at [656, 142] on span "تاكيد" at bounding box center [664, 138] width 17 height 16
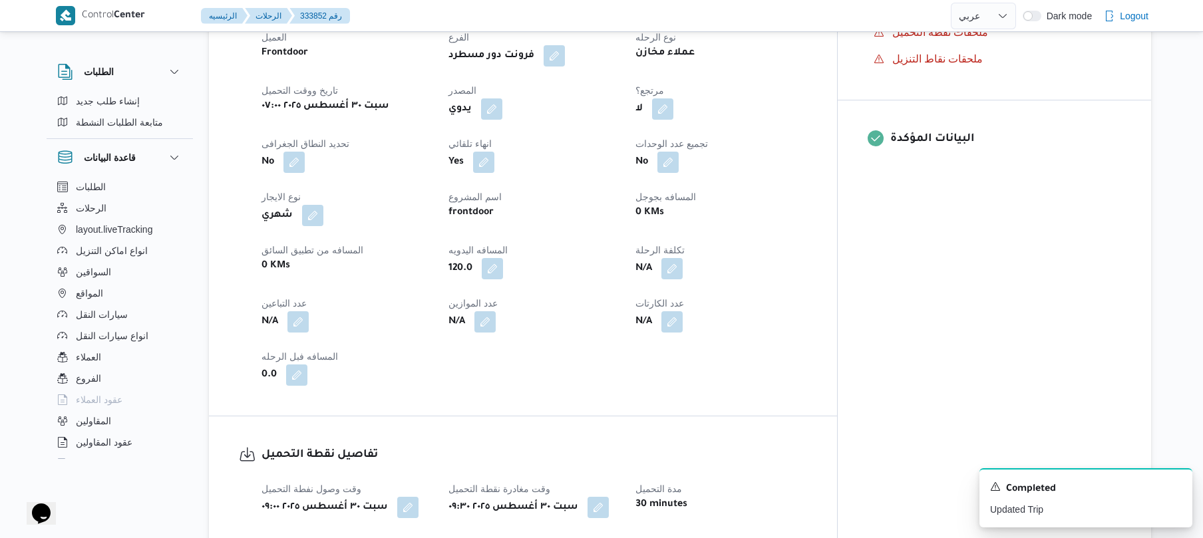
click at [621, 310] on div "N/A" at bounding box center [534, 322] width 174 height 24
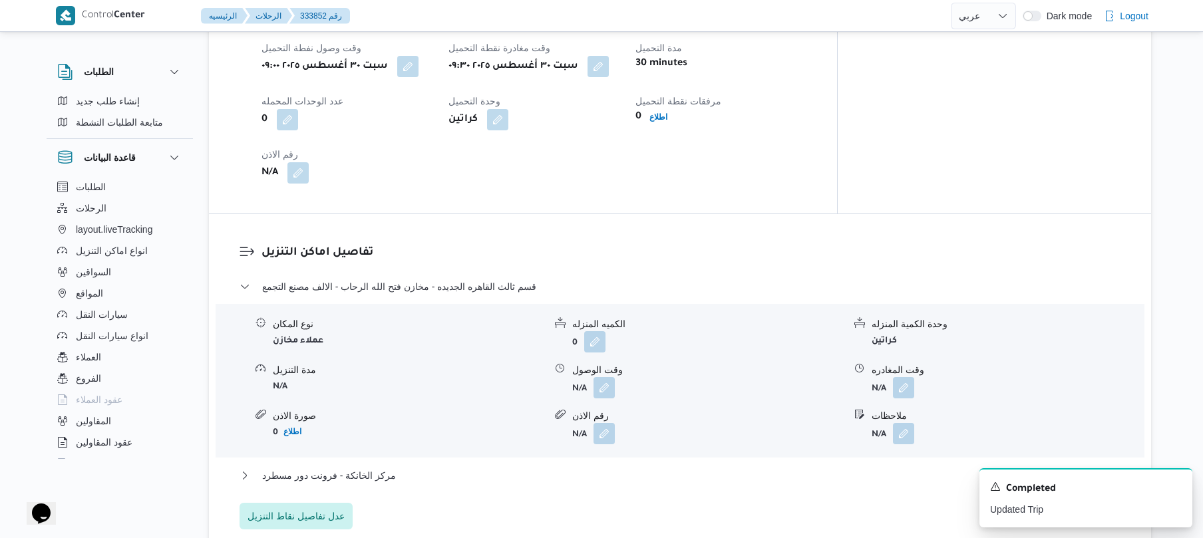
scroll to position [958, 0]
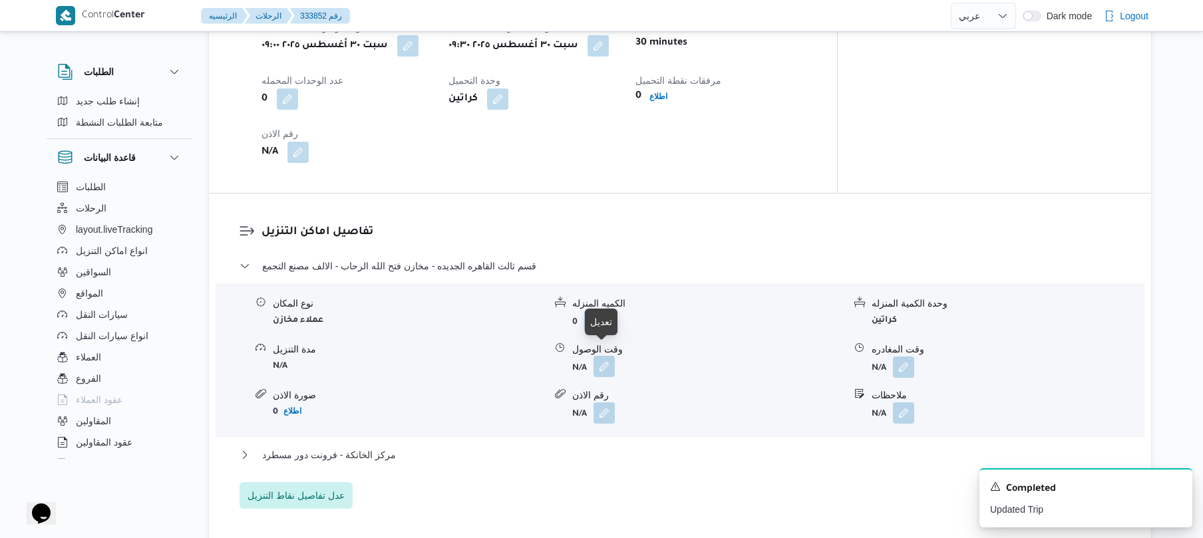
click at [605, 356] on button "button" at bounding box center [604, 366] width 21 height 21
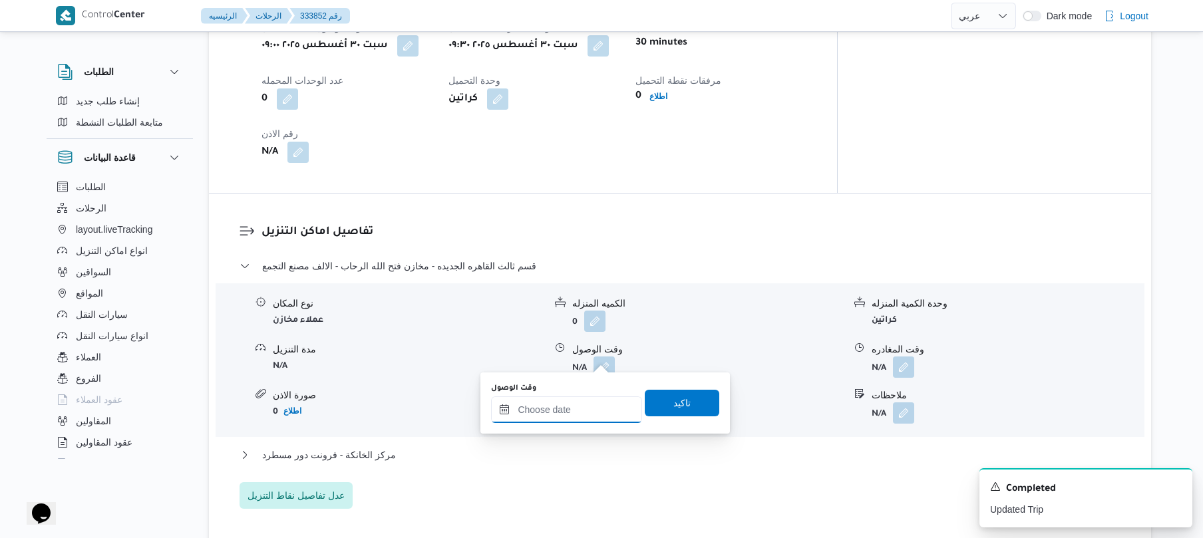
click at [578, 411] on input "وقت الوصول" at bounding box center [566, 410] width 151 height 27
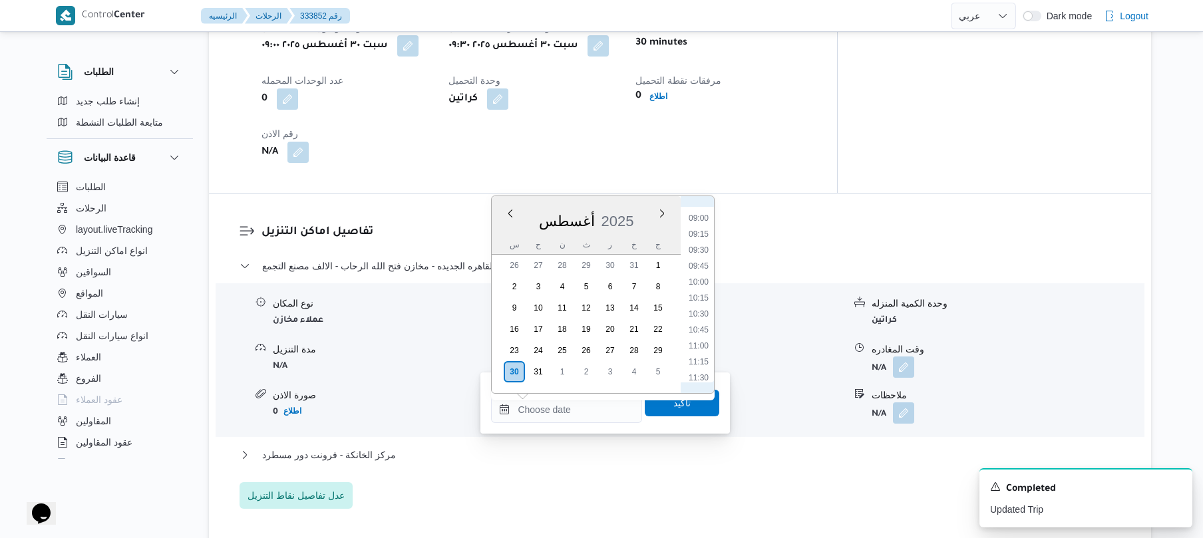
scroll to position [544, 0]
click at [701, 326] on li "10:15" at bounding box center [699, 324] width 31 height 13
type input "٣٠/٠٨/٢٠٢٥ ١٠:١٥"
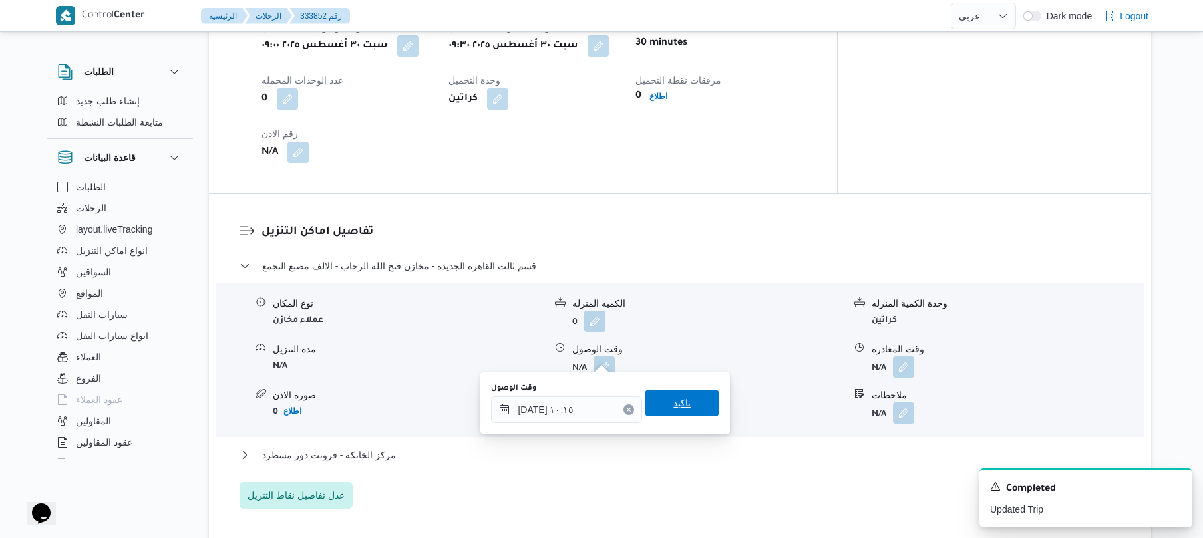
click at [684, 401] on span "تاكيد" at bounding box center [682, 403] width 75 height 27
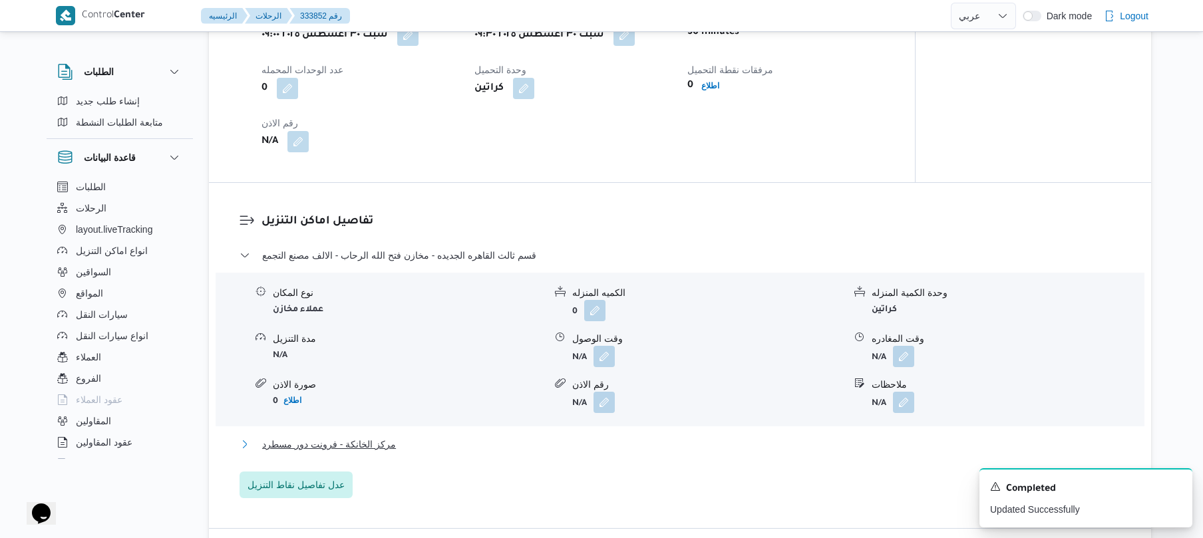
click at [626, 450] on button "مركز الخانكة - فرونت دور مسطرد" at bounding box center [681, 445] width 882 height 16
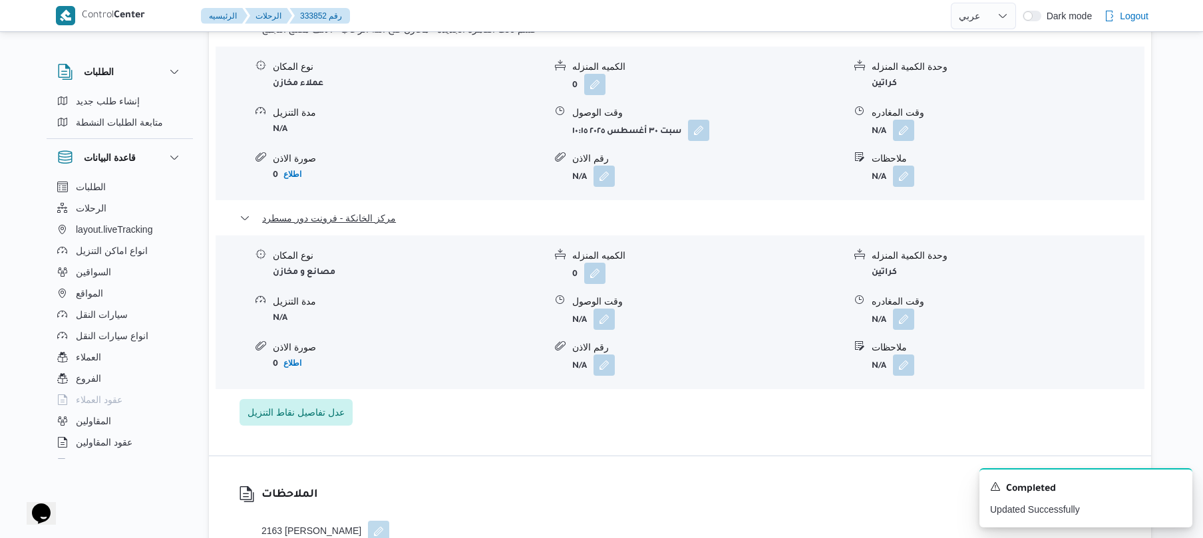
scroll to position [1242, 0]
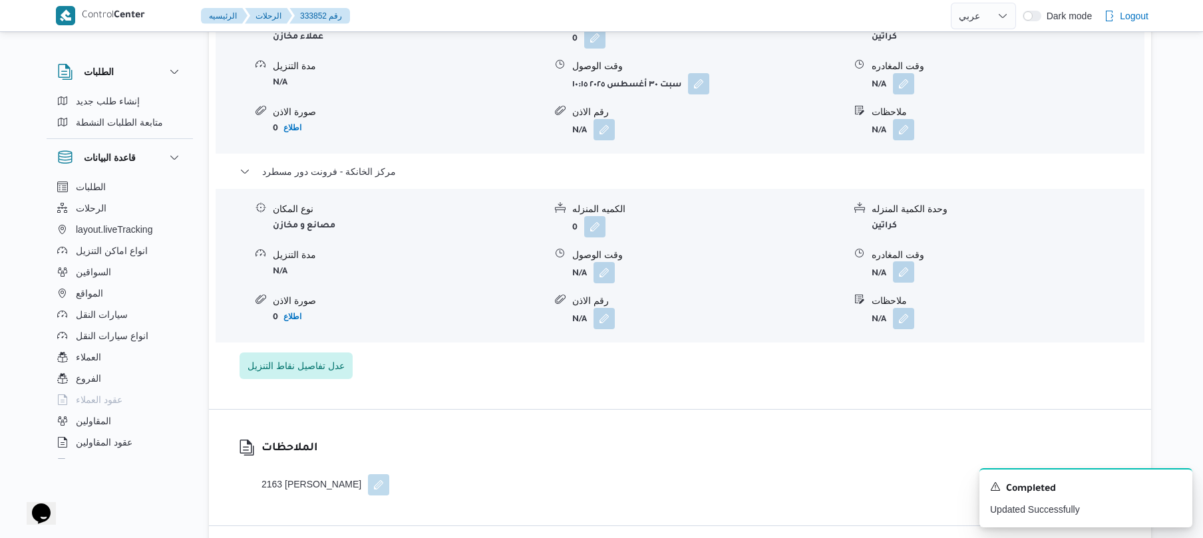
click at [908, 262] on button "button" at bounding box center [903, 272] width 21 height 21
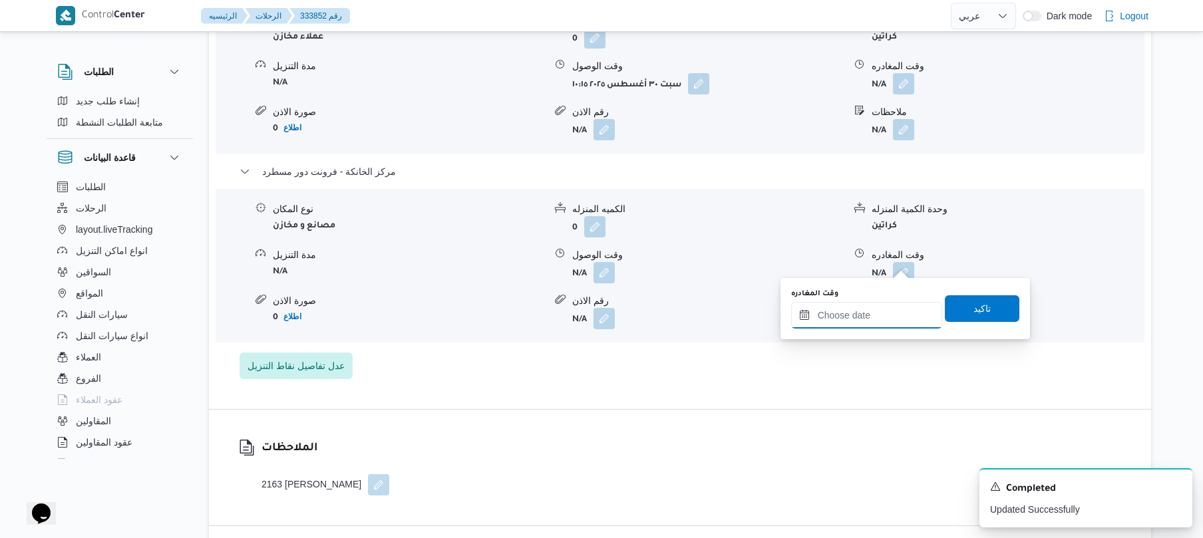
click at [868, 302] on input "وقت المغادره" at bounding box center [866, 315] width 151 height 27
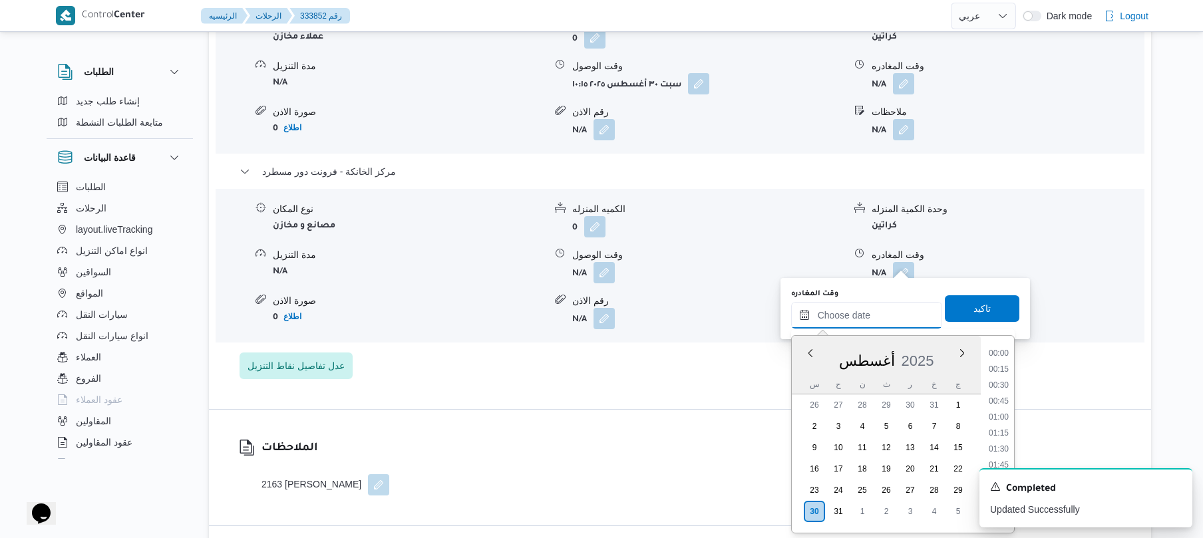
scroll to position [1140, 0]
click at [1002, 362] on li "18:00" at bounding box center [999, 363] width 31 height 13
type input "٣٠/٠٨/٢٠٢٥ ١٨:٠٠"
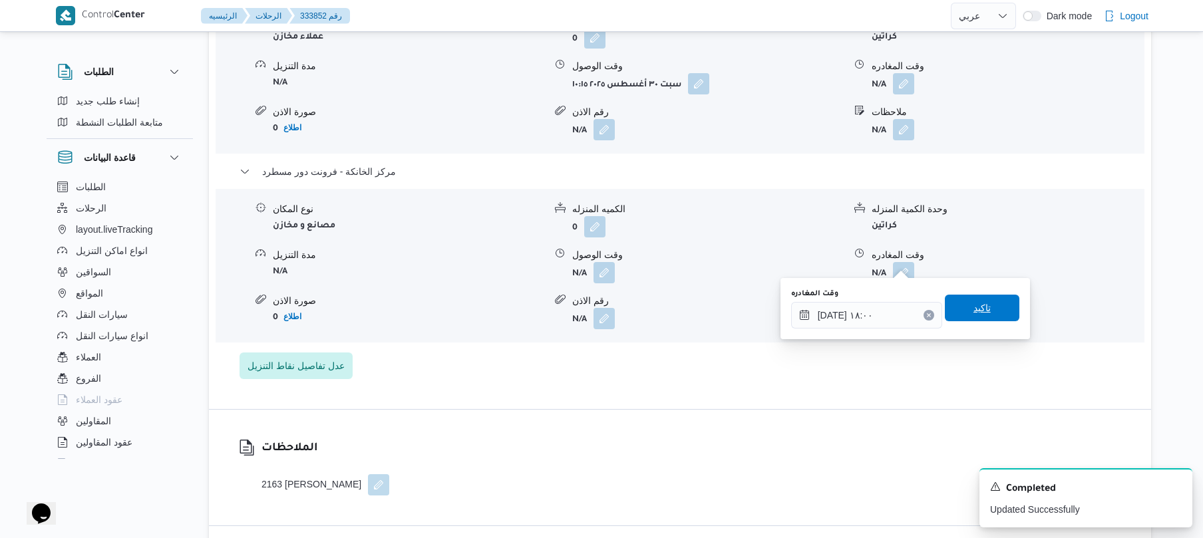
click at [984, 310] on span "تاكيد" at bounding box center [982, 308] width 75 height 27
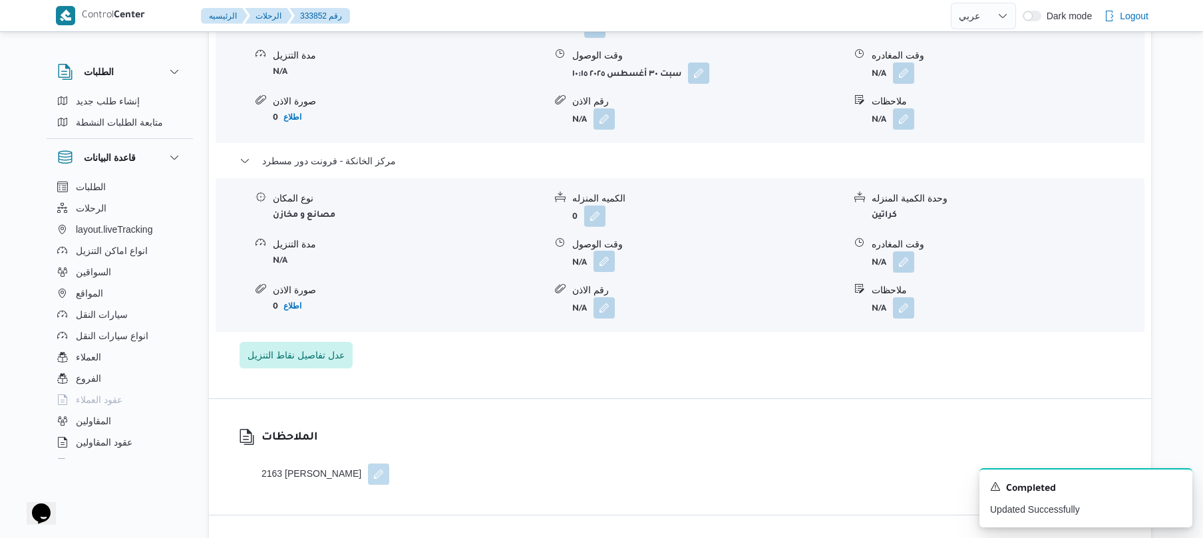
click at [608, 260] on button "button" at bounding box center [604, 261] width 21 height 21
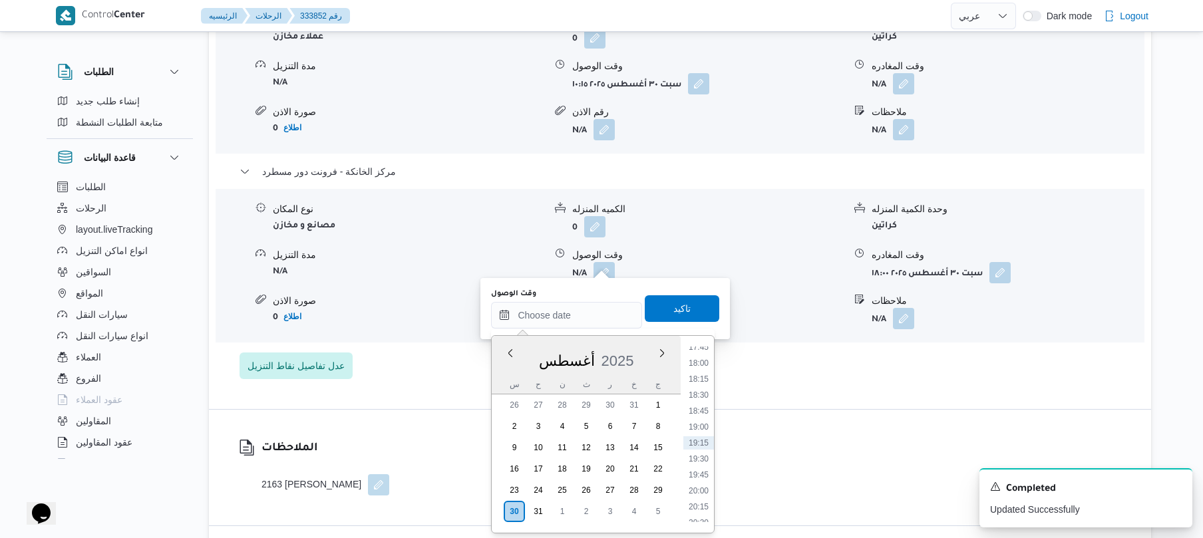
drag, startPoint x: 591, startPoint y: 306, endPoint x: 704, endPoint y: 346, distance: 119.4
click at [704, 346] on li "17:45" at bounding box center [699, 347] width 31 height 13
type input "٣٠/٠٨/٢٠٢٥ ١٧:٤٥"
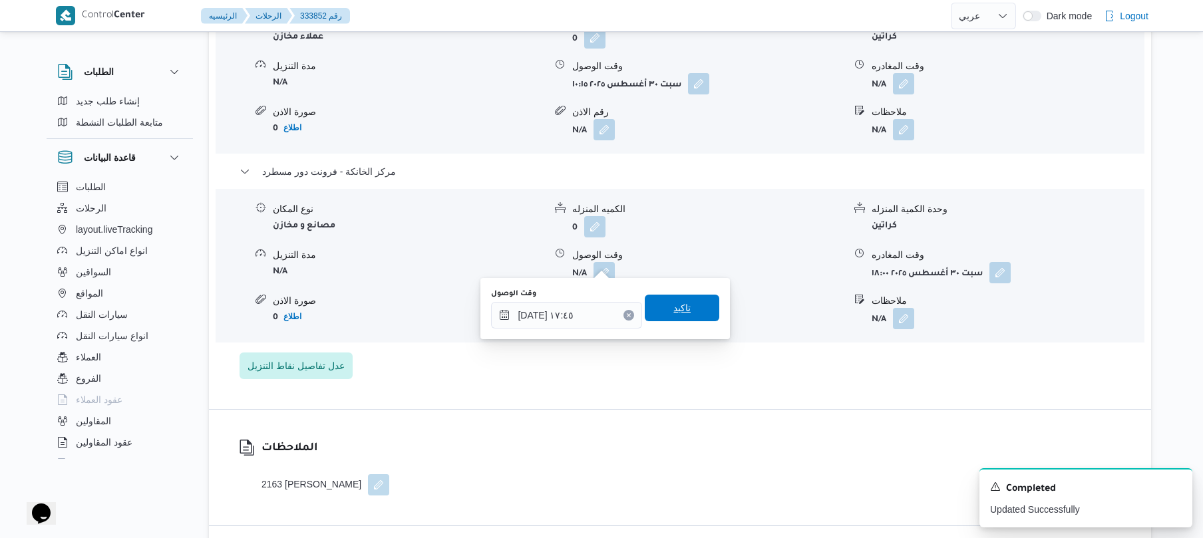
click at [682, 304] on span "تاكيد" at bounding box center [682, 308] width 17 height 16
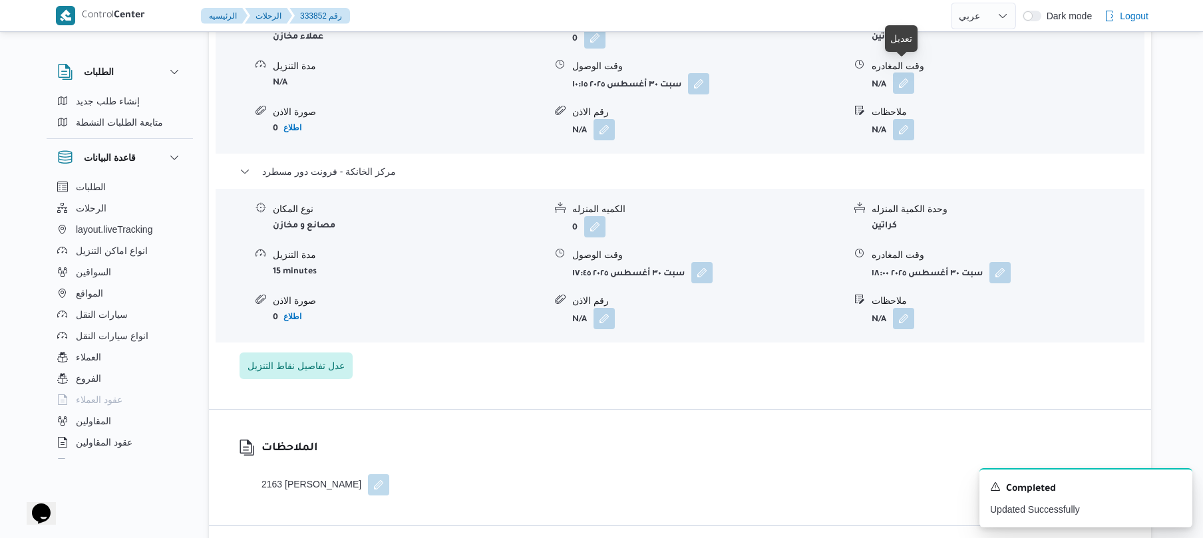
click at [909, 73] on button "button" at bounding box center [903, 83] width 21 height 21
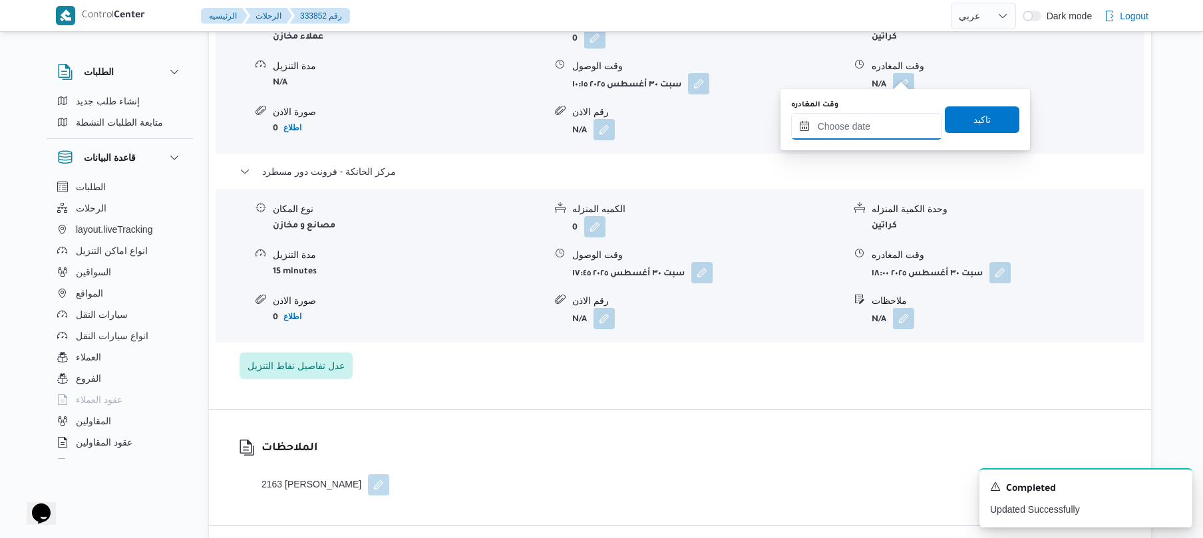
click at [860, 128] on input "وقت المغادره" at bounding box center [866, 126] width 151 height 27
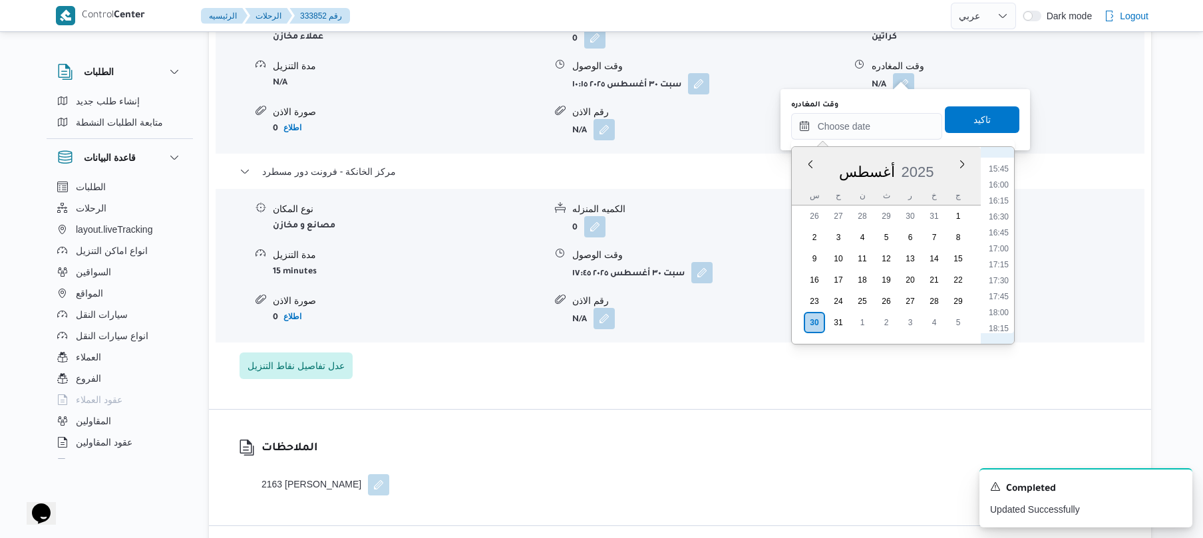
scroll to position [991, 0]
click at [1001, 258] on li "17:00" at bounding box center [999, 259] width 31 height 13
type input "٣٠/٠٨/٢٠٢٥ ١٧:٠٠"
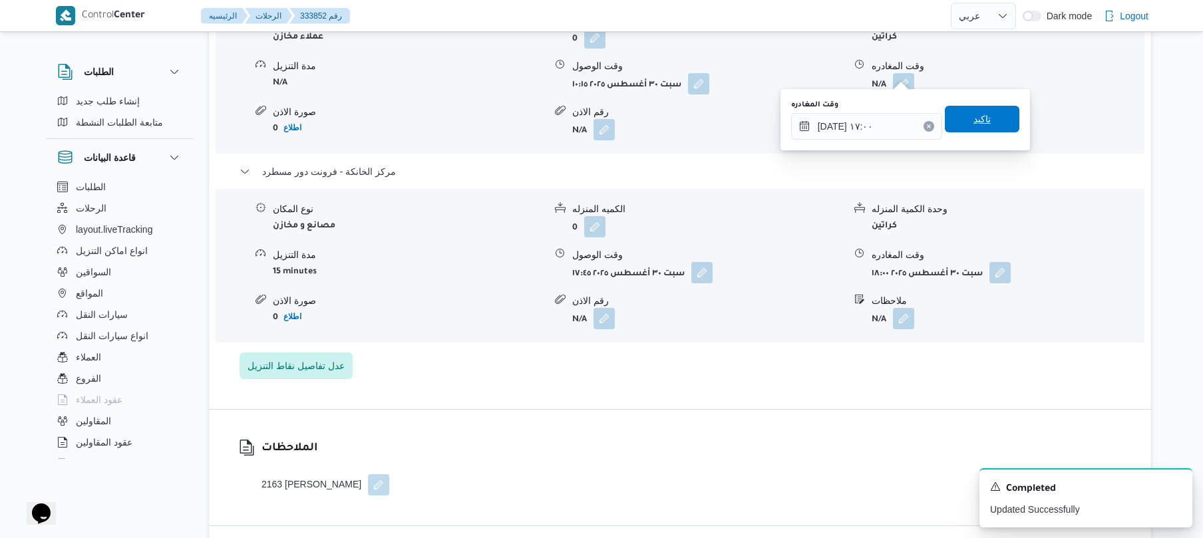
click at [980, 128] on span "تاكيد" at bounding box center [982, 119] width 75 height 27
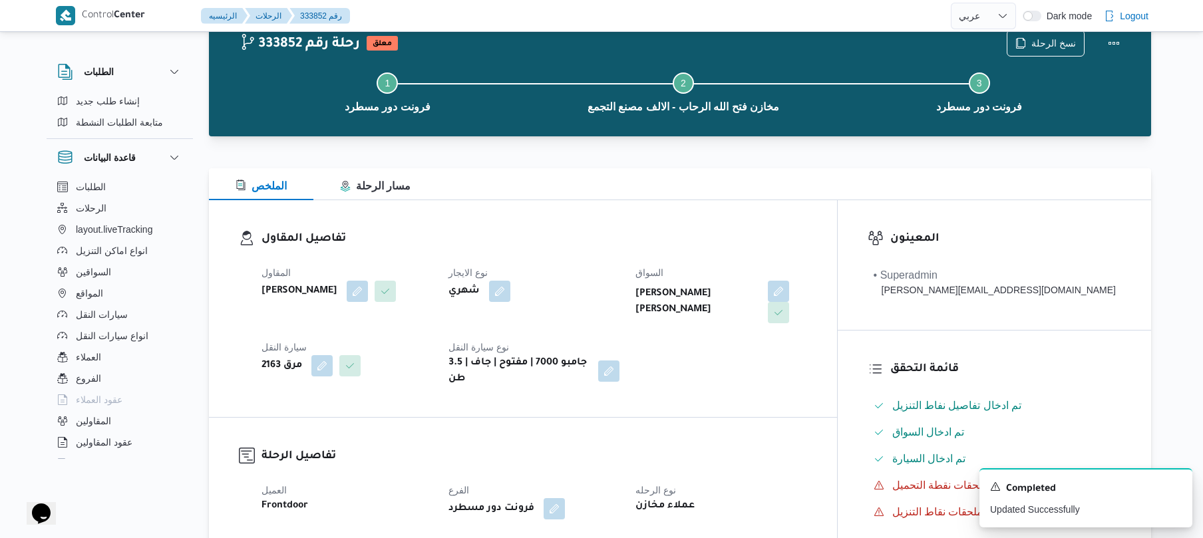
scroll to position [0, 0]
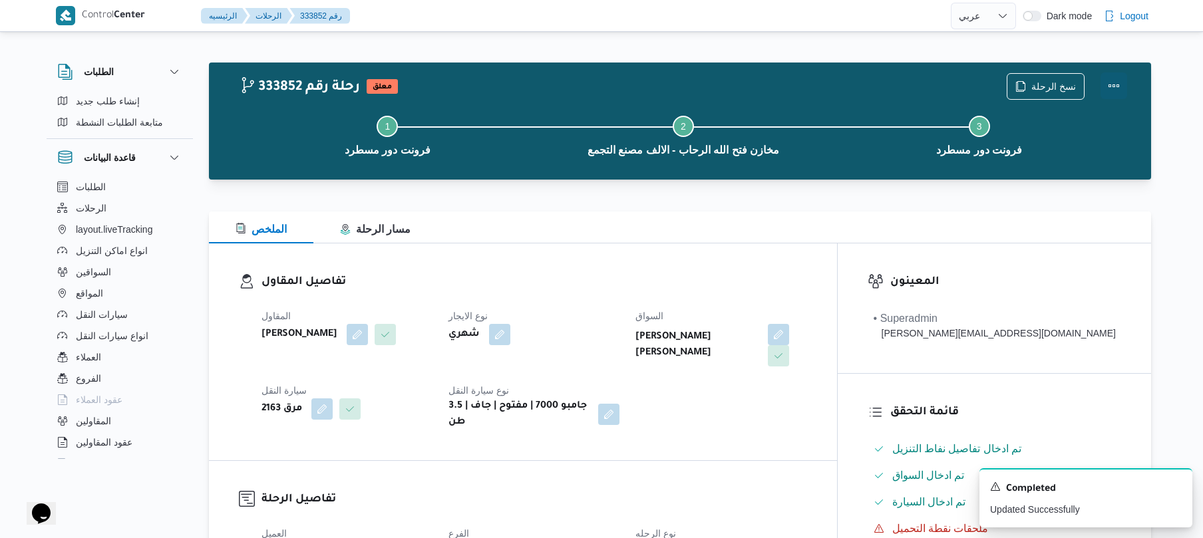
click at [1101, 96] on button "Actions" at bounding box center [1114, 86] width 27 height 27
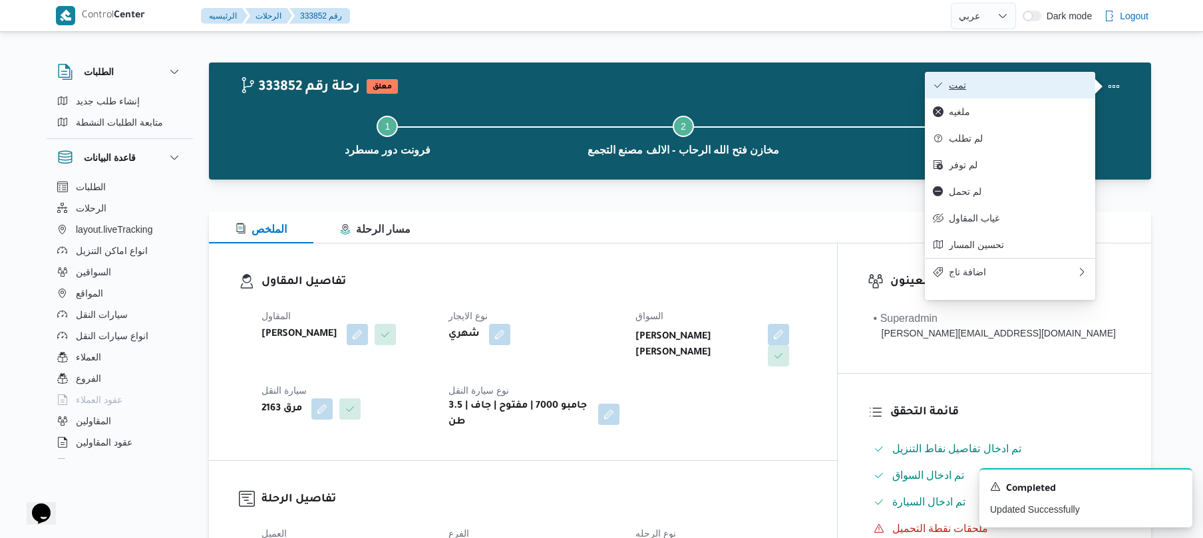
click at [1050, 85] on span "تمت" at bounding box center [1018, 85] width 138 height 11
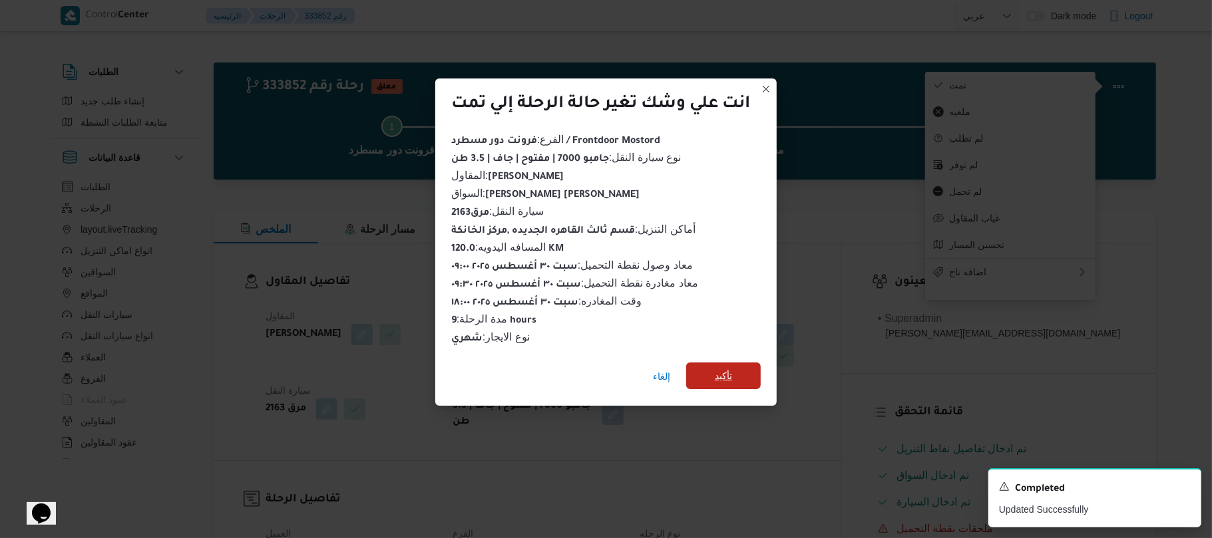
click at [739, 363] on span "تأكيد" at bounding box center [723, 376] width 75 height 27
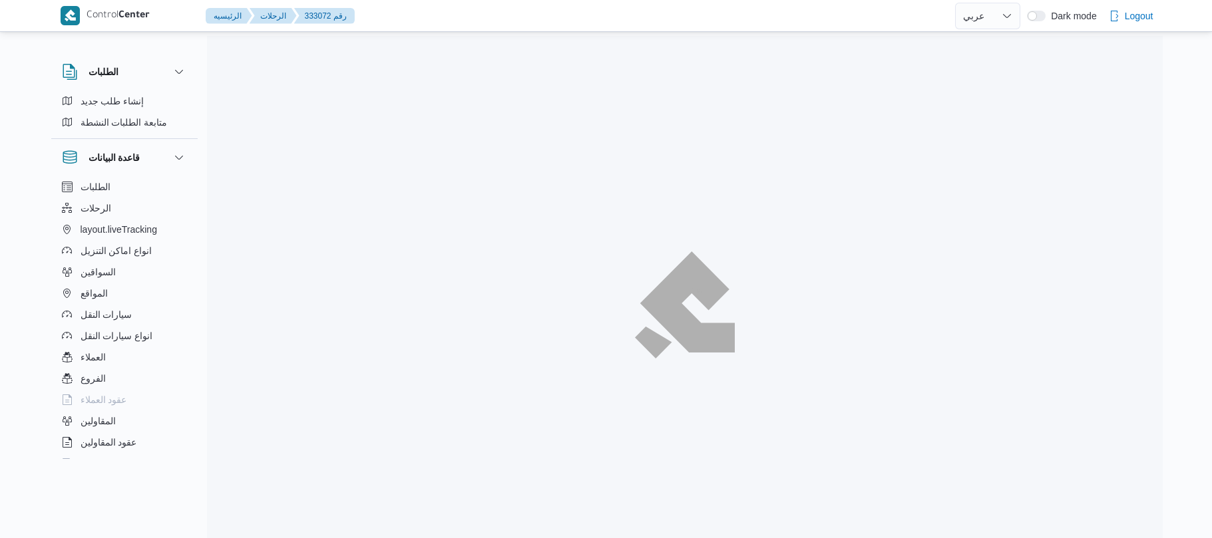
select select "ar"
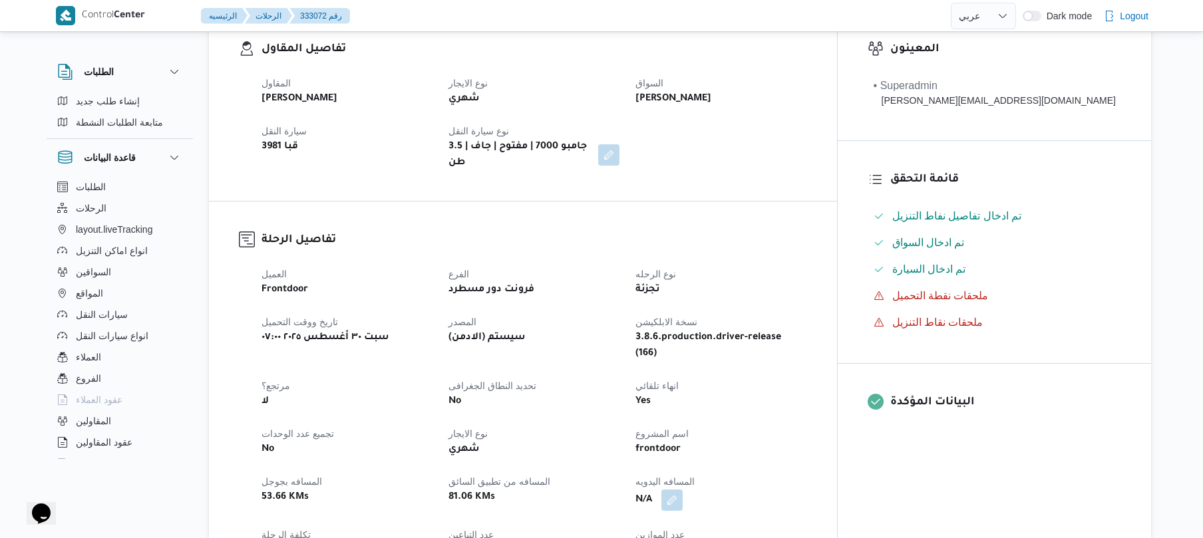
scroll to position [426, 0]
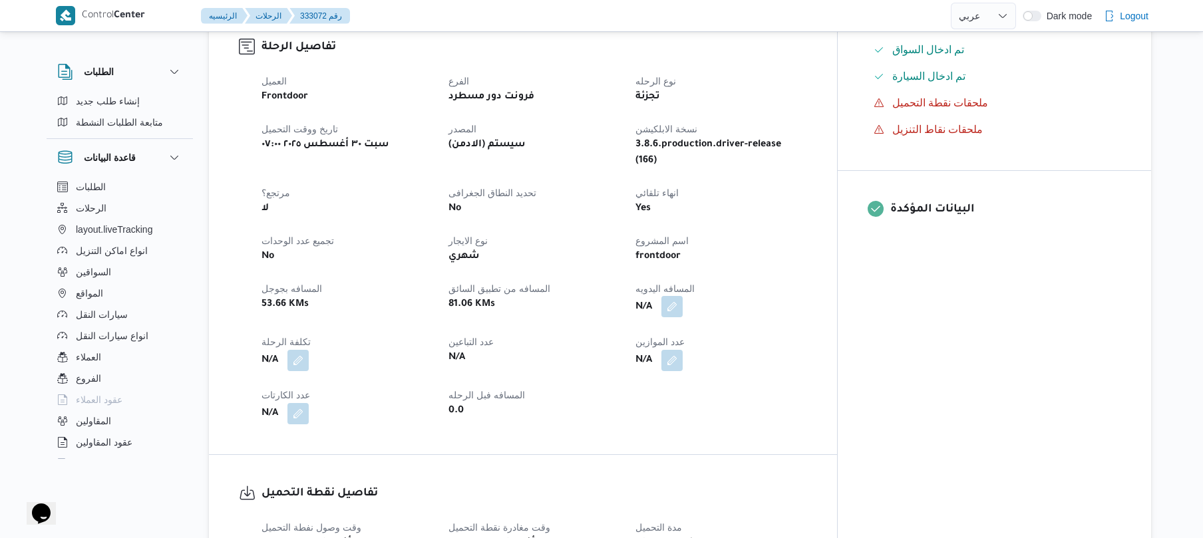
click at [683, 296] on button "button" at bounding box center [672, 306] width 21 height 21
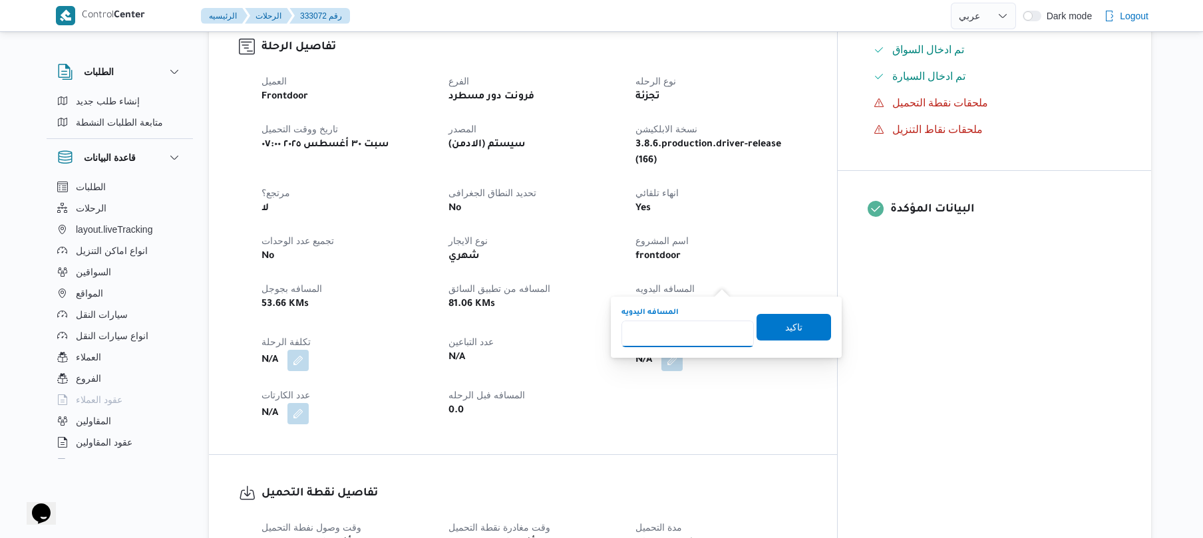
click at [688, 328] on input "المسافه اليدويه" at bounding box center [688, 334] width 132 height 27
type input "130"
click at [785, 328] on span "تاكيد" at bounding box center [793, 327] width 17 height 16
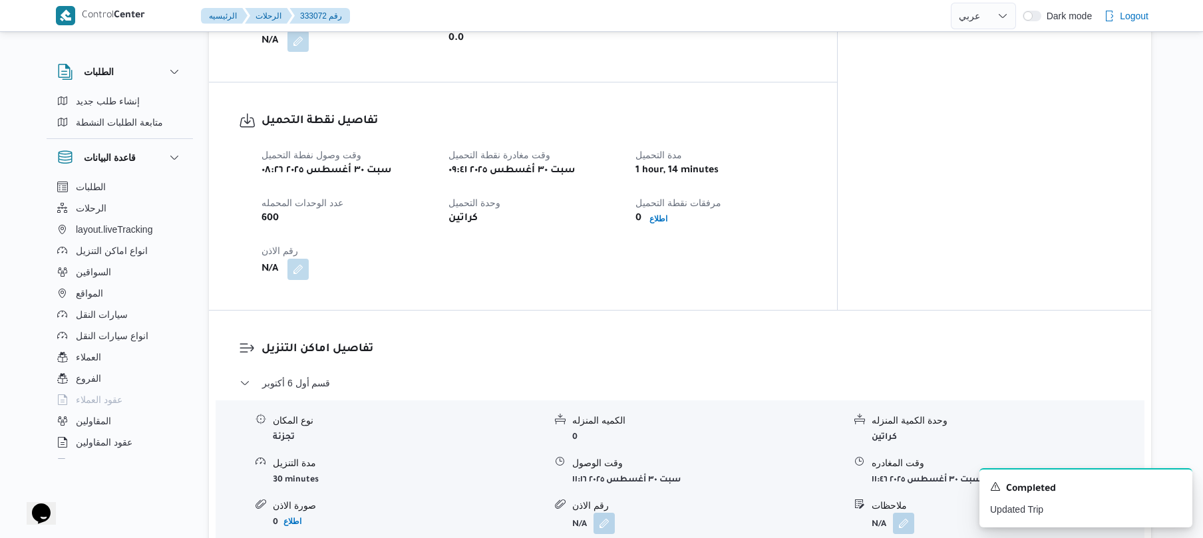
scroll to position [837, 0]
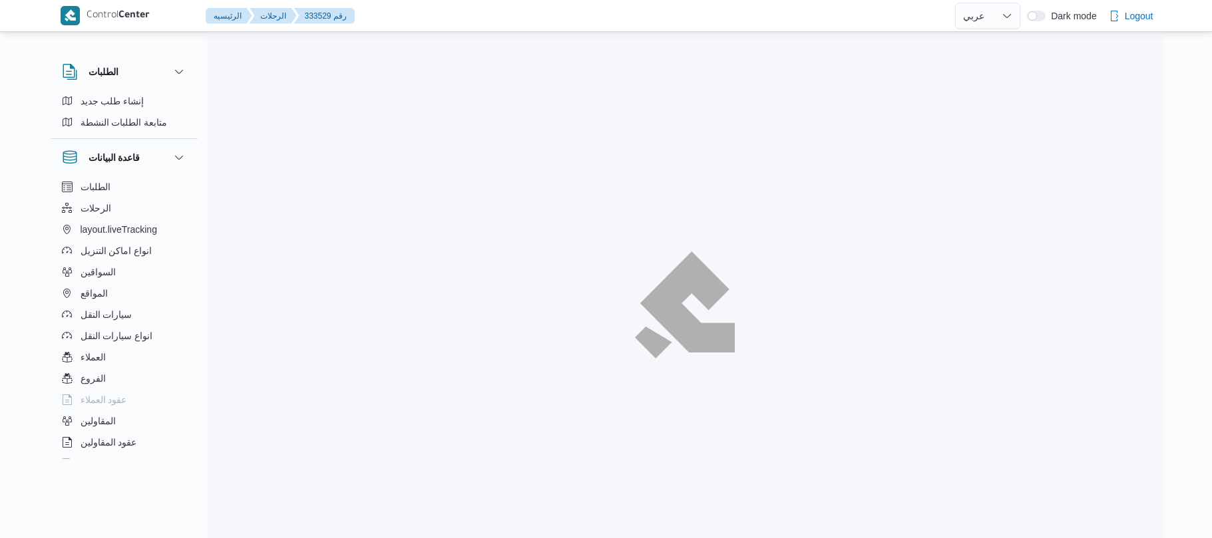
select select "ar"
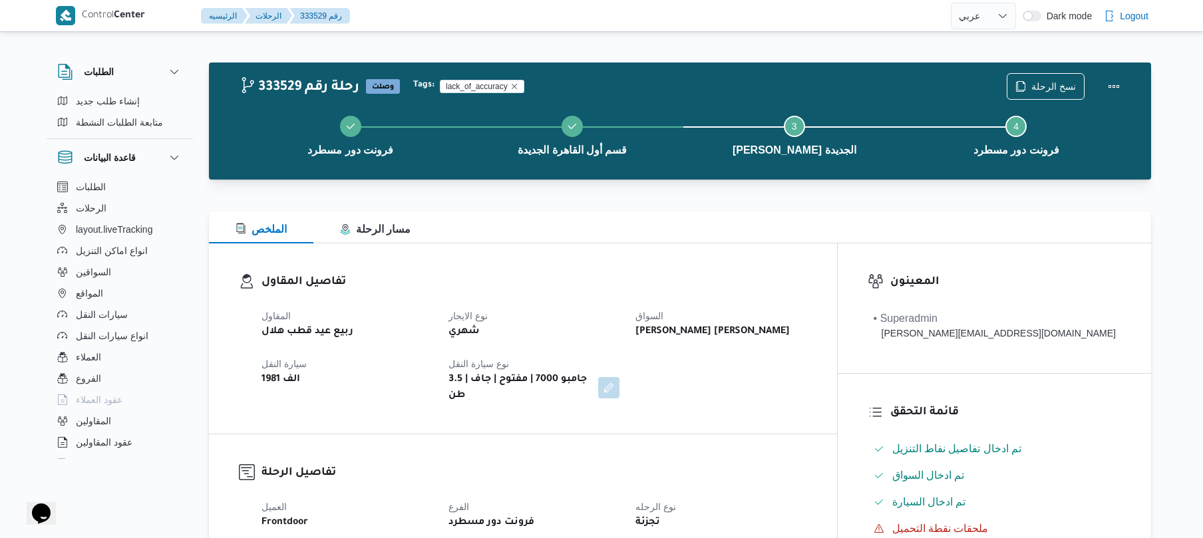
click at [603, 313] on dt "نوع الايجار" at bounding box center [534, 316] width 171 height 16
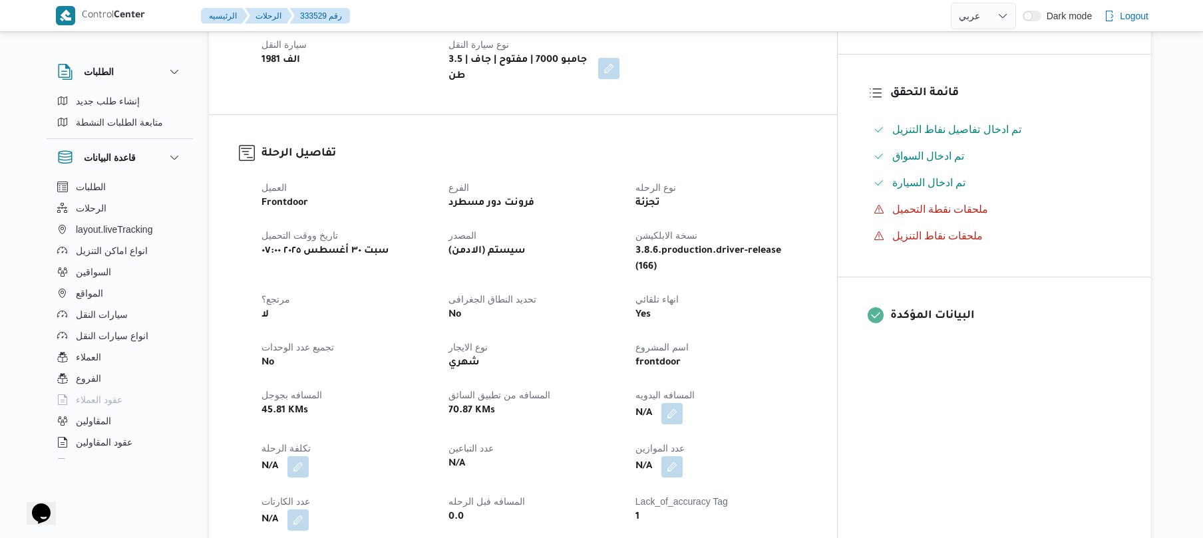
scroll to position [355, 0]
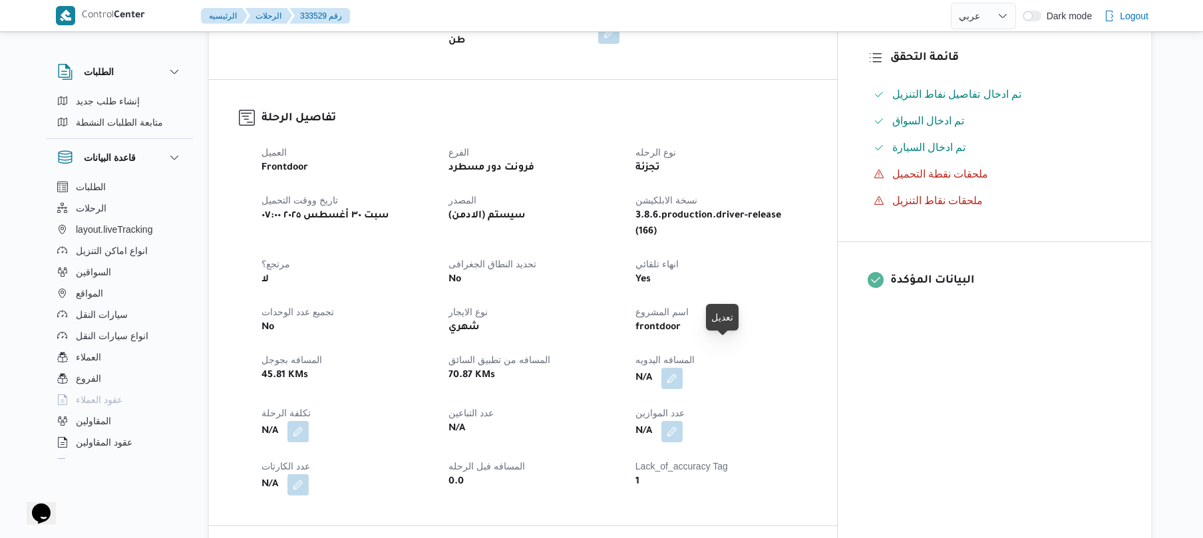
click at [719, 365] on div "العميل Frontdoor الفرع فرونت دور مسطرد نوع الرحله تجزئة تاريخ ووقت التحميل [DAT…" at bounding box center [535, 319] width 562 height 367
click at [683, 367] on button "button" at bounding box center [672, 377] width 21 height 21
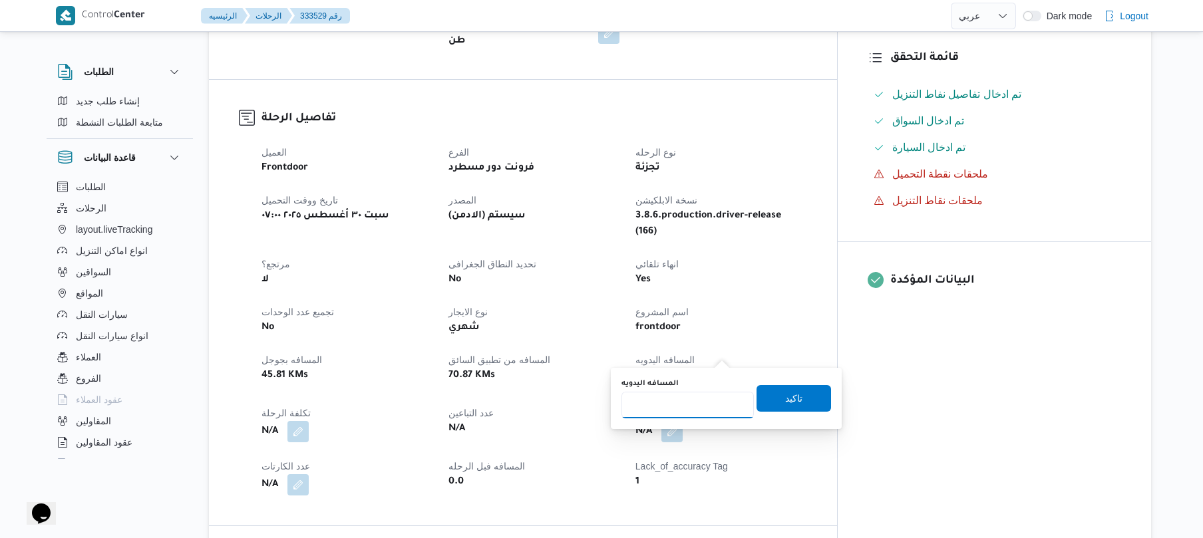
click at [701, 405] on input "المسافه اليدويه" at bounding box center [688, 405] width 132 height 27
type input "120"
click at [785, 400] on span "تاكيد" at bounding box center [793, 398] width 17 height 16
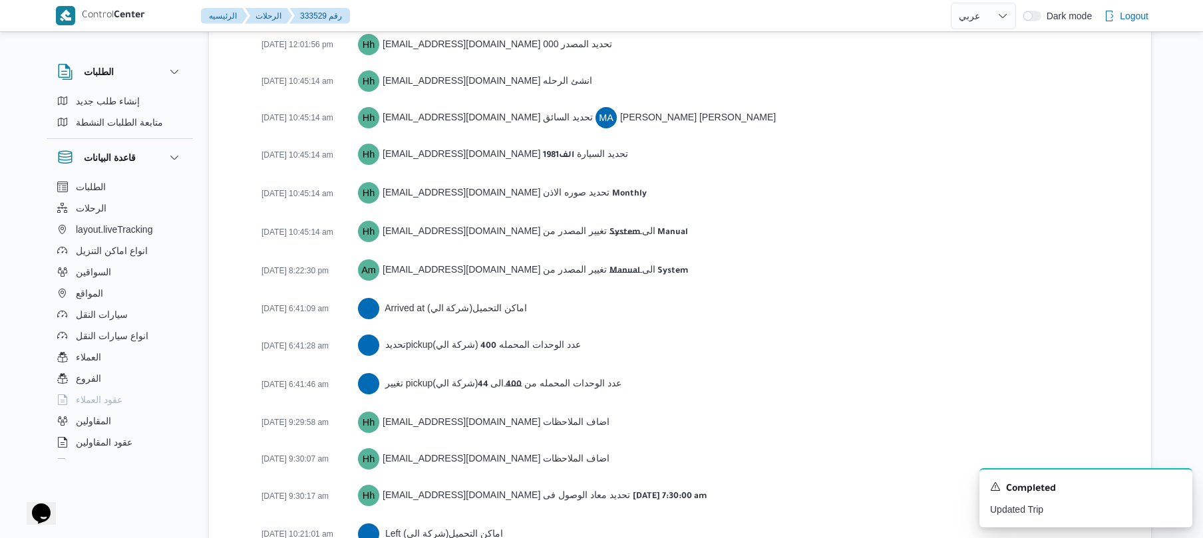
scroll to position [2091, 0]
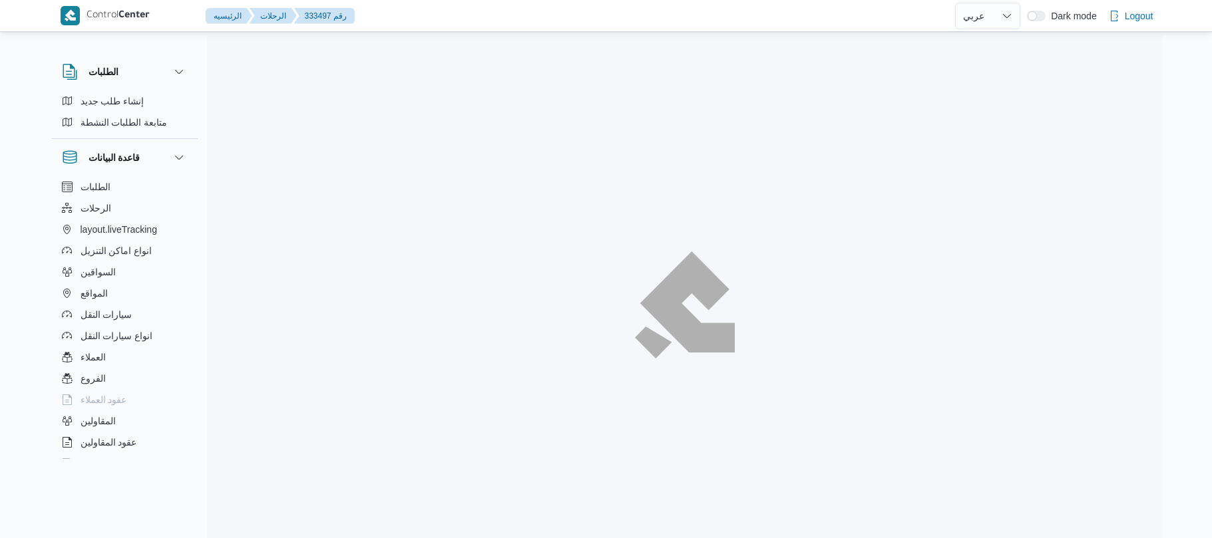
select select "ar"
click at [740, 185] on div at bounding box center [685, 305] width 956 height 538
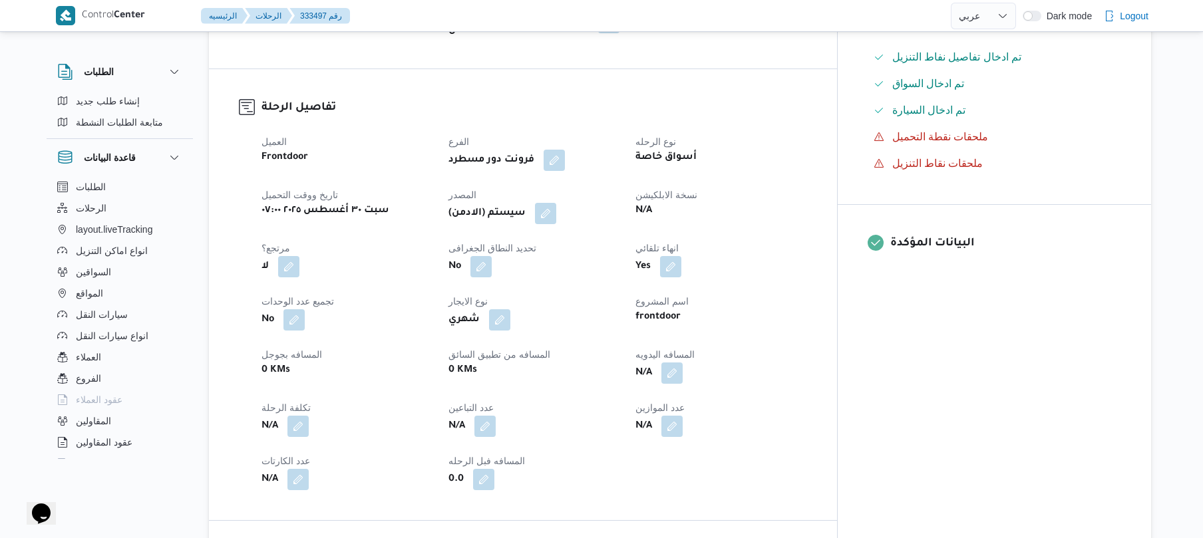
scroll to position [426, 0]
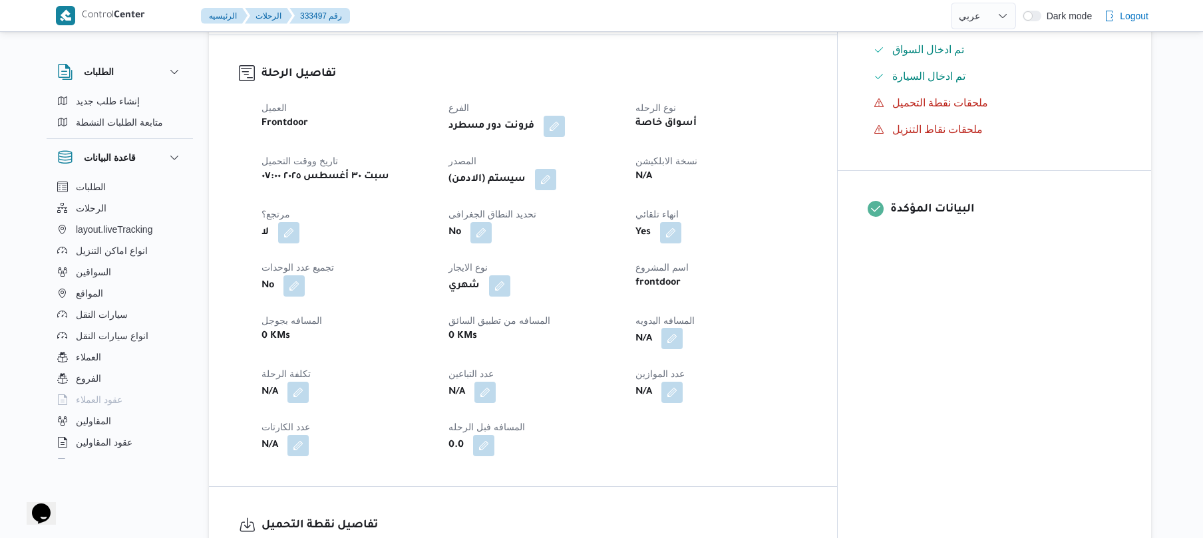
click at [683, 329] on button "button" at bounding box center [672, 338] width 21 height 21
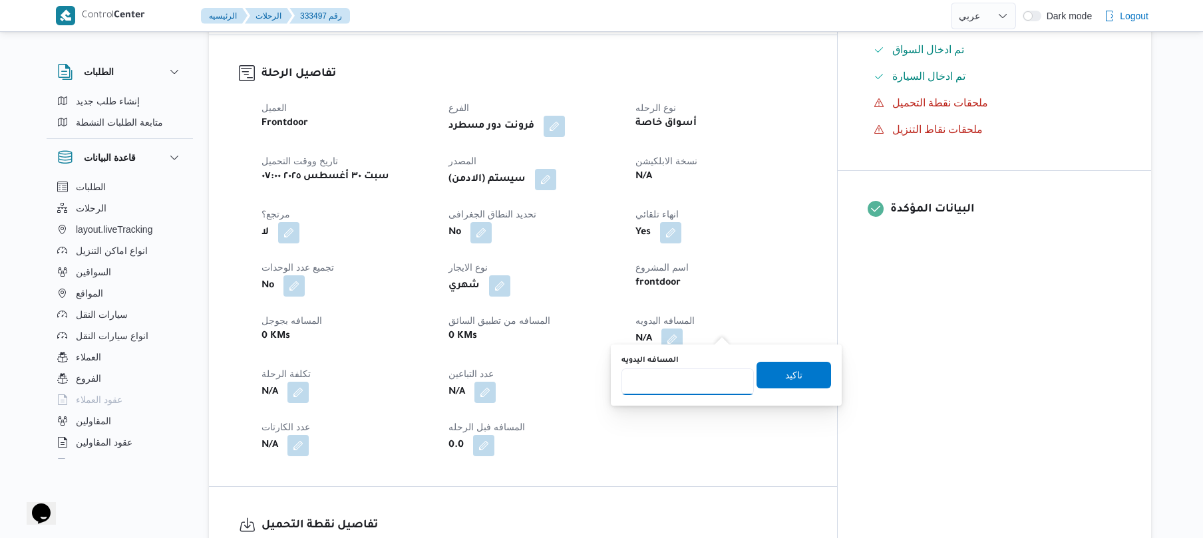
click at [691, 375] on input "المسافه اليدويه" at bounding box center [688, 382] width 132 height 27
type input "130"
click at [765, 378] on span "تاكيد" at bounding box center [794, 374] width 75 height 27
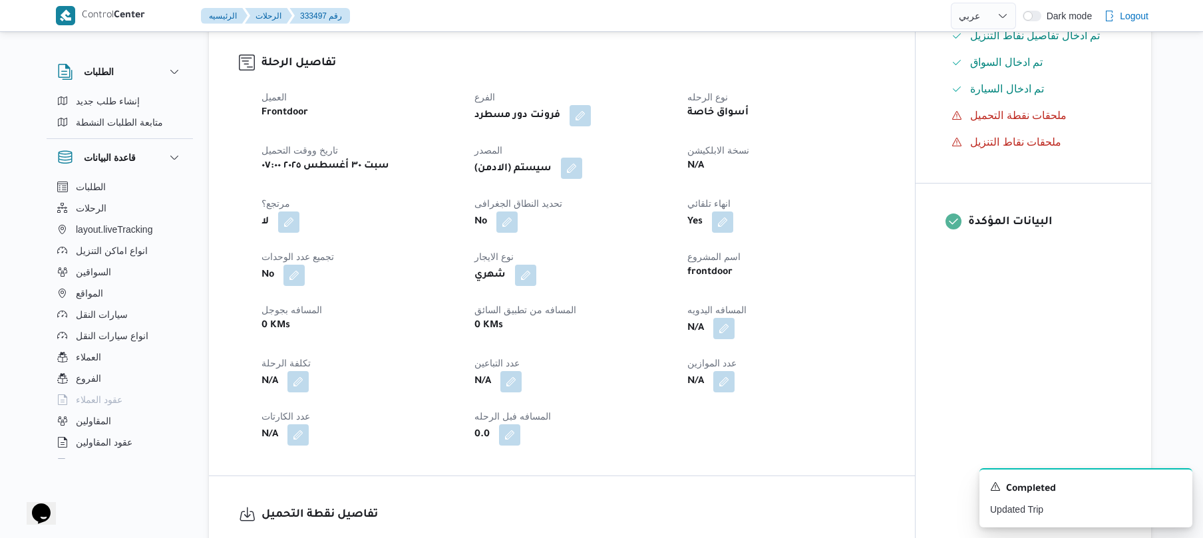
click at [578, 168] on button "button" at bounding box center [571, 168] width 21 height 21
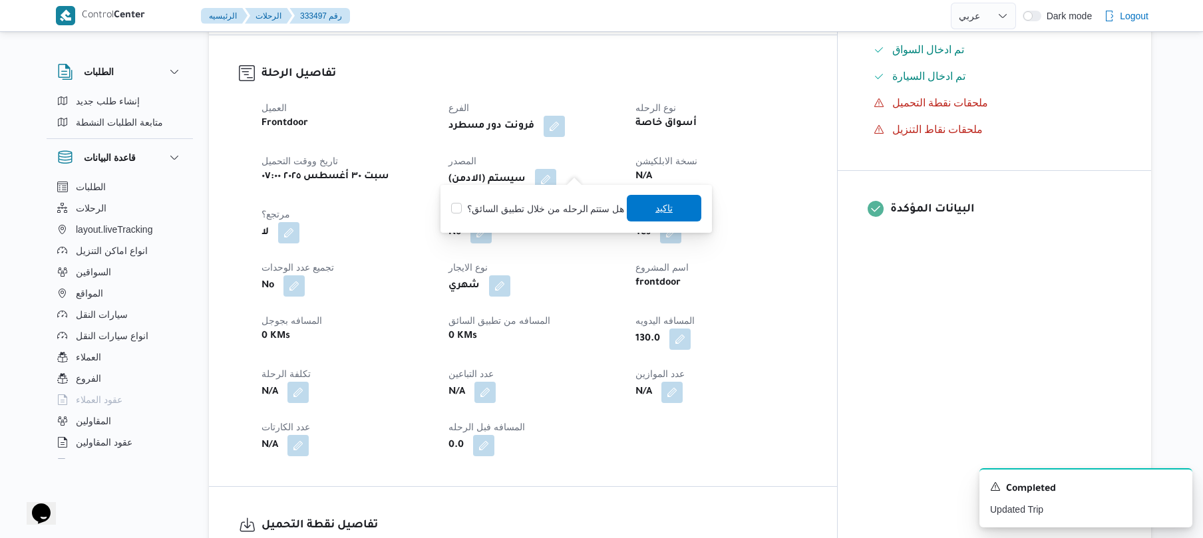
click at [639, 206] on span "تاكيد" at bounding box center [664, 208] width 75 height 27
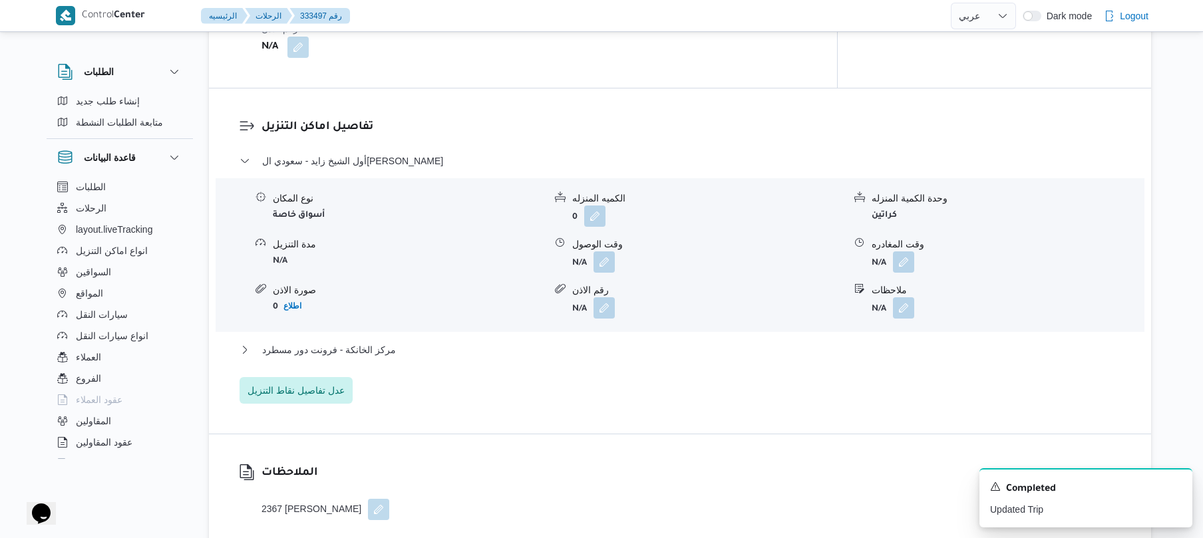
scroll to position [1065, 0]
click at [605, 250] on button "button" at bounding box center [604, 260] width 21 height 21
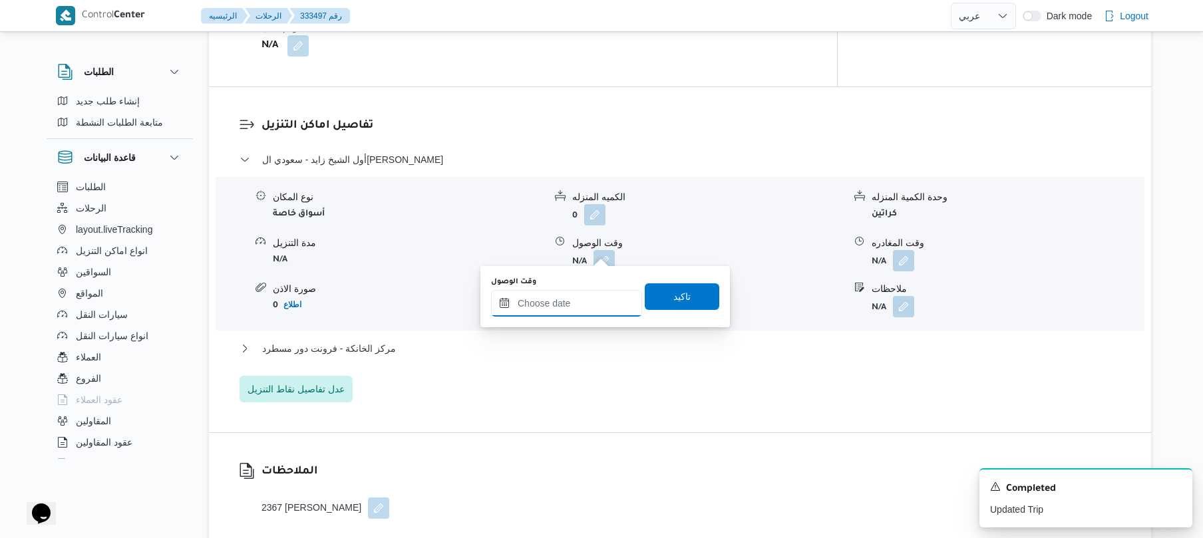
click at [572, 302] on input "وقت الوصول" at bounding box center [566, 303] width 151 height 27
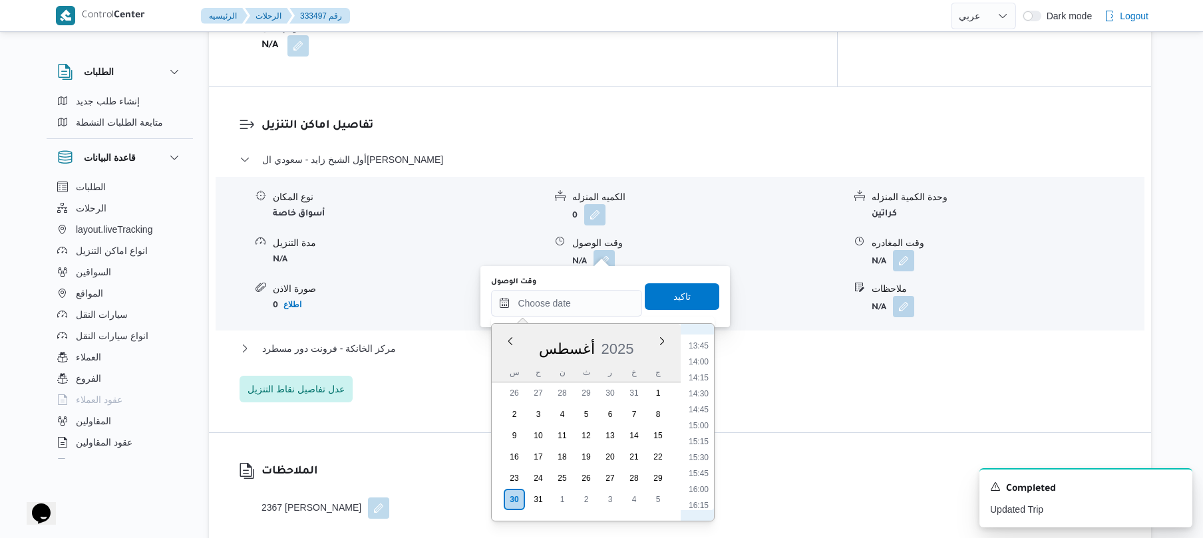
scroll to position [725, 0]
click at [704, 337] on li "11:15" at bounding box center [699, 335] width 31 height 13
type input "٣٠/٠٨/٢٠٢٥ ١١:١٥"
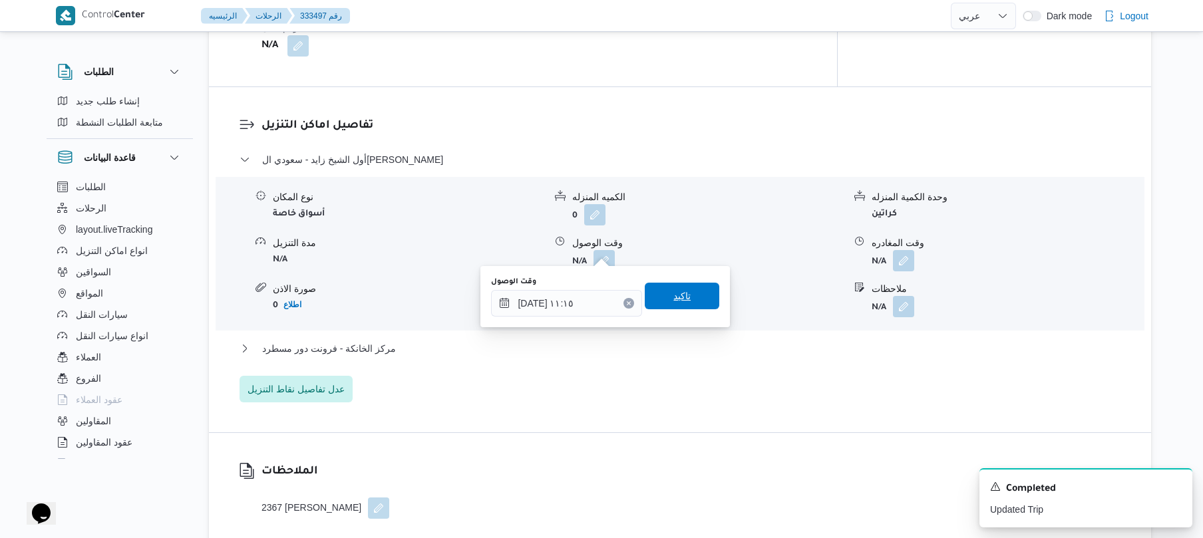
click at [690, 302] on span "تاكيد" at bounding box center [682, 296] width 75 height 27
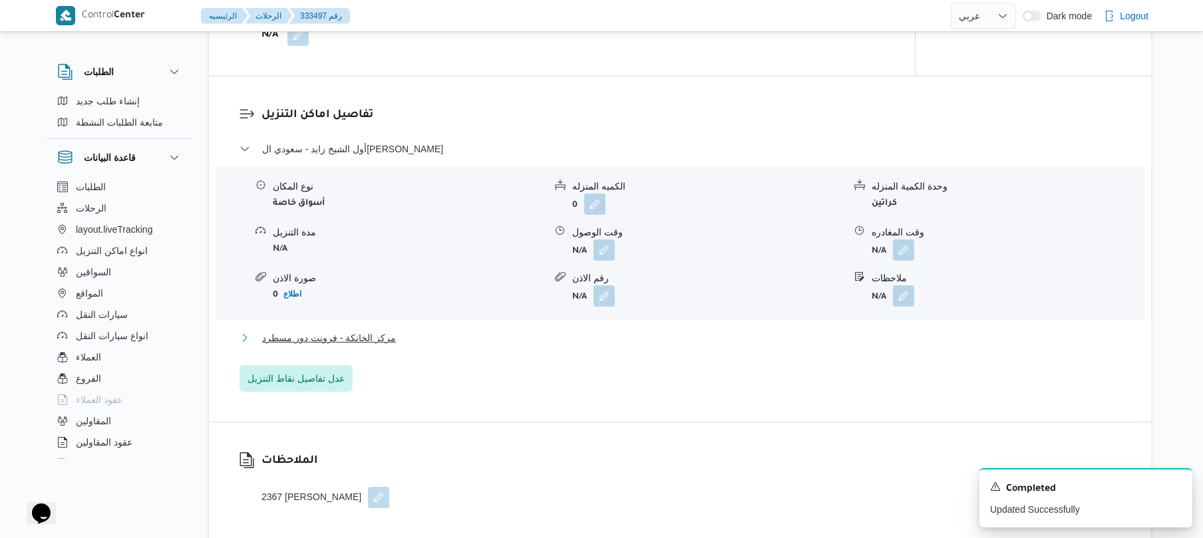
click at [642, 343] on button "مركز الخانكة - فرونت دور مسطرد" at bounding box center [681, 338] width 882 height 16
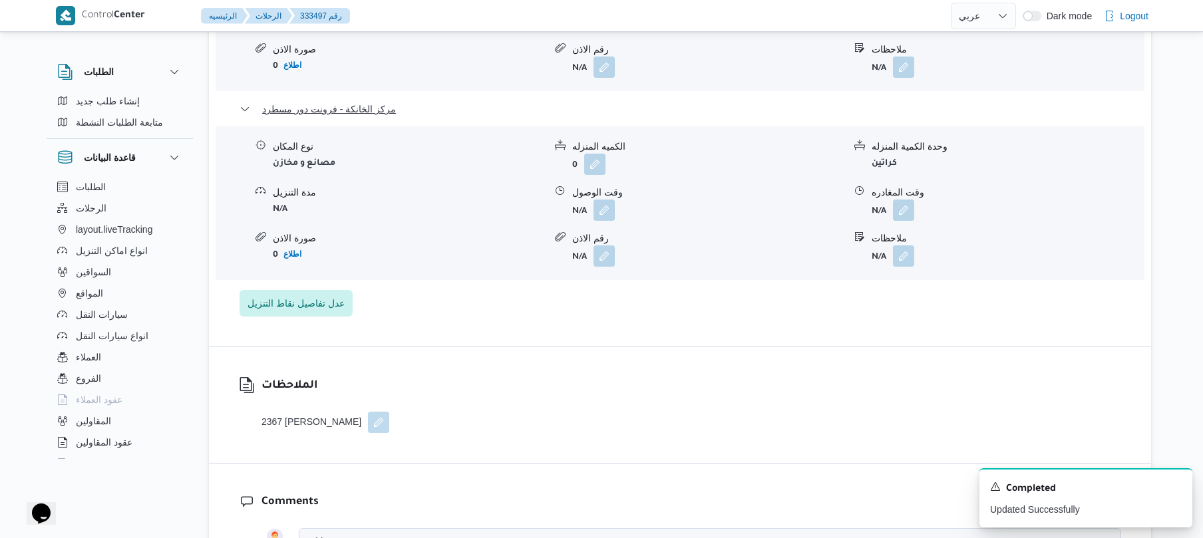
scroll to position [1384, 0]
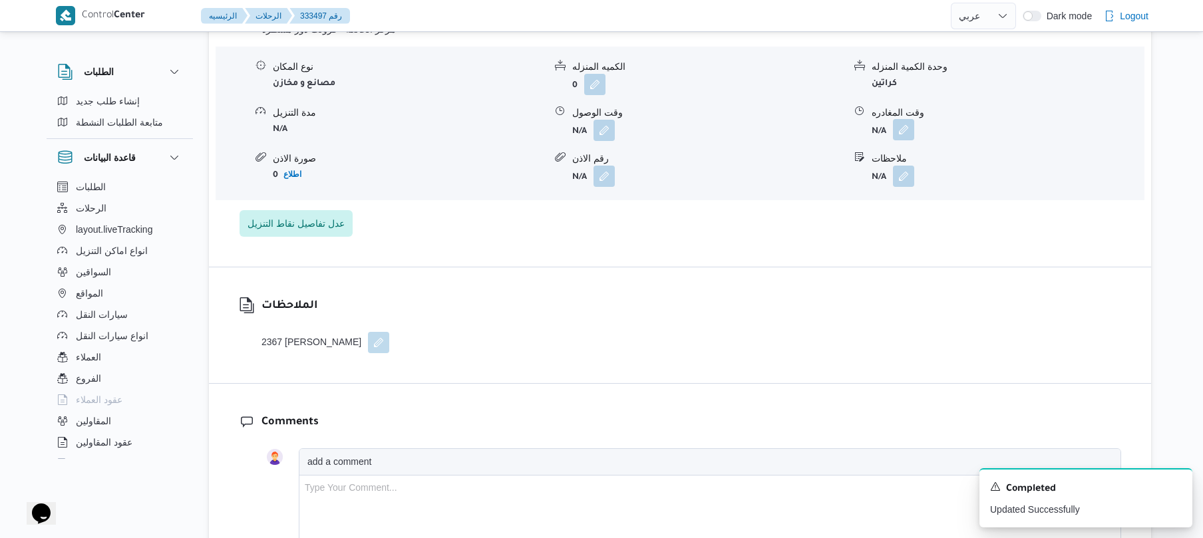
click at [901, 121] on button "button" at bounding box center [903, 129] width 21 height 21
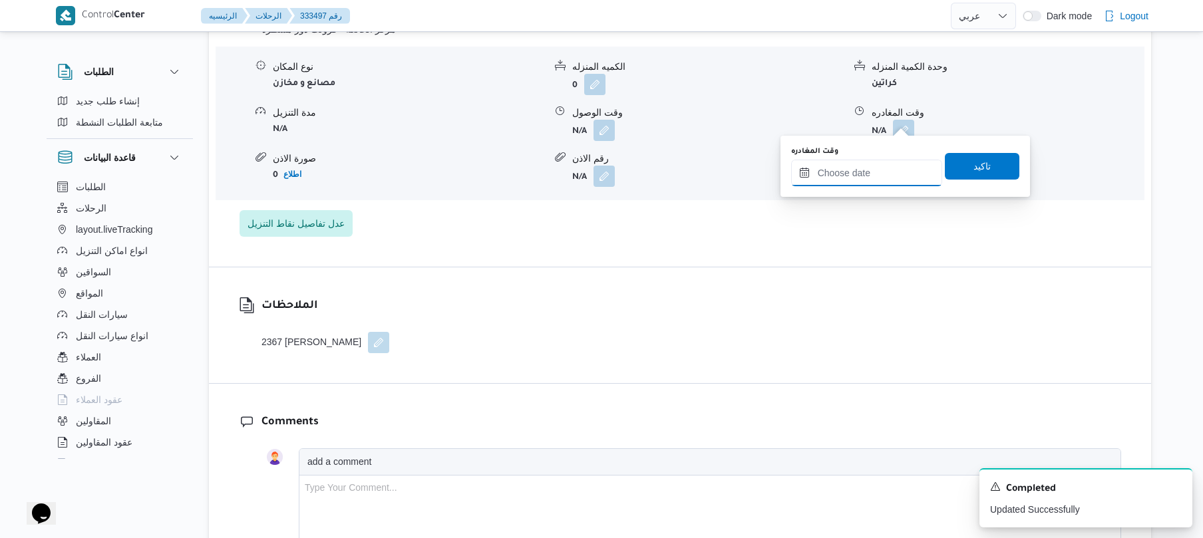
click at [871, 166] on input "وقت المغادره" at bounding box center [866, 173] width 151 height 27
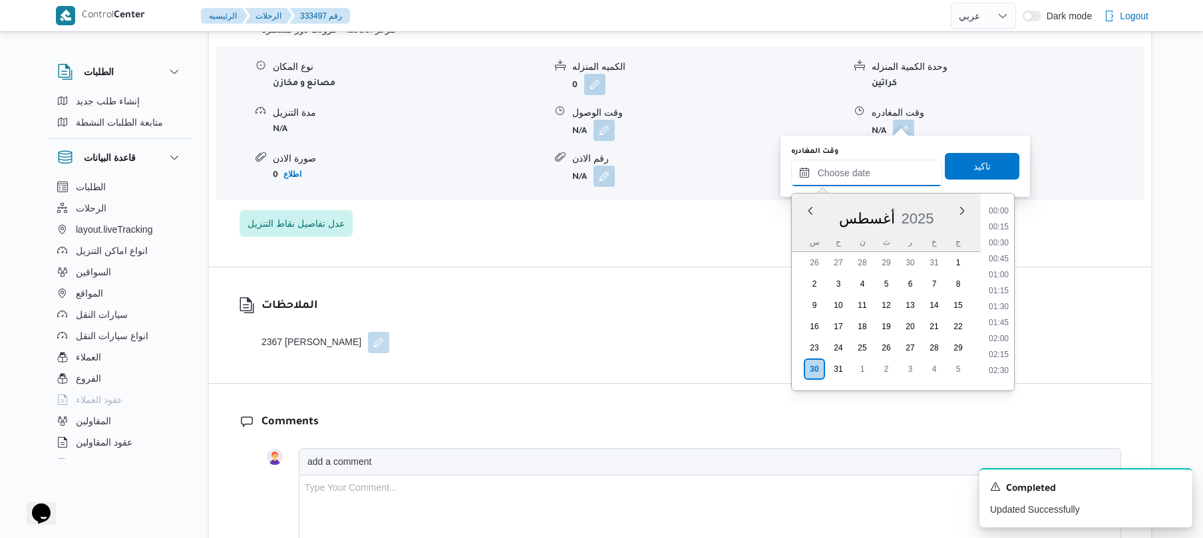
scroll to position [1172, 0]
click at [1002, 237] on li "18:45" at bounding box center [999, 236] width 31 height 13
type input "٣٠/٠٨/٢٠٢٥ ١٨:٤٥"
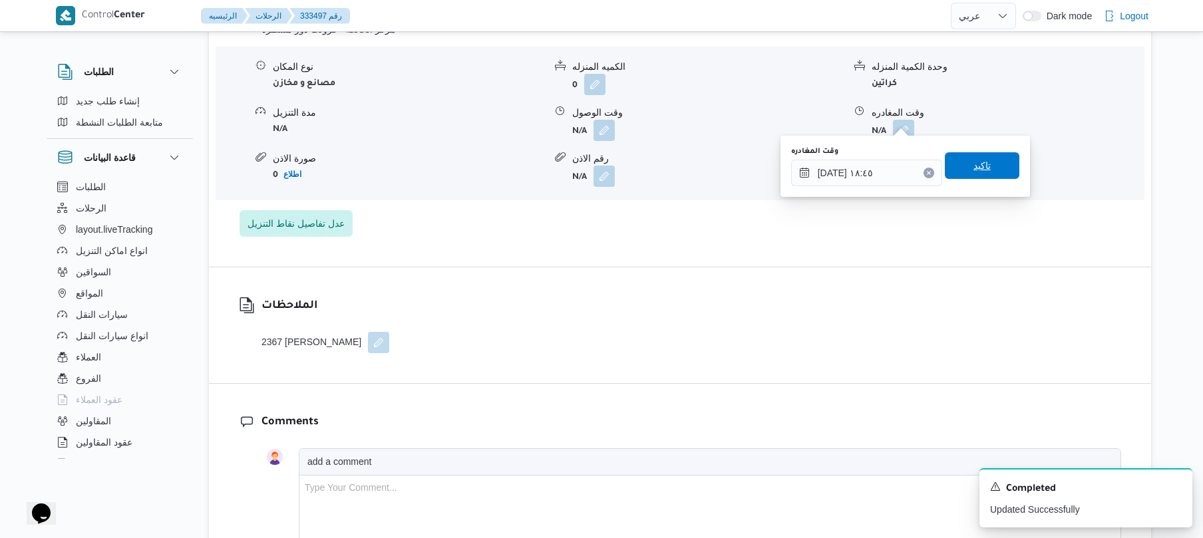
click at [994, 172] on span "تاكيد" at bounding box center [982, 165] width 75 height 27
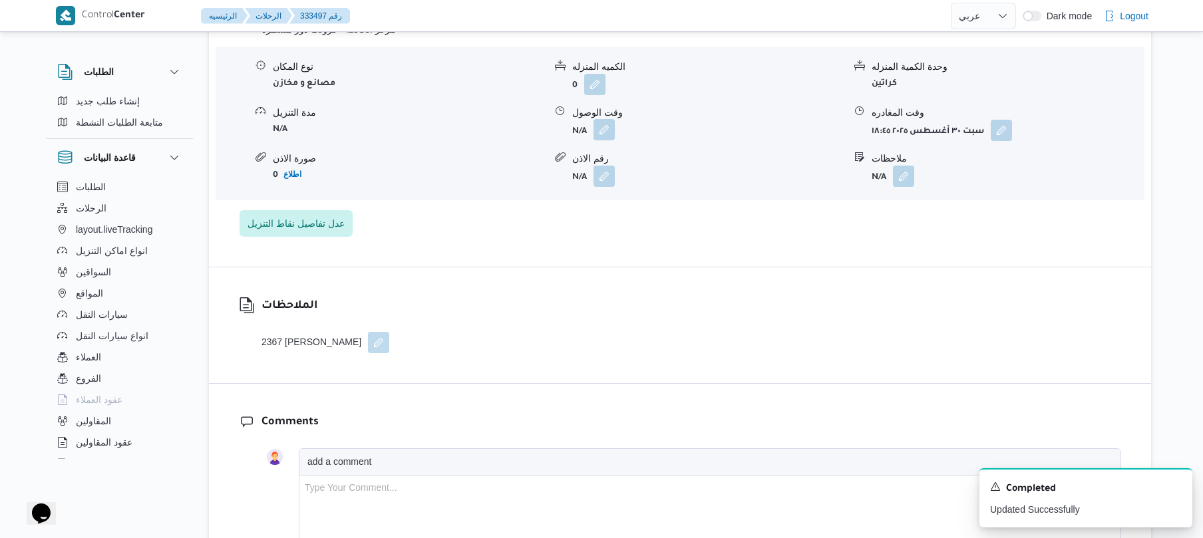
click at [604, 119] on button "button" at bounding box center [604, 129] width 21 height 21
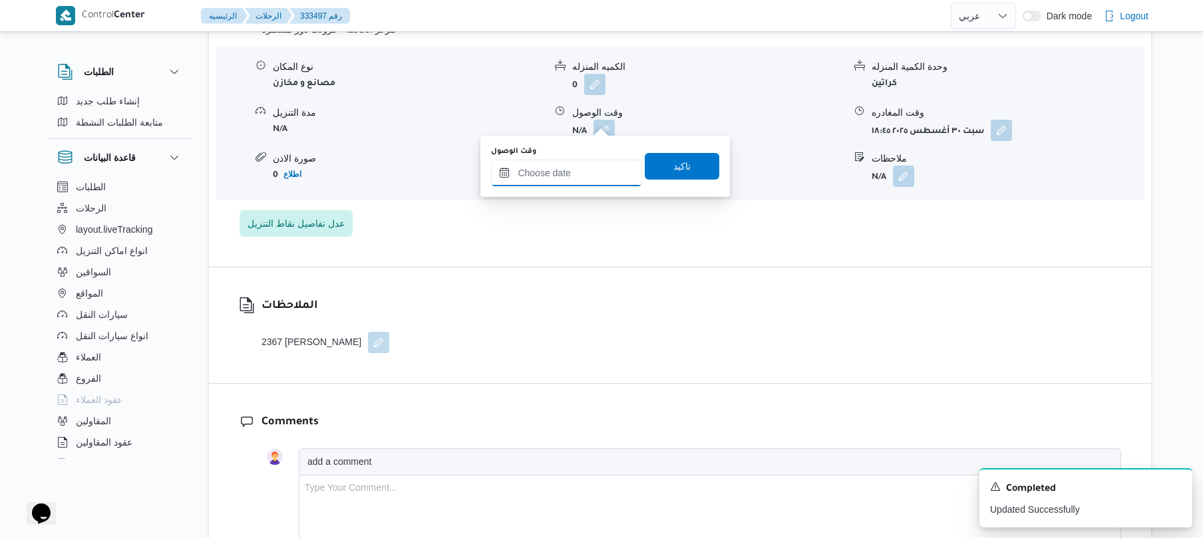
click at [579, 161] on input "وقت الوصول" at bounding box center [566, 173] width 151 height 27
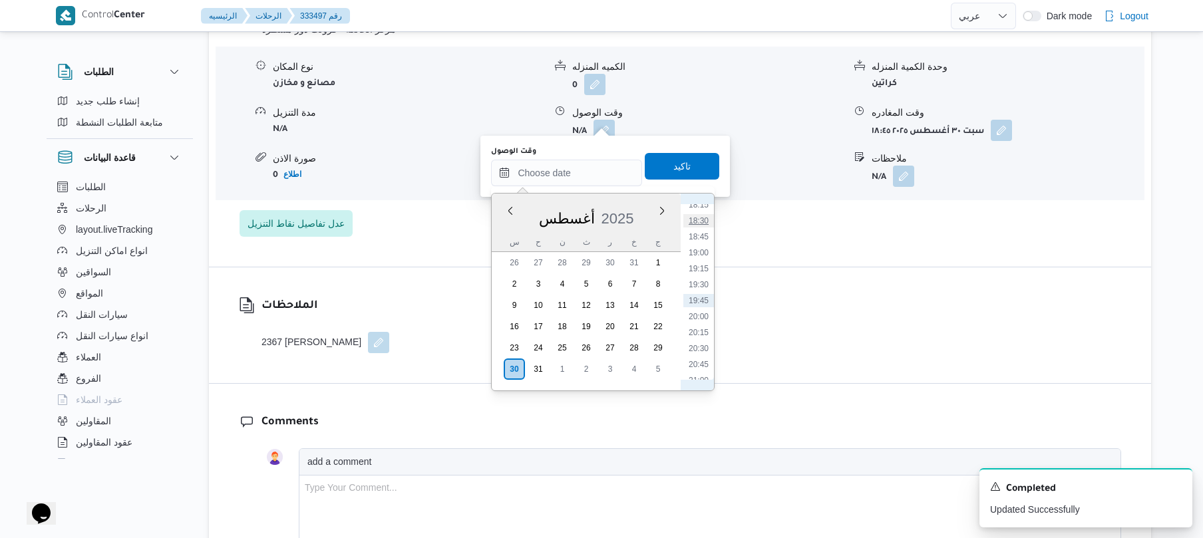
click at [704, 222] on li "18:30" at bounding box center [699, 220] width 31 height 13
type input "٣٠/٠٨/٢٠٢٥ ١٨:٣٠"
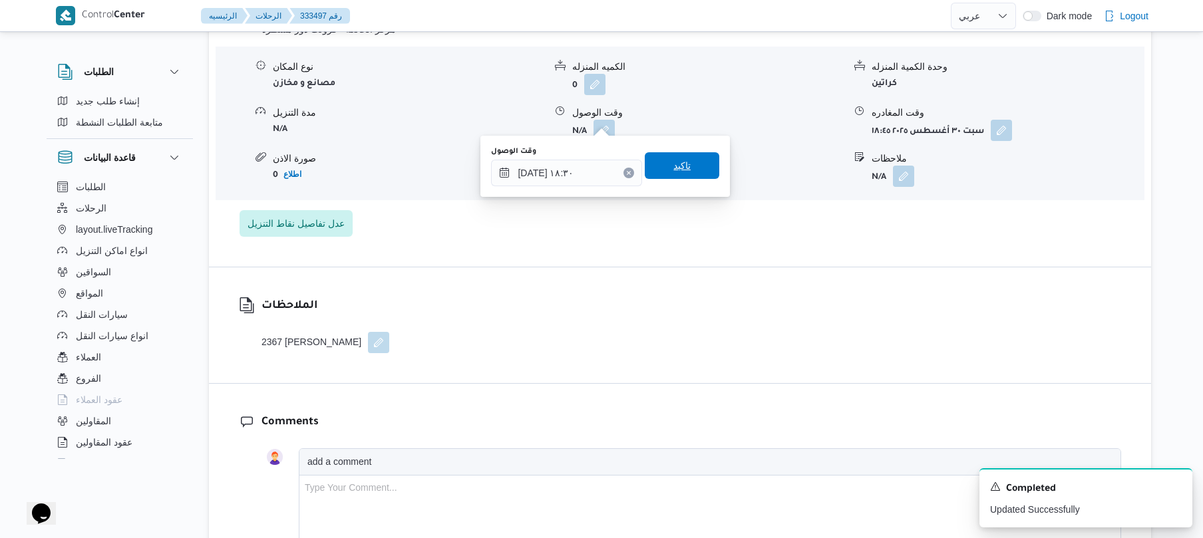
click at [690, 174] on span "تاكيد" at bounding box center [682, 165] width 75 height 27
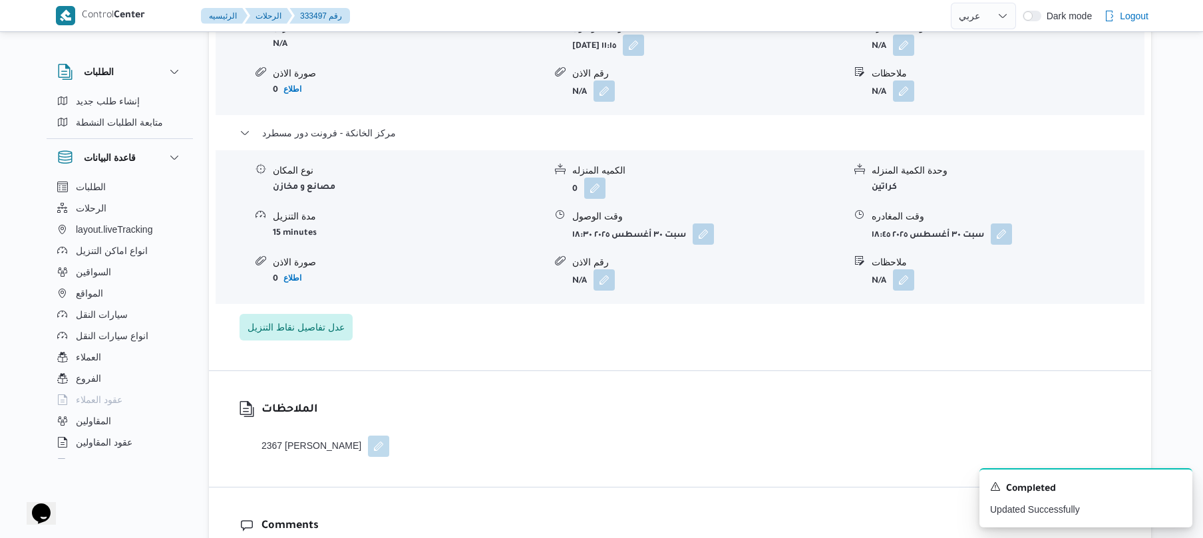
scroll to position [1207, 0]
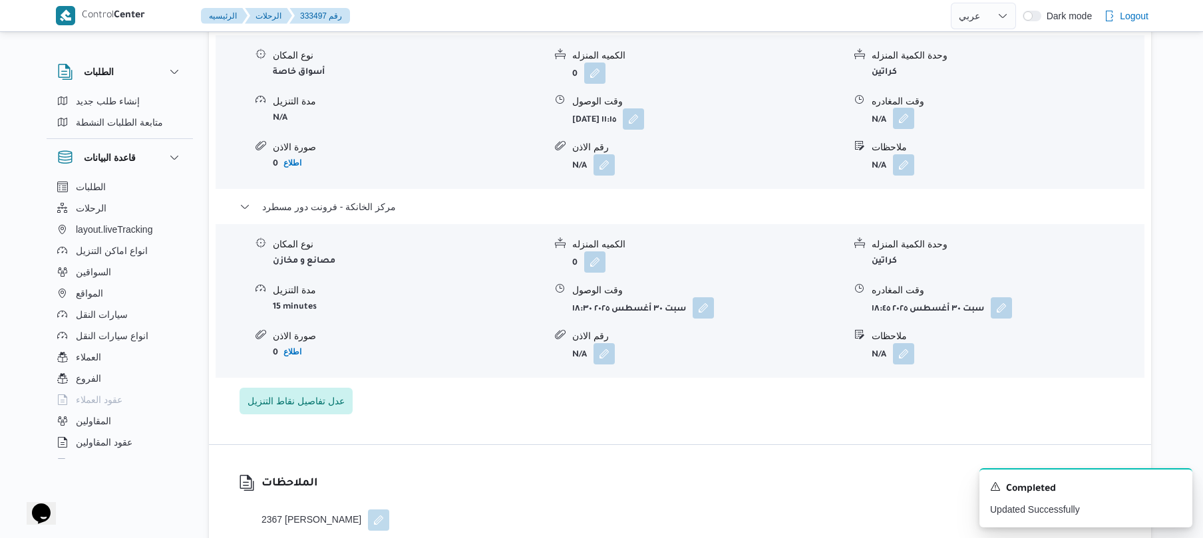
click at [904, 108] on button "button" at bounding box center [903, 118] width 21 height 21
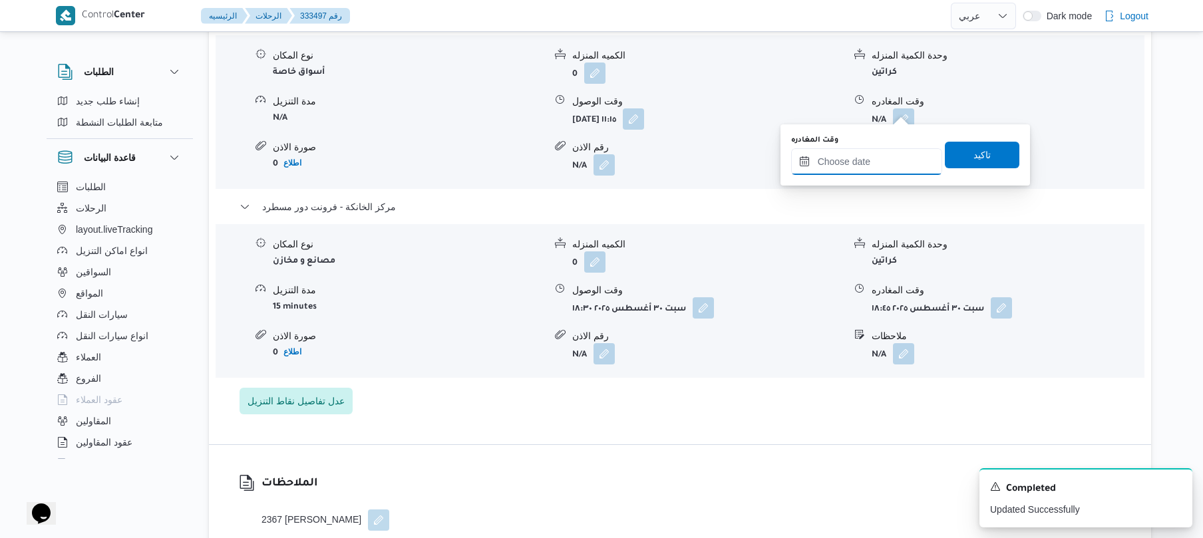
click at [853, 158] on input "وقت المغادره" at bounding box center [866, 161] width 151 height 27
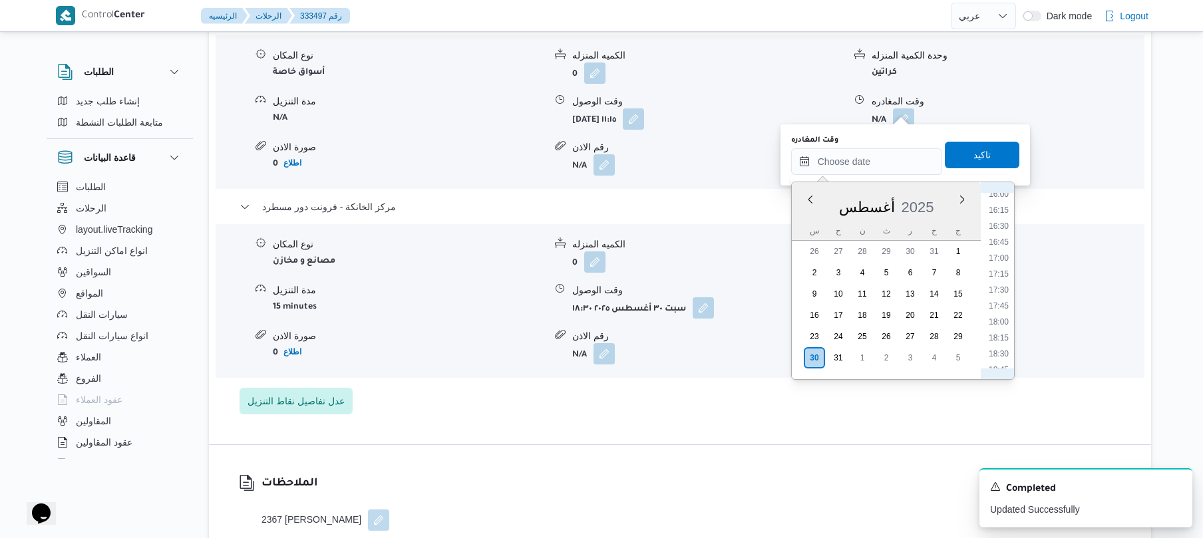
scroll to position [1023, 0]
click at [1001, 288] on li "17:30" at bounding box center [999, 294] width 31 height 13
type input "[DATE] ١٧:٣٠"
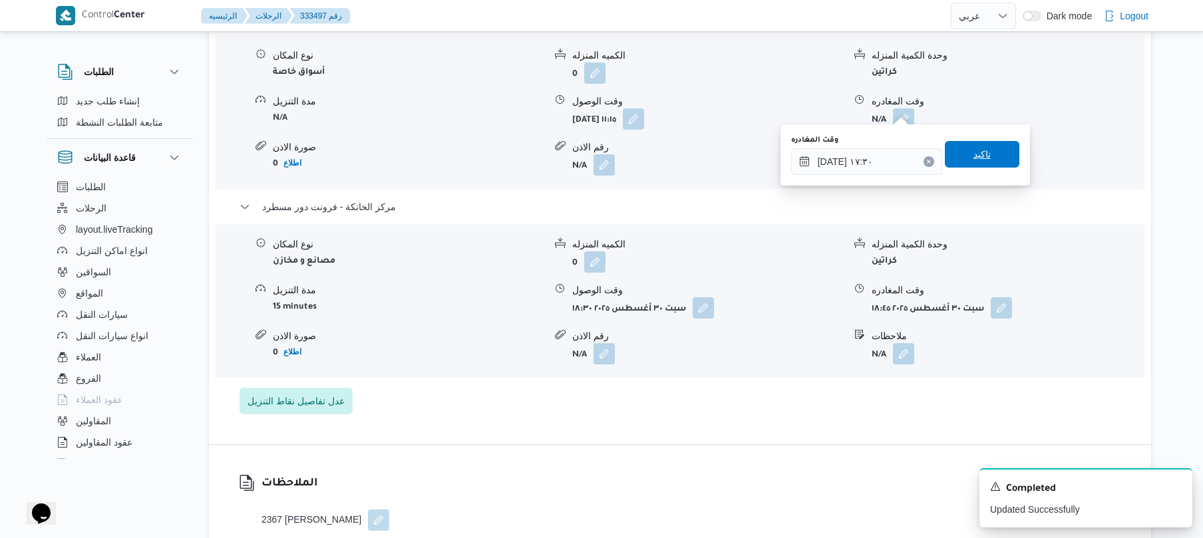
click at [982, 152] on span "تاكيد" at bounding box center [982, 154] width 17 height 16
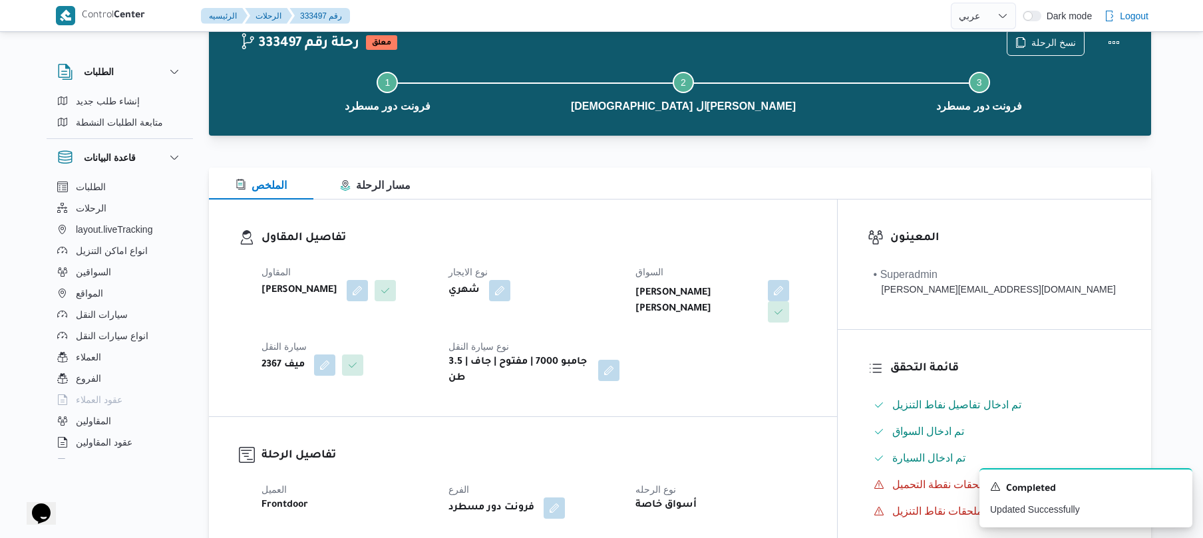
scroll to position [0, 0]
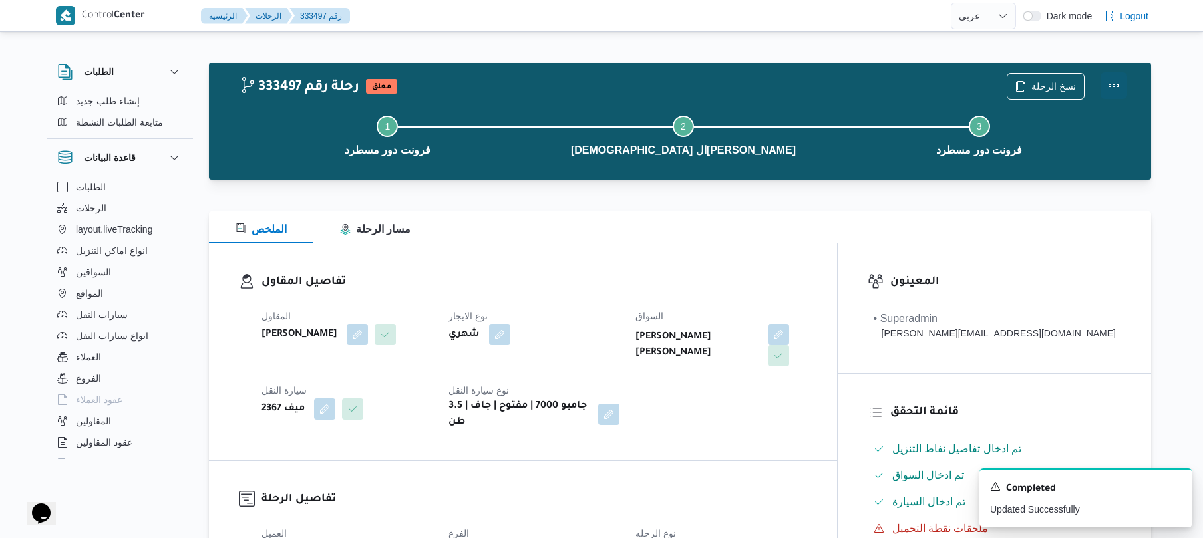
click at [1114, 83] on button "Actions" at bounding box center [1114, 86] width 27 height 27
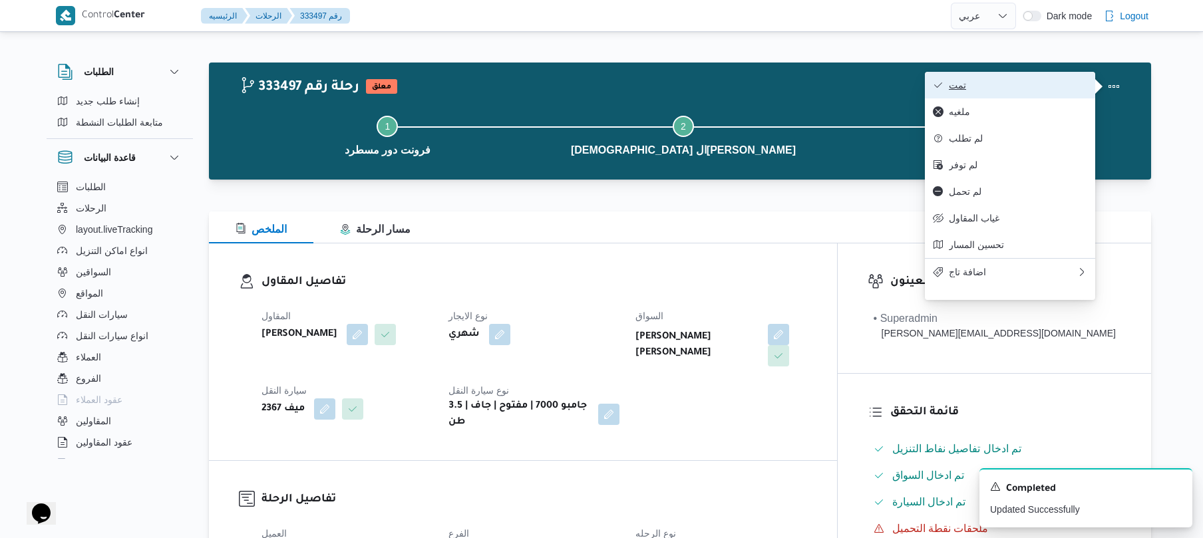
click at [996, 92] on button "تمت" at bounding box center [1010, 85] width 170 height 27
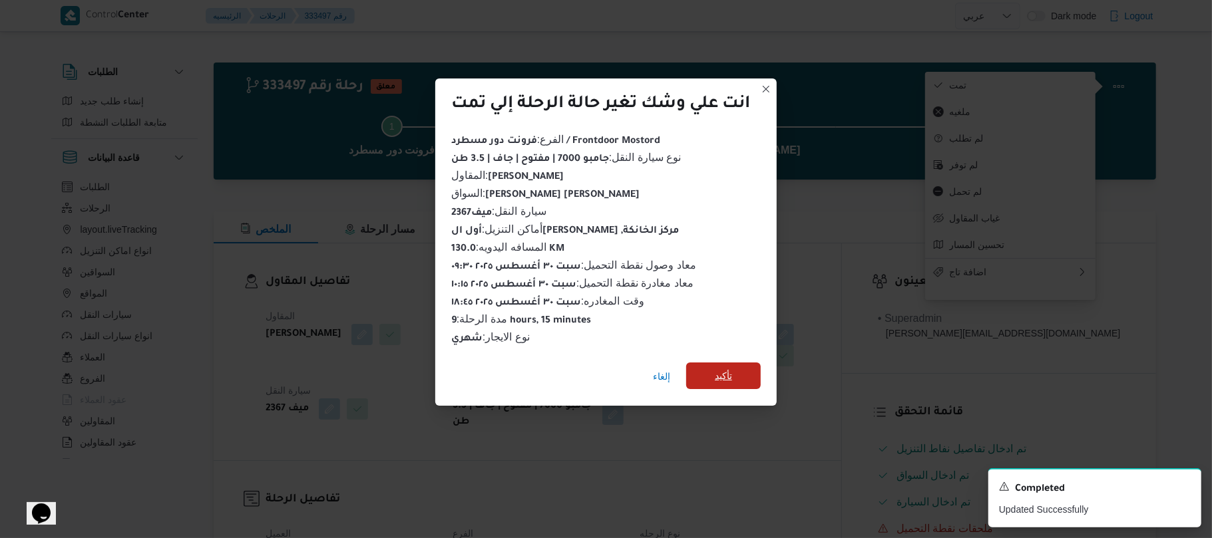
click at [736, 367] on span "تأكيد" at bounding box center [723, 376] width 75 height 27
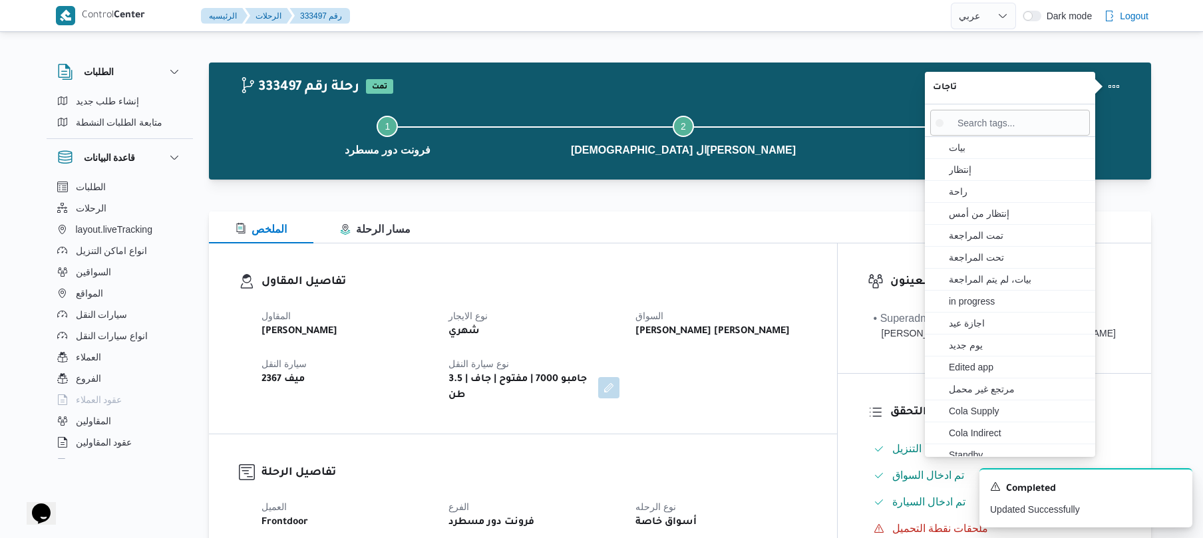
scroll to position [71, 0]
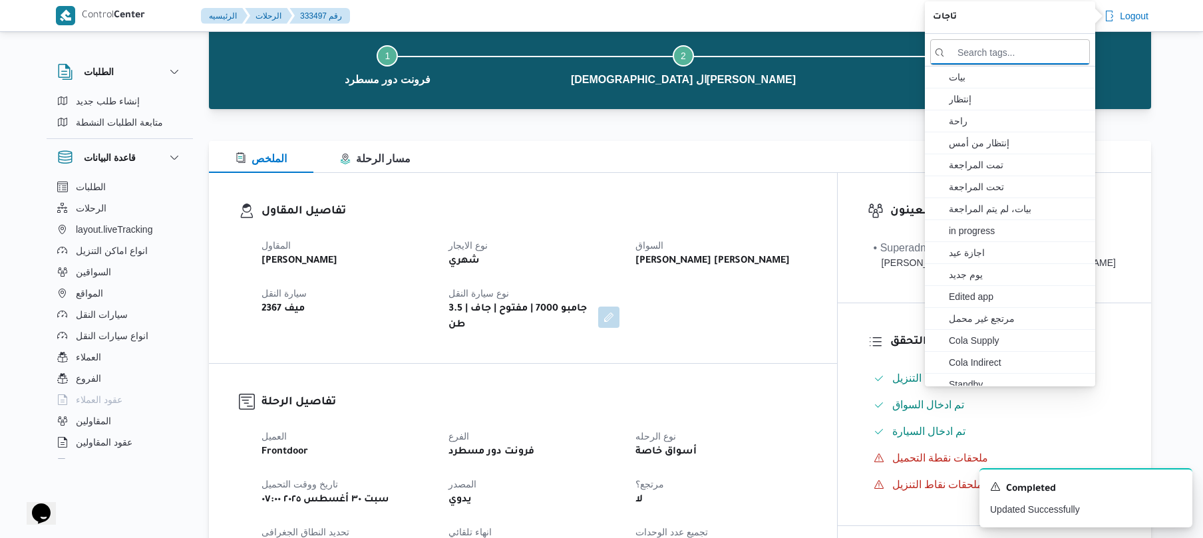
click at [756, 23] on div at bounding box center [652, 15] width 595 height 31
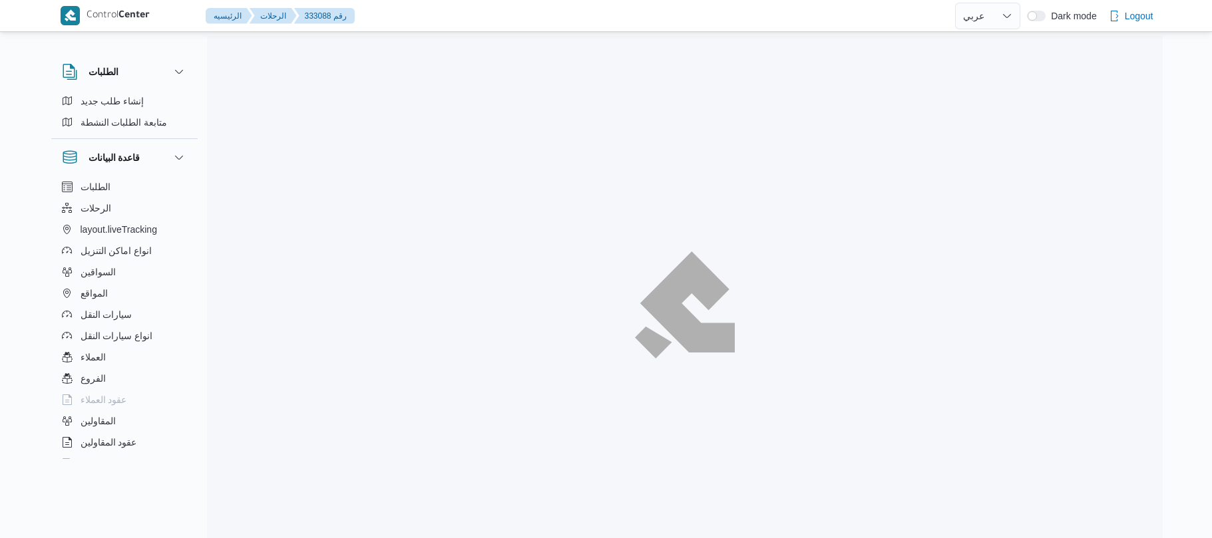
select select "ar"
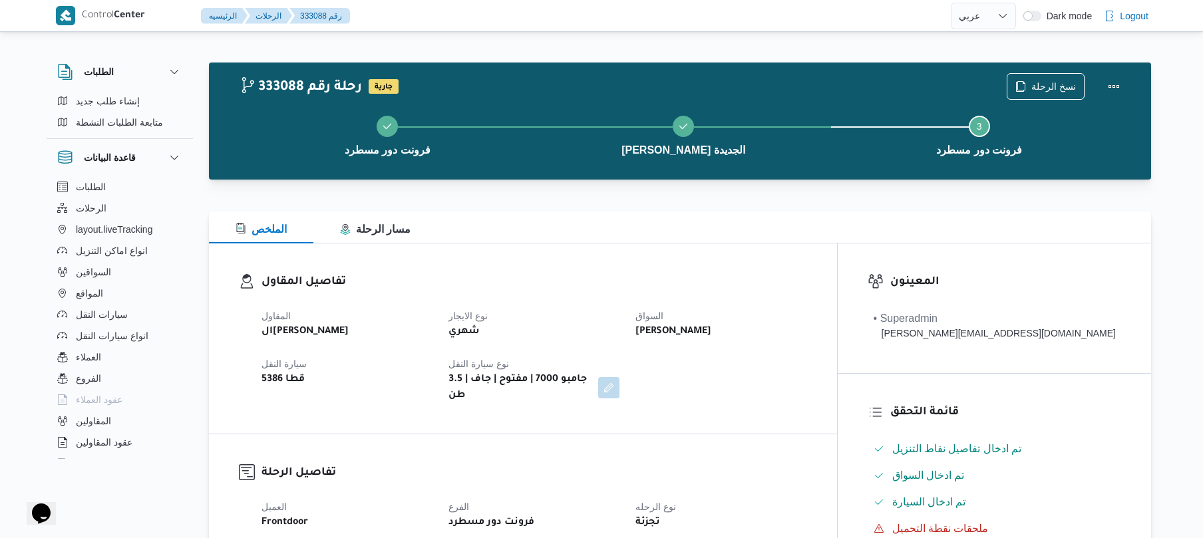
click at [704, 206] on div at bounding box center [680, 204] width 943 height 16
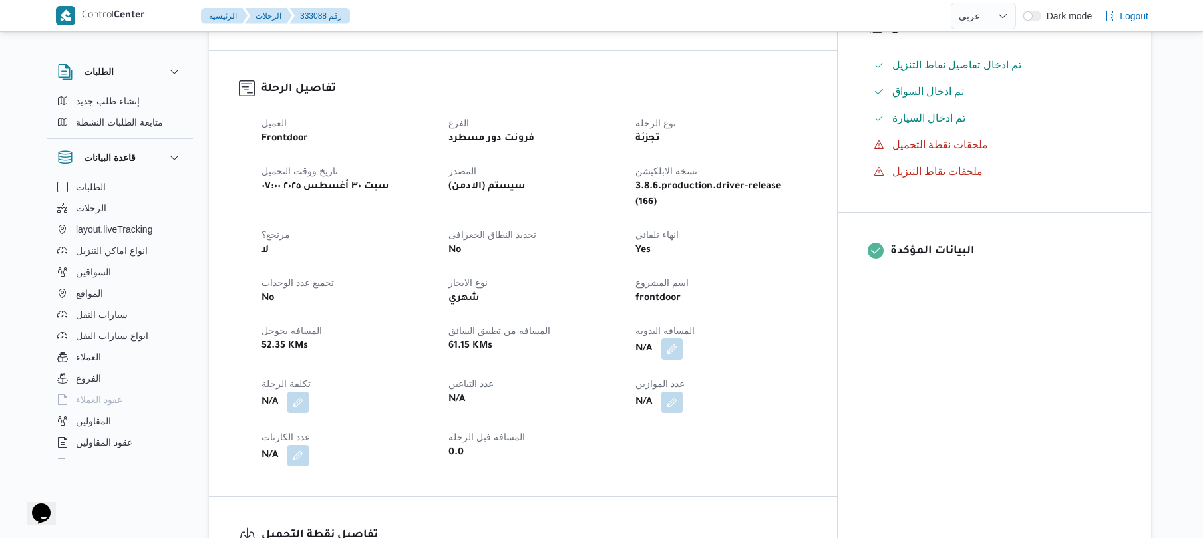
scroll to position [461, 0]
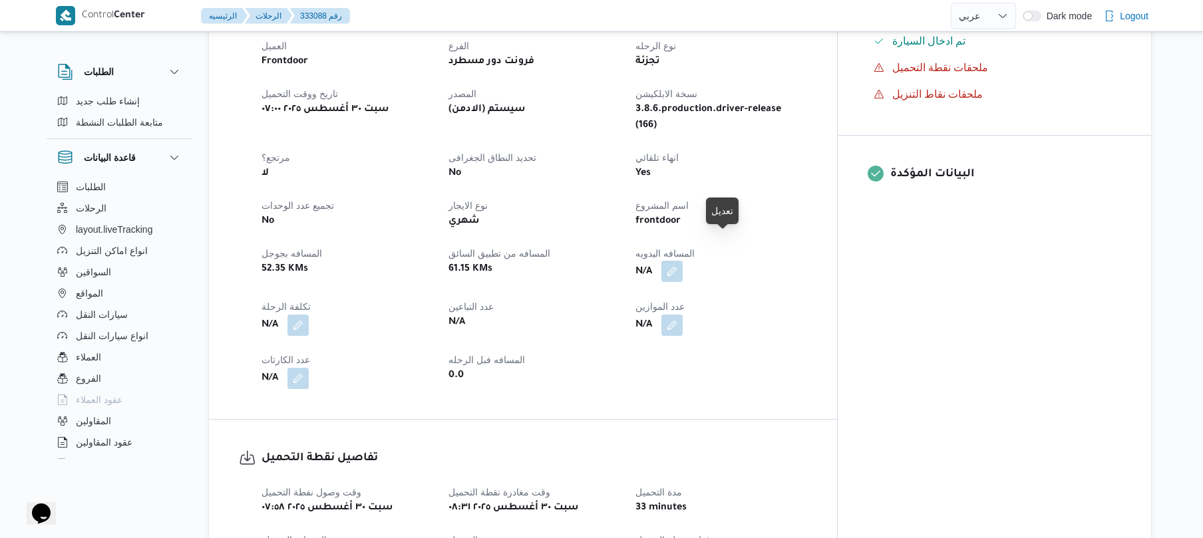
click at [683, 261] on button "button" at bounding box center [672, 271] width 21 height 21
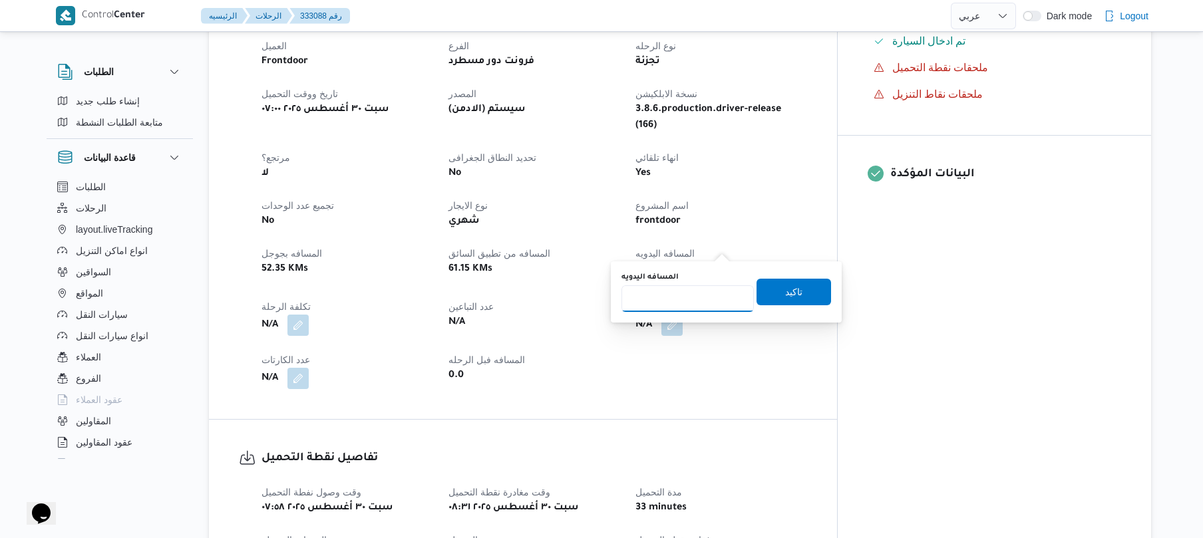
click at [690, 306] on input "المسافه اليدويه" at bounding box center [688, 299] width 132 height 27
type input "120"
click at [789, 299] on span "تاكيد" at bounding box center [793, 292] width 17 height 16
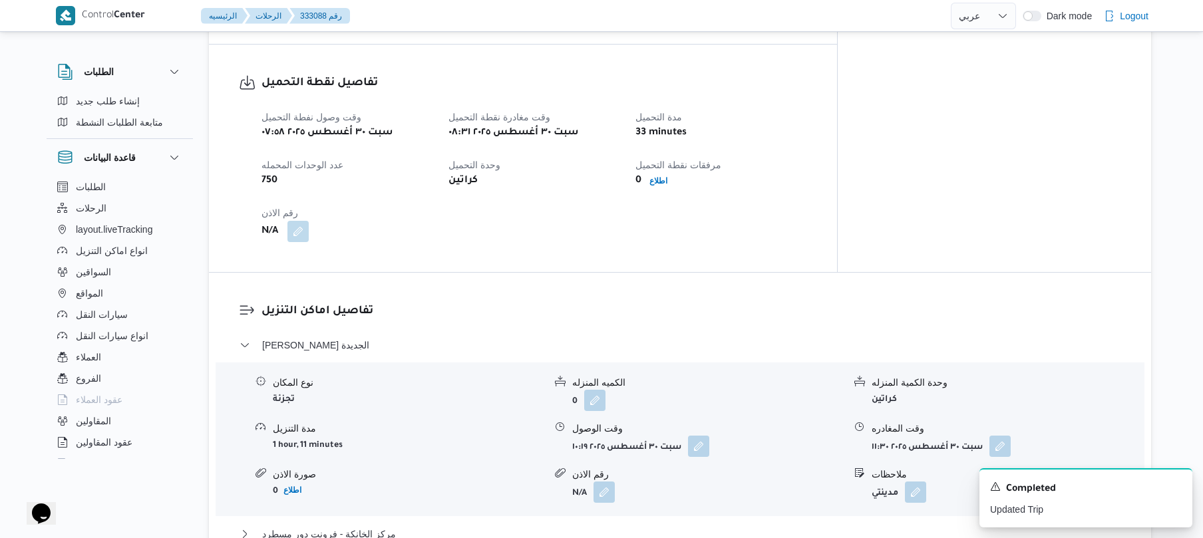
scroll to position [923, 0]
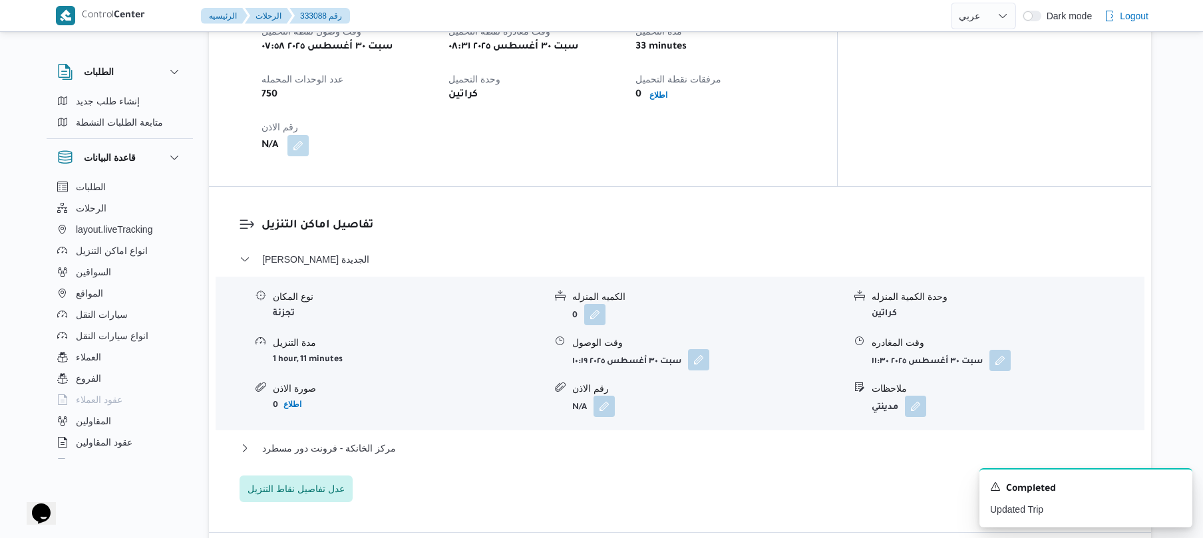
click at [703, 349] on button "button" at bounding box center [698, 359] width 21 height 21
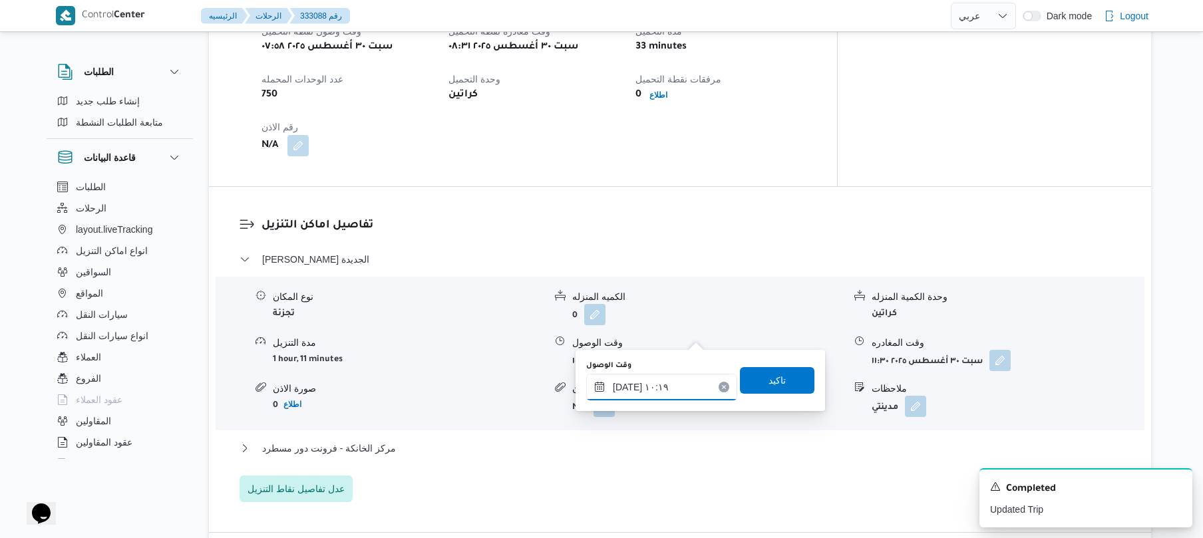
click at [656, 381] on input "[DATE] ١٠:١٩" at bounding box center [661, 387] width 151 height 27
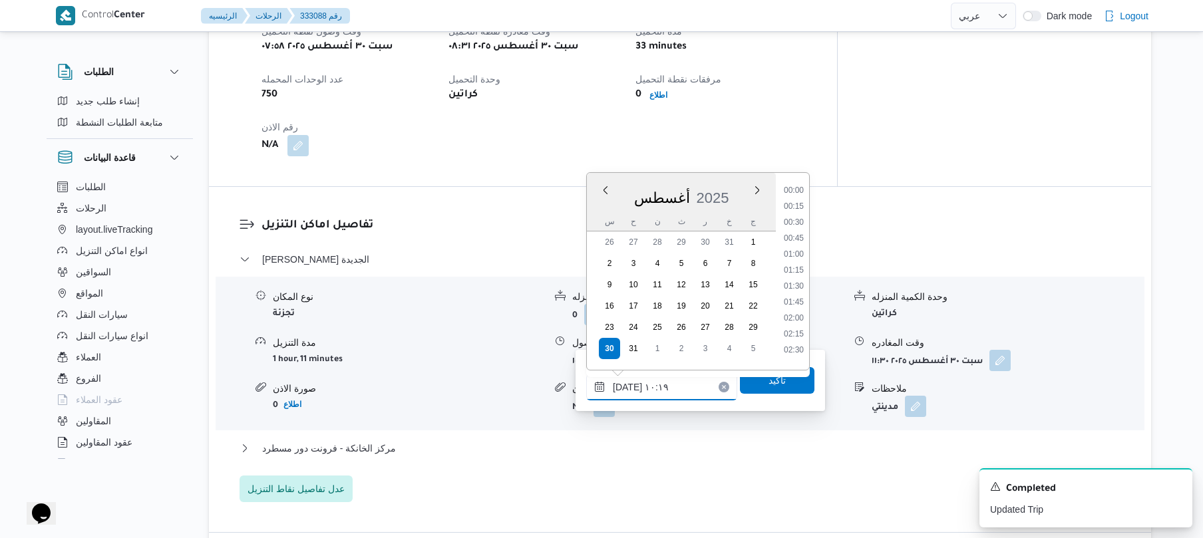
scroll to position [565, 0]
click at [797, 214] on li "09:15" at bounding box center [794, 216] width 31 height 13
type input "٣٠/٠٨/٢٠٢٥ ٠٩:١٥"
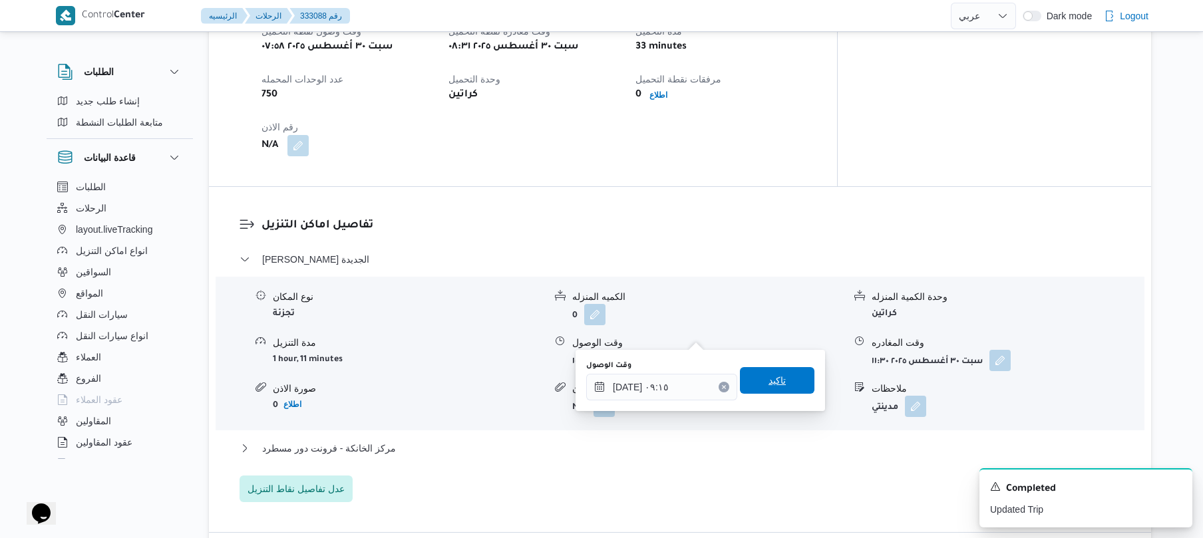
click at [761, 393] on span "تاكيد" at bounding box center [777, 380] width 75 height 27
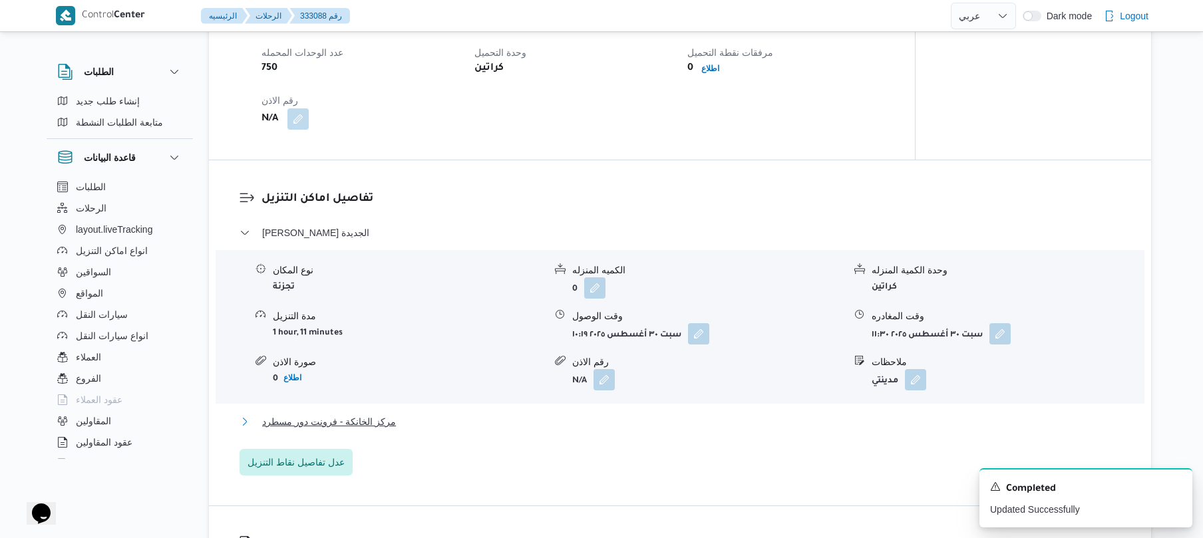
click at [678, 419] on button "مركز الخانكة - فرونت دور مسطرد" at bounding box center [681, 422] width 882 height 16
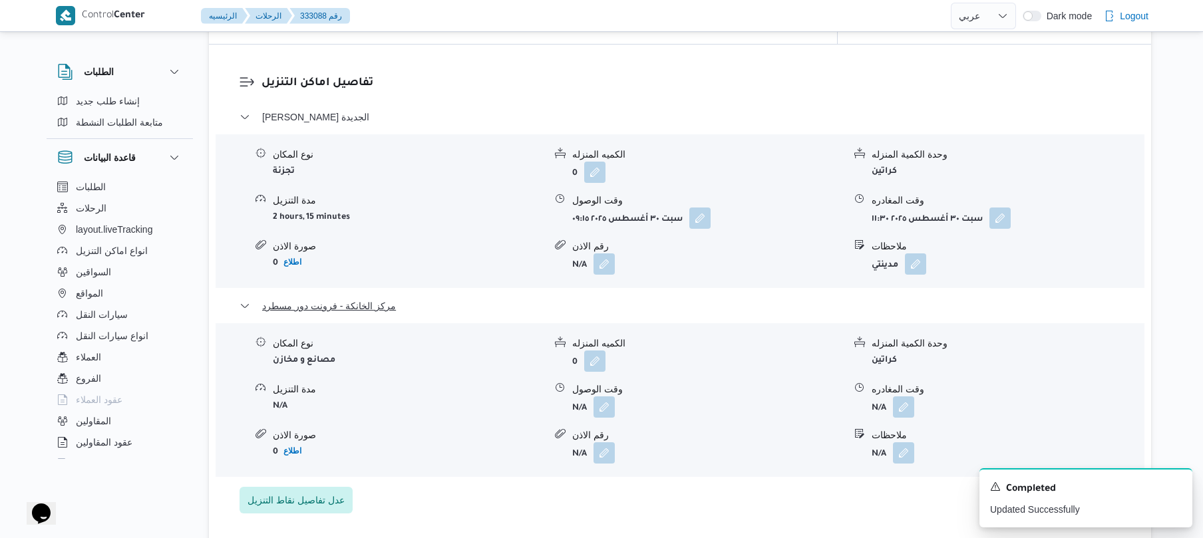
scroll to position [1171, 0]
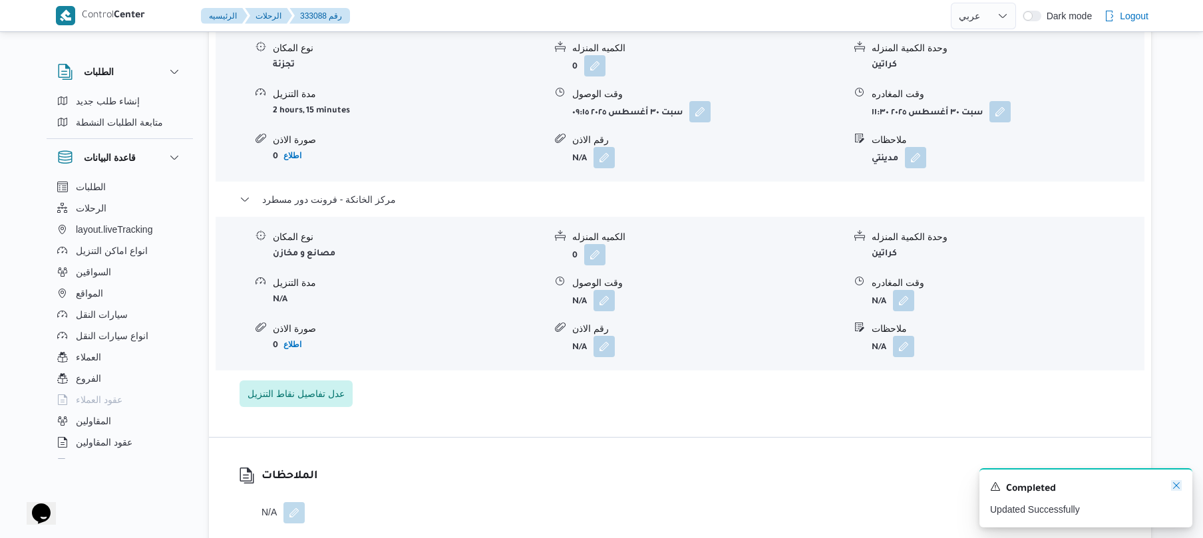
click at [1175, 490] on icon "Dismiss toast" at bounding box center [1176, 486] width 11 height 11
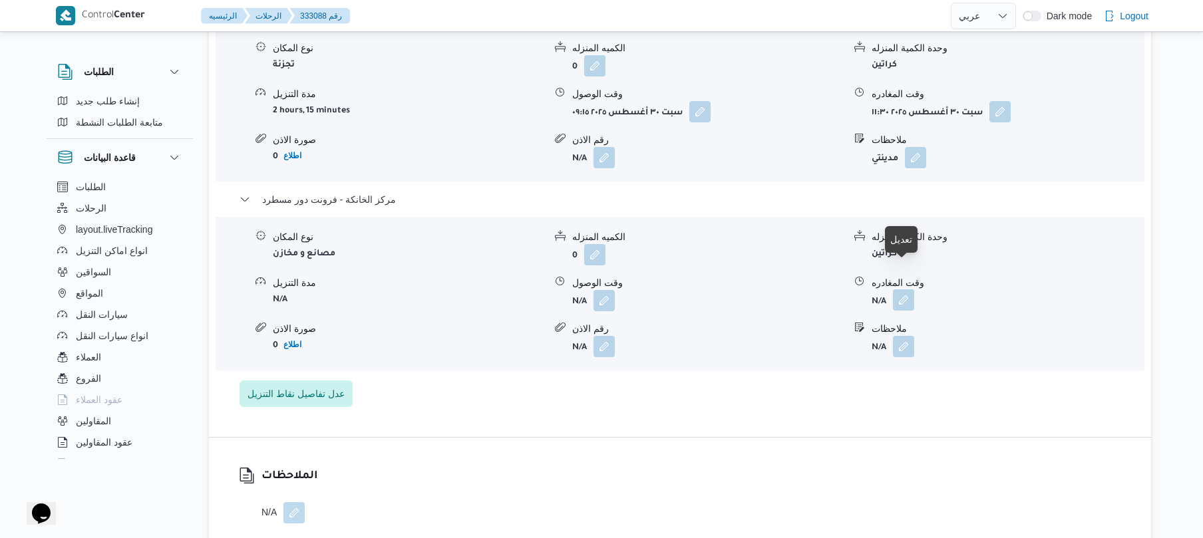
click at [899, 290] on button "button" at bounding box center [903, 300] width 21 height 21
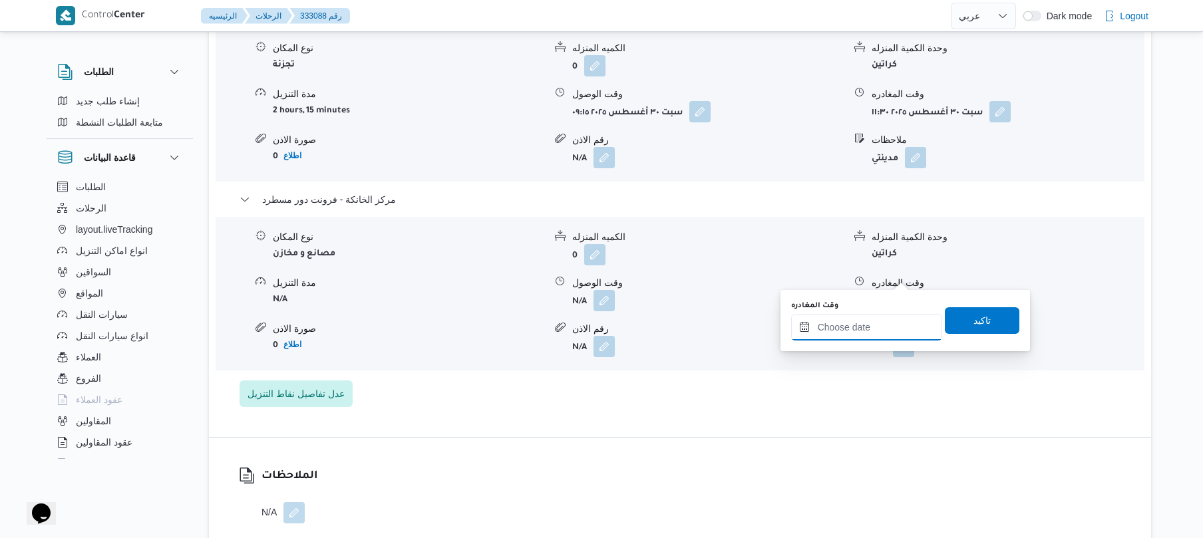
click at [855, 333] on input "وقت المغادره" at bounding box center [866, 327] width 151 height 27
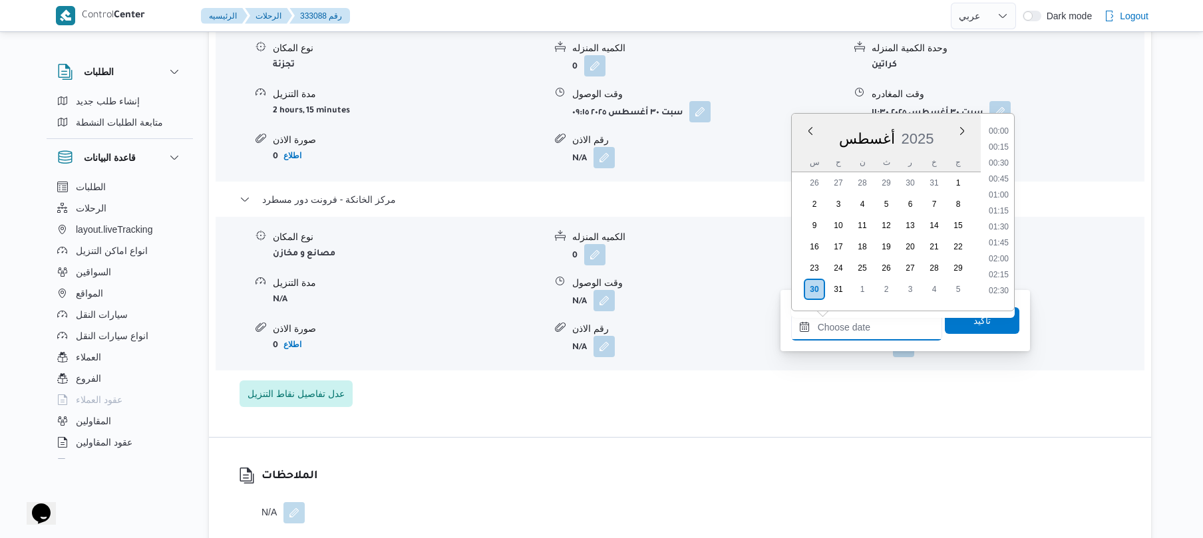
scroll to position [1172, 0]
click at [1007, 160] on li "18:45" at bounding box center [999, 156] width 31 height 13
type input "٣٠/٠٨/٢٠٢٥ ١٨:٤٥"
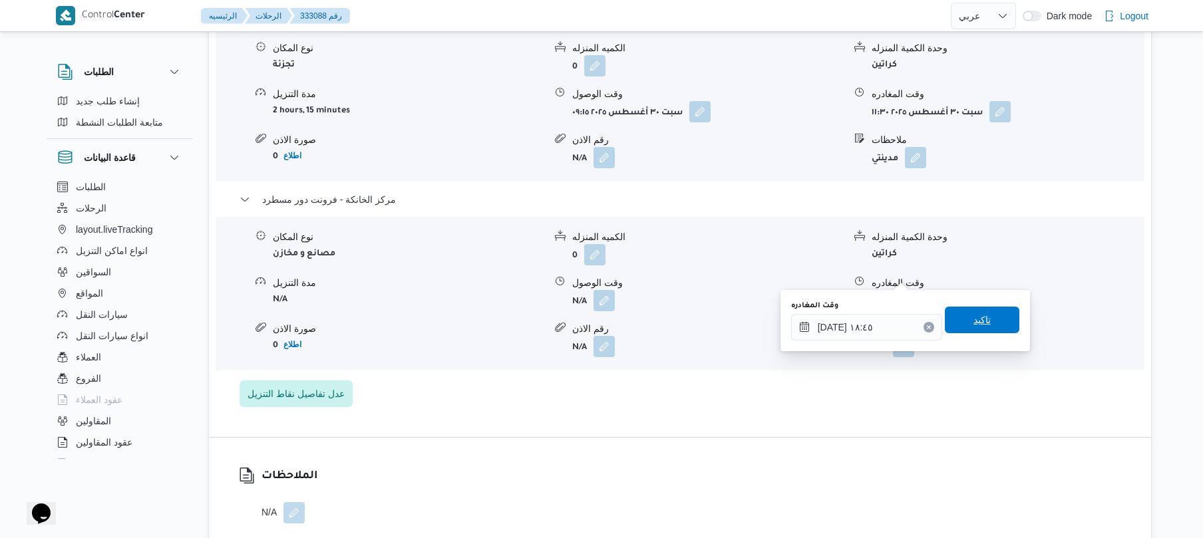
click at [964, 319] on span "تاكيد" at bounding box center [982, 320] width 75 height 27
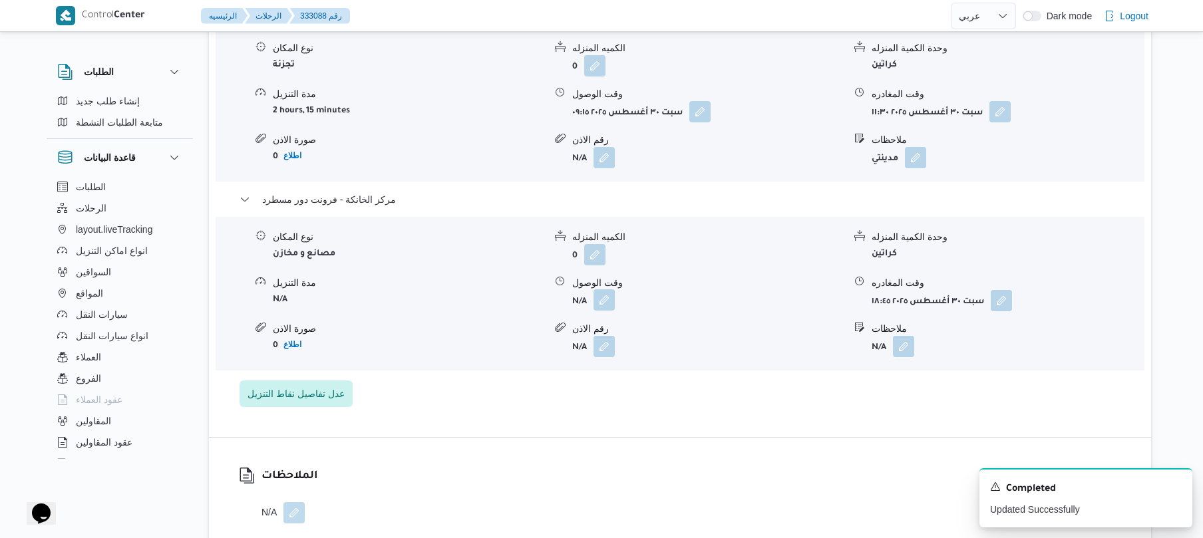
click at [608, 290] on button "button" at bounding box center [604, 300] width 21 height 21
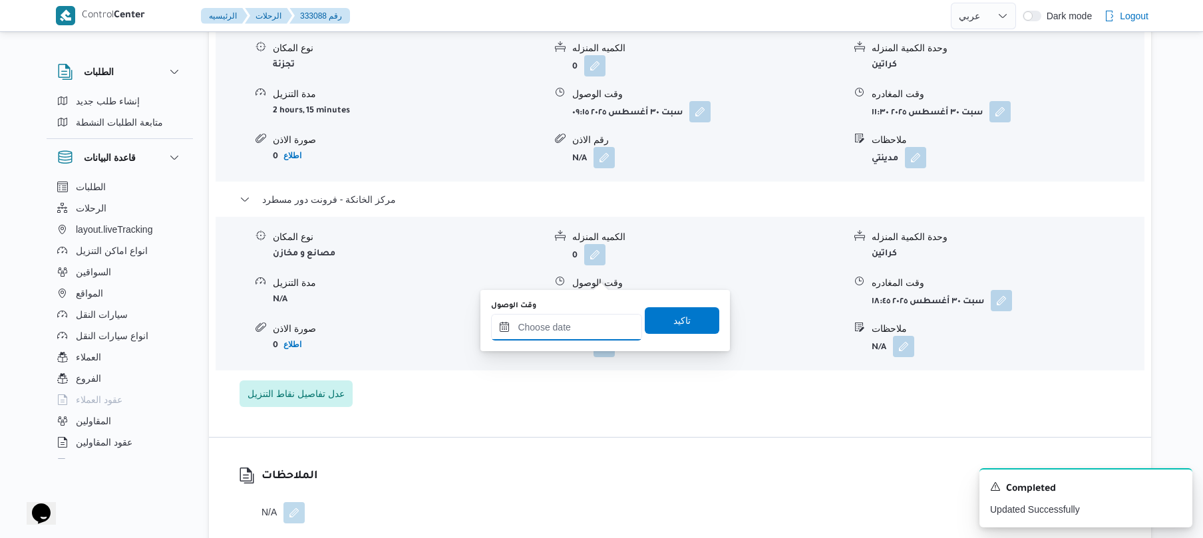
click at [578, 316] on input "وقت الوصول" at bounding box center [566, 327] width 151 height 27
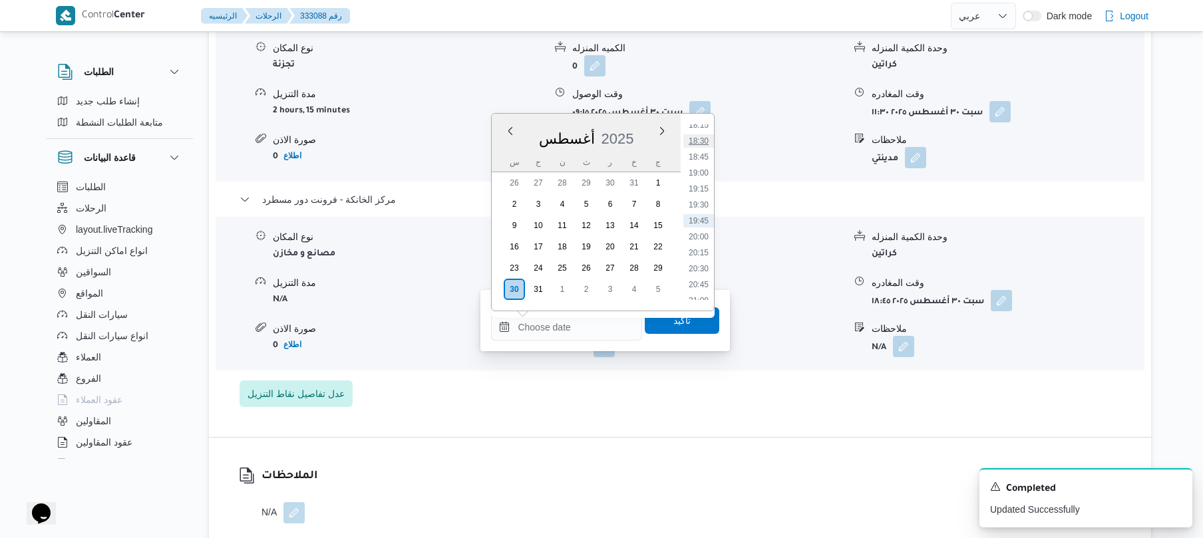
click at [706, 136] on li "18:30" at bounding box center [699, 140] width 31 height 13
type input "٣٠/٠٨/٢٠٢٥ ١٨:٣٠"
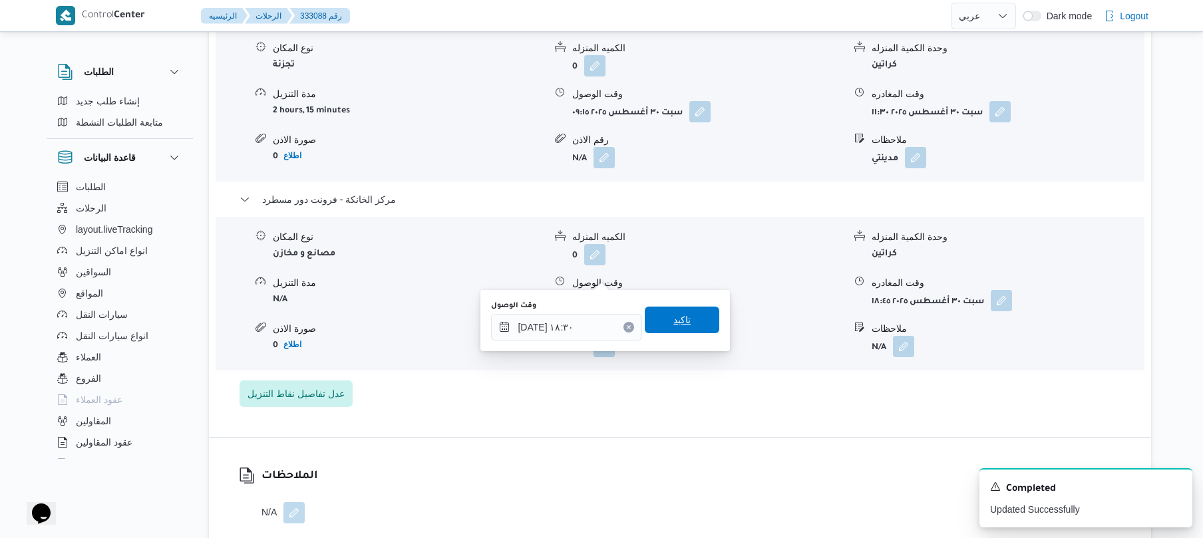
click at [674, 318] on span "تاكيد" at bounding box center [682, 320] width 17 height 16
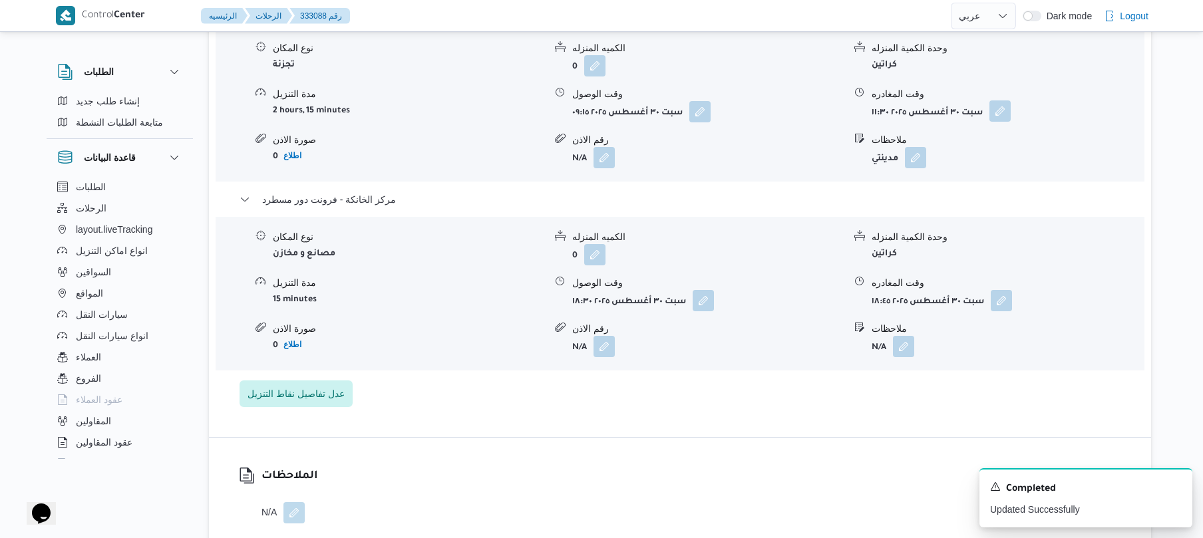
click at [1002, 101] on button "button" at bounding box center [1000, 111] width 21 height 21
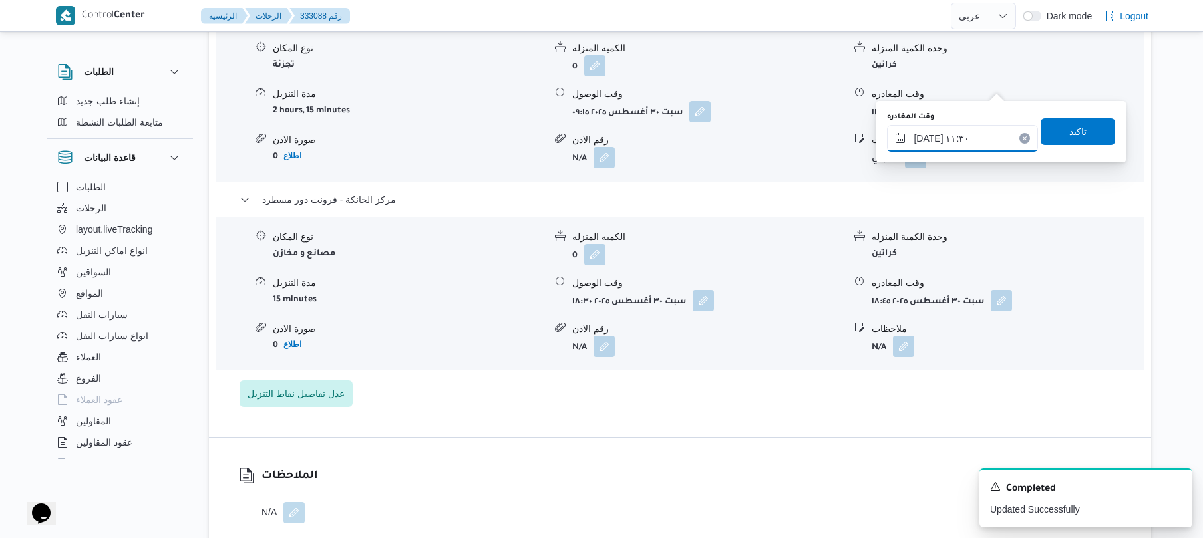
click at [933, 146] on input "٣٠/٠٨/٢٠٢٥ ١١:٣٠" at bounding box center [962, 138] width 151 height 27
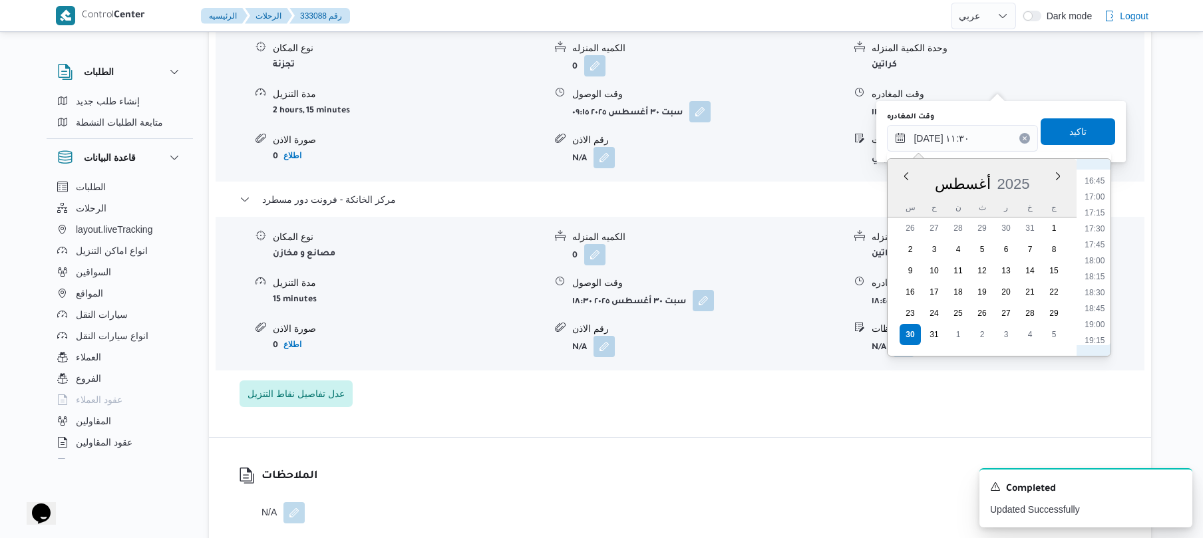
scroll to position [1092, 0]
click at [1101, 216] on li "17:45" at bounding box center [1095, 218] width 31 height 13
type input "٣٠/٠٨/٢٠٢٥ ١٧:٤٥"
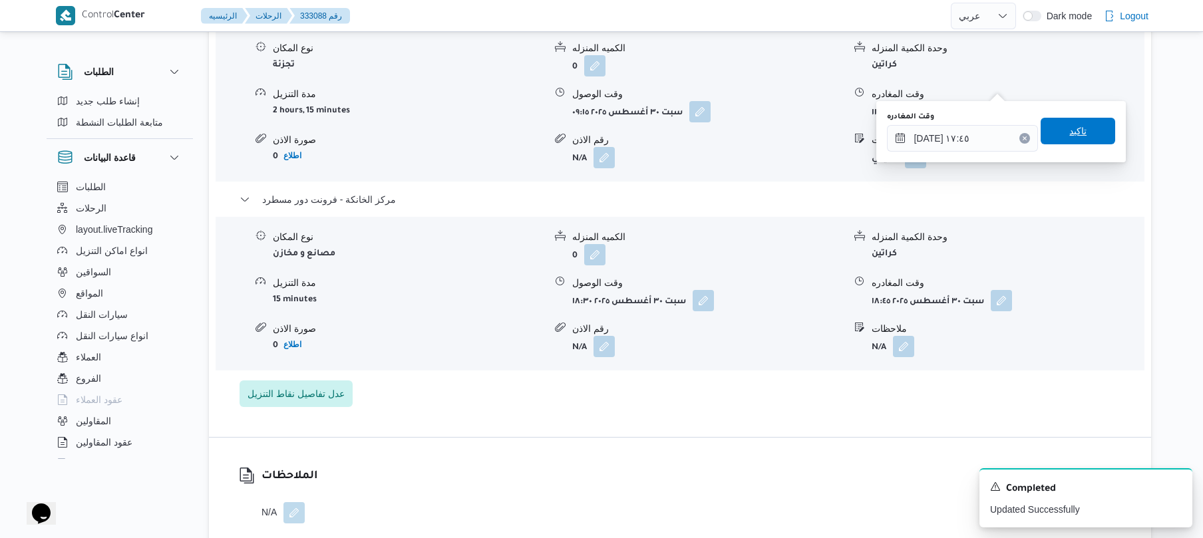
click at [1084, 137] on span "تاكيد" at bounding box center [1078, 131] width 75 height 27
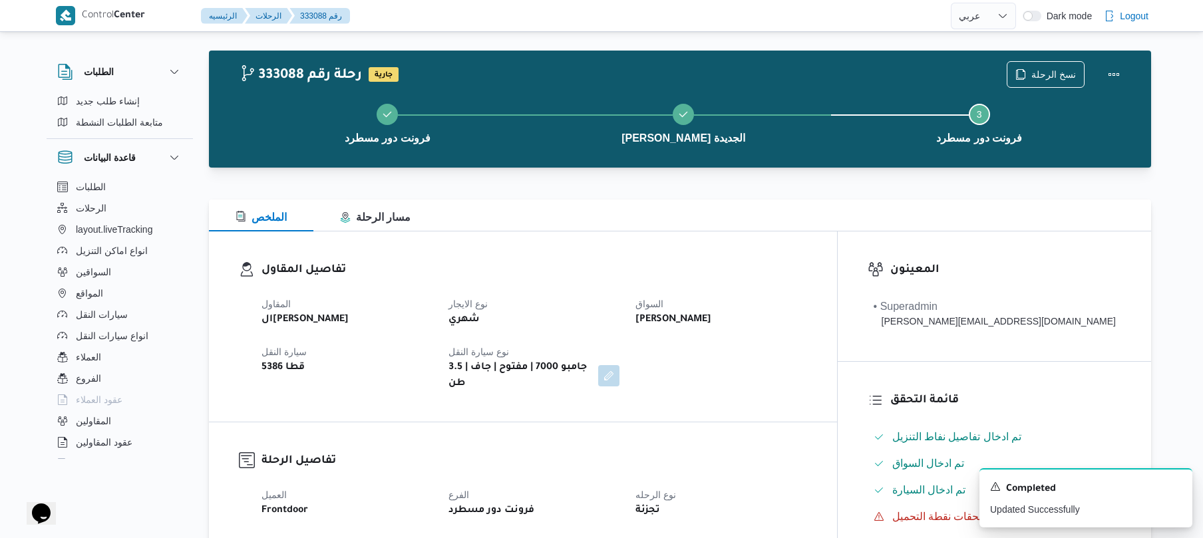
scroll to position [0, 0]
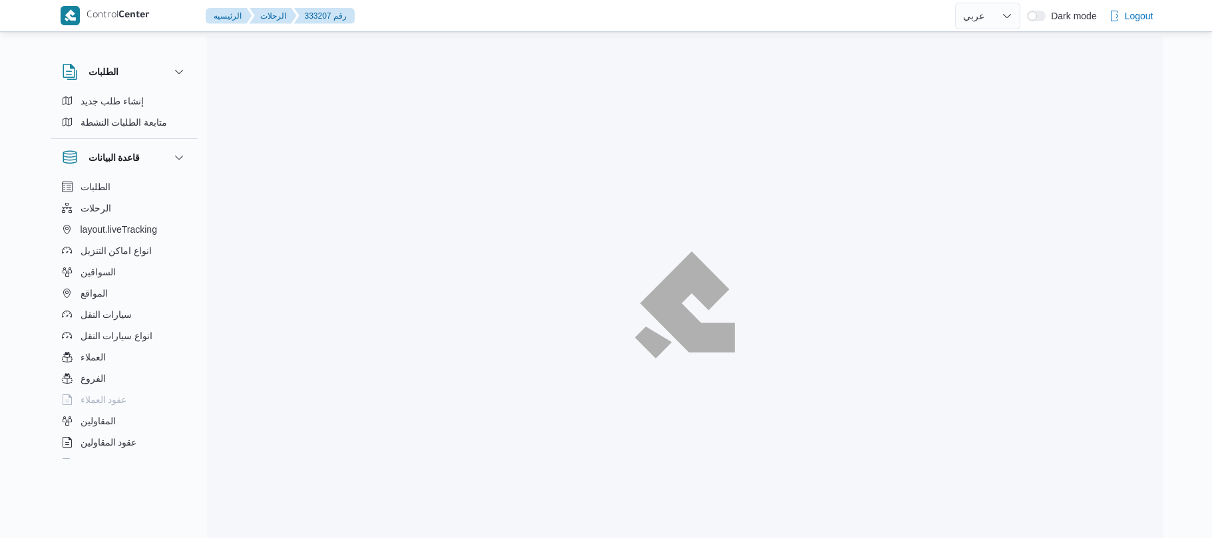
select select "ar"
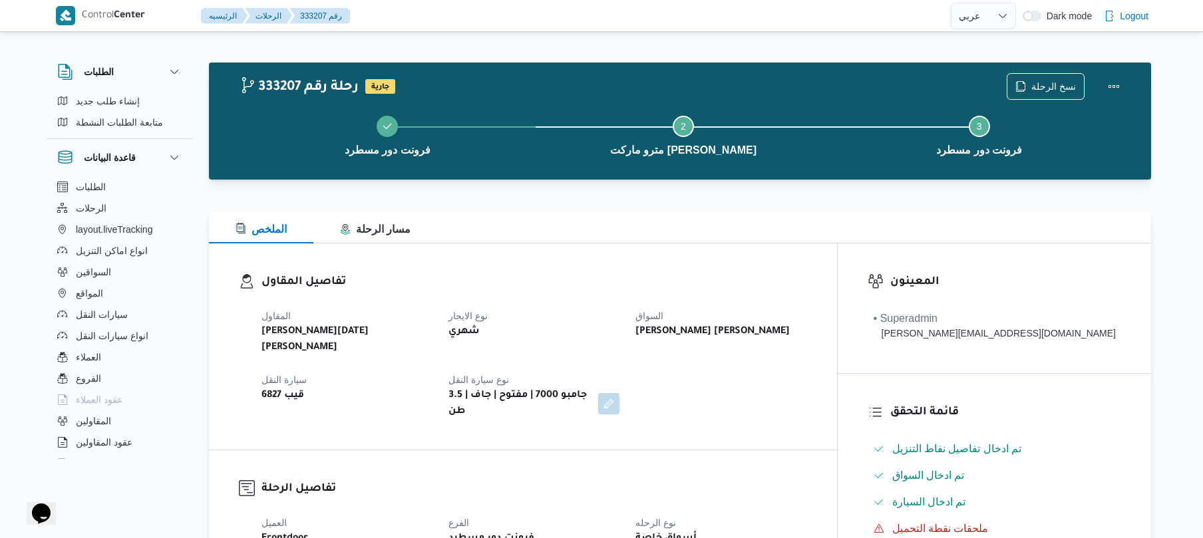
click at [668, 232] on div "الملخص مسار الرحلة" at bounding box center [680, 228] width 943 height 32
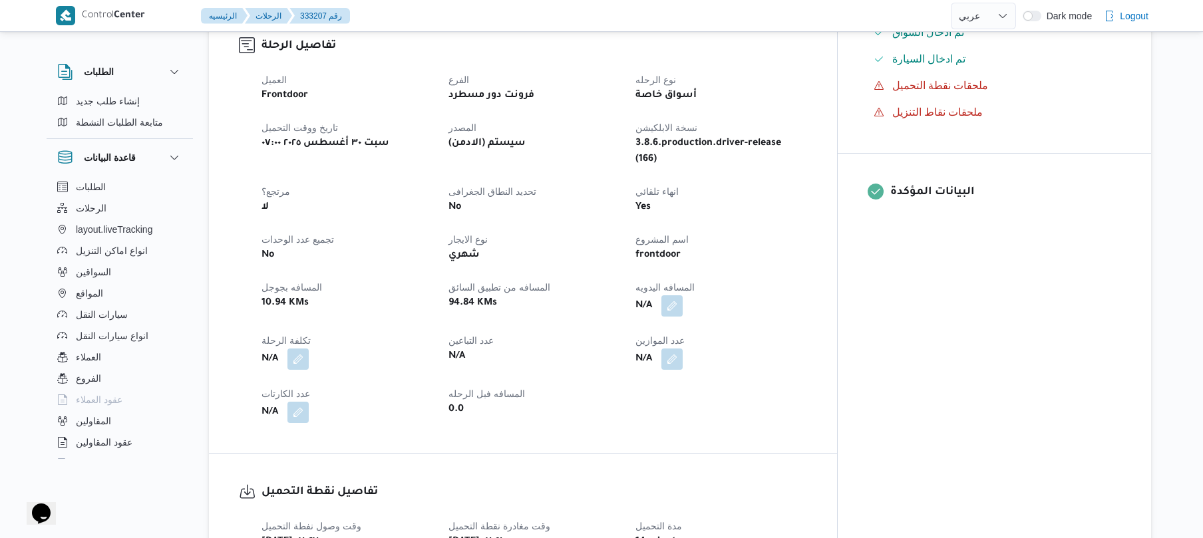
scroll to position [461, 0]
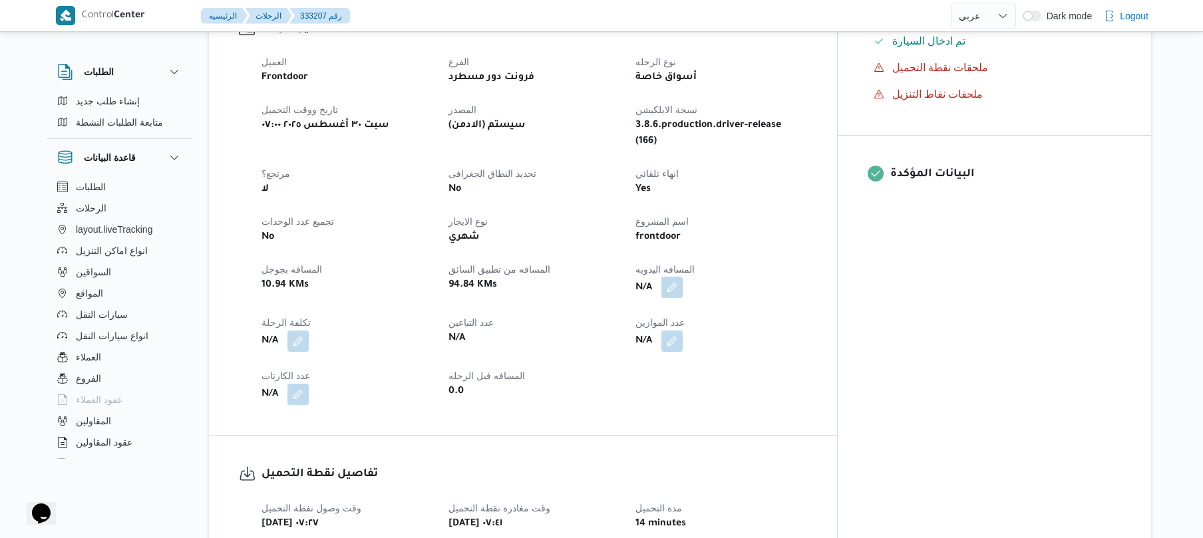
click at [683, 277] on button "button" at bounding box center [672, 287] width 21 height 21
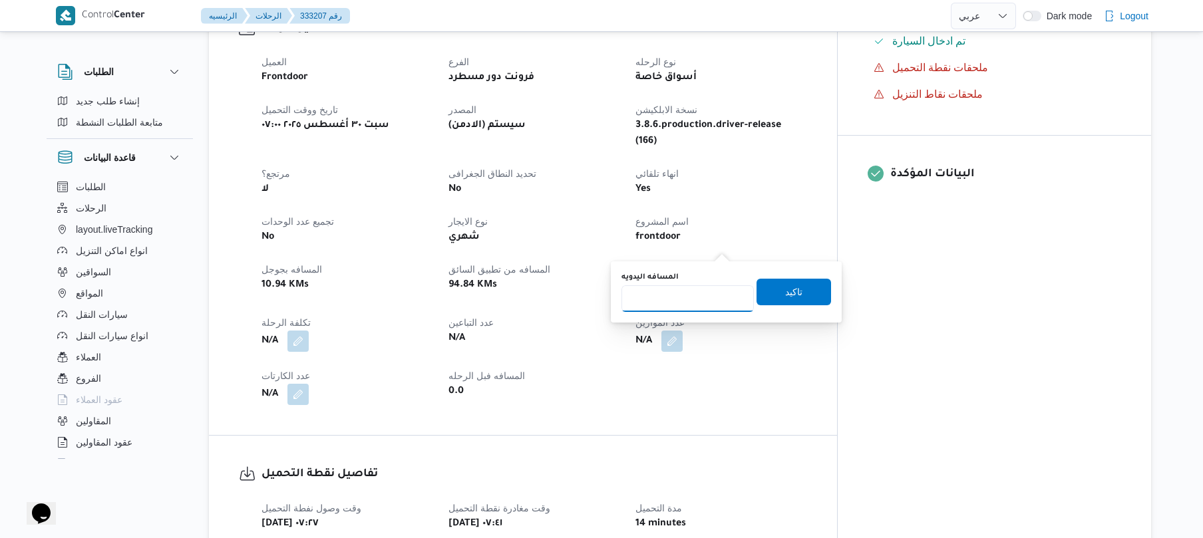
click at [696, 296] on input "المسافه اليدويه" at bounding box center [688, 299] width 132 height 27
type input "90"
click at [793, 294] on span "تاكيد" at bounding box center [793, 292] width 17 height 16
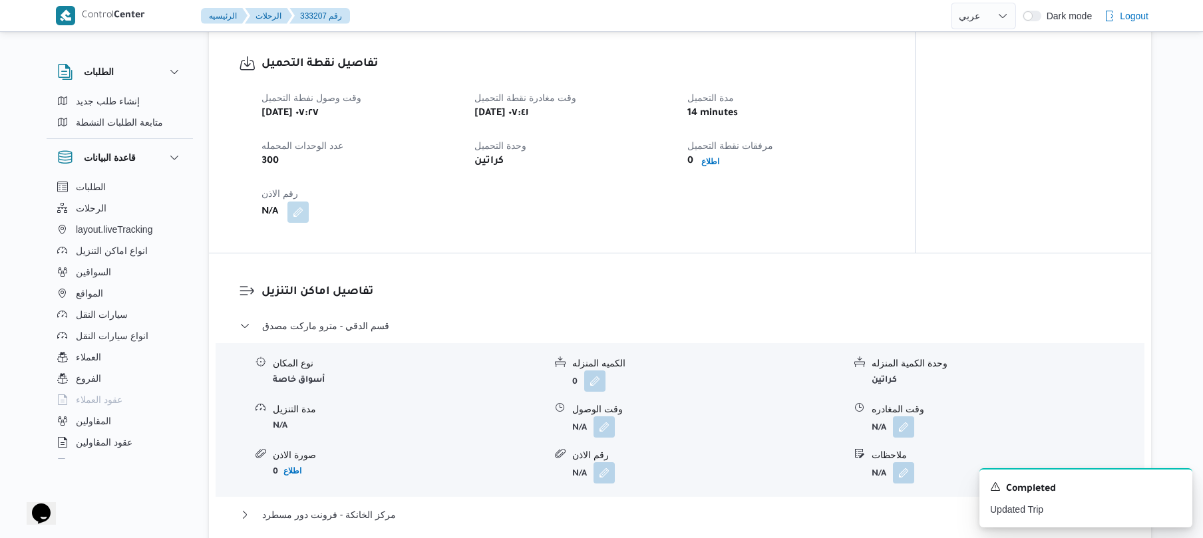
scroll to position [958, 0]
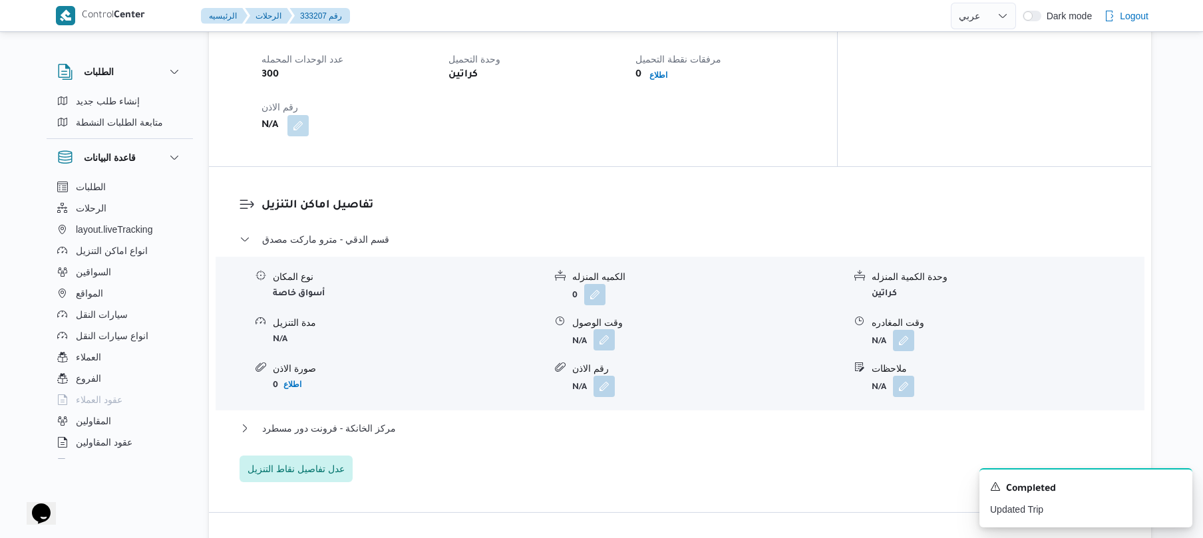
click at [598, 329] on button "button" at bounding box center [604, 339] width 21 height 21
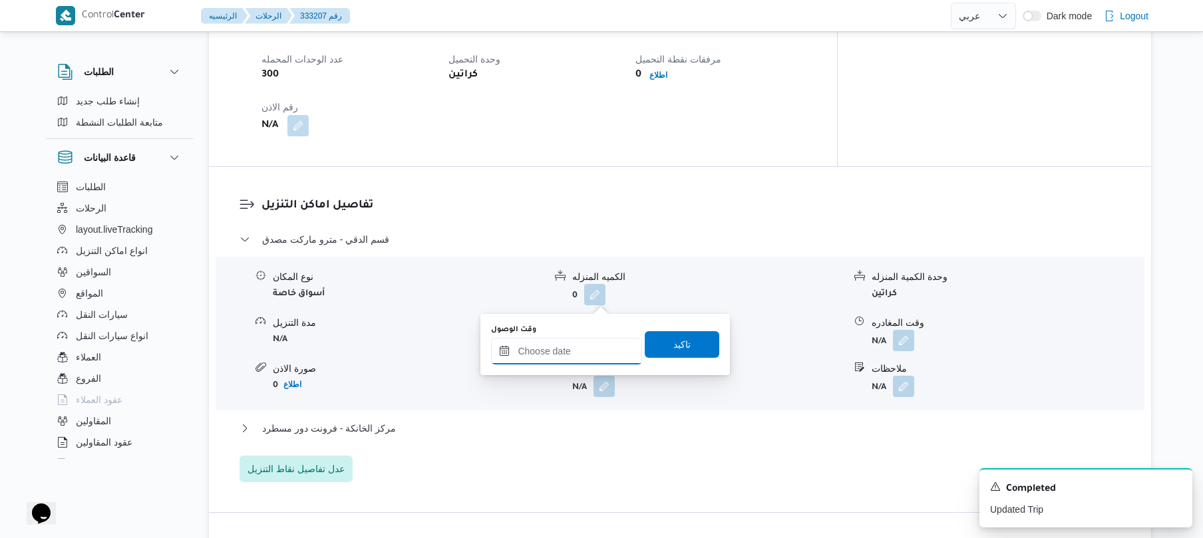
click at [567, 341] on div at bounding box center [566, 351] width 151 height 27
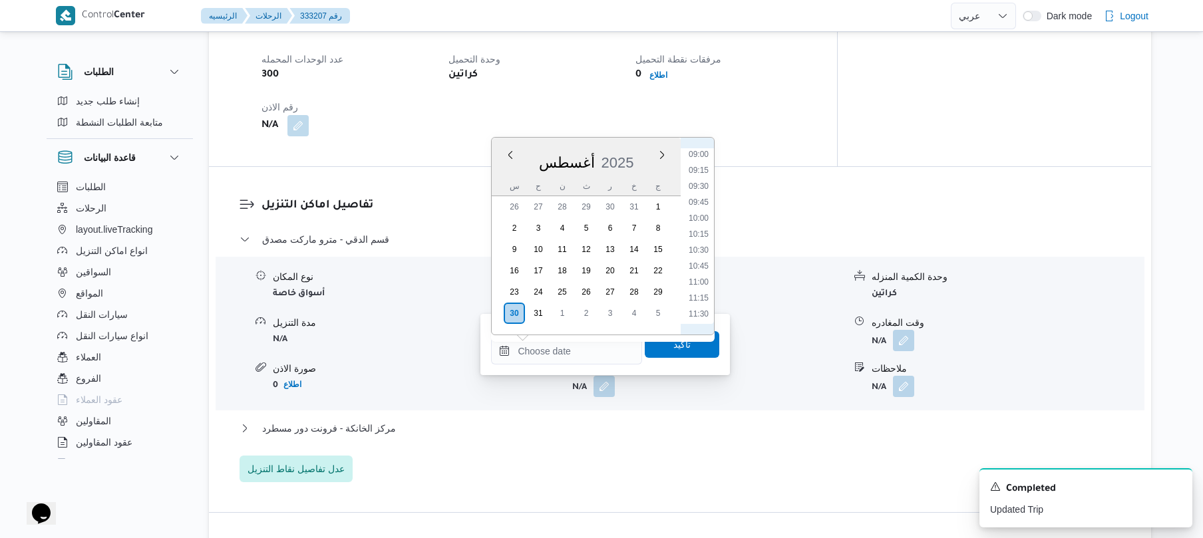
scroll to position [427, 0]
click at [702, 265] on li "08:30" at bounding box center [699, 271] width 31 height 13
type input "٣٠/٠٨/٢٠٢٥ ٠٨:٣٠"
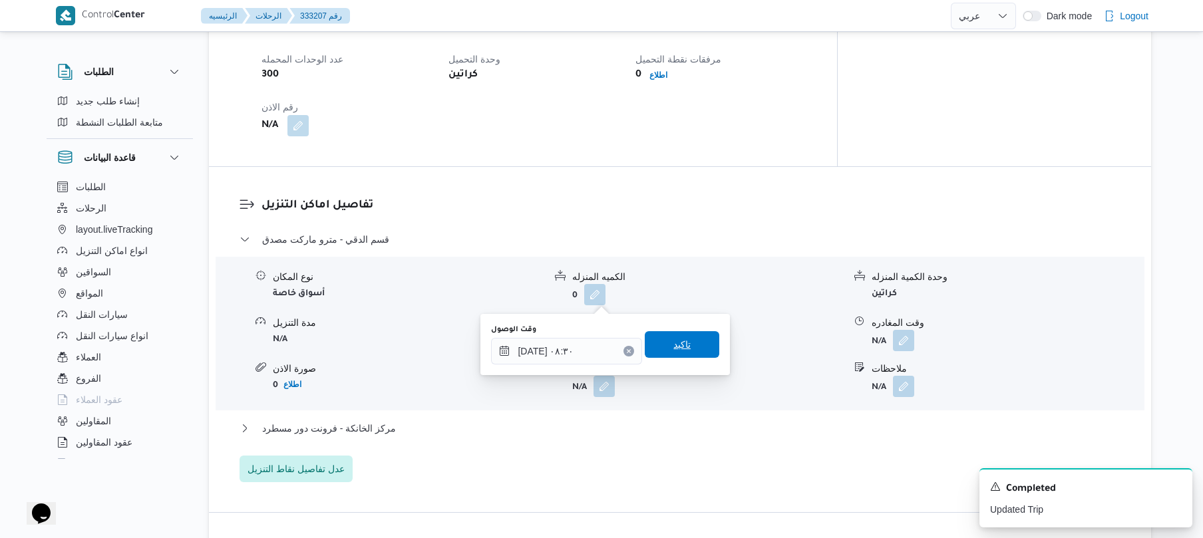
click at [685, 338] on span "تاكيد" at bounding box center [682, 344] width 75 height 27
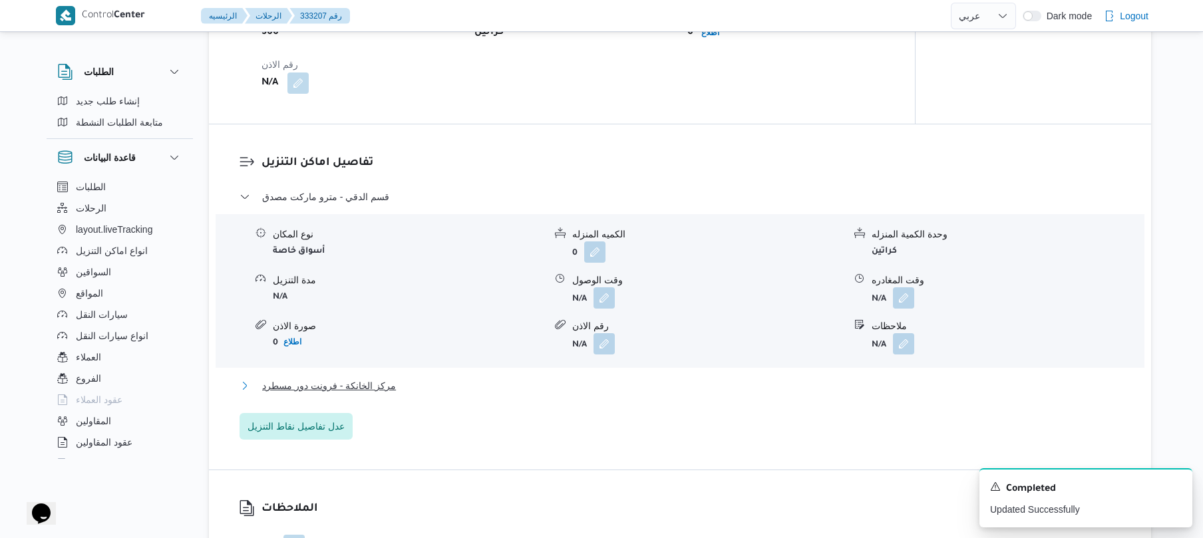
click at [634, 381] on button "مركز الخانكة - فرونت دور مسطرد" at bounding box center [681, 386] width 882 height 16
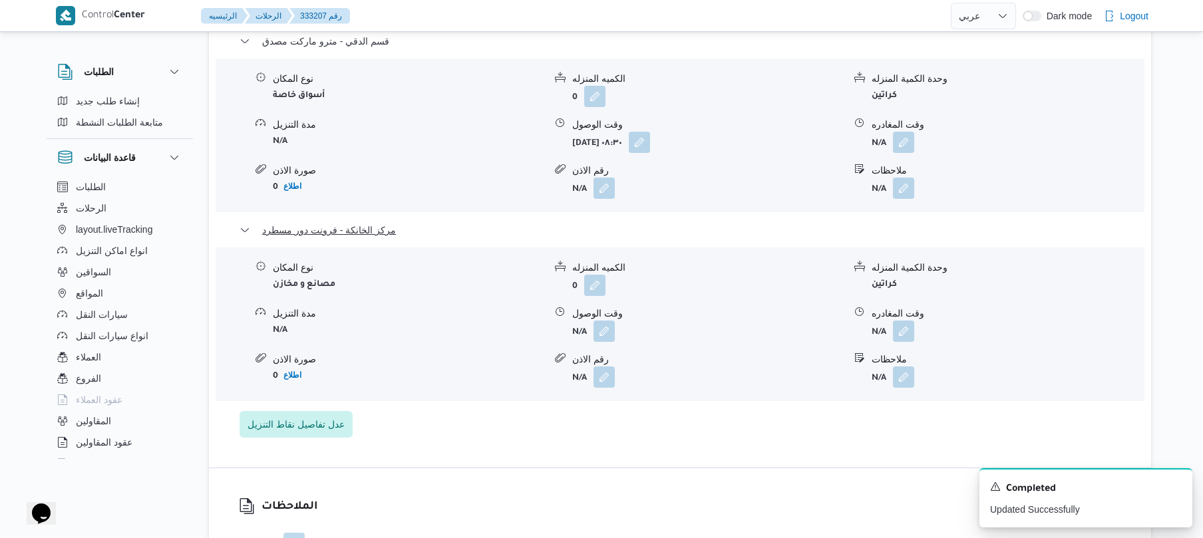
scroll to position [1207, 0]
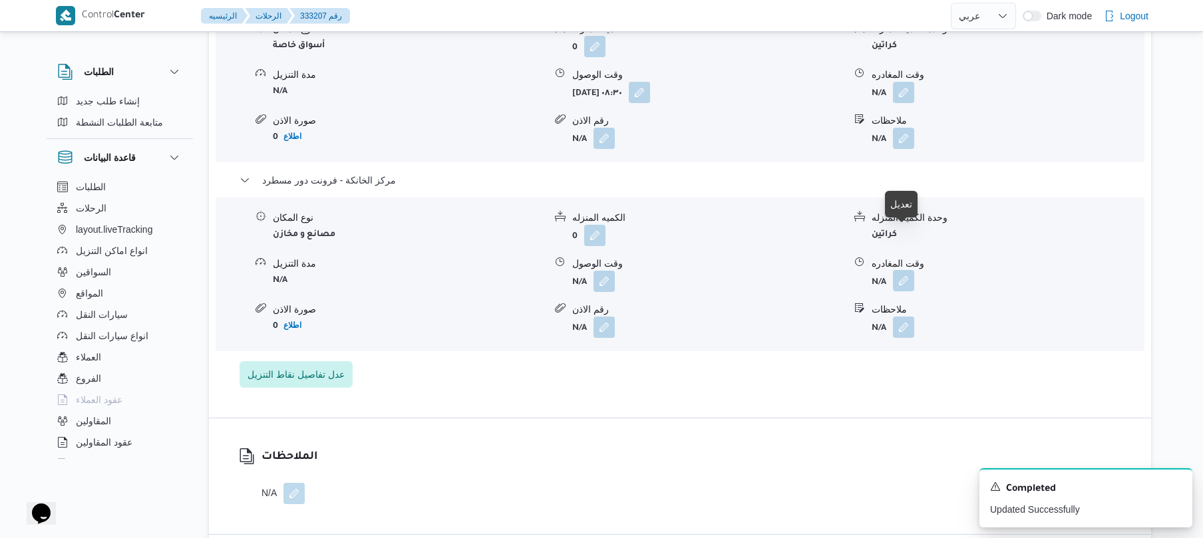
click at [900, 270] on button "button" at bounding box center [903, 280] width 21 height 21
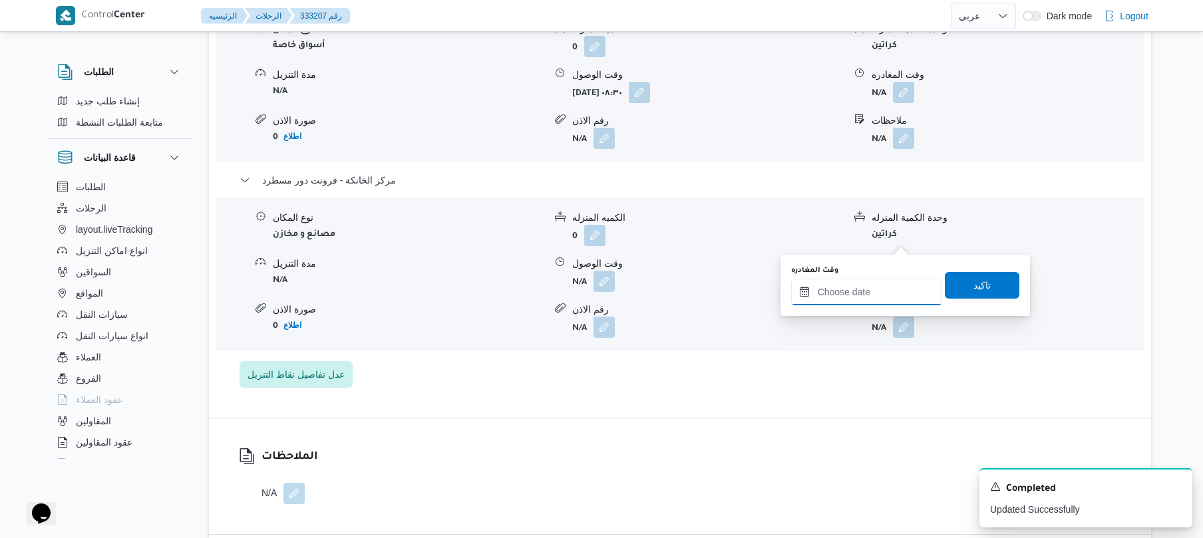
click at [849, 300] on input "وقت المغادره" at bounding box center [866, 292] width 151 height 27
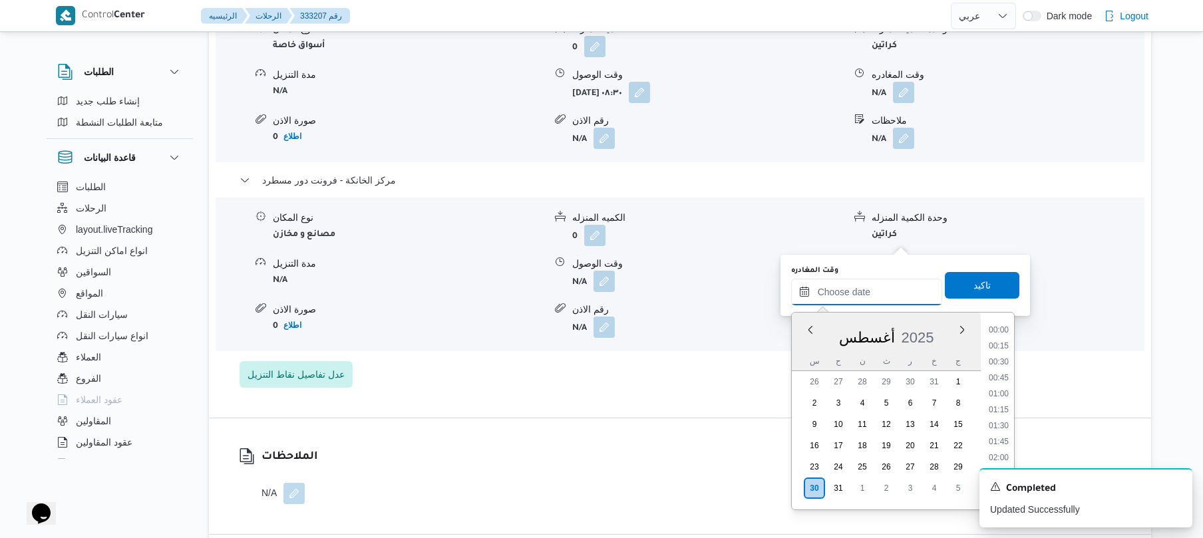
scroll to position [1172, 0]
click at [1002, 339] on li "18:30" at bounding box center [999, 339] width 31 height 13
type input "٣٠/٠٨/٢٠٢٥ ١٨:٣٠"
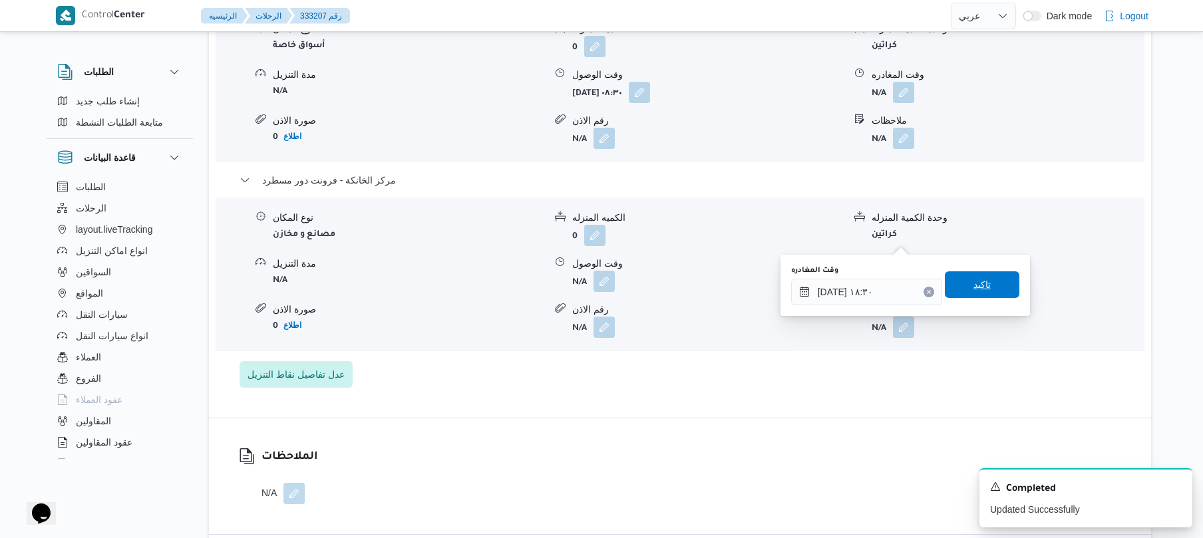
click at [985, 288] on span "تاكيد" at bounding box center [982, 285] width 75 height 27
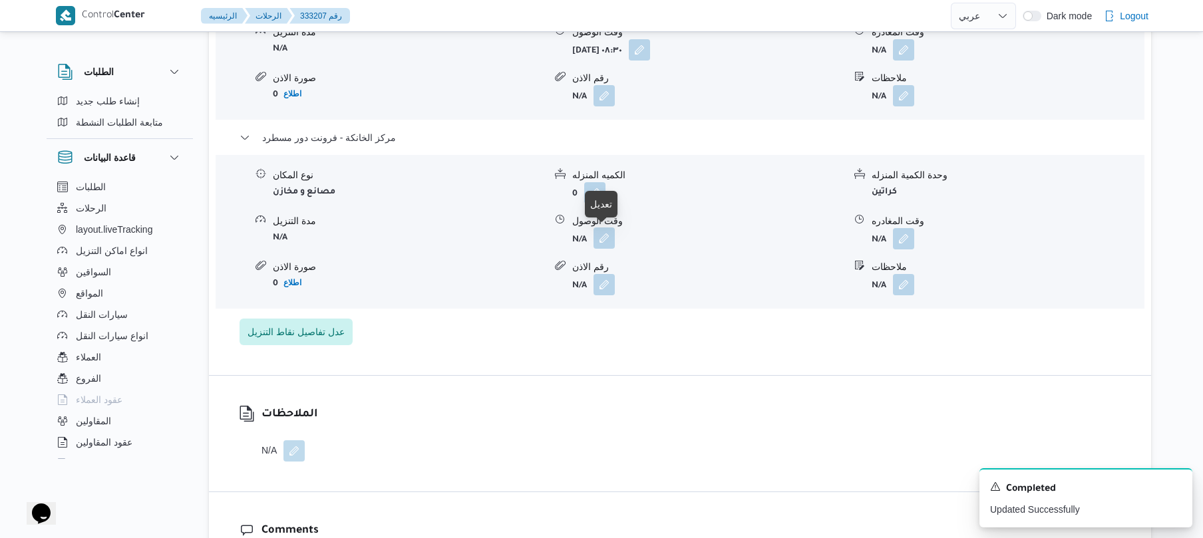
click at [603, 237] on button "button" at bounding box center [604, 238] width 21 height 21
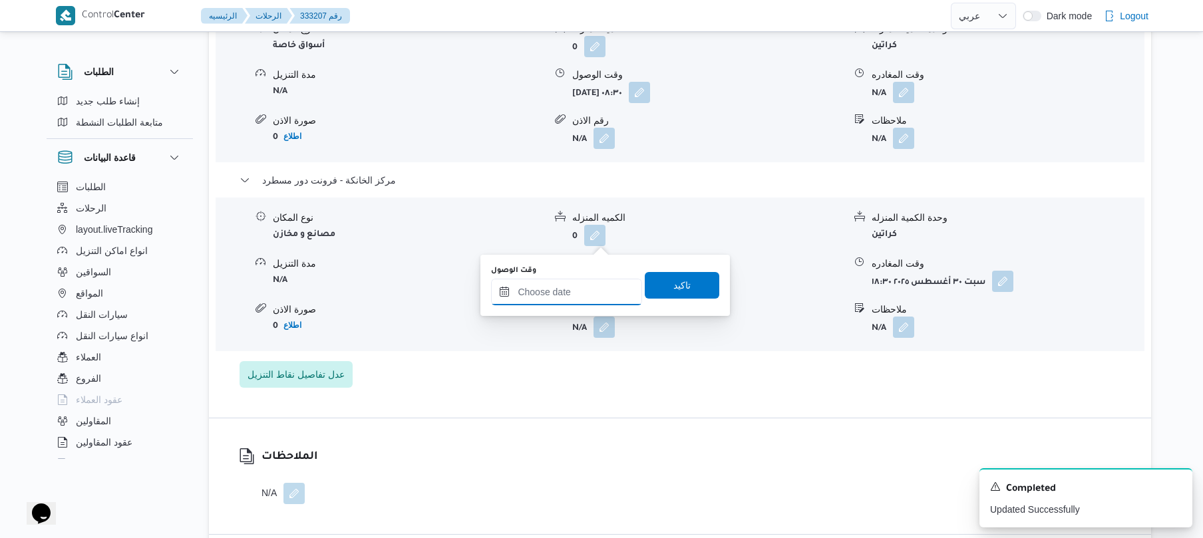
click at [586, 286] on input "وقت الوصول" at bounding box center [566, 292] width 151 height 27
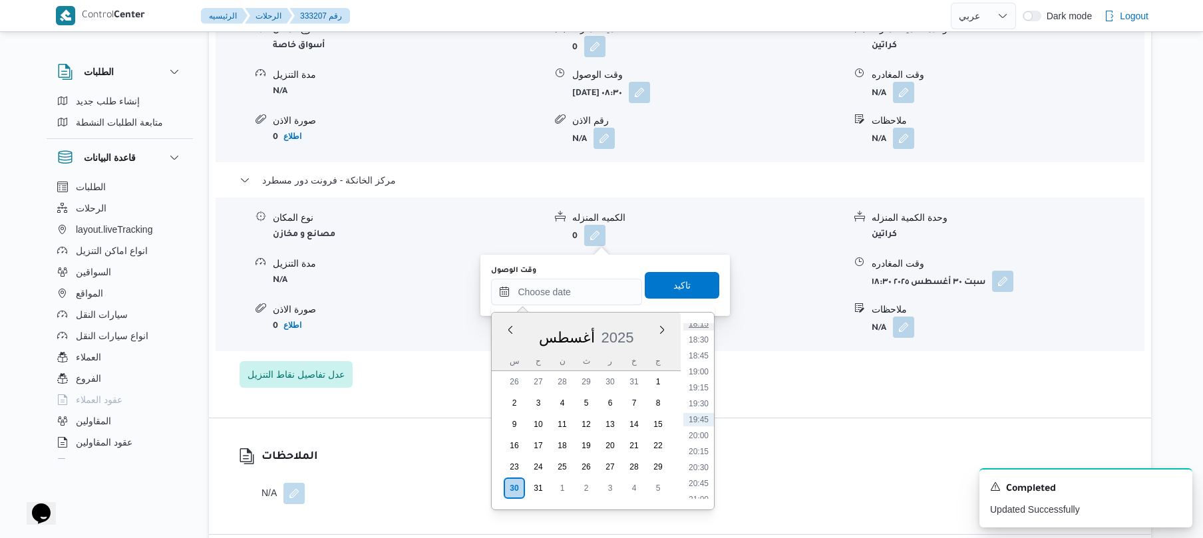
click at [704, 325] on li "18:15" at bounding box center [699, 323] width 31 height 13
type input "٣٠/٠٨/٢٠٢٥ ١٨:١٥"
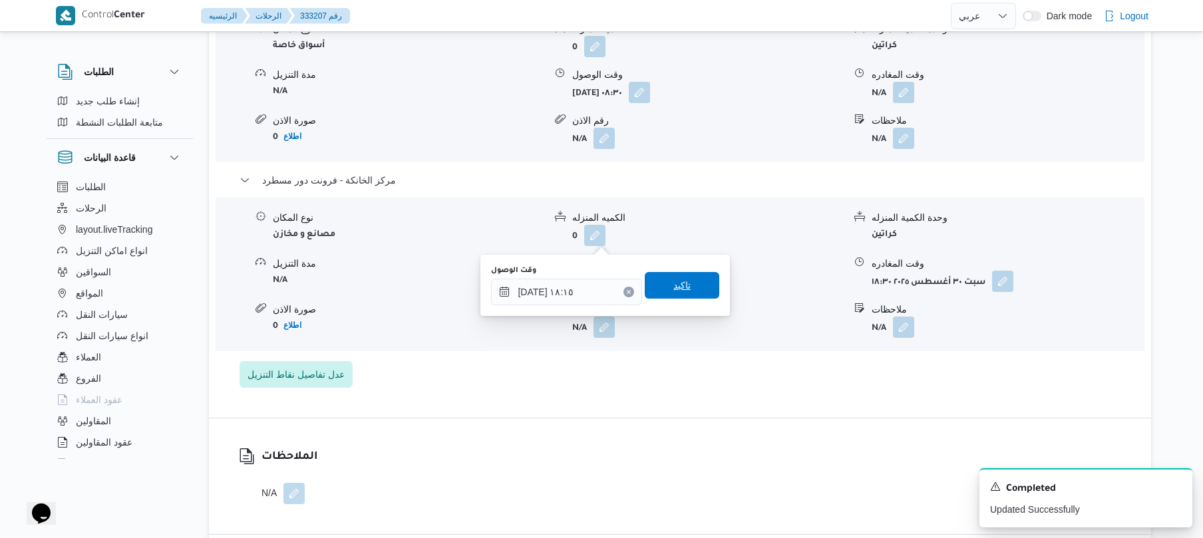
click at [690, 280] on span "تاكيد" at bounding box center [682, 285] width 75 height 27
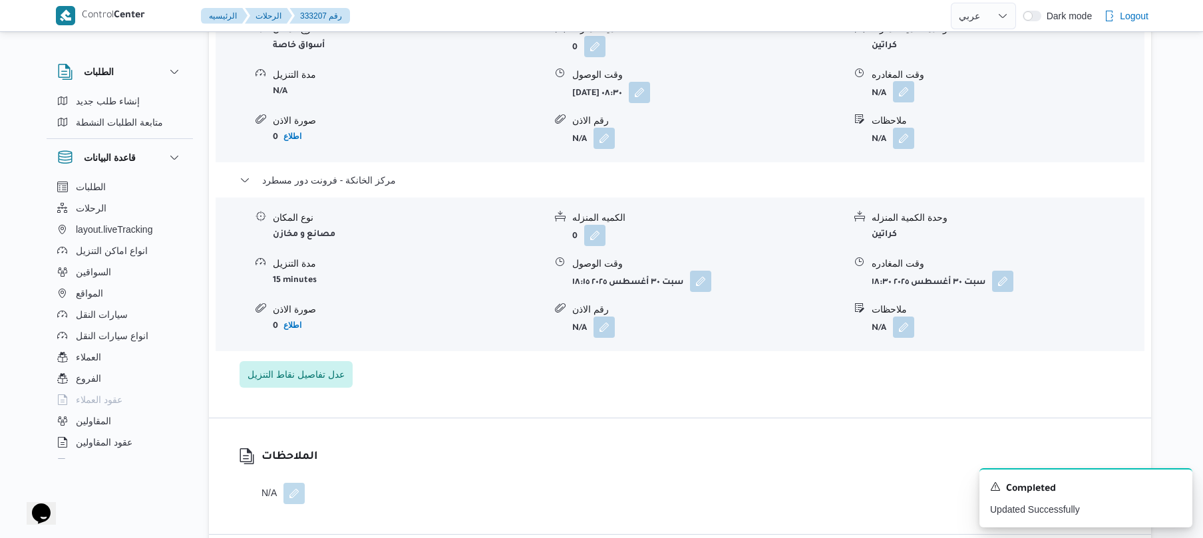
click at [903, 81] on button "button" at bounding box center [903, 91] width 21 height 21
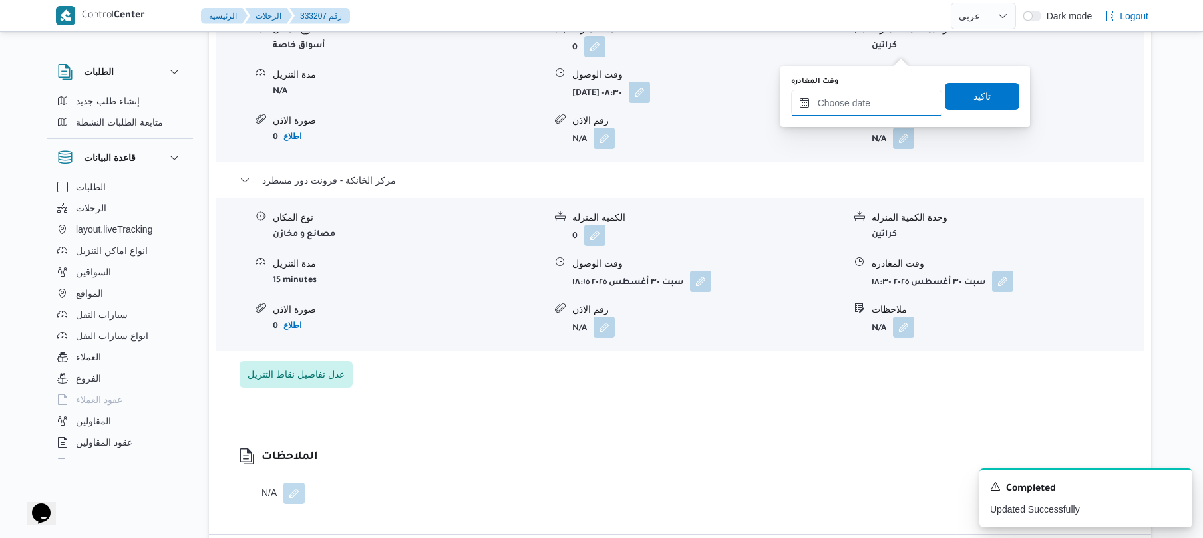
click at [847, 96] on input "وقت المغادره" at bounding box center [866, 103] width 151 height 27
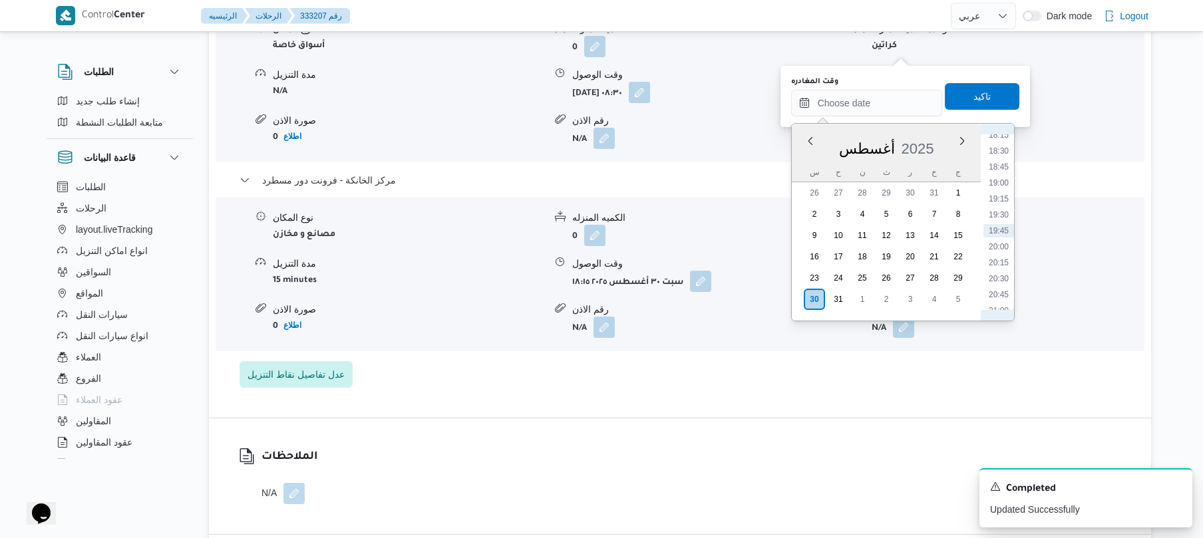
scroll to position [1023, 0]
click at [999, 236] on li "17:30" at bounding box center [999, 236] width 31 height 13
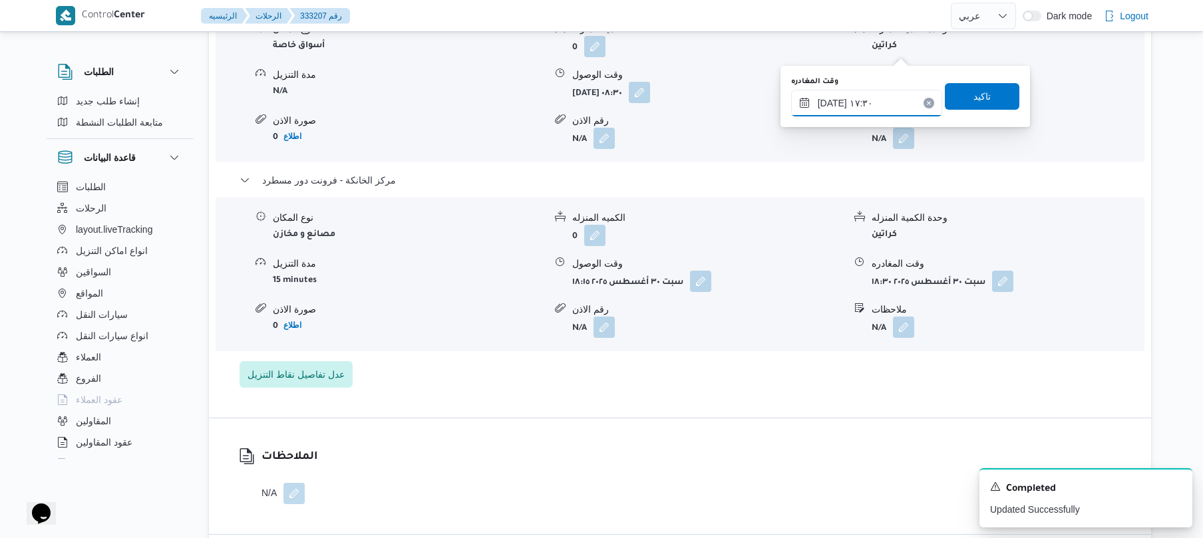
click at [836, 100] on input "٣٠/٠٨/٢٠٢٥ ١٧:٣٠" at bounding box center [866, 103] width 151 height 27
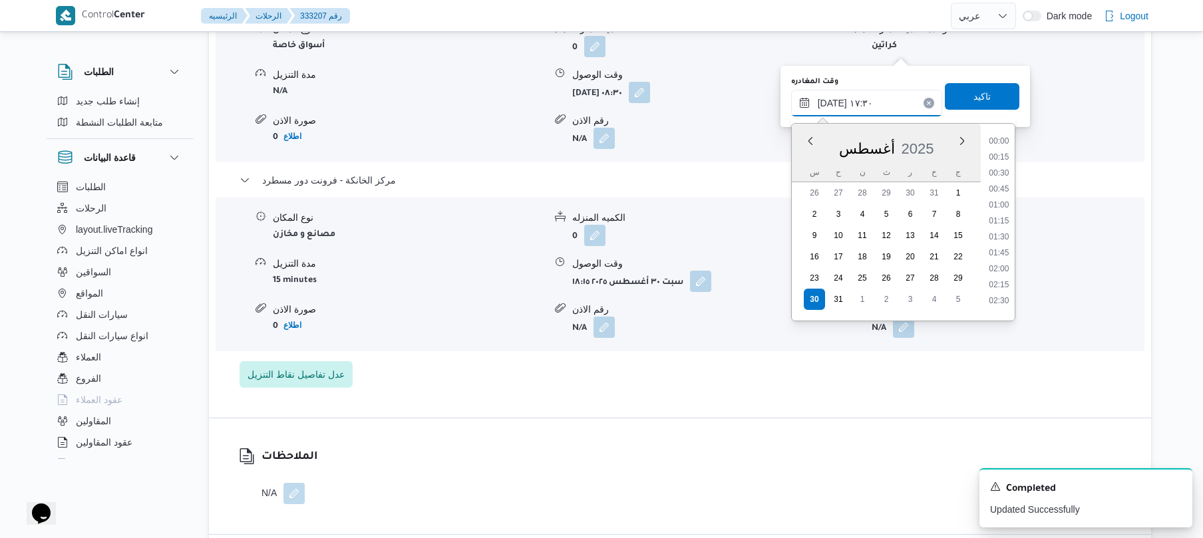
click at [836, 100] on input "٣٠/٠٨/٢٠٢٥ ١٧:٣٠" at bounding box center [866, 103] width 151 height 27
type input "٣٠/٠٨/٢٠٢٥ ١٧:20"
click at [976, 97] on span "تاكيد" at bounding box center [982, 96] width 17 height 16
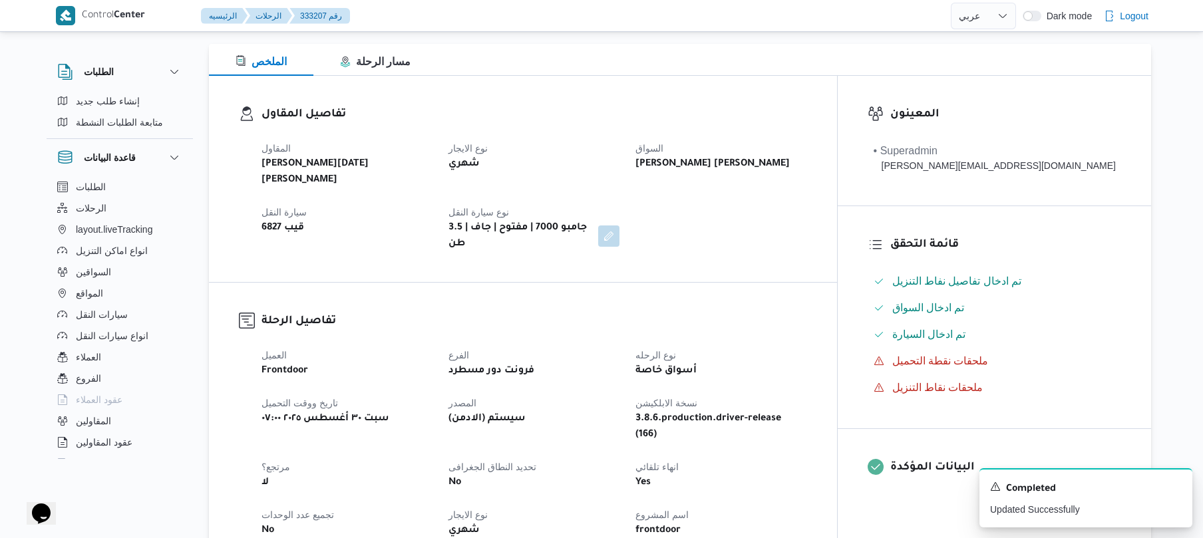
scroll to position [0, 0]
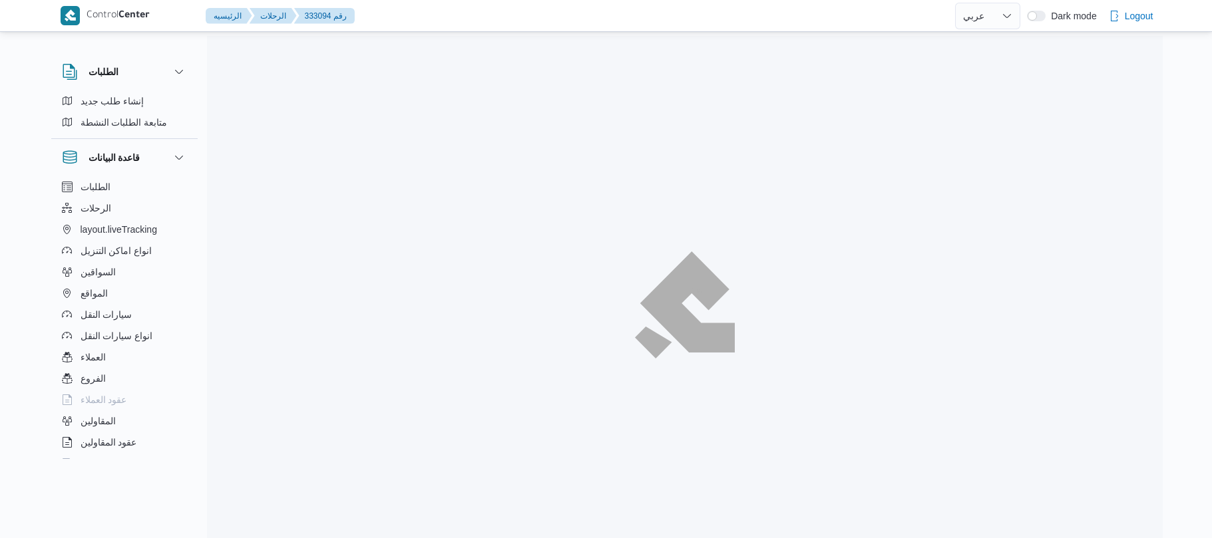
select select "ar"
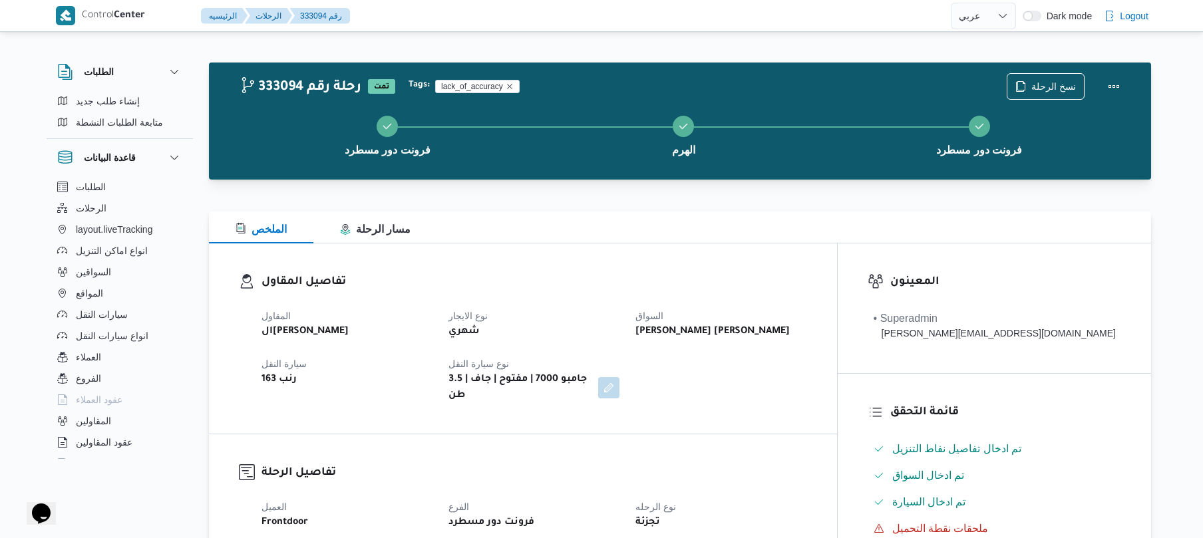
click at [727, 282] on h3 "تفاصيل المقاول" at bounding box center [535, 283] width 546 height 18
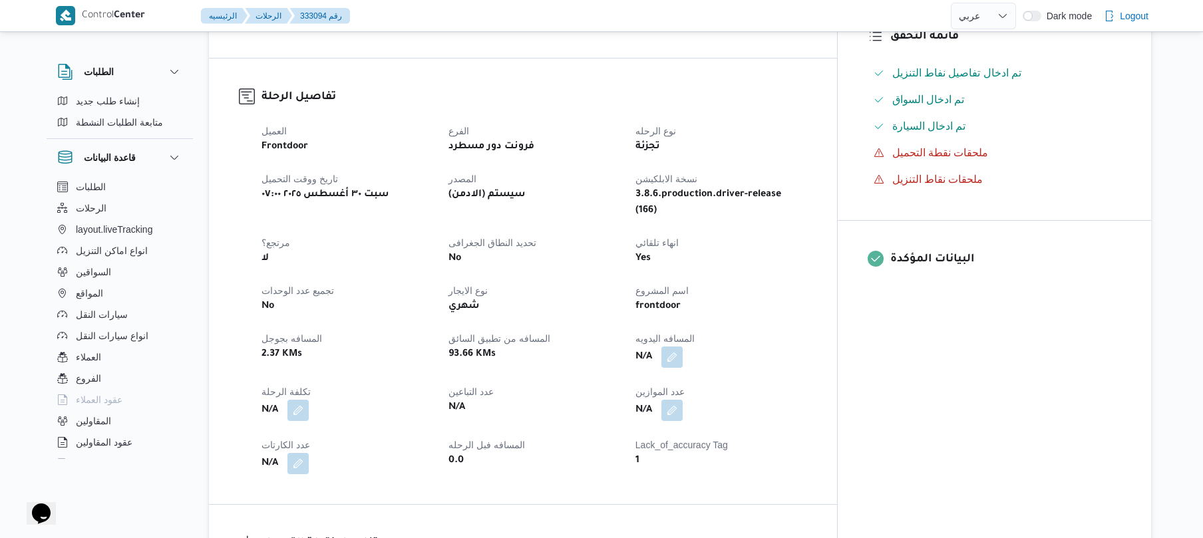
scroll to position [390, 0]
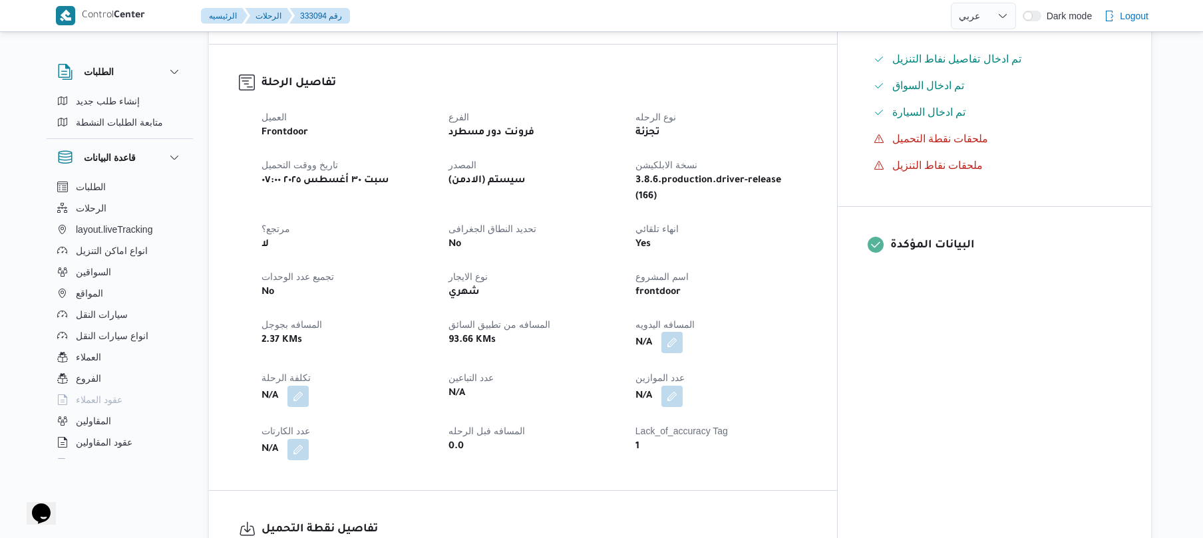
click at [683, 332] on button "button" at bounding box center [672, 342] width 21 height 21
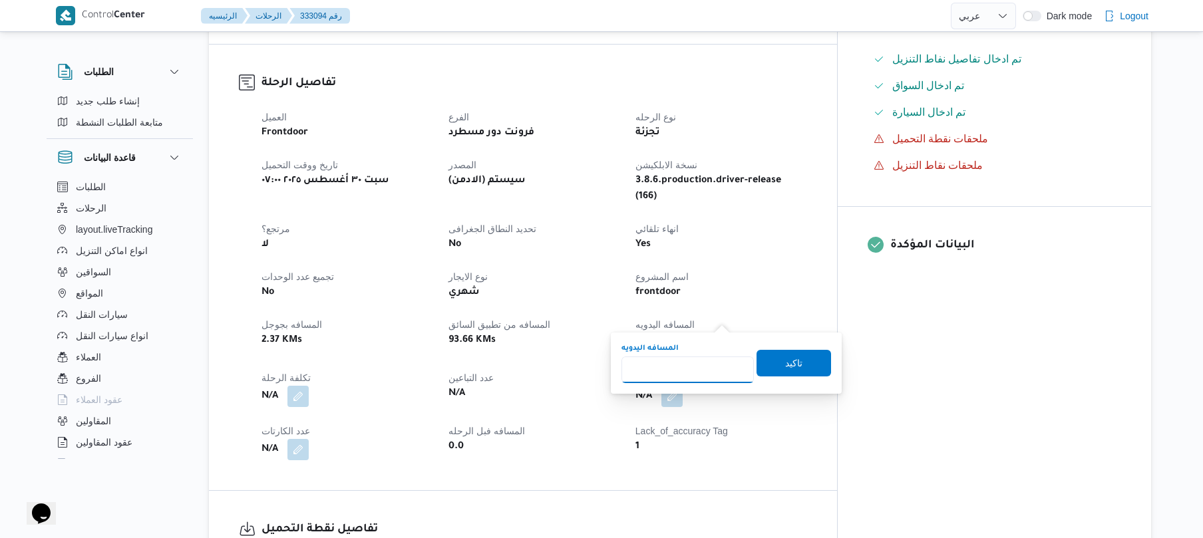
click at [707, 370] on input "المسافه اليدويه" at bounding box center [688, 370] width 132 height 27
type input "90"
click at [775, 365] on span "تاكيد" at bounding box center [794, 362] width 75 height 27
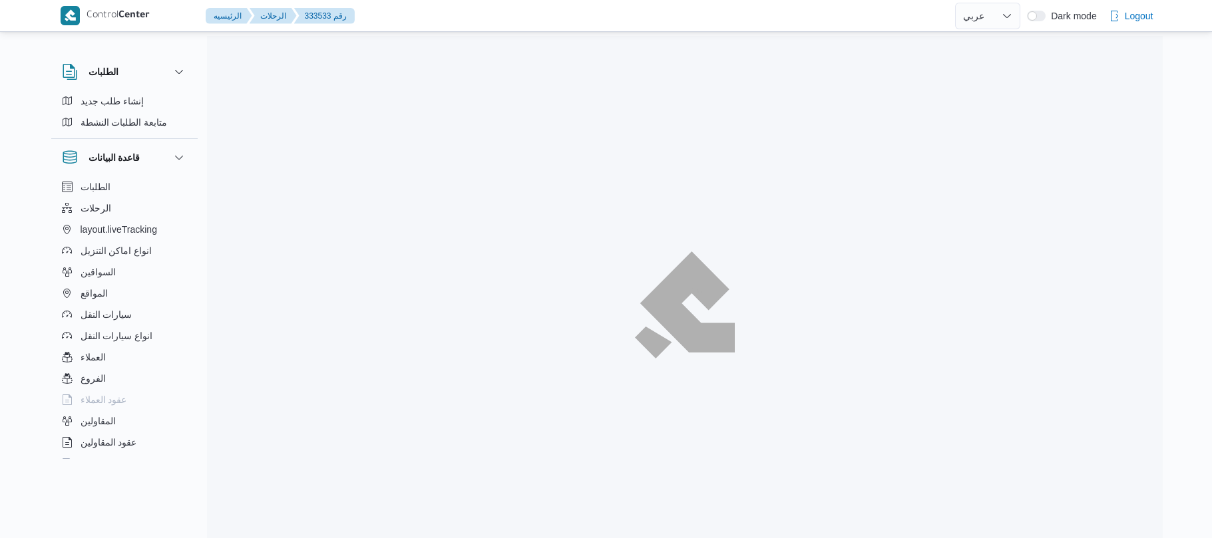
select select "ar"
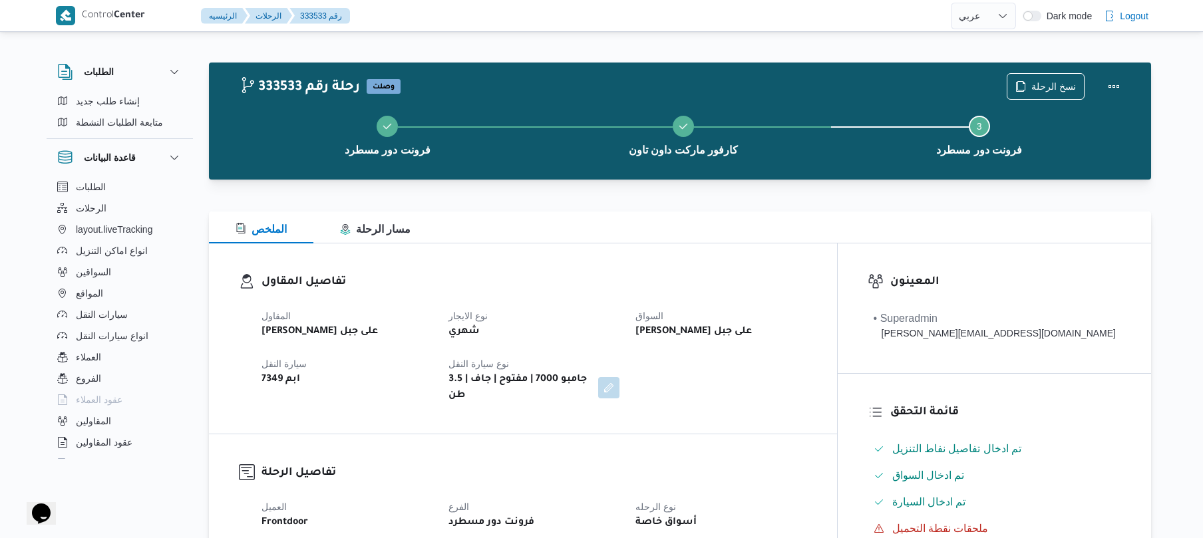
click at [739, 251] on div "تفاصيل المقاول المقاول [PERSON_NAME] على جبل نوع الايجار شهري السواق [PERSON_NA…" at bounding box center [523, 339] width 628 height 190
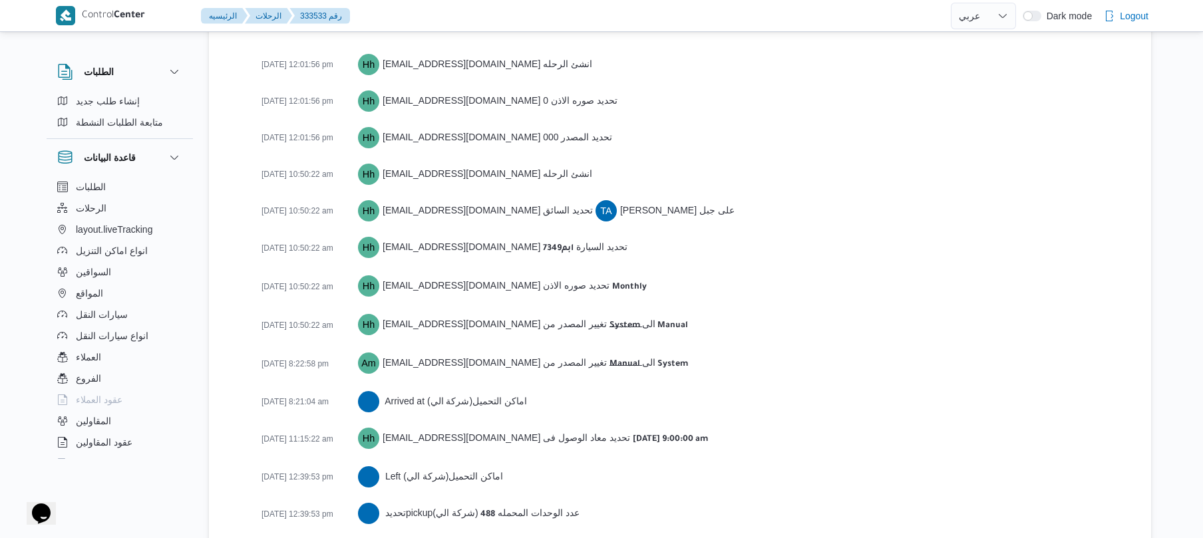
scroll to position [1908, 0]
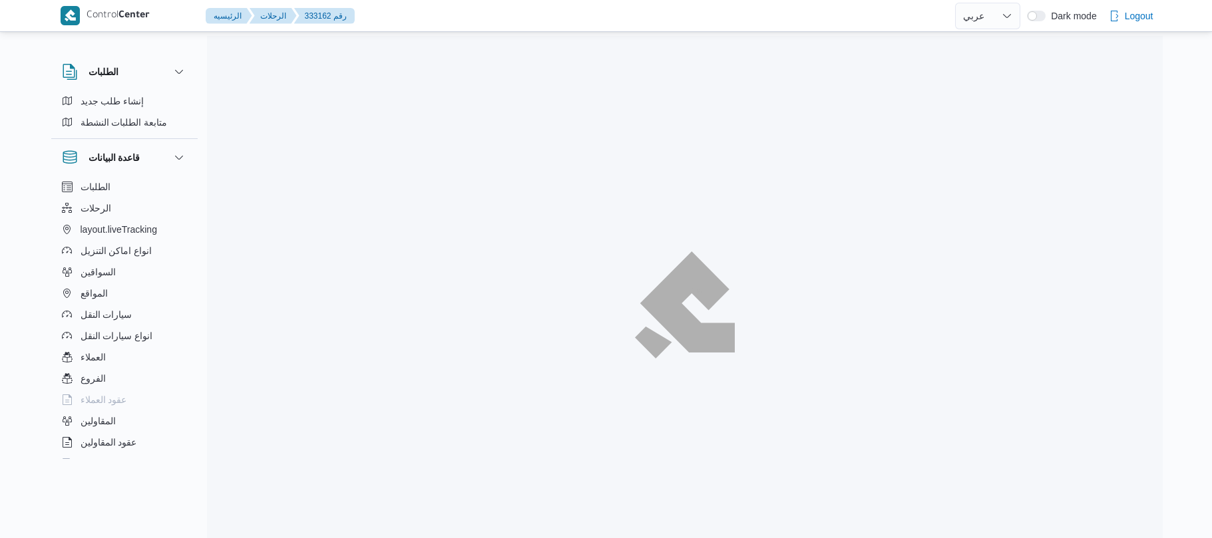
select select "ar"
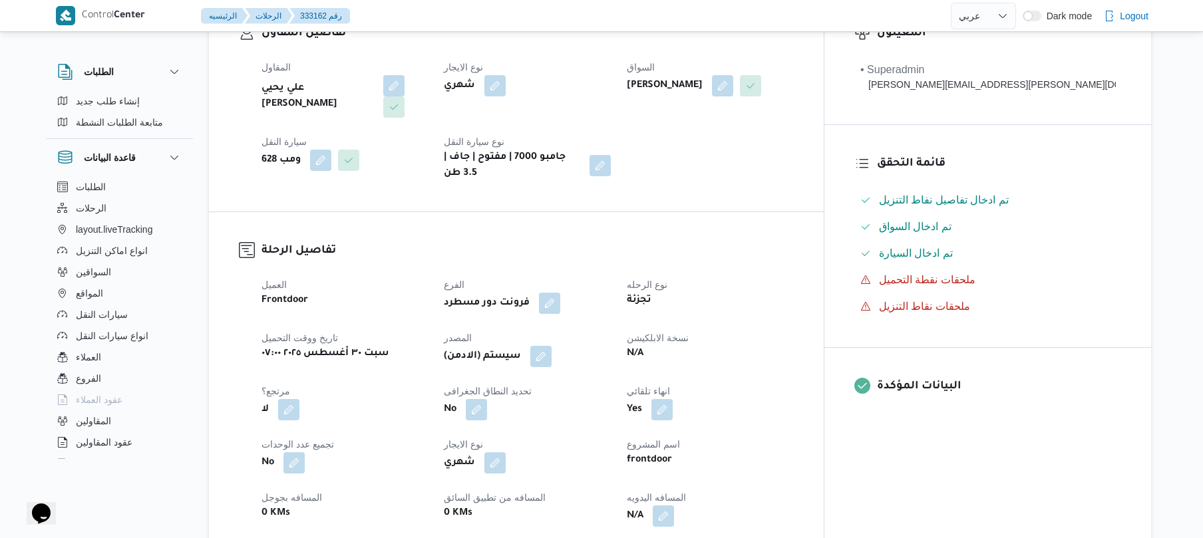
scroll to position [355, 0]
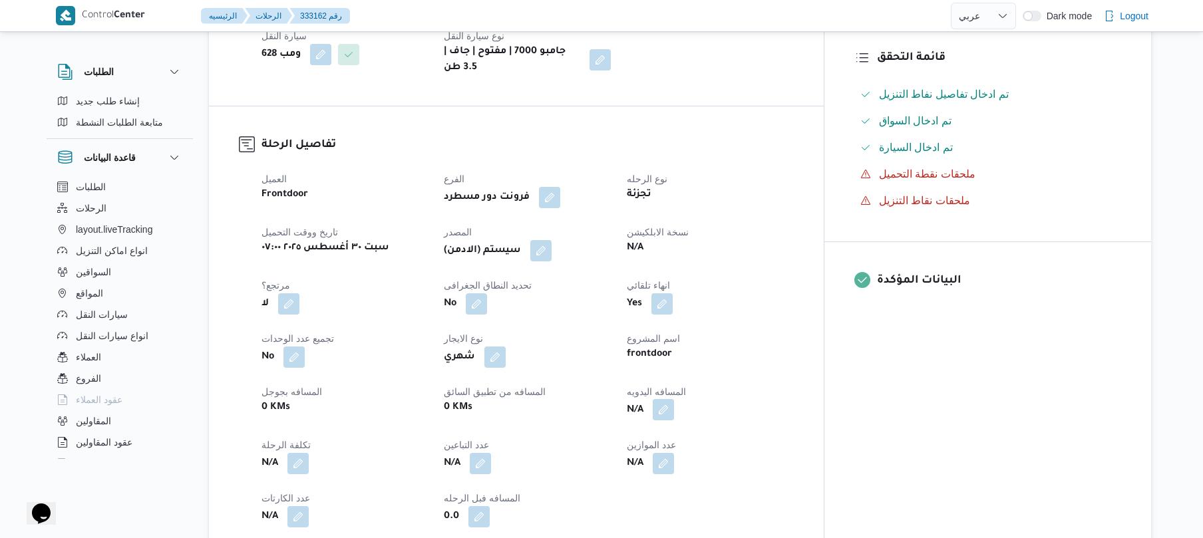
click at [674, 399] on button "button" at bounding box center [663, 409] width 21 height 21
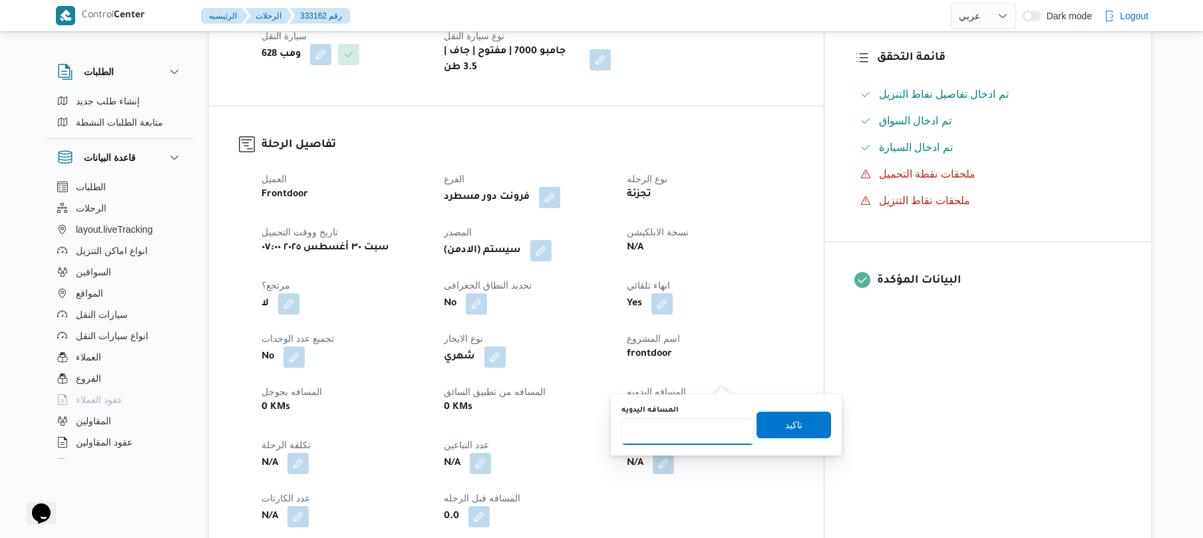
click at [677, 437] on input "المسافه اليدويه" at bounding box center [688, 432] width 132 height 27
type input "70"
click at [770, 429] on span "تاكيد" at bounding box center [794, 424] width 75 height 27
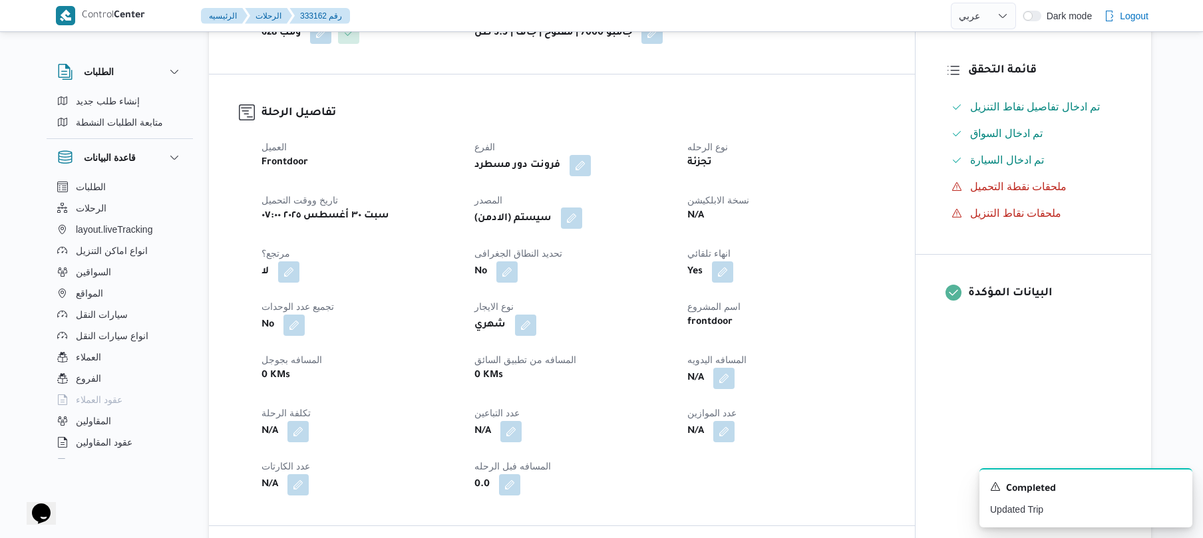
click at [582, 222] on button "button" at bounding box center [571, 218] width 21 height 21
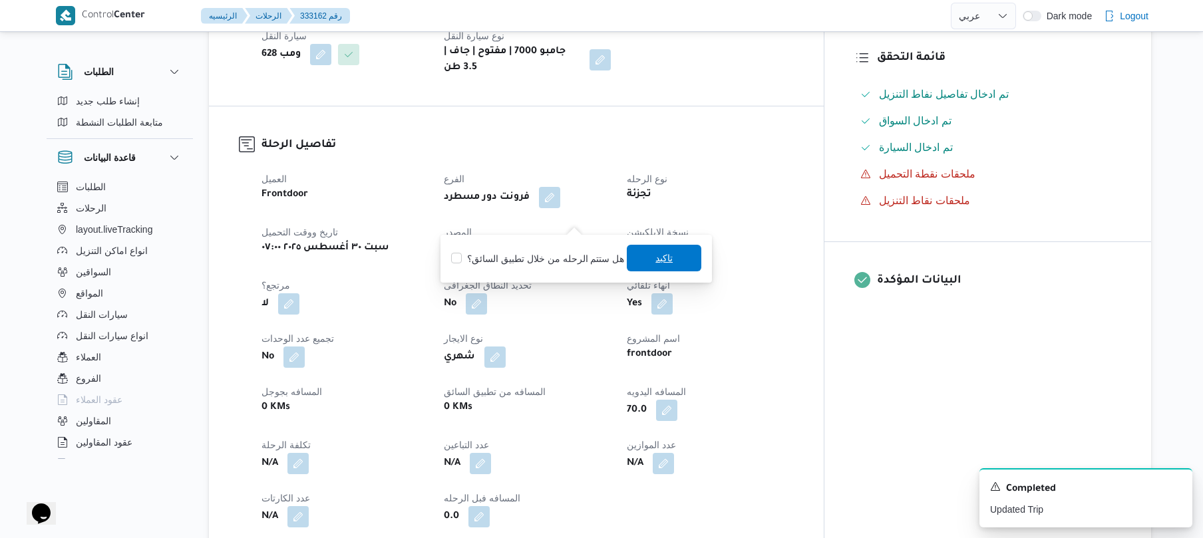
click at [656, 262] on span "تاكيد" at bounding box center [664, 258] width 17 height 16
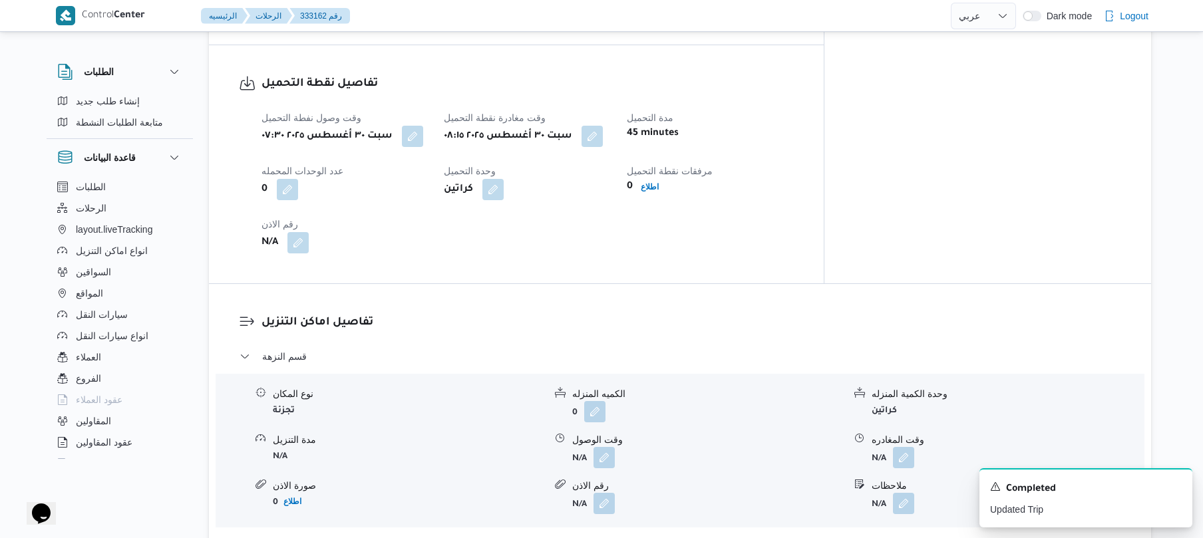
scroll to position [887, 0]
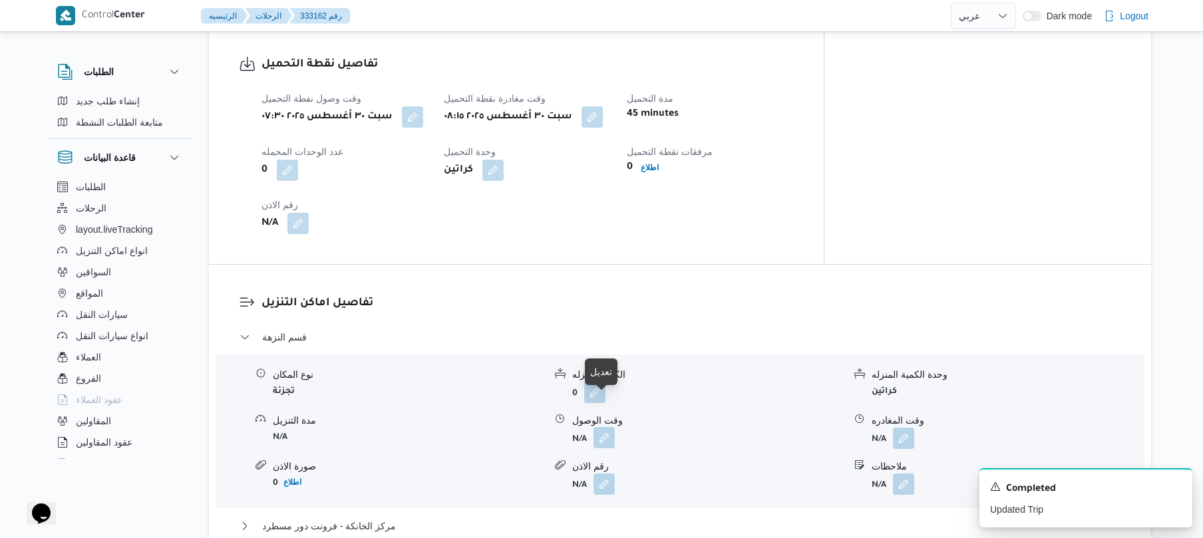
click at [606, 427] on button "button" at bounding box center [604, 437] width 21 height 21
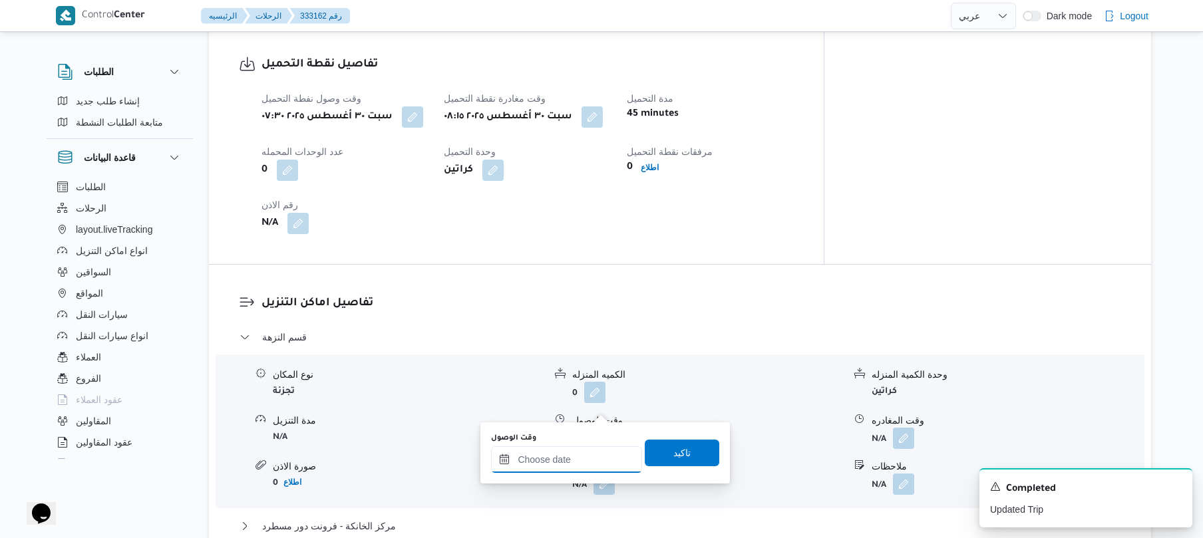
click at [555, 453] on div at bounding box center [566, 460] width 151 height 27
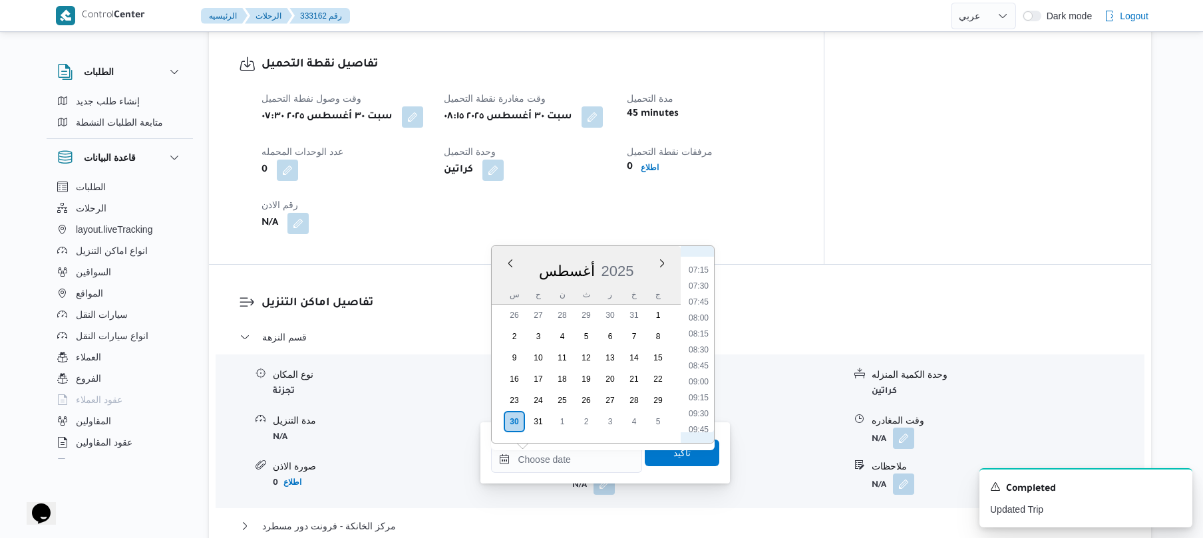
scroll to position [443, 0]
click at [699, 398] on li "09:00" at bounding box center [699, 395] width 31 height 13
type input "٣٠/٠٨/٢٠٢٥ ٠٩:٠٠"
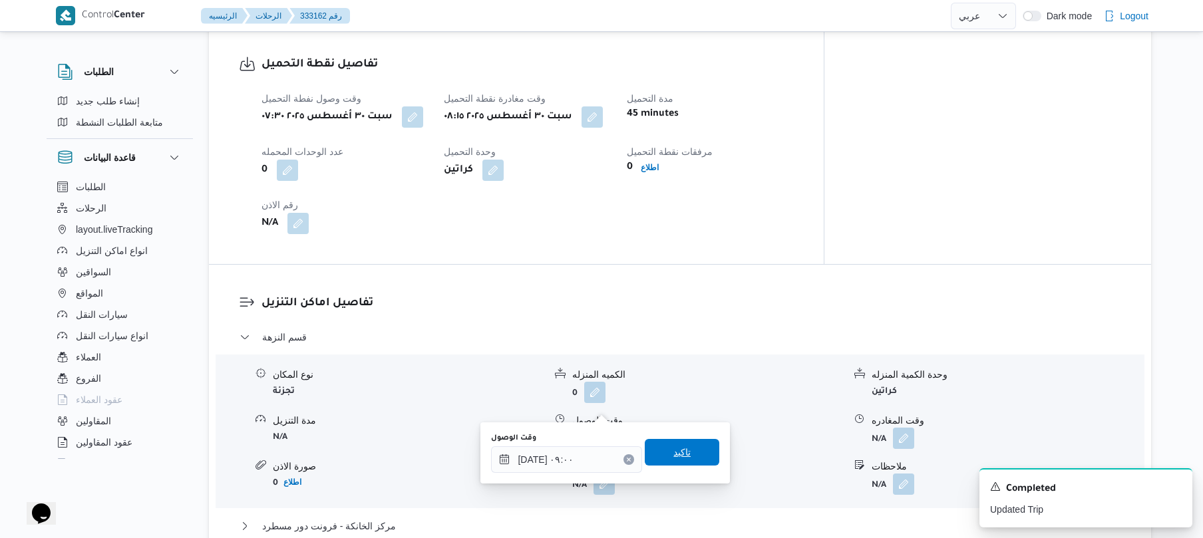
click at [687, 455] on span "تاكيد" at bounding box center [682, 452] width 75 height 27
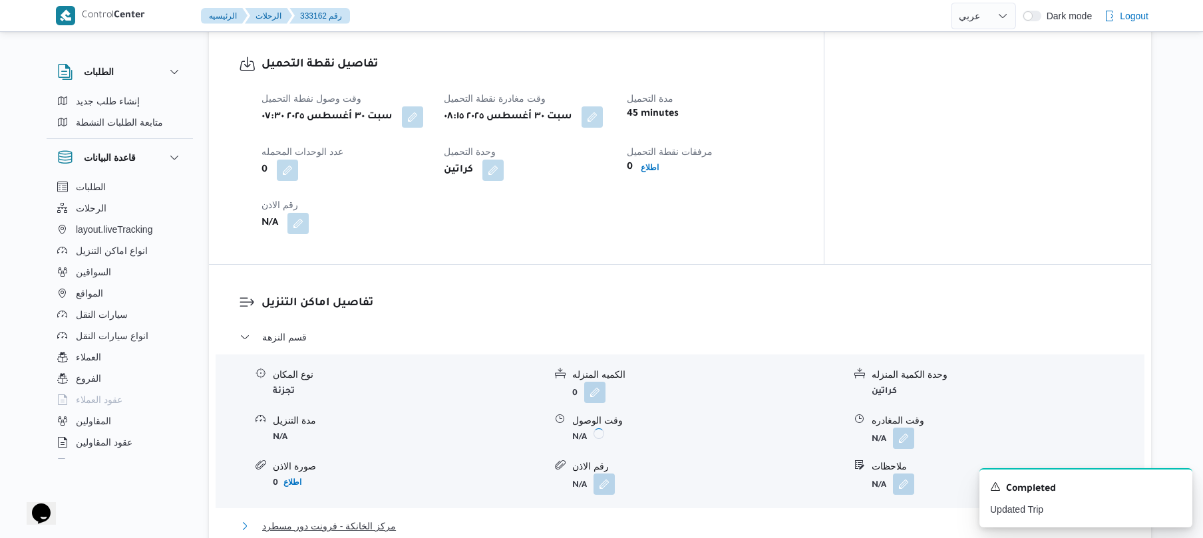
click at [623, 519] on button "مركز الخانكة - فرونت دور مسطرد" at bounding box center [681, 527] width 882 height 16
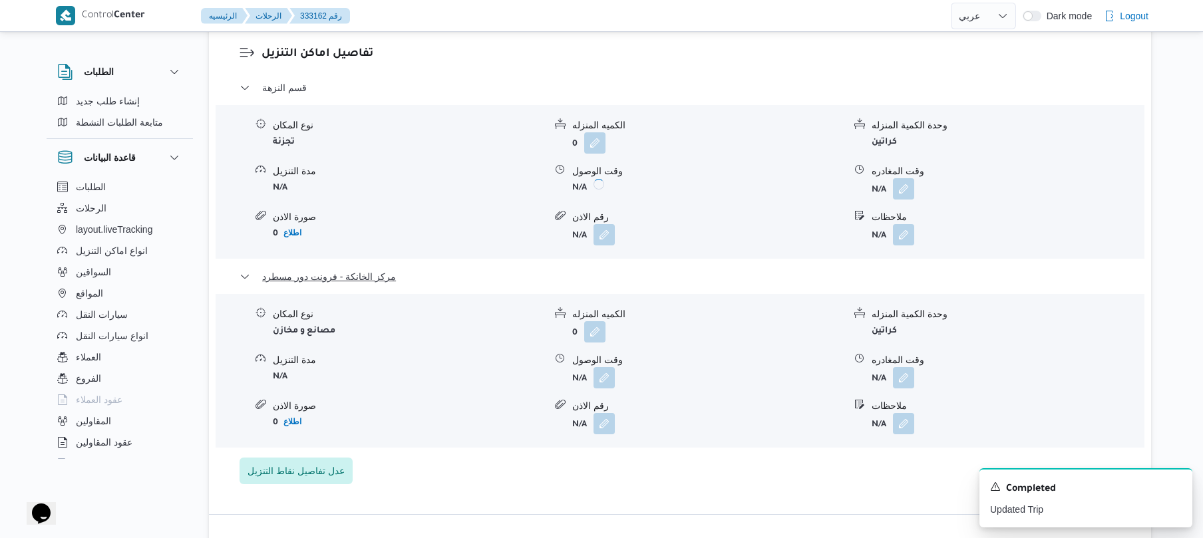
scroll to position [1278, 0]
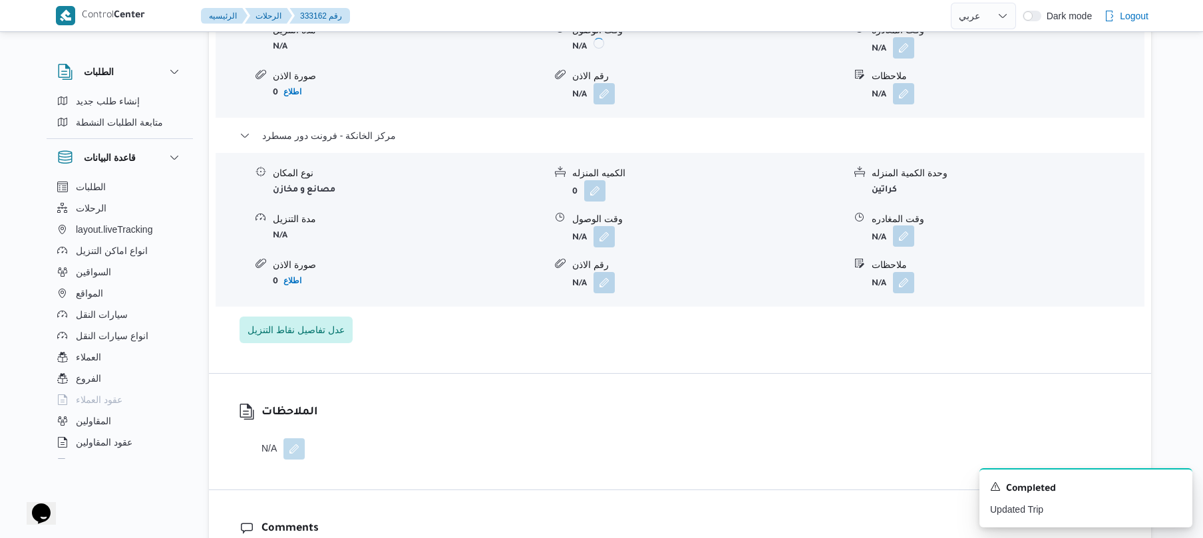
click at [908, 226] on button "button" at bounding box center [903, 236] width 21 height 21
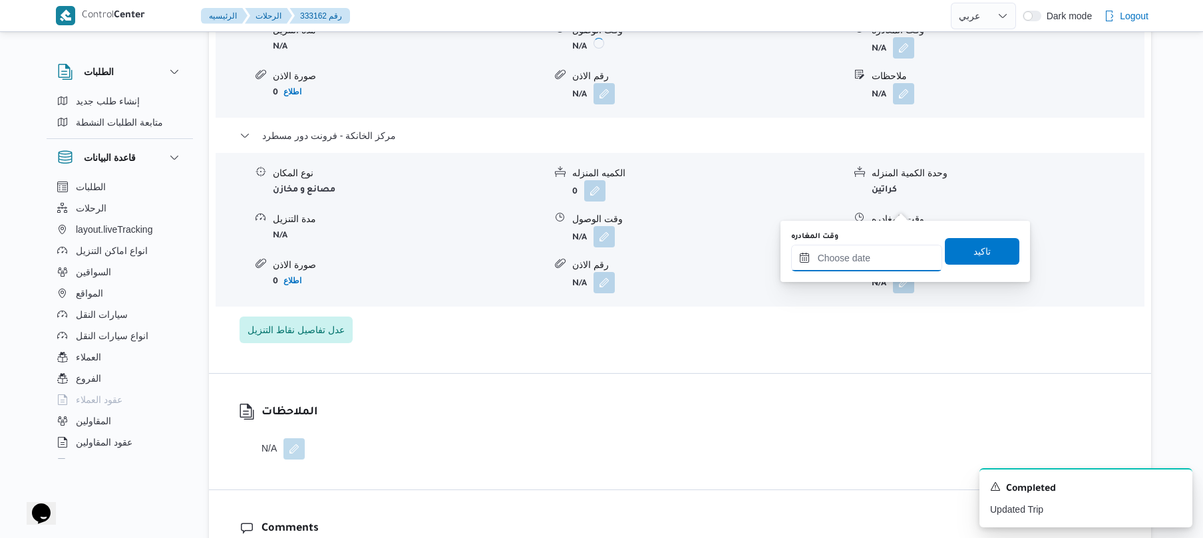
click at [841, 248] on input "وقت المغادره" at bounding box center [866, 258] width 151 height 27
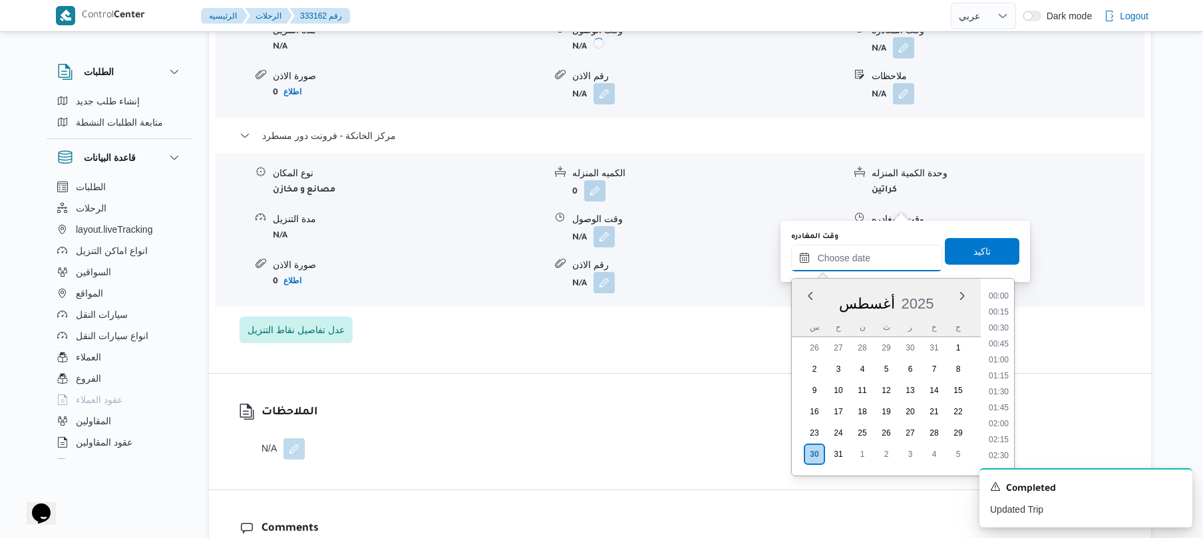
scroll to position [1188, 0]
click at [1002, 293] on li "18:30" at bounding box center [999, 290] width 31 height 13
type input "٣٠/٠٨/٢٠٢٥ ١٨:٣٠"
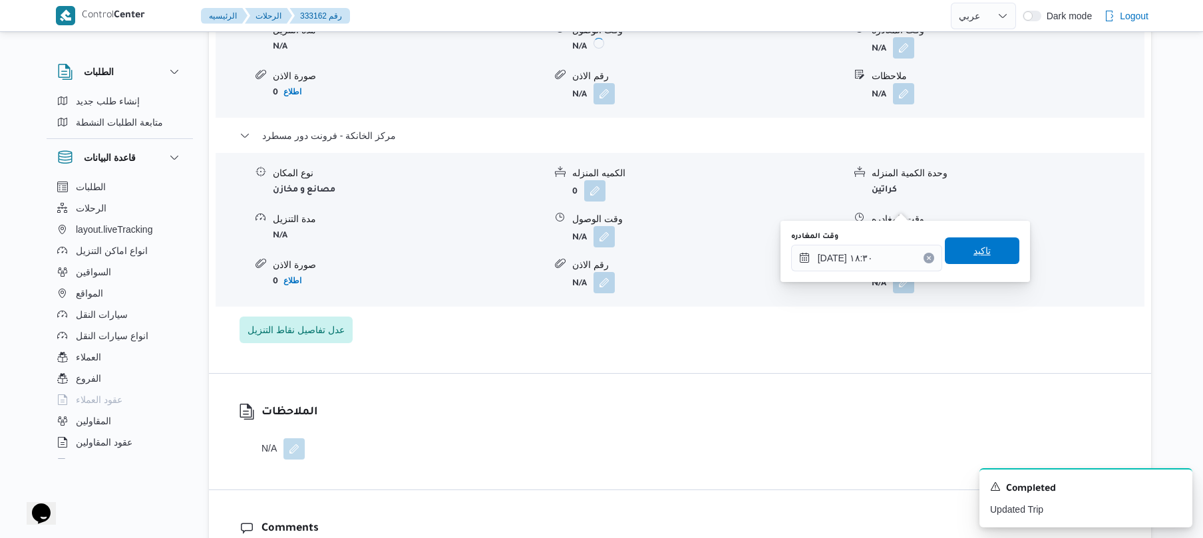
click at [978, 246] on span "تاكيد" at bounding box center [982, 251] width 17 height 16
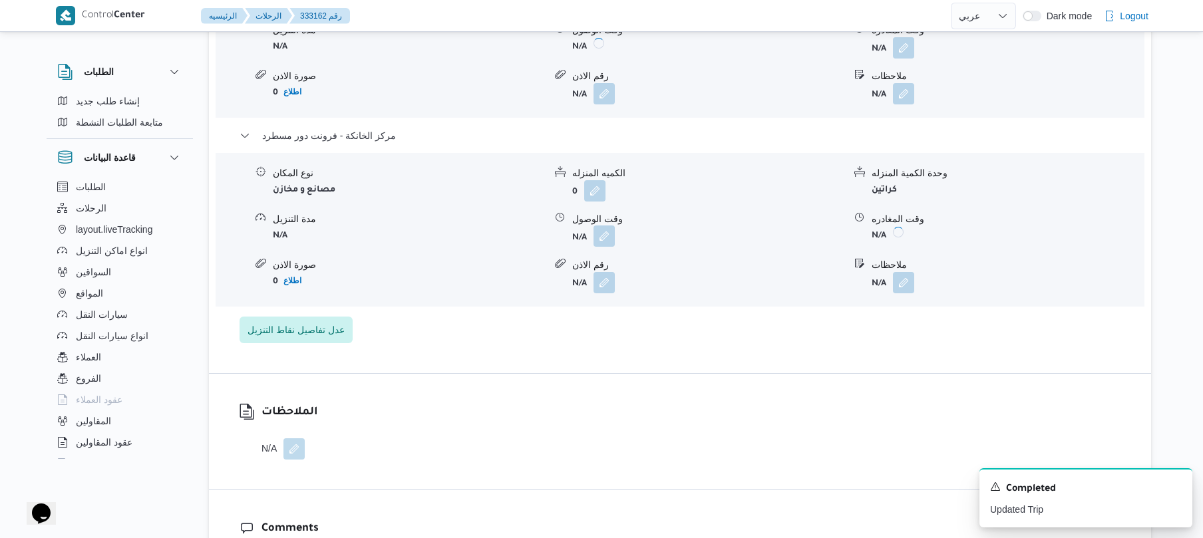
click at [602, 226] on button "button" at bounding box center [604, 236] width 21 height 21
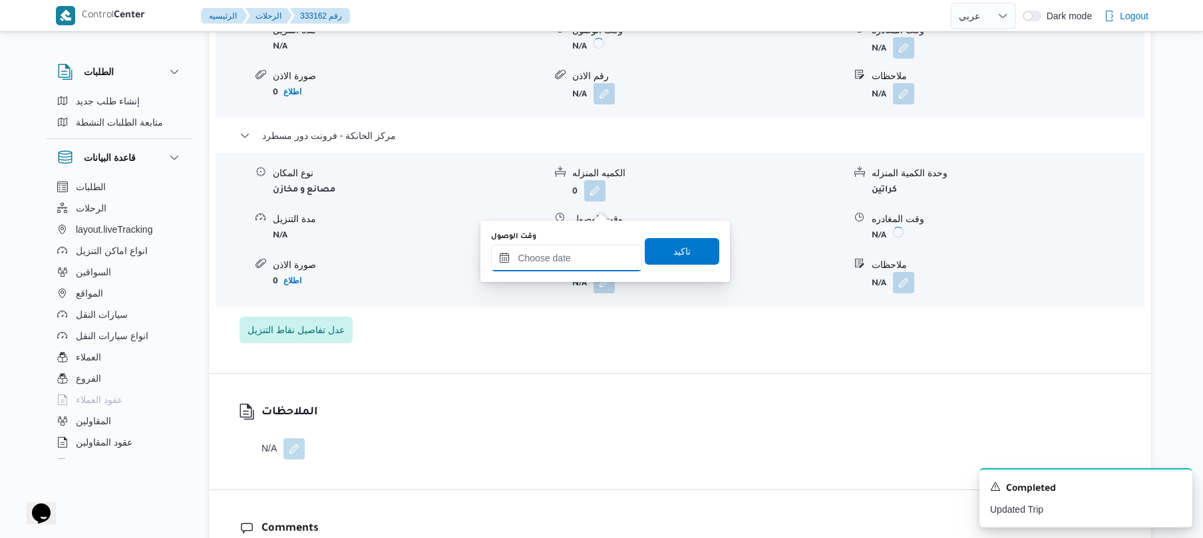
click at [576, 259] on input "وقت الوصول" at bounding box center [566, 258] width 151 height 27
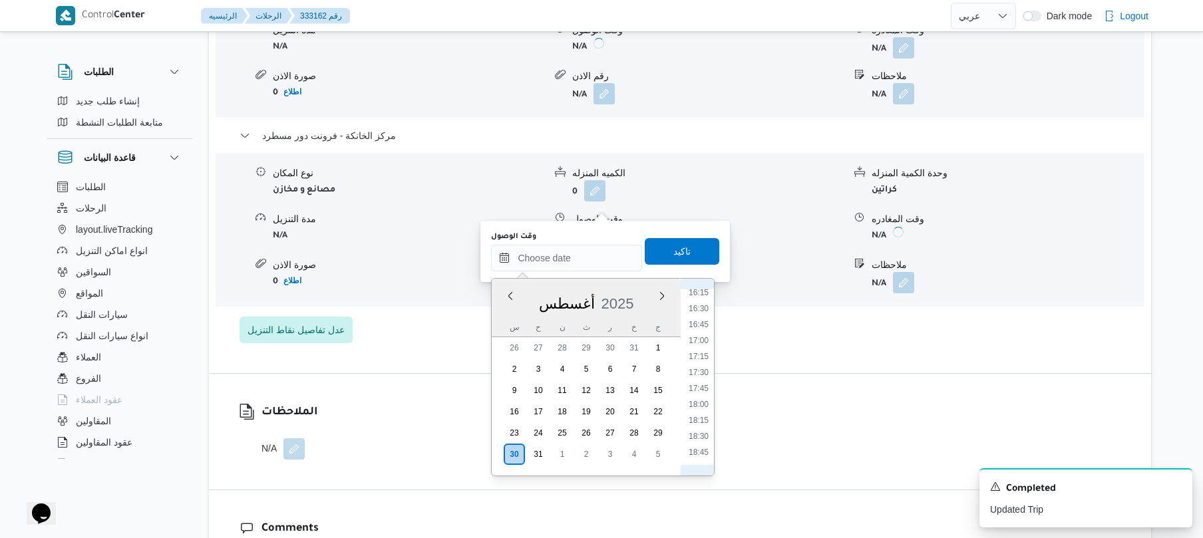
scroll to position [1039, 0]
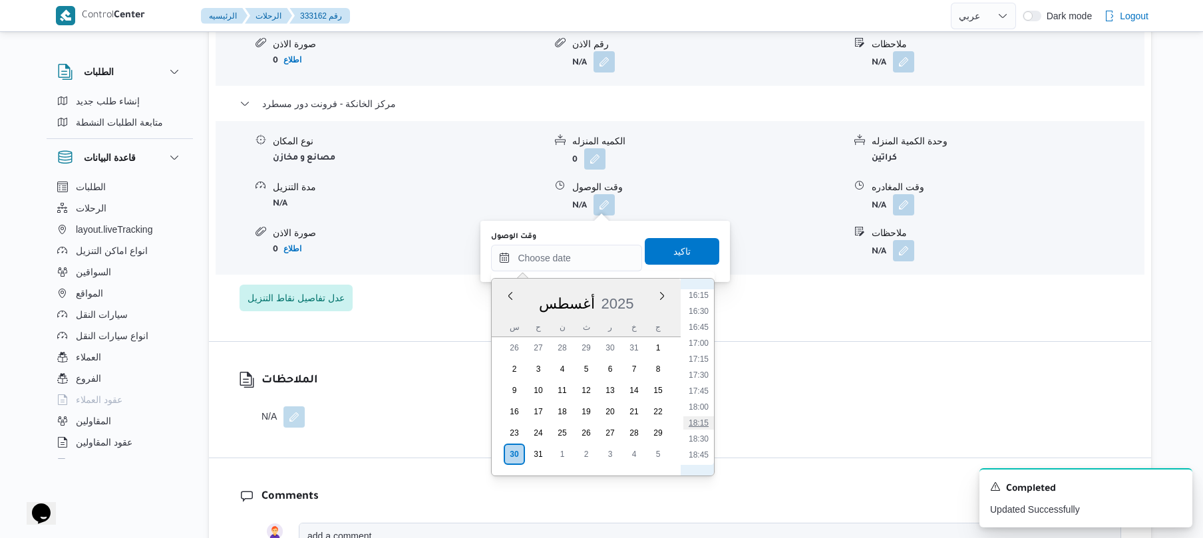
click at [706, 421] on li "18:15" at bounding box center [699, 423] width 31 height 13
type input "٣٠/٠٨/٢٠٢٥ ١٨:١٥"
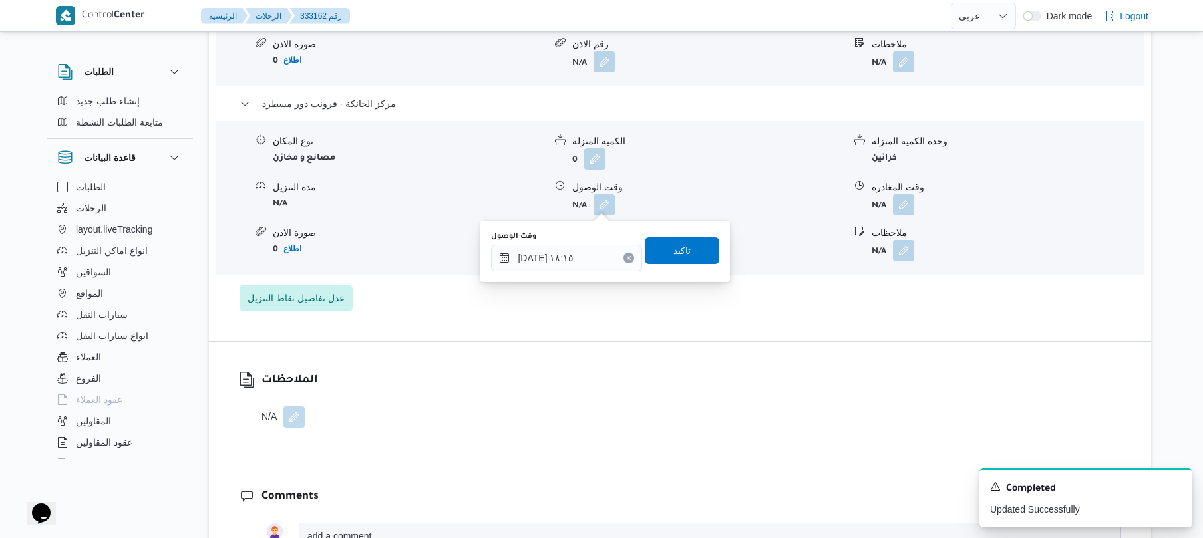
click at [690, 246] on span "تاكيد" at bounding box center [682, 251] width 75 height 27
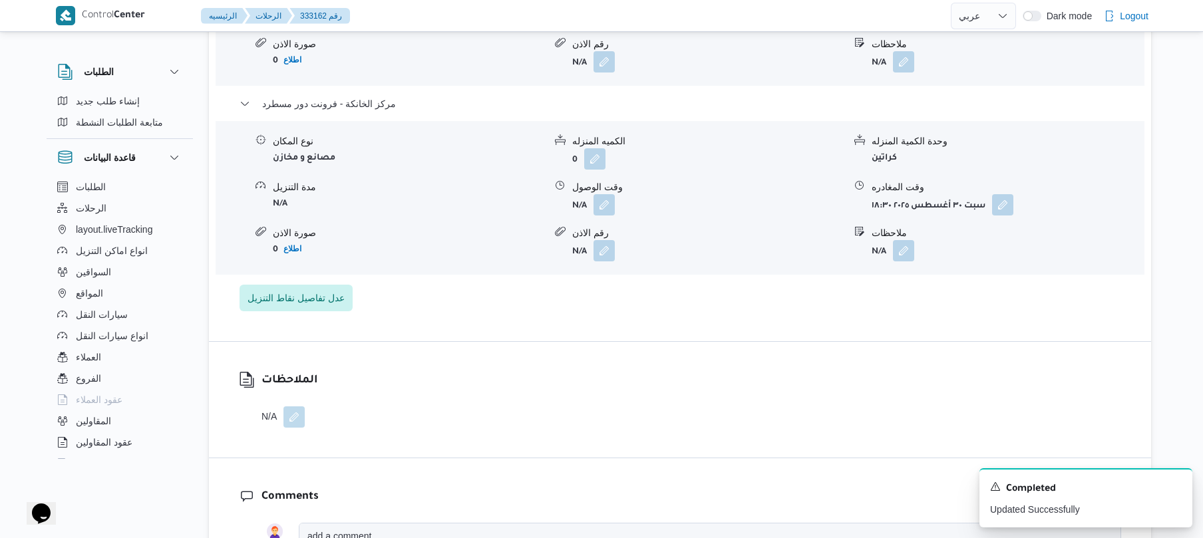
click at [811, 365] on div "الملاحظات N/A" at bounding box center [680, 400] width 943 height 116
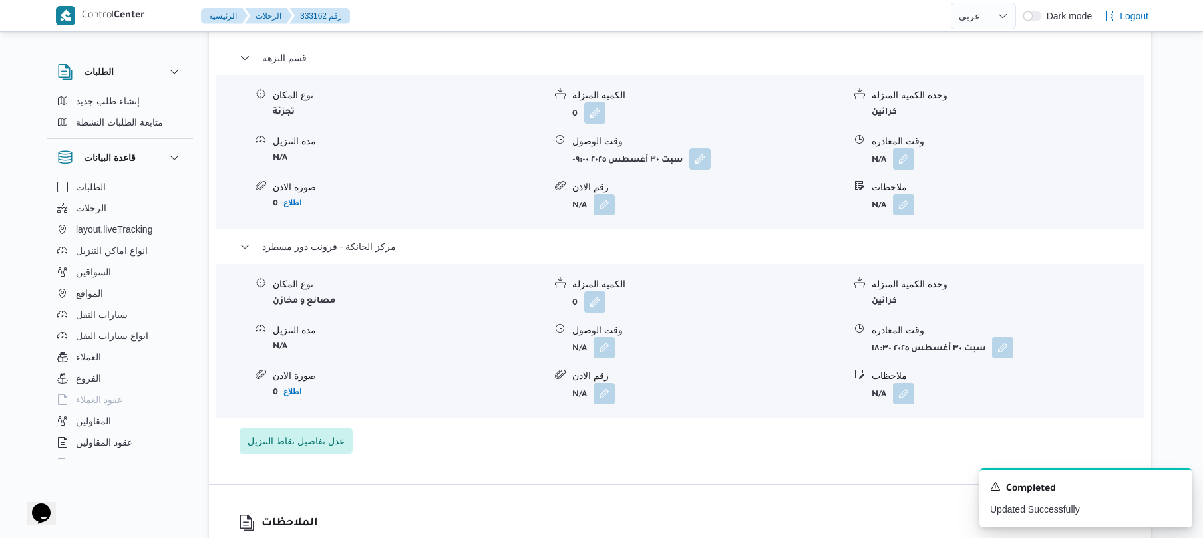
scroll to position [1100, 0]
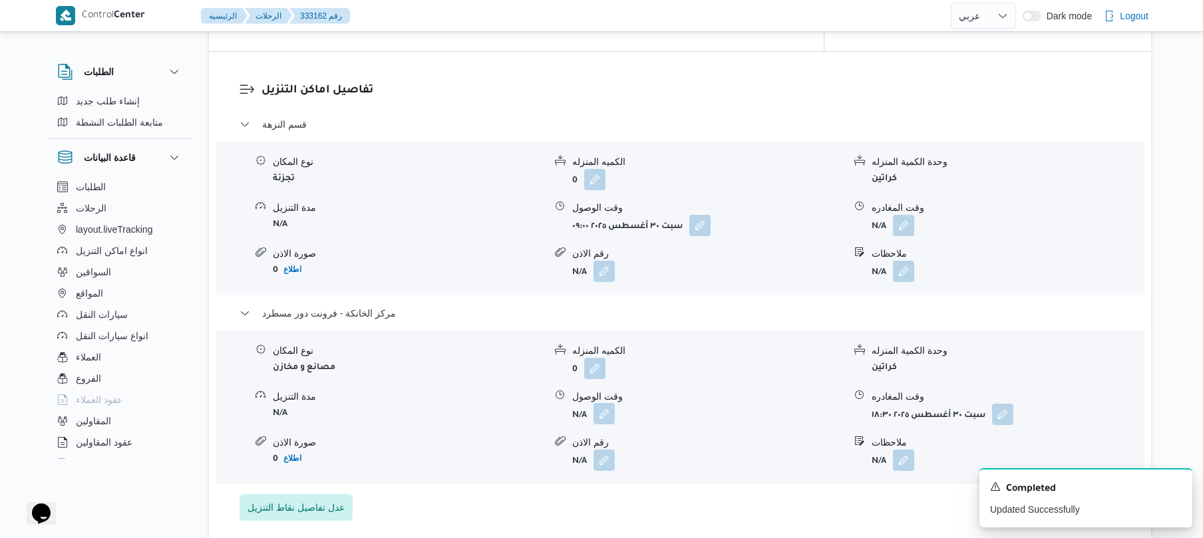
click at [597, 403] on button "button" at bounding box center [604, 413] width 21 height 21
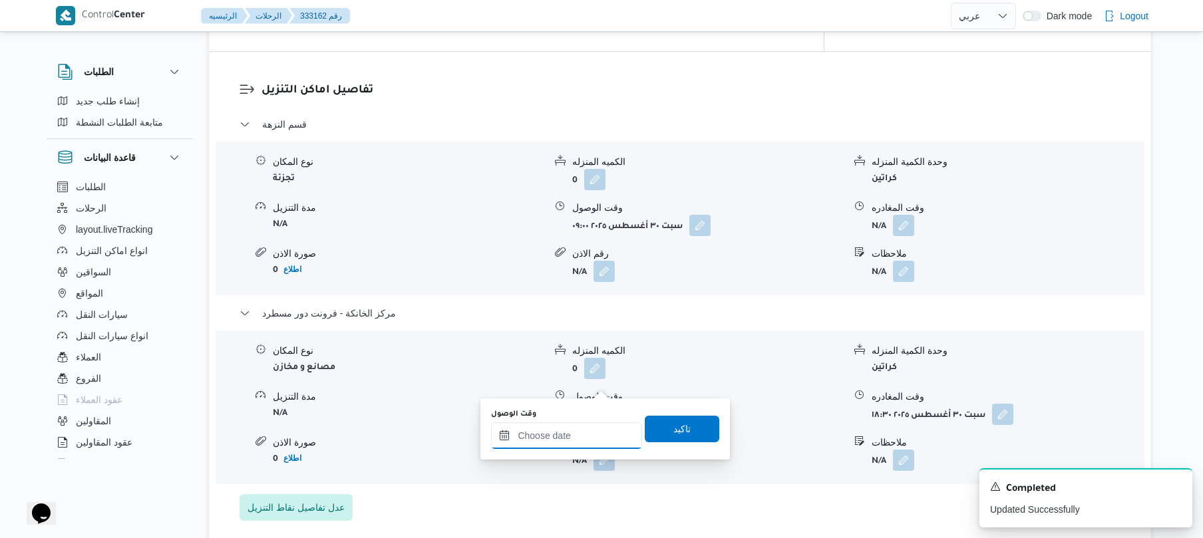
click at [554, 437] on input "وقت الوصول" at bounding box center [566, 436] width 151 height 27
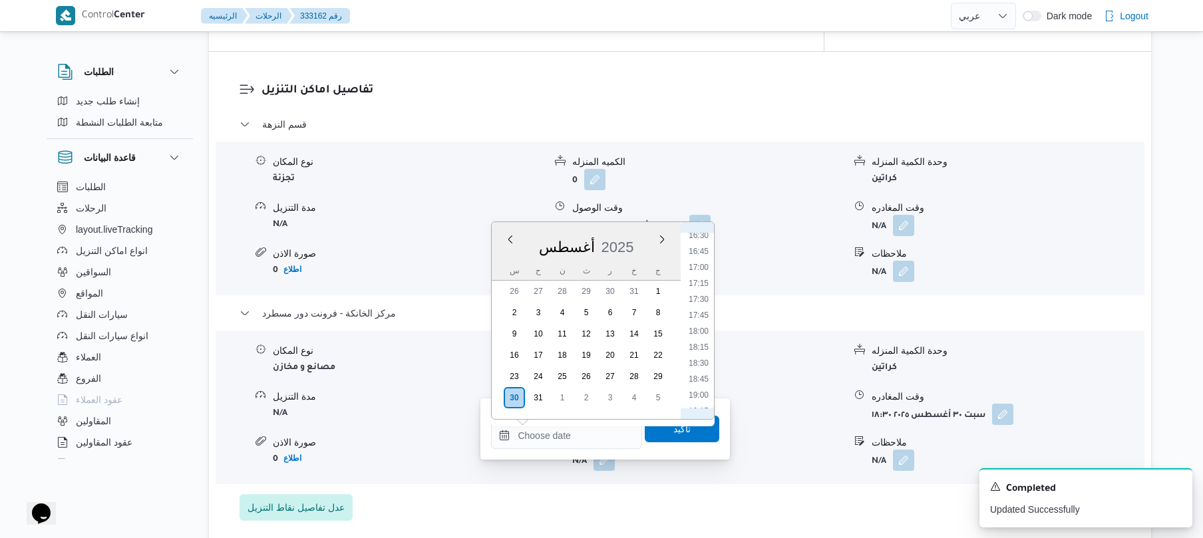
scroll to position [1039, 0]
click at [702, 362] on li "18:15" at bounding box center [699, 366] width 31 height 13
type input "٣٠/٠٨/٢٠٢٥ ١٨:١٥"
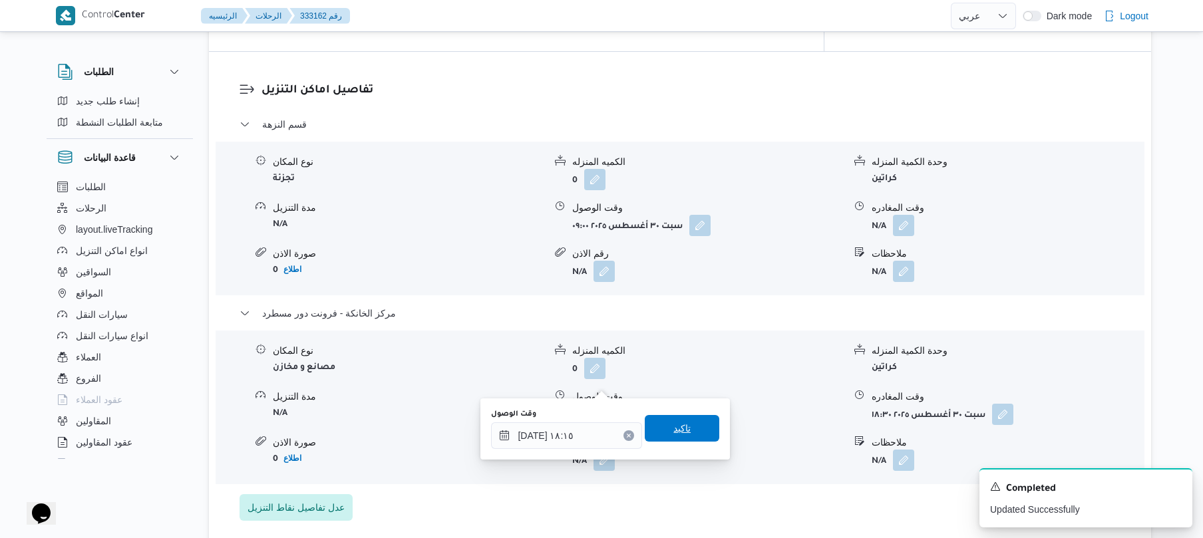
click at [687, 425] on span "تاكيد" at bounding box center [682, 428] width 75 height 27
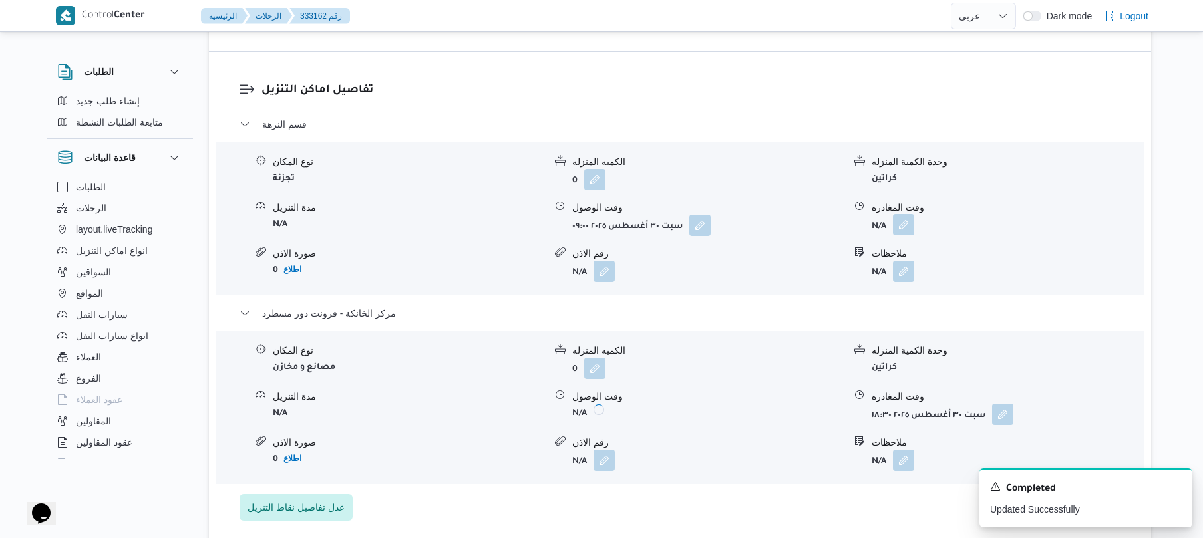
click at [909, 214] on button "button" at bounding box center [903, 224] width 21 height 21
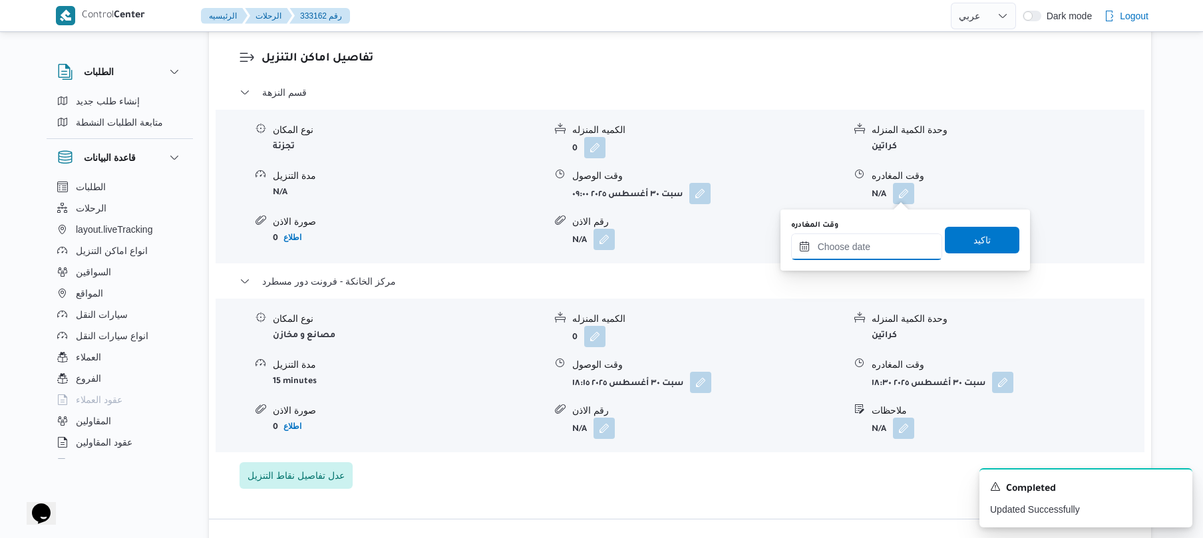
click at [853, 248] on input "وقت المغادره" at bounding box center [866, 247] width 151 height 27
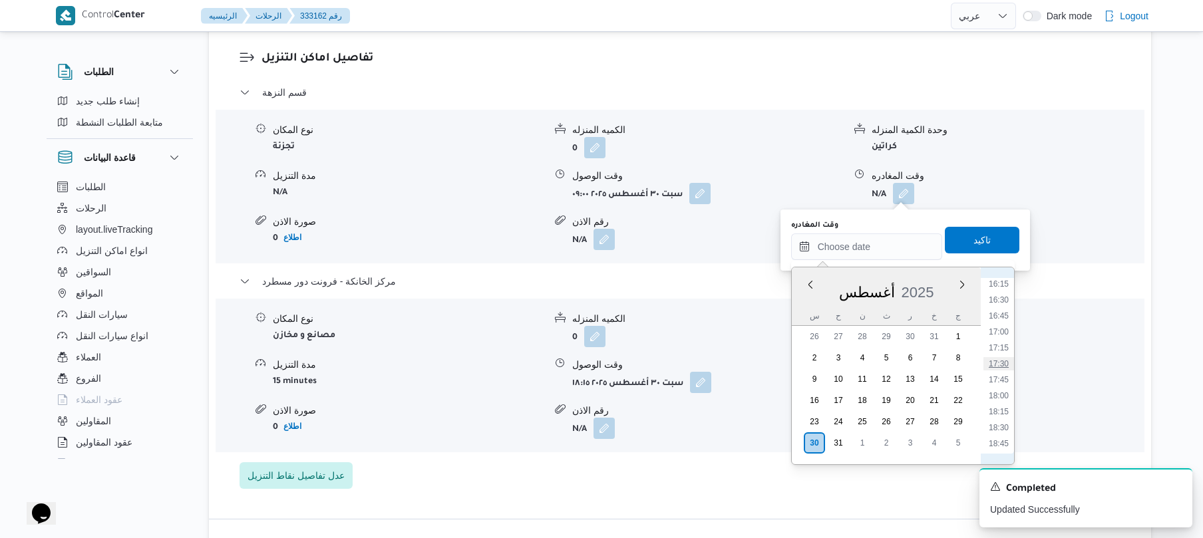
click at [1004, 365] on li "17:30" at bounding box center [999, 363] width 31 height 13
type input "٣٠/٠٨/٢٠٢٥ ١٧:٣٠"
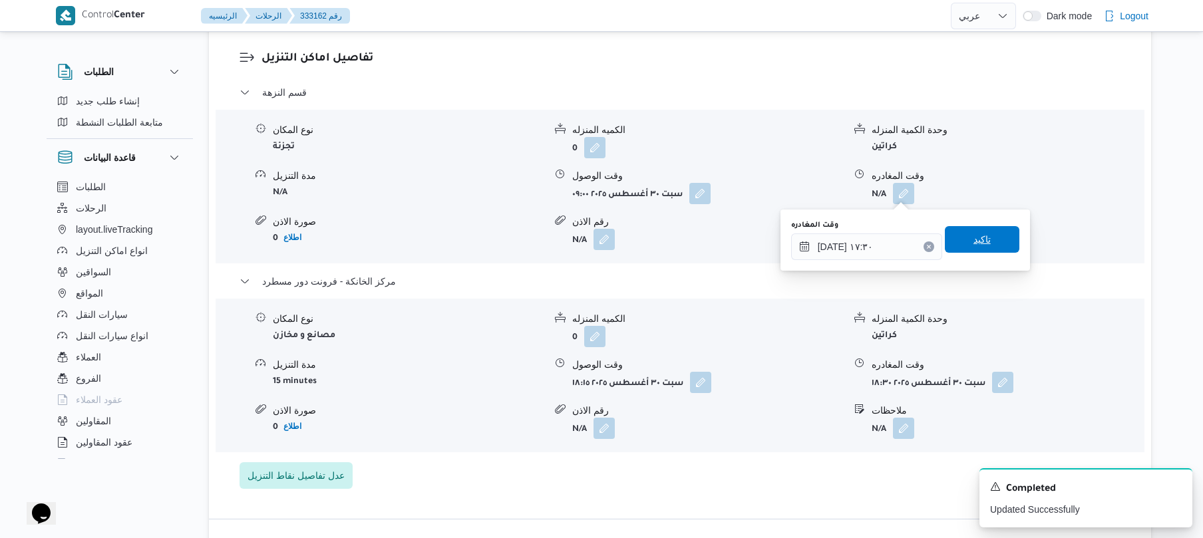
click at [962, 236] on span "تاكيد" at bounding box center [982, 239] width 75 height 27
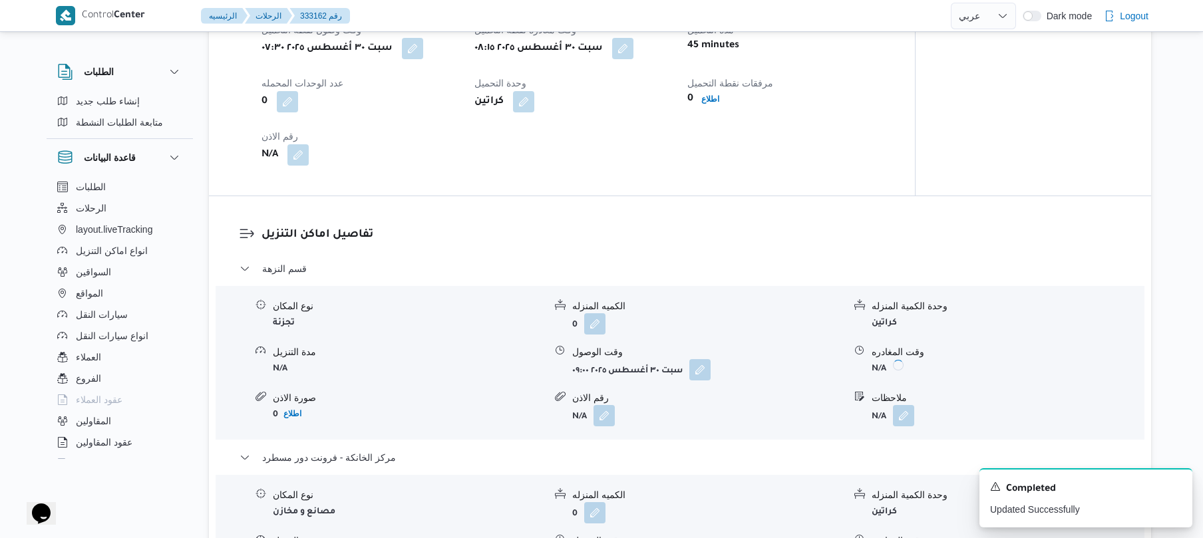
scroll to position [923, 0]
click at [1171, 490] on icon "Dismiss toast" at bounding box center [1176, 486] width 11 height 11
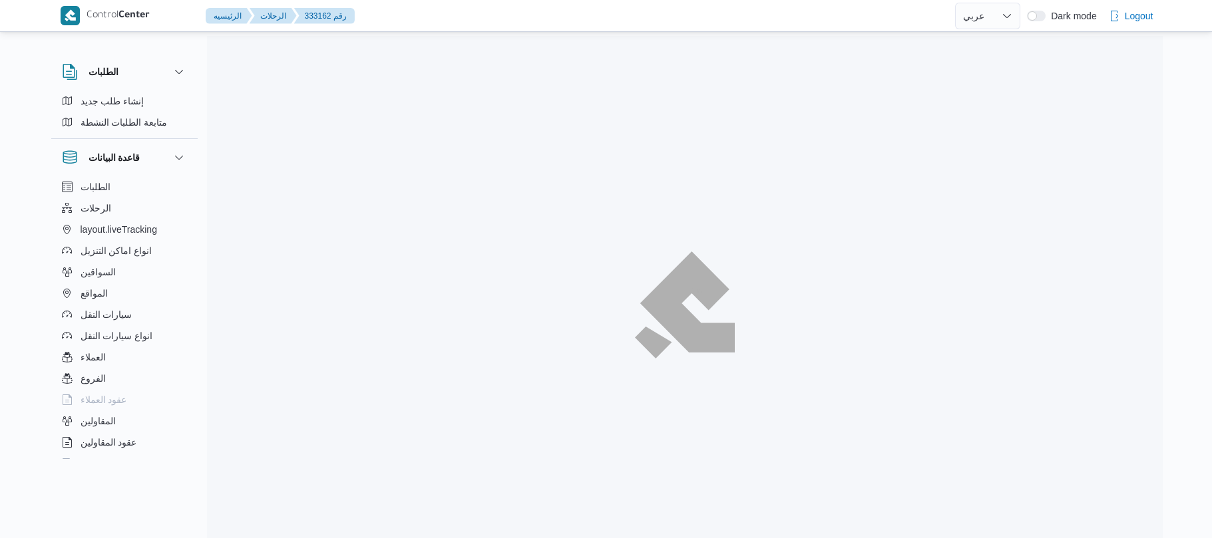
select select "ar"
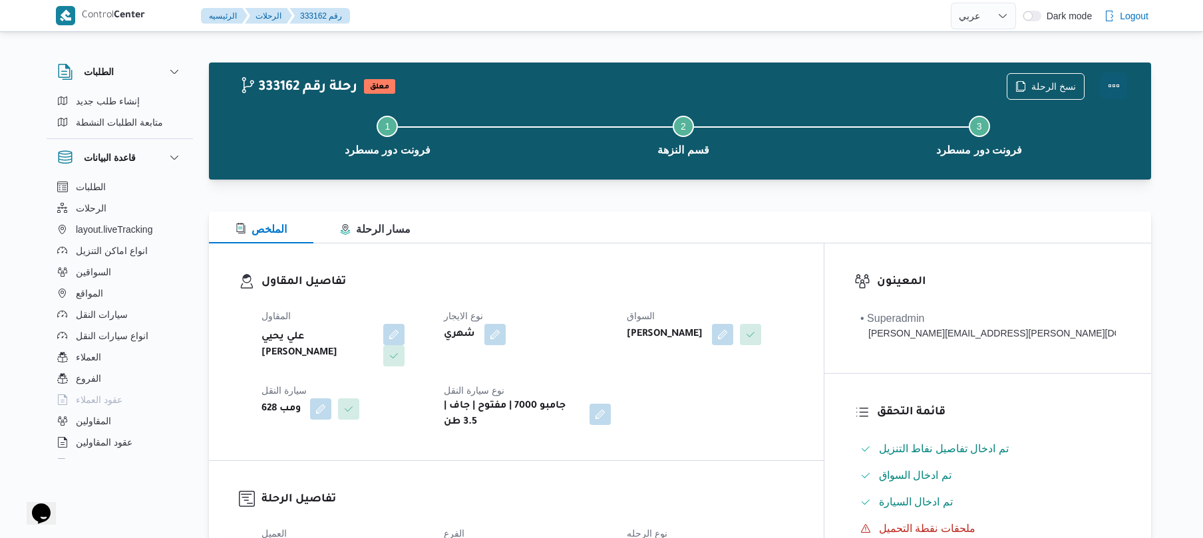
click at [1113, 75] on button "Actions" at bounding box center [1114, 86] width 27 height 27
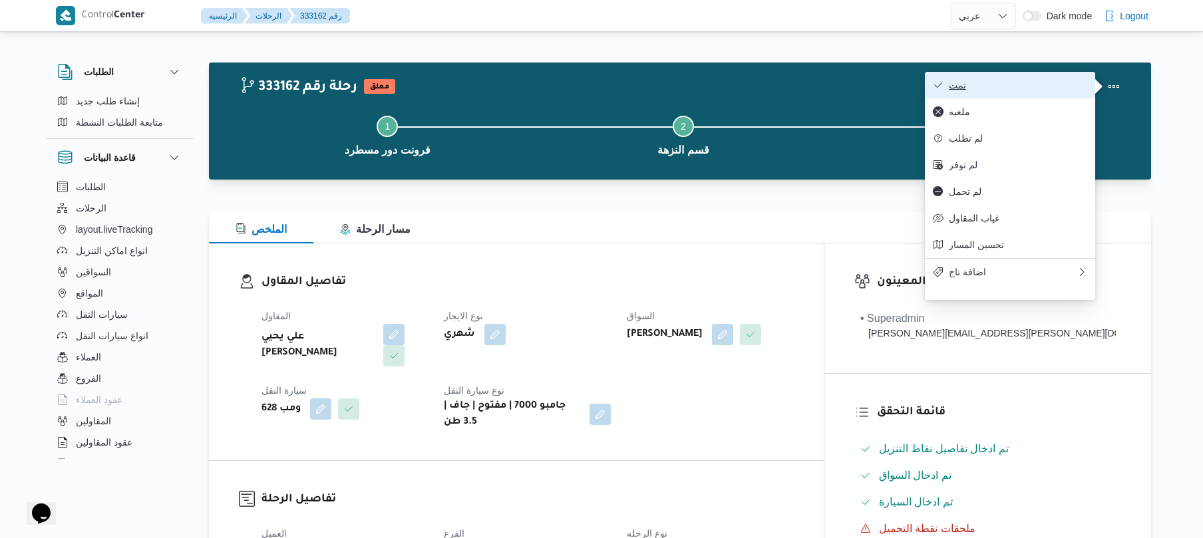
click at [993, 84] on span "تمت" at bounding box center [1018, 85] width 138 height 11
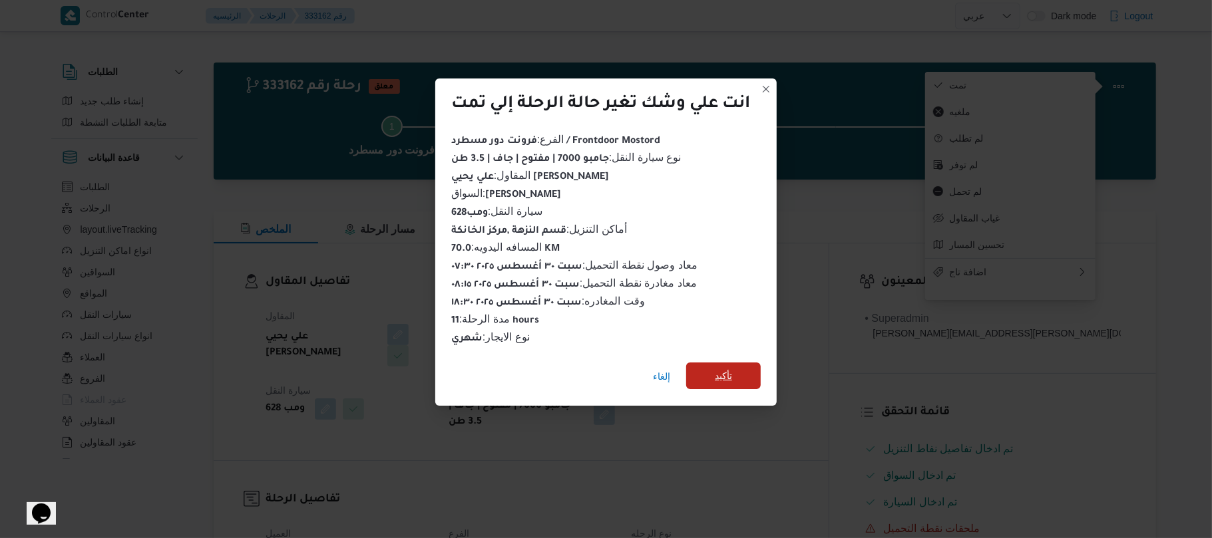
click at [749, 363] on span "تأكيد" at bounding box center [723, 376] width 75 height 27
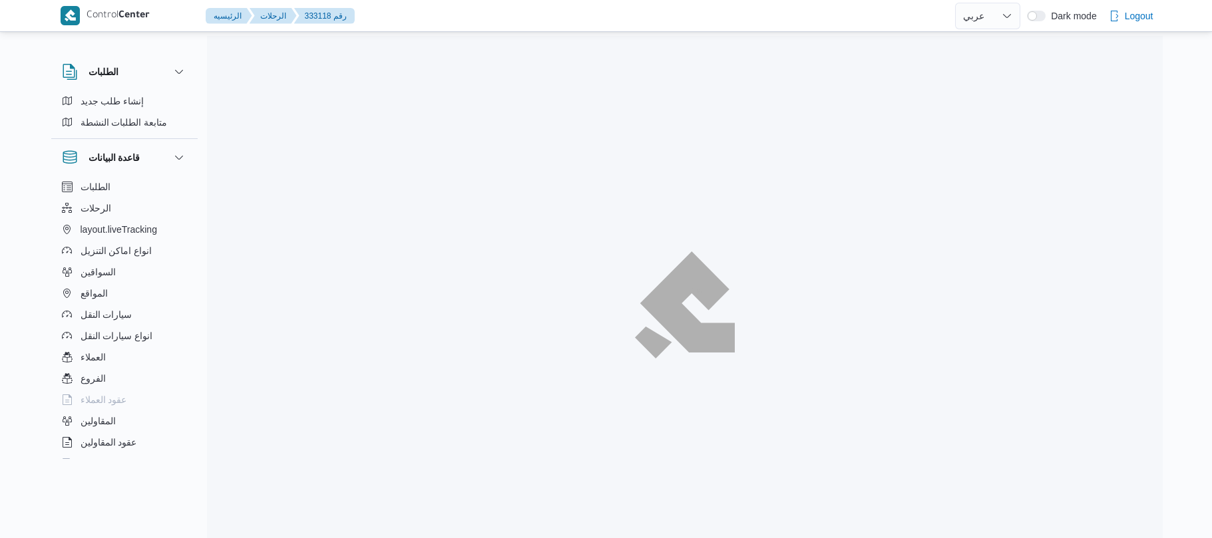
select select "ar"
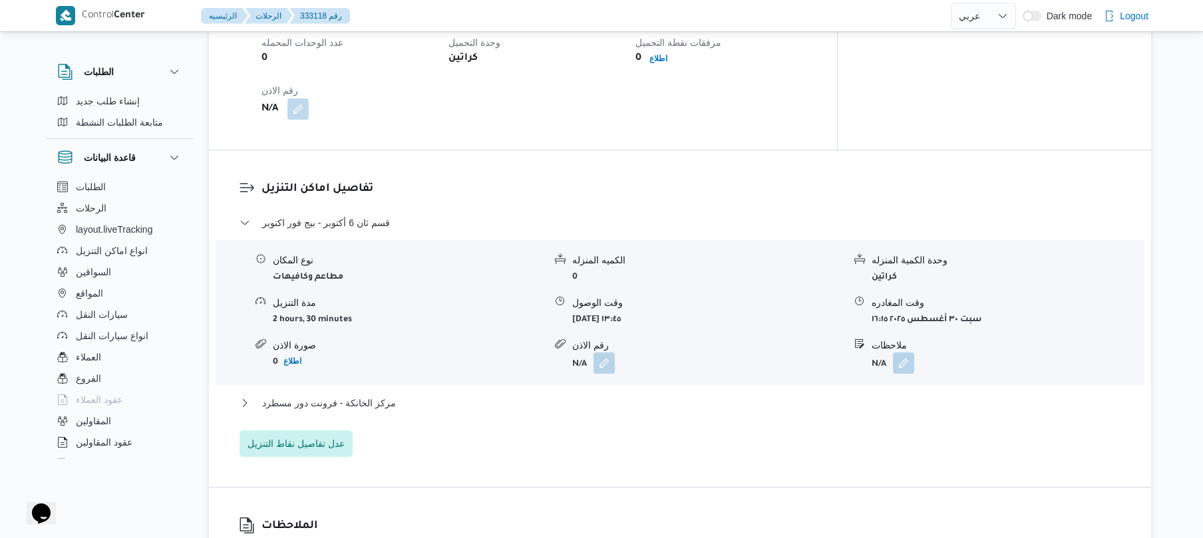
scroll to position [1171, 0]
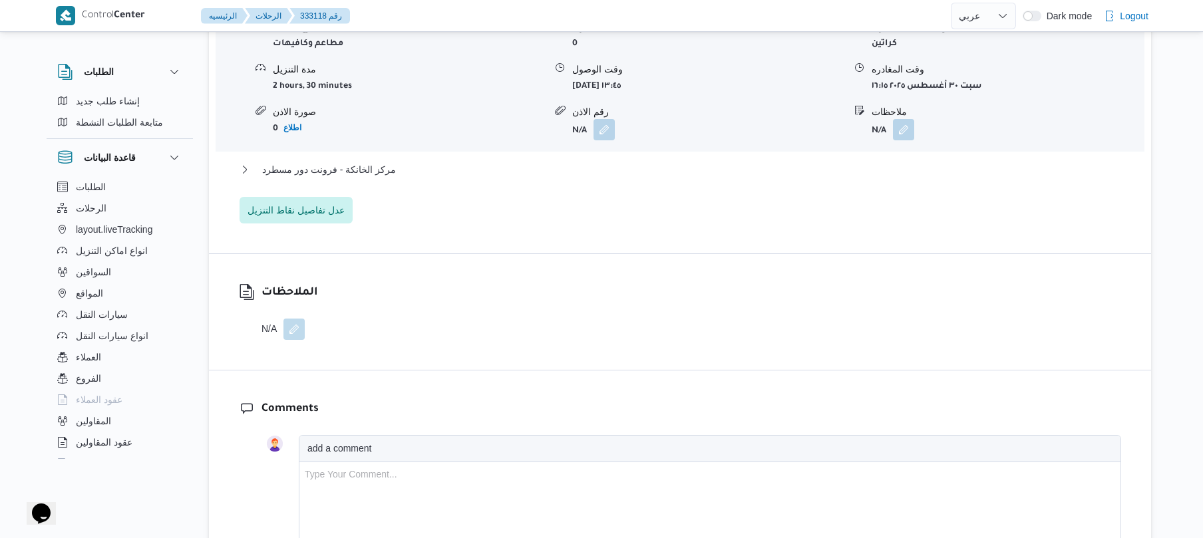
click at [781, 168] on div "مركز الخانكة - فرونت دور مسطرد" at bounding box center [681, 174] width 882 height 25
click at [786, 162] on button "مركز الخانكة - فرونت دور مسطرد" at bounding box center [681, 170] width 882 height 16
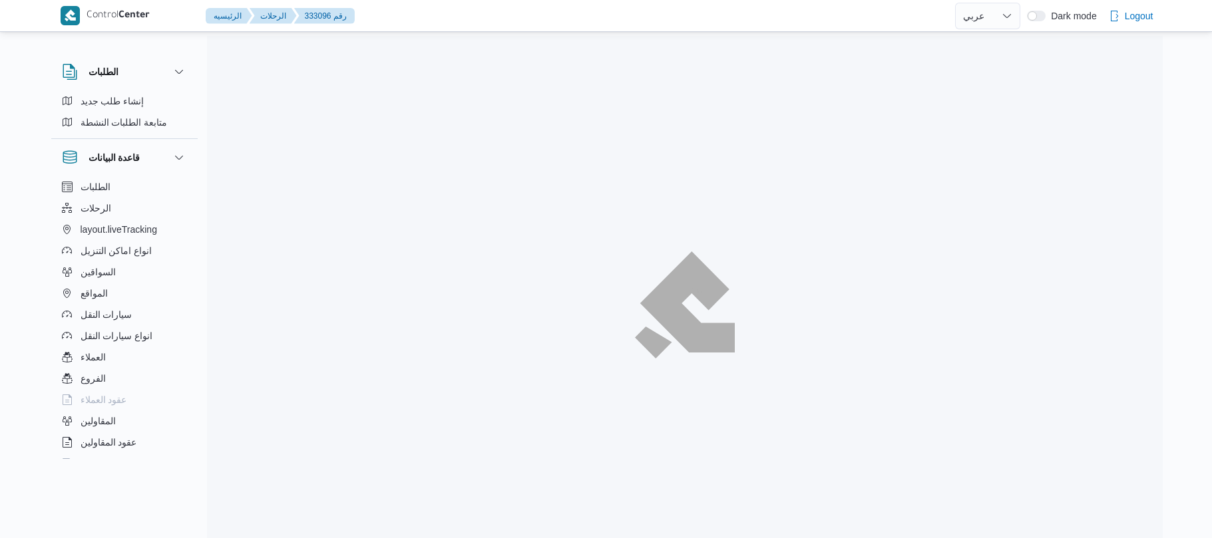
select select "ar"
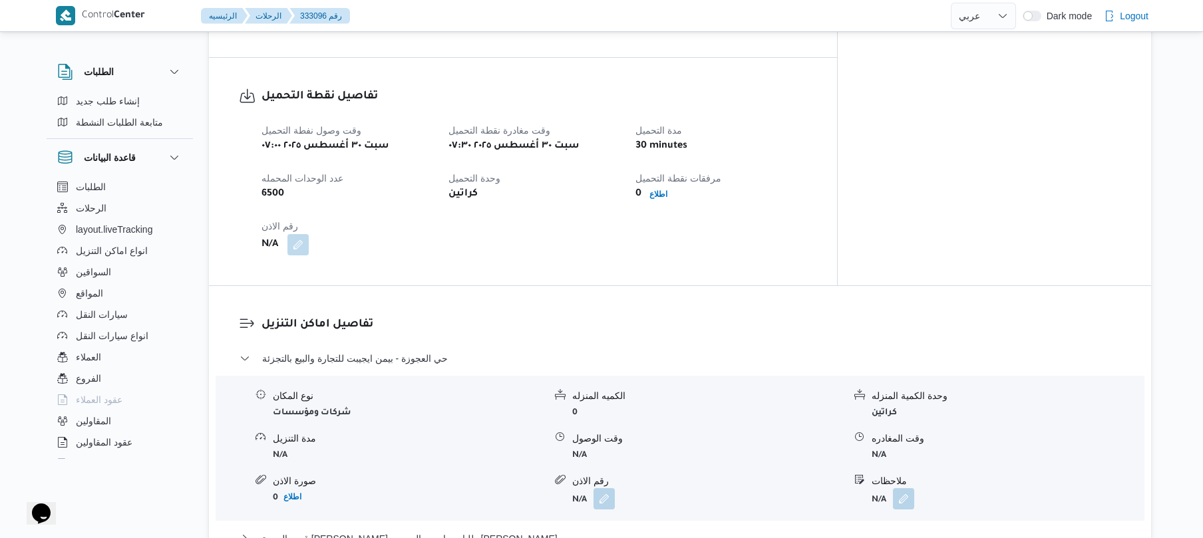
scroll to position [989, 0]
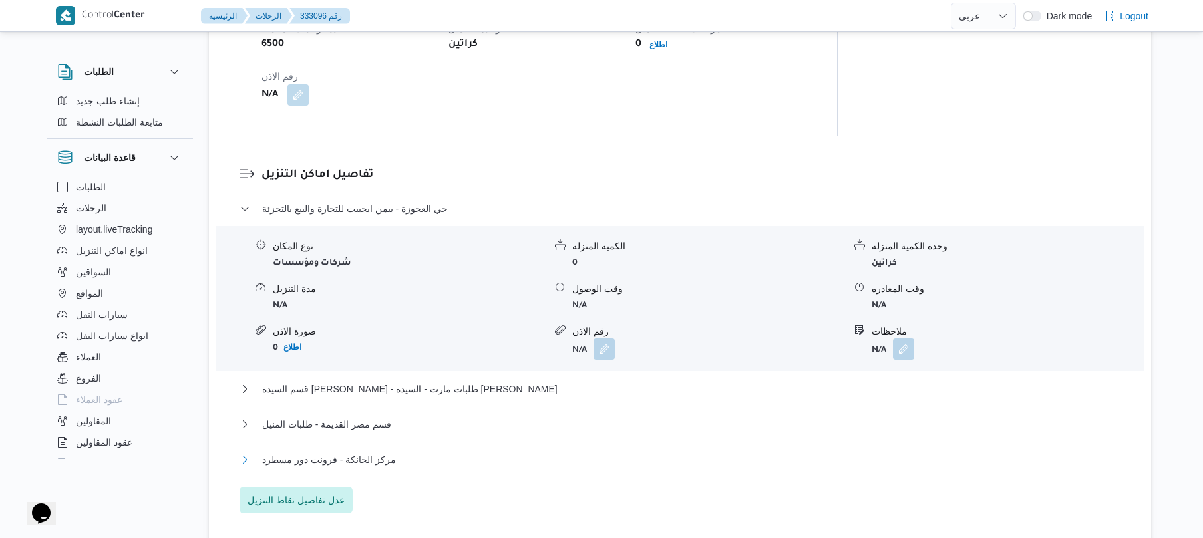
click at [457, 452] on button "مركز الخانكة - فرونت دور مسطرد" at bounding box center [681, 460] width 882 height 16
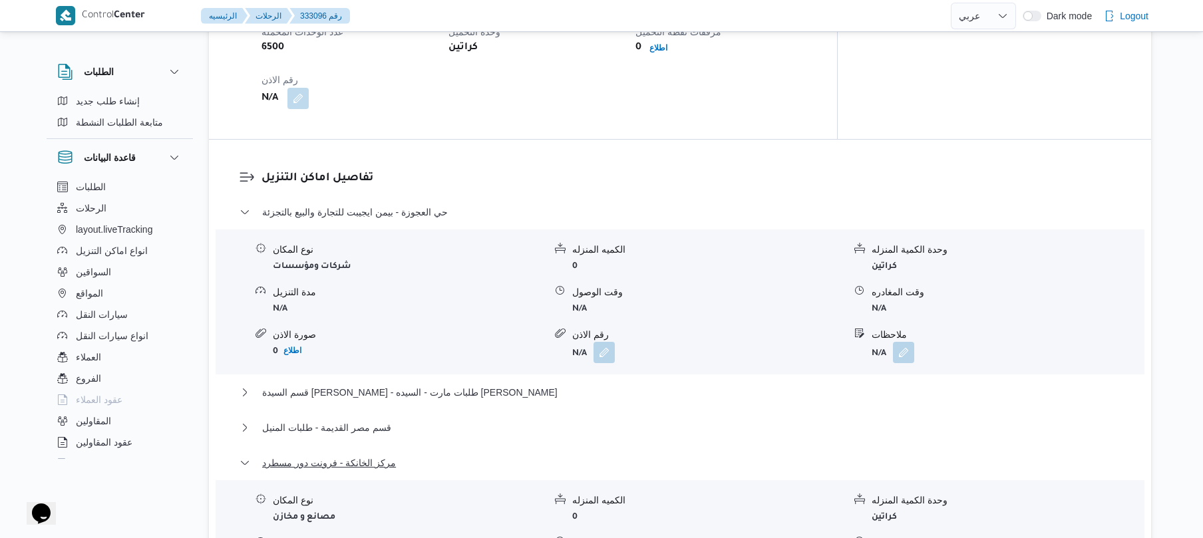
scroll to position [954, 0]
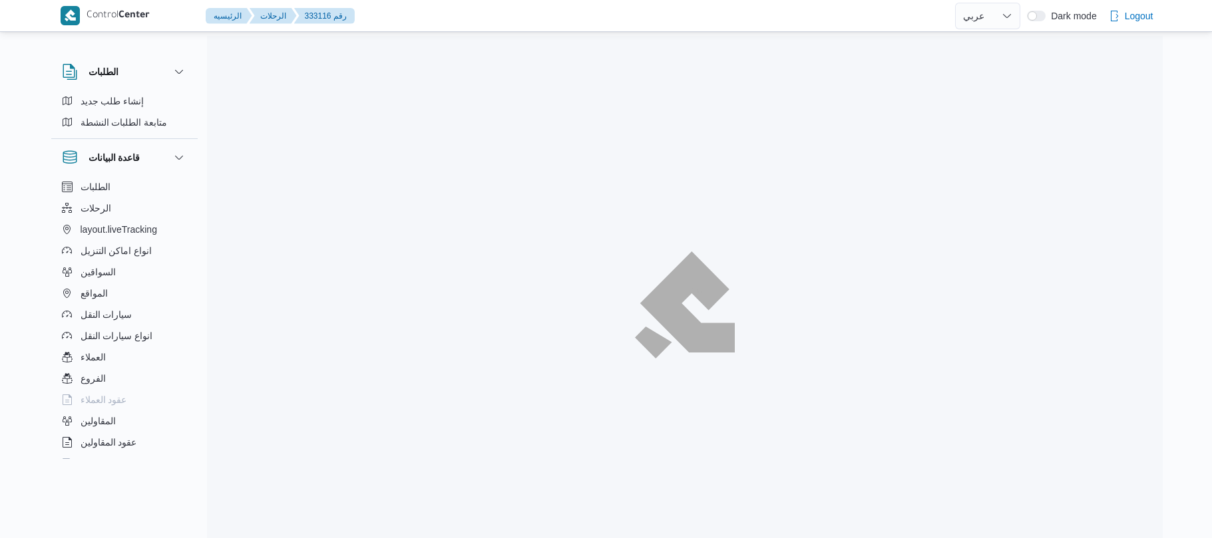
select select "ar"
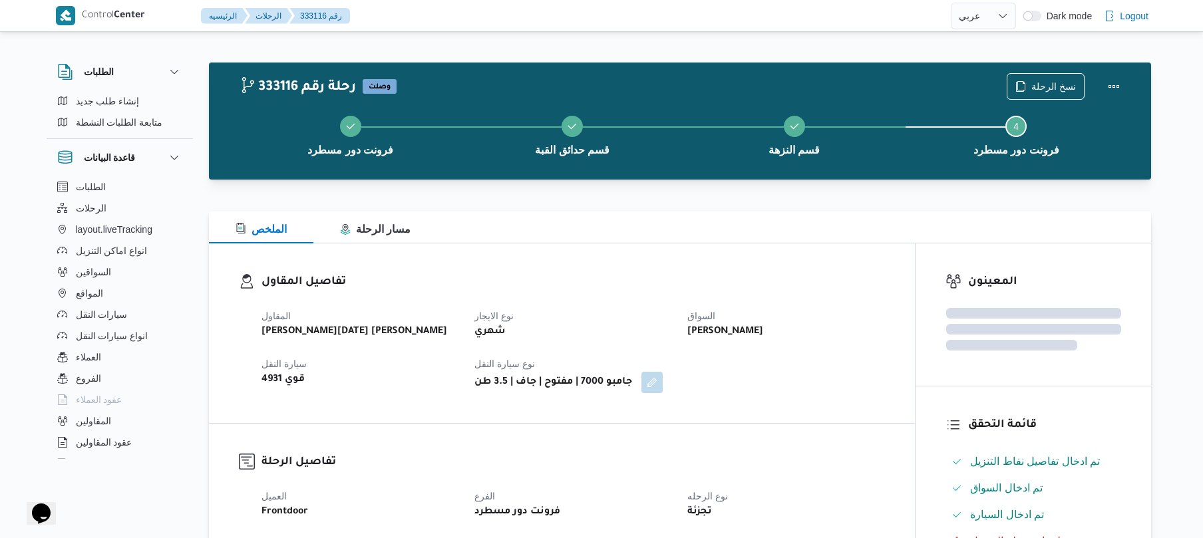
click at [648, 292] on dl "تفاصيل المقاول المقاول ابراهيم رمضان ابراهيم عثمان ابوباشا نوع الايجار شهري الس…" at bounding box center [574, 334] width 624 height 120
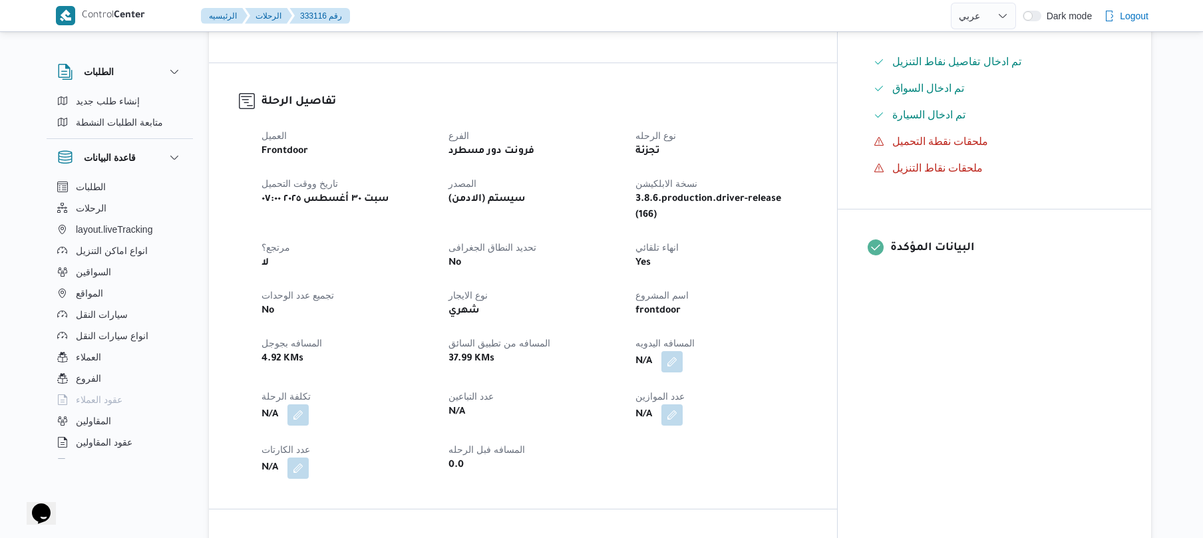
scroll to position [390, 0]
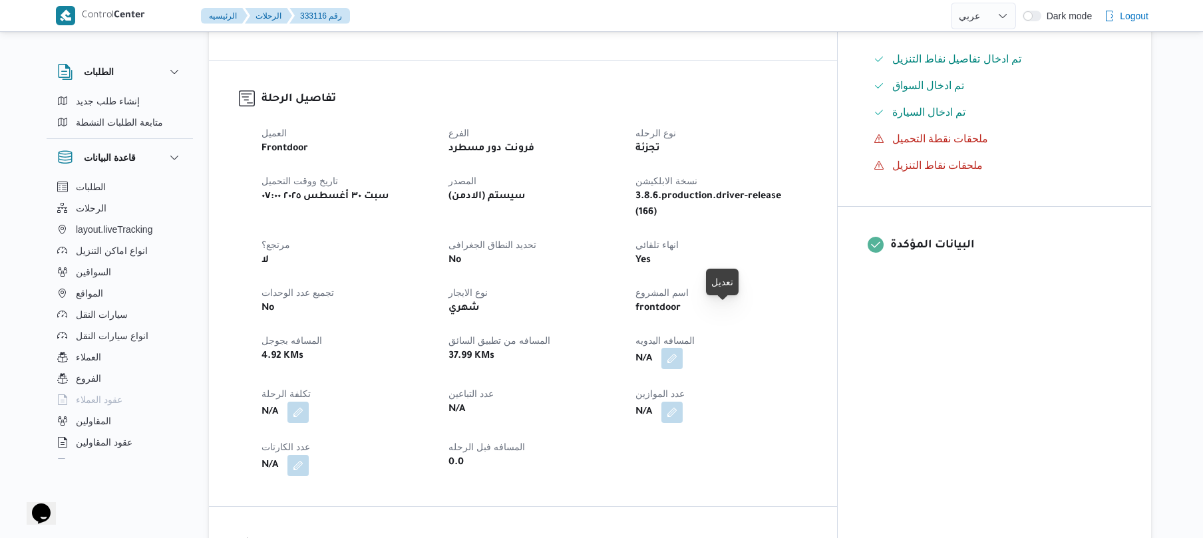
click at [683, 348] on button "button" at bounding box center [672, 358] width 21 height 21
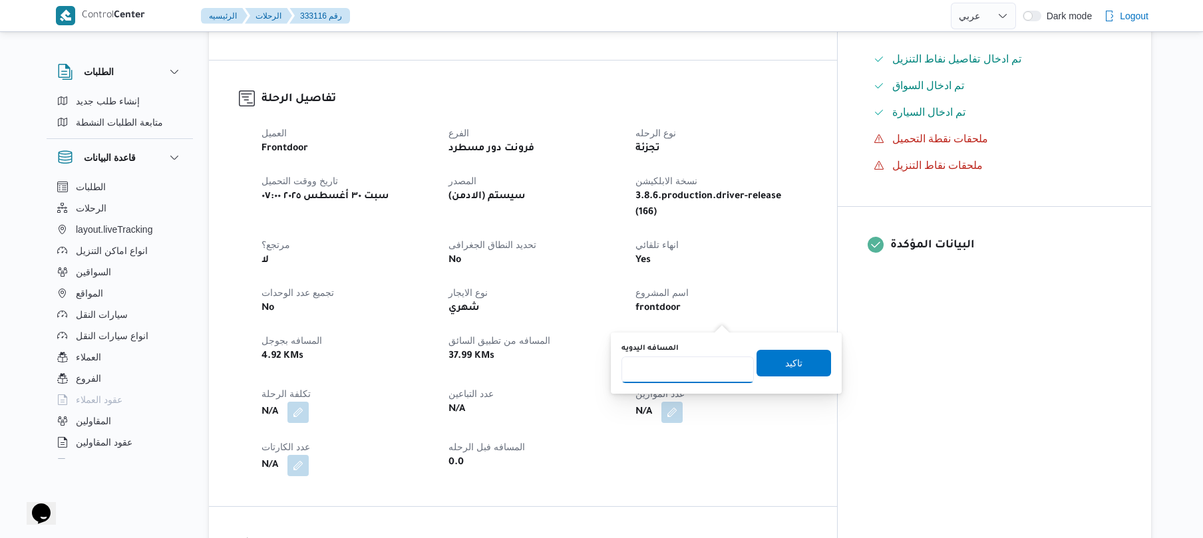
click at [692, 377] on input "المسافه اليدويه" at bounding box center [688, 370] width 132 height 27
type input "70"
click at [786, 363] on span "تاكيد" at bounding box center [793, 363] width 17 height 16
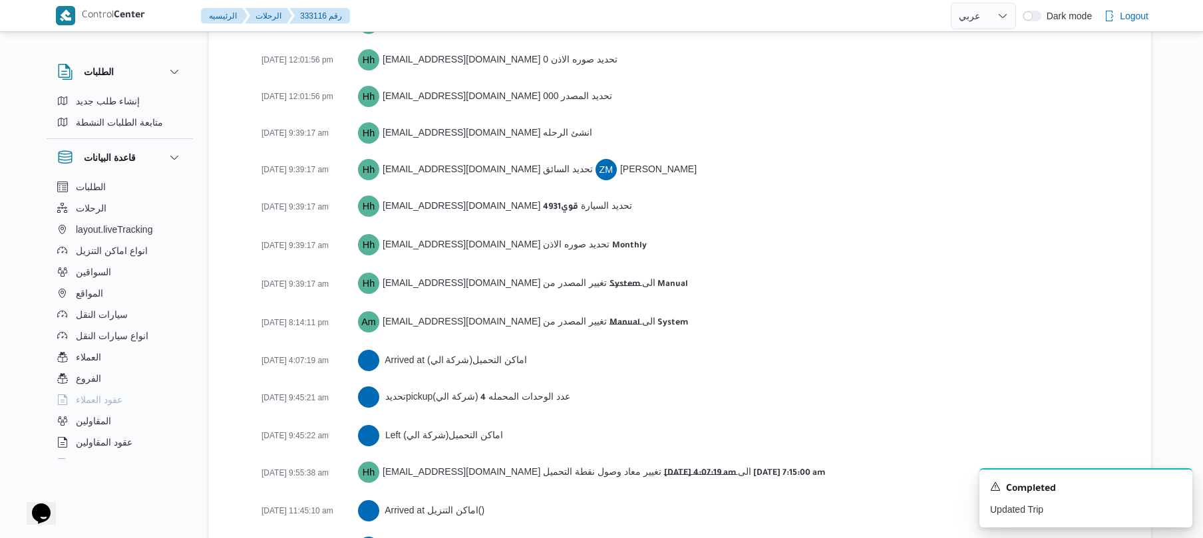
scroll to position [2054, 0]
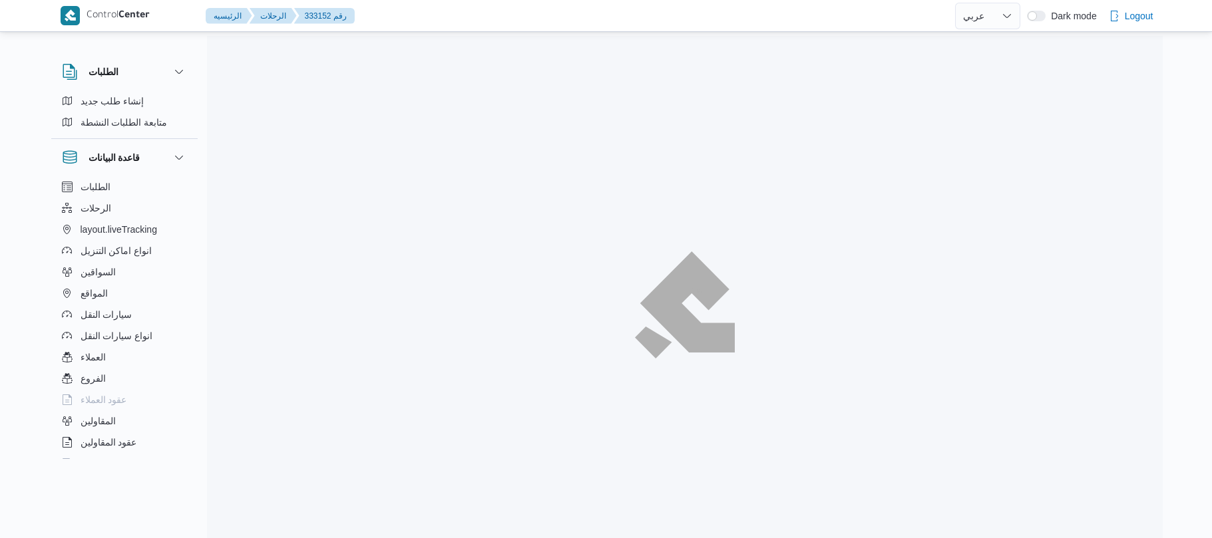
select select "ar"
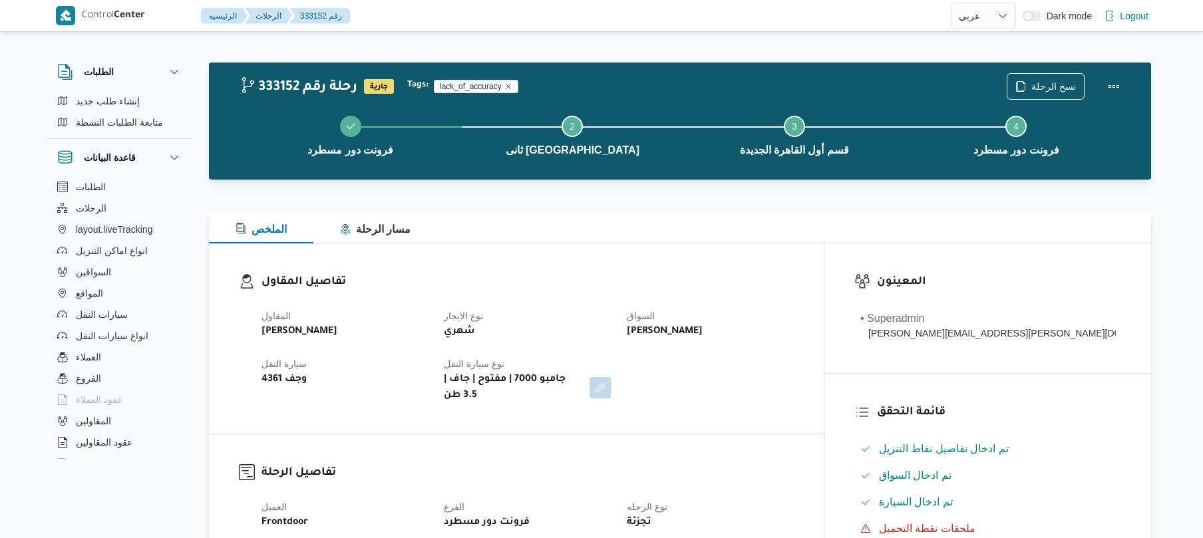
click at [664, 288] on h3 "تفاصيل المقاول" at bounding box center [528, 283] width 532 height 18
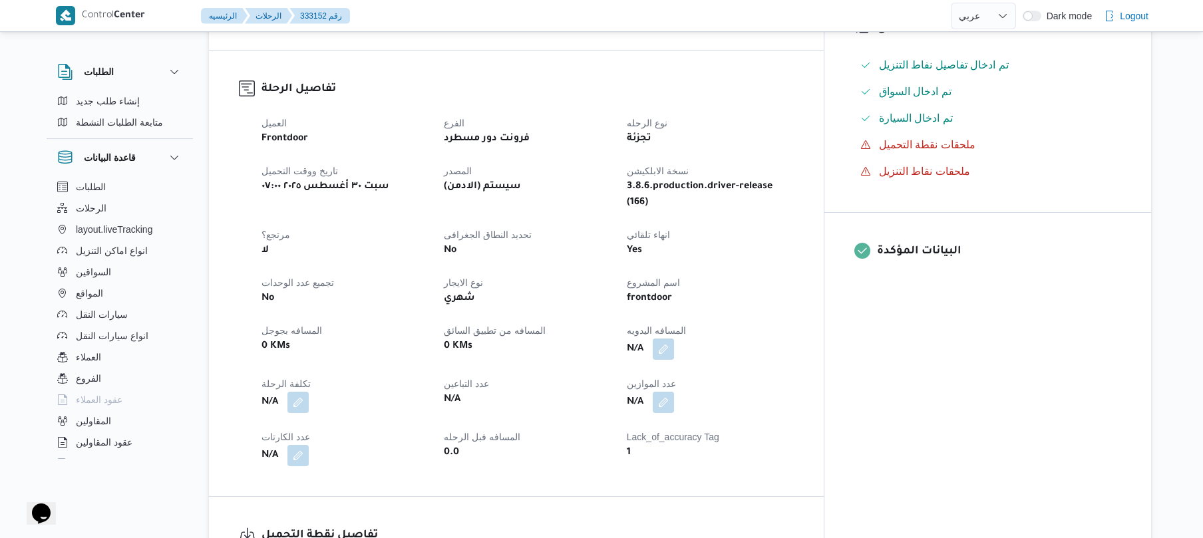
scroll to position [461, 0]
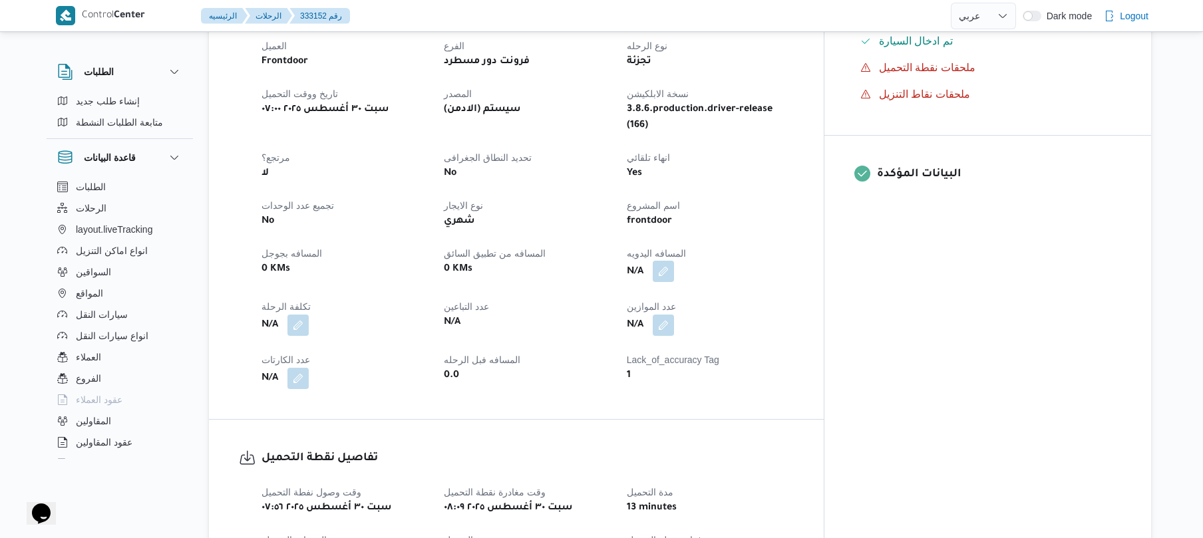
click at [674, 261] on button "button" at bounding box center [663, 271] width 21 height 21
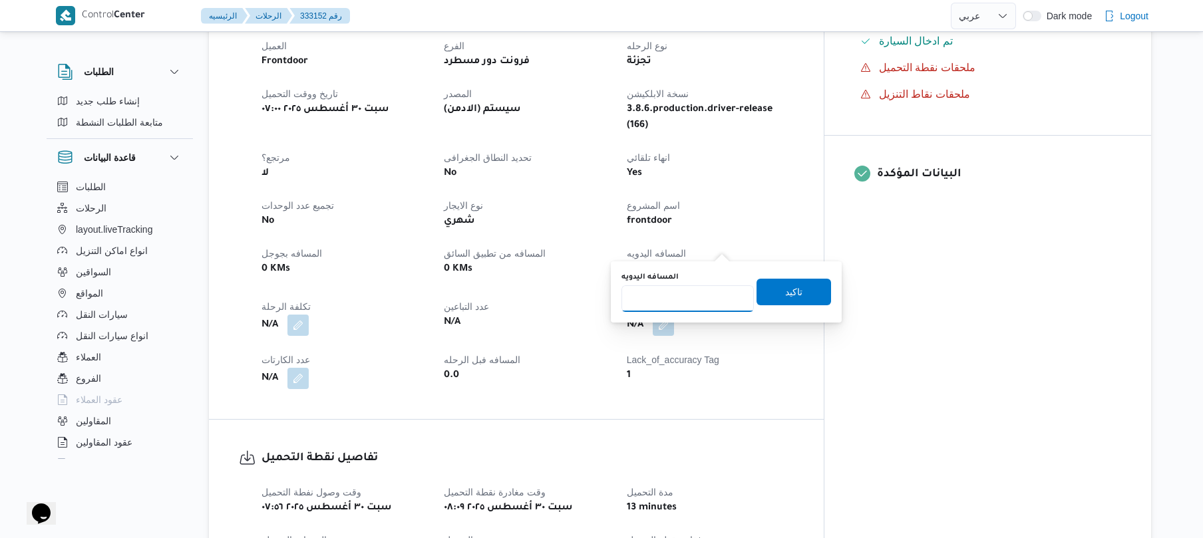
click at [684, 301] on input "المسافه اليدويه" at bounding box center [688, 299] width 132 height 27
type input "120"
click at [771, 292] on span "تاكيد" at bounding box center [794, 291] width 75 height 27
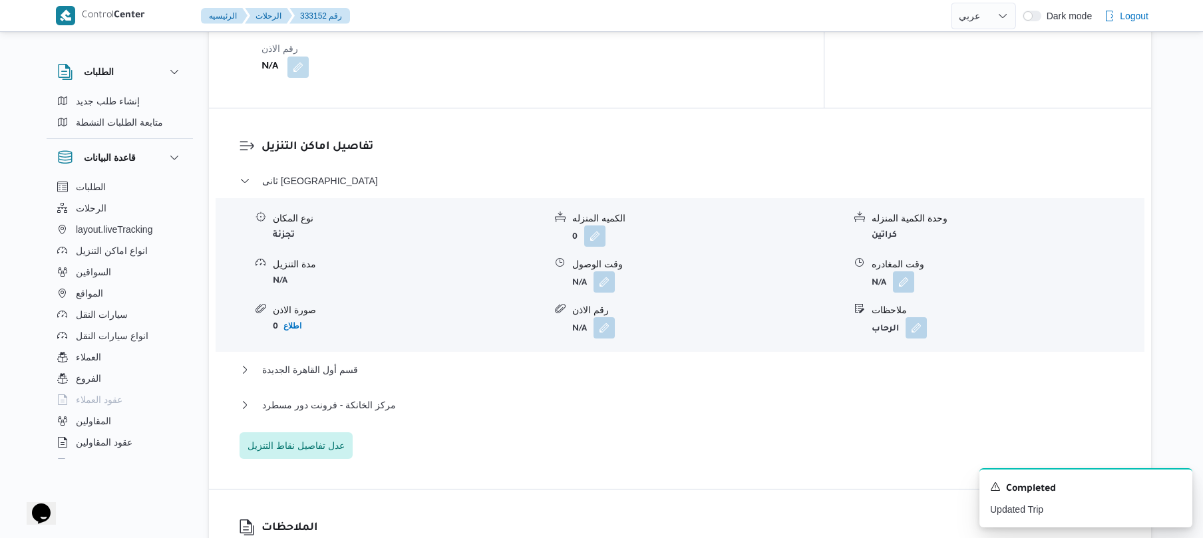
scroll to position [1065, 0]
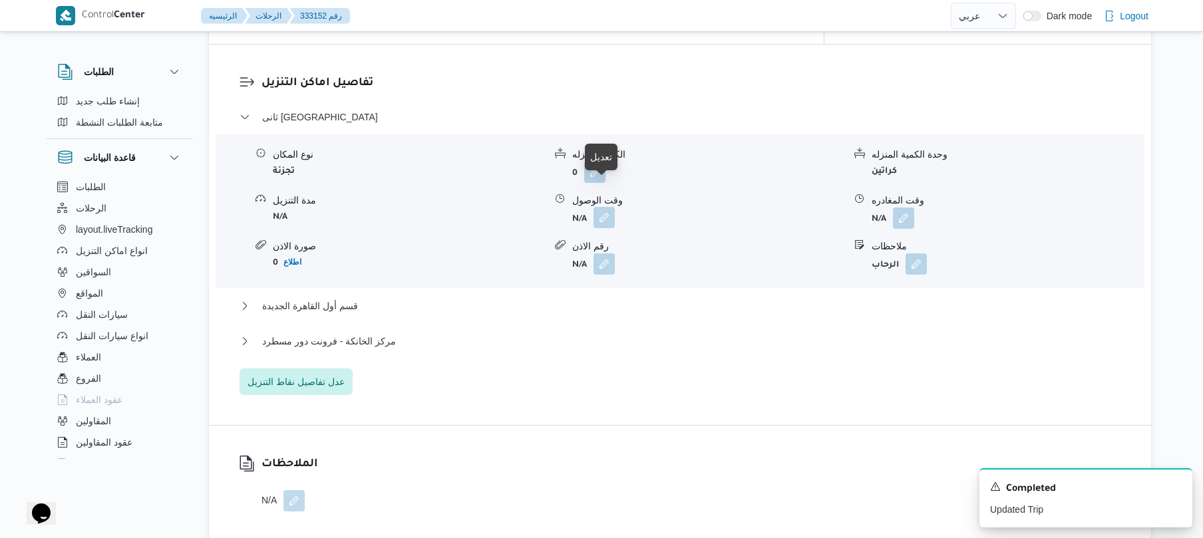
click at [605, 207] on button "button" at bounding box center [604, 217] width 21 height 21
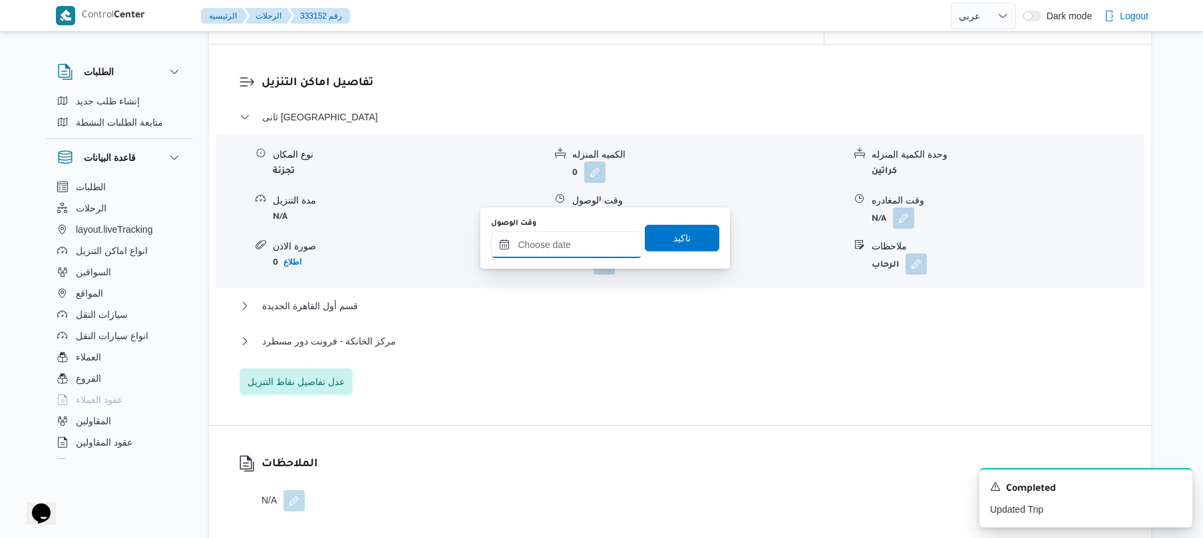
click at [576, 240] on input "وقت الوصول" at bounding box center [566, 245] width 151 height 27
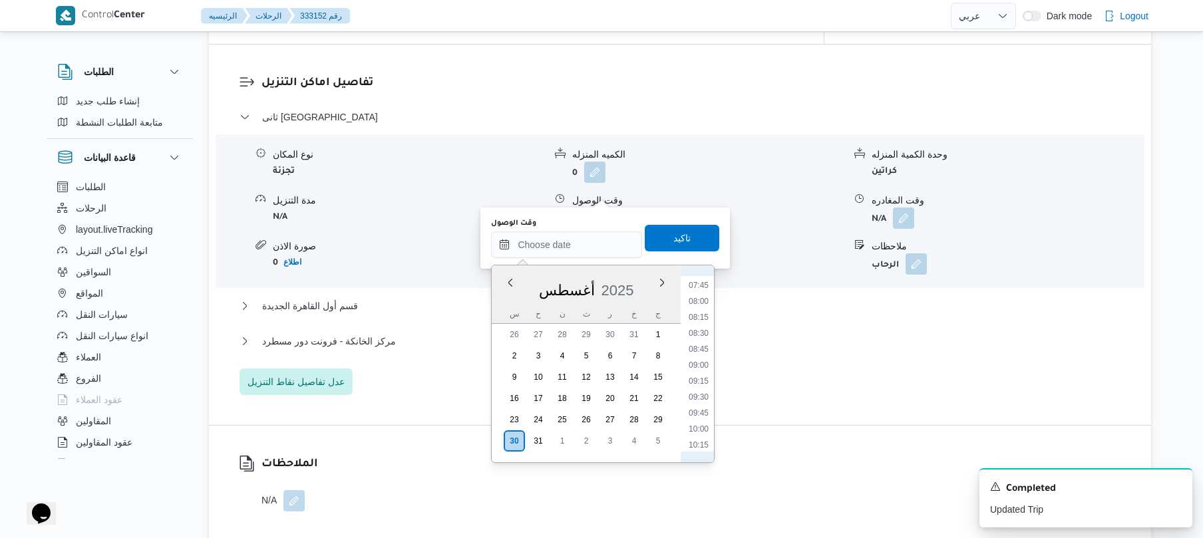
scroll to position [443, 0]
click at [700, 417] on li "09:00" at bounding box center [699, 415] width 31 height 13
type input "٣٠/٠٨/٢٠٢٥ ٠٩:٠٠"
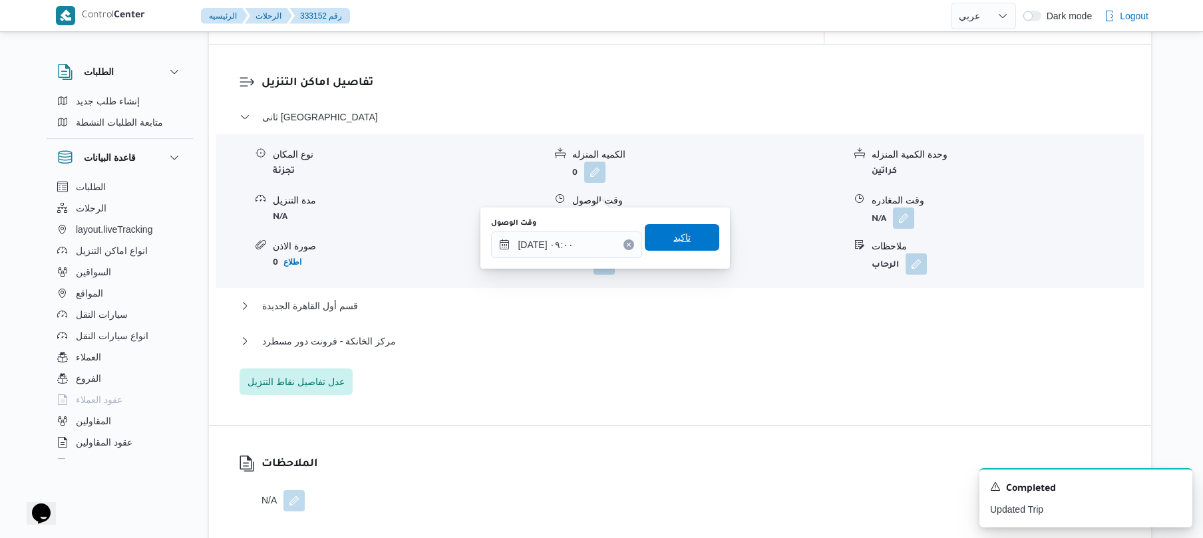
click at [683, 243] on span "تاكيد" at bounding box center [682, 237] width 75 height 27
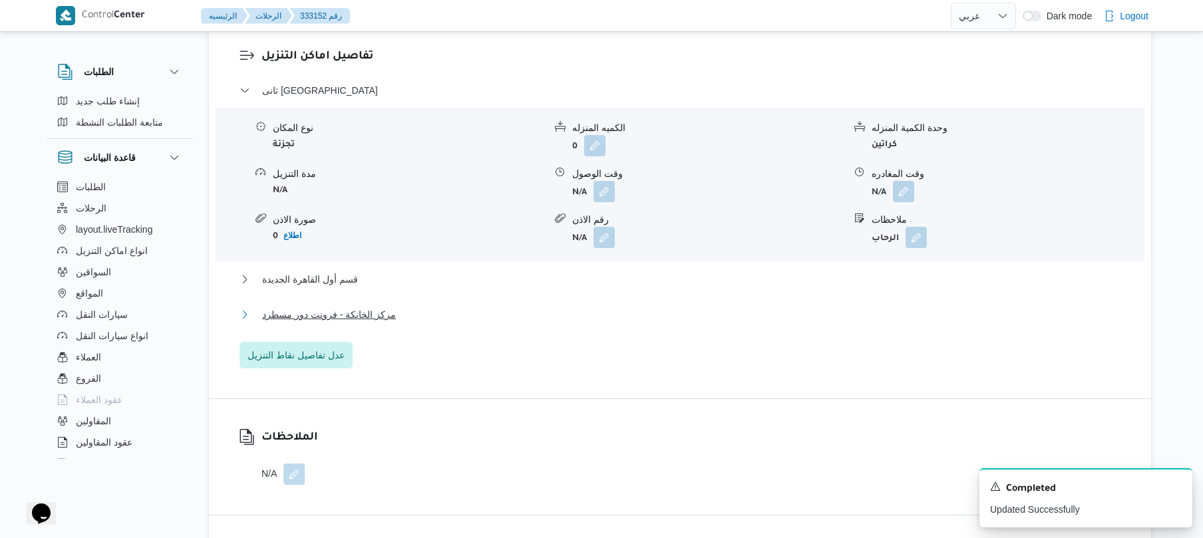
click at [634, 313] on button "مركز الخانكة - فرونت دور مسطرد" at bounding box center [681, 315] width 882 height 16
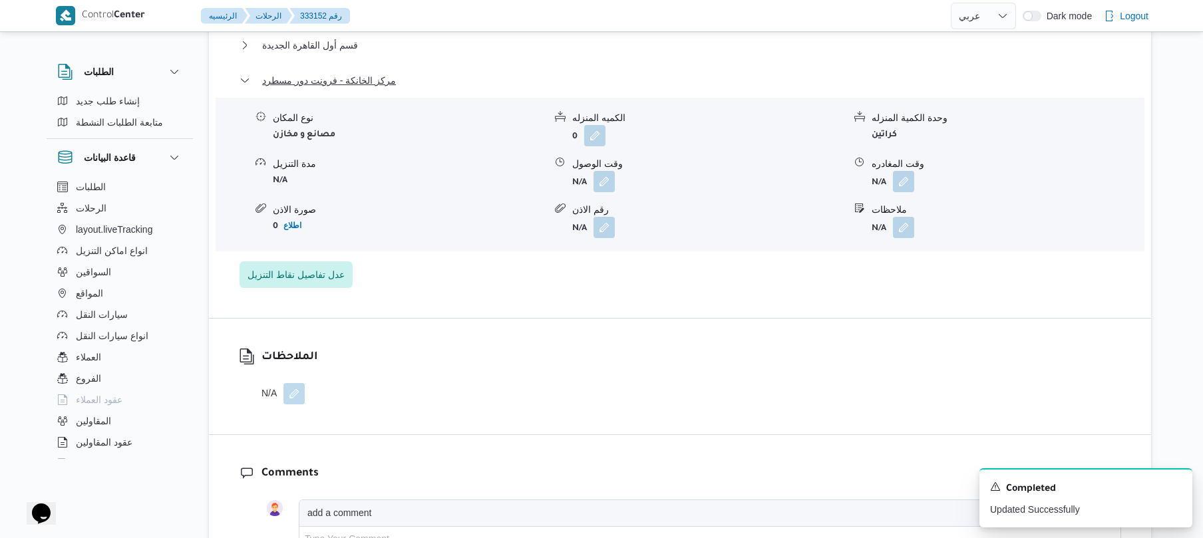
scroll to position [1349, 0]
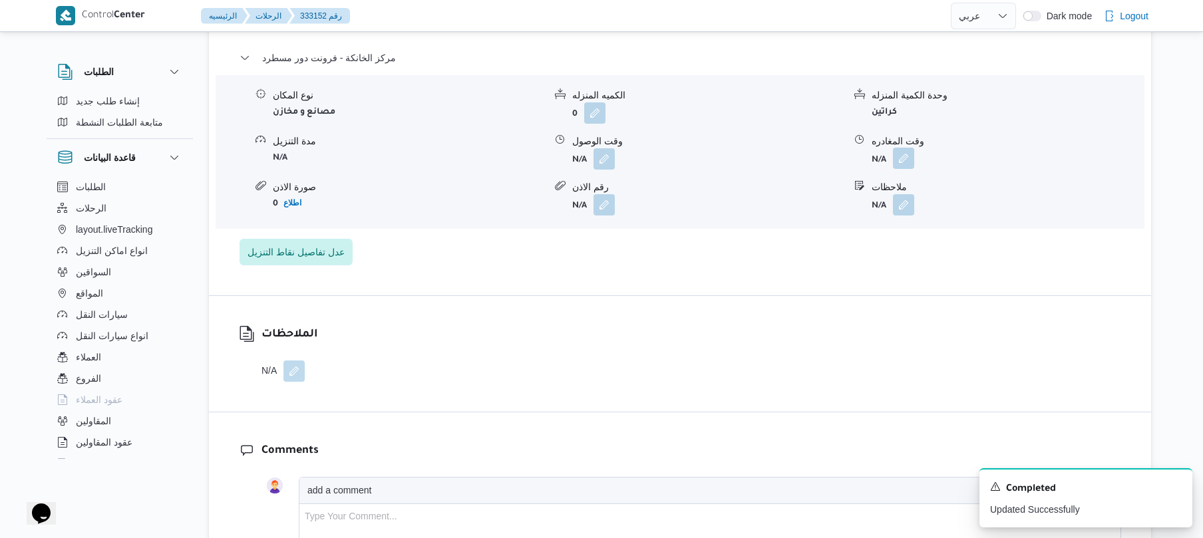
click at [906, 148] on button "button" at bounding box center [903, 158] width 21 height 21
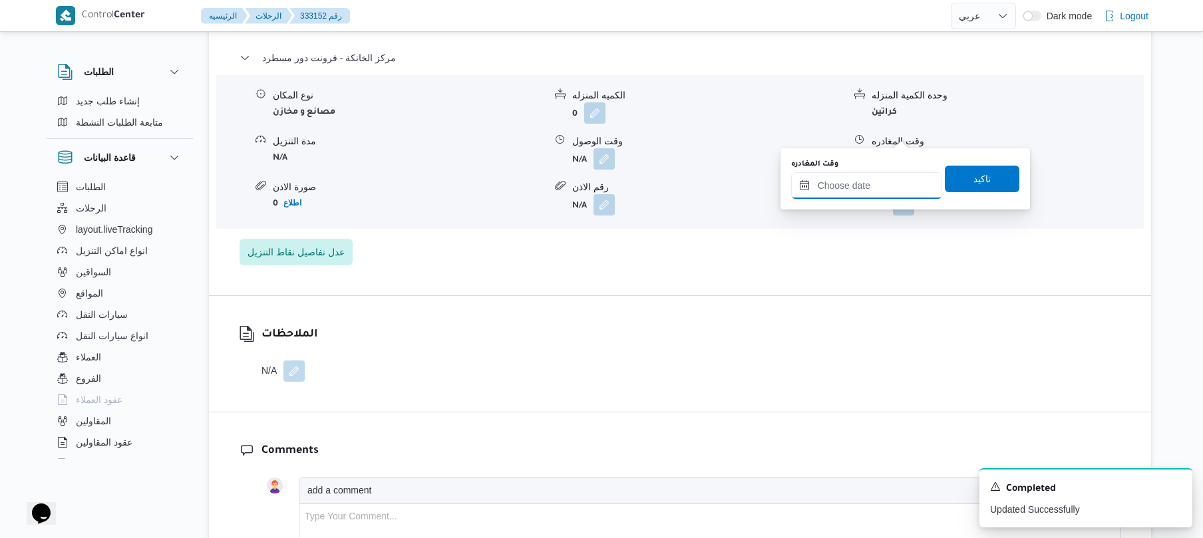
click at [845, 192] on input "وقت المغادره" at bounding box center [866, 185] width 151 height 27
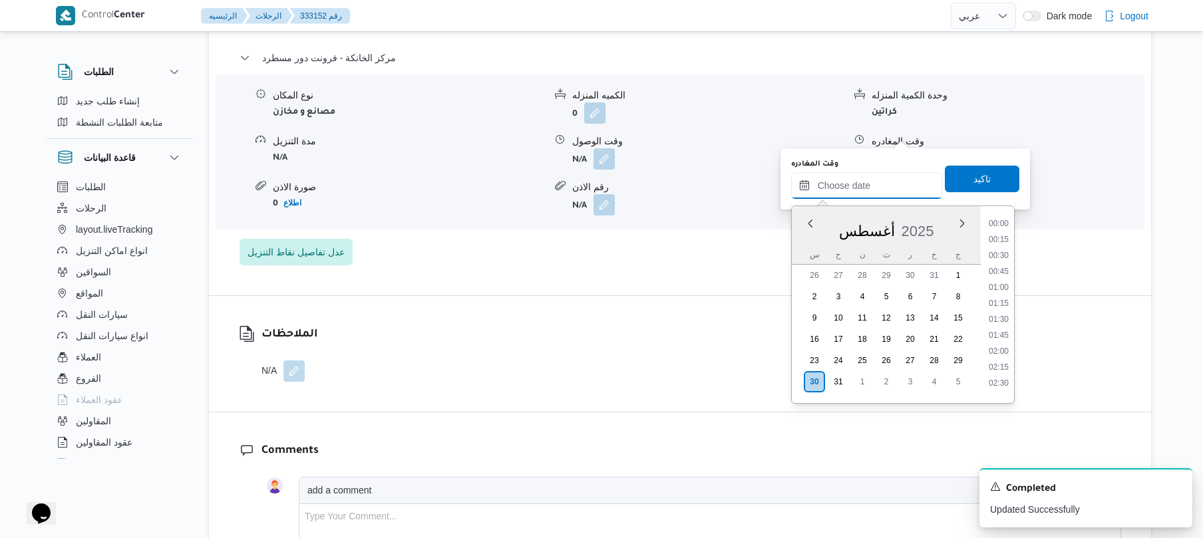
scroll to position [1188, 0]
click at [1007, 244] on li "19:00" at bounding box center [999, 249] width 31 height 13
type input "٣٠/٠٨/٢٠٢٥ ١٩:٠٠"
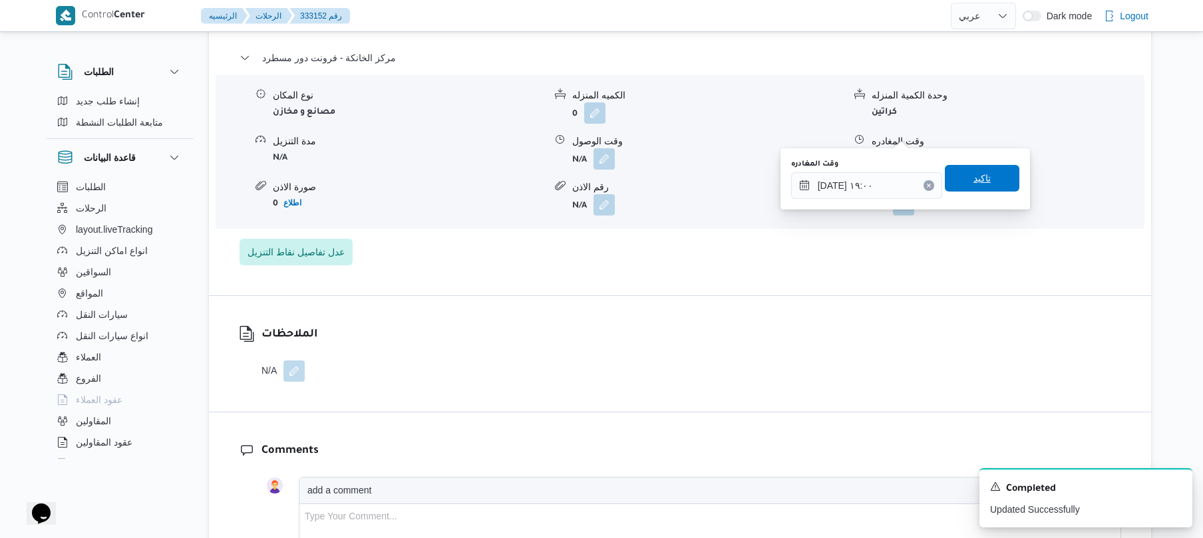
click at [986, 186] on span "تاكيد" at bounding box center [982, 178] width 75 height 27
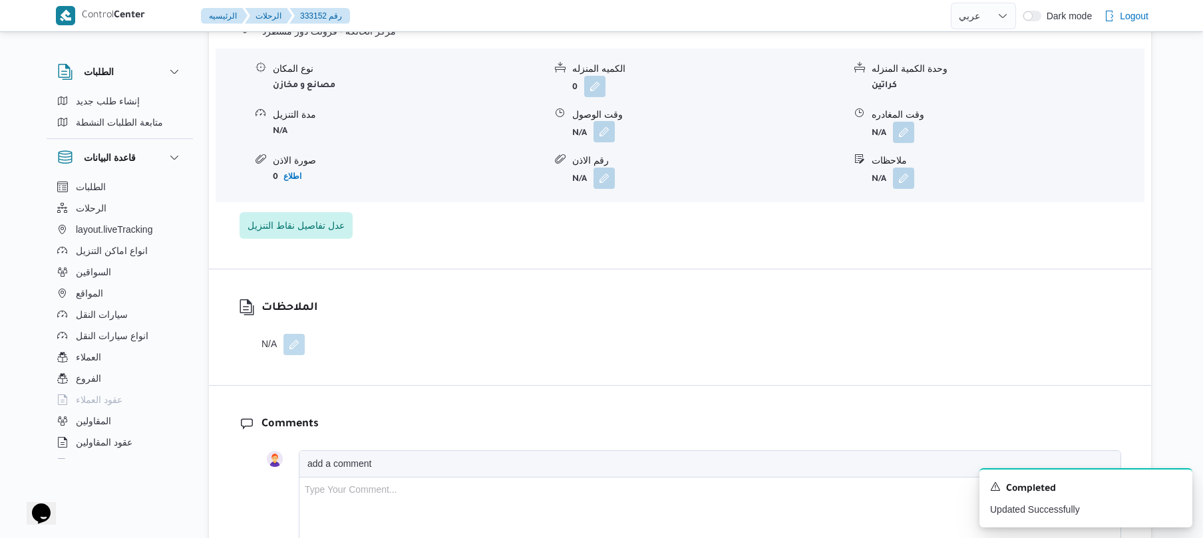
click at [607, 132] on button "button" at bounding box center [604, 131] width 21 height 21
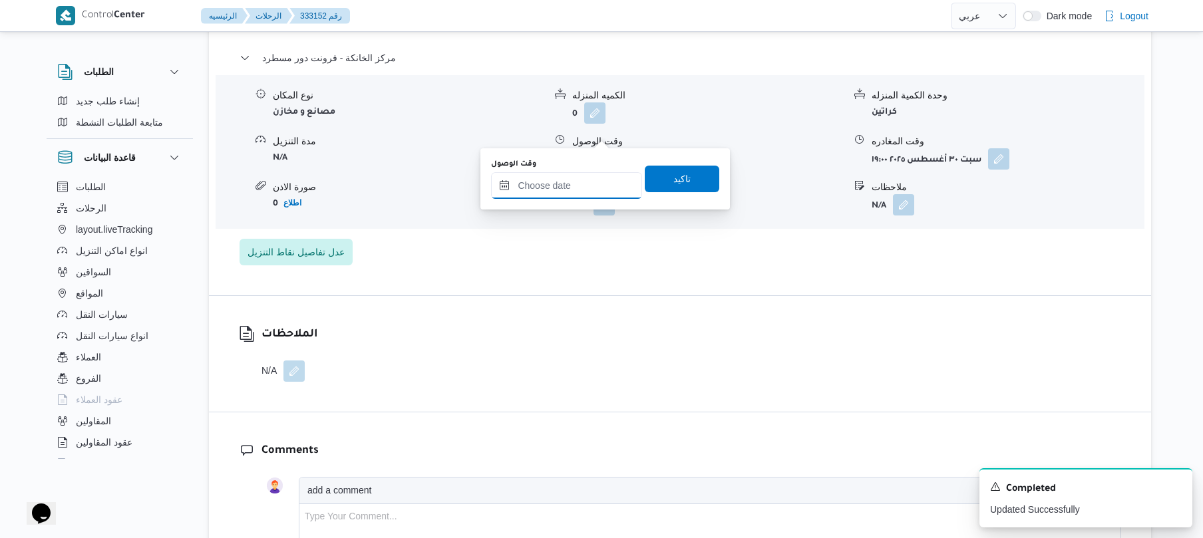
click at [563, 182] on input "وقت الوصول" at bounding box center [566, 185] width 151 height 27
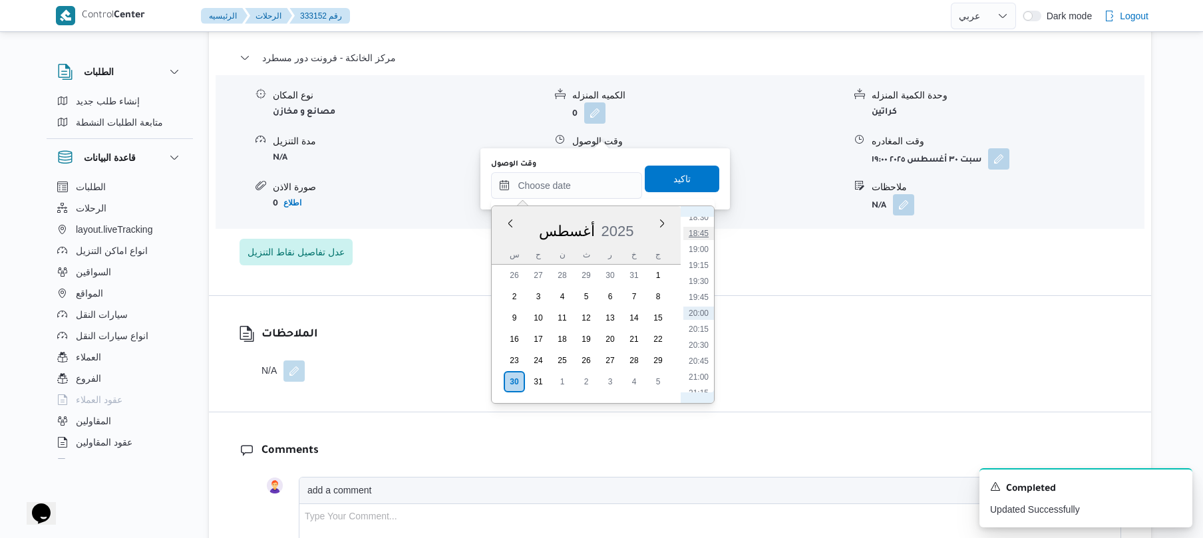
click at [701, 230] on li "18:45" at bounding box center [699, 233] width 31 height 13
type input "٣٠/٠٨/٢٠٢٥ ١٨:٤٥"
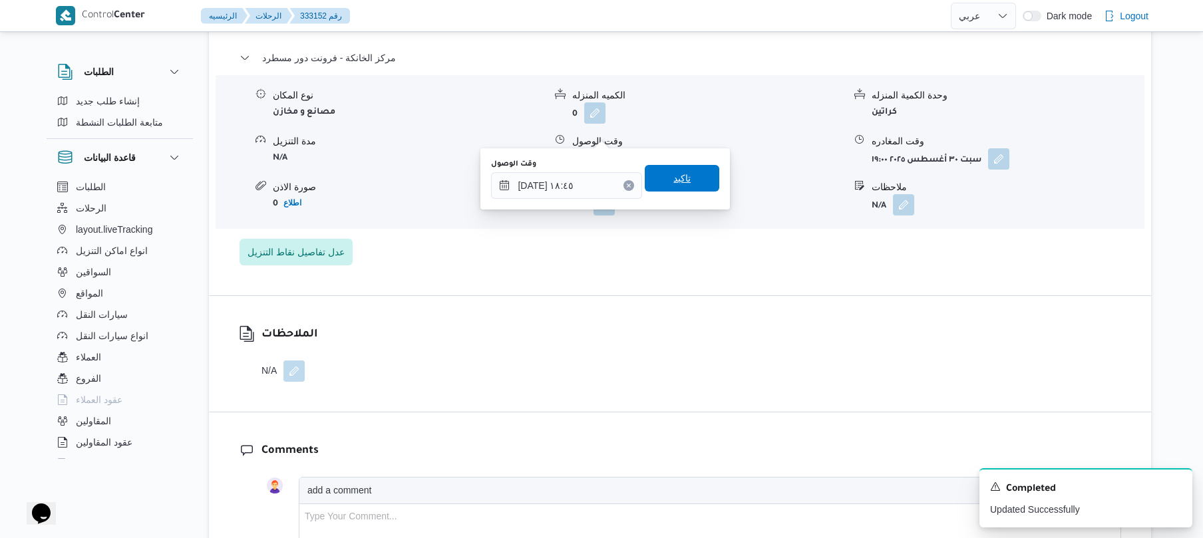
click at [692, 187] on span "تاكيد" at bounding box center [682, 178] width 75 height 27
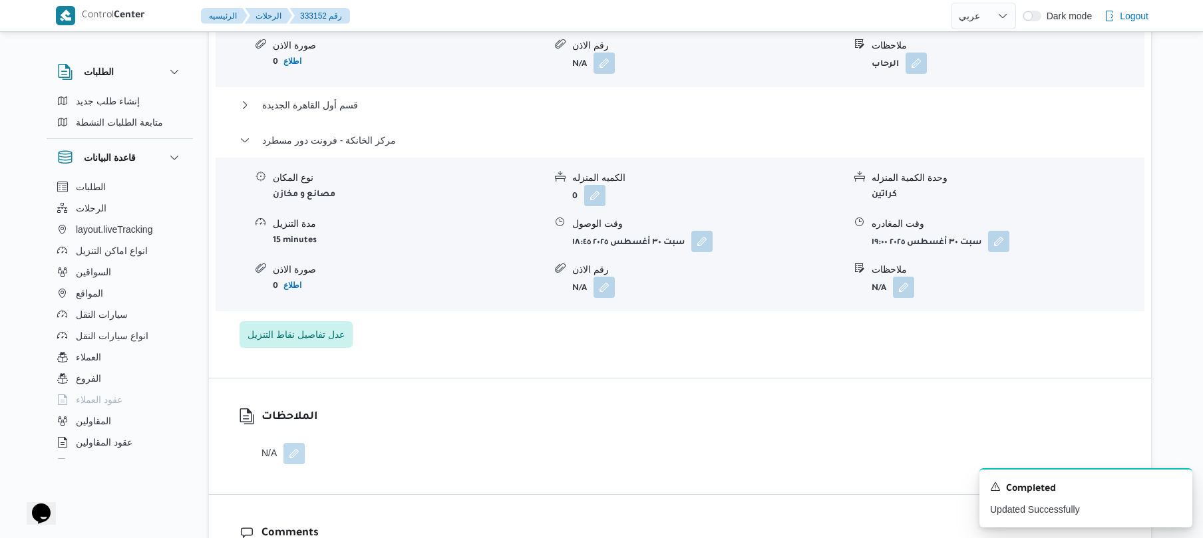
scroll to position [1242, 0]
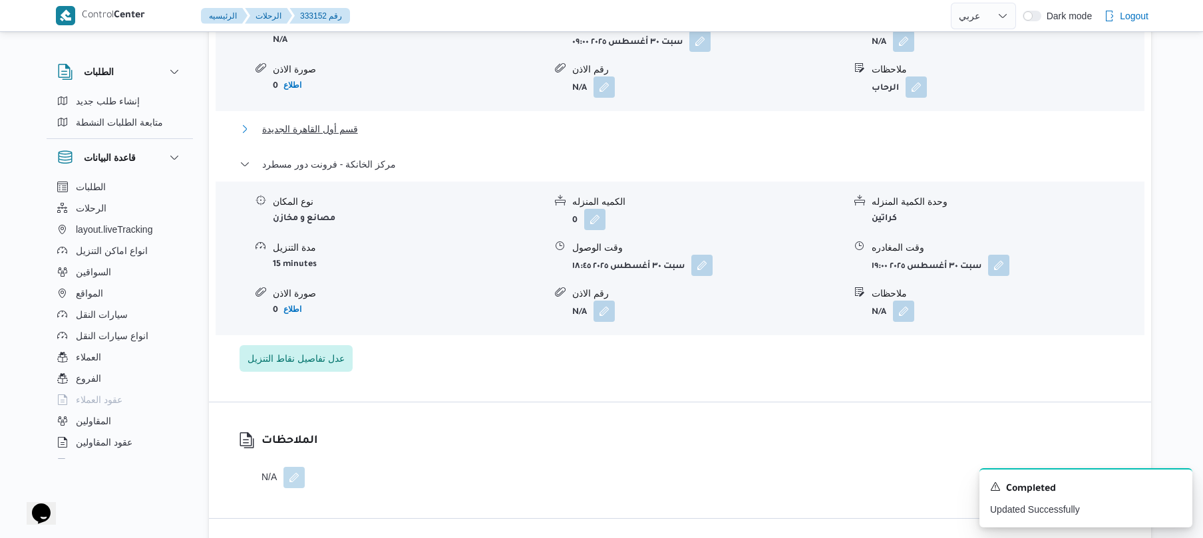
click at [702, 121] on button "قسم أول القاهرة الجديدة" at bounding box center [681, 129] width 882 height 16
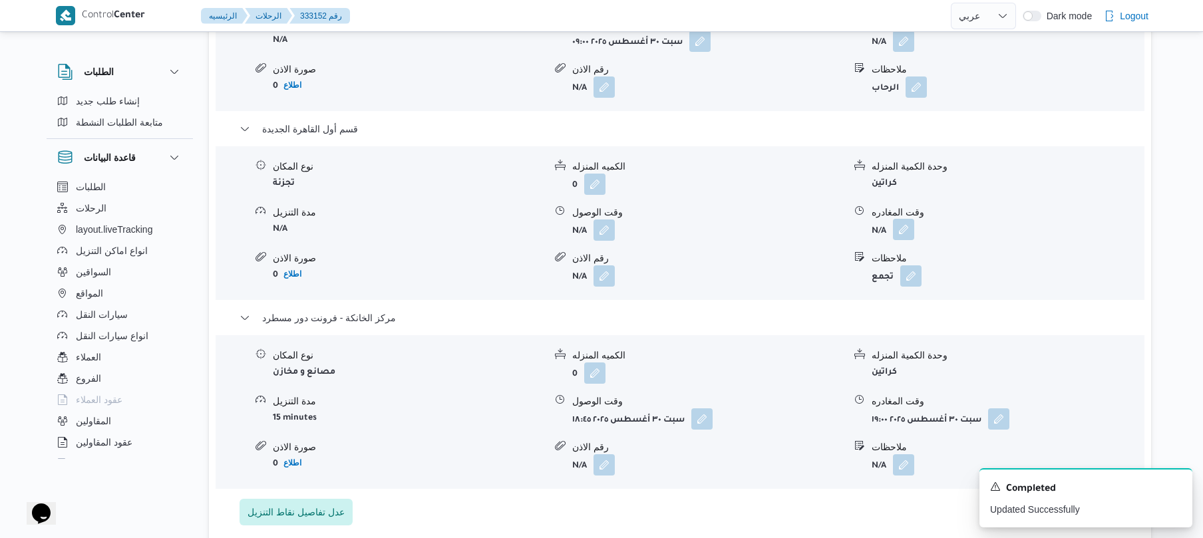
click at [909, 219] on button "button" at bounding box center [903, 229] width 21 height 21
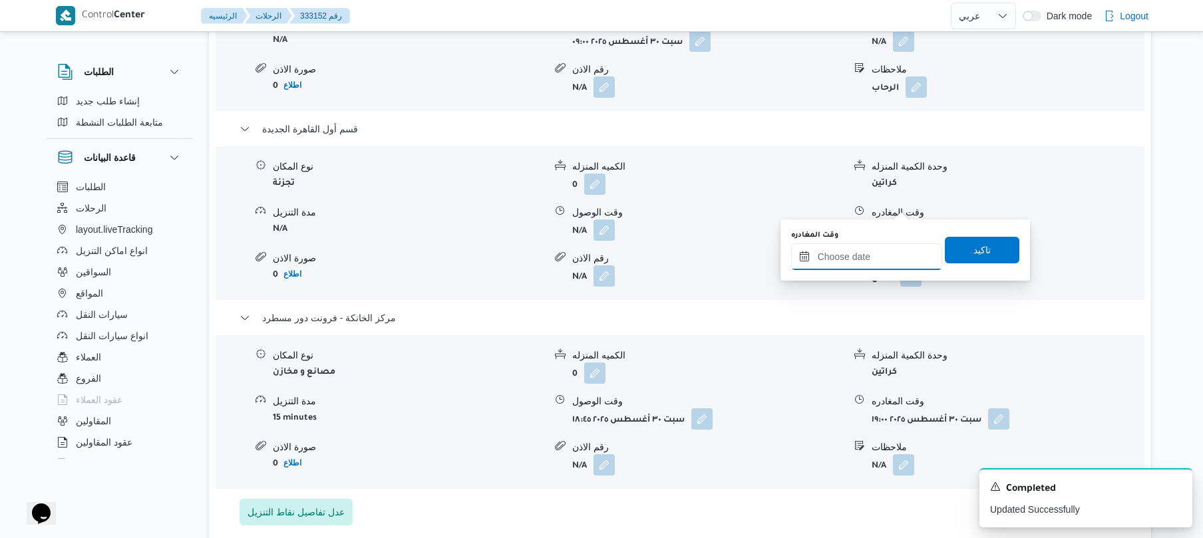
click at [860, 265] on input "وقت المغادره" at bounding box center [866, 257] width 151 height 27
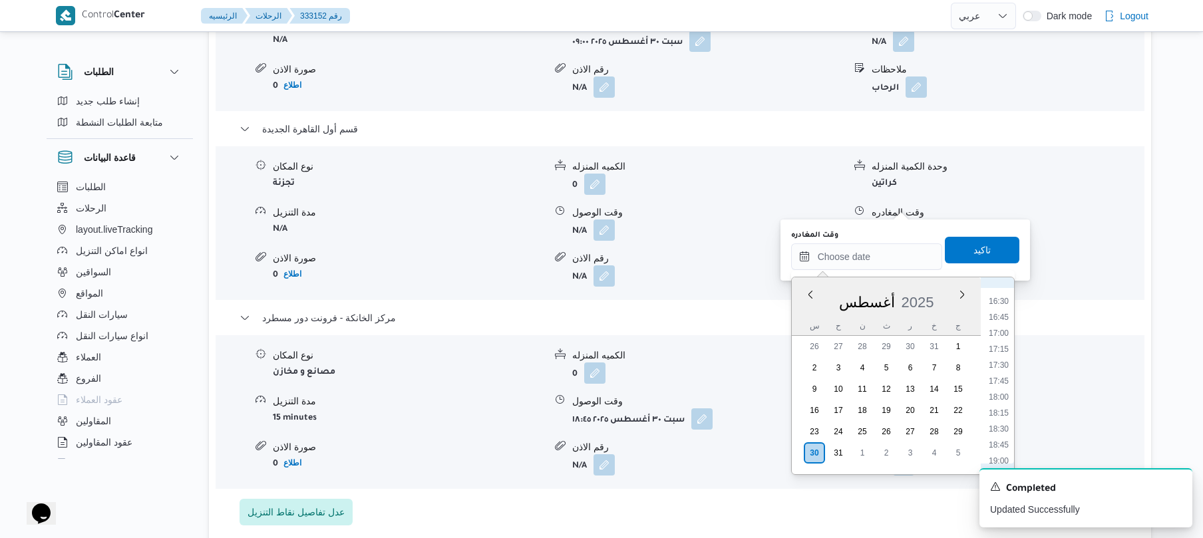
scroll to position [1039, 0]
click at [1000, 403] on li "18:00" at bounding box center [999, 405] width 31 height 13
type input "٣٠/٠٨/٢٠٢٥ ١٨:٠٠"
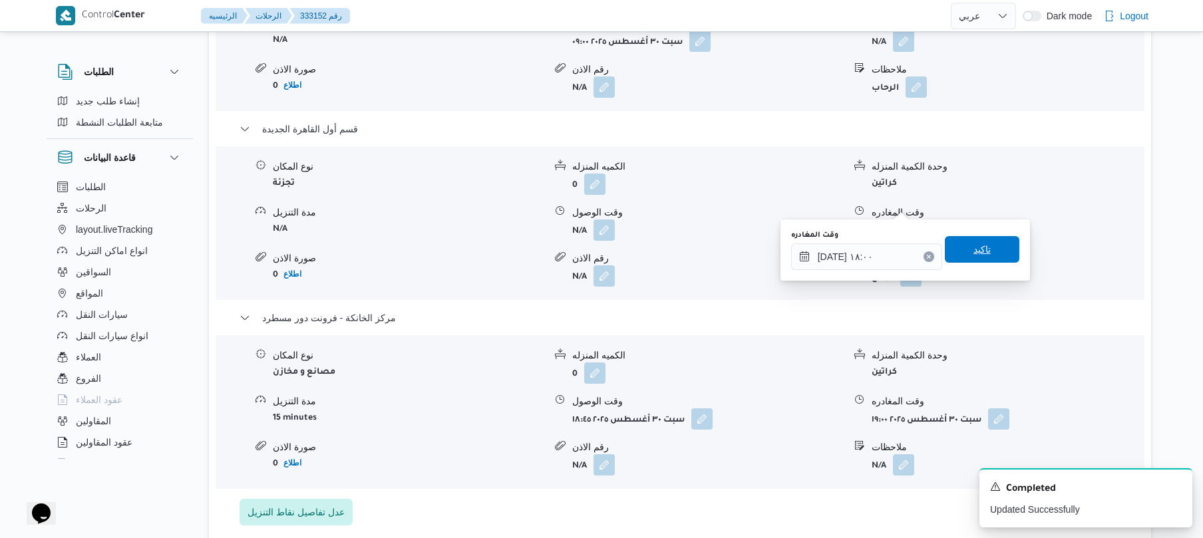
click at [986, 256] on span "تاكيد" at bounding box center [982, 249] width 75 height 27
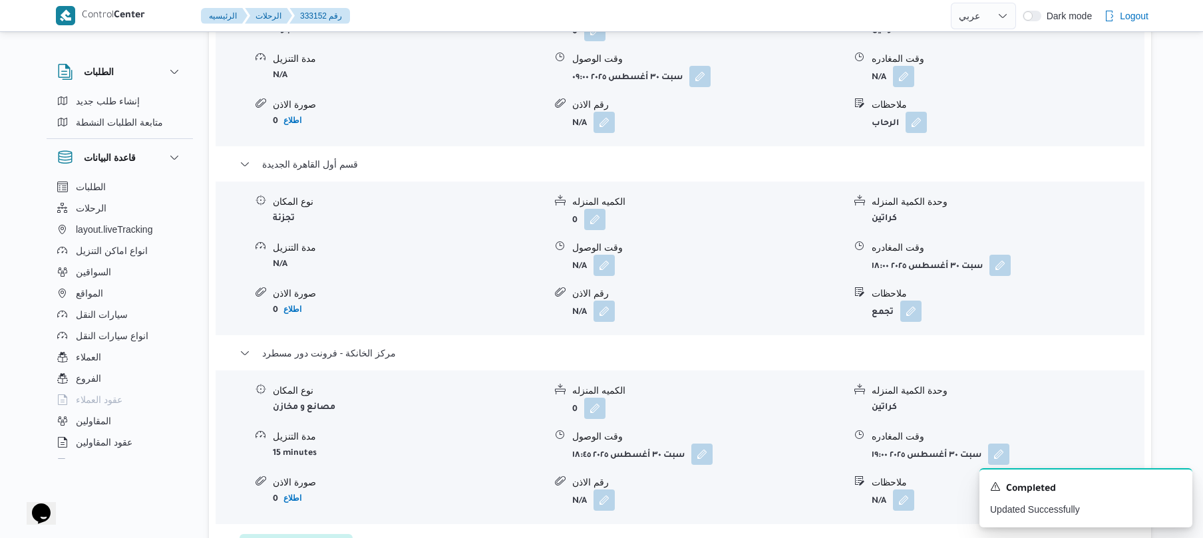
scroll to position [1136, 0]
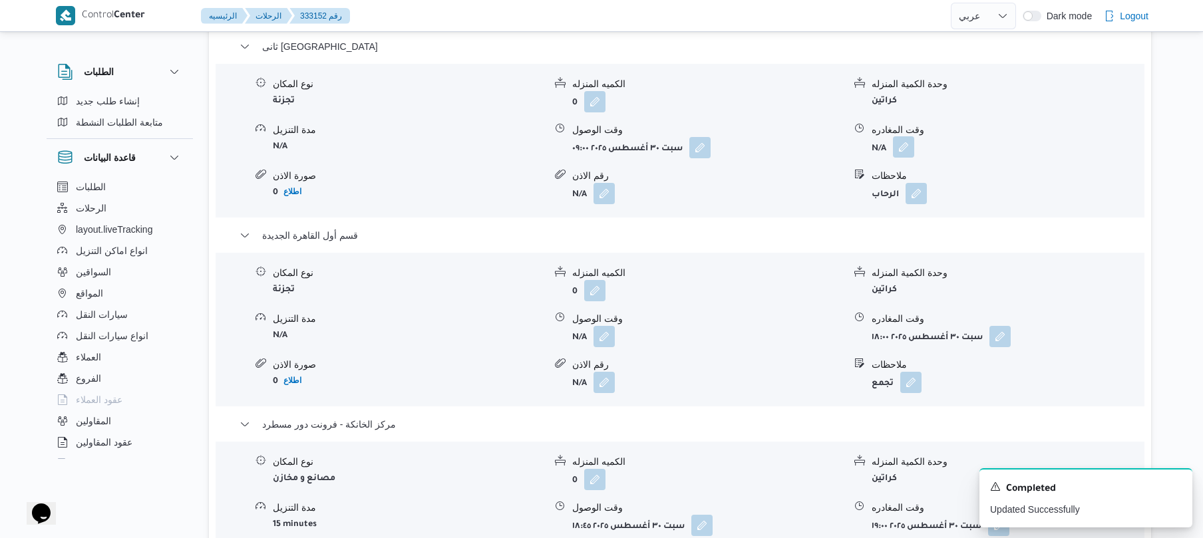
click at [901, 136] on button "button" at bounding box center [903, 146] width 21 height 21
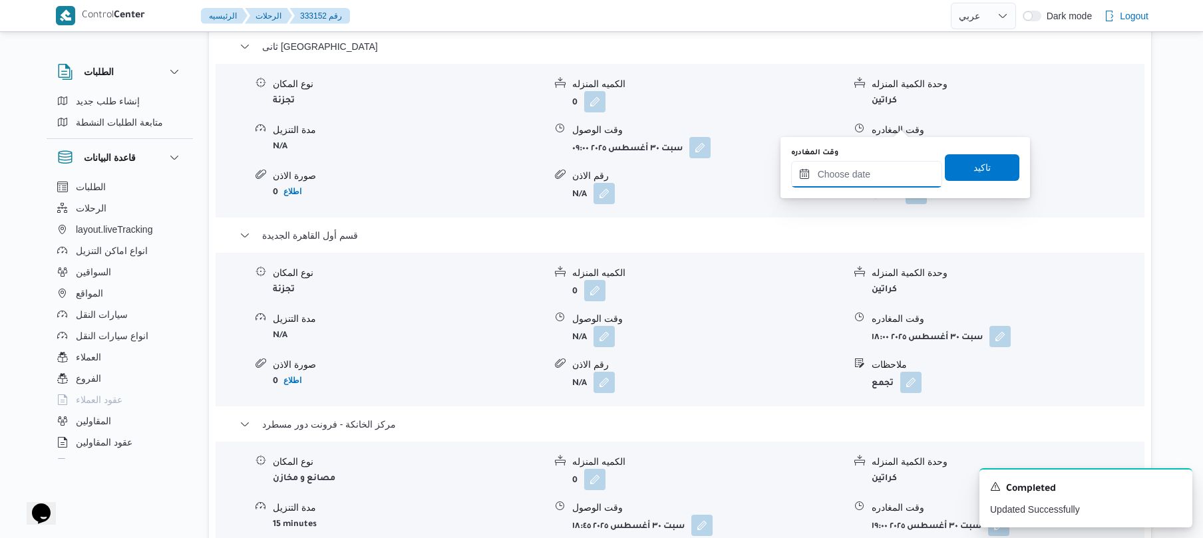
click at [851, 163] on input "وقت المغادره" at bounding box center [866, 174] width 151 height 27
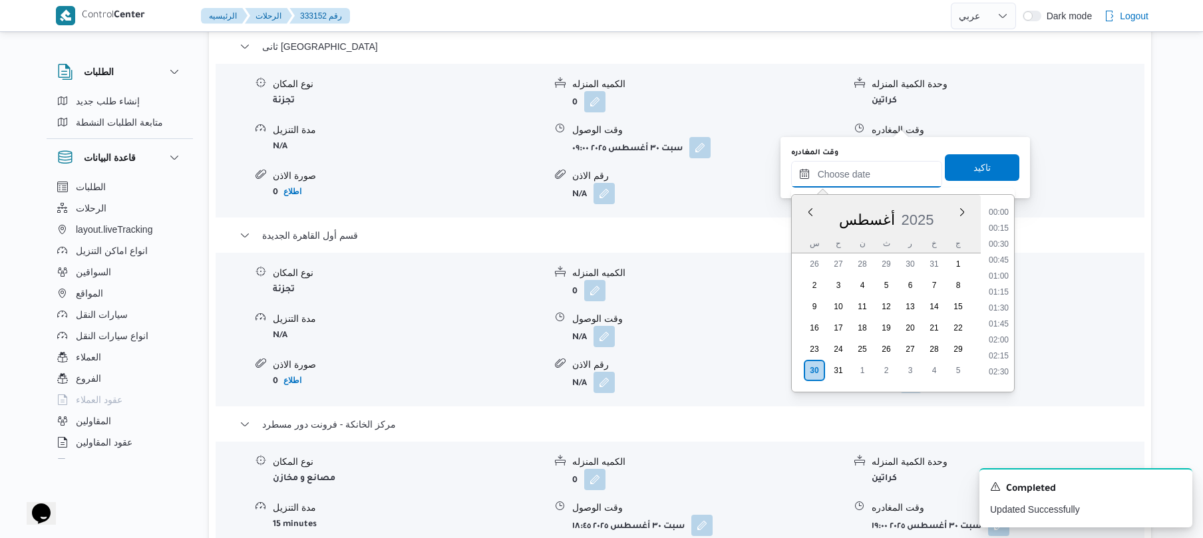
scroll to position [1188, 0]
click at [1014, 222] on ul "00:00 00:15 00:30 00:45 01:00 01:15 01:30 01:45 02:00 02:15 02:30 02:45 03:00 0…" at bounding box center [999, 294] width 31 height 176
click at [994, 302] on li "13:00" at bounding box center [999, 302] width 31 height 13
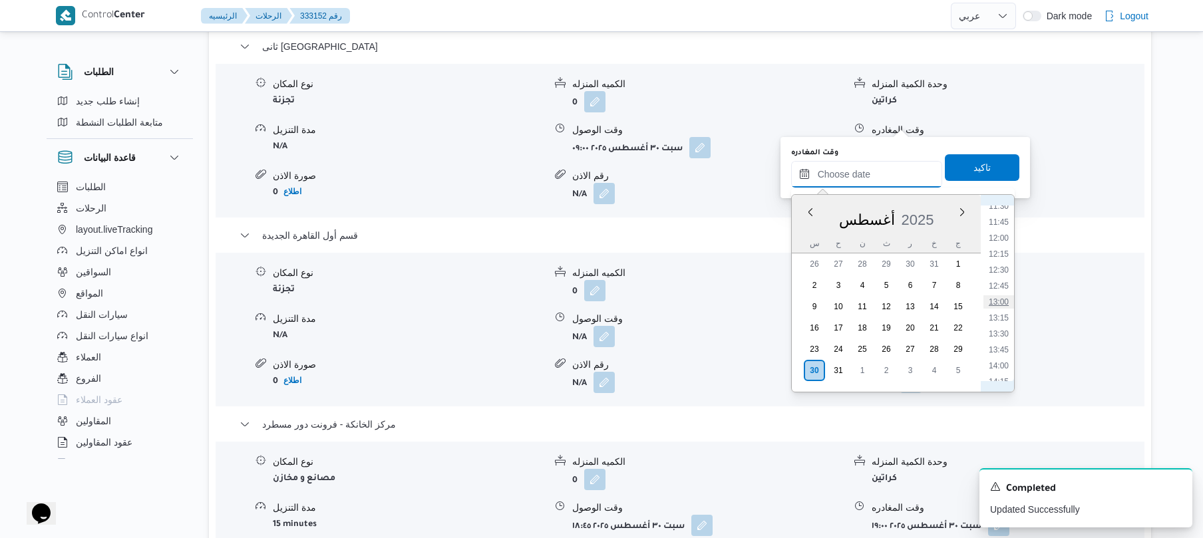
type input "٣٠/٠٨/٢٠٢٥ ١٣:٠٠"
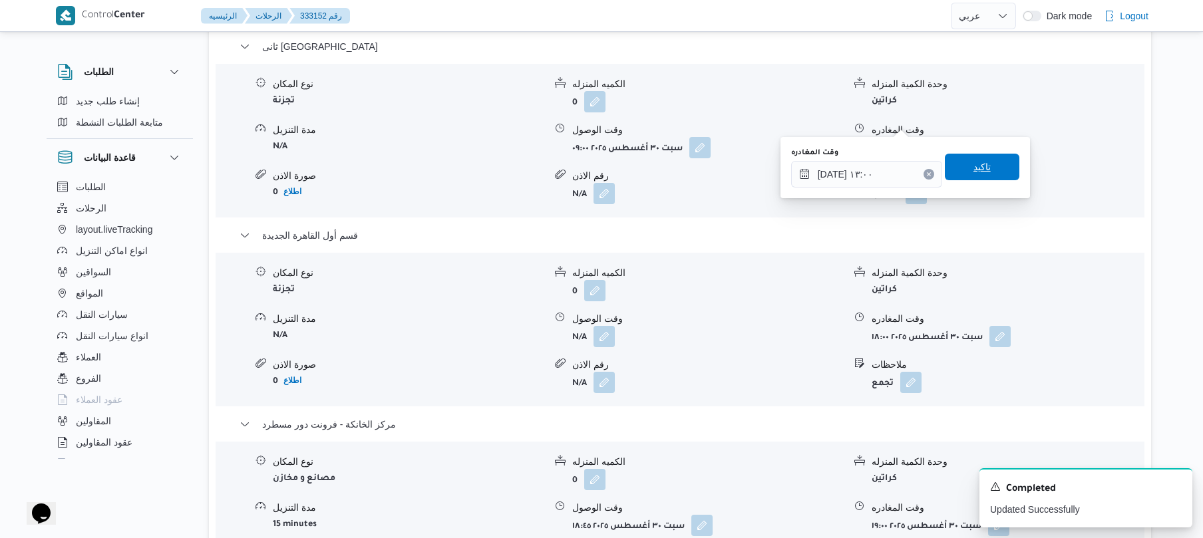
click at [978, 173] on span "تاكيد" at bounding box center [982, 167] width 17 height 16
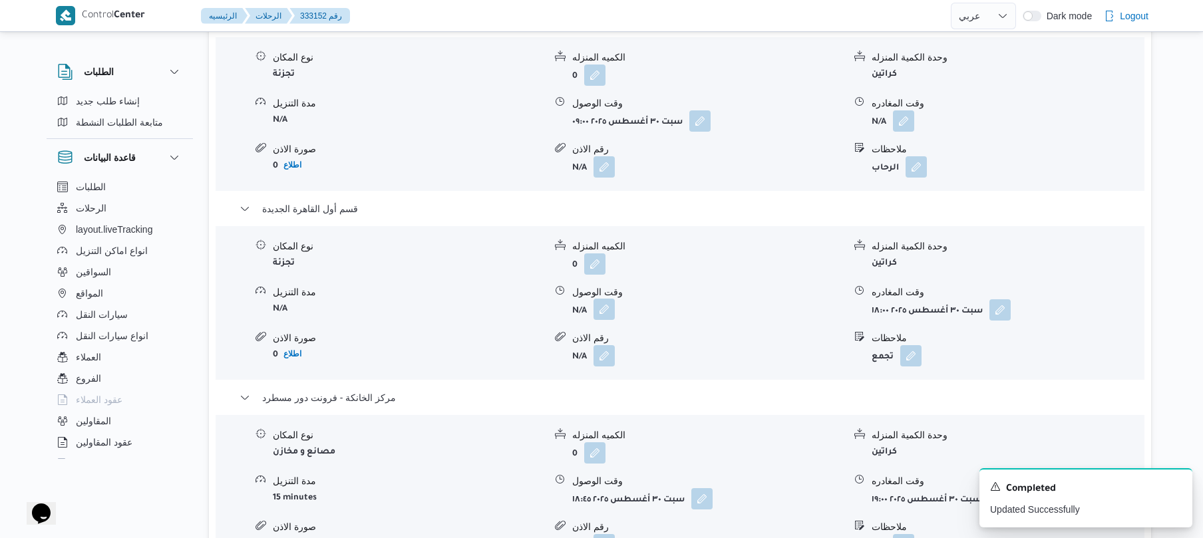
click at [604, 312] on button "button" at bounding box center [604, 309] width 21 height 21
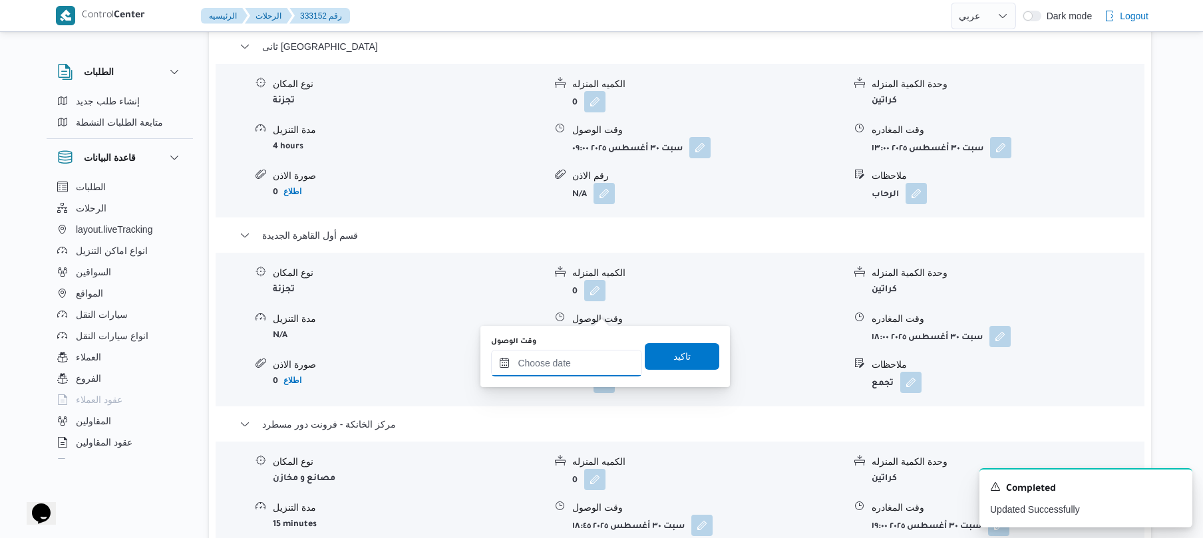
click at [579, 357] on input "وقت الوصول" at bounding box center [566, 363] width 151 height 27
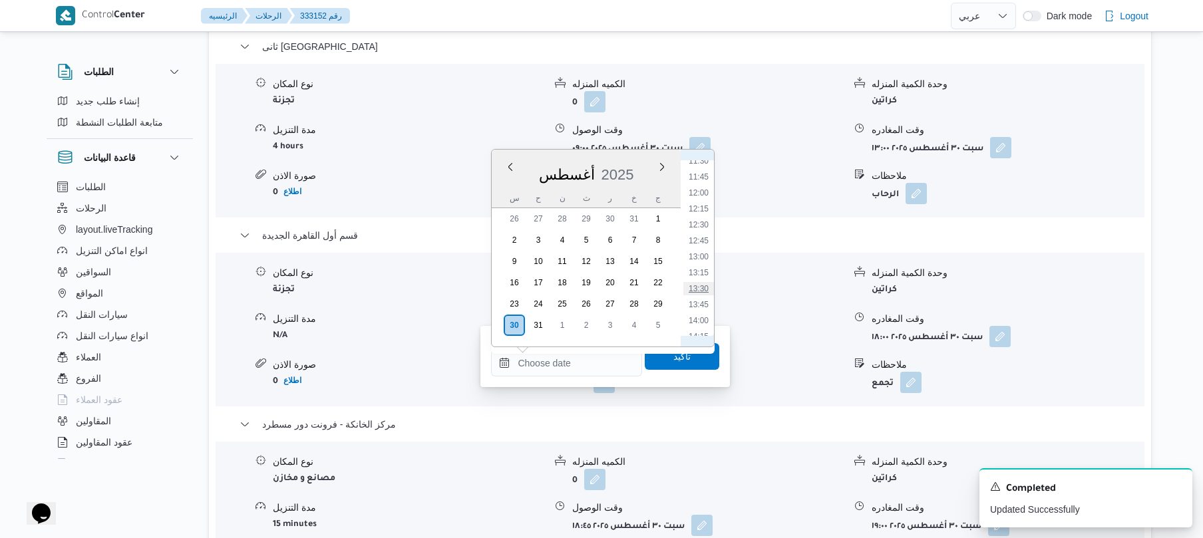
click at [698, 282] on li "13:30" at bounding box center [699, 288] width 31 height 13
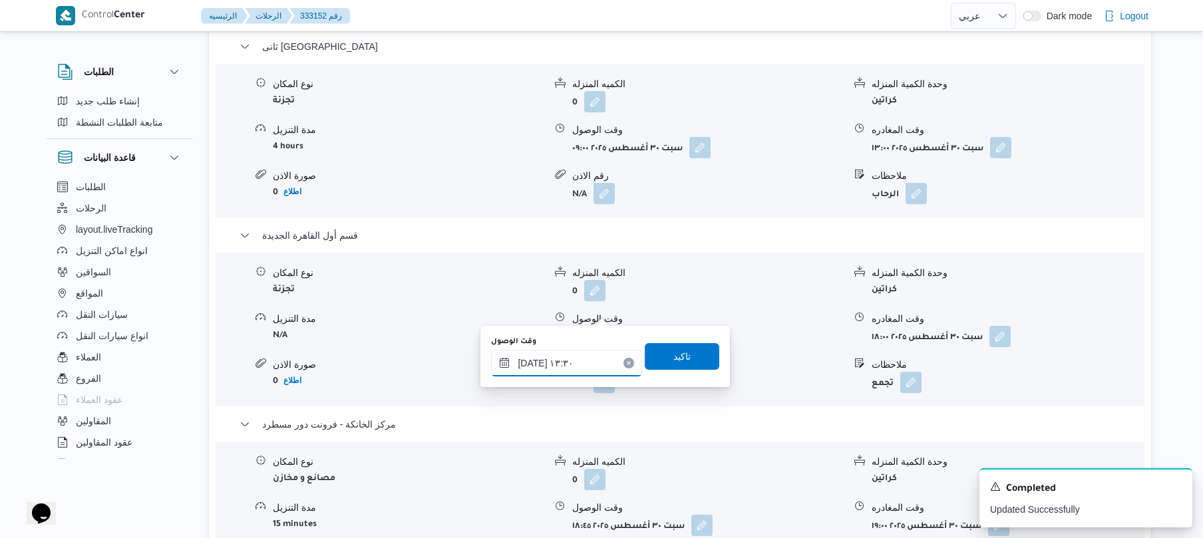
click at [532, 360] on input "٣٠/٠٨/٢٠٢٥ ١٣:٣٠" at bounding box center [566, 363] width 151 height 27
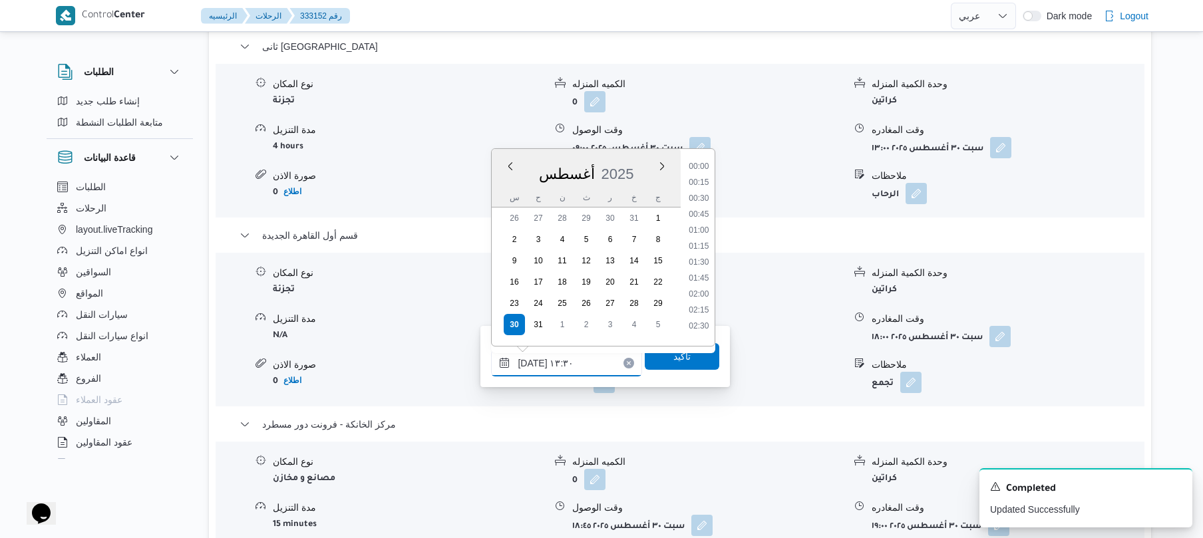
click at [532, 360] on input "٣٠/٠٨/٢٠٢٥ ١٣:٣٠" at bounding box center [566, 363] width 151 height 27
type input "٣٠/٠٨/٢٠٢٥ ١٣:20"
click at [648, 358] on span "تاكيد" at bounding box center [682, 356] width 75 height 27
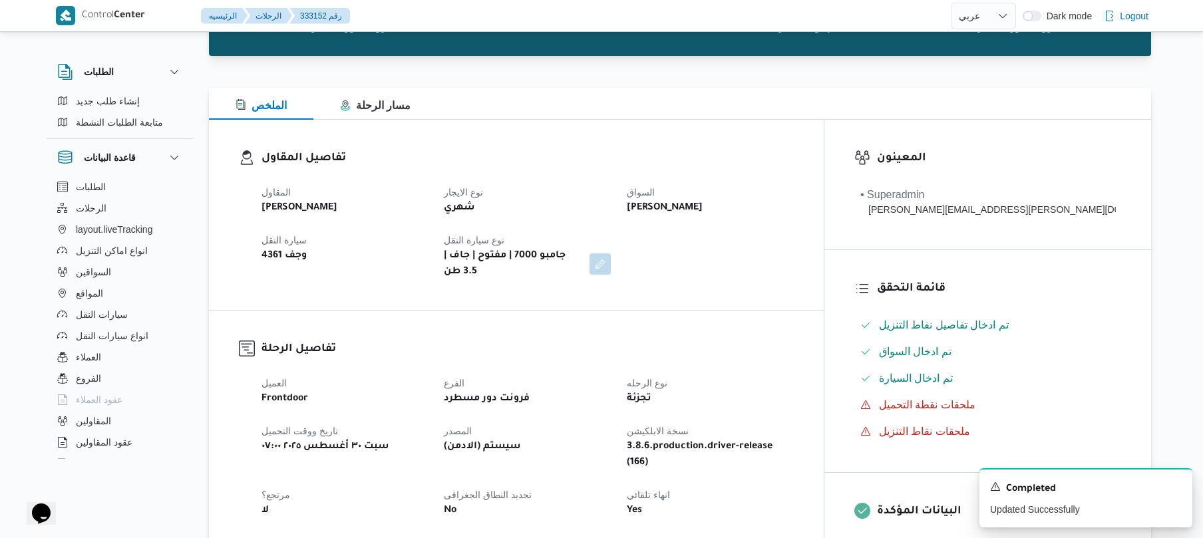
scroll to position [0, 0]
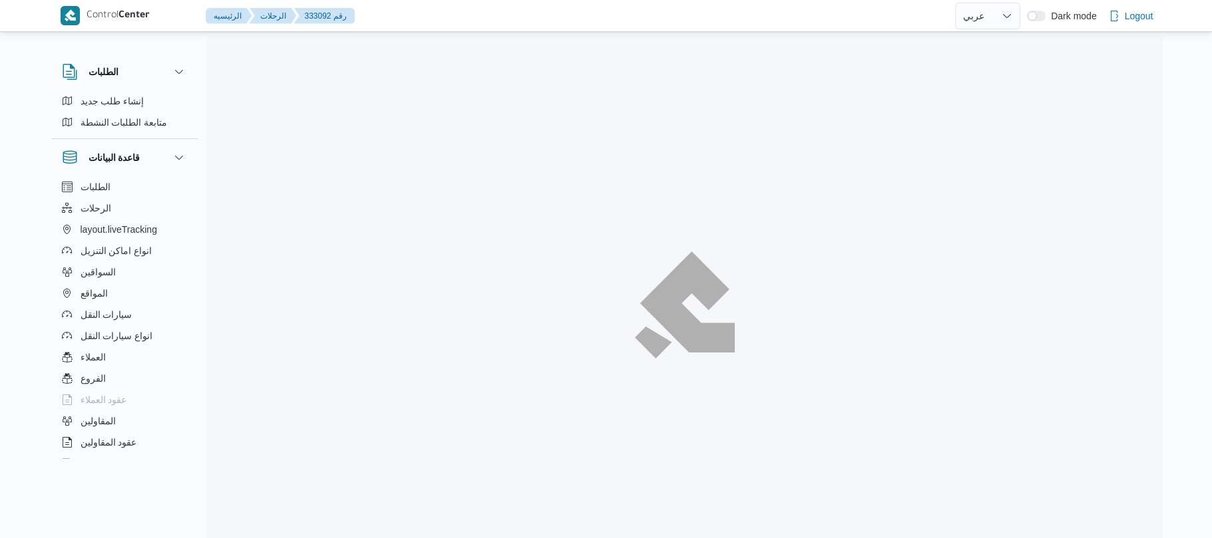
select select "ar"
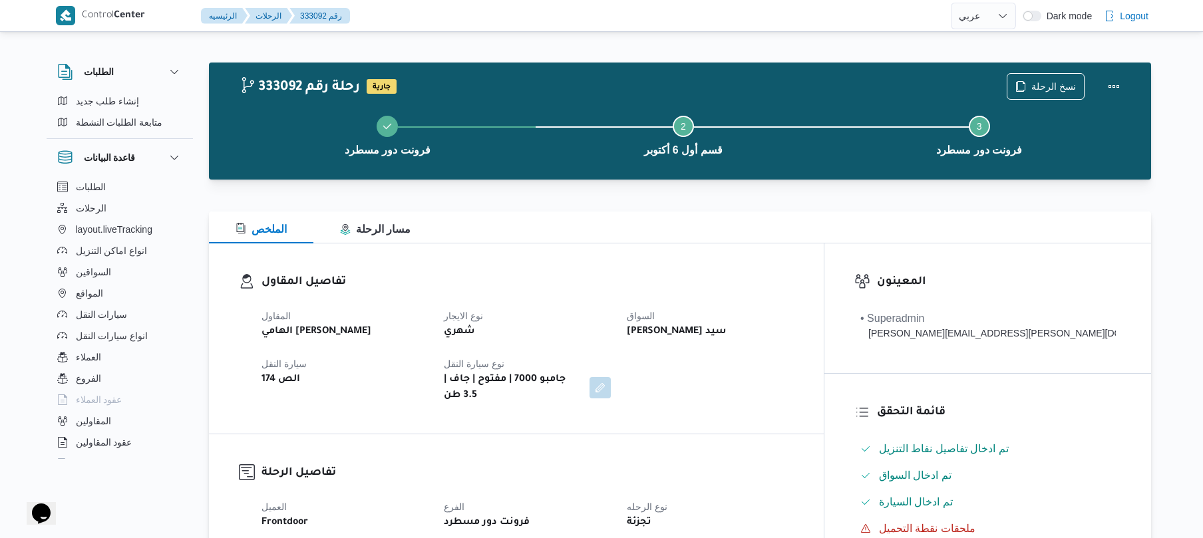
click at [751, 192] on div at bounding box center [680, 188] width 943 height 16
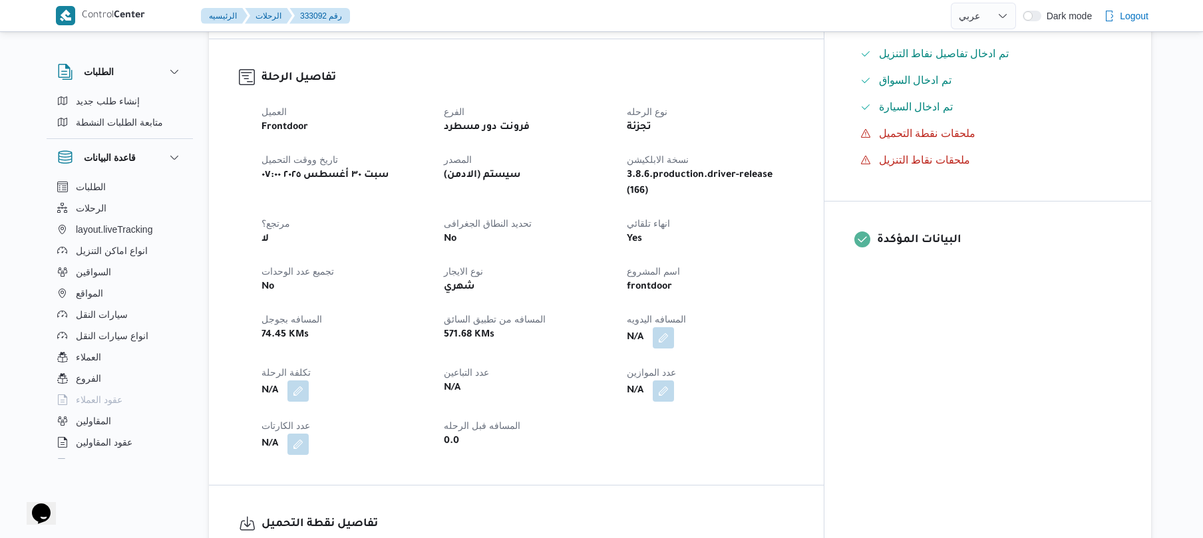
scroll to position [426, 0]
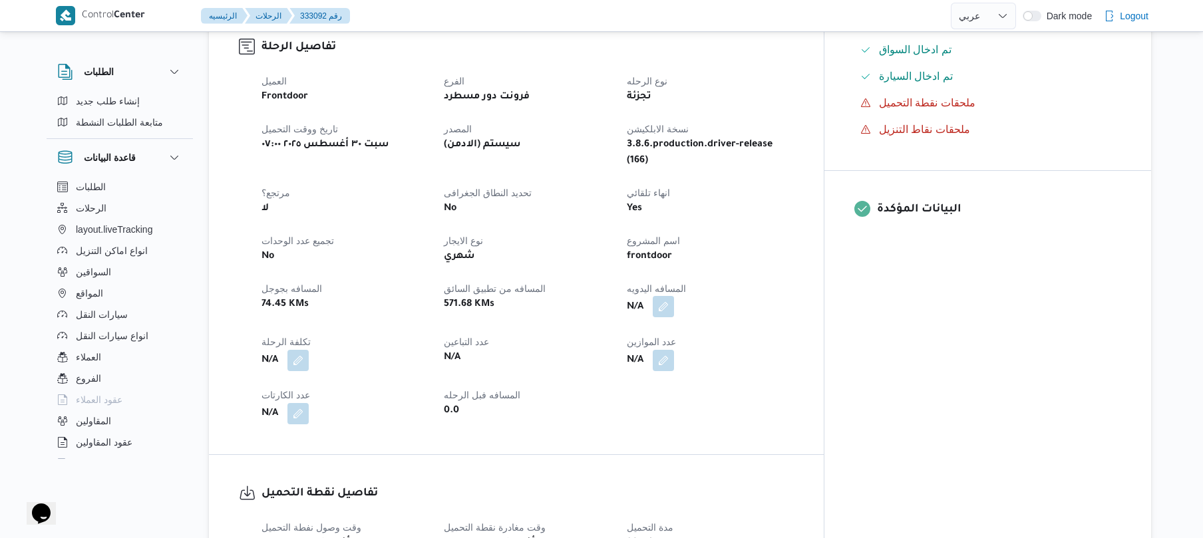
click at [674, 296] on button "button" at bounding box center [663, 306] width 21 height 21
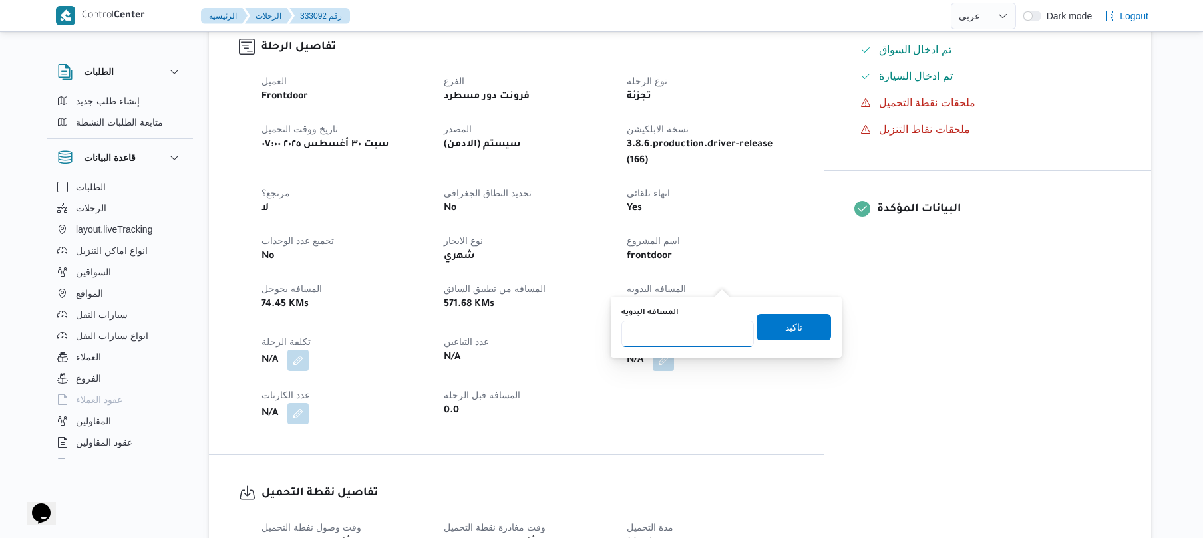
click at [709, 331] on input "المسافه اليدويه" at bounding box center [688, 334] width 132 height 27
type input "130"
click at [796, 321] on span "تاكيد" at bounding box center [794, 327] width 75 height 27
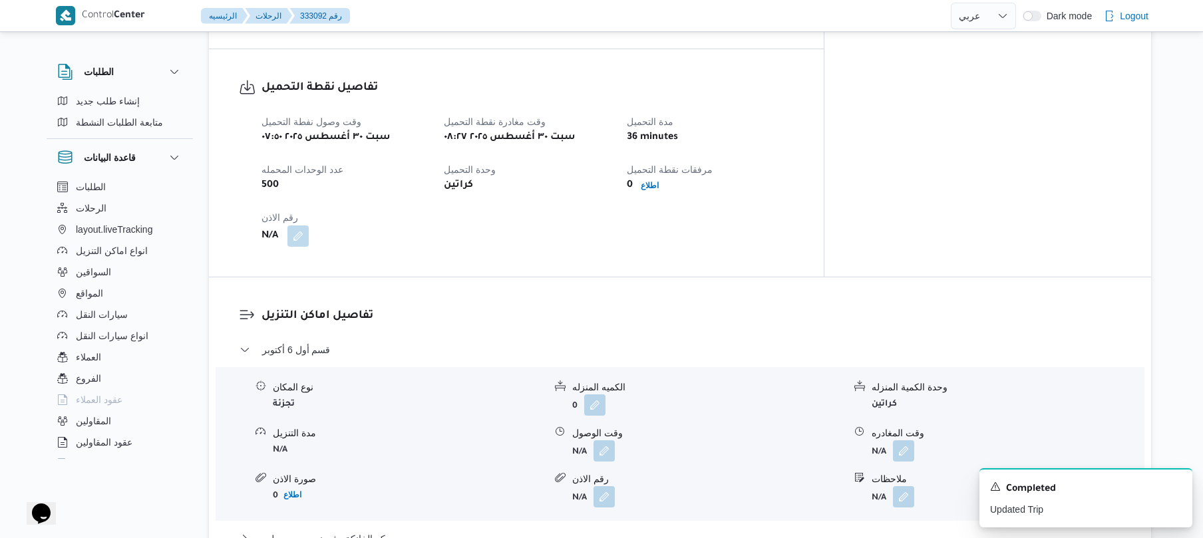
scroll to position [852, 0]
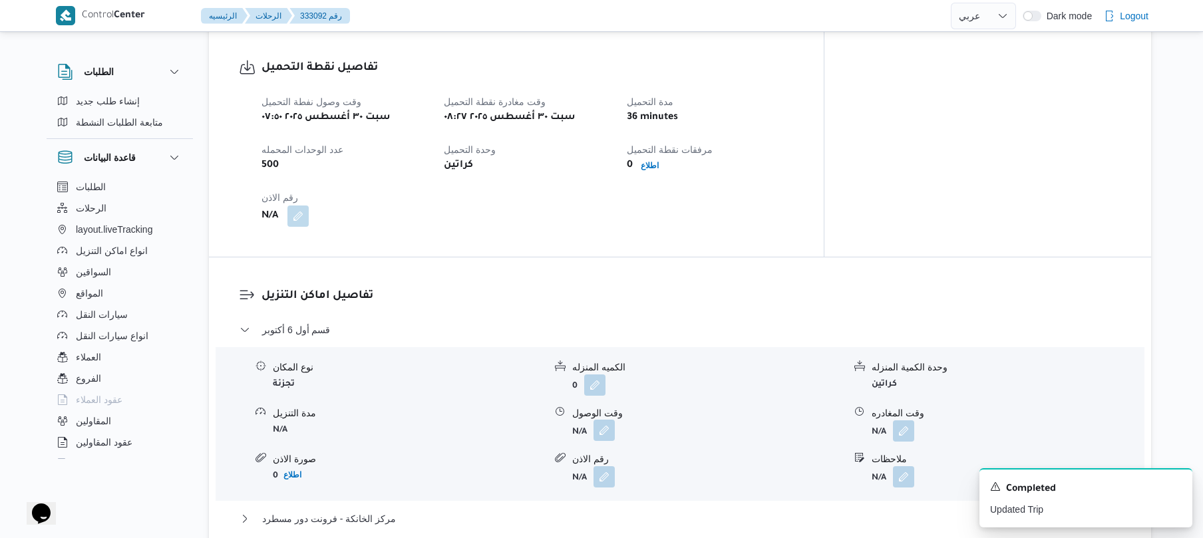
click at [610, 420] on button "button" at bounding box center [604, 430] width 21 height 21
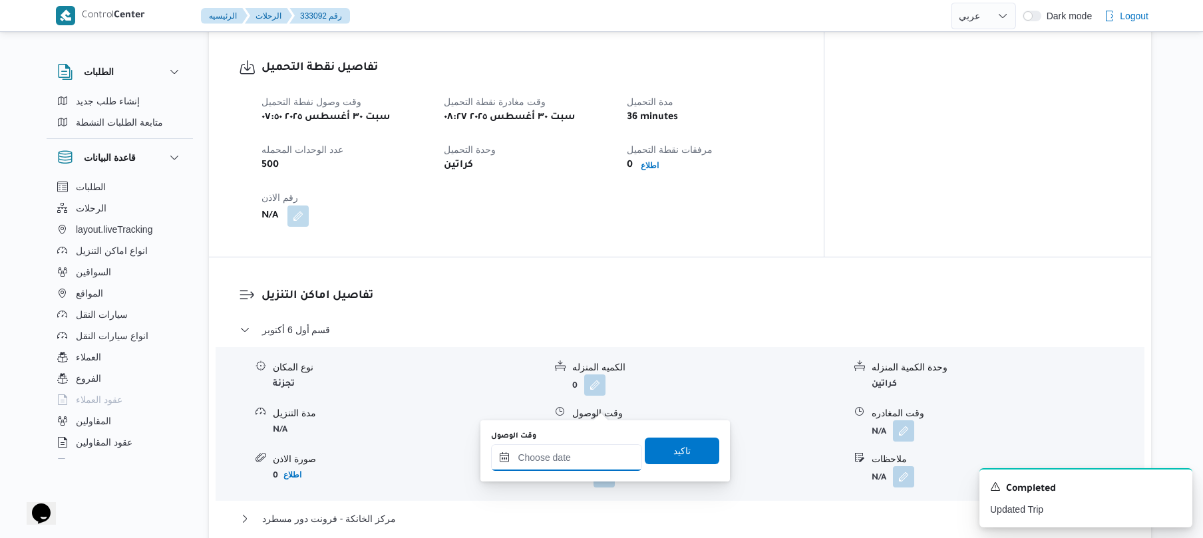
click at [565, 456] on input "وقت الوصول" at bounding box center [566, 458] width 151 height 27
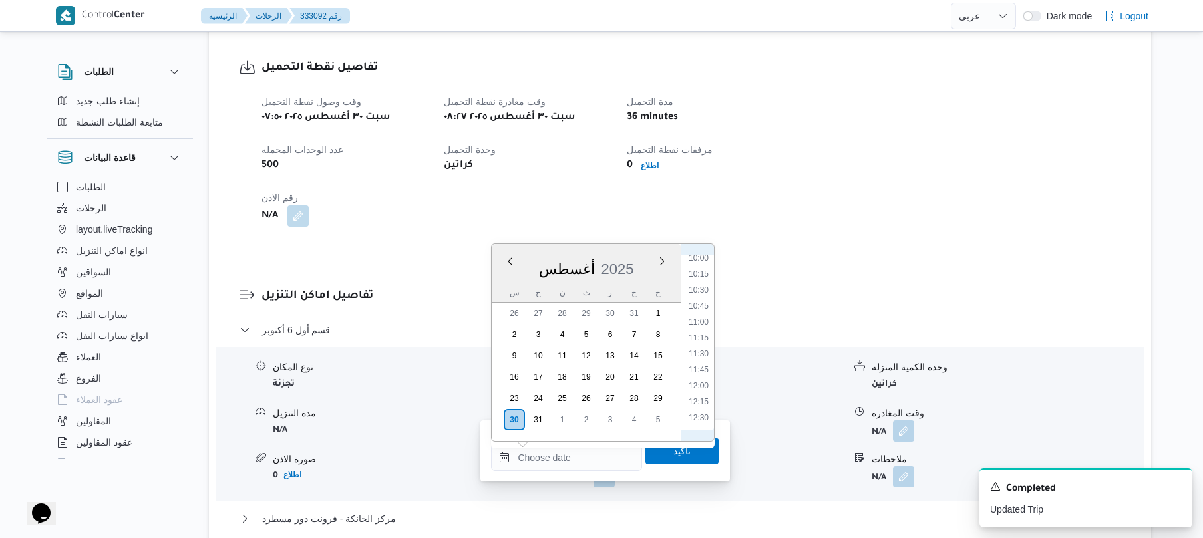
scroll to position [443, 0]
click at [696, 421] on li "09:30" at bounding box center [699, 425] width 31 height 13
type input "٣٠/٠٨/٢٠٢٥ ٠٩:٣٠"
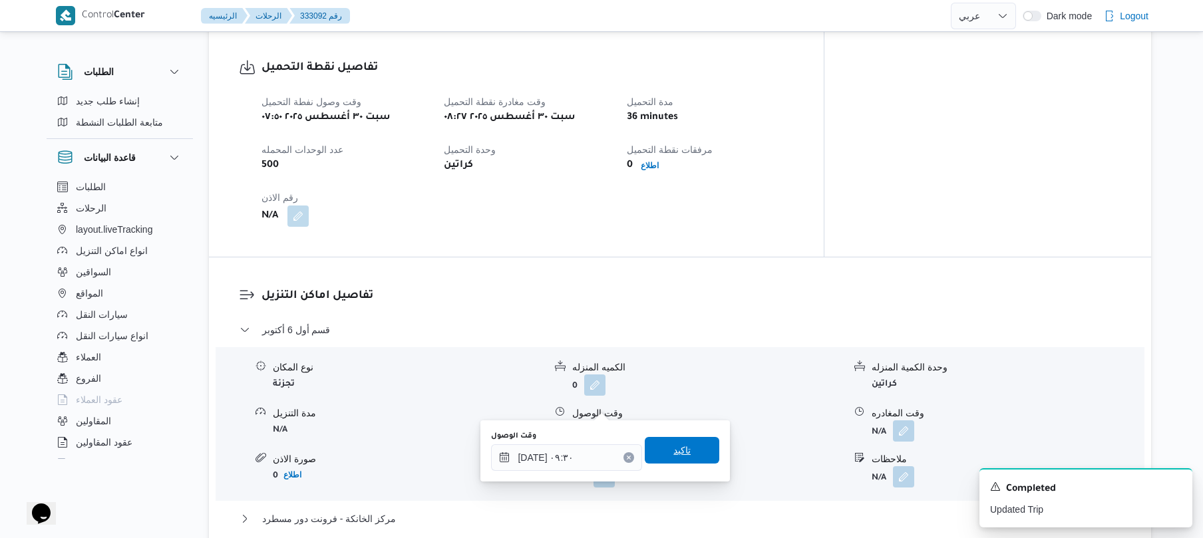
click at [678, 451] on span "تاكيد" at bounding box center [682, 451] width 17 height 16
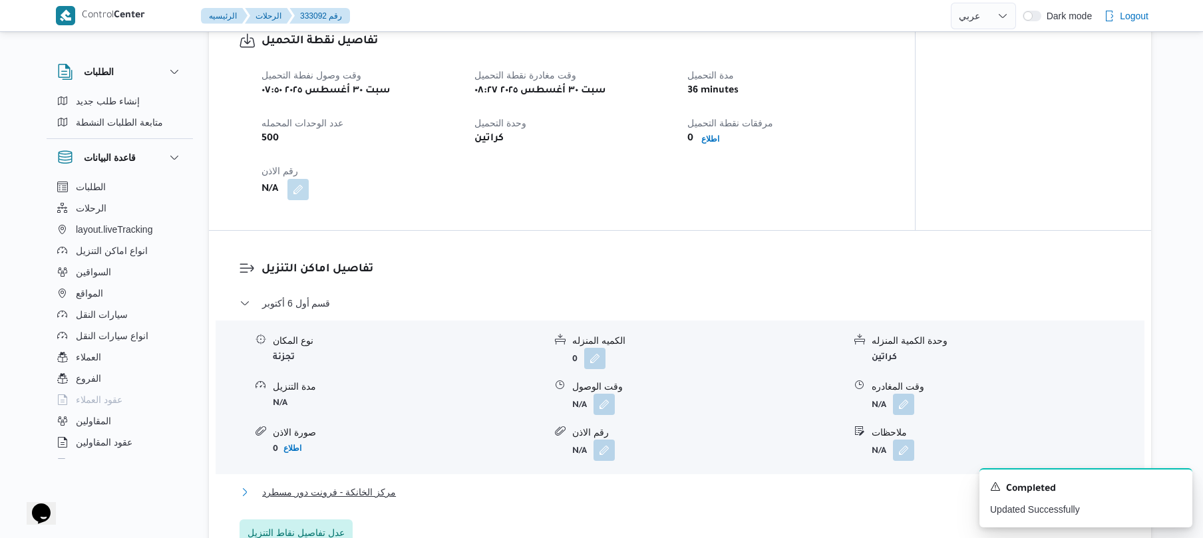
click at [622, 486] on button "مركز الخانكة - فرونت دور مسطرد" at bounding box center [681, 493] width 882 height 16
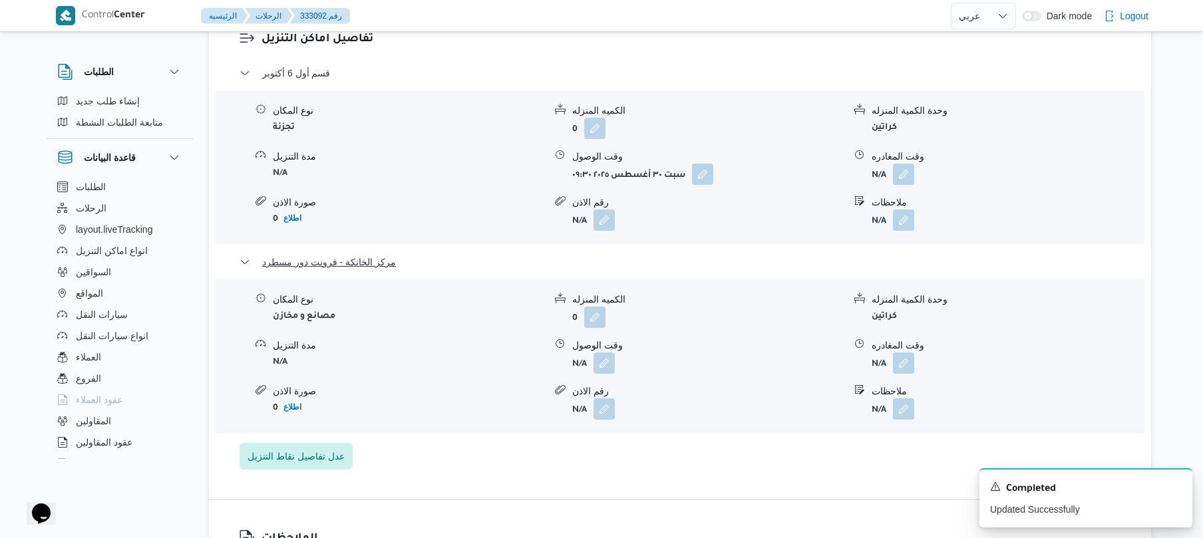
scroll to position [1207, 0]
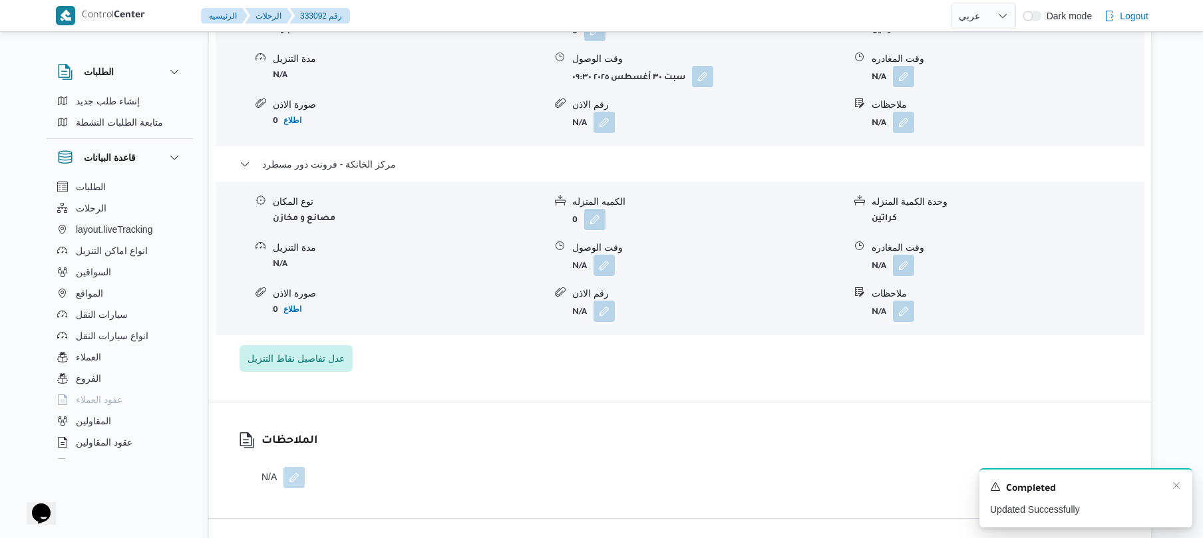
click at [1182, 486] on div "A new notification appears Completed Updated Successfully" at bounding box center [1086, 498] width 213 height 59
click at [903, 254] on button "button" at bounding box center [903, 264] width 21 height 21
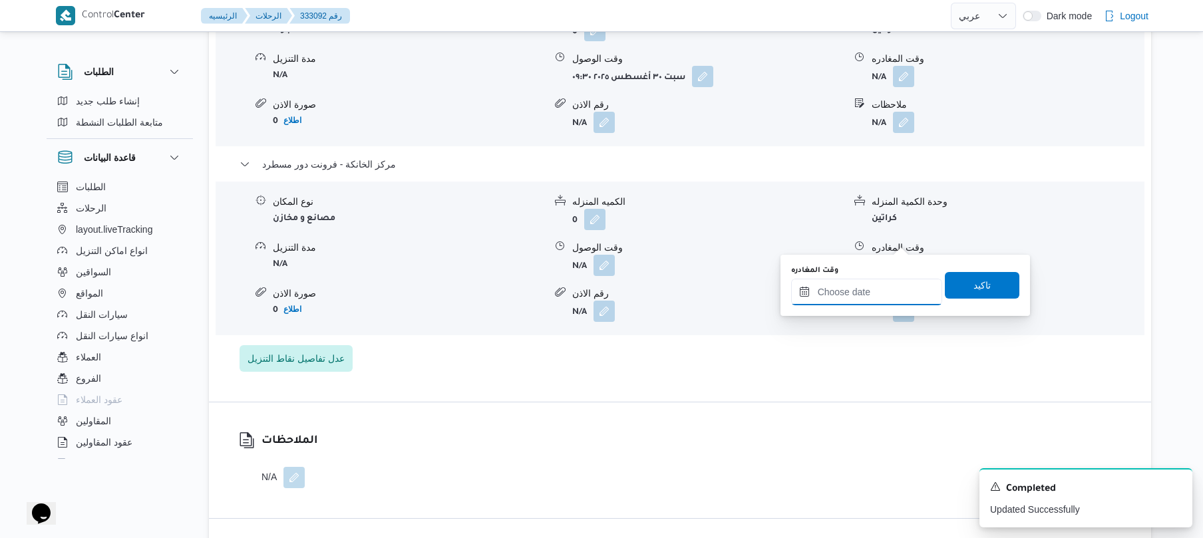
click at [845, 301] on input "وقت المغادره" at bounding box center [866, 292] width 151 height 27
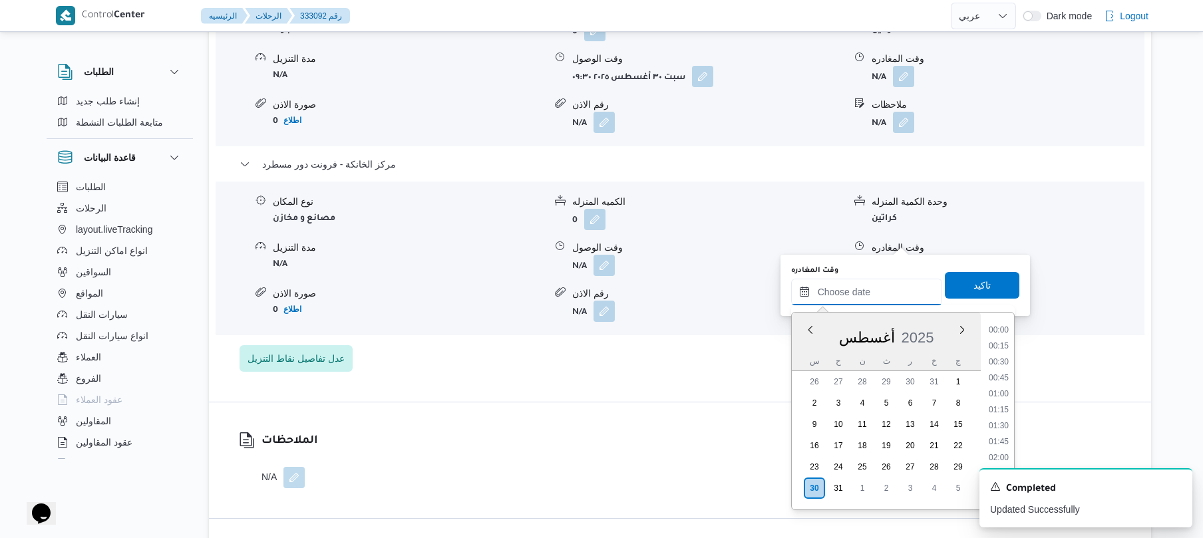
scroll to position [1188, 0]
click at [1002, 357] on li "19:00" at bounding box center [999, 355] width 31 height 13
type input "٣٠/٠٨/٢٠٢٥ ١٩:٠٠"
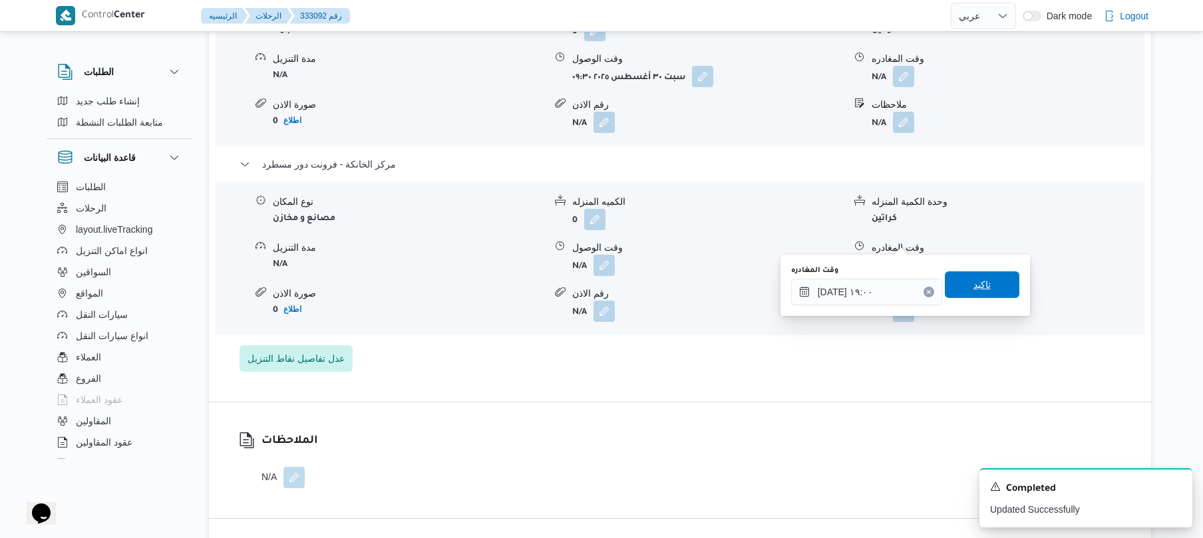
click at [988, 286] on span "تاكيد" at bounding box center [982, 285] width 75 height 27
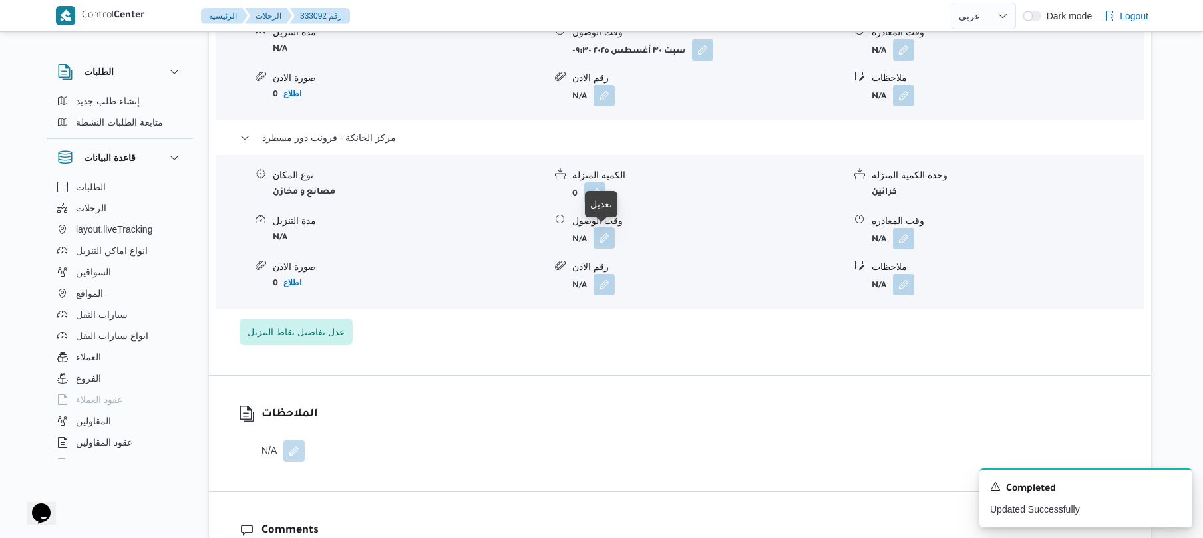
click at [600, 238] on button "button" at bounding box center [604, 238] width 21 height 21
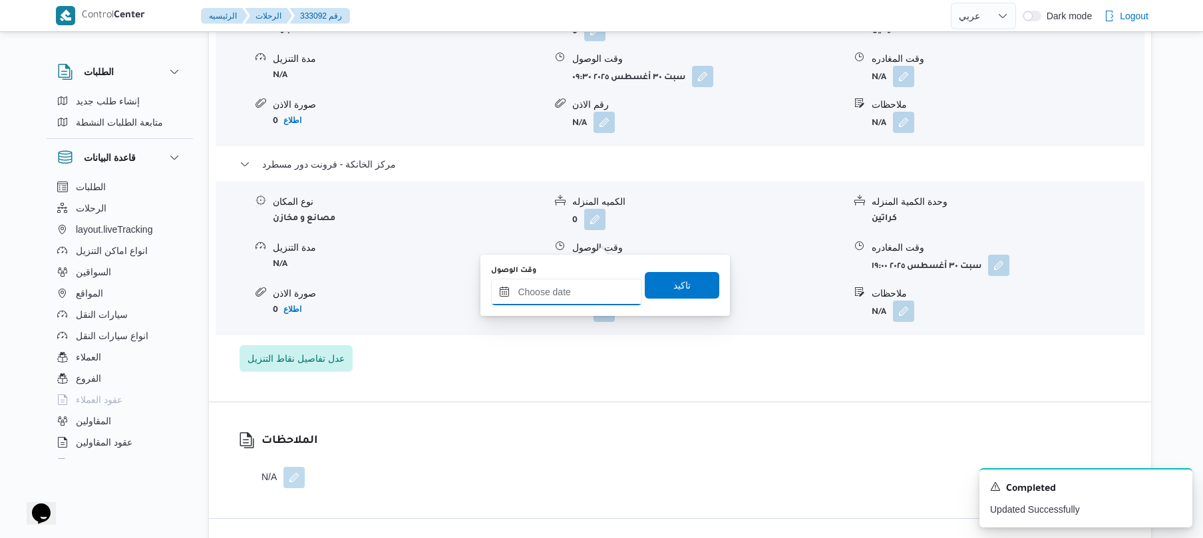
click at [581, 285] on input "وقت الوصول" at bounding box center [566, 292] width 151 height 27
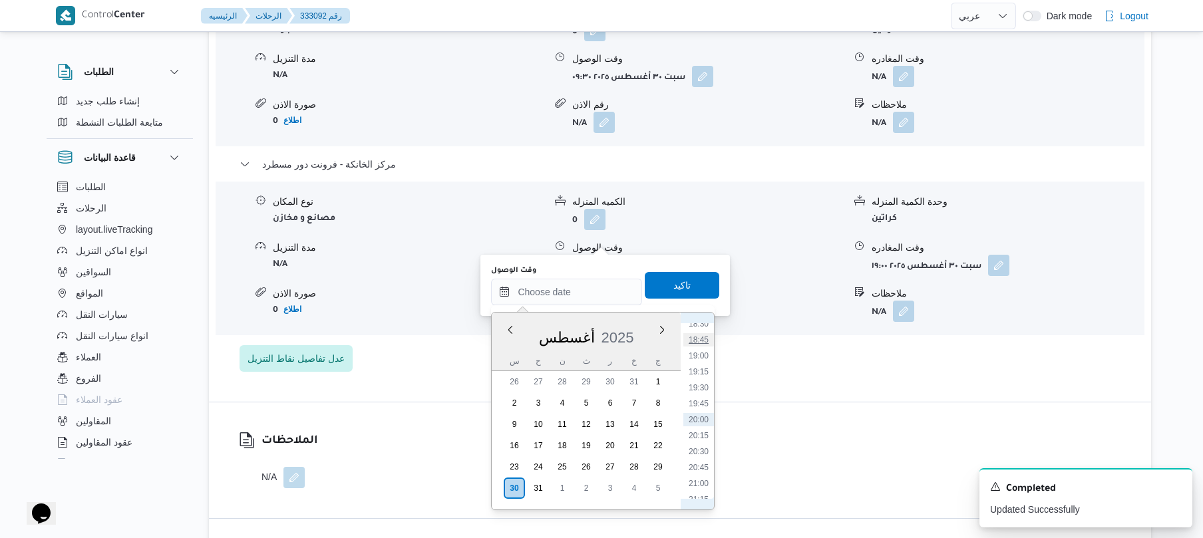
click at [700, 339] on li "18:45" at bounding box center [699, 339] width 31 height 13
type input "٣٠/٠٨/٢٠٢٥ ١٨:٤٥"
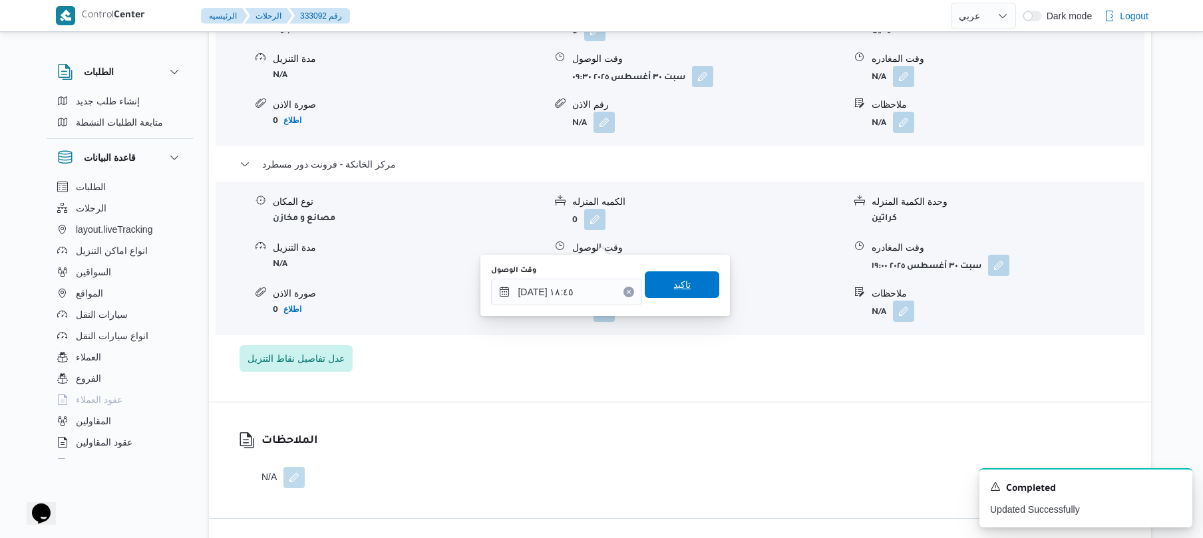
click at [695, 290] on span "تاكيد" at bounding box center [682, 285] width 75 height 27
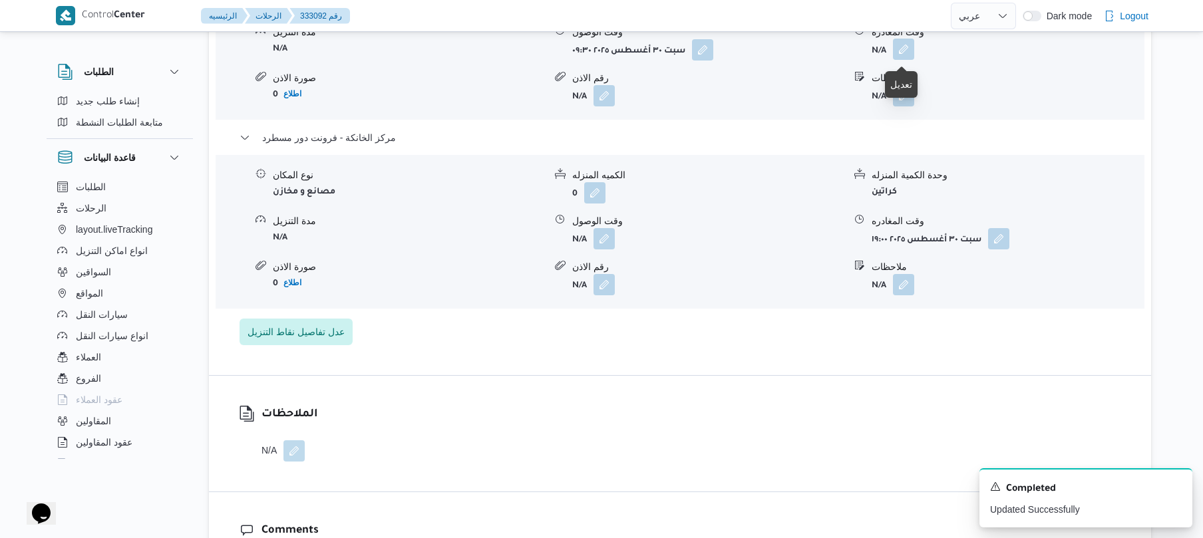
click at [907, 47] on button "button" at bounding box center [903, 49] width 21 height 21
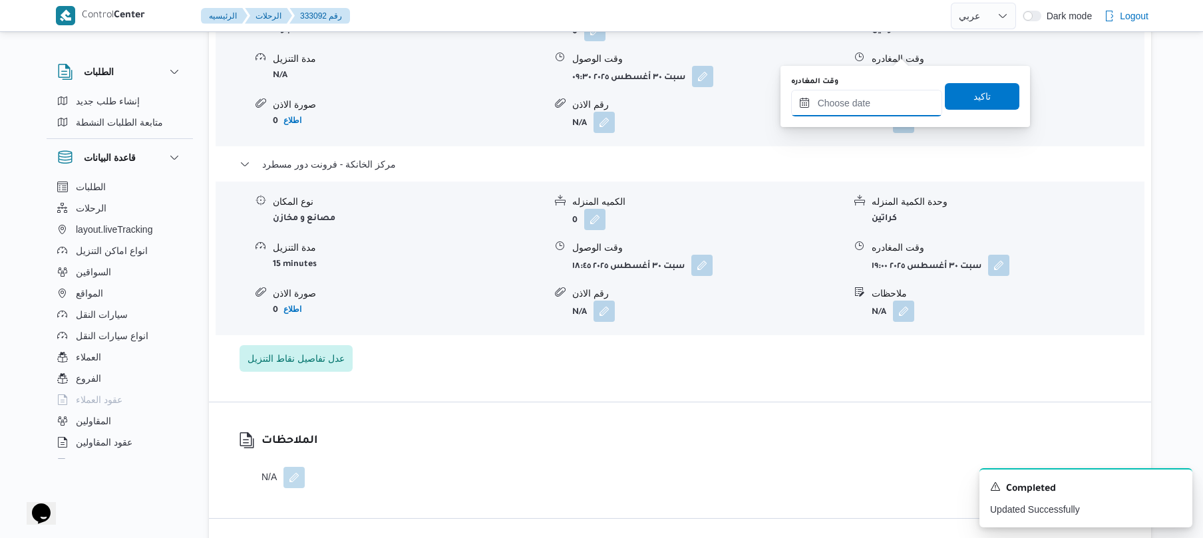
click at [849, 104] on input "وقت المغادره" at bounding box center [866, 103] width 151 height 27
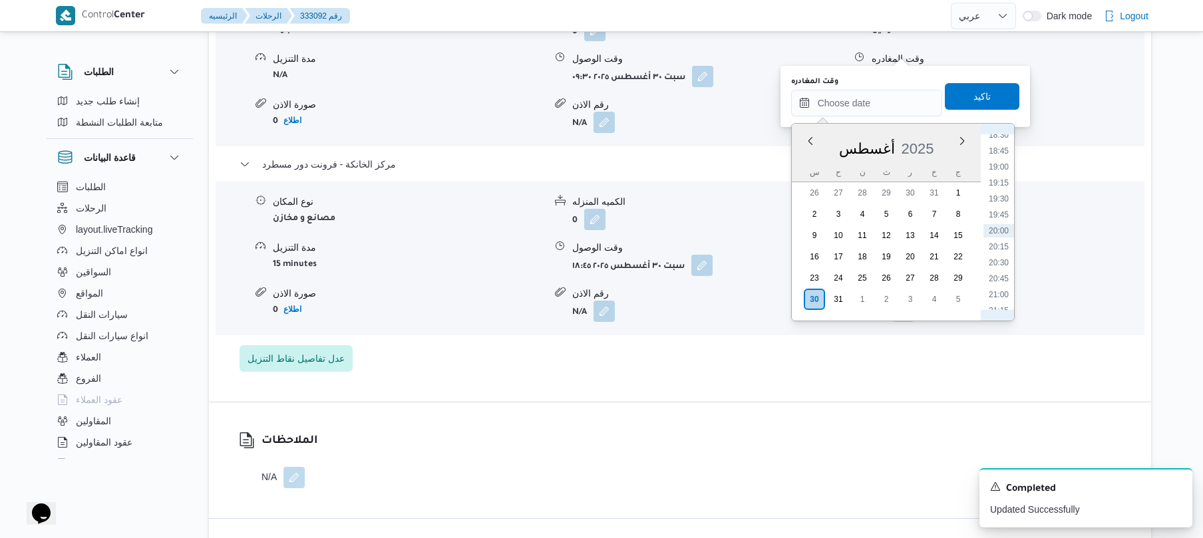
scroll to position [1039, 0]
click at [1004, 238] on li "17:45" at bounding box center [999, 236] width 31 height 13
type input "٣٠/٠٨/٢٠٢٥ ١٧:٤٥"
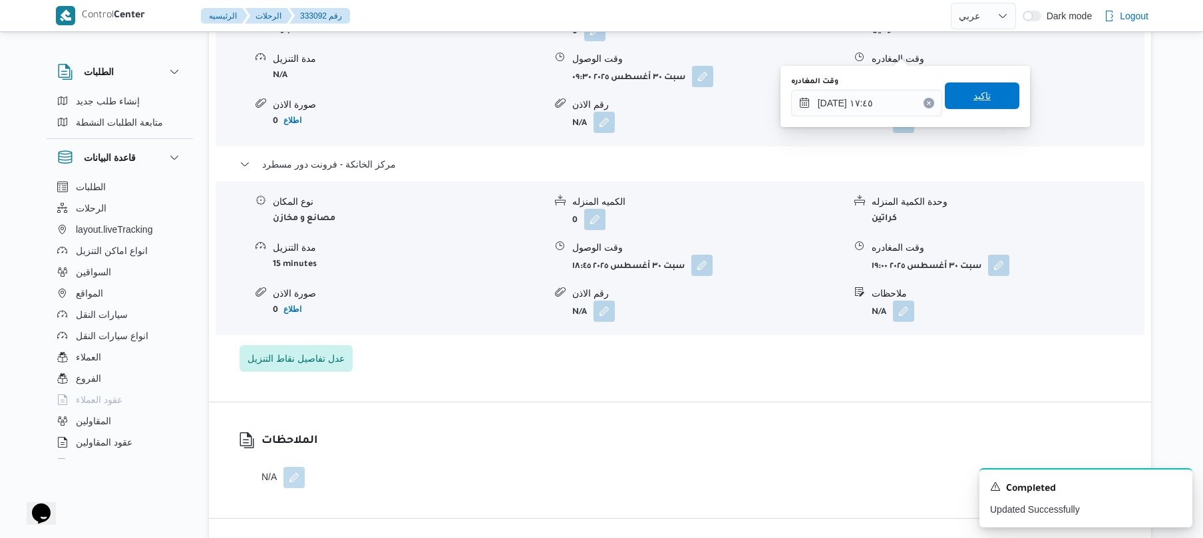
click at [988, 101] on span "تاكيد" at bounding box center [982, 96] width 75 height 27
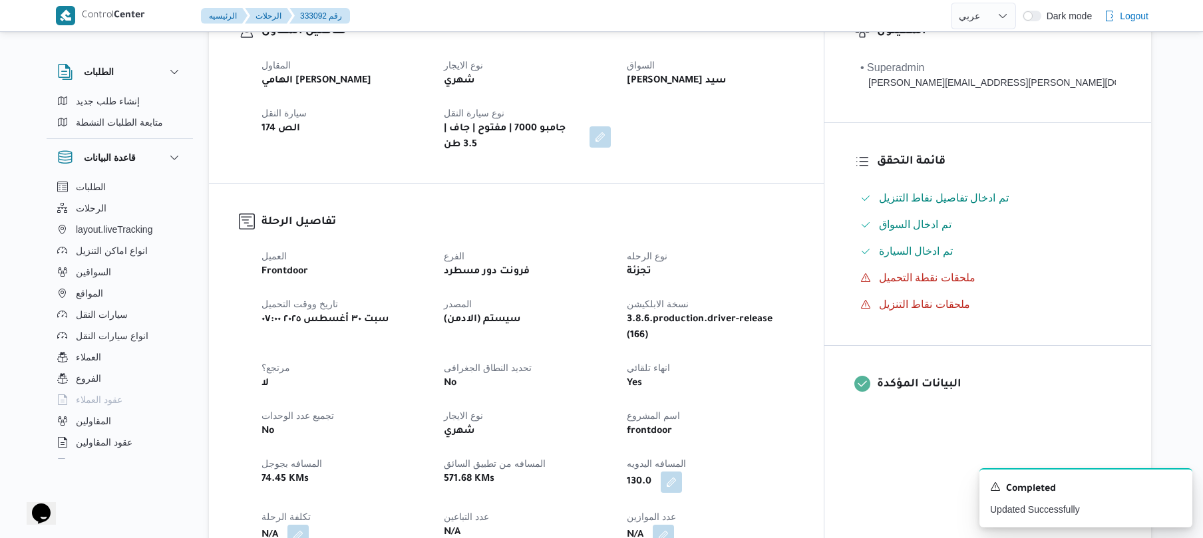
scroll to position [0, 0]
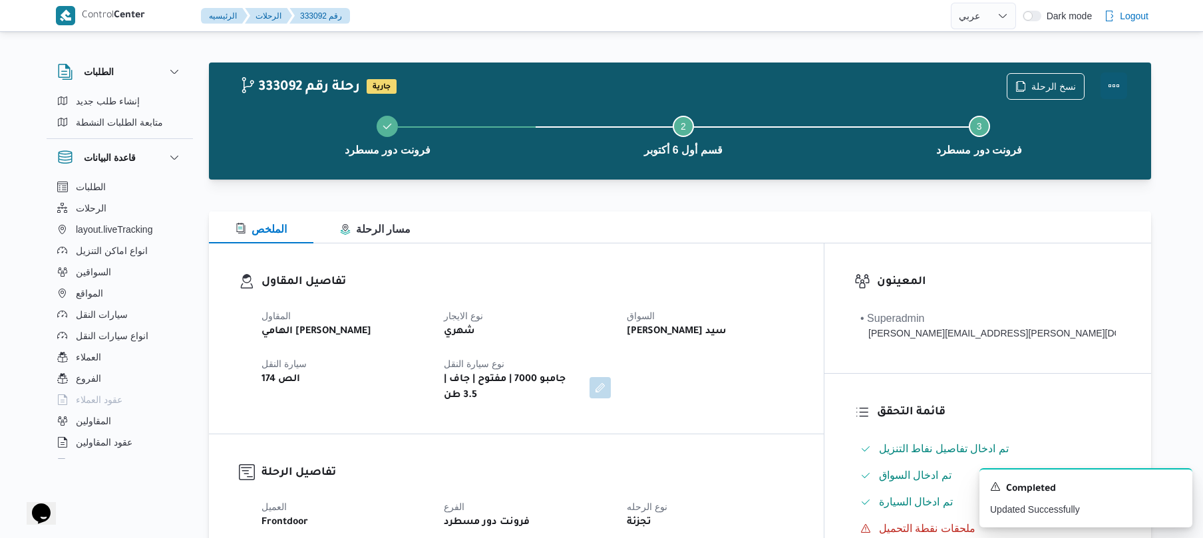
click at [1124, 77] on button "Actions" at bounding box center [1114, 86] width 27 height 27
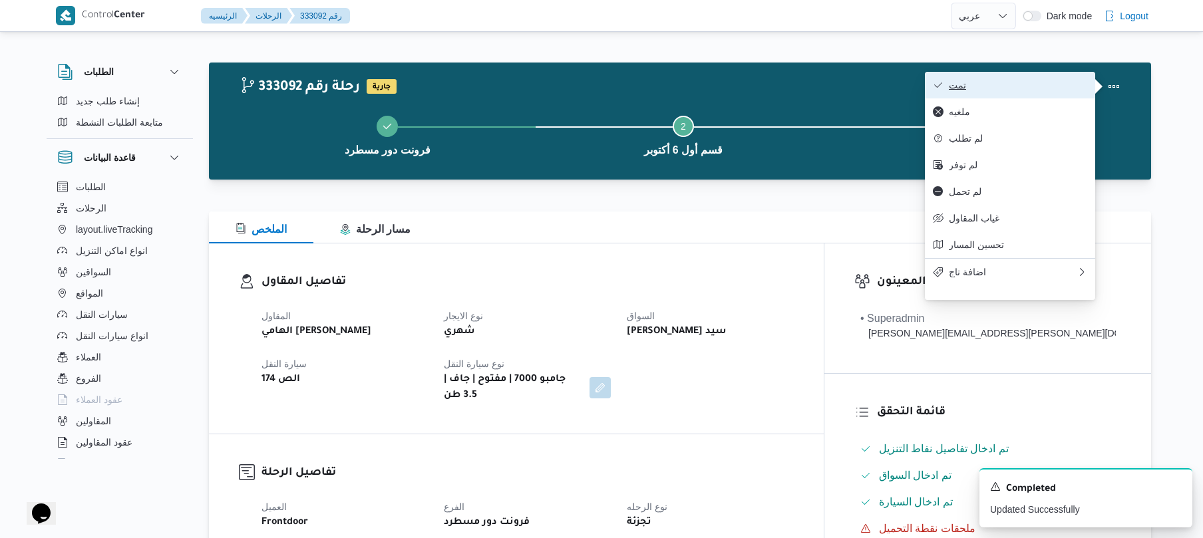
click at [1016, 79] on button "تمت" at bounding box center [1010, 85] width 170 height 27
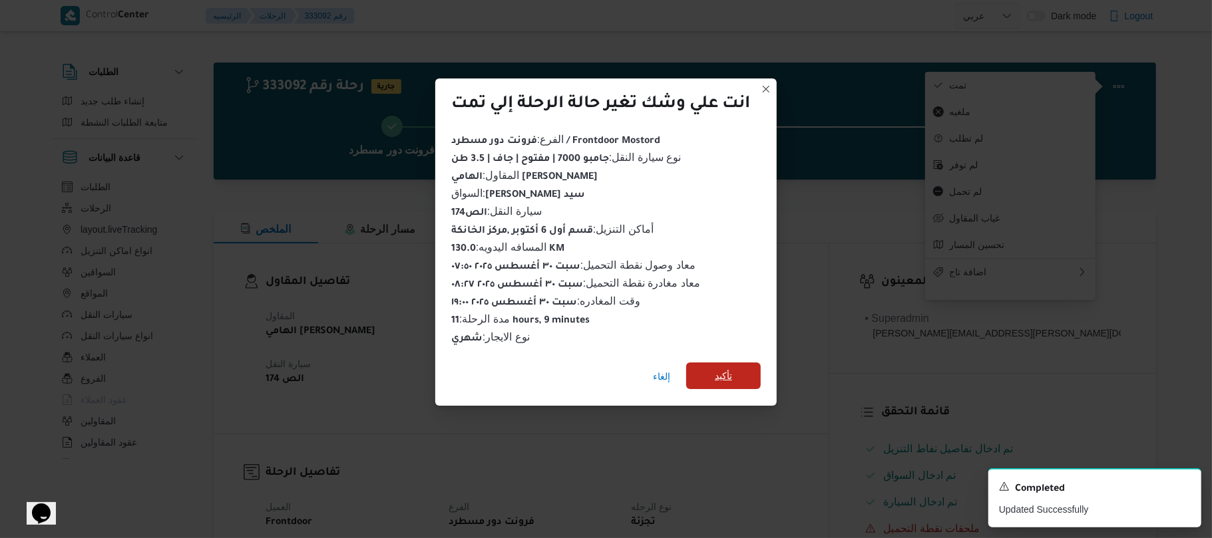
click at [740, 370] on span "تأكيد" at bounding box center [723, 376] width 75 height 27
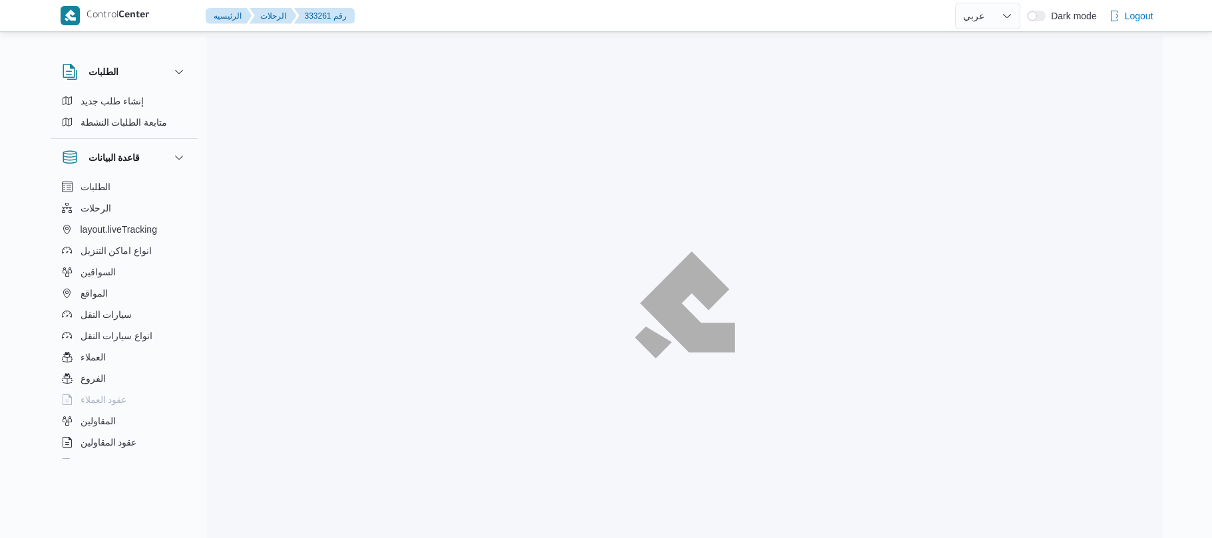
select select "ar"
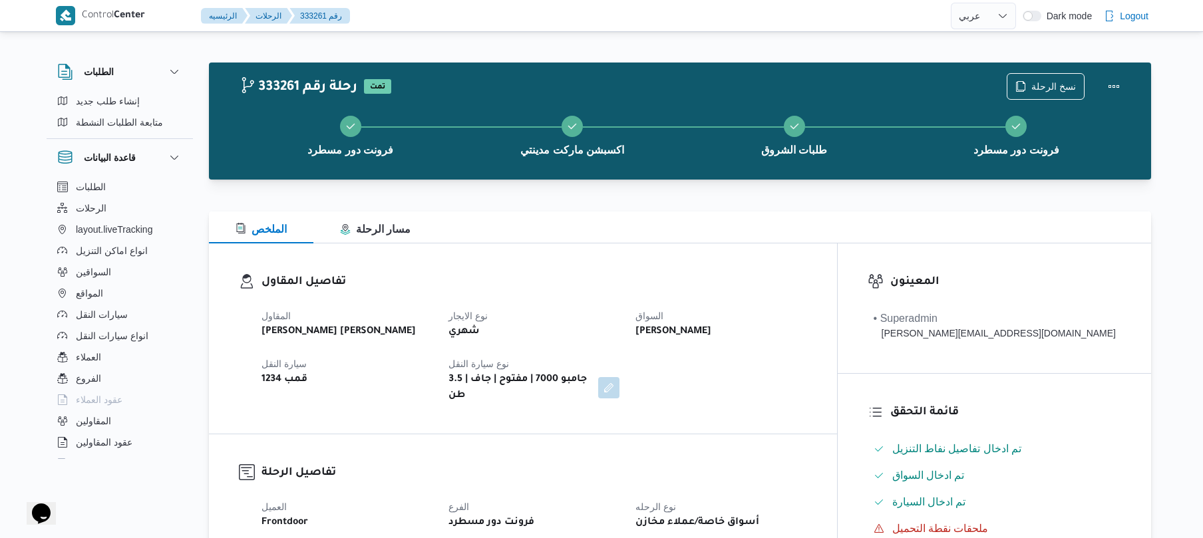
click at [783, 254] on div "تفاصيل المقاول المقاول [PERSON_NAME] [PERSON_NAME] نوع الايجار شهري السواق [PER…" at bounding box center [523, 339] width 628 height 190
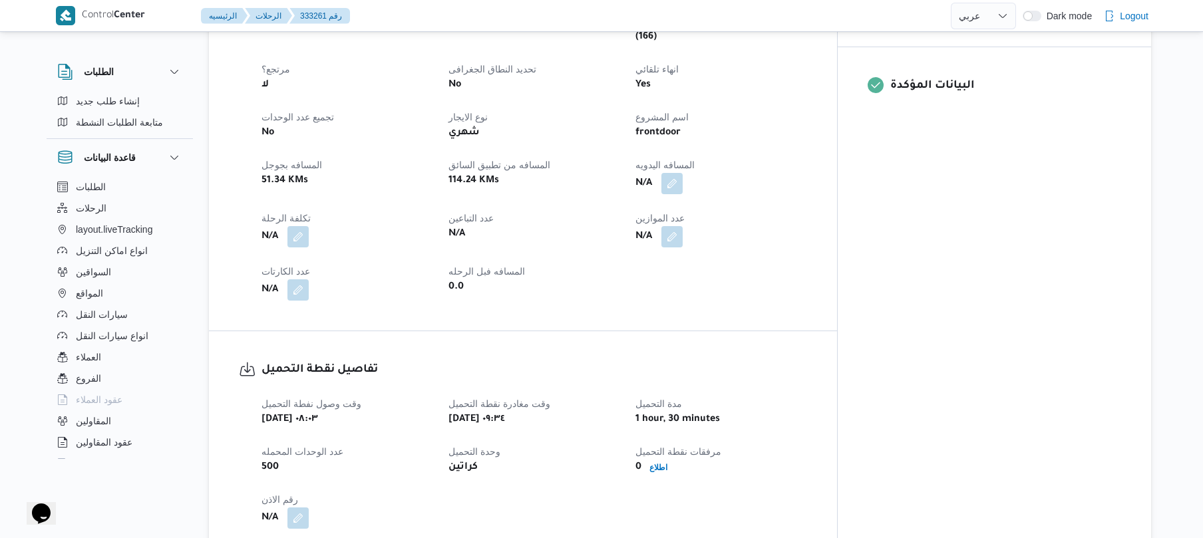
scroll to position [568, 0]
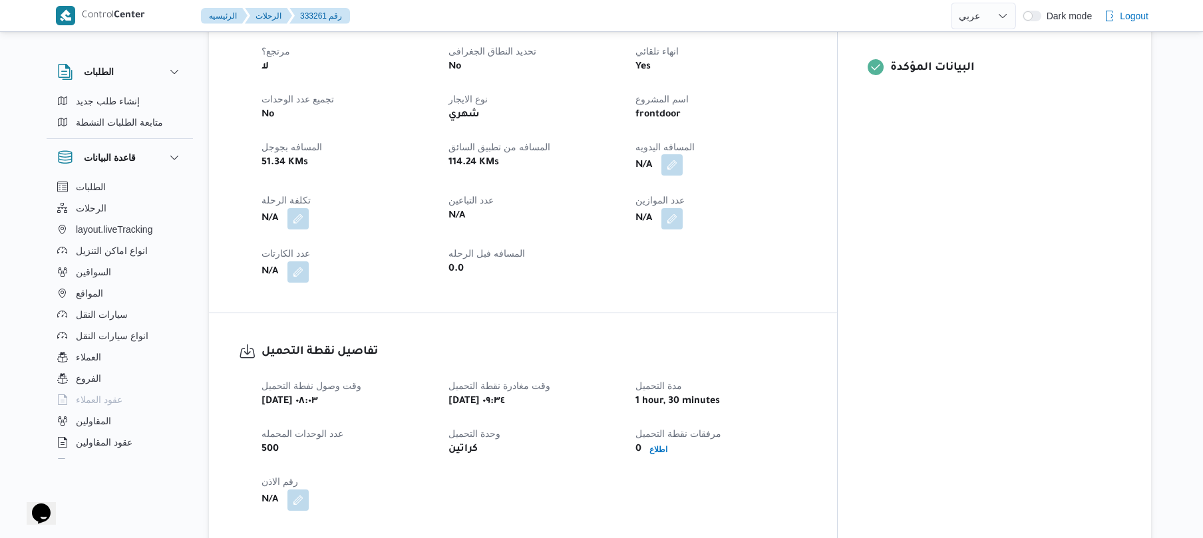
click at [683, 154] on button "button" at bounding box center [672, 164] width 21 height 21
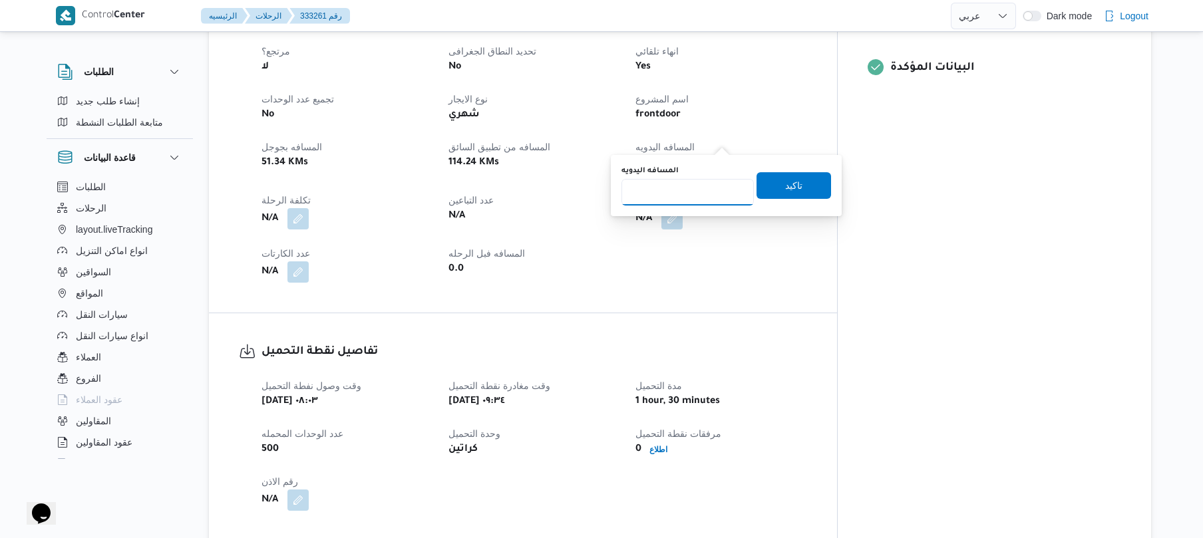
click at [695, 194] on input "المسافه اليدويه" at bounding box center [688, 192] width 132 height 27
type input "125"
click at [786, 192] on span "تاكيد" at bounding box center [793, 185] width 17 height 16
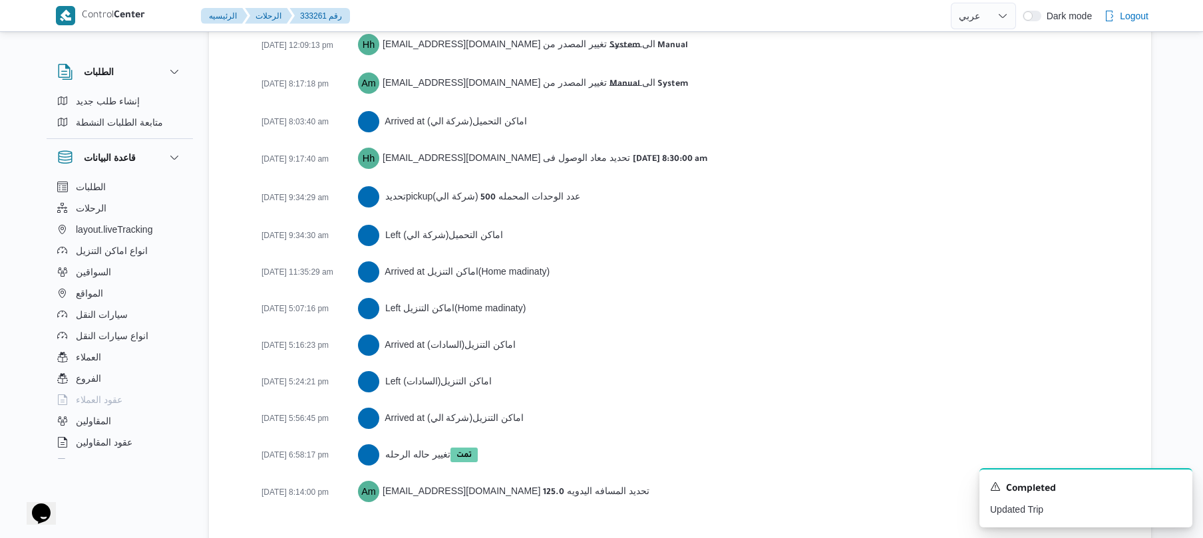
scroll to position [2120, 0]
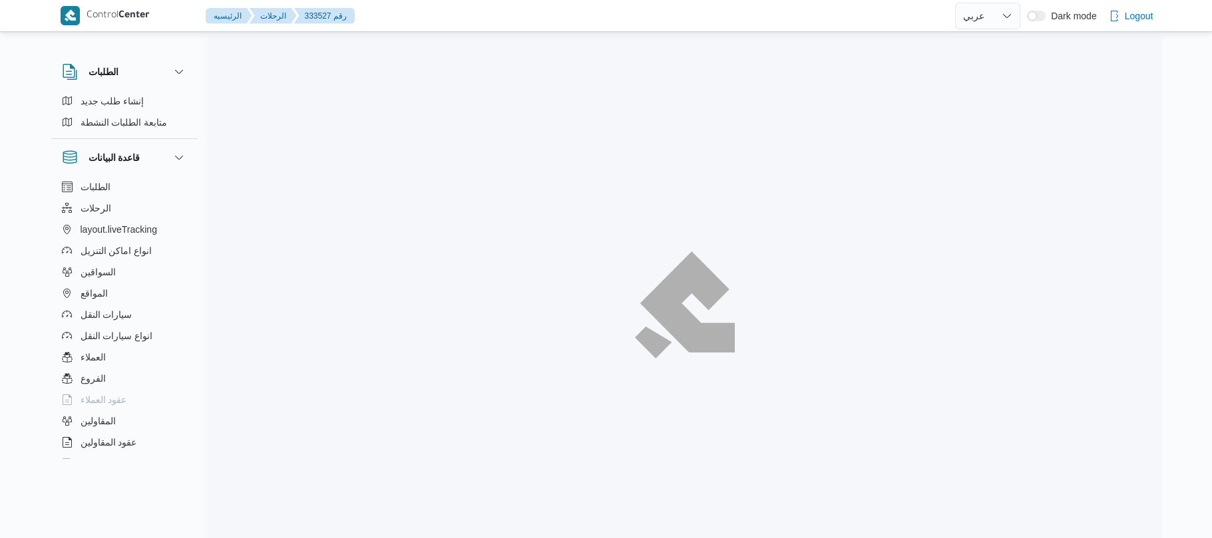
select select "ar"
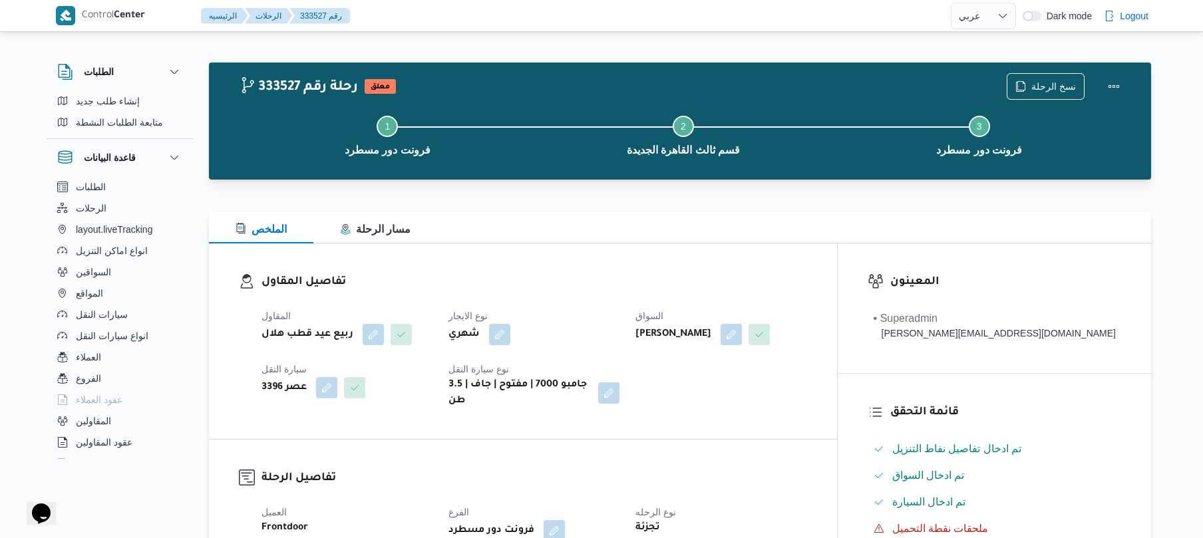
click at [685, 264] on div "تفاصيل المقاول المقاول ربيع عيد قطب هلال نوع الايجار شهري السواق [PERSON_NAME] …" at bounding box center [523, 342] width 628 height 196
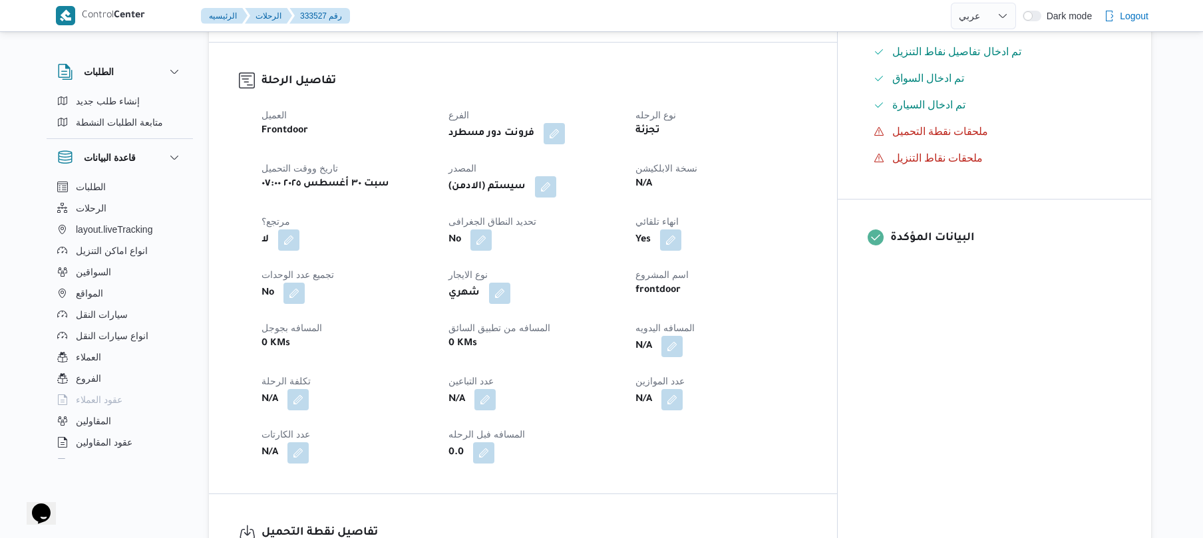
scroll to position [426, 0]
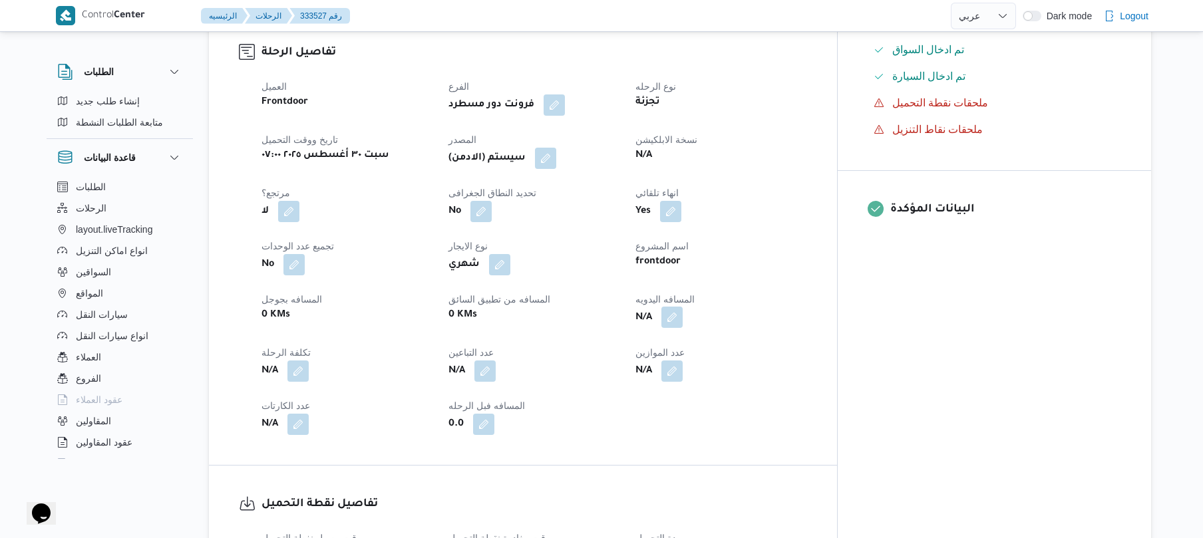
click at [683, 328] on button "button" at bounding box center [672, 317] width 21 height 21
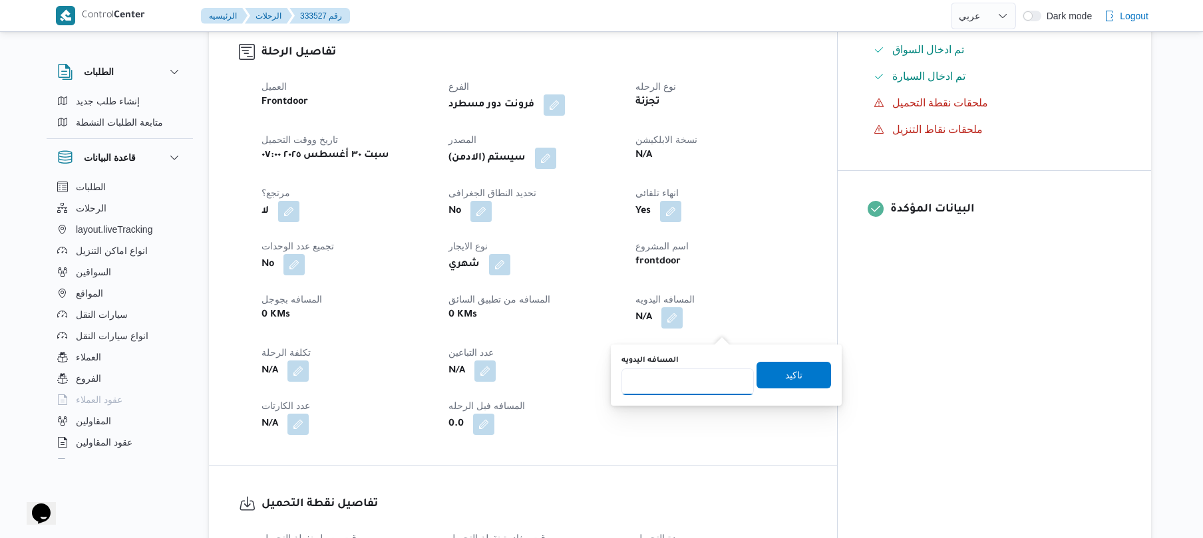
click at [675, 377] on input "المسافه اليدويه" at bounding box center [688, 382] width 132 height 27
type input "120"
click at [789, 366] on span "تاكيد" at bounding box center [794, 374] width 75 height 27
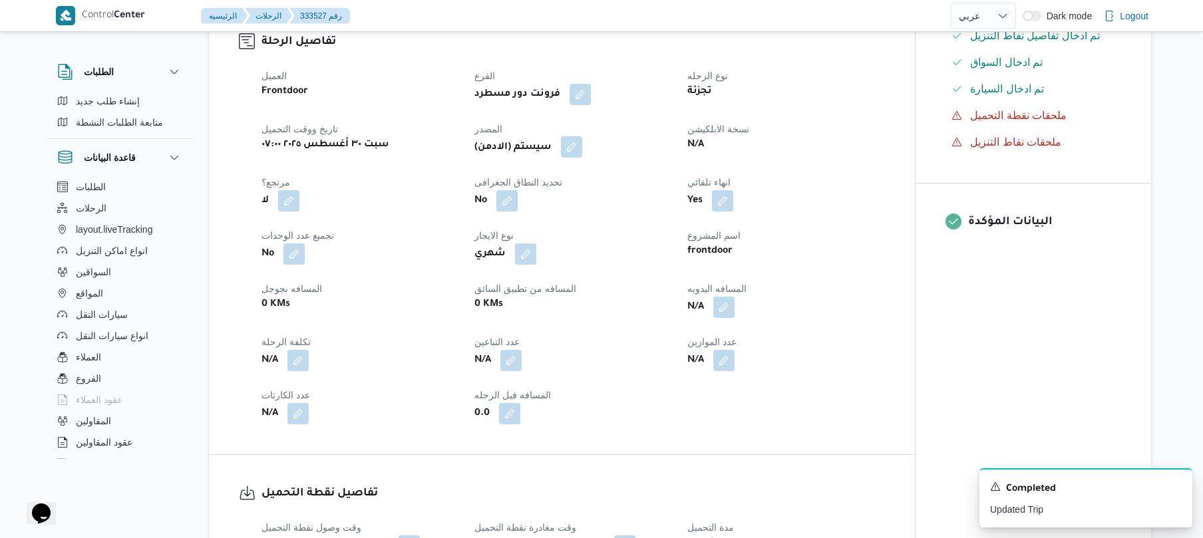
click at [580, 158] on button "button" at bounding box center [571, 146] width 21 height 21
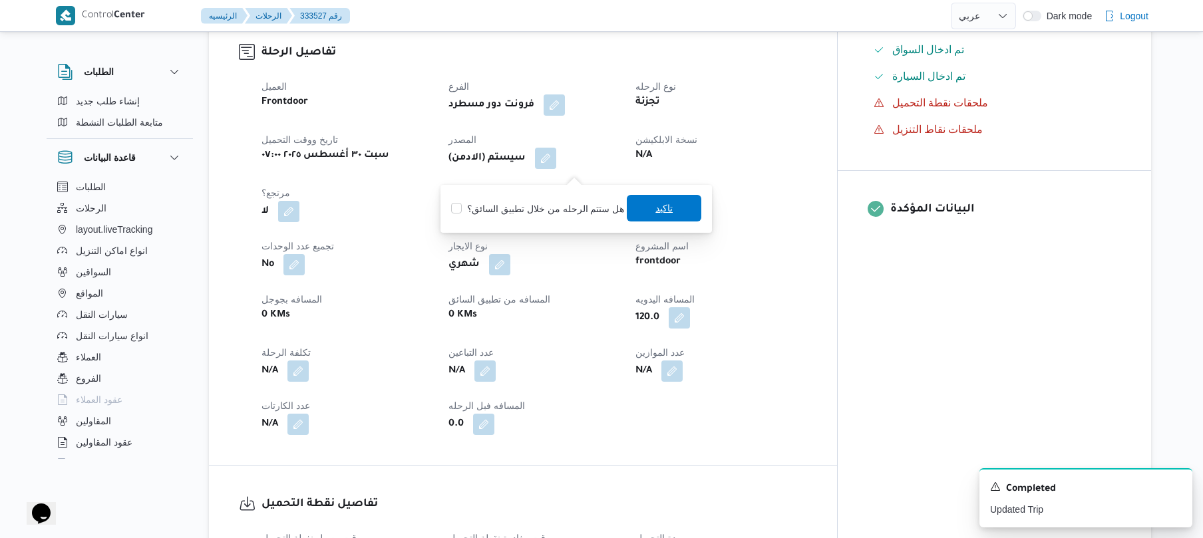
click at [647, 206] on span "تاكيد" at bounding box center [664, 208] width 75 height 27
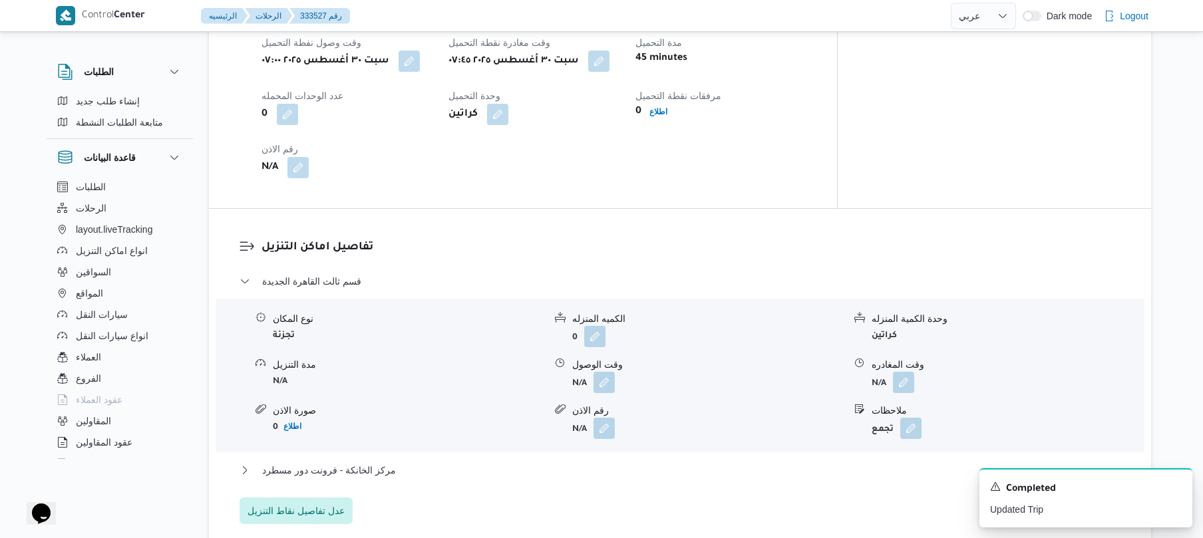
scroll to position [923, 0]
click at [607, 392] on button "button" at bounding box center [604, 381] width 21 height 21
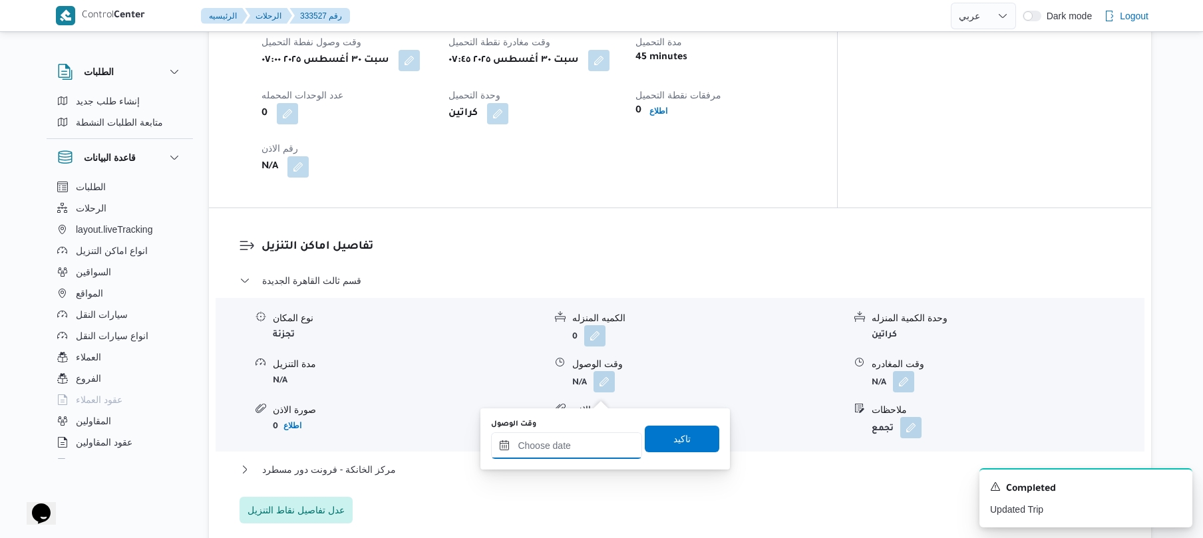
click at [567, 449] on input "وقت الوصول" at bounding box center [566, 446] width 151 height 27
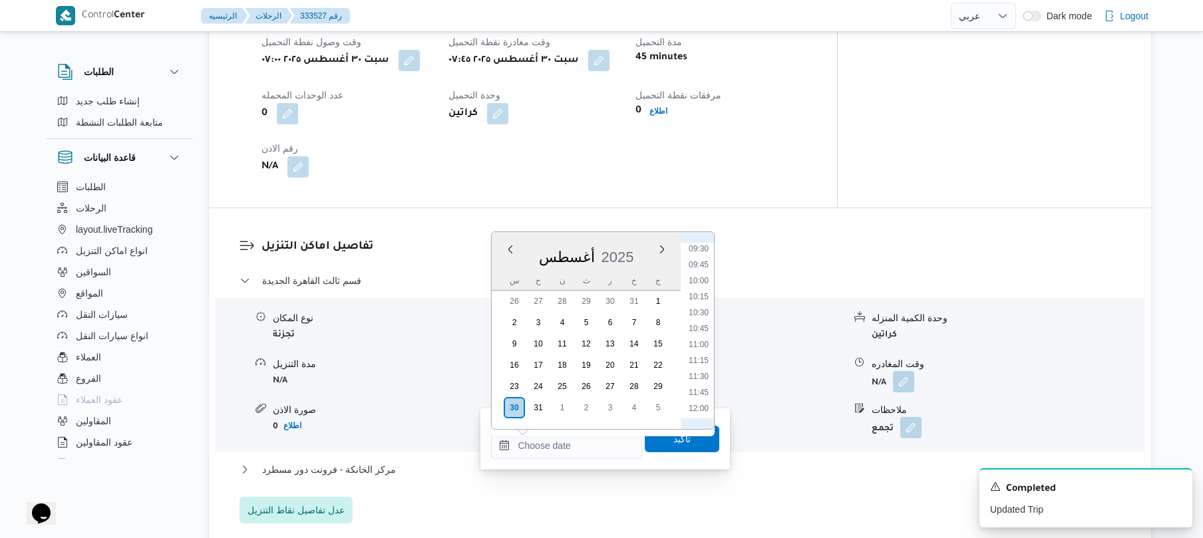
scroll to position [459, 0]
click at [702, 333] on li "08:30" at bounding box center [699, 333] width 31 height 13
type input "[DATE] ٠٨:٣٠"
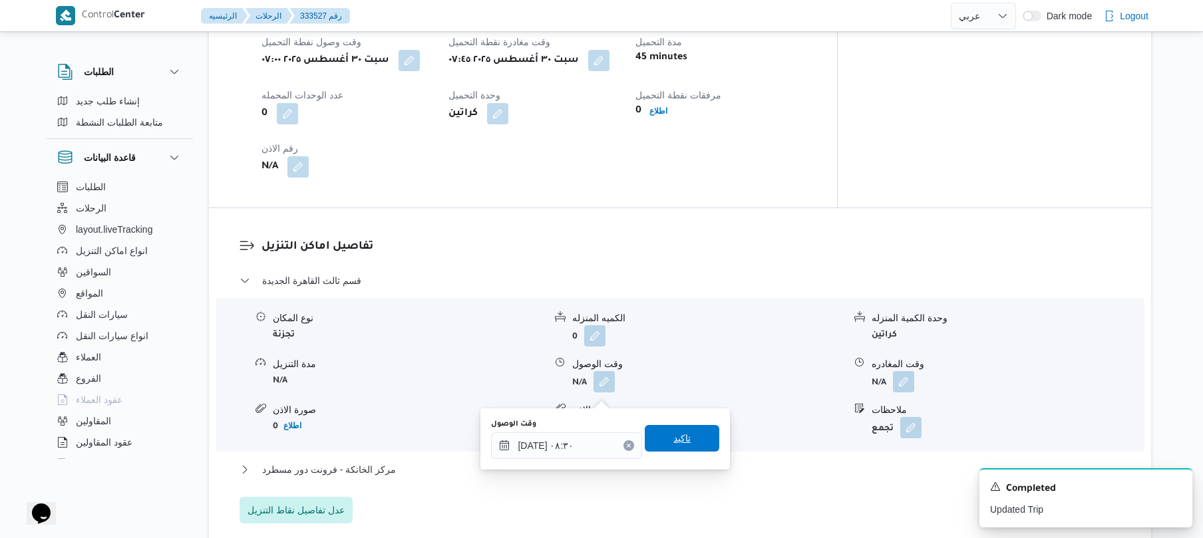
click at [674, 443] on span "تاكيد" at bounding box center [682, 439] width 17 height 16
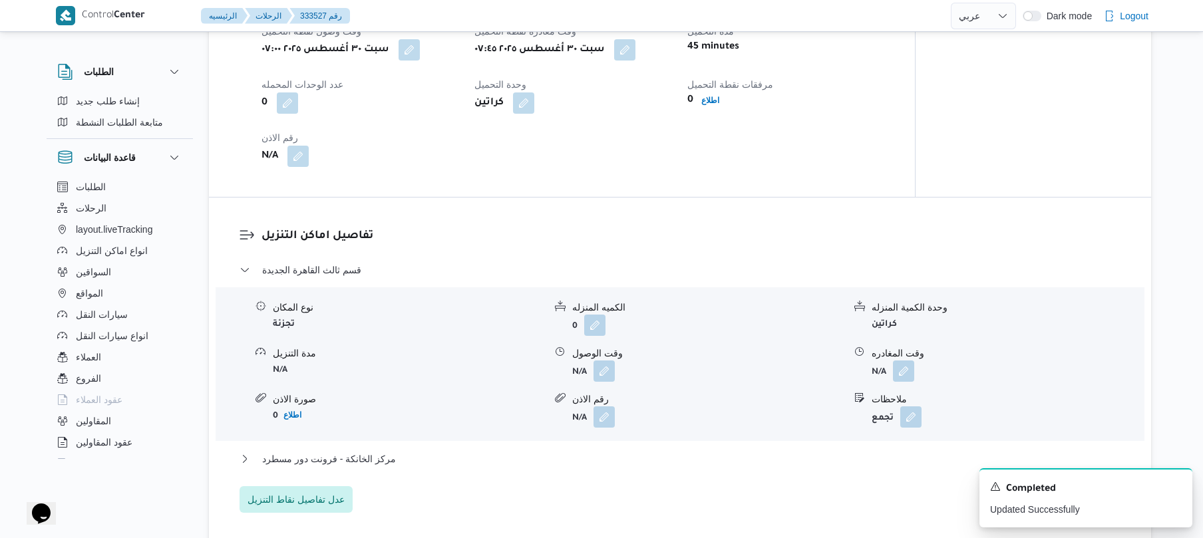
click at [610, 471] on div "قسم ثالث القاهرة الجديدة نوع المكان تجزئة الكميه المنزله 0 وحدة الكمية المنزله …" at bounding box center [681, 387] width 882 height 251
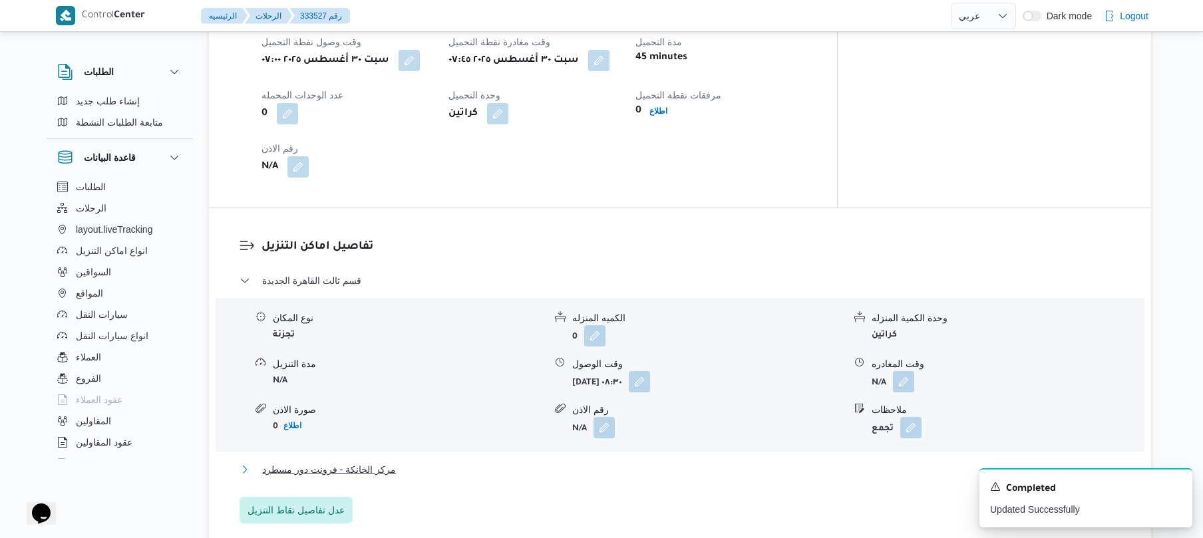
click at [591, 478] on button "مركز الخانكة - فرونت دور مسطرد" at bounding box center [681, 470] width 882 height 16
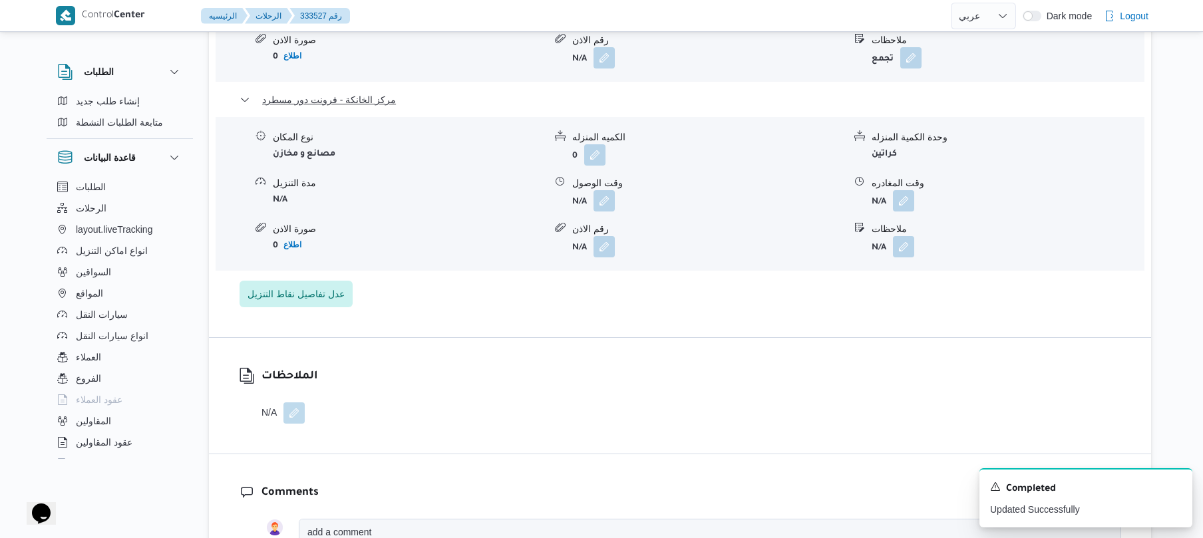
scroll to position [1313, 0]
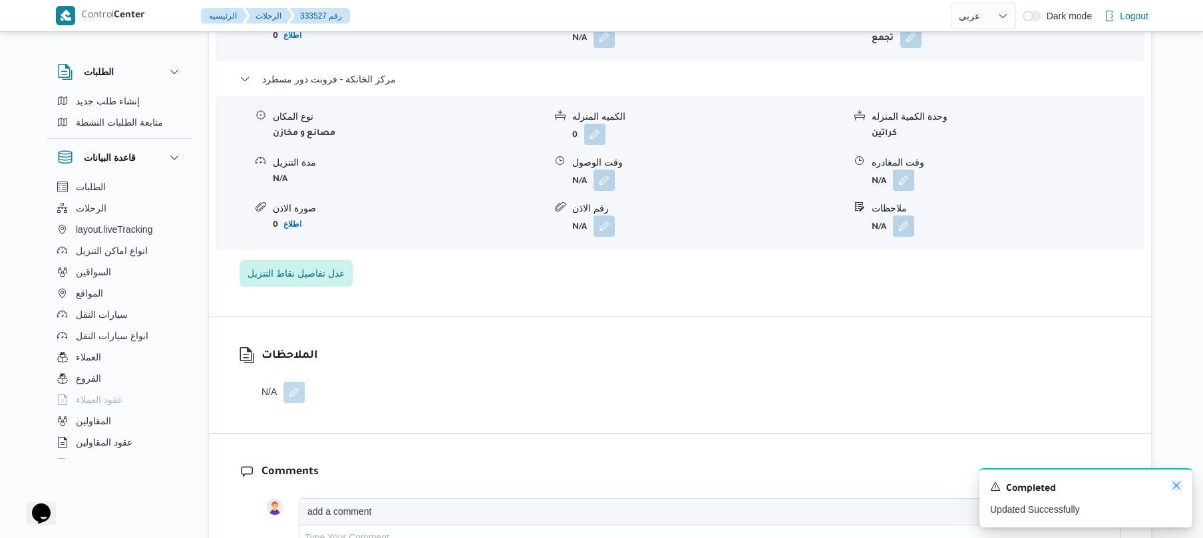
click at [1179, 488] on icon "Dismiss toast" at bounding box center [1176, 486] width 11 height 11
click at [908, 189] on button "button" at bounding box center [903, 179] width 21 height 21
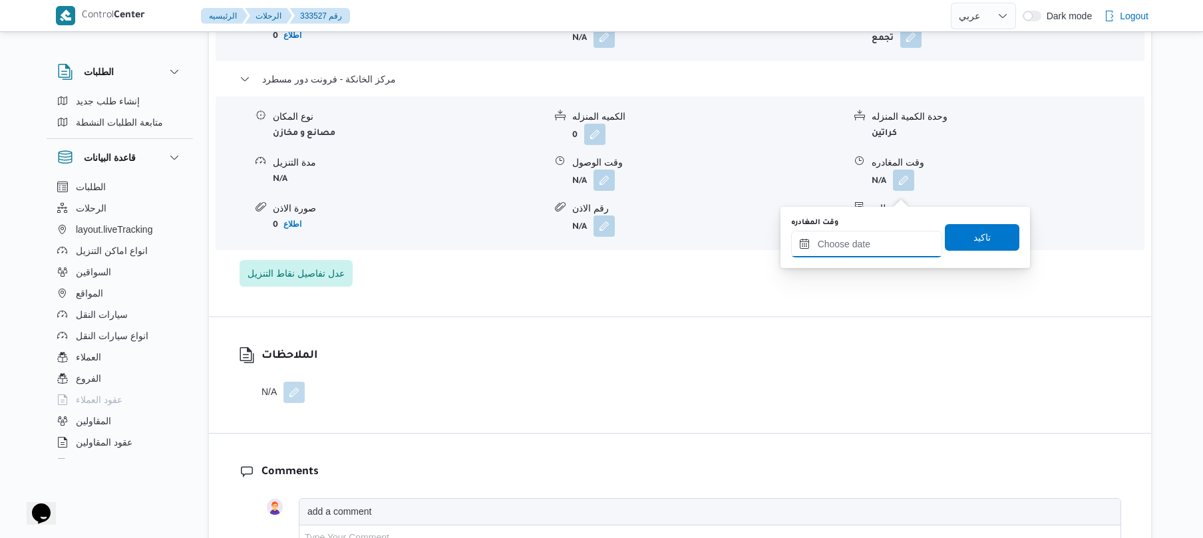
click at [836, 242] on input "وقت المغادره" at bounding box center [866, 244] width 151 height 27
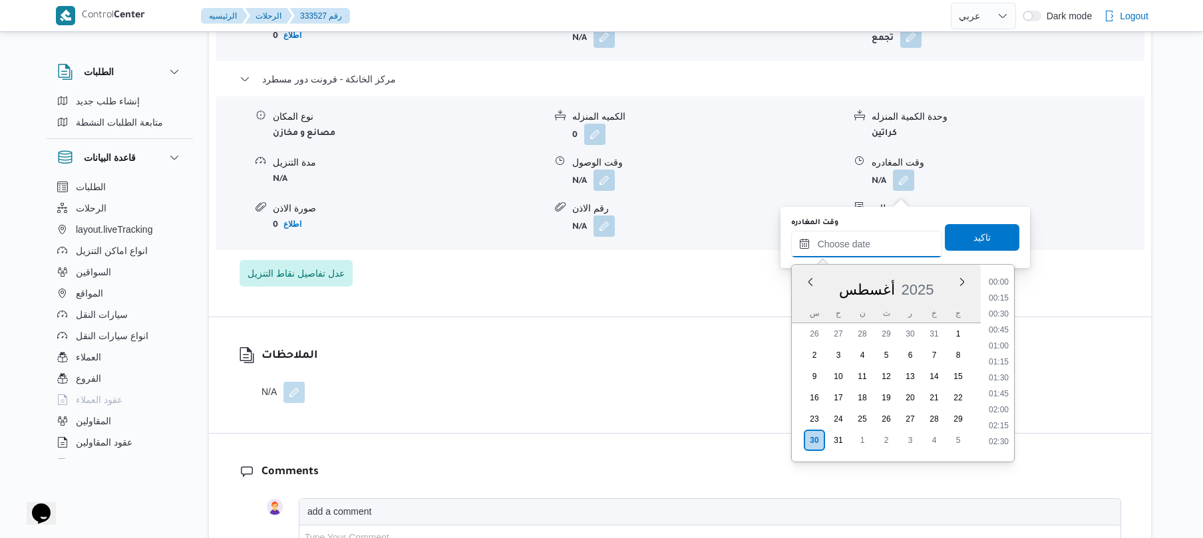
scroll to position [1204, 0]
click at [1002, 292] on li "19:00" at bounding box center [999, 292] width 31 height 13
type input "٣٠/٠٨/٢٠٢٥ ١٩:٠٠"
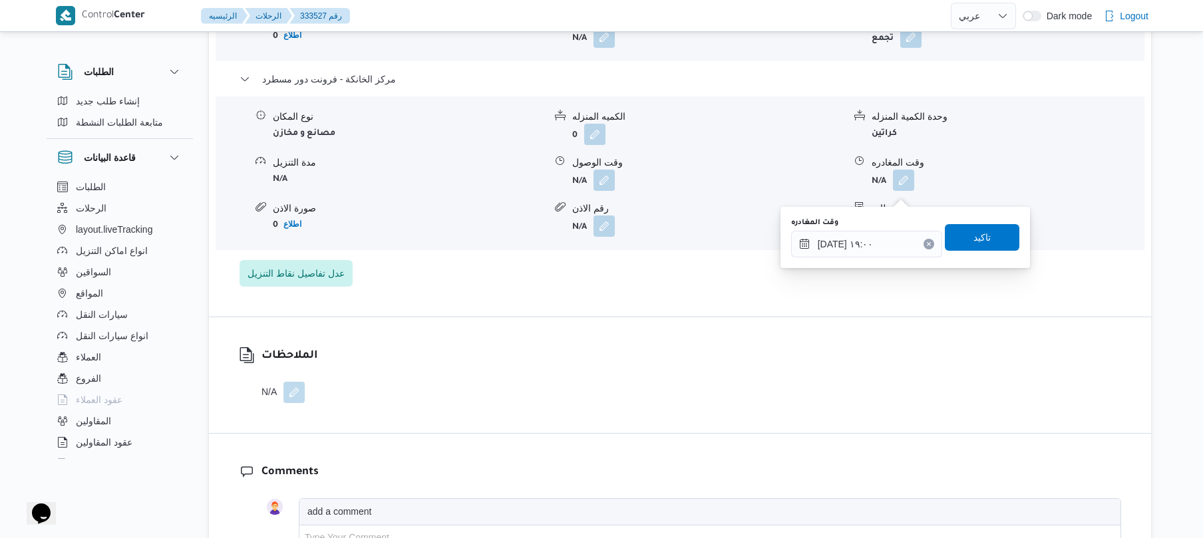
click at [990, 251] on div "وقت المغادره ٣٠/٠٨/٢٠٢٥ ١٩:٠٠ تاكيد" at bounding box center [905, 237] width 231 height 43
click at [986, 242] on span "تاكيد" at bounding box center [982, 237] width 75 height 27
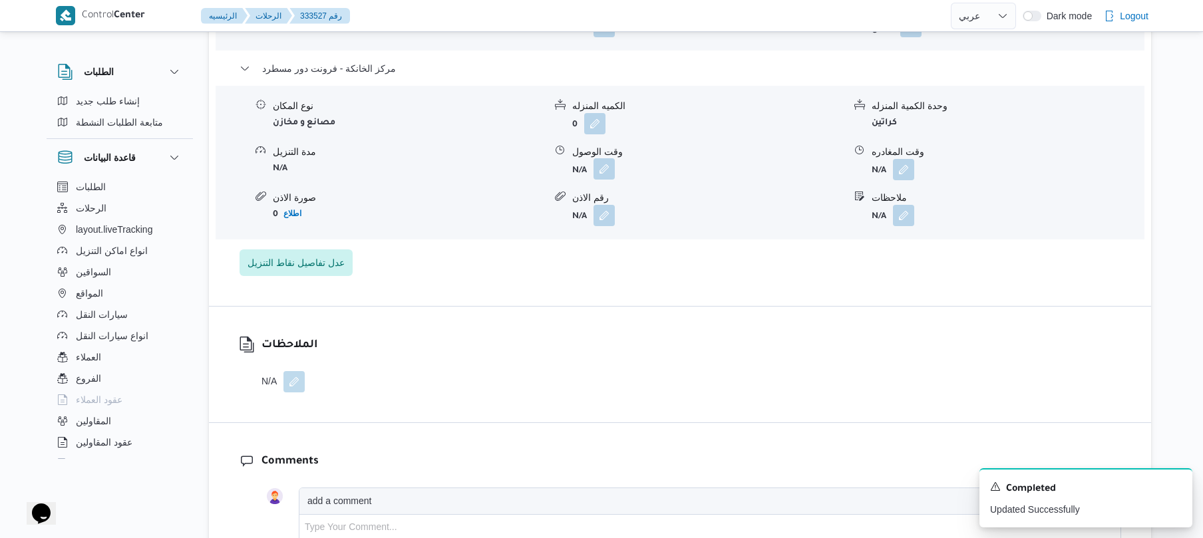
click at [606, 180] on button "button" at bounding box center [604, 168] width 21 height 21
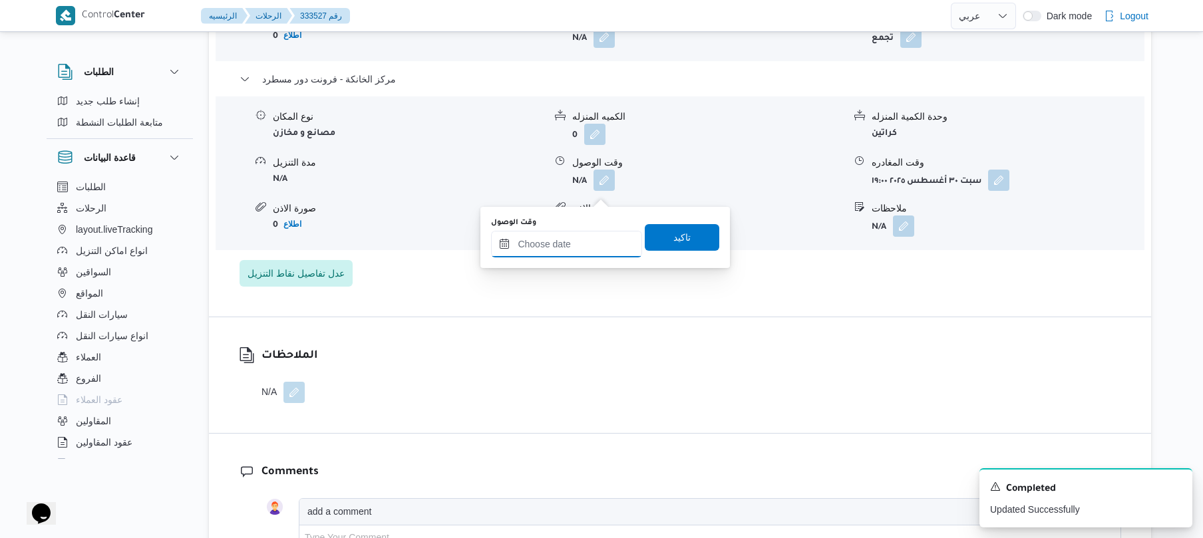
click at [592, 241] on input "وقت الوصول" at bounding box center [566, 244] width 151 height 27
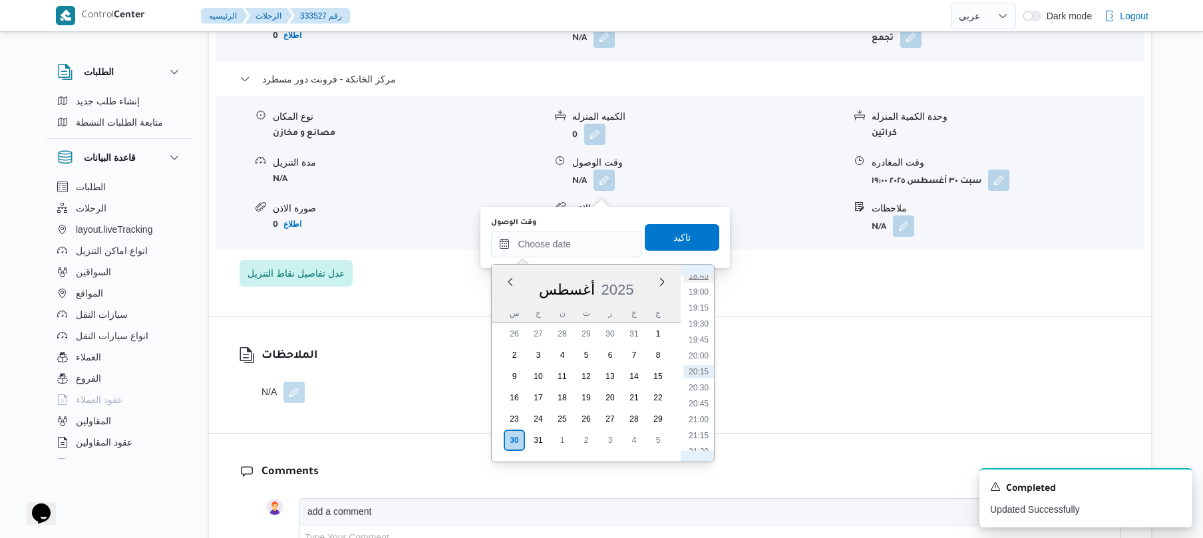
click at [702, 276] on li "18:45" at bounding box center [699, 276] width 31 height 13
type input "٣٠/٠٨/٢٠٢٥ ١٨:٤٥"
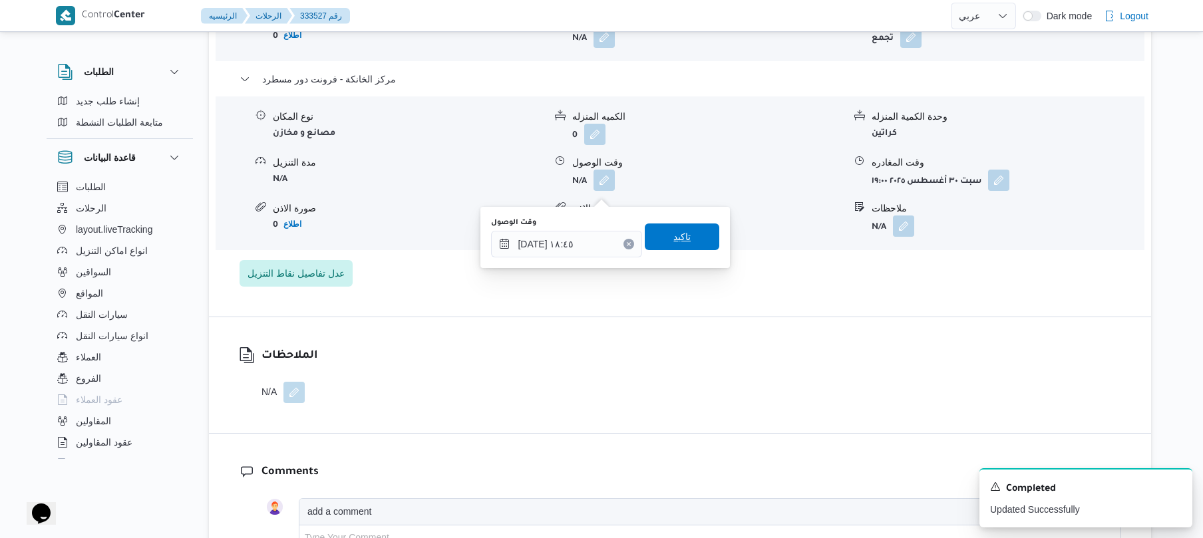
click at [690, 238] on span "تاكيد" at bounding box center [682, 237] width 75 height 27
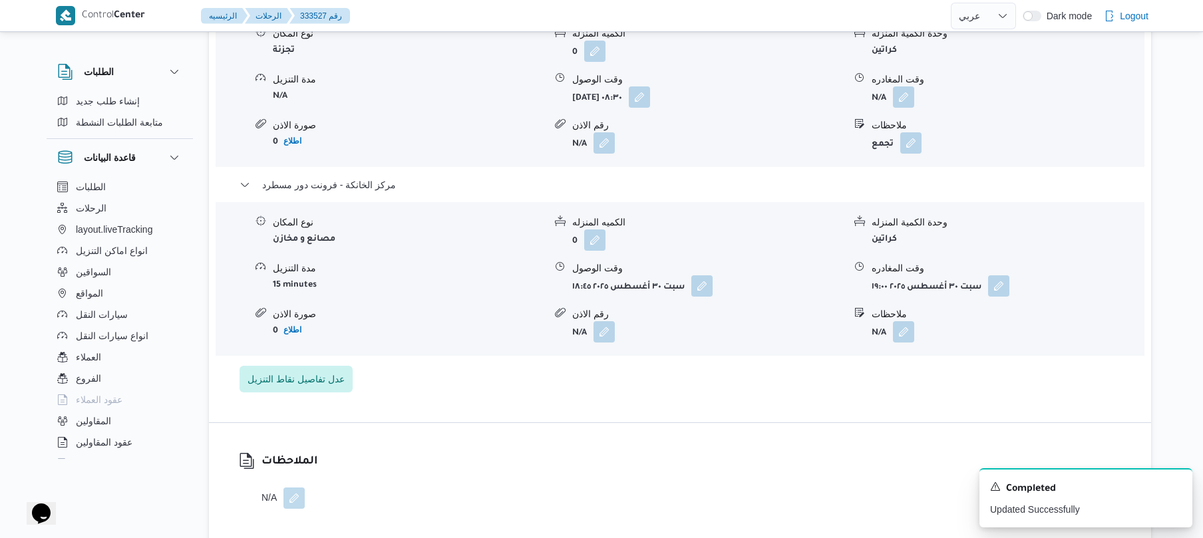
scroll to position [1207, 0]
click at [906, 106] on button "button" at bounding box center [903, 97] width 21 height 21
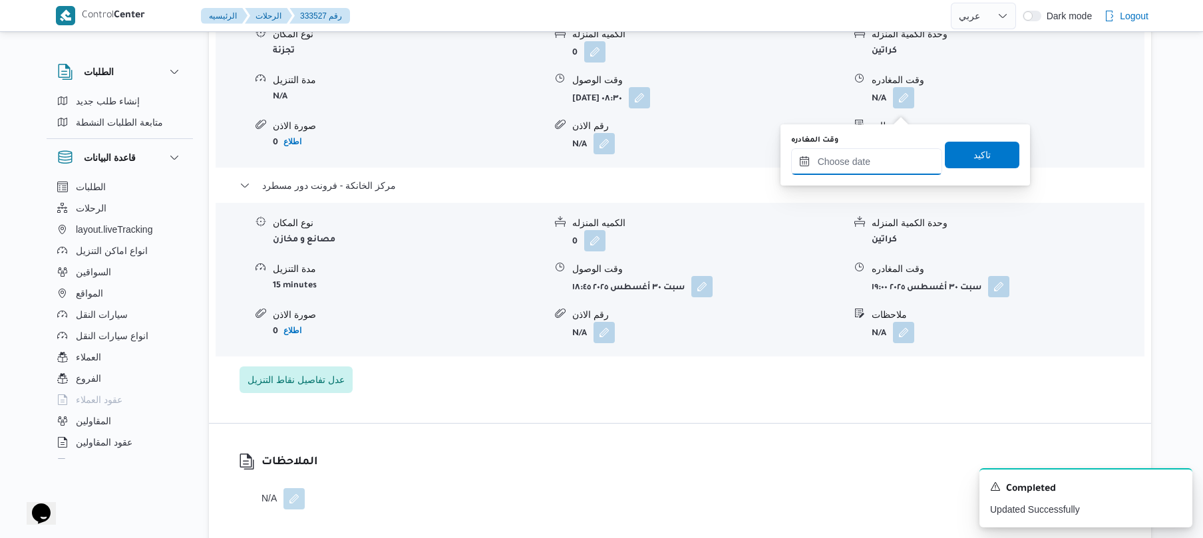
click at [840, 163] on input "وقت المغادره" at bounding box center [866, 161] width 151 height 27
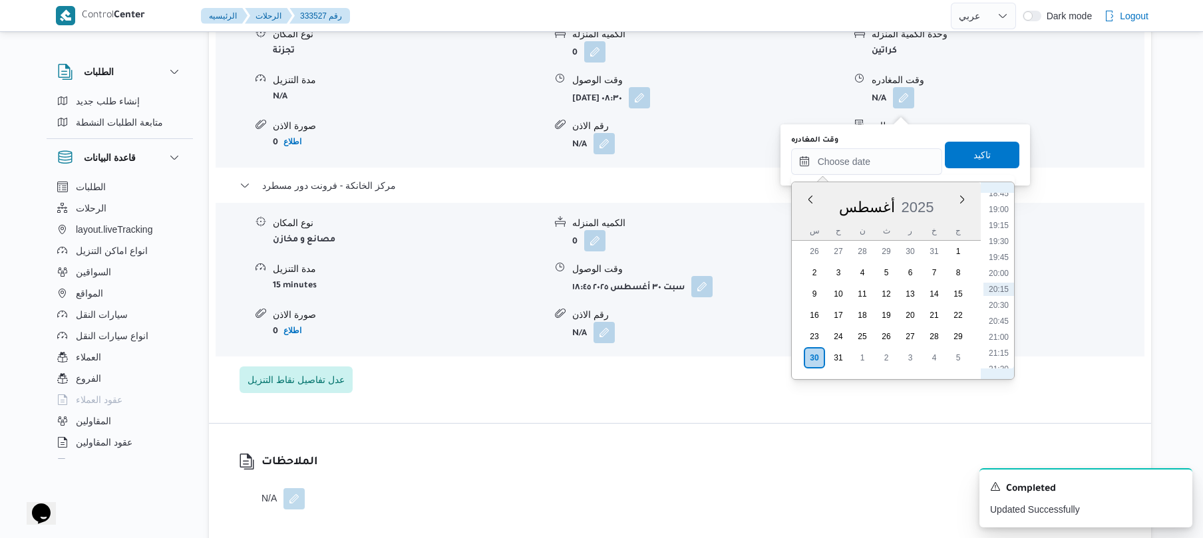
scroll to position [1055, 0]
click at [1002, 294] on li "18:00" at bounding box center [999, 294] width 31 height 13
type input "٣٠/٠٨/٢٠٢٥ ١٨:٠٠"
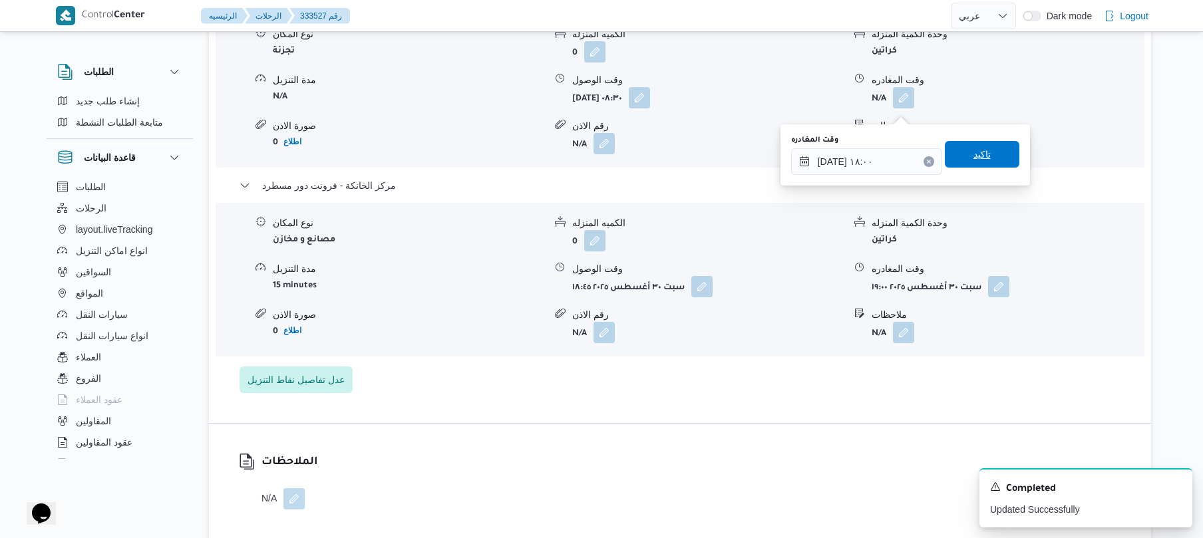
click at [980, 152] on span "تاكيد" at bounding box center [982, 154] width 17 height 16
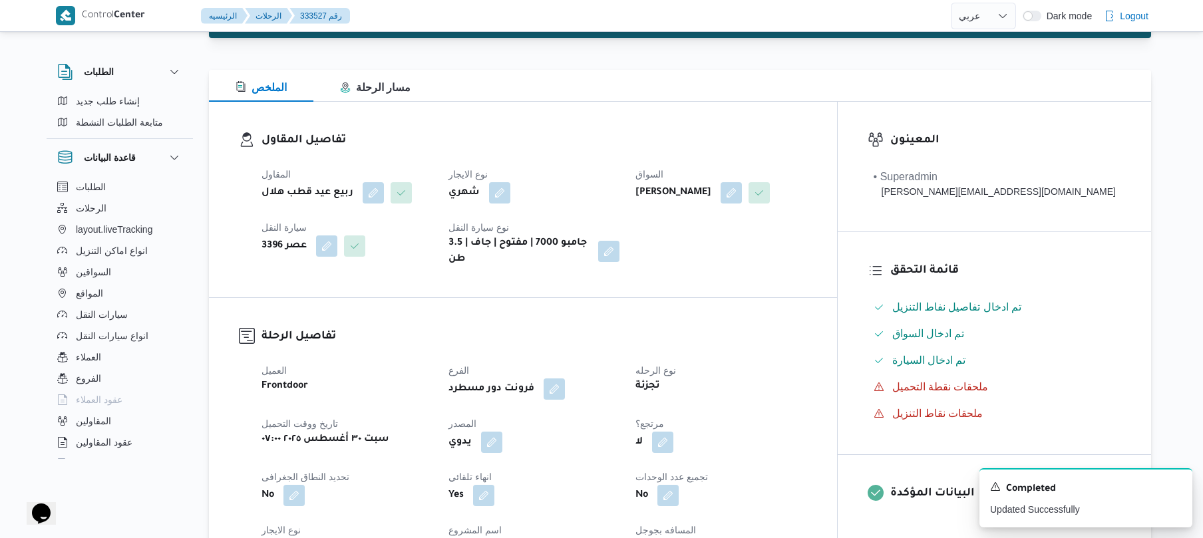
scroll to position [0, 0]
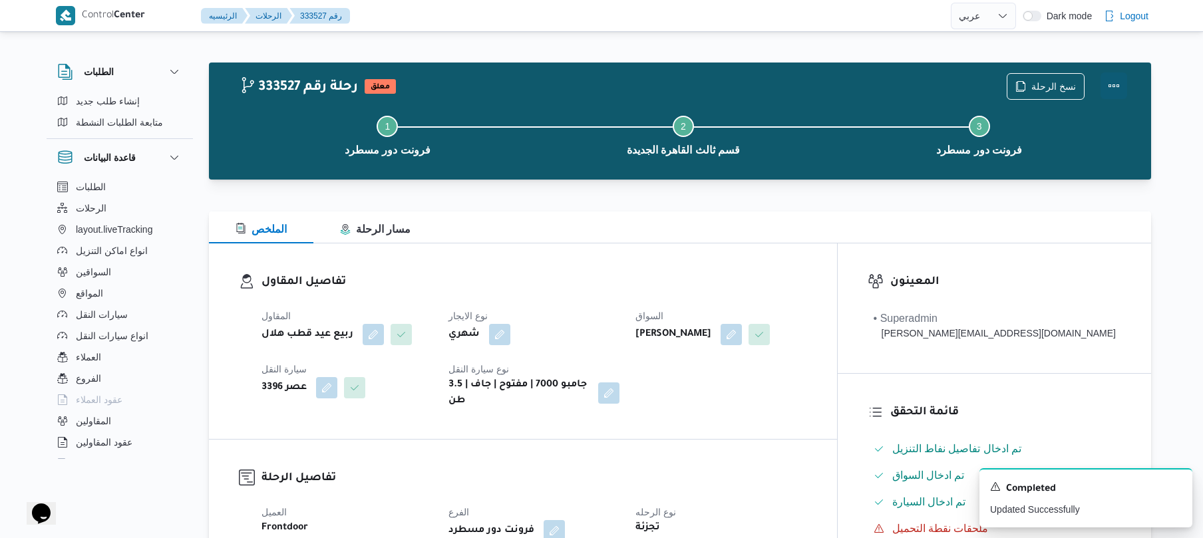
click at [1122, 97] on button "Actions" at bounding box center [1114, 86] width 27 height 27
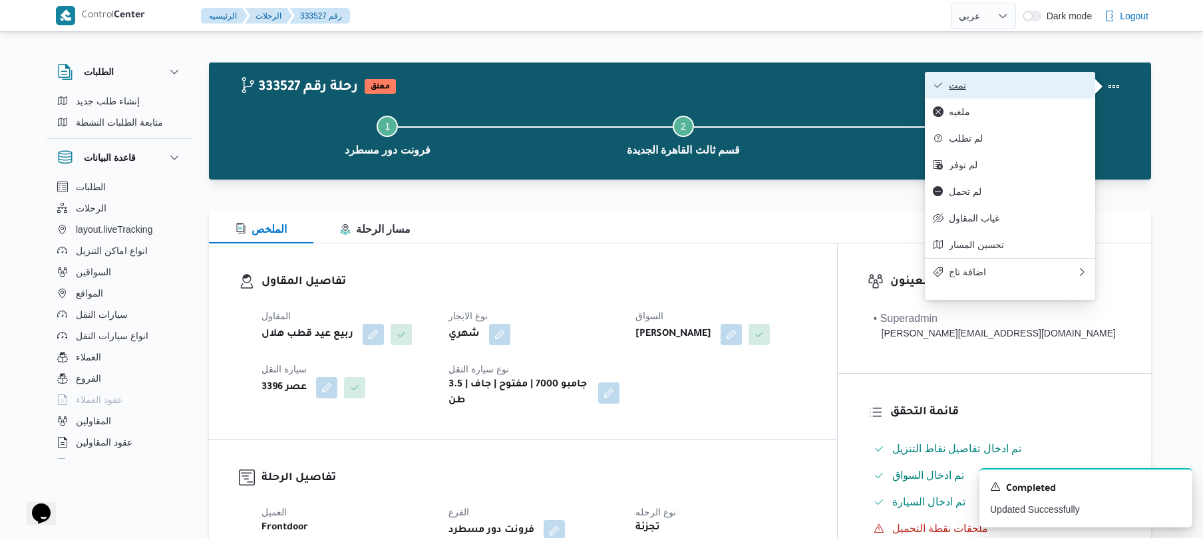
click at [1031, 81] on span "تمت" at bounding box center [1018, 85] width 138 height 11
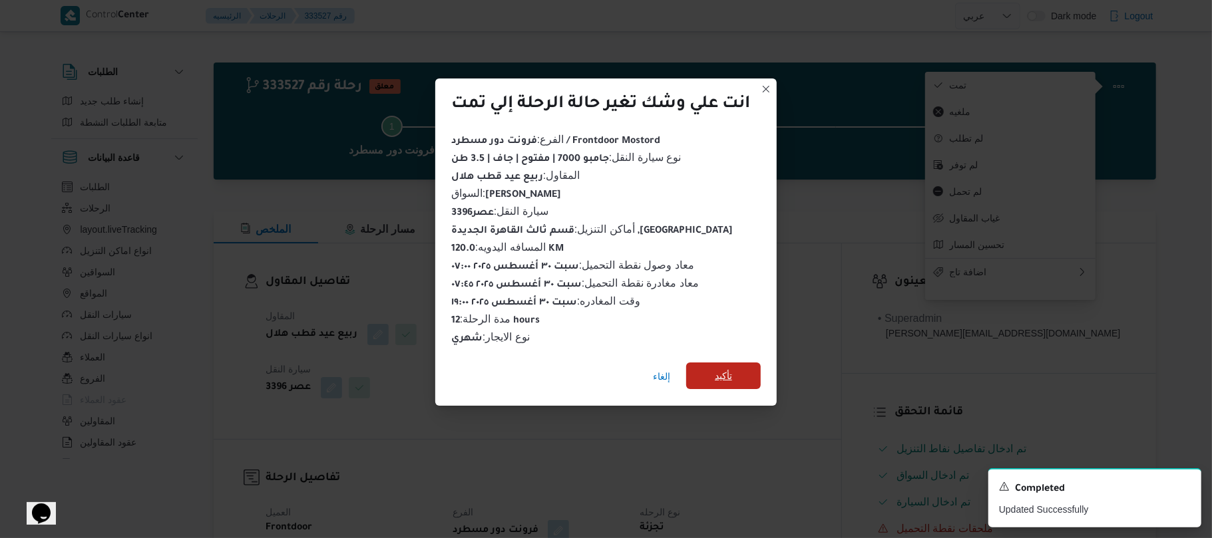
click at [741, 370] on span "تأكيد" at bounding box center [723, 376] width 75 height 27
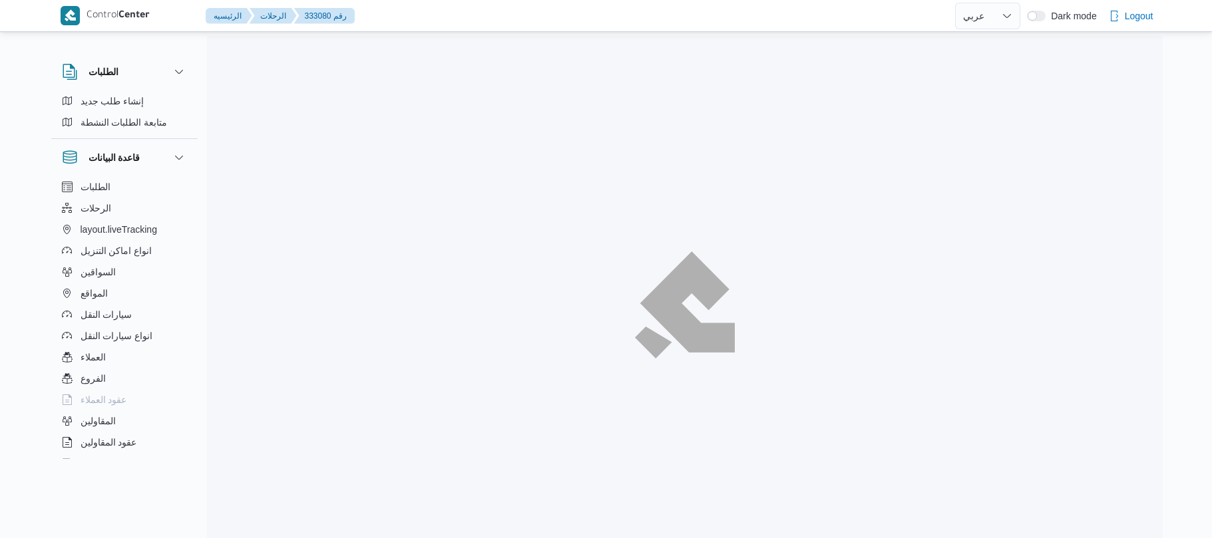
select select "ar"
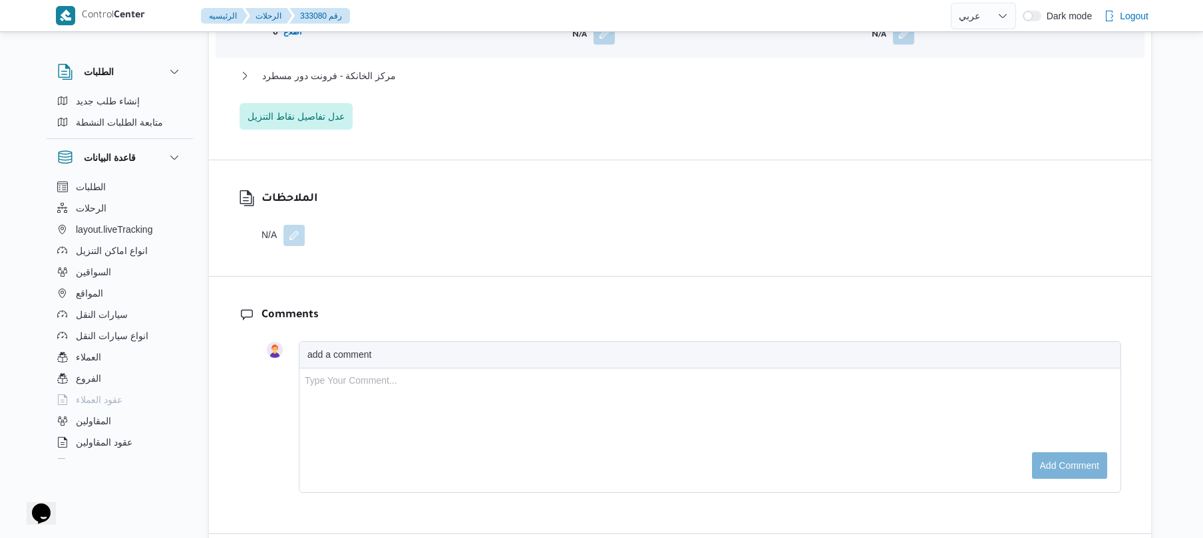
scroll to position [1349, 0]
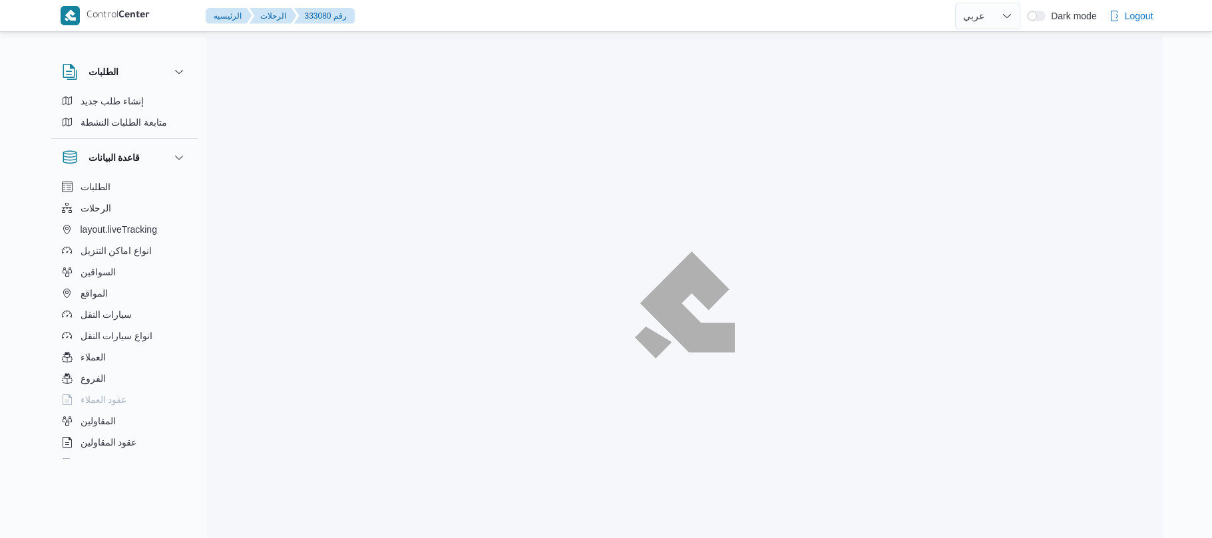
select select "ar"
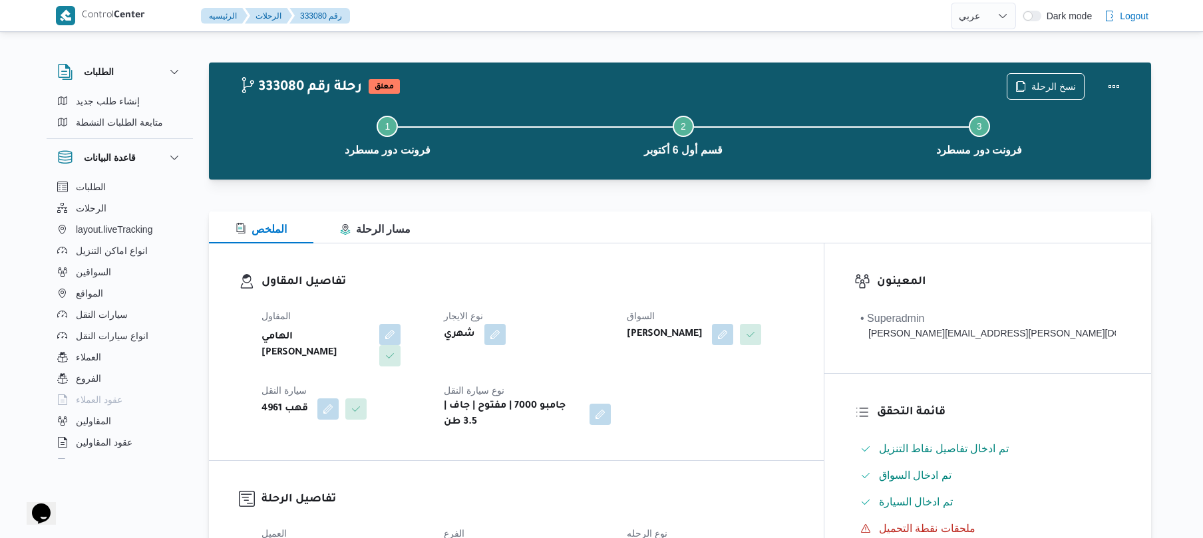
click at [664, 214] on div "الملخص مسار الرحلة" at bounding box center [680, 228] width 943 height 32
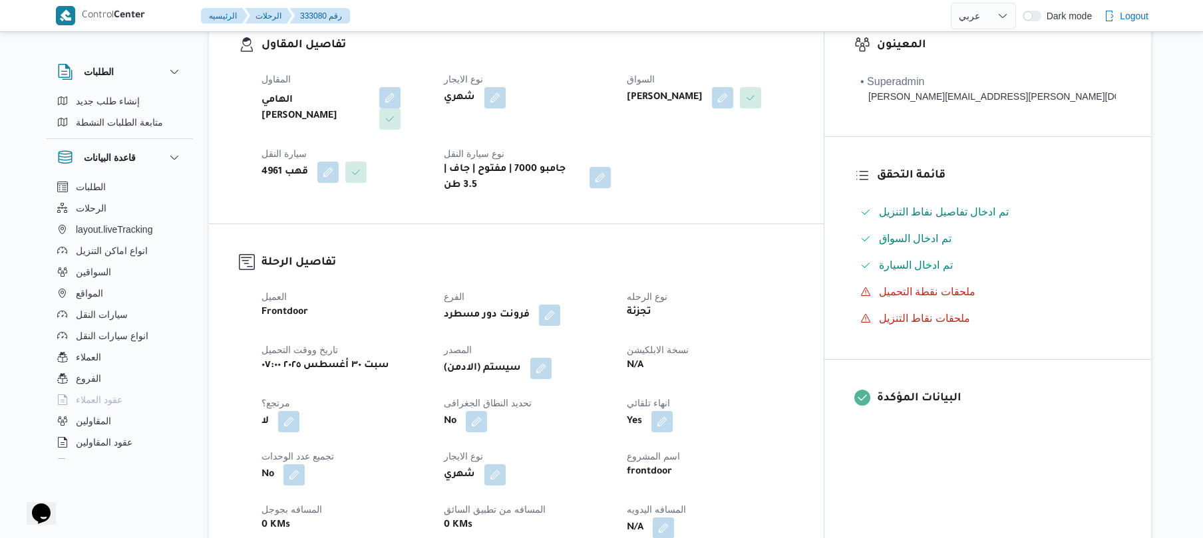
scroll to position [461, 0]
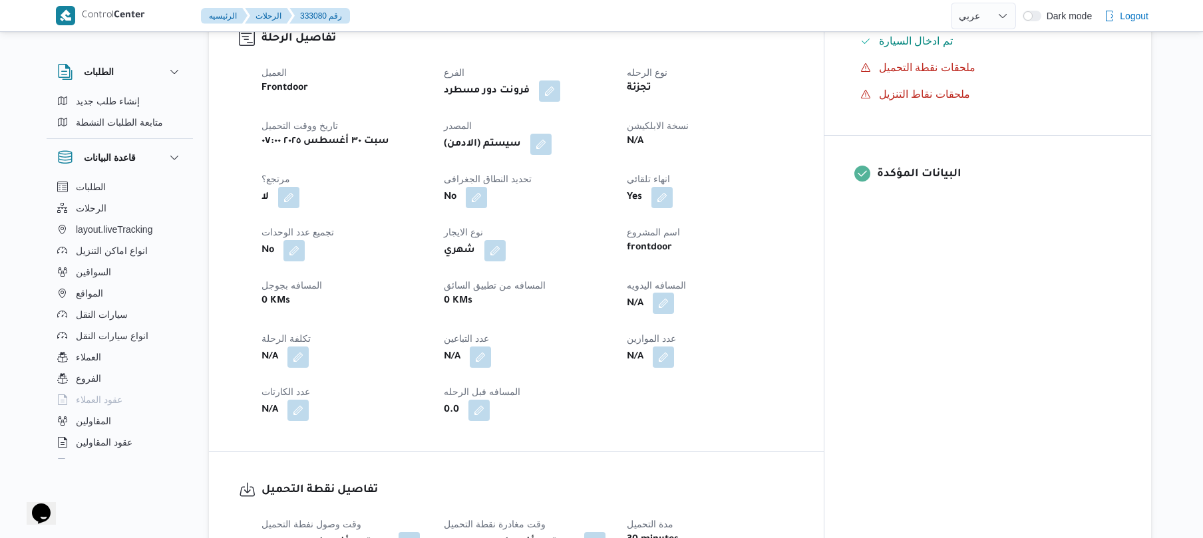
click at [674, 296] on button "button" at bounding box center [663, 303] width 21 height 21
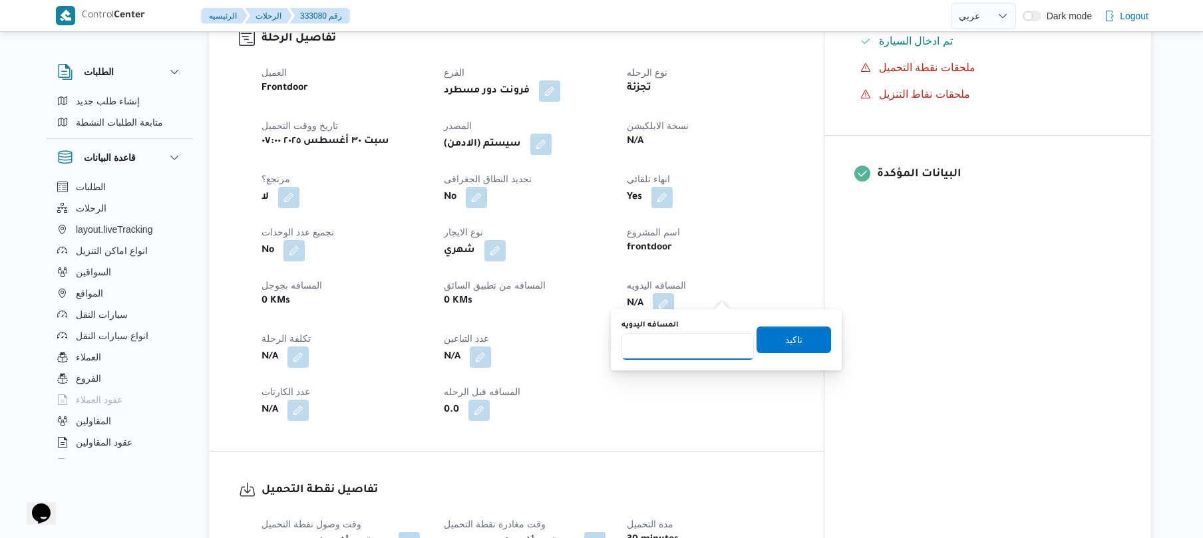
click at [682, 344] on input "المسافه اليدويه" at bounding box center [688, 346] width 132 height 27
type input "130"
click at [768, 338] on span "تاكيد" at bounding box center [794, 339] width 75 height 27
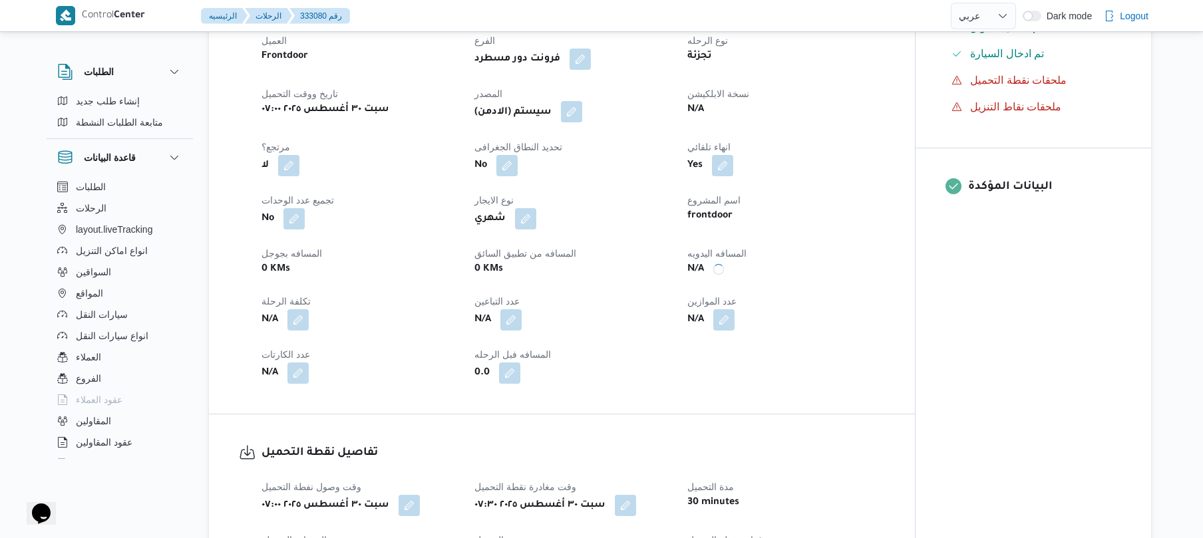
click at [576, 122] on button "button" at bounding box center [571, 111] width 21 height 21
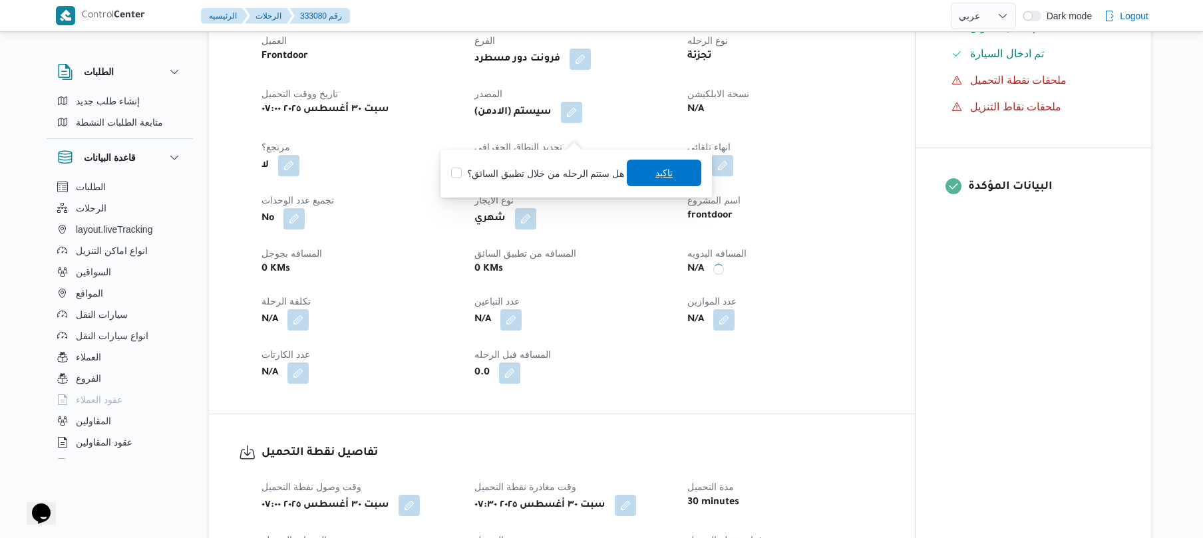
click at [650, 174] on span "تاكيد" at bounding box center [664, 173] width 75 height 27
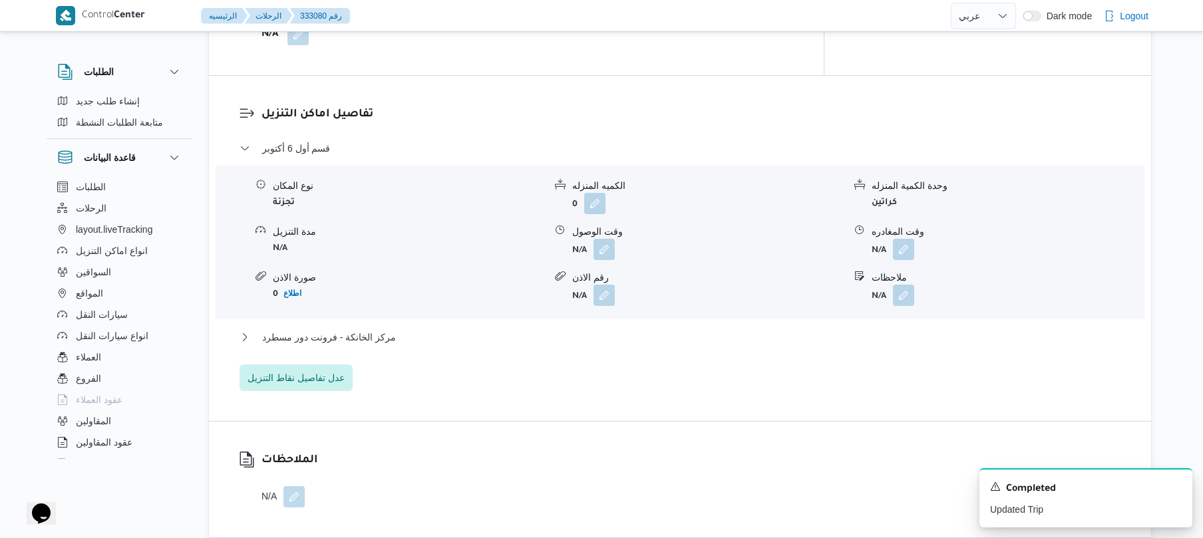
scroll to position [1100, 0]
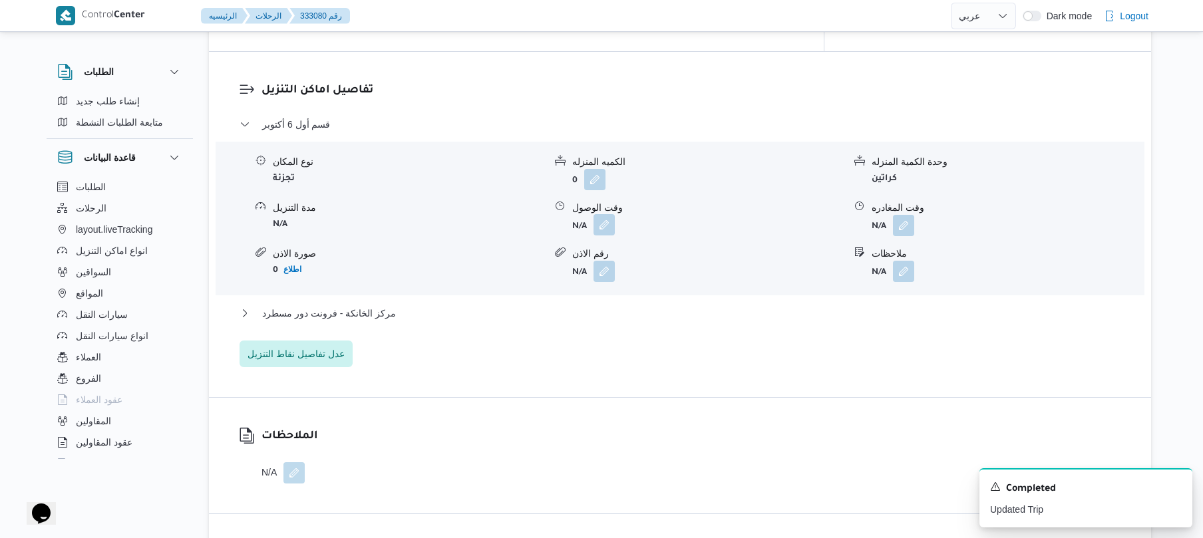
click at [602, 221] on button "button" at bounding box center [604, 224] width 21 height 21
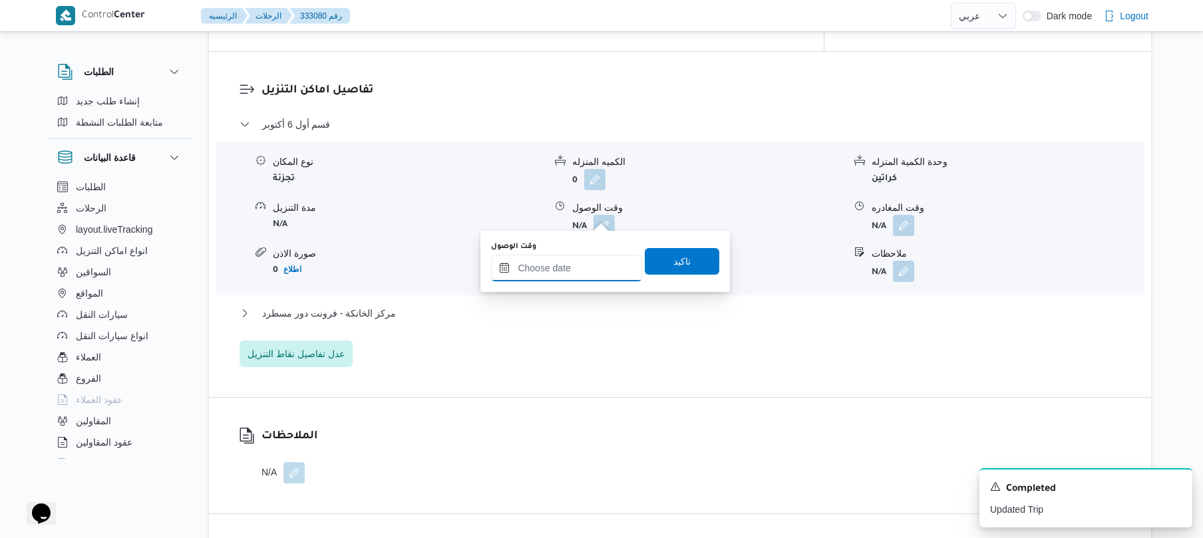
click at [574, 265] on input "وقت الوصول" at bounding box center [566, 268] width 151 height 27
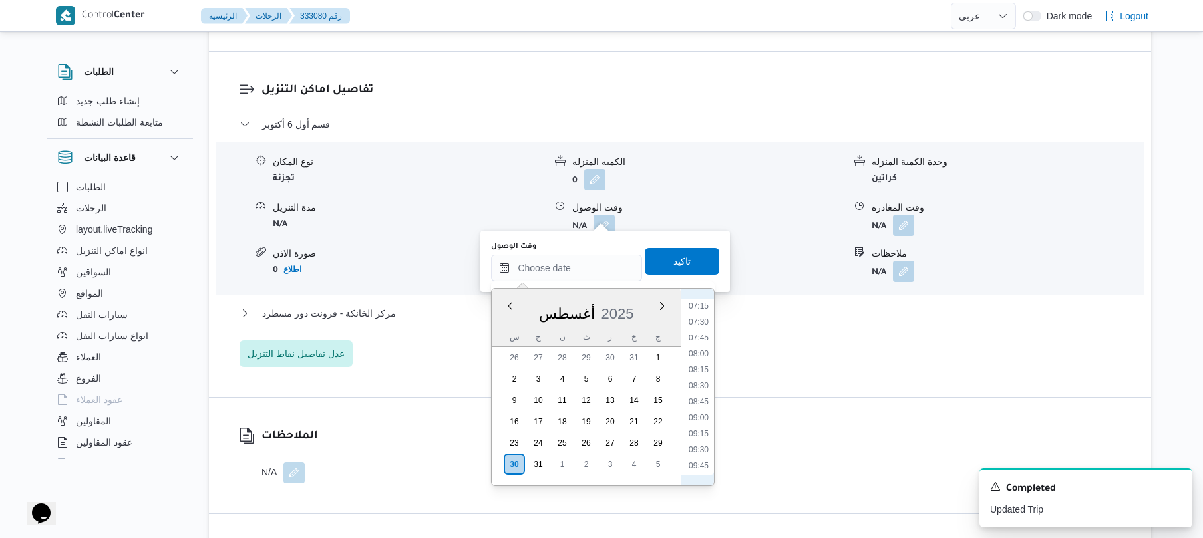
scroll to position [459, 0]
click at [696, 390] on li "08:30" at bounding box center [699, 390] width 31 height 13
type input "[DATE] ٠٨:٣٠"
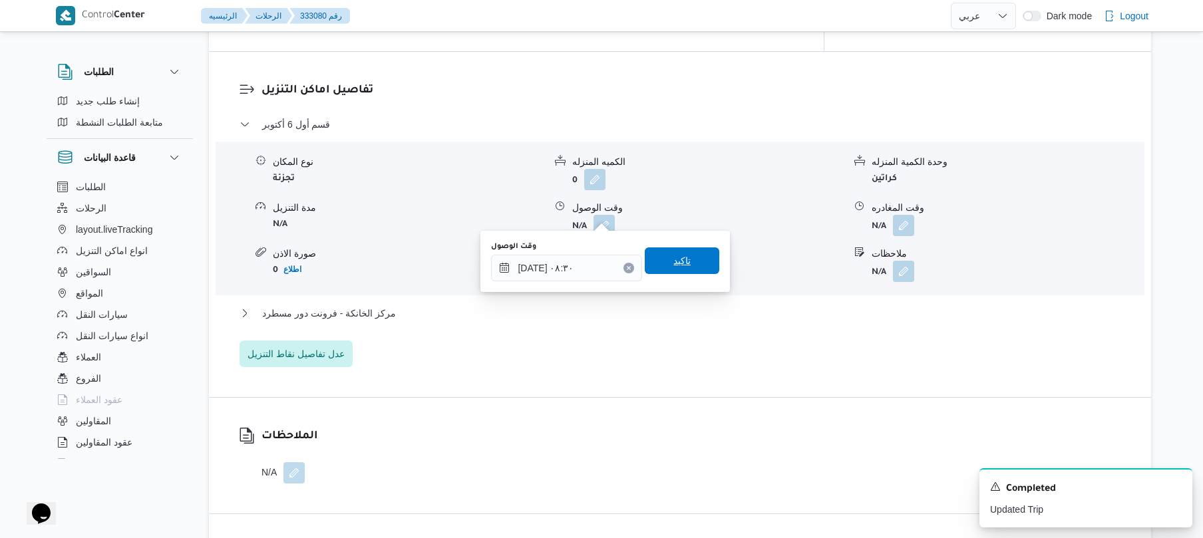
click at [695, 262] on span "تاكيد" at bounding box center [682, 261] width 75 height 27
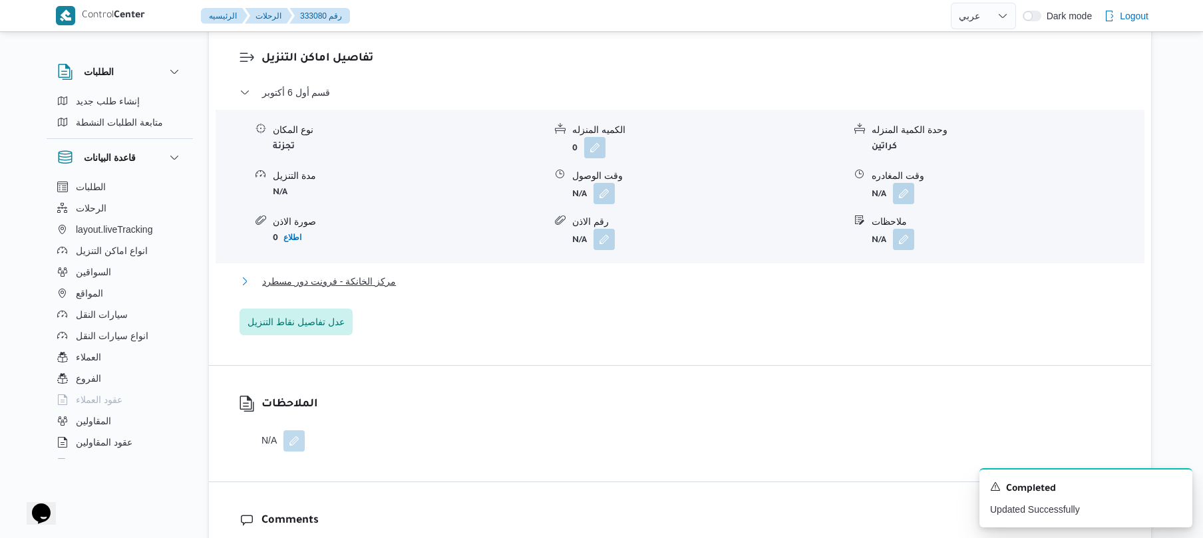
click at [634, 290] on button "مركز الخانكة - فرونت دور مسطرد" at bounding box center [681, 282] width 882 height 16
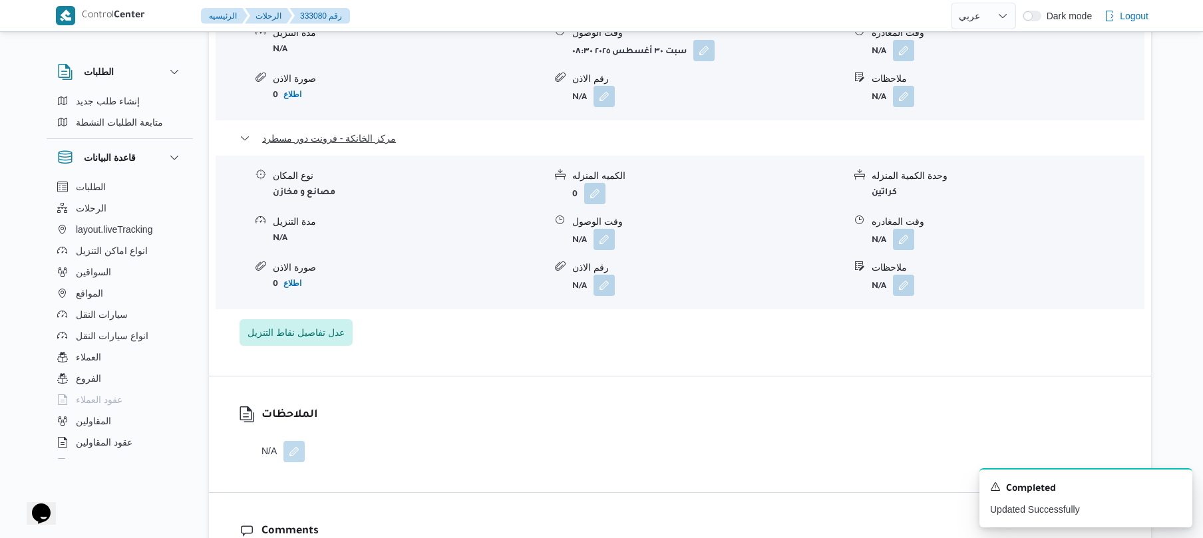
scroll to position [1278, 0]
click at [904, 226] on button "button" at bounding box center [903, 236] width 21 height 21
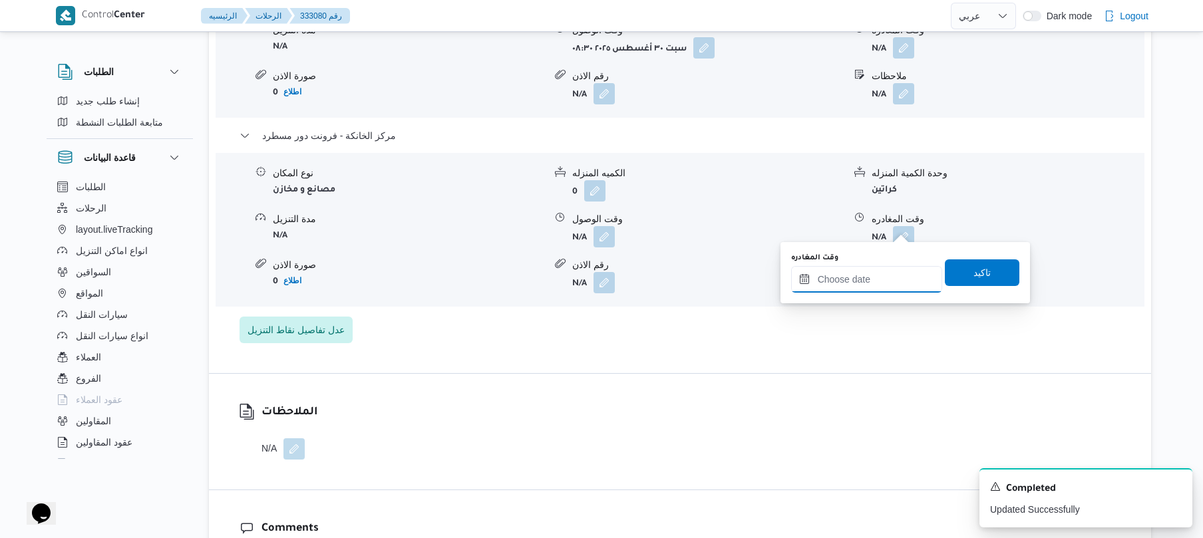
click at [842, 272] on input "وقت المغادره" at bounding box center [866, 279] width 151 height 27
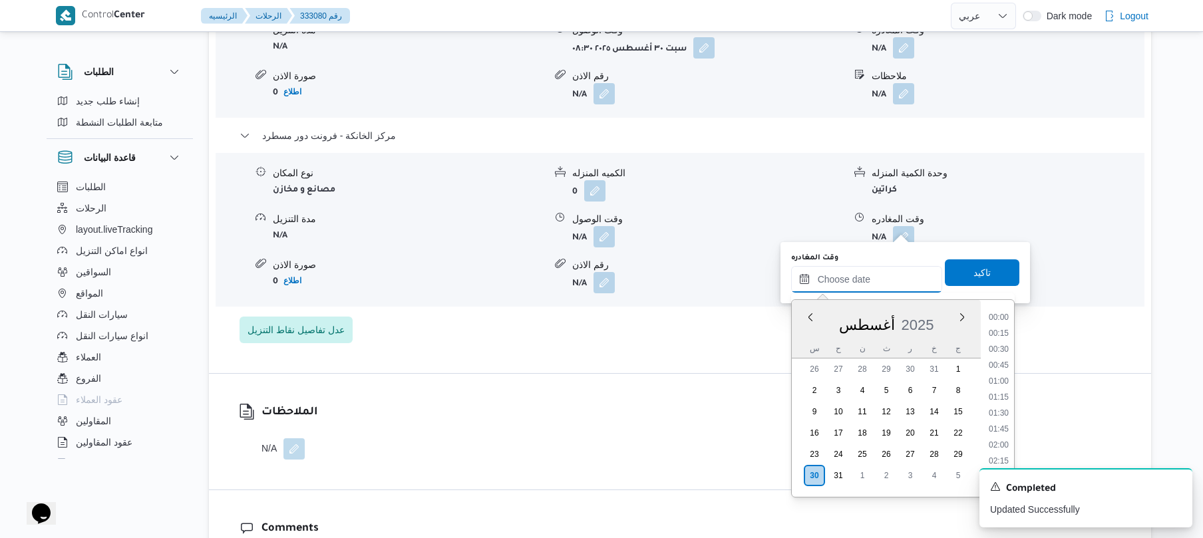
scroll to position [1204, 0]
click at [1014, 349] on ul "00:00 00:15 00:30 00:45 01:00 01:15 01:30 01:45 02:00 02:15 02:30 02:45 03:00 0…" at bounding box center [999, 399] width 31 height 176
click at [1002, 446] on li "16:15" at bounding box center [999, 449] width 31 height 13
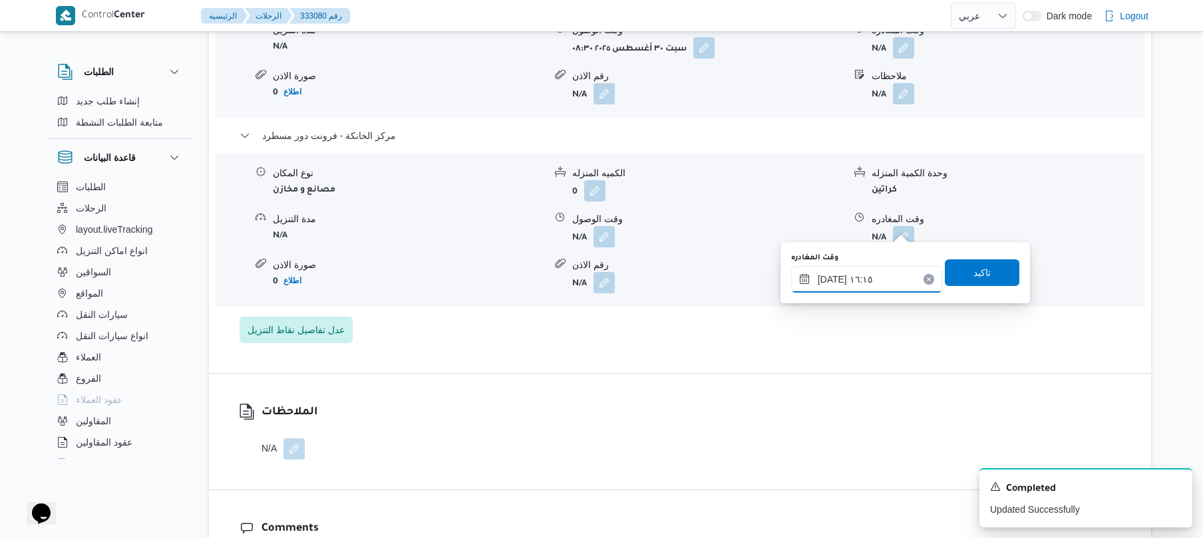
click at [851, 278] on input "٣٠/٠٨/٢٠٢٥ ١٦:١٥" at bounding box center [866, 279] width 151 height 27
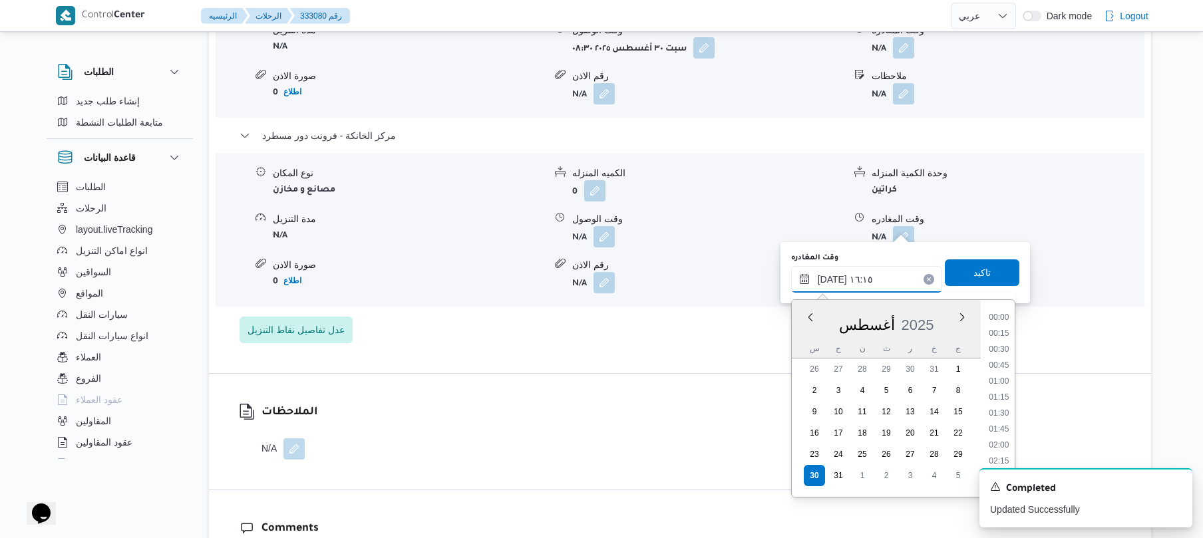
scroll to position [949, 0]
click at [998, 427] on li "16:30" at bounding box center [999, 423] width 31 height 13
type input "٣٠/٠٨/٢٠٢٥ ١٦:٣٠"
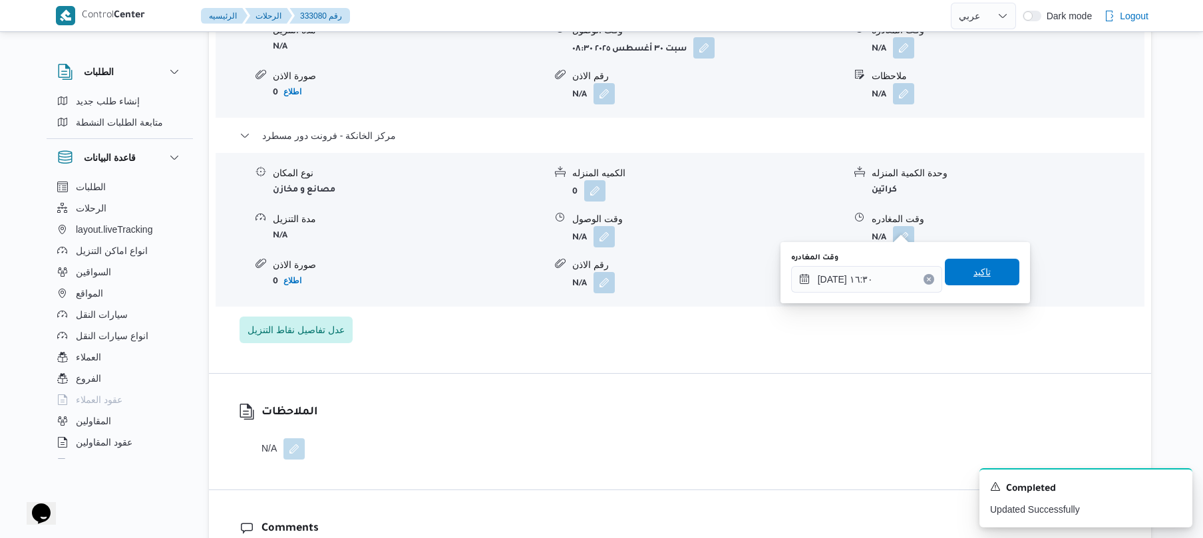
click at [974, 276] on span "تاكيد" at bounding box center [982, 272] width 17 height 16
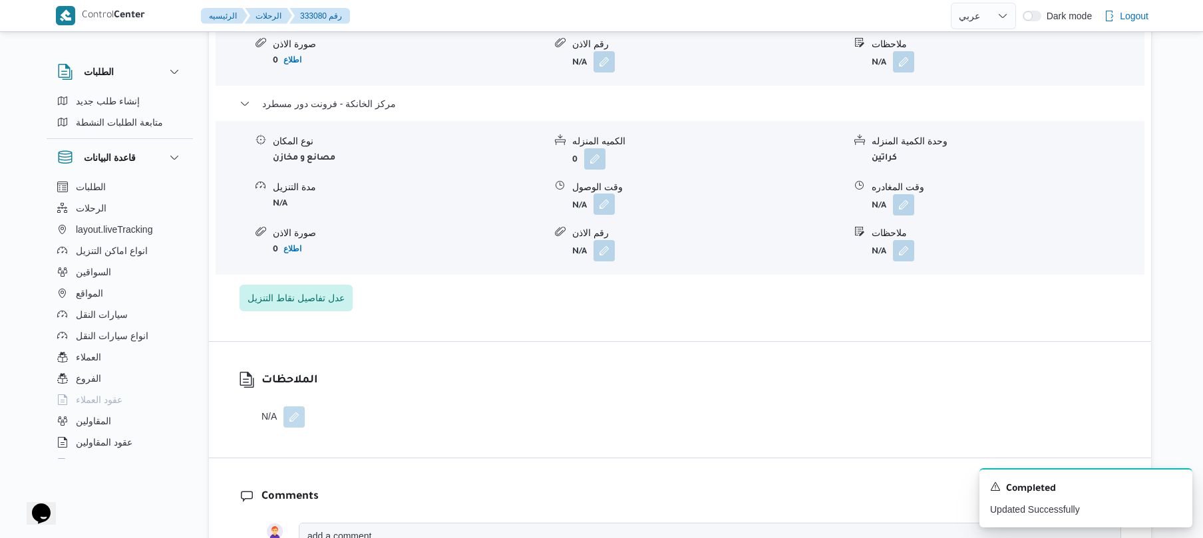
click at [608, 215] on button "button" at bounding box center [604, 204] width 21 height 21
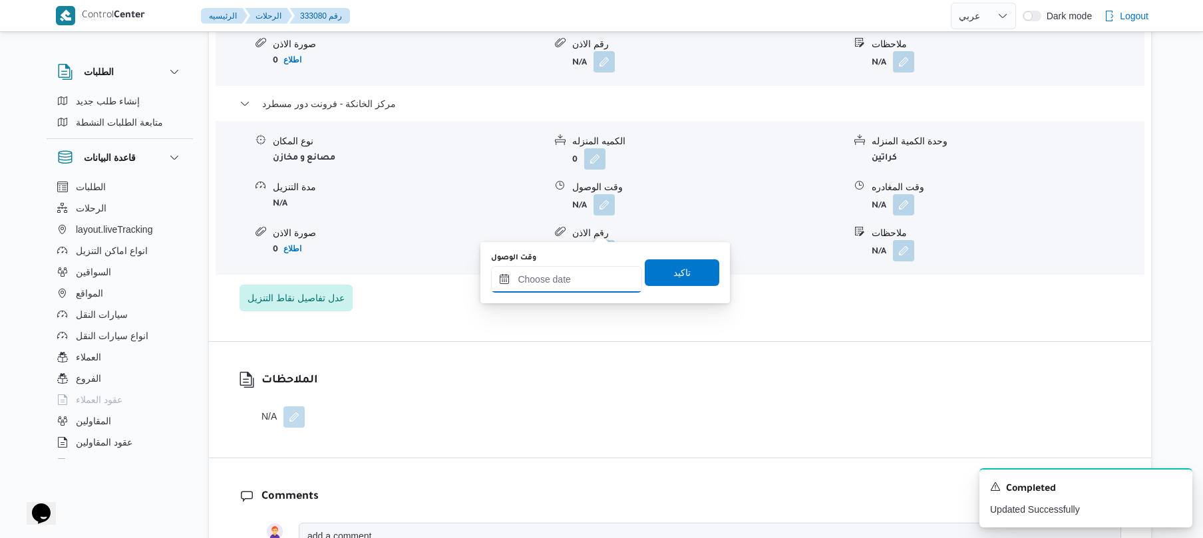
click at [568, 272] on input "وقت الوصول" at bounding box center [566, 279] width 151 height 27
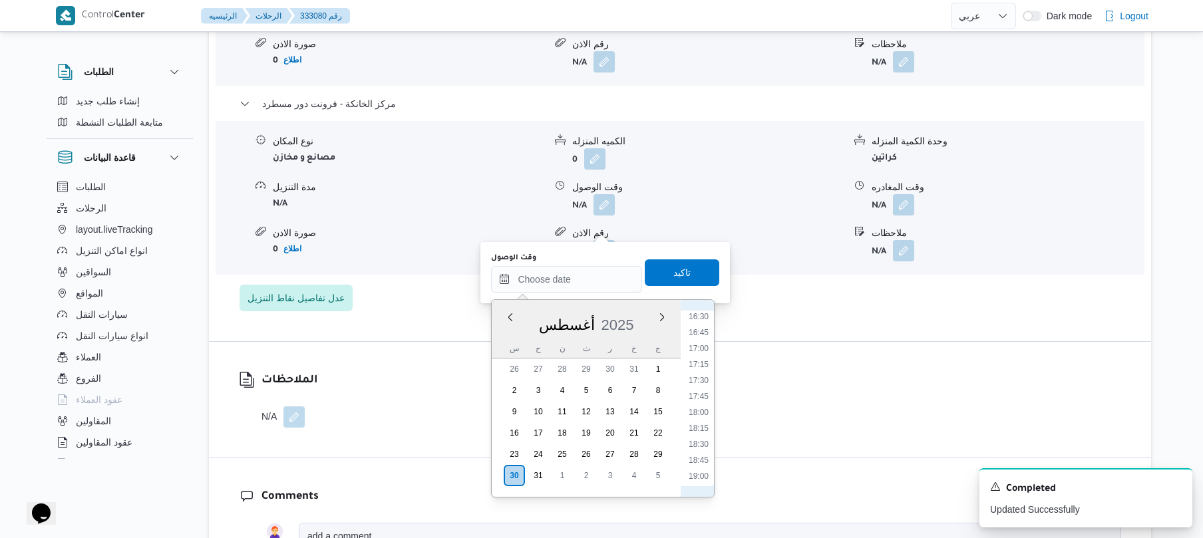
scroll to position [906, 0]
click at [704, 448] on li "16:15" at bounding box center [699, 449] width 31 height 13
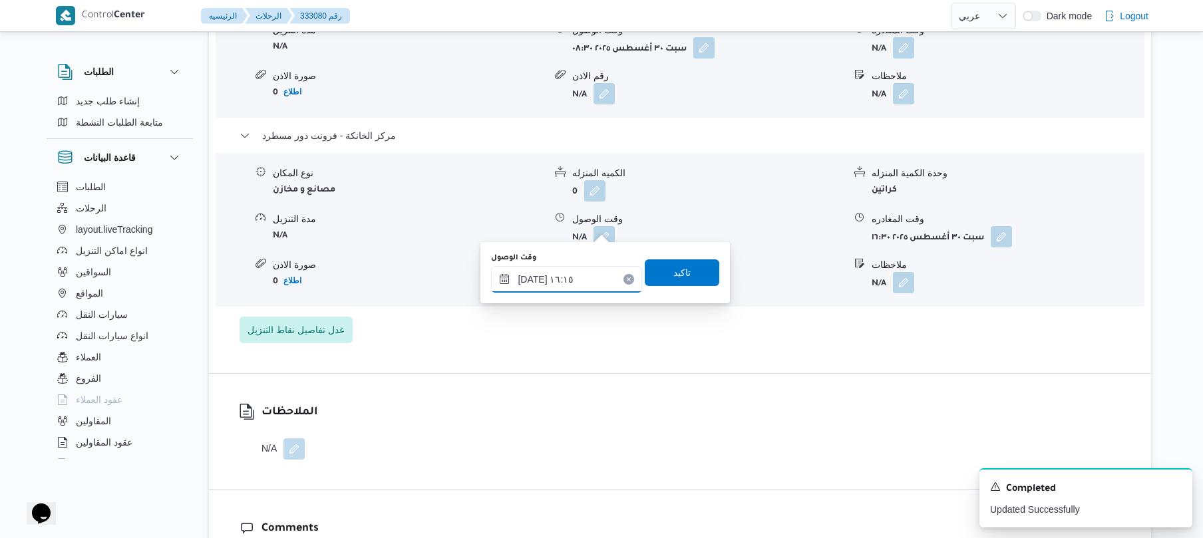
type input "٣٠/٠٨/٢٠٢٥ ١٦:١٥"
click at [685, 278] on span "تاكيد" at bounding box center [682, 272] width 75 height 27
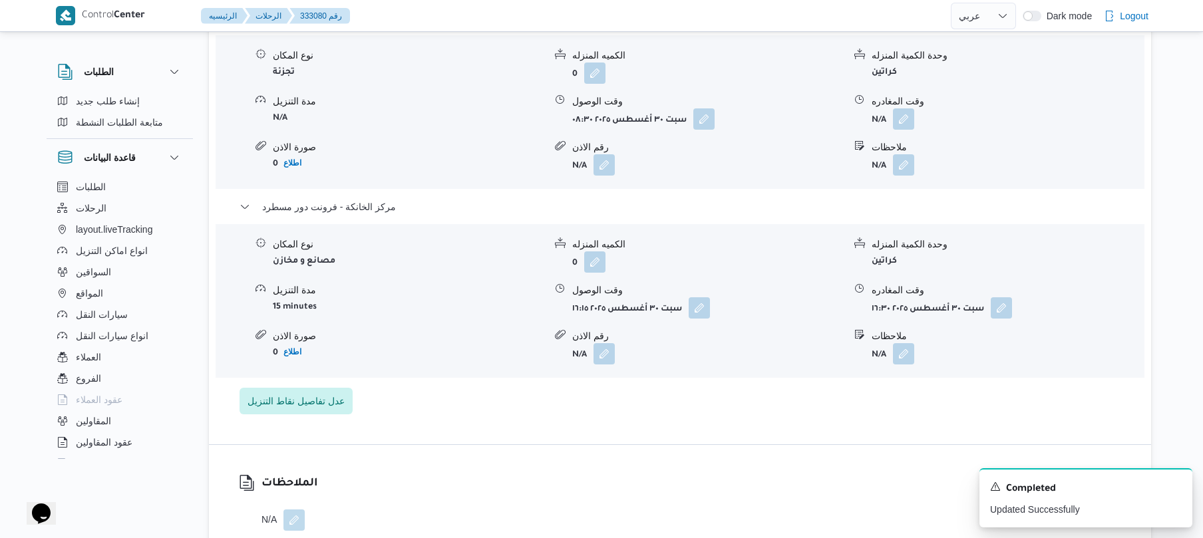
scroll to position [1171, 0]
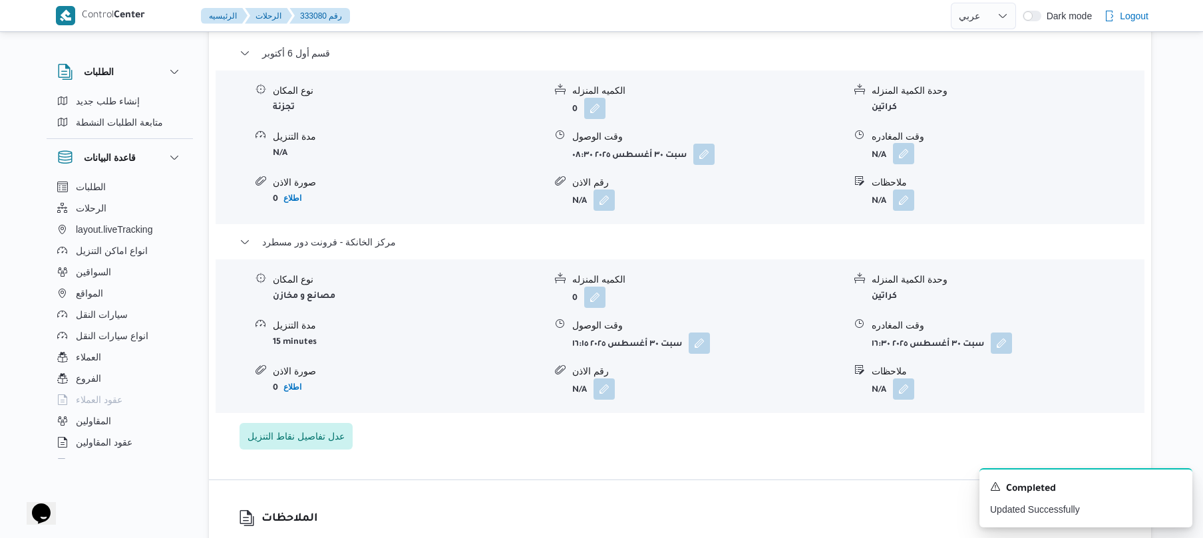
click at [907, 147] on button "button" at bounding box center [903, 153] width 21 height 21
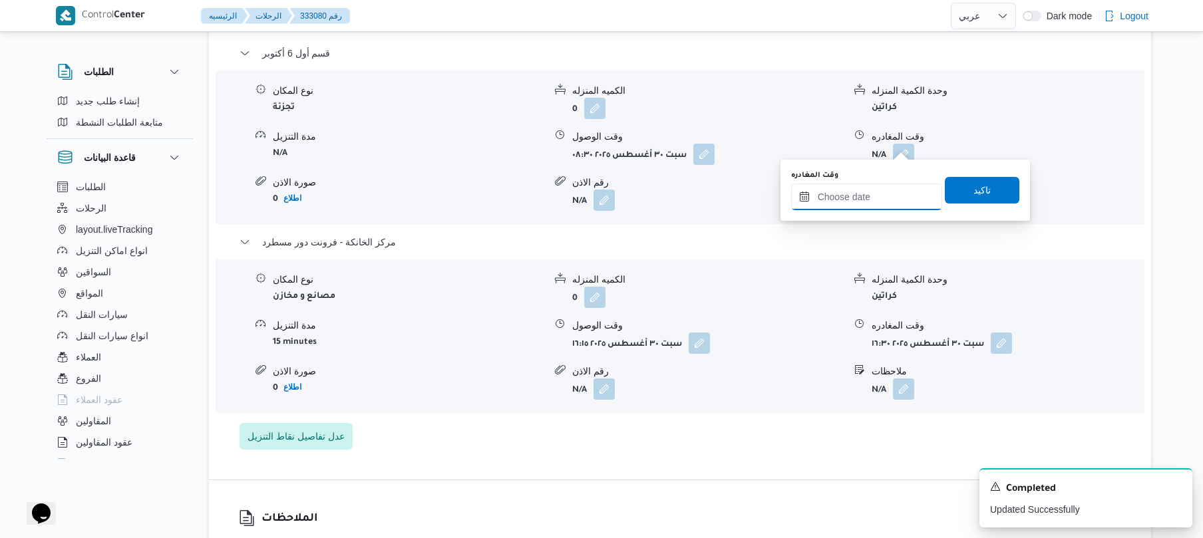
click at [840, 196] on input "وقت المغادره" at bounding box center [866, 197] width 151 height 27
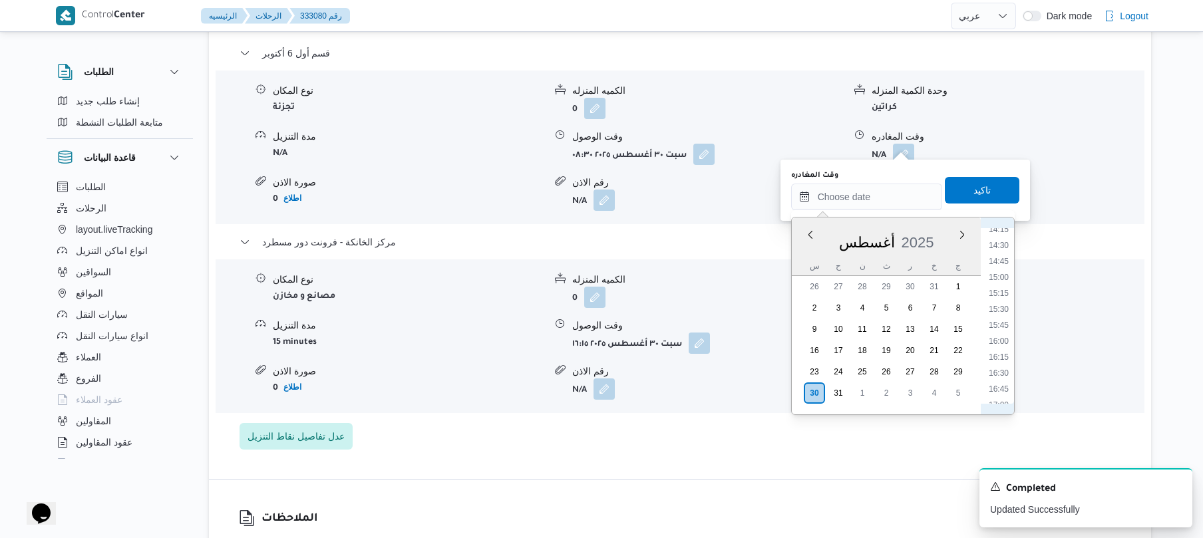
scroll to position [906, 0]
click at [1001, 304] on li "15:15" at bounding box center [999, 303] width 31 height 13
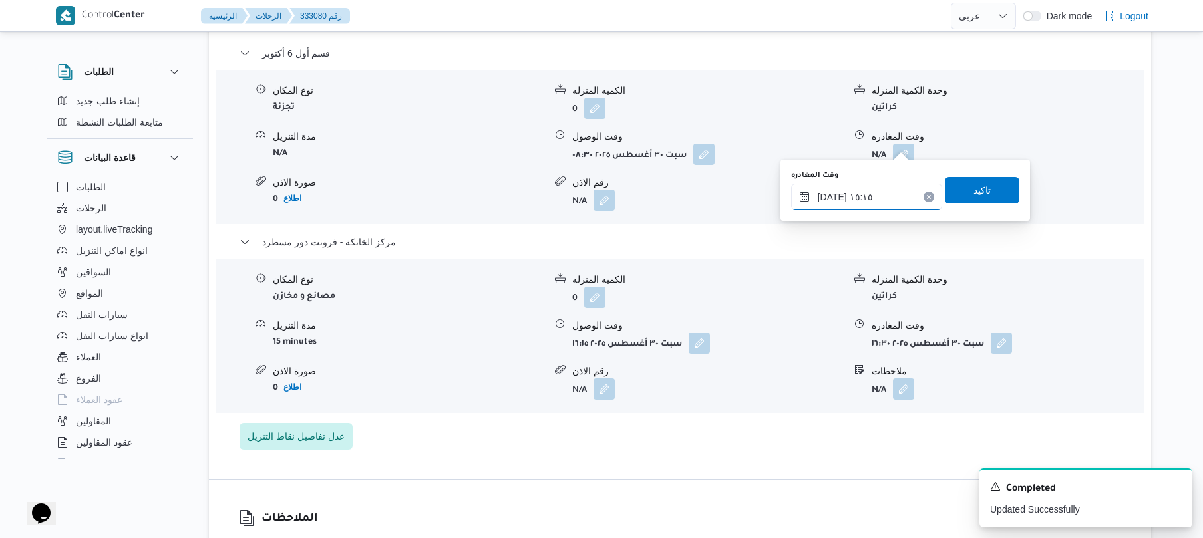
type input "٣٠/٠٨/٢٠٢٥ ١٥:١٥"
click at [994, 198] on span "تاكيد" at bounding box center [982, 189] width 75 height 27
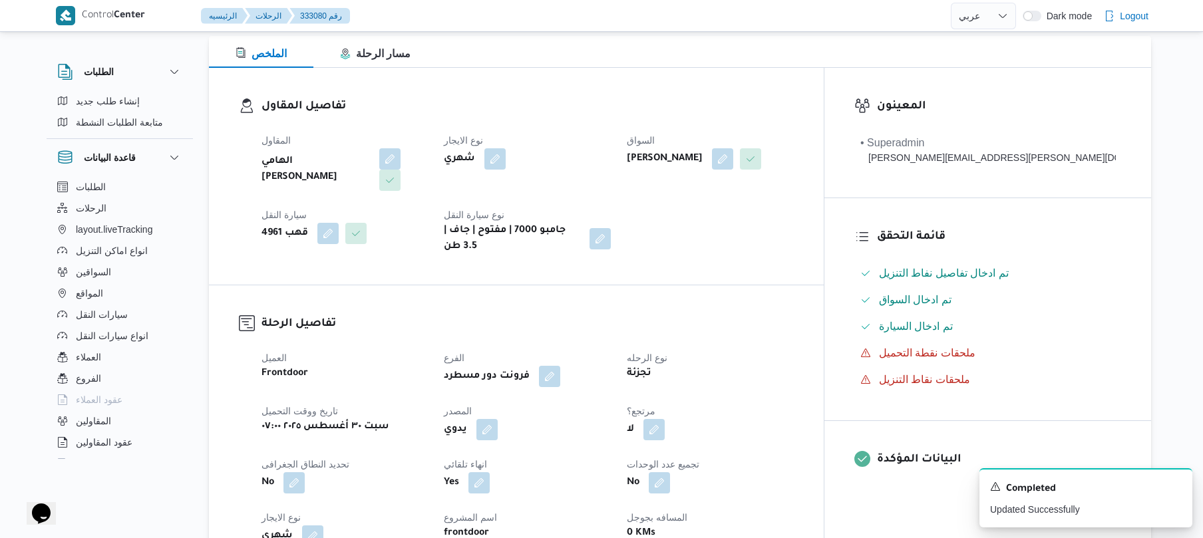
scroll to position [0, 0]
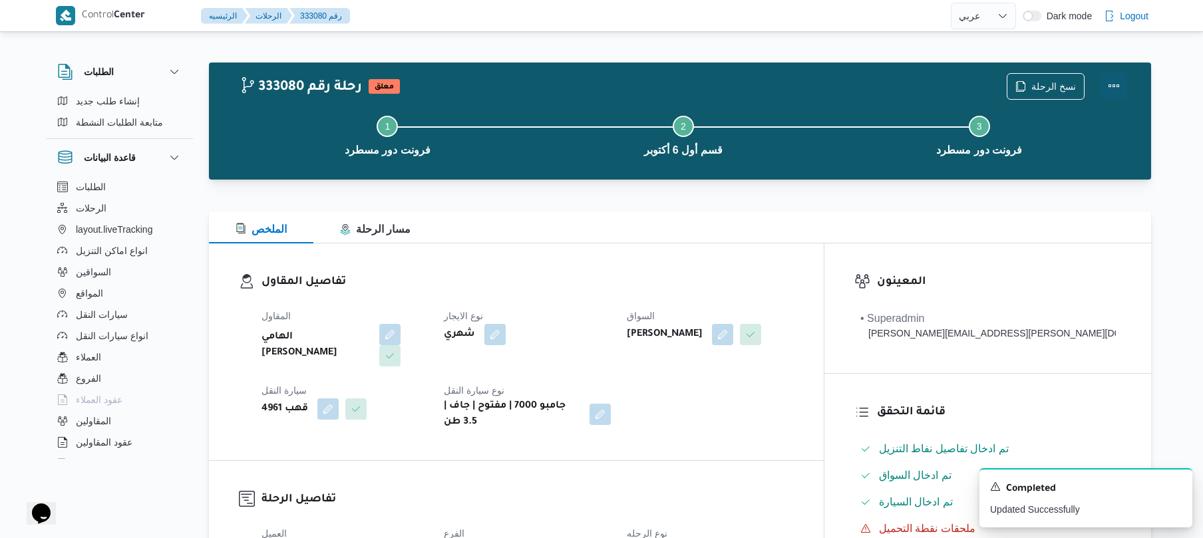
click at [1114, 89] on button "Actions" at bounding box center [1114, 86] width 27 height 27
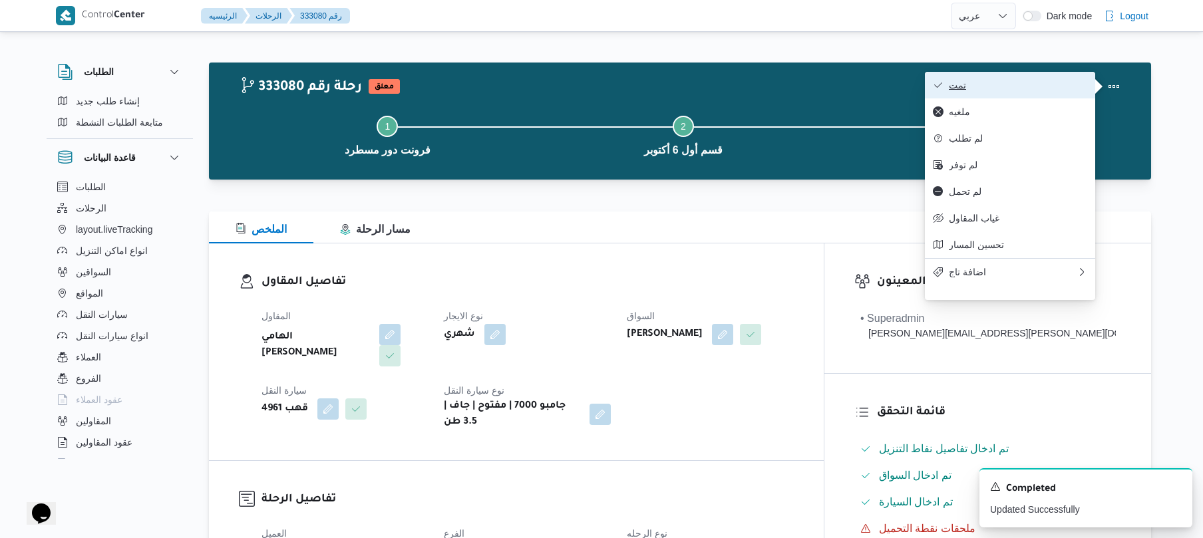
click at [1020, 81] on span "تمت" at bounding box center [1018, 85] width 138 height 11
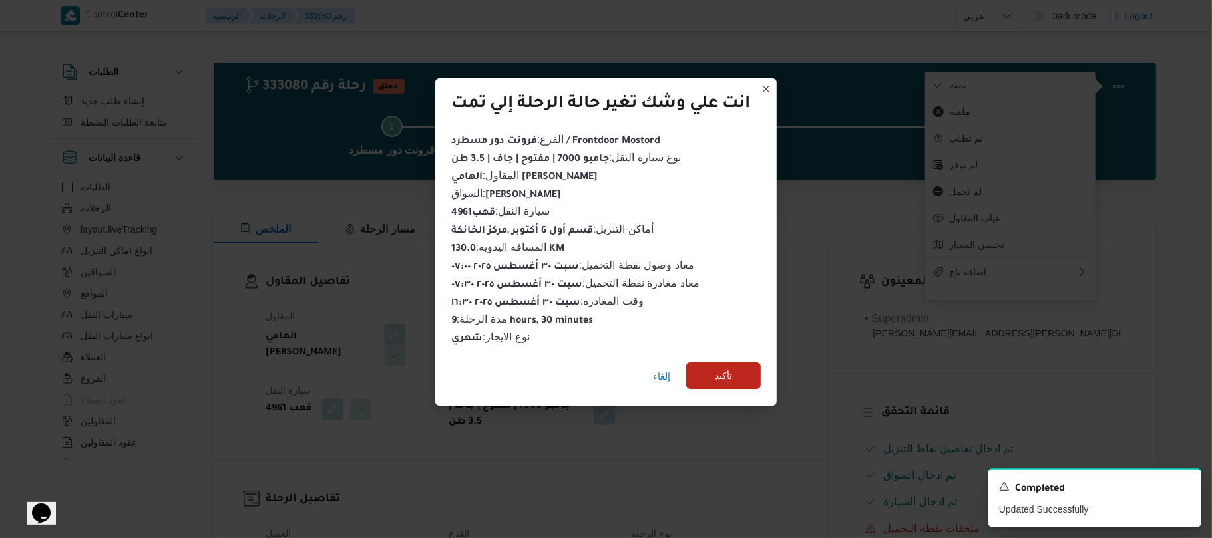
click at [751, 368] on span "تأكيد" at bounding box center [723, 376] width 75 height 27
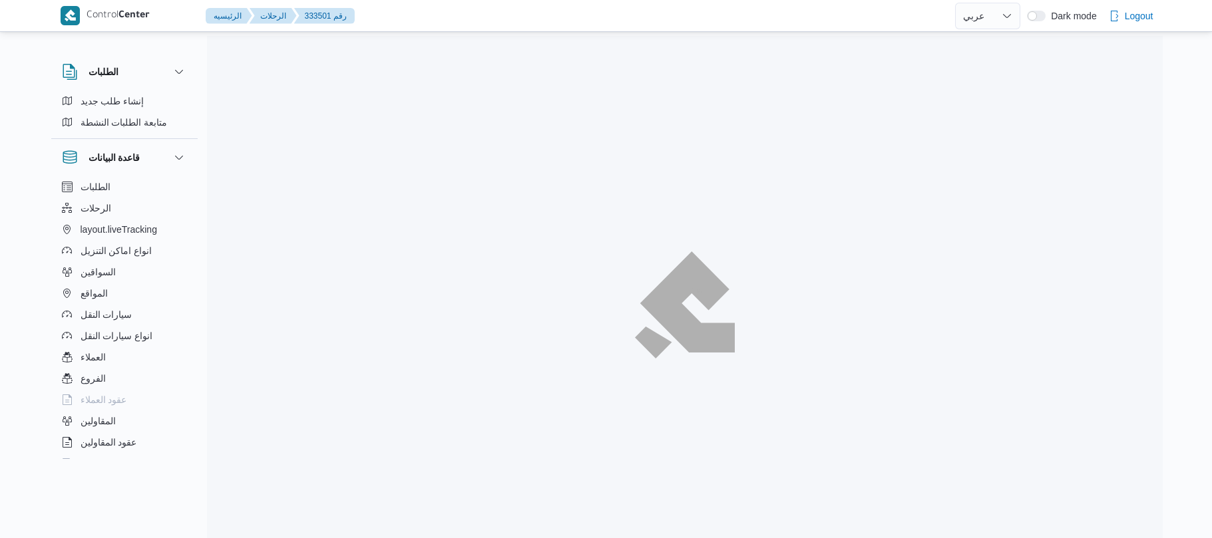
select select "ar"
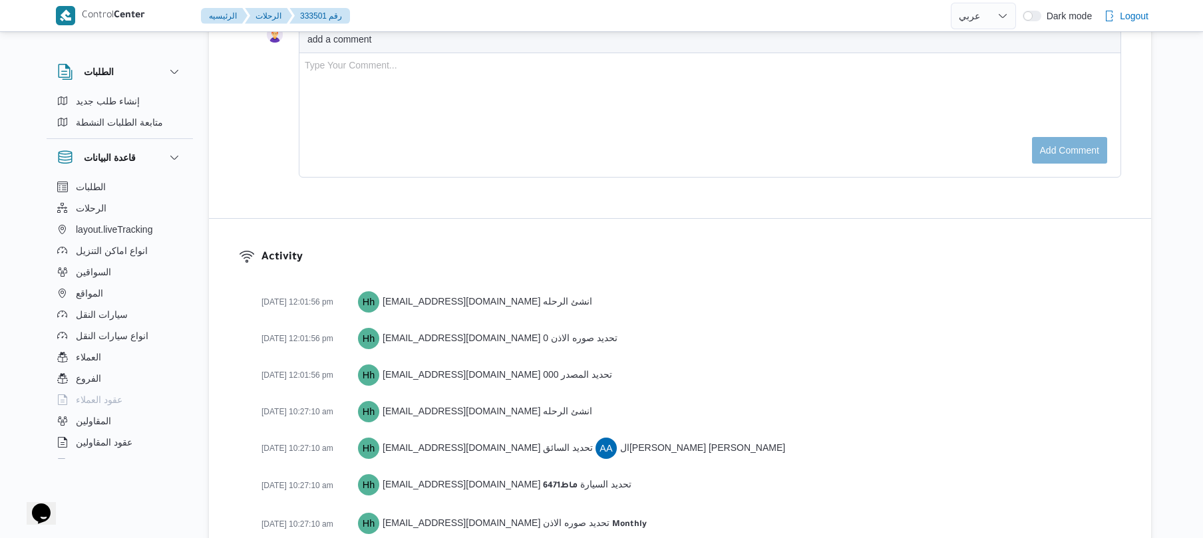
scroll to position [1651, 0]
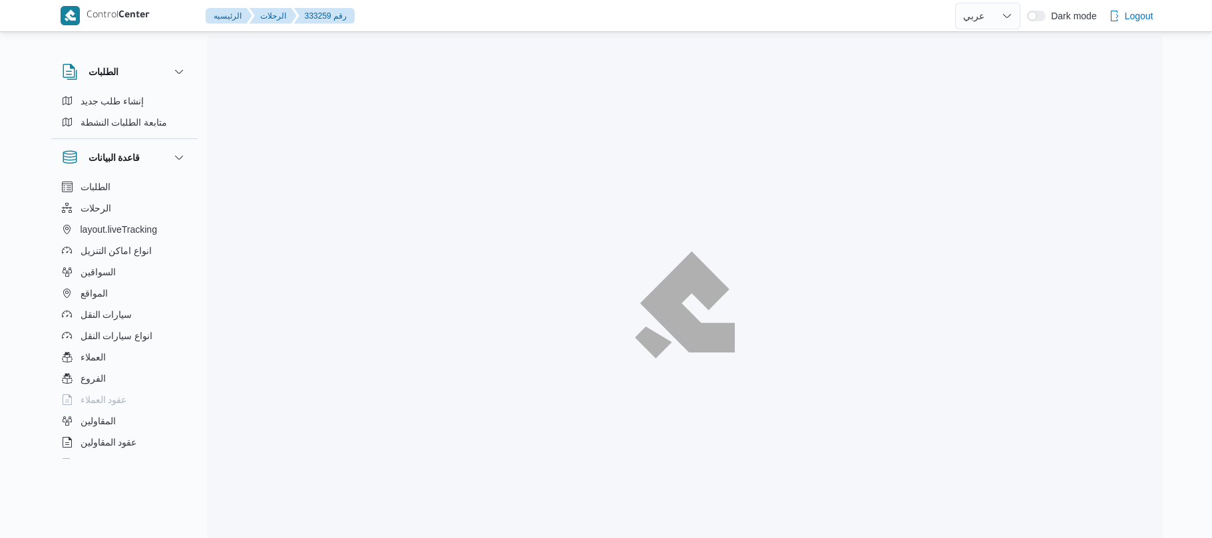
select select "ar"
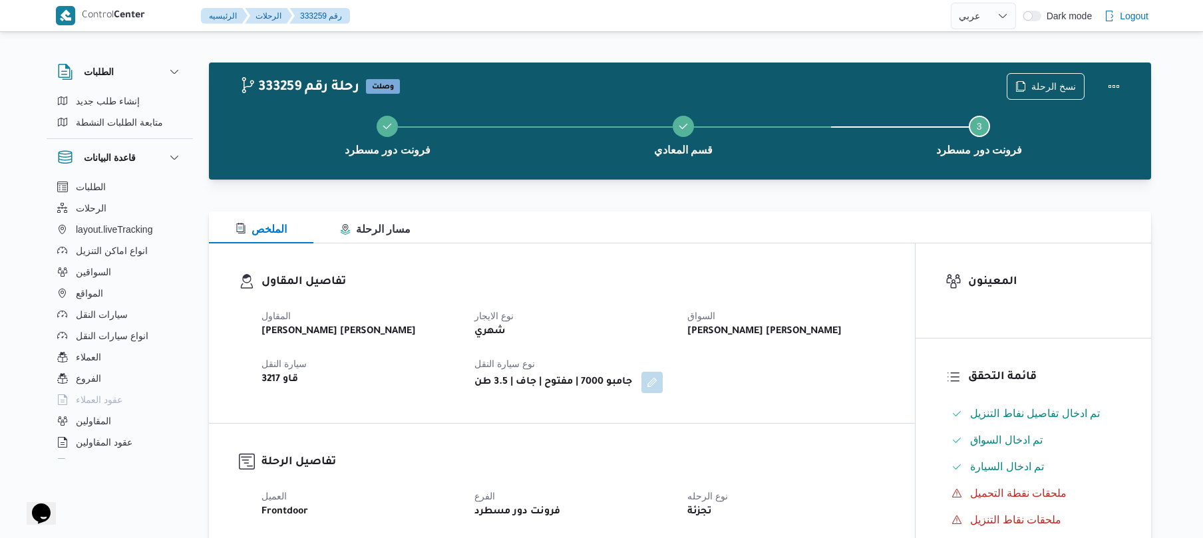
click at [708, 254] on div "تفاصيل المقاول المقاول عبدالمنعم مجدي السيد عواد نوع الايجار شهري السواق عماد ش…" at bounding box center [562, 334] width 706 height 180
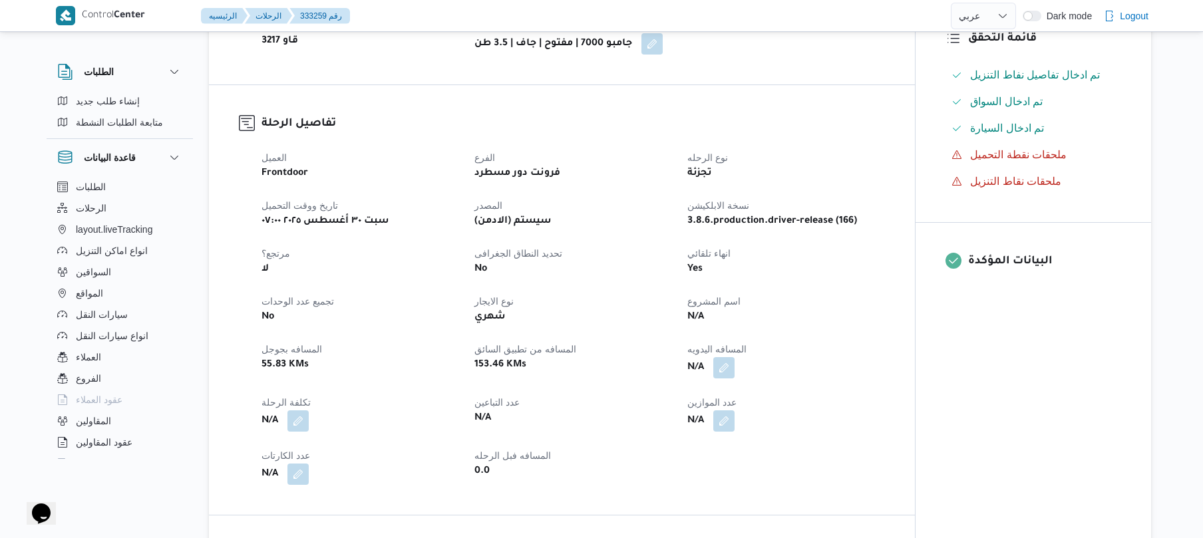
scroll to position [355, 0]
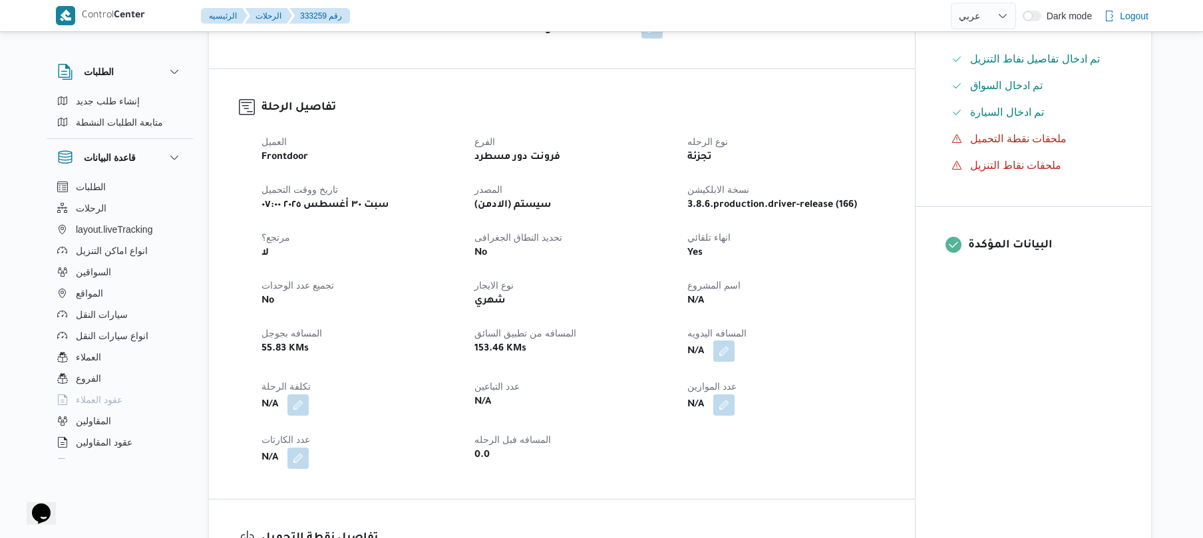
click at [725, 351] on button "button" at bounding box center [724, 351] width 21 height 21
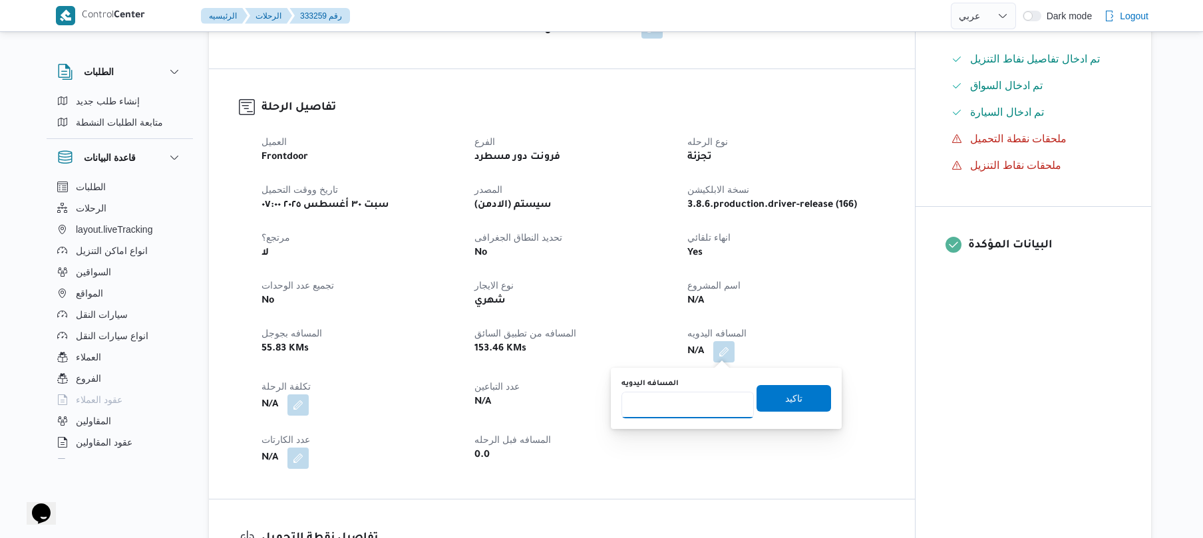
click at [698, 401] on input "المسافه اليدويه" at bounding box center [688, 405] width 132 height 27
type input "125"
click at [783, 389] on span "تاكيد" at bounding box center [794, 398] width 75 height 27
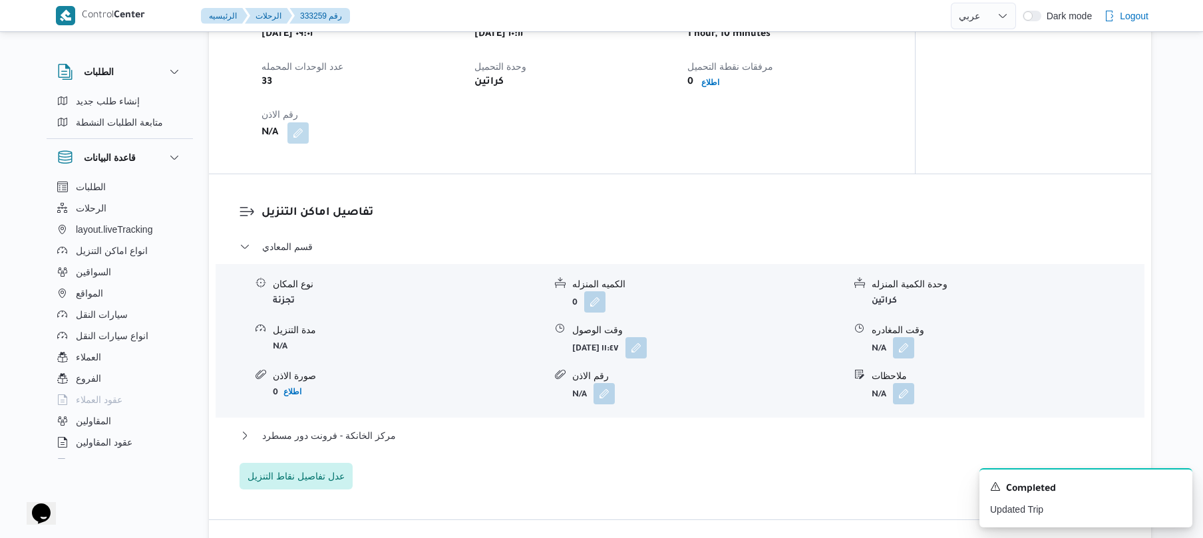
scroll to position [983, 0]
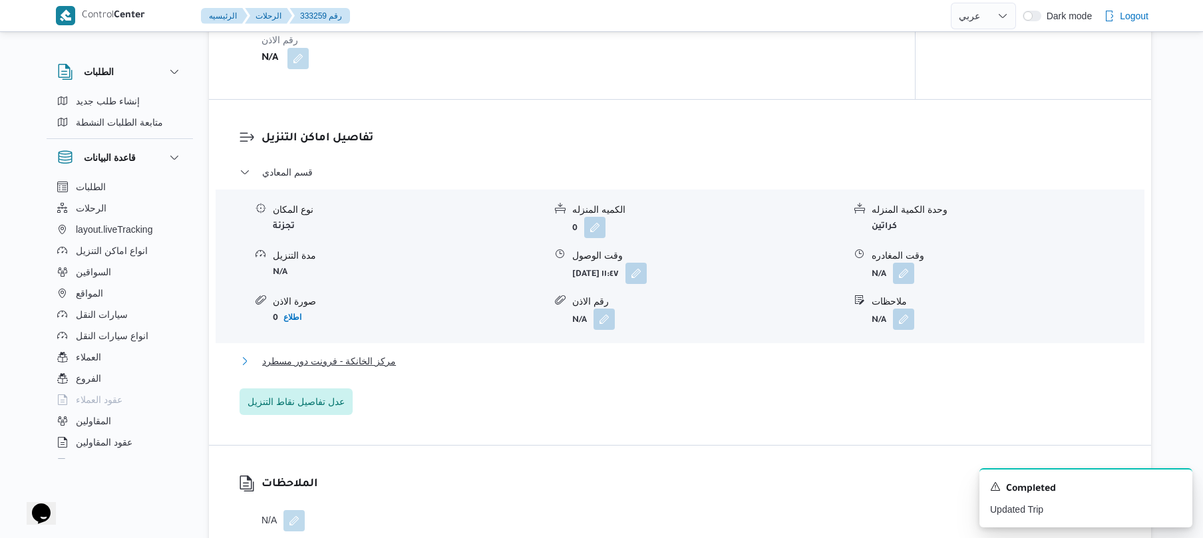
click at [728, 362] on button "مركز الخانكة - فرونت دور مسطرد" at bounding box center [681, 361] width 882 height 16
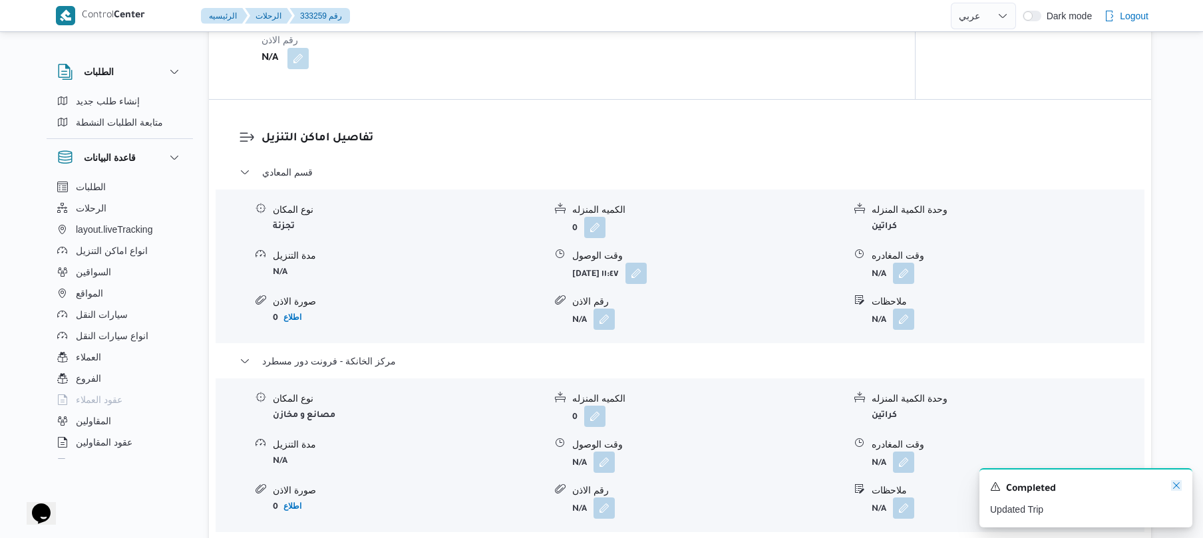
click at [1177, 487] on icon "Dismiss toast" at bounding box center [1176, 486] width 11 height 11
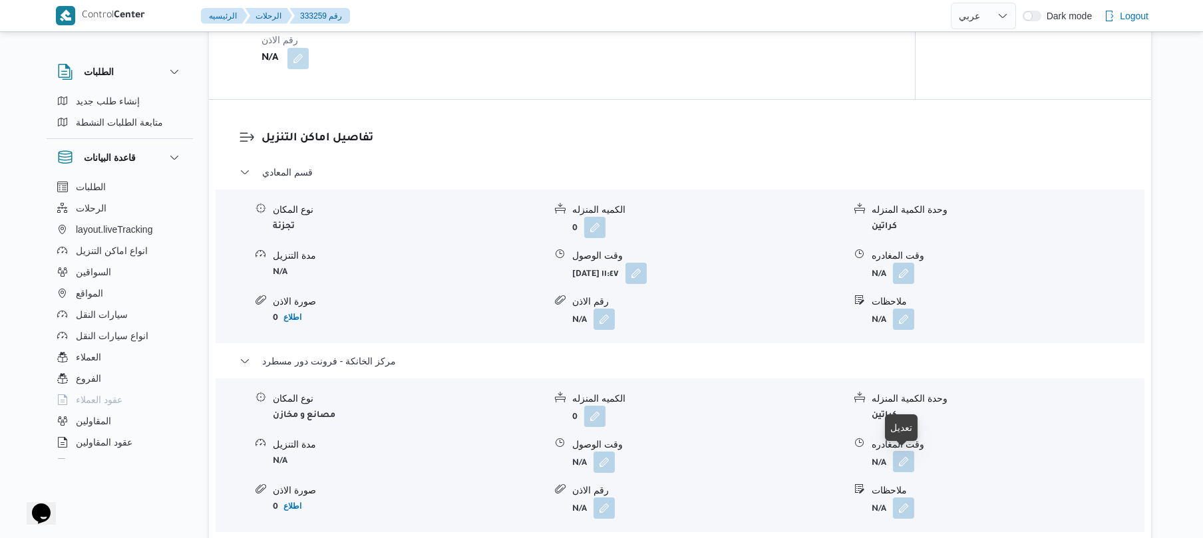
click at [908, 462] on button "button" at bounding box center [903, 461] width 21 height 21
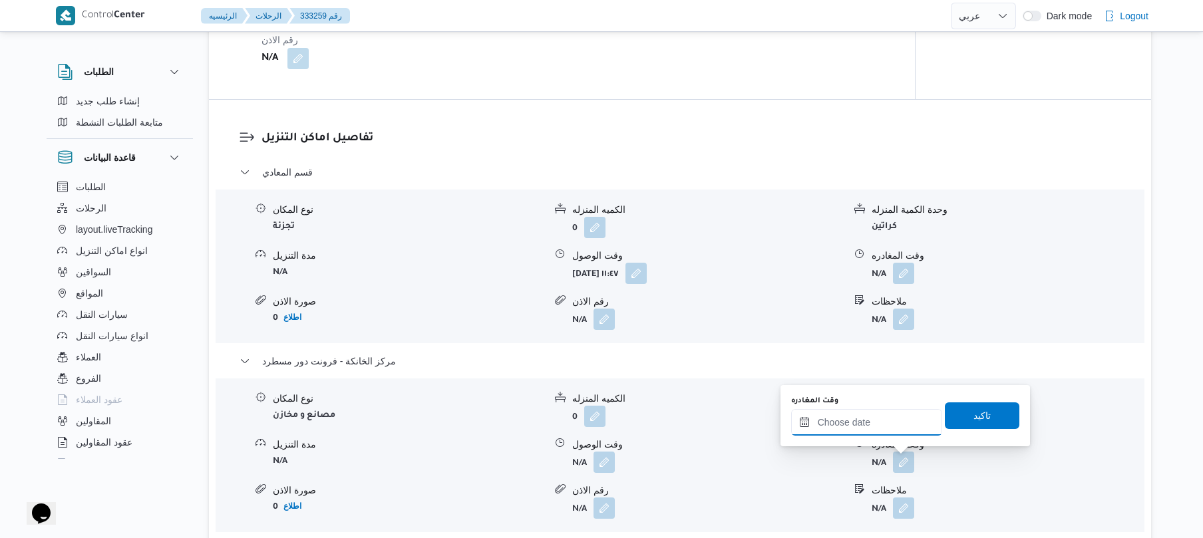
click at [860, 410] on input "وقت المغادره" at bounding box center [866, 422] width 151 height 27
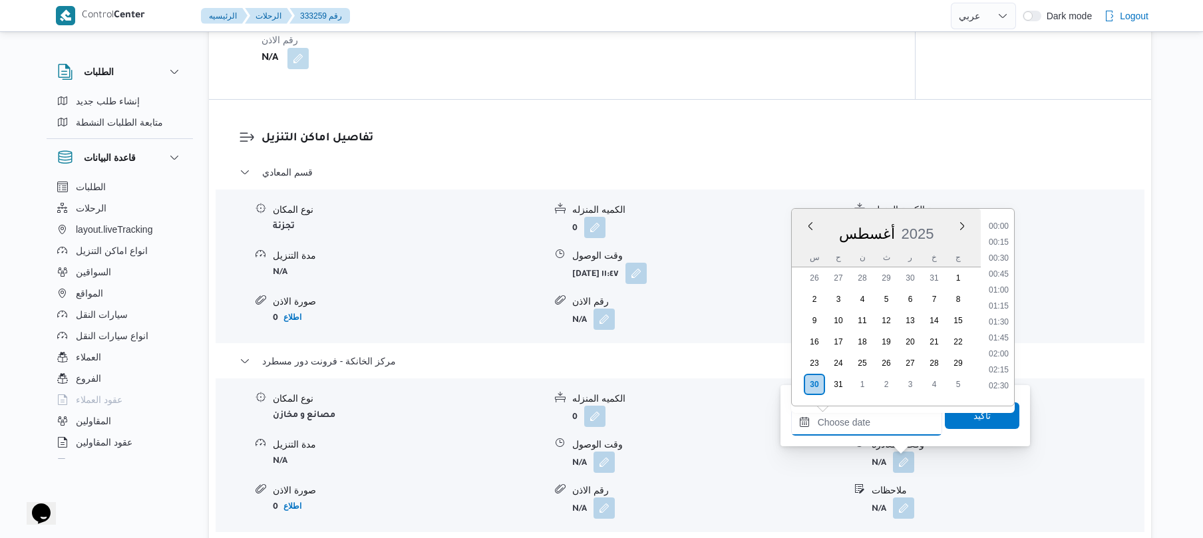
scroll to position [1236, 0]
click at [1000, 283] on li "20:15" at bounding box center [999, 284] width 31 height 13
type input "٣٠/٠٨/٢٠٢٥ ٢٠:١٥"
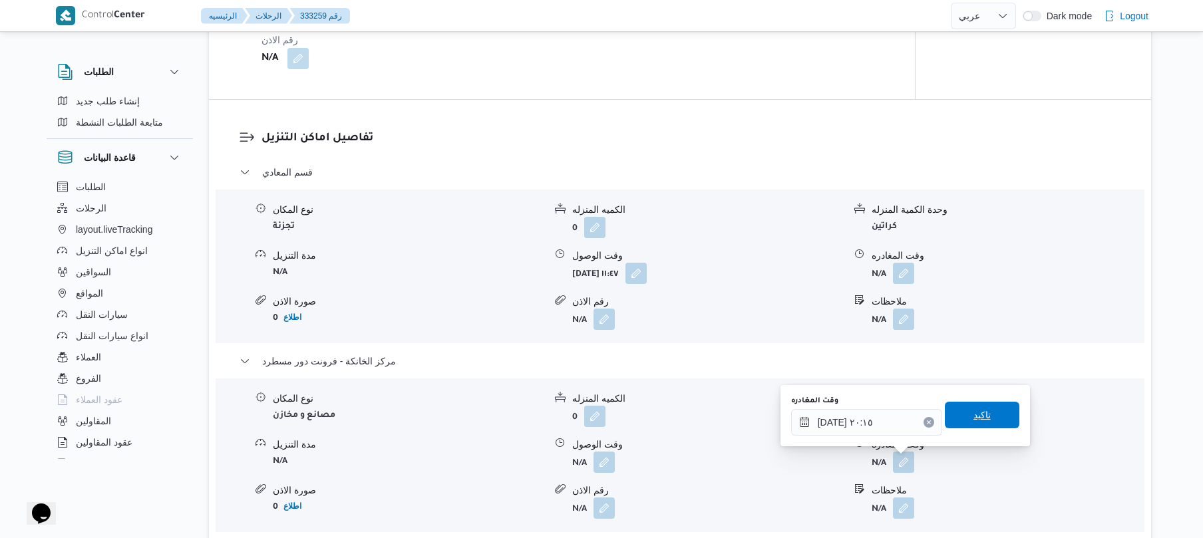
click at [952, 421] on span "تاكيد" at bounding box center [982, 415] width 75 height 27
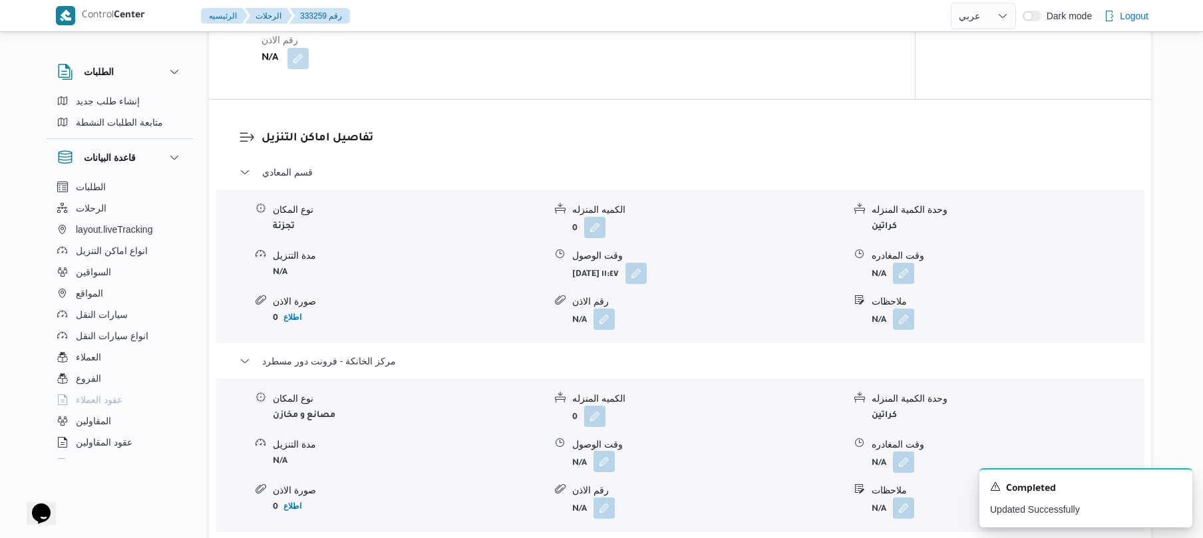
click at [606, 462] on button "button" at bounding box center [604, 461] width 21 height 21
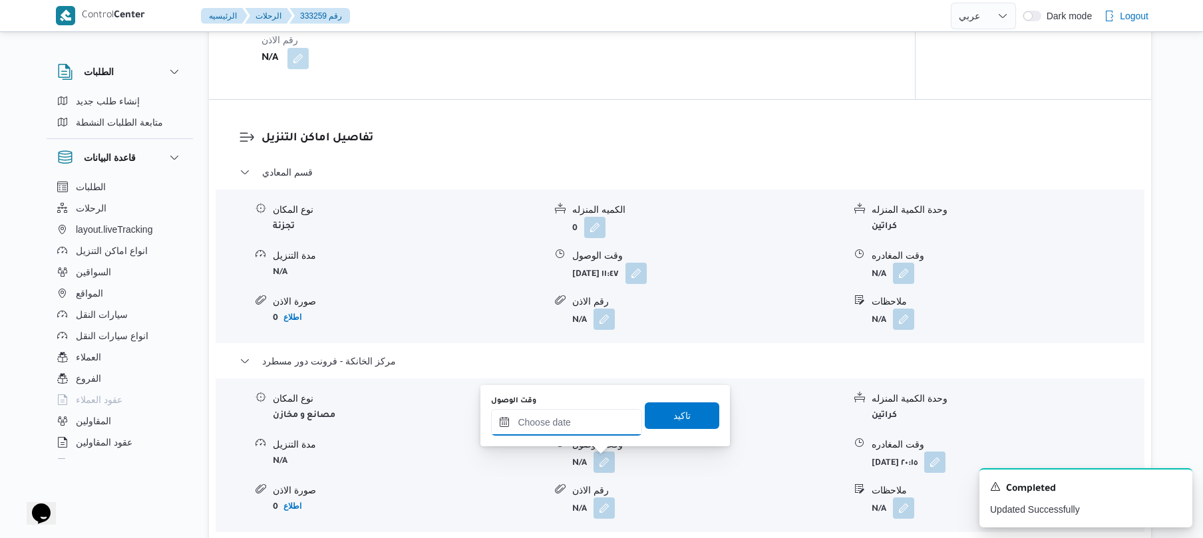
click at [608, 421] on input "وقت الوصول" at bounding box center [566, 422] width 151 height 27
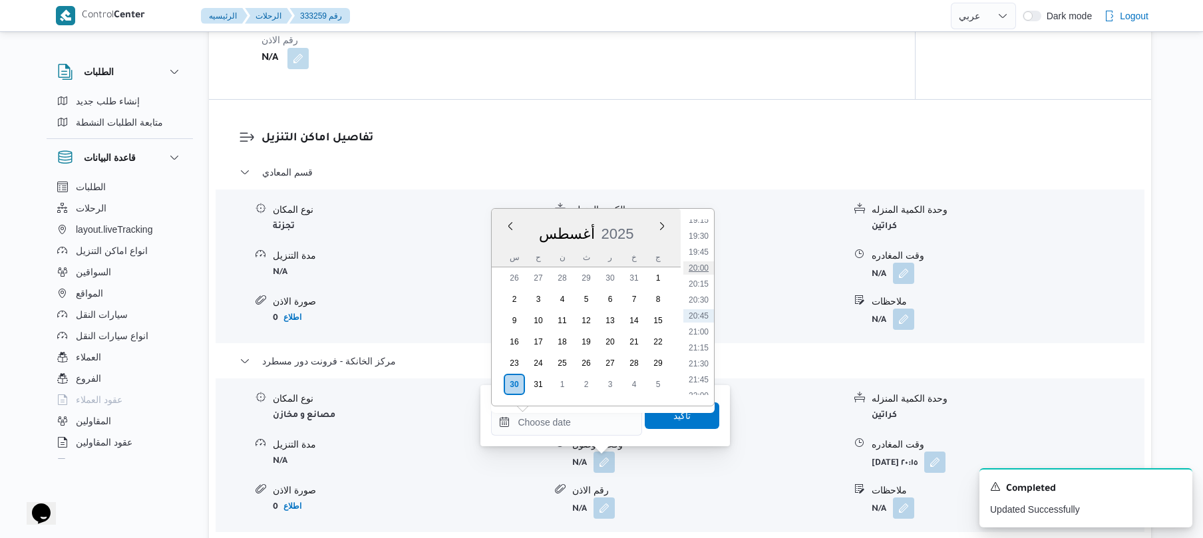
click at [704, 264] on li "20:00" at bounding box center [699, 268] width 31 height 13
type input "٣٠/٠٨/٢٠٢٥ ٢٠:٠٠"
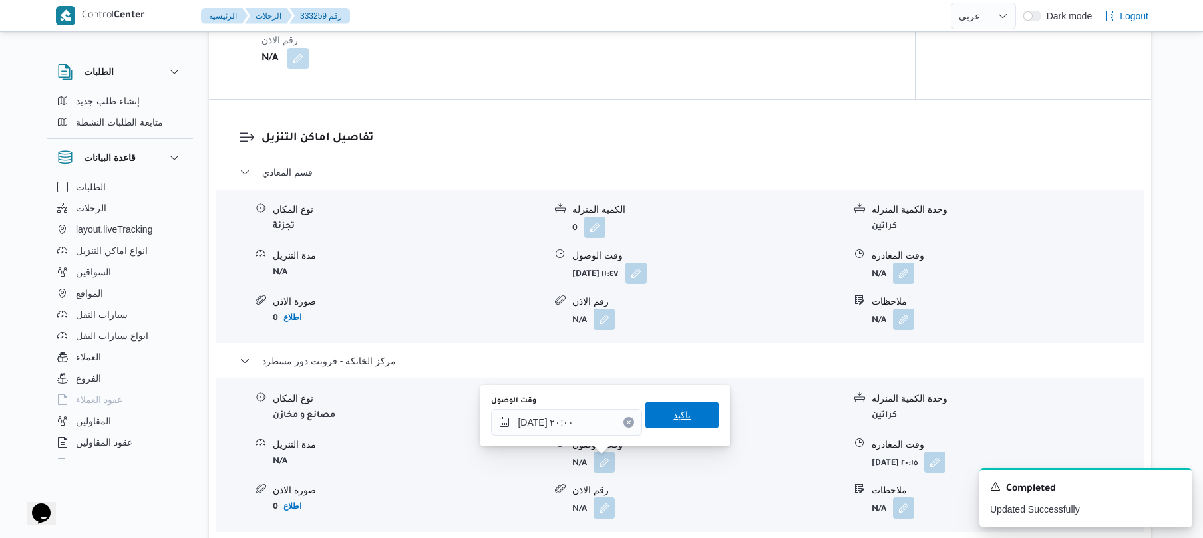
click at [676, 416] on span "تاكيد" at bounding box center [682, 415] width 17 height 16
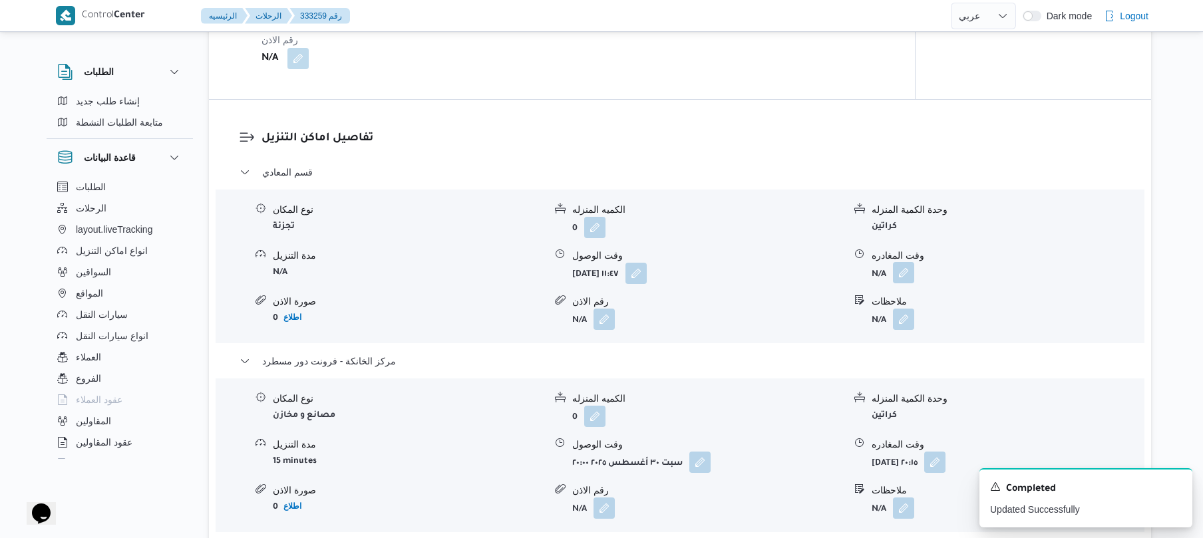
click at [903, 280] on button "button" at bounding box center [903, 272] width 21 height 21
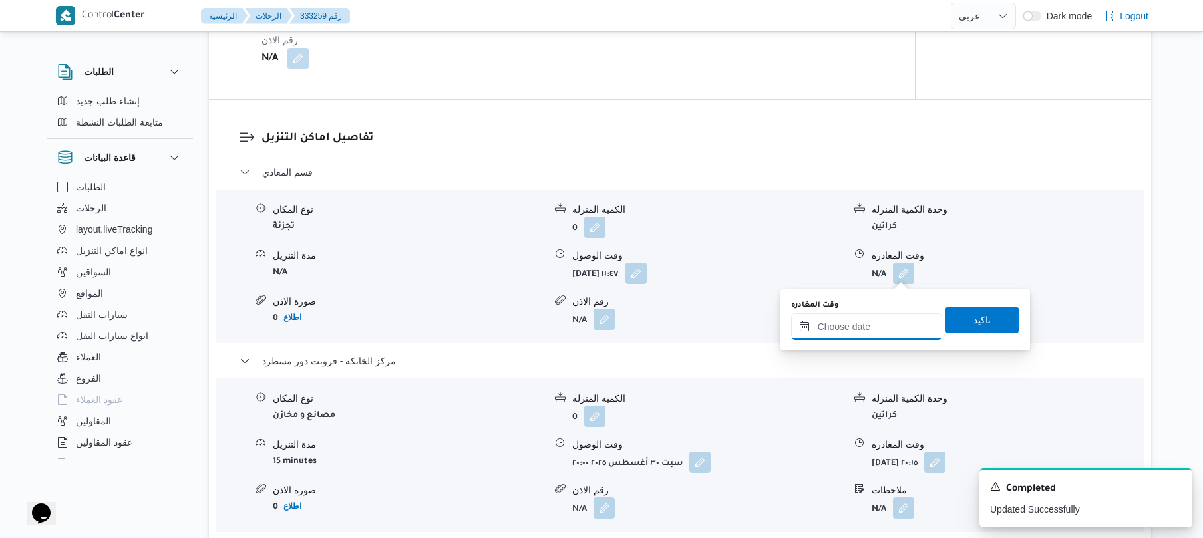
click at [864, 320] on input "وقت المغادره" at bounding box center [866, 327] width 151 height 27
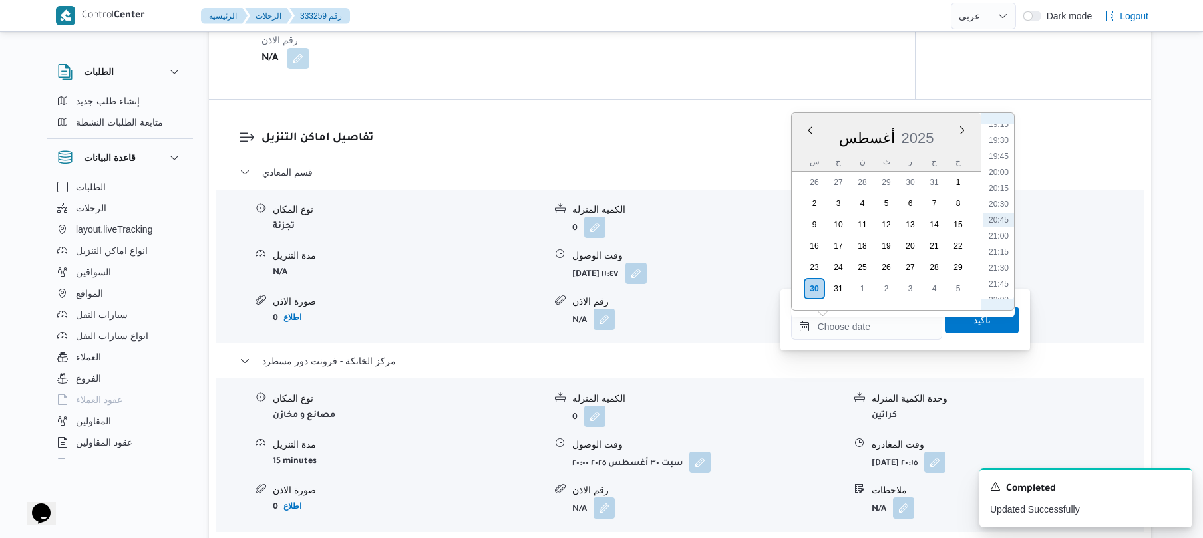
scroll to position [1087, 0]
click at [1000, 257] on li "19:00" at bounding box center [999, 257] width 31 height 13
type input "٣٠/٠٨/٢٠٢٥ ١٩:٠٠"
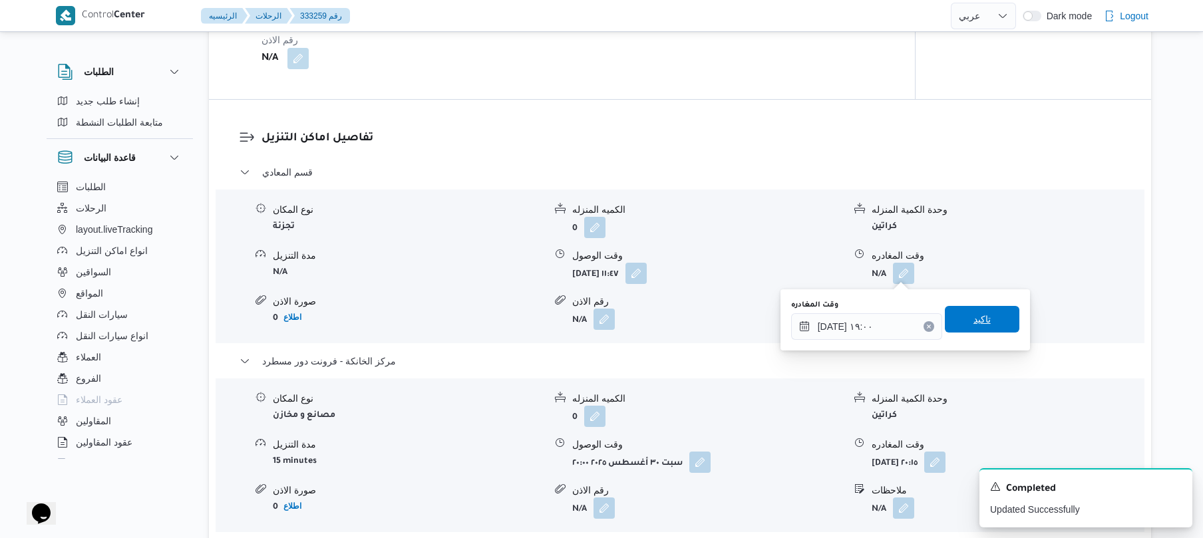
click at [974, 316] on span "تاكيد" at bounding box center [982, 320] width 17 height 16
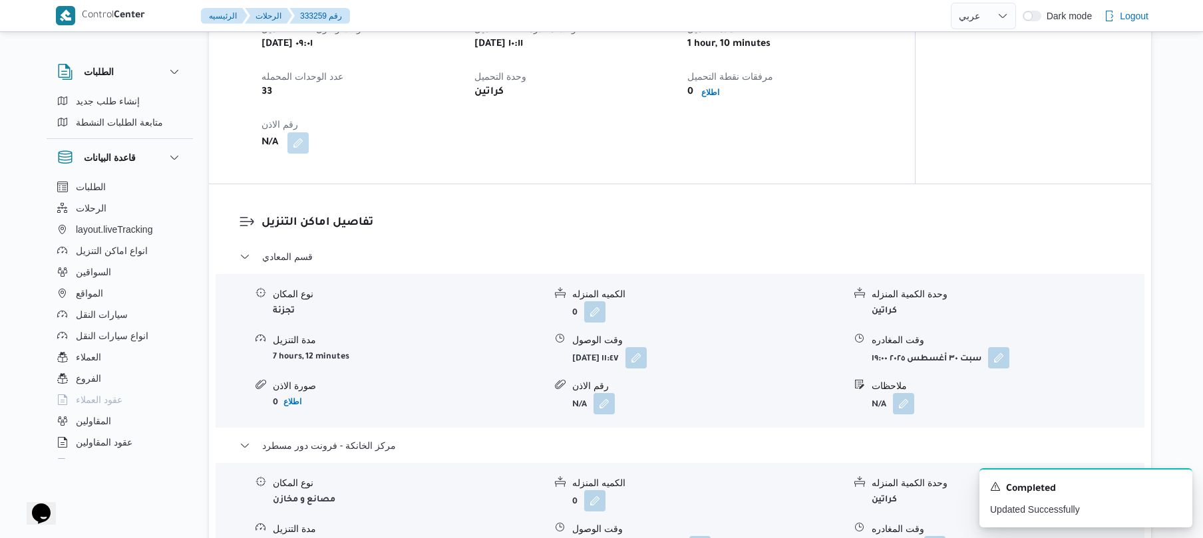
scroll to position [877, 0]
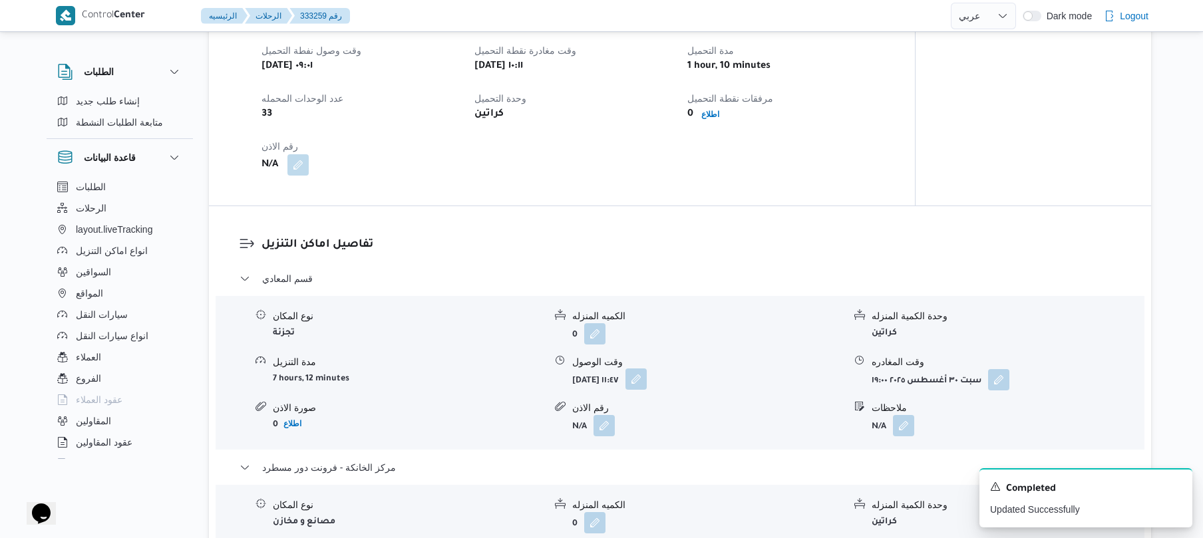
click at [647, 382] on button "button" at bounding box center [636, 379] width 21 height 21
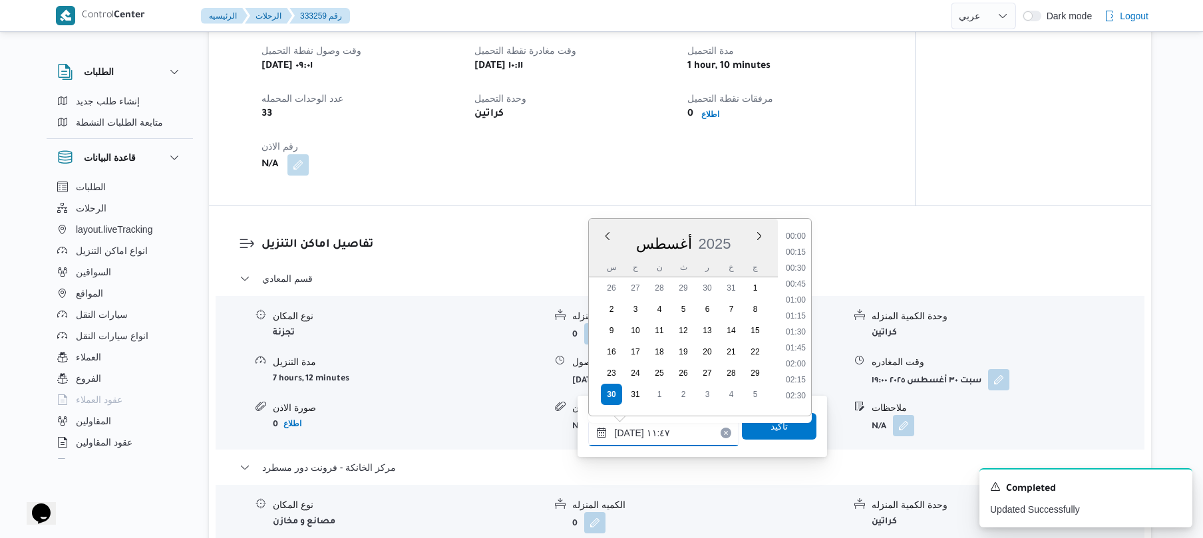
click at [645, 427] on input "٣٠/٠٨/٢٠٢٥ ١١:٤٧" at bounding box center [663, 433] width 151 height 27
click at [791, 293] on li "11:15" at bounding box center [796, 294] width 31 height 13
type input "٣٠/٠٨/٢٠٢٥ ١١:١٥"
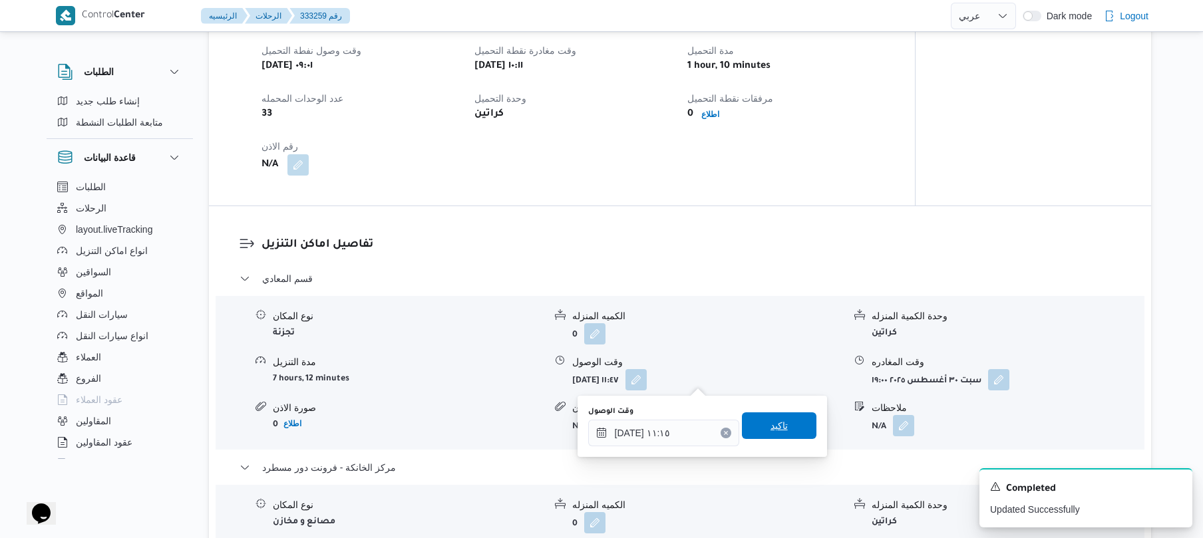
click at [771, 422] on span "تاكيد" at bounding box center [779, 426] width 17 height 16
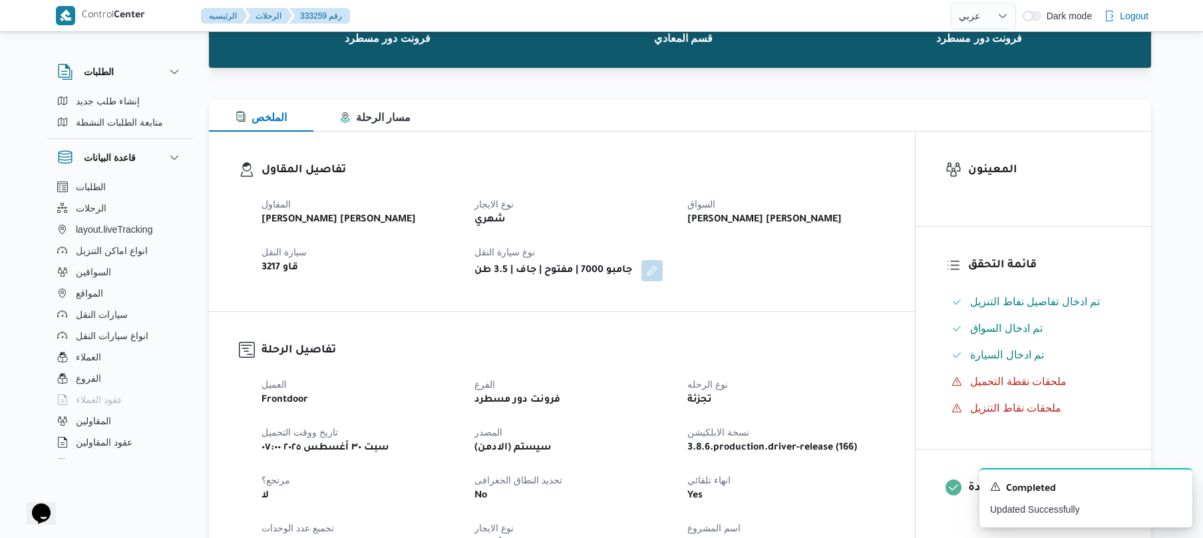
scroll to position [0, 0]
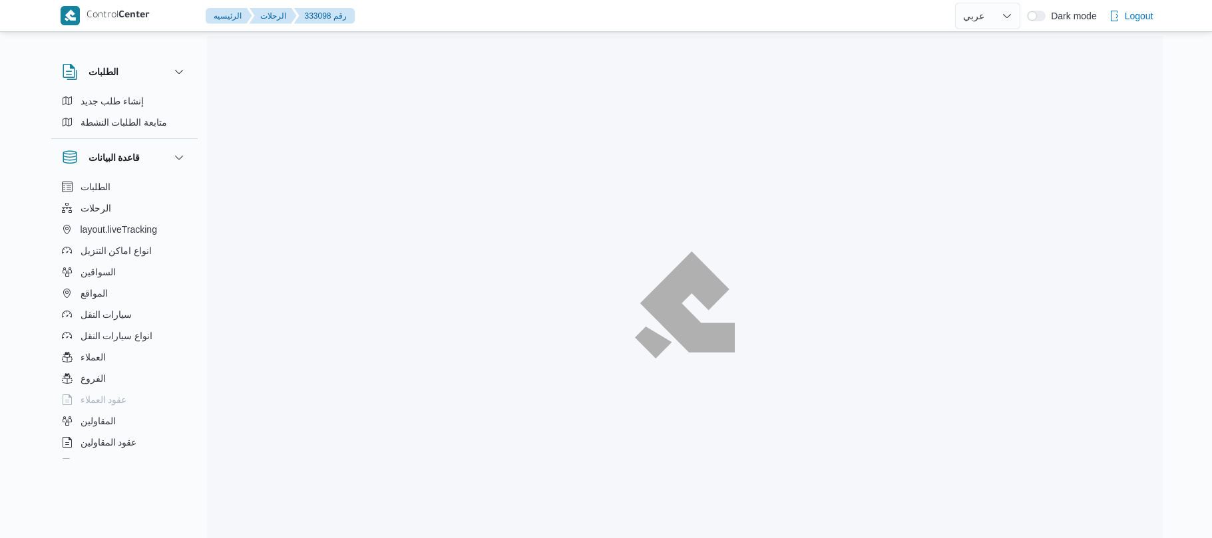
select select "ar"
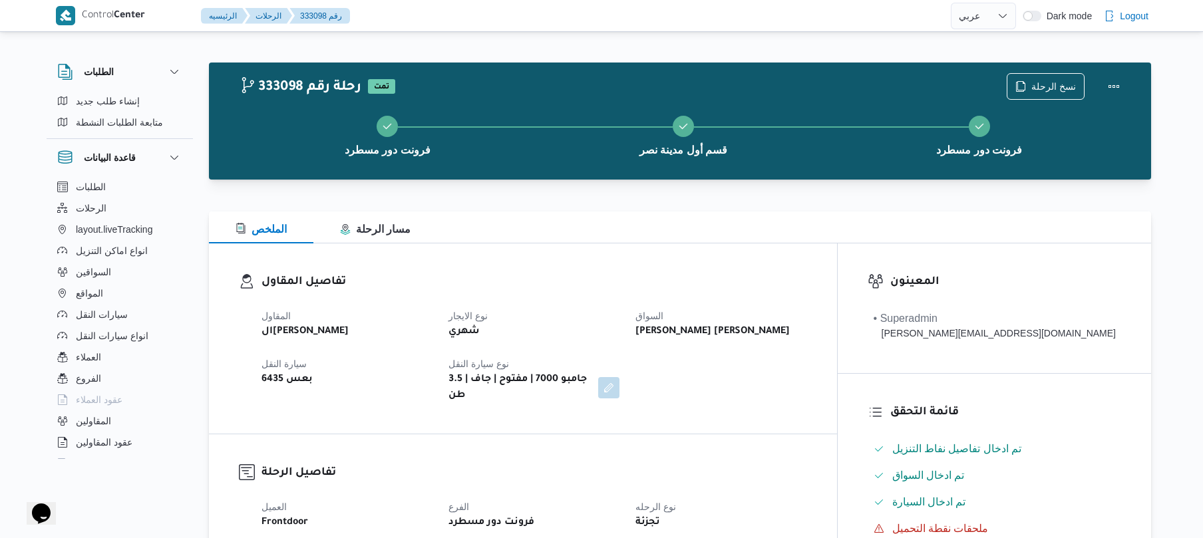
click at [728, 395] on div "المقاول الهامي محمد خالد علي نوع الايجار شهري السواق يوسف حسين حسن يوسف سيارة ا…" at bounding box center [535, 356] width 562 height 112
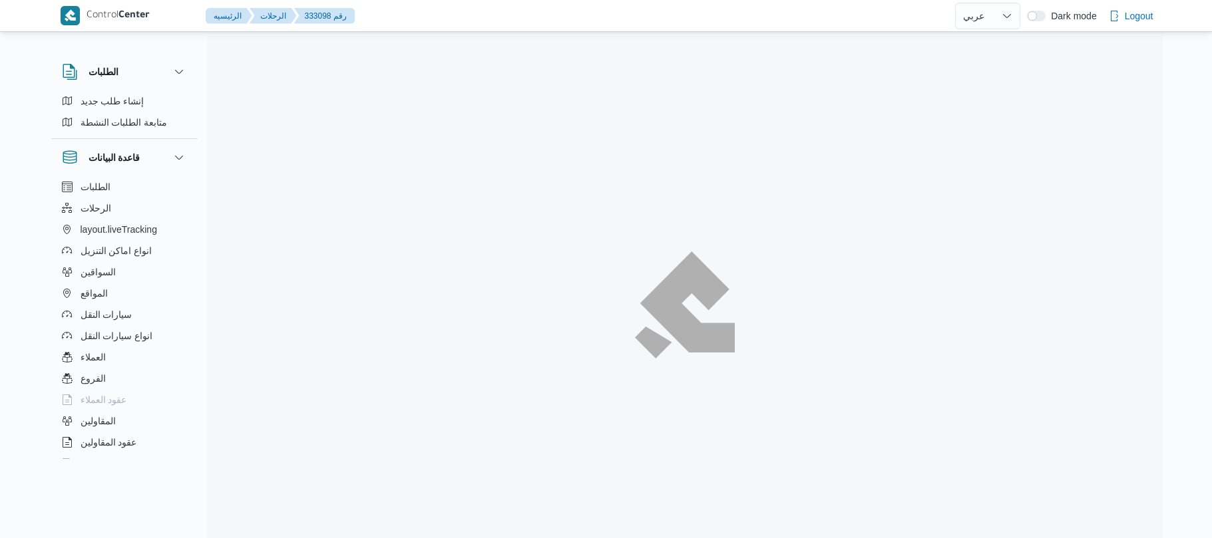
select select "ar"
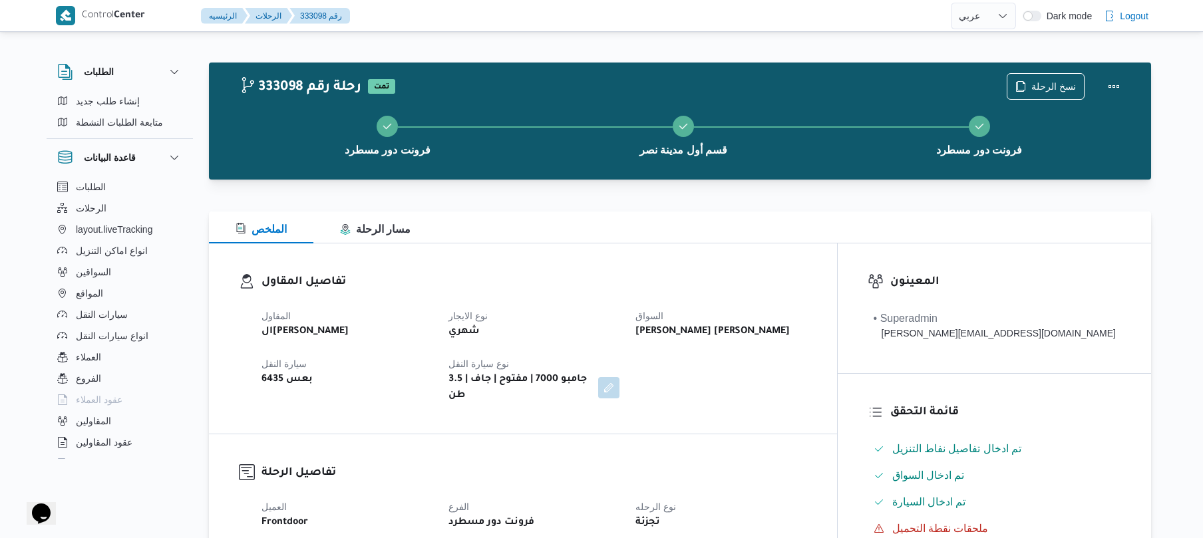
click at [759, 238] on div "الملخص مسار الرحلة" at bounding box center [680, 228] width 943 height 32
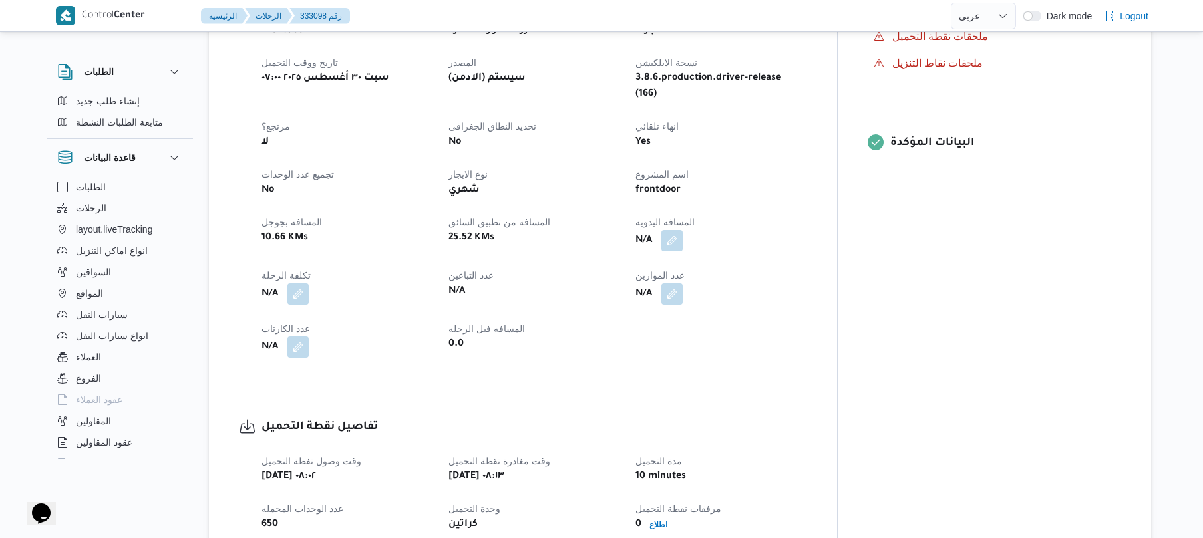
scroll to position [497, 0]
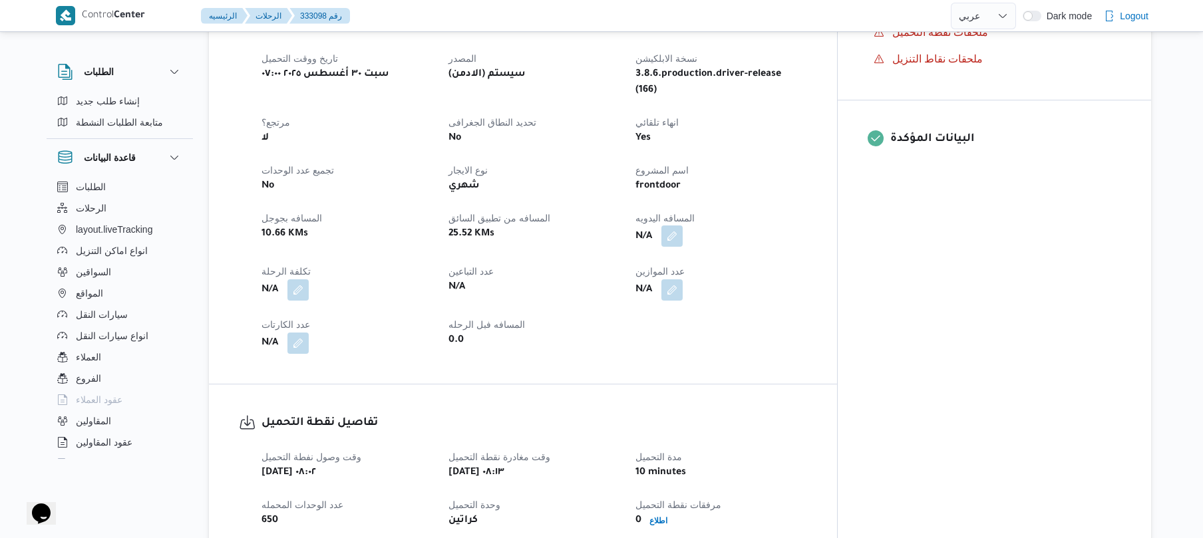
click at [683, 226] on button "button" at bounding box center [672, 236] width 21 height 21
click at [714, 262] on input "المسافه اليدويه" at bounding box center [688, 263] width 132 height 27
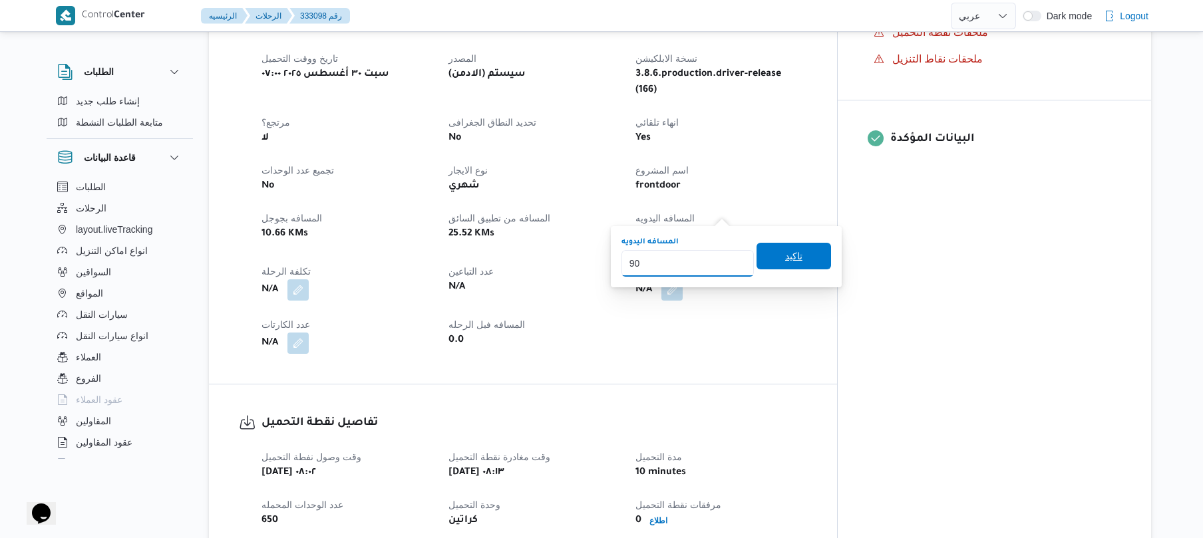
type input "90"
click at [789, 254] on span "تاكيد" at bounding box center [793, 256] width 17 height 16
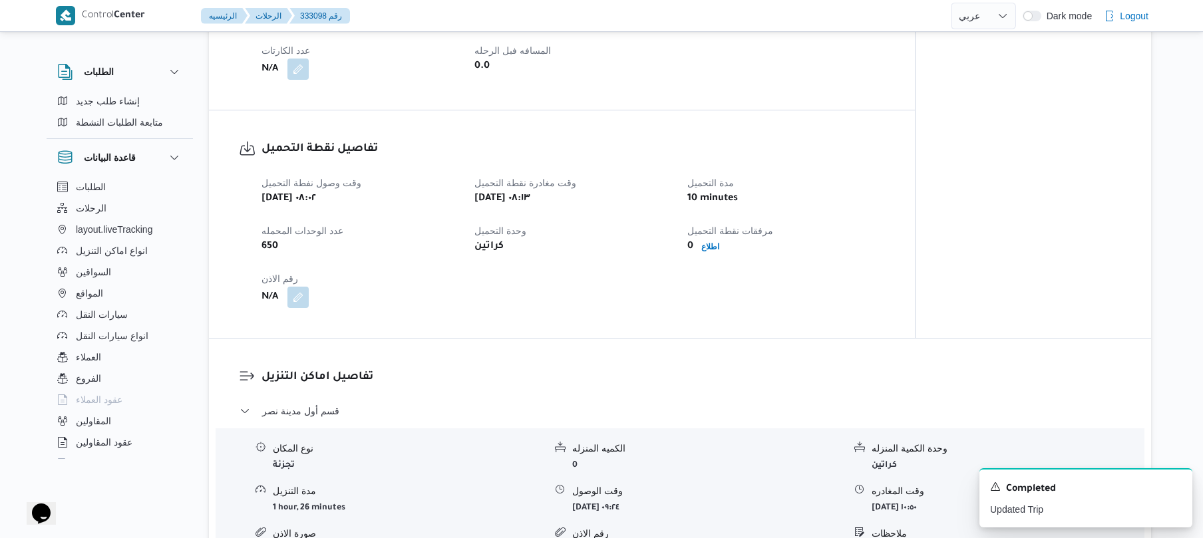
scroll to position [887, 0]
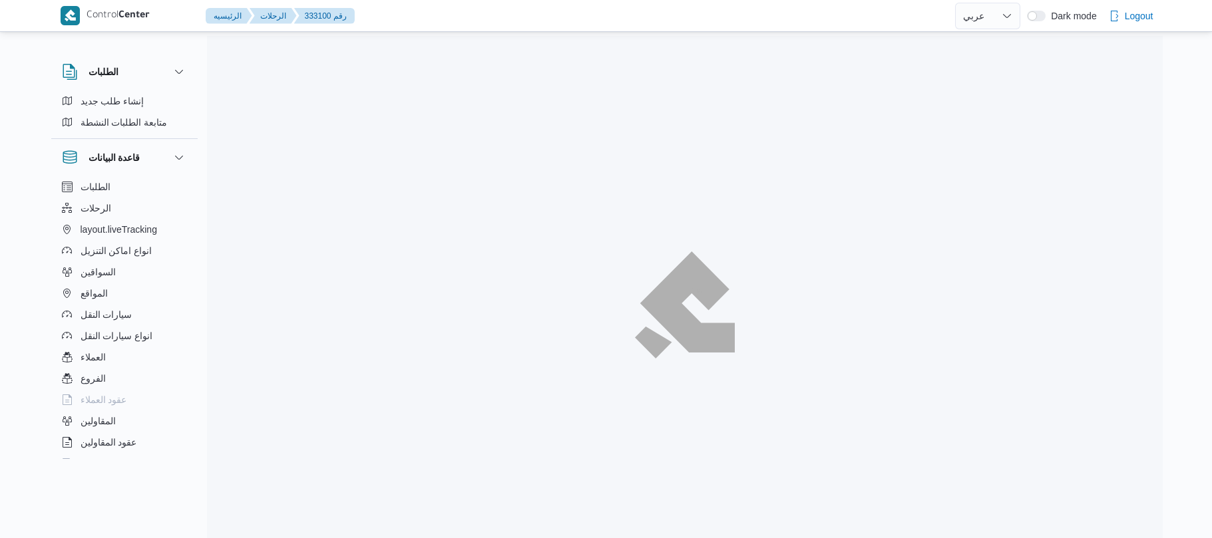
select select "ar"
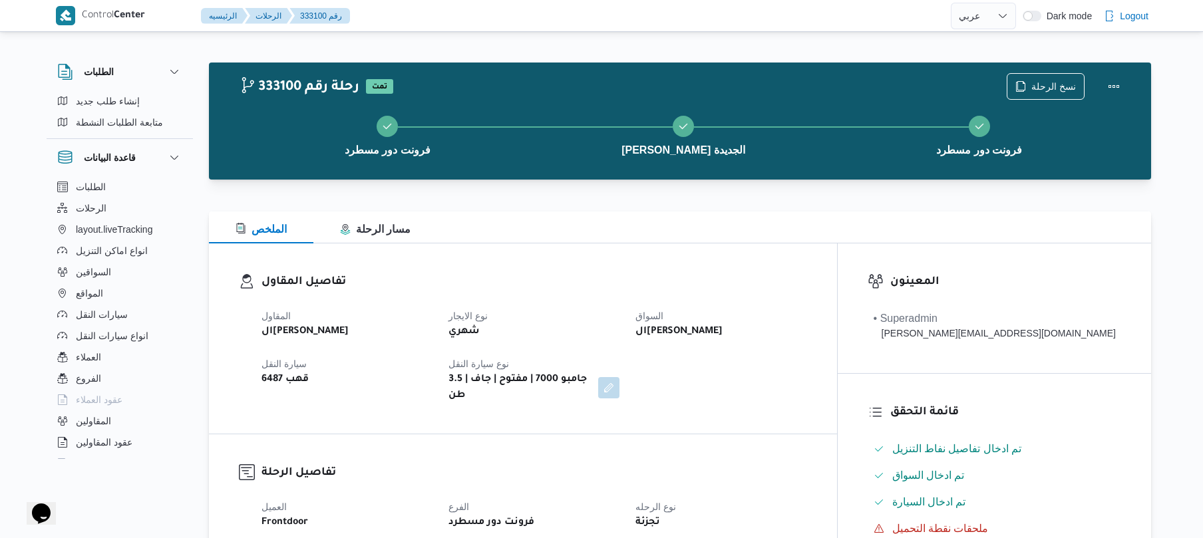
click at [810, 307] on div "المقاول الهامي [PERSON_NAME] نوع الايجار شهري السواق الهامي [PERSON_NAME] سيارة…" at bounding box center [535, 356] width 562 height 112
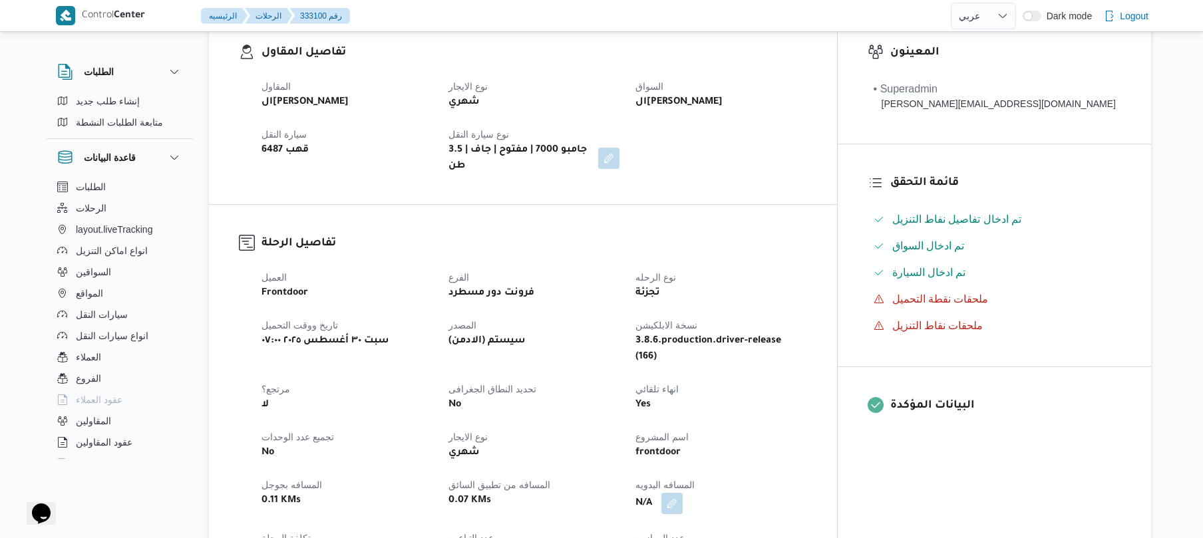
scroll to position [355, 0]
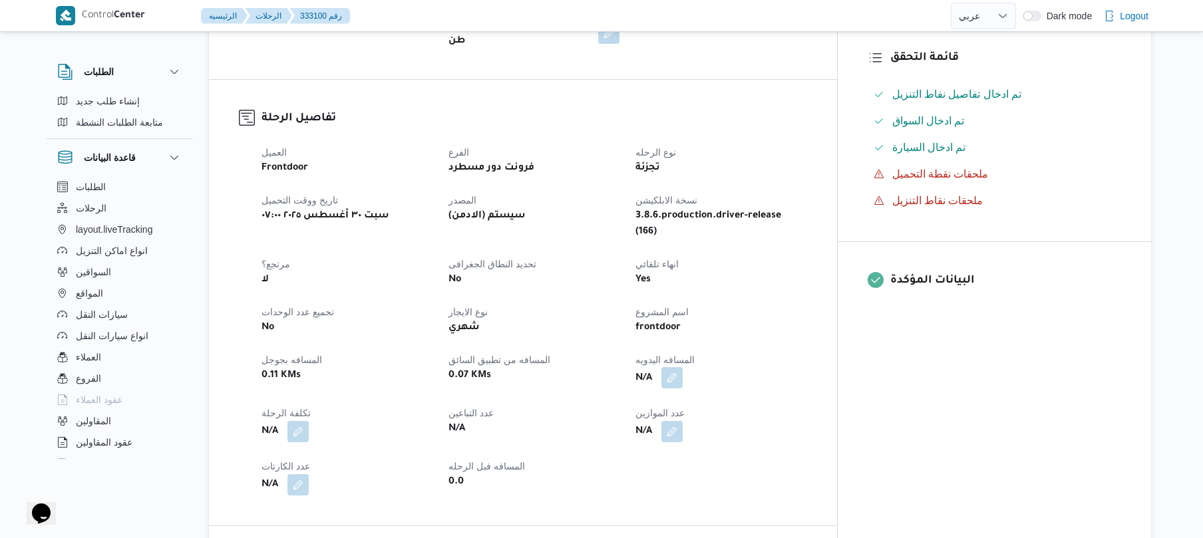
click at [683, 367] on button "button" at bounding box center [672, 377] width 21 height 21
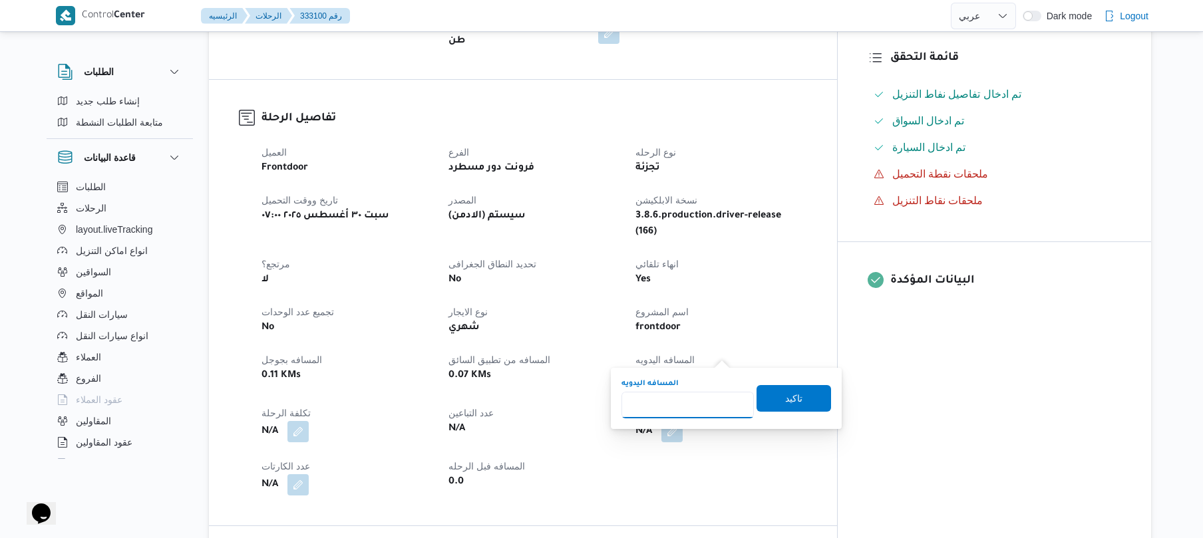
click at [684, 407] on input "المسافه اليدويه" at bounding box center [688, 405] width 132 height 27
type input "120"
click at [763, 406] on span "تاكيد" at bounding box center [794, 398] width 75 height 27
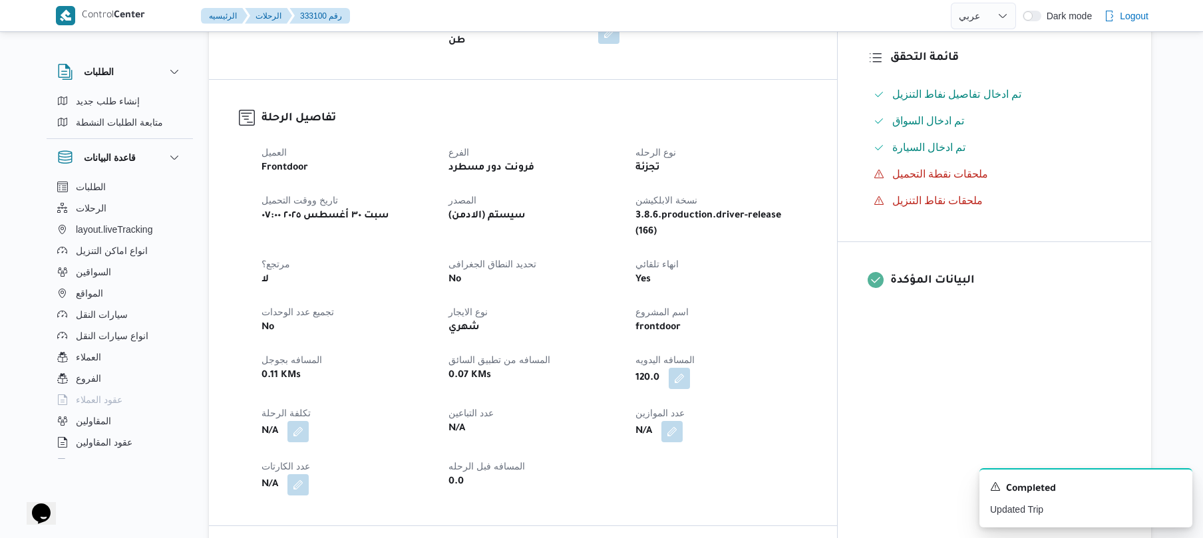
click at [808, 367] on div "120.0" at bounding box center [721, 379] width 174 height 24
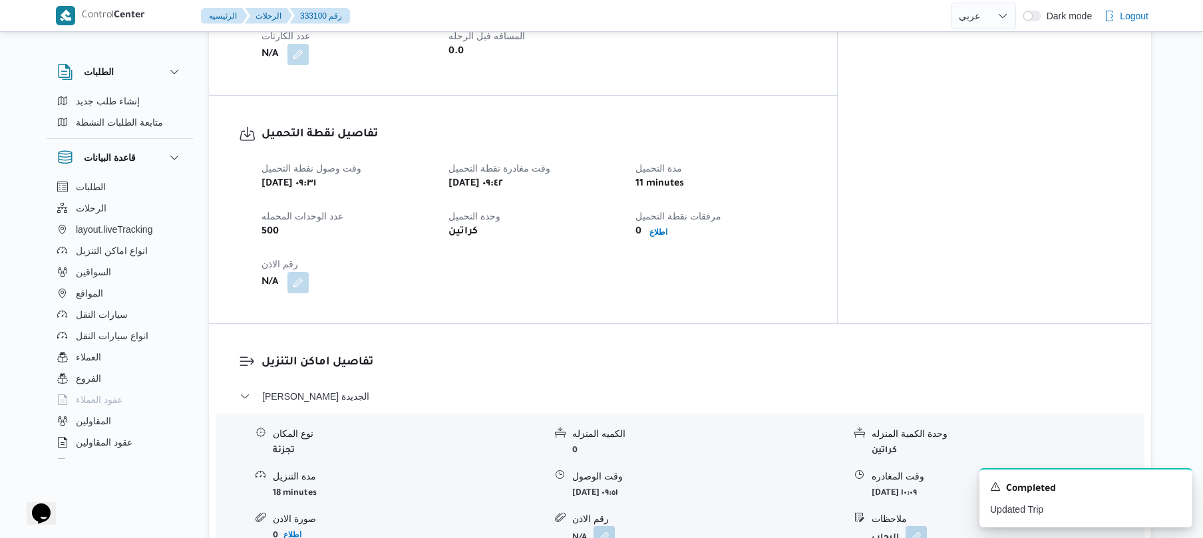
scroll to position [958, 0]
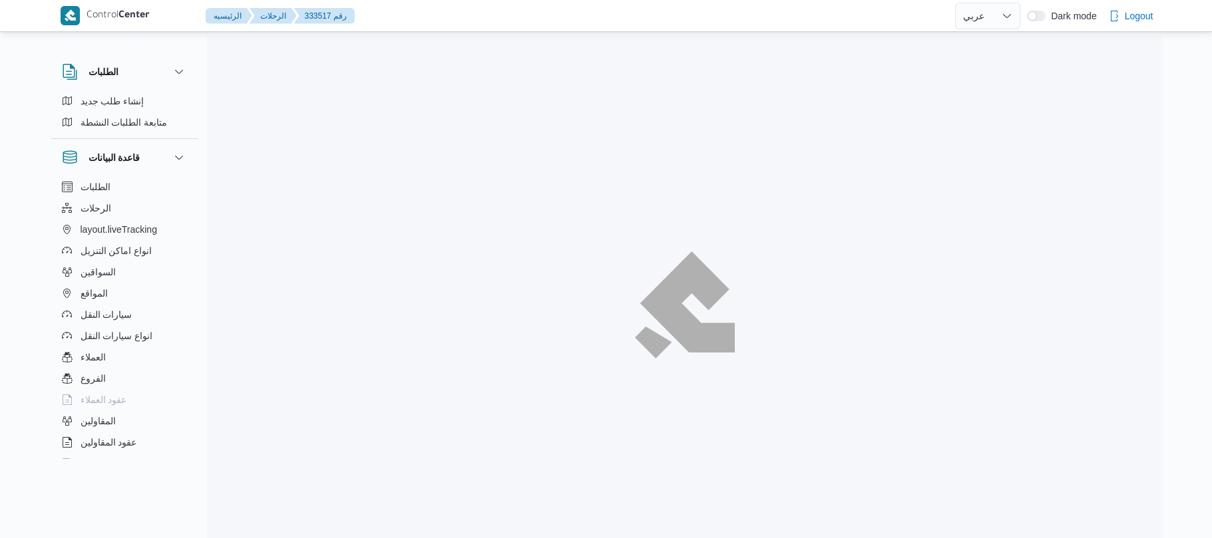
select select "ar"
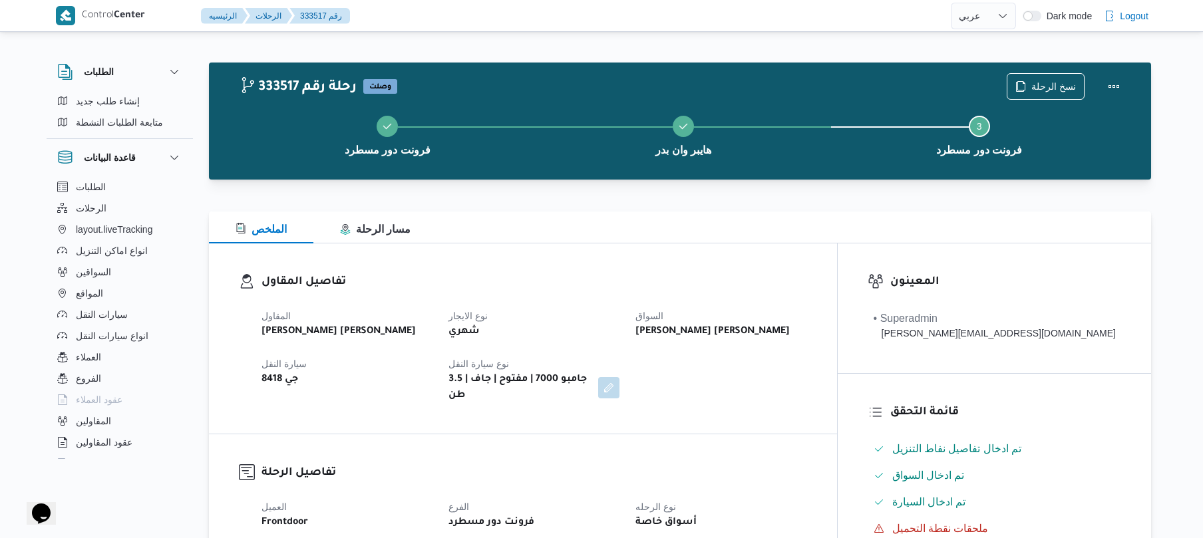
click at [693, 292] on dl "تفاصيل المقاول المقاول [PERSON_NAME] [PERSON_NAME] نوع الايجار شهري السواق [PER…" at bounding box center [535, 339] width 546 height 130
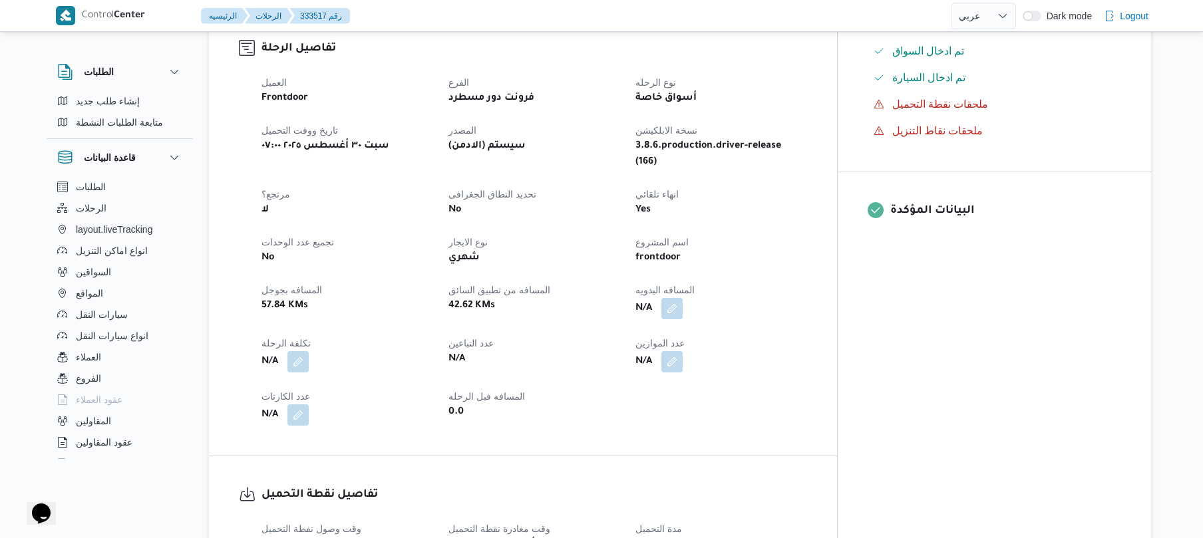
scroll to position [426, 0]
click at [683, 296] on button "button" at bounding box center [672, 306] width 21 height 21
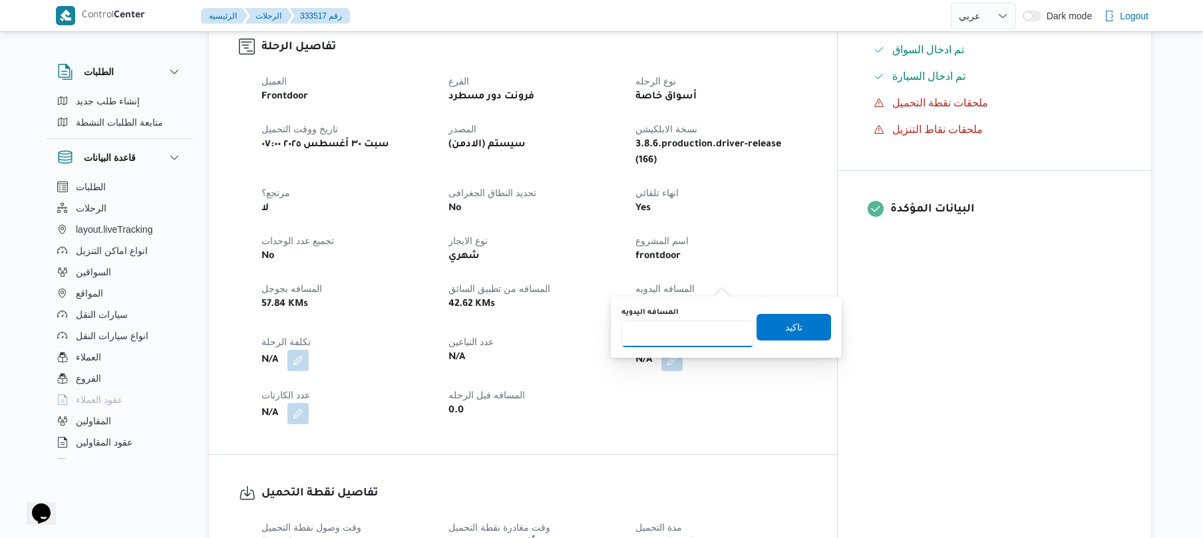
click at [671, 339] on input "المسافه اليدويه" at bounding box center [688, 334] width 132 height 27
type input "135"
click at [781, 317] on span "تاكيد" at bounding box center [794, 327] width 75 height 27
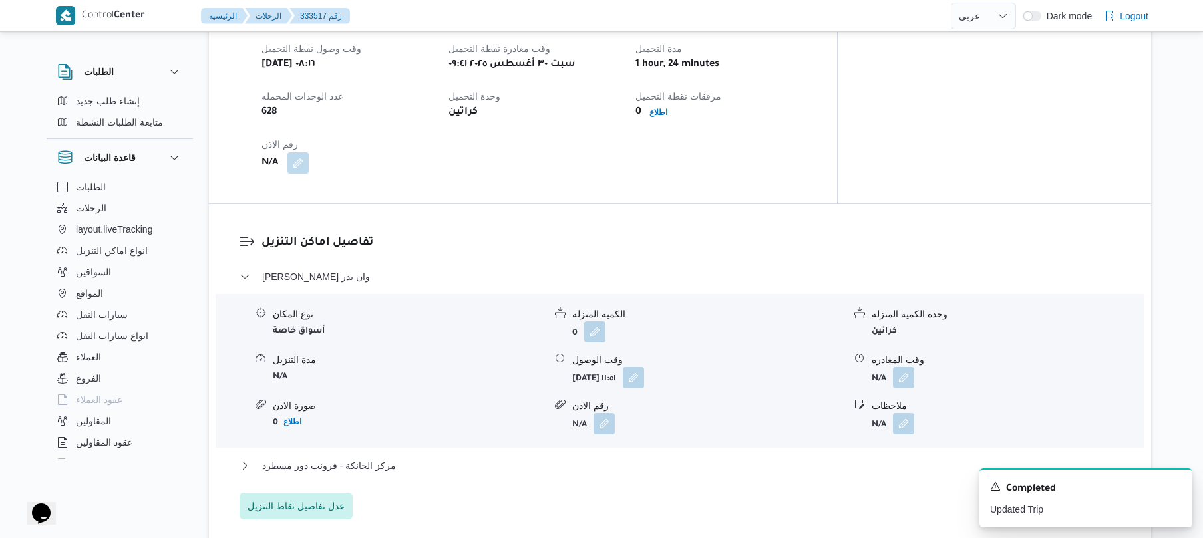
scroll to position [949, 0]
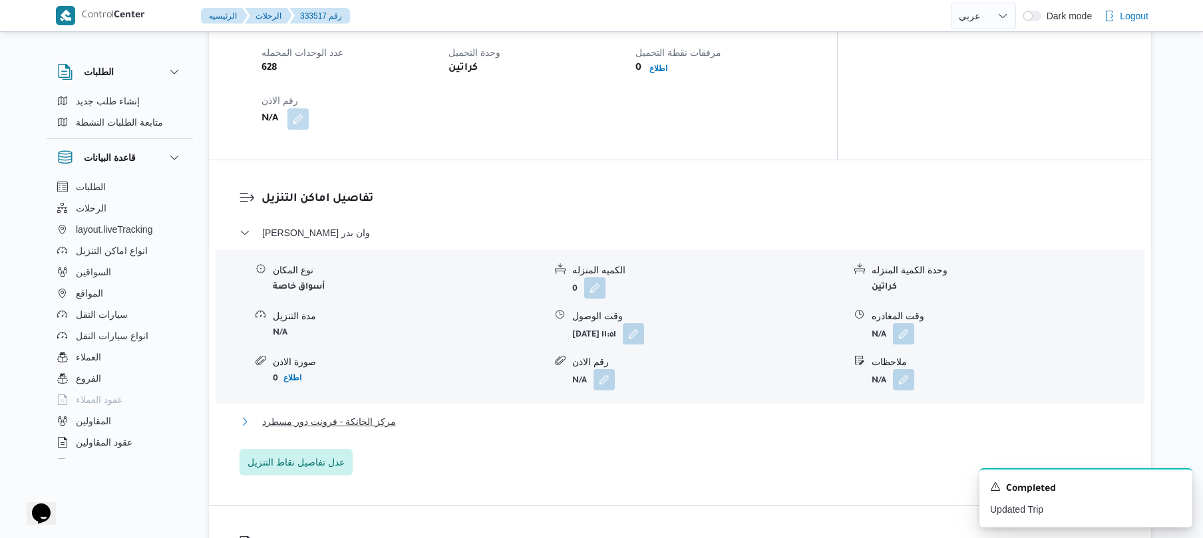
click at [692, 414] on button "مركز الخانكة - فرونت دور مسطرد" at bounding box center [681, 422] width 882 height 16
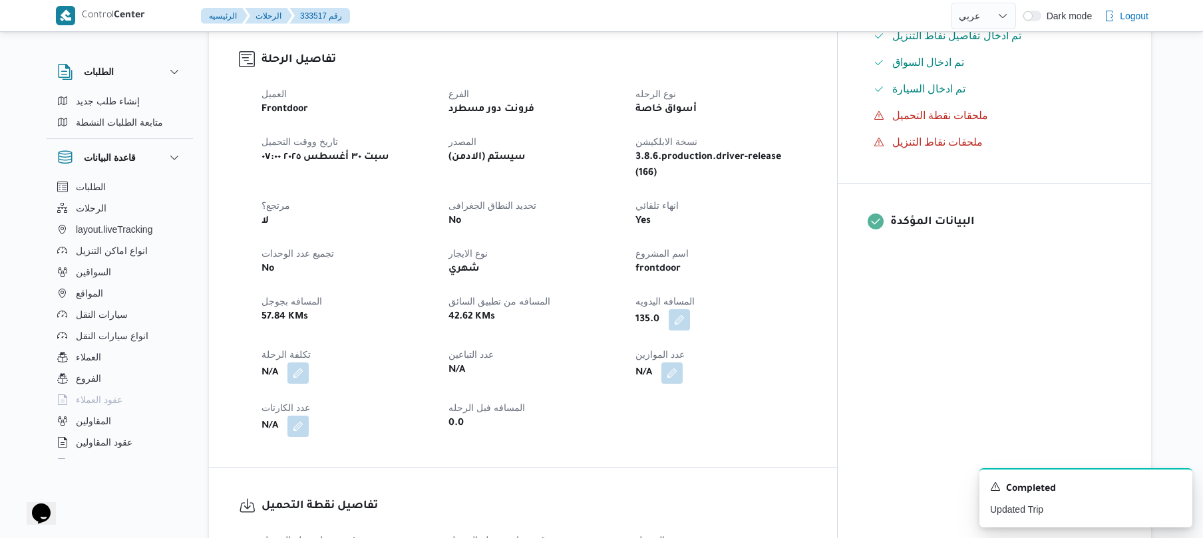
scroll to position [417, 0]
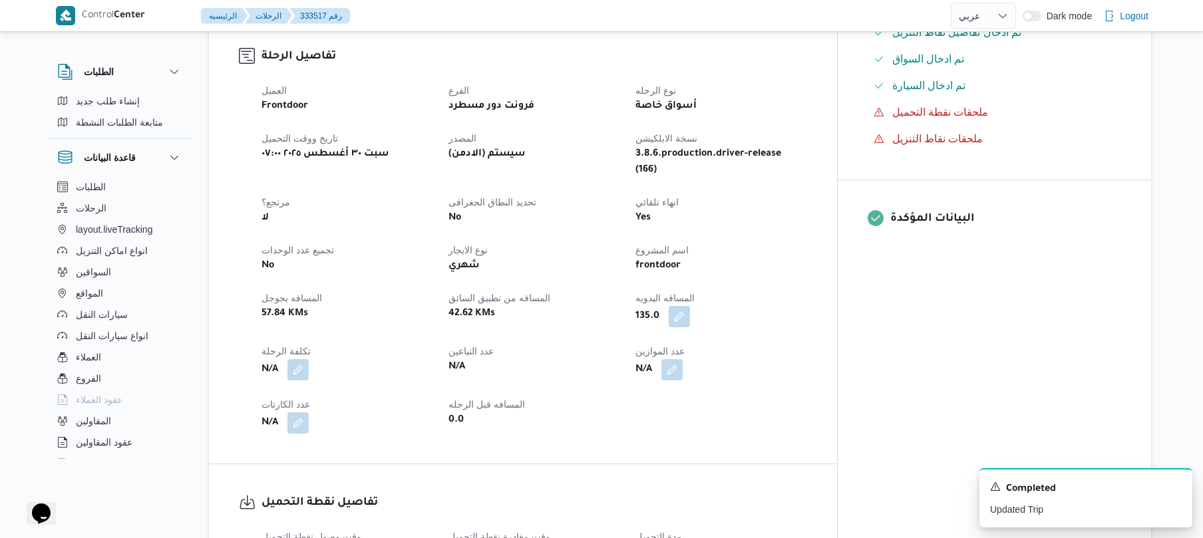
click at [781, 358] on div "N/A" at bounding box center [721, 370] width 174 height 24
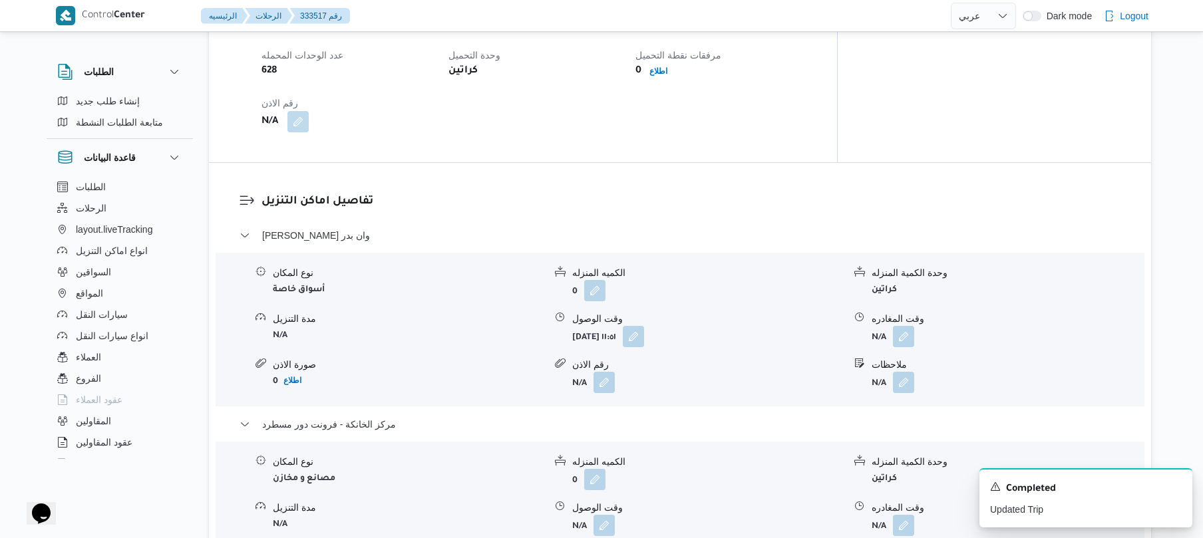
scroll to position [949, 0]
click at [644, 323] on button "button" at bounding box center [633, 333] width 21 height 21
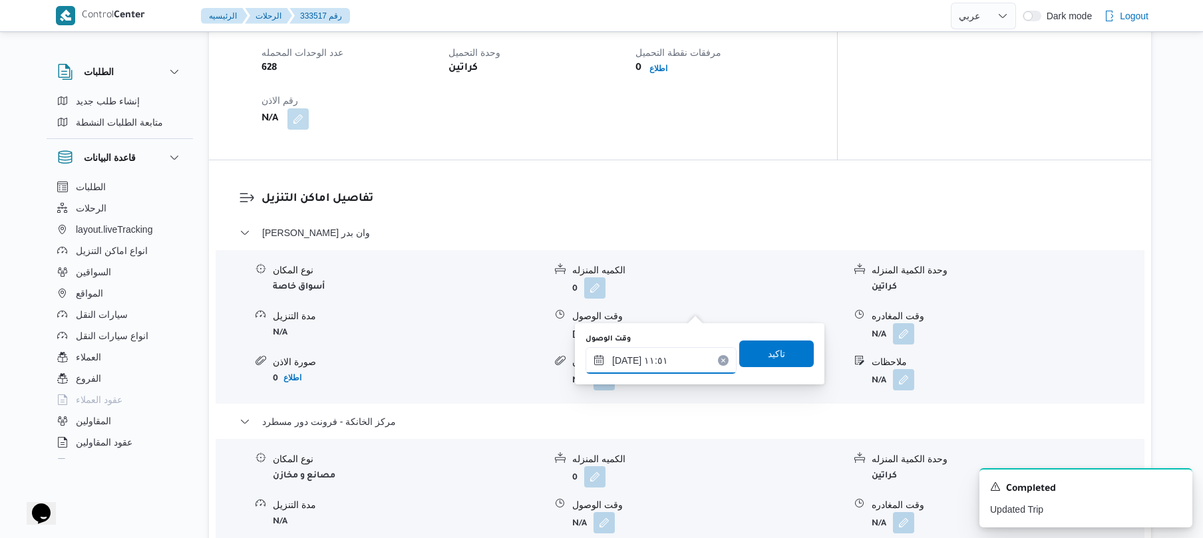
click at [637, 357] on input "٣٠/٠٨/٢٠٢٥ ١١:٥١" at bounding box center [661, 360] width 151 height 27
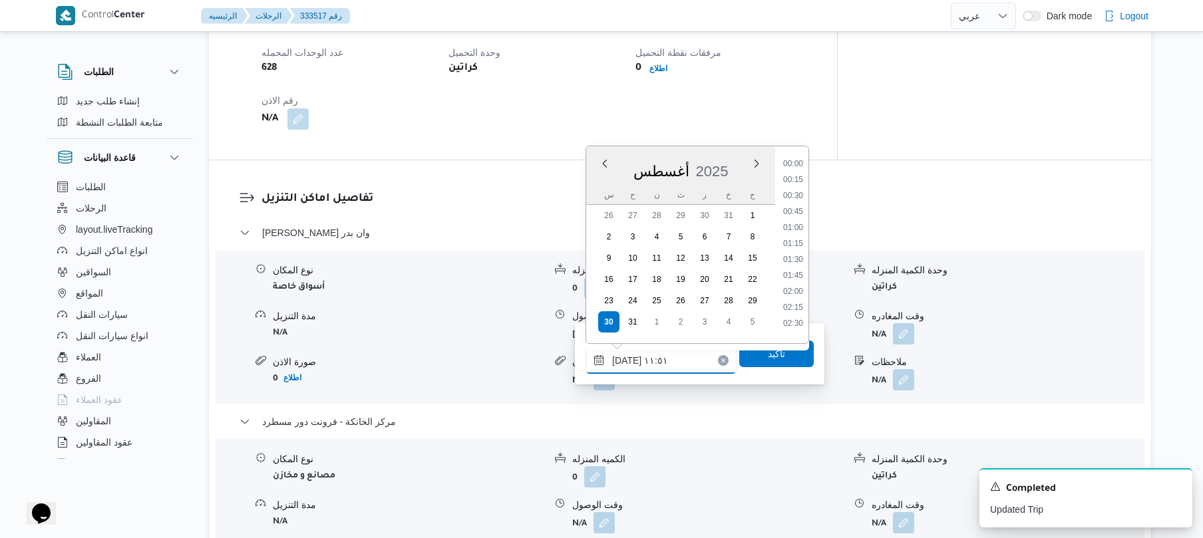
scroll to position [661, 0]
click at [799, 188] on li "10:45" at bounding box center [793, 189] width 31 height 13
type input "٣٠/٠٨/٢٠٢٥ ١٠:٤٥"
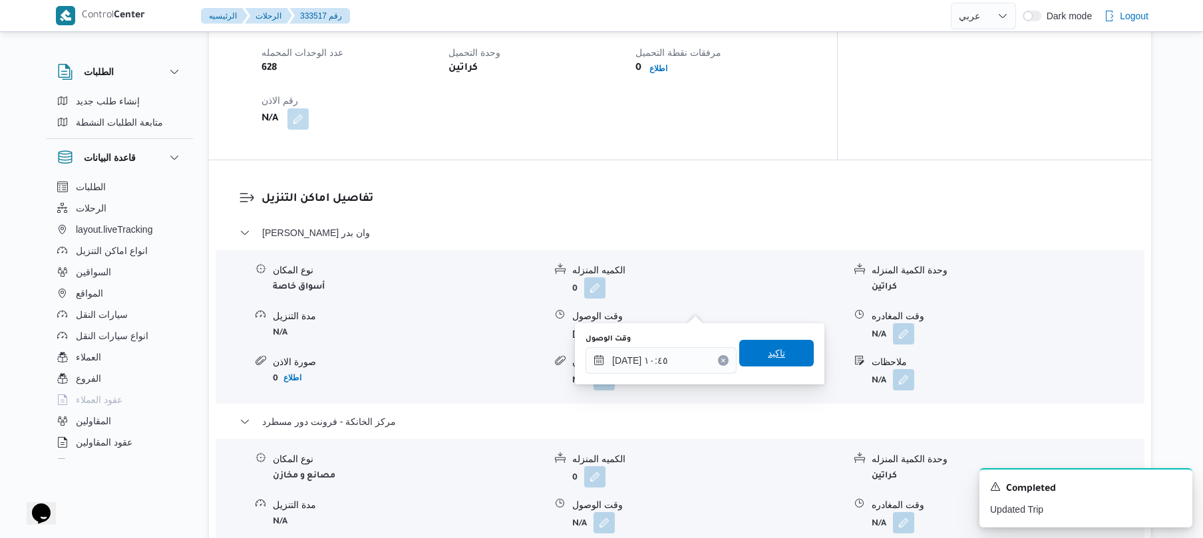
click at [769, 355] on span "تاكيد" at bounding box center [776, 353] width 17 height 16
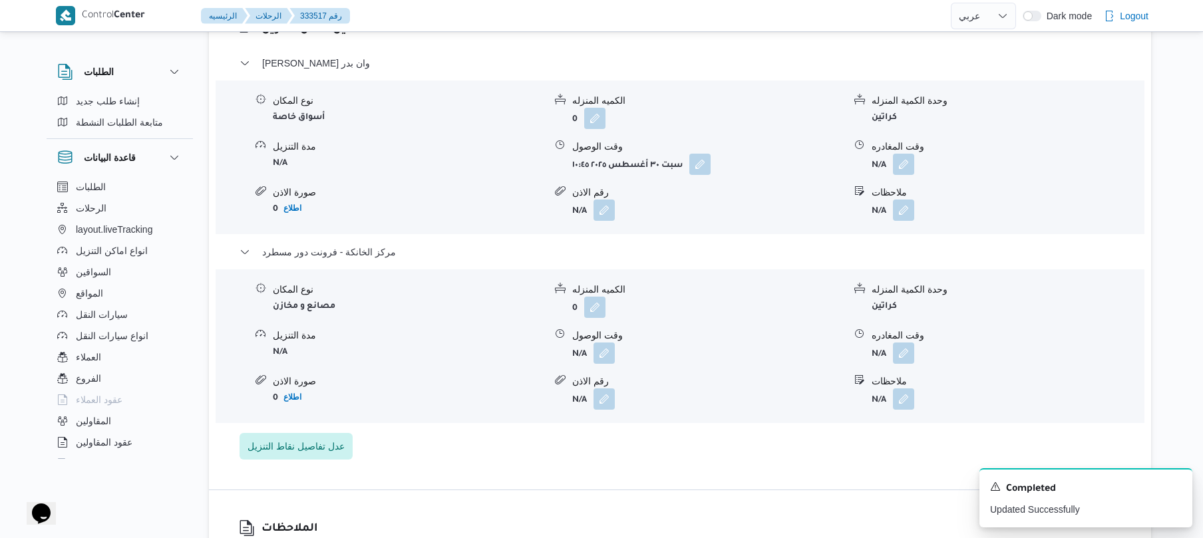
scroll to position [1162, 0]
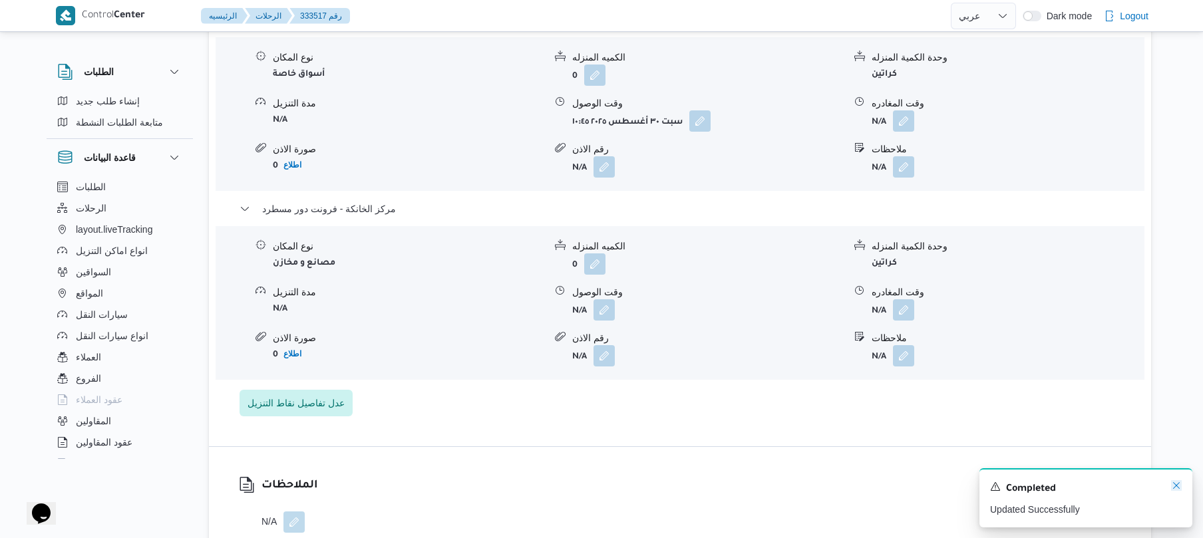
click at [1175, 485] on icon "Dismiss toast" at bounding box center [1176, 486] width 7 height 7
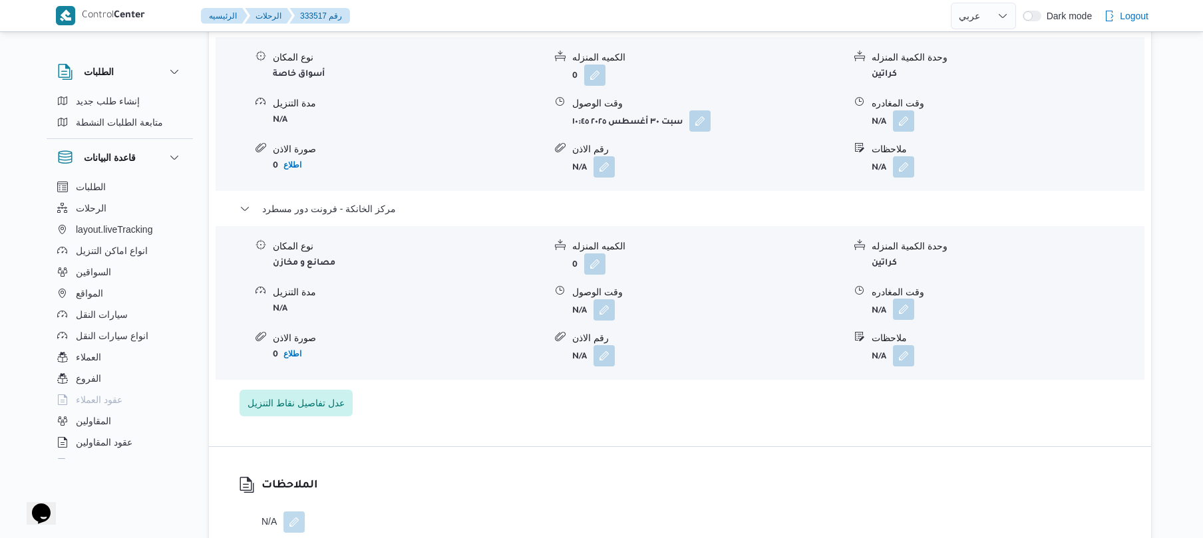
click at [908, 299] on button "button" at bounding box center [903, 309] width 21 height 21
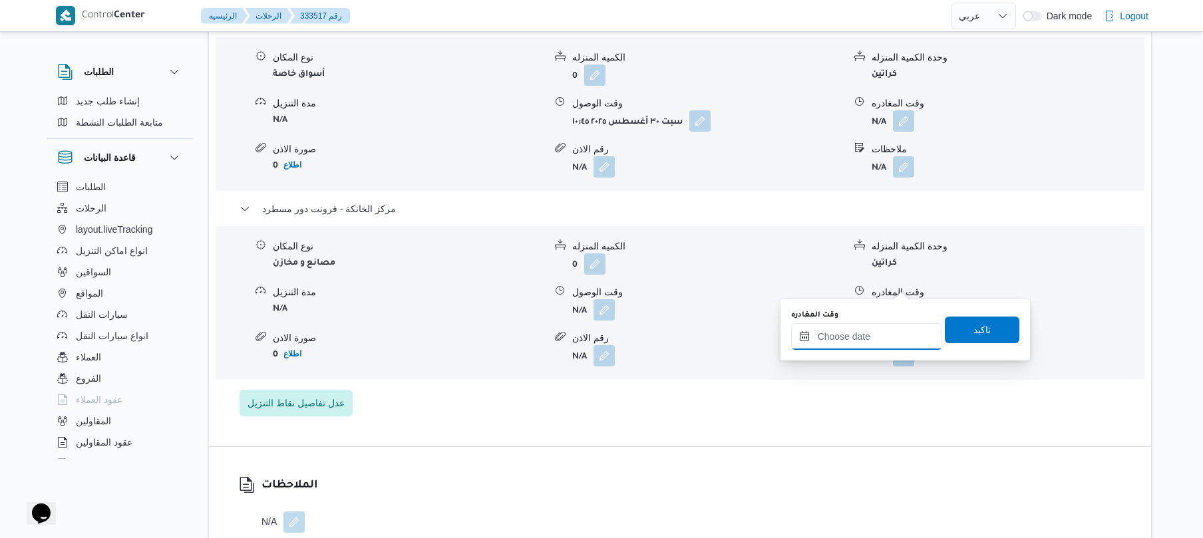
click at [839, 341] on input "وقت المغادره" at bounding box center [866, 336] width 151 height 27
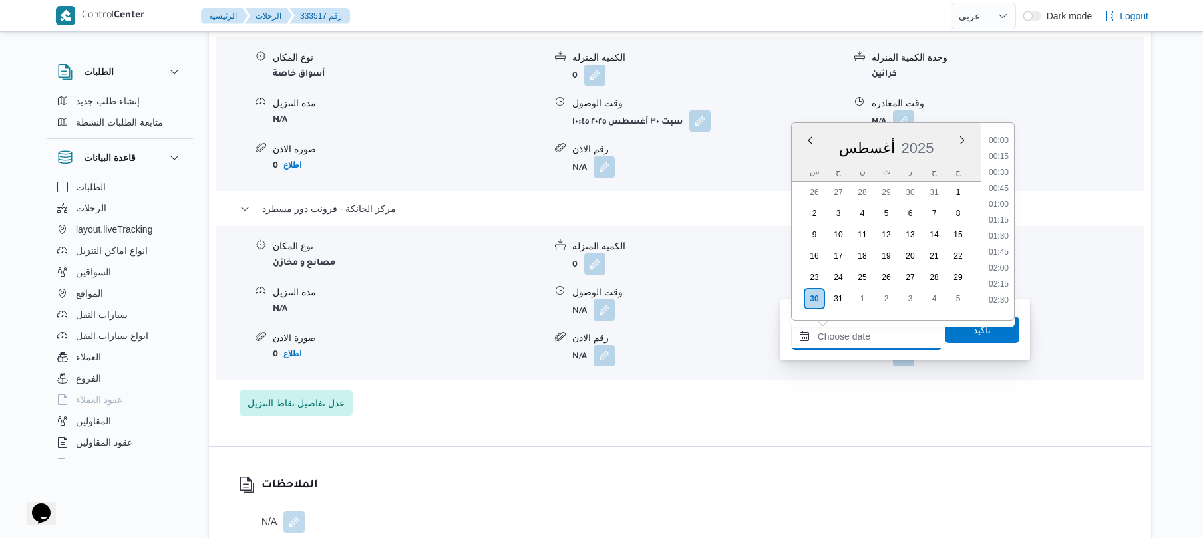
scroll to position [1236, 0]
click at [996, 242] on li "21:00" at bounding box center [999, 246] width 31 height 13
type input "٣٠/٠٨/٢٠٢٥ ٢١:٠٠"
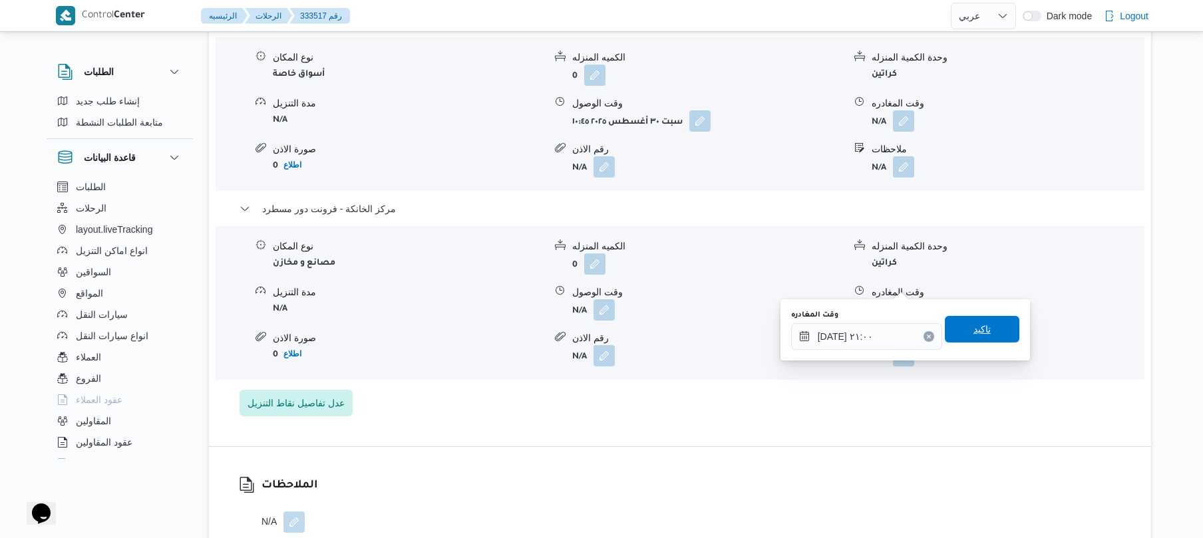
click at [961, 327] on span "تاكيد" at bounding box center [982, 329] width 75 height 27
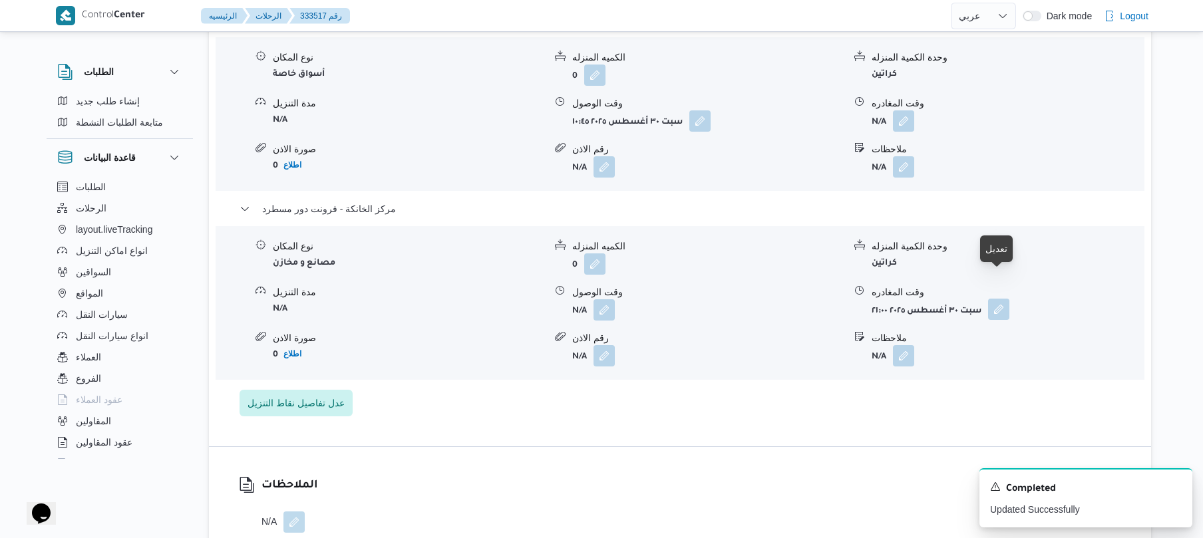
click at [997, 299] on button "button" at bounding box center [998, 309] width 21 height 21
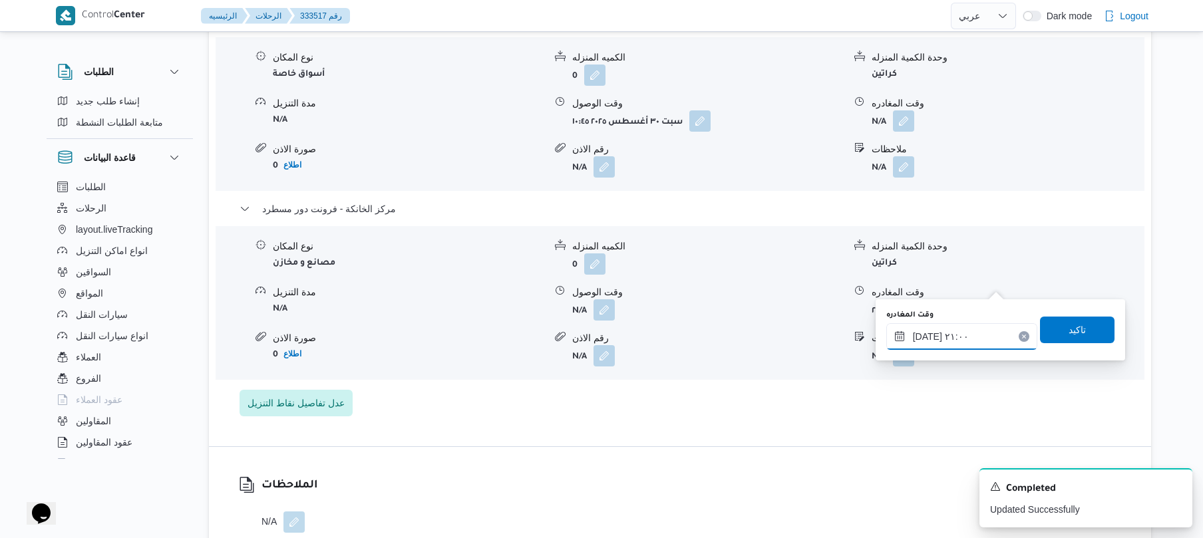
click at [919, 338] on input "٣٠/٠٨/٢٠٢٥ ٢١:٠٠" at bounding box center [962, 336] width 151 height 27
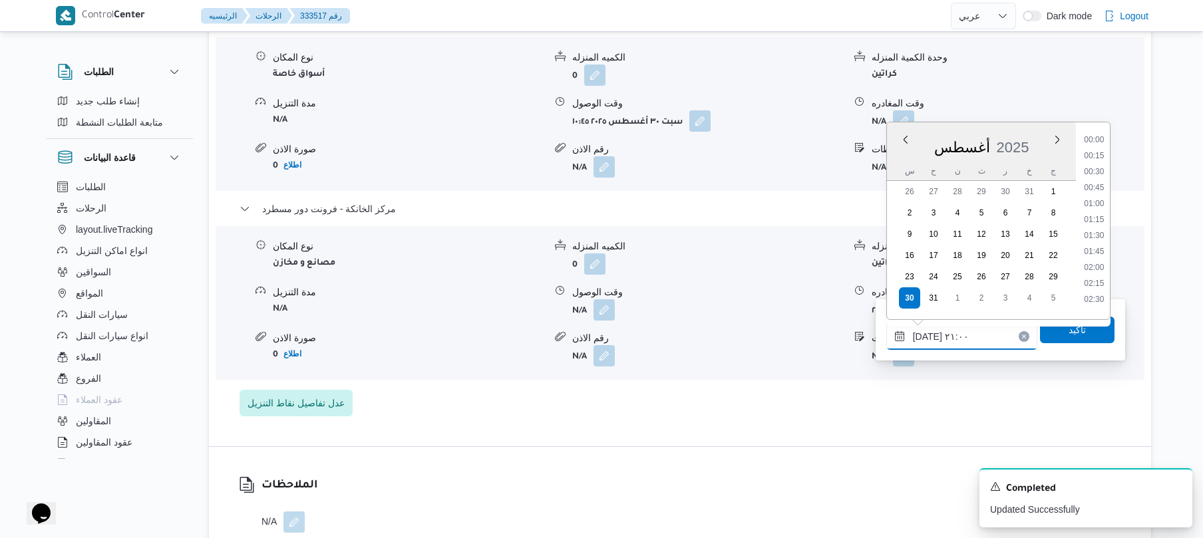
scroll to position [1252, 0]
click at [1093, 216] on li "20:45" at bounding box center [1094, 213] width 31 height 13
type input "٣٠/٠٨/٢٠٢٥ ٢٠:٤٥"
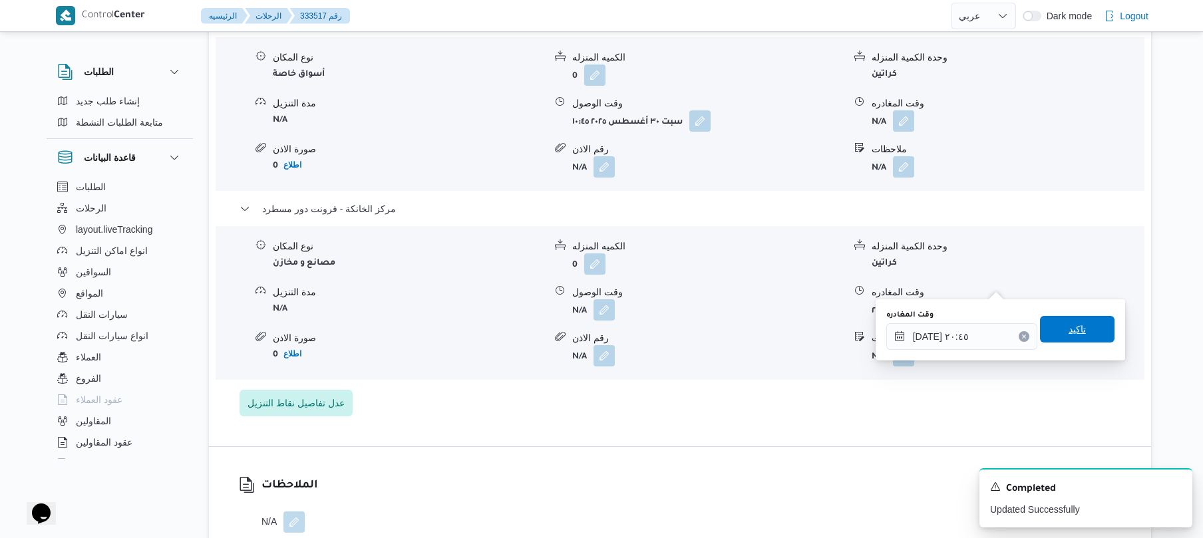
click at [1074, 328] on span "تاكيد" at bounding box center [1077, 329] width 17 height 16
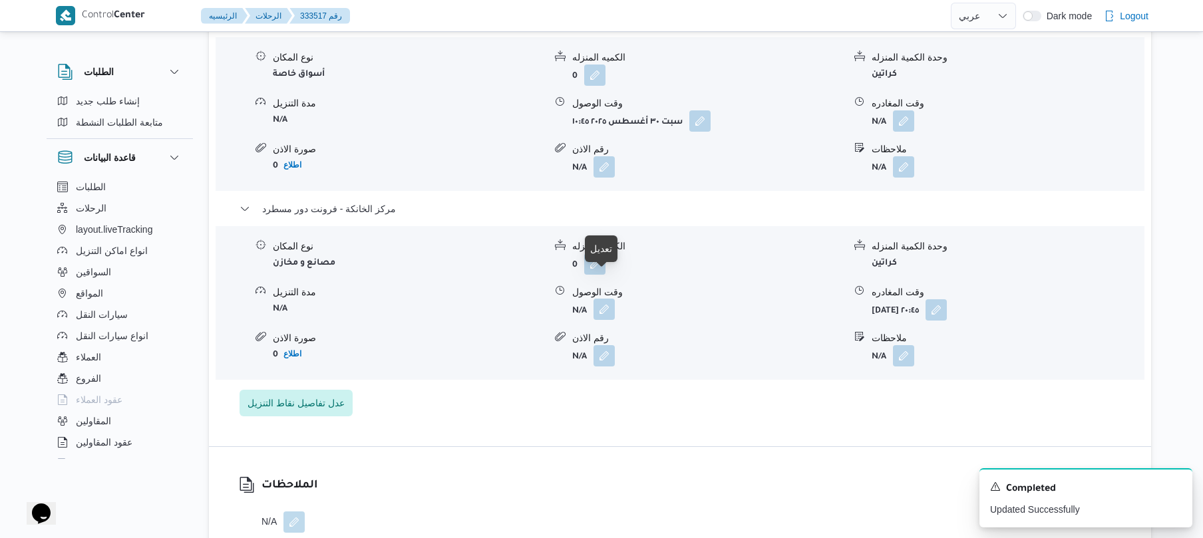
click at [614, 299] on button "button" at bounding box center [604, 309] width 21 height 21
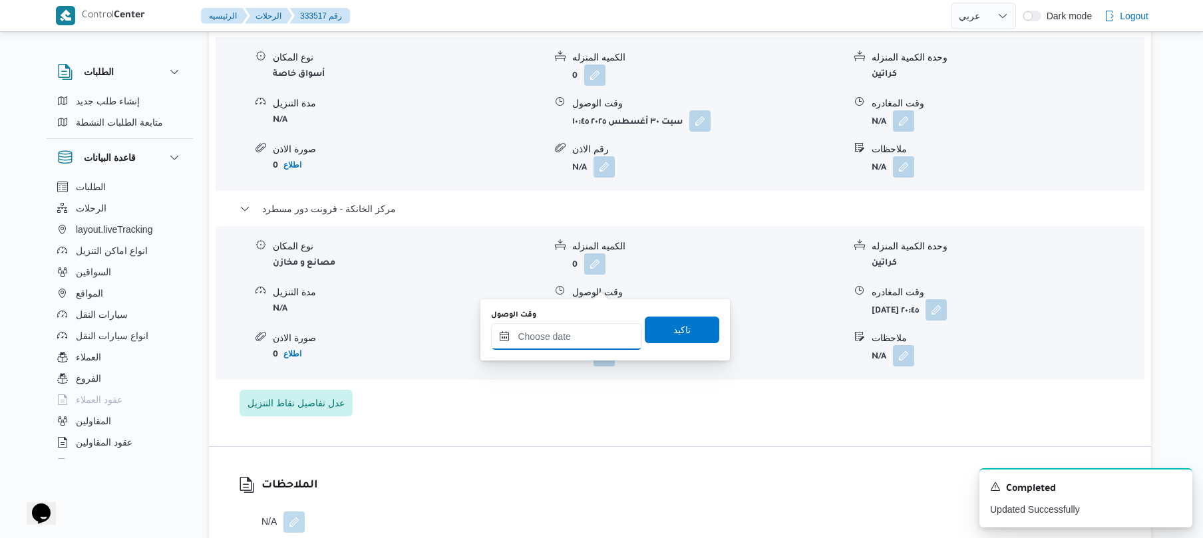
click at [568, 339] on input "وقت الوصول" at bounding box center [566, 336] width 151 height 27
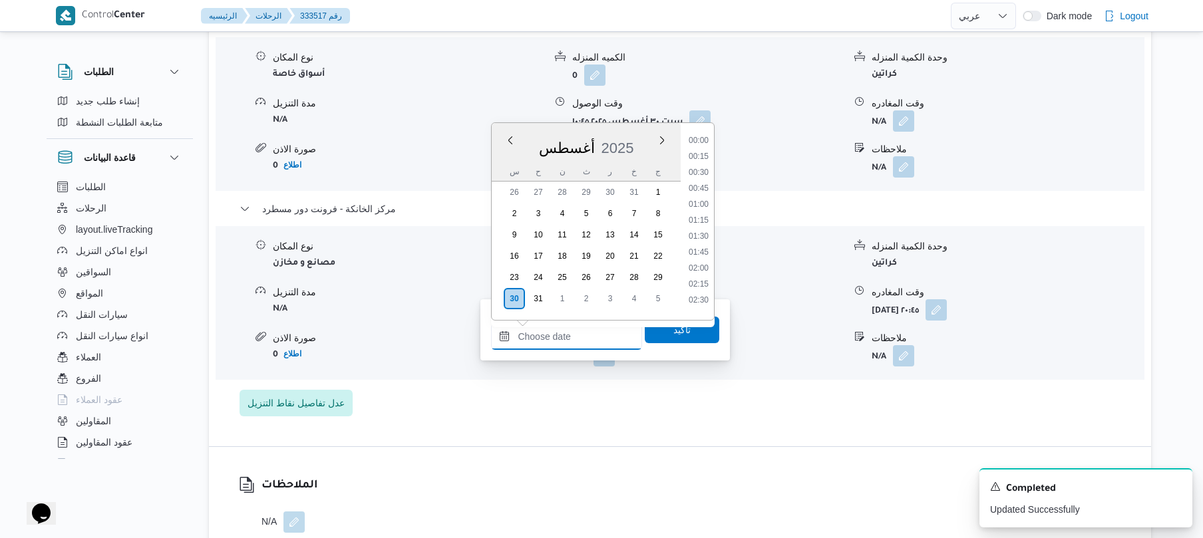
scroll to position [1236, 0]
click at [706, 212] on li "20:30" at bounding box center [699, 214] width 31 height 13
type input "٣٠/٠٨/٢٠٢٥ ٢٠:٣٠"
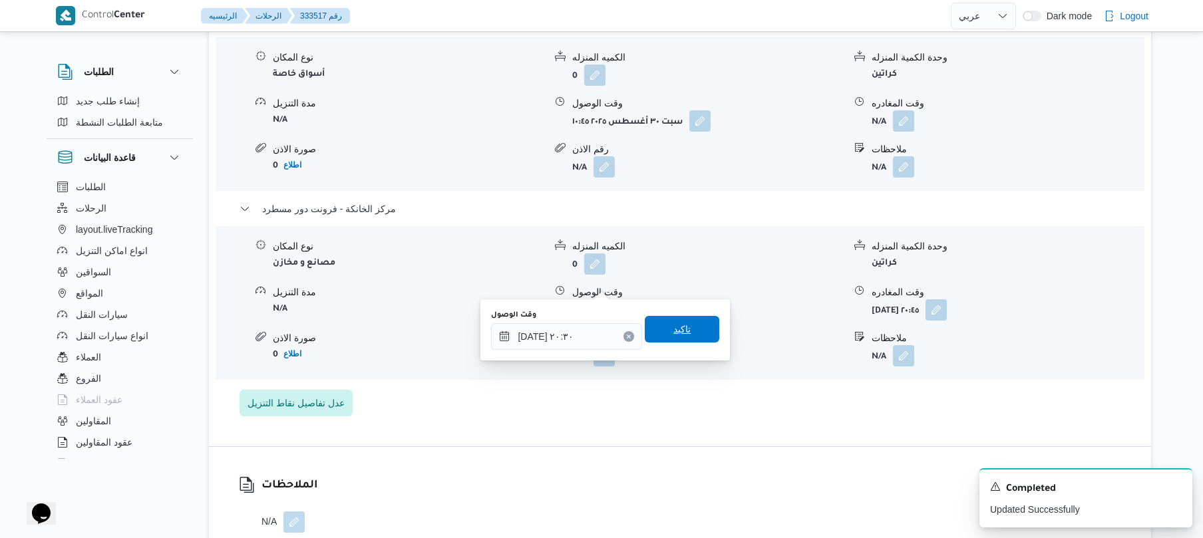
click at [676, 322] on span "تاكيد" at bounding box center [682, 329] width 17 height 16
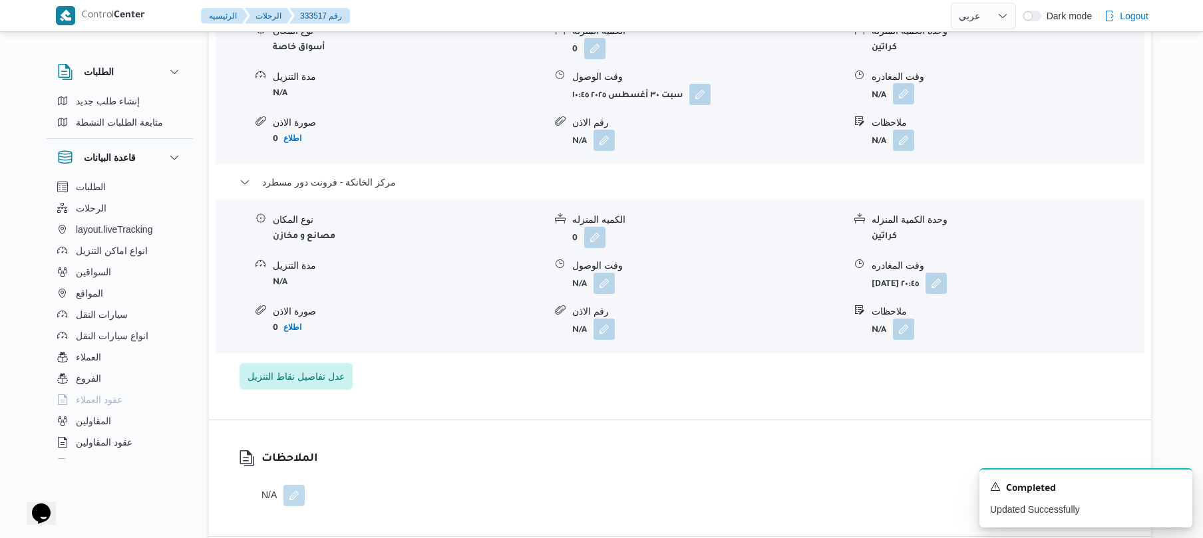
click at [909, 96] on button "button" at bounding box center [903, 93] width 21 height 21
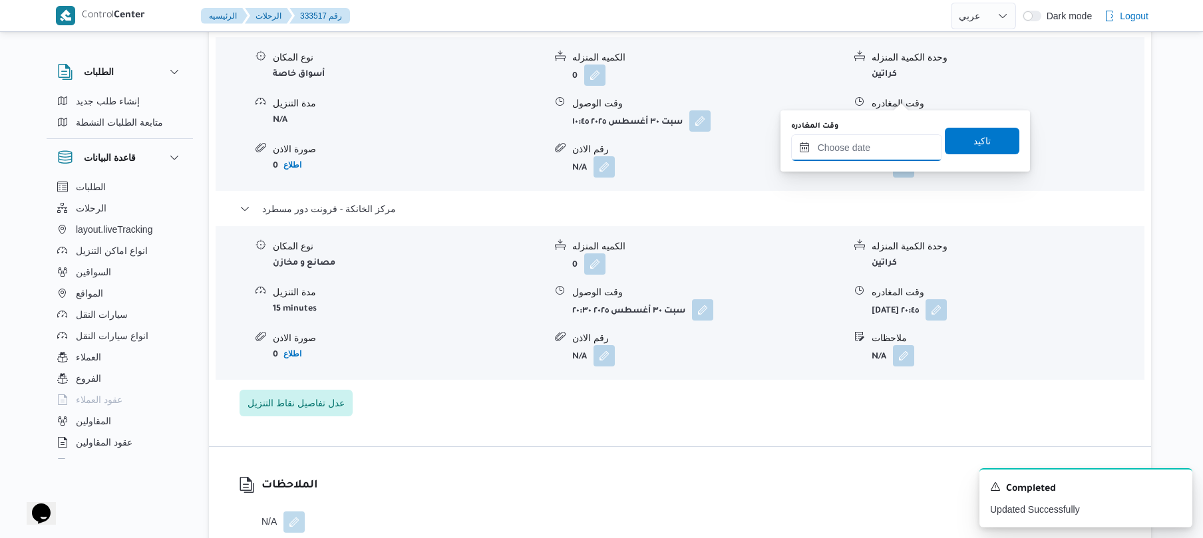
click at [866, 147] on input "وقت المغادره" at bounding box center [866, 147] width 151 height 27
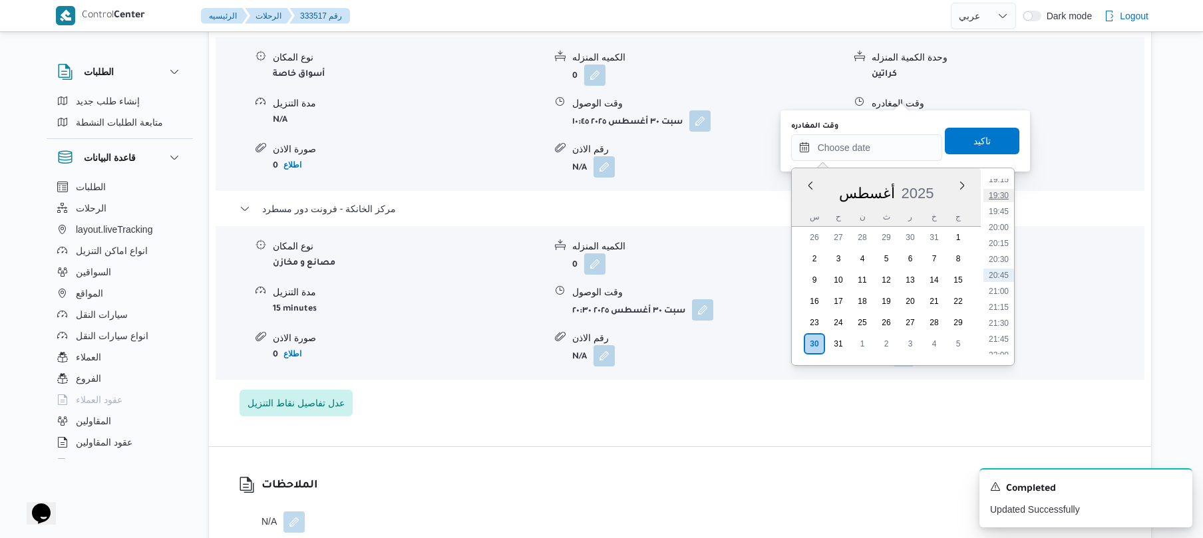
click at [1004, 200] on li "19:30" at bounding box center [999, 195] width 31 height 13
type input "٣٠/٠٨/٢٠٢٥ ١٩:٣٠"
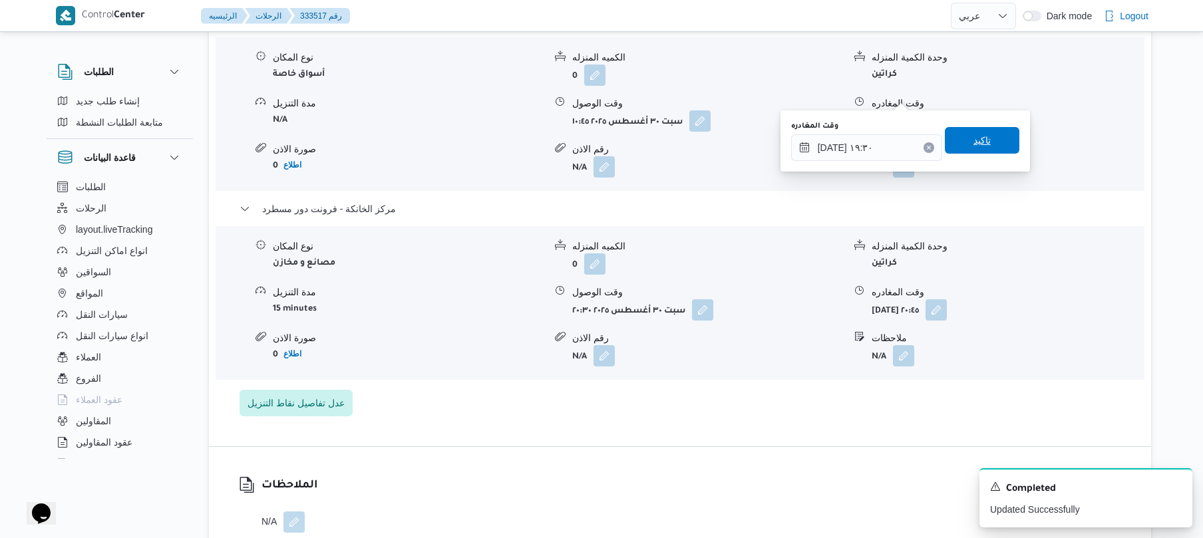
click at [994, 145] on span "تاكيد" at bounding box center [982, 140] width 75 height 27
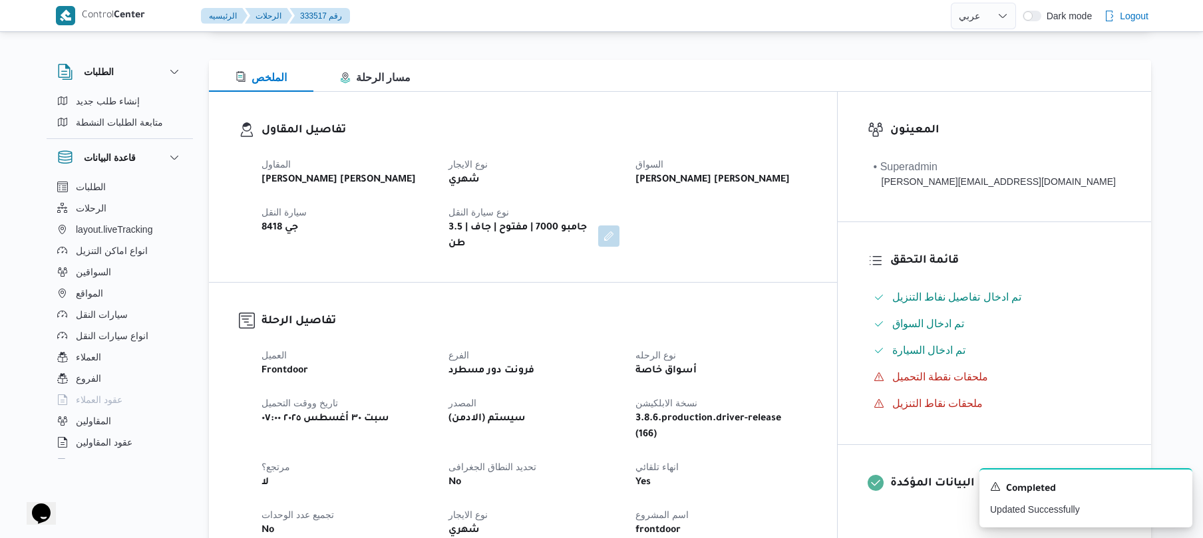
scroll to position [0, 0]
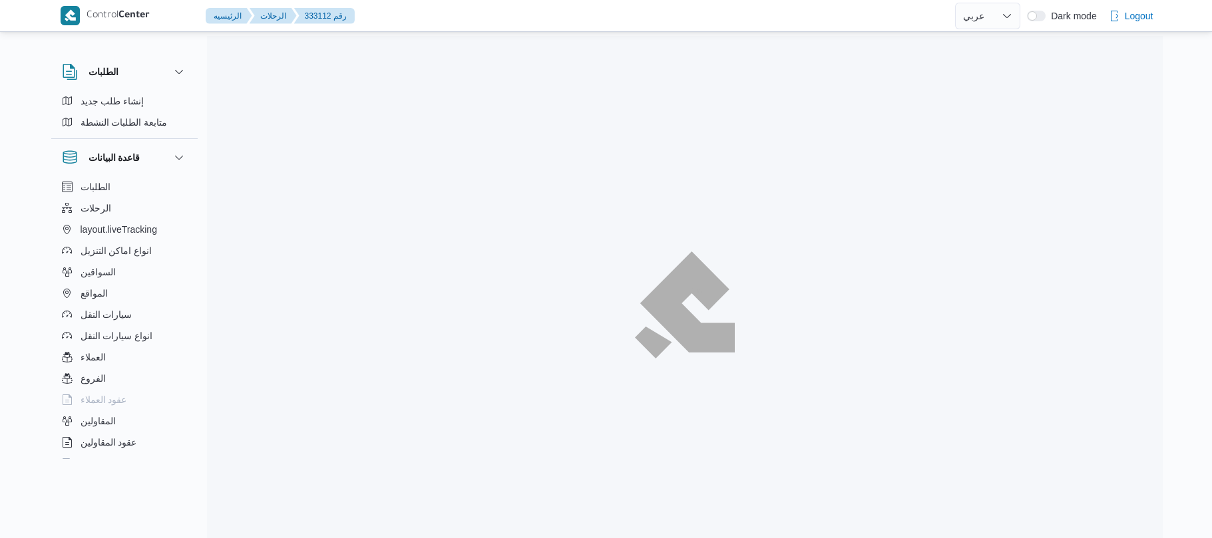
select select "ar"
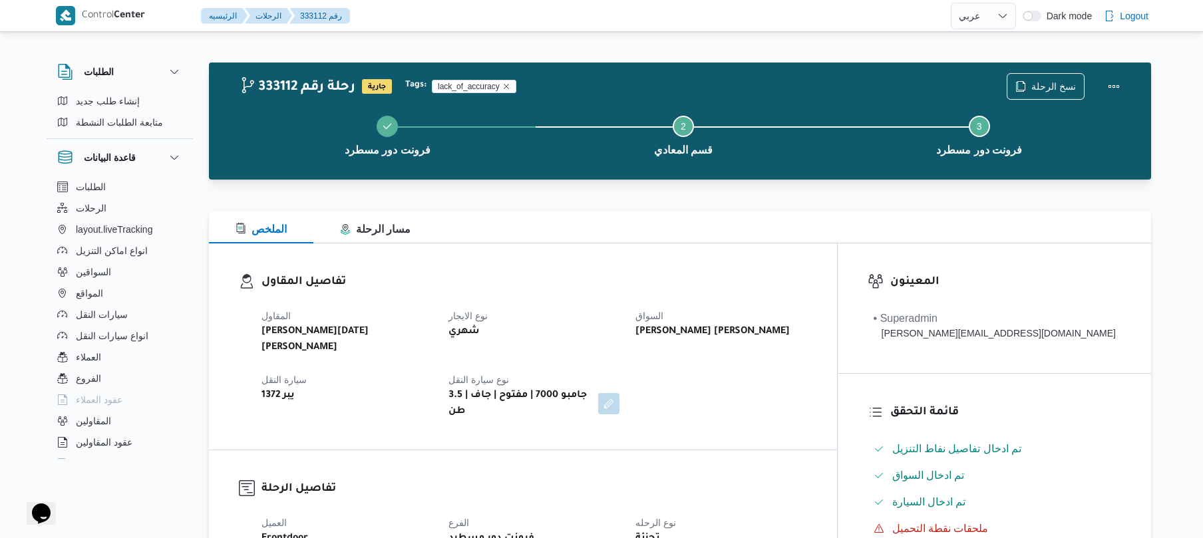
click at [778, 266] on div "تفاصيل المقاول المقاول [PERSON_NAME][DATE] [PERSON_NAME] نوع الايجار شهري السوا…" at bounding box center [523, 347] width 628 height 206
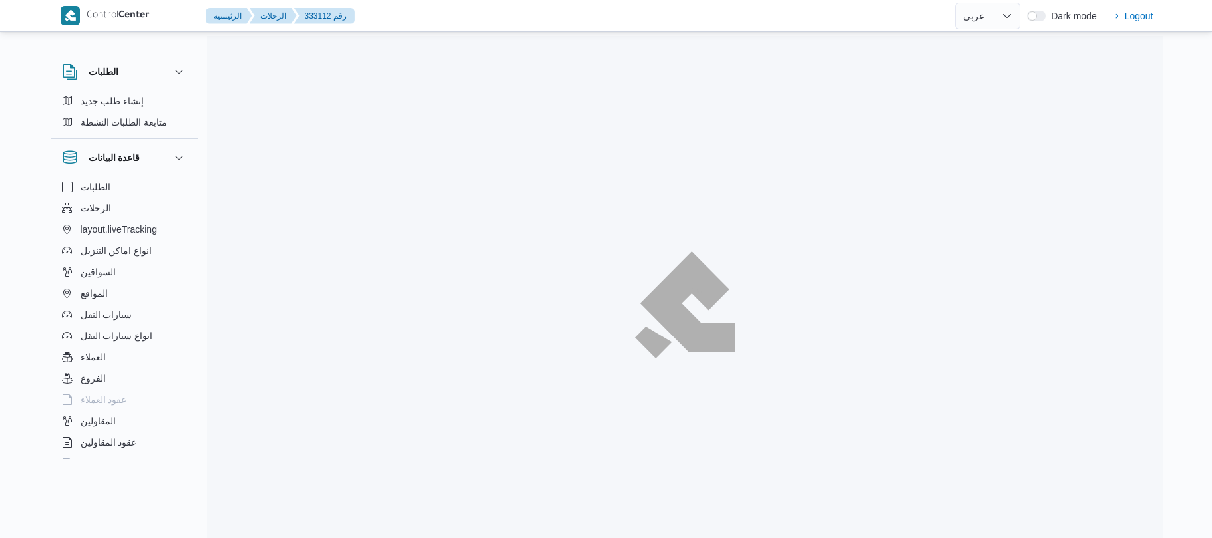
select select "ar"
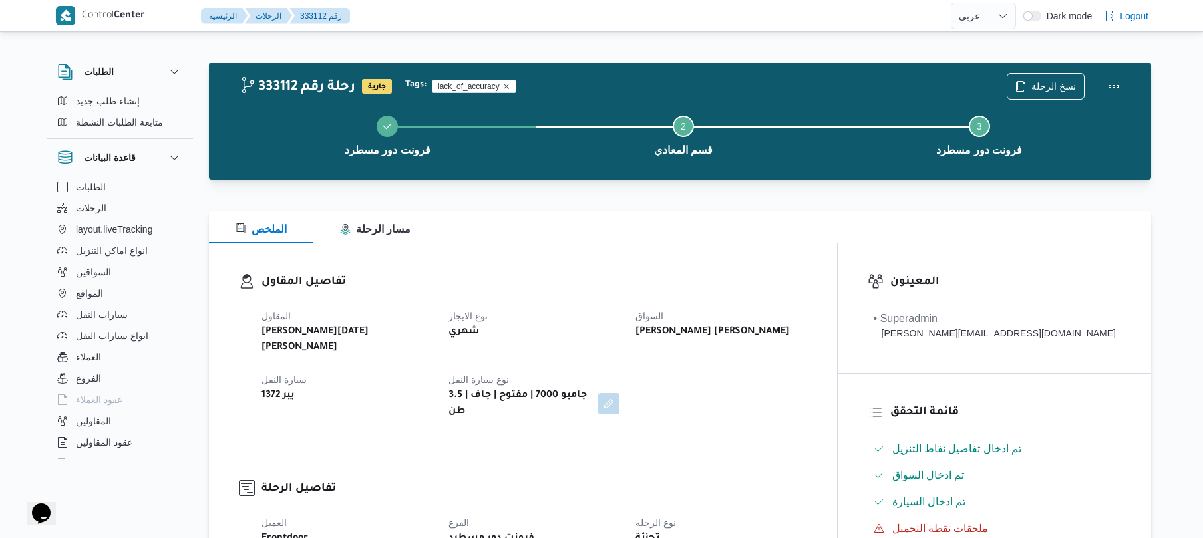
click at [740, 253] on div "تفاصيل المقاول المقاول ابراهيم رمضان ابراهيم عثمان ابوباشا نوع الايجار شهري الس…" at bounding box center [523, 347] width 628 height 206
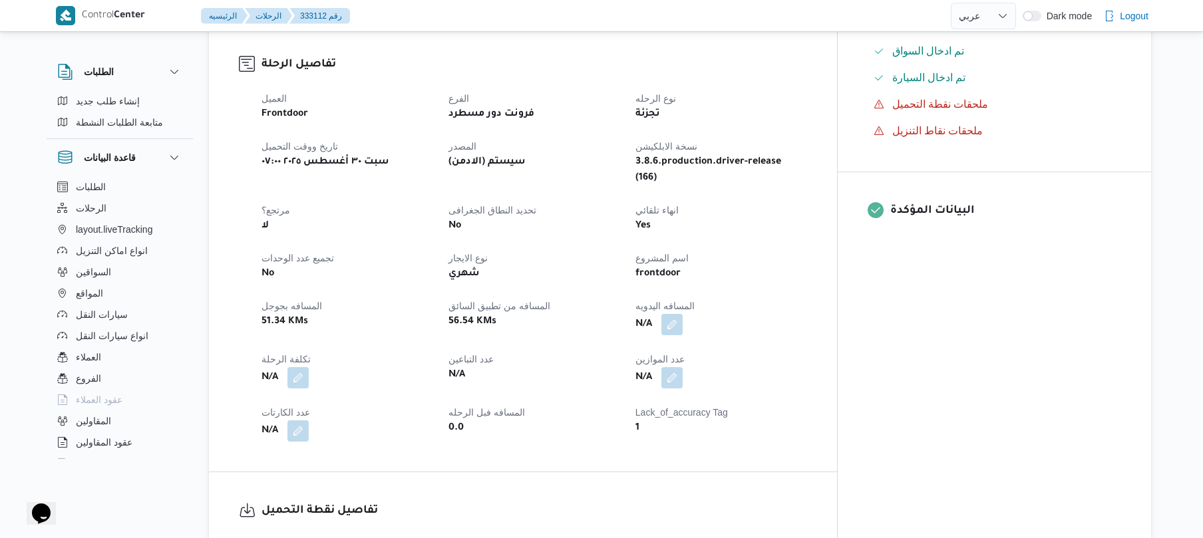
scroll to position [426, 0]
click at [683, 312] on button "button" at bounding box center [672, 322] width 21 height 21
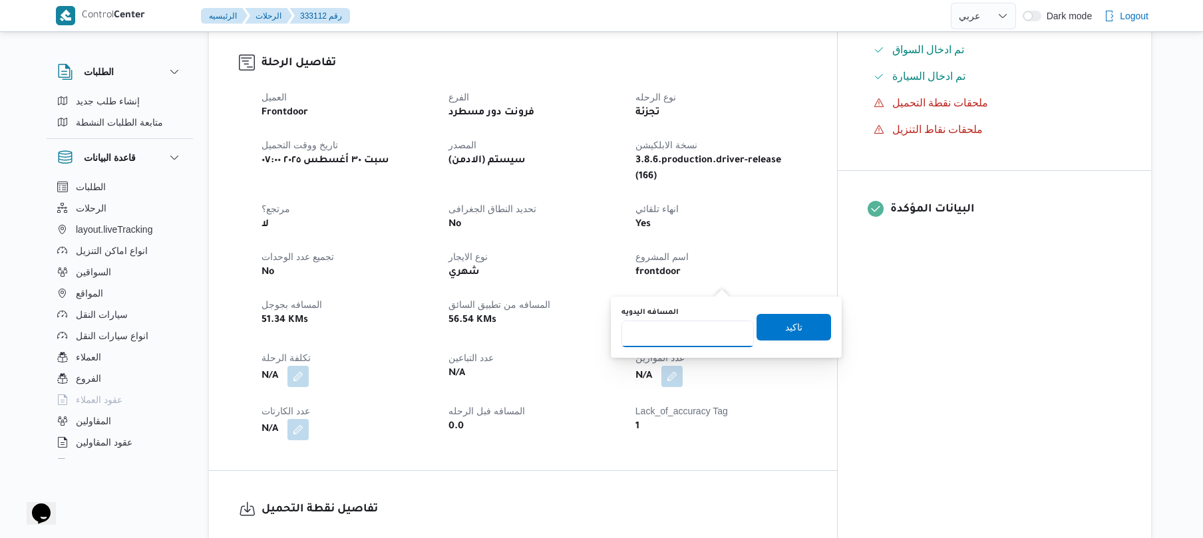
click at [695, 330] on input "المسافه اليدويه" at bounding box center [688, 334] width 132 height 27
type input "125"
click at [785, 331] on span "تاكيد" at bounding box center [793, 327] width 17 height 16
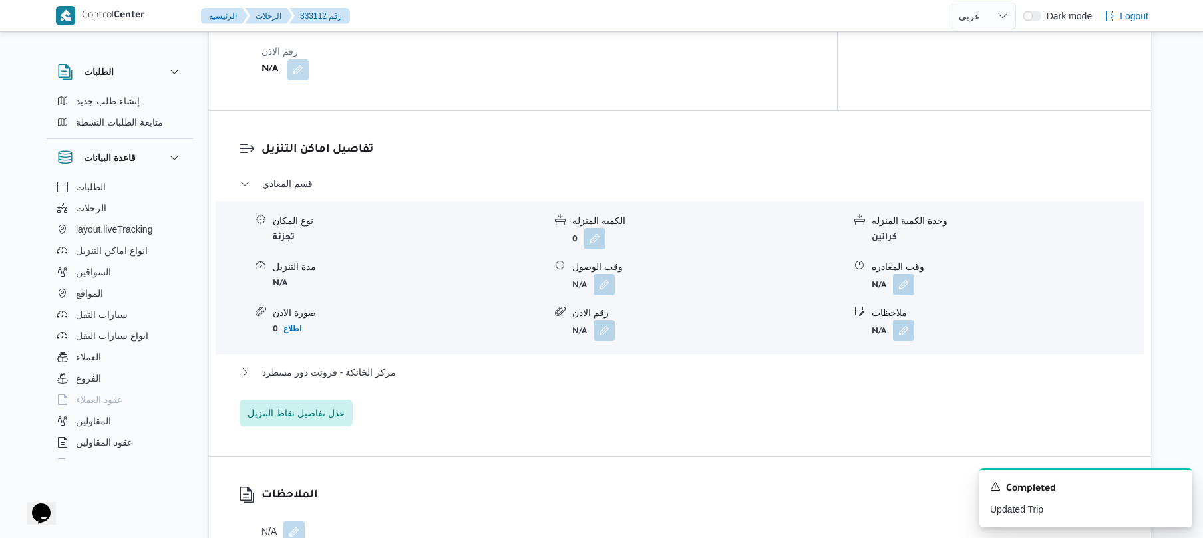
scroll to position [923, 0]
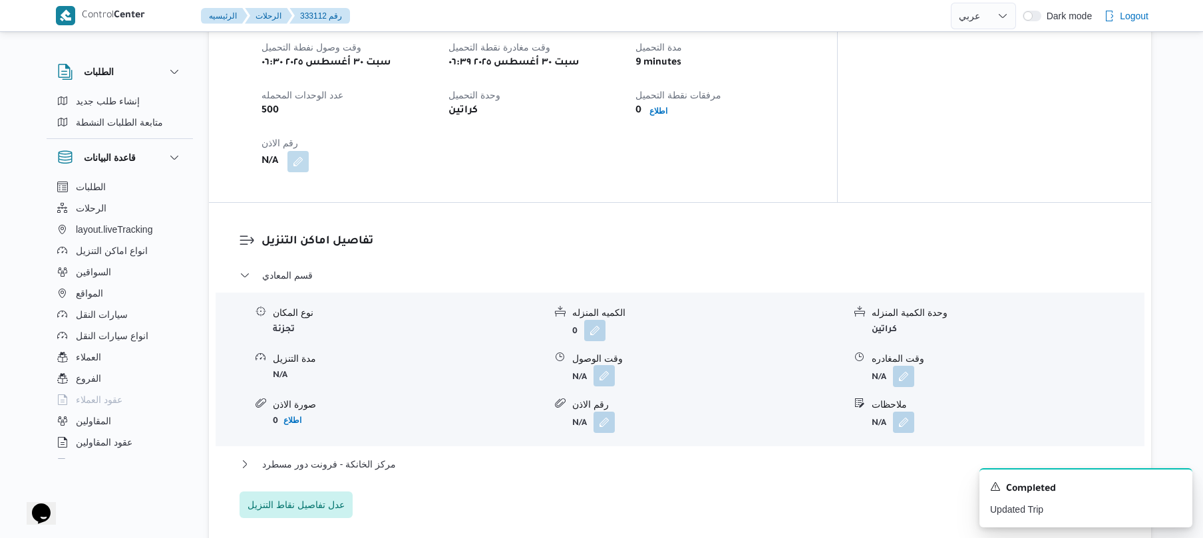
click at [610, 365] on button "button" at bounding box center [604, 375] width 21 height 21
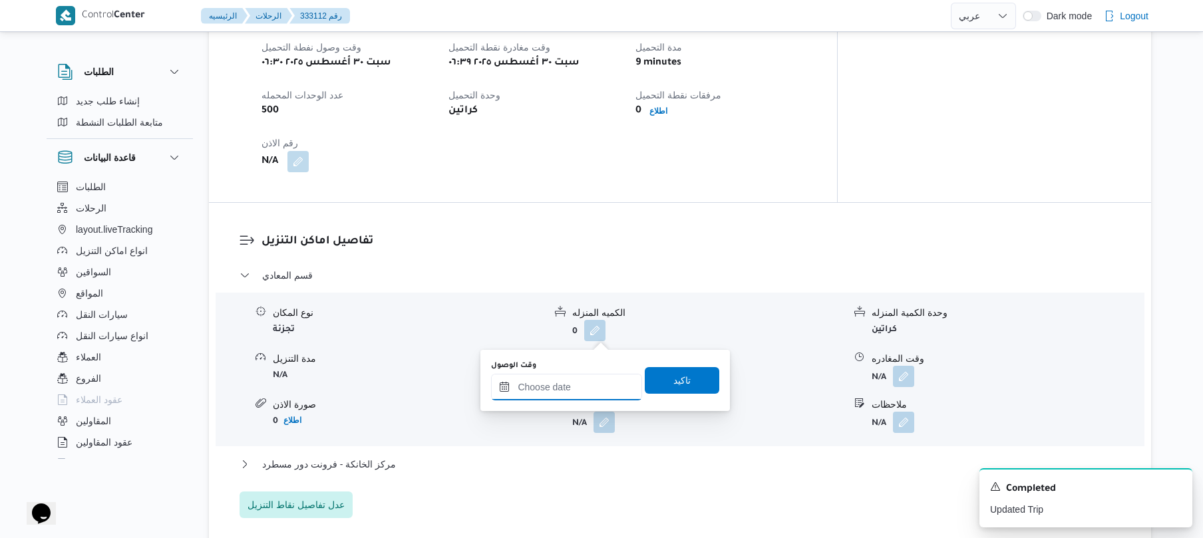
click at [556, 385] on input "وقت الوصول" at bounding box center [566, 387] width 151 height 27
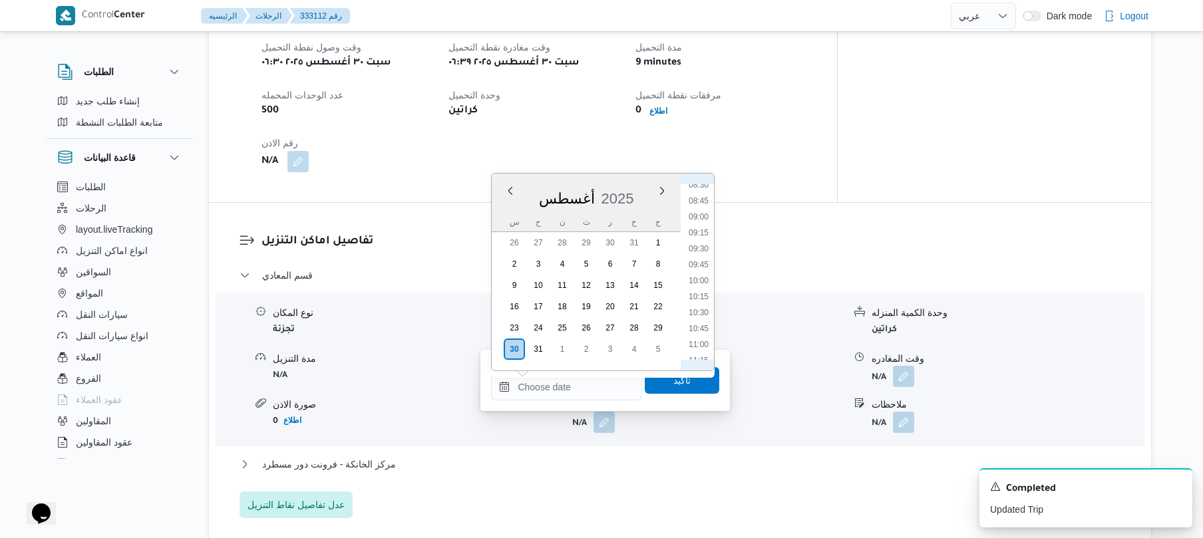
scroll to position [491, 0]
click at [704, 198] on li "07:45" at bounding box center [699, 195] width 31 height 13
type input "٣٠/٠٨/٢٠٢٥ ٠٧:٤٥"
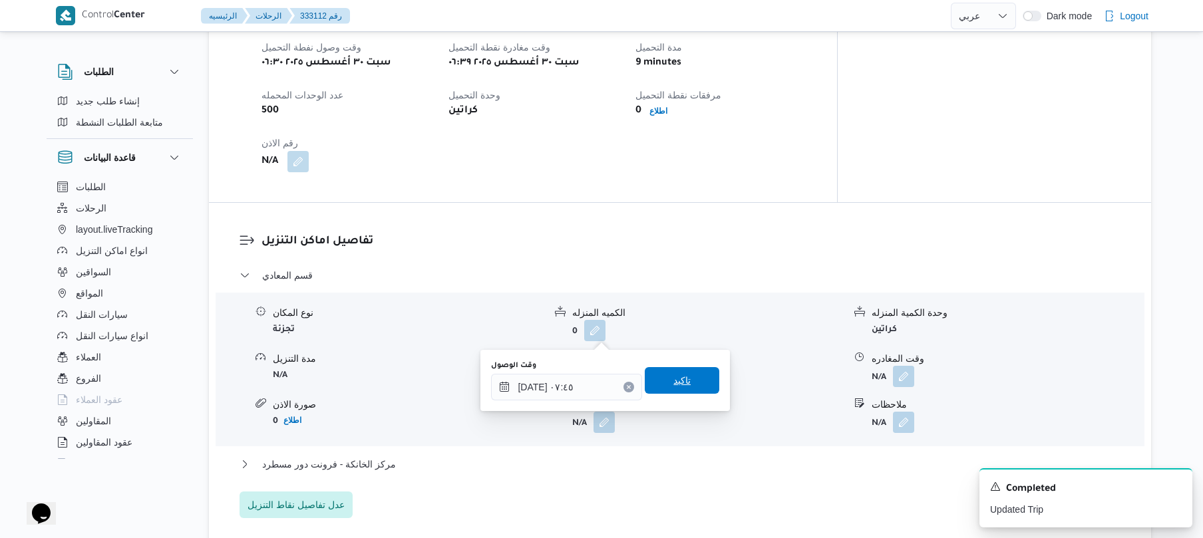
click at [674, 387] on span "تاكيد" at bounding box center [682, 381] width 17 height 16
click at [671, 412] on form "N/A" at bounding box center [708, 422] width 272 height 21
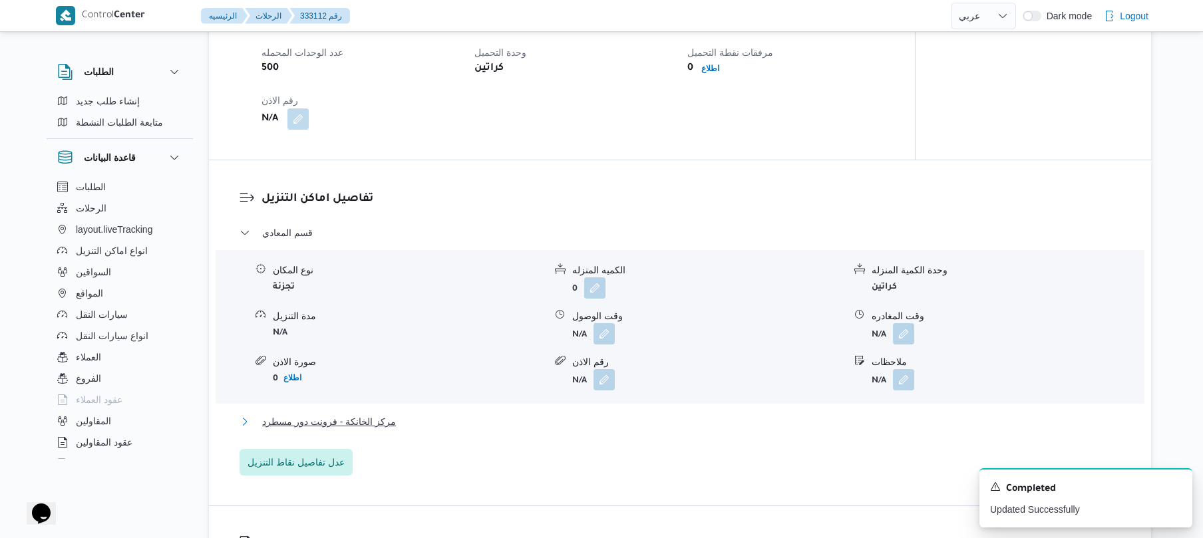
click at [624, 424] on button "مركز الخانكة - فرونت دور مسطرد" at bounding box center [681, 422] width 882 height 16
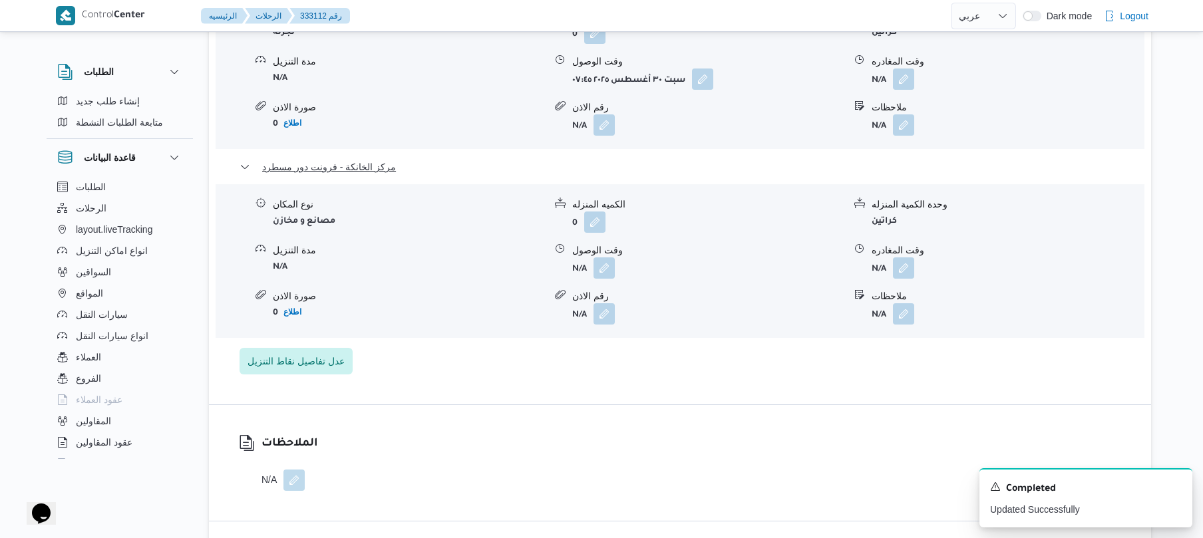
scroll to position [1278, 0]
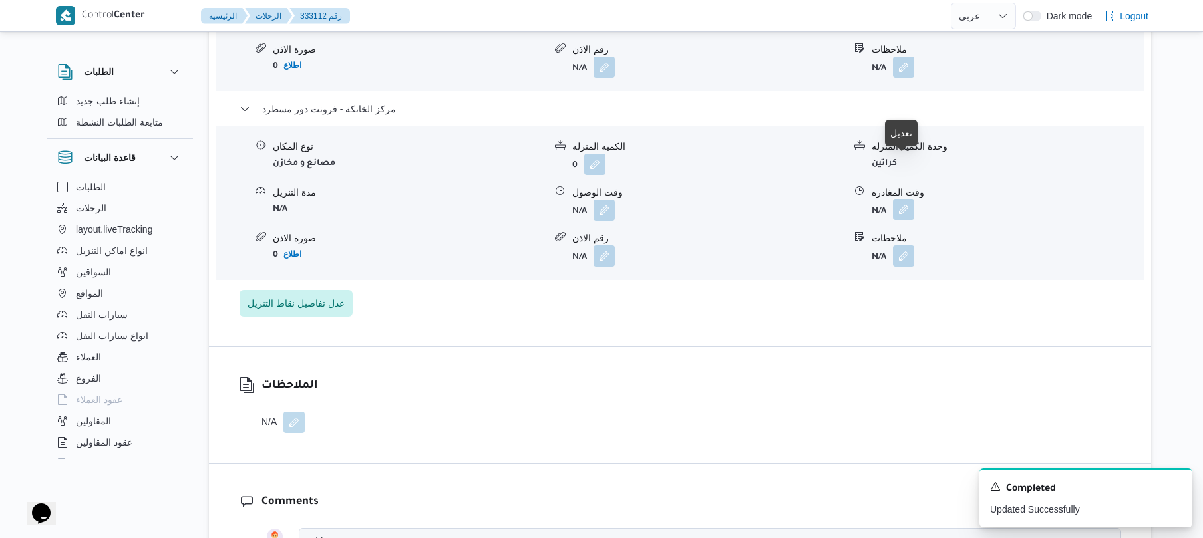
click at [900, 199] on button "button" at bounding box center [903, 209] width 21 height 21
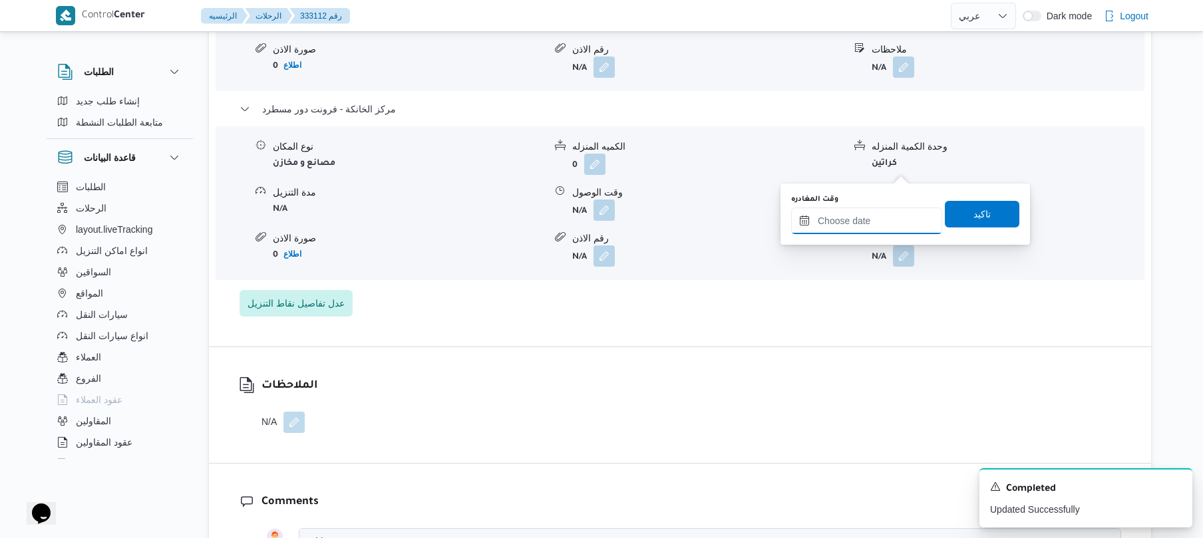
click at [841, 221] on input "وقت المغادره" at bounding box center [866, 221] width 151 height 27
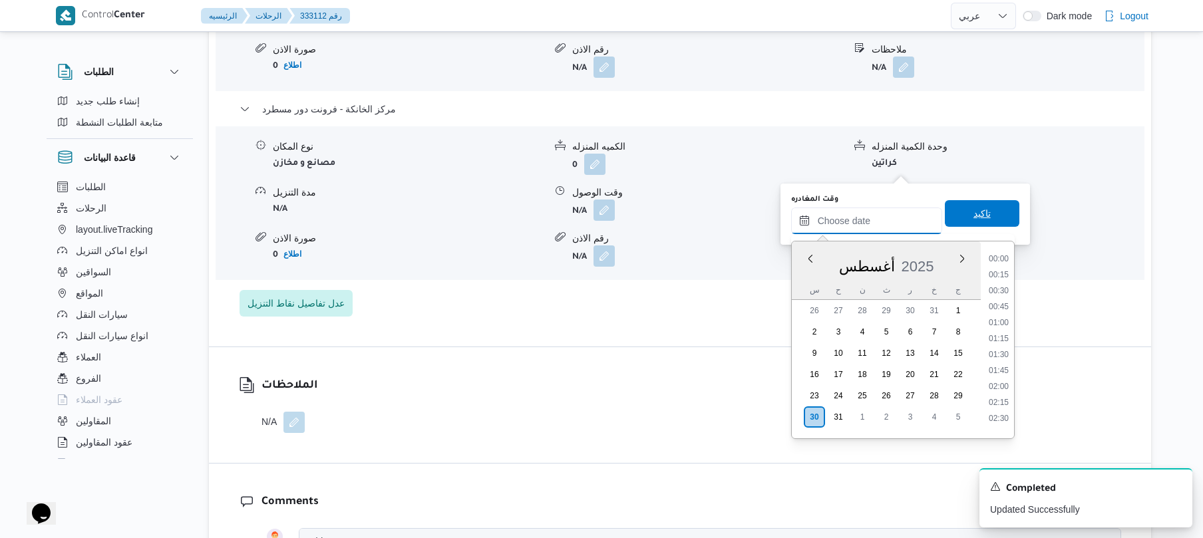
scroll to position [1236, 0]
click at [1002, 301] on li "20:00" at bounding box center [999, 300] width 31 height 13
type input "[DATE] ٢٠:٠٠"
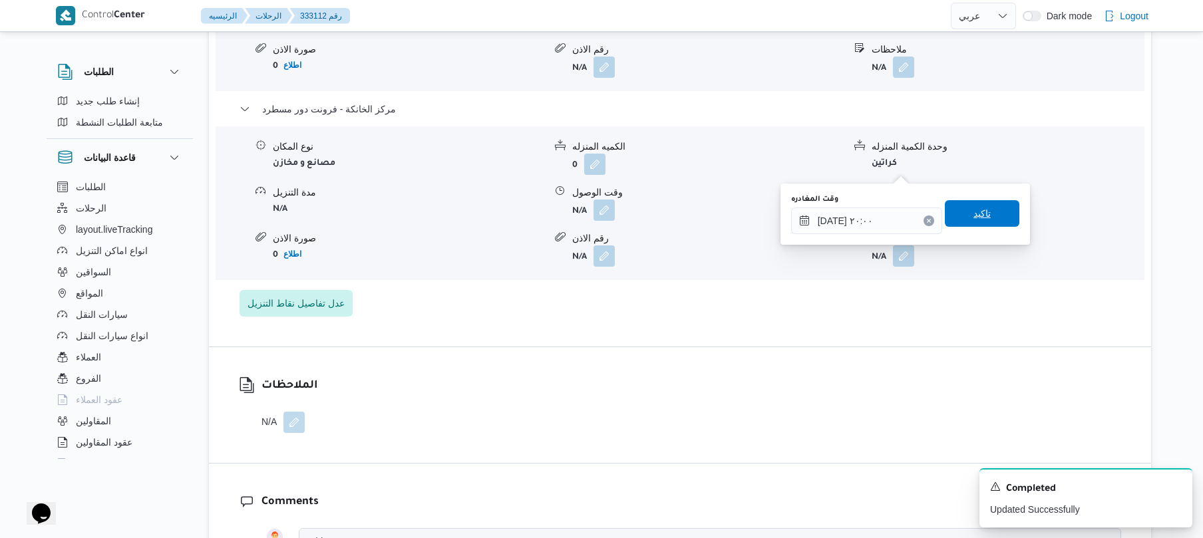
click at [974, 220] on span "تاكيد" at bounding box center [982, 214] width 17 height 16
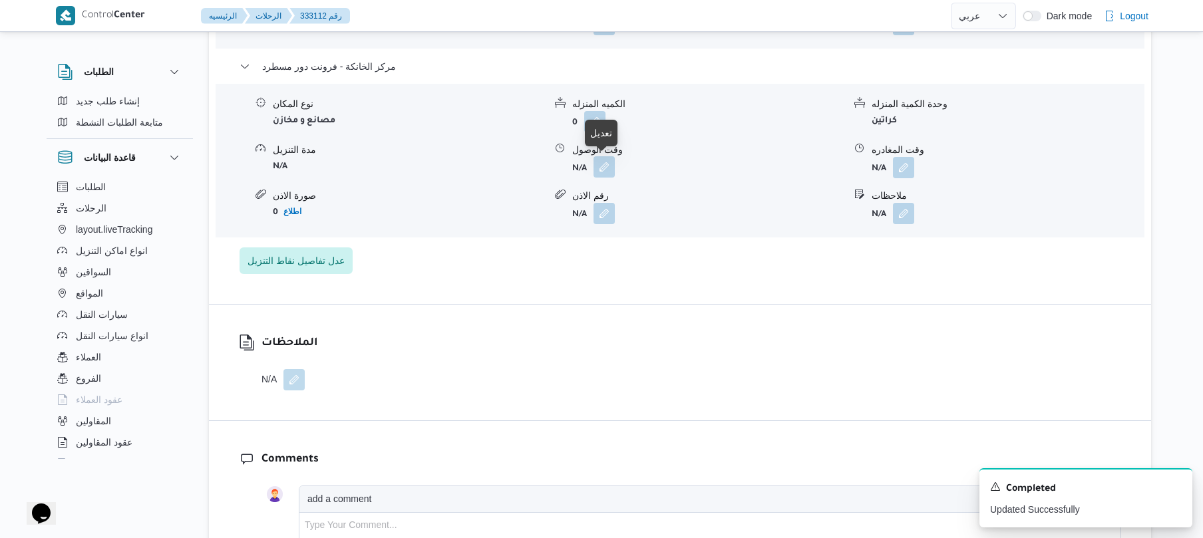
click at [604, 172] on button "button" at bounding box center [604, 166] width 21 height 21
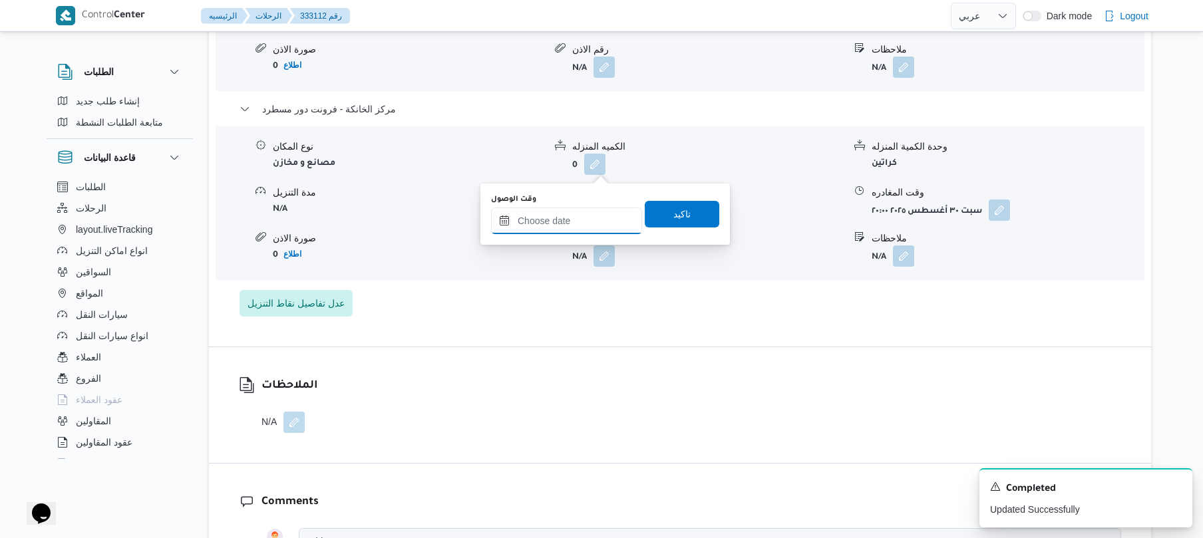
click at [584, 224] on input "وقت الوصول" at bounding box center [566, 221] width 151 height 27
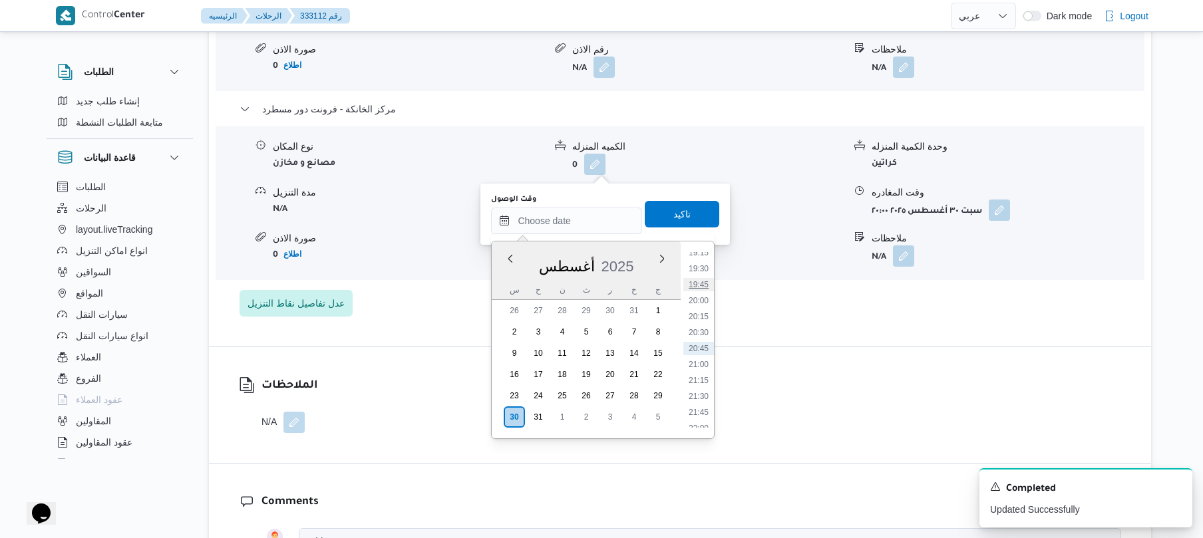
click at [698, 283] on li "19:45" at bounding box center [699, 284] width 31 height 13
type input "٣٠/٠٨/٢٠٢٥ ١٩:٤٥"
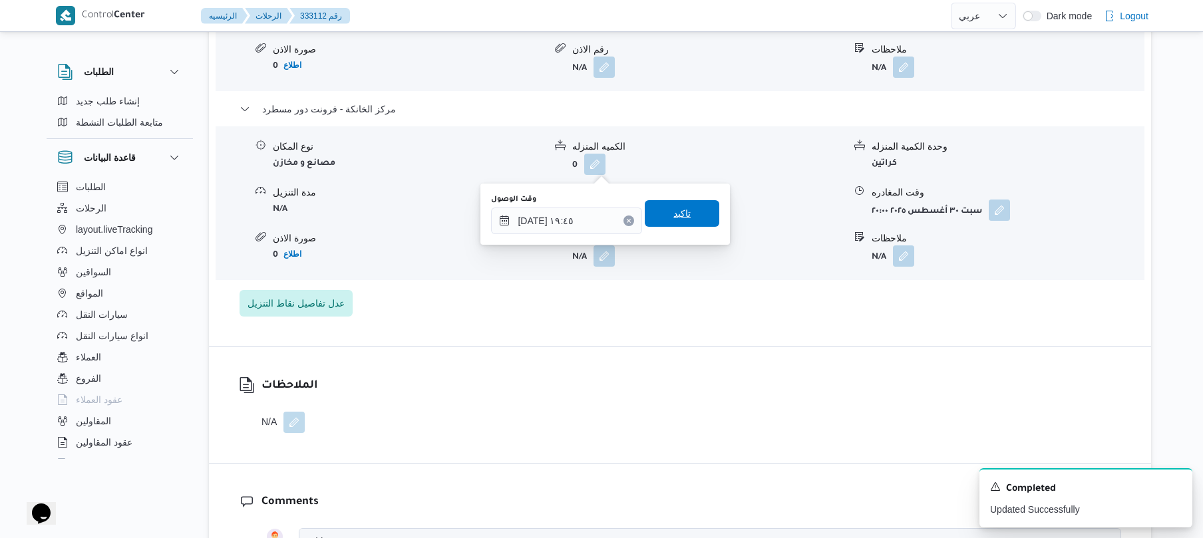
click at [682, 211] on span "تاكيد" at bounding box center [682, 214] width 17 height 16
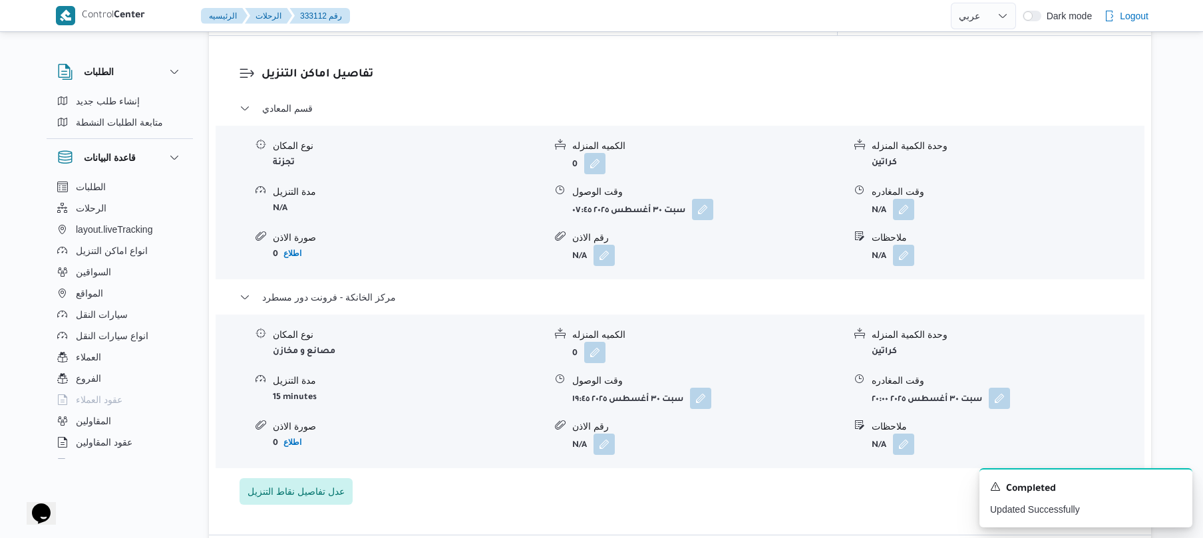
scroll to position [1065, 0]
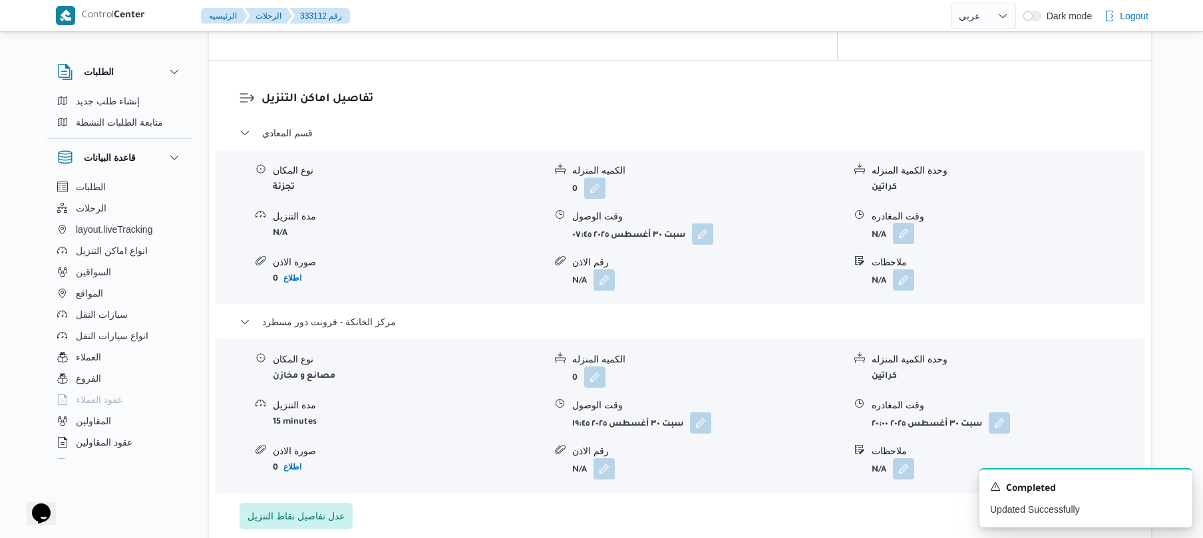
click at [903, 223] on button "button" at bounding box center [903, 233] width 21 height 21
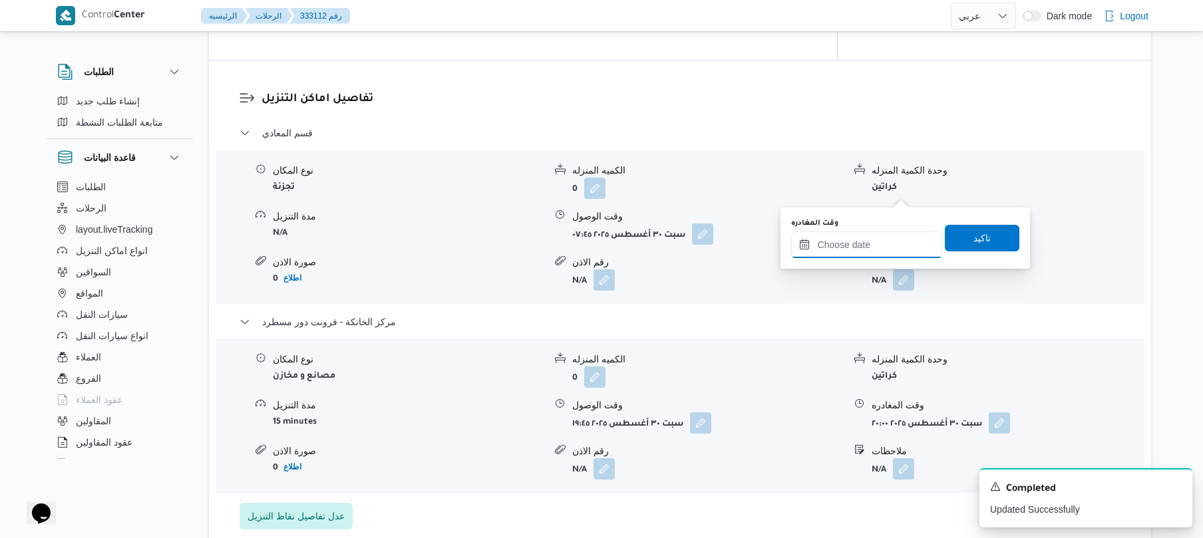
drag, startPoint x: 859, startPoint y: 246, endPoint x: 868, endPoint y: 246, distance: 9.3
click at [859, 246] on input "وقت المغادره" at bounding box center [866, 245] width 151 height 27
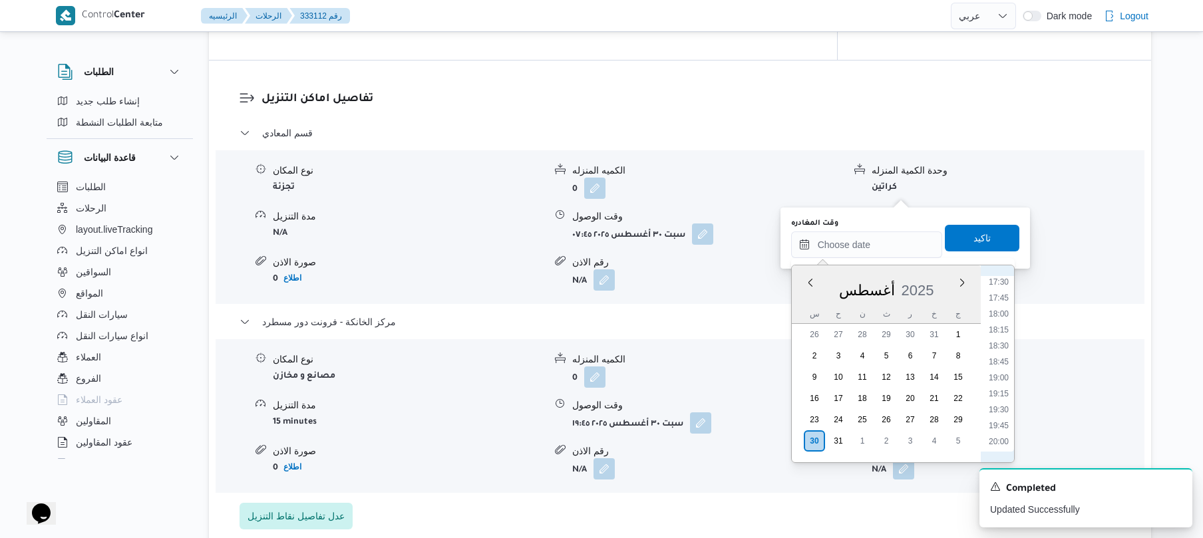
scroll to position [1087, 0]
click at [990, 398] on li "18:45" at bounding box center [999, 393] width 31 height 13
type input "٣٠/٠٨/٢٠٢٥ ١٨:٤٥"
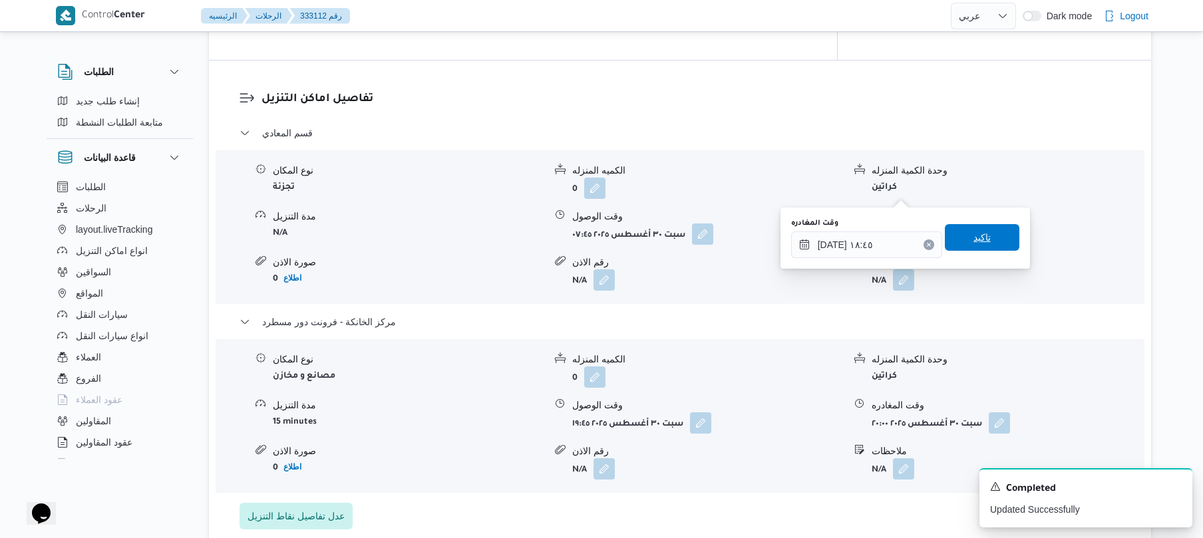
click at [993, 243] on span "تاكيد" at bounding box center [982, 237] width 75 height 27
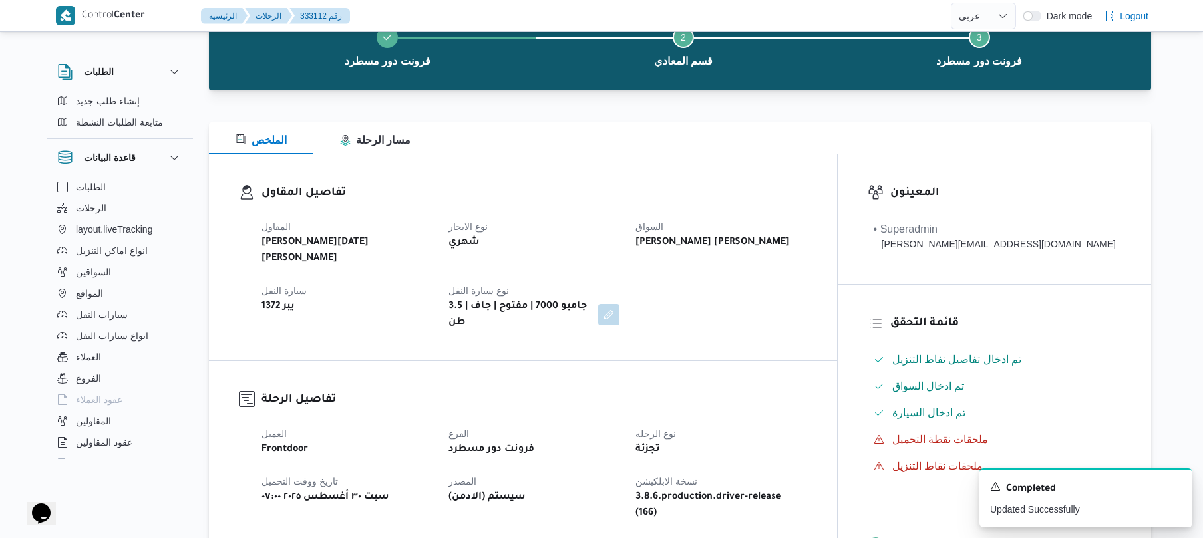
scroll to position [0, 0]
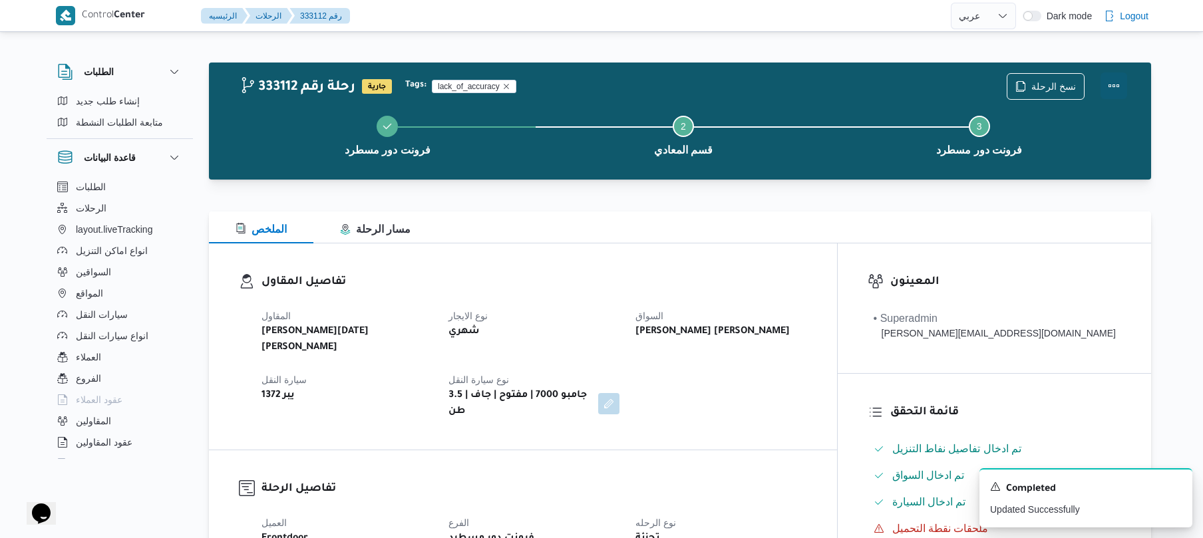
click at [1108, 91] on button "Actions" at bounding box center [1114, 86] width 27 height 27
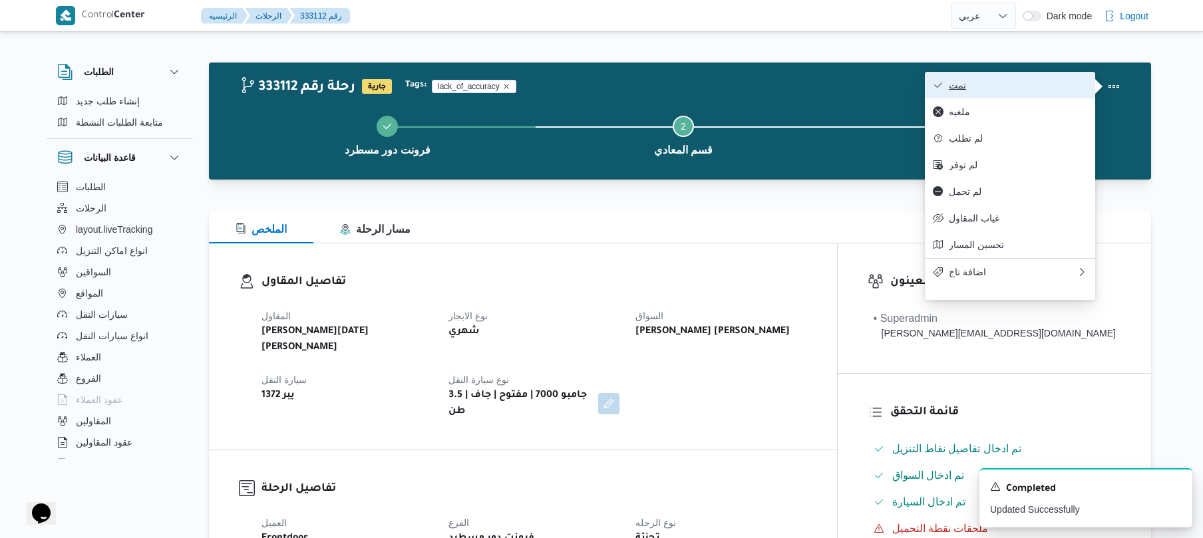
click at [1012, 91] on span "تمت" at bounding box center [1018, 85] width 138 height 11
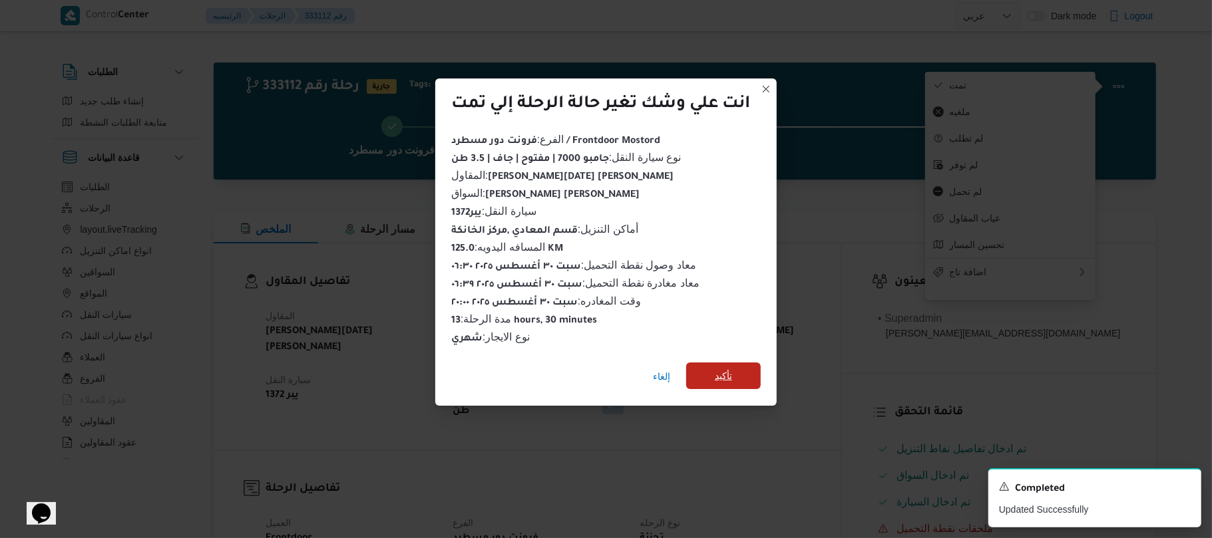
click at [743, 363] on span "تأكيد" at bounding box center [723, 376] width 75 height 27
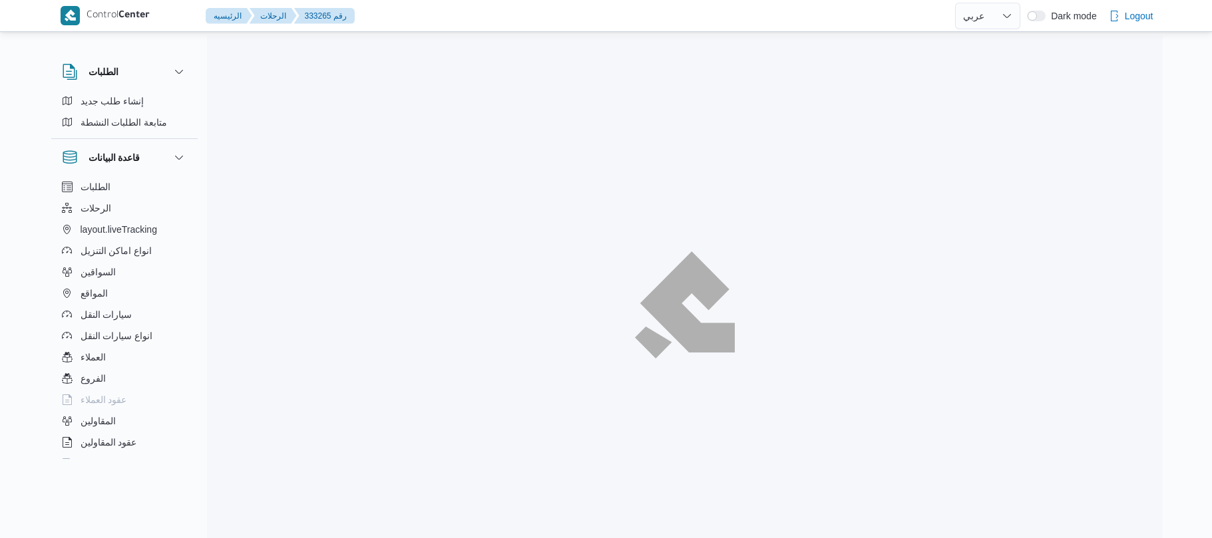
select select "ar"
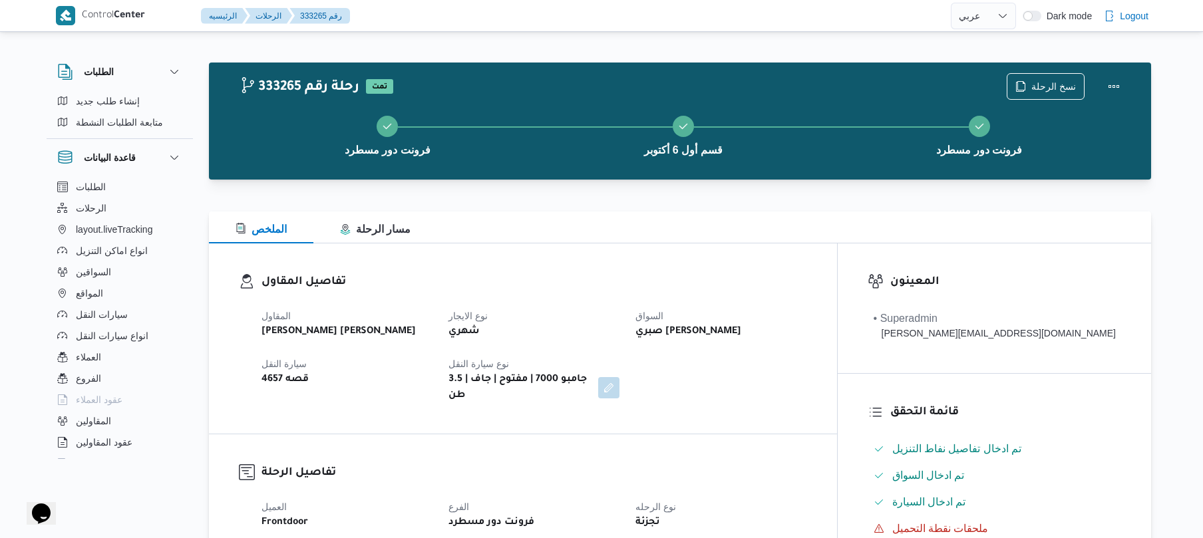
click at [650, 286] on h3 "تفاصيل المقاول" at bounding box center [535, 283] width 546 height 18
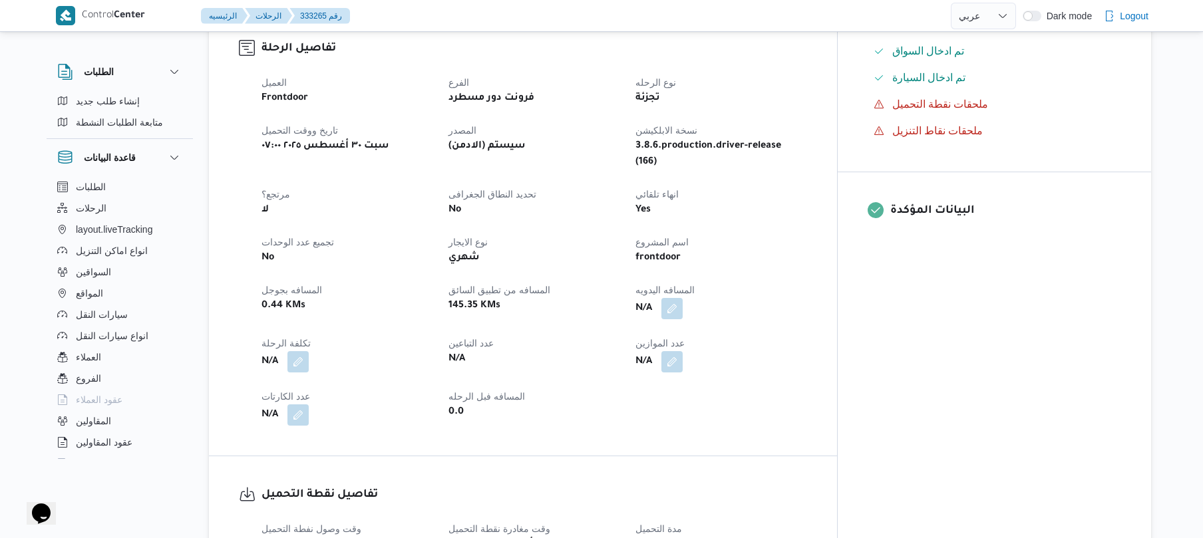
scroll to position [426, 0]
click at [683, 296] on button "button" at bounding box center [672, 306] width 21 height 21
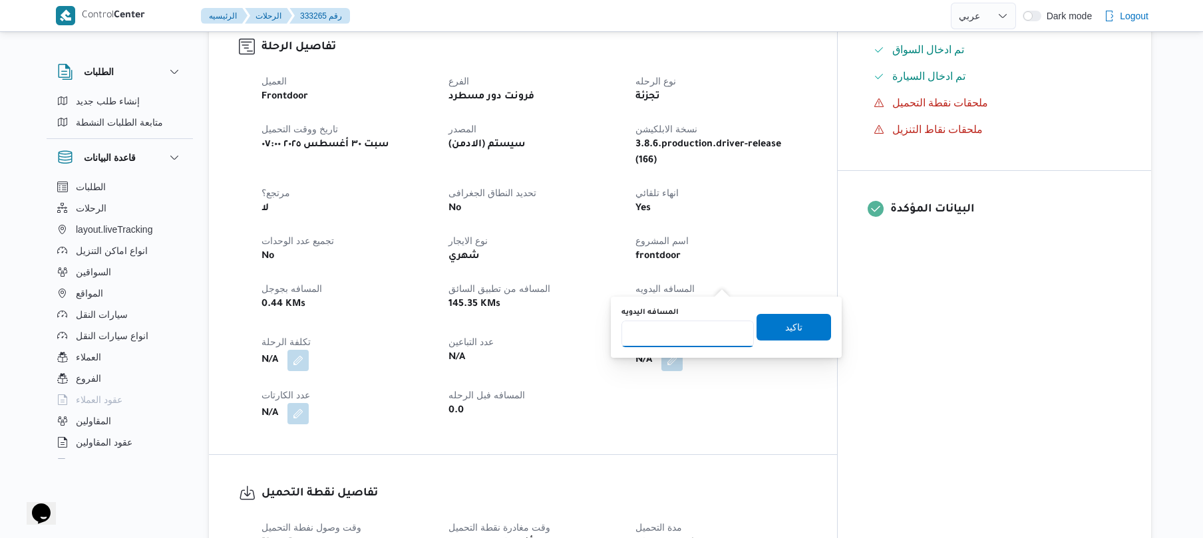
click at [683, 335] on input "المسافه اليدويه" at bounding box center [688, 334] width 132 height 27
type input "130"
click at [764, 331] on span "تاكيد" at bounding box center [794, 327] width 75 height 27
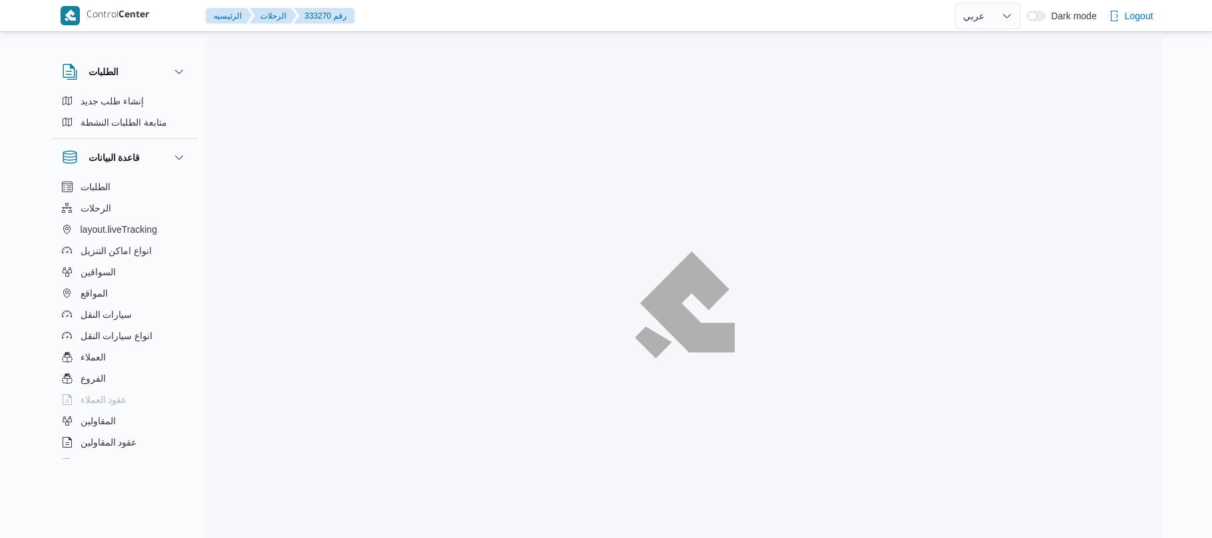
select select "ar"
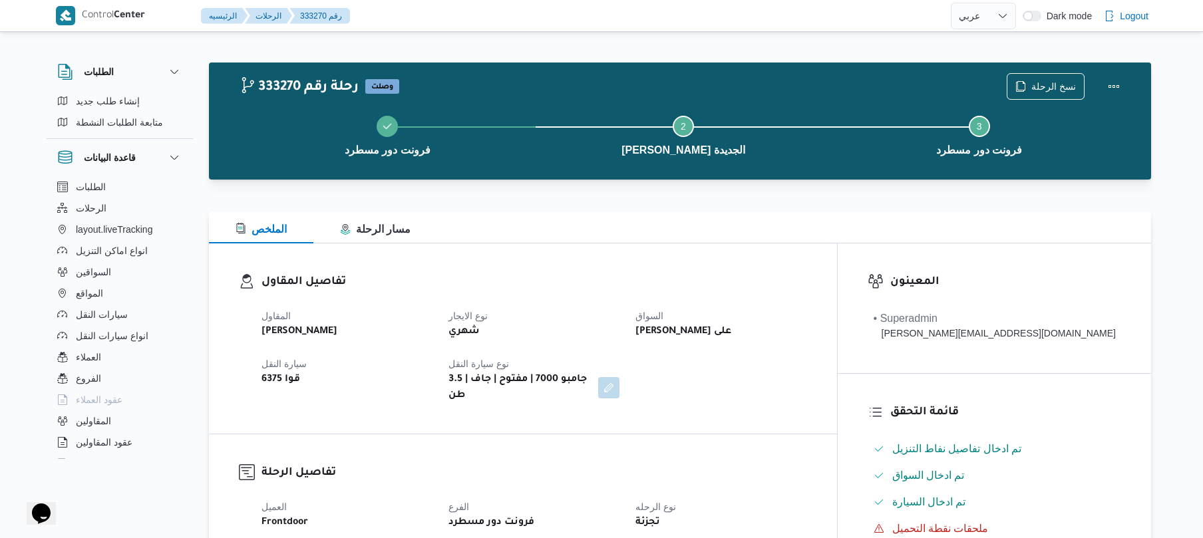
click at [656, 286] on h3 "تفاصيل المقاول" at bounding box center [535, 283] width 546 height 18
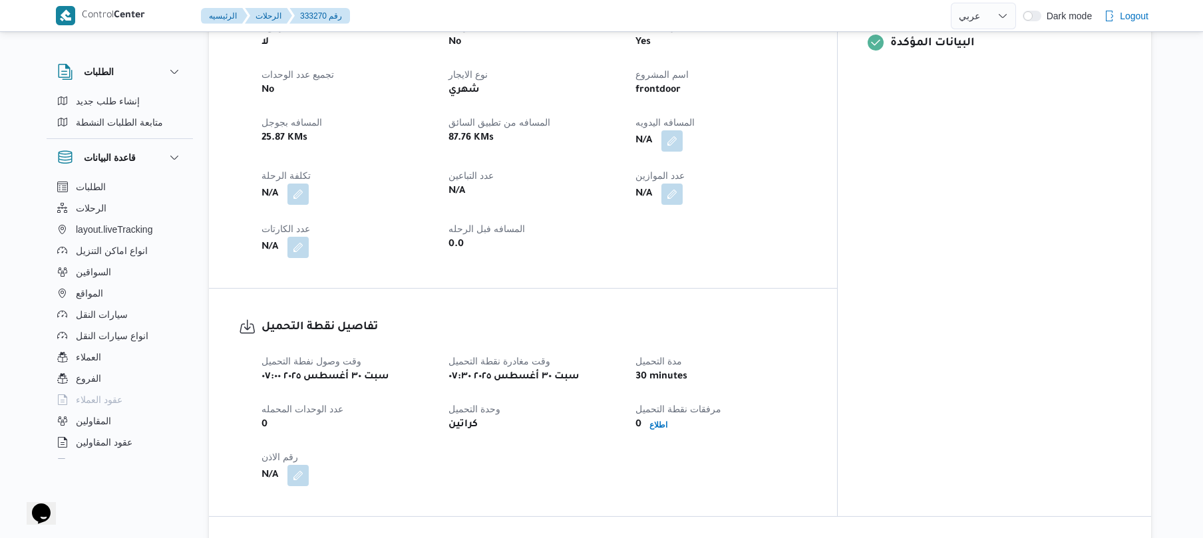
scroll to position [603, 0]
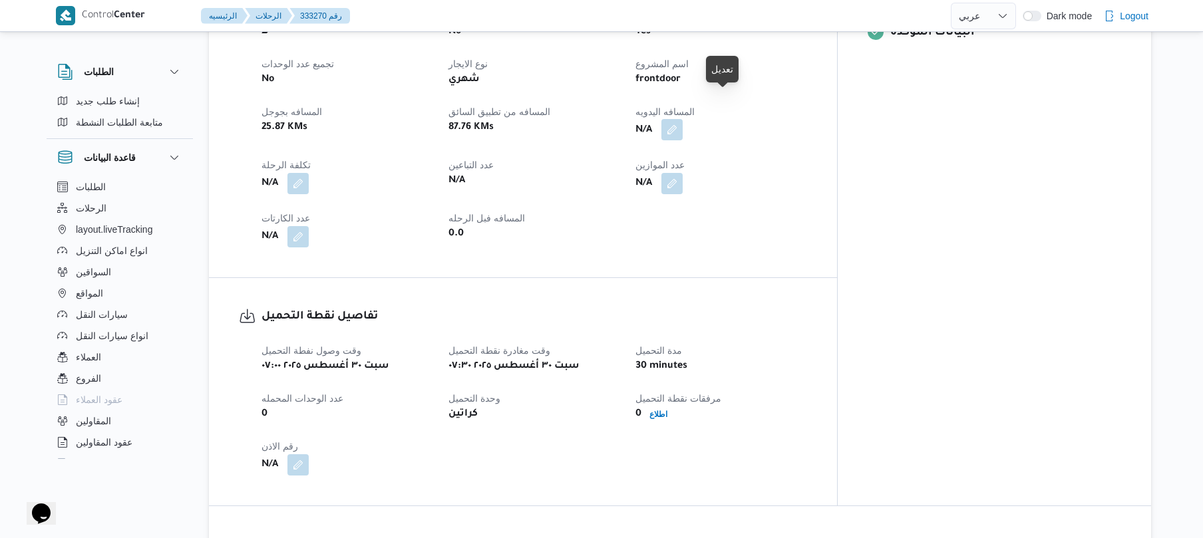
click at [683, 119] on button "button" at bounding box center [672, 129] width 21 height 21
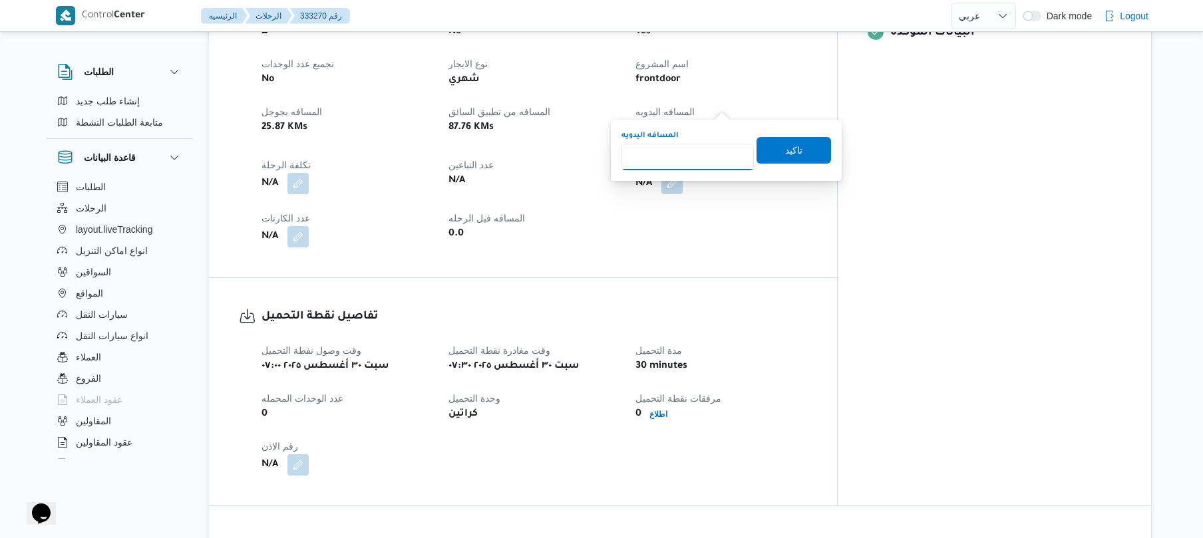
click at [694, 154] on input "المسافه اليدويه" at bounding box center [688, 157] width 132 height 27
type input "120"
click at [786, 155] on span "تاكيد" at bounding box center [793, 150] width 17 height 16
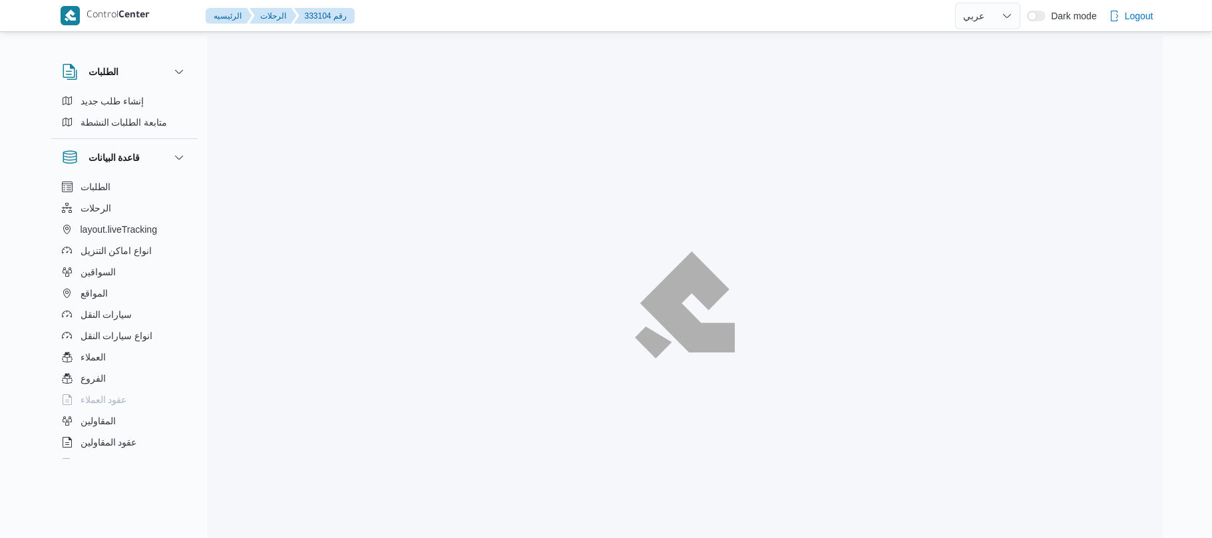
select select "ar"
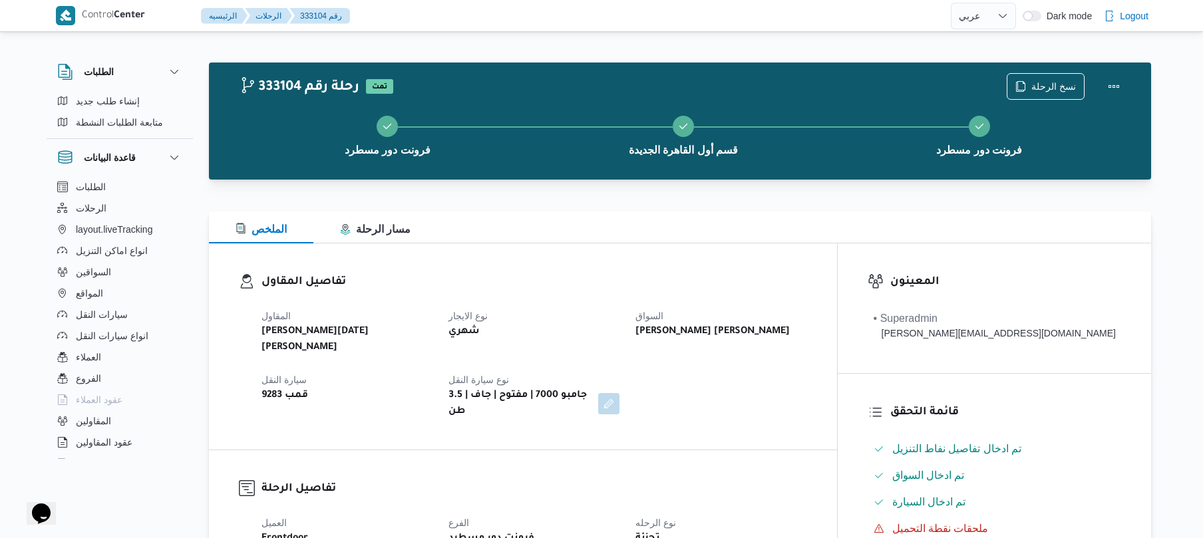
click at [613, 216] on div "الملخص مسار الرحلة" at bounding box center [680, 228] width 943 height 32
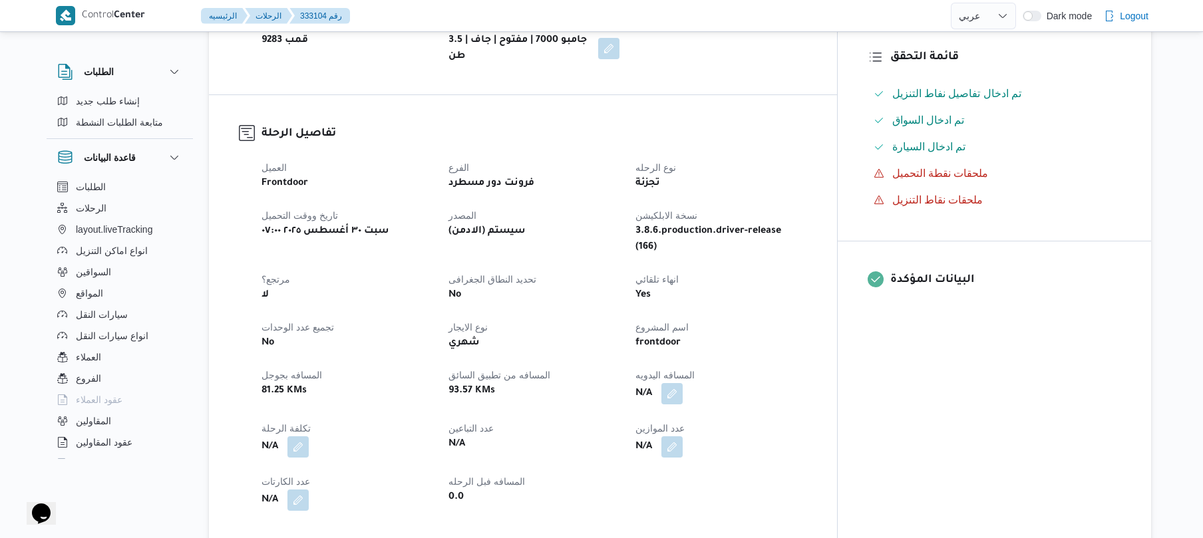
scroll to position [390, 0]
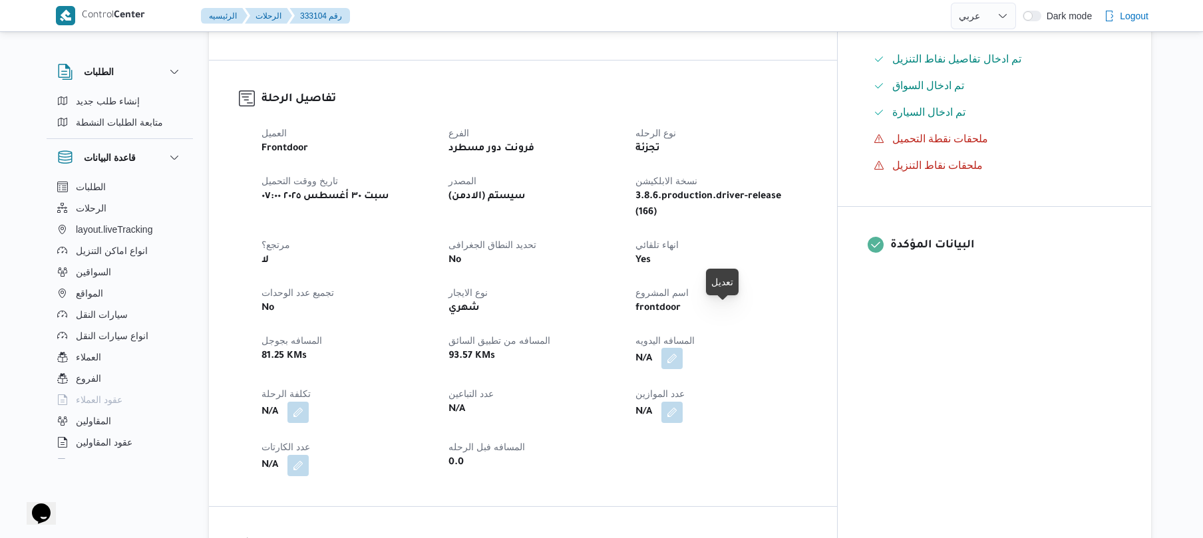
click at [683, 348] on button "button" at bounding box center [672, 358] width 21 height 21
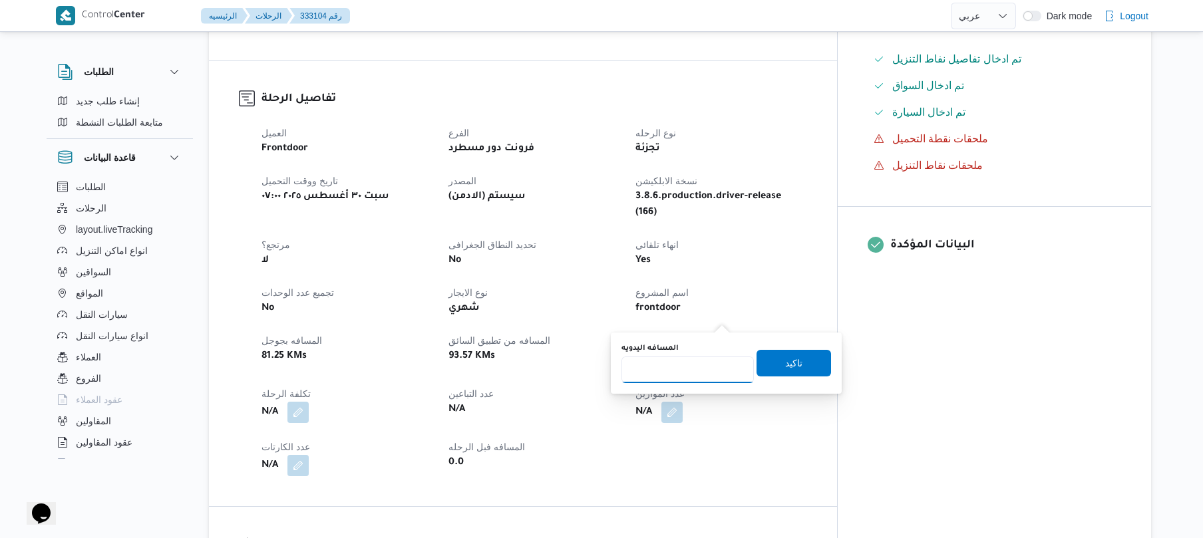
click at [682, 371] on input "المسافه اليدويه" at bounding box center [688, 370] width 132 height 27
type input "120"
click at [763, 366] on span "تاكيد" at bounding box center [794, 362] width 75 height 27
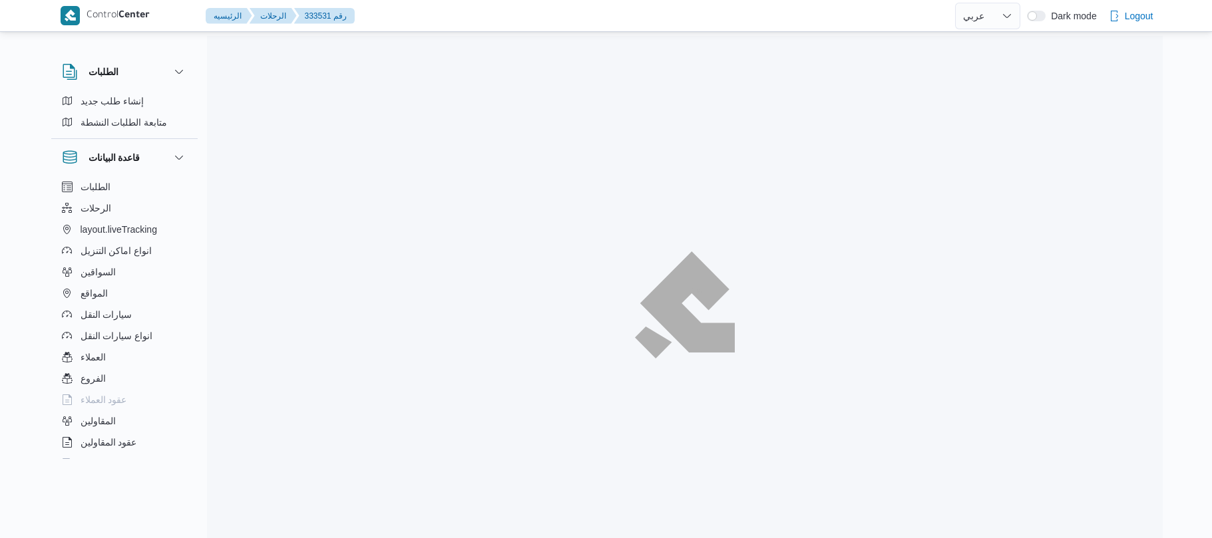
select select "ar"
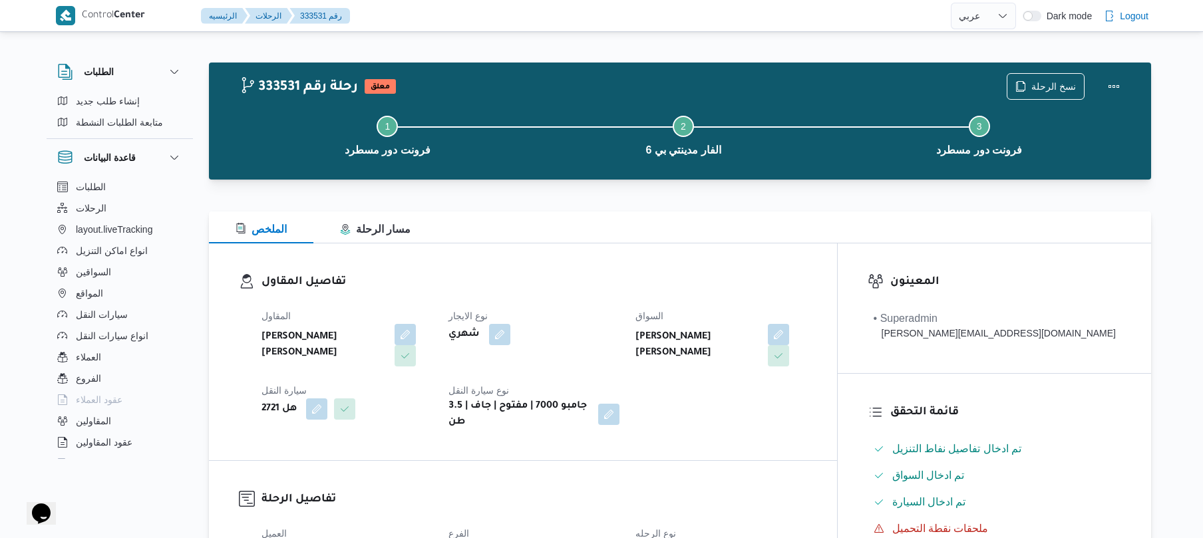
drag, startPoint x: 746, startPoint y: 278, endPoint x: 819, endPoint y: 278, distance: 72.6
click at [807, 278] on h3 "تفاصيل المقاول" at bounding box center [535, 283] width 546 height 18
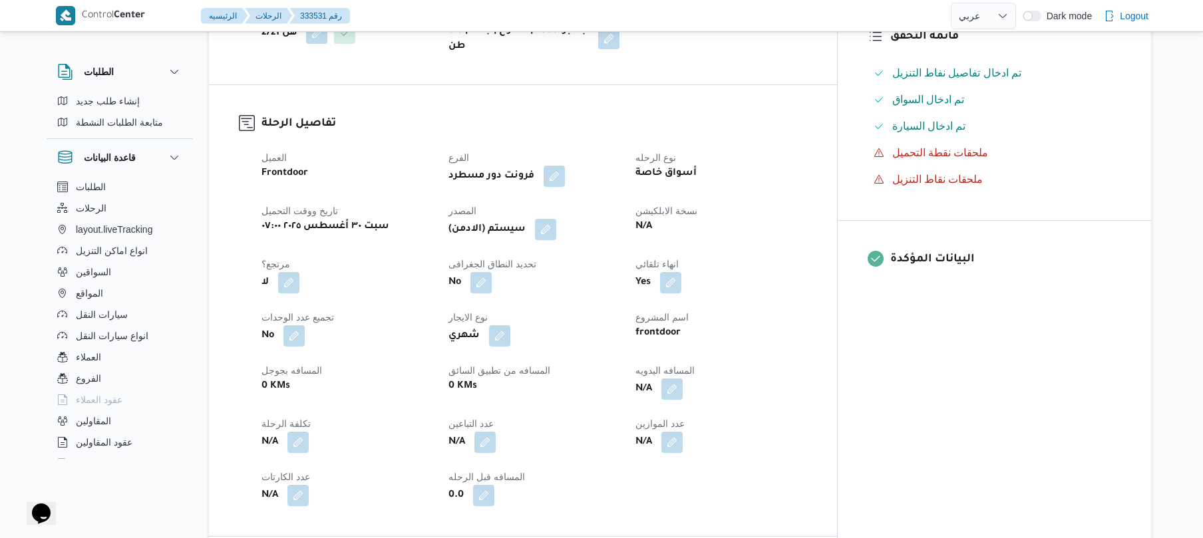
scroll to position [426, 0]
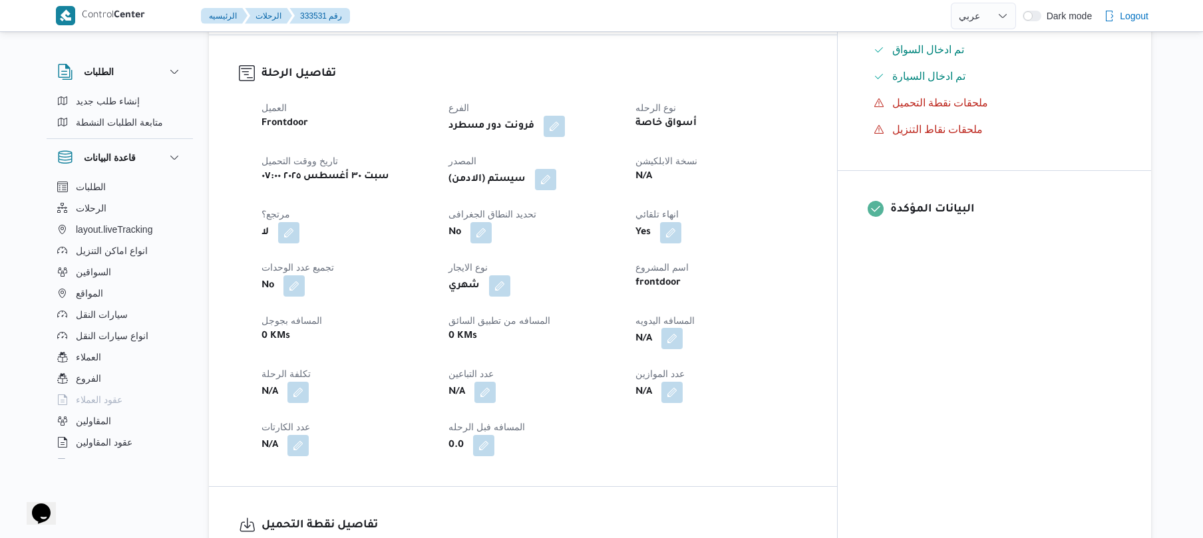
click at [683, 328] on button "button" at bounding box center [672, 338] width 21 height 21
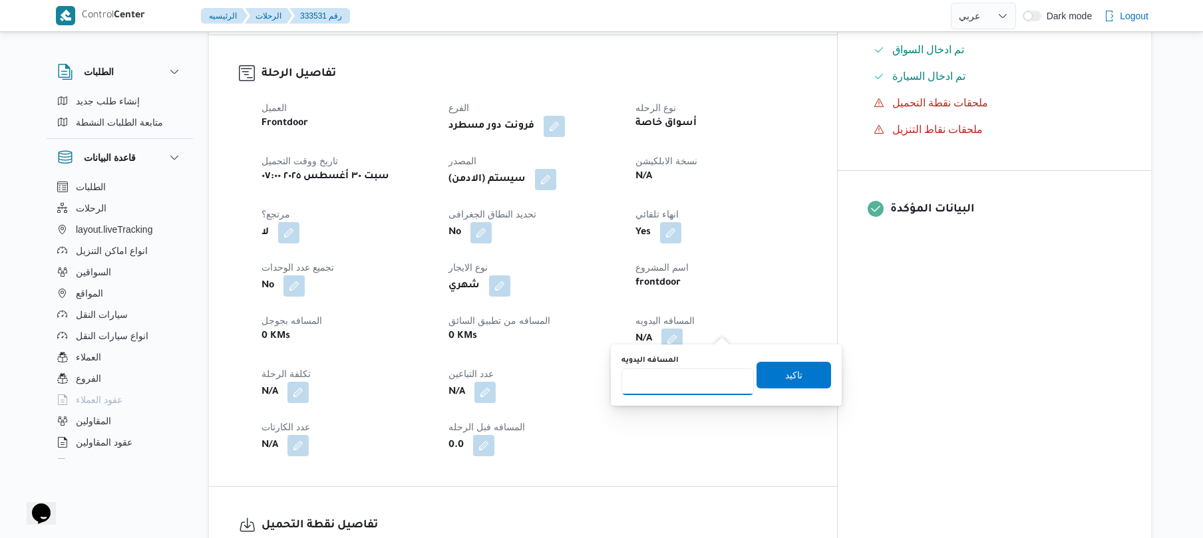
click at [686, 376] on input "المسافه اليدويه" at bounding box center [688, 382] width 132 height 27
type input "120"
click at [789, 369] on span "تاكيد" at bounding box center [793, 375] width 17 height 16
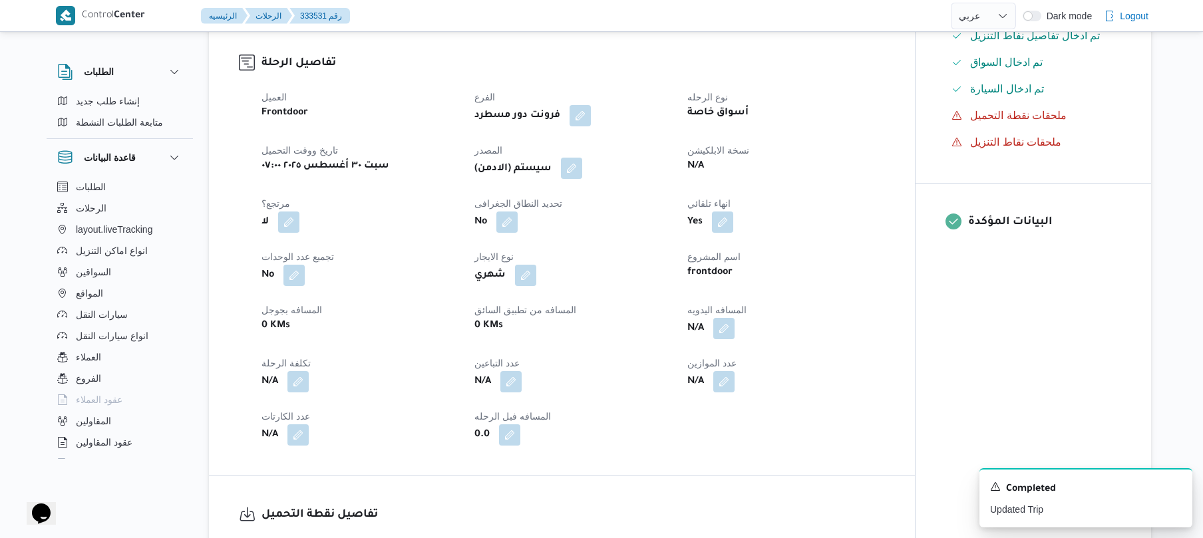
click at [580, 161] on button "button" at bounding box center [571, 168] width 21 height 21
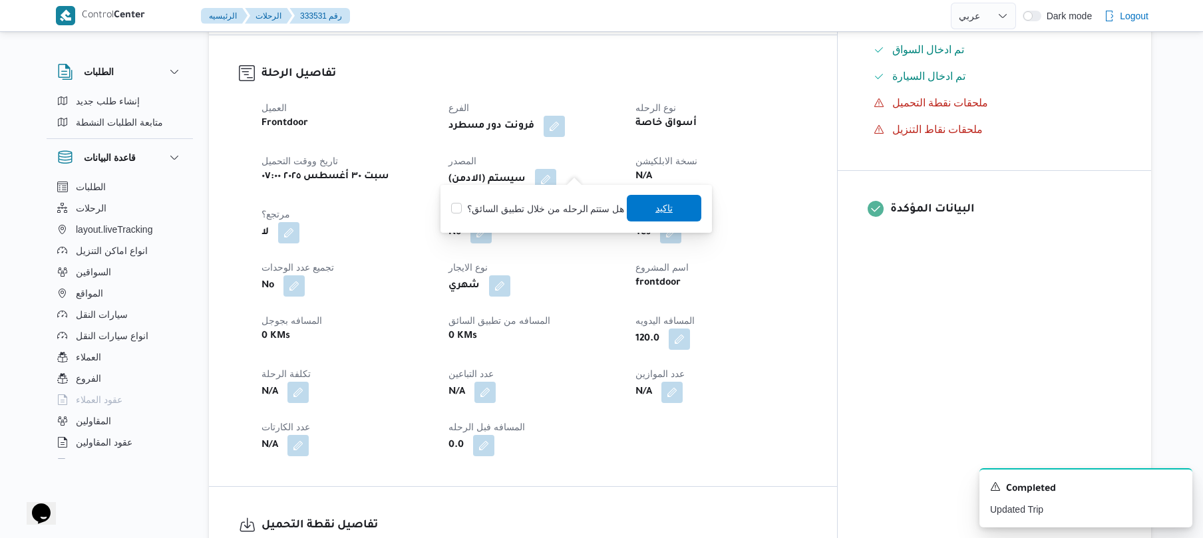
click at [640, 209] on span "تاكيد" at bounding box center [664, 208] width 75 height 27
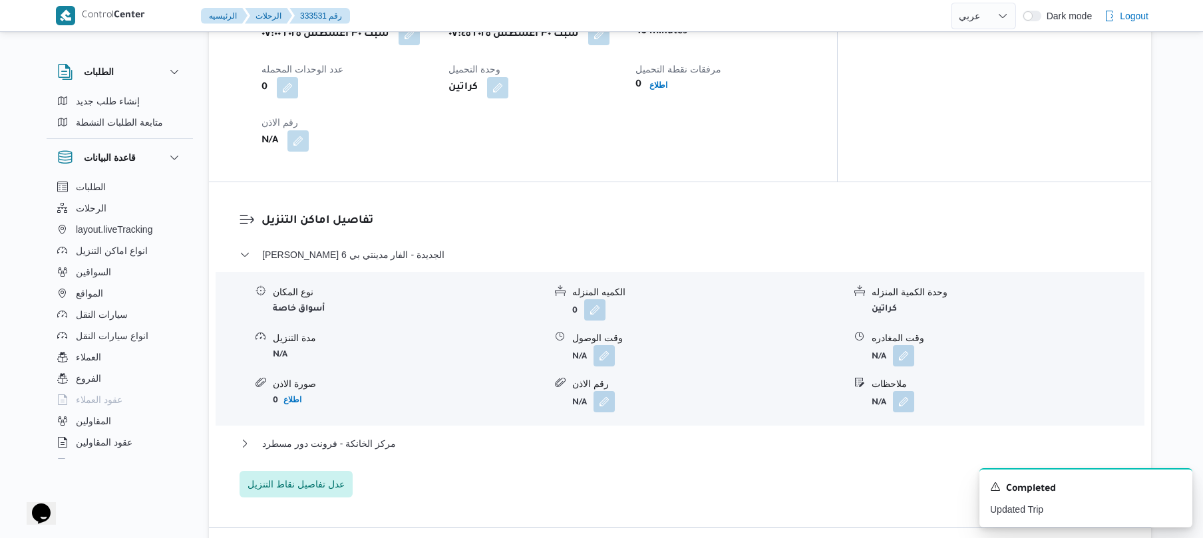
scroll to position [1171, 0]
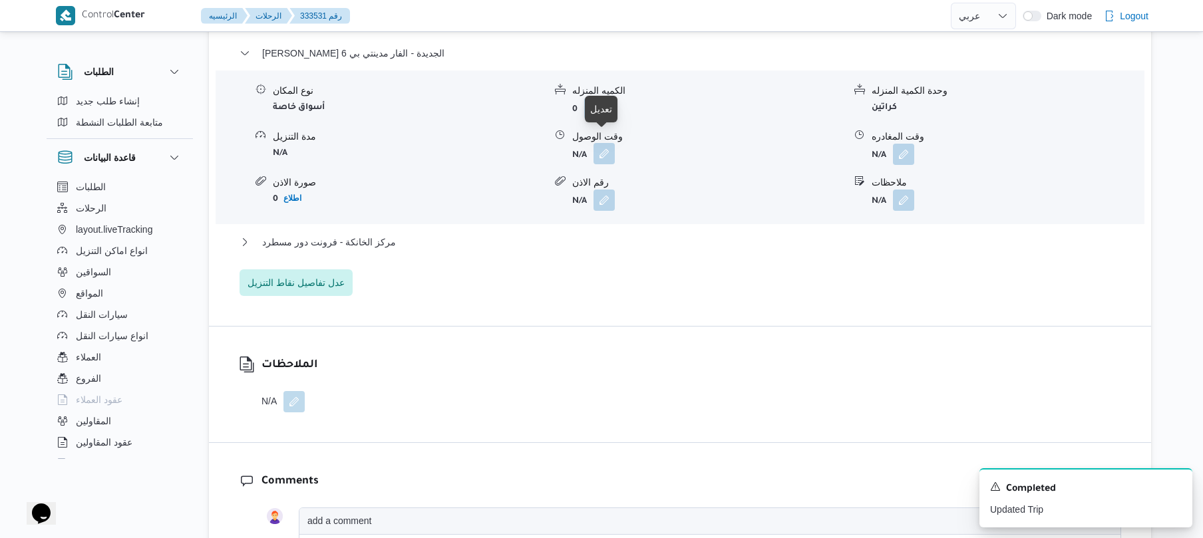
click at [598, 143] on button "button" at bounding box center [604, 153] width 21 height 21
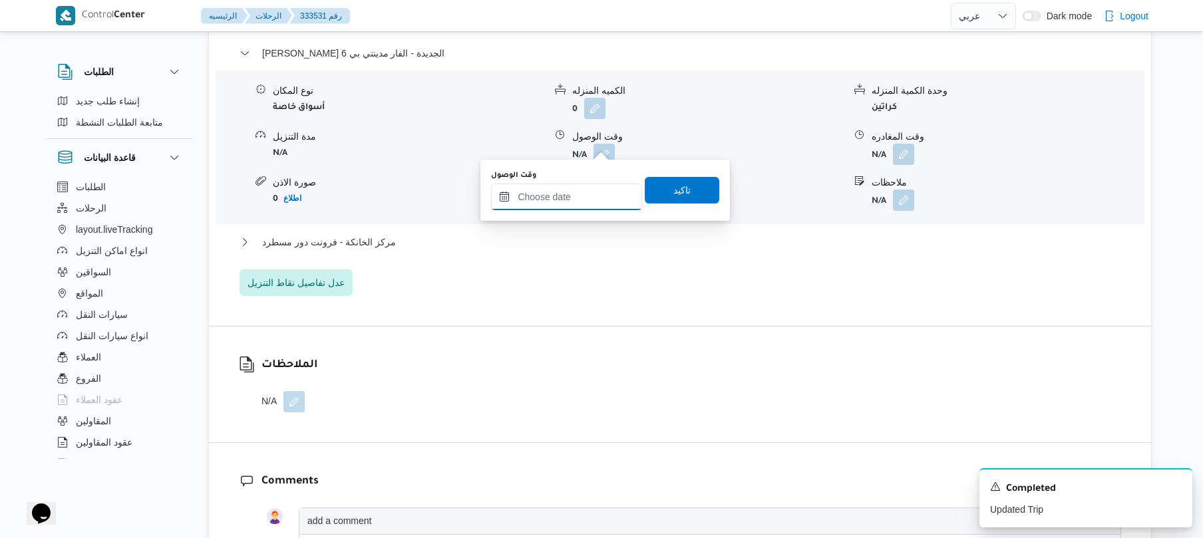
click at [562, 201] on input "وقت الوصول" at bounding box center [566, 197] width 151 height 27
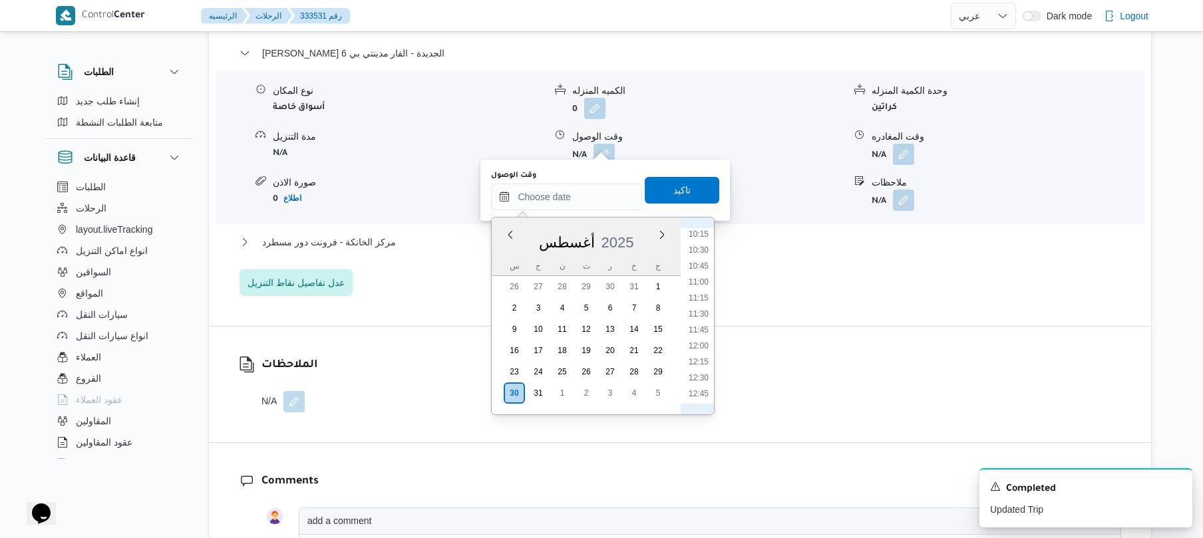
scroll to position [507, 0]
click at [696, 270] on li "08:30" at bounding box center [699, 271] width 31 height 13
type input "٣٠/٠٨/٢٠٢٥ ٠٨:٣٠"
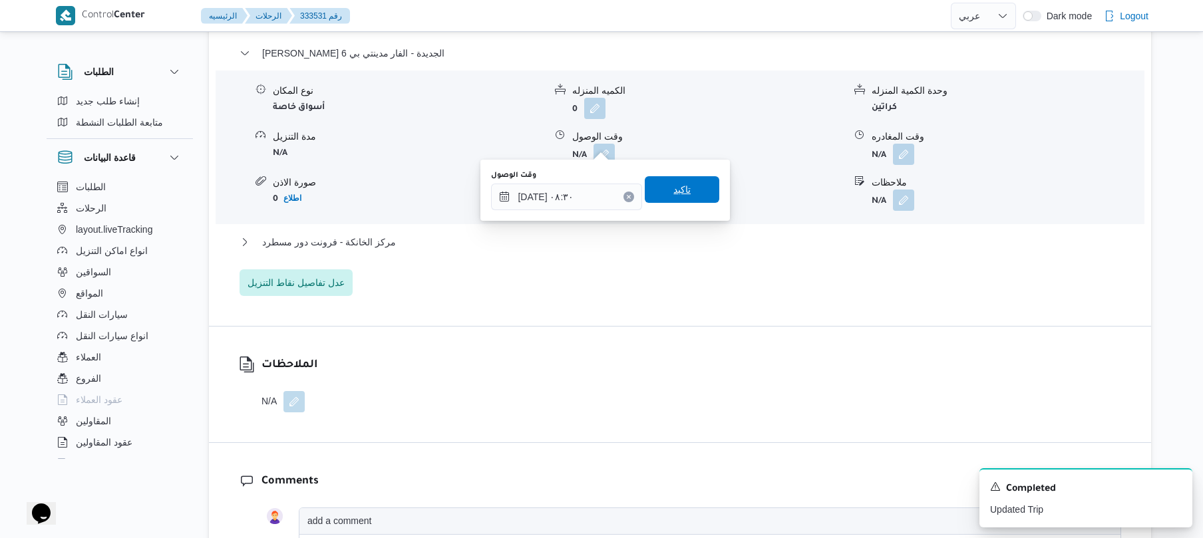
click at [690, 193] on span "تاكيد" at bounding box center [682, 189] width 75 height 27
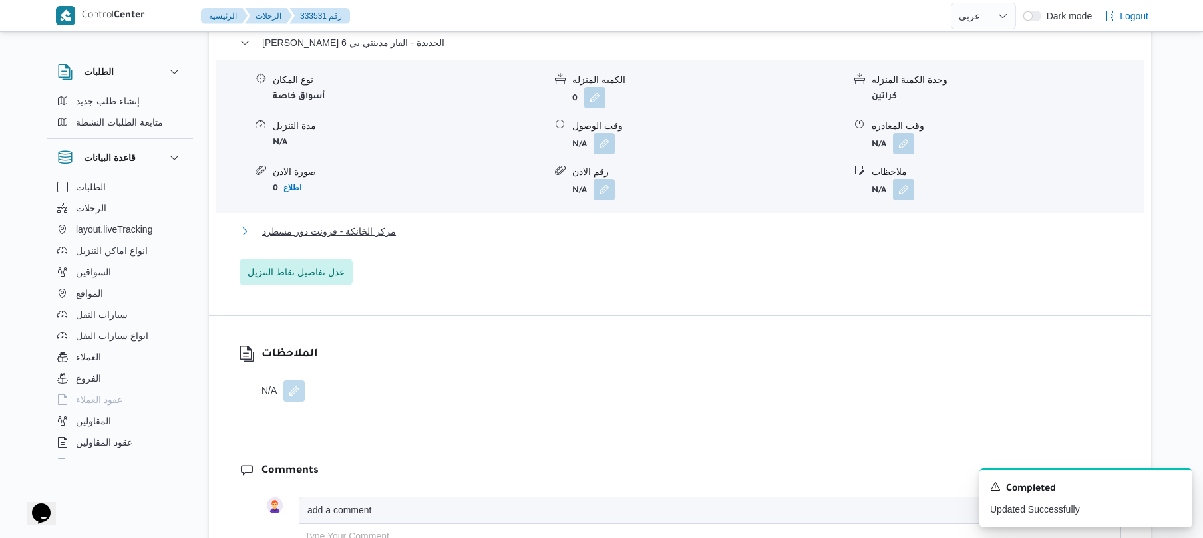
click at [651, 234] on button "مركز الخانكة - فرونت دور مسطرد" at bounding box center [681, 232] width 882 height 16
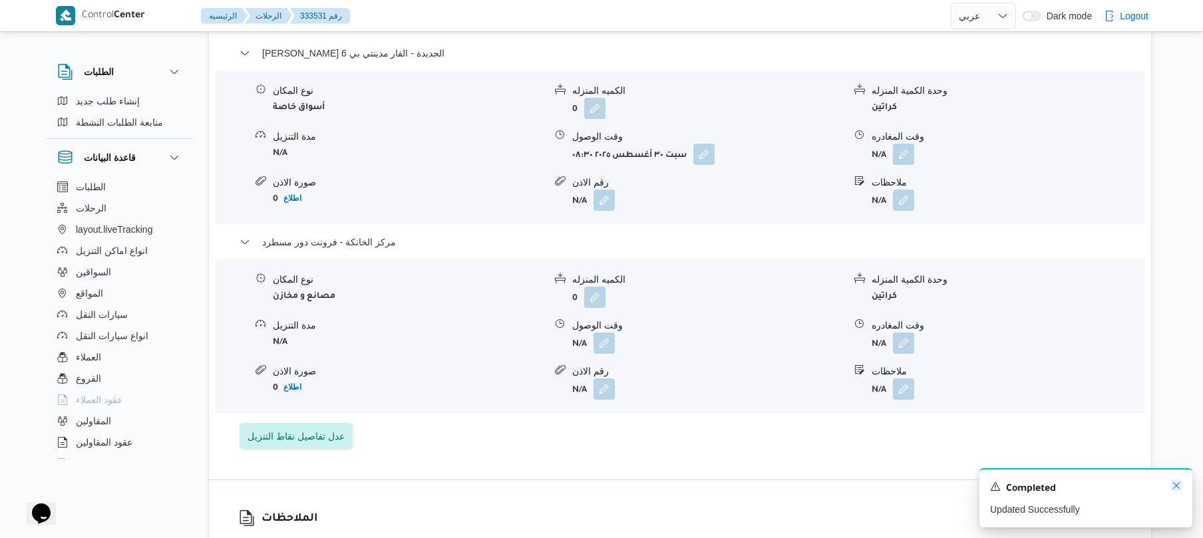
click at [1177, 488] on icon "Dismiss toast" at bounding box center [1176, 486] width 11 height 11
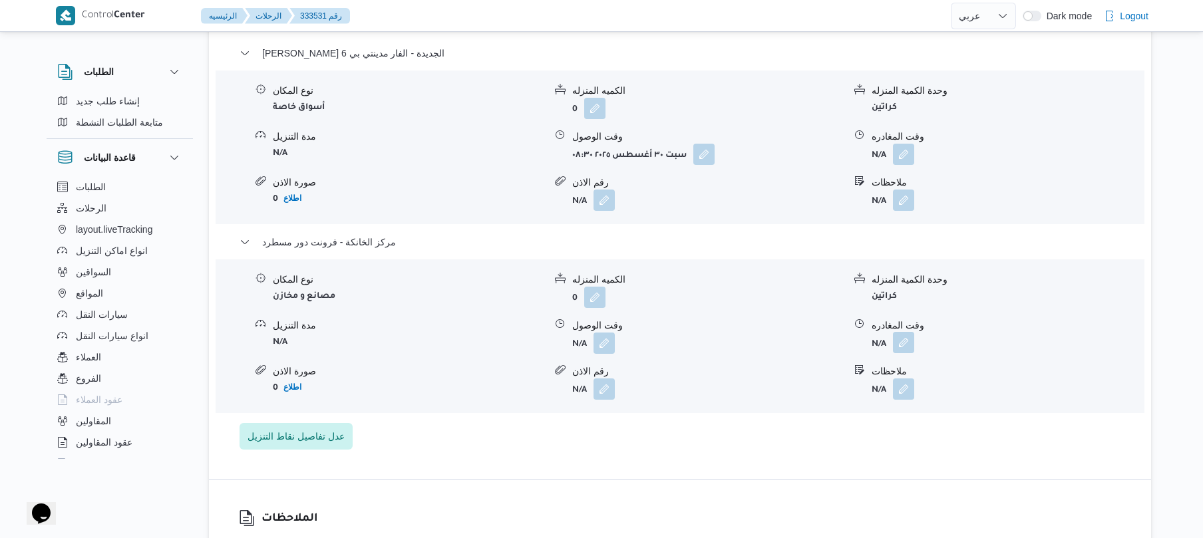
click at [909, 332] on button "button" at bounding box center [903, 342] width 21 height 21
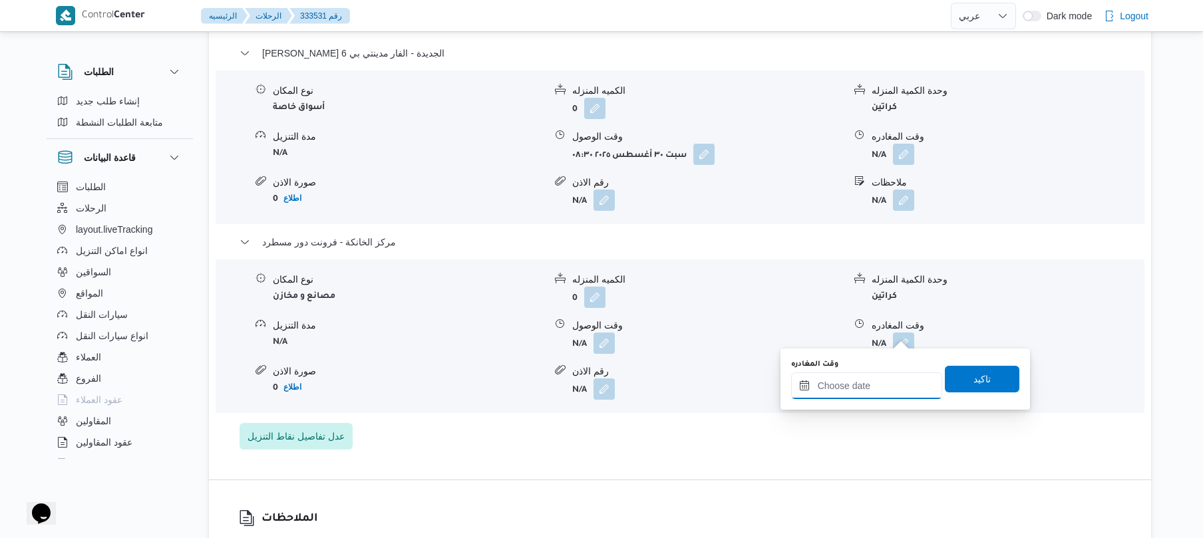
click at [847, 387] on input "وقت المغادره" at bounding box center [866, 386] width 151 height 27
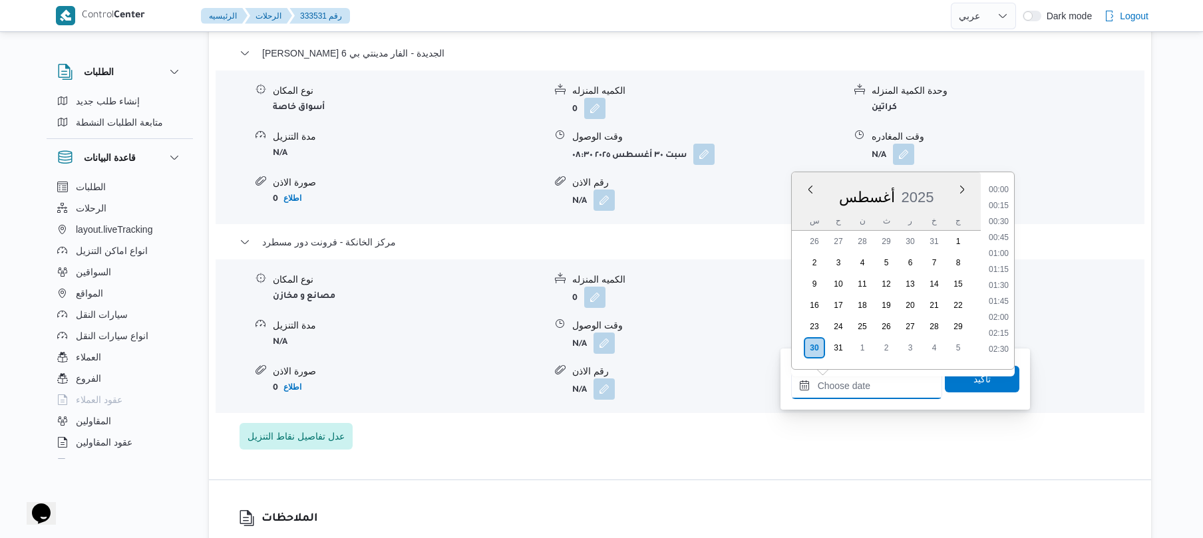
scroll to position [1252, 0]
click at [1002, 214] on li "20:00" at bounding box center [999, 215] width 31 height 13
type input "٣٠/٠٨/٢٠٢٥ ٢٠:٠٠"
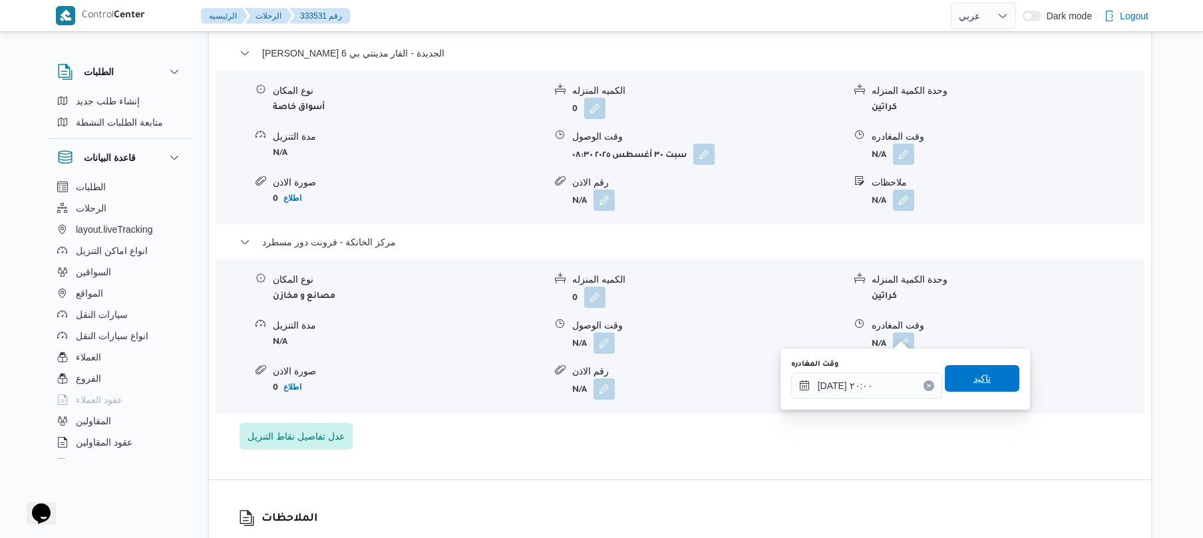
click at [960, 382] on span "تاكيد" at bounding box center [982, 378] width 75 height 27
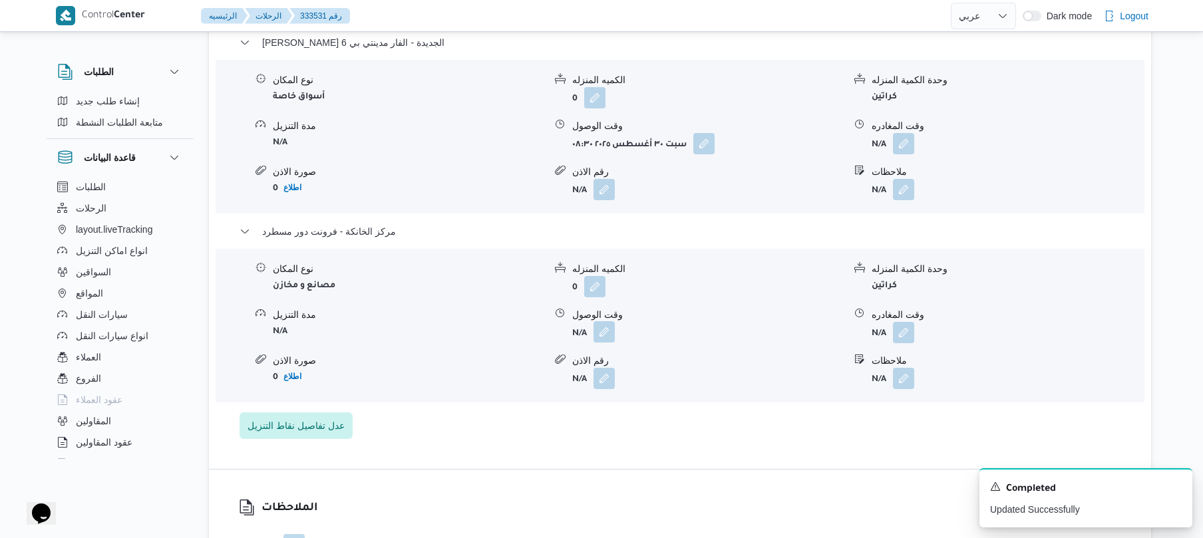
click at [602, 331] on button "button" at bounding box center [604, 331] width 21 height 21
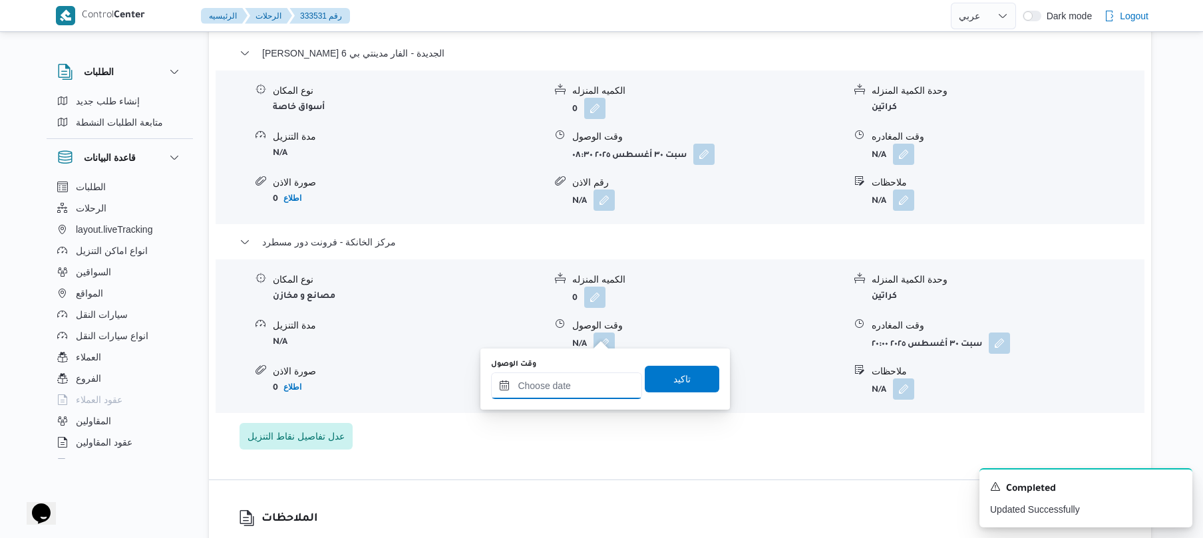
click at [602, 379] on input "وقت الوصول" at bounding box center [566, 386] width 151 height 27
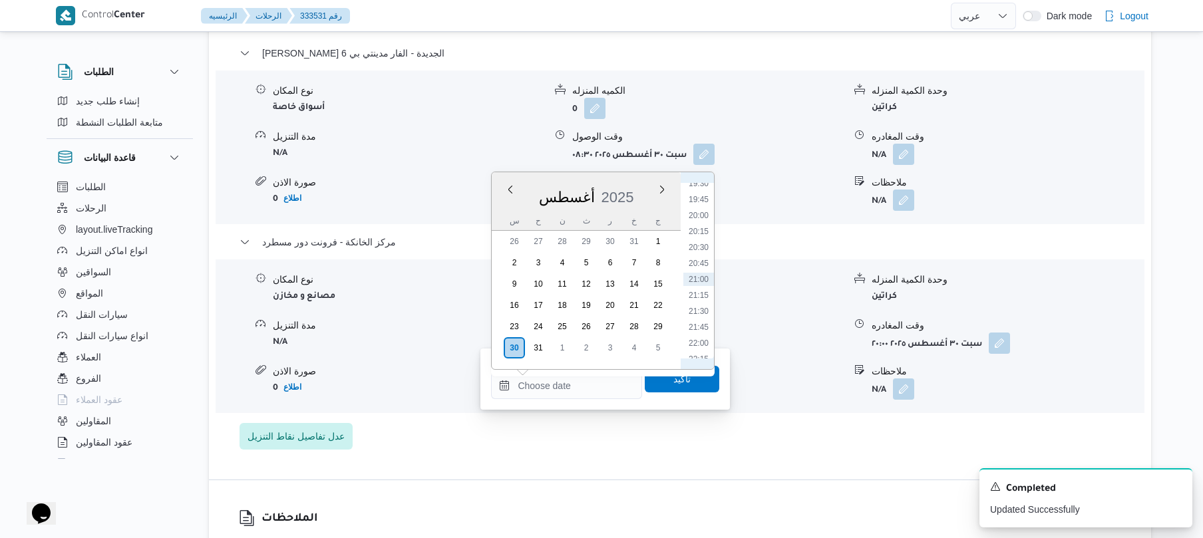
click at [698, 200] on li "19:45" at bounding box center [699, 199] width 31 height 13
type input "٣٠/٠٨/٢٠٢٥ ١٩:٤٥"
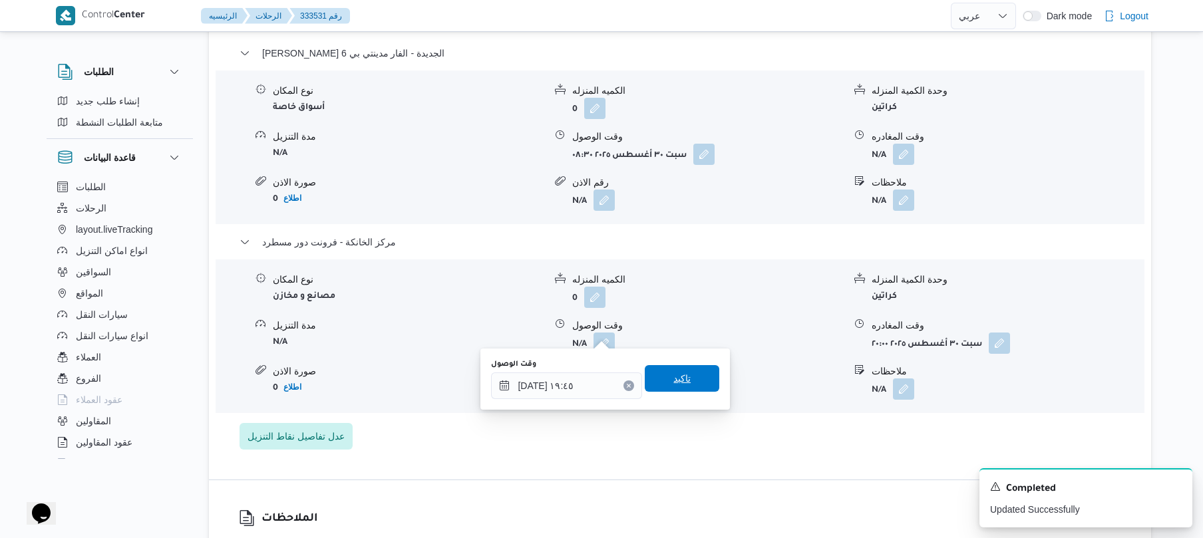
click at [678, 375] on span "تاكيد" at bounding box center [682, 379] width 17 height 16
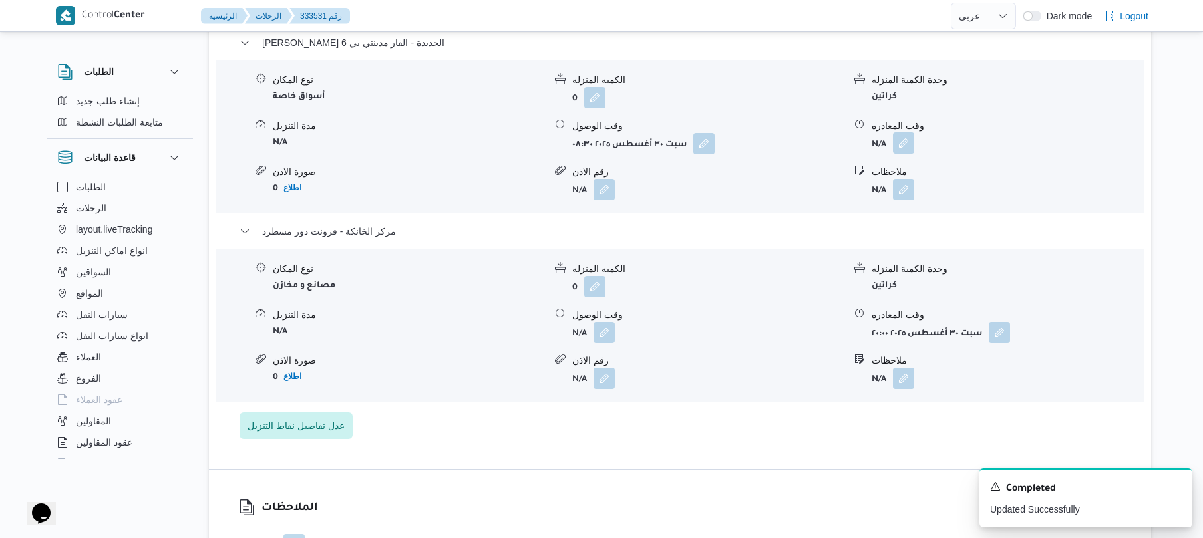
click at [899, 141] on button "button" at bounding box center [903, 142] width 21 height 21
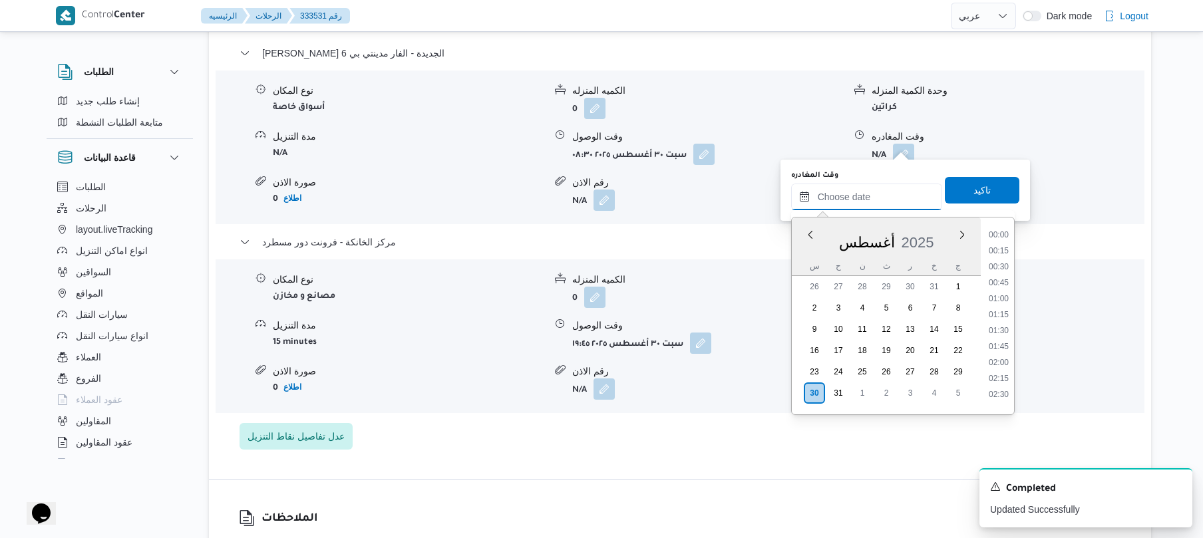
click at [863, 197] on input "وقت المغادره" at bounding box center [866, 197] width 151 height 27
click at [1002, 343] on li "19:00" at bounding box center [999, 345] width 31 height 13
type input "٣٠/٠٨/٢٠٢٥ ١٩:٠٠"
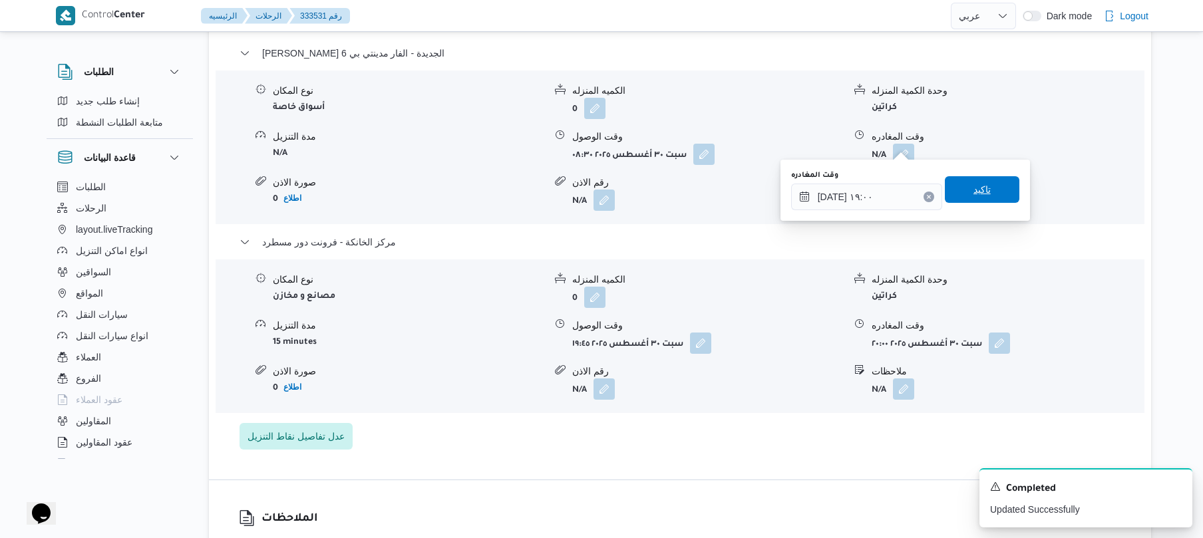
click at [996, 192] on span "تاكيد" at bounding box center [982, 189] width 75 height 27
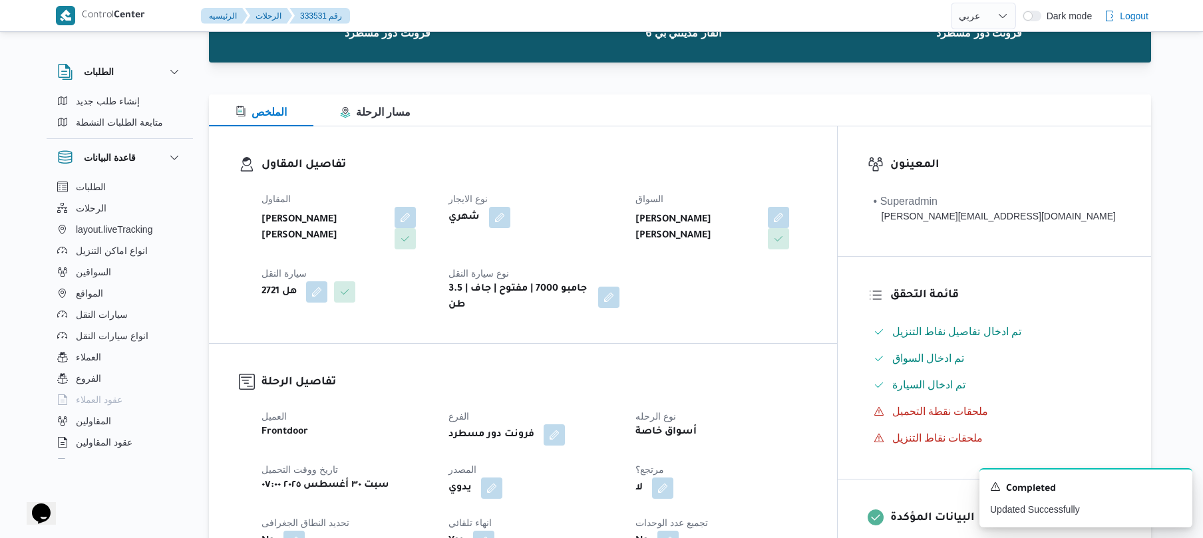
scroll to position [0, 0]
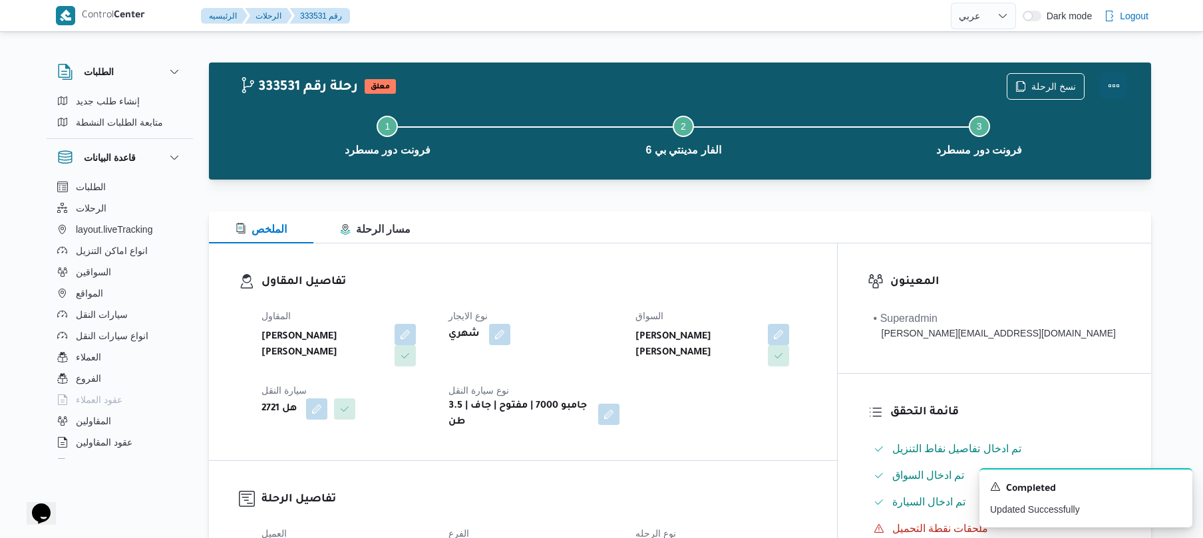
click at [1108, 97] on button "Actions" at bounding box center [1114, 86] width 27 height 27
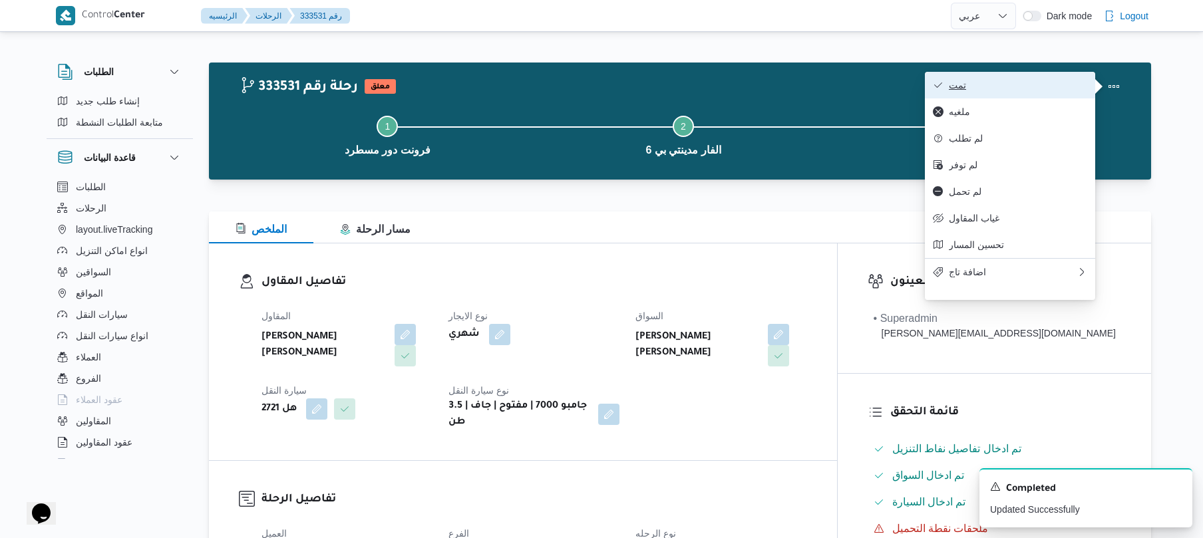
click at [1006, 84] on span "تمت" at bounding box center [1018, 85] width 138 height 11
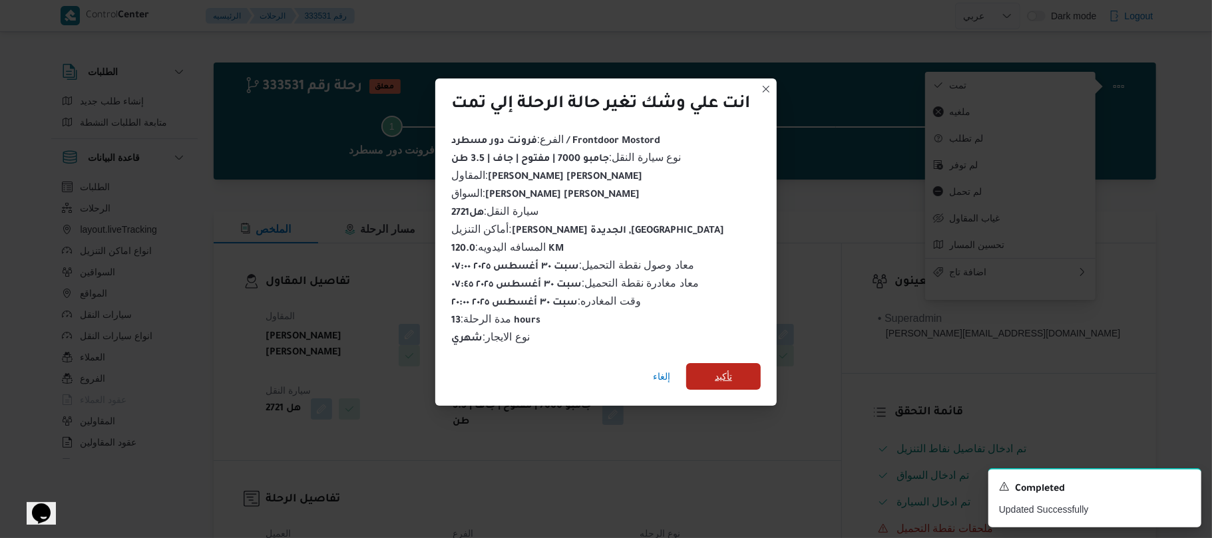
click at [730, 374] on span "تأكيد" at bounding box center [723, 377] width 17 height 16
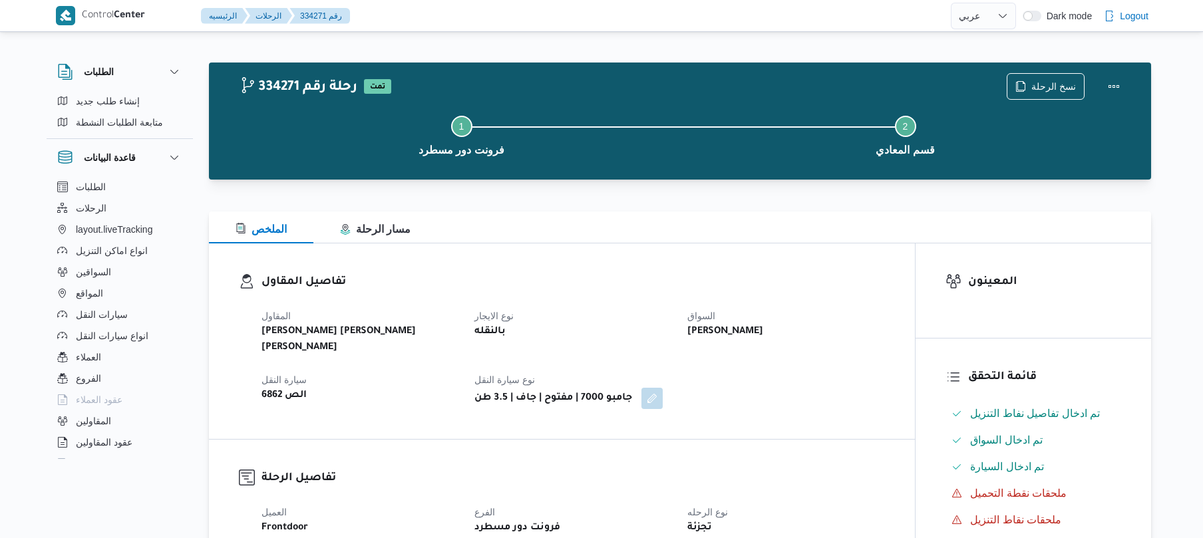
select select "ar"
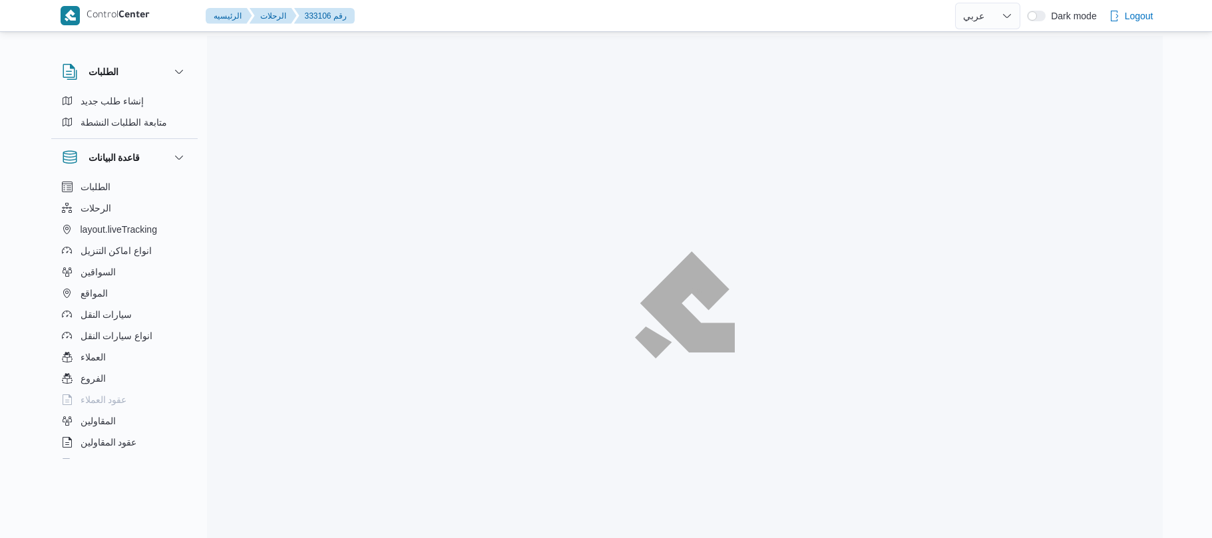
select select "ar"
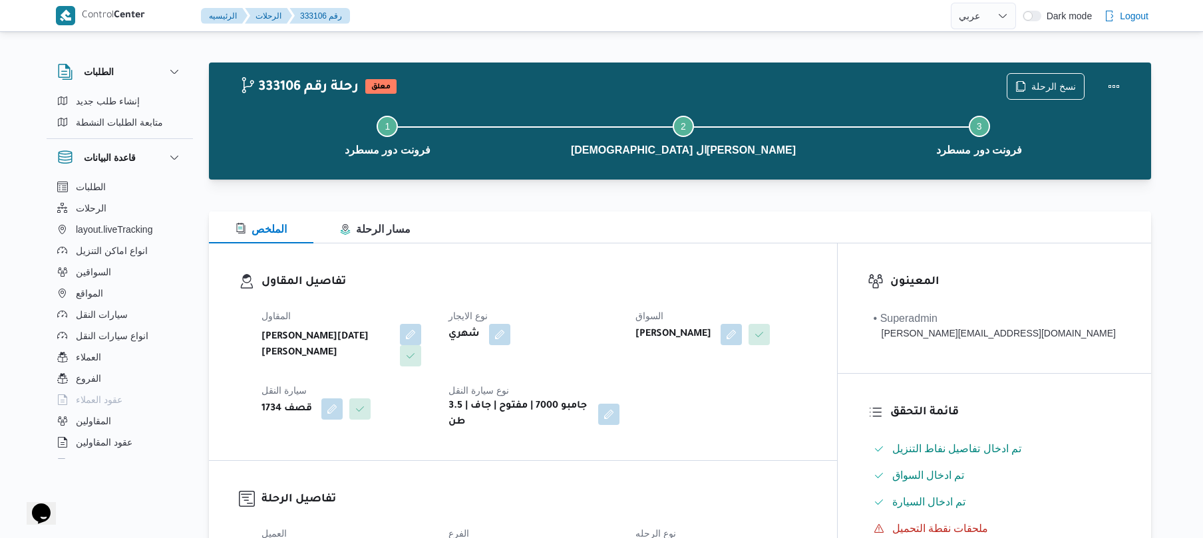
drag, startPoint x: 525, startPoint y: 269, endPoint x: 664, endPoint y: 374, distance: 173.9
click at [664, 374] on div "المقاول [PERSON_NAME][DATE] [PERSON_NAME] نوع الايجار شهري السواق جمال [PERSON_…" at bounding box center [535, 369] width 562 height 138
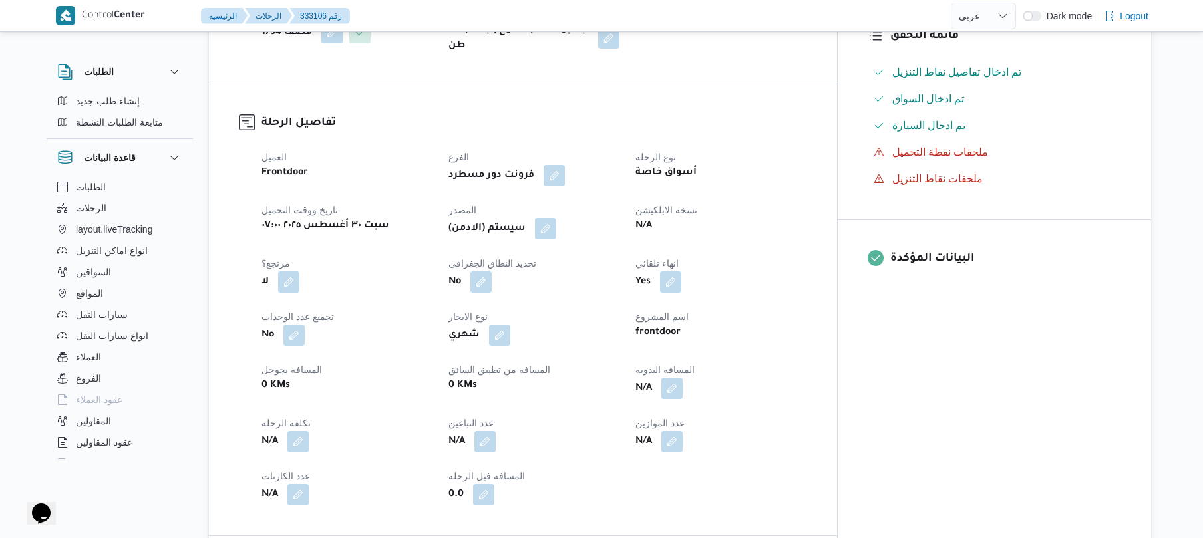
scroll to position [532, 0]
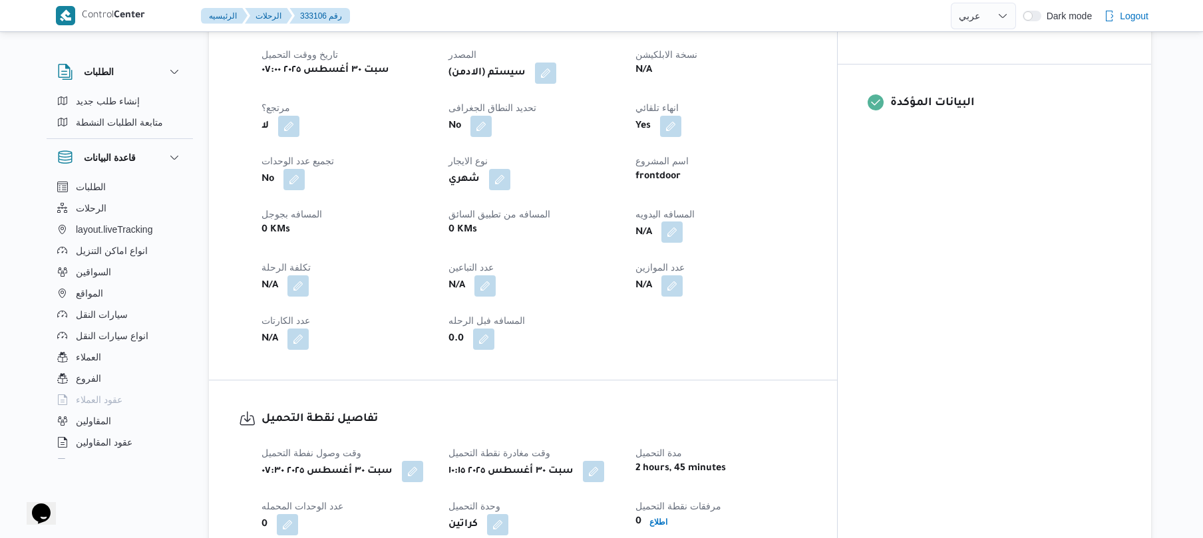
click at [683, 222] on button "button" at bounding box center [672, 232] width 21 height 21
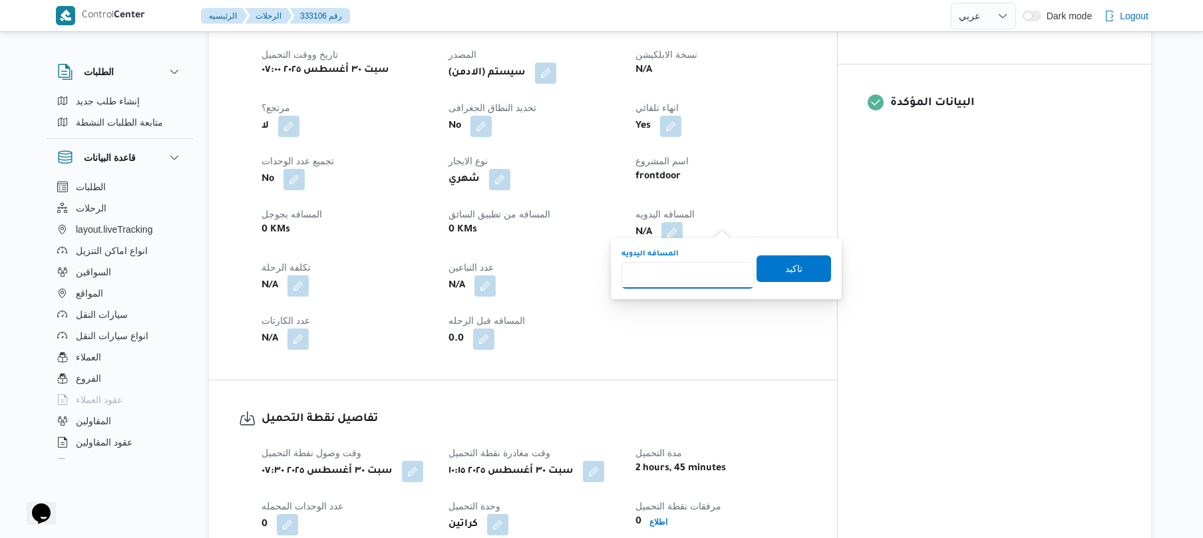
click at [683, 272] on input "المسافه اليدويه" at bounding box center [688, 275] width 132 height 27
type input "130"
click at [767, 268] on span "تاكيد" at bounding box center [794, 269] width 75 height 27
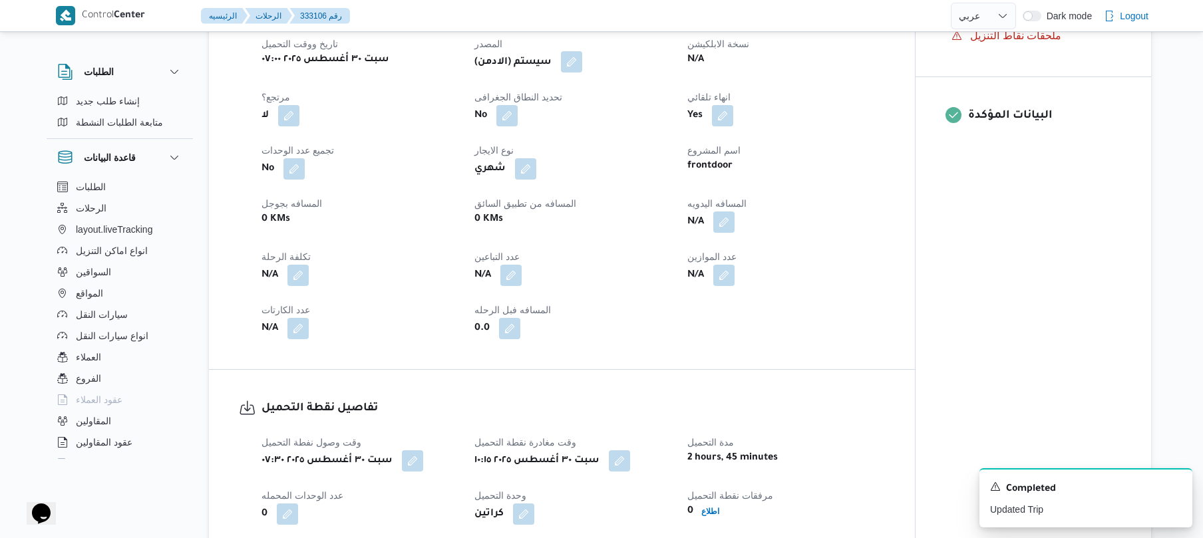
click at [582, 67] on button "button" at bounding box center [571, 61] width 21 height 21
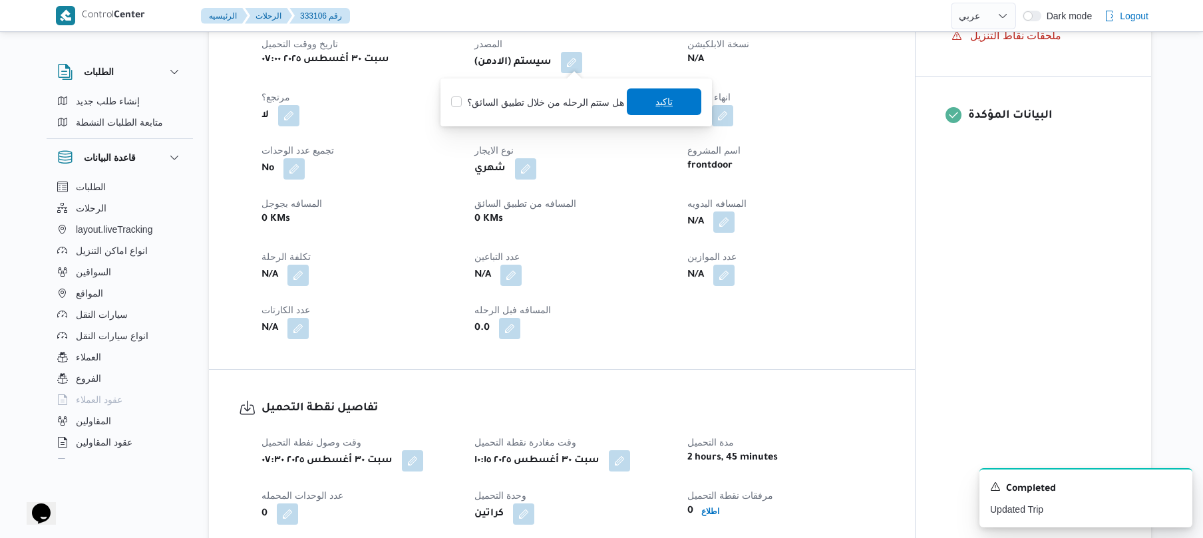
click at [664, 110] on span "تاكيد" at bounding box center [664, 102] width 75 height 27
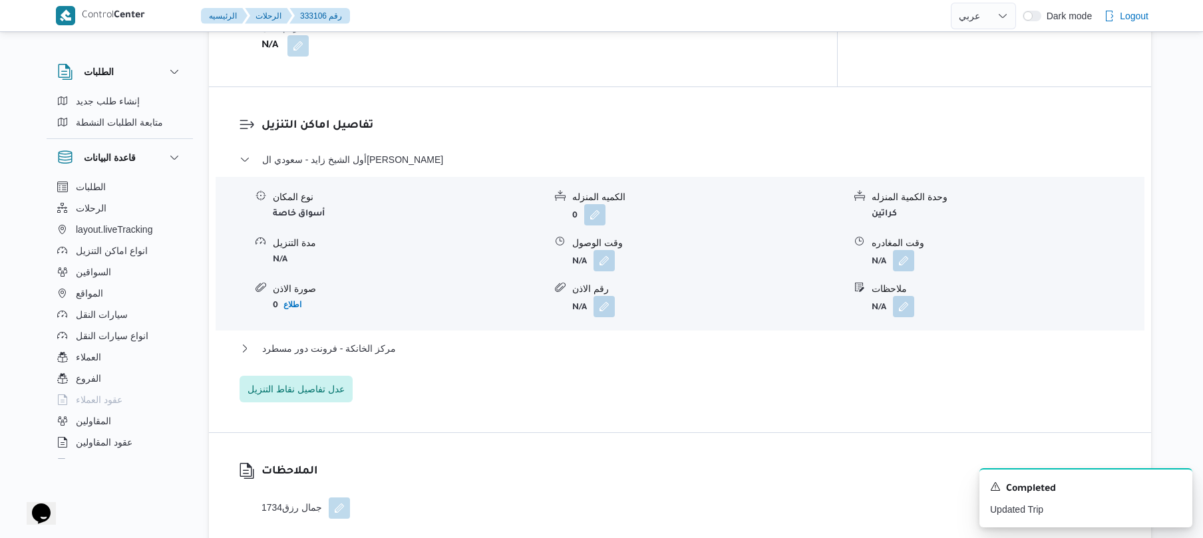
scroll to position [1100, 0]
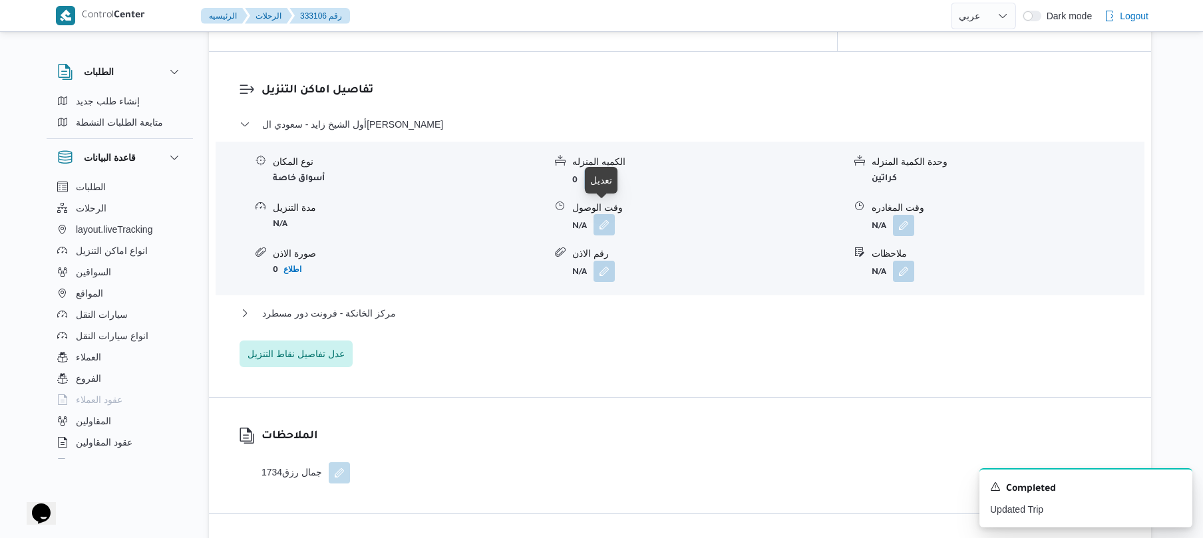
click at [605, 214] on button "button" at bounding box center [604, 224] width 21 height 21
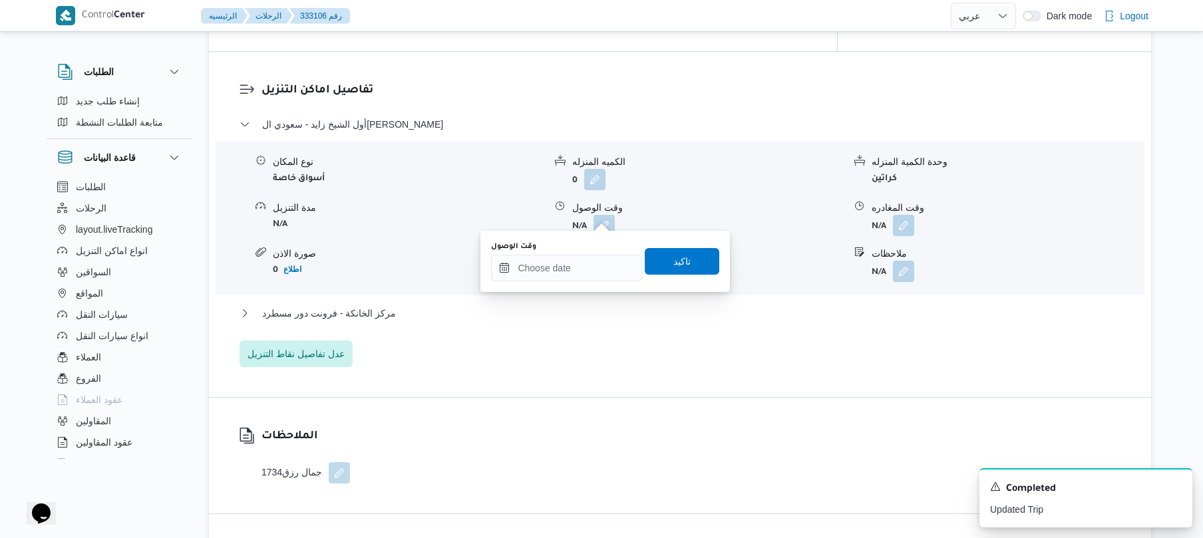
click at [567, 286] on div "You are in a dialog. To close this dialog, hit escape. وقت الوصول تاكيد" at bounding box center [606, 261] width 250 height 61
click at [572, 268] on input "وقت الوصول" at bounding box center [566, 268] width 151 height 27
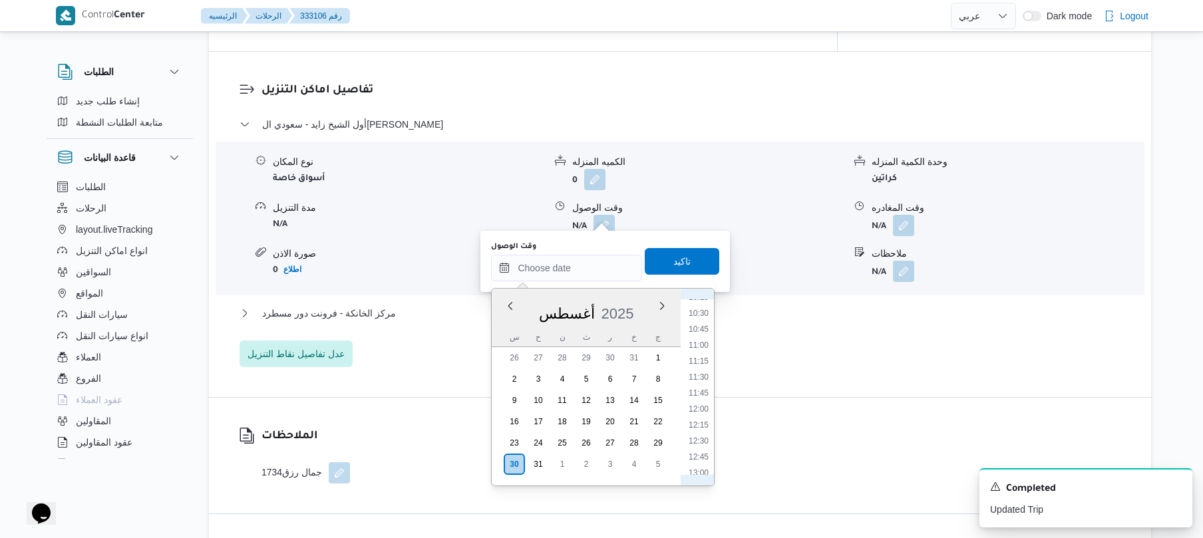
scroll to position [656, 0]
click at [704, 367] on li "11:15" at bounding box center [699, 369] width 31 height 13
type input "٣٠/٠٨/٢٠٢٥ ١١:١٥"
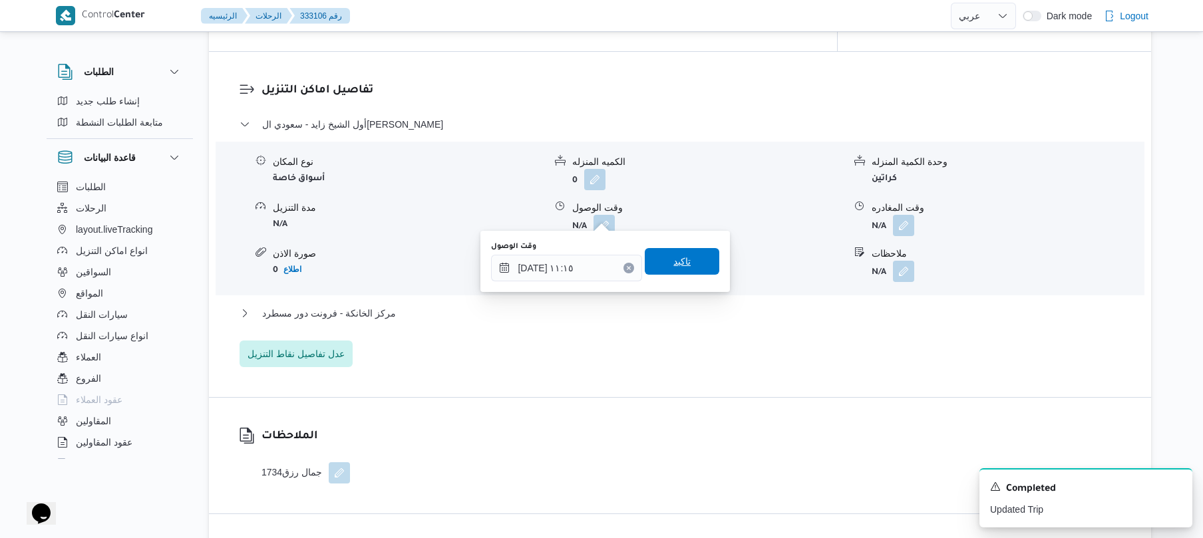
click at [686, 253] on span "تاكيد" at bounding box center [682, 261] width 75 height 27
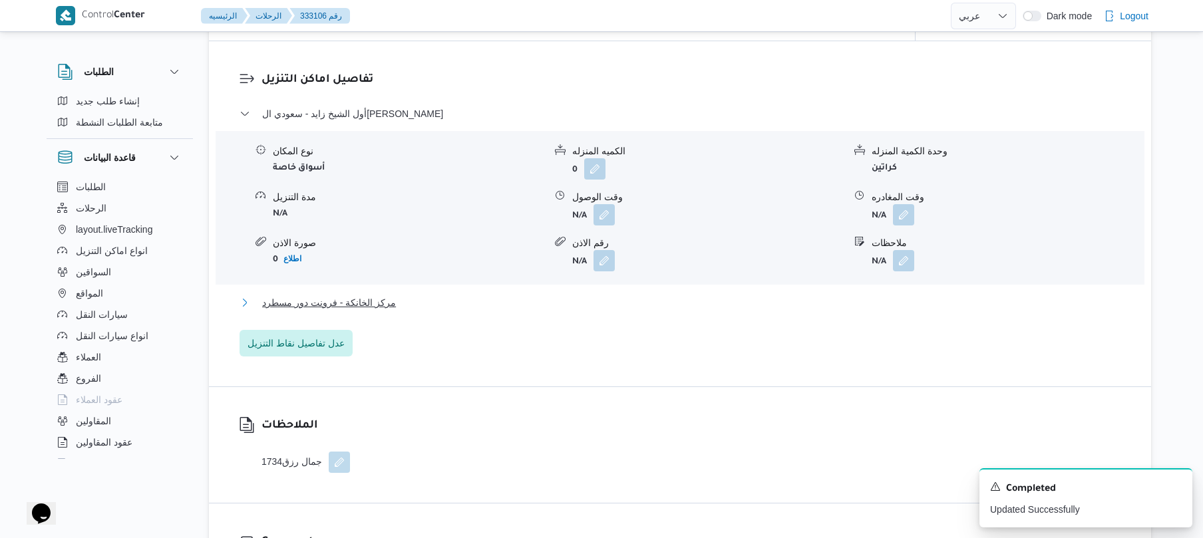
click at [634, 306] on button "مركز الخانكة - فرونت دور مسطرد" at bounding box center [681, 303] width 882 height 16
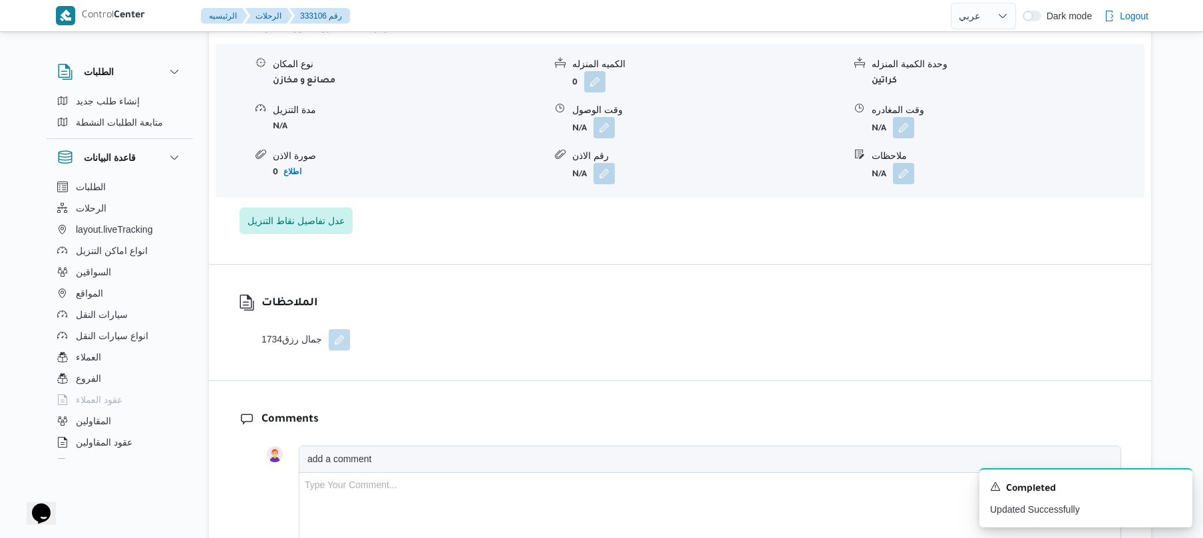
scroll to position [1313, 0]
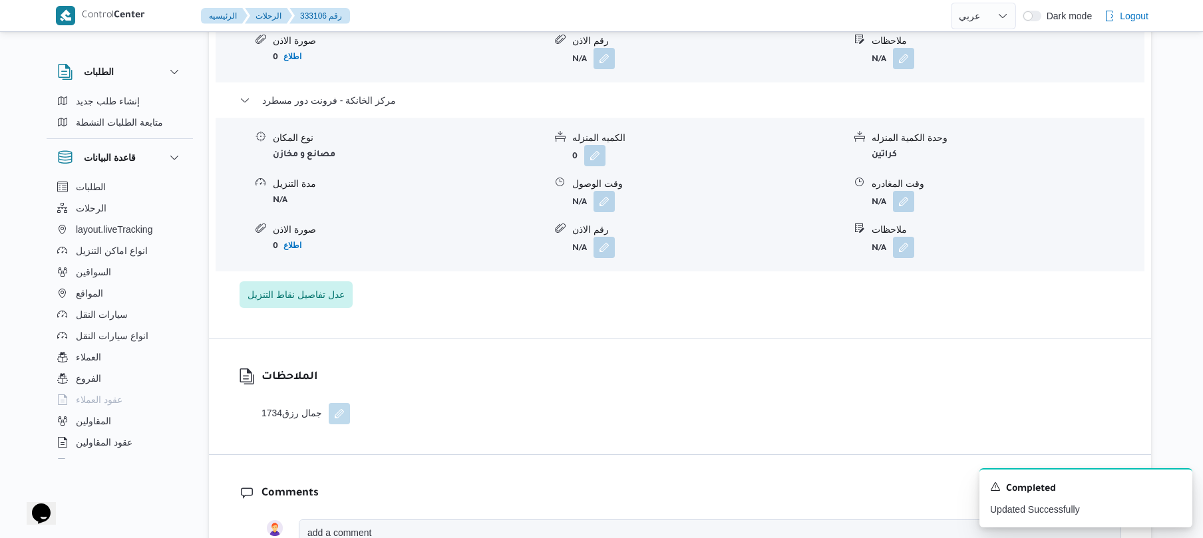
click at [919, 198] on form "N/A" at bounding box center [1008, 201] width 272 height 21
click at [906, 194] on button "button" at bounding box center [903, 200] width 21 height 21
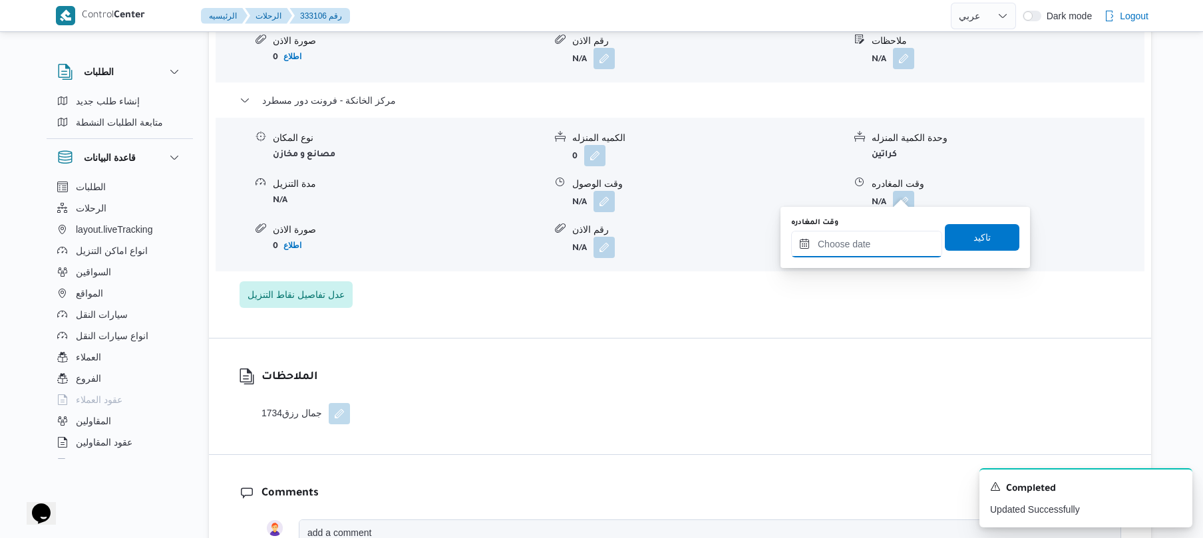
click at [856, 241] on input "وقت المغادره" at bounding box center [866, 244] width 151 height 27
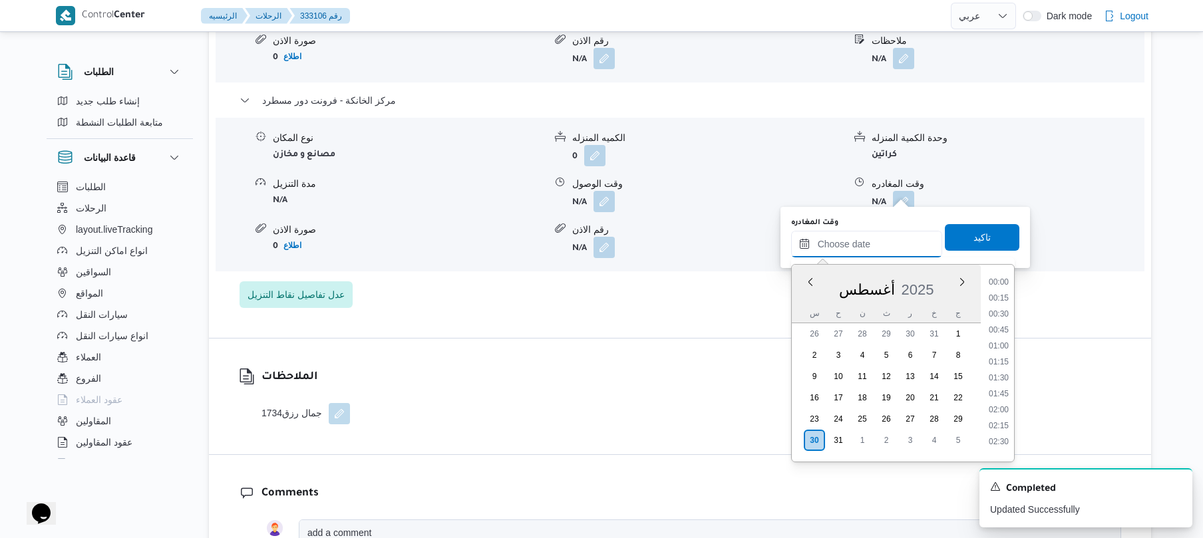
scroll to position [1252, 0]
click at [996, 334] on li "20:30" at bounding box center [999, 339] width 31 height 13
type input "[DATE] ٢٠:٣٠"
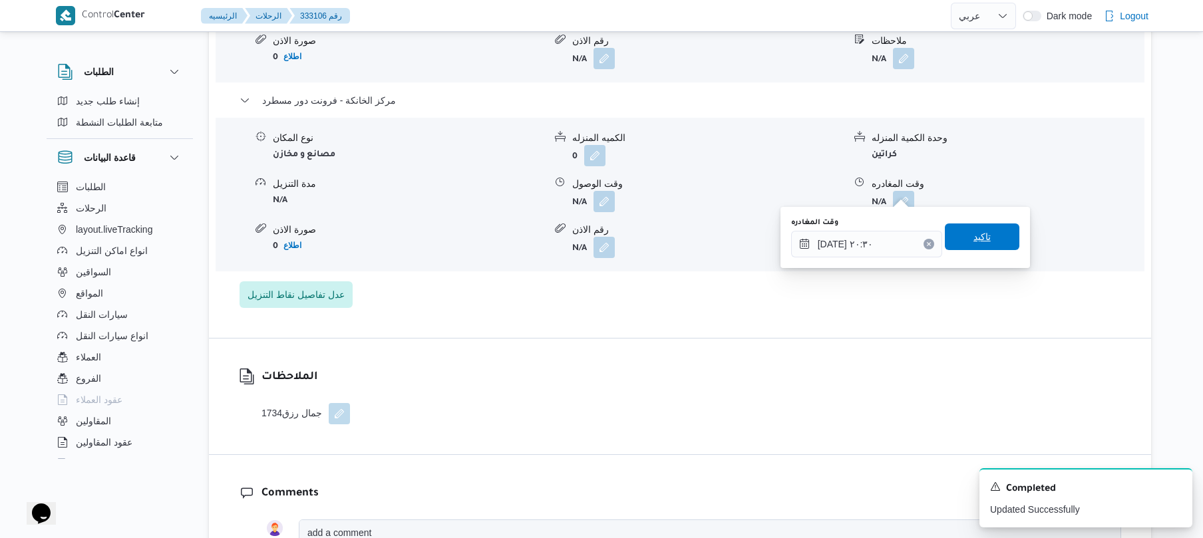
click at [985, 237] on span "تاكيد" at bounding box center [982, 237] width 75 height 27
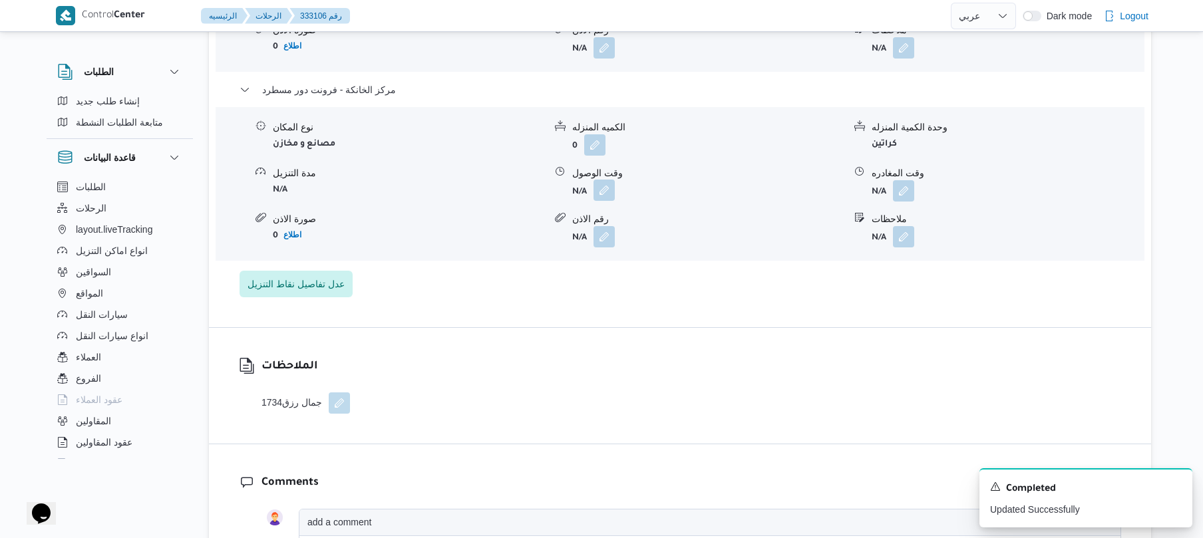
click at [603, 194] on button "button" at bounding box center [604, 190] width 21 height 21
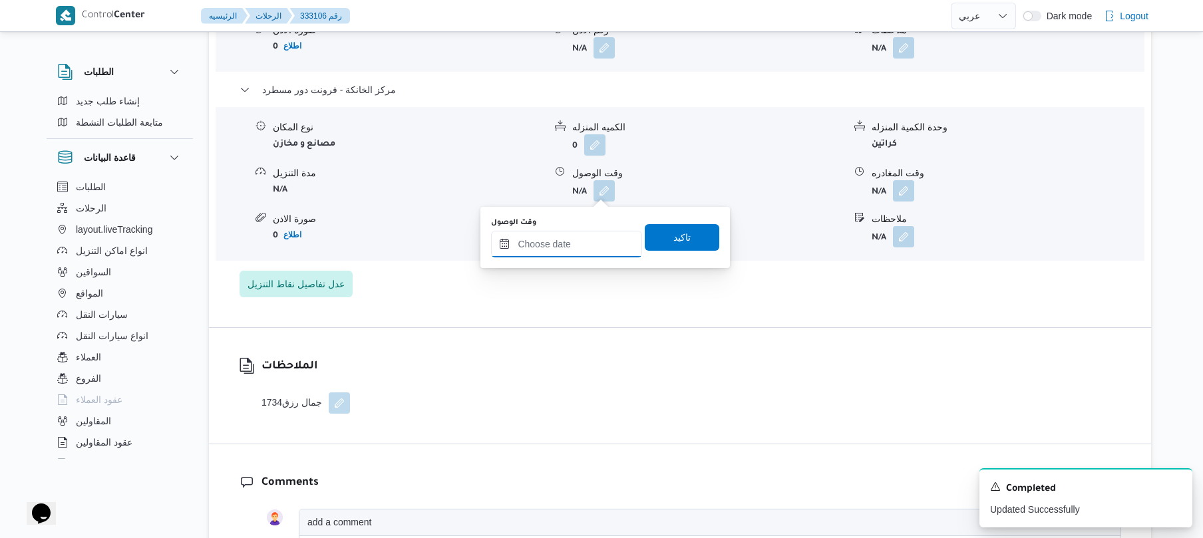
click at [592, 242] on input "وقت الوصول" at bounding box center [566, 244] width 151 height 27
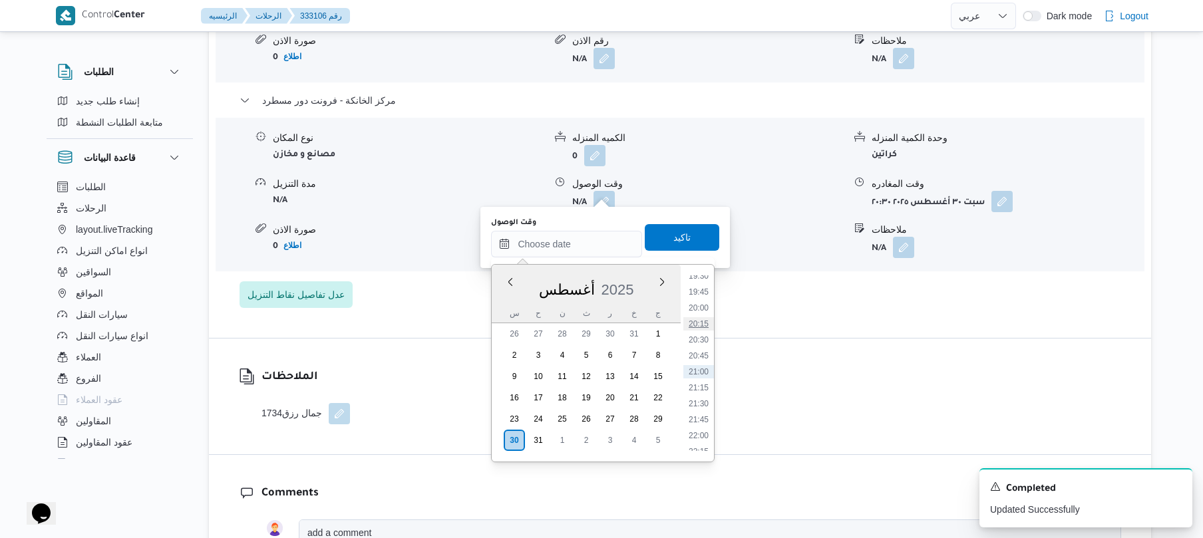
click at [702, 328] on li "20:15" at bounding box center [699, 323] width 31 height 13
type input "[DATE] ٢٠:١٥"
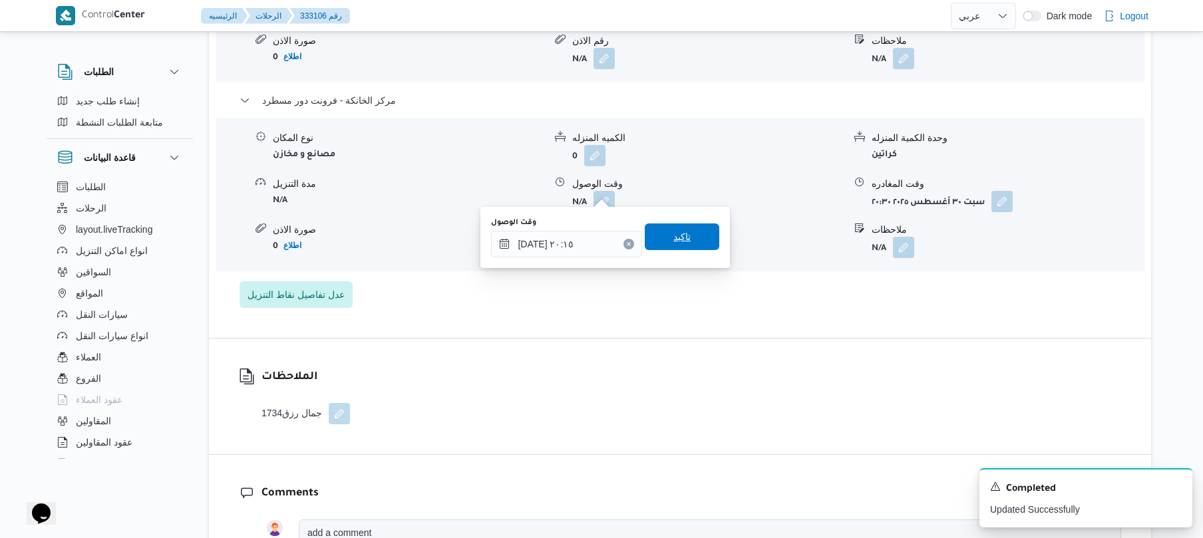
click at [690, 234] on span "تاكيد" at bounding box center [682, 237] width 75 height 27
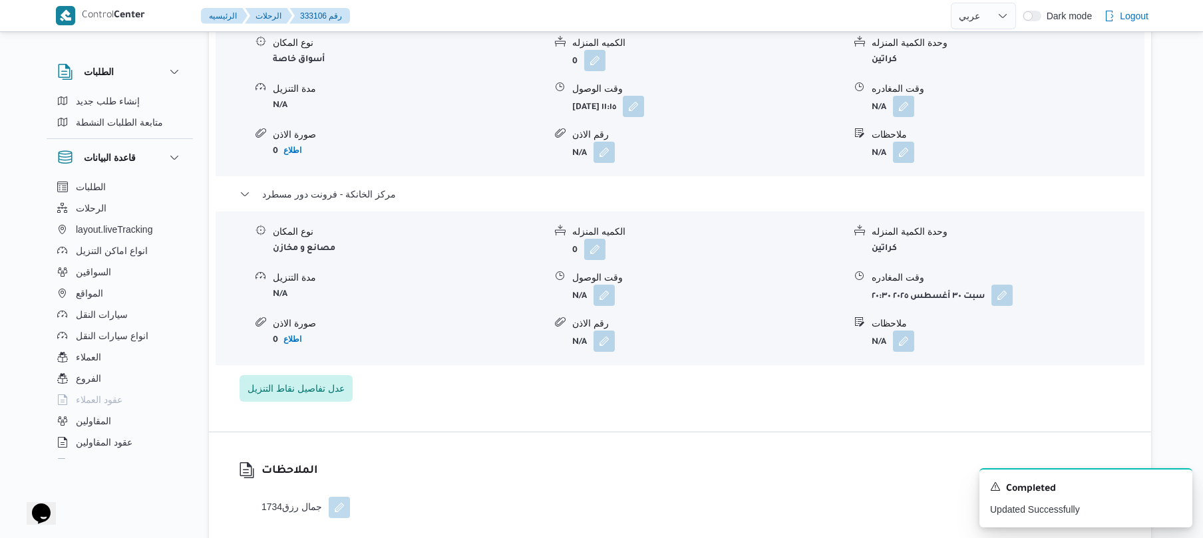
scroll to position [1171, 0]
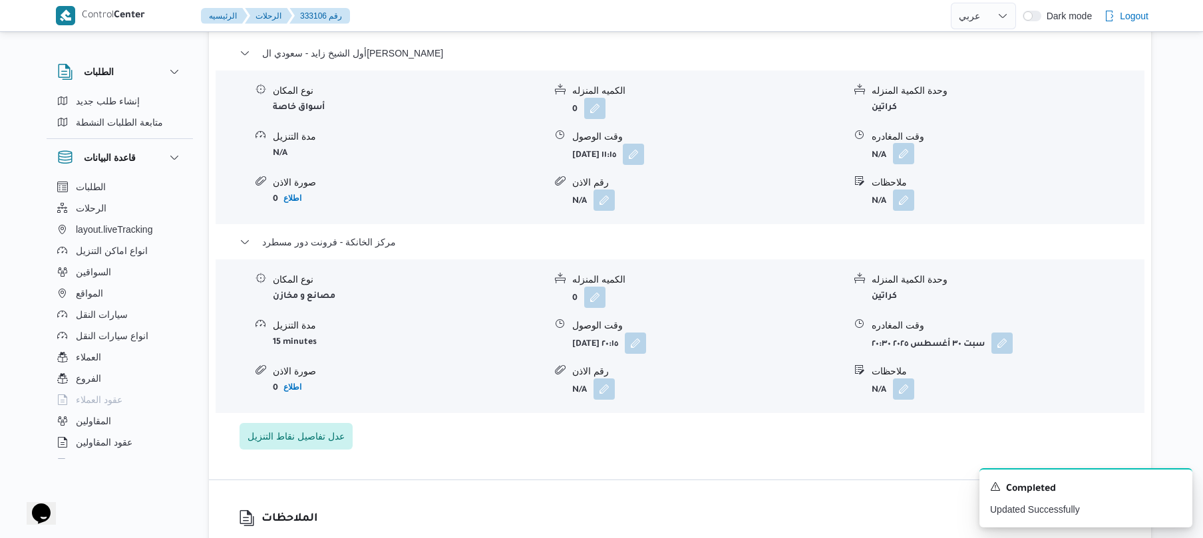
click at [905, 143] on button "button" at bounding box center [903, 153] width 21 height 21
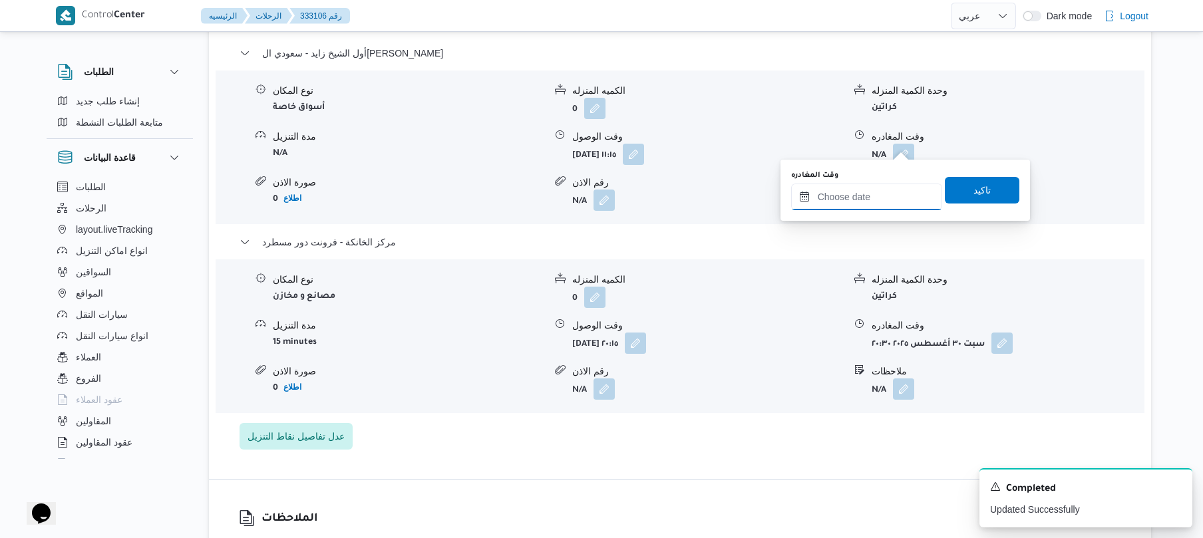
click at [826, 204] on input "وقت المغادره" at bounding box center [866, 197] width 151 height 27
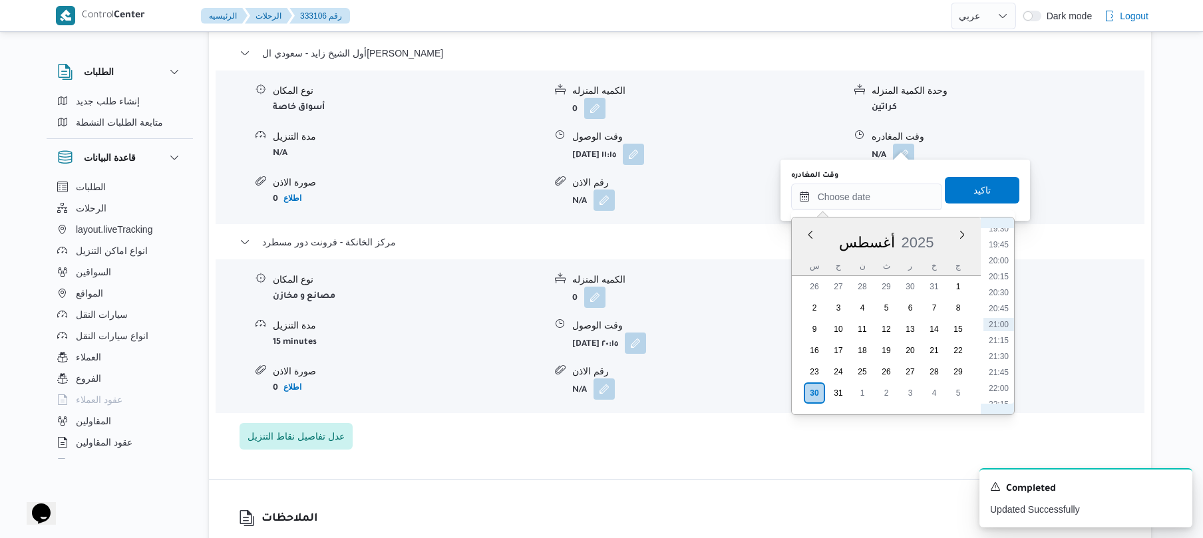
scroll to position [1103, 0]
click at [994, 366] on li "19:15" at bounding box center [999, 361] width 31 height 13
type input "٣٠/٠٨/٢٠٢٥ ١٩:١٥"
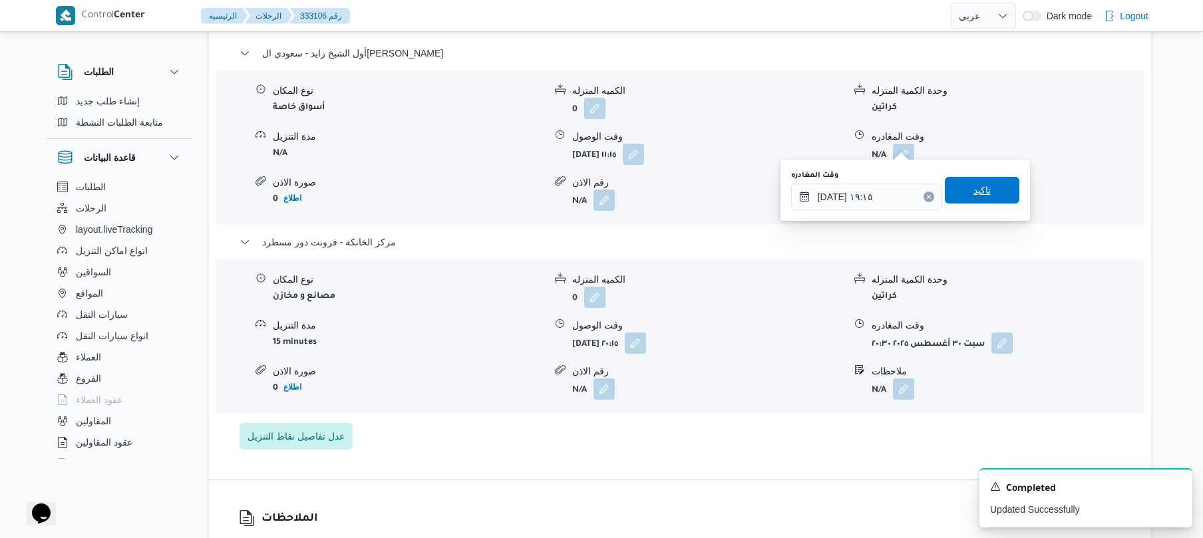
click at [994, 185] on span "تاكيد" at bounding box center [982, 190] width 75 height 27
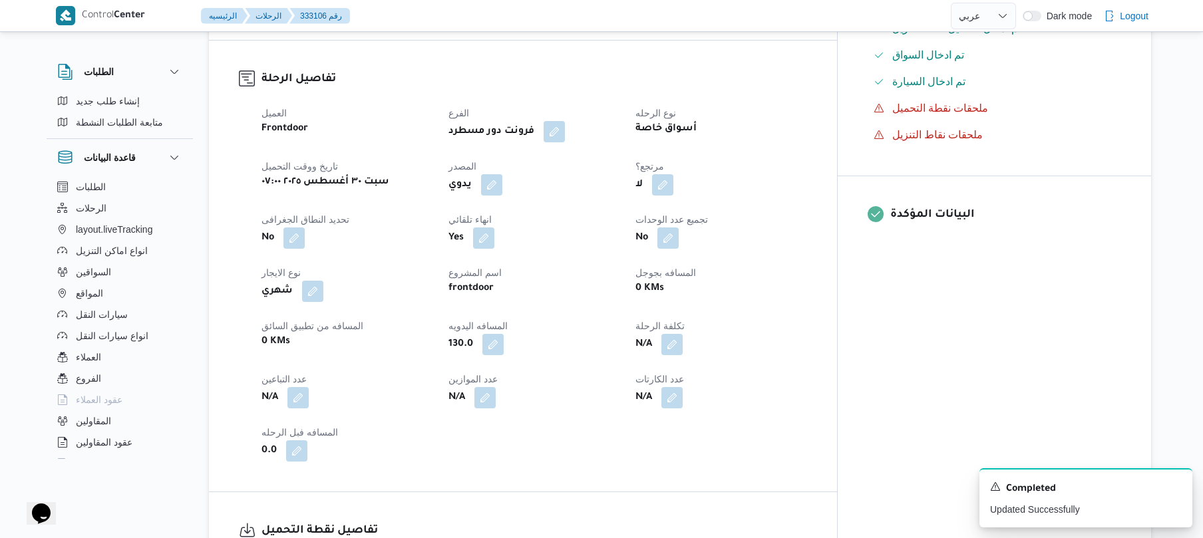
scroll to position [0, 0]
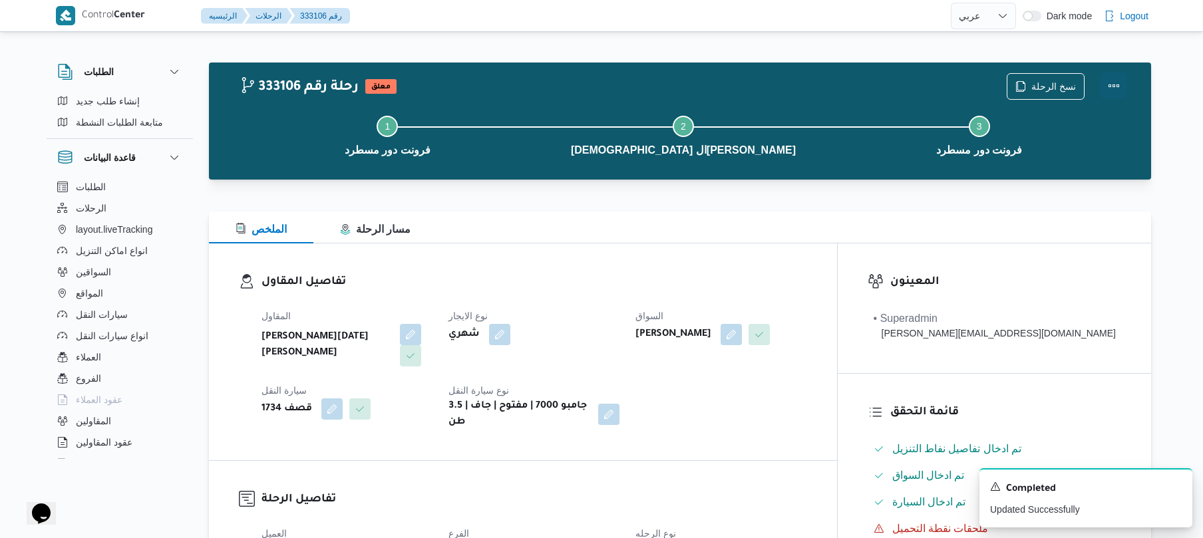
click at [1121, 83] on button "Actions" at bounding box center [1114, 86] width 27 height 27
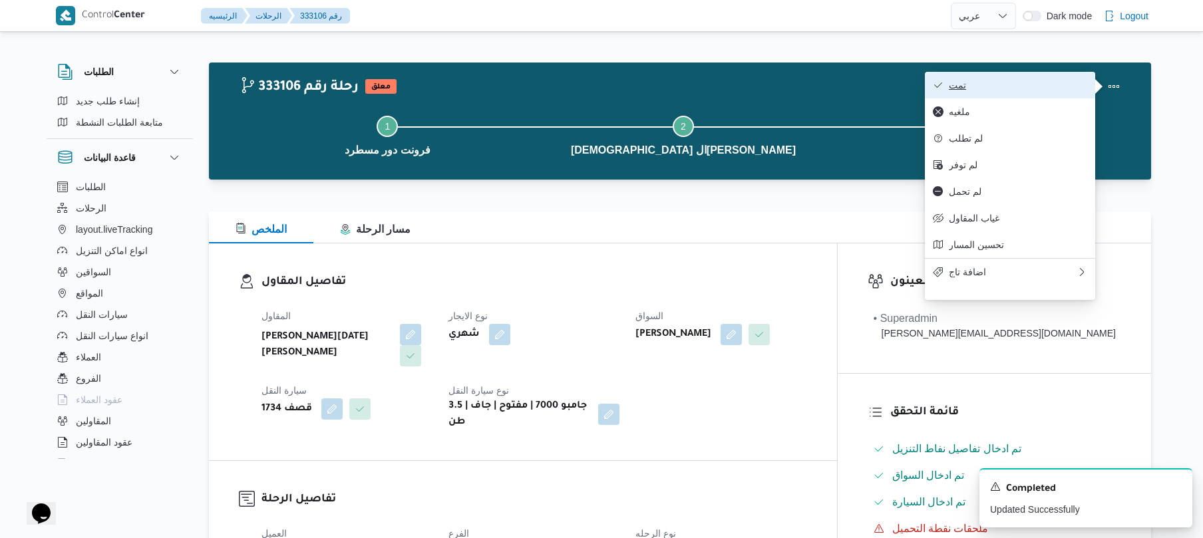
click at [996, 81] on span "تمت" at bounding box center [1018, 85] width 138 height 11
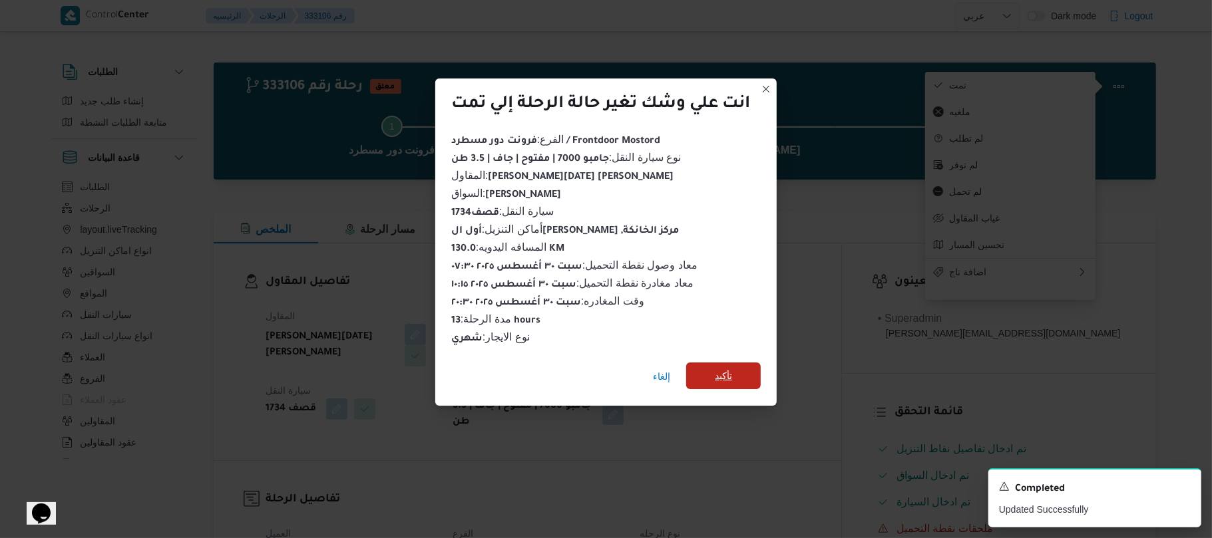
click at [719, 368] on span "تأكيد" at bounding box center [723, 376] width 17 height 16
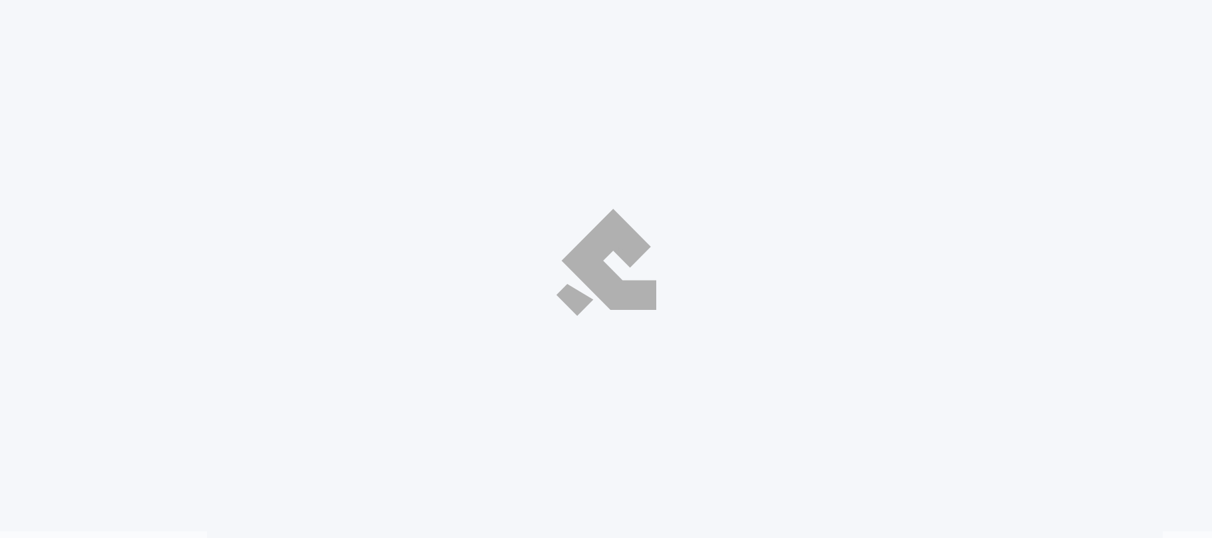
select select "ar"
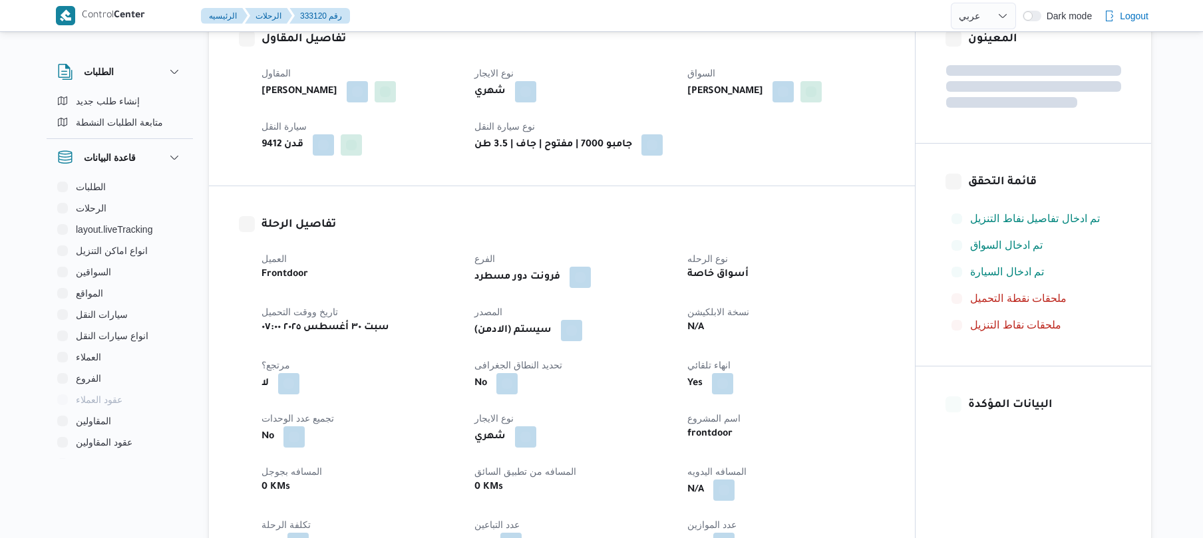
scroll to position [426, 0]
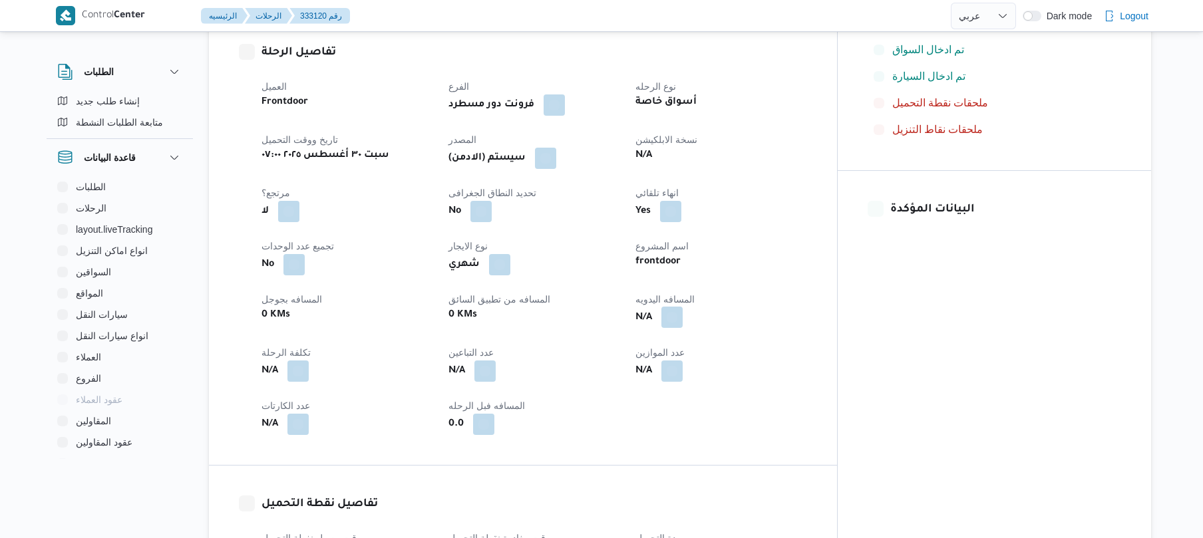
click at [683, 307] on button "button" at bounding box center [672, 317] width 21 height 21
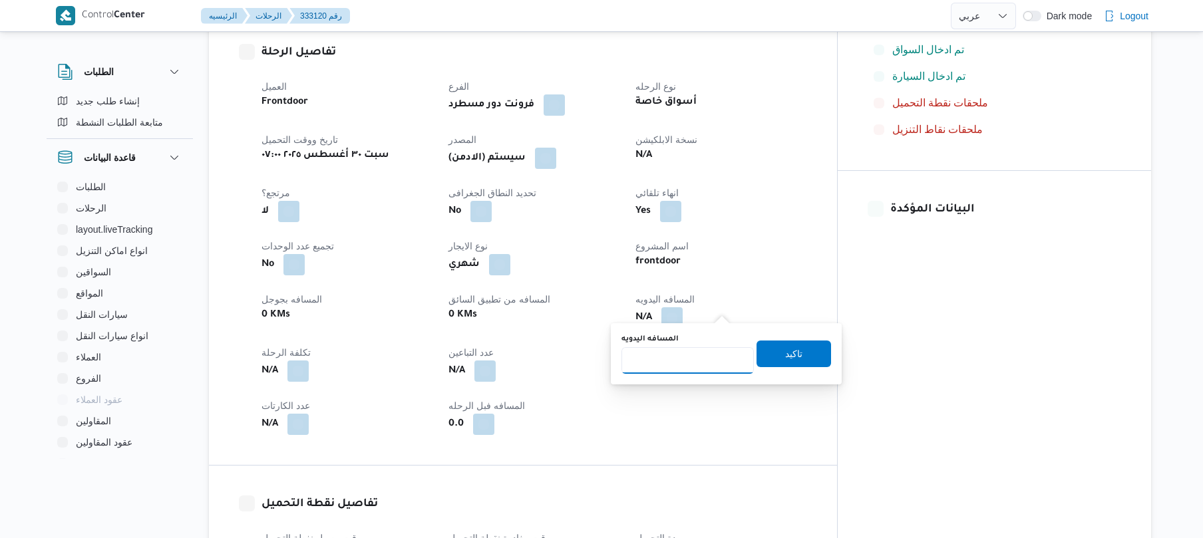
click at [682, 365] on input "المسافه اليدويه" at bounding box center [688, 360] width 132 height 27
type input "120"
click at [775, 357] on span "تاكيد" at bounding box center [794, 353] width 75 height 27
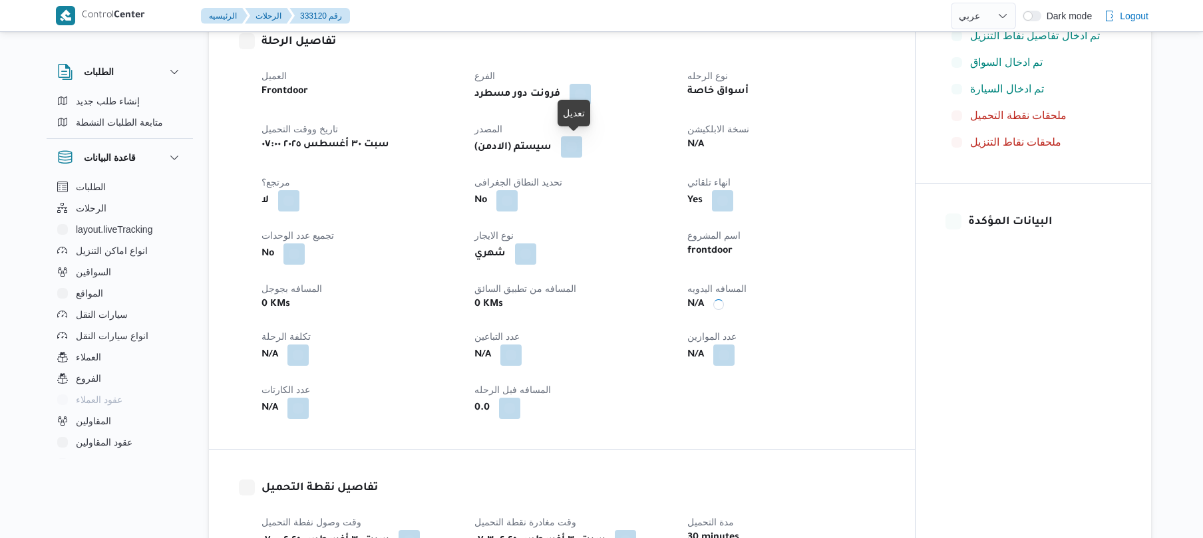
click at [570, 146] on button "button" at bounding box center [571, 146] width 21 height 21
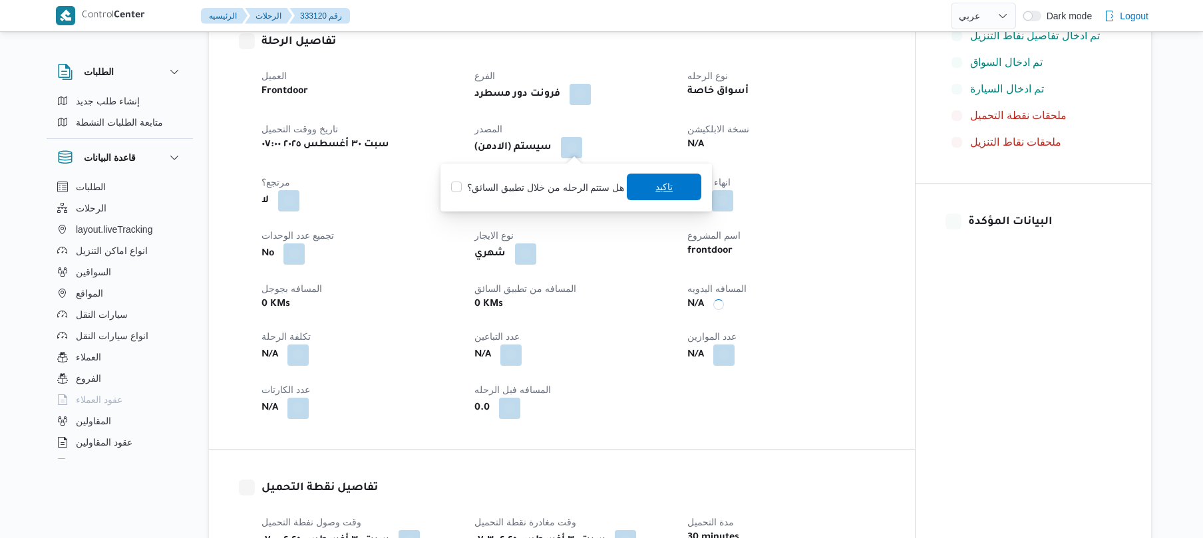
click at [664, 188] on span "تاكيد" at bounding box center [664, 187] width 17 height 16
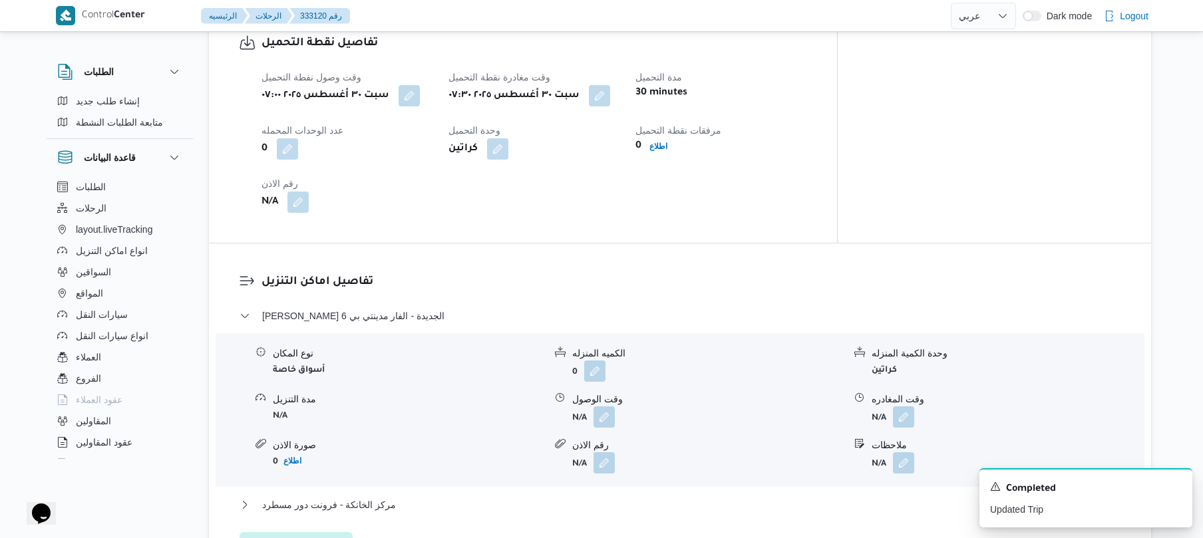
scroll to position [923, 0]
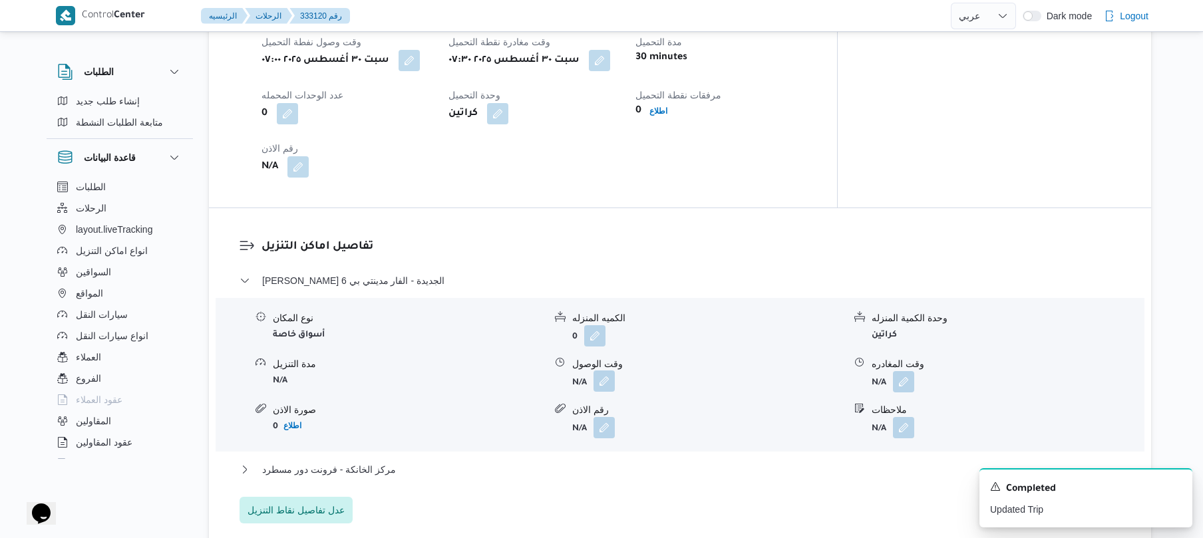
click at [605, 373] on button "button" at bounding box center [604, 381] width 21 height 21
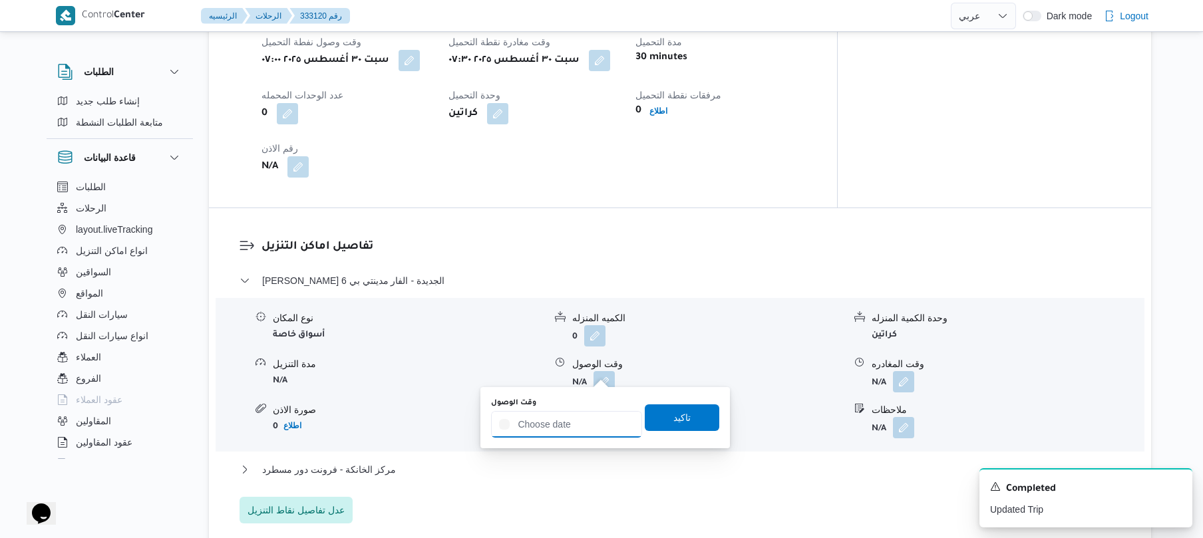
click at [570, 418] on input "وقت الوصول" at bounding box center [566, 424] width 151 height 27
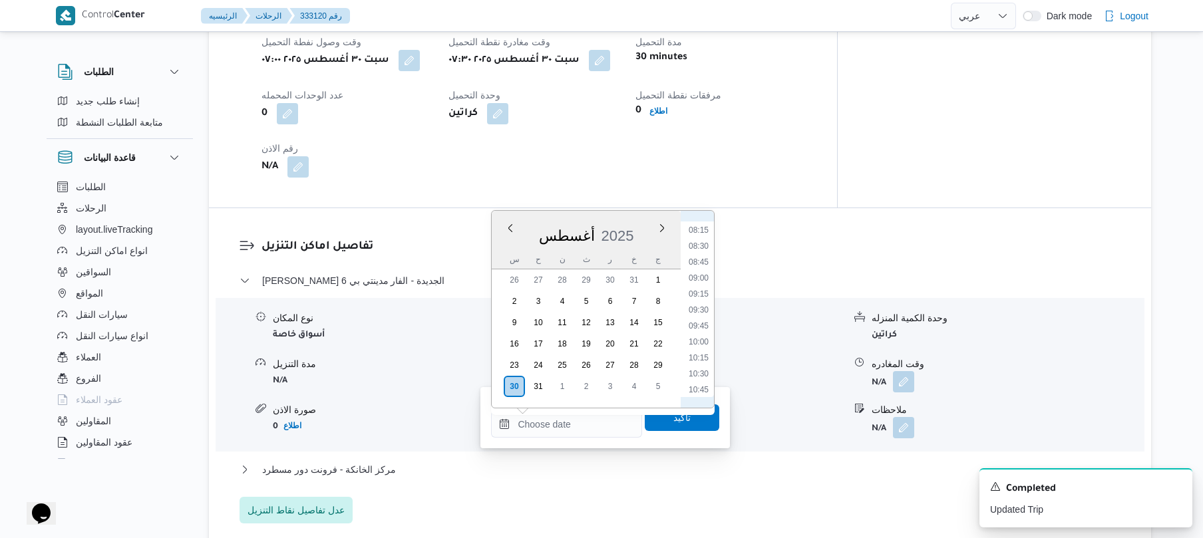
scroll to position [507, 0]
click at [704, 246] on li "08:15" at bounding box center [699, 248] width 31 height 13
type input "٣٠/٠٨/٢٠٢٥ ٠٨:١٥"
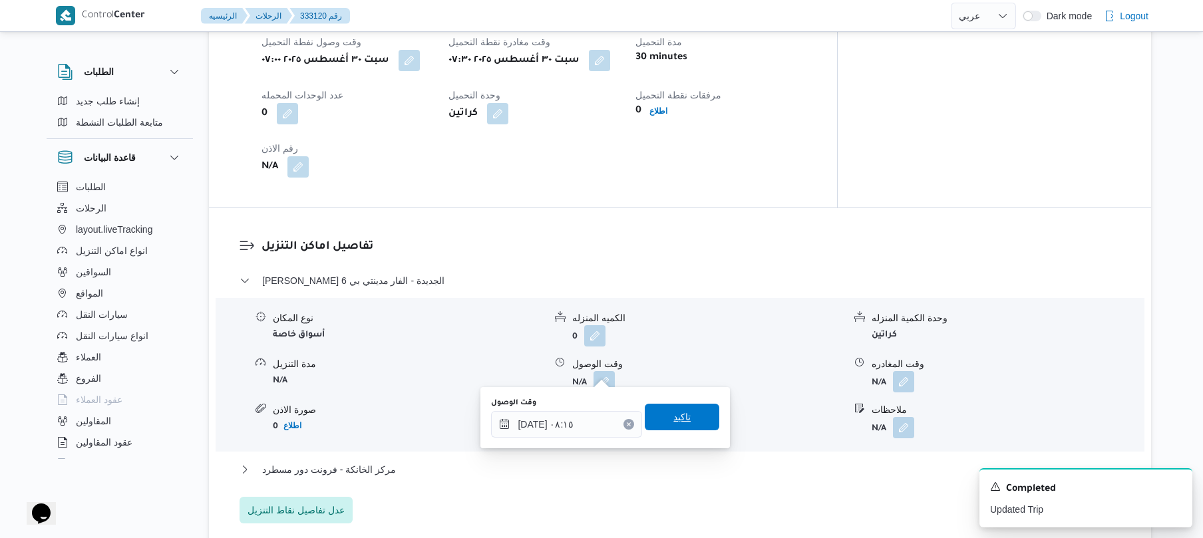
click at [690, 421] on span "تاكيد" at bounding box center [682, 417] width 75 height 27
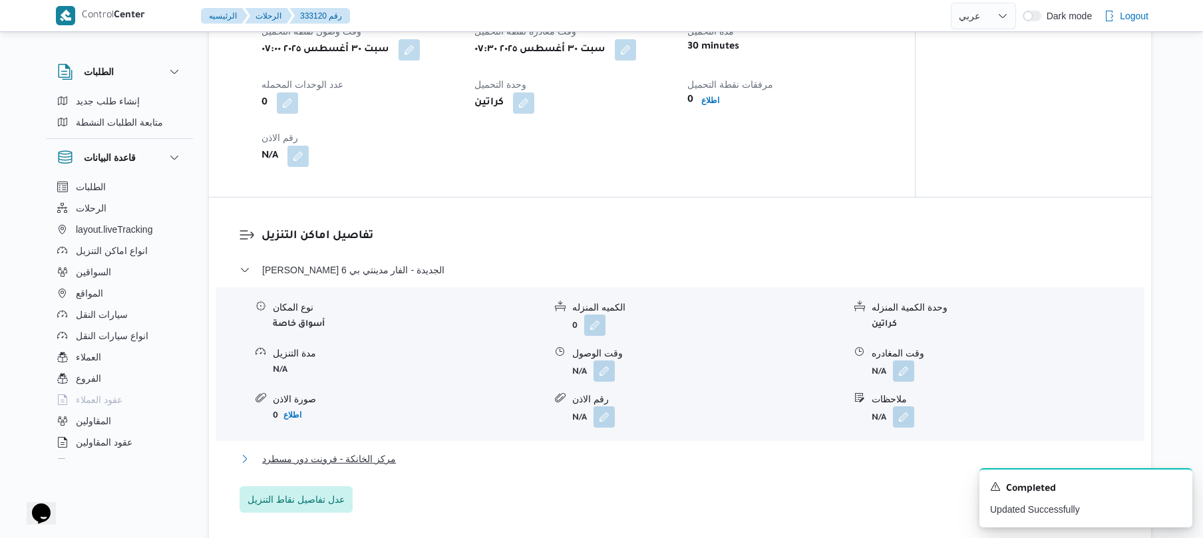
click at [658, 454] on button "مركز الخانكة - فرونت دور مسطرد" at bounding box center [681, 459] width 882 height 16
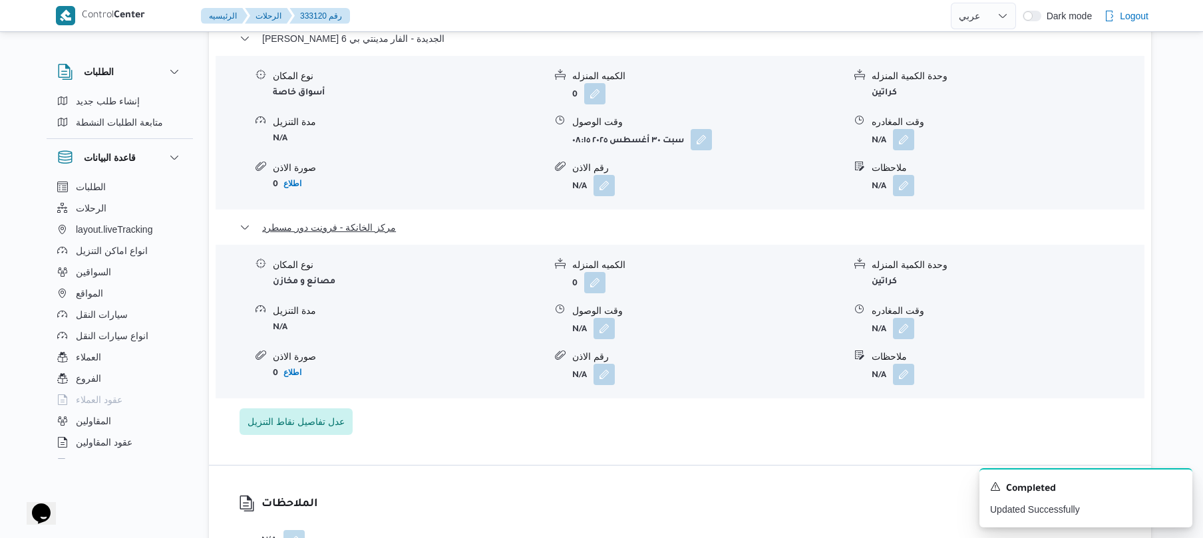
scroll to position [1242, 0]
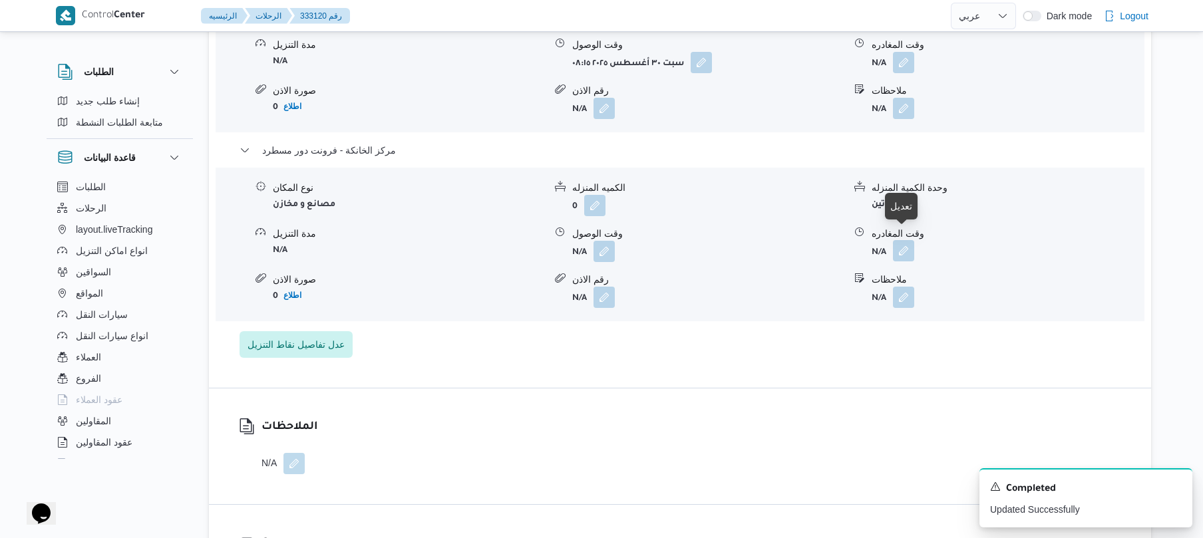
click at [903, 240] on button "button" at bounding box center [903, 250] width 21 height 21
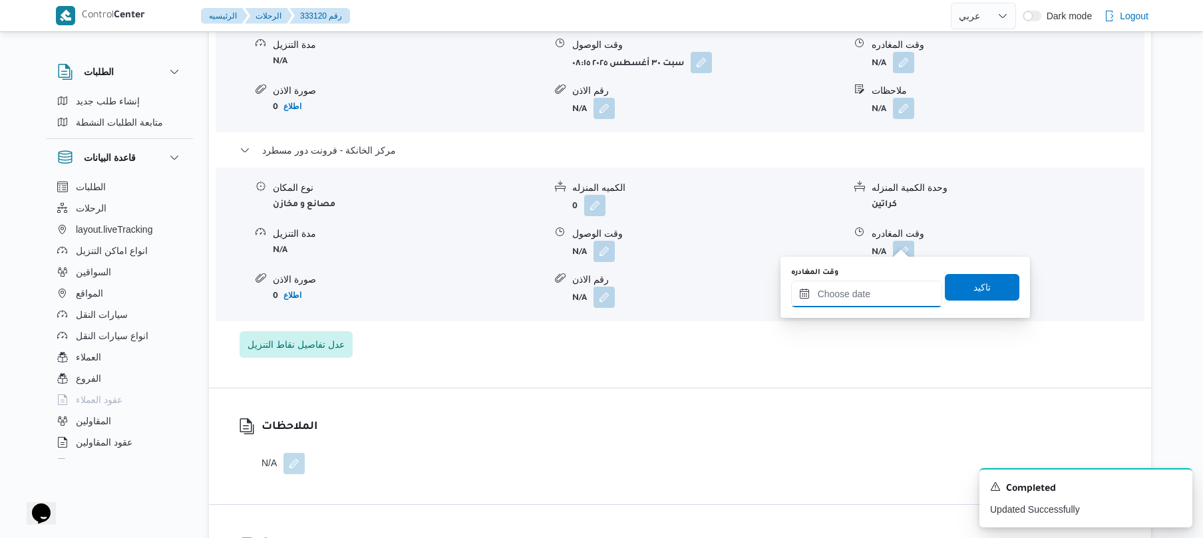
click at [845, 294] on input "وقت المغادره" at bounding box center [866, 294] width 151 height 27
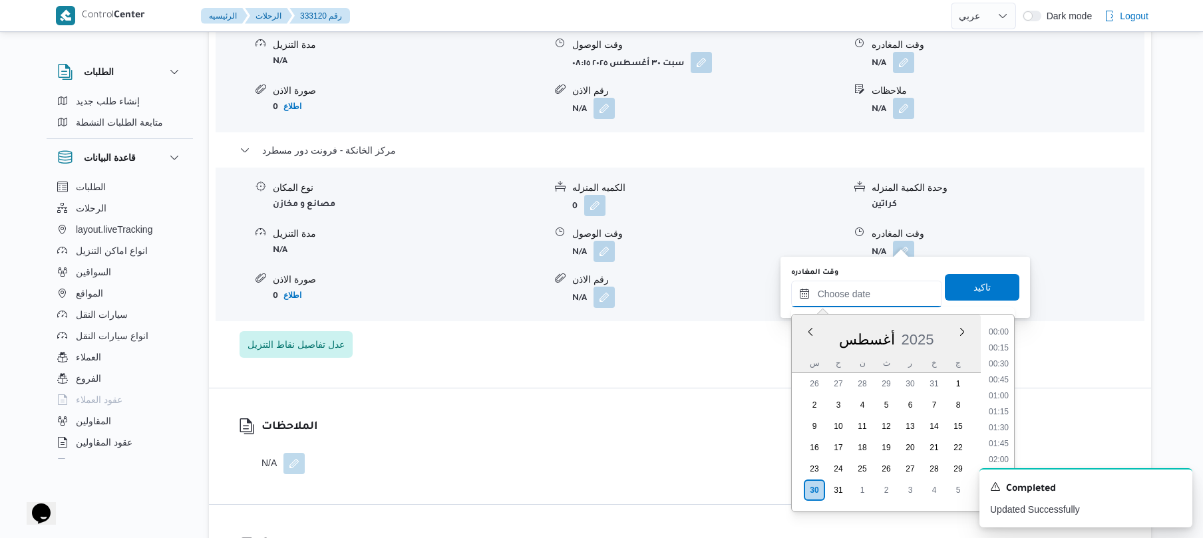
scroll to position [1252, 0]
click at [1001, 359] on li "20:00" at bounding box center [999, 357] width 31 height 13
type input "٣٠/٠٨/٢٠٢٥ ٢٠:٠٠"
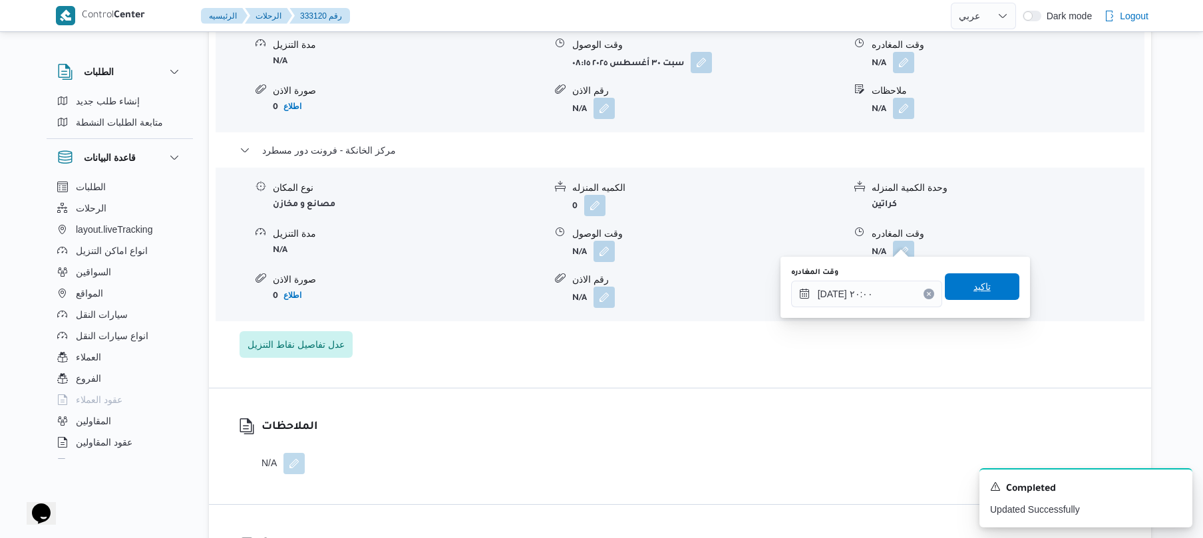
click at [976, 291] on span "تاكيد" at bounding box center [982, 287] width 17 height 16
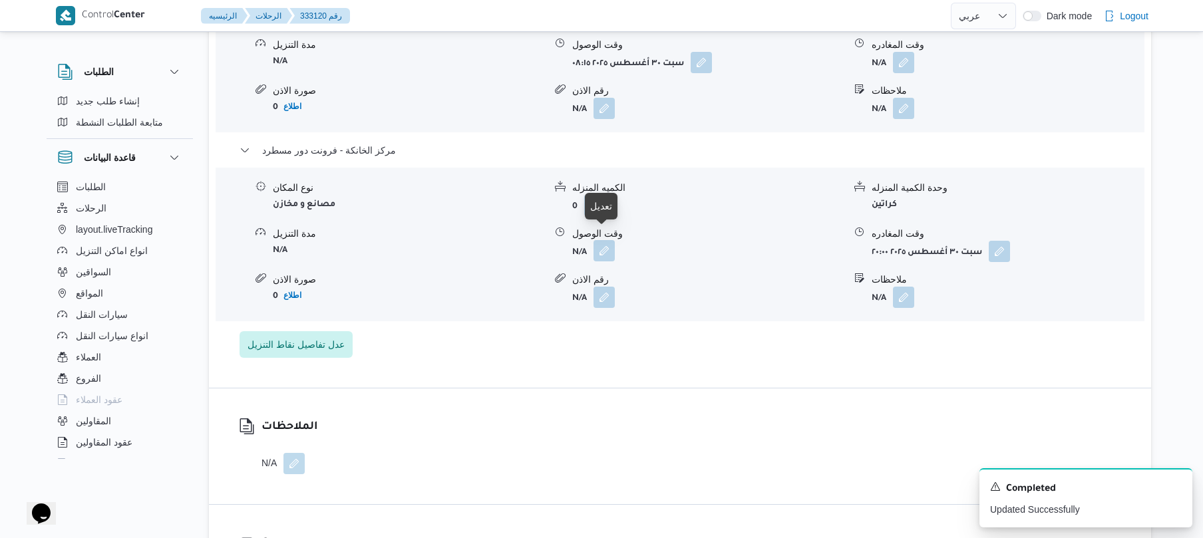
click at [608, 245] on button "button" at bounding box center [604, 250] width 21 height 21
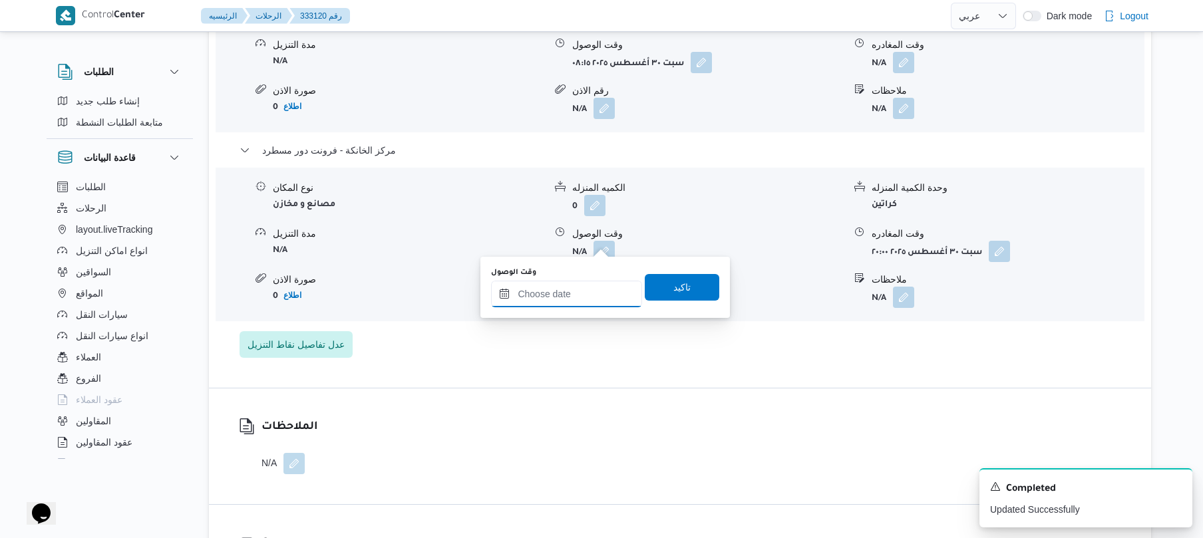
click at [598, 291] on input "وقت الوصول" at bounding box center [566, 294] width 151 height 27
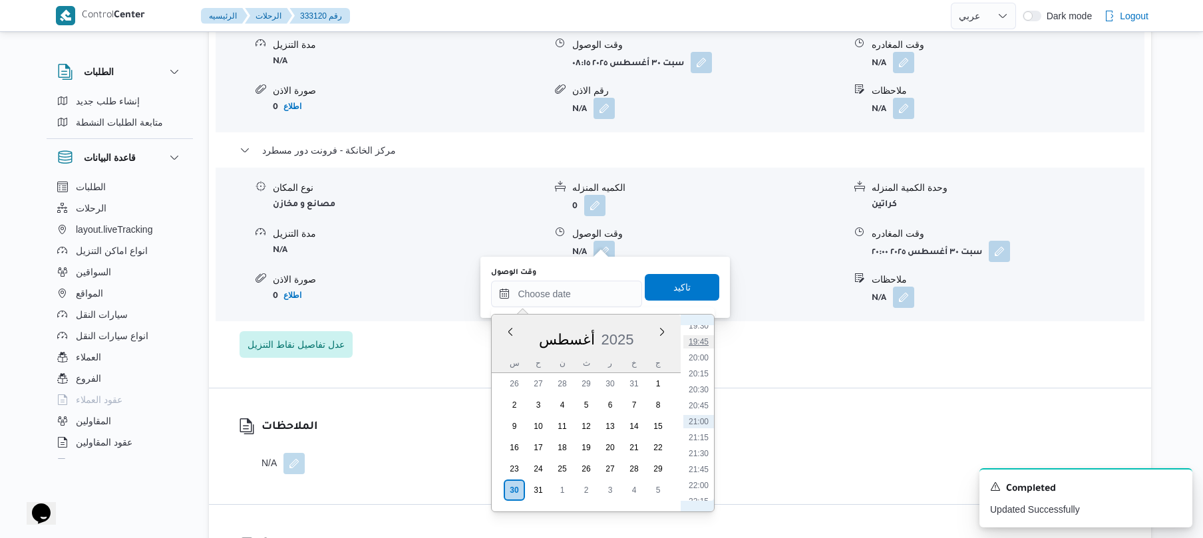
click at [706, 338] on li "19:45" at bounding box center [699, 341] width 31 height 13
type input "٣٠/٠٨/٢٠٢٥ ١٩:٤٥"
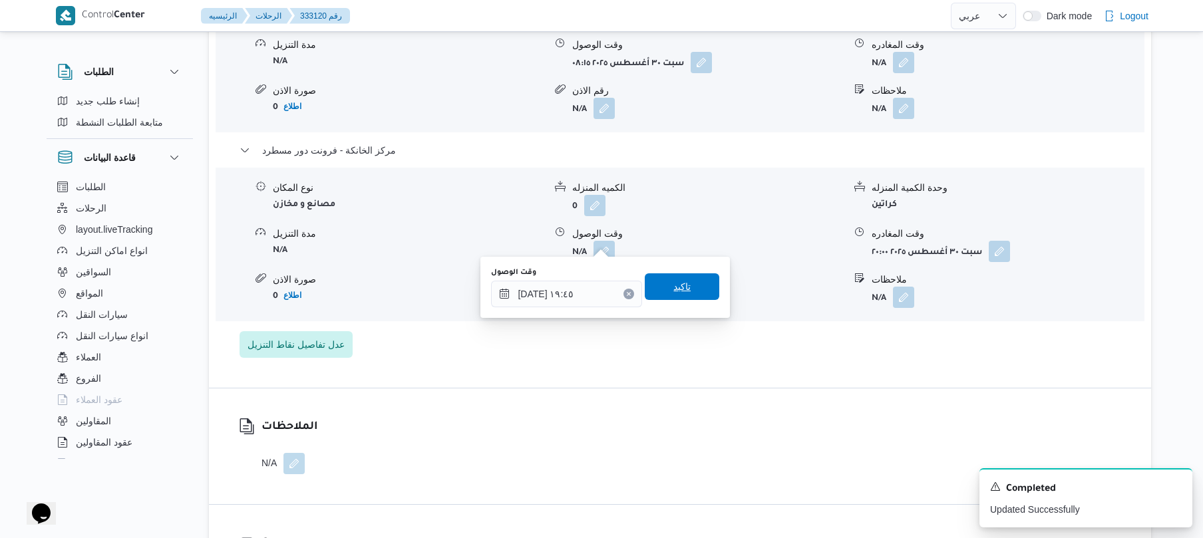
click at [685, 283] on span "تاكيد" at bounding box center [682, 287] width 75 height 27
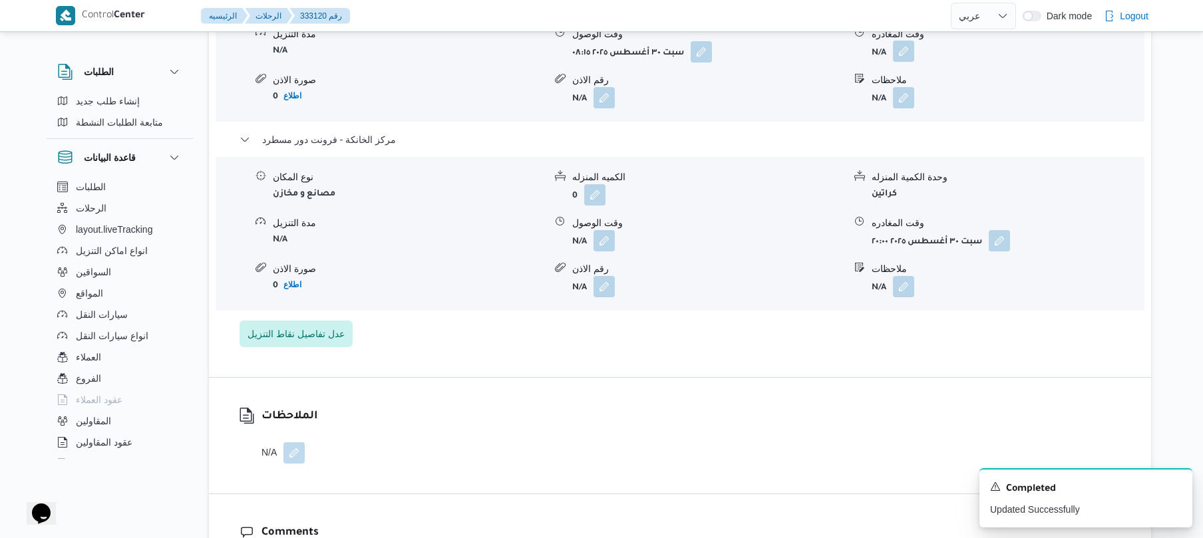
click at [906, 49] on button "button" at bounding box center [903, 51] width 21 height 21
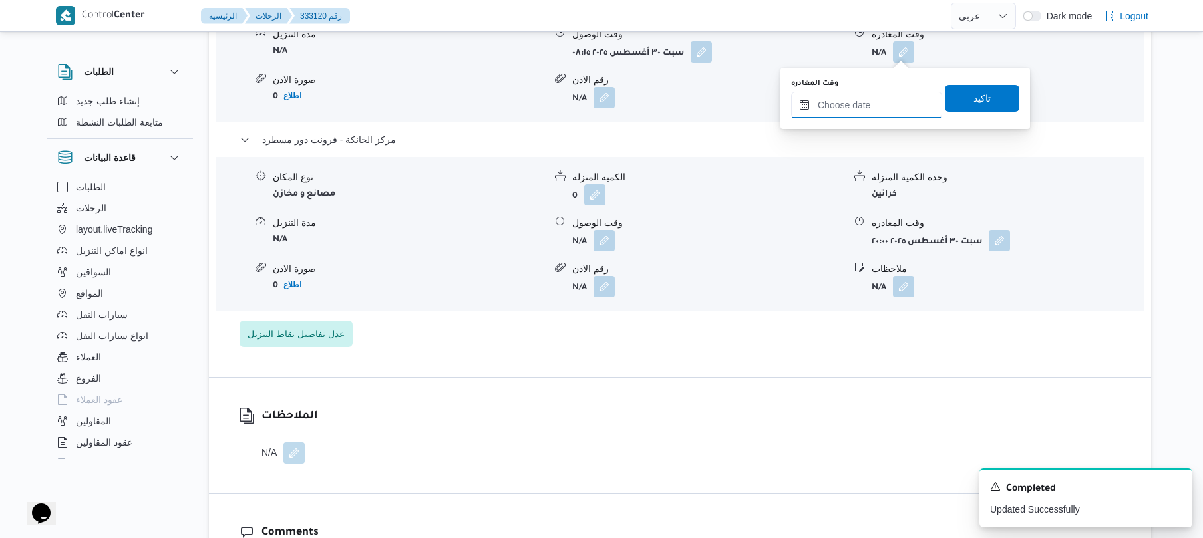
click at [866, 104] on input "وقت المغادره" at bounding box center [866, 105] width 151 height 27
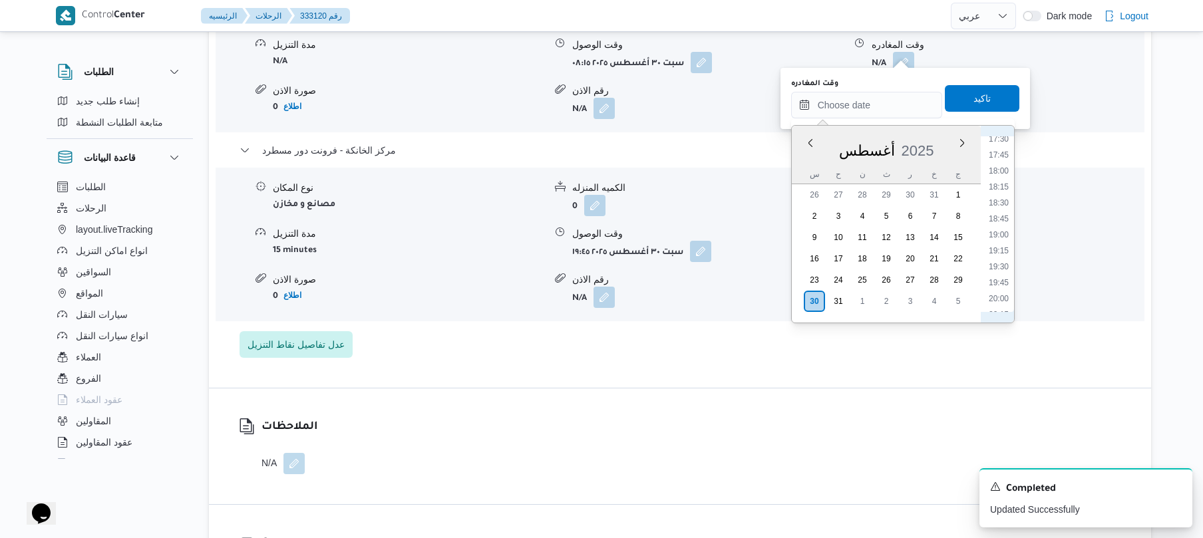
scroll to position [1103, 0]
click at [998, 256] on li "19:00" at bounding box center [999, 254] width 31 height 13
type input "٣٠/٠٨/٢٠٢٥ ١٩:٠٠"
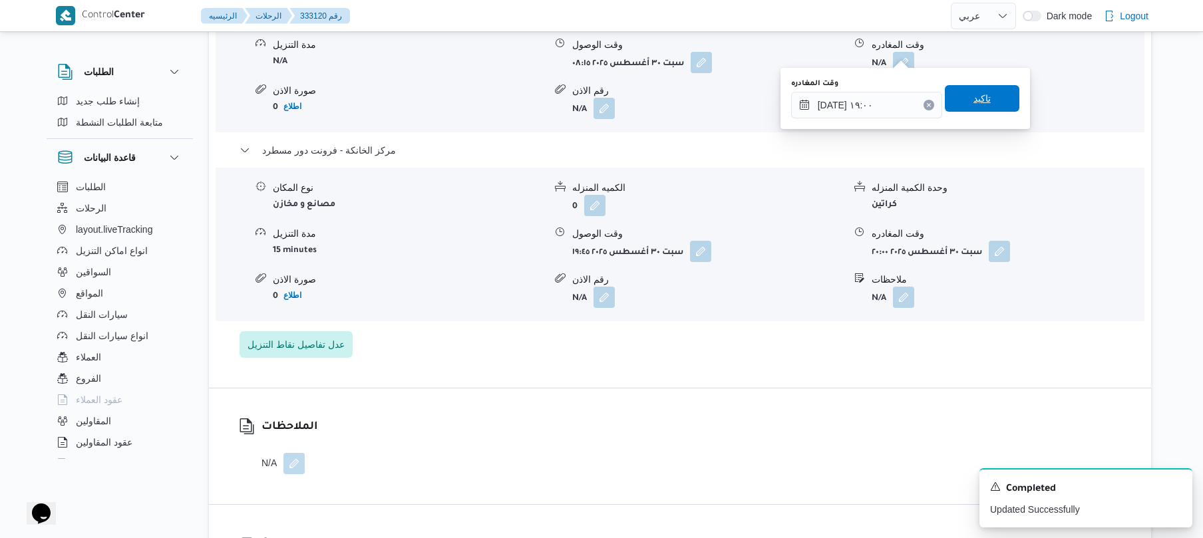
click at [988, 105] on span "تاكيد" at bounding box center [982, 98] width 75 height 27
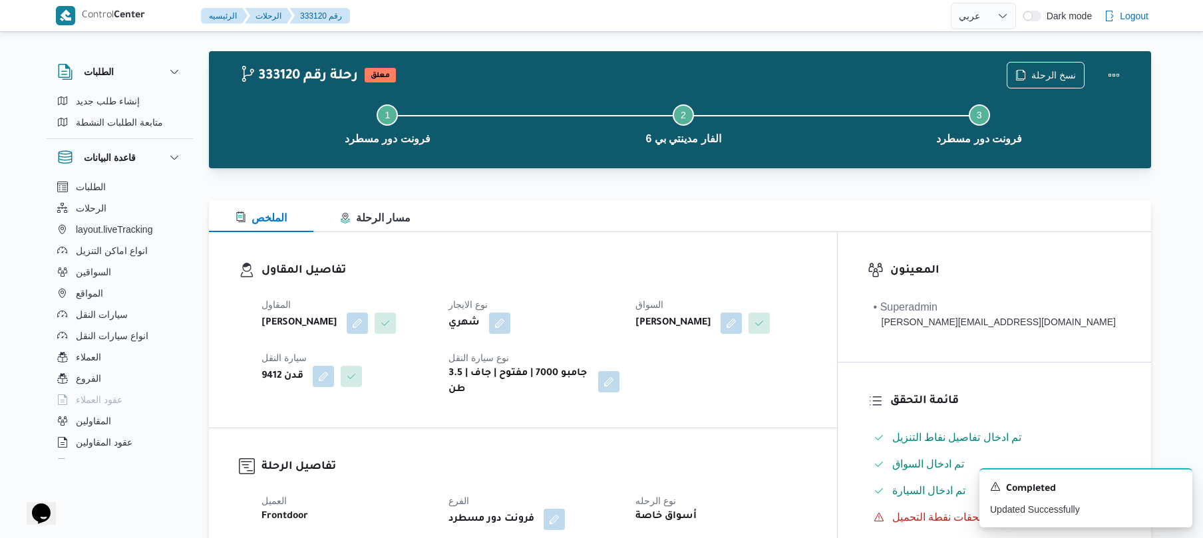
scroll to position [0, 0]
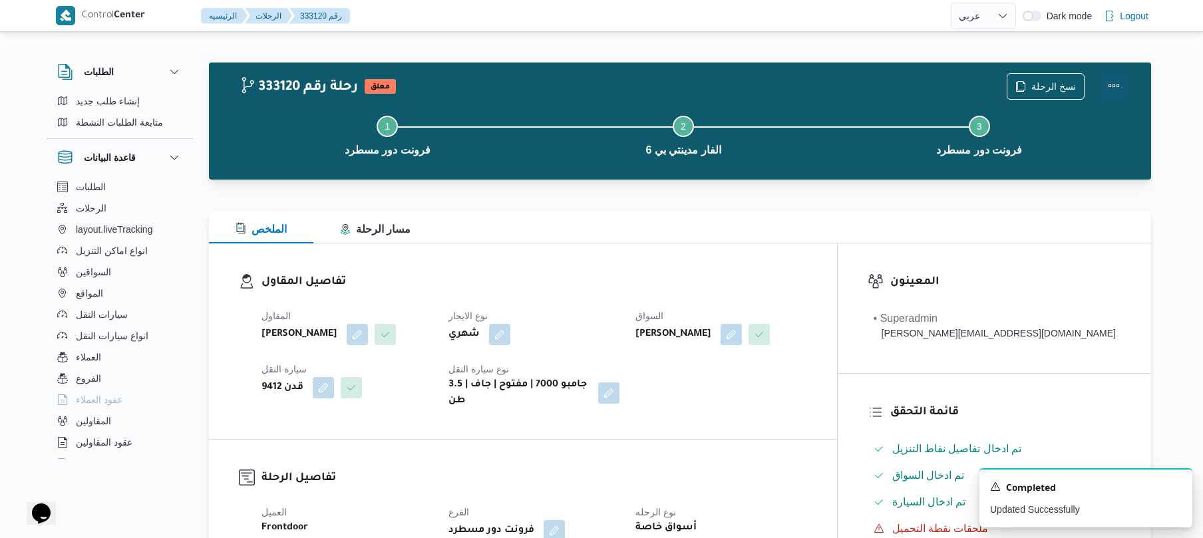
click at [1110, 85] on button "Actions" at bounding box center [1114, 86] width 27 height 27
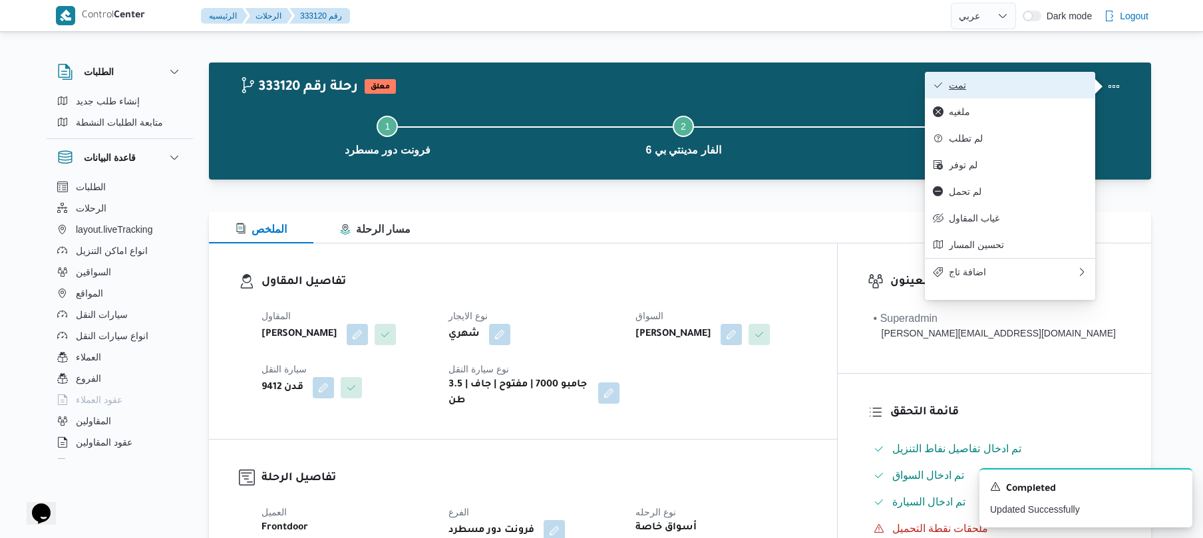
click at [1044, 84] on span "تمت" at bounding box center [1018, 85] width 138 height 11
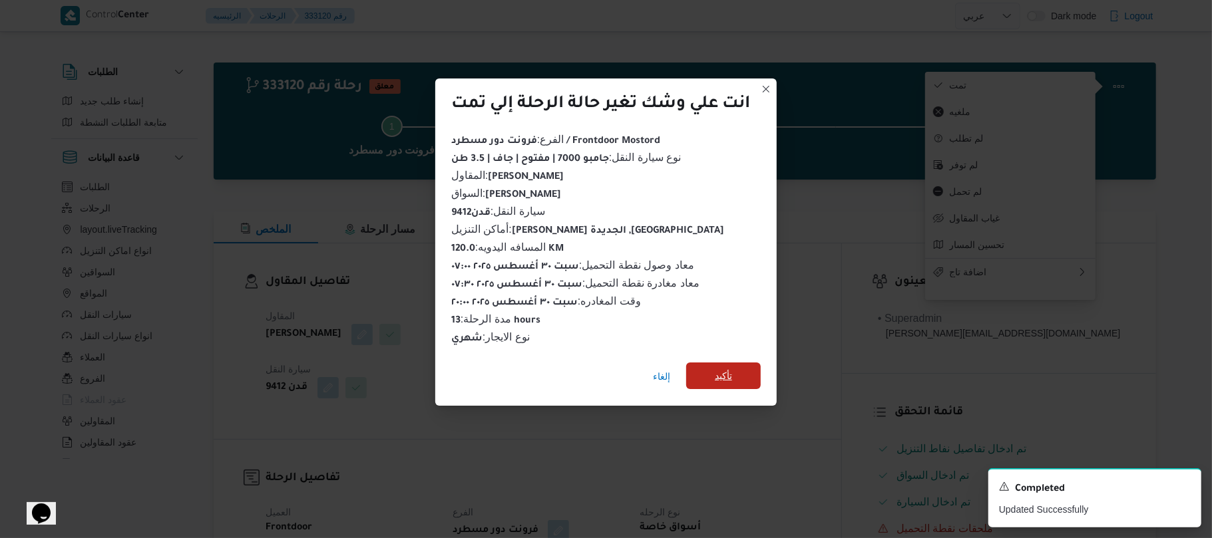
click at [745, 371] on span "تأكيد" at bounding box center [723, 376] width 75 height 27
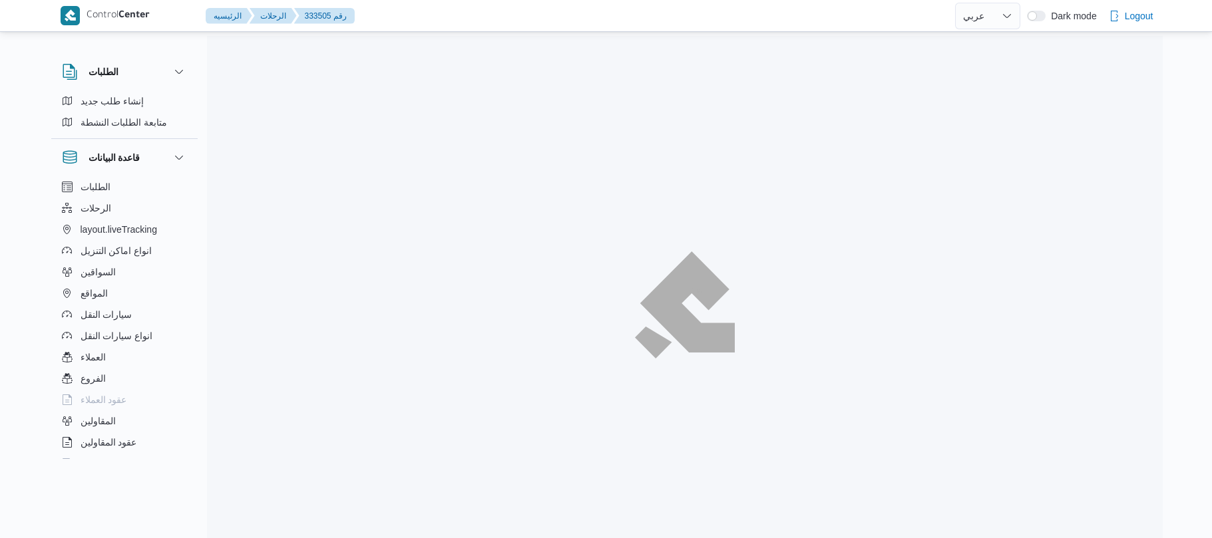
select select "ar"
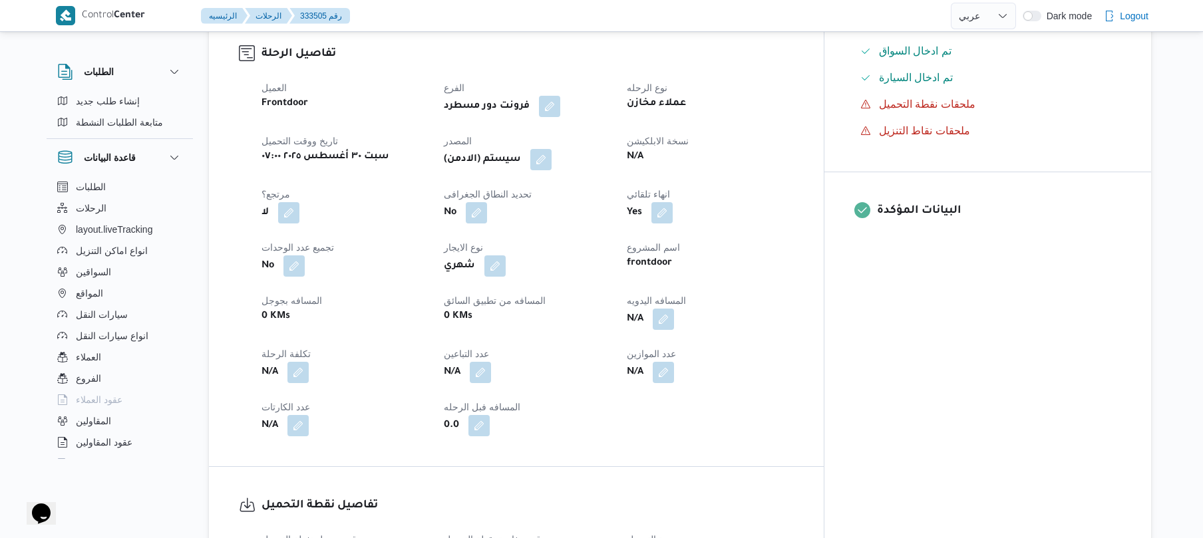
scroll to position [426, 0]
click at [674, 328] on button "button" at bounding box center [663, 317] width 21 height 21
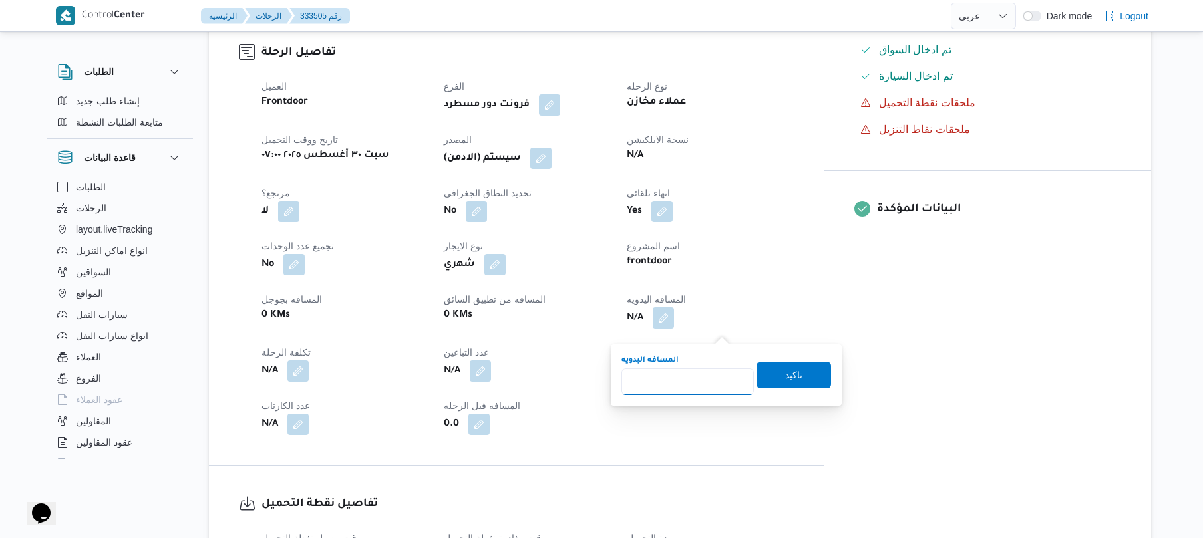
click at [698, 379] on input "المسافه اليدويه" at bounding box center [688, 382] width 132 height 27
type input "120"
click at [785, 374] on span "تاكيد" at bounding box center [793, 375] width 17 height 16
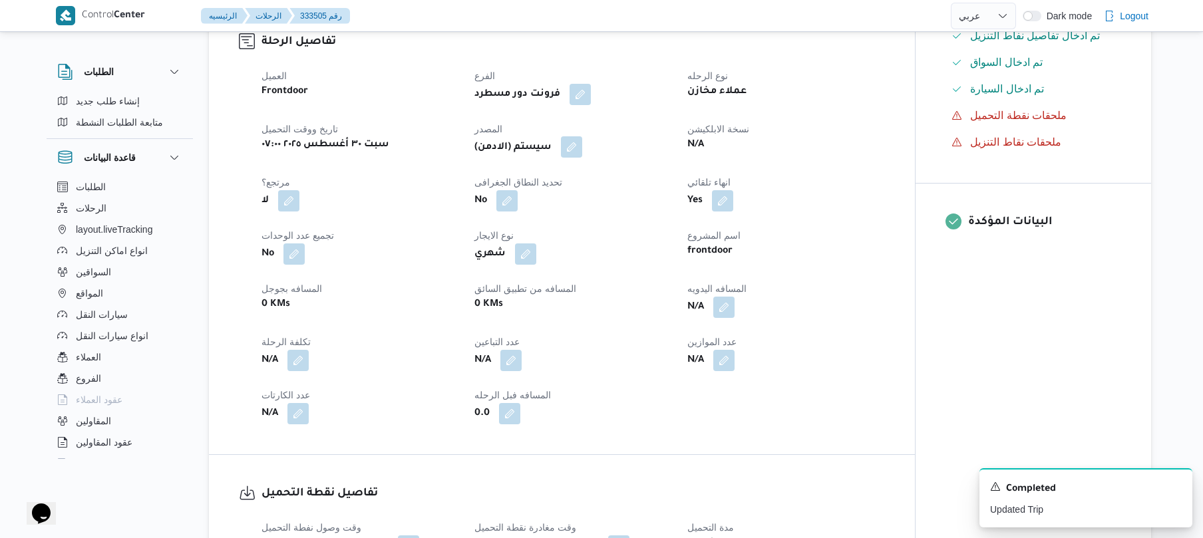
click at [572, 158] on button "button" at bounding box center [571, 146] width 21 height 21
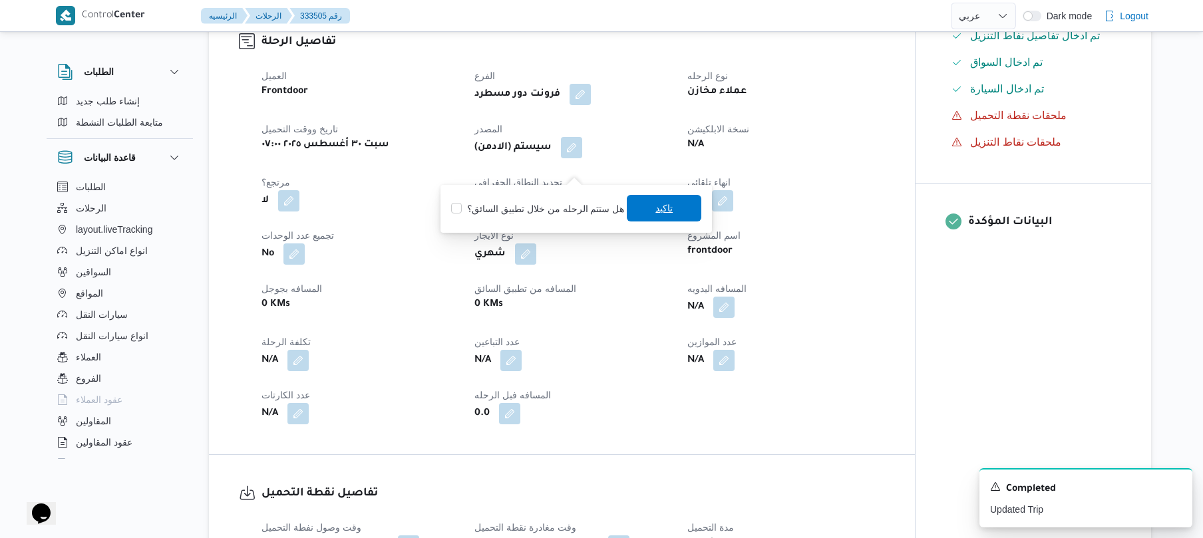
click at [656, 206] on span "تاكيد" at bounding box center [664, 208] width 17 height 16
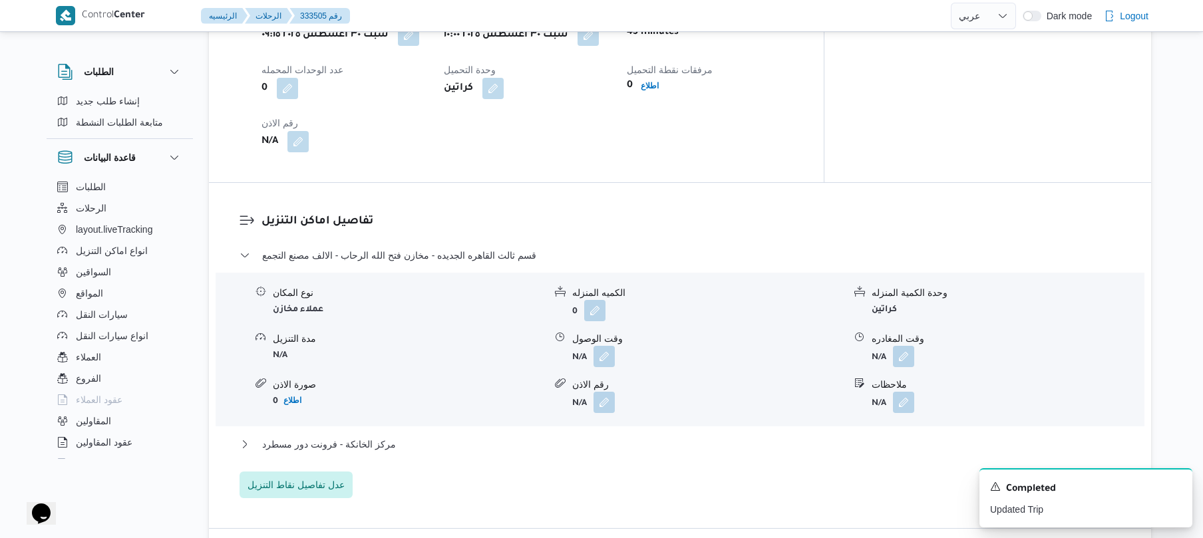
scroll to position [958, 0]
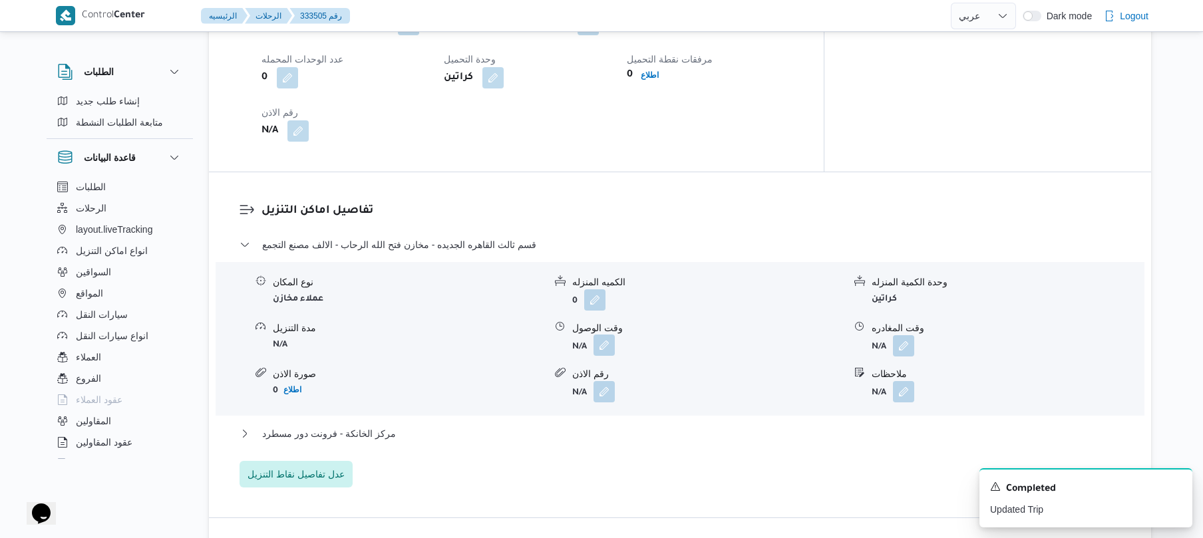
click at [603, 351] on button "button" at bounding box center [604, 345] width 21 height 21
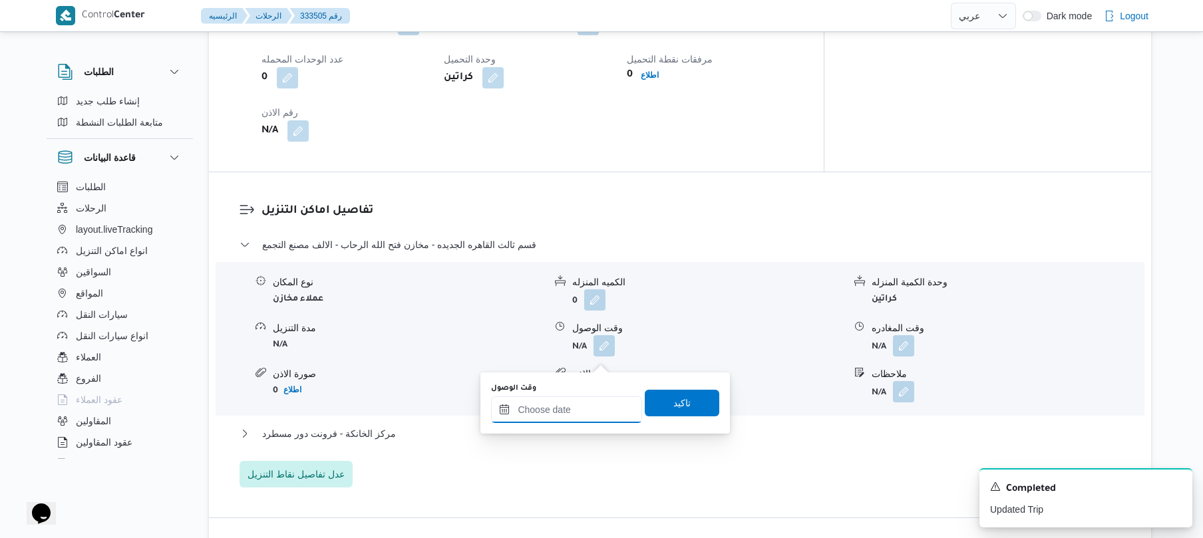
click at [572, 409] on input "وقت الوصول" at bounding box center [566, 410] width 151 height 27
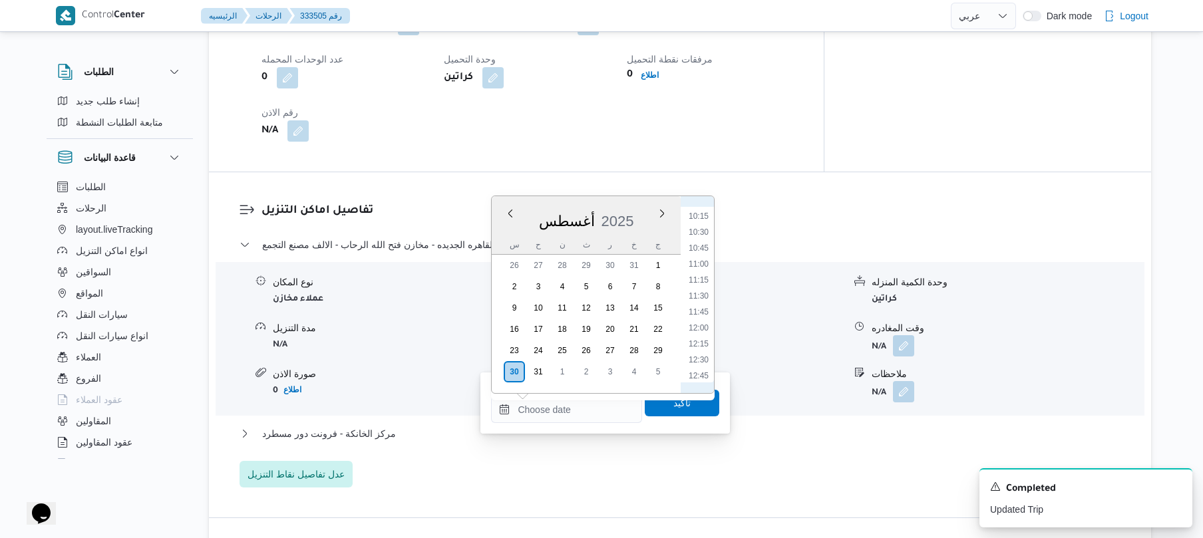
scroll to position [656, 0]
click at [703, 244] on li "10:45" at bounding box center [699, 244] width 31 height 13
type input "[DATE] ١٠:٤٥"
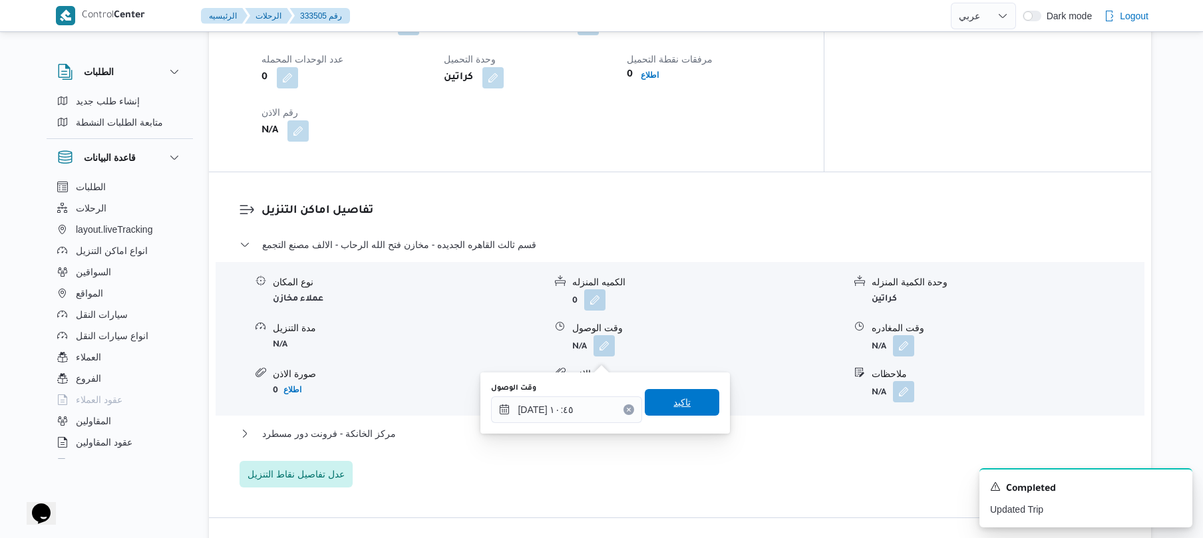
click at [680, 399] on span "تاكيد" at bounding box center [682, 403] width 17 height 16
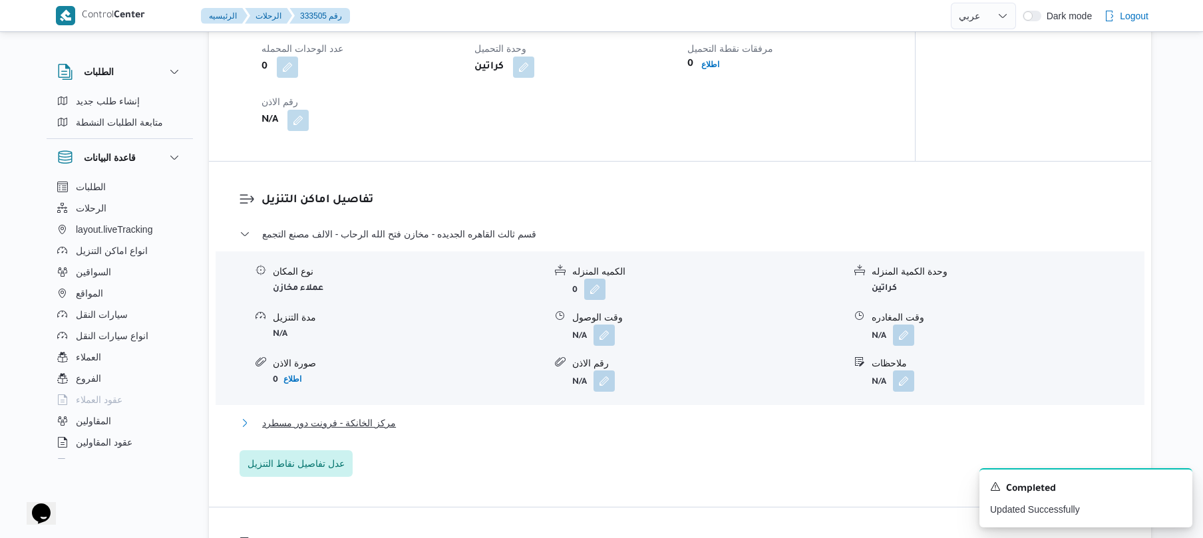
click at [632, 431] on button "مركز الخانكة - فرونت دور مسطرد" at bounding box center [681, 423] width 882 height 16
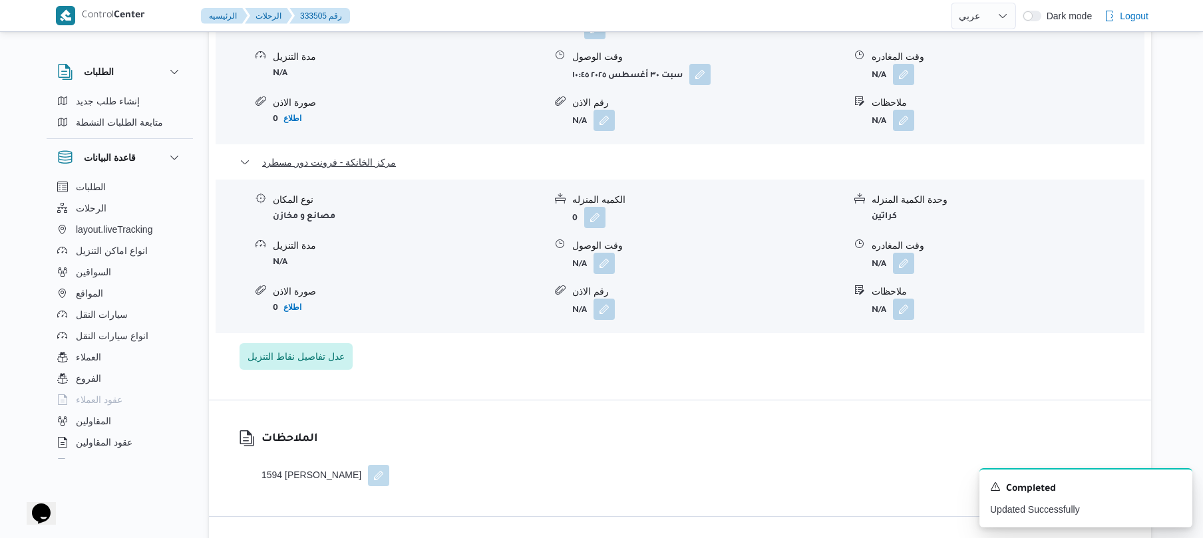
scroll to position [1313, 0]
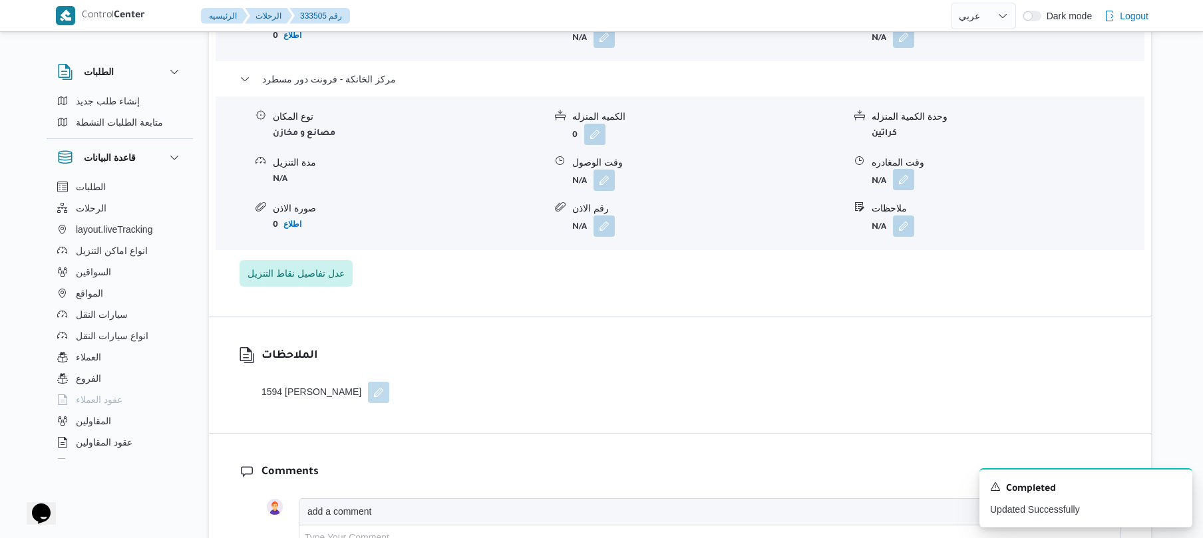
click at [903, 190] on button "button" at bounding box center [903, 179] width 21 height 21
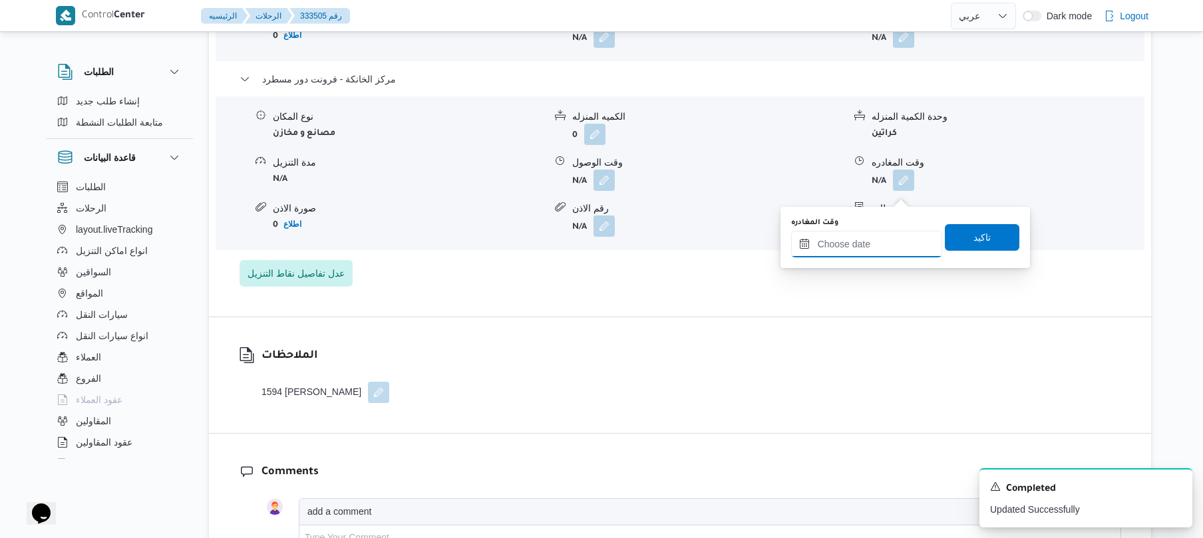
click at [855, 244] on input "وقت المغادره" at bounding box center [866, 244] width 151 height 27
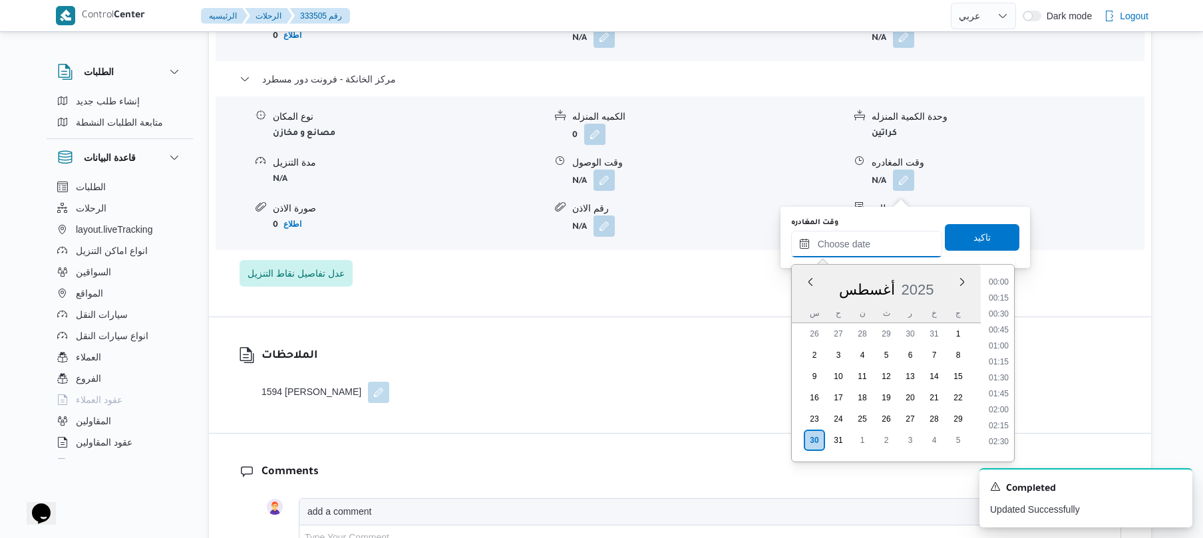
scroll to position [1252, 0]
click at [997, 342] on li "20:30" at bounding box center [999, 339] width 31 height 13
type input "٣٠/٠٨/٢٠٢٥ ٢٠:٣٠"
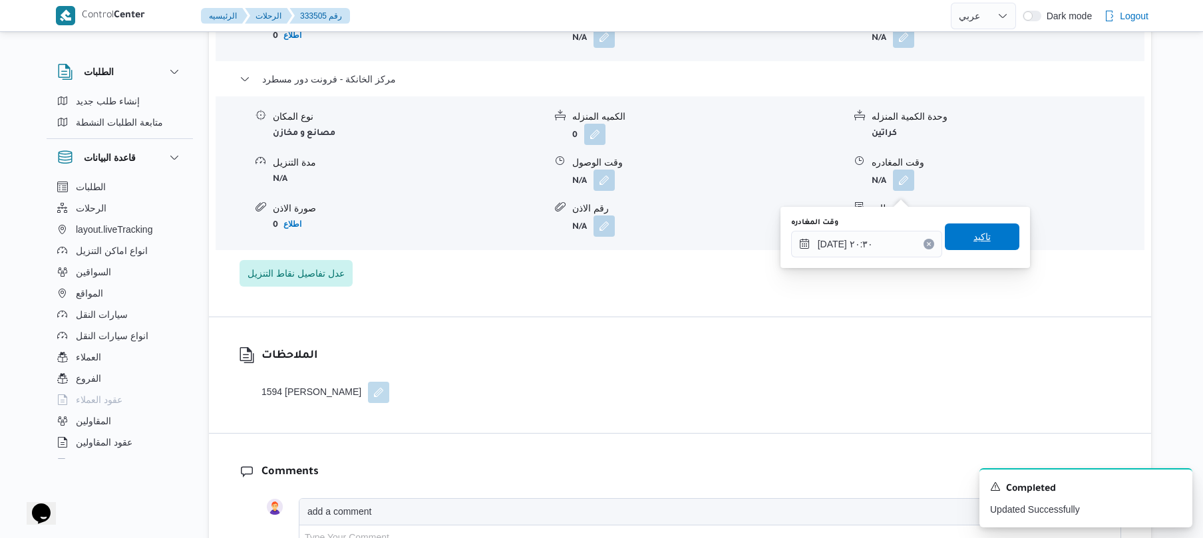
click at [974, 235] on span "تاكيد" at bounding box center [982, 237] width 17 height 16
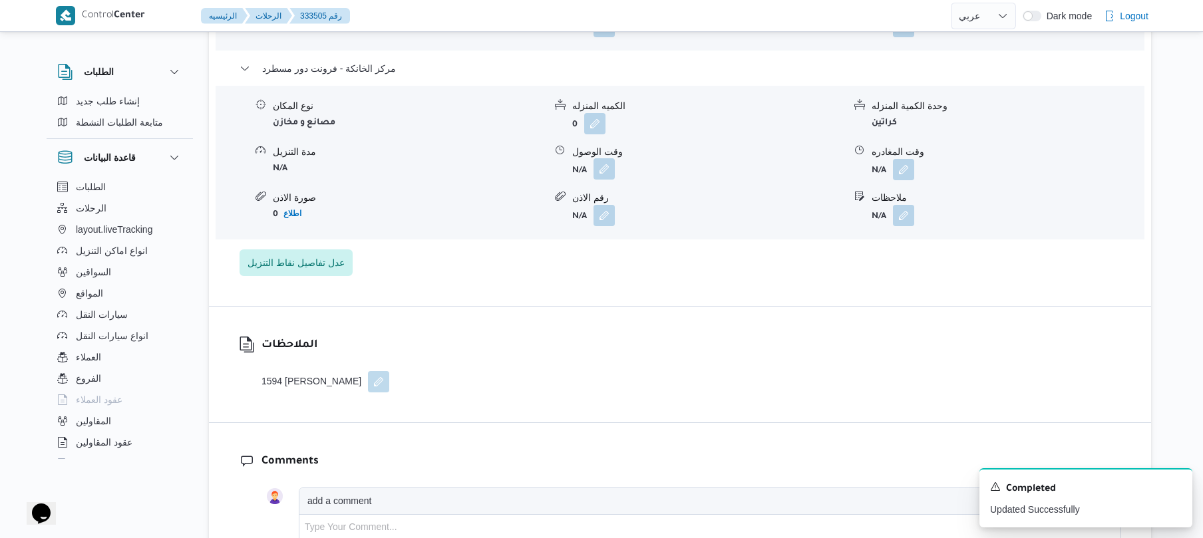
click at [604, 180] on button "button" at bounding box center [604, 168] width 21 height 21
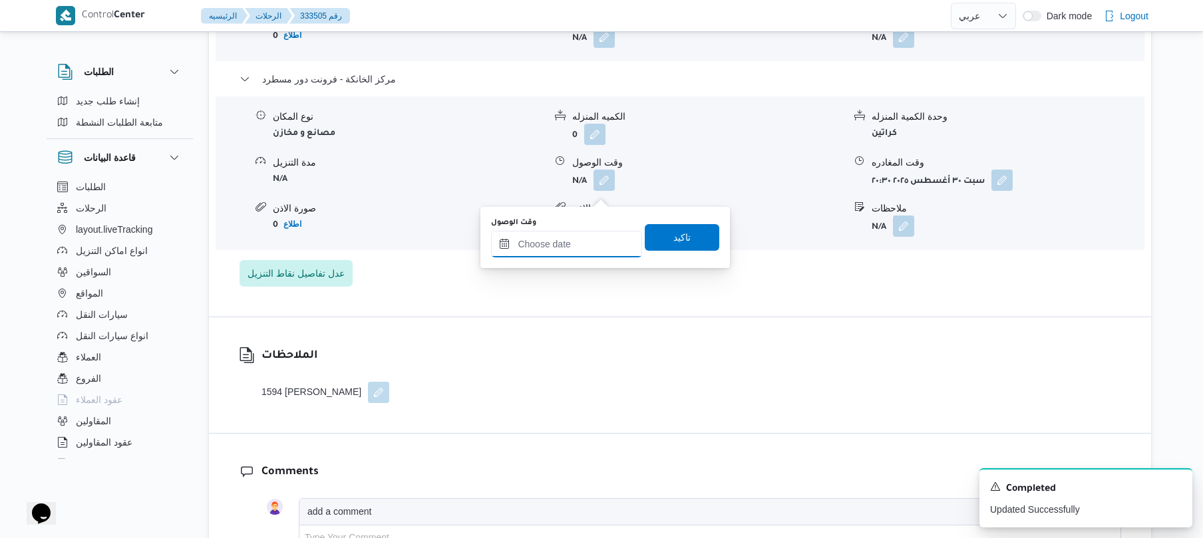
click at [599, 246] on input "وقت الوصول" at bounding box center [566, 244] width 151 height 27
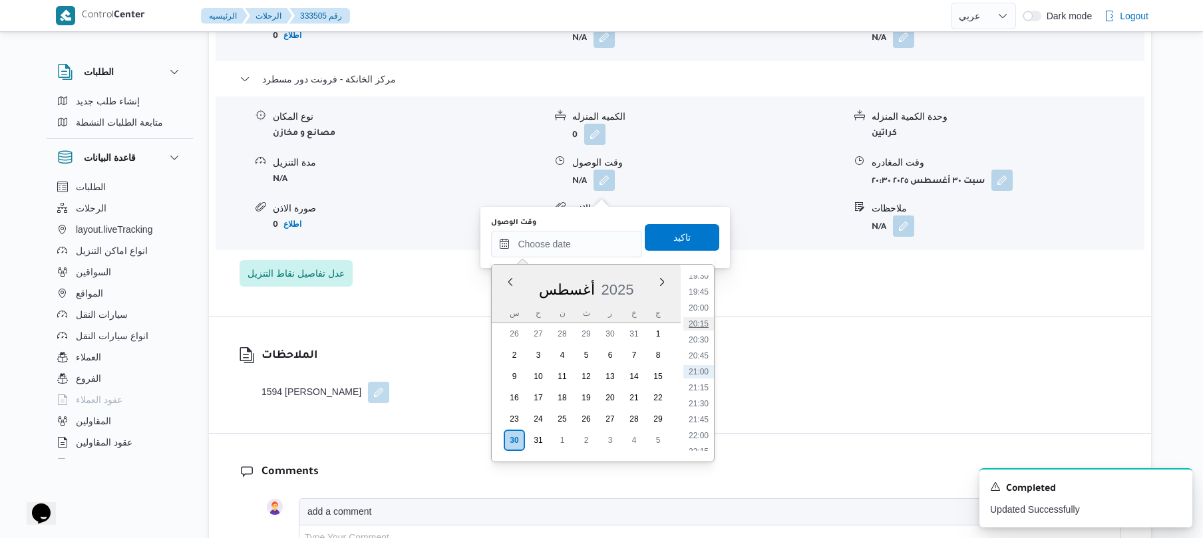
click at [702, 325] on li "20:15" at bounding box center [699, 323] width 31 height 13
type input "٣٠/٠٨/٢٠٢٥ ٢٠:١٥"
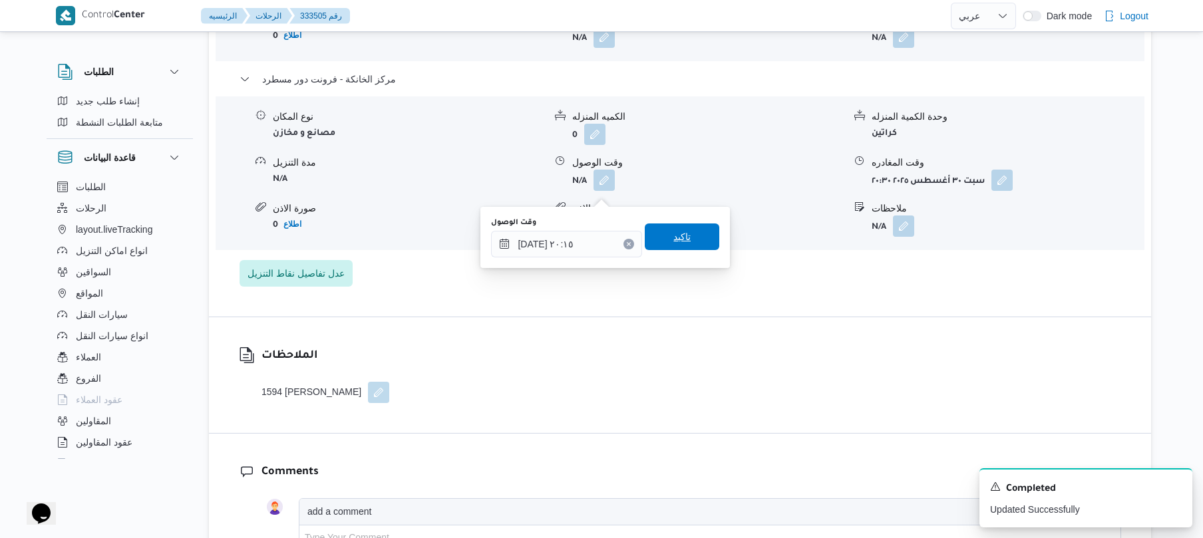
click at [688, 232] on span "تاكيد" at bounding box center [682, 237] width 75 height 27
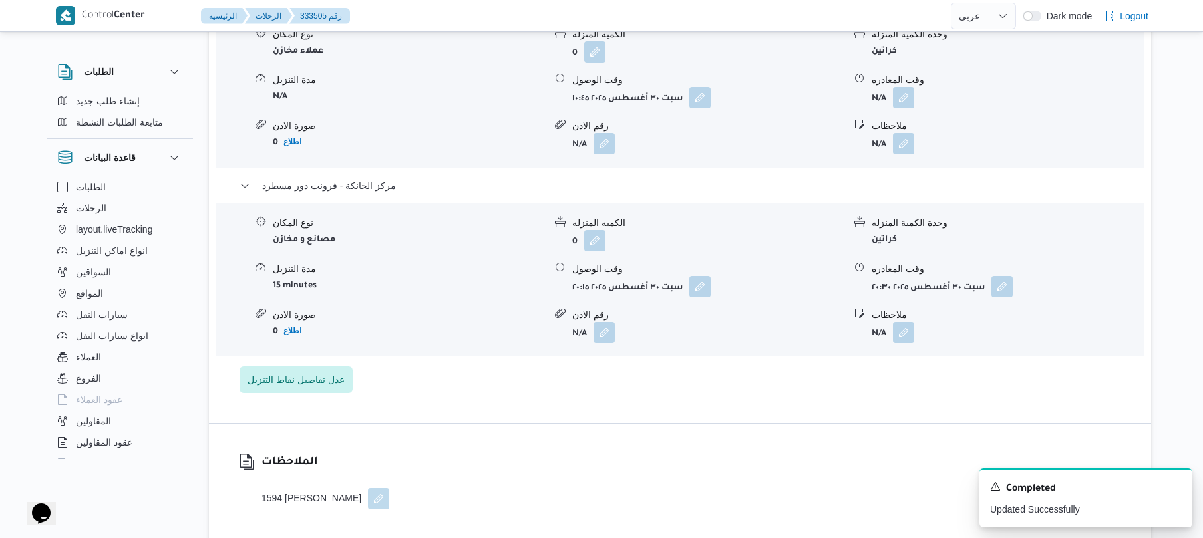
scroll to position [1171, 0]
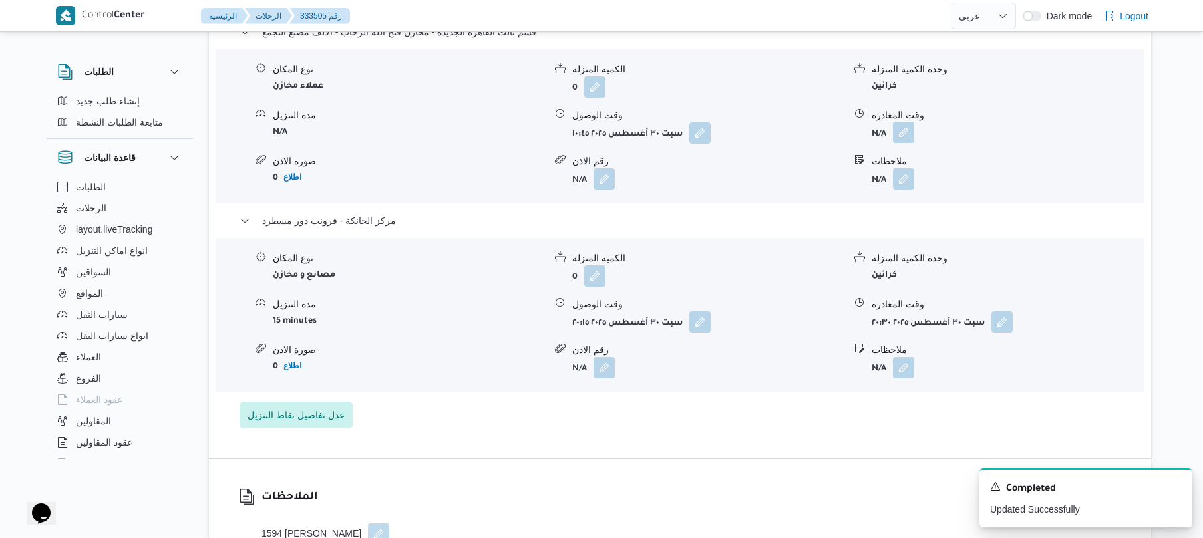
click at [906, 141] on button "button" at bounding box center [903, 132] width 21 height 21
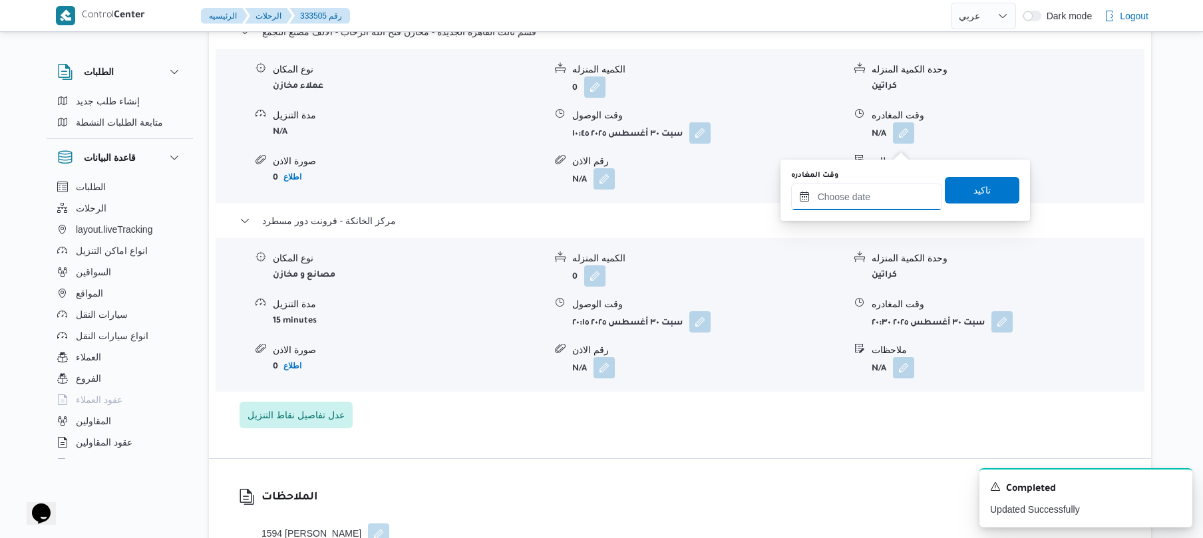
click at [857, 197] on input "وقت المغادره" at bounding box center [866, 197] width 151 height 27
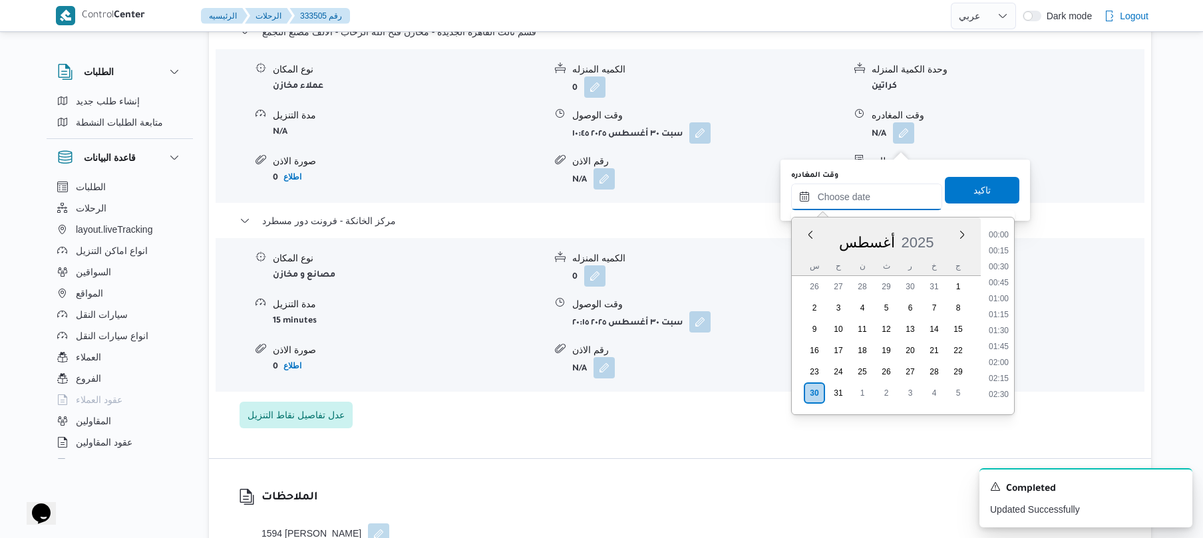
scroll to position [1252, 0]
click at [1000, 232] on li "19:30" at bounding box center [999, 228] width 31 height 13
type input "٣٠/٠٨/٢٠٢٥ ١٩:٣٠"
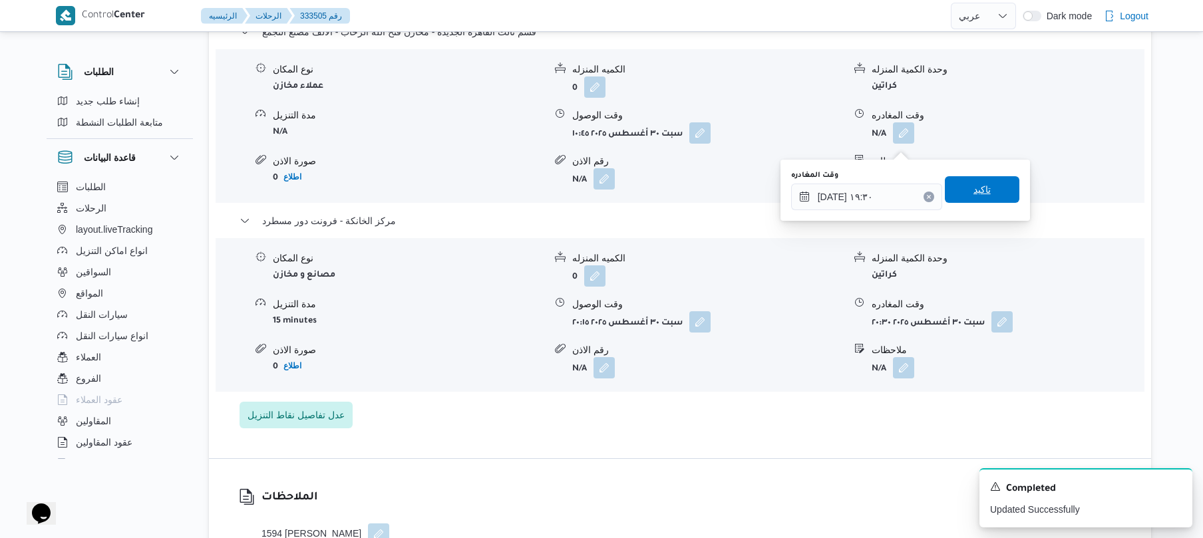
click at [991, 189] on span "تاكيد" at bounding box center [982, 189] width 75 height 27
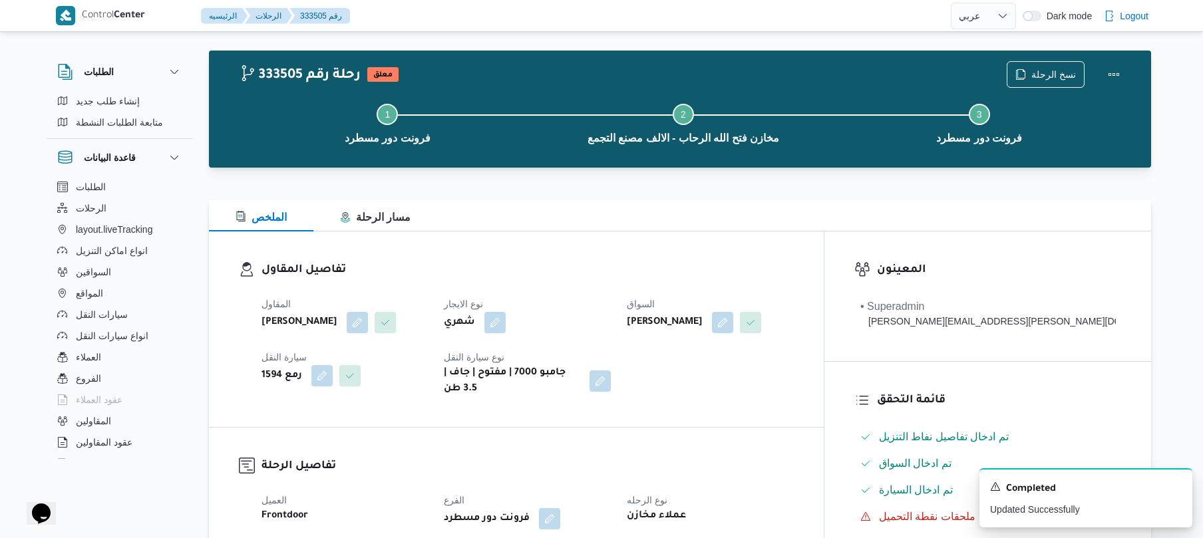
scroll to position [0, 0]
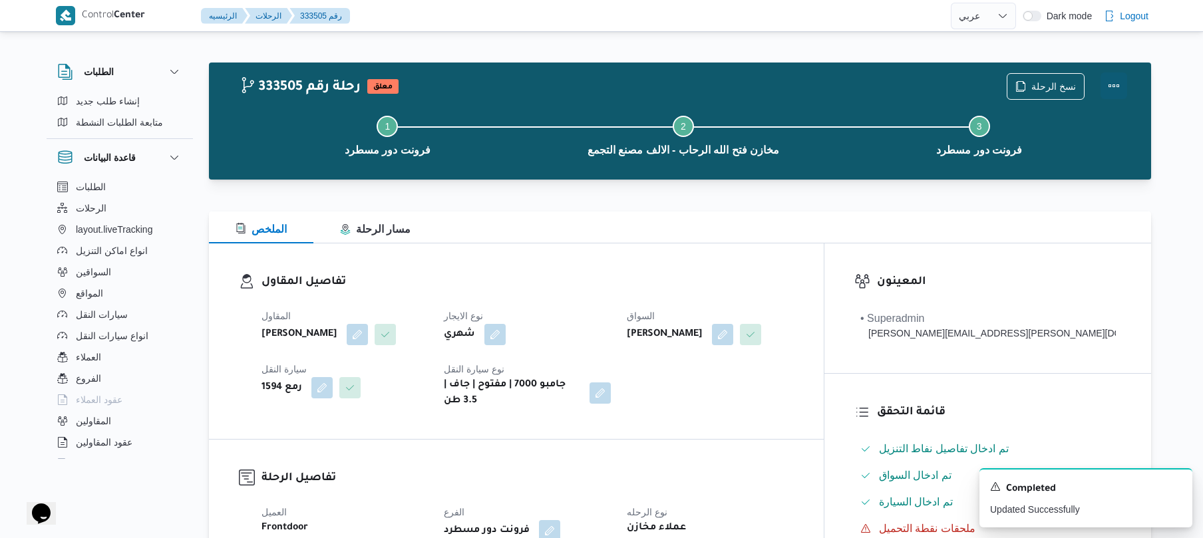
click at [1118, 80] on button "Actions" at bounding box center [1114, 86] width 27 height 27
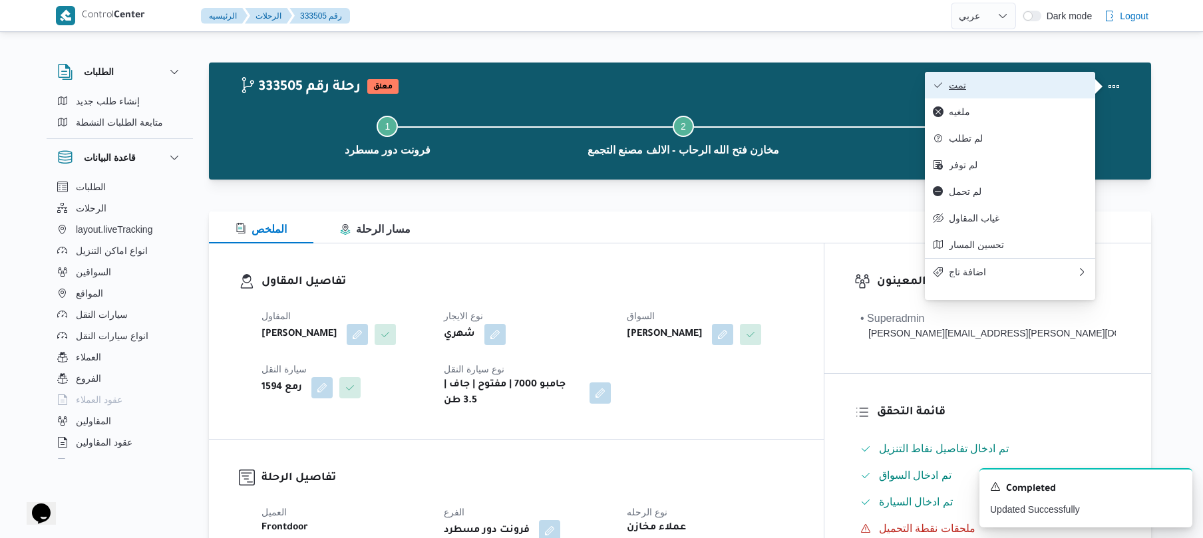
click at [1029, 83] on span "تمت" at bounding box center [1018, 85] width 138 height 11
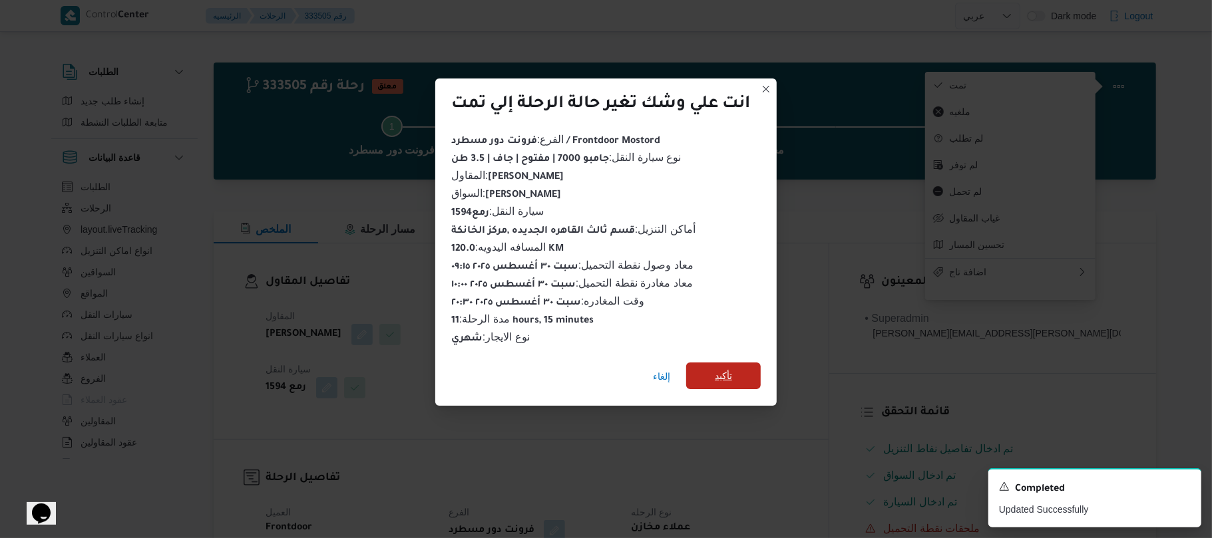
click at [720, 368] on span "تأكيد" at bounding box center [723, 376] width 17 height 16
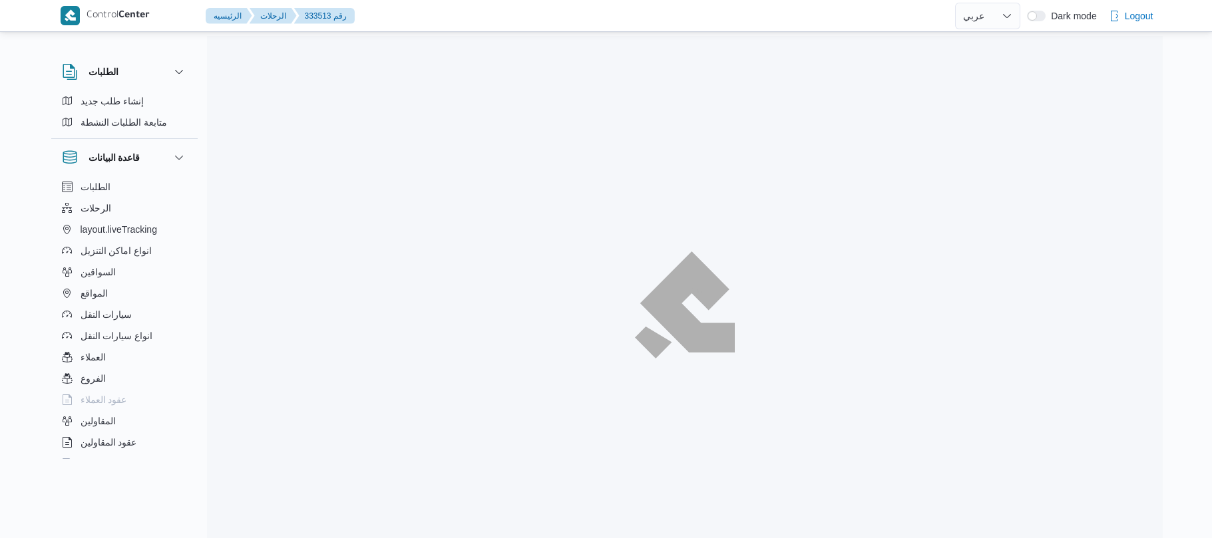
select select "ar"
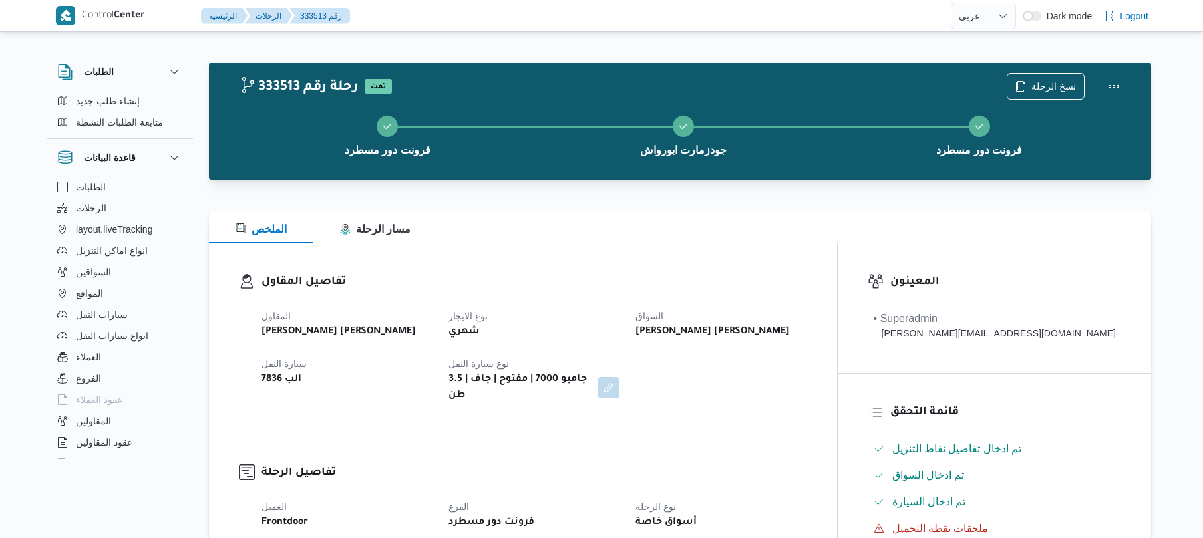
click at [745, 237] on div "الملخص مسار الرحلة" at bounding box center [680, 228] width 943 height 32
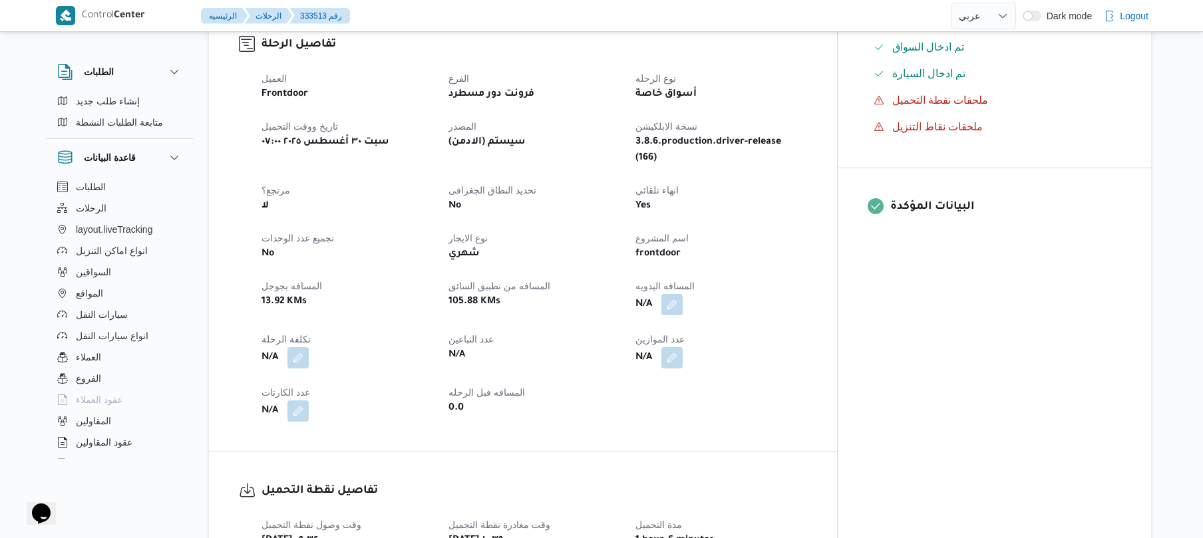
scroll to position [532, 0]
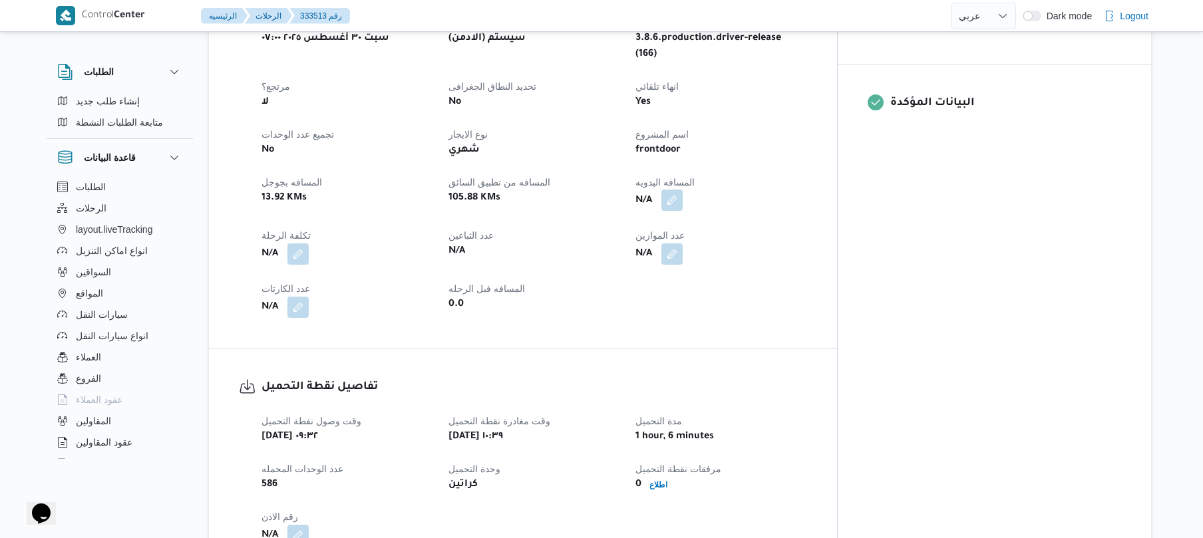
click at [683, 190] on button "button" at bounding box center [672, 200] width 21 height 21
click at [700, 230] on input "المسافه اليدويه" at bounding box center [688, 227] width 132 height 27
type input "135"
click at [791, 226] on span "تاكيد" at bounding box center [793, 220] width 17 height 16
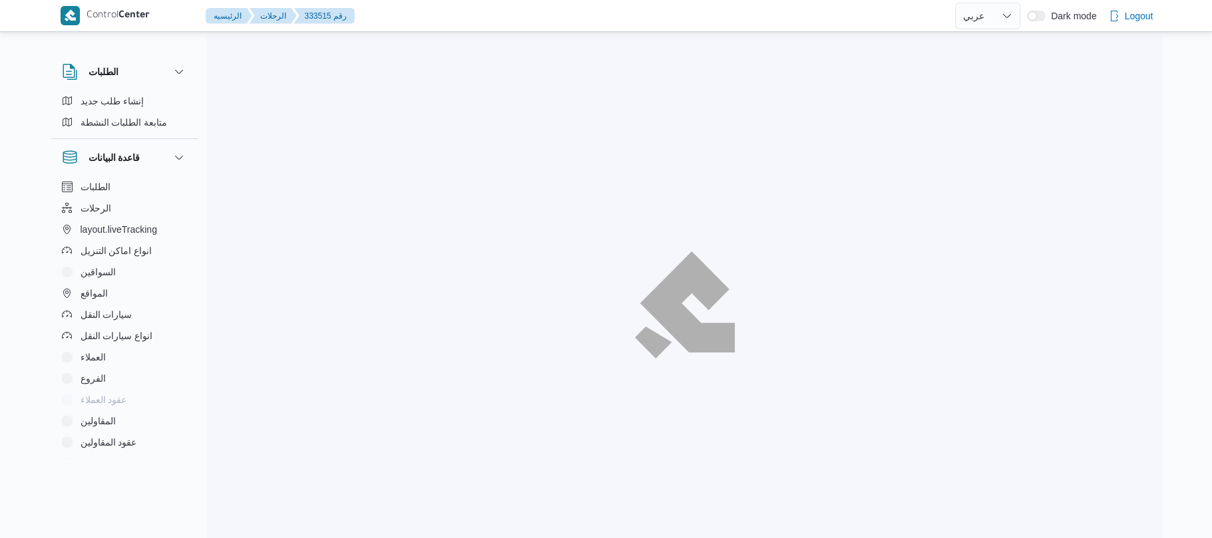
select select "ar"
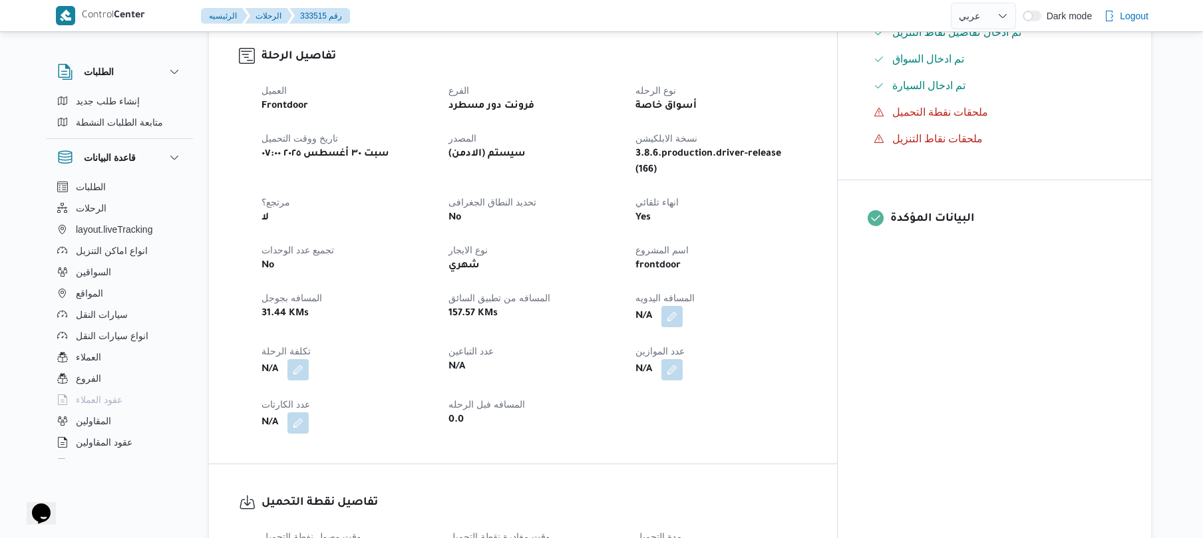
scroll to position [426, 0]
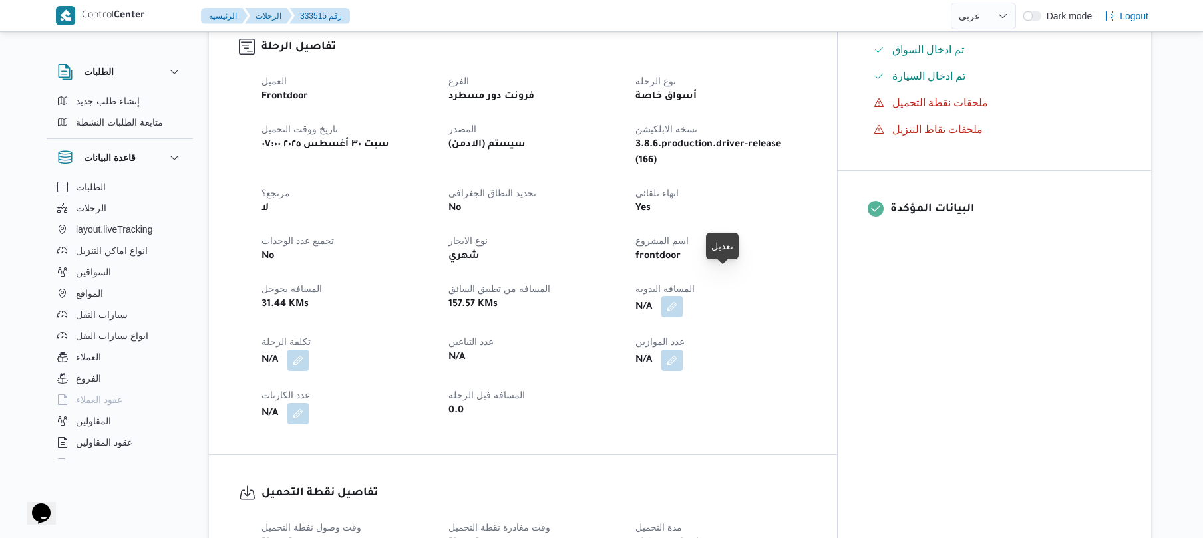
click at [683, 296] on button "button" at bounding box center [672, 306] width 21 height 21
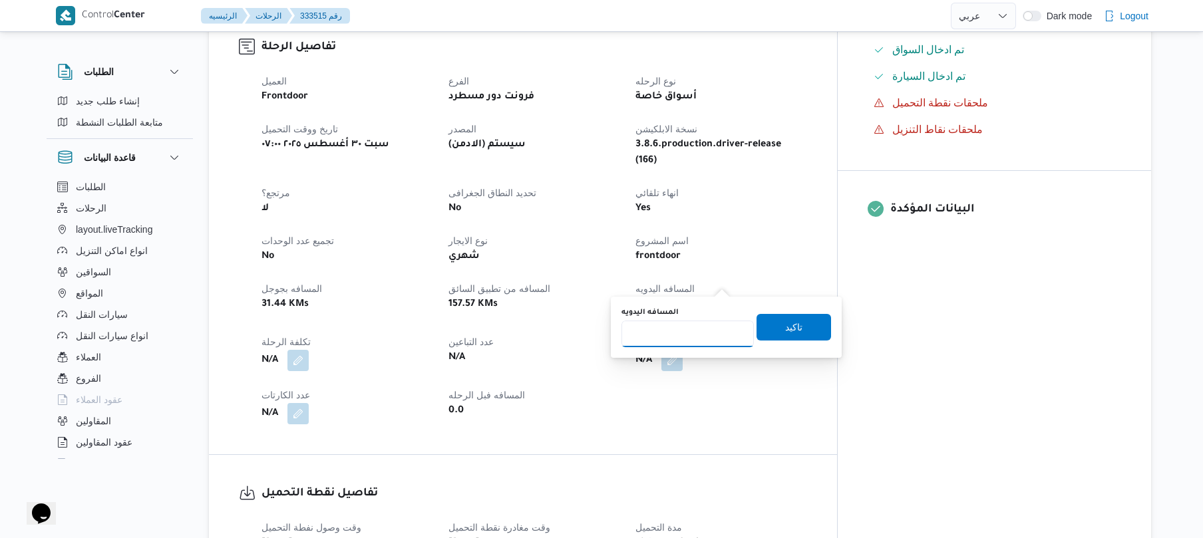
click at [684, 334] on input "المسافه اليدويه" at bounding box center [688, 334] width 132 height 27
type input "130"
click at [767, 329] on span "تاكيد" at bounding box center [794, 327] width 75 height 27
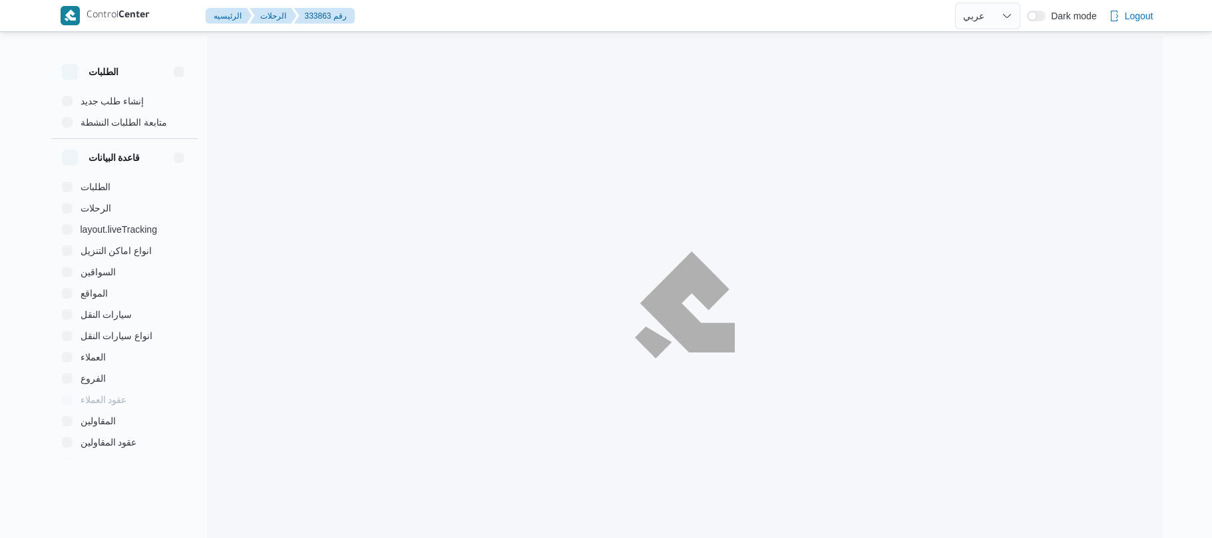
select select "ar"
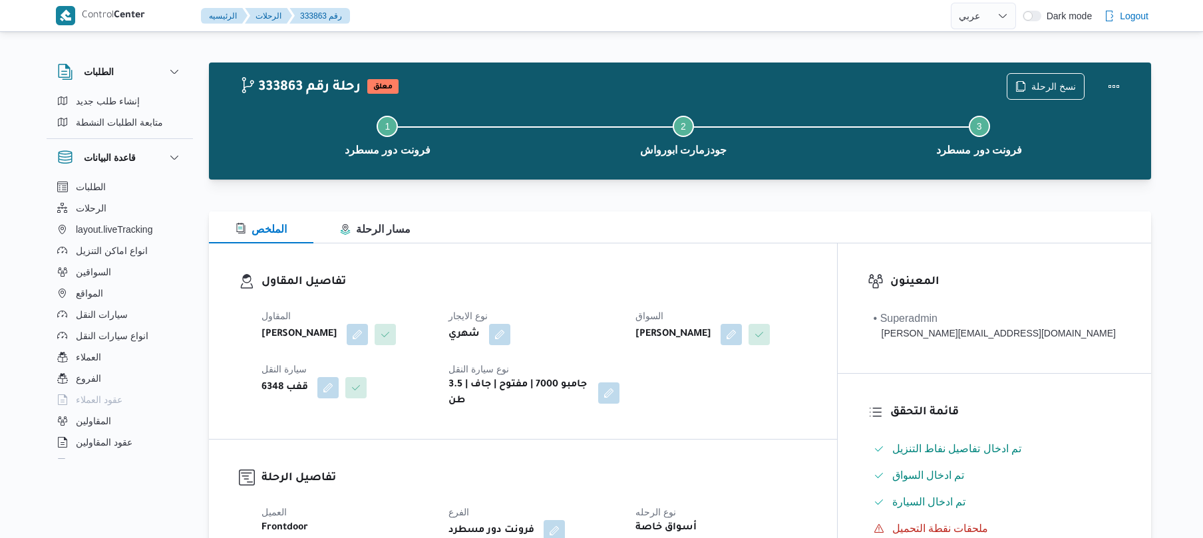
click at [699, 261] on div "تفاصيل المقاول المقاول محمد شبل عبدالقادر شبل نوع الايجار شهري السواق علي صلاح …" at bounding box center [523, 342] width 628 height 196
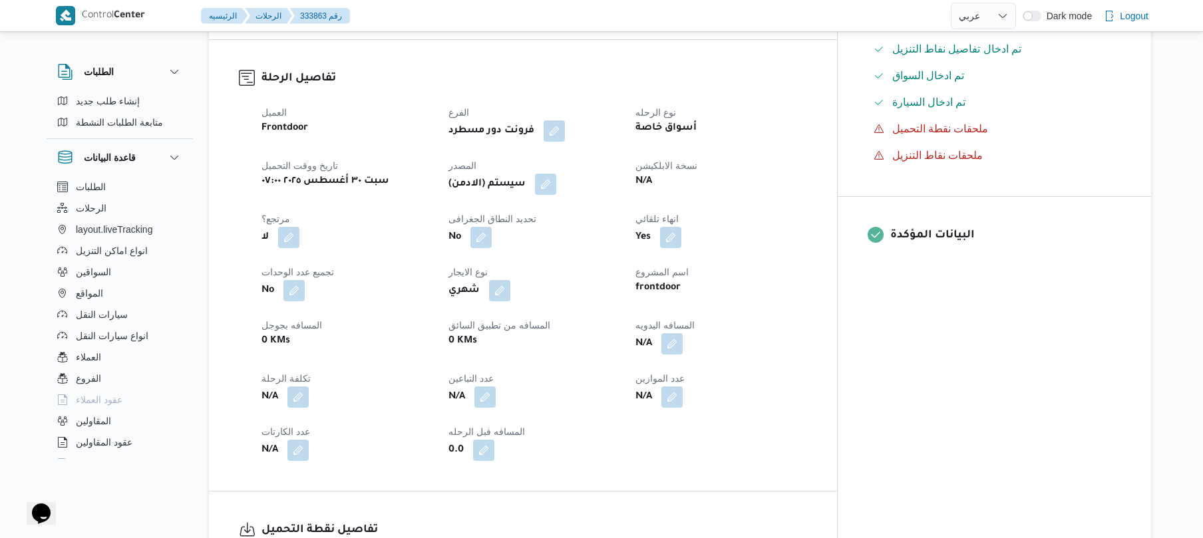
scroll to position [426, 0]
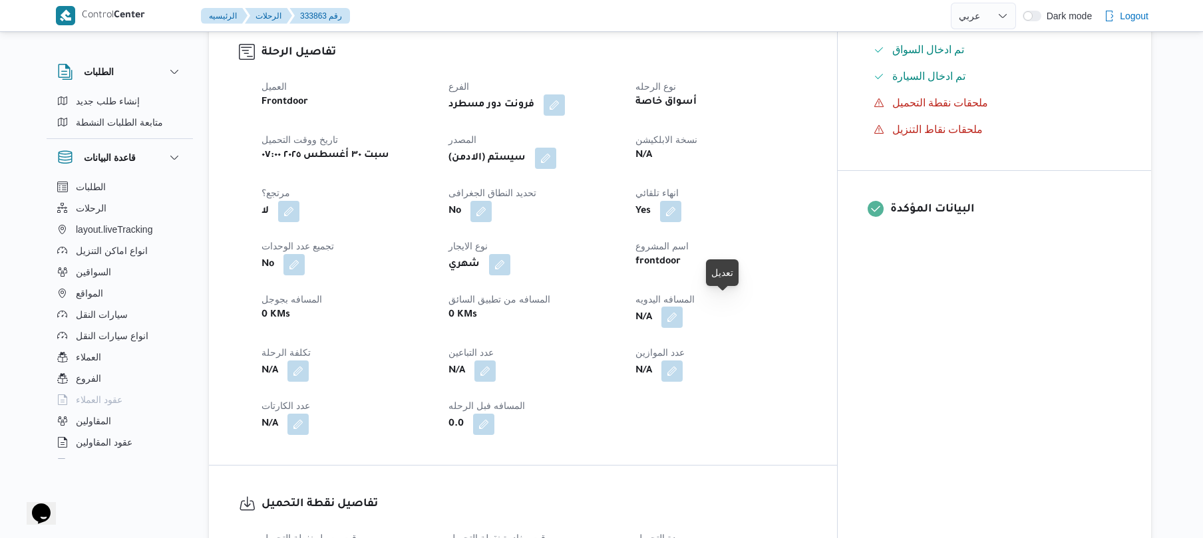
click at [683, 307] on button "button" at bounding box center [672, 317] width 21 height 21
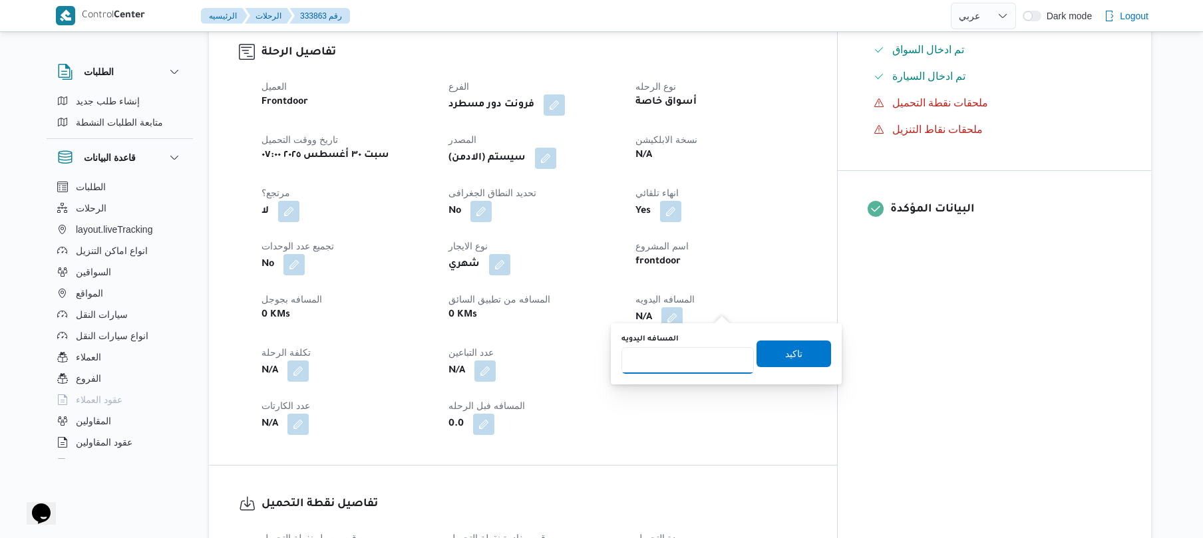
click at [675, 368] on input "المسافه اليدويه" at bounding box center [688, 360] width 132 height 27
type input "130"
drag, startPoint x: 776, startPoint y: 355, endPoint x: 799, endPoint y: 352, distance: 23.4
click at [799, 352] on span "تاكيد" at bounding box center [794, 354] width 75 height 27
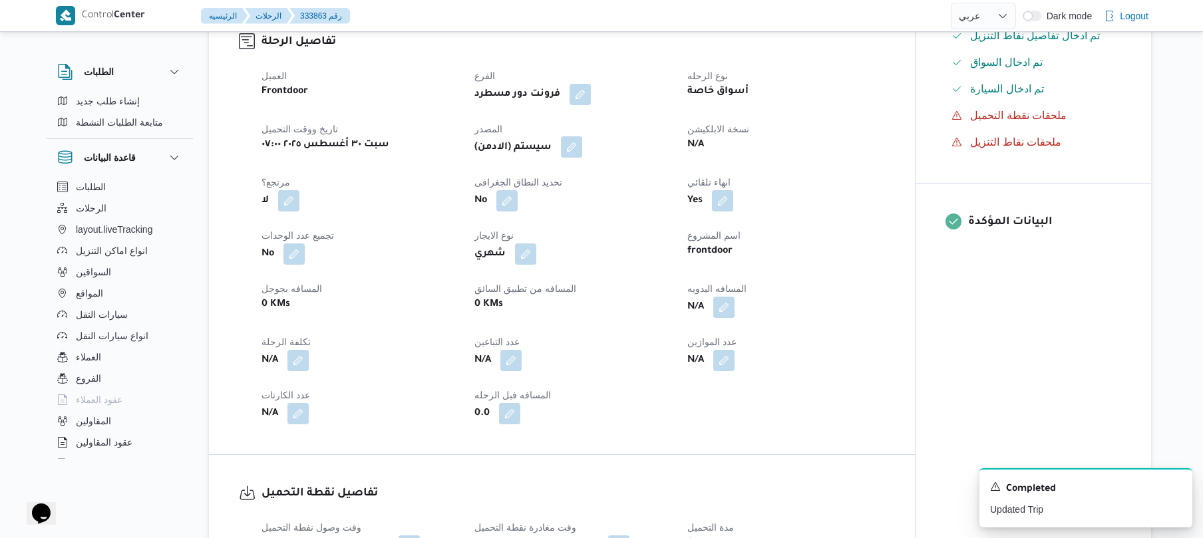
click at [576, 152] on button "button" at bounding box center [571, 146] width 21 height 21
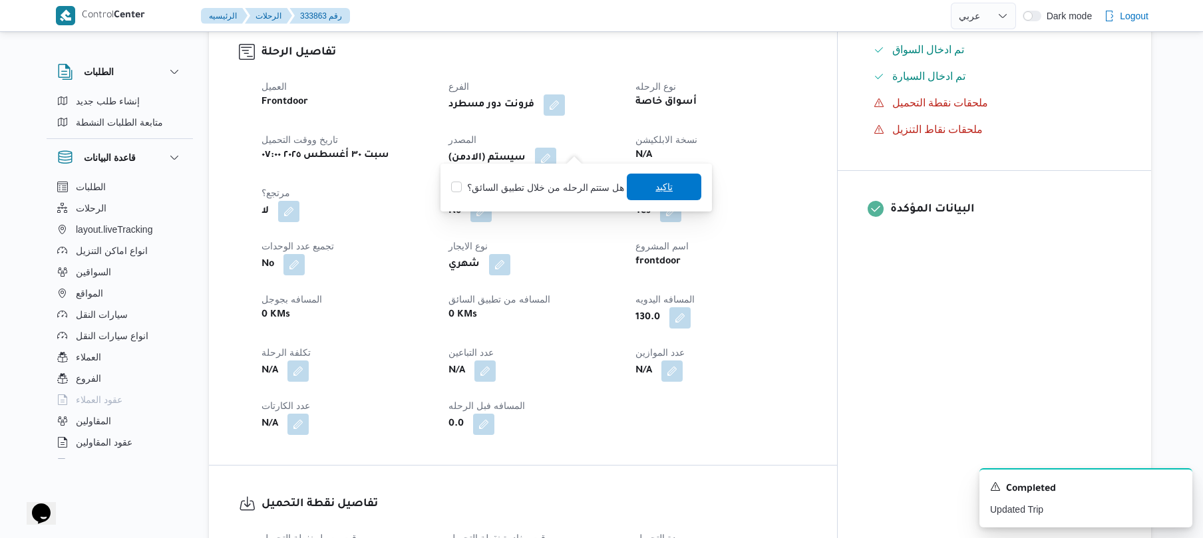
click at [642, 188] on span "تاكيد" at bounding box center [664, 187] width 75 height 27
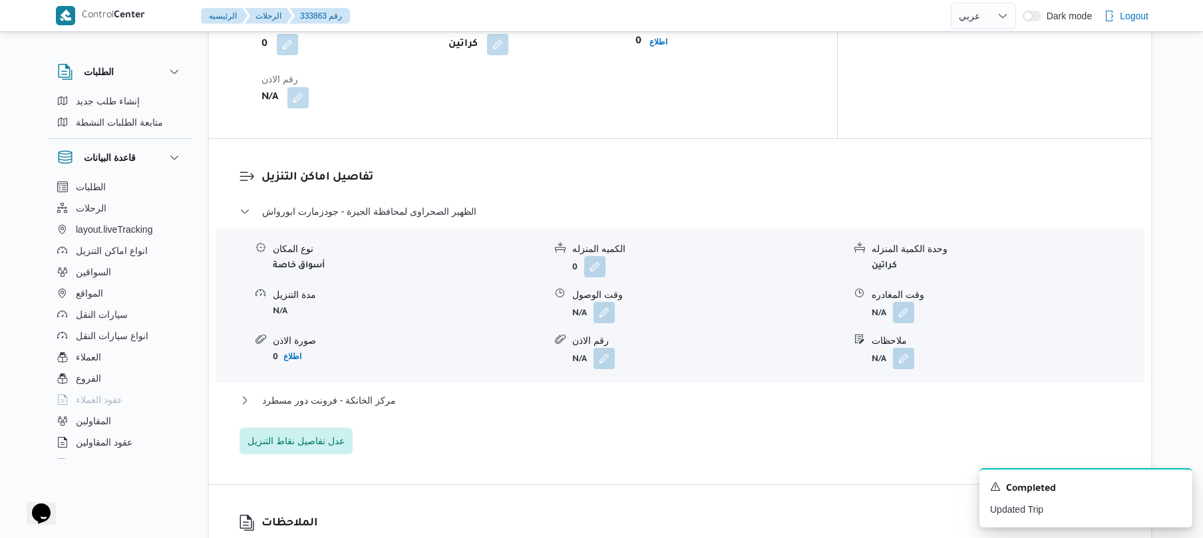
scroll to position [1022, 0]
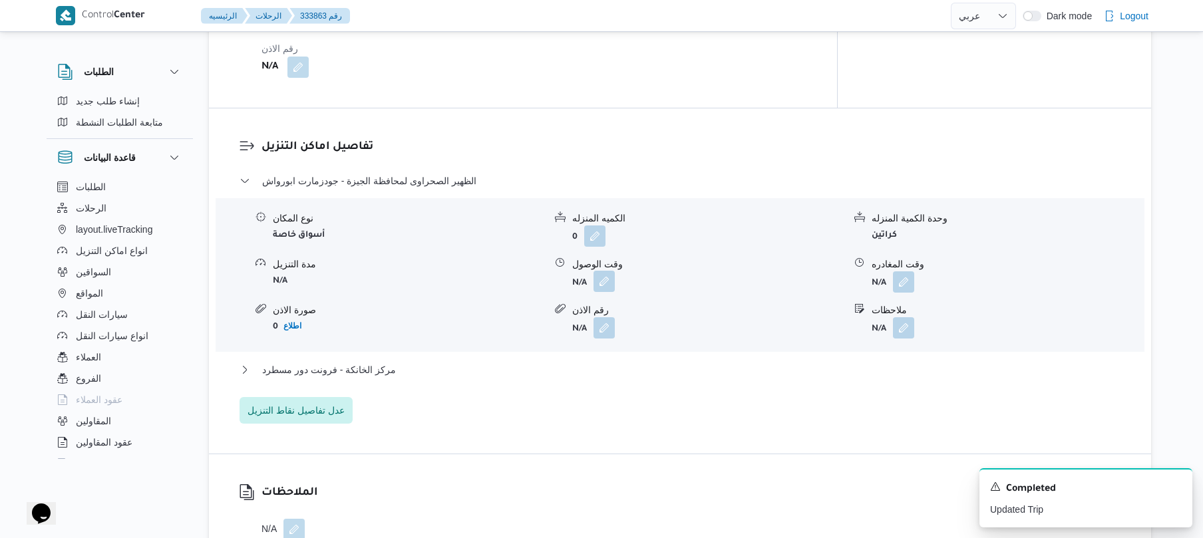
click at [607, 271] on button "button" at bounding box center [604, 281] width 21 height 21
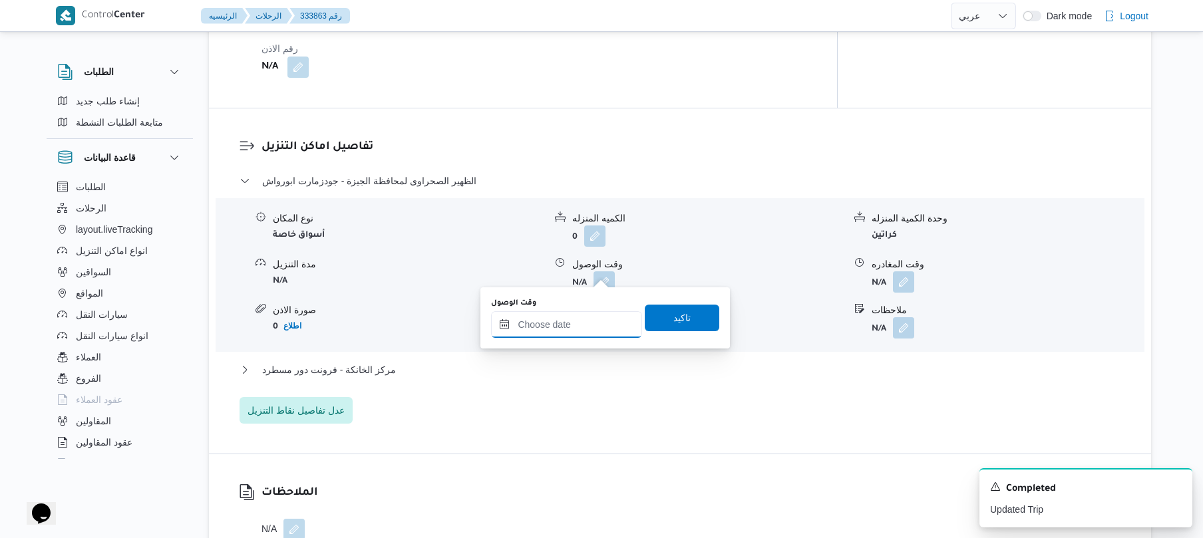
click at [588, 322] on input "وقت الوصول" at bounding box center [566, 325] width 151 height 27
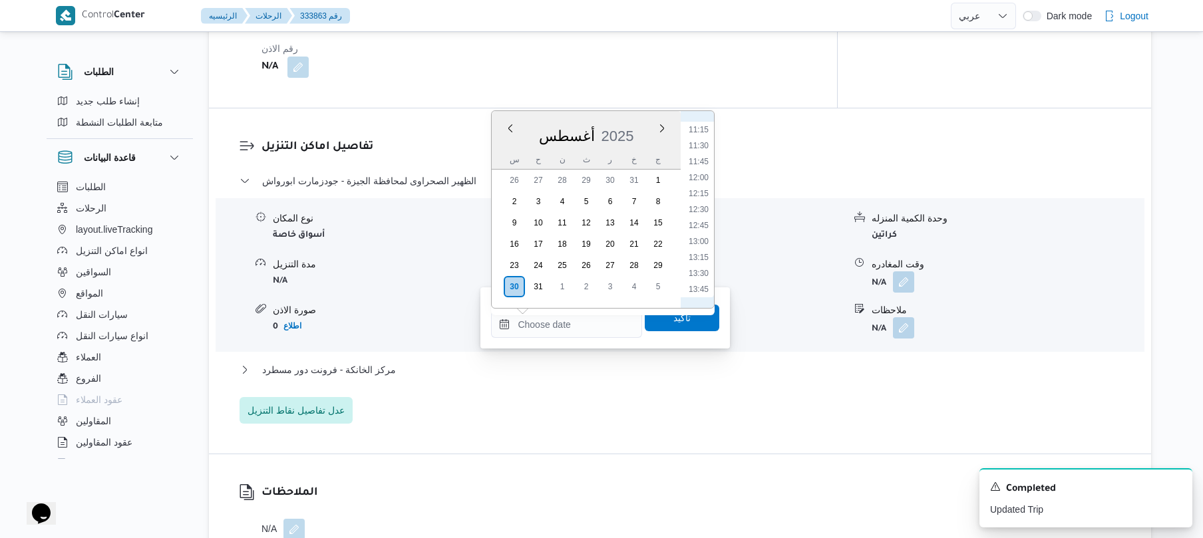
scroll to position [672, 0]
click at [703, 158] on li "11:00" at bounding box center [699, 159] width 31 height 13
type input "٣٠/٠٨/٢٠٢٥ ١١:٠٠"
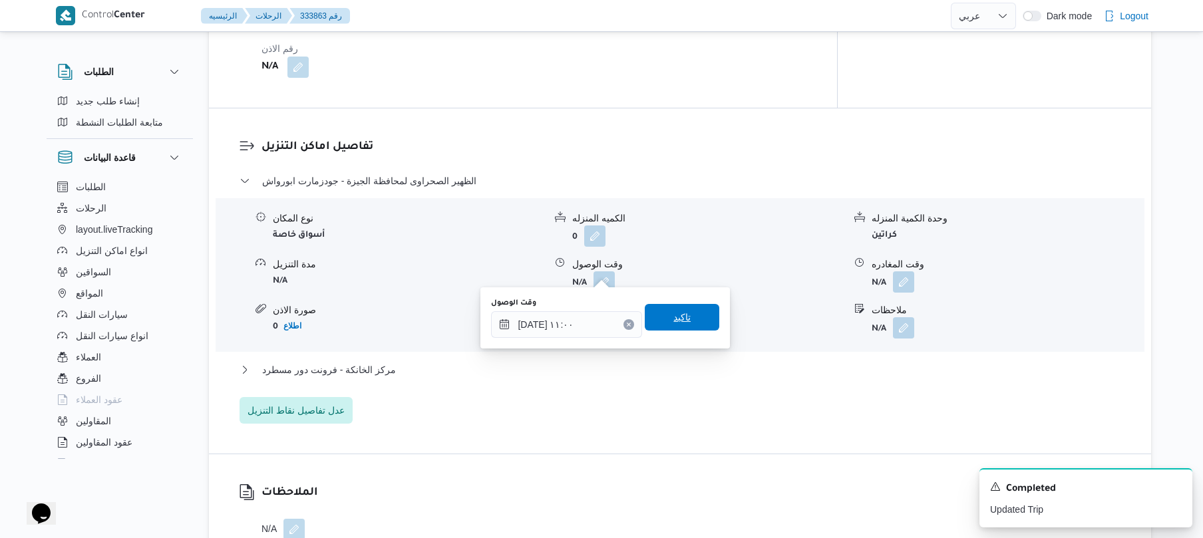
click at [686, 316] on span "تاكيد" at bounding box center [682, 317] width 75 height 27
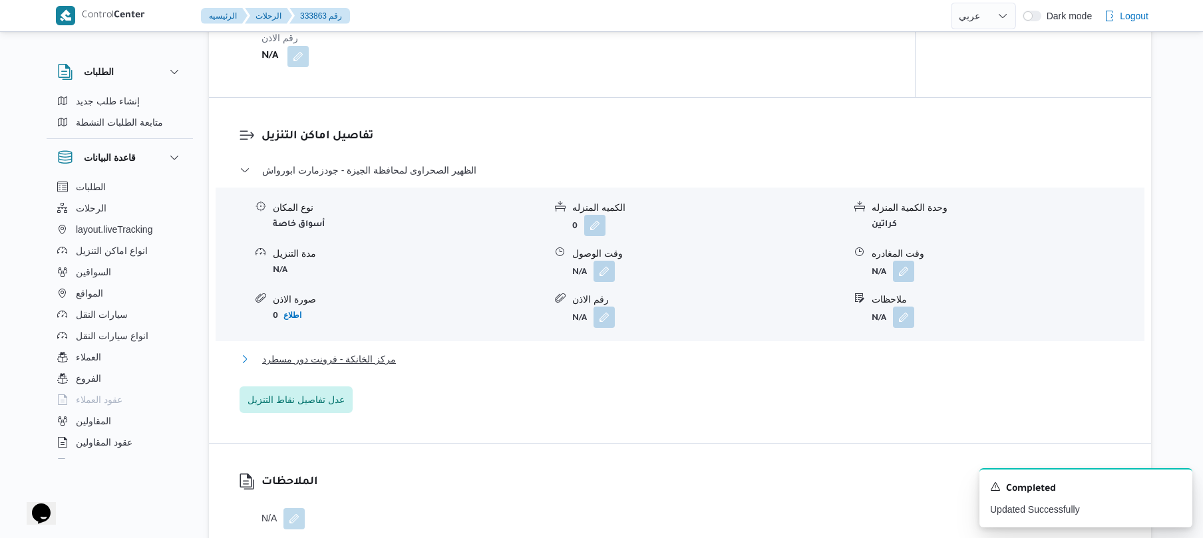
click at [650, 354] on button "مركز الخانكة - فرونت دور مسطرد" at bounding box center [681, 359] width 882 height 16
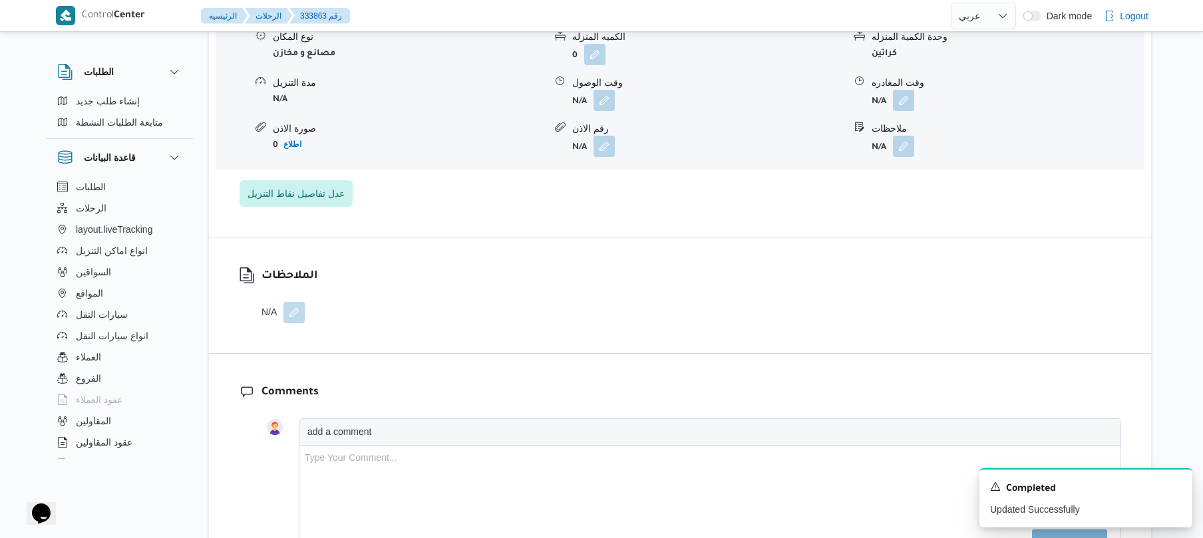
scroll to position [1377, 0]
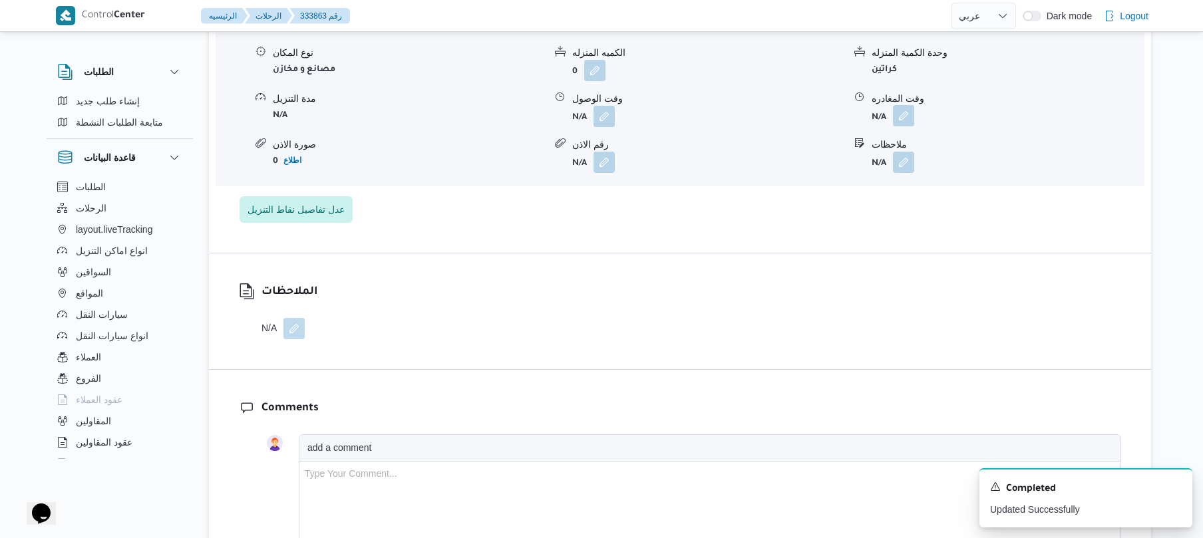
click at [909, 105] on button "button" at bounding box center [903, 115] width 21 height 21
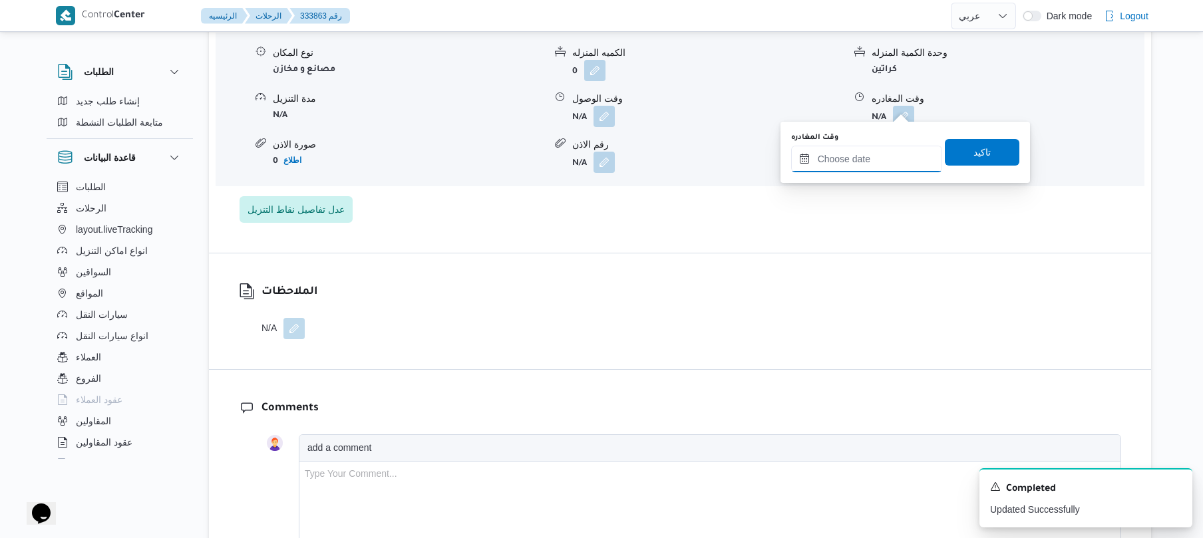
click at [841, 166] on input "وقت المغادره" at bounding box center [866, 159] width 151 height 27
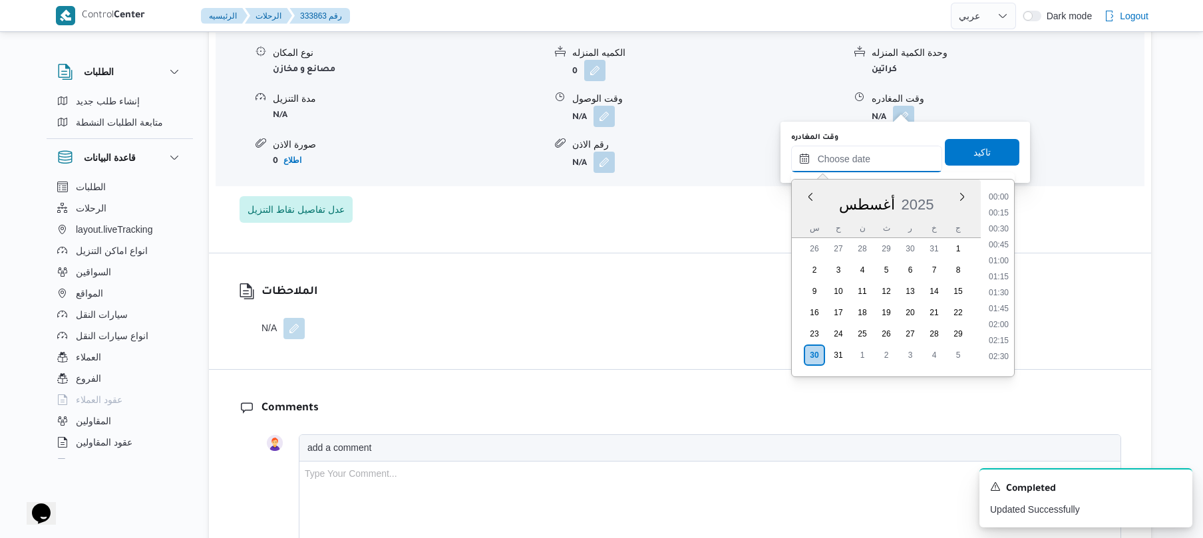
scroll to position [1268, 0]
click at [1001, 270] on li "21:00" at bounding box center [999, 270] width 31 height 13
type input "٣٠/٠٨/٢٠٢٥ ٢١:٠٠"
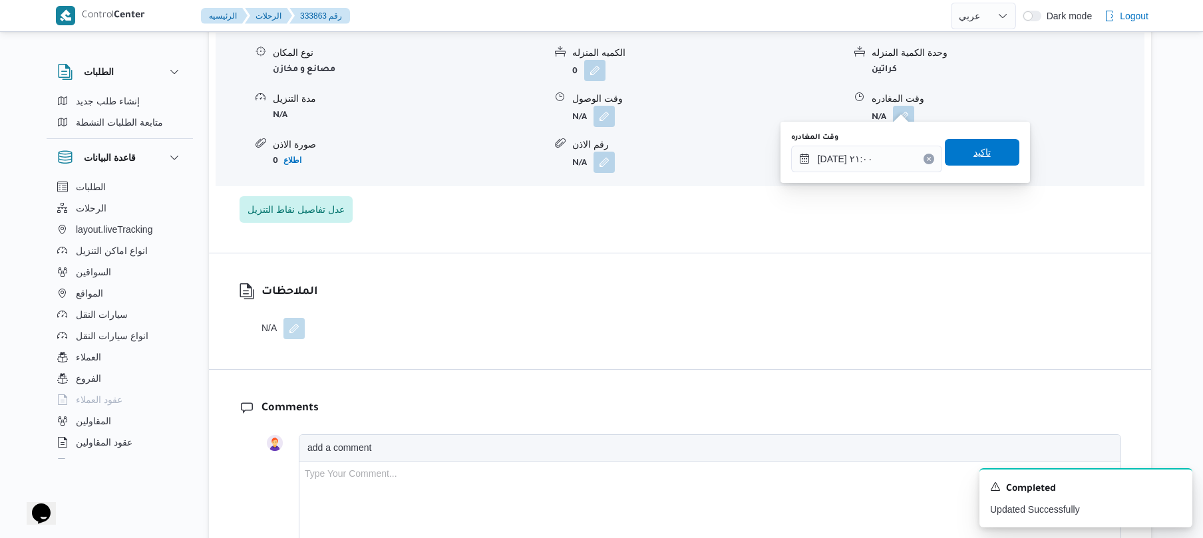
click at [994, 150] on span "تاكيد" at bounding box center [982, 152] width 75 height 27
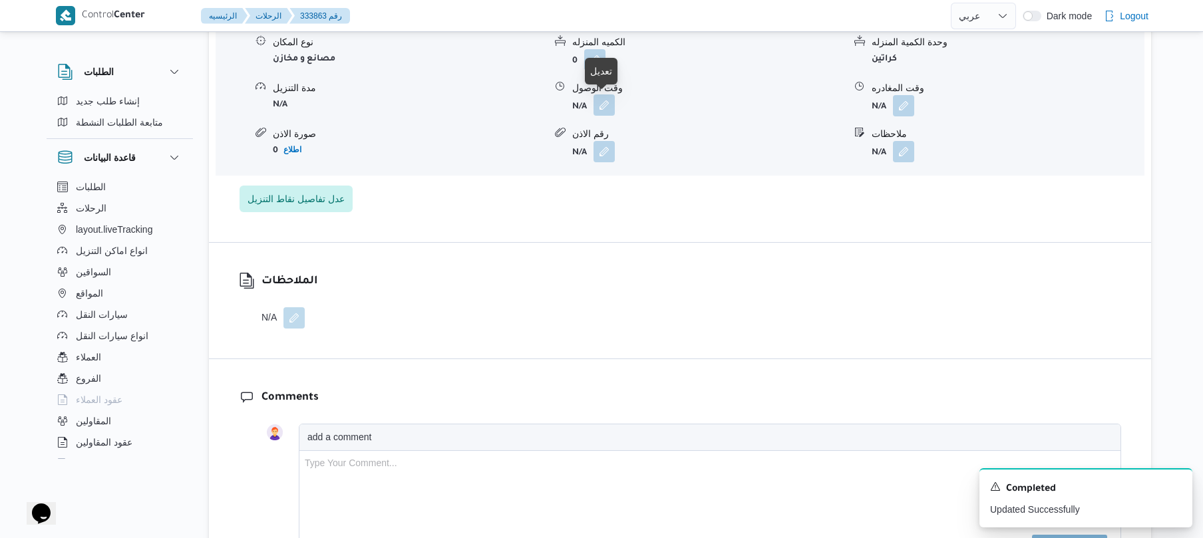
click at [607, 105] on button "button" at bounding box center [604, 105] width 21 height 21
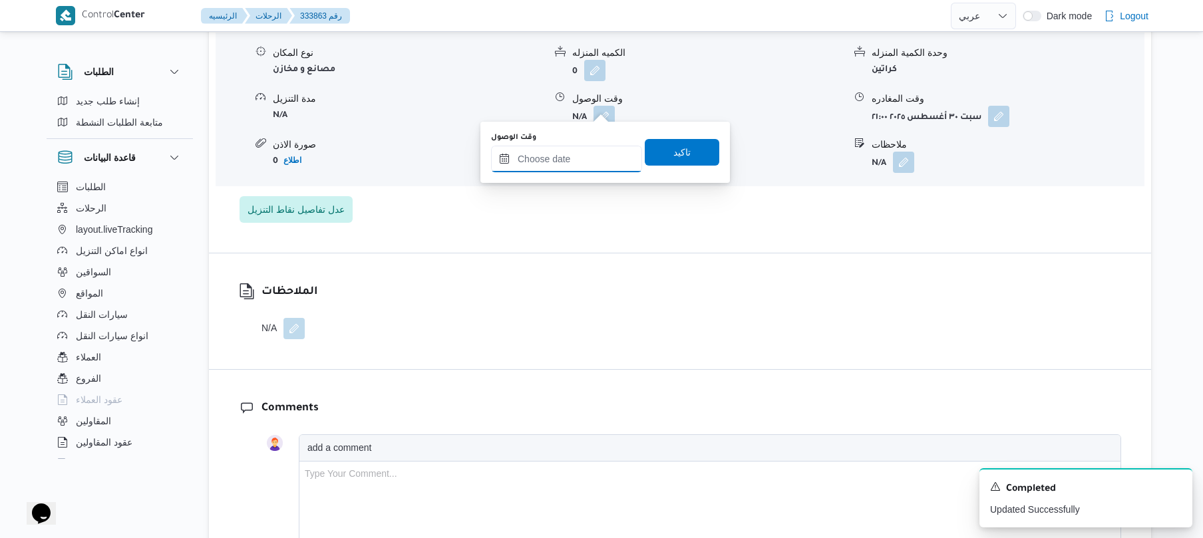
click at [592, 150] on input "وقت الوصول" at bounding box center [566, 159] width 151 height 27
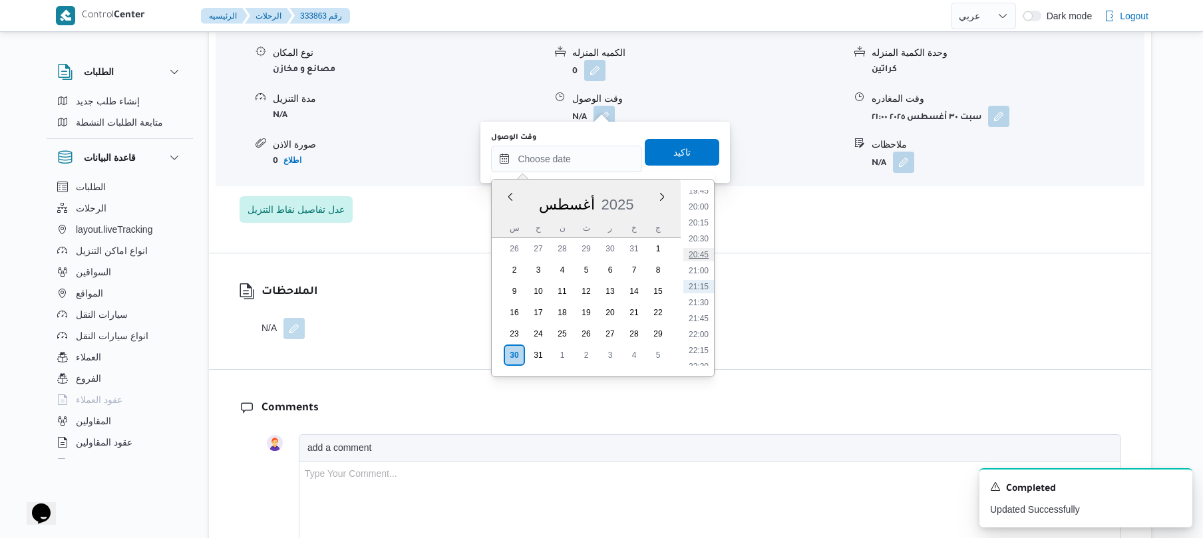
click at [704, 252] on li "20:45" at bounding box center [699, 254] width 31 height 13
type input "٣٠/٠٨/٢٠٢٥ ٢٠:٤٥"
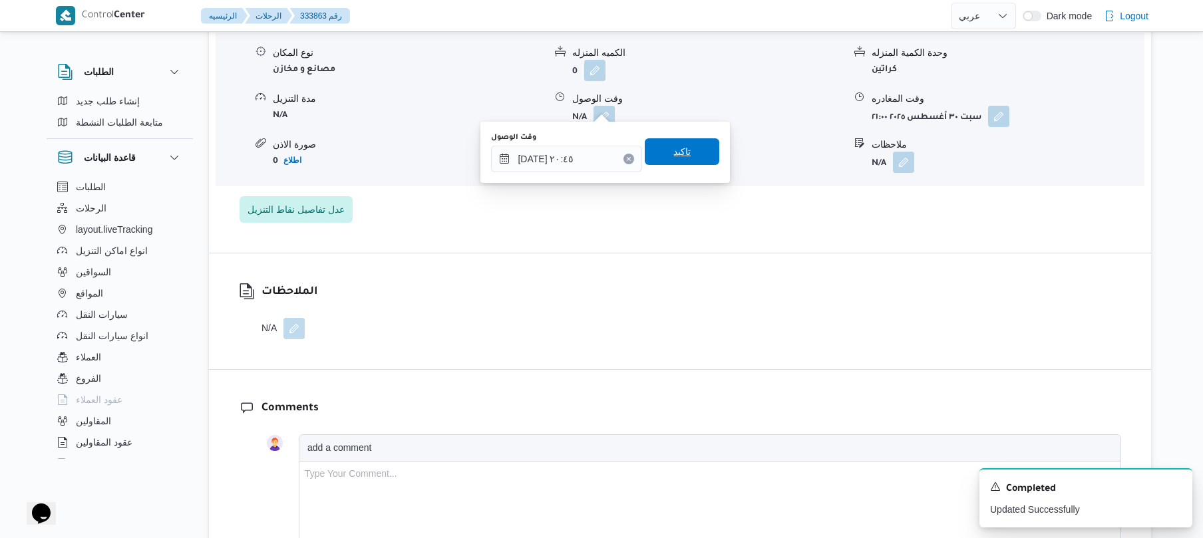
click at [687, 146] on span "تاكيد" at bounding box center [682, 151] width 75 height 27
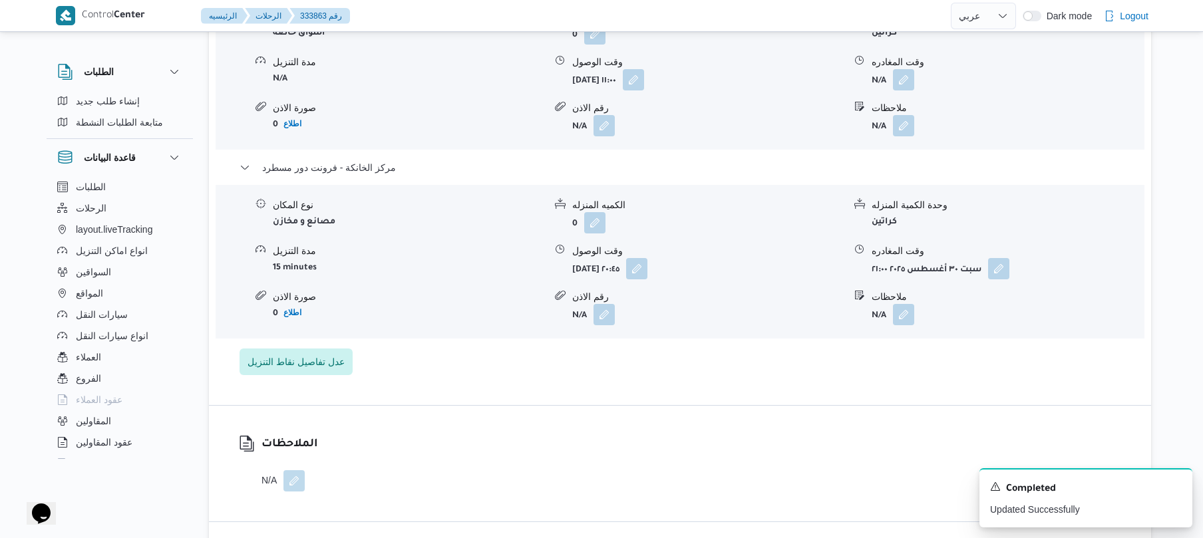
scroll to position [1164, 0]
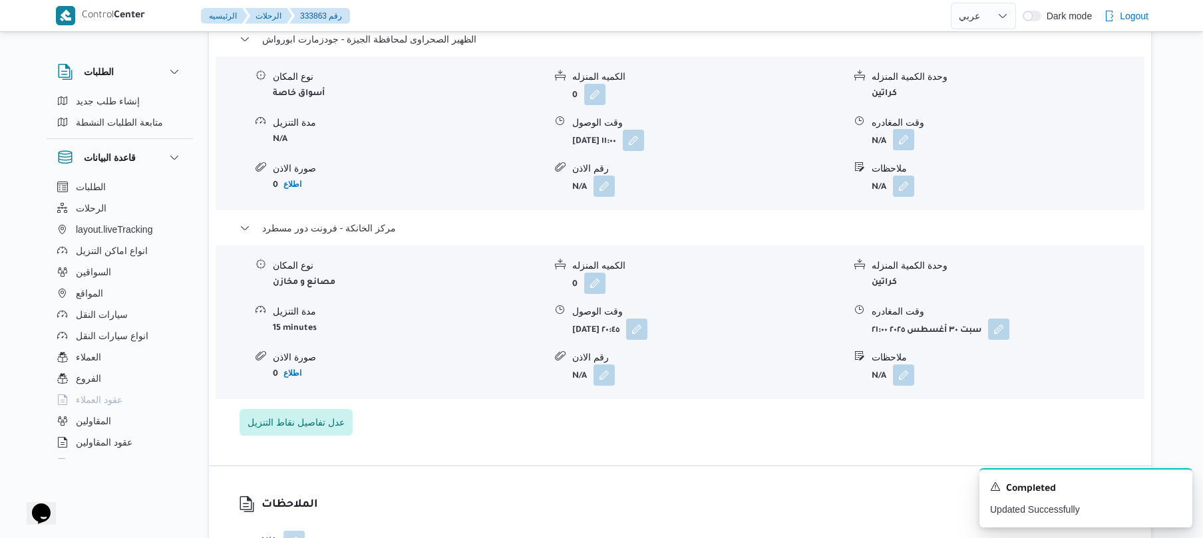
click at [911, 129] on button "button" at bounding box center [903, 139] width 21 height 21
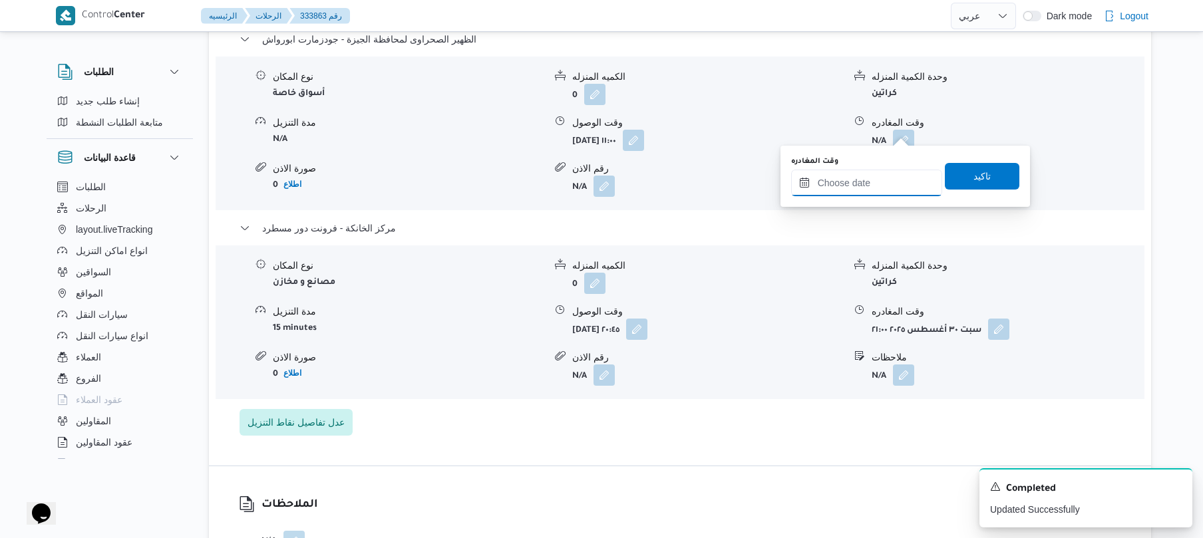
click at [871, 176] on input "وقت المغادره" at bounding box center [866, 183] width 151 height 27
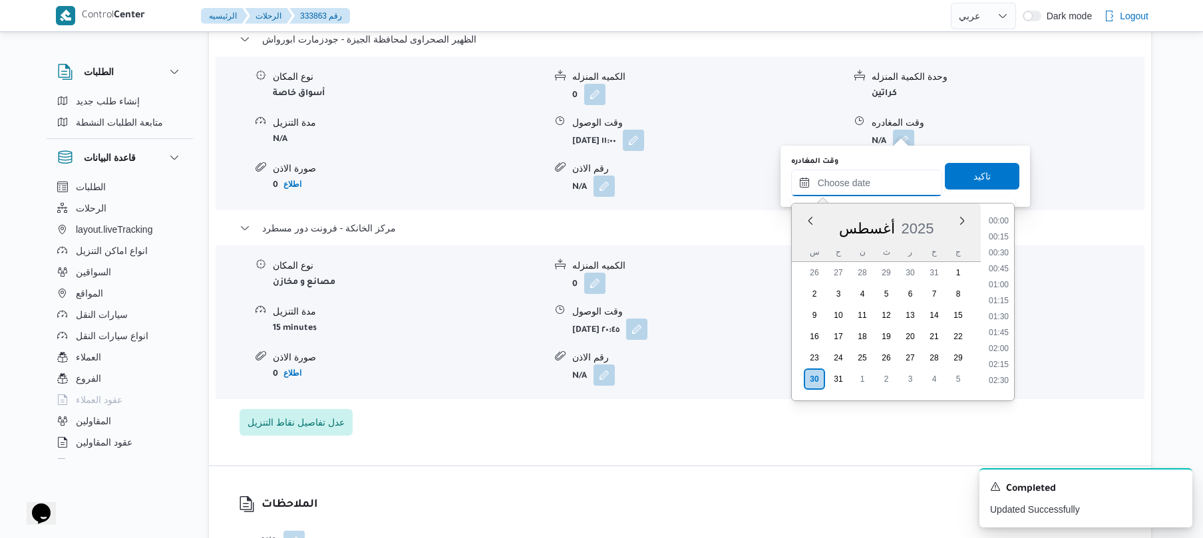
scroll to position [1268, 0]
click at [1006, 217] on li "19:45" at bounding box center [999, 214] width 31 height 13
type input "٣٠/٠٨/٢٠٢٥ ١٩:٤٥"
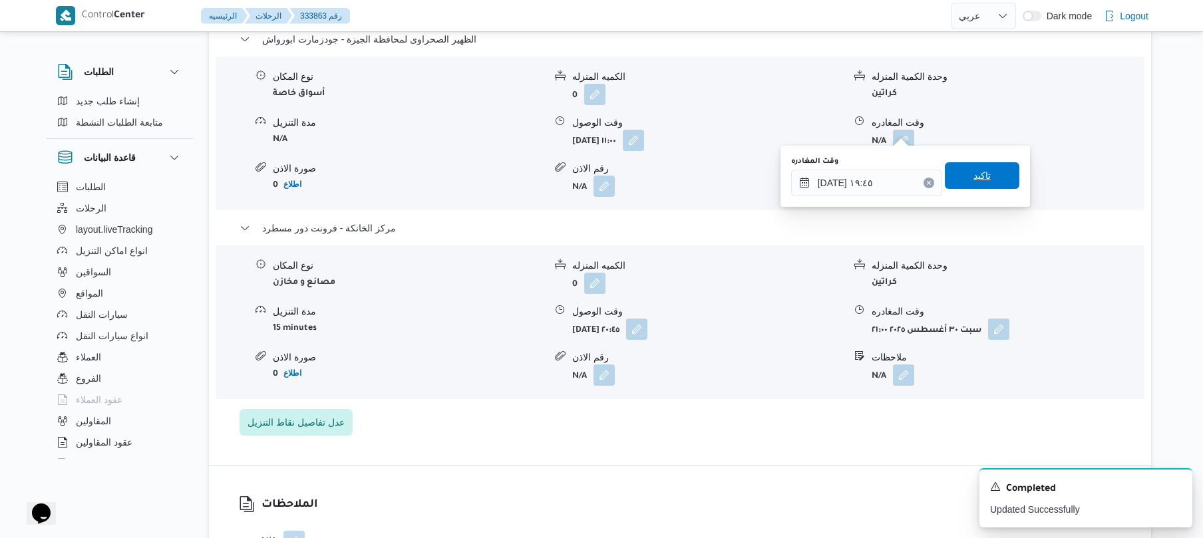
click at [988, 174] on span "تاكيد" at bounding box center [982, 175] width 75 height 27
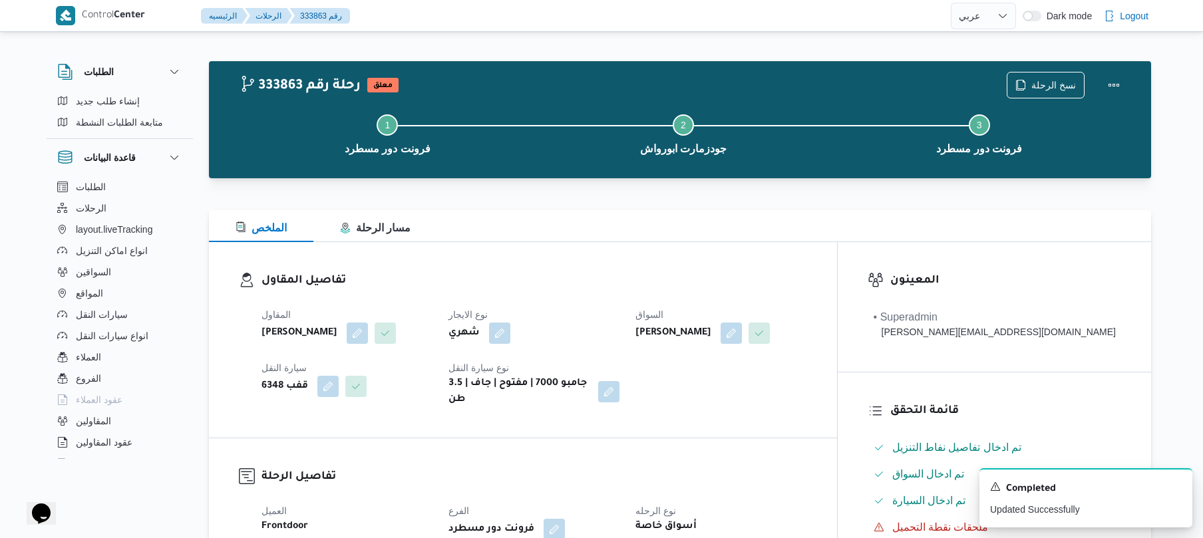
scroll to position [0, 0]
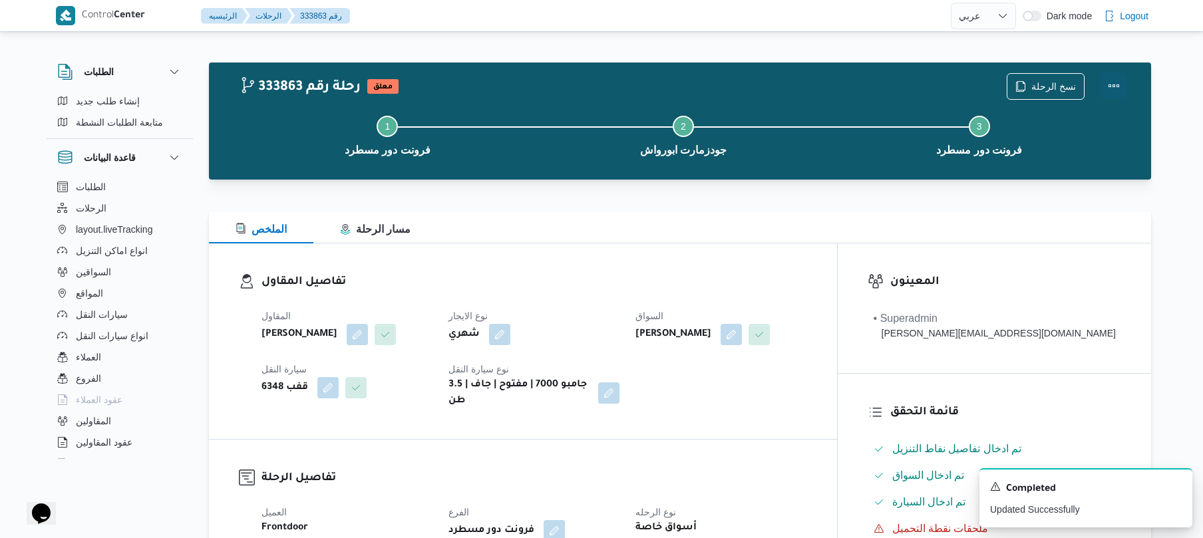
click at [1114, 89] on button "Actions" at bounding box center [1114, 86] width 27 height 27
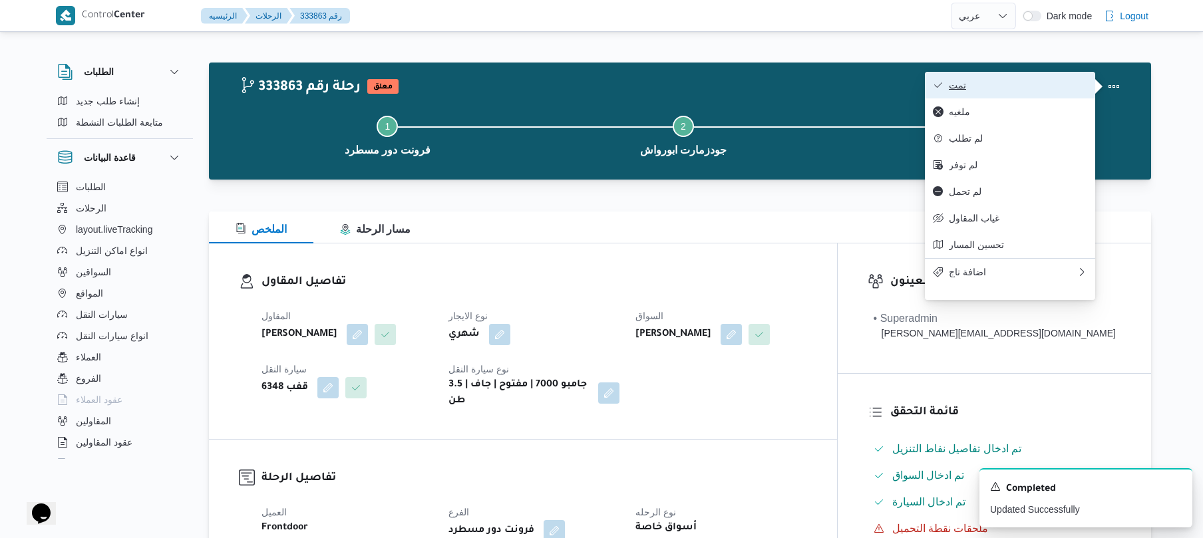
click at [1045, 91] on span "تمت" at bounding box center [1018, 85] width 138 height 11
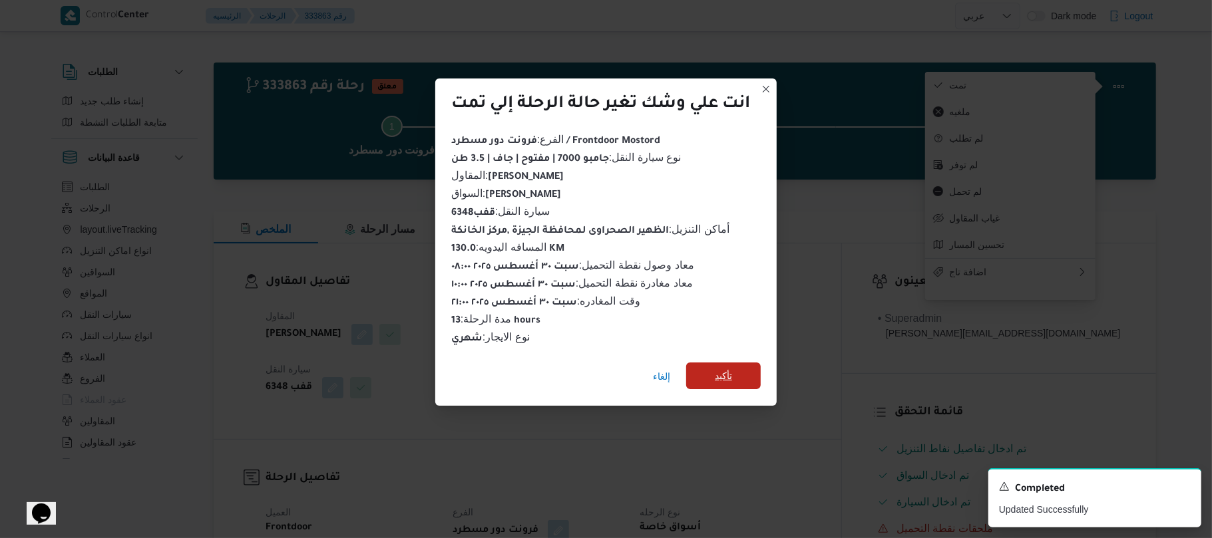
click at [743, 367] on span "تأكيد" at bounding box center [723, 376] width 75 height 27
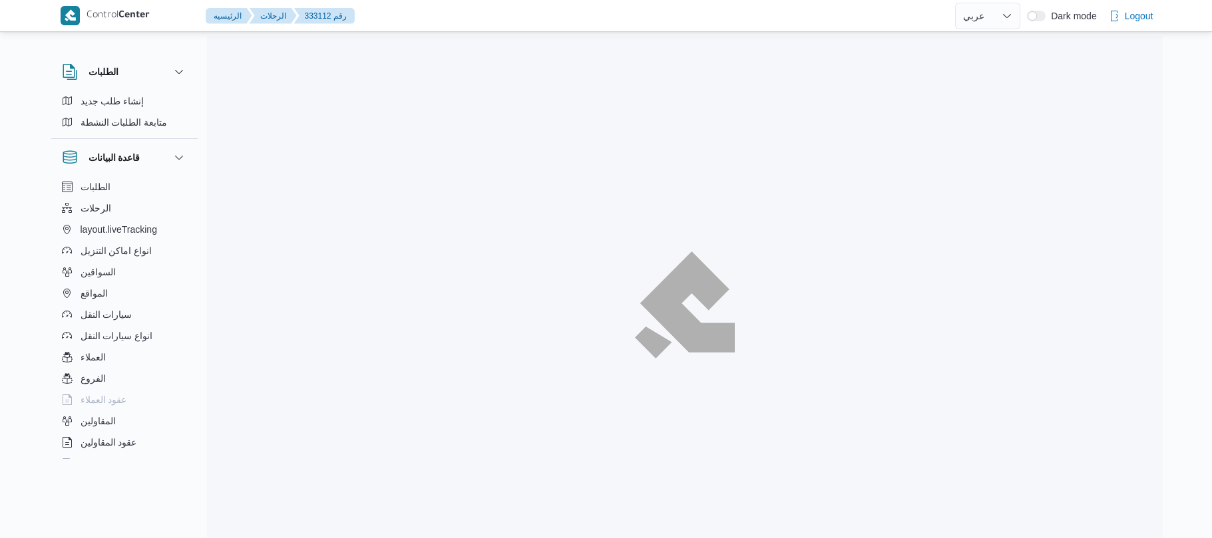
select select "ar"
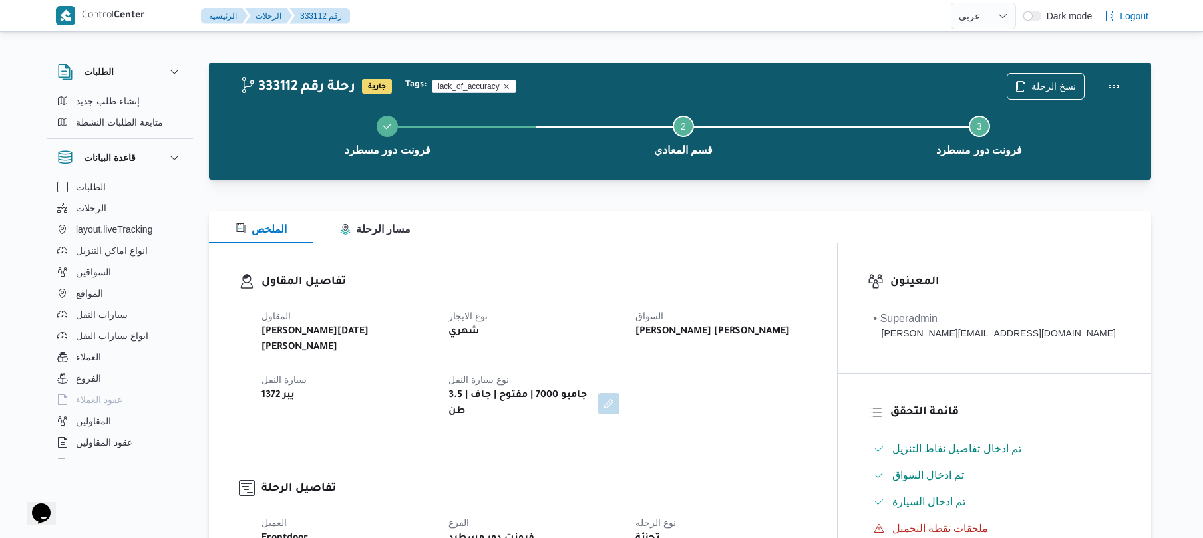
click at [614, 265] on div "تفاصيل المقاول المقاول [PERSON_NAME][DATE] [PERSON_NAME] نوع الايجار شهري السوا…" at bounding box center [523, 347] width 628 height 206
drag, startPoint x: 597, startPoint y: 301, endPoint x: 666, endPoint y: 286, distance: 70.8
click at [666, 286] on h3 "تفاصيل المقاول" at bounding box center [535, 283] width 546 height 18
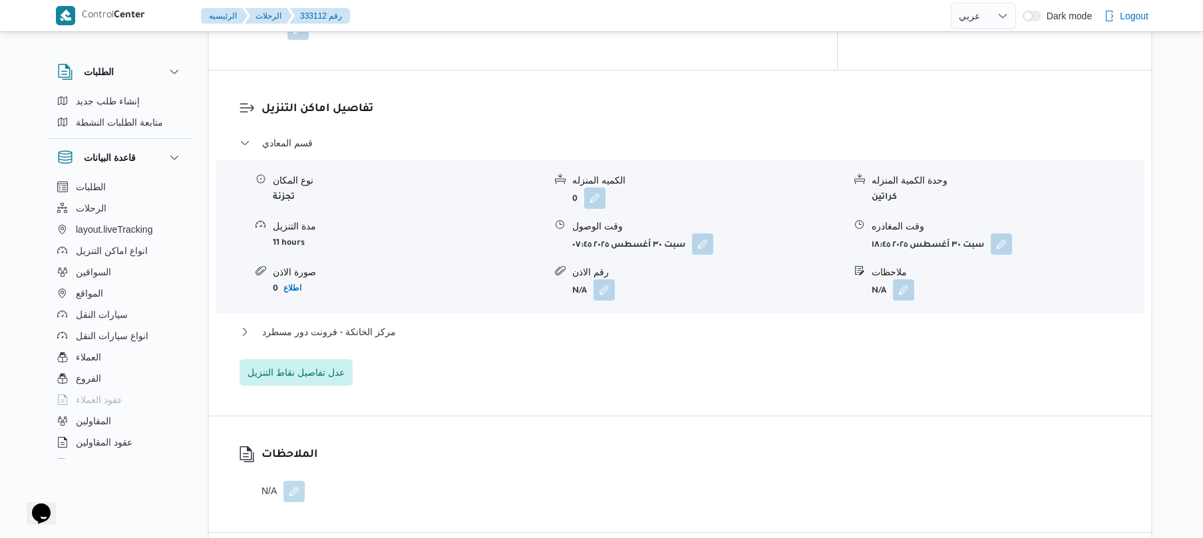
scroll to position [1065, 0]
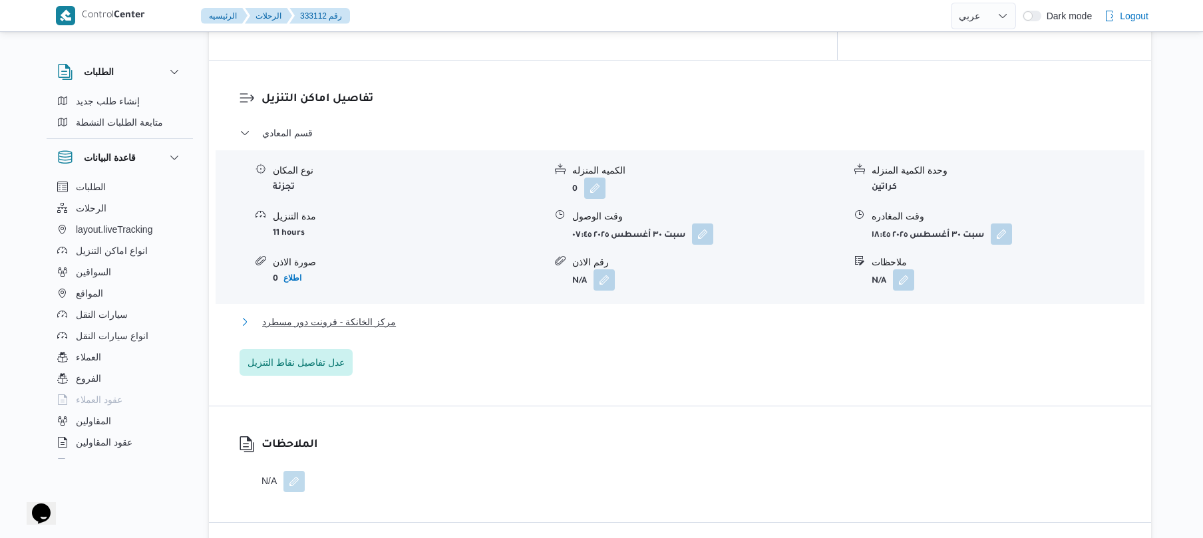
click at [677, 314] on button "مركز الخانكة - فرونت دور مسطرد" at bounding box center [681, 322] width 882 height 16
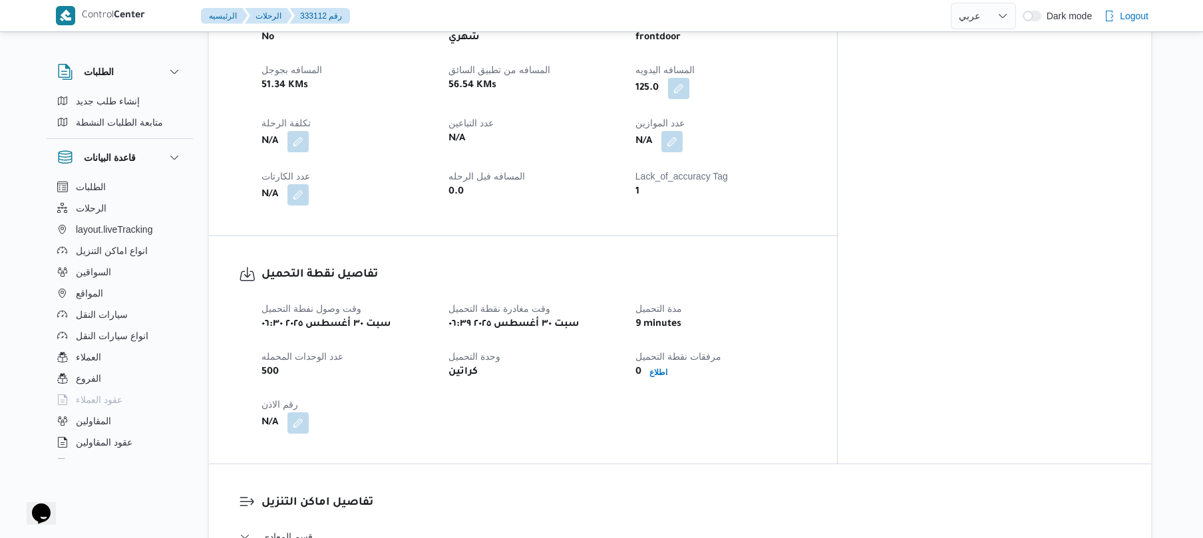
scroll to position [639, 0]
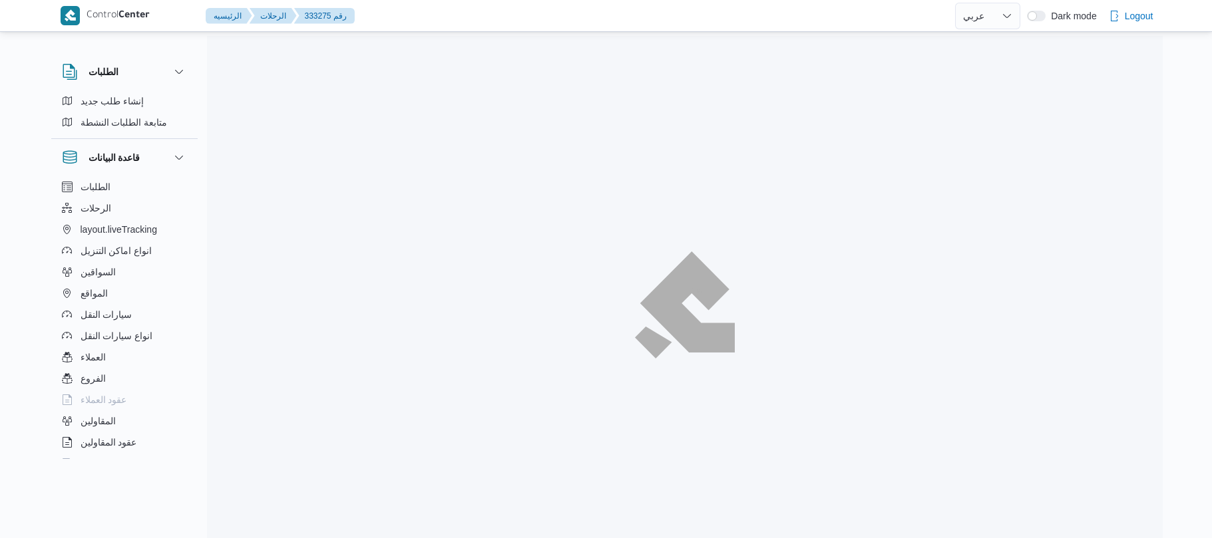
select select "ar"
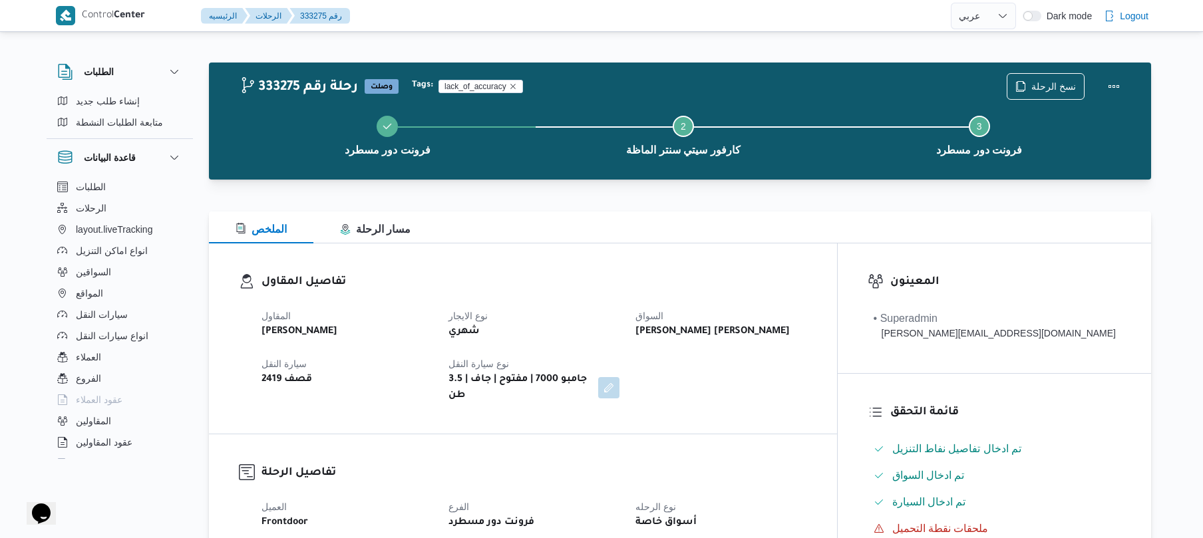
click at [723, 238] on div "الملخص مسار الرحلة" at bounding box center [680, 228] width 943 height 32
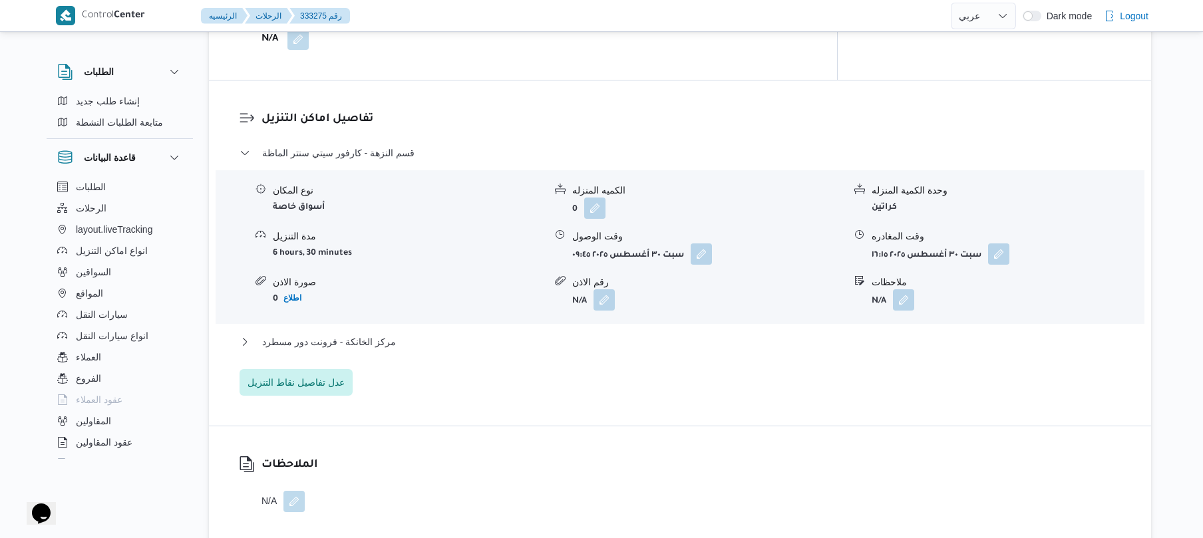
scroll to position [1065, 0]
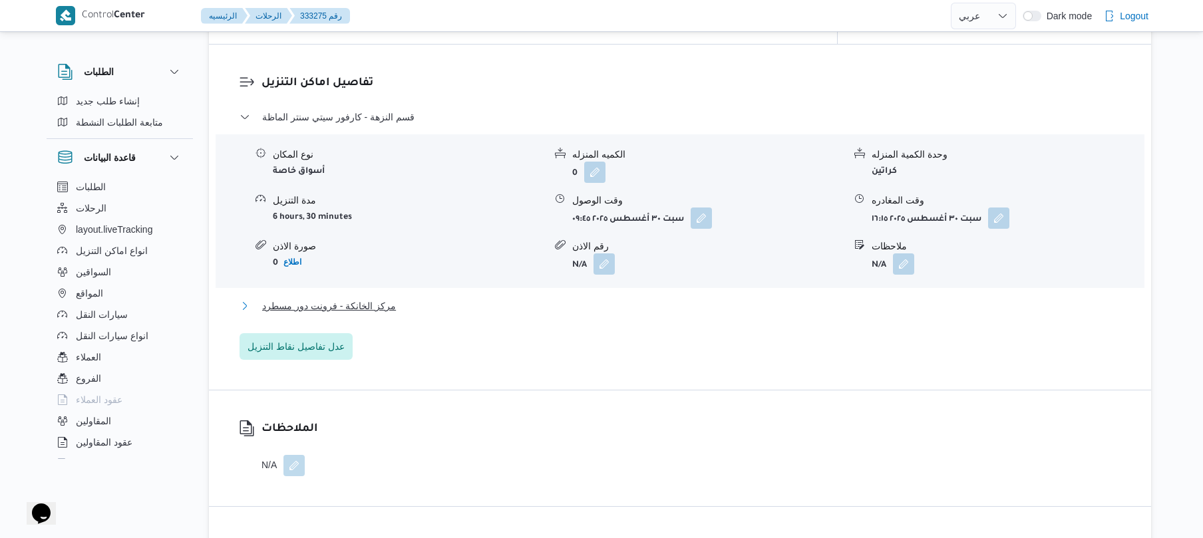
click at [682, 298] on button "مركز الخانكة - فرونت دور مسطرد" at bounding box center [681, 306] width 882 height 16
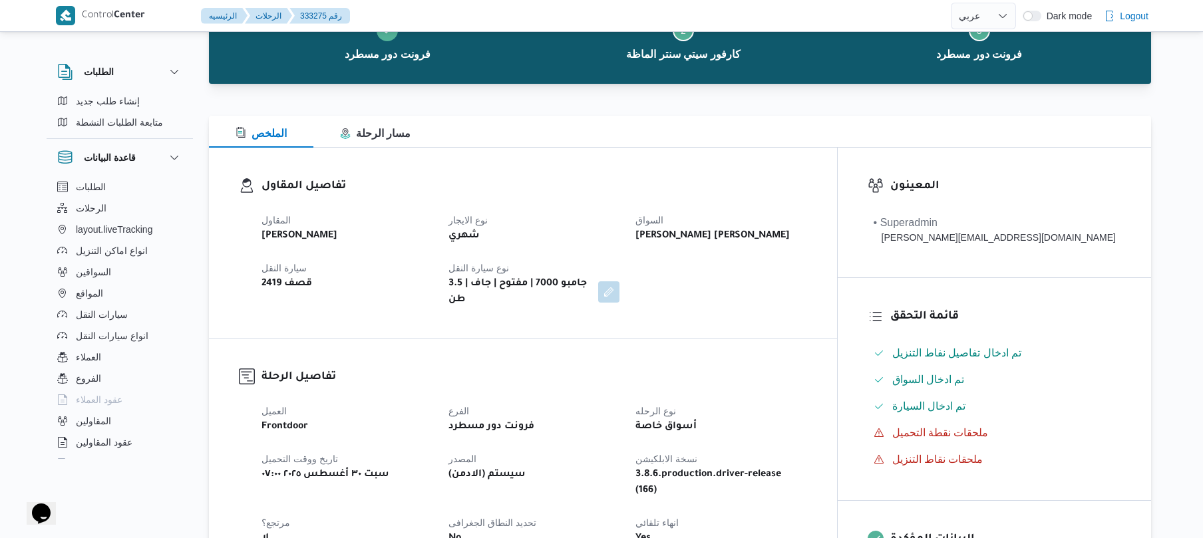
scroll to position [0, 0]
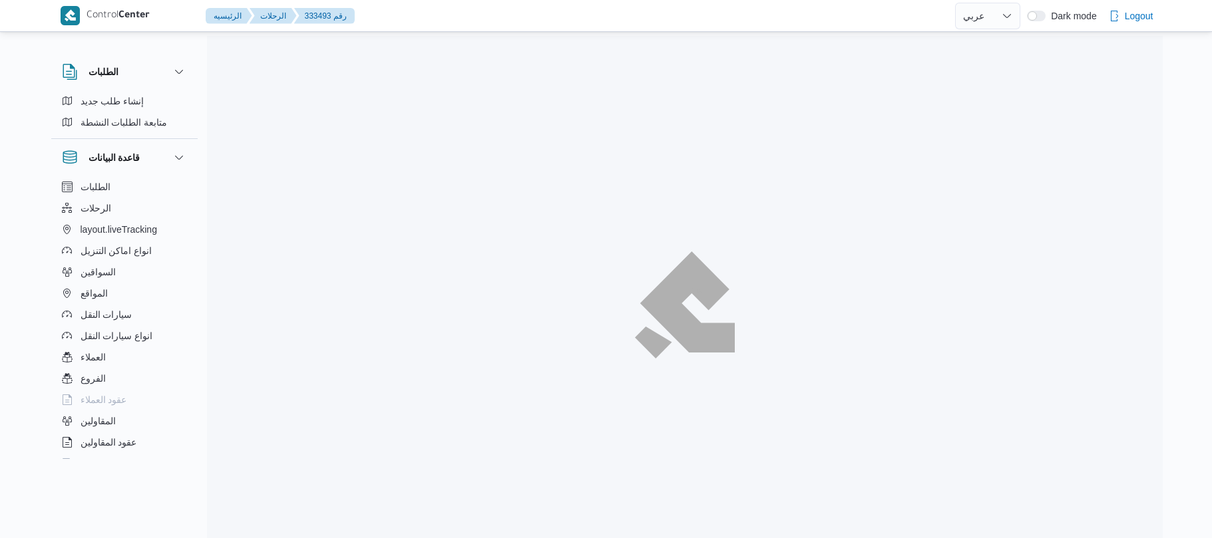
select select "ar"
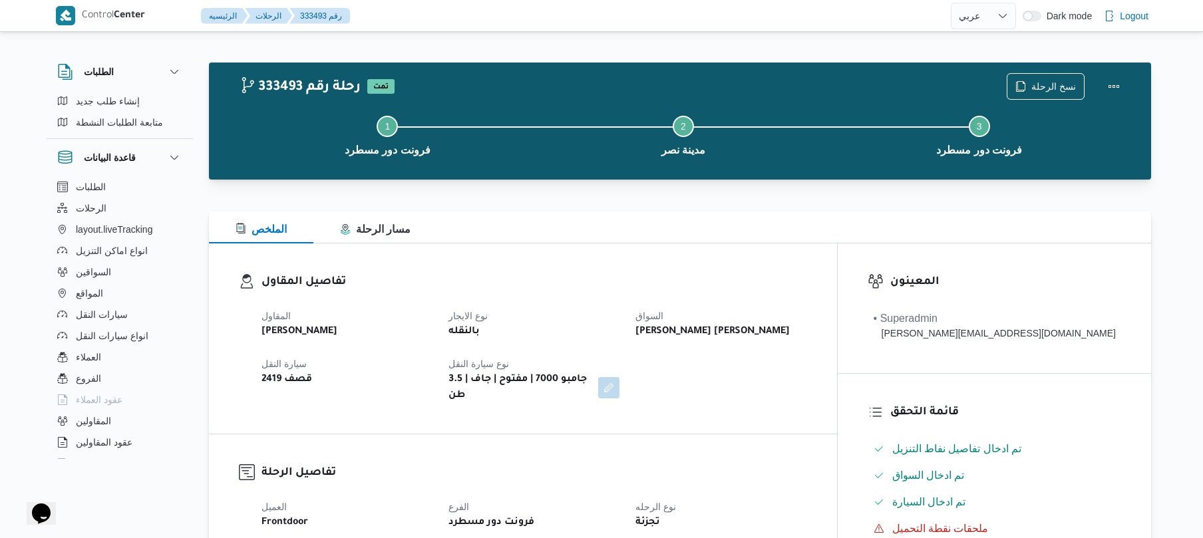
click at [552, 308] on dt "نوع الايجار" at bounding box center [534, 316] width 171 height 16
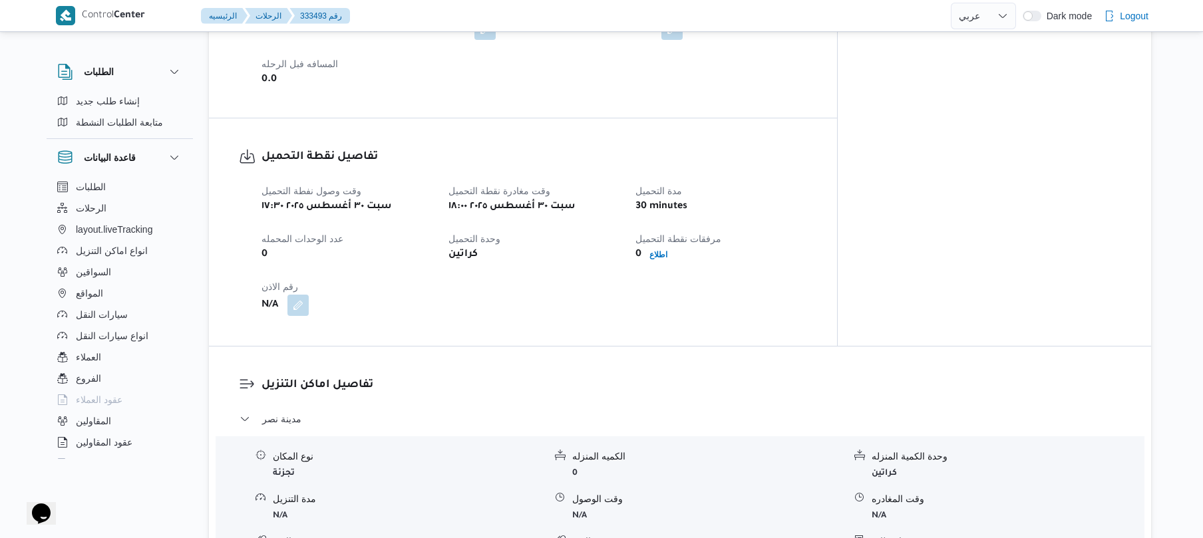
scroll to position [745, 0]
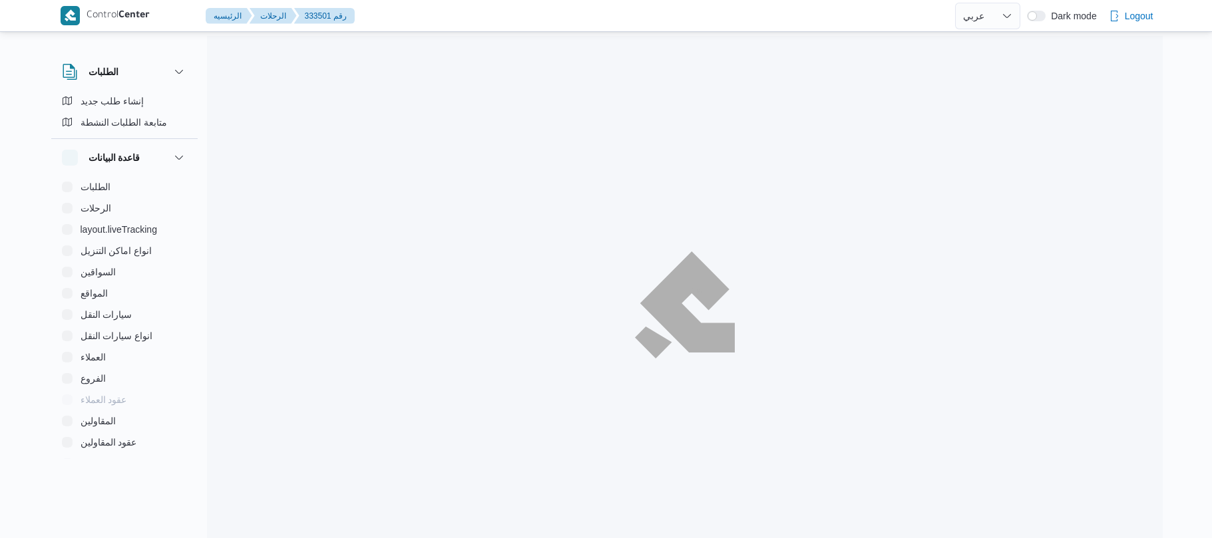
select select "ar"
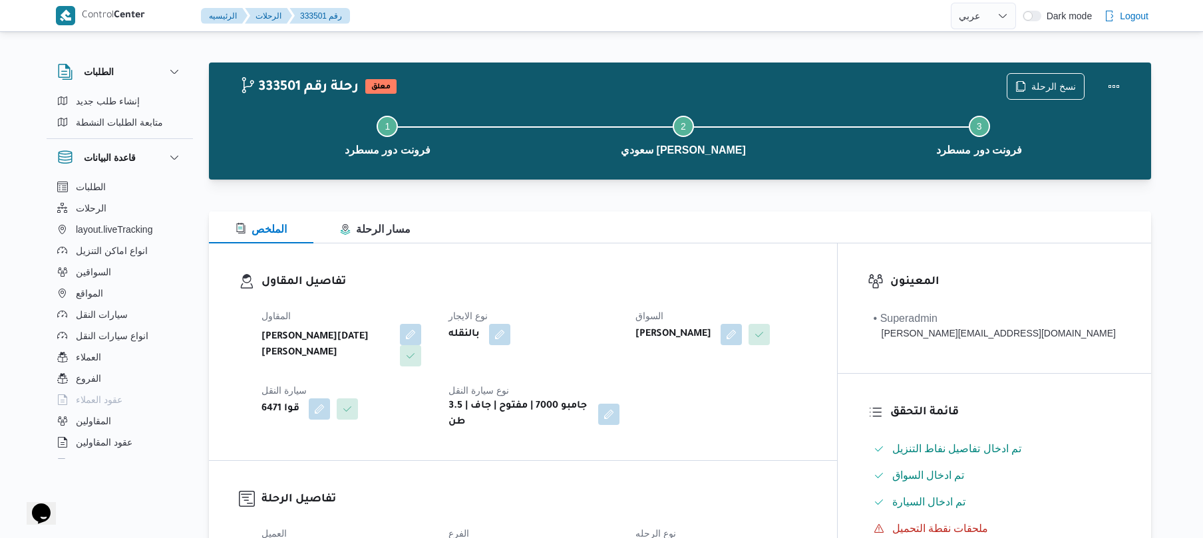
click at [700, 278] on h3 "تفاصيل المقاول" at bounding box center [535, 283] width 546 height 18
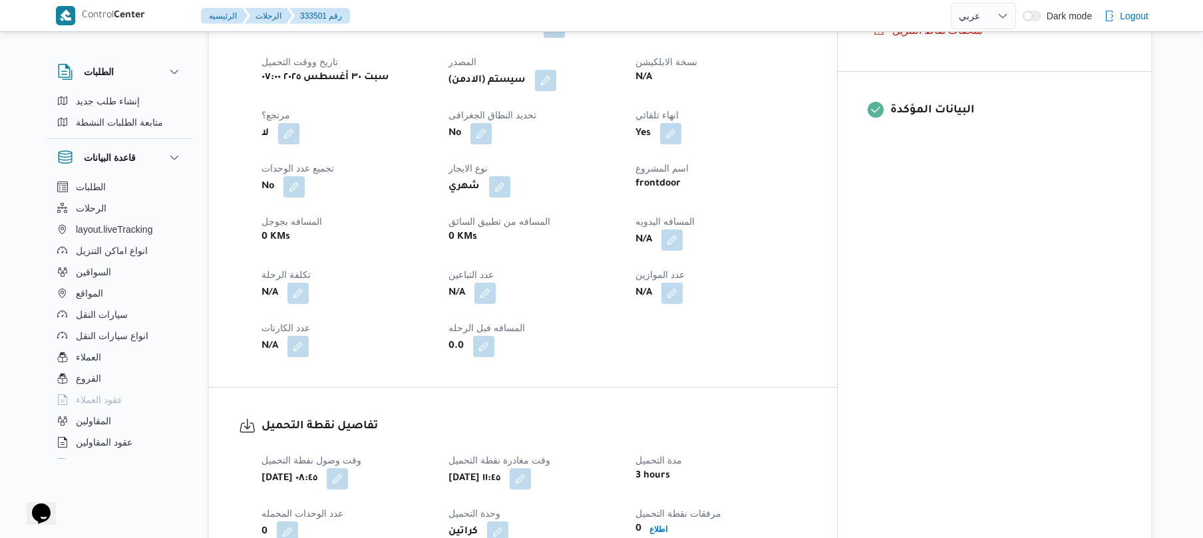
scroll to position [461, 0]
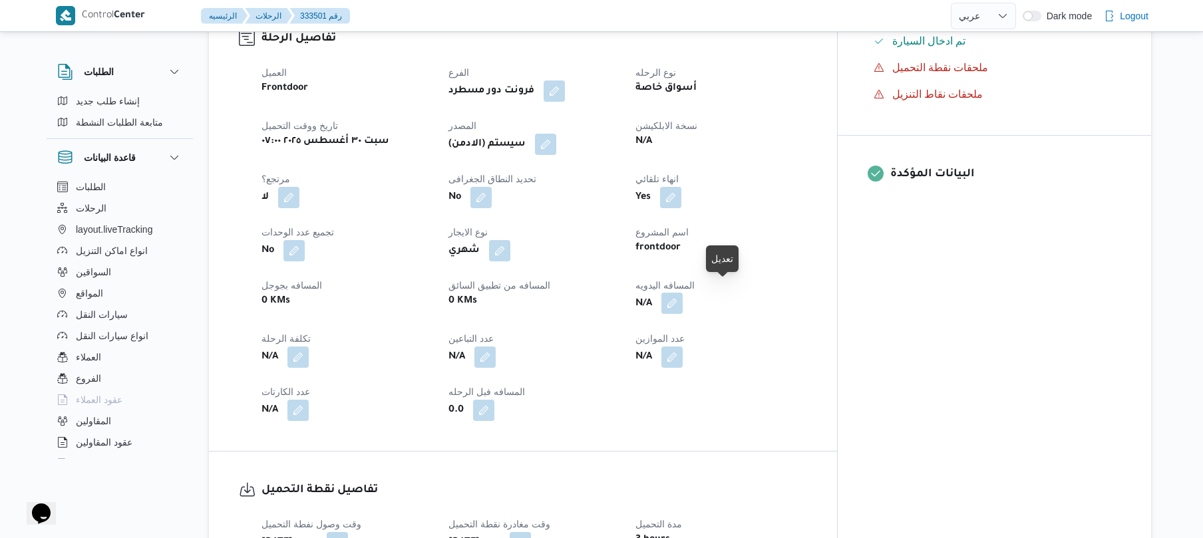
click at [683, 294] on button "button" at bounding box center [672, 303] width 21 height 21
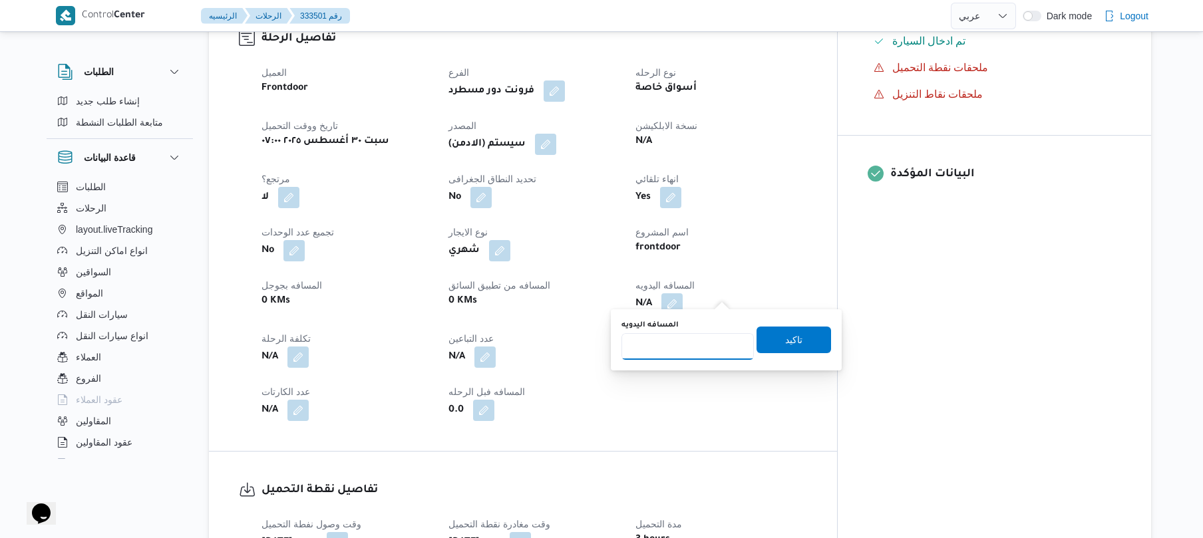
click at [696, 347] on input "المسافه اليدويه" at bounding box center [688, 346] width 132 height 27
type input "120"
click at [785, 341] on span "تاكيد" at bounding box center [793, 339] width 17 height 16
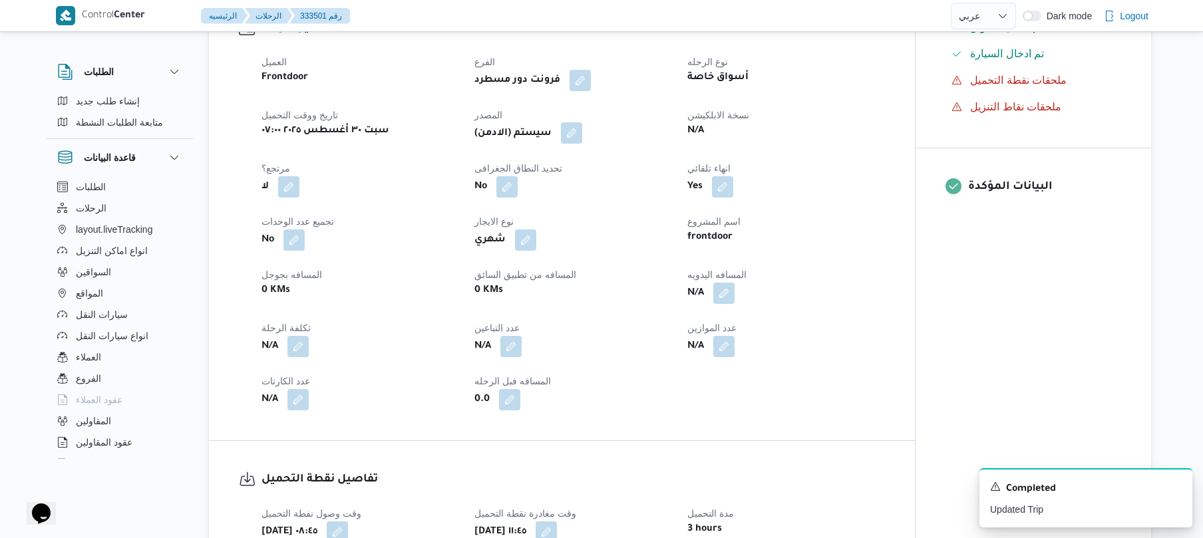
click at [580, 136] on button "button" at bounding box center [571, 132] width 21 height 21
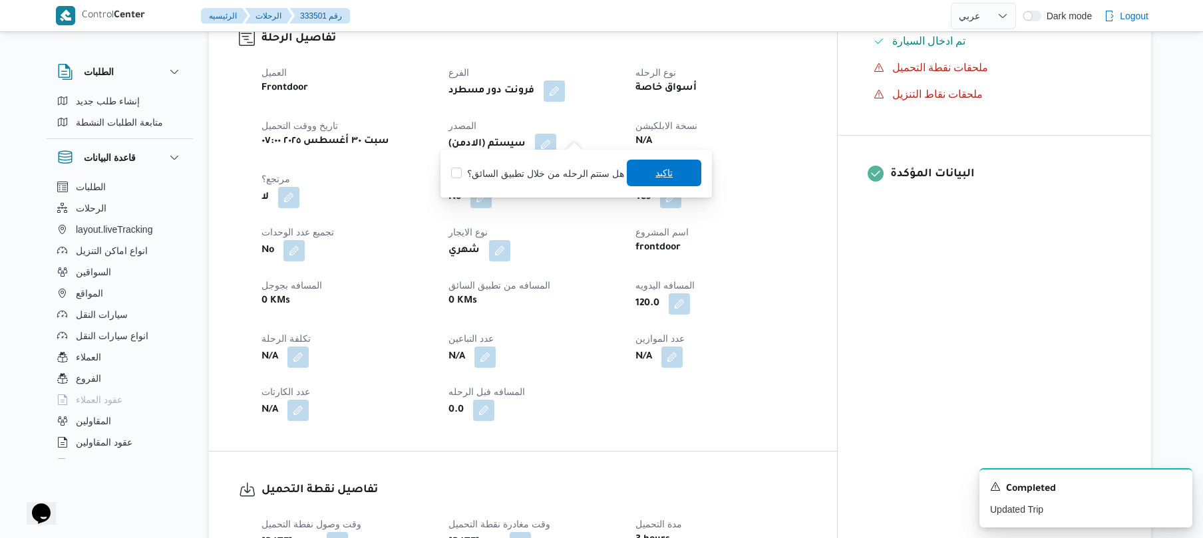
click at [656, 178] on span "تاكيد" at bounding box center [664, 173] width 17 height 16
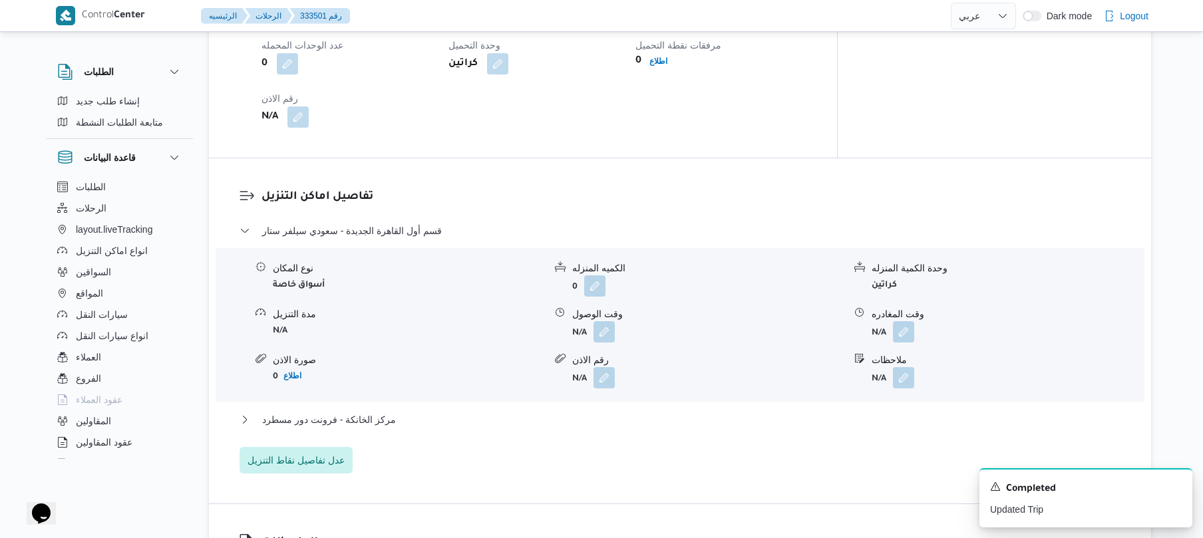
scroll to position [1029, 0]
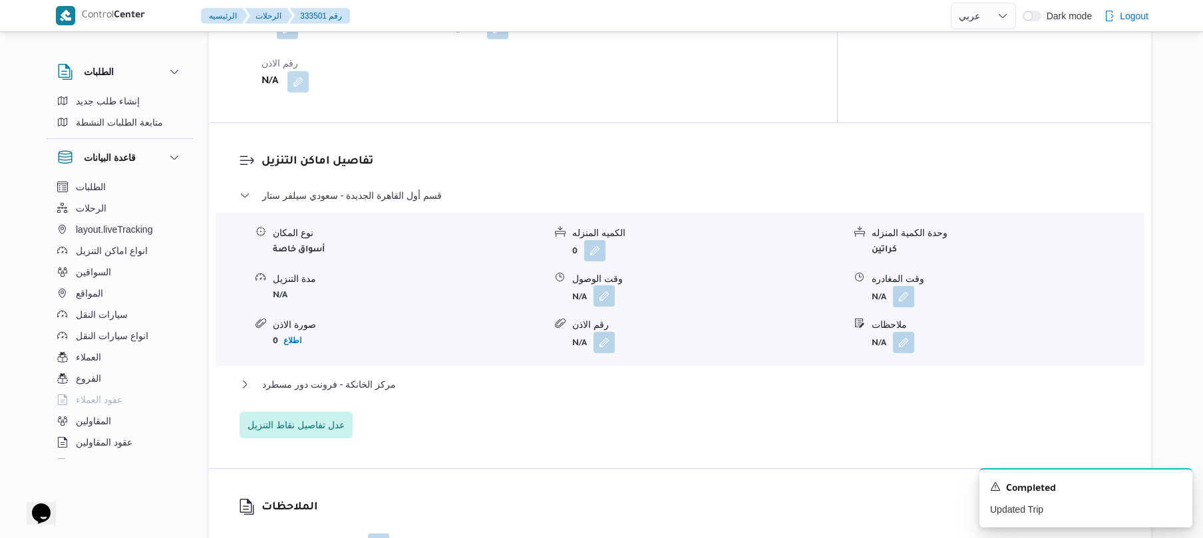
click at [602, 286] on button "button" at bounding box center [604, 296] width 21 height 21
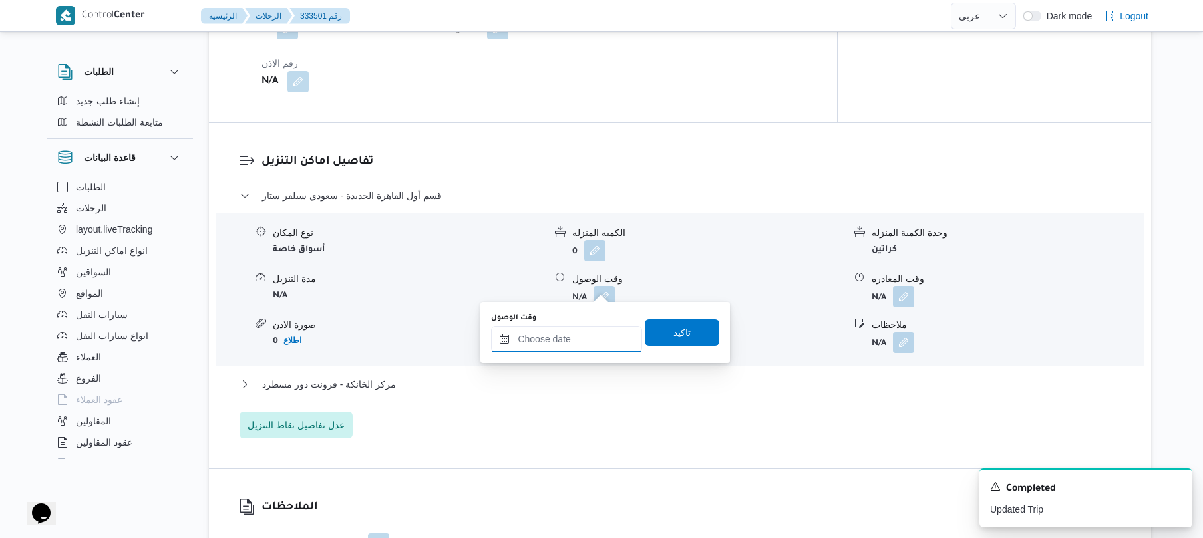
click at [570, 339] on input "وقت الوصول" at bounding box center [566, 339] width 151 height 27
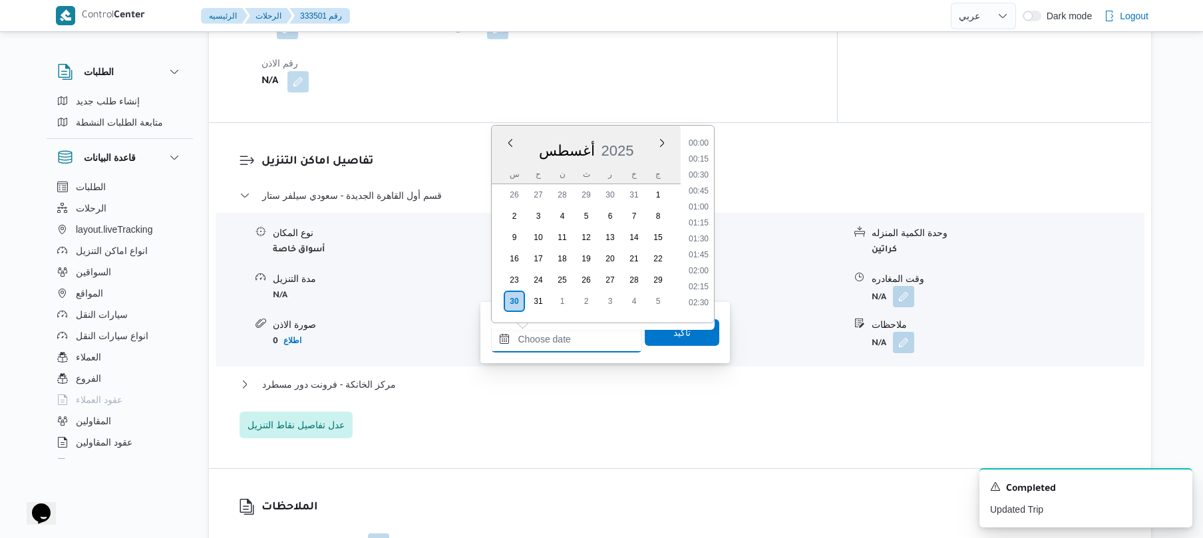
scroll to position [1268, 0]
drag, startPoint x: 722, startPoint y: 178, endPoint x: 738, endPoint y: 147, distance: 35.1
click at [738, 153] on h3 "تفاصيل اماكن التنزيل" at bounding box center [692, 162] width 860 height 18
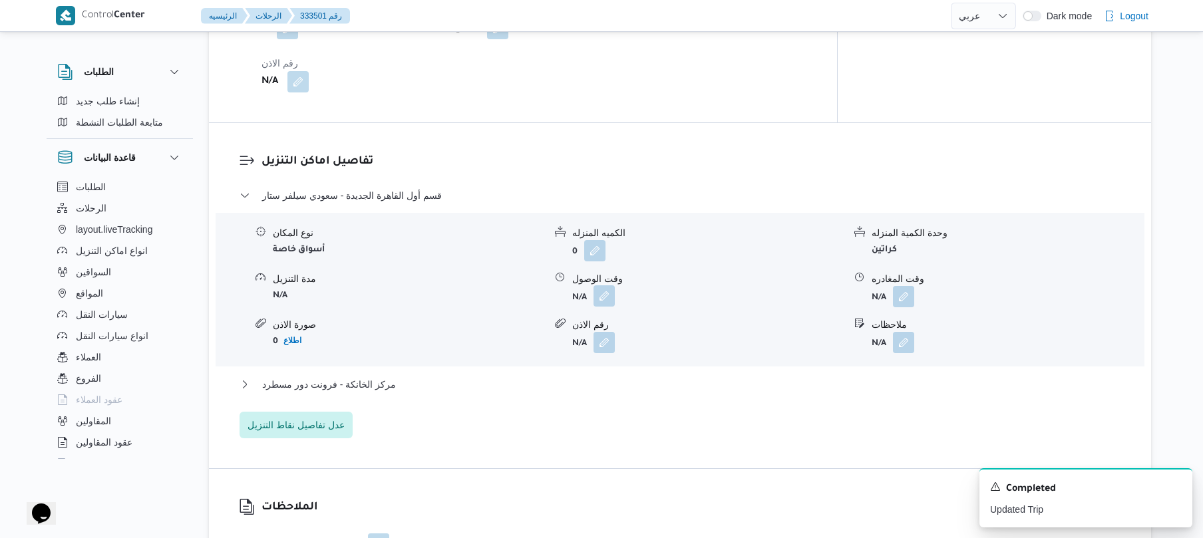
click at [603, 286] on button "button" at bounding box center [604, 296] width 21 height 21
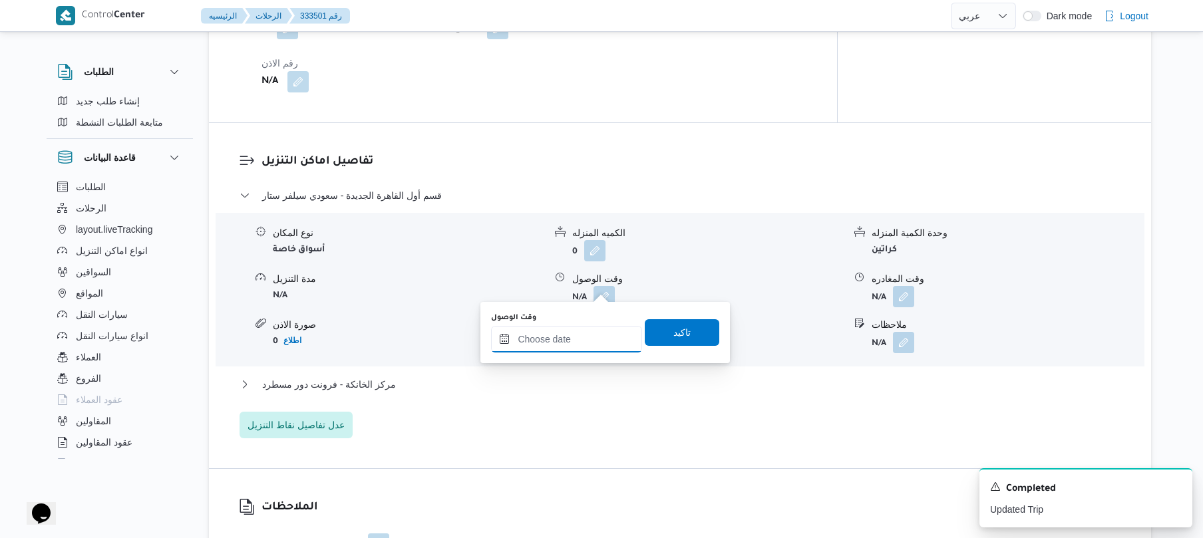
click at [588, 336] on input "وقت الوصول" at bounding box center [566, 339] width 151 height 27
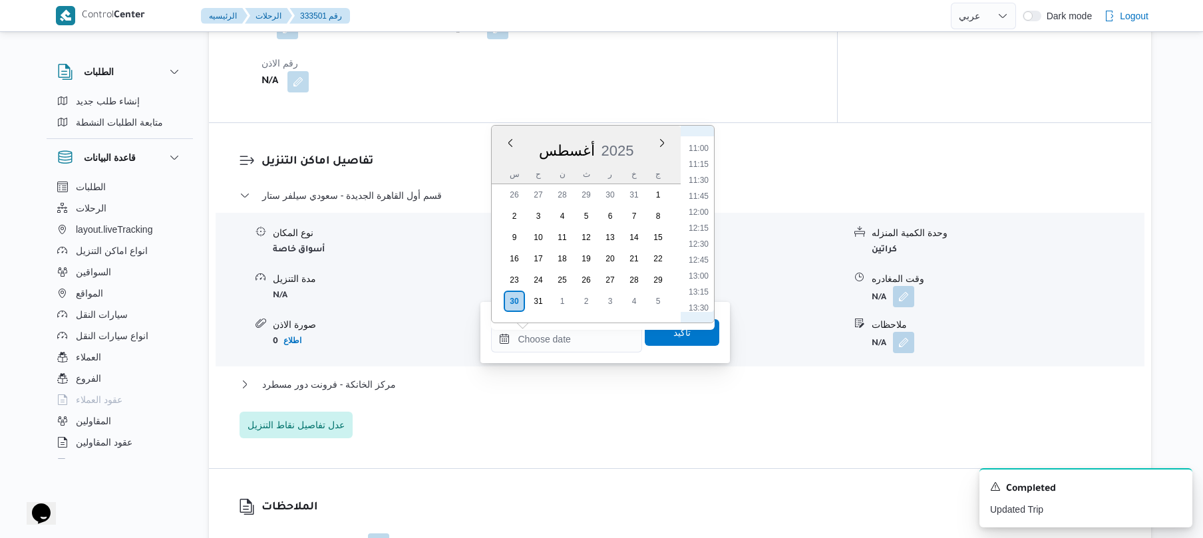
scroll to position [672, 0]
click at [703, 270] on li "12:30" at bounding box center [699, 270] width 31 height 13
type input "٣٠/٠٨/٢٠٢٥ ١٢:٣٠"
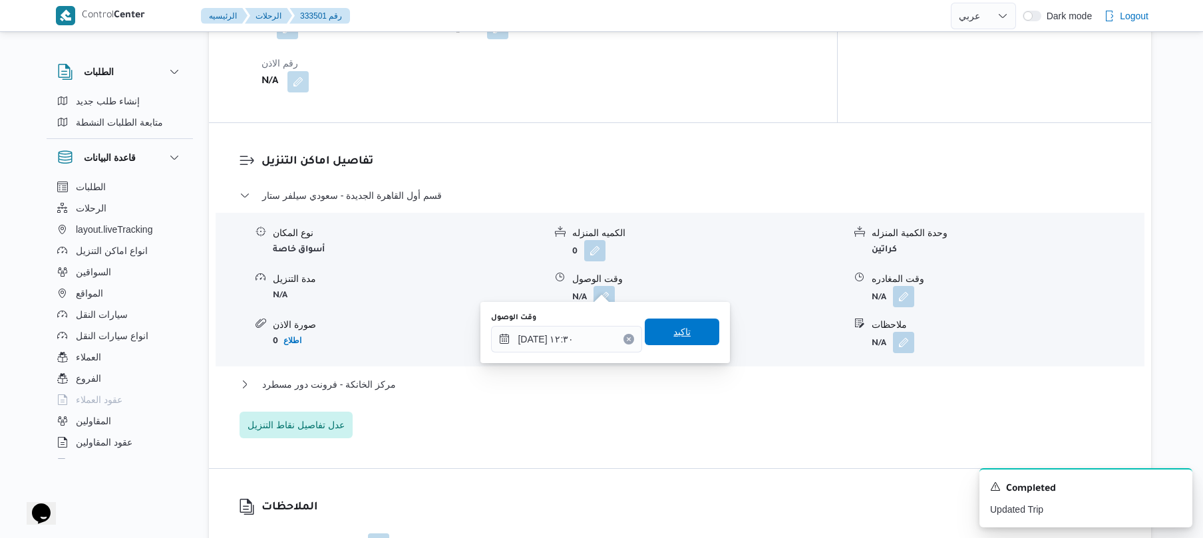
click at [687, 333] on span "تاكيد" at bounding box center [682, 332] width 75 height 27
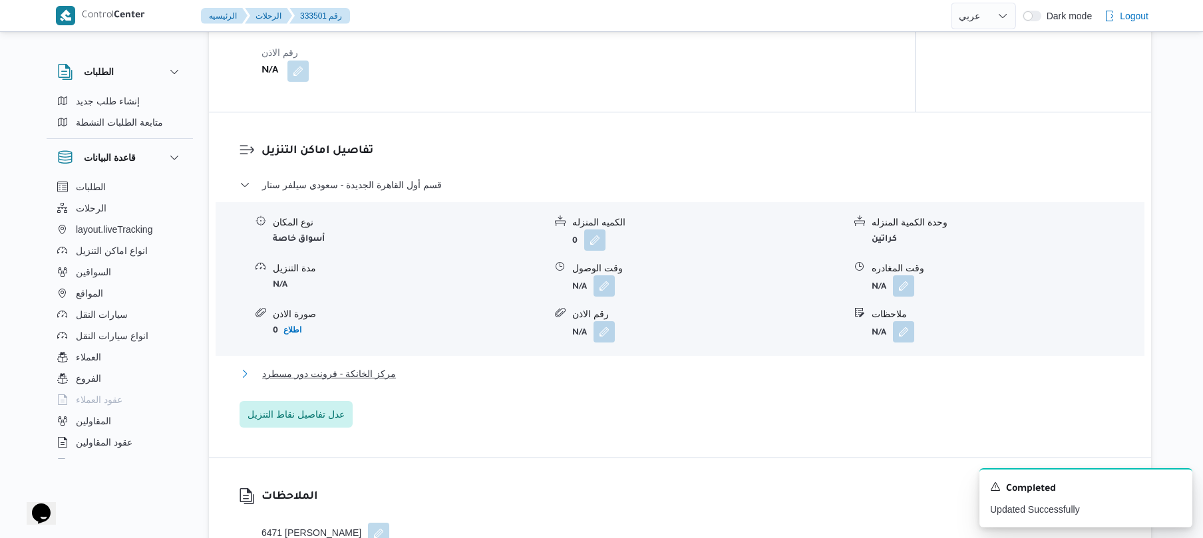
click at [624, 373] on button "مركز الخانكة - فرونت دور مسطرد" at bounding box center [681, 374] width 882 height 16
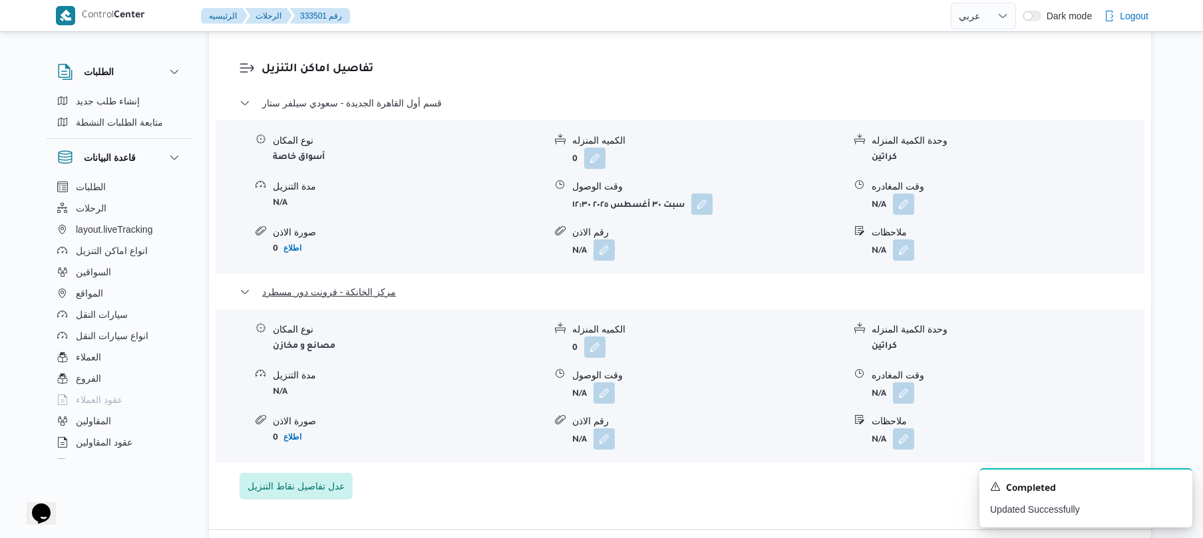
scroll to position [1278, 0]
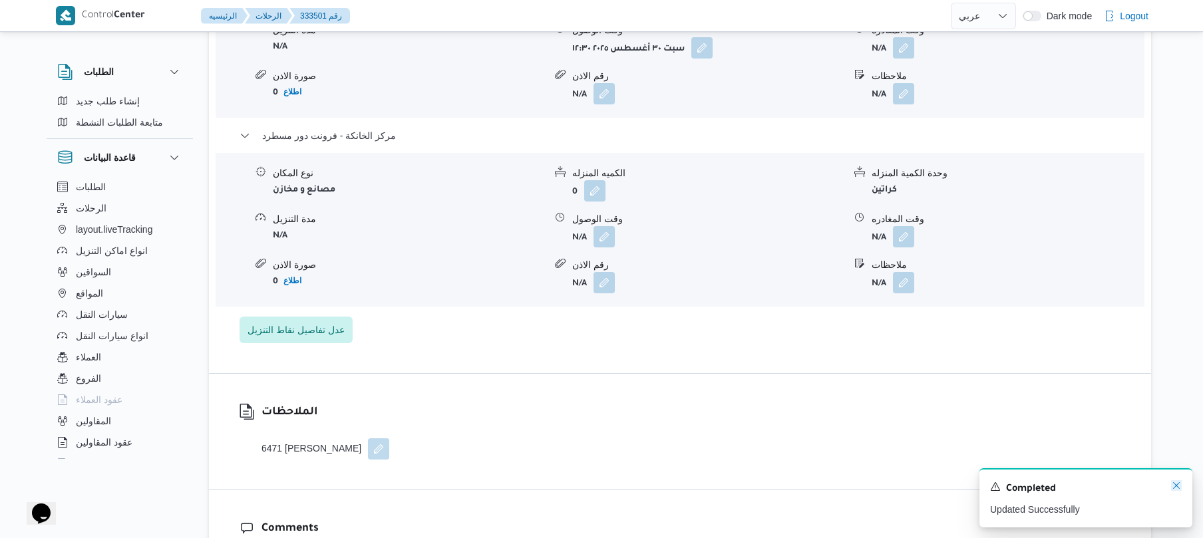
click at [1175, 482] on icon "Dismiss toast" at bounding box center [1176, 486] width 11 height 11
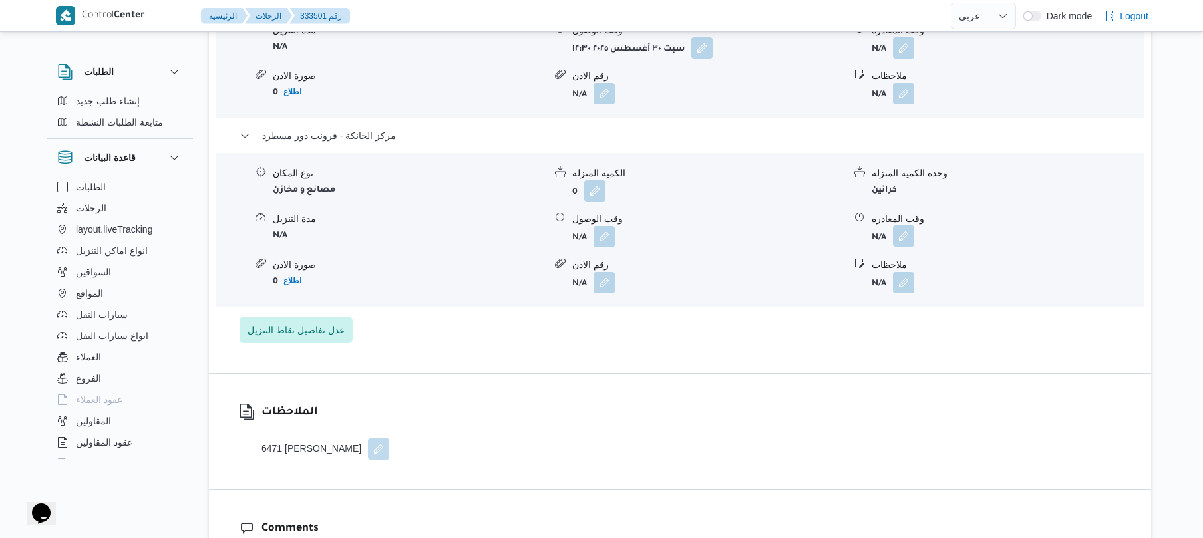
click at [906, 230] on button "button" at bounding box center [903, 236] width 21 height 21
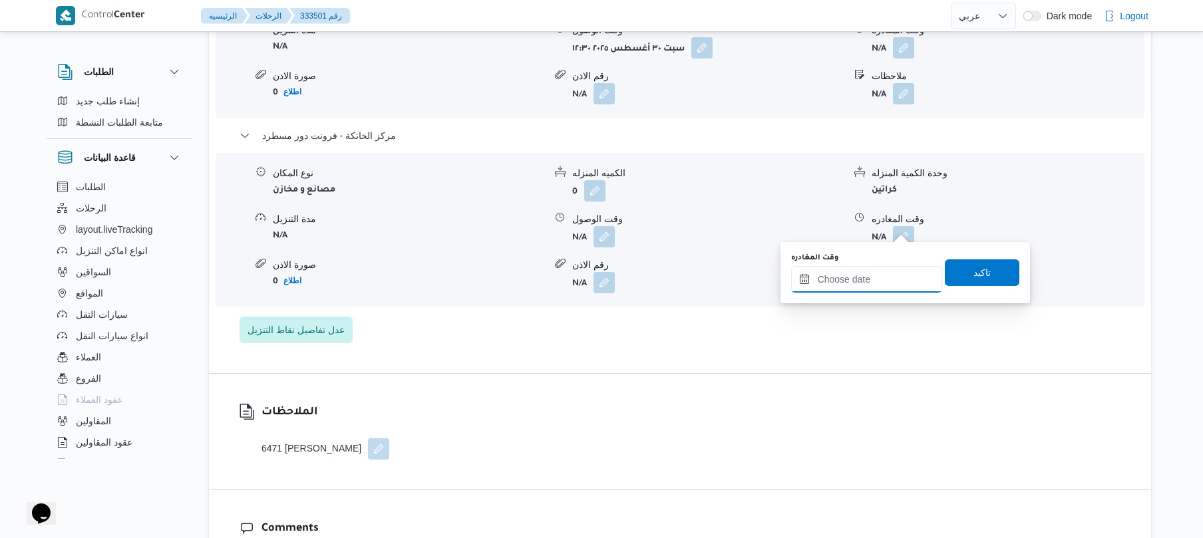
click at [849, 280] on input "وقت المغادره" at bounding box center [866, 279] width 151 height 27
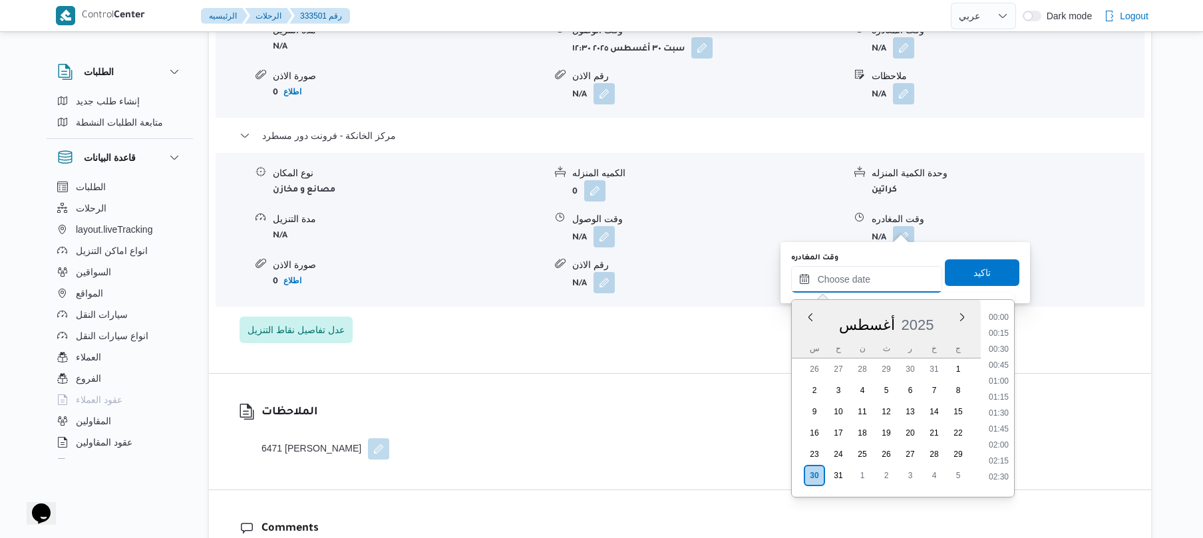
scroll to position [1268, 0]
click at [1000, 391] on li "21:00" at bounding box center [999, 391] width 31 height 13
type input "٣٠/٠٨/٢٠٢٥ ٢١:٠٠"
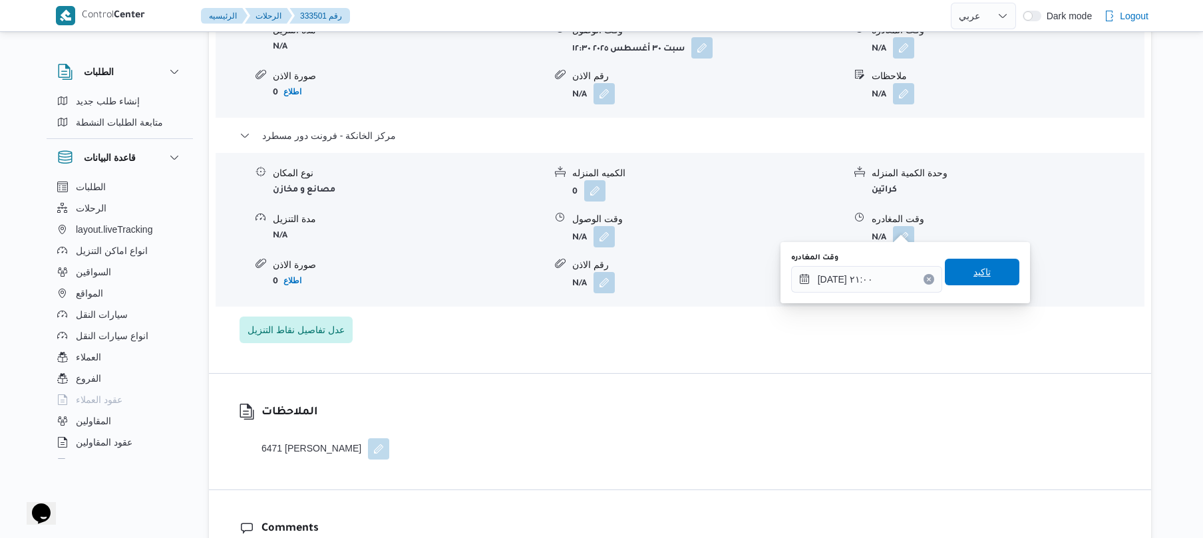
click at [977, 272] on span "تاكيد" at bounding box center [982, 272] width 17 height 16
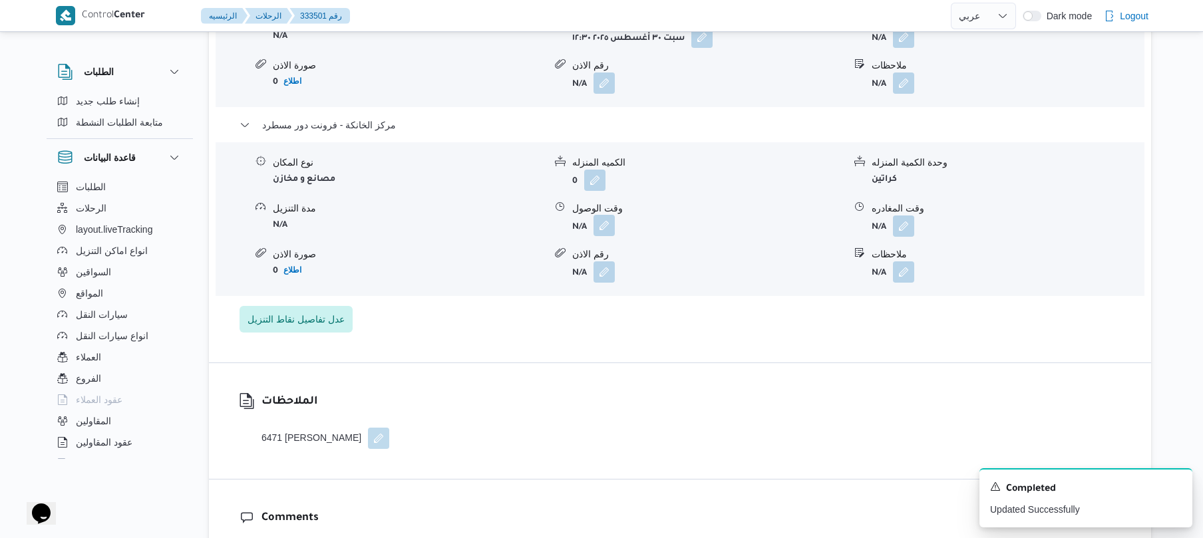
click at [600, 217] on button "button" at bounding box center [604, 225] width 21 height 21
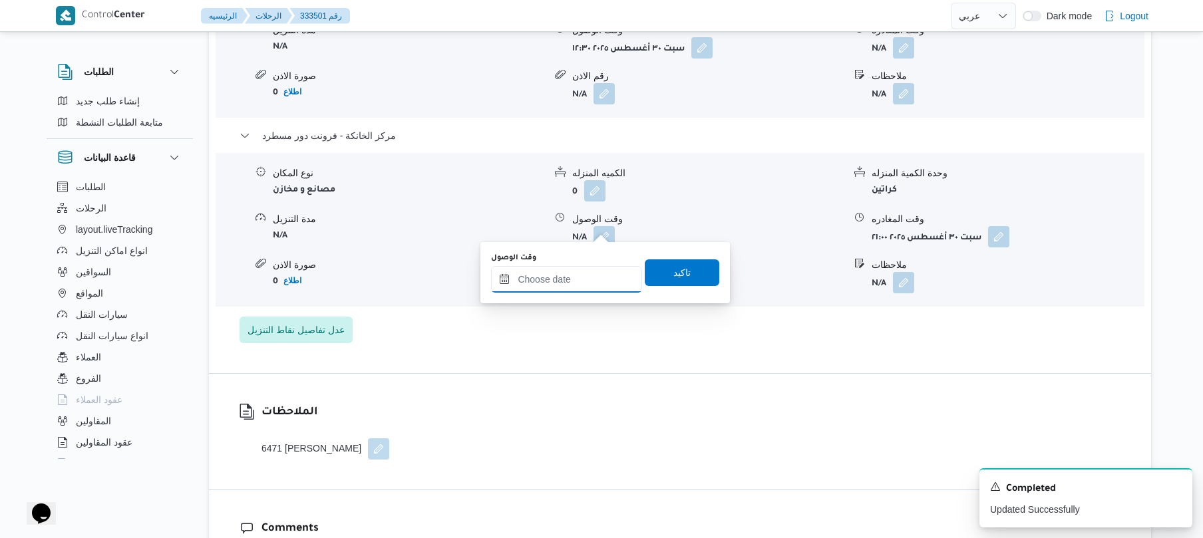
click at [597, 276] on input "وقت الوصول" at bounding box center [566, 279] width 151 height 27
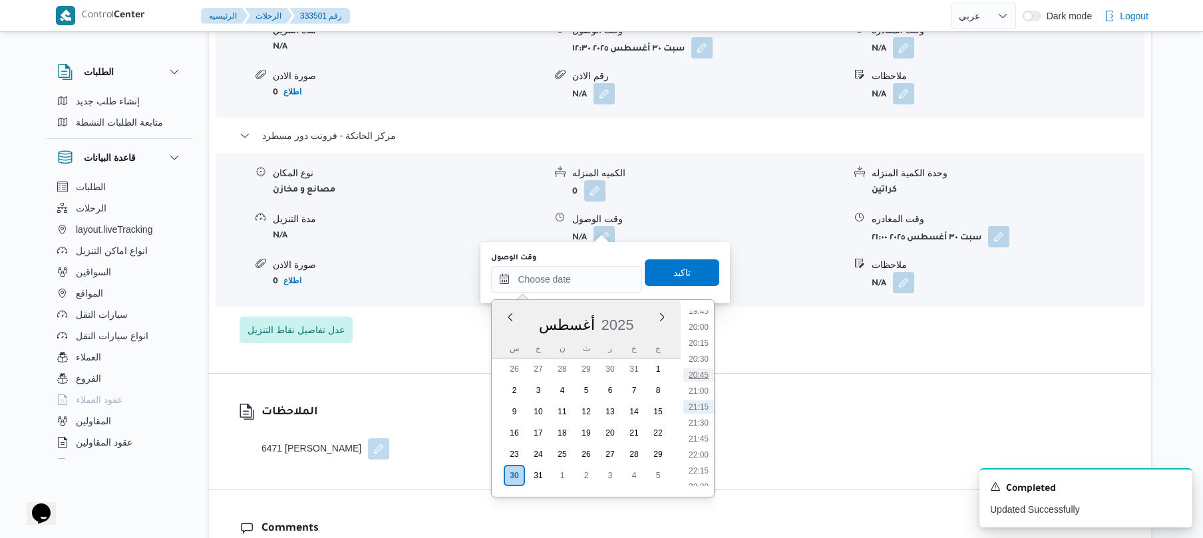
click at [702, 373] on li "20:45" at bounding box center [699, 375] width 31 height 13
type input "٣٠/٠٨/٢٠٢٥ ٢٠:٤٥"
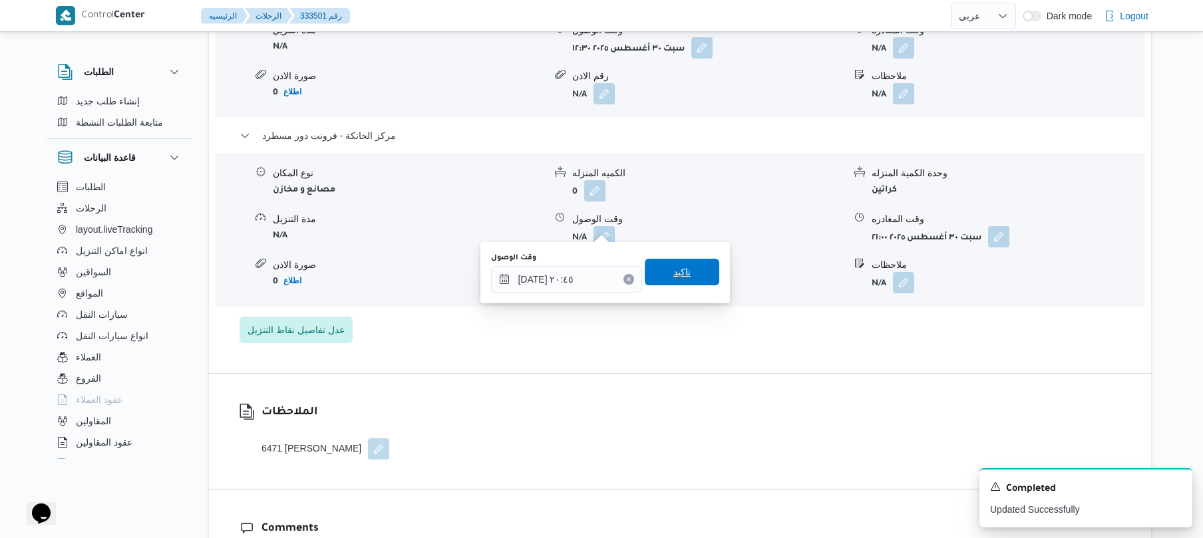
click at [690, 267] on span "تاكيد" at bounding box center [682, 272] width 75 height 27
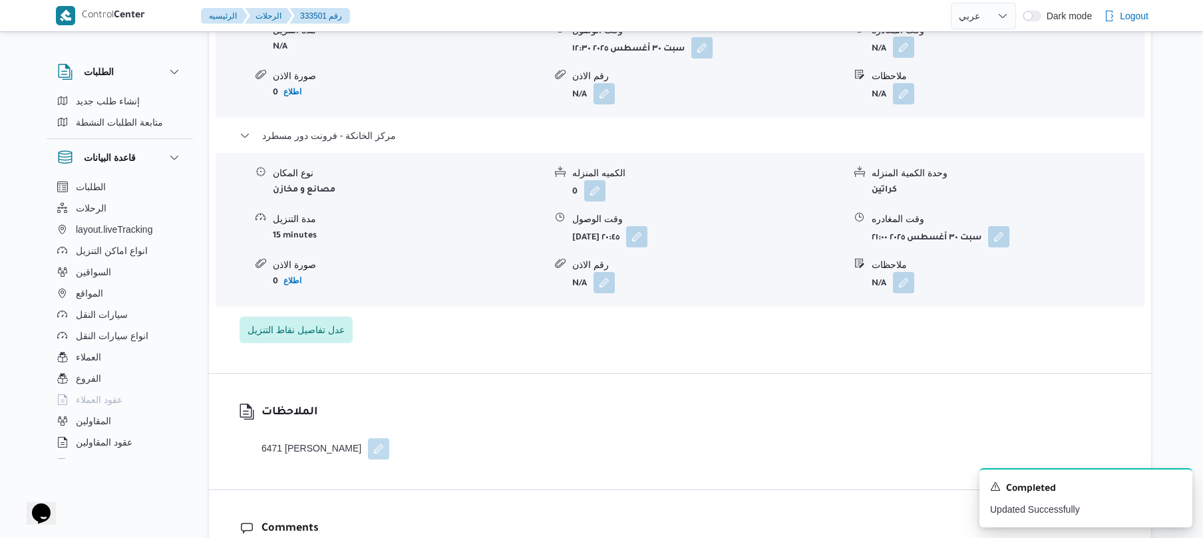
click at [905, 41] on button "button" at bounding box center [903, 47] width 21 height 21
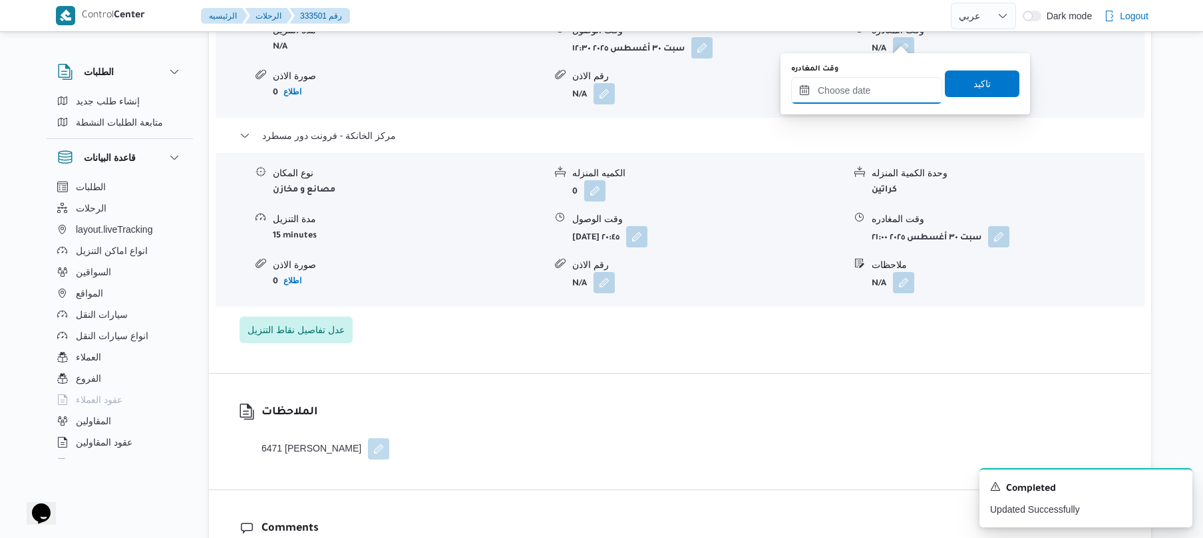
click at [873, 81] on input "وقت المغادره" at bounding box center [866, 90] width 151 height 27
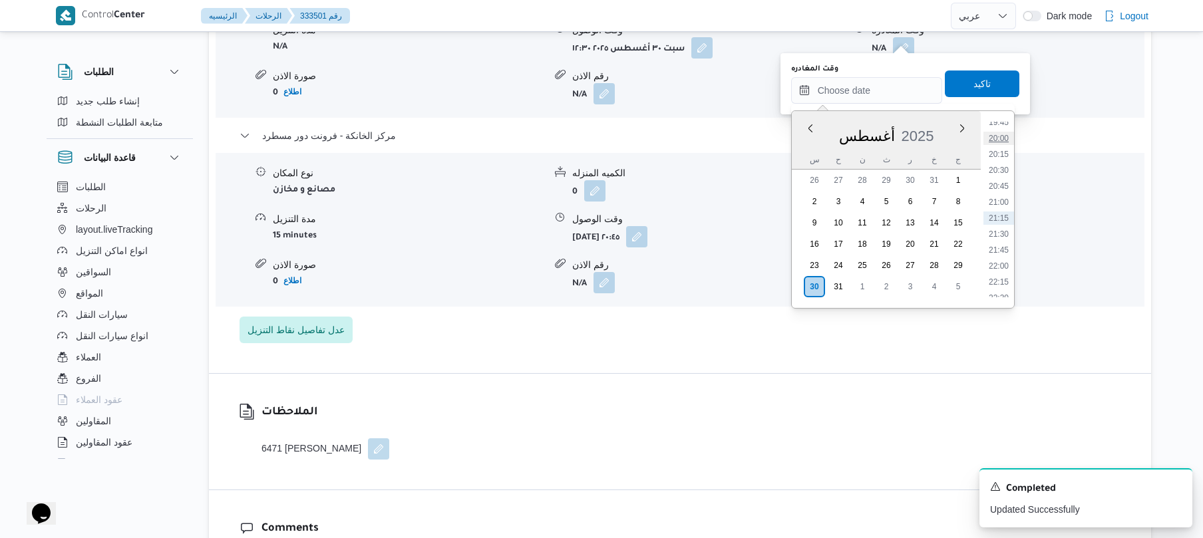
click at [999, 136] on li "20:00" at bounding box center [999, 138] width 31 height 13
type input "٣٠/٠٨/٢٠٢٥ ٢٠:٠٠"
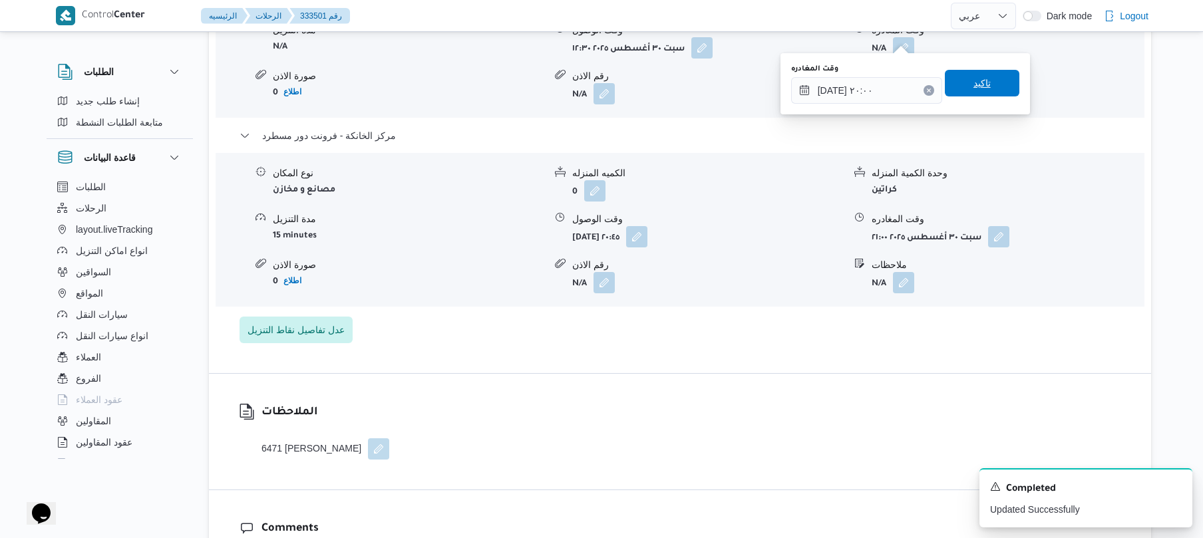
click at [996, 88] on span "تاكيد" at bounding box center [982, 83] width 75 height 27
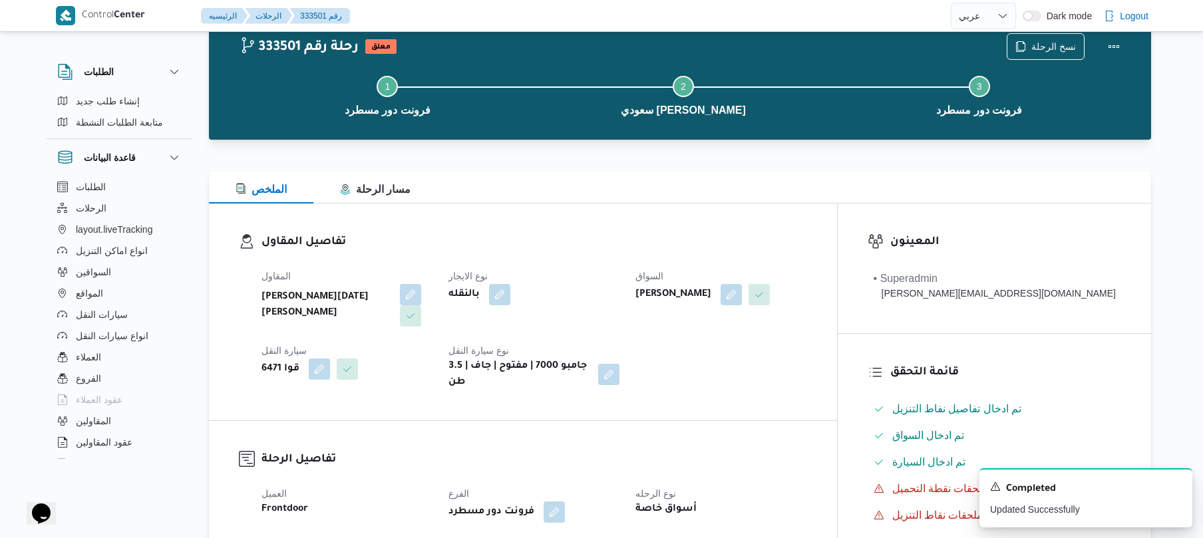
scroll to position [0, 0]
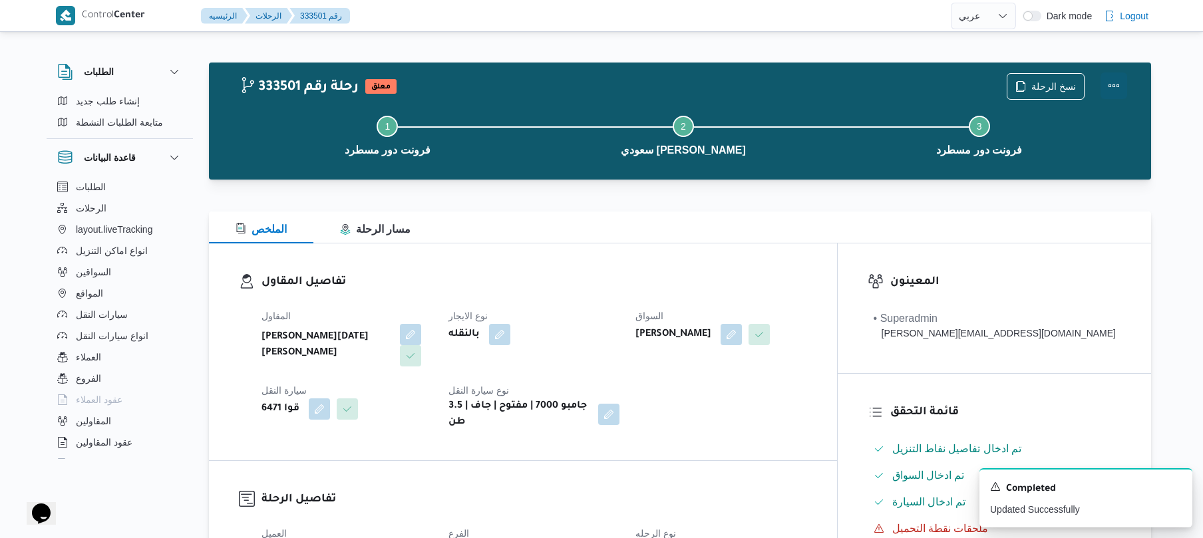
click at [1118, 81] on button "Actions" at bounding box center [1114, 86] width 27 height 27
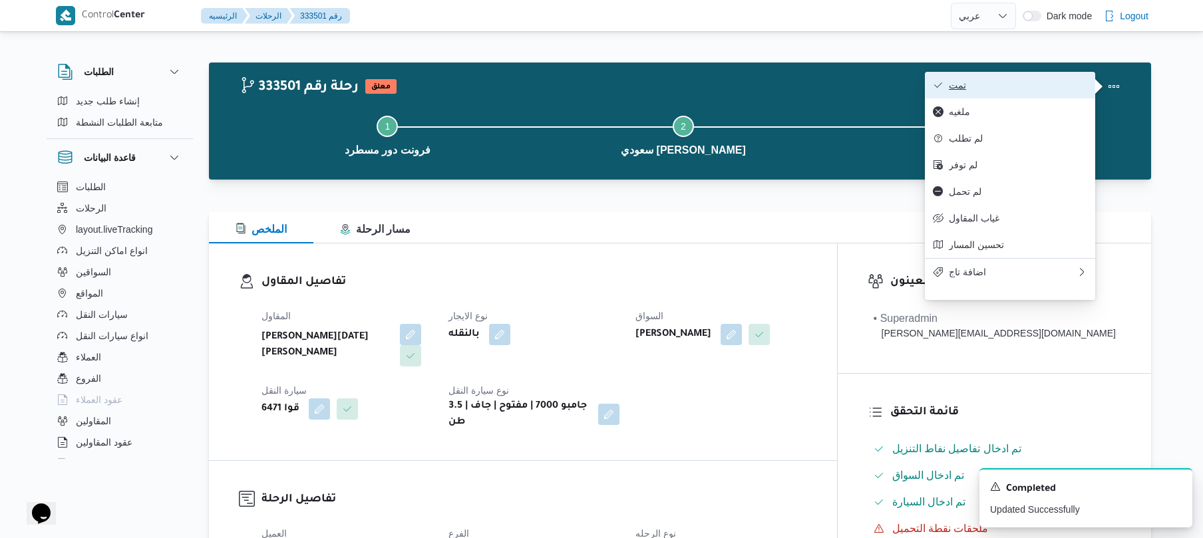
click at [1048, 87] on span "تمت" at bounding box center [1018, 85] width 138 height 11
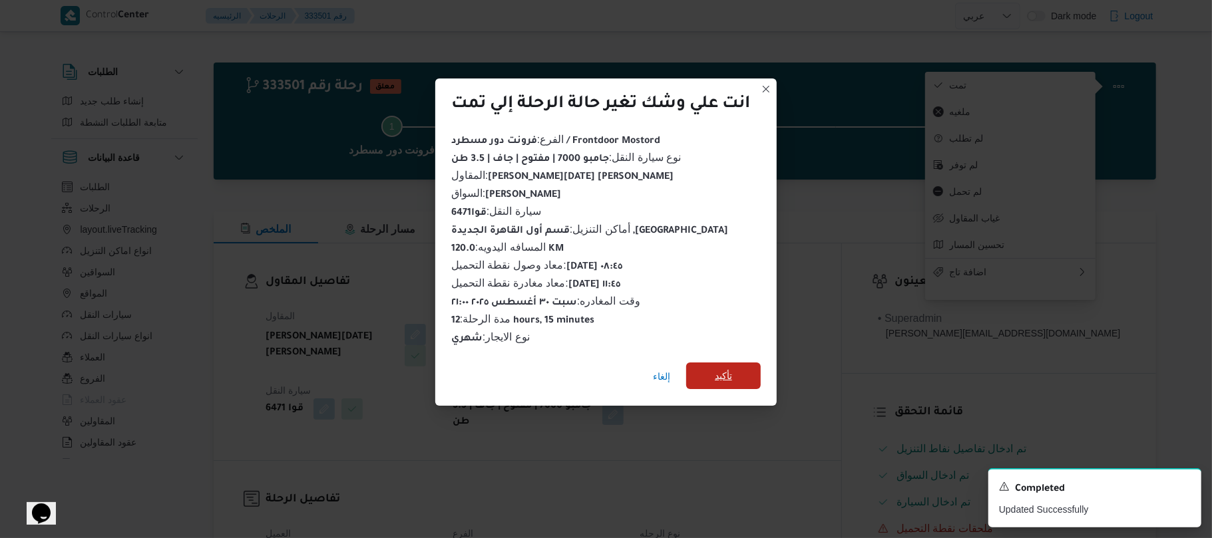
click at [740, 370] on span "تأكيد" at bounding box center [723, 376] width 75 height 27
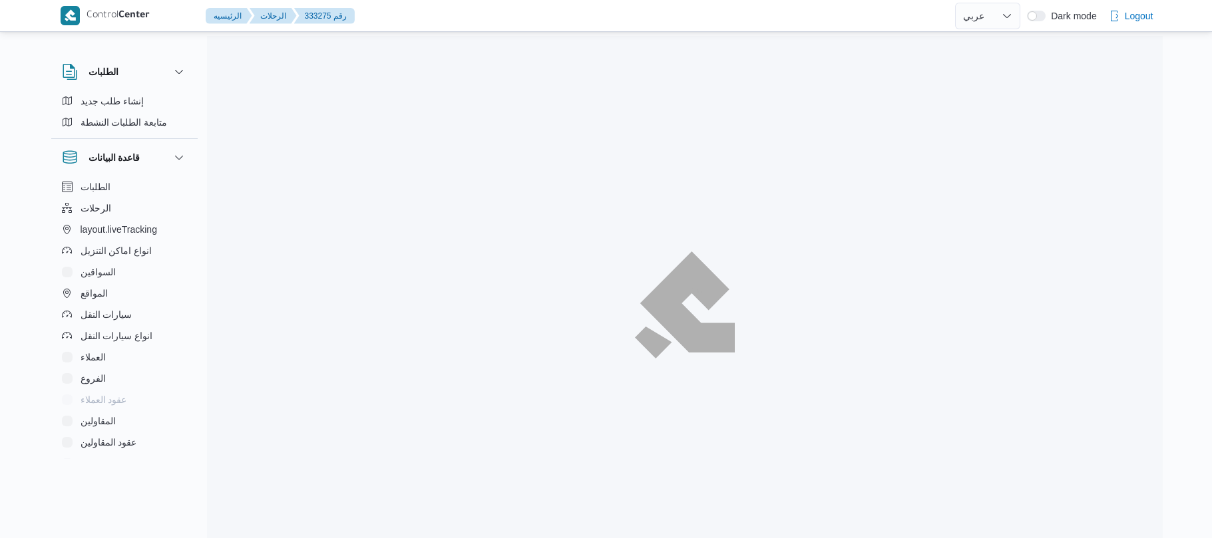
select select "ar"
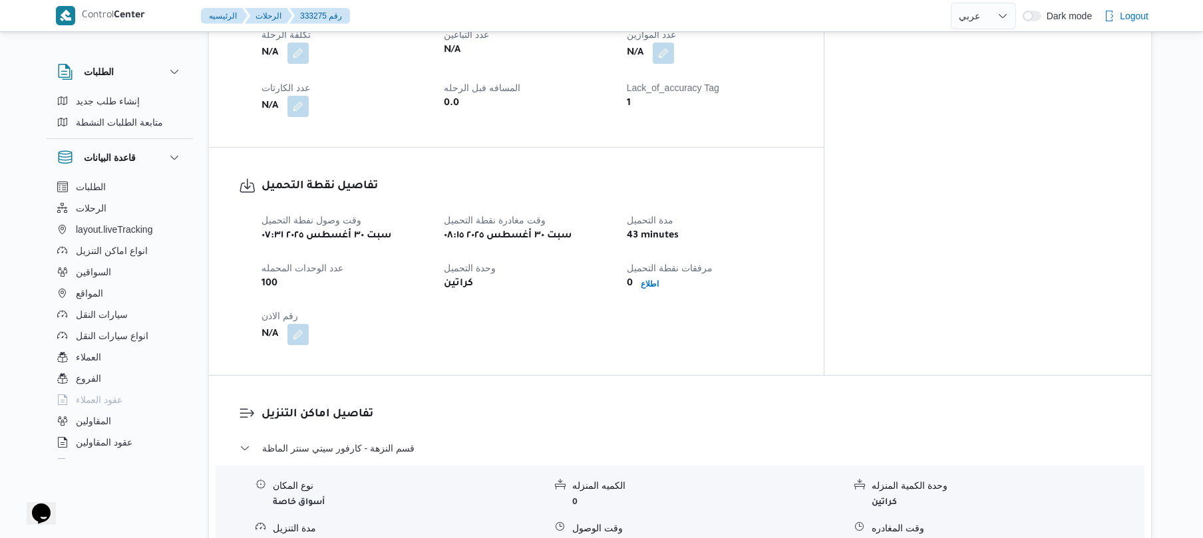
scroll to position [781, 0]
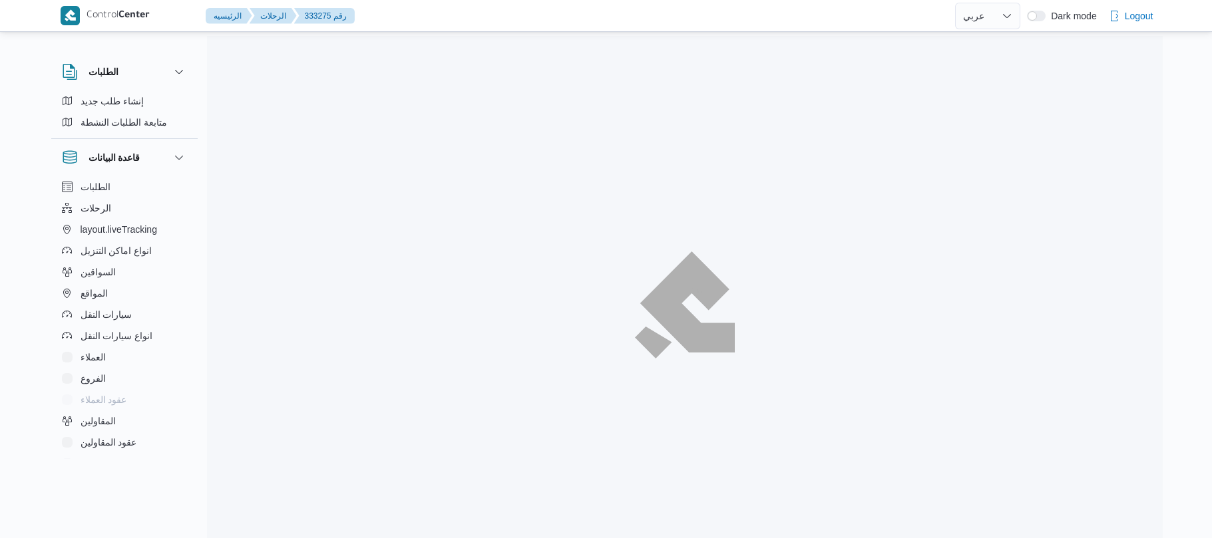
select select "ar"
